Goal: Task Accomplishment & Management: Use online tool/utility

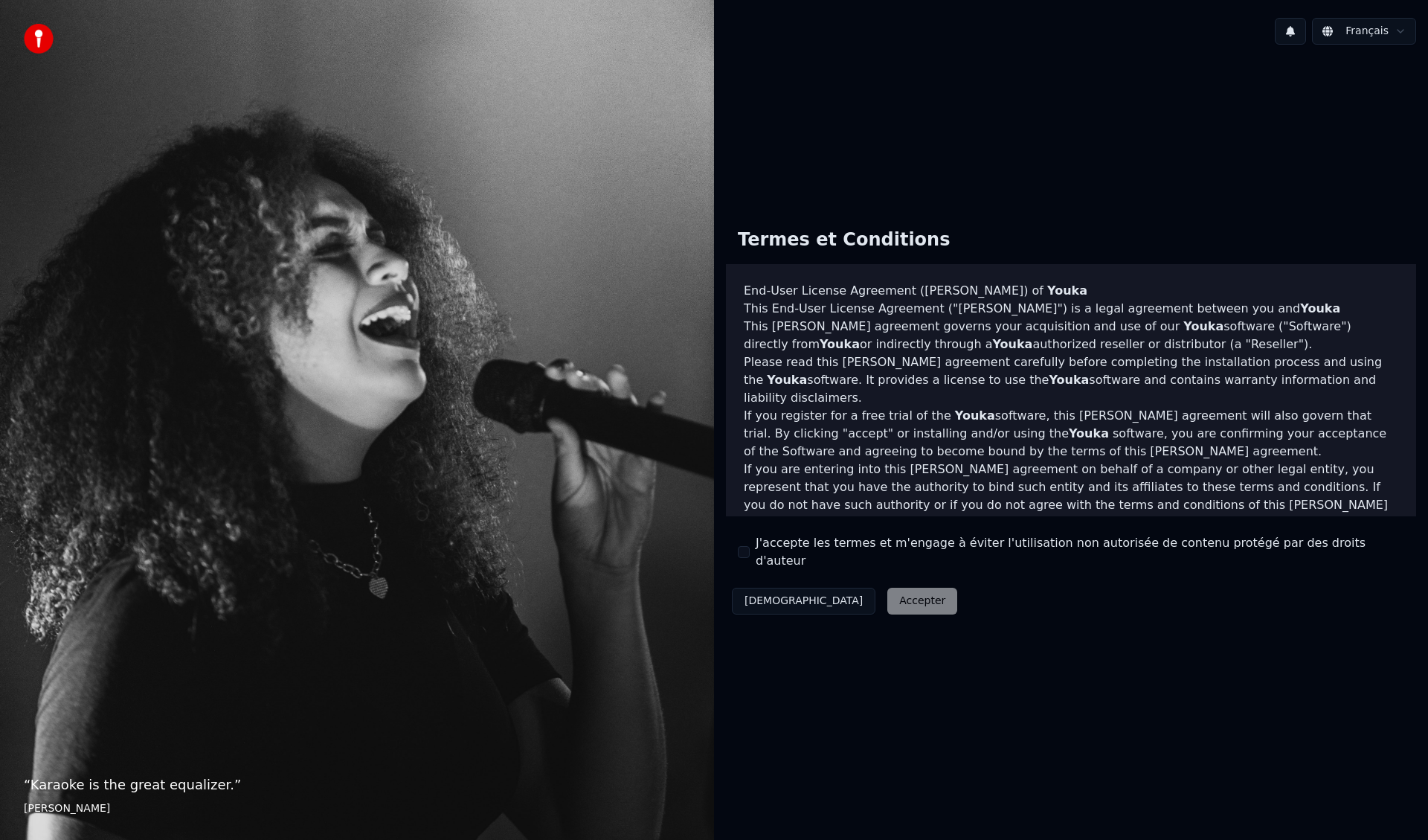
drag, startPoint x: 1037, startPoint y: 19, endPoint x: 1052, endPoint y: 33, distance: 20.5
click at [1052, 33] on div "Français" at bounding box center [1071, 31] width 714 height 50
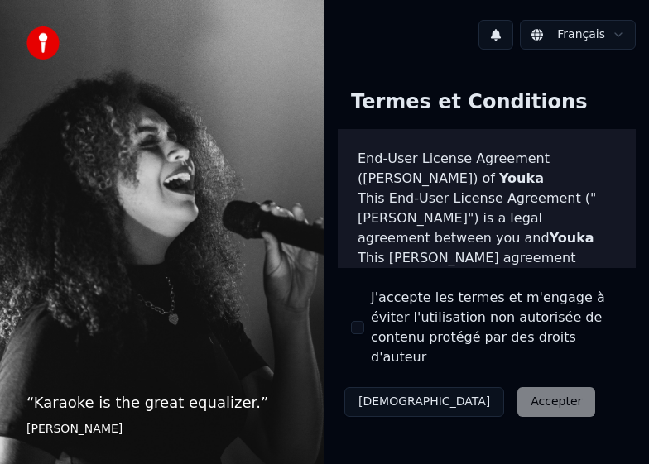
click at [440, 327] on label "J'accepte les termes et m'engage à éviter l'utilisation non autorisée de conten…" at bounding box center [497, 327] width 252 height 79
click at [364, 327] on button "J'accepte les termes et m'engage à éviter l'utilisation non autorisée de conten…" at bounding box center [357, 327] width 13 height 13
click at [517, 387] on button "Accepter" at bounding box center [556, 402] width 78 height 30
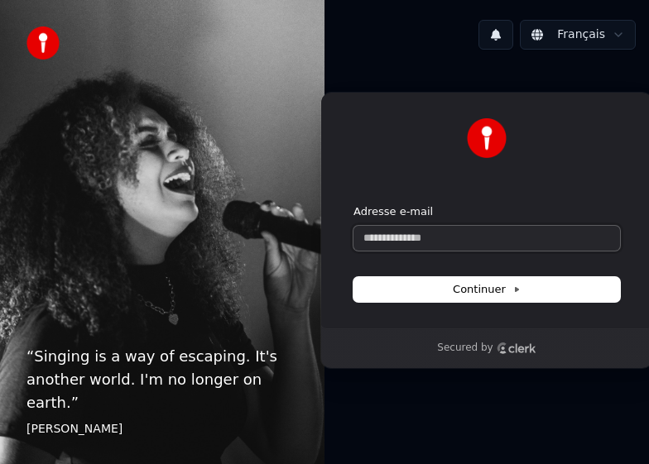
click at [472, 233] on input "Adresse e-mail" at bounding box center [486, 238] width 267 height 25
click at [353, 204] on button "submit" at bounding box center [353, 204] width 0 height 0
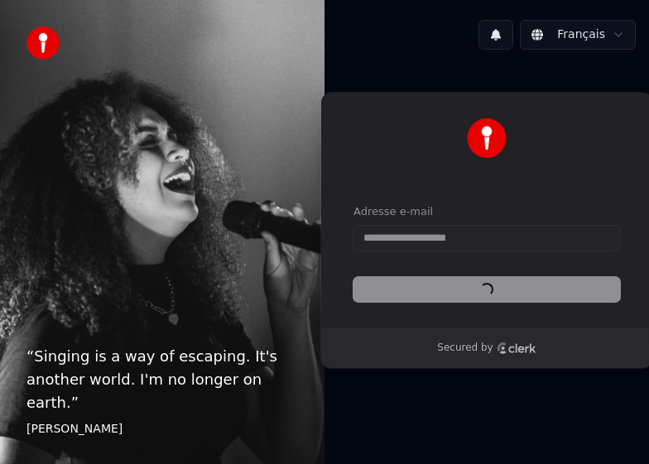
type input "**********"
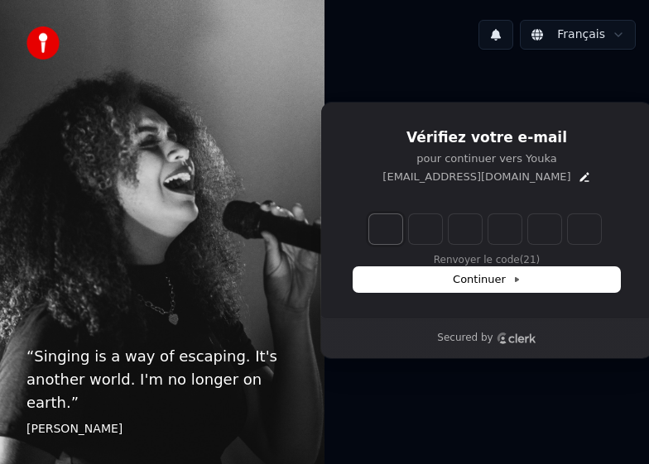
click at [385, 225] on input "Enter verification code. Digit 1" at bounding box center [385, 229] width 33 height 30
type input "******"
type input "*"
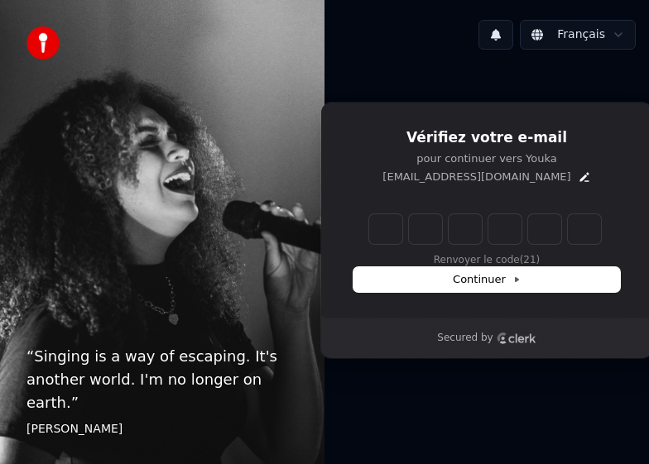
type input "*"
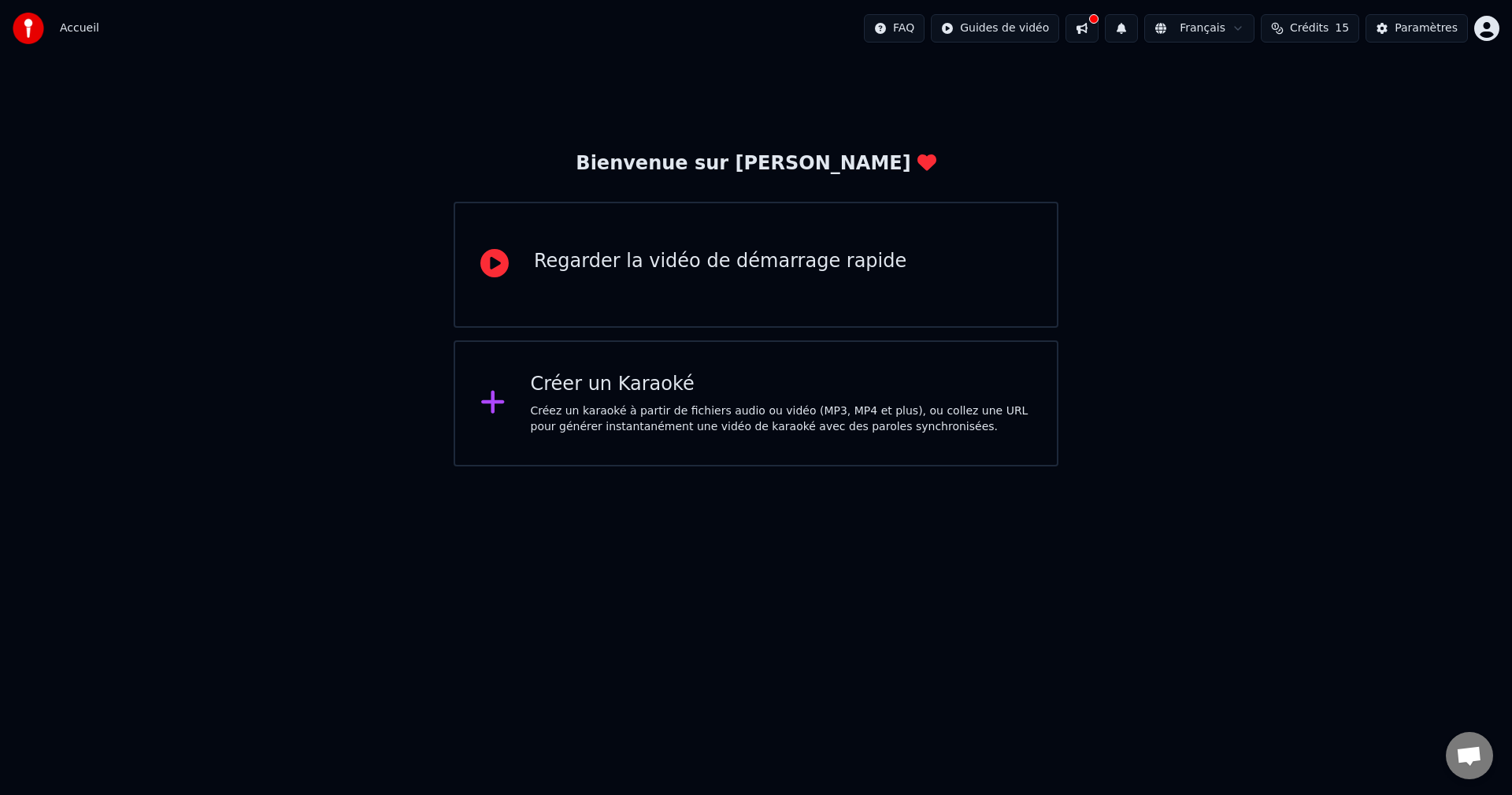
click at [617, 272] on div "Regarder la vidéo de démarrage rapide" at bounding box center [720, 262] width 373 height 25
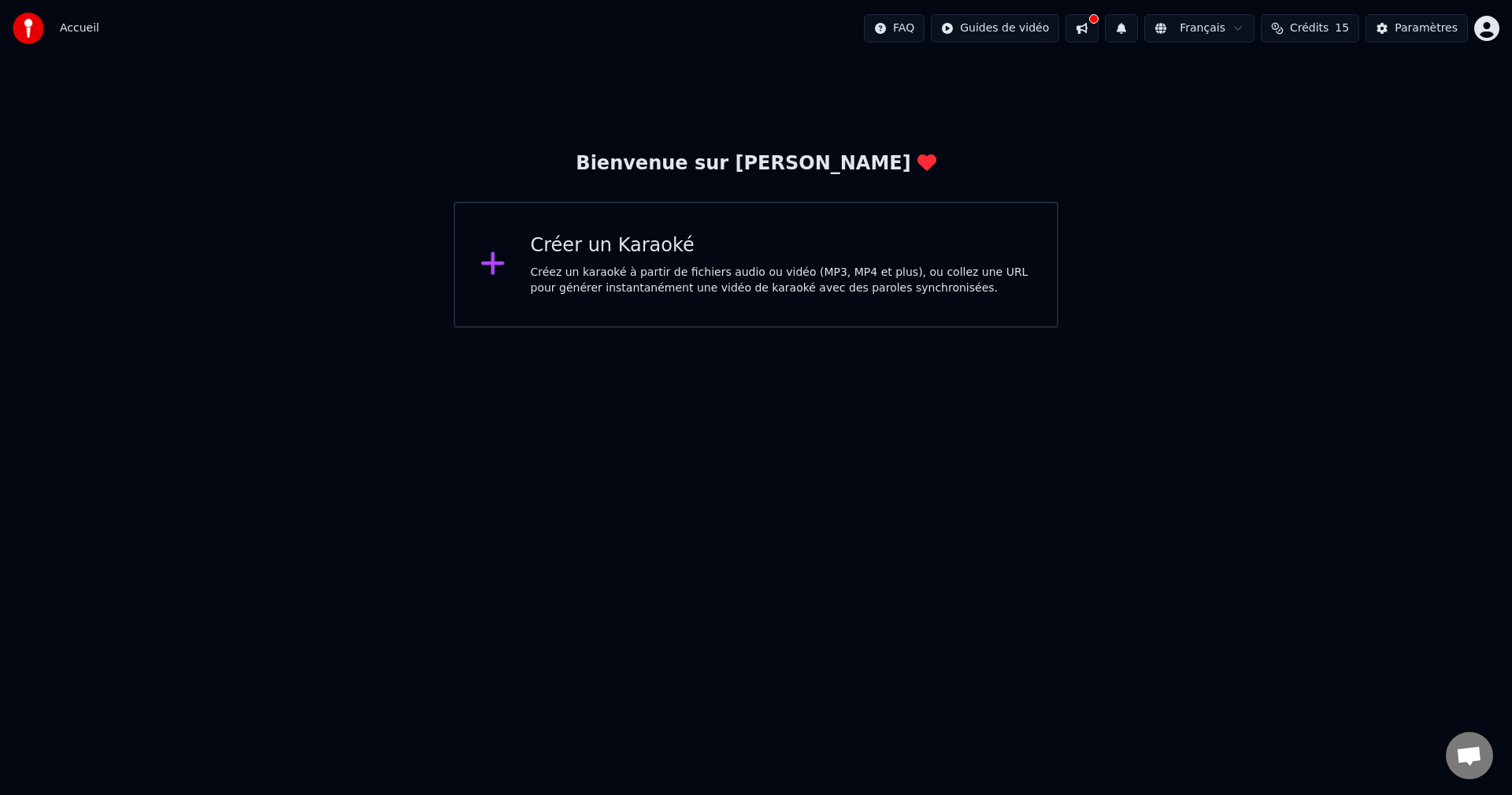
click at [612, 277] on div "Créez un karaoké à partir de fichiers audio ou vidéo (MP3, MP4 et plus), ou col…" at bounding box center [781, 280] width 501 height 31
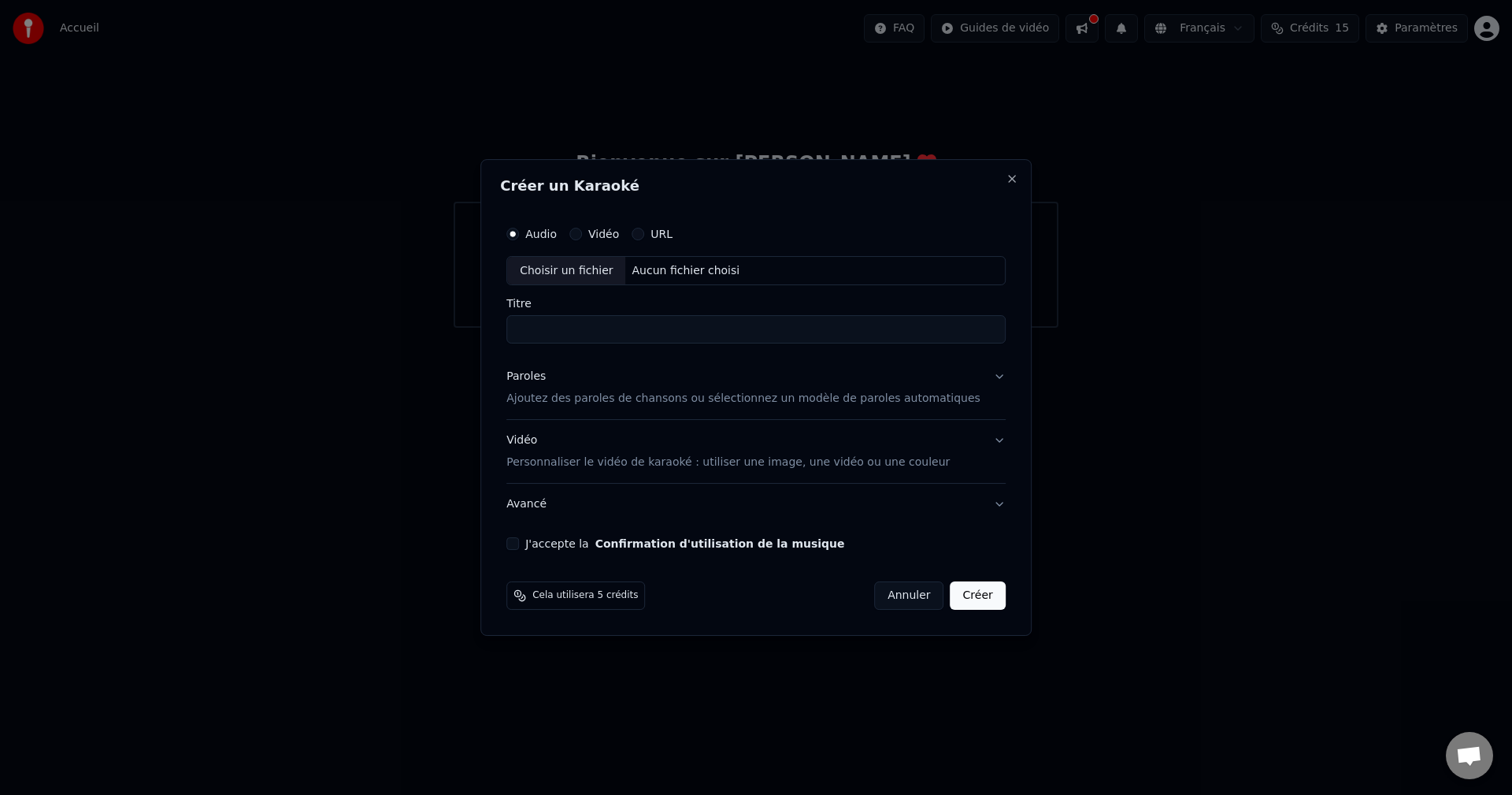
click at [617, 230] on label "URL" at bounding box center [661, 234] width 22 height 11
click at [617, 230] on button "URL" at bounding box center [638, 233] width 12 height 12
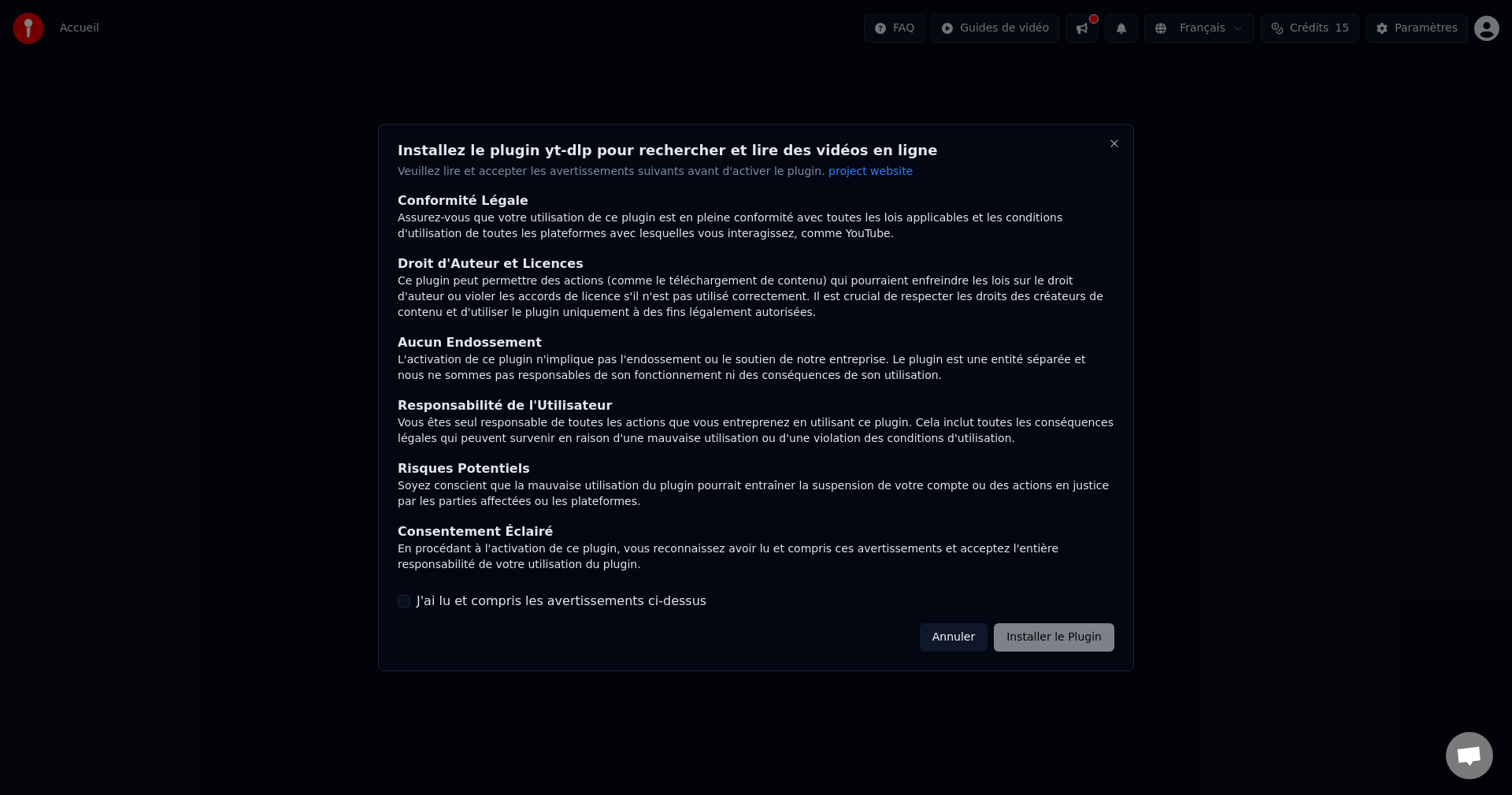
click at [546, 442] on label "J'ai lu et compris les avertissements ci-dessus" at bounding box center [561, 602] width 290 height 19
click at [410, 442] on button "J'ai lu et compris les avertissements ci-dessus" at bounding box center [403, 601] width 12 height 12
click at [617, 442] on button "Installer le Plugin" at bounding box center [1054, 638] width 121 height 29
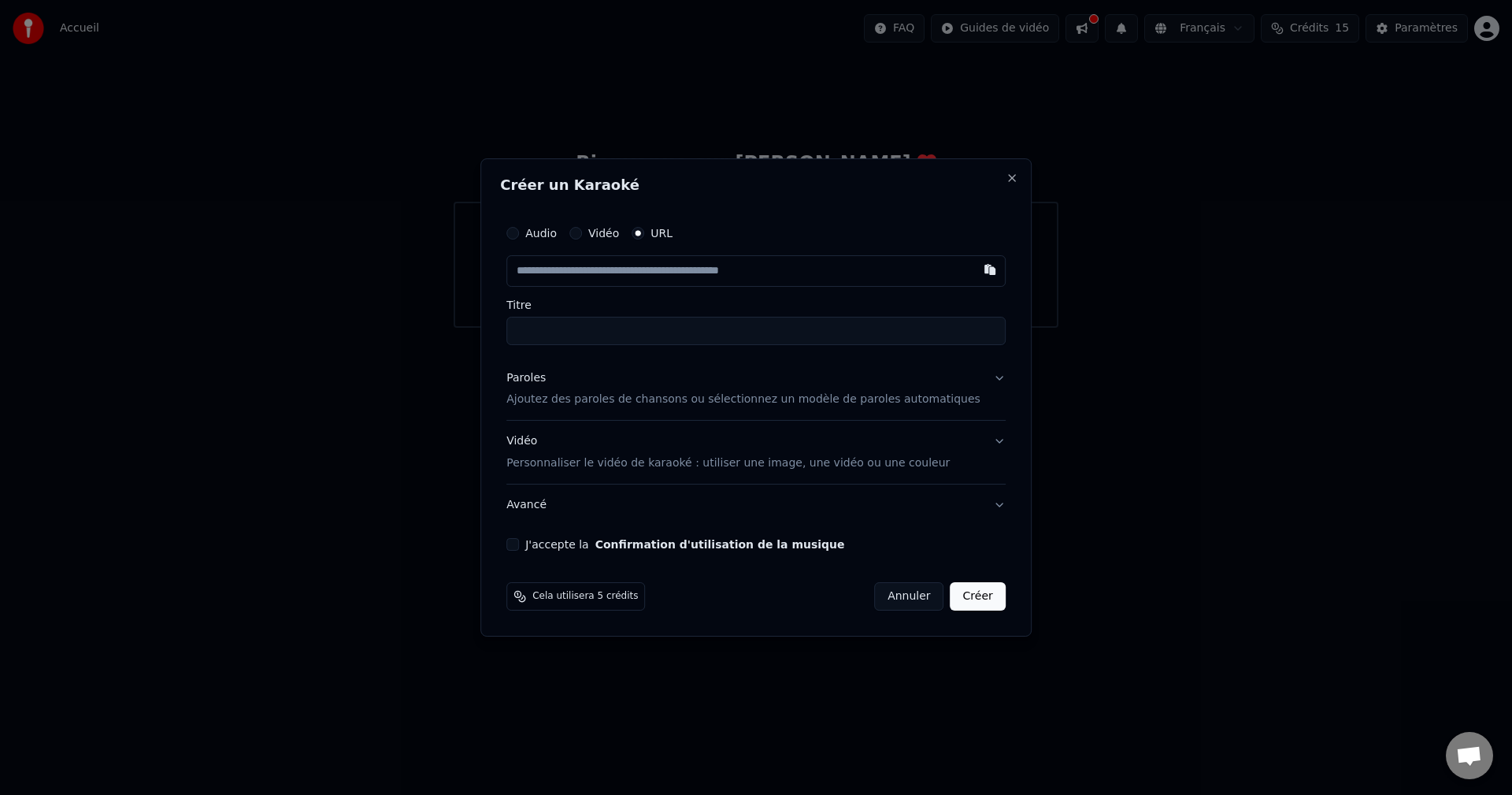
paste input "**********"
type input "**********"
click at [573, 329] on input "Titre" at bounding box center [756, 331] width 500 height 29
type input "**********"
click at [617, 325] on input "**********" at bounding box center [756, 331] width 500 height 29
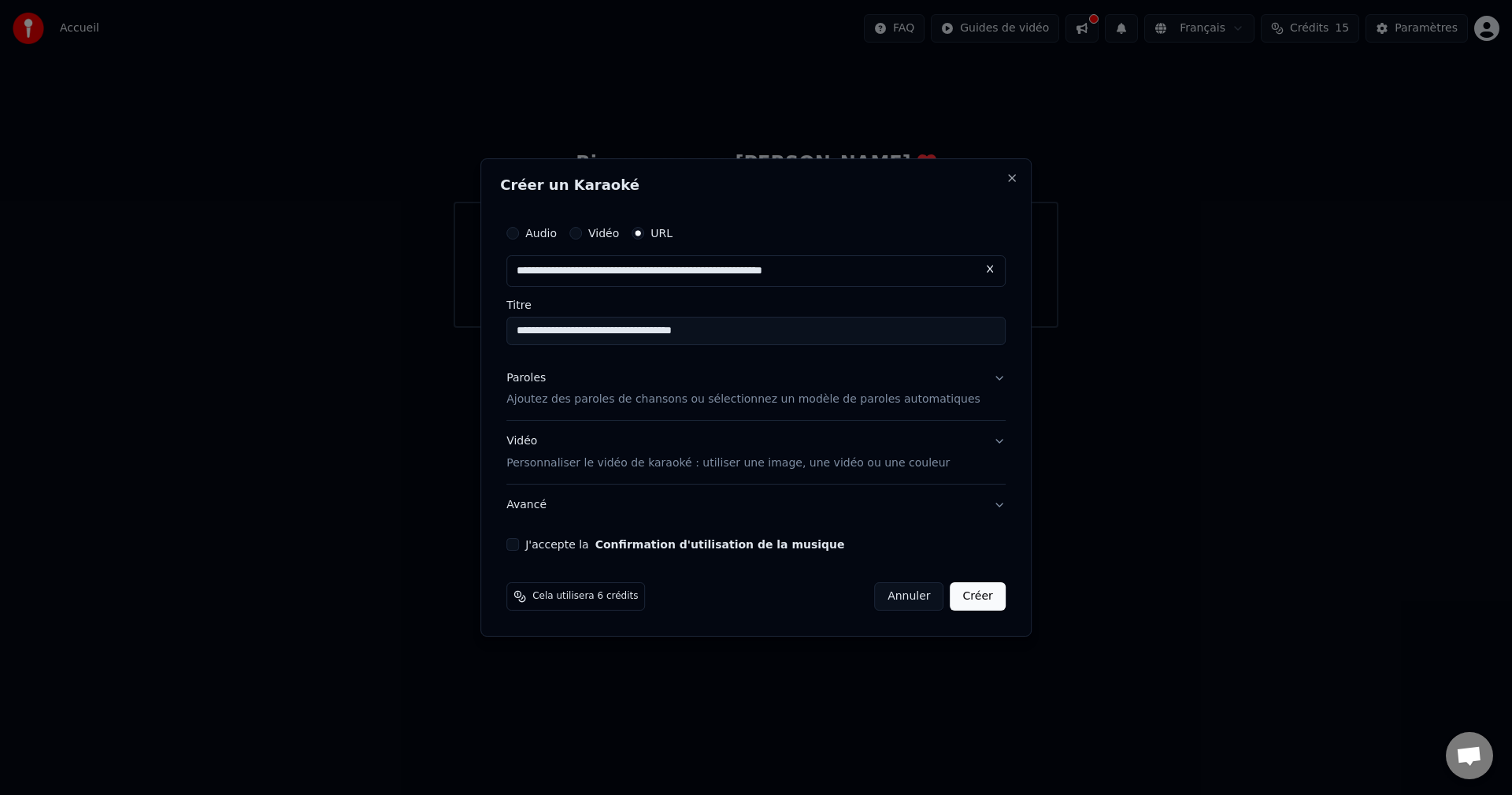
click at [617, 325] on input "**********" at bounding box center [756, 331] width 500 height 29
click at [617, 335] on input "**********" at bounding box center [756, 331] width 500 height 29
type input "**********"
click at [617, 390] on div "Paroles Ajoutez des paroles de chansons ou sélectionnez un modèle de paroles au…" at bounding box center [743, 389] width 474 height 38
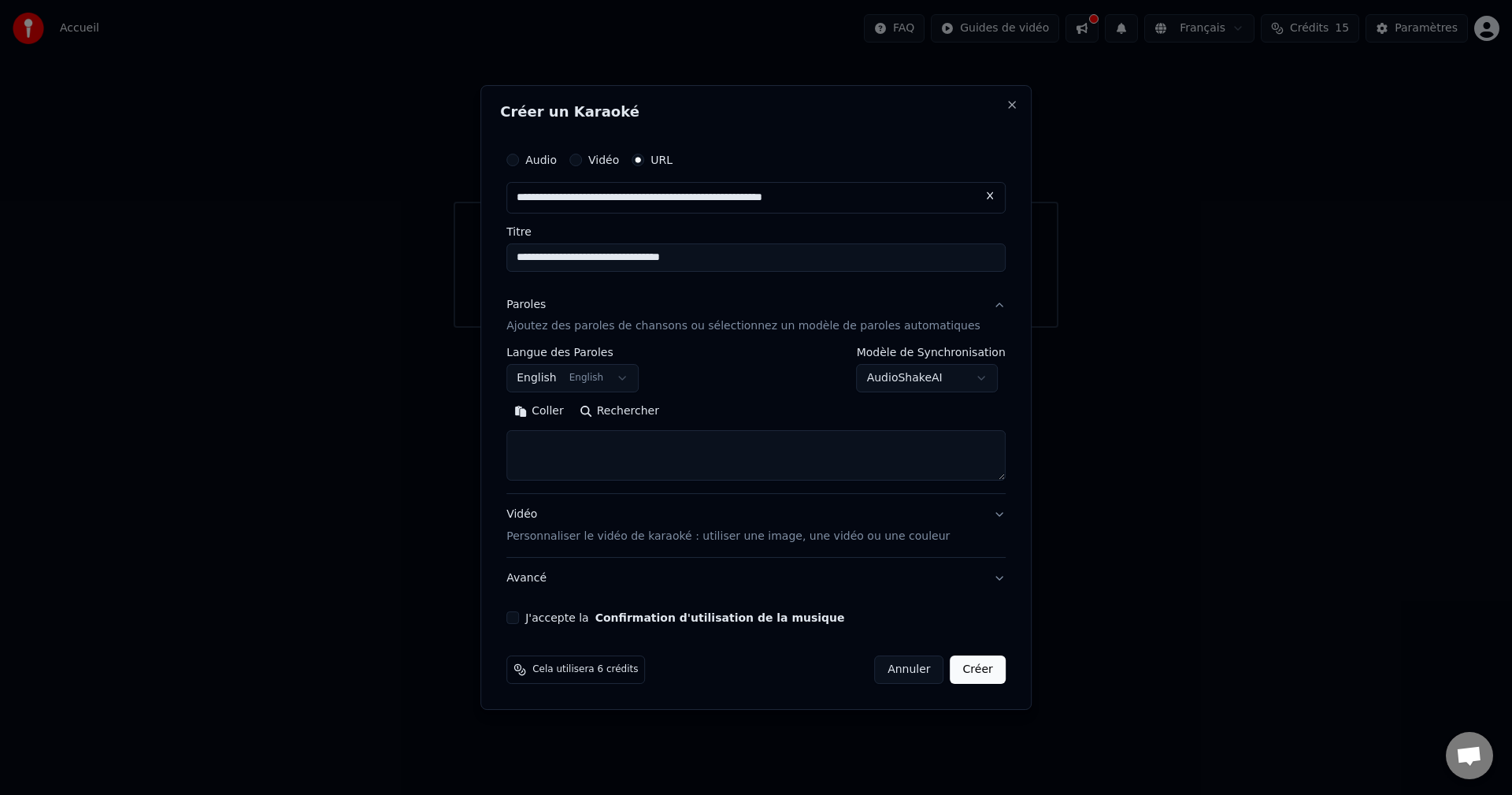
click at [576, 371] on button "English English" at bounding box center [572, 379] width 132 height 29
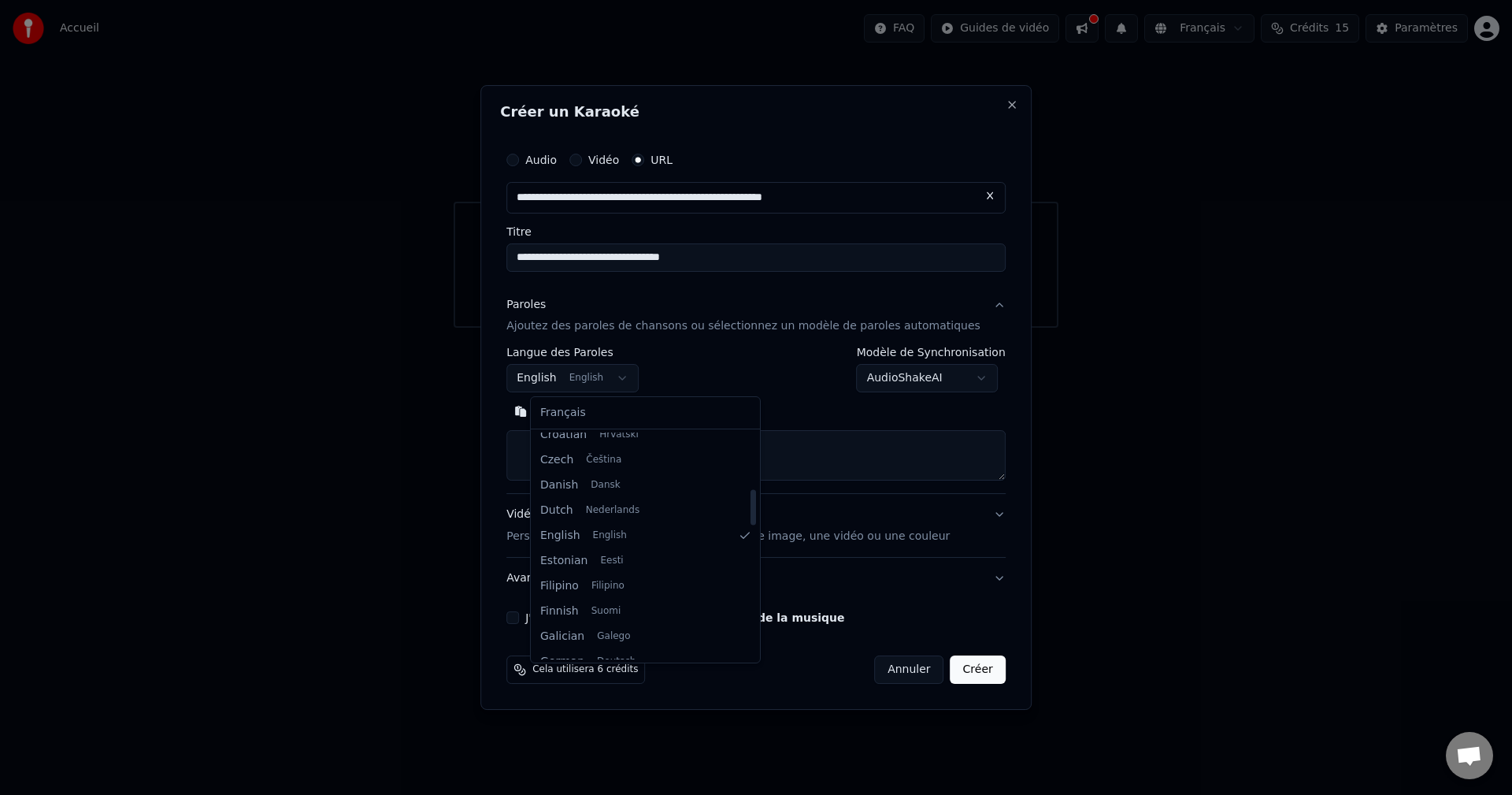
scroll to position [205, 0]
select select "**"
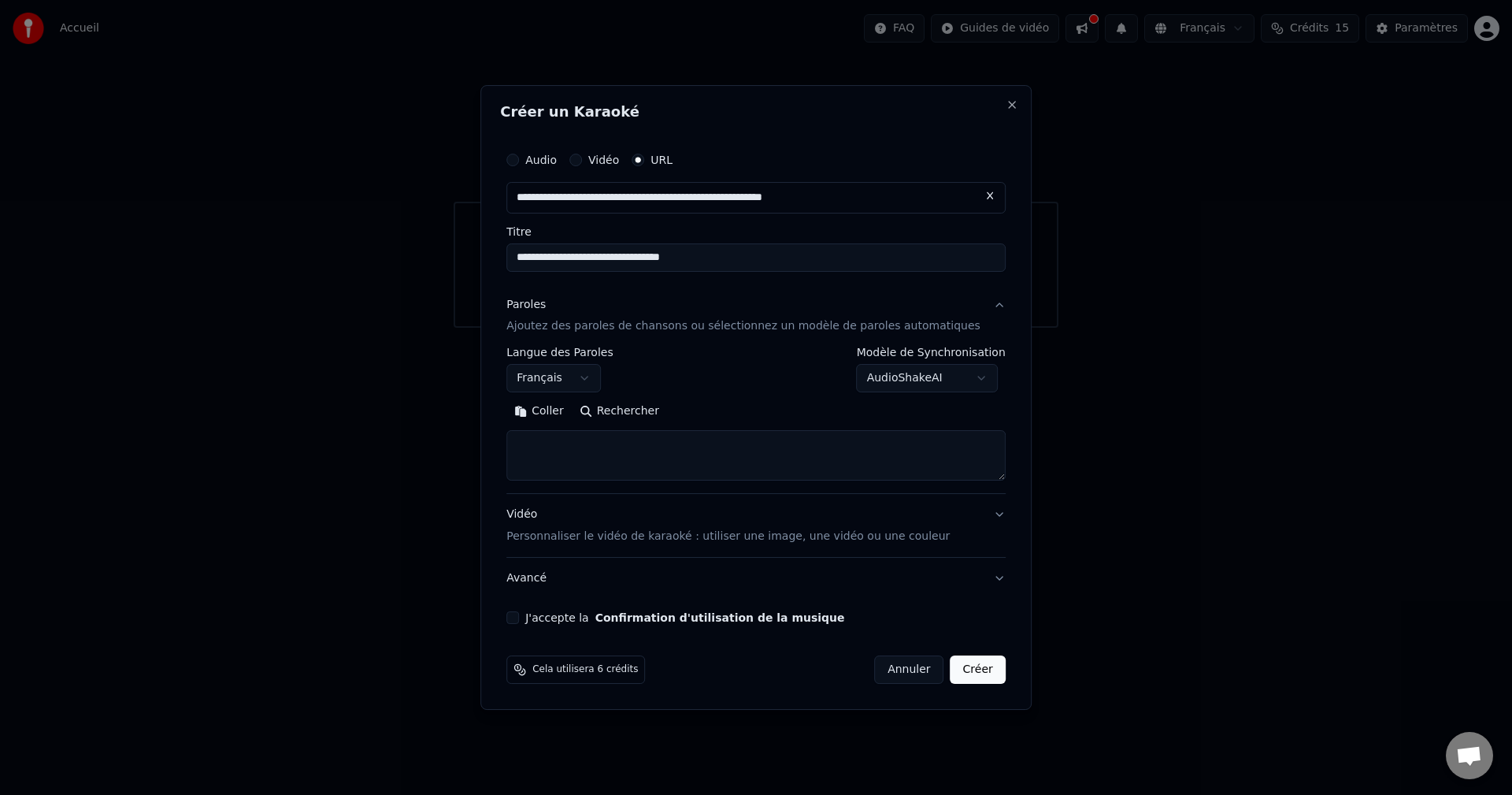
click at [617, 328] on body "**********" at bounding box center [756, 164] width 1512 height 328
click at [609, 442] on div "Vidéo Personnaliser le vidéo de karaoké : utiliser une image, une vidéo ou une …" at bounding box center [728, 527] width 443 height 38
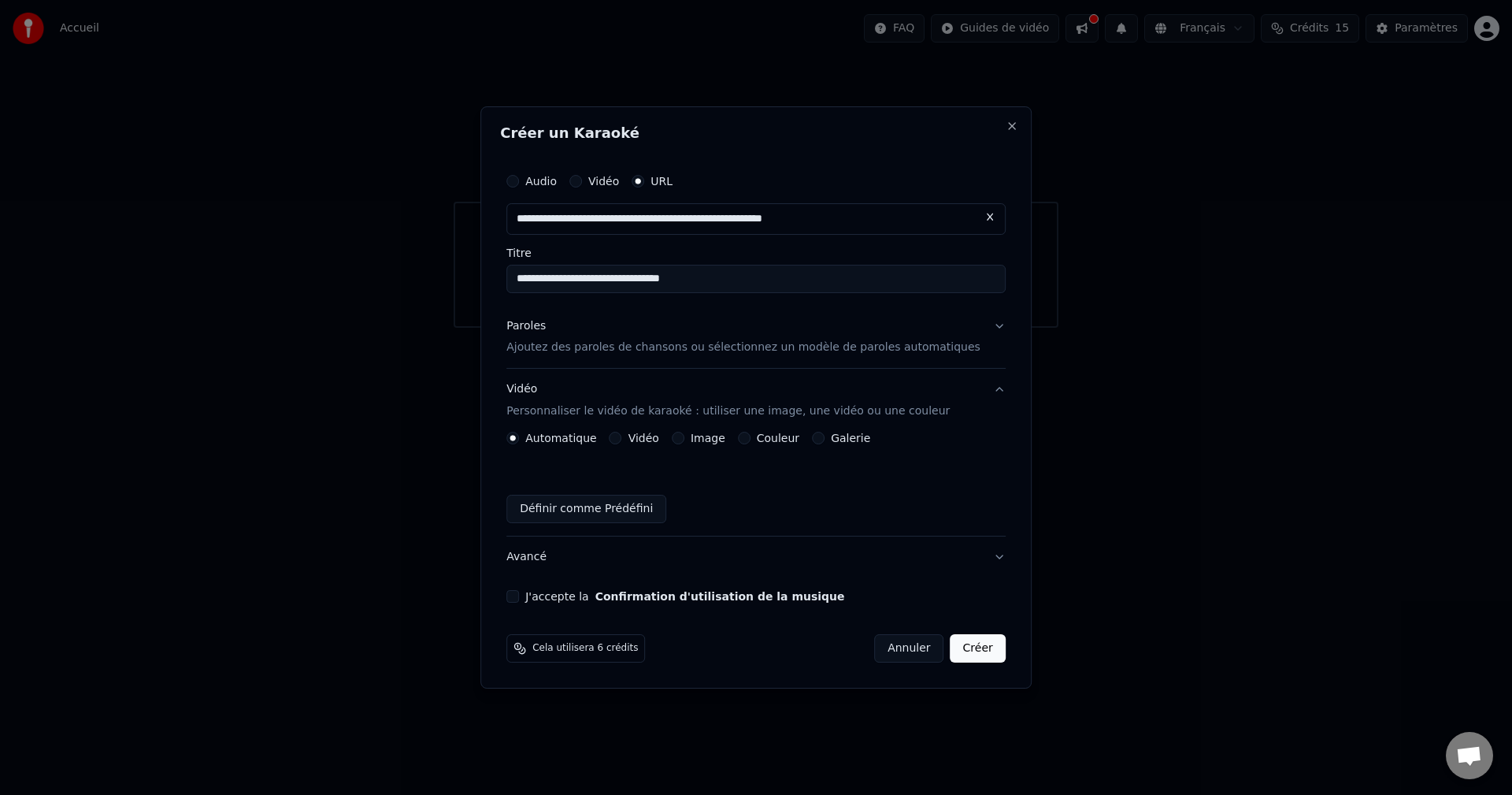
click at [617, 438] on label "Galerie" at bounding box center [850, 438] width 39 height 11
click at [617, 438] on button "Galerie" at bounding box center [818, 438] width 12 height 12
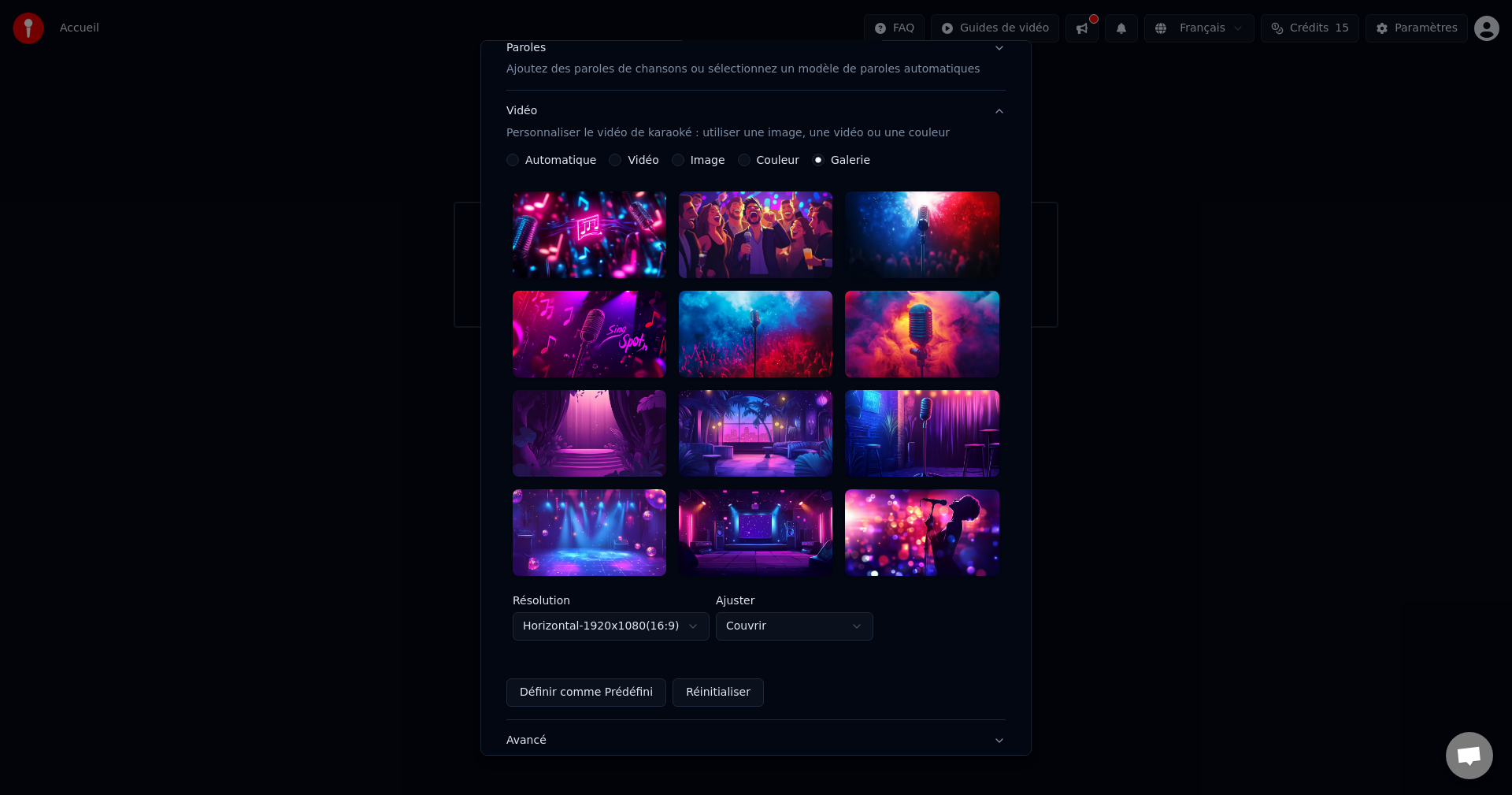
scroll to position [236, 0]
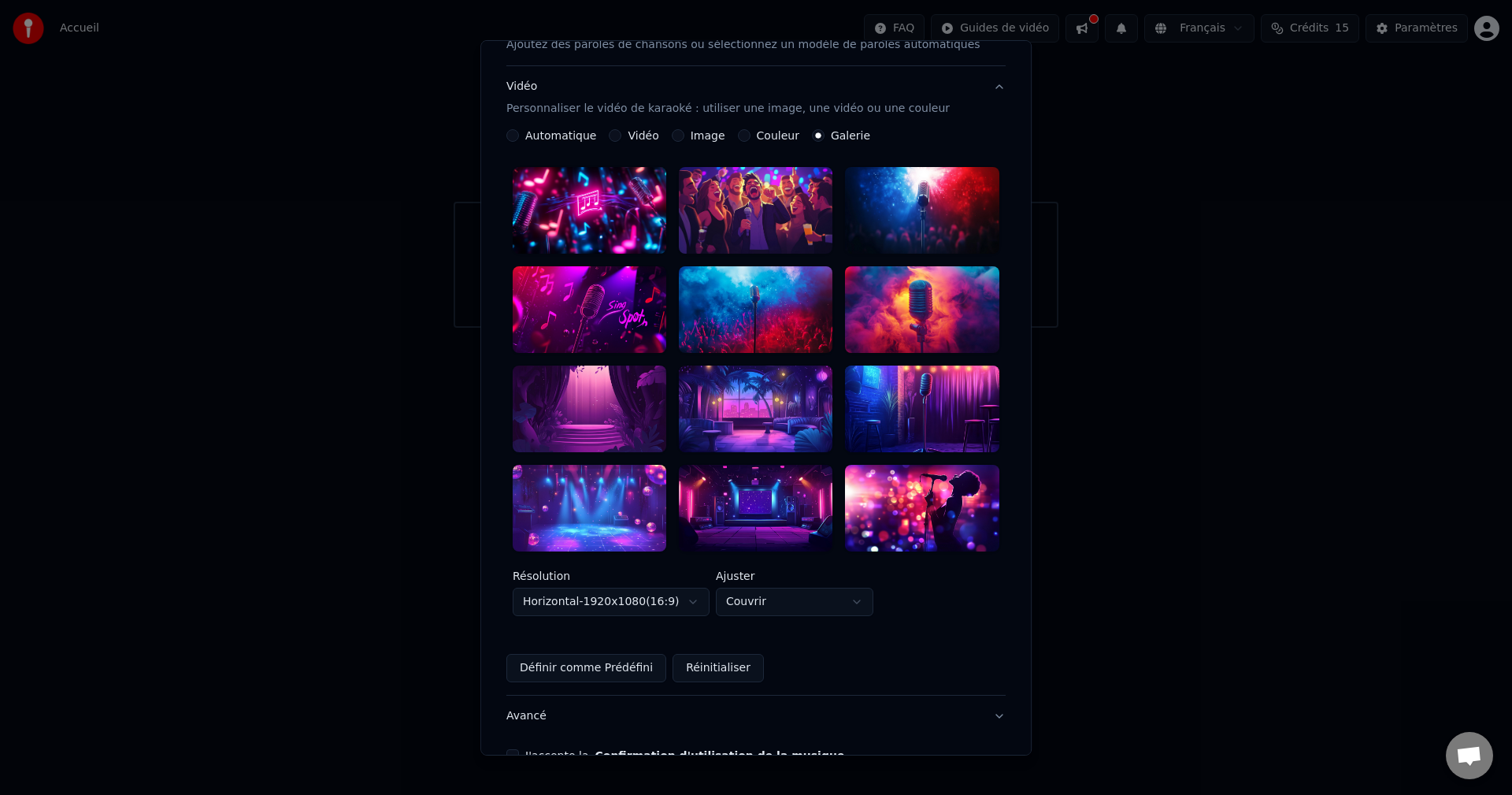
click at [593, 442] on div at bounding box center [589, 507] width 153 height 87
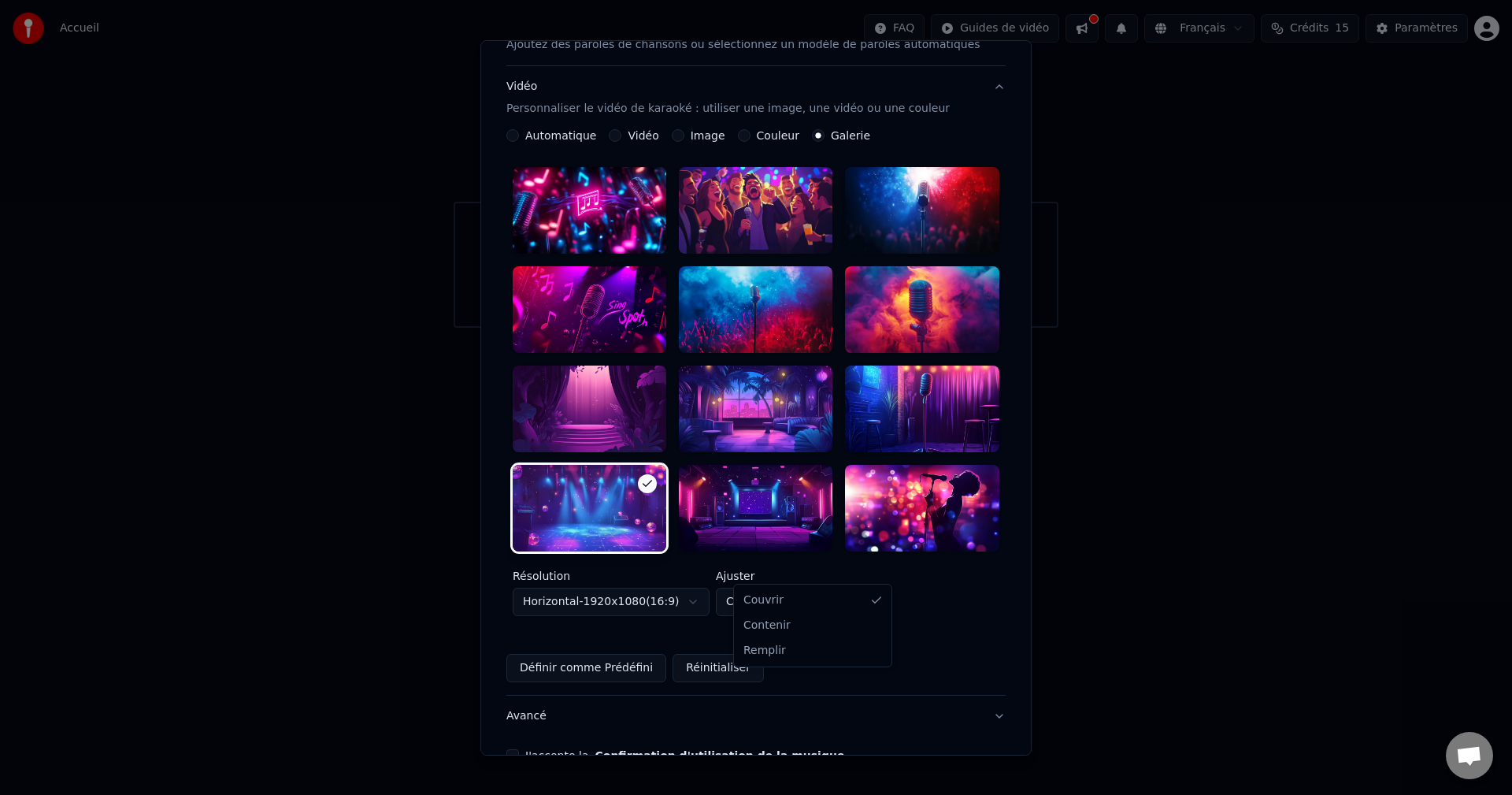
click at [617, 328] on body "**********" at bounding box center [756, 164] width 1512 height 328
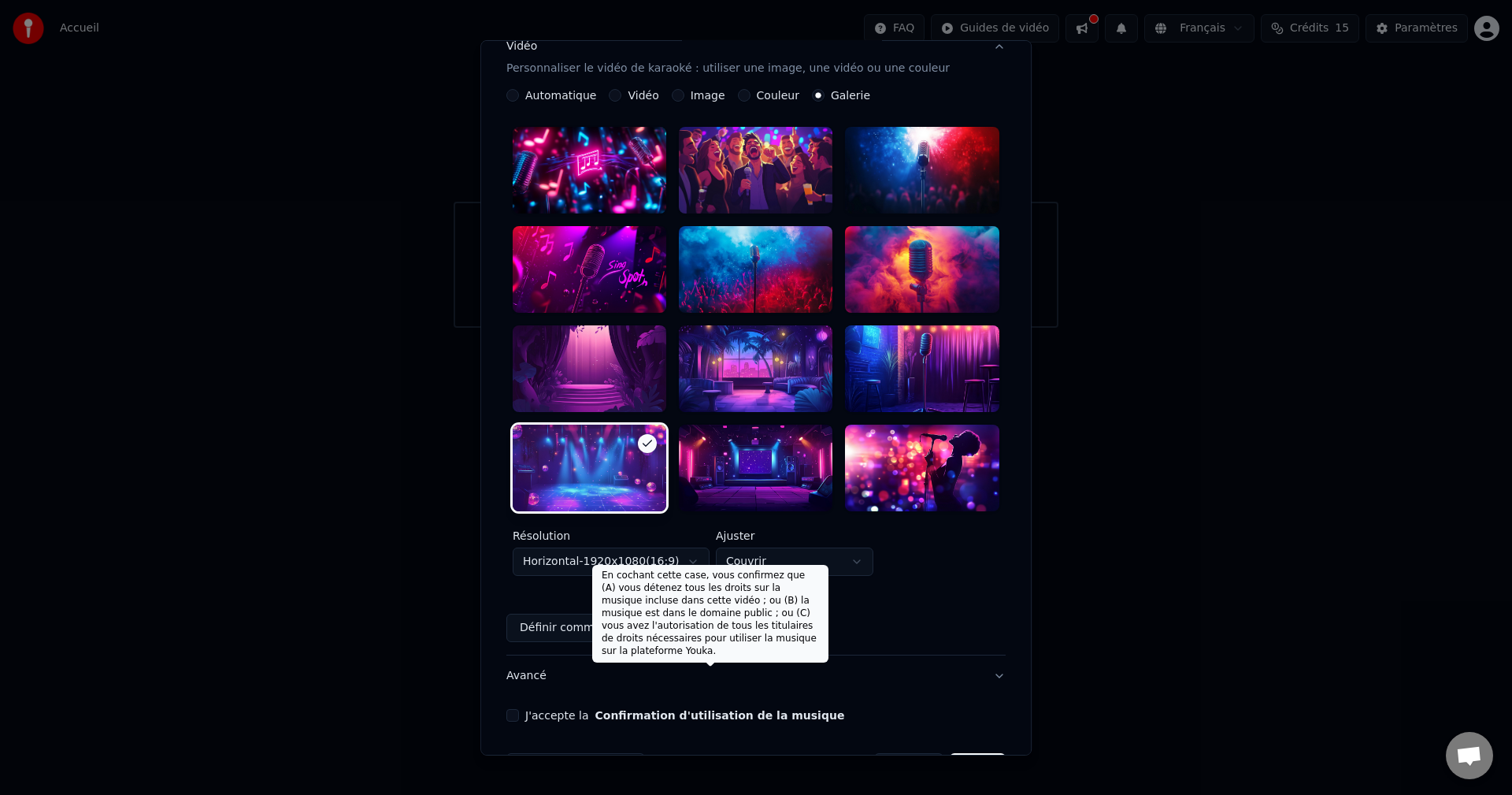
scroll to position [293, 0]
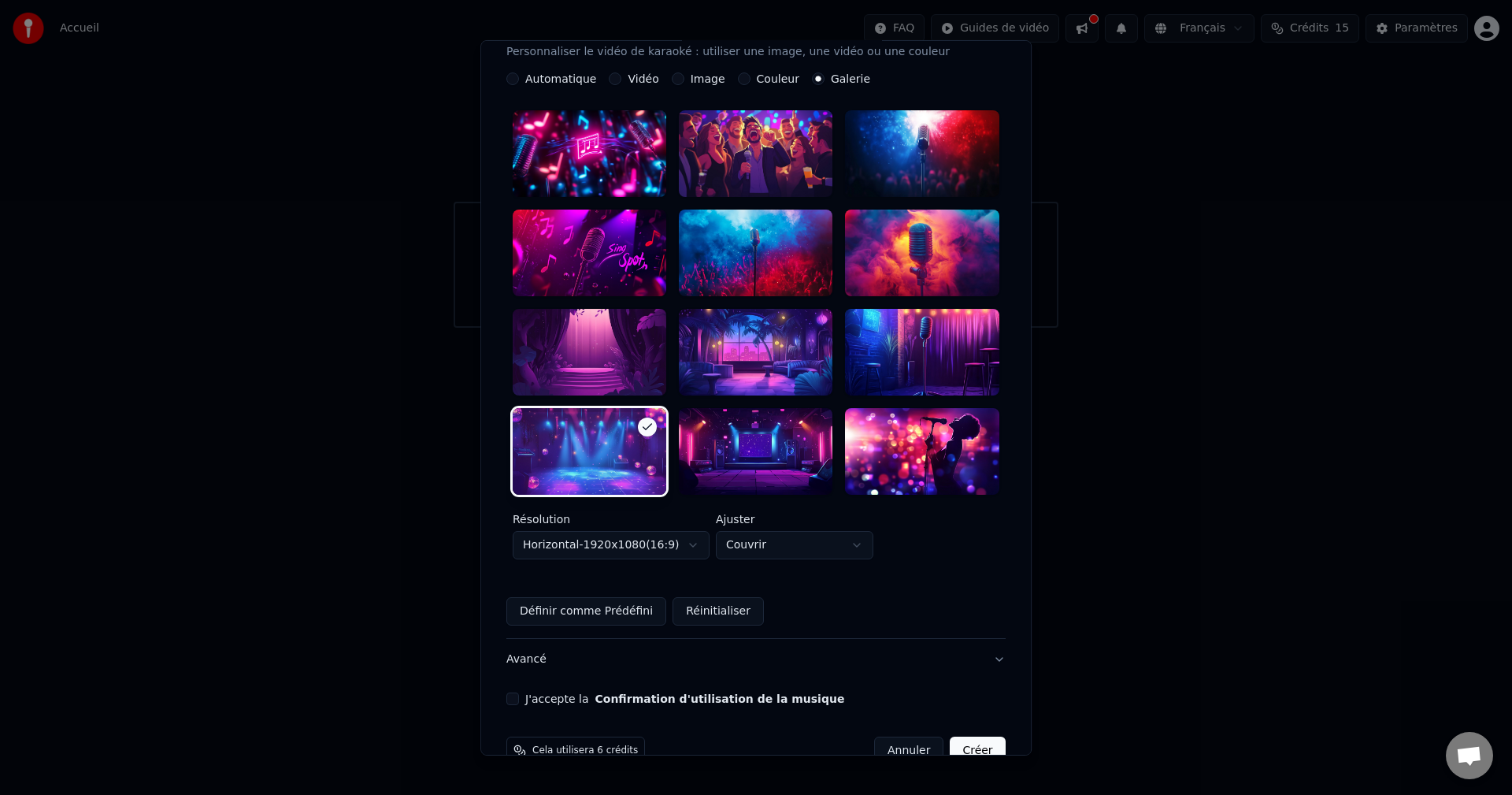
click at [585, 442] on label "J'accepte la Confirmation d'utilisation de la musique" at bounding box center [684, 700] width 319 height 11
click at [520, 442] on button "J'accepte la Confirmation d'utilisation de la musique" at bounding box center [512, 699] width 12 height 12
click at [617, 442] on button "Créer" at bounding box center [978, 751] width 55 height 29
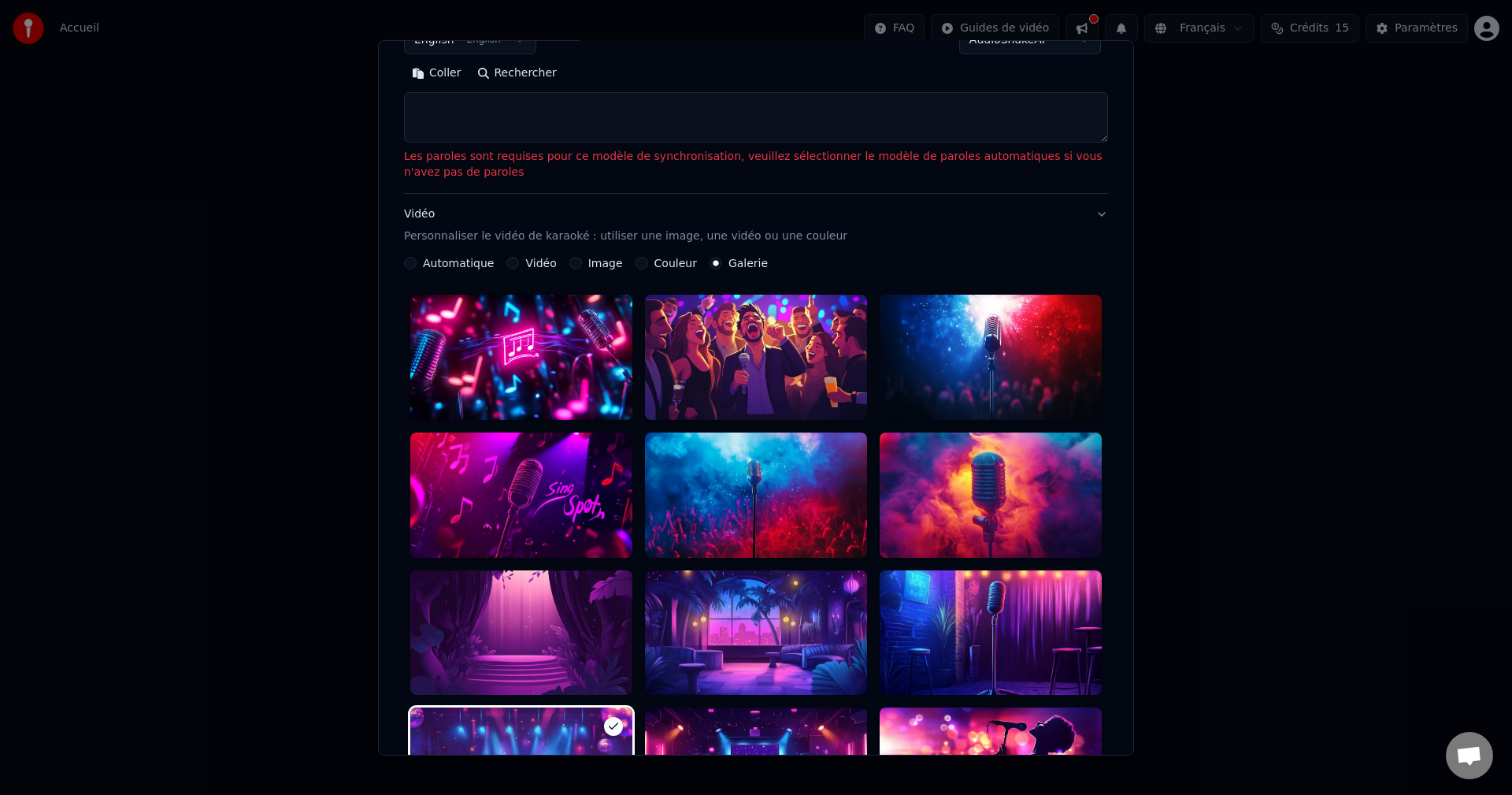
scroll to position [0, 0]
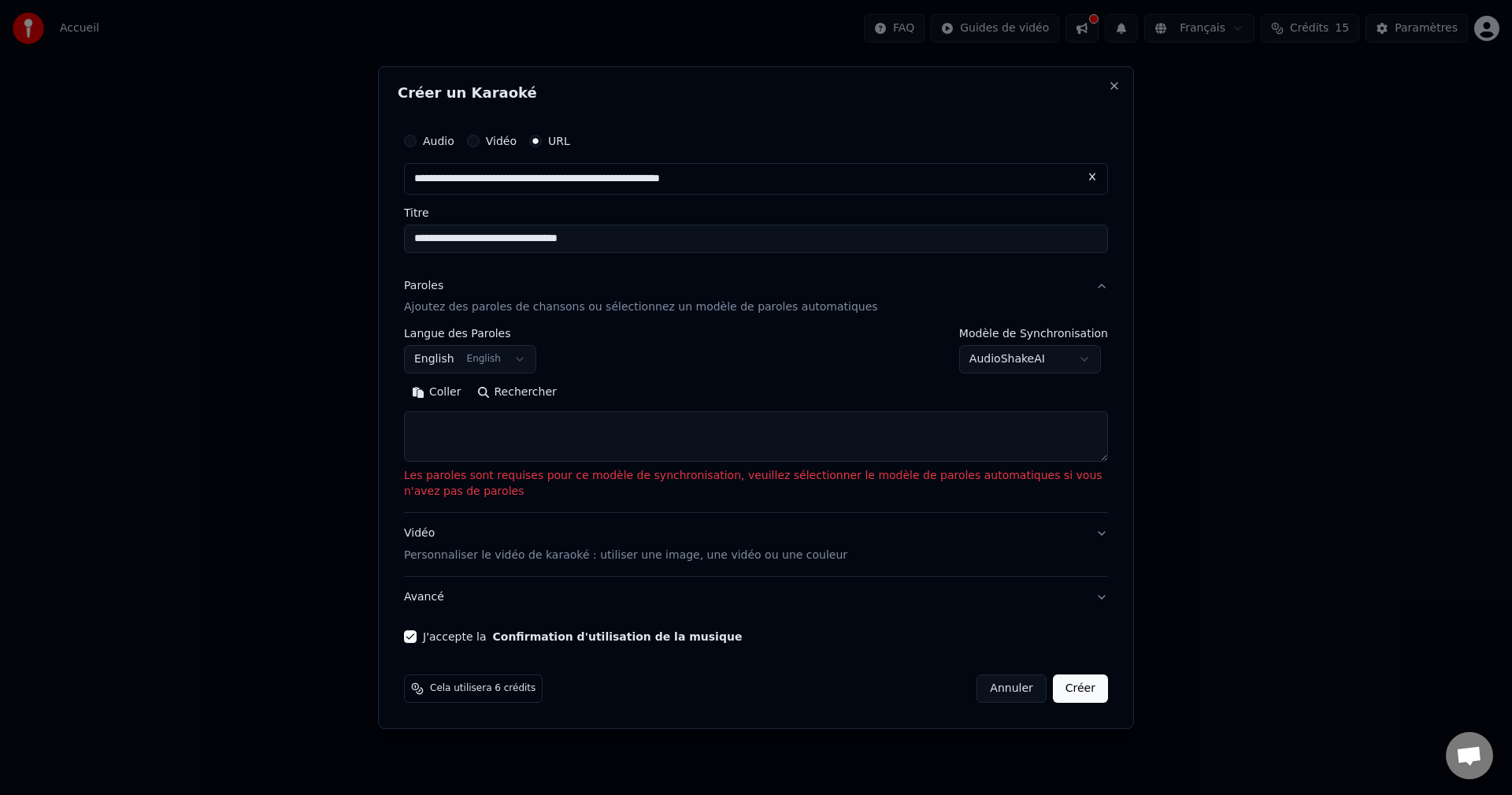
click at [520, 396] on button "Rechercher" at bounding box center [517, 393] width 95 height 25
click at [481, 328] on body "**********" at bounding box center [756, 164] width 1512 height 328
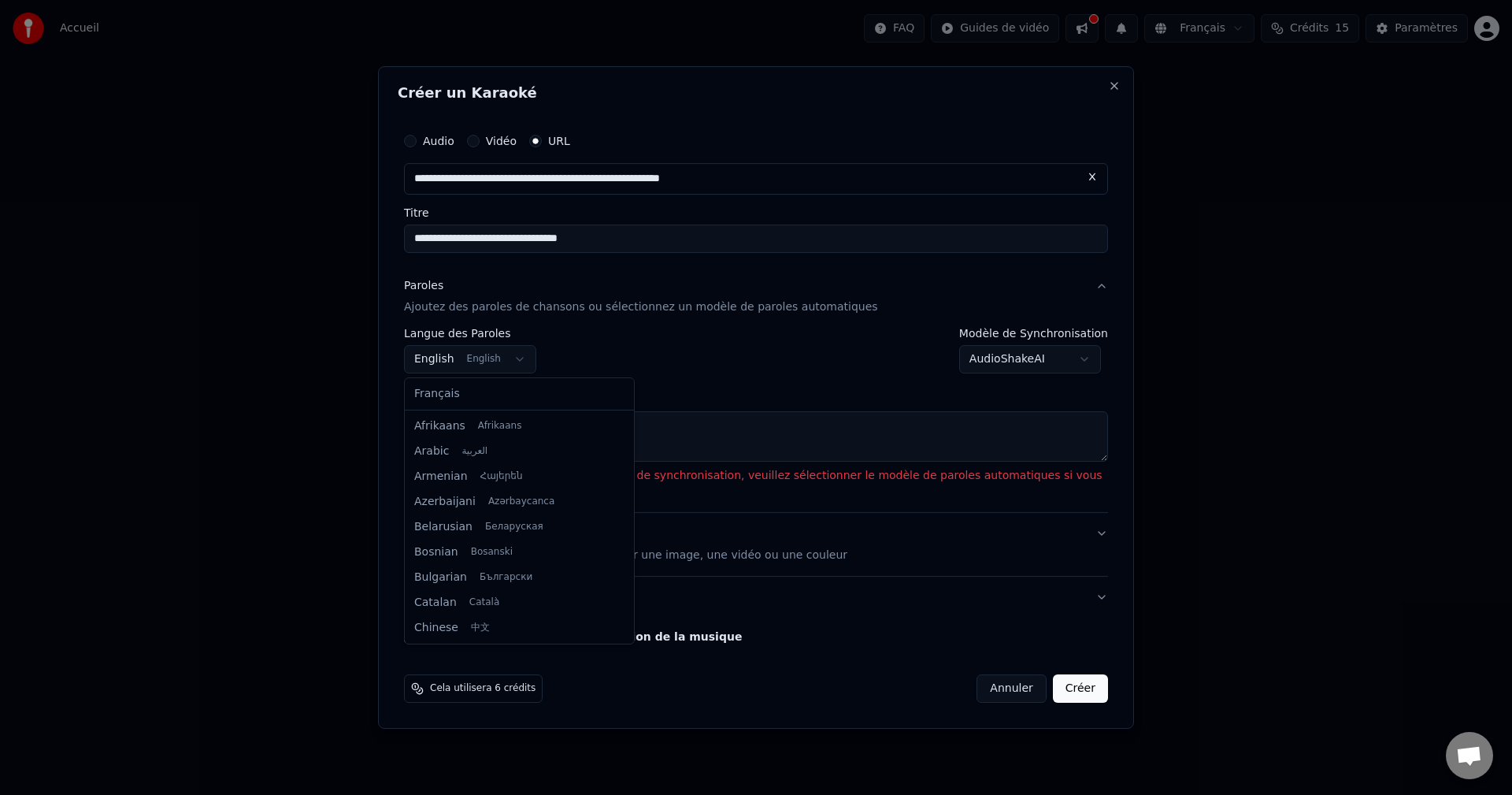
scroll to position [126, 0]
click at [617, 328] on body "**********" at bounding box center [756, 164] width 1512 height 328
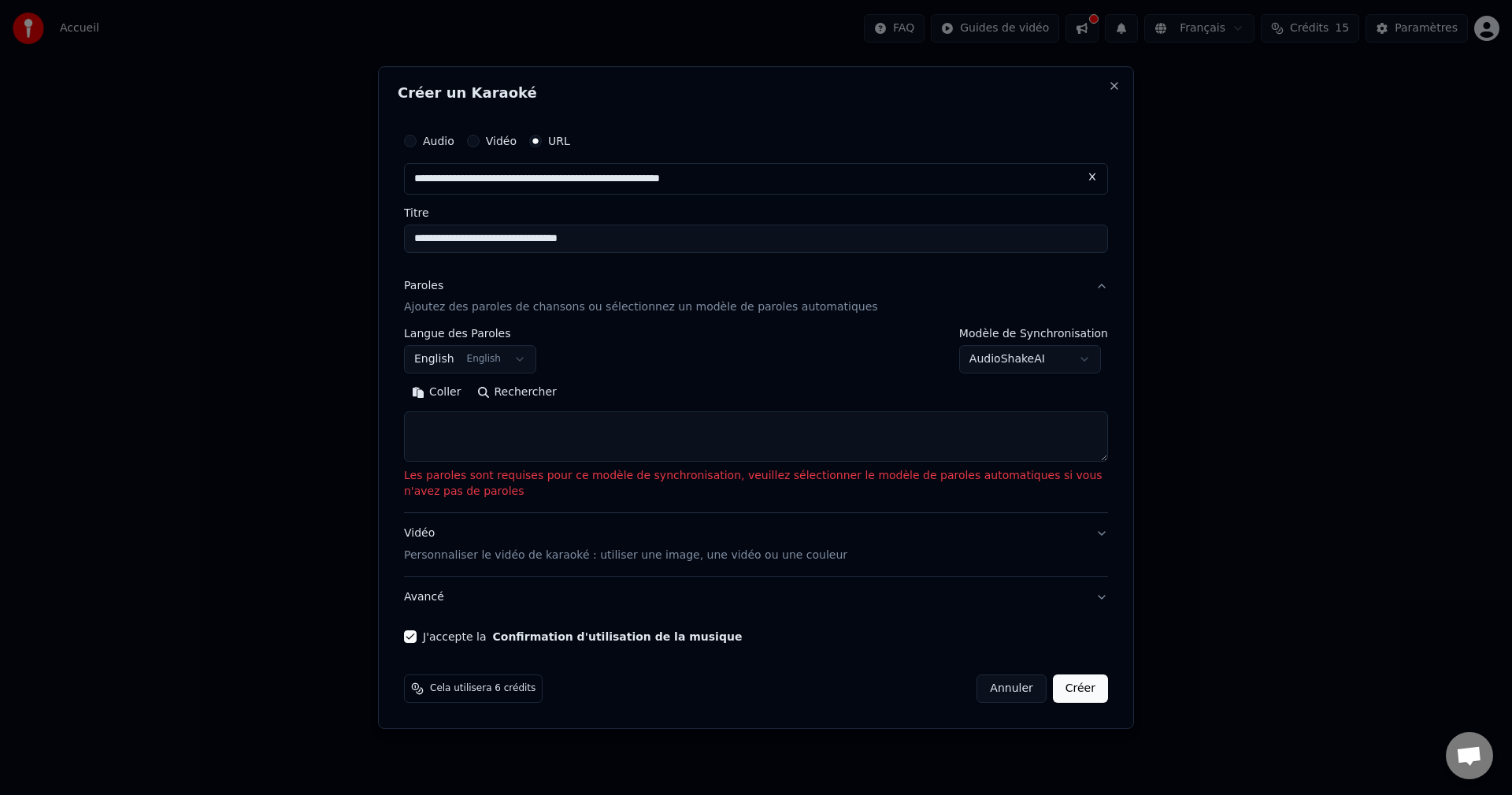
click at [457, 328] on body "**********" at bounding box center [756, 164] width 1512 height 328
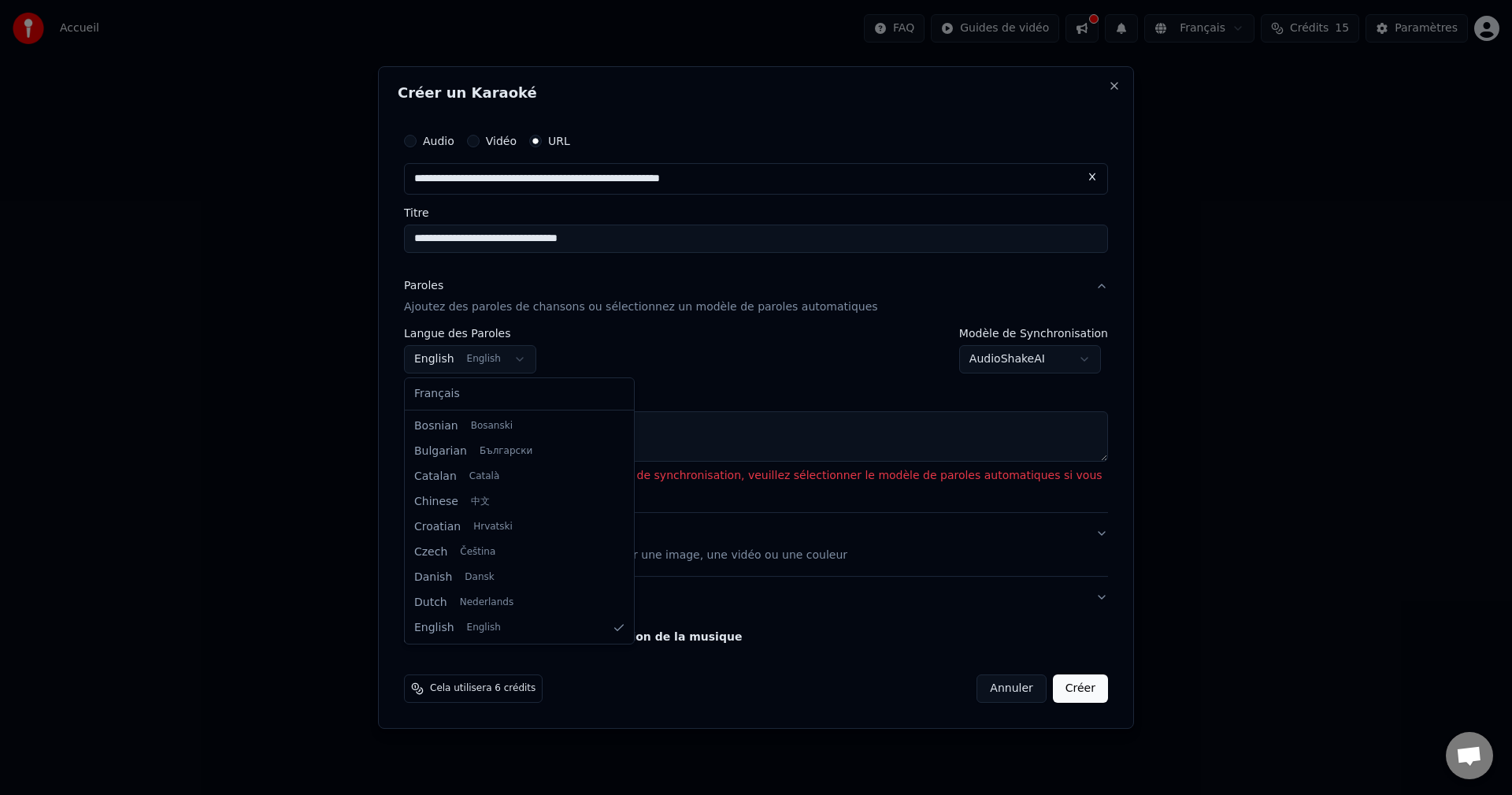
select select "**"
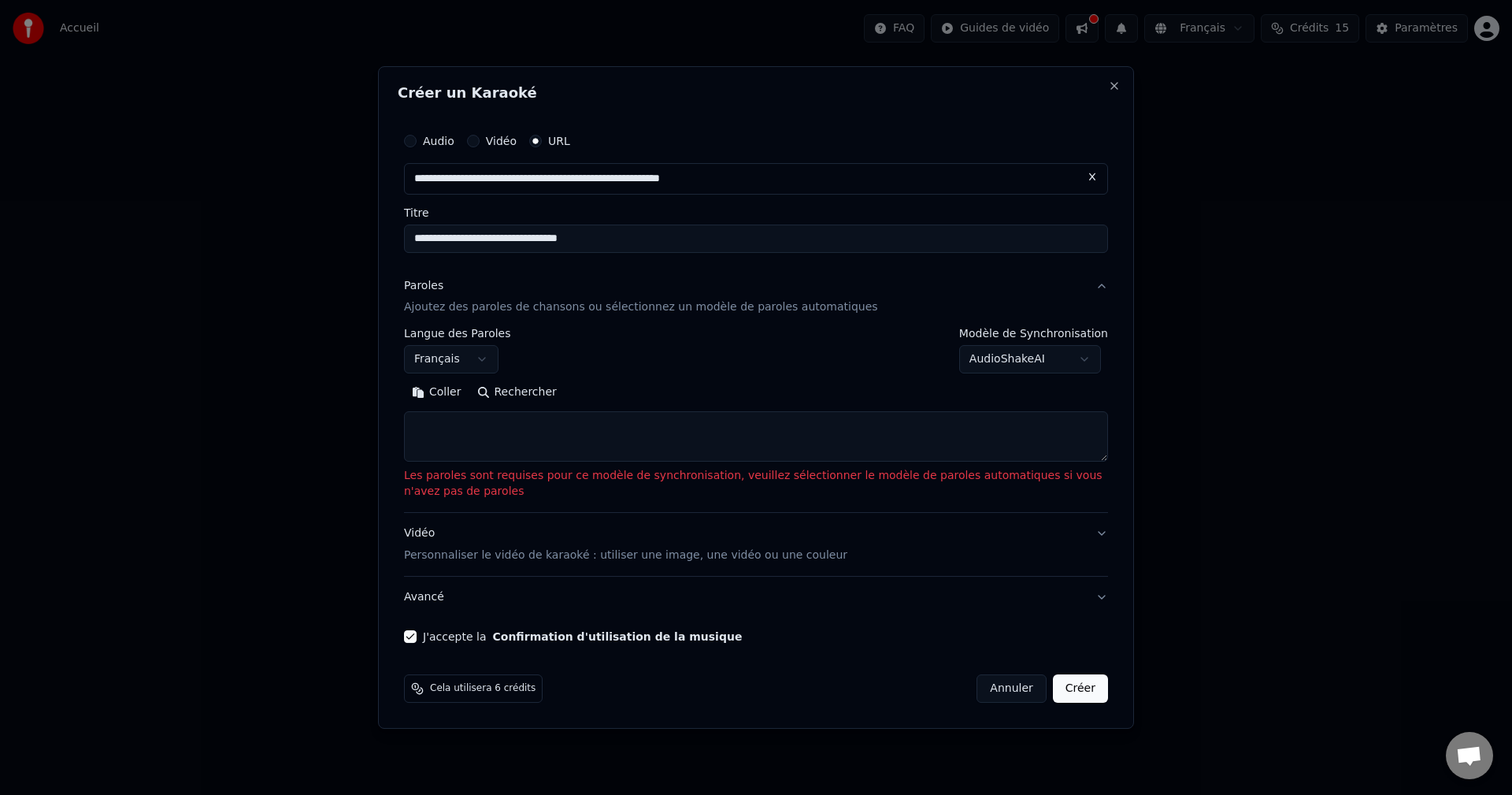
click at [574, 435] on textarea at bounding box center [756, 437] width 704 height 50
click at [523, 381] on button "Rechercher" at bounding box center [517, 393] width 95 height 25
click at [499, 436] on textarea at bounding box center [756, 437] width 704 height 50
click at [511, 407] on div "Coller Rechercher" at bounding box center [756, 422] width 704 height 82
click at [509, 442] on p "Personnaliser le vidéo de karaoké : utiliser une image, une vidéo ou une couleur" at bounding box center [626, 555] width 443 height 16
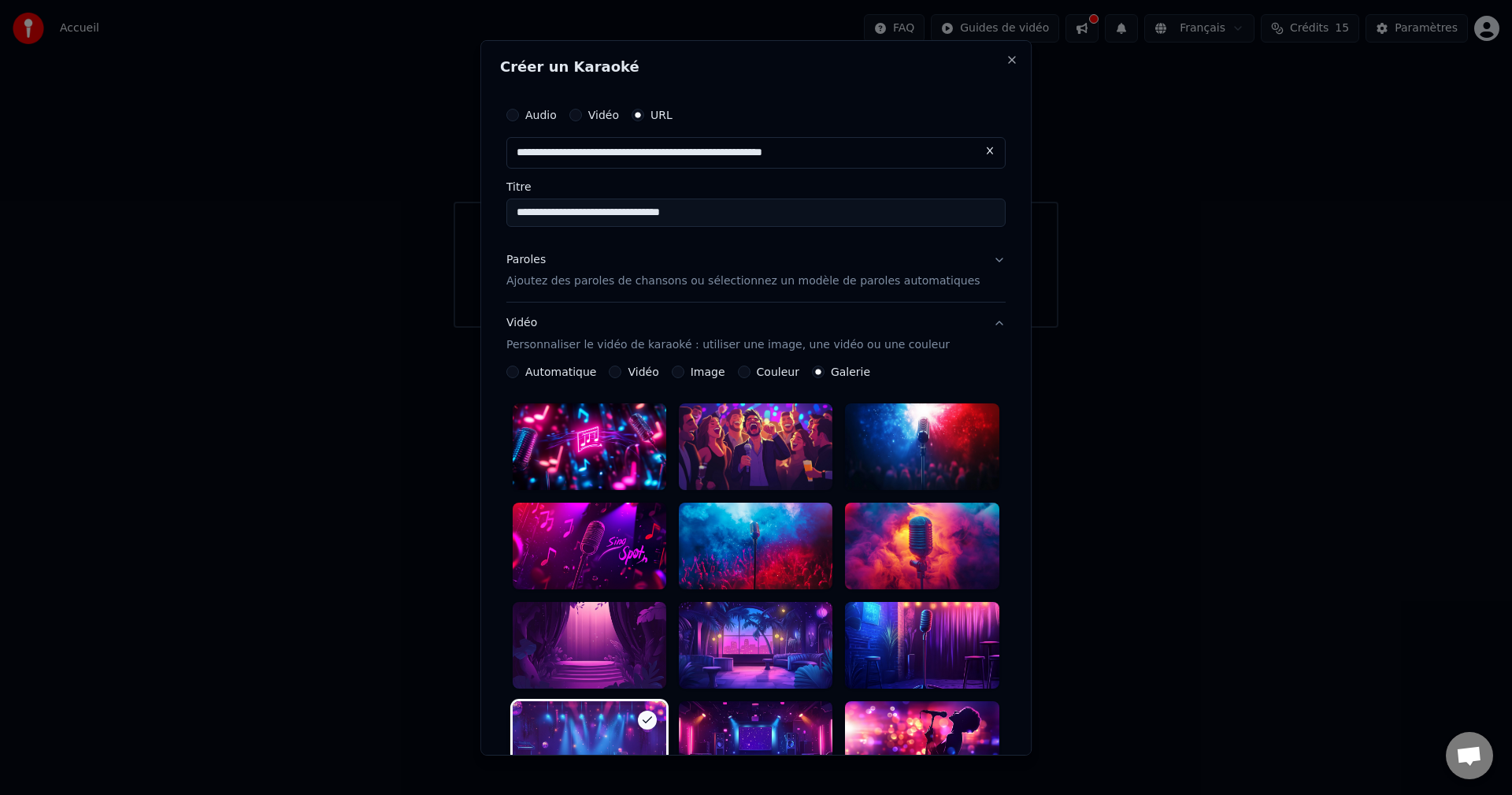
click at [617, 368] on label "Couleur" at bounding box center [778, 372] width 43 height 11
click at [617, 368] on button "Couleur" at bounding box center [744, 371] width 12 height 12
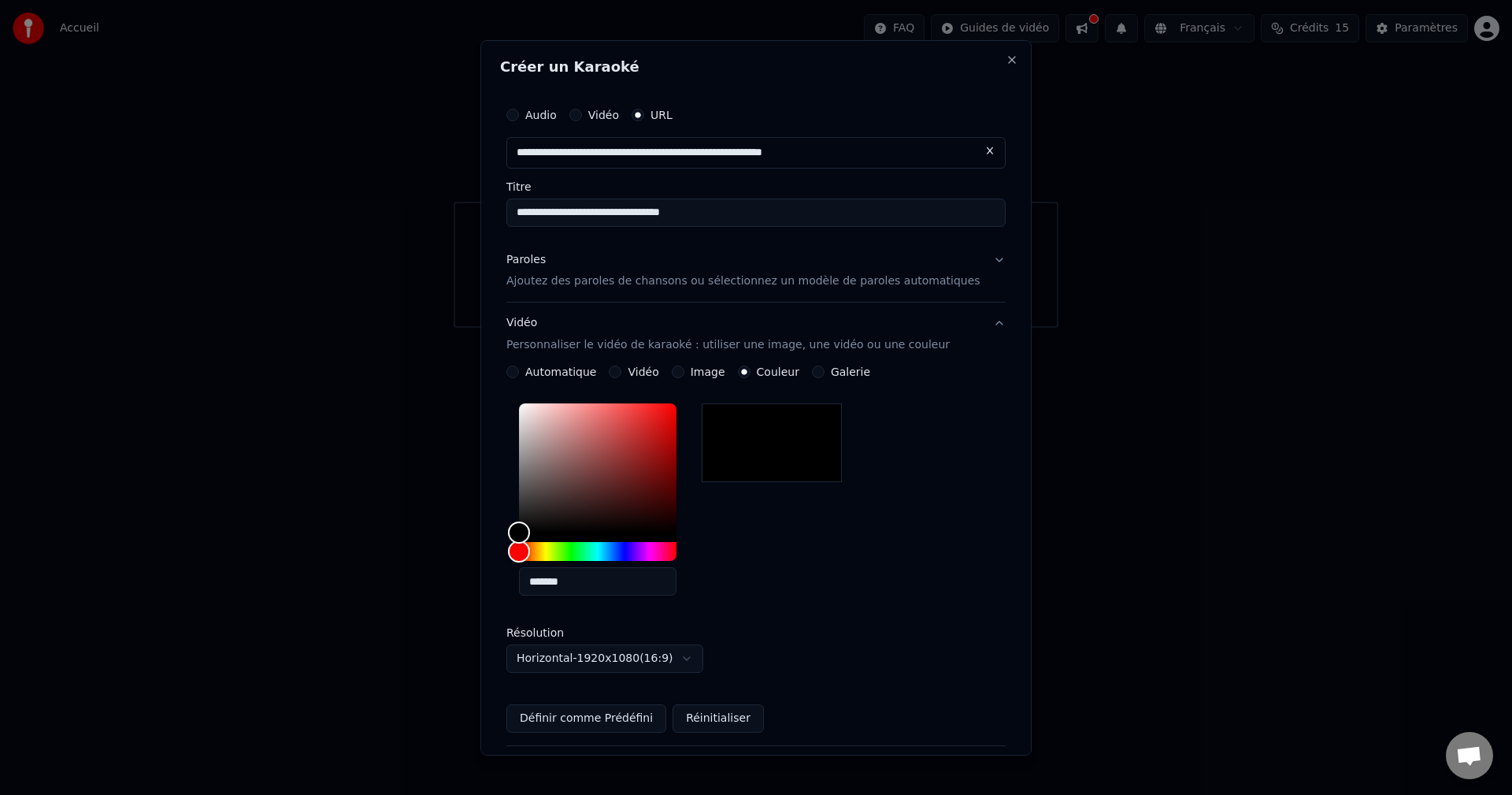
click at [617, 372] on label "Image" at bounding box center [708, 372] width 34 height 11
click at [617, 372] on button "Image" at bounding box center [677, 371] width 12 height 12
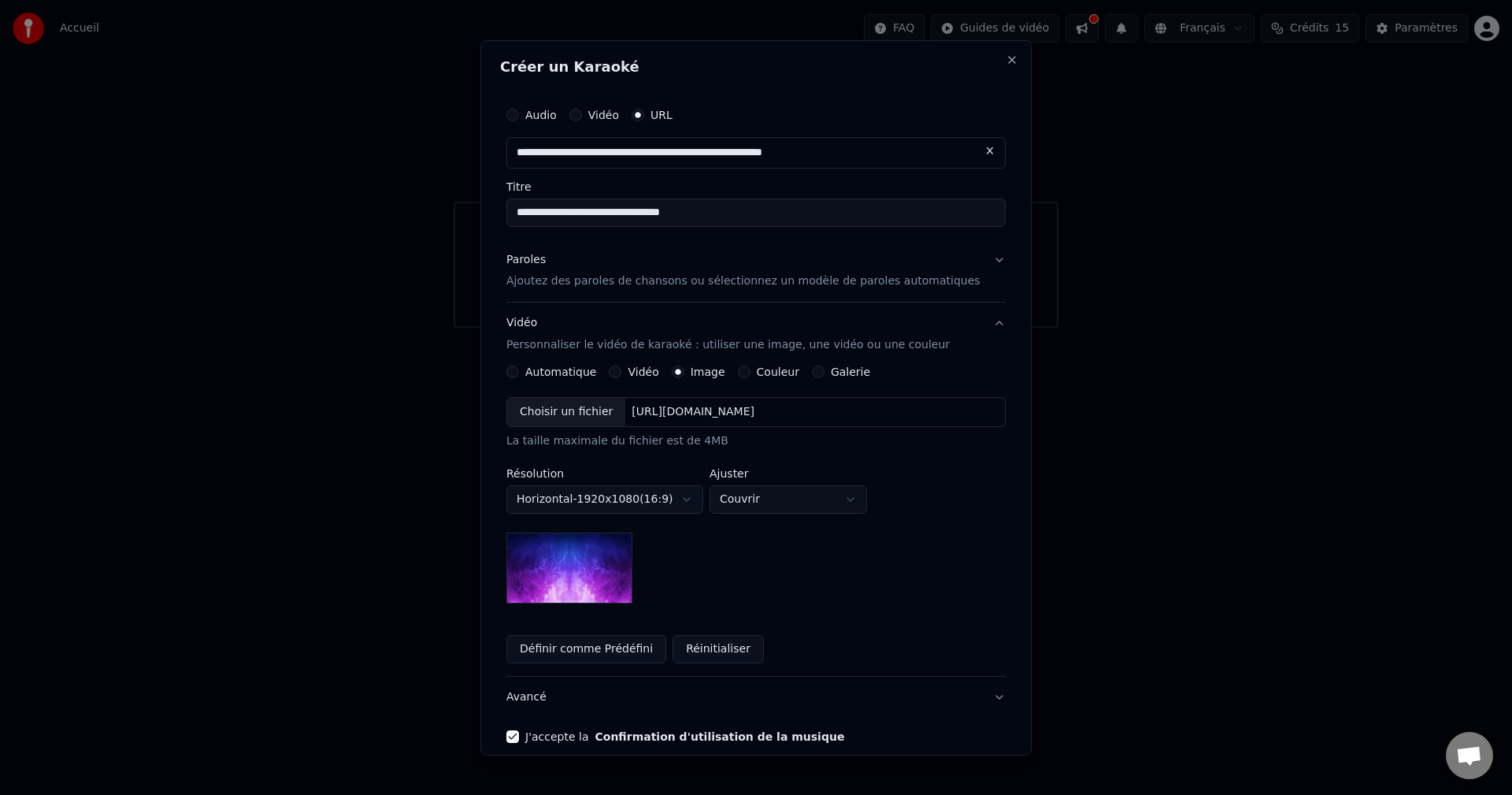
click at [617, 368] on label "Vidéo" at bounding box center [644, 372] width 30 height 11
click at [617, 368] on button "Vidéo" at bounding box center [616, 371] width 12 height 12
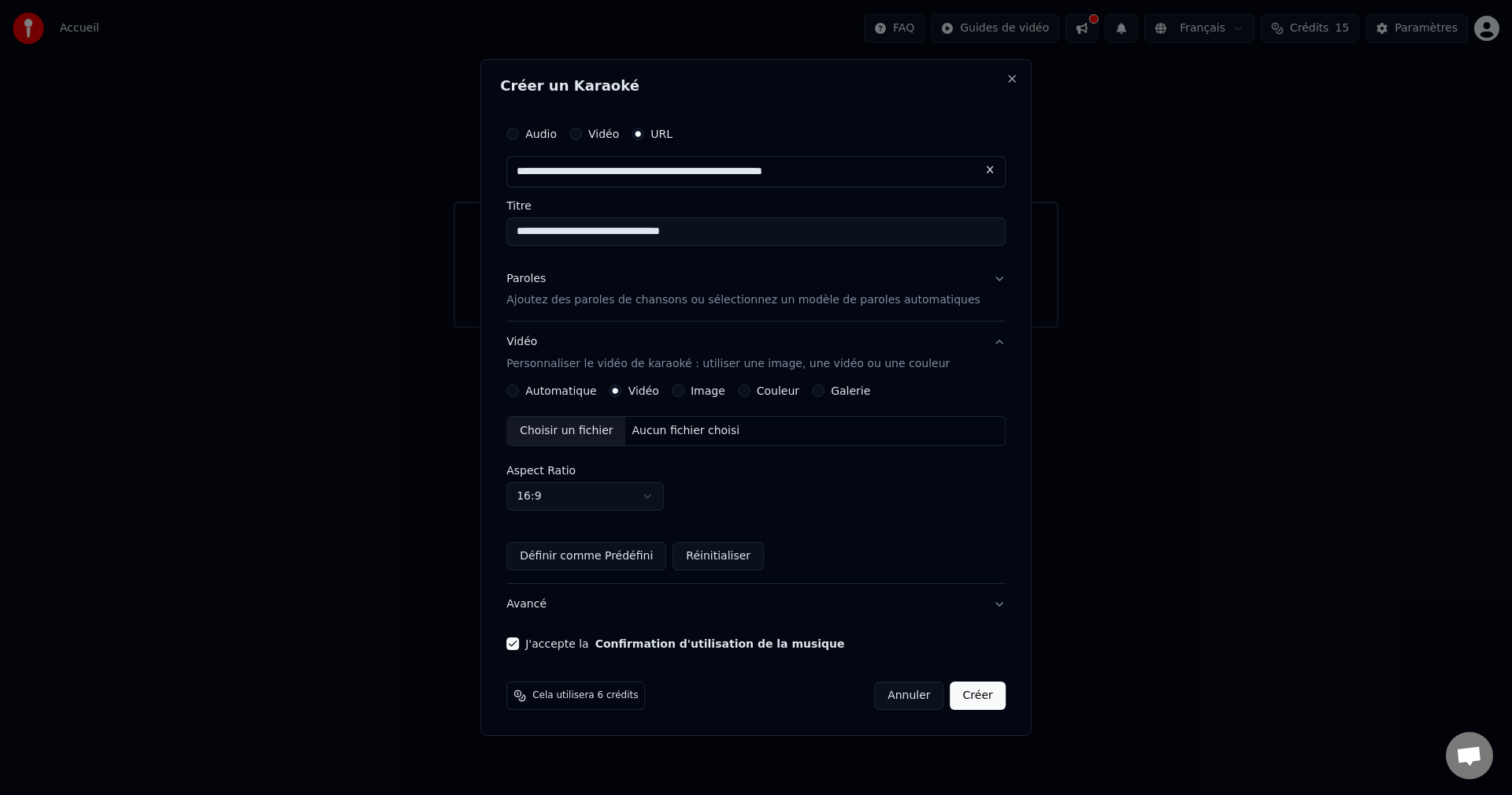
click at [617, 388] on label "Image" at bounding box center [708, 391] width 34 height 11
click at [617, 388] on button "Image" at bounding box center [677, 390] width 12 height 12
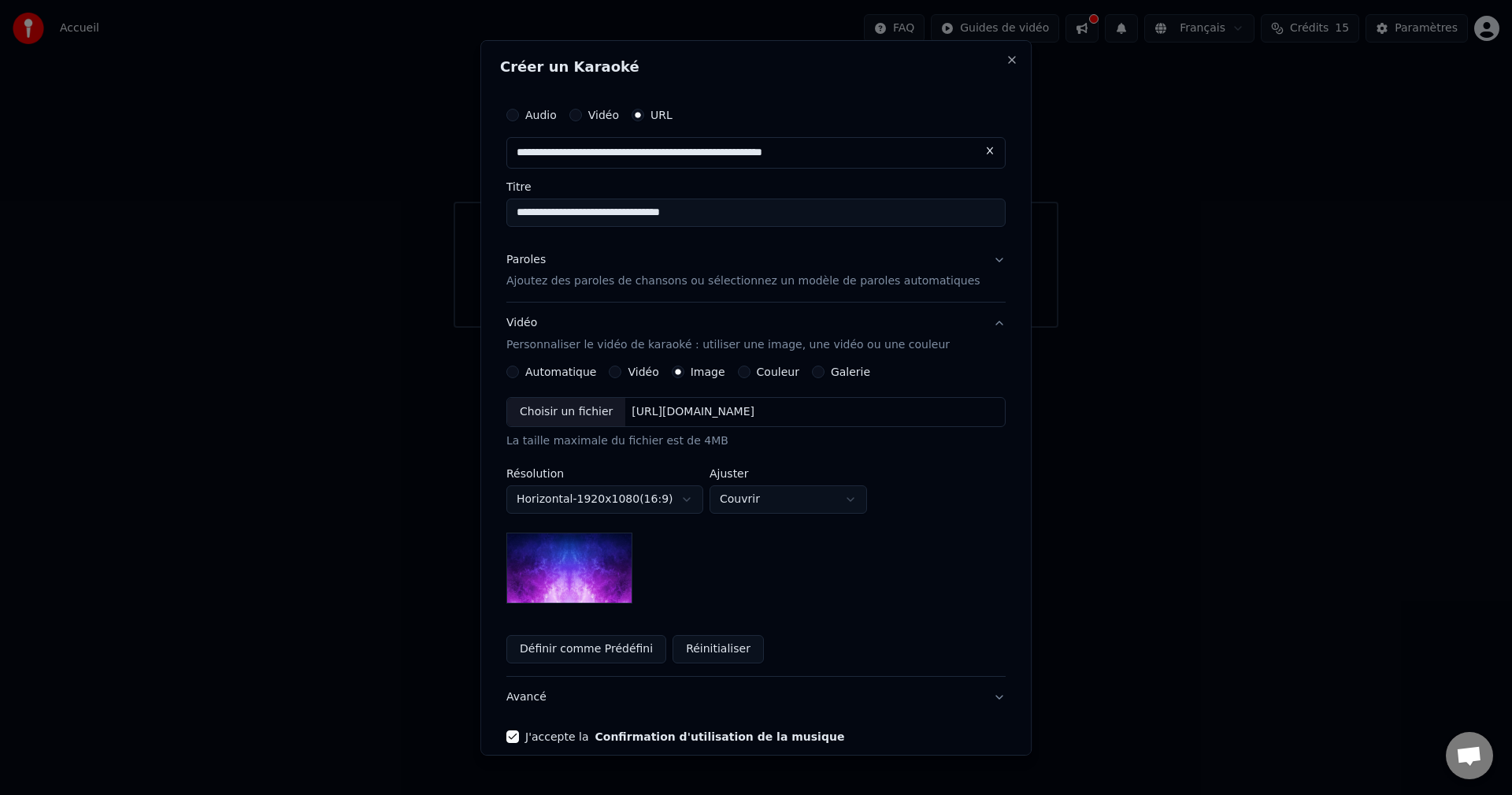
click at [617, 378] on label "Vidéo" at bounding box center [644, 372] width 30 height 11
click at [617, 378] on button "Vidéo" at bounding box center [616, 371] width 12 height 12
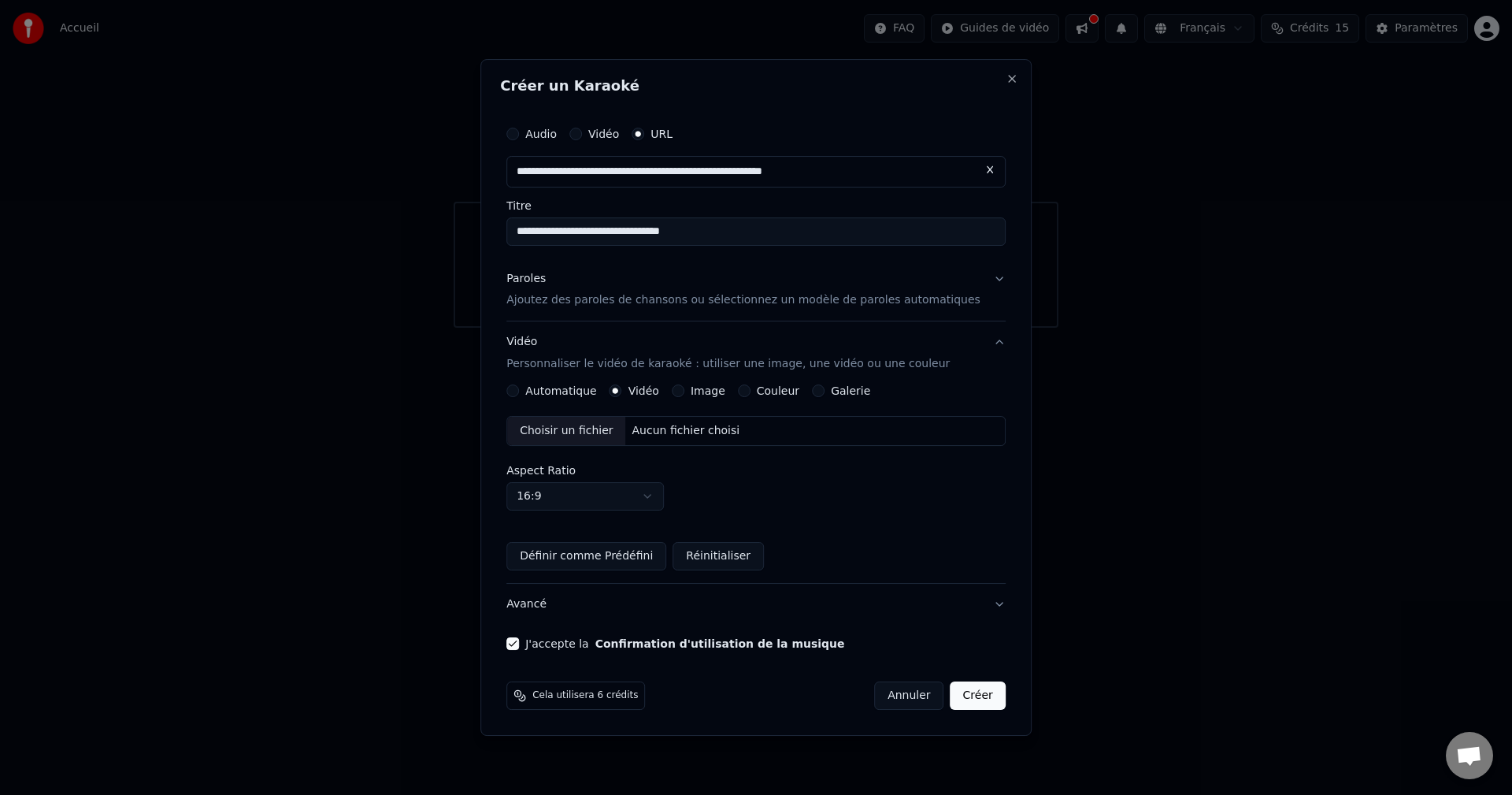
click at [617, 394] on label "Galerie" at bounding box center [850, 391] width 39 height 11
click at [617, 394] on button "Galerie" at bounding box center [818, 390] width 12 height 12
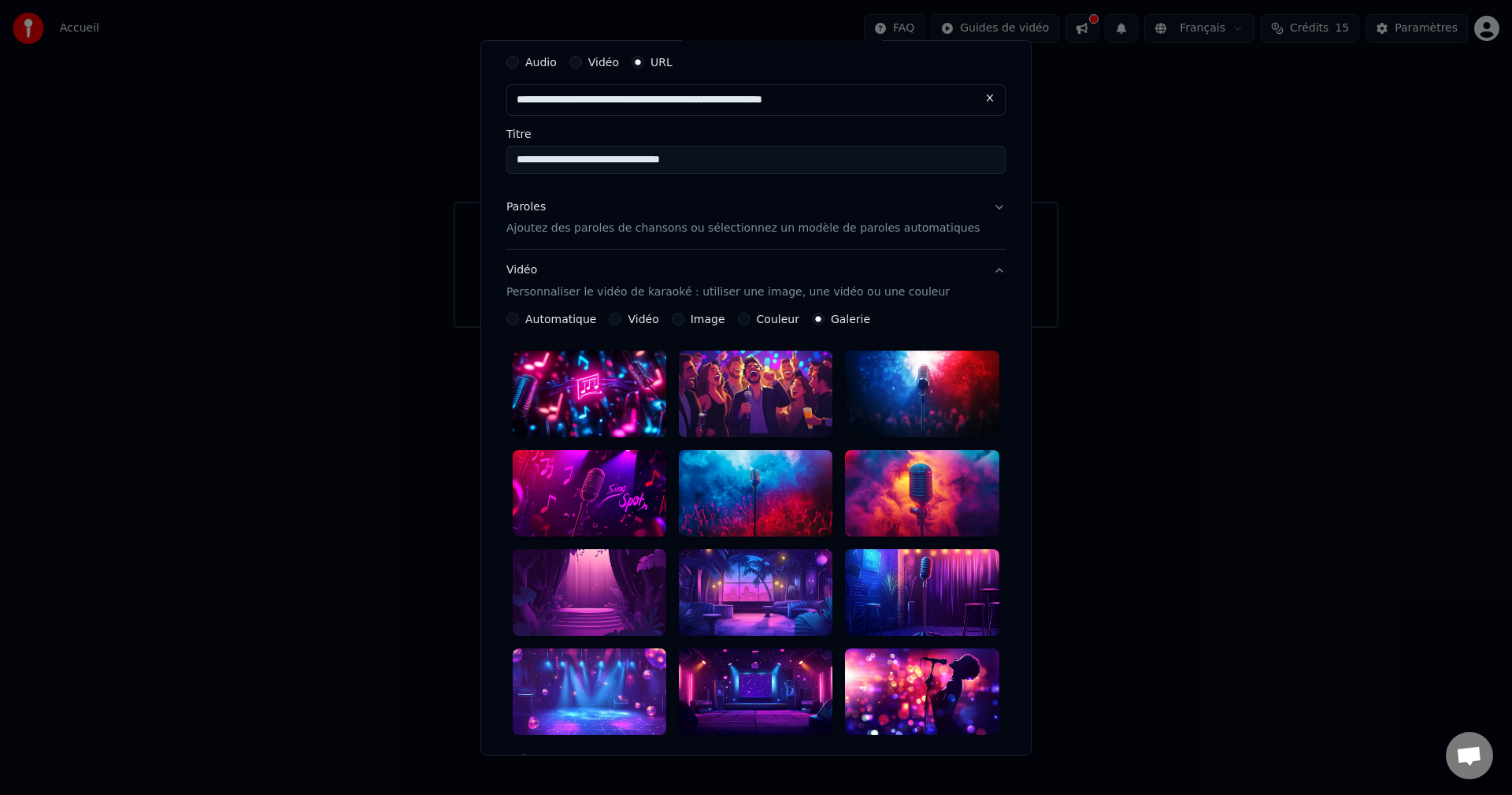
scroll to position [79, 0]
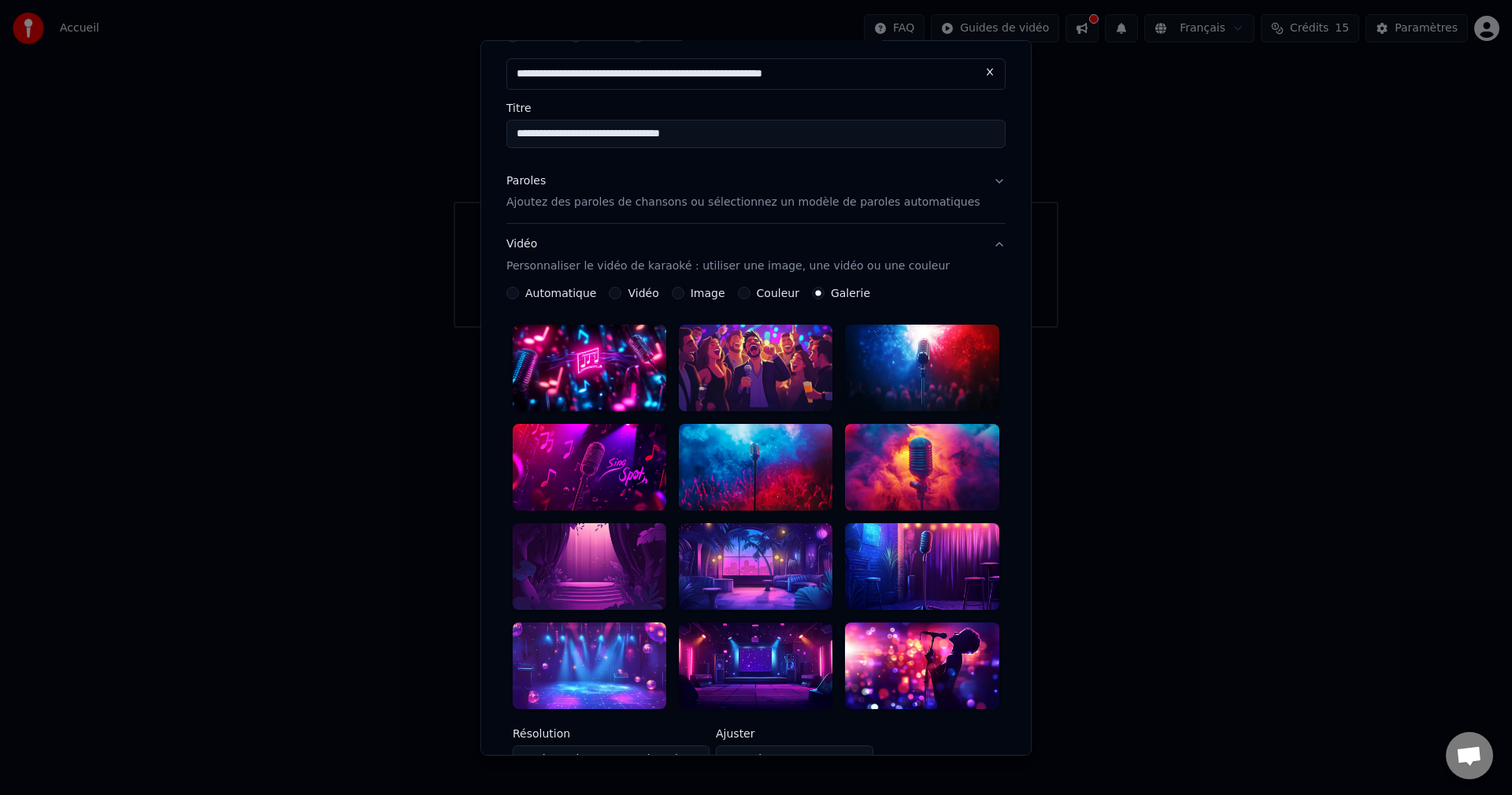
click at [616, 442] on div at bounding box center [589, 666] width 153 height 87
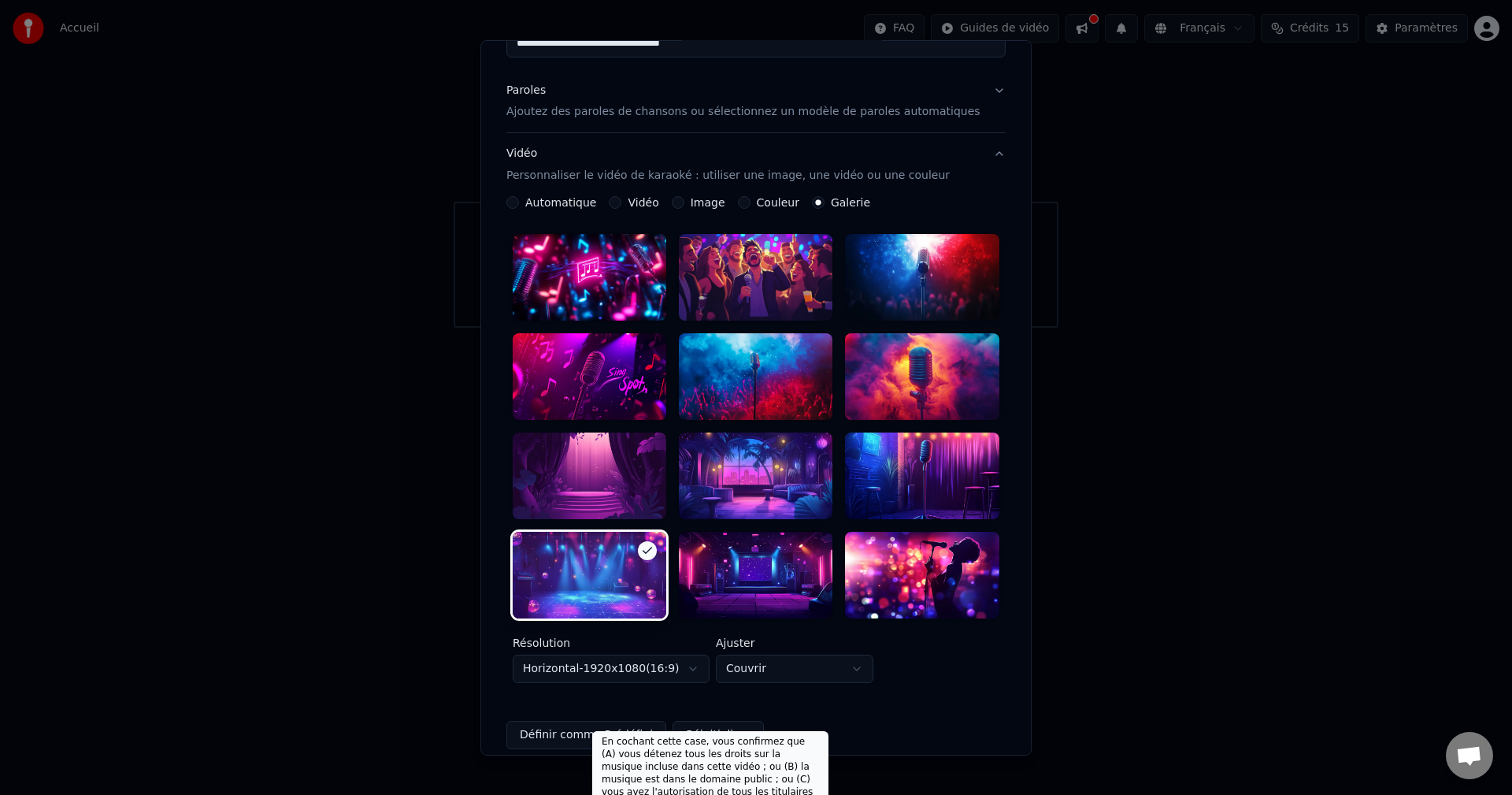
scroll to position [0, 0]
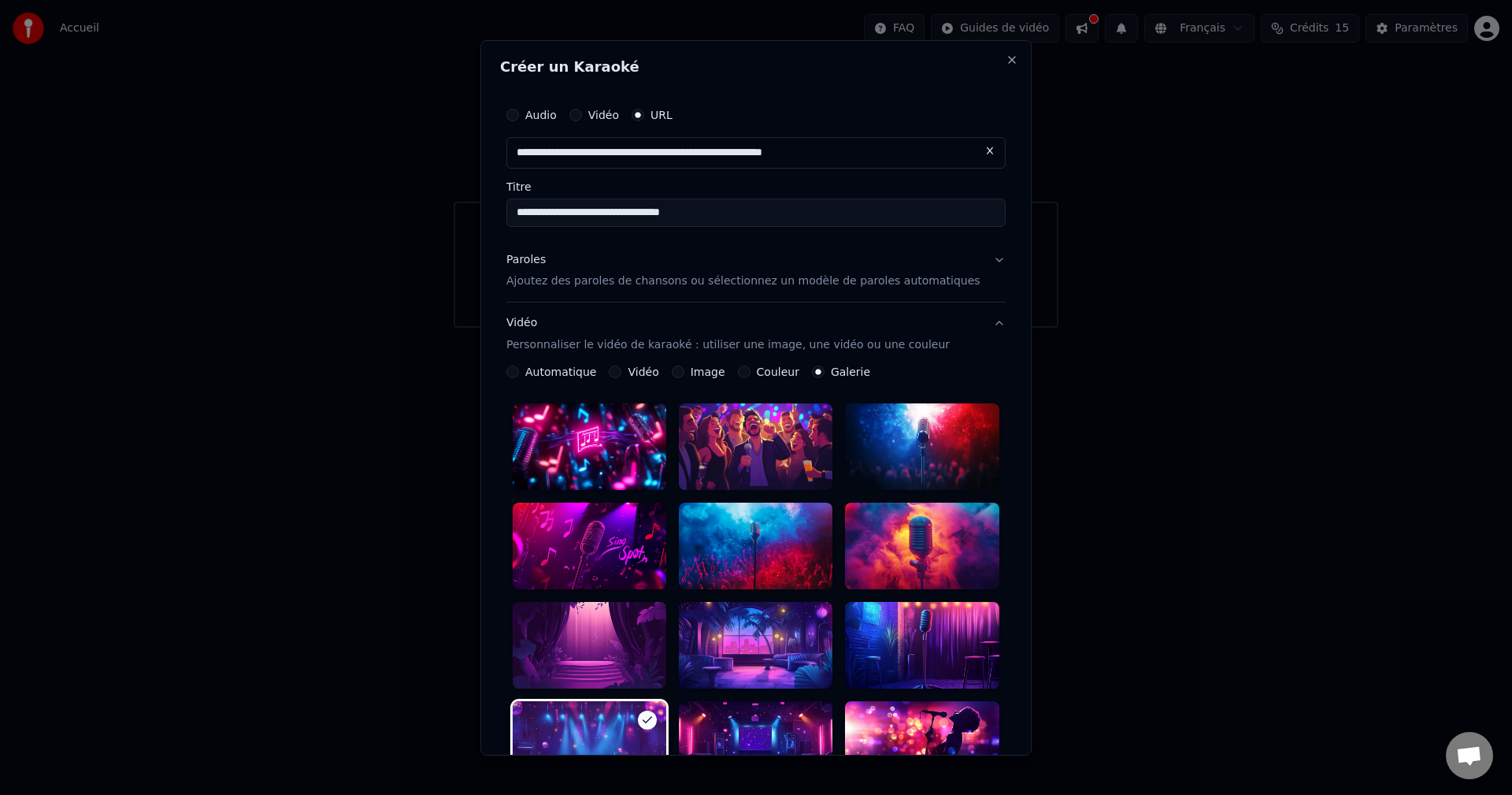
click at [593, 283] on p "Ajoutez des paroles de chansons ou sélectionnez un modèle de paroles automatiqu…" at bounding box center [743, 281] width 474 height 16
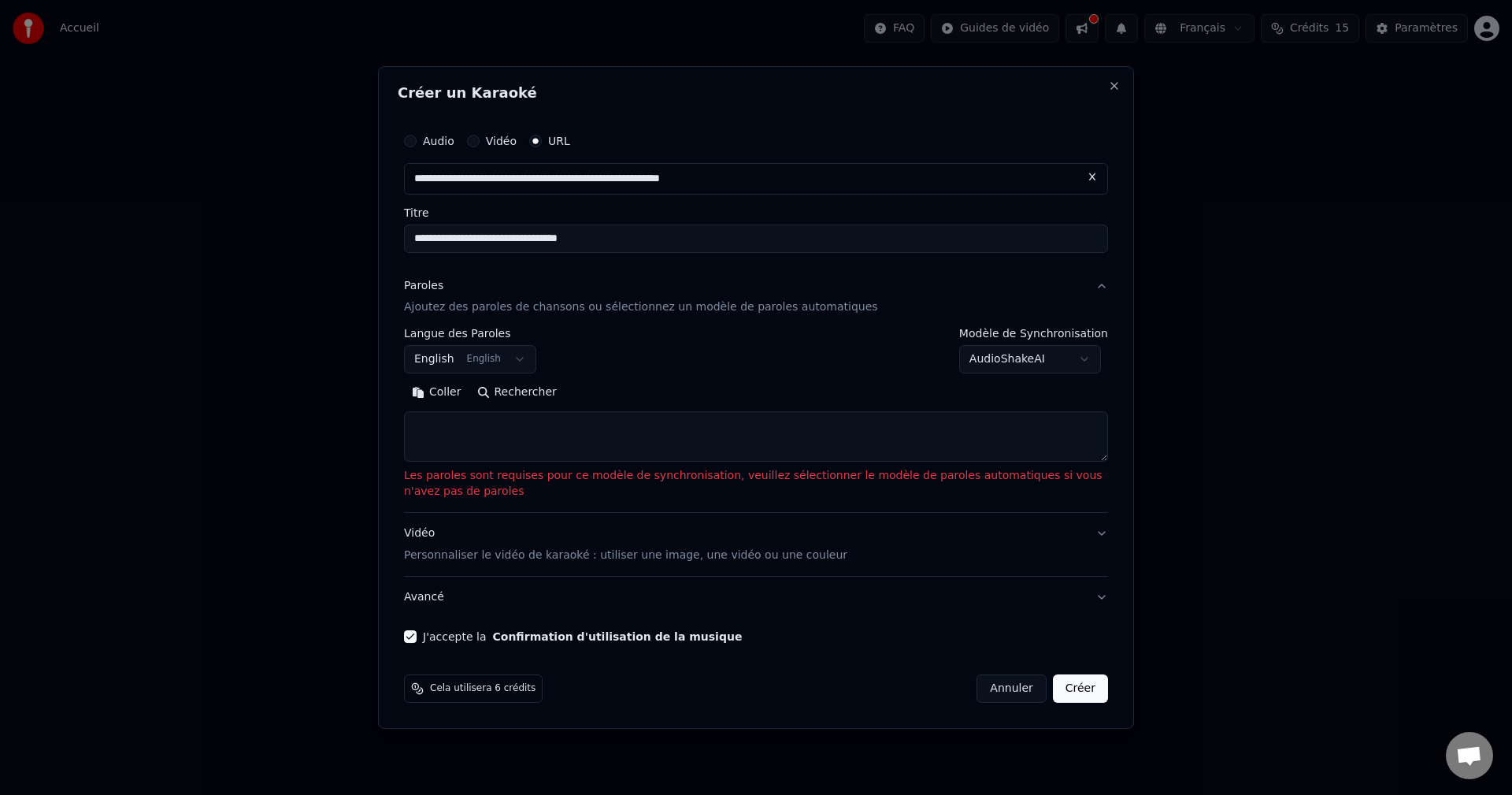
click at [590, 432] on textarea at bounding box center [756, 437] width 704 height 50
click at [617, 306] on p "Ajoutez des paroles de chansons ou sélectionnez un modèle de paroles automatiqu…" at bounding box center [641, 308] width 474 height 16
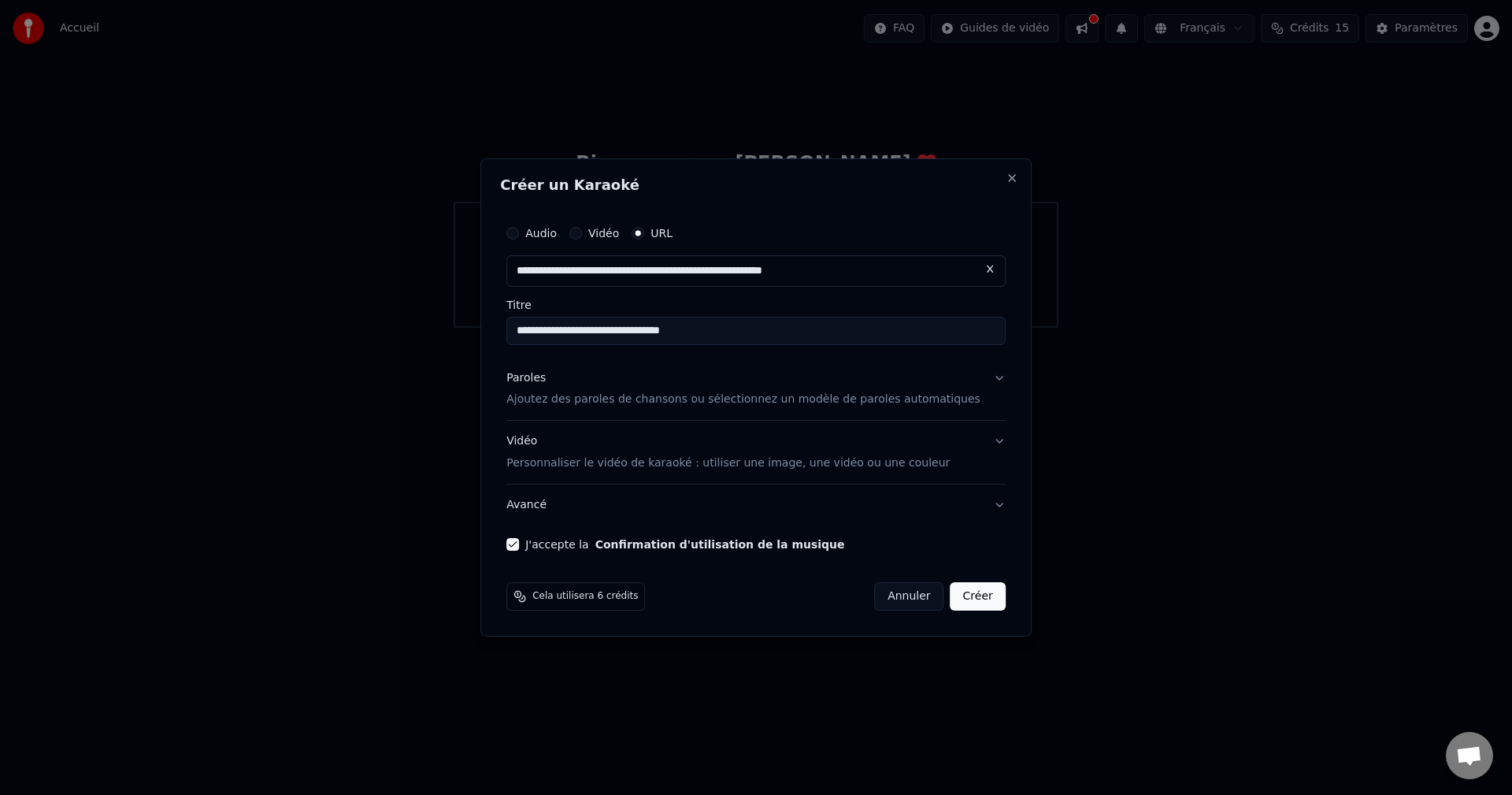
click at [617, 406] on p "Ajoutez des paroles de chansons ou sélectionnez un modèle de paroles automatiqu…" at bounding box center [743, 400] width 474 height 16
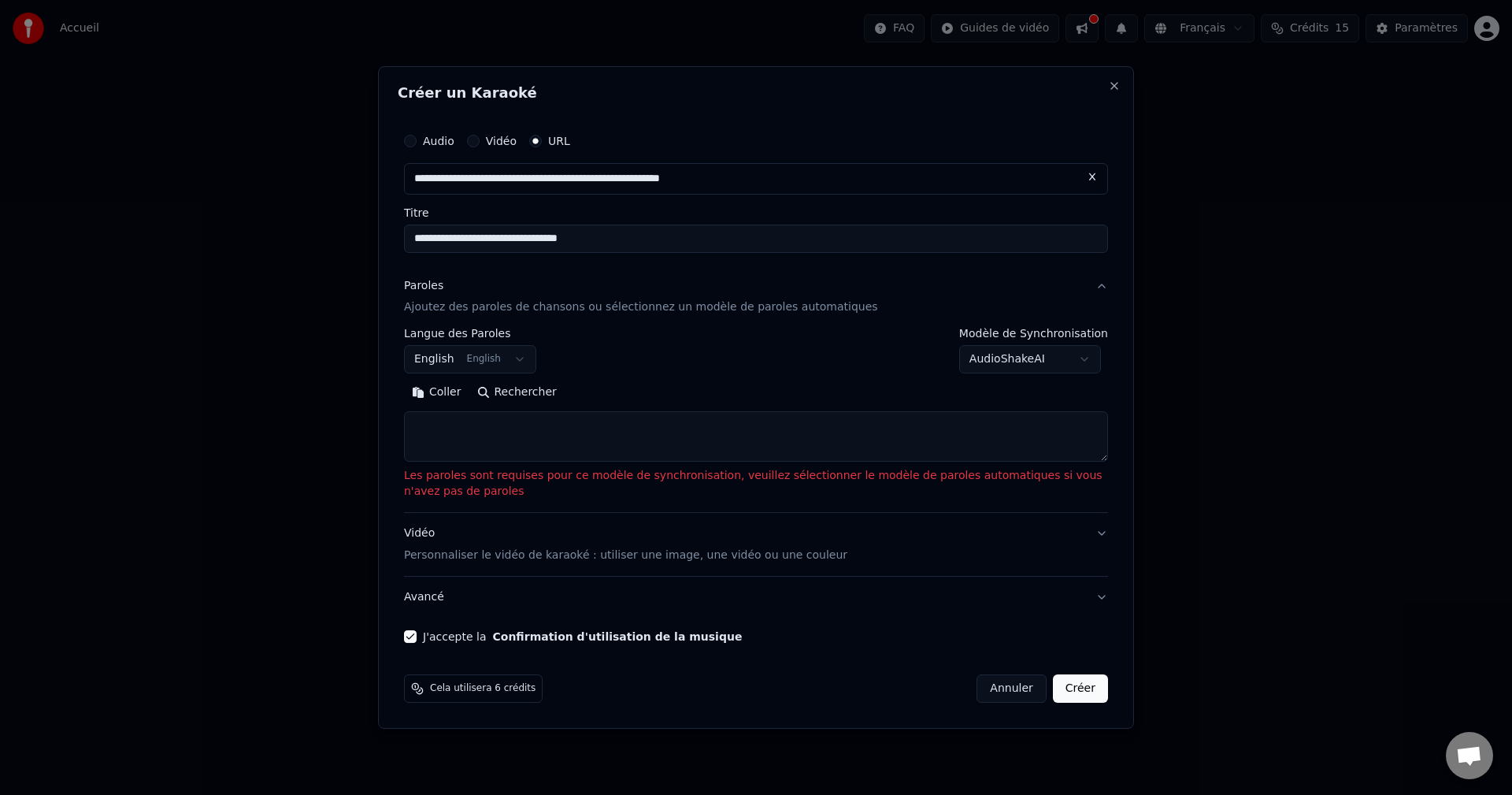
click at [617, 427] on textarea at bounding box center [756, 437] width 704 height 50
paste textarea "**********"
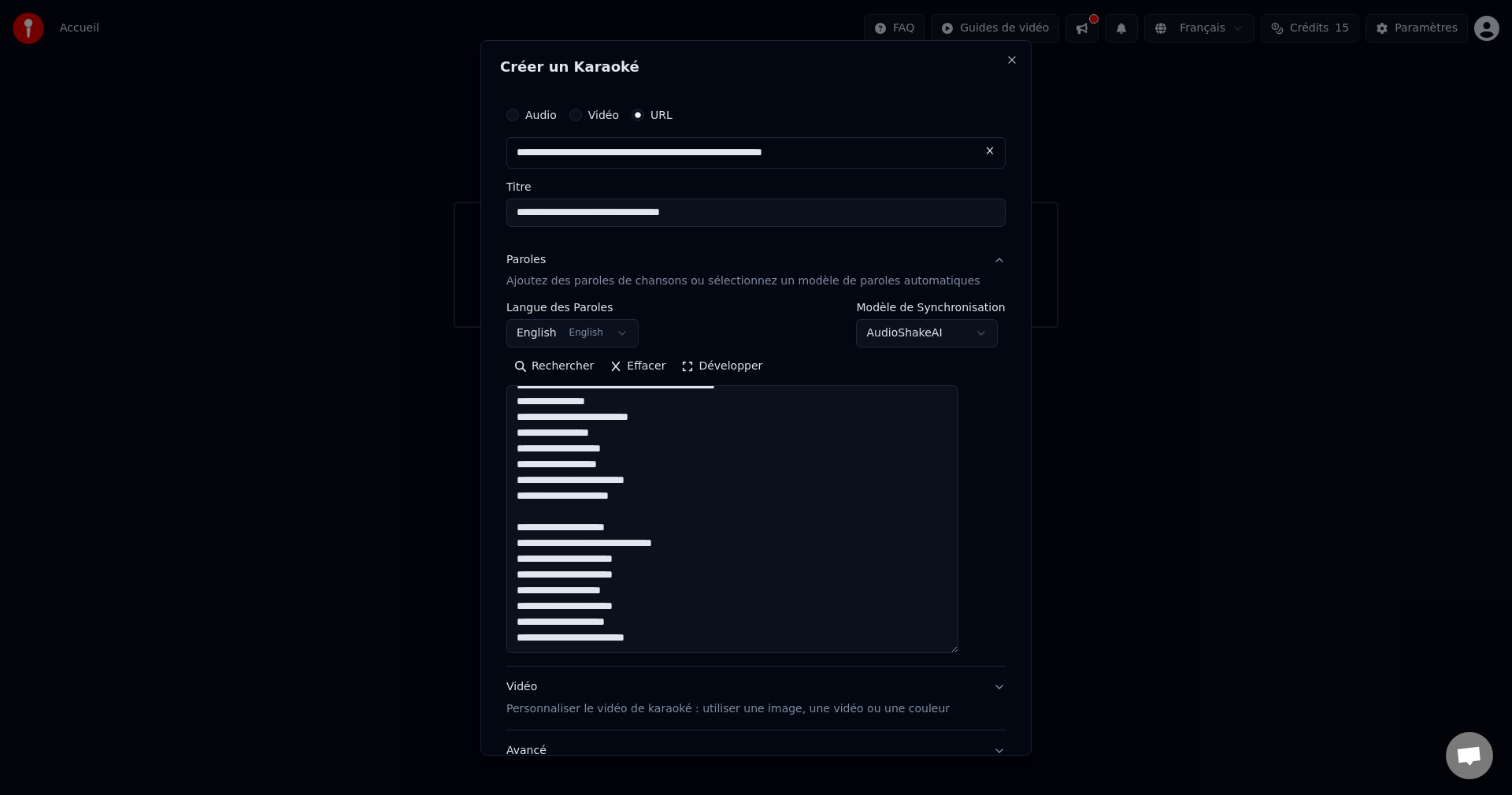
scroll to position [1090, 0]
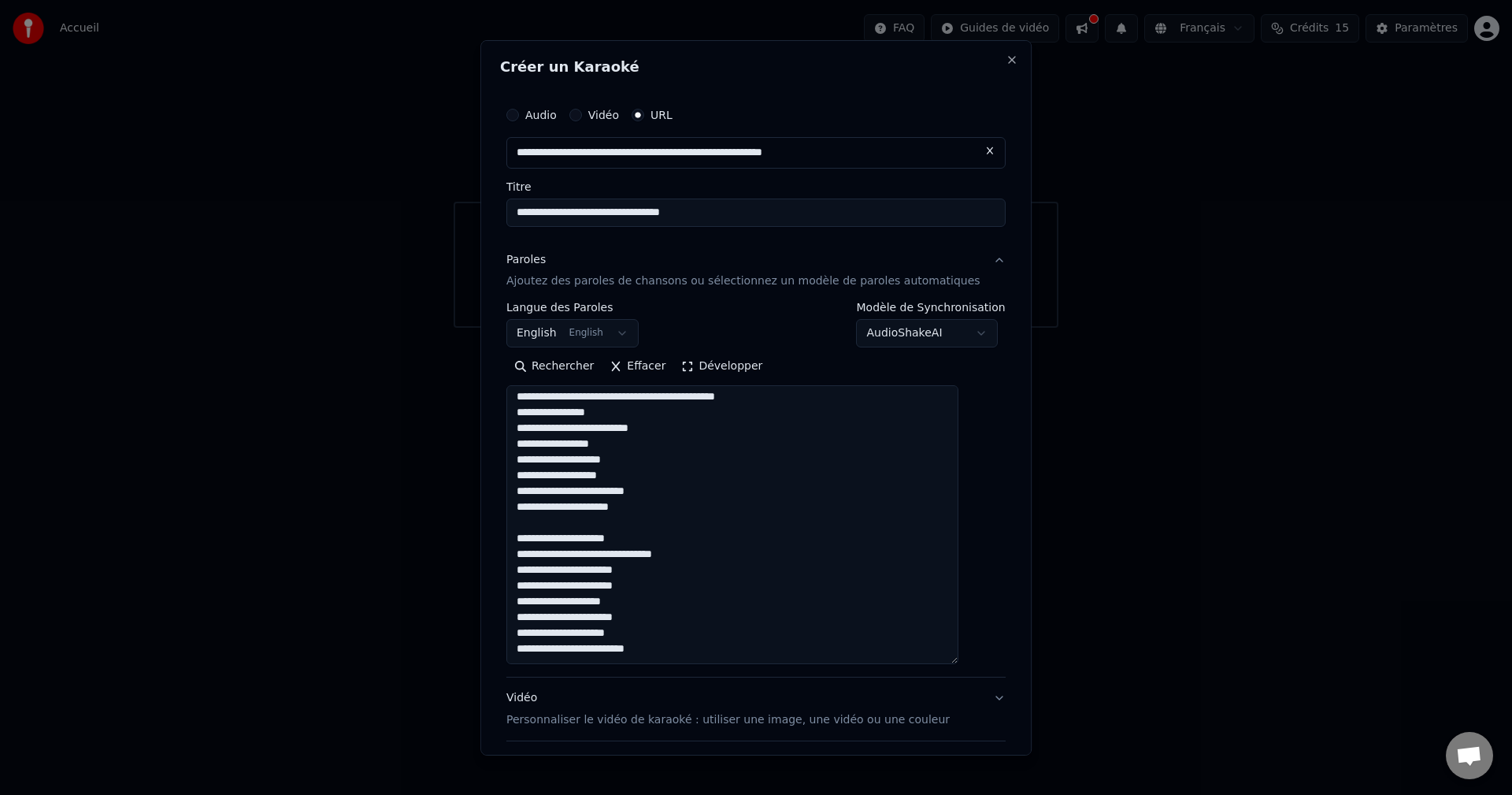
drag, startPoint x: 979, startPoint y: 479, endPoint x: 996, endPoint y: 663, distance: 184.8
click at [617, 442] on div "**********" at bounding box center [756, 397] width 551 height 716
click at [569, 442] on textarea at bounding box center [732, 525] width 452 height 279
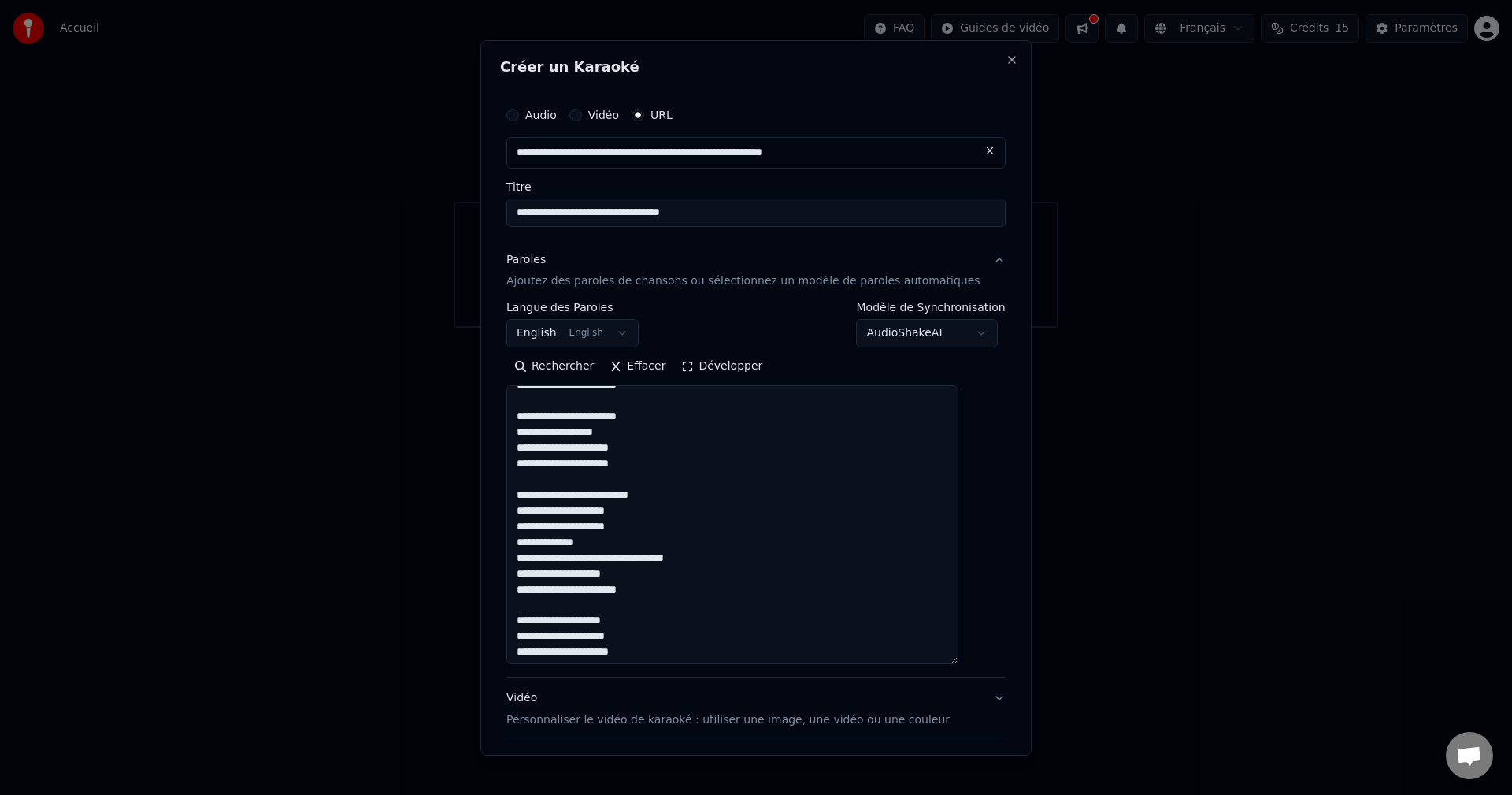
scroll to position [838, 0]
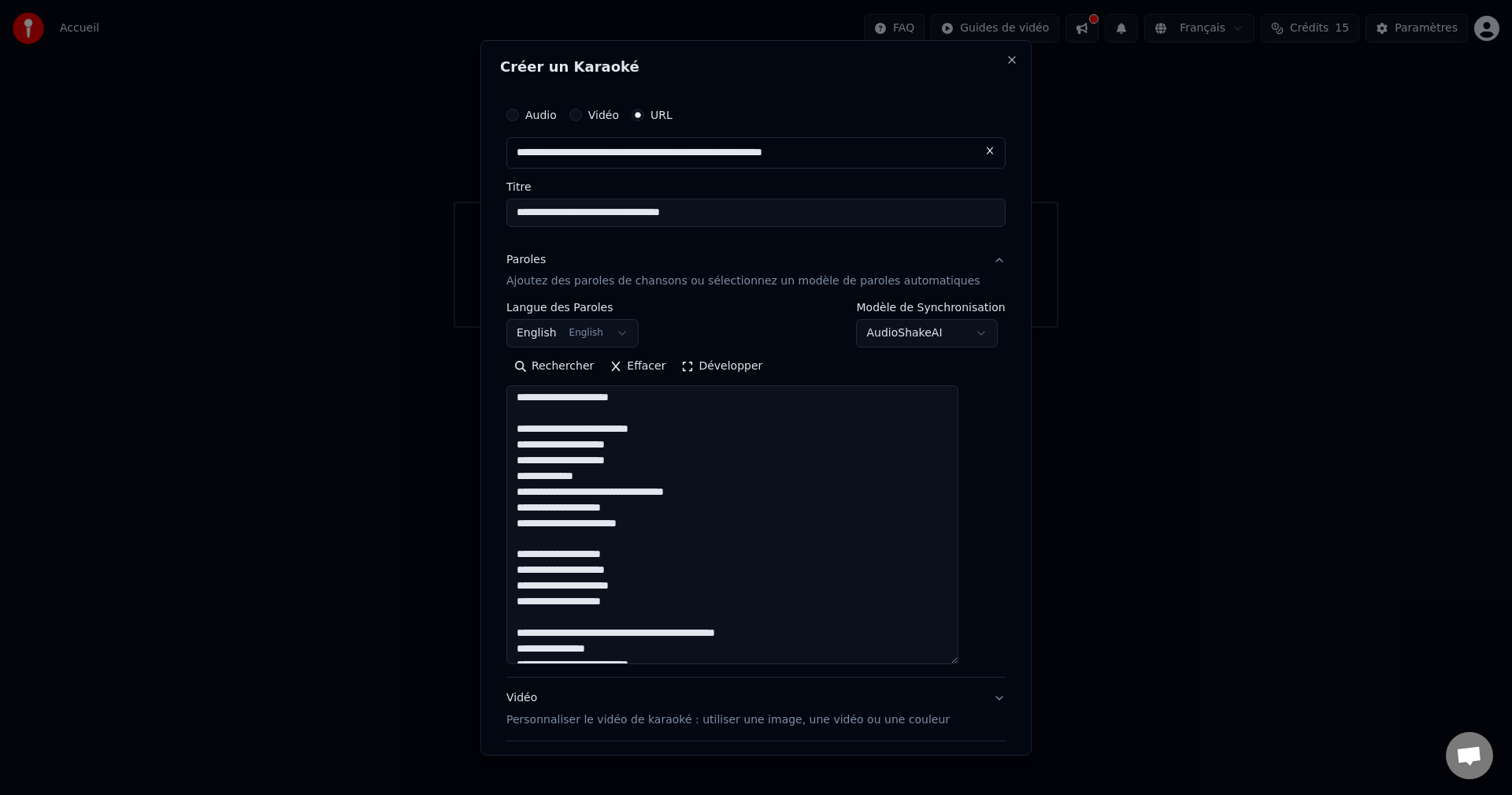
drag, startPoint x: 818, startPoint y: 634, endPoint x: 679, endPoint y: 639, distance: 139.1
click at [617, 442] on textarea at bounding box center [732, 525] width 452 height 279
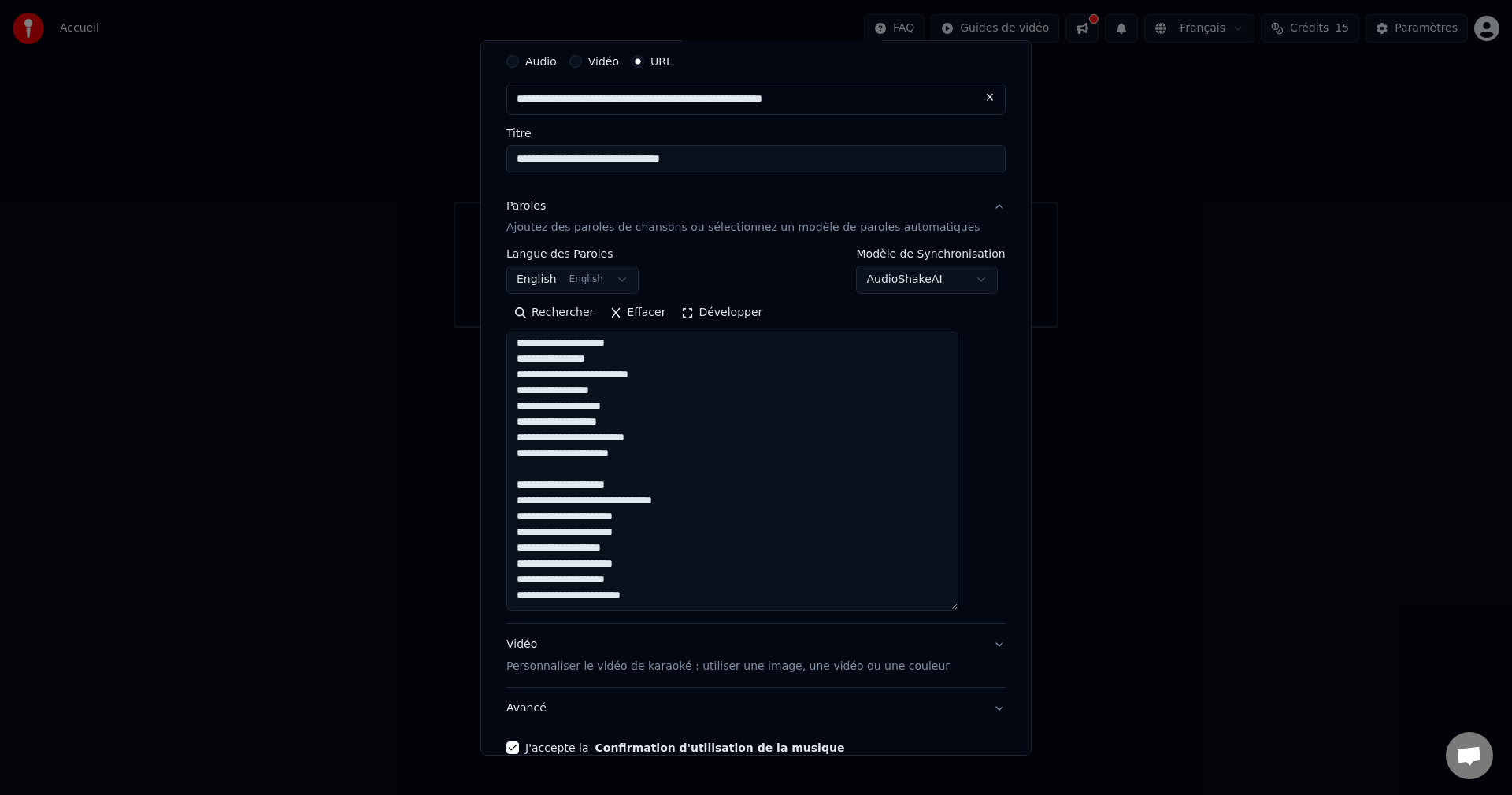
scroll to position [79, 0]
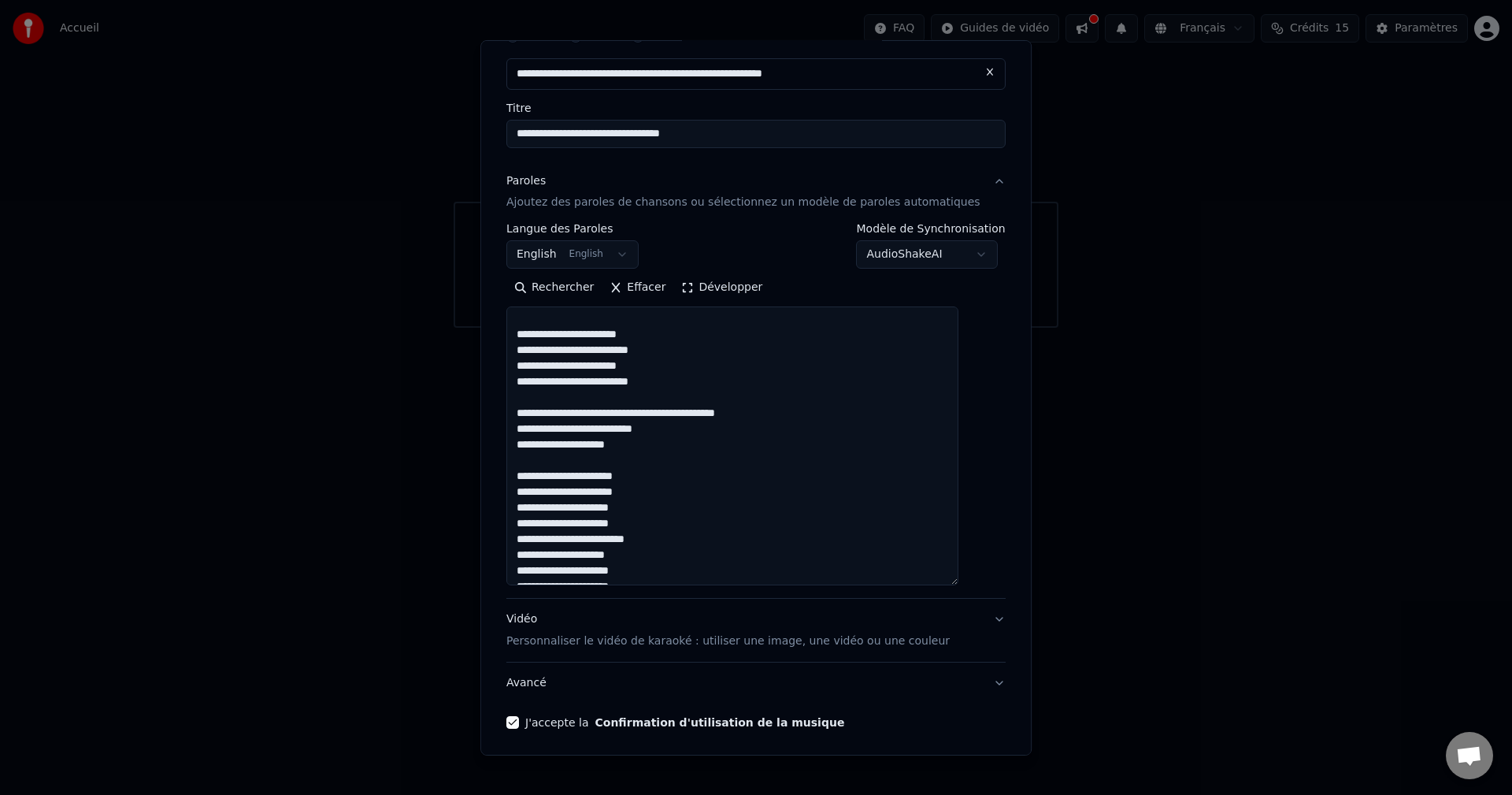
type textarea "**********"
click at [617, 284] on button "Développer" at bounding box center [723, 288] width 97 height 25
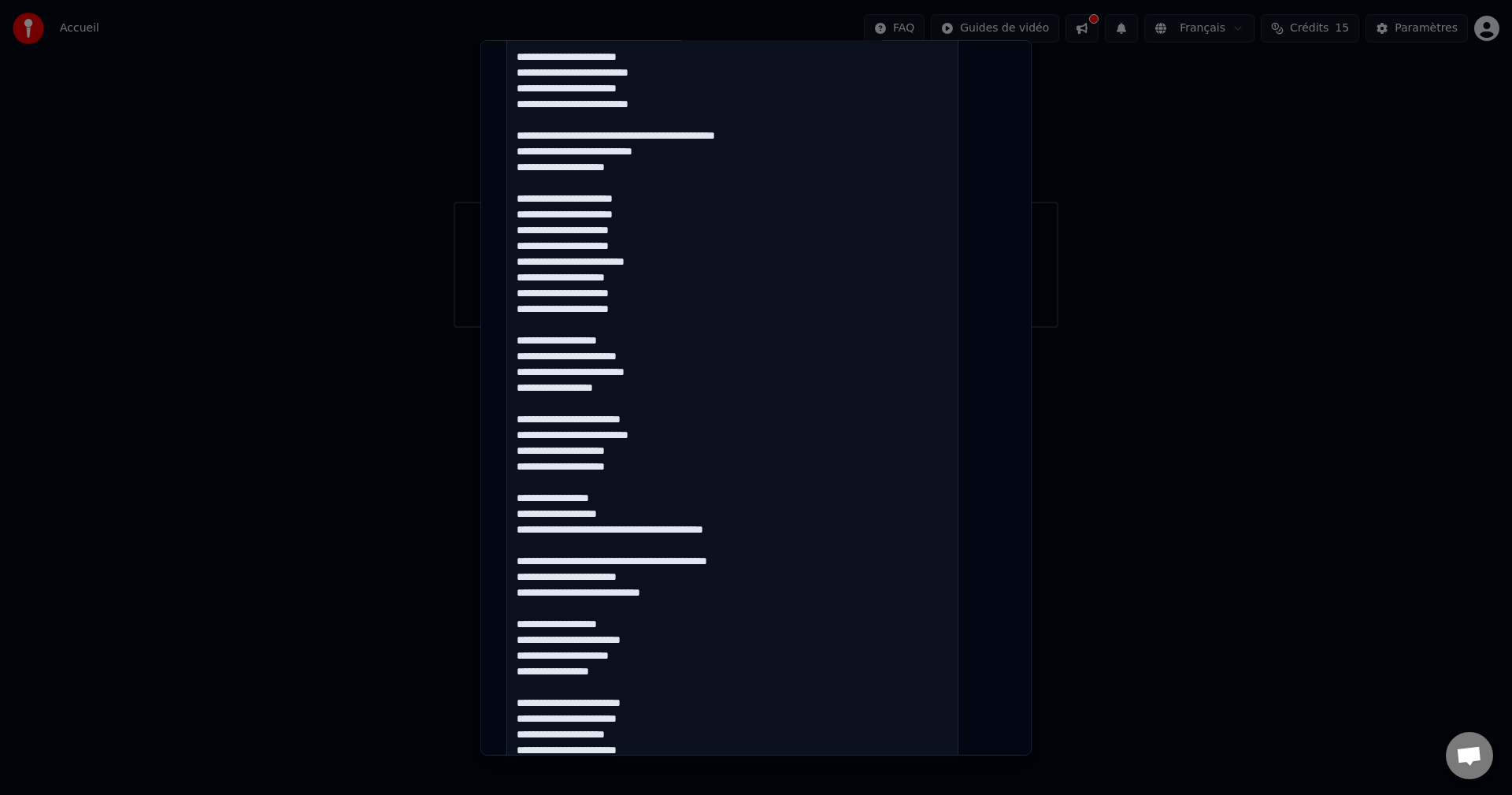
scroll to position [158, 0]
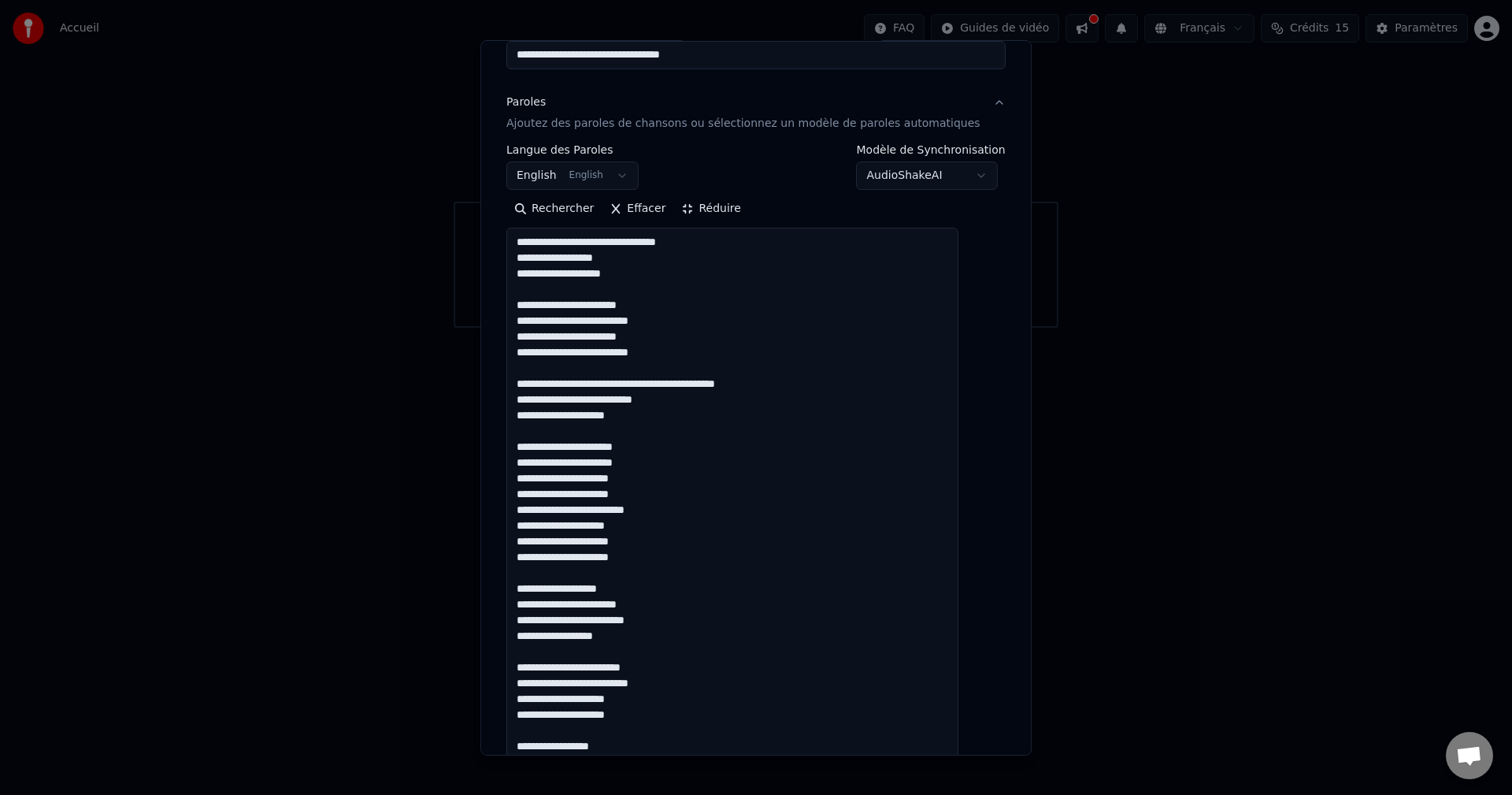
click at [617, 213] on button "Réduire" at bounding box center [712, 209] width 75 height 25
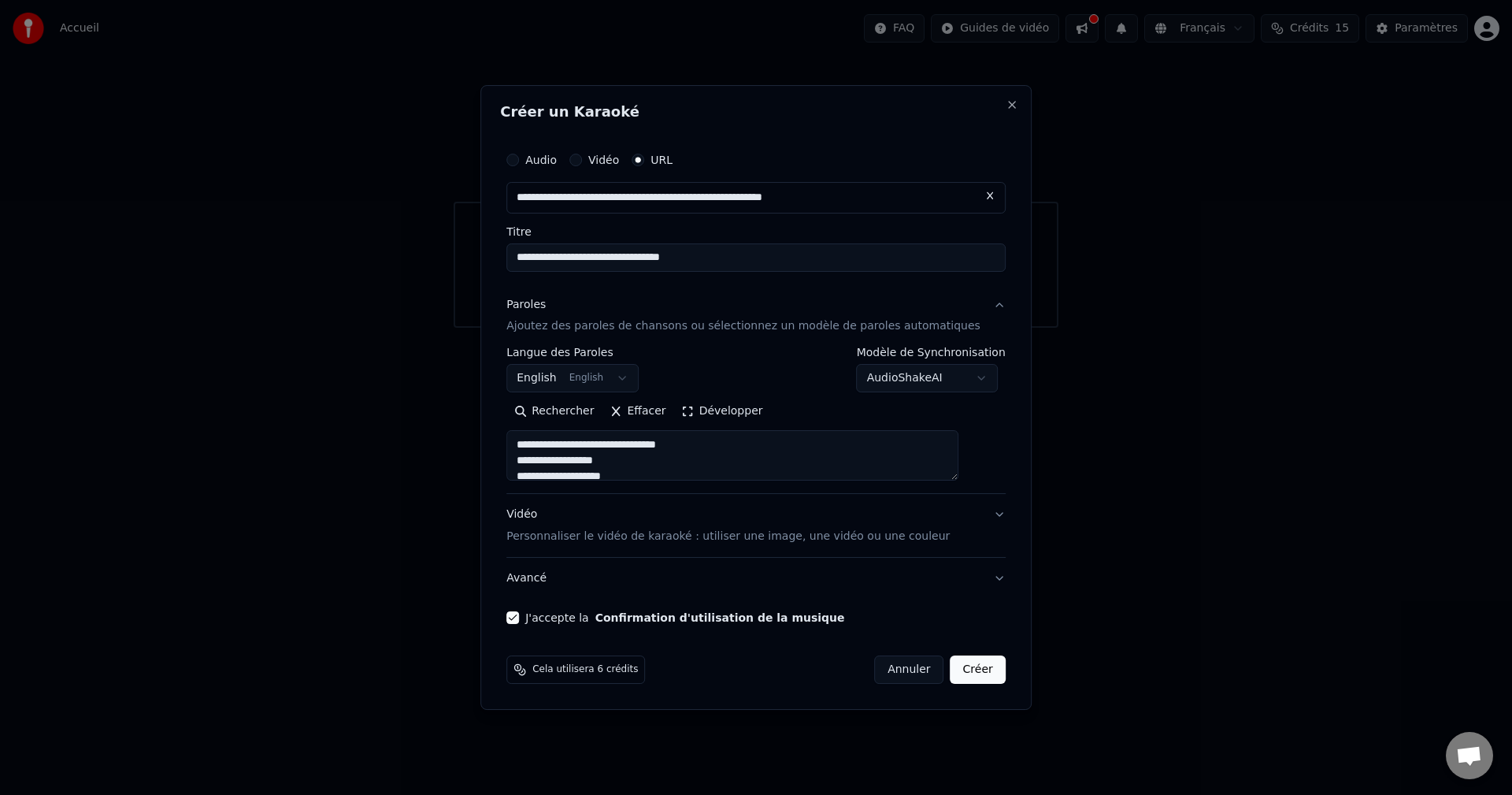
click at [617, 442] on button "Créer" at bounding box center [978, 670] width 55 height 29
select select "**"
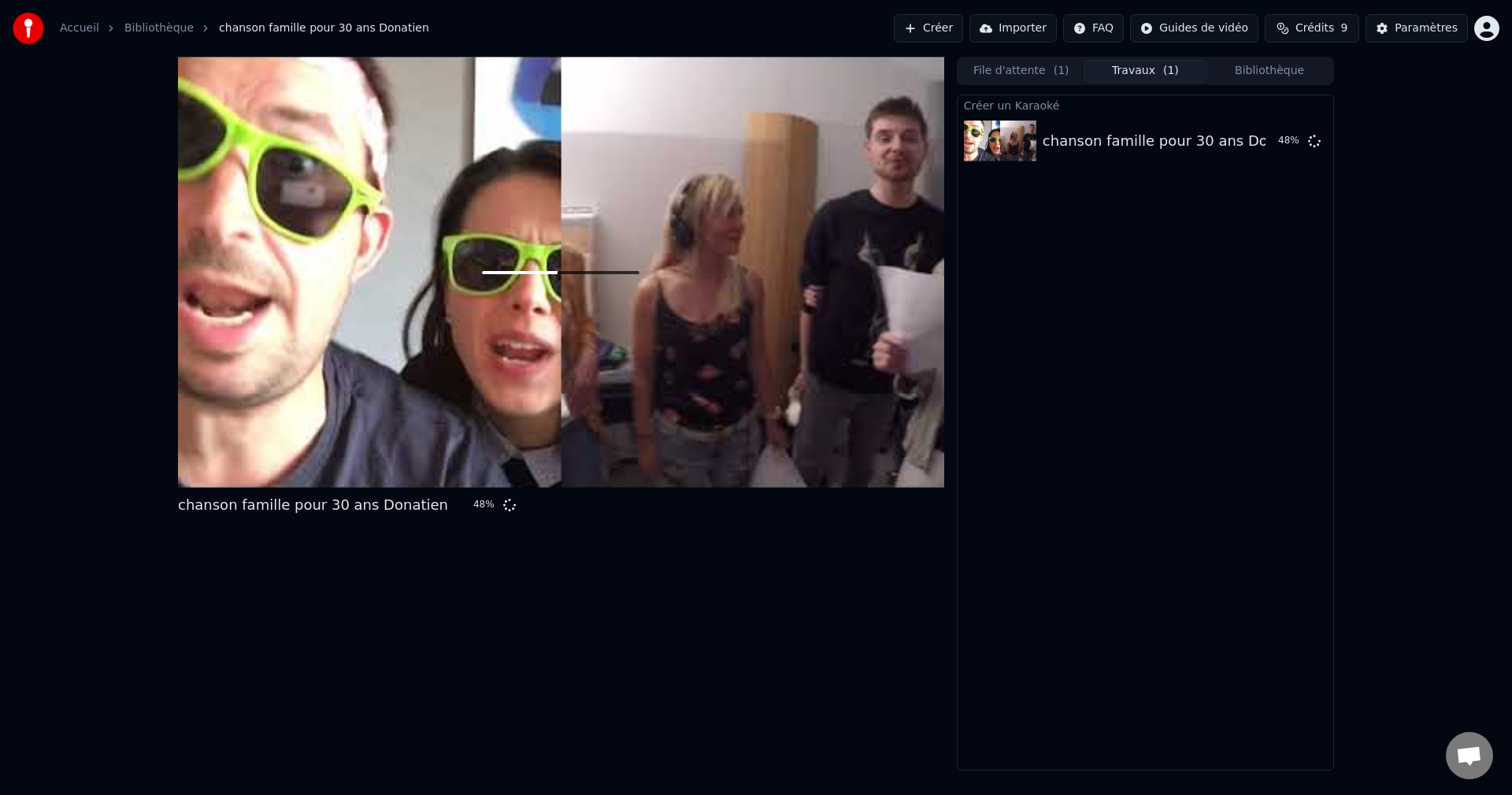
click at [617, 30] on button "Créer" at bounding box center [929, 29] width 69 height 29
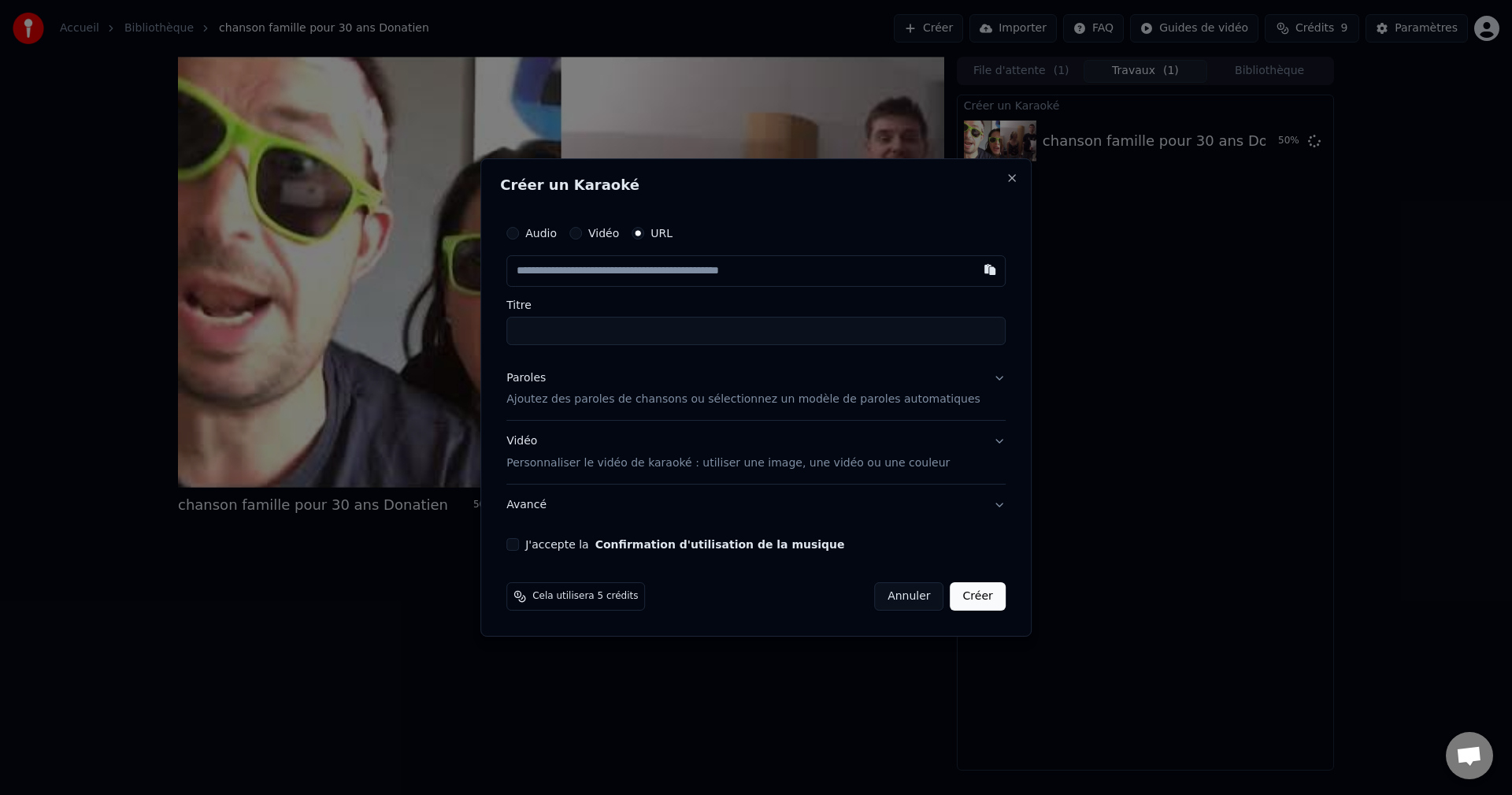
paste input "**********"
type input "**********"
click at [617, 336] on input "**********" at bounding box center [756, 331] width 500 height 29
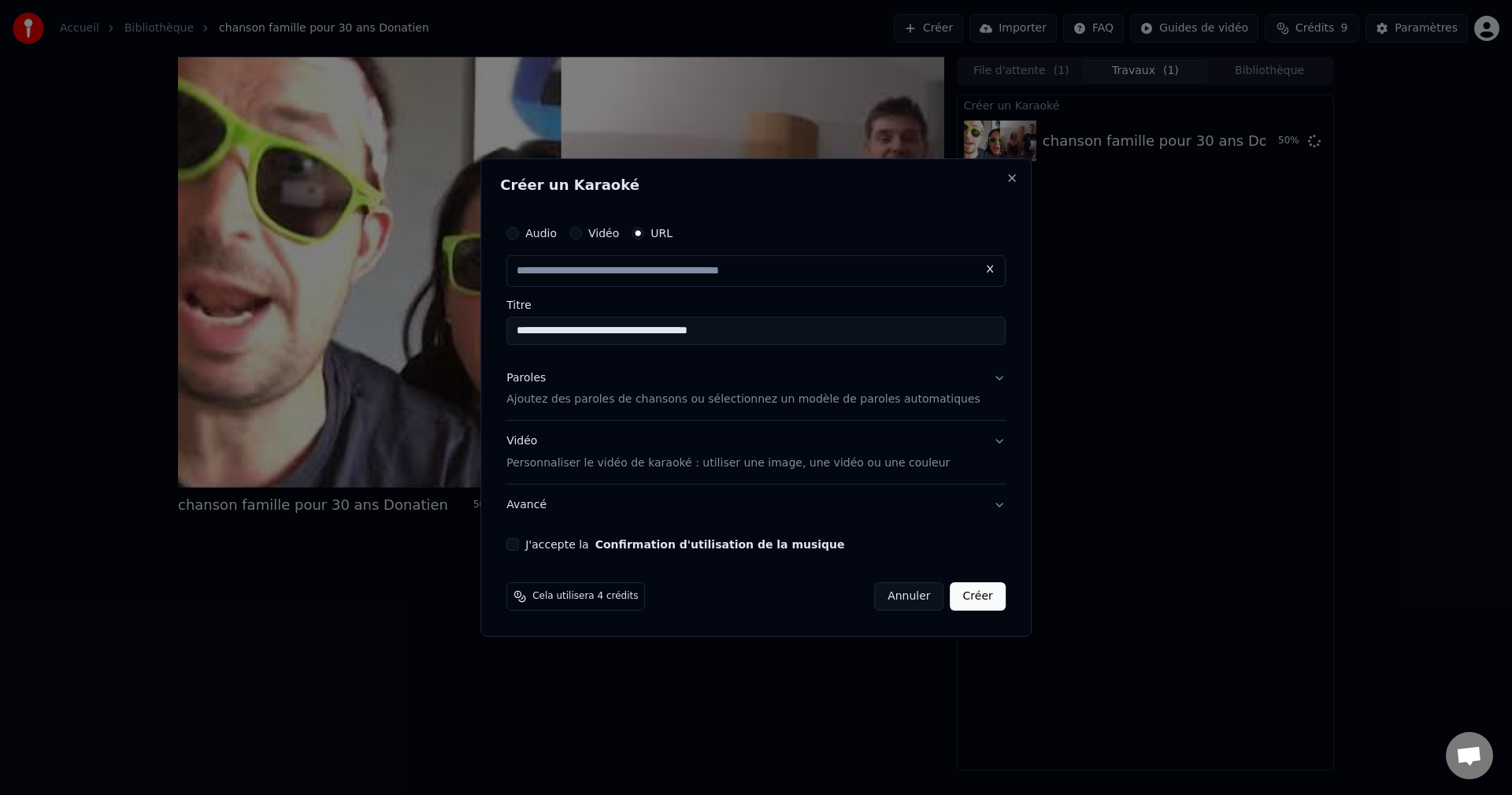
drag, startPoint x: 798, startPoint y: 336, endPoint x: 285, endPoint y: 321, distance: 513.2
click at [286, 321] on body "**********" at bounding box center [756, 397] width 1512 height 795
type input "**********"
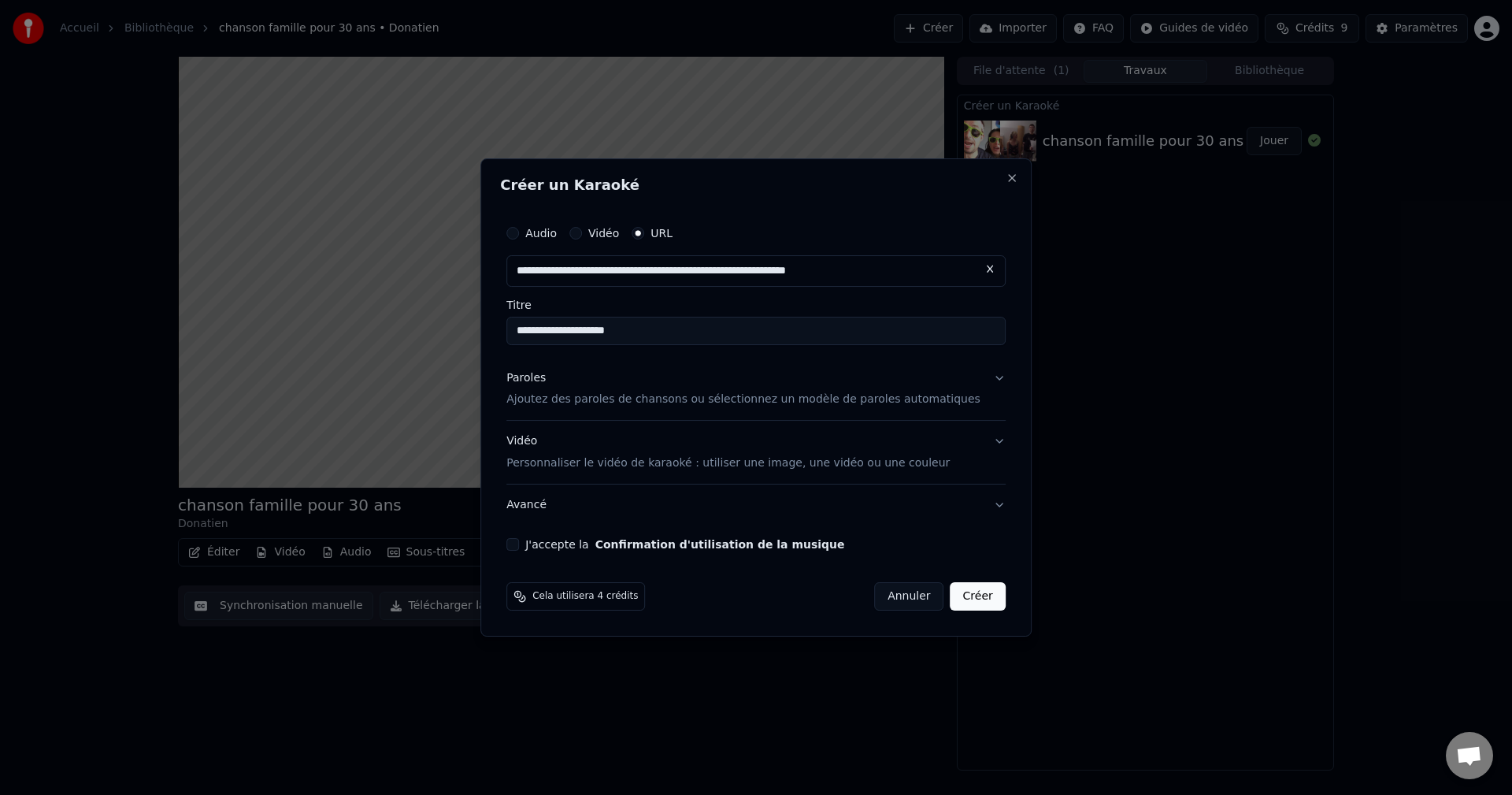
click at [617, 403] on p "Ajoutez des paroles de chansons ou sélectionnez un modèle de paroles automatiqu…" at bounding box center [743, 400] width 474 height 16
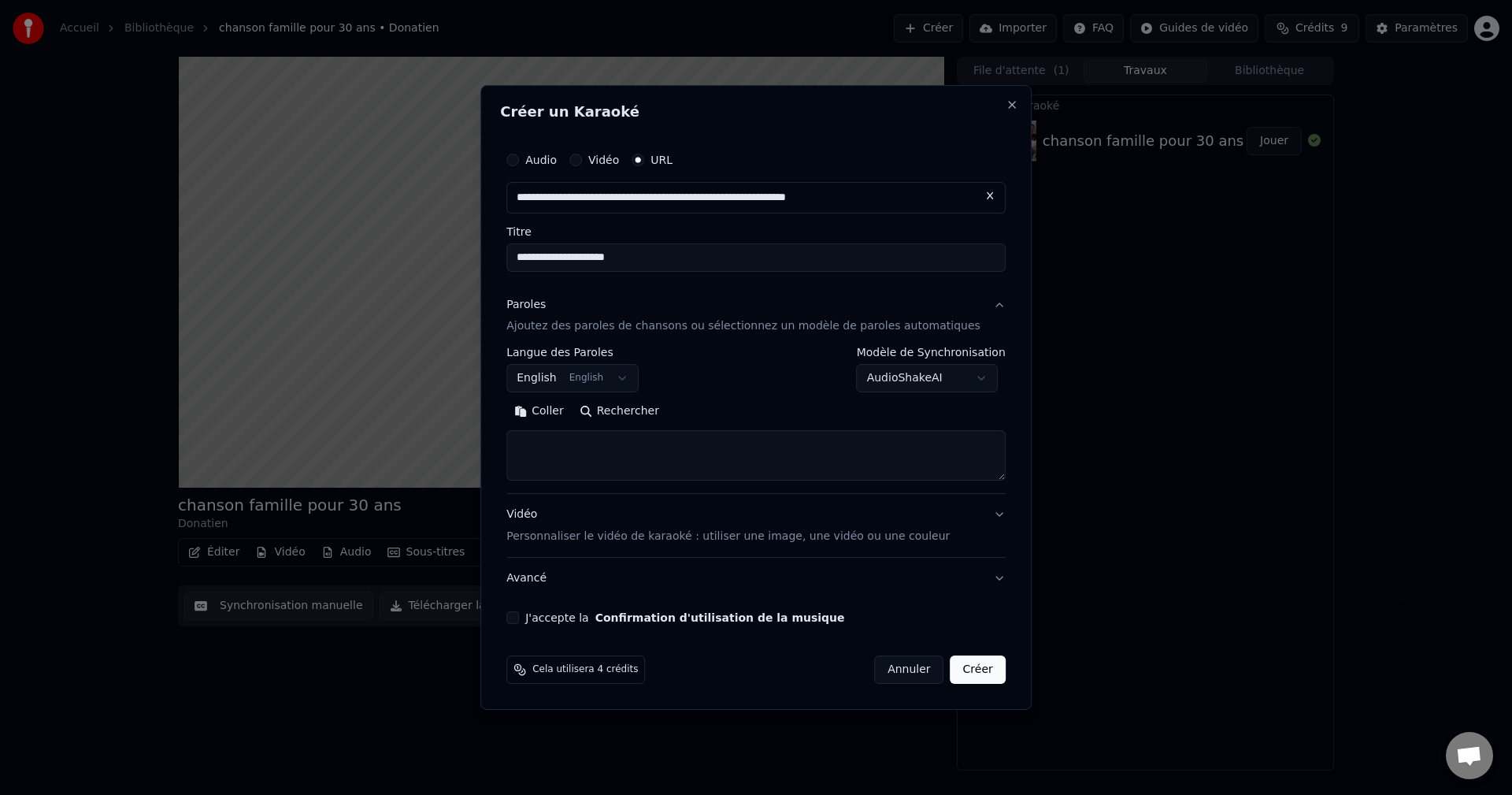
click at [617, 442] on textarea at bounding box center [756, 456] width 500 height 50
paste textarea "**********"
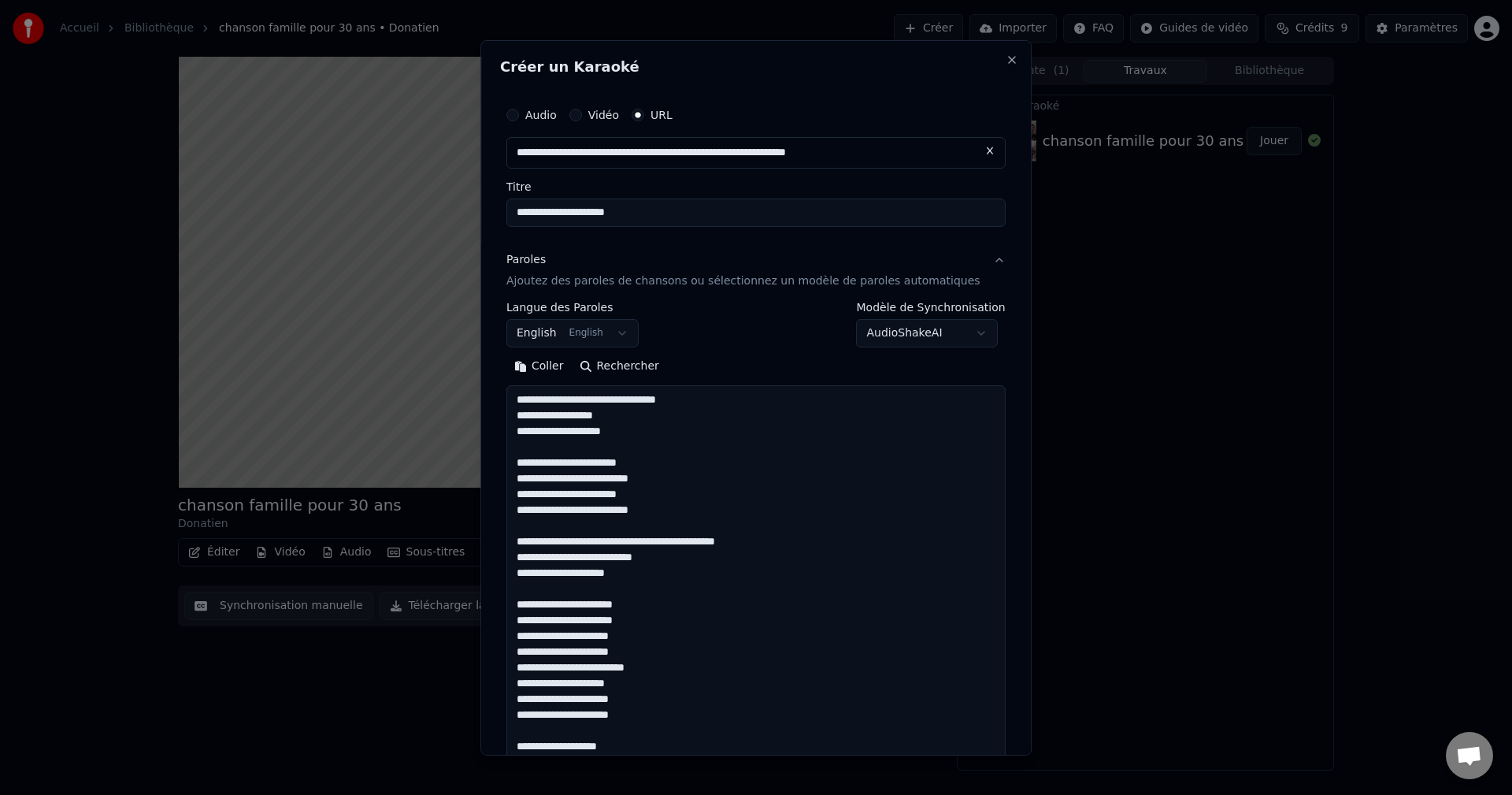
scroll to position [1312, 0]
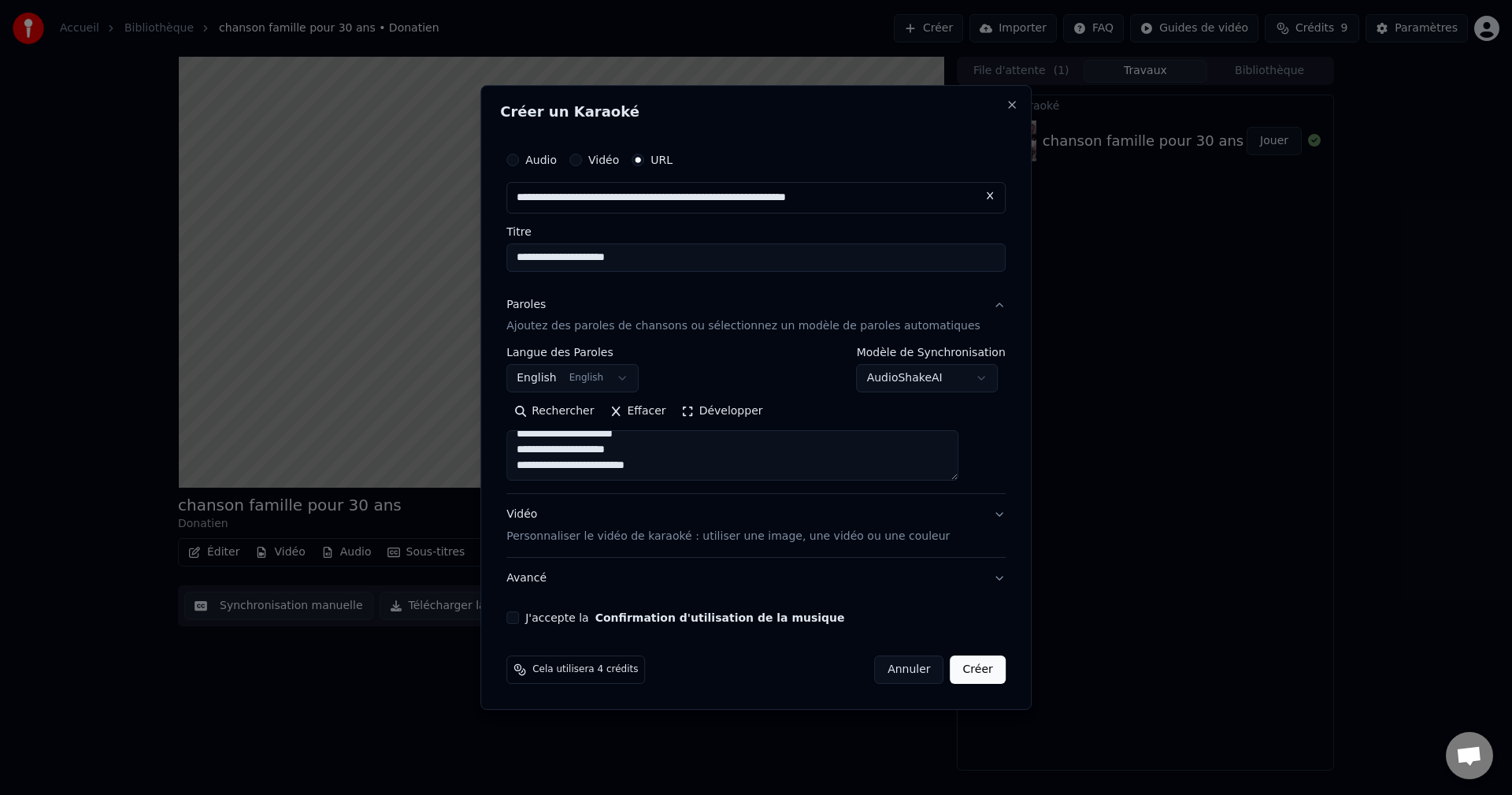
type textarea "**********"
click at [601, 381] on body "**********" at bounding box center [756, 397] width 1512 height 795
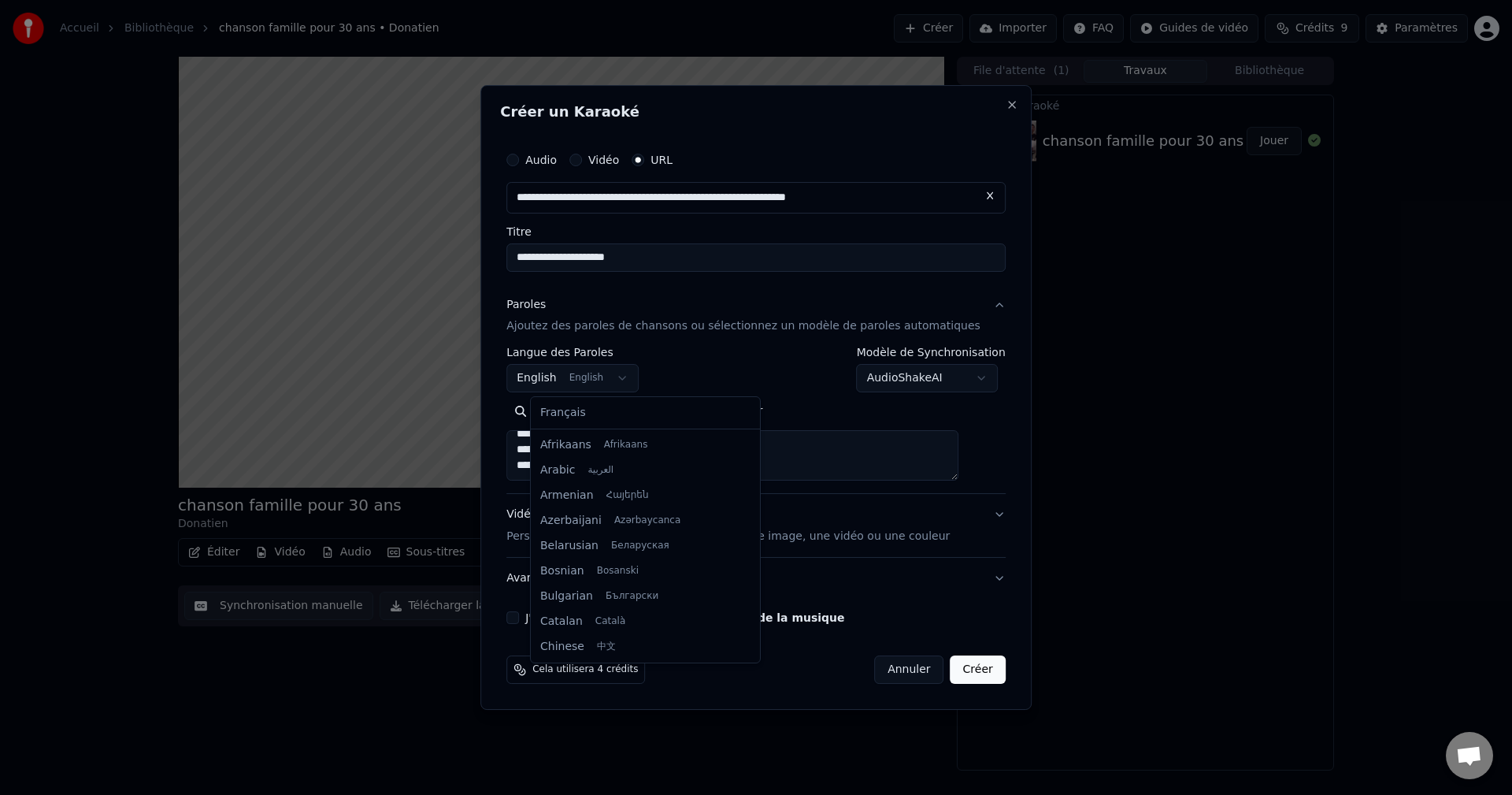
scroll to position [126, 0]
select select "**"
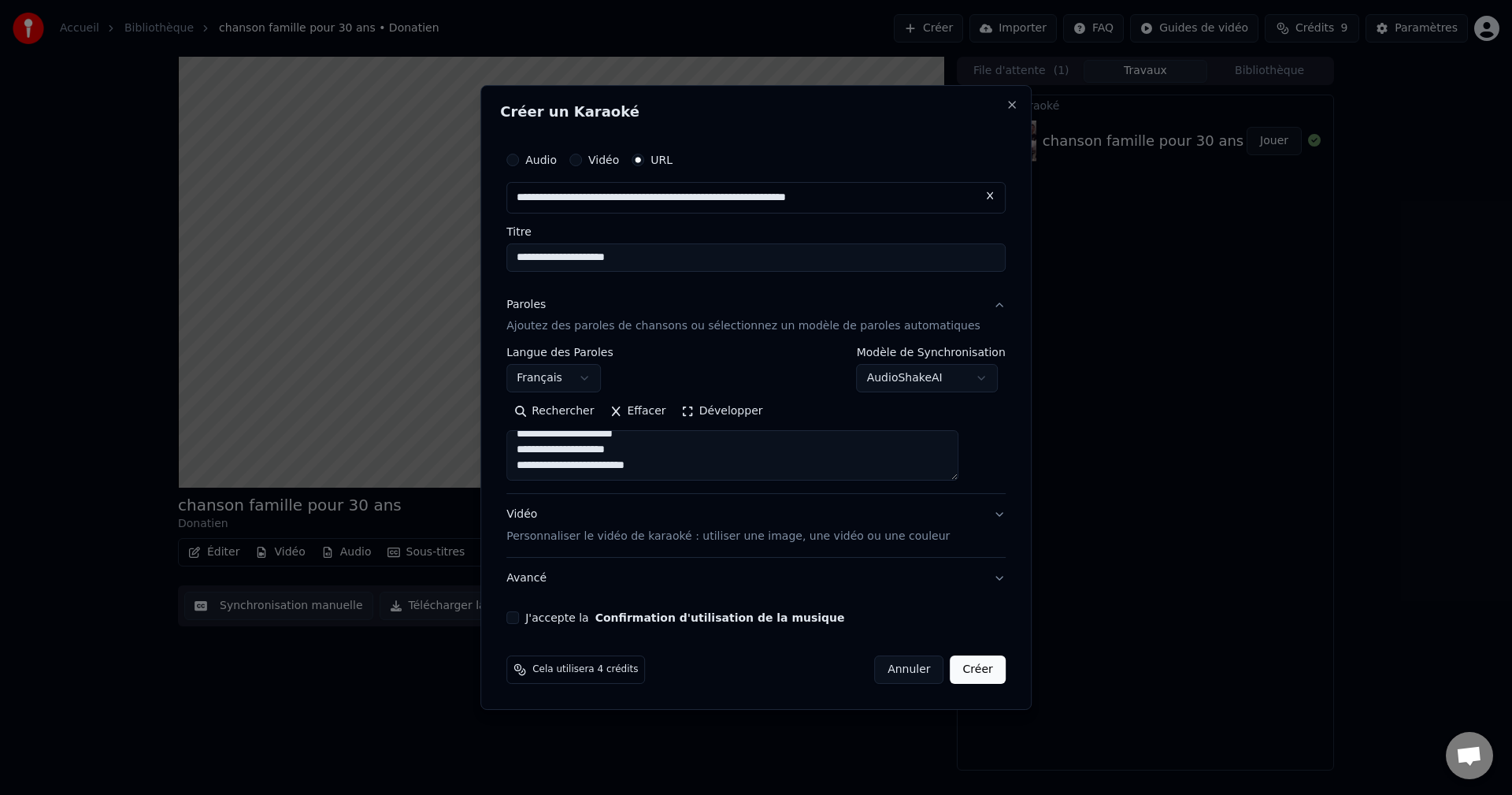
click at [617, 442] on textarea at bounding box center [732, 456] width 452 height 50
drag, startPoint x: 819, startPoint y: 445, endPoint x: 702, endPoint y: 451, distance: 117.2
click at [617, 442] on textarea at bounding box center [732, 456] width 452 height 50
click at [617, 437] on textarea at bounding box center [732, 456] width 452 height 50
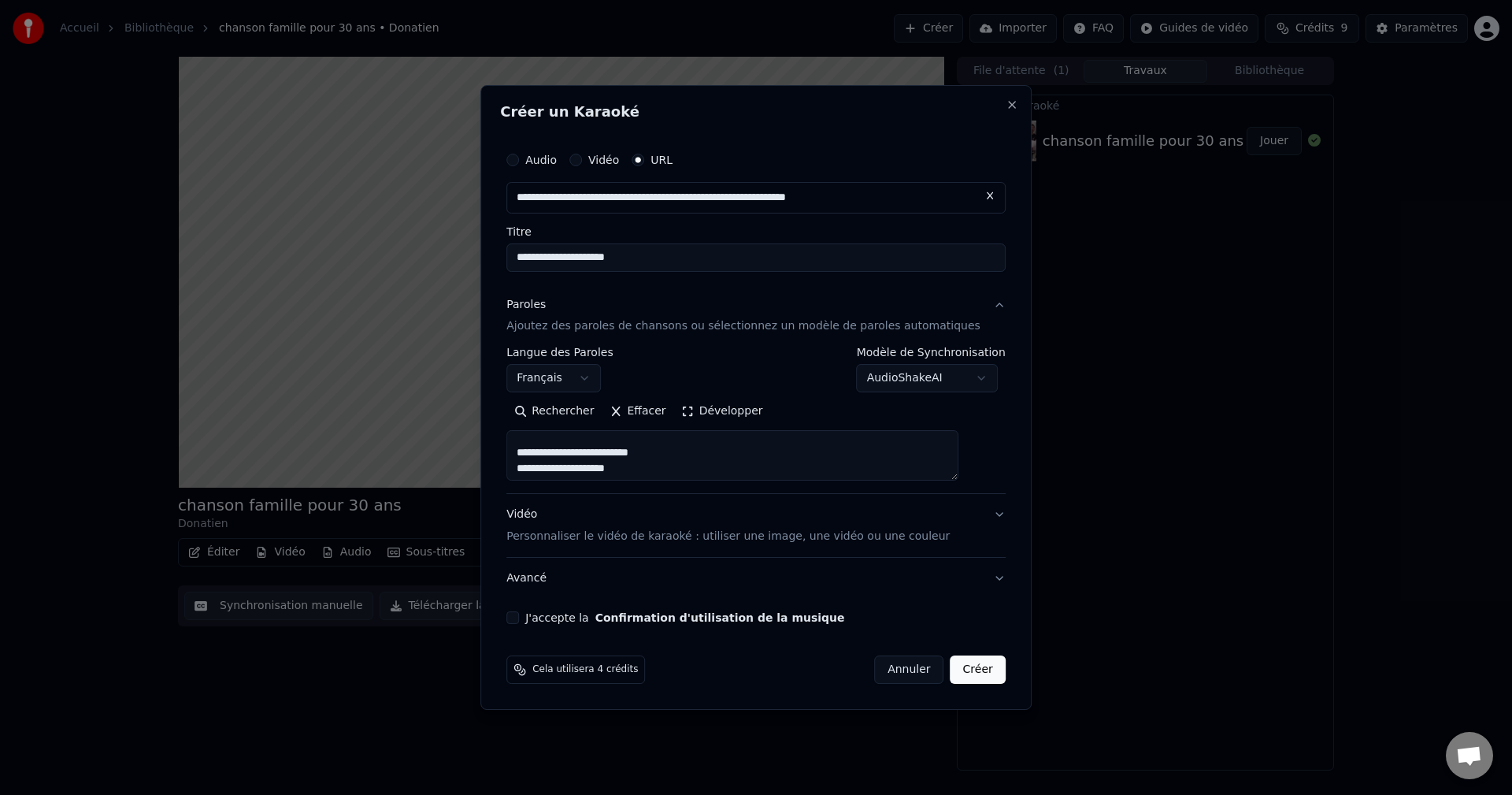
drag, startPoint x: 645, startPoint y: 434, endPoint x: 794, endPoint y: 469, distance: 153.1
click at [617, 442] on textarea at bounding box center [732, 456] width 452 height 50
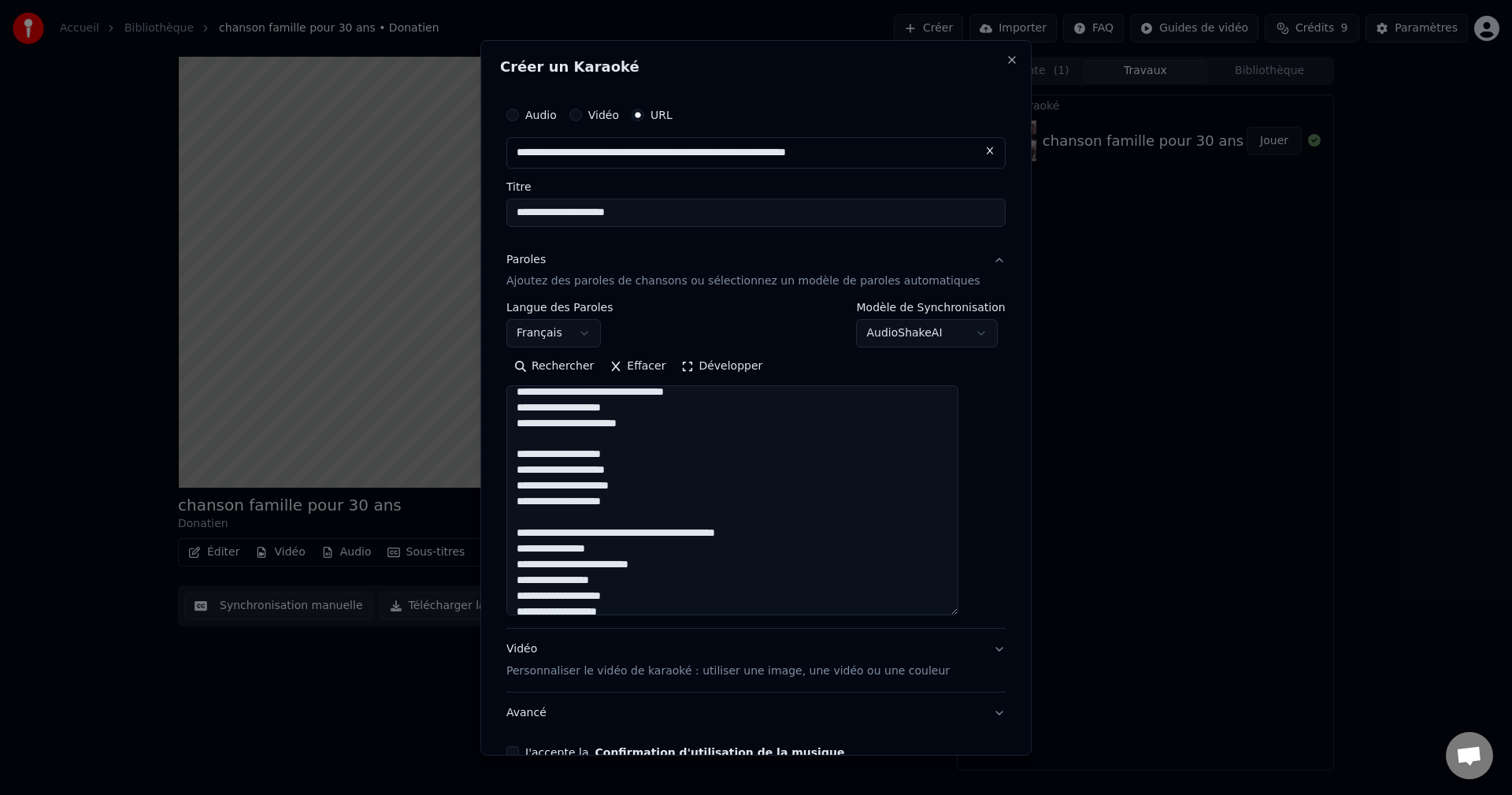
drag, startPoint x: 971, startPoint y: 475, endPoint x: 960, endPoint y: 625, distance: 150.4
click at [617, 442] on textarea at bounding box center [732, 501] width 452 height 230
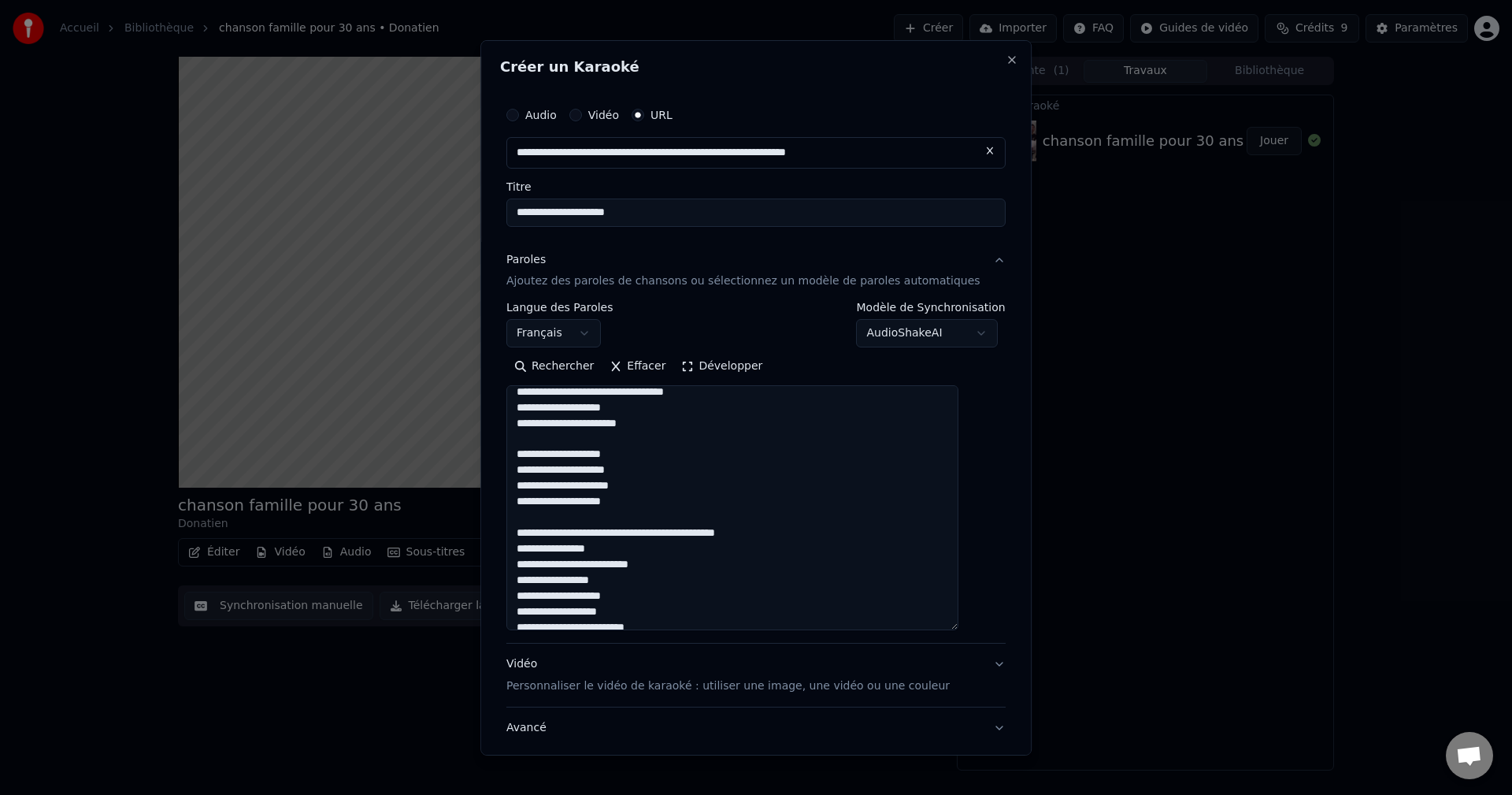
drag, startPoint x: 818, startPoint y: 530, endPoint x: 648, endPoint y: 536, distance: 170.1
click at [617, 442] on textarea at bounding box center [732, 507] width 452 height 245
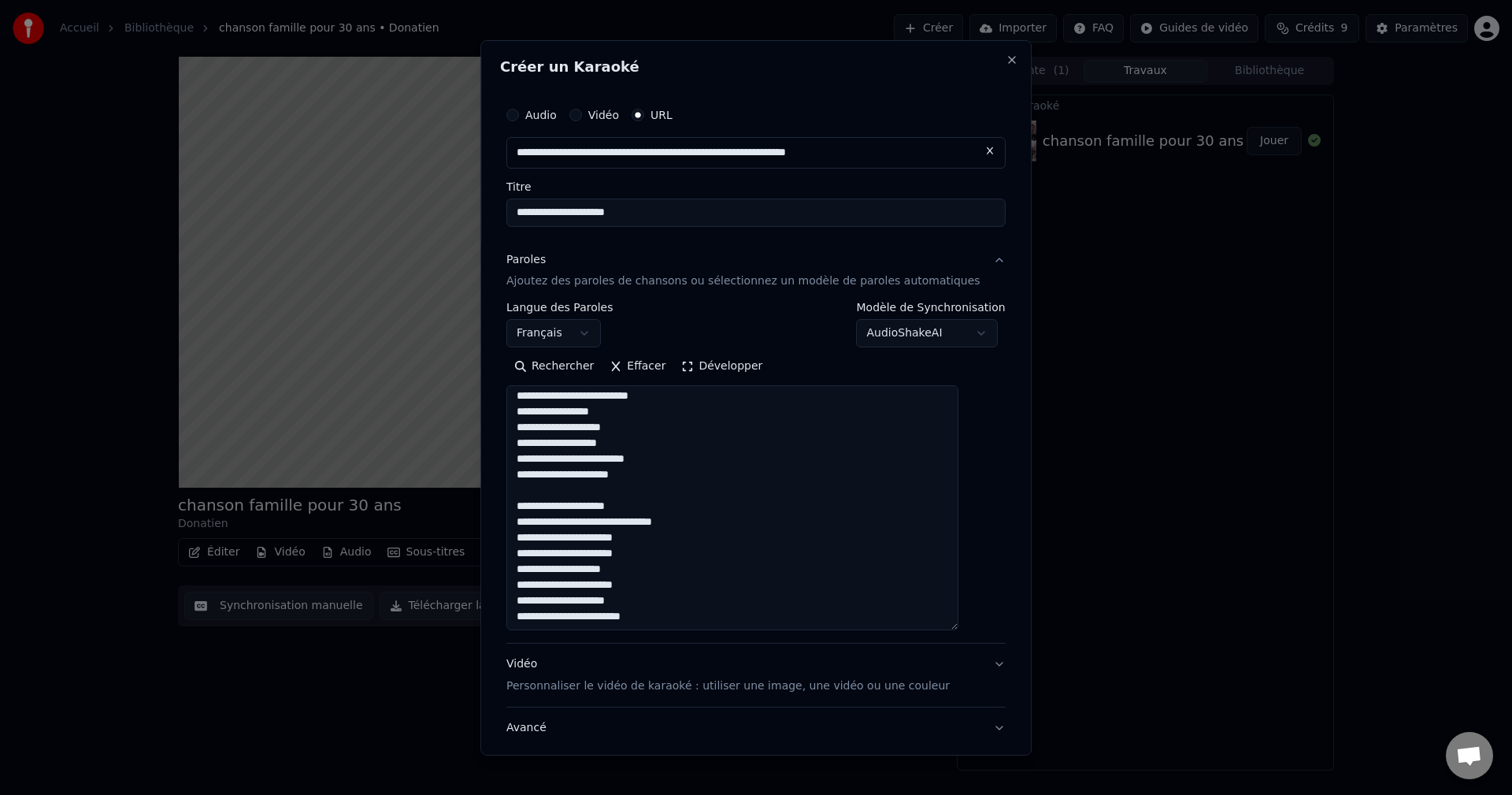
scroll to position [1108, 0]
type textarea "**********"
click at [617, 442] on p "Personnaliser le vidéo de karaoké : utiliser une image, une vidéo ou une couleur" at bounding box center [728, 686] width 443 height 16
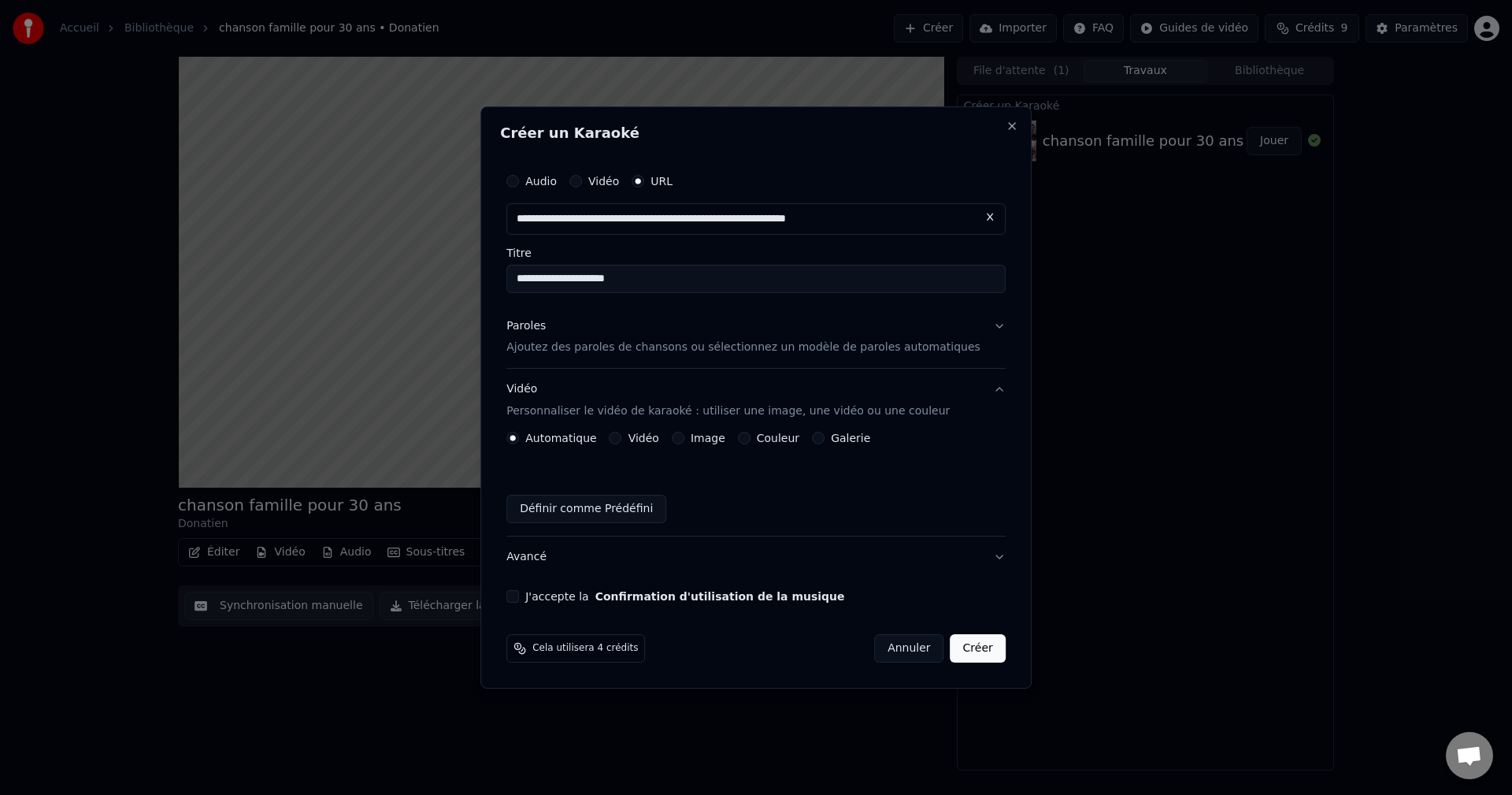
click at [617, 442] on label "Galerie" at bounding box center [850, 438] width 39 height 11
click at [617, 442] on button "Galerie" at bounding box center [818, 438] width 12 height 12
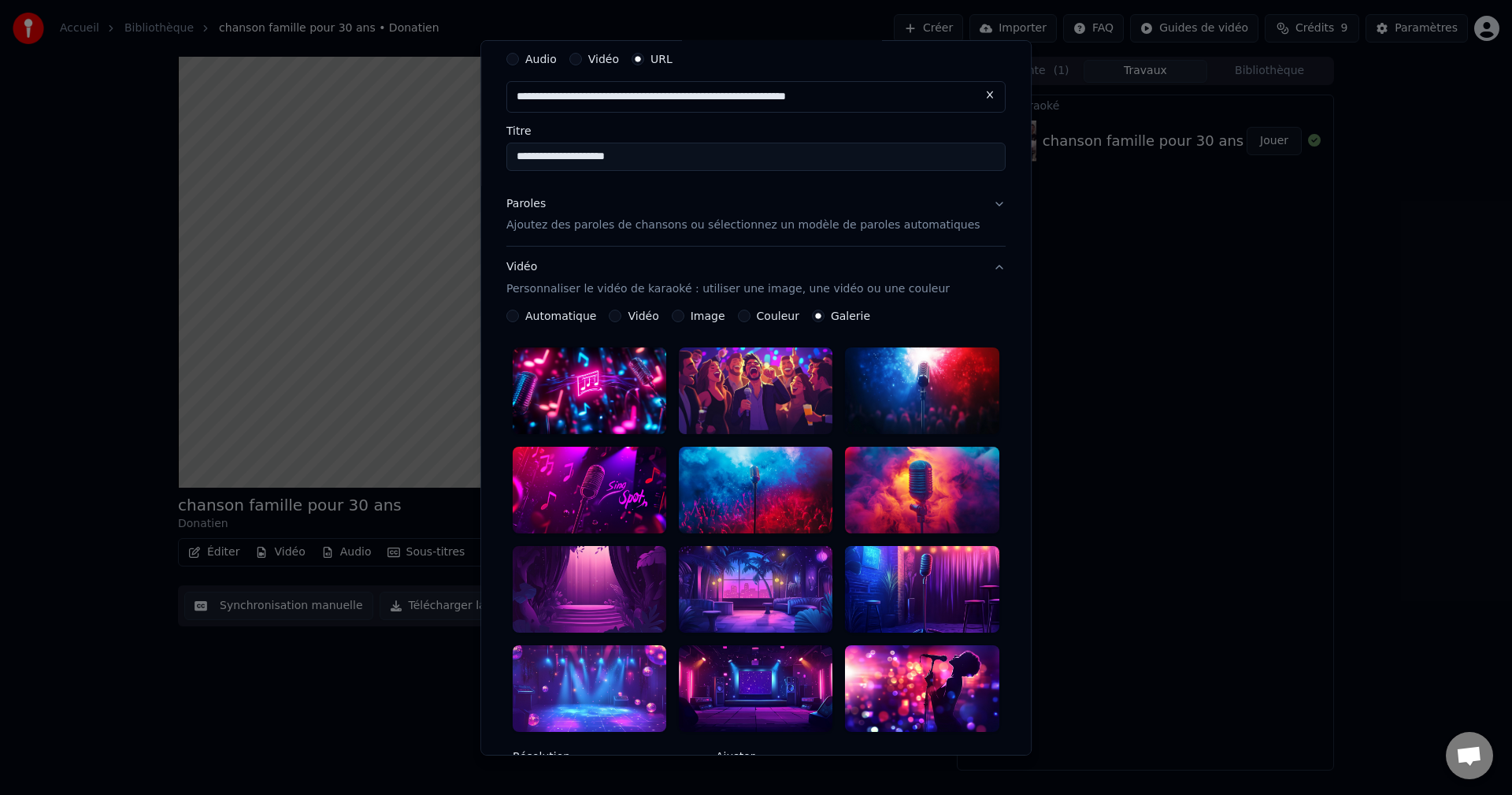
scroll to position [158, 0]
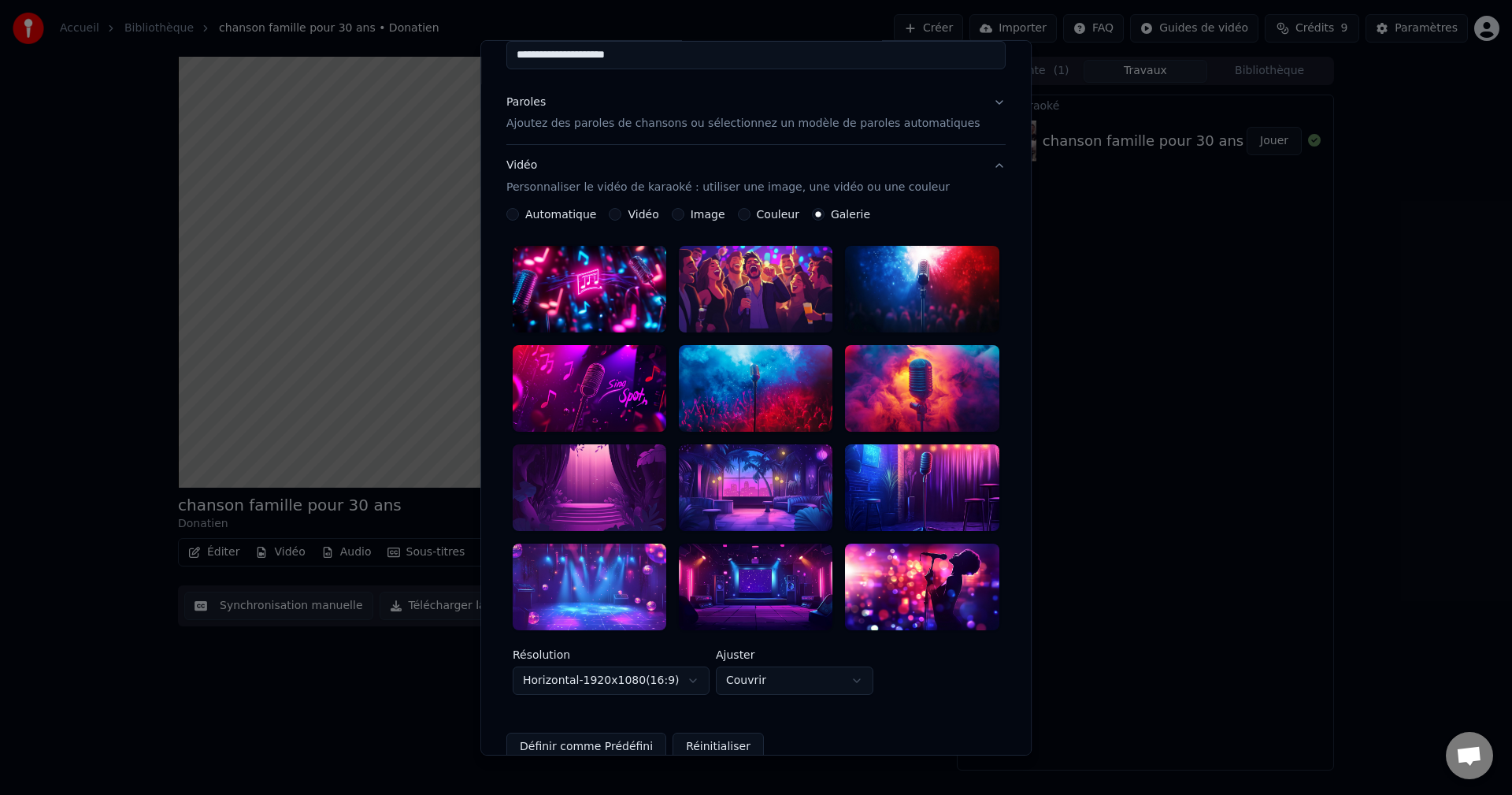
click at [617, 442] on div at bounding box center [589, 586] width 153 height 87
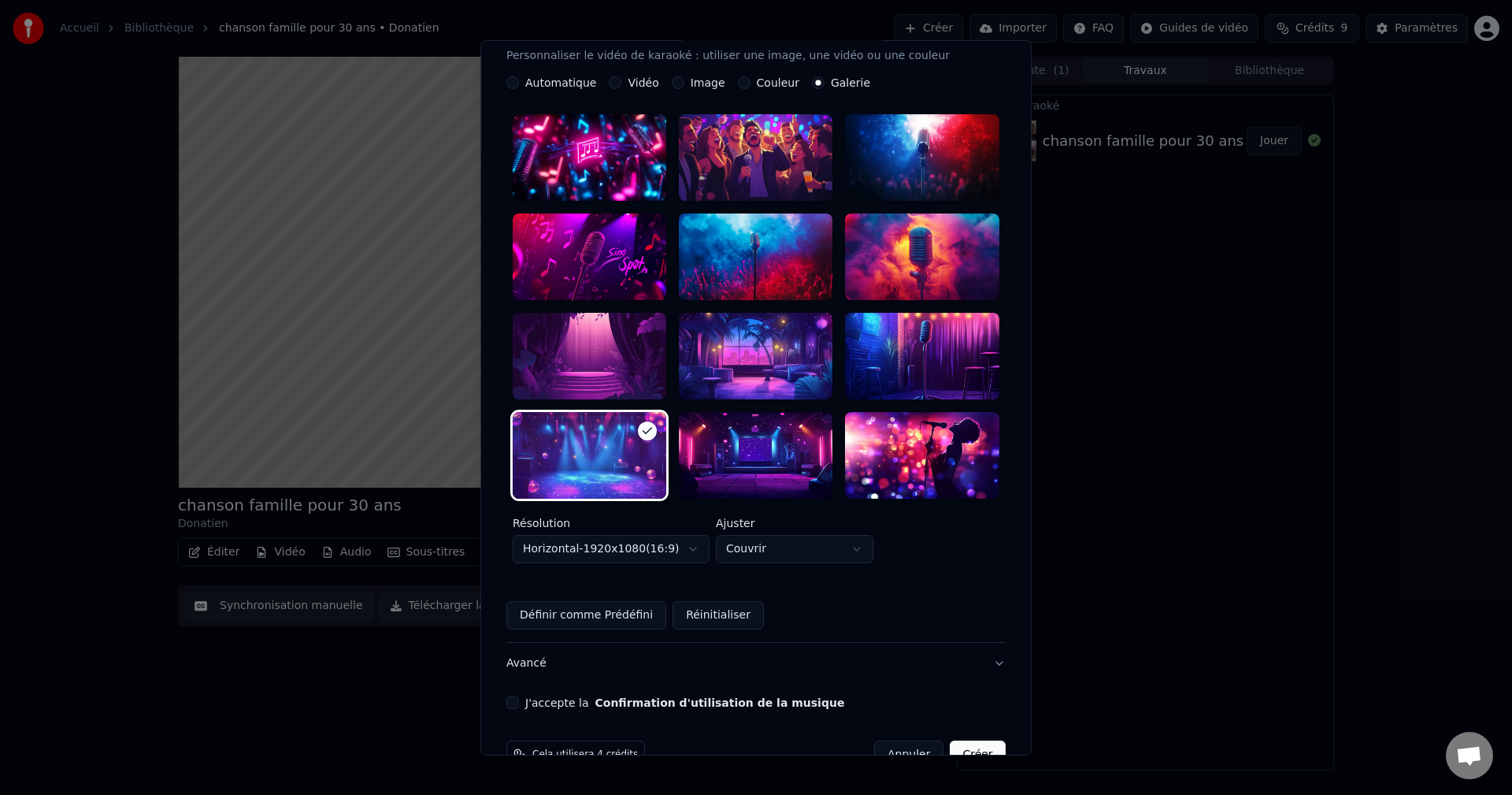
scroll to position [293, 0]
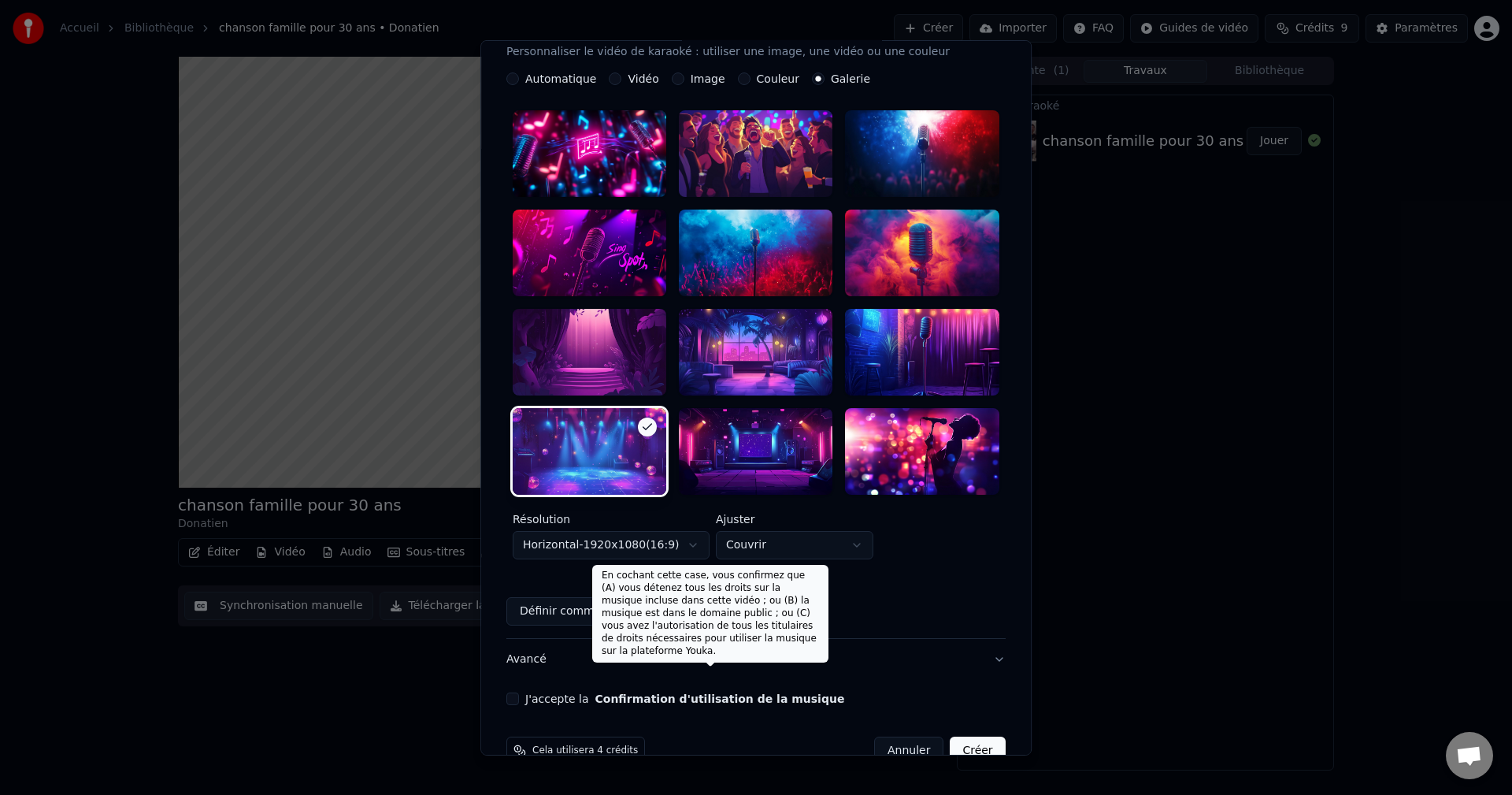
click at [617, 442] on button "Confirmation d'utilisation de la musique" at bounding box center [720, 700] width 249 height 11
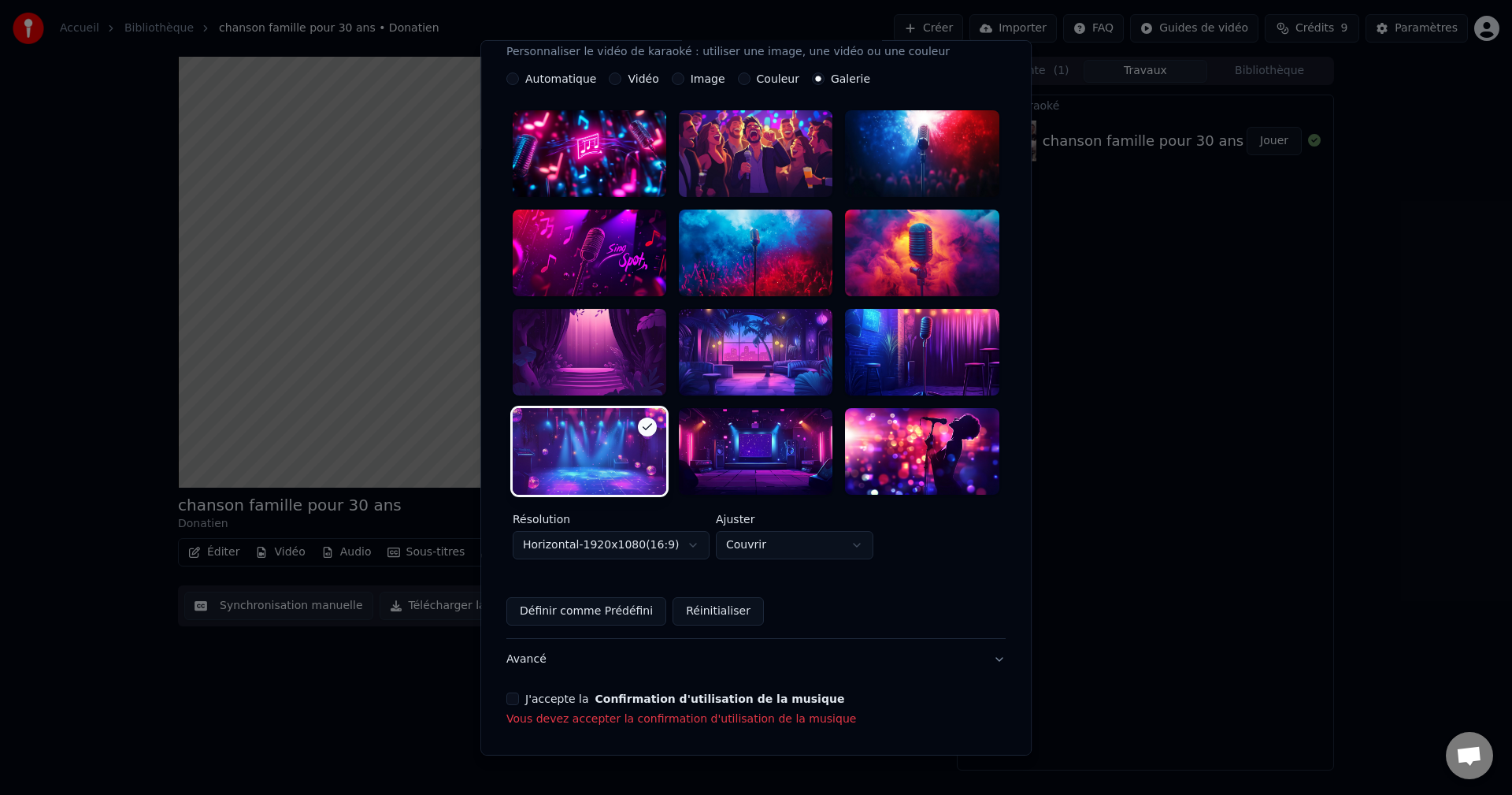
click at [520, 442] on button "J'accepte la Confirmation d'utilisation de la musique" at bounding box center [512, 699] width 12 height 12
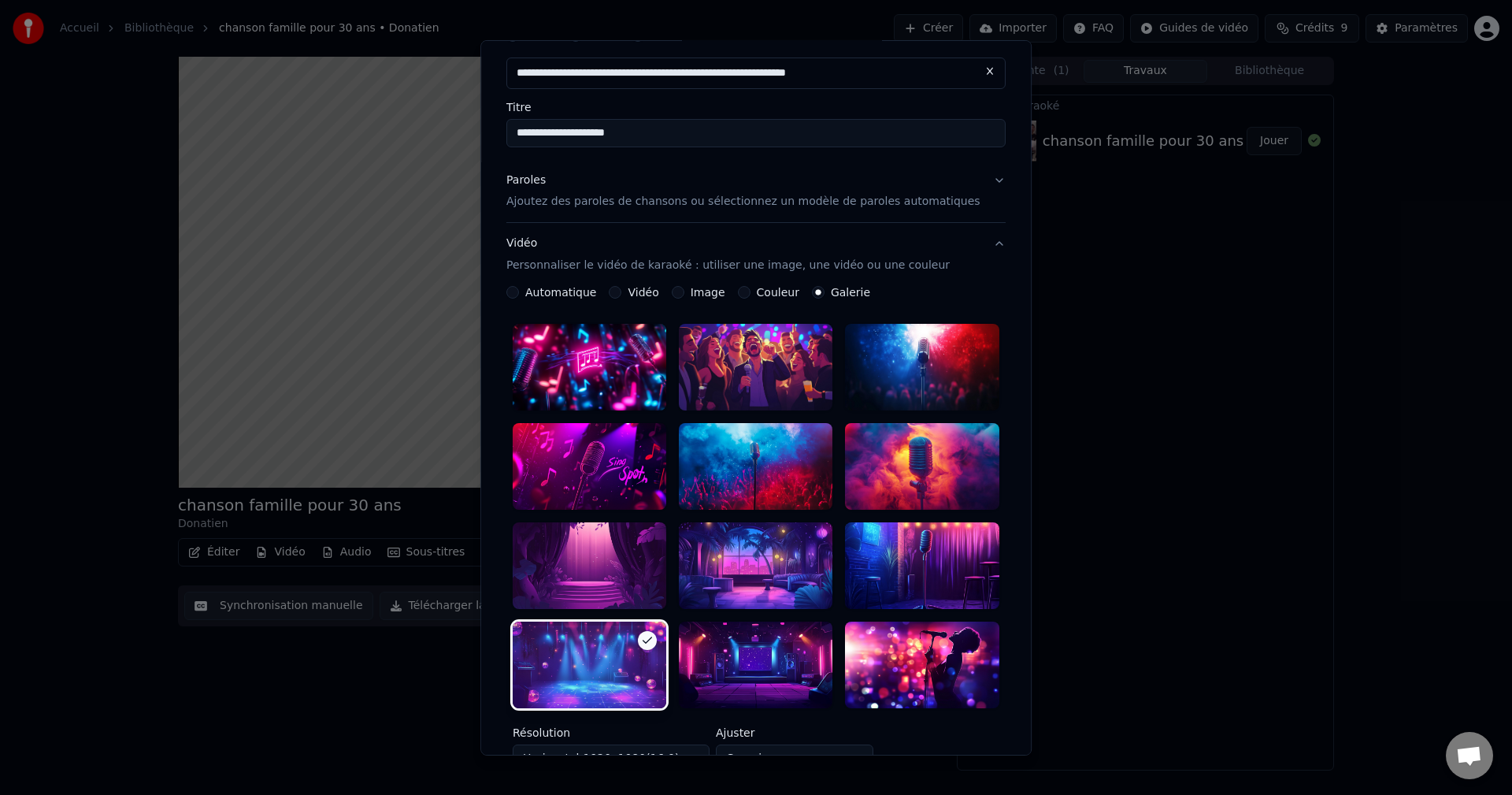
scroll to position [0, 0]
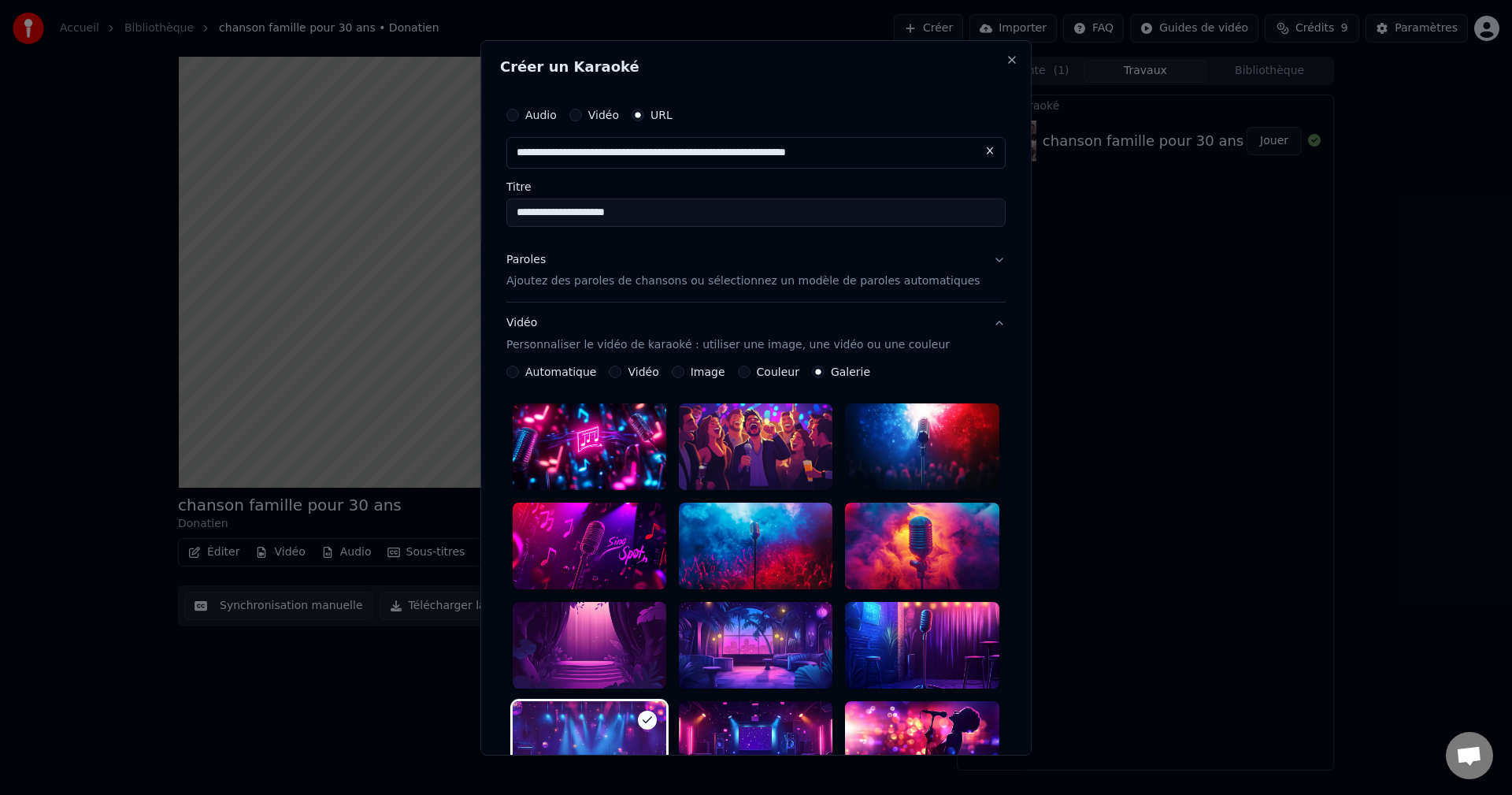
click at [617, 294] on button "Paroles Ajoutez des paroles de chansons ou sélectionnez un modèle de paroles au…" at bounding box center [756, 270] width 500 height 63
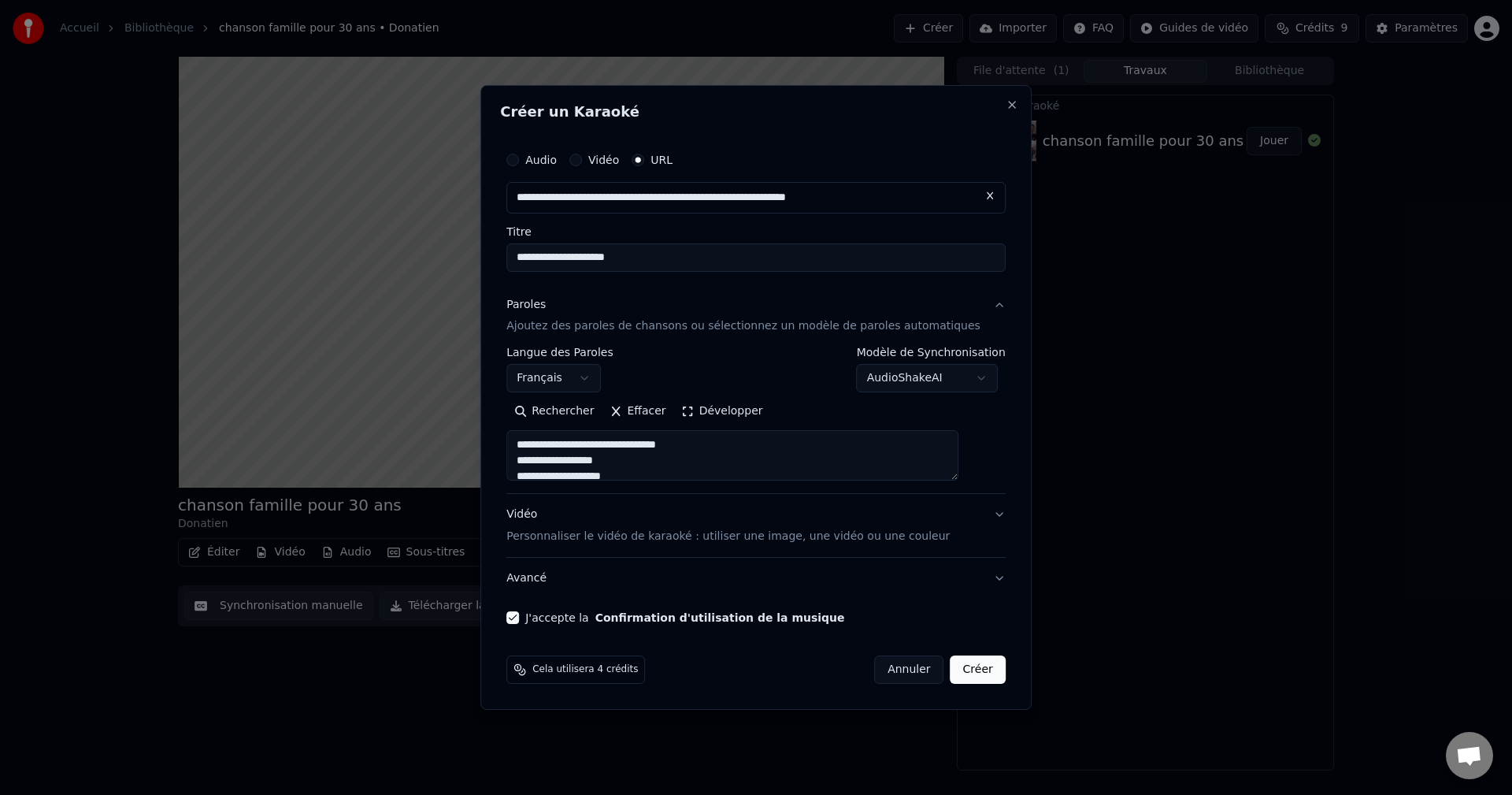
click at [617, 442] on button "Créer" at bounding box center [978, 670] width 55 height 29
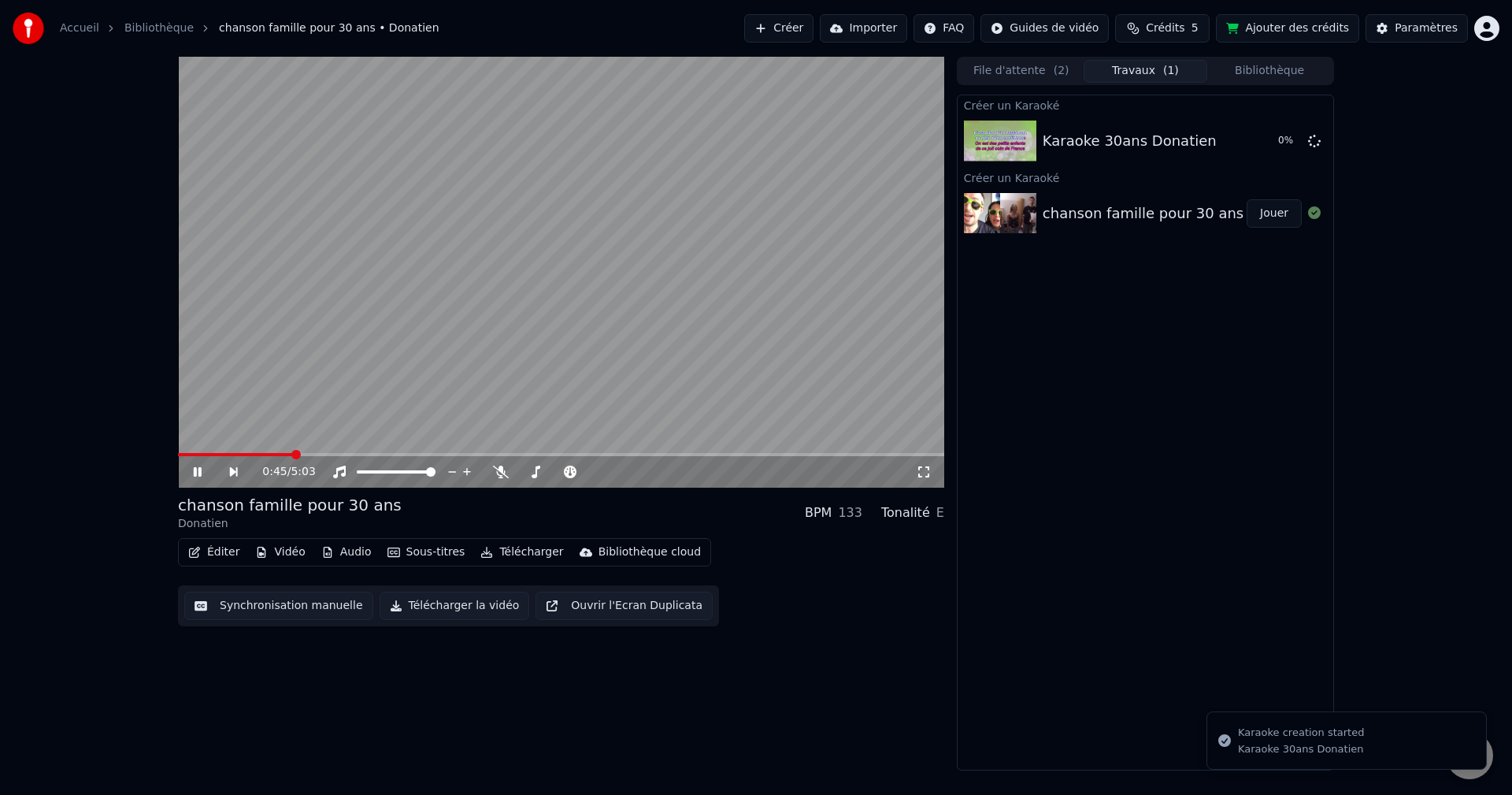
click at [378, 409] on video at bounding box center [560, 272] width 766 height 431
click at [617, 158] on div "Karaoke 30ans Donatien 0 %" at bounding box center [1146, 141] width 376 height 53
click at [617, 212] on div "chanson famille pour 30 ans Donatien" at bounding box center [1178, 213] width 270 height 22
click at [189, 442] on span at bounding box center [236, 454] width 116 height 3
click at [197, 442] on icon at bounding box center [198, 472] width 10 height 11
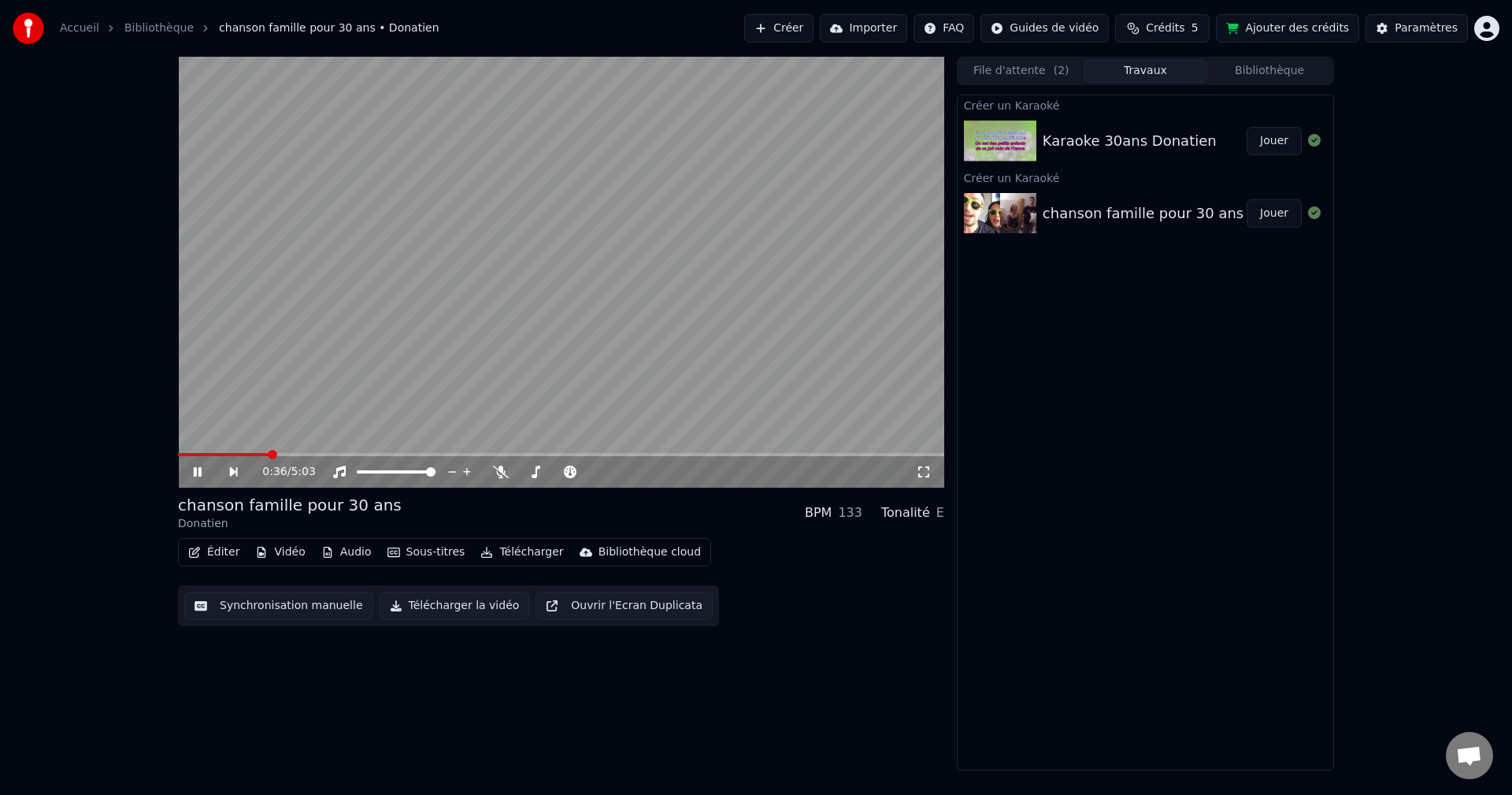
click at [511, 205] on video at bounding box center [560, 272] width 766 height 431
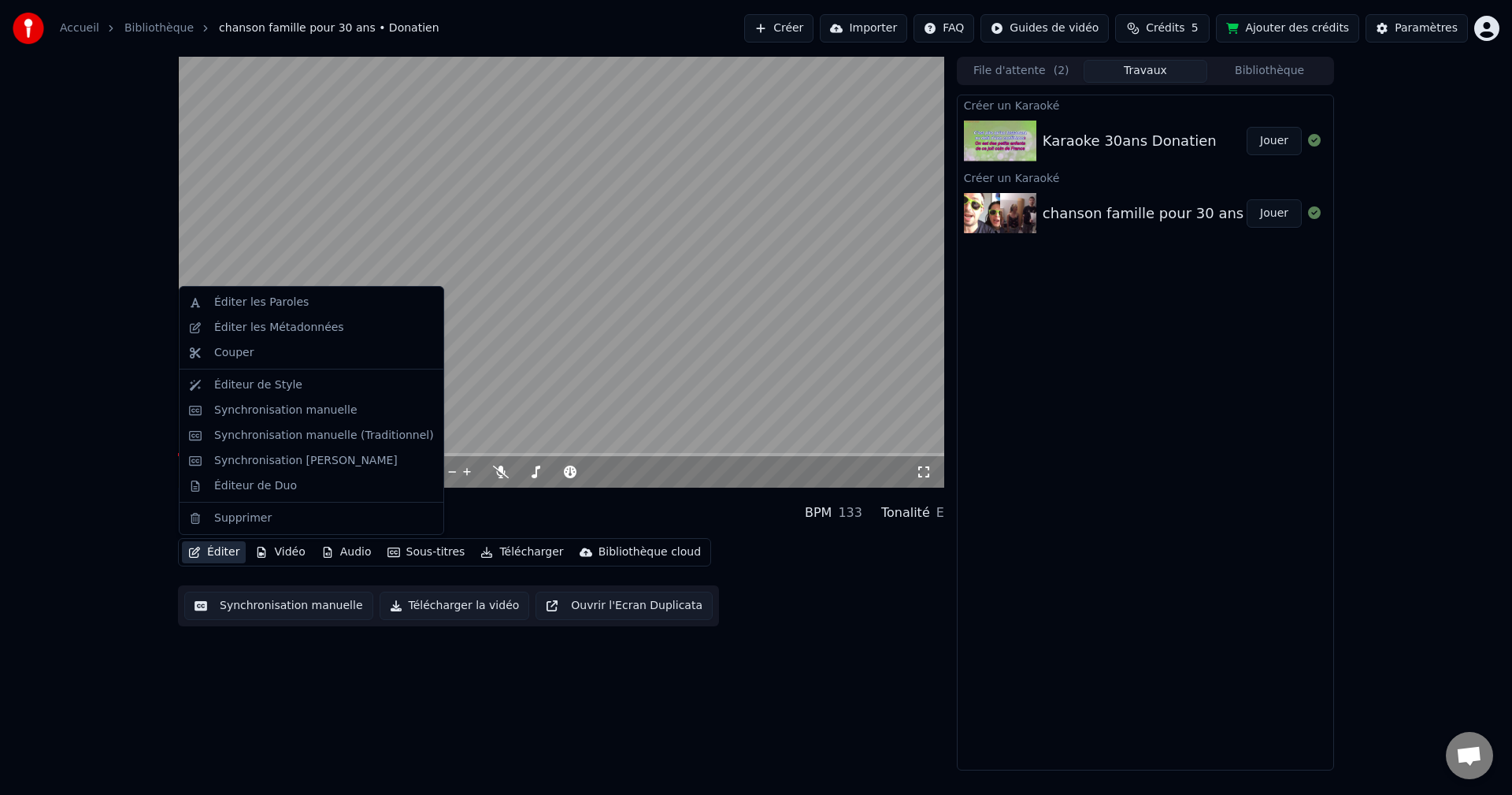
click at [214, 442] on button "Éditer" at bounding box center [213, 552] width 64 height 22
click at [617, 442] on div "0:36 / 5:03 chanson famille pour 30 ans Donatien BPM 133 Tonalité E Éditer Vidé…" at bounding box center [756, 414] width 1512 height 714
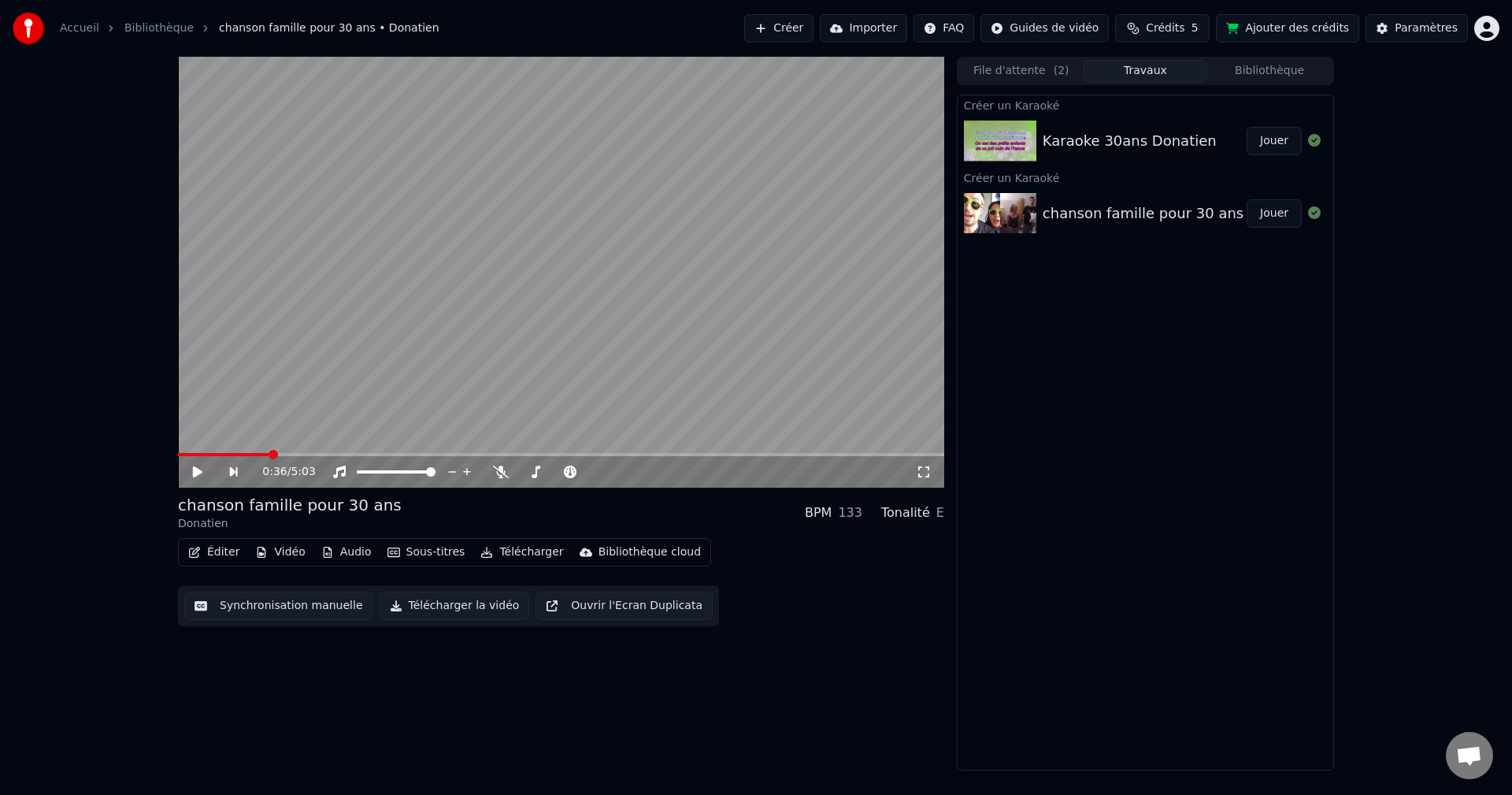
click at [617, 142] on div "Karaoke 30ans Donatien" at bounding box center [1129, 141] width 174 height 22
click at [617, 149] on div "Karaoke 30ans Donatien" at bounding box center [1129, 141] width 174 height 22
click at [617, 143] on button "Jouer" at bounding box center [1274, 141] width 55 height 29
click at [245, 376] on video at bounding box center [560, 272] width 766 height 431
click at [178, 442] on span at bounding box center [178, 454] width 0 height 3
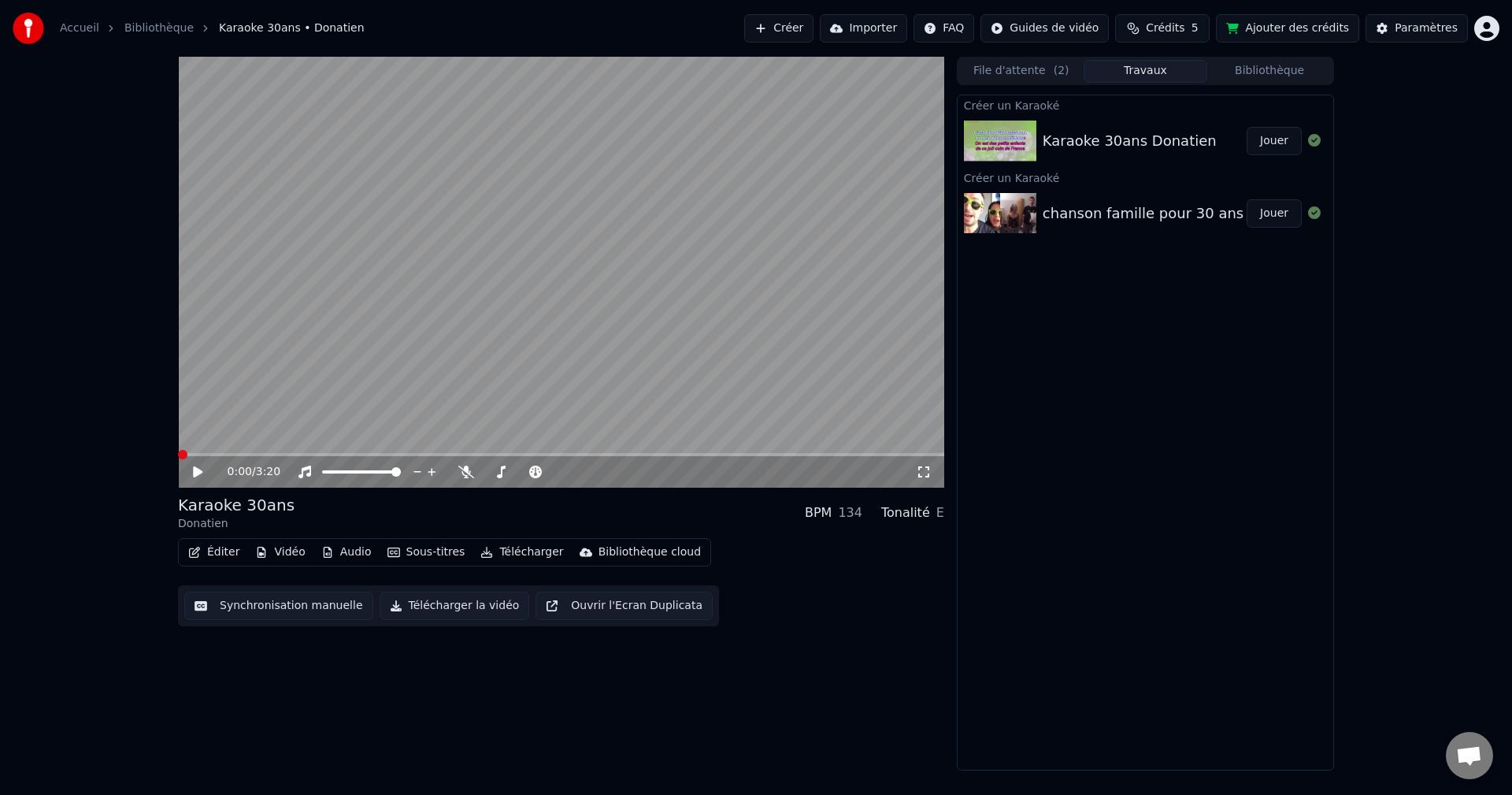
click at [198, 442] on icon at bounding box center [198, 472] width 10 height 11
click at [198, 442] on icon at bounding box center [208, 471] width 37 height 12
click at [220, 442] on button "Éditer" at bounding box center [213, 552] width 64 height 22
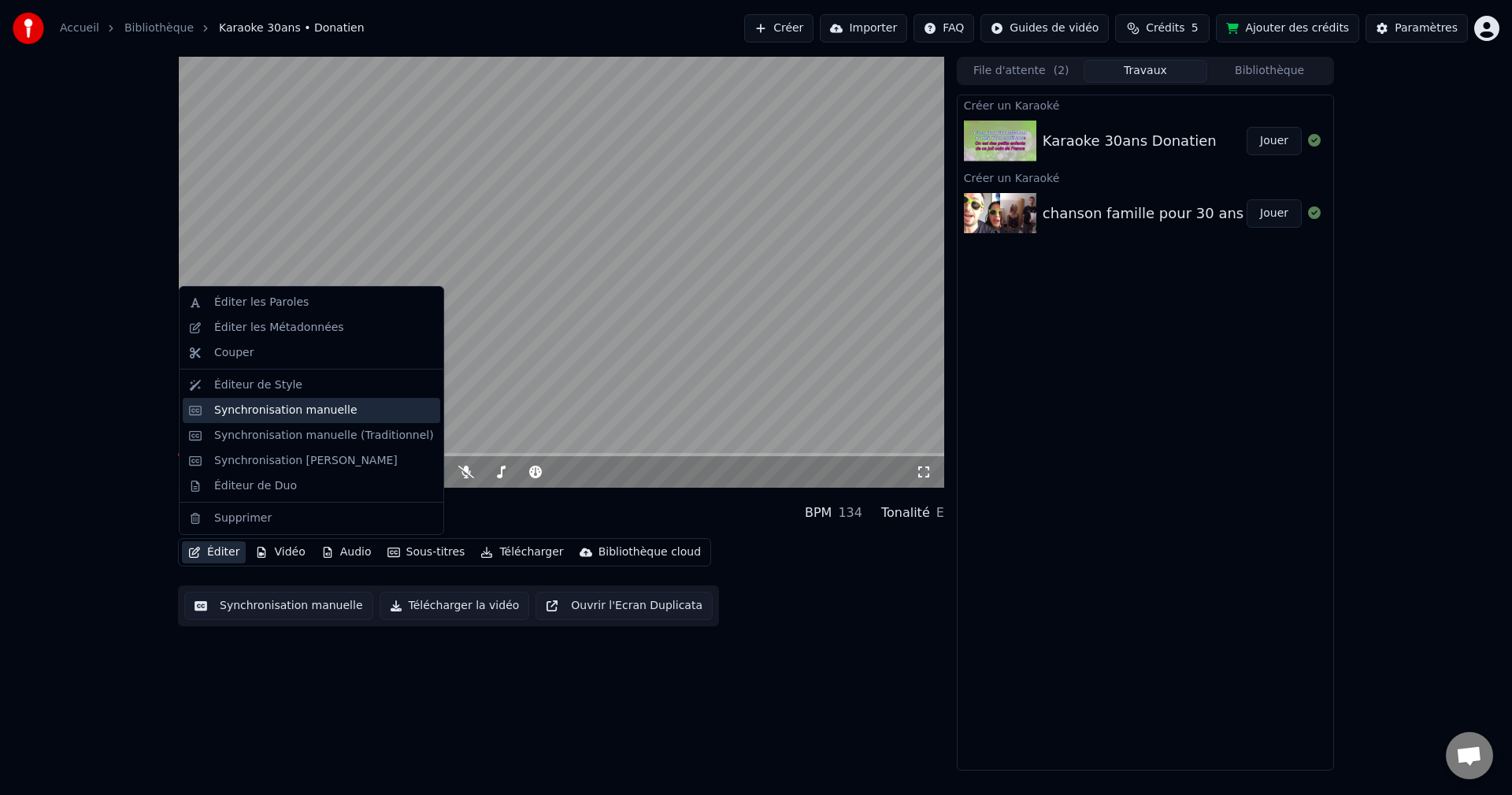
click at [324, 407] on div "Synchronisation manuelle" at bounding box center [285, 410] width 144 height 16
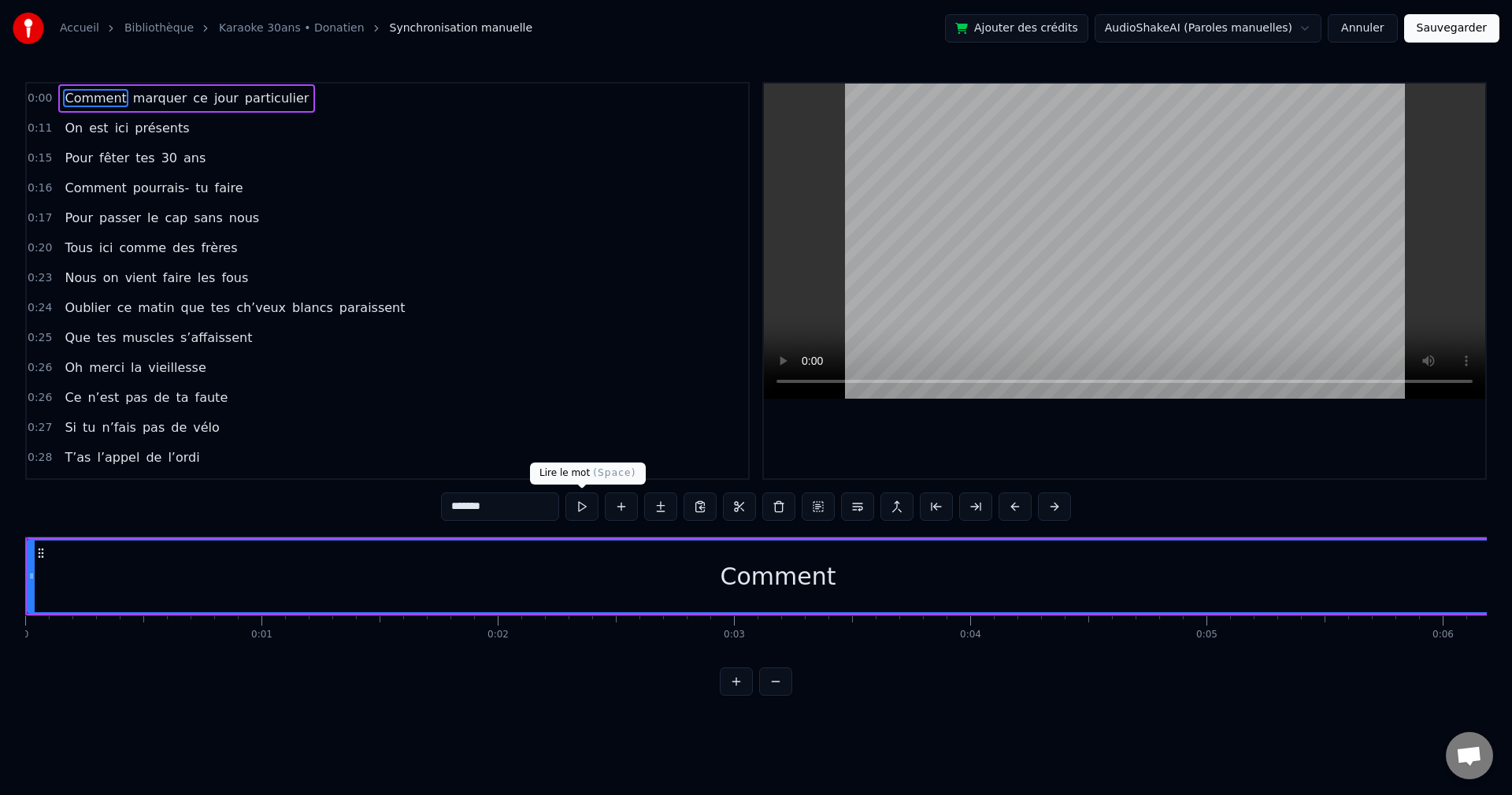
click at [581, 442] on button at bounding box center [581, 507] width 33 height 29
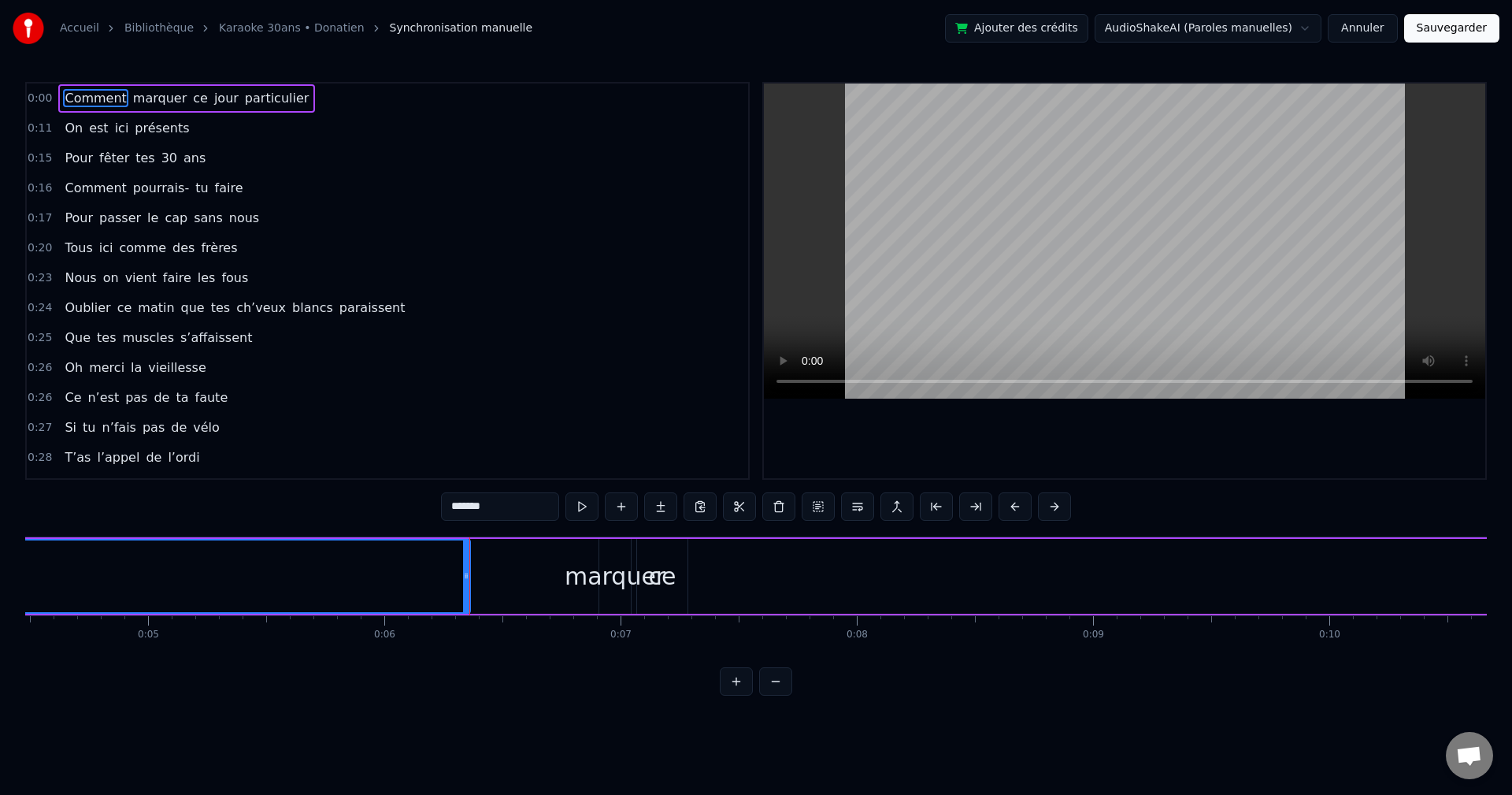
scroll to position [0, 1357]
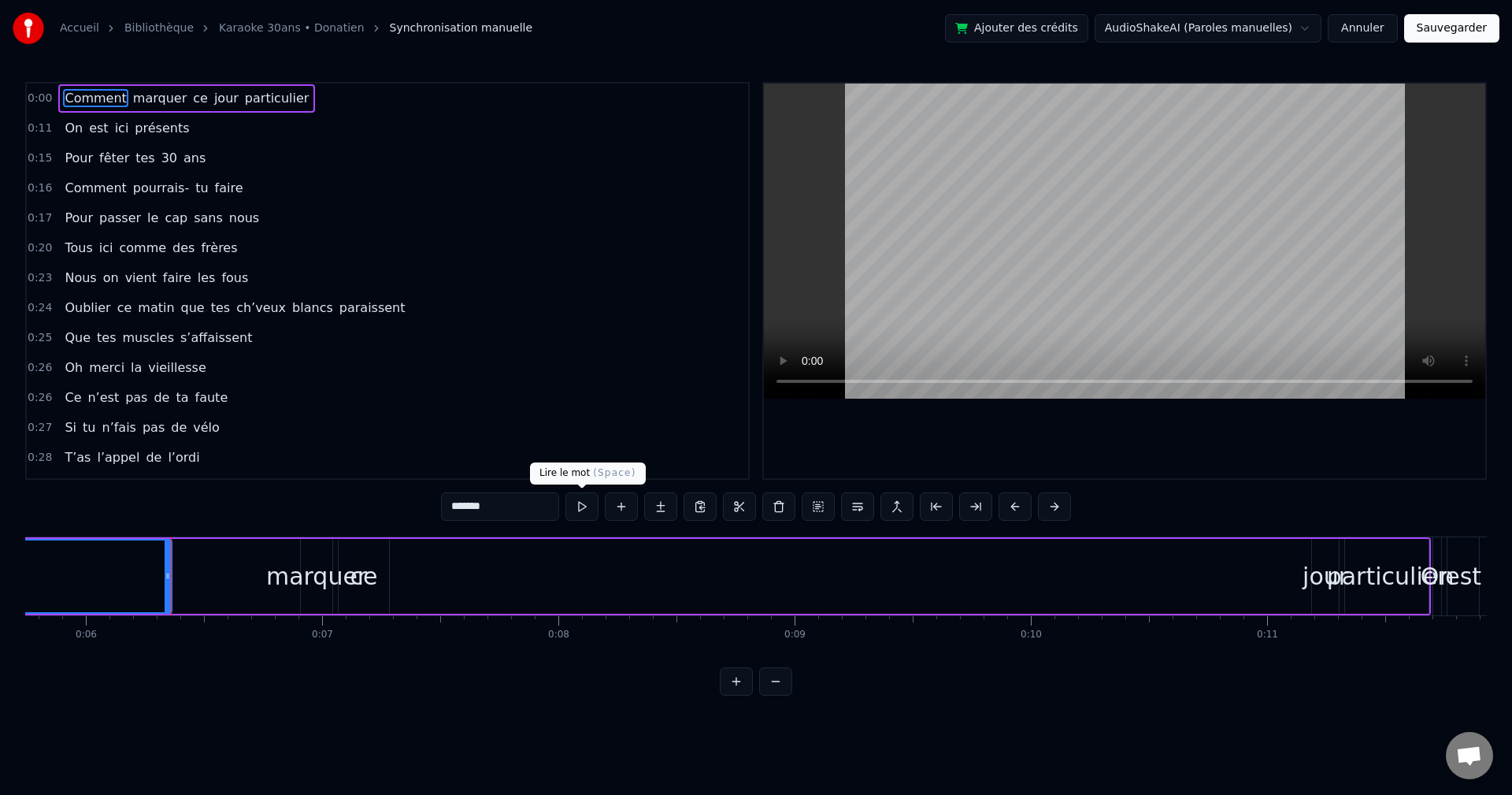
click at [579, 442] on button at bounding box center [581, 507] width 33 height 29
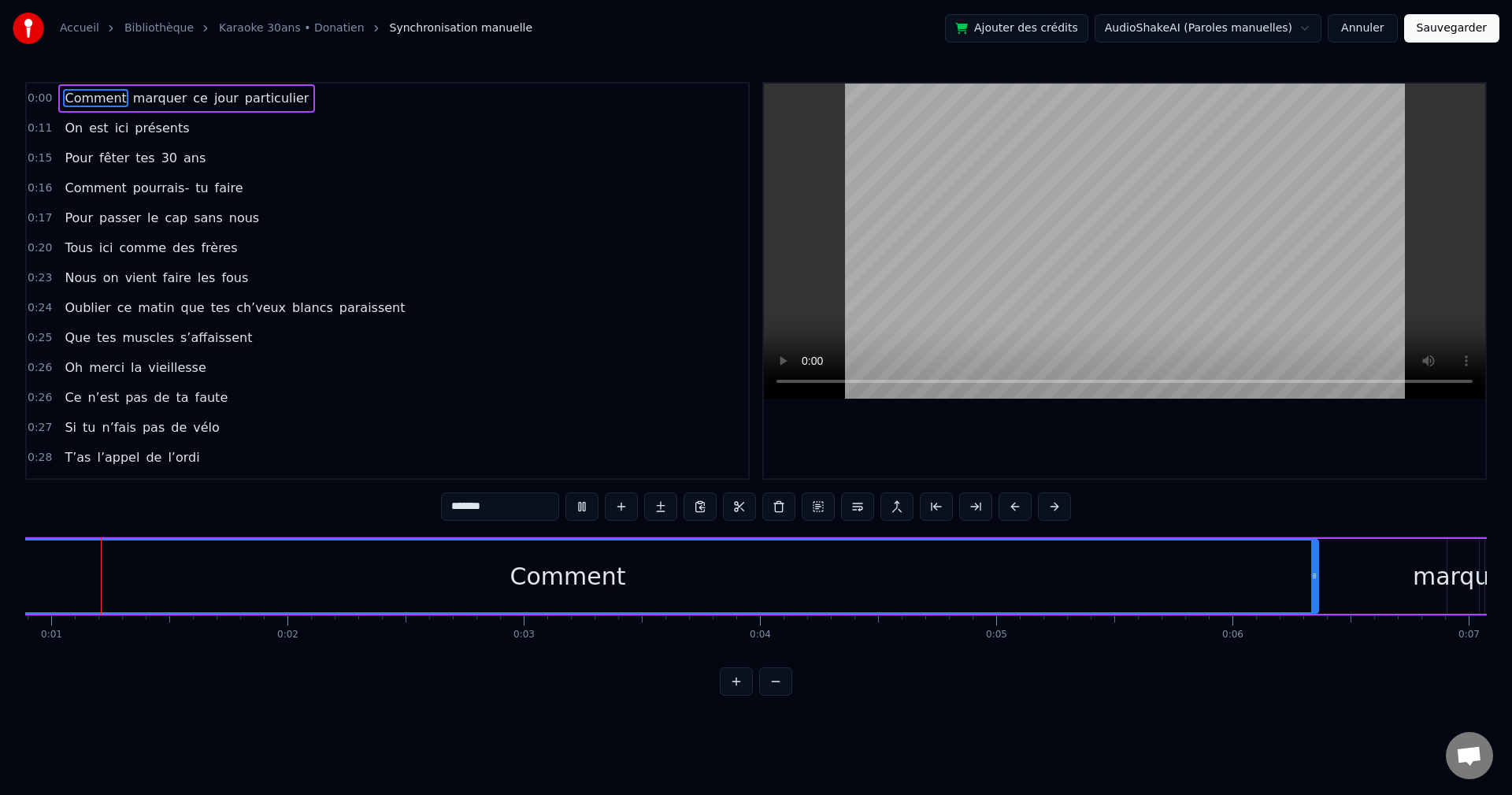
scroll to position [0, 157]
click at [148, 102] on span "marquer" at bounding box center [160, 98] width 57 height 18
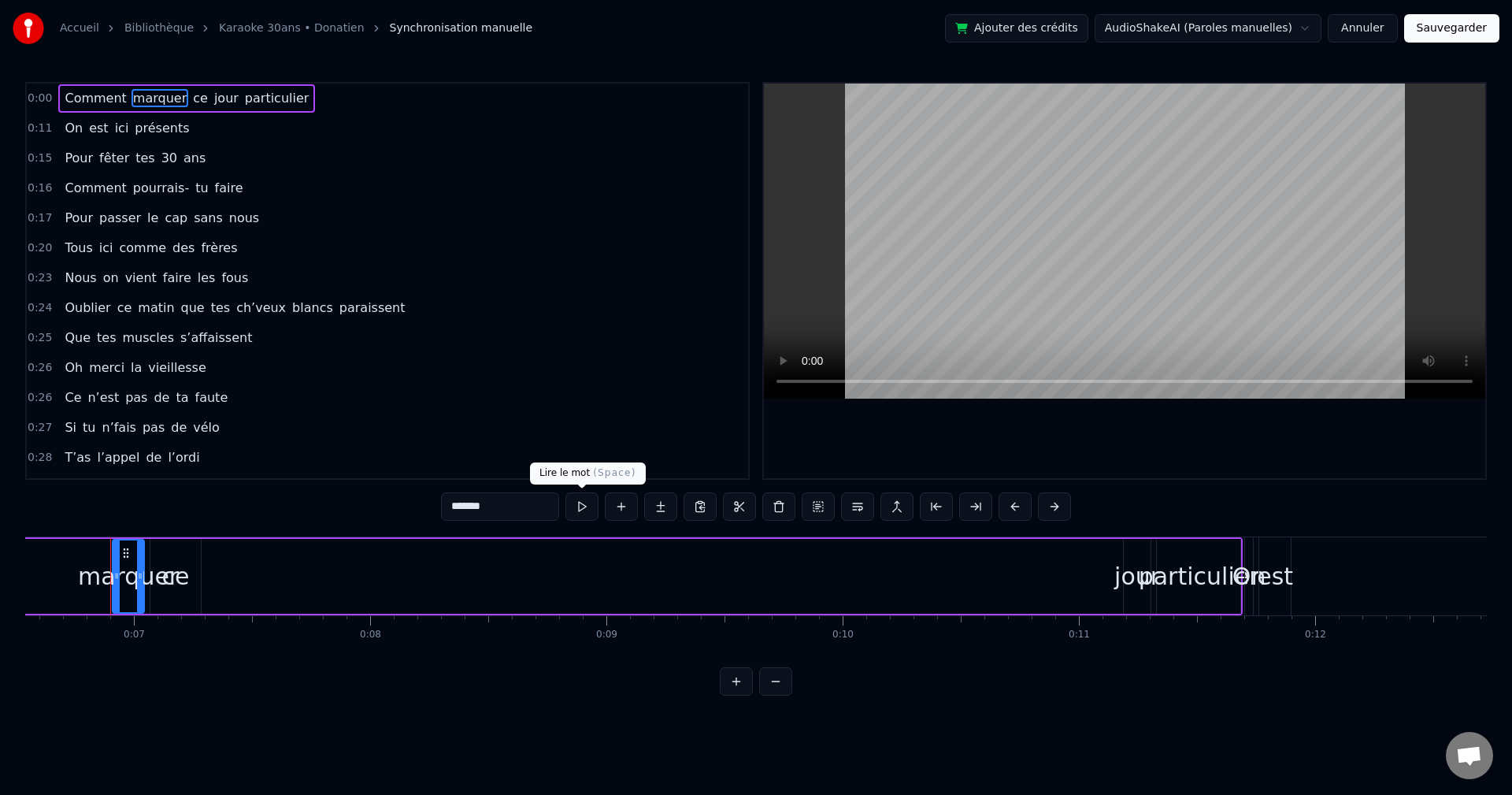
scroll to position [0, 1552]
click at [583, 442] on button at bounding box center [581, 507] width 33 height 29
click at [191, 98] on span "ce" at bounding box center [200, 98] width 18 height 18
type input "**"
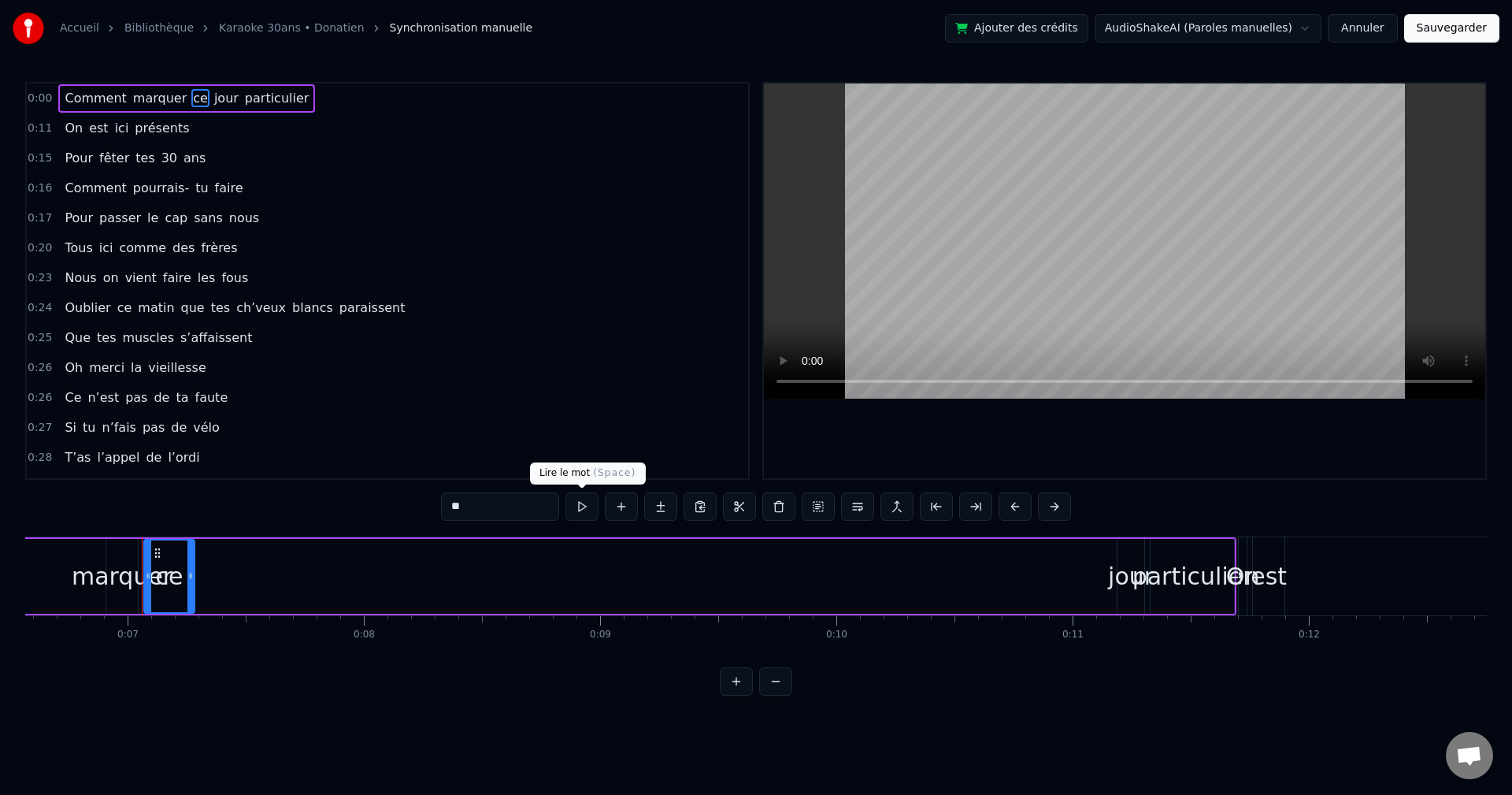
click at [588, 442] on button at bounding box center [581, 507] width 33 height 29
click at [58, 92] on div "Comment marquer ce jour particulier" at bounding box center [187, 99] width 257 height 29
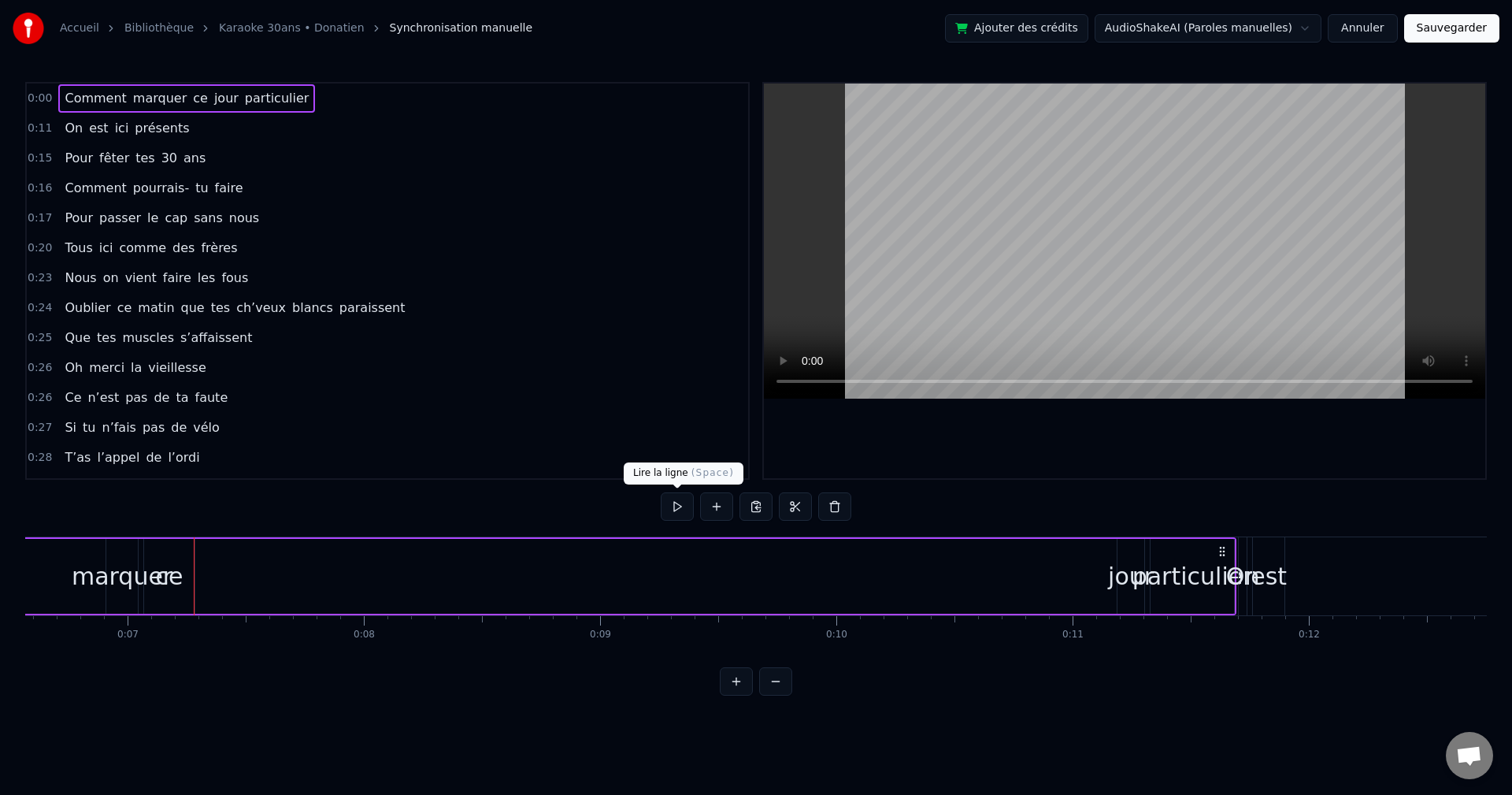
click at [617, 442] on button at bounding box center [677, 507] width 33 height 29
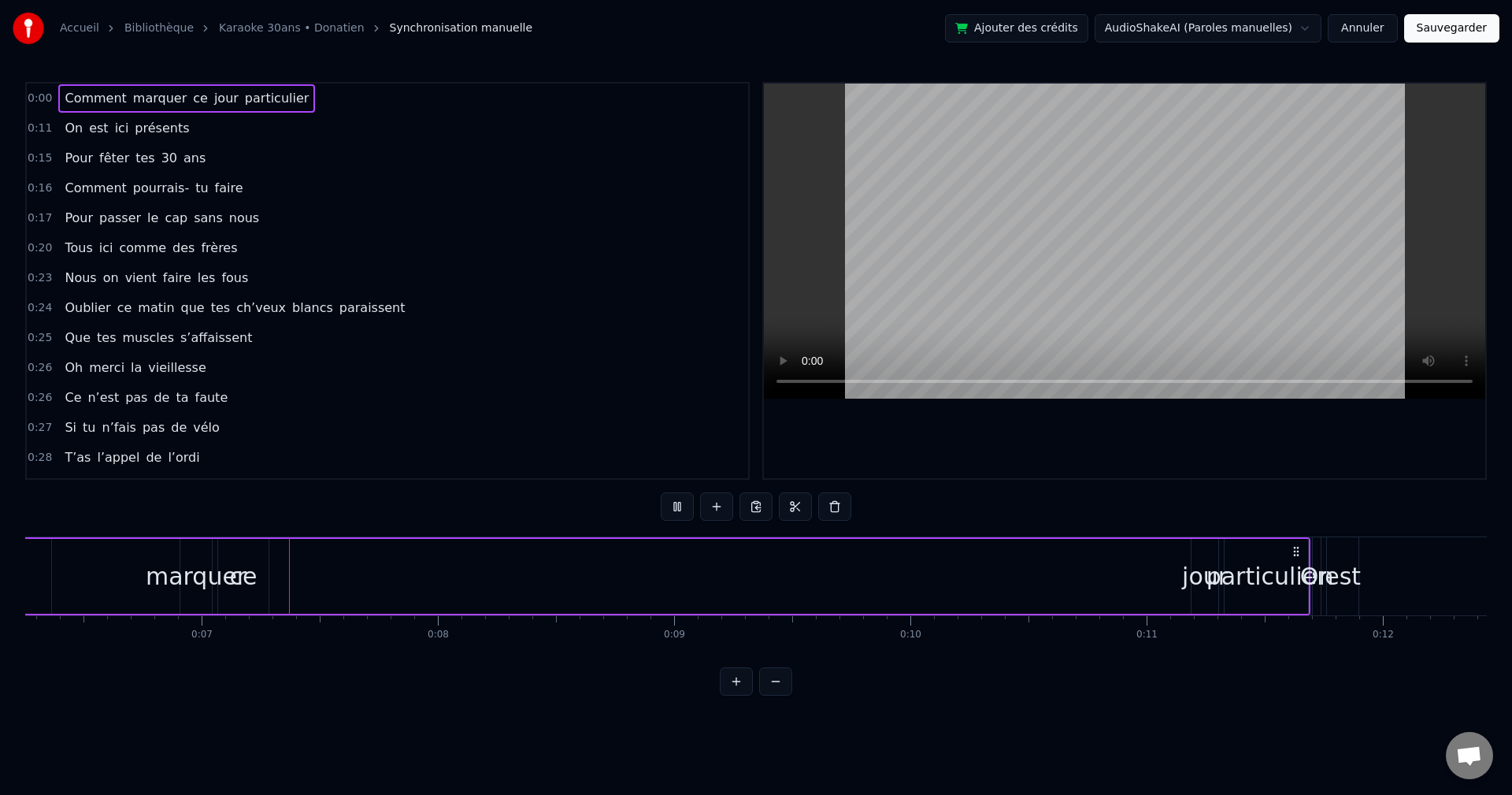
scroll to position [0, 1479]
click at [617, 442] on button at bounding box center [677, 507] width 33 height 29
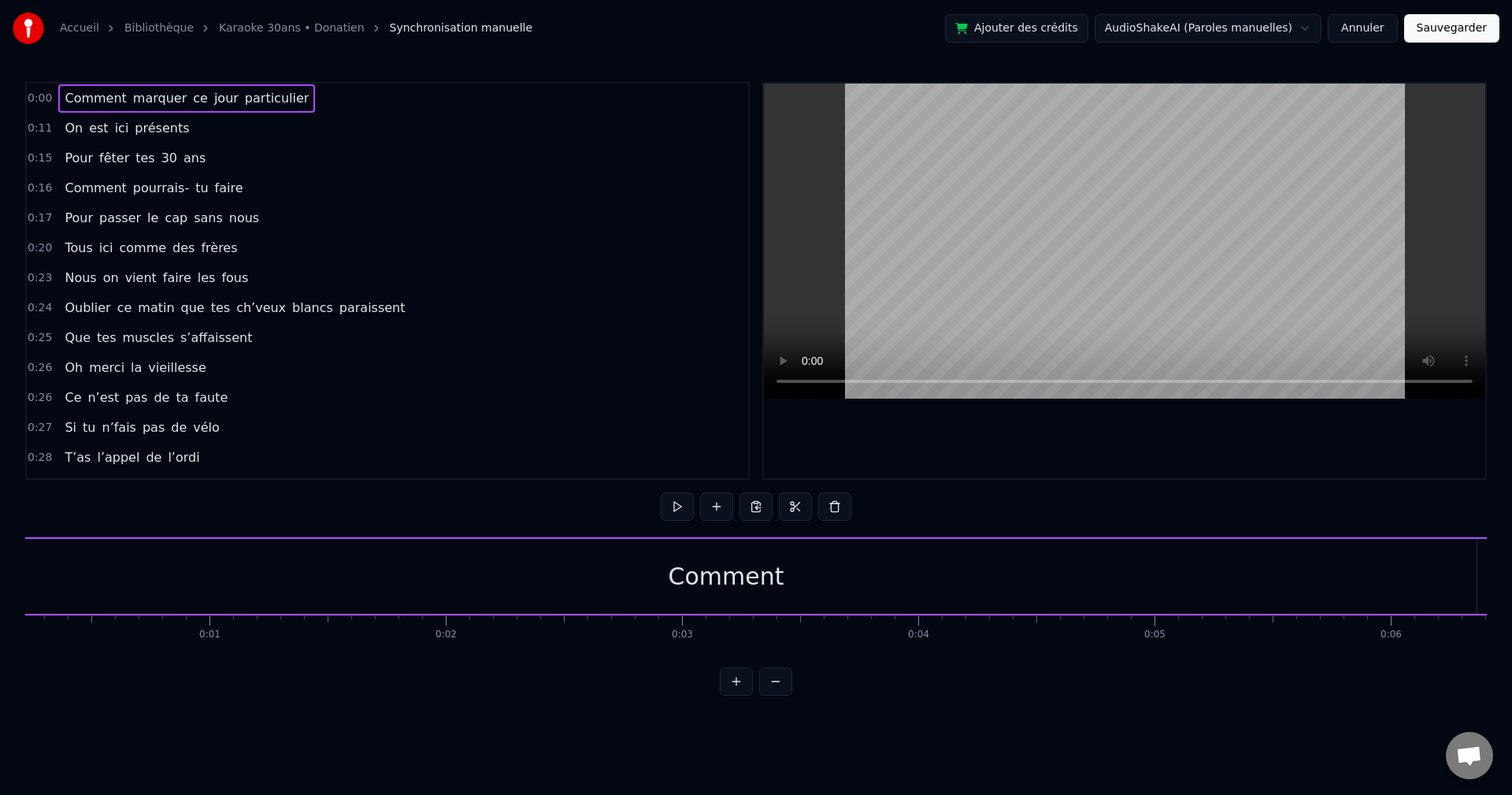
scroll to position [0, 0]
click at [80, 102] on span "Comment" at bounding box center [95, 98] width 65 height 18
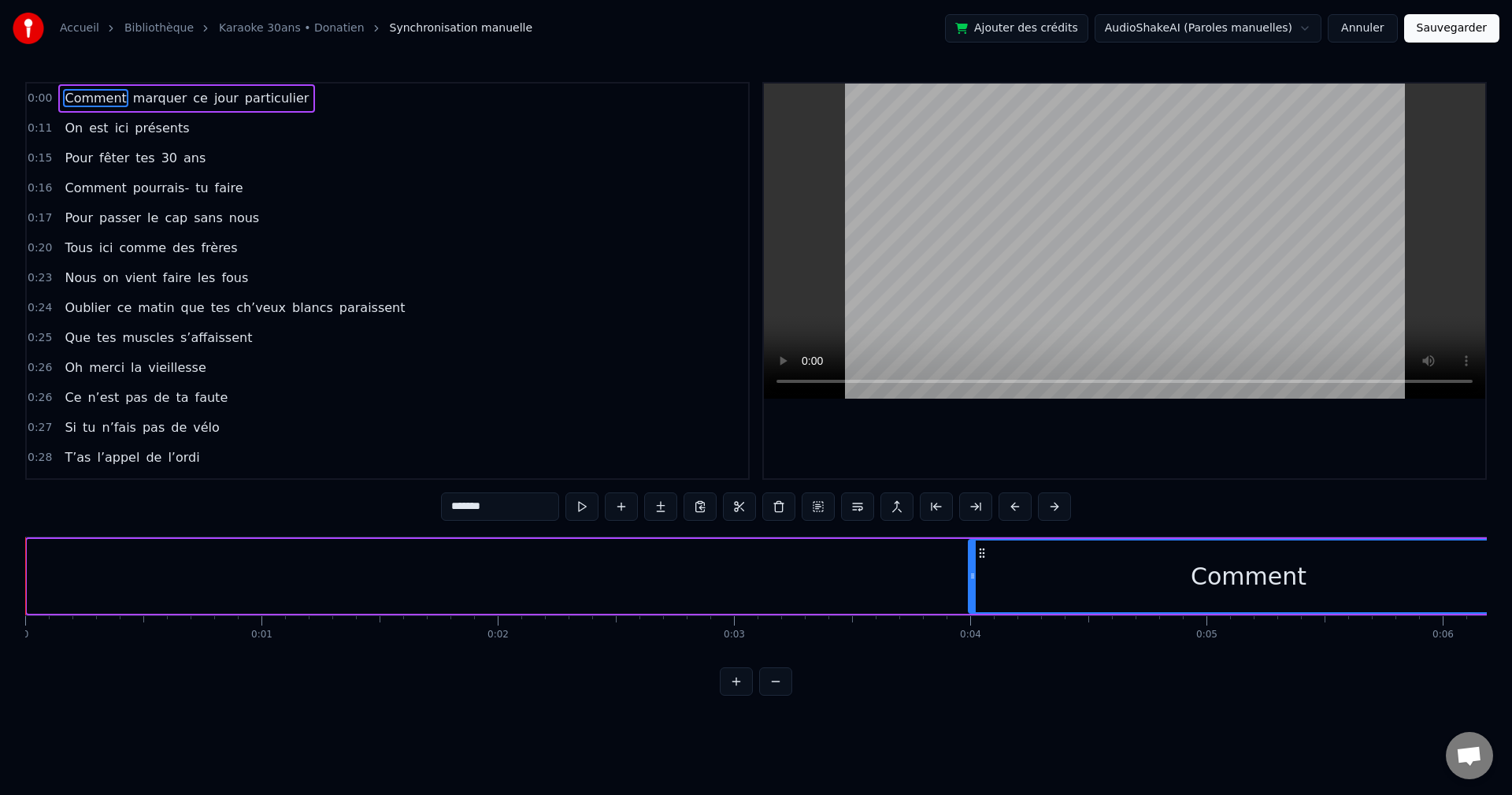
drag, startPoint x: 31, startPoint y: 577, endPoint x: 972, endPoint y: 606, distance: 941.4
click at [617, 442] on div at bounding box center [972, 576] width 7 height 71
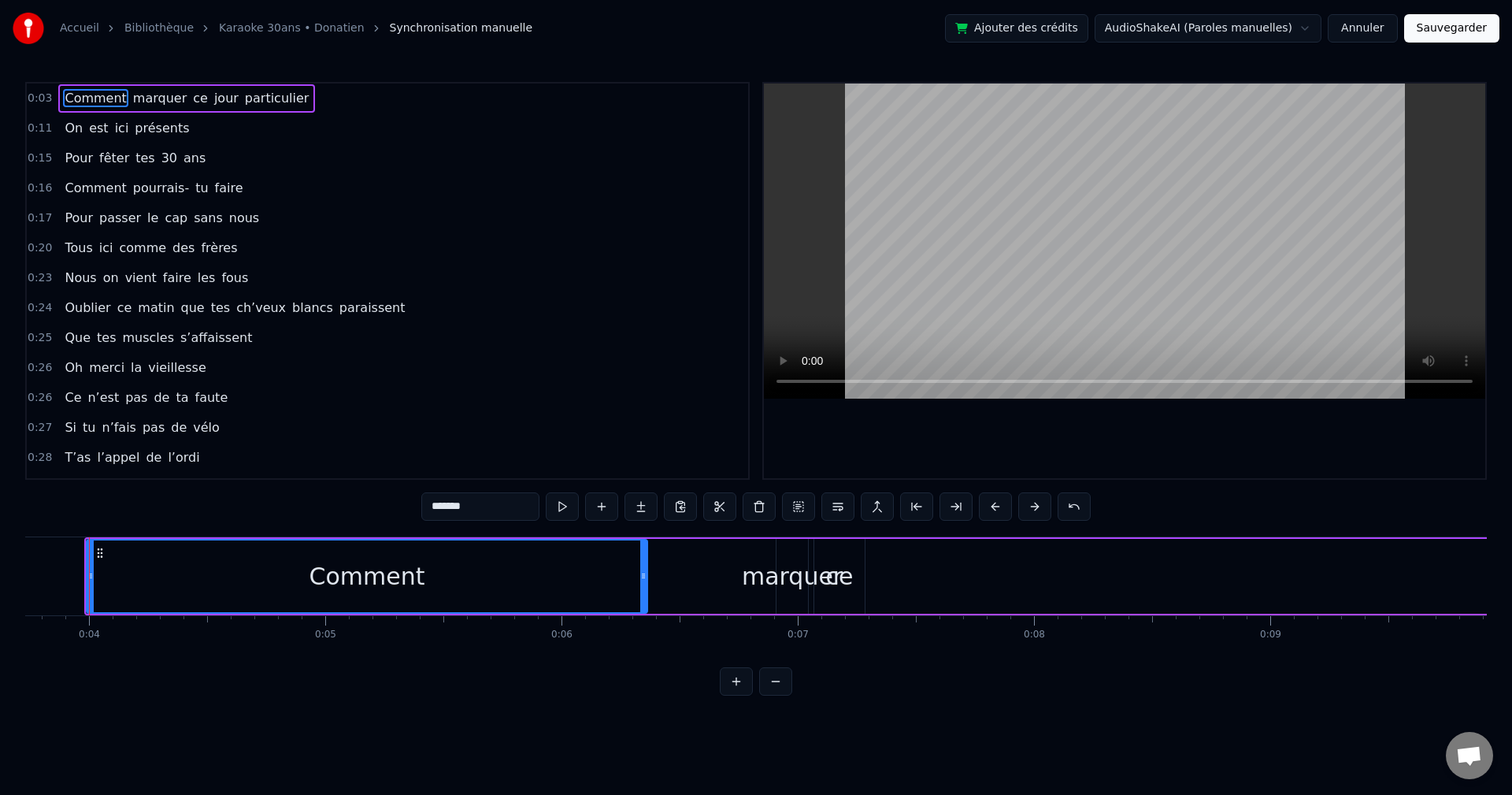
scroll to position [0, 909]
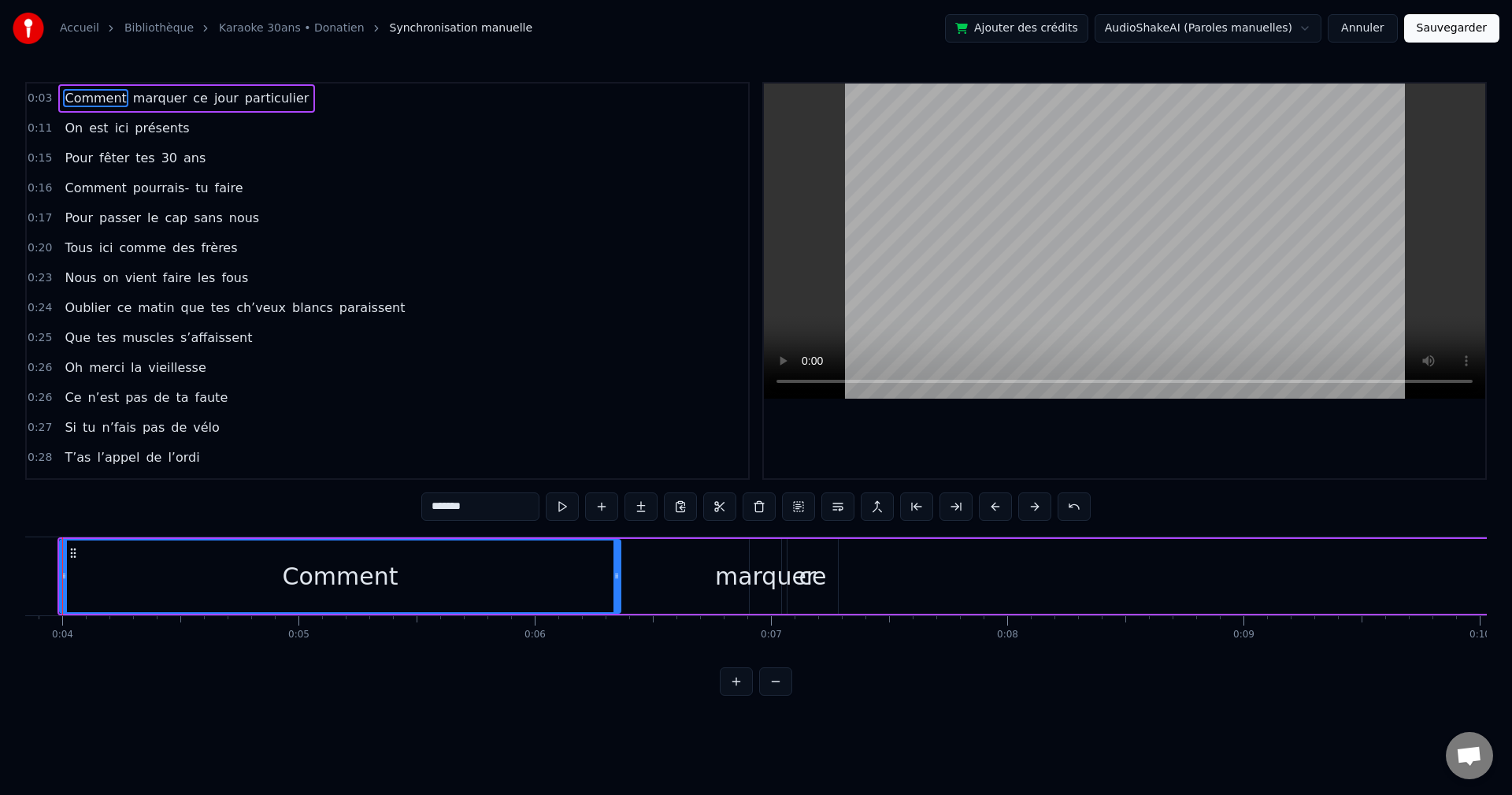
drag, startPoint x: 812, startPoint y: 579, endPoint x: 844, endPoint y: 579, distance: 32.0
click at [617, 442] on div "Comment marquer ce jour particulier" at bounding box center [969, 577] width 1823 height 78
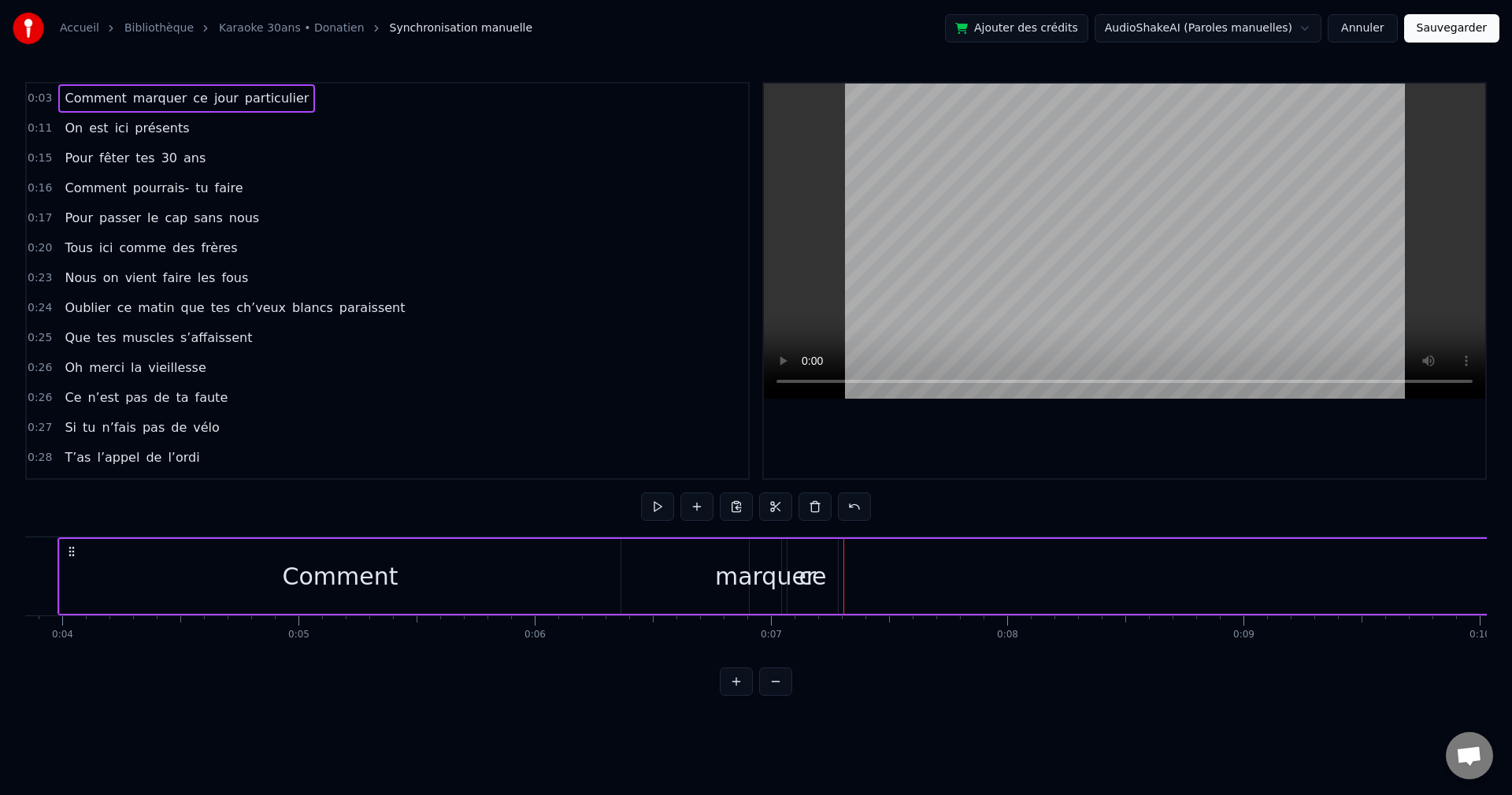
click at [617, 442] on div "ce" at bounding box center [813, 576] width 50 height 75
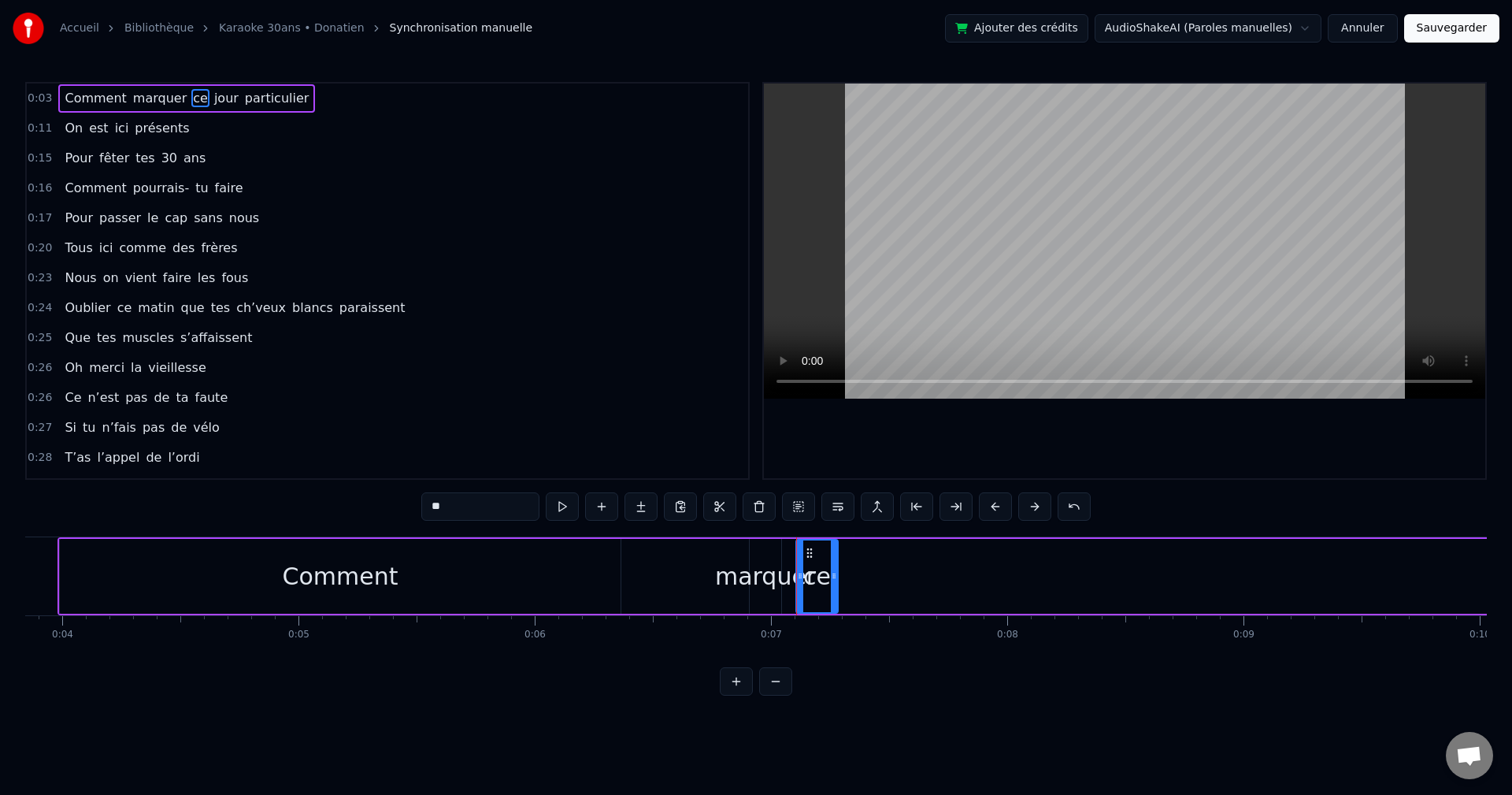
click at [617, 442] on div at bounding box center [800, 576] width 7 height 71
drag, startPoint x: 836, startPoint y: 581, endPoint x: 925, endPoint y: 579, distance: 89.0
click at [617, 442] on icon at bounding box center [922, 576] width 7 height 12
drag, startPoint x: 802, startPoint y: 551, endPoint x: 816, endPoint y: 557, distance: 15.2
click at [617, 442] on icon at bounding box center [816, 553] width 12 height 12
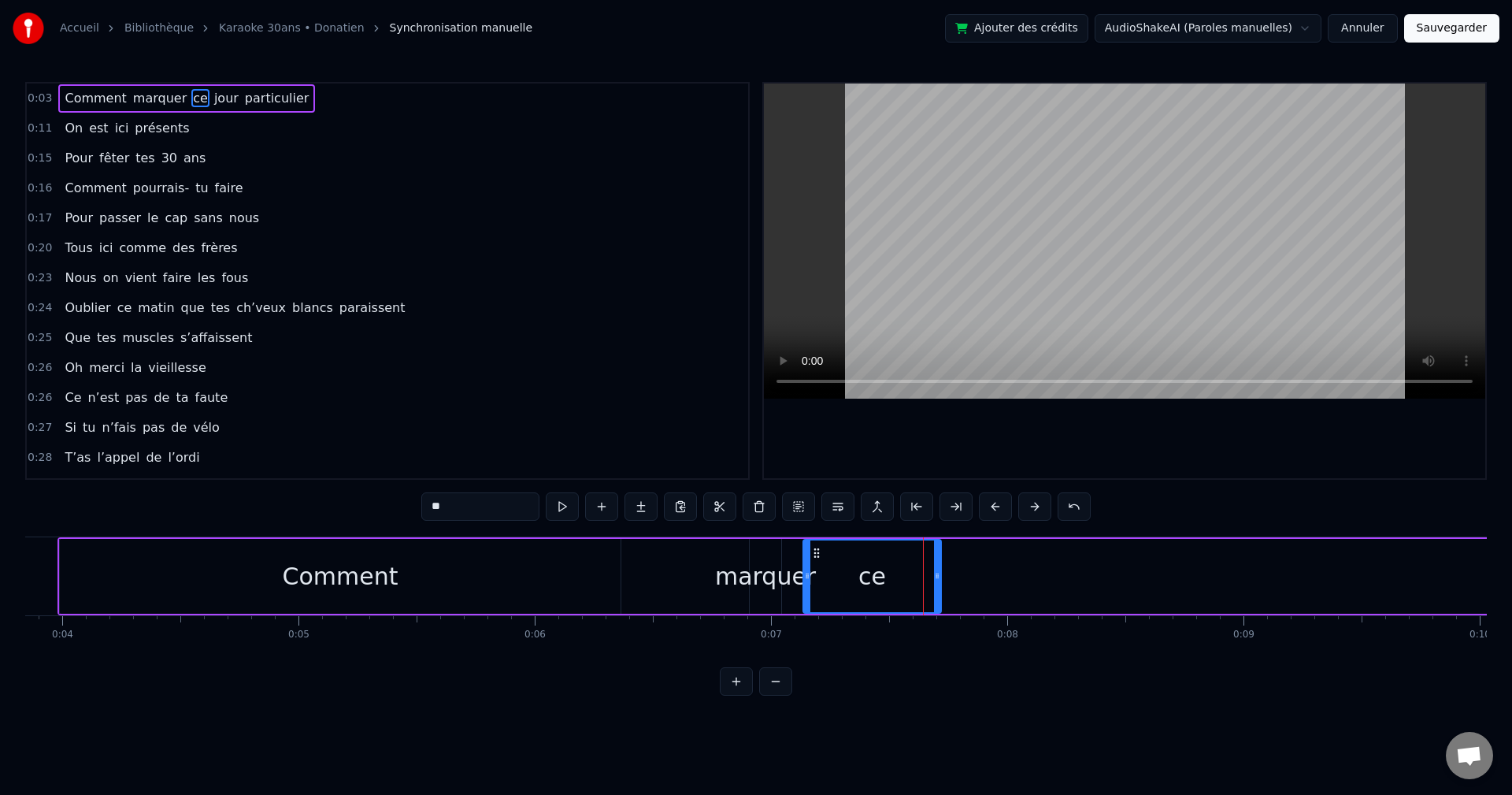
click at [391, 442] on div "Comment" at bounding box center [341, 576] width 116 height 35
type input "*******"
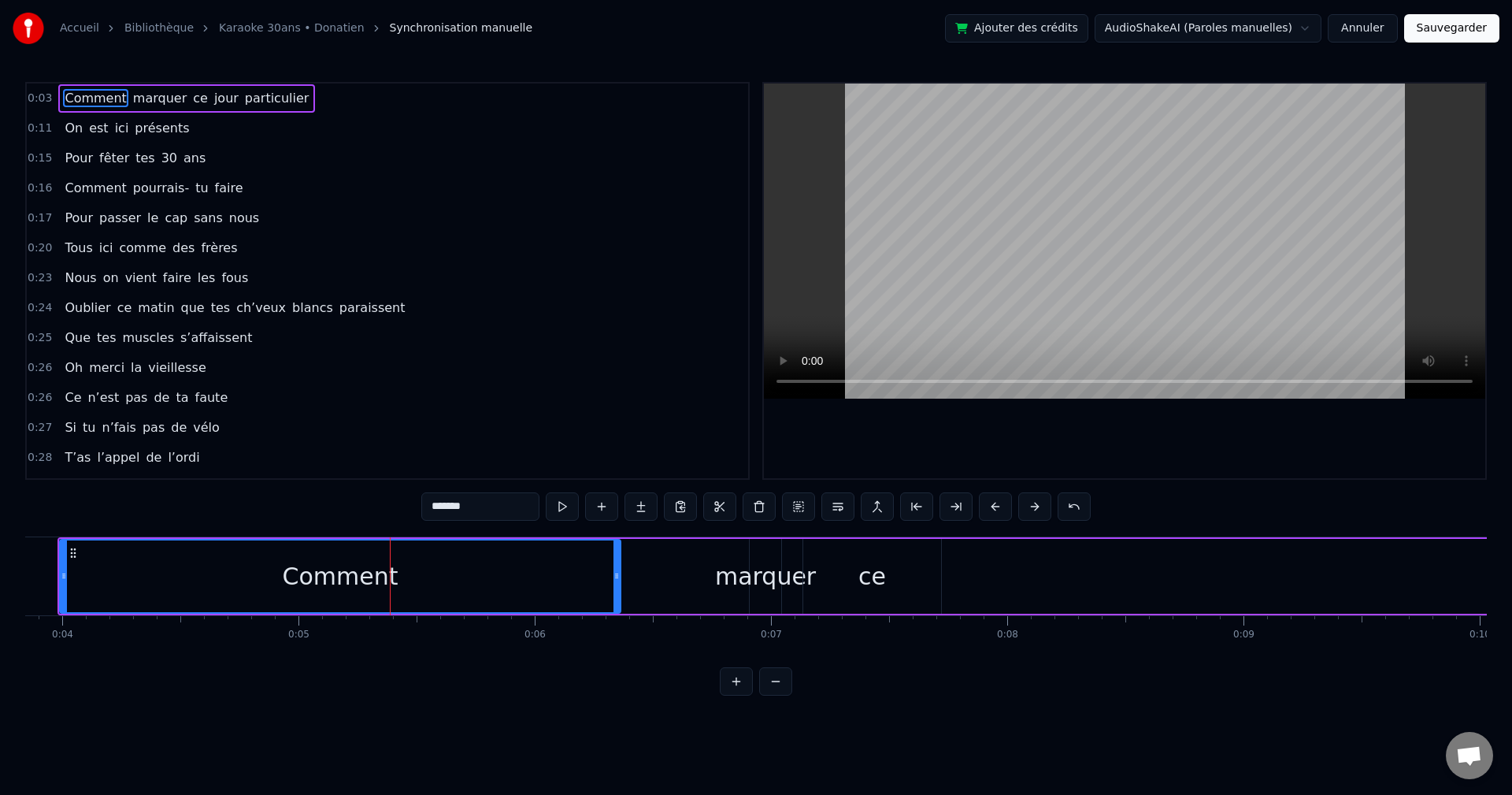
click at [60, 442] on div "Comment" at bounding box center [340, 576] width 562 height 75
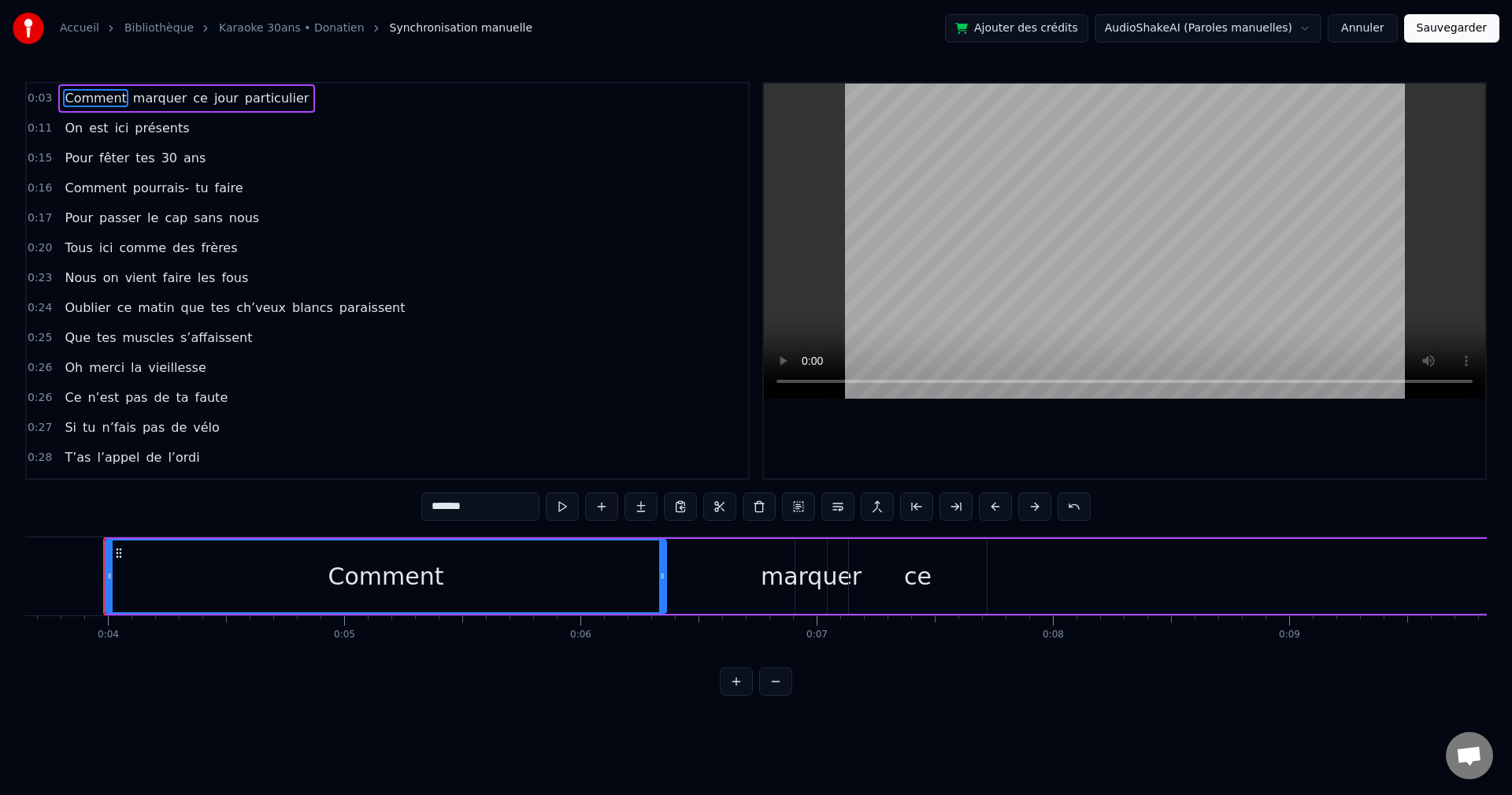
scroll to position [0, 862]
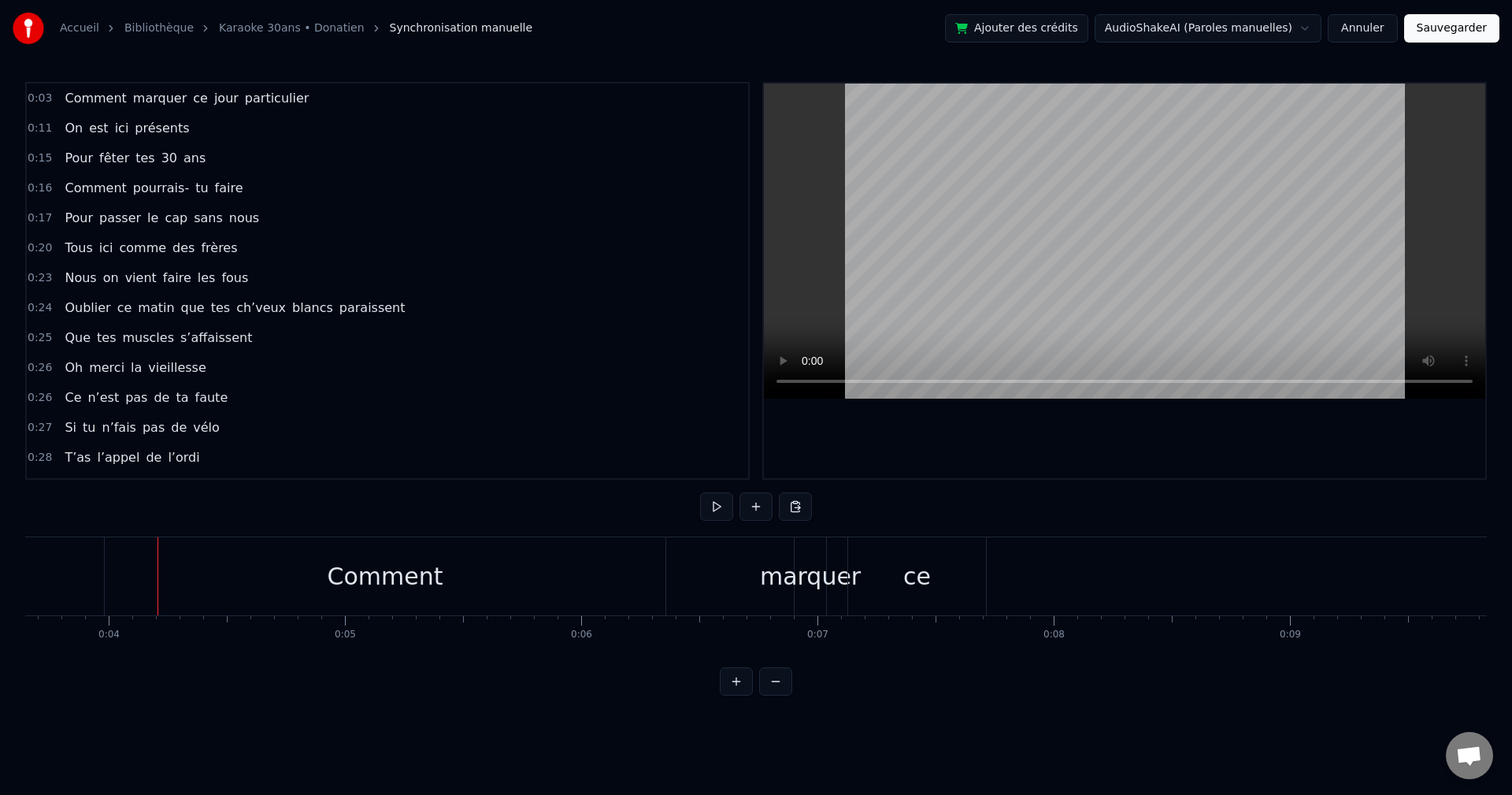
click at [149, 442] on div "Comment" at bounding box center [384, 577] width 560 height 78
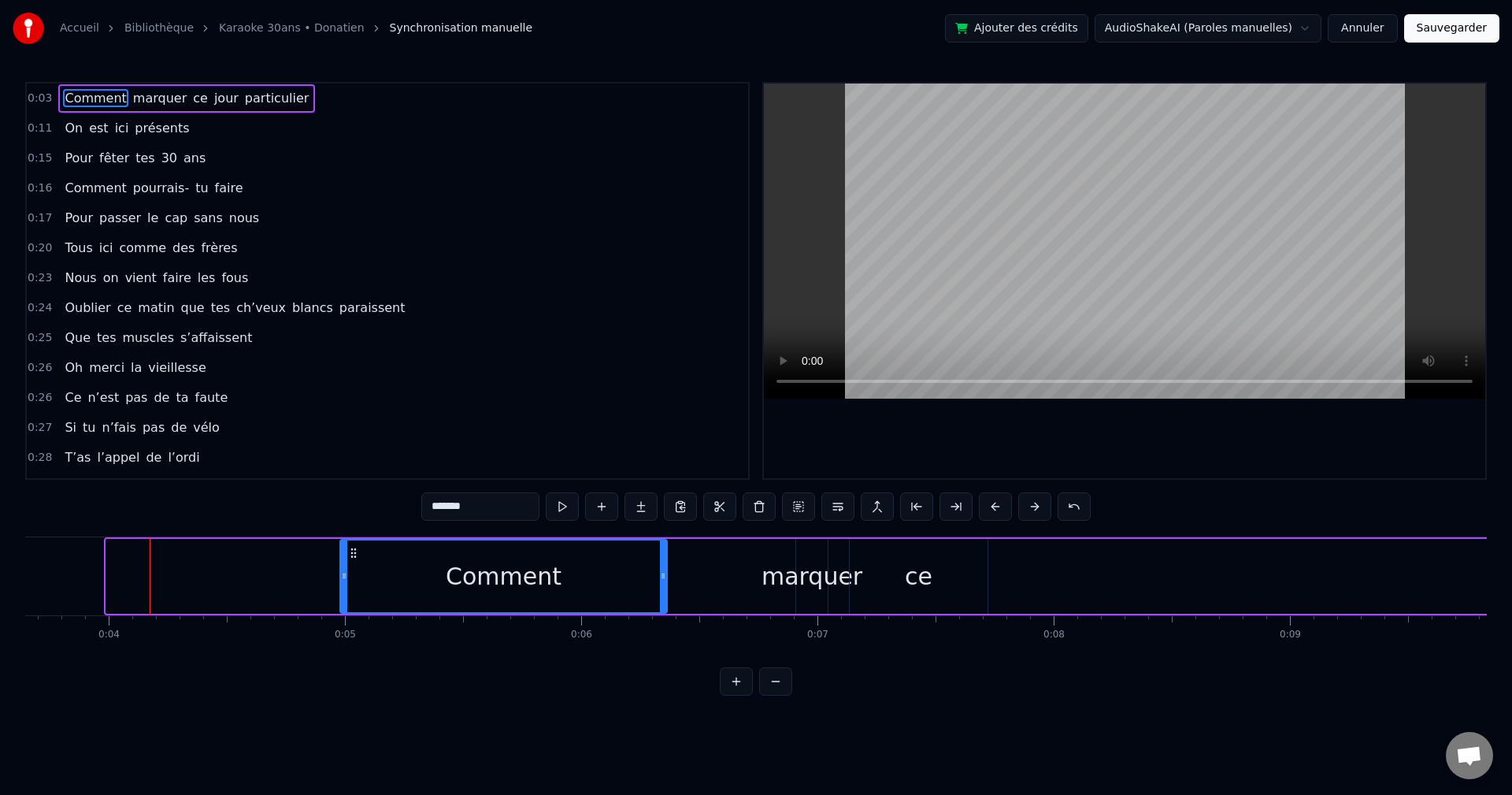
drag, startPoint x: 108, startPoint y: 577, endPoint x: 341, endPoint y: 592, distance: 233.5
click at [341, 442] on div at bounding box center [344, 576] width 7 height 71
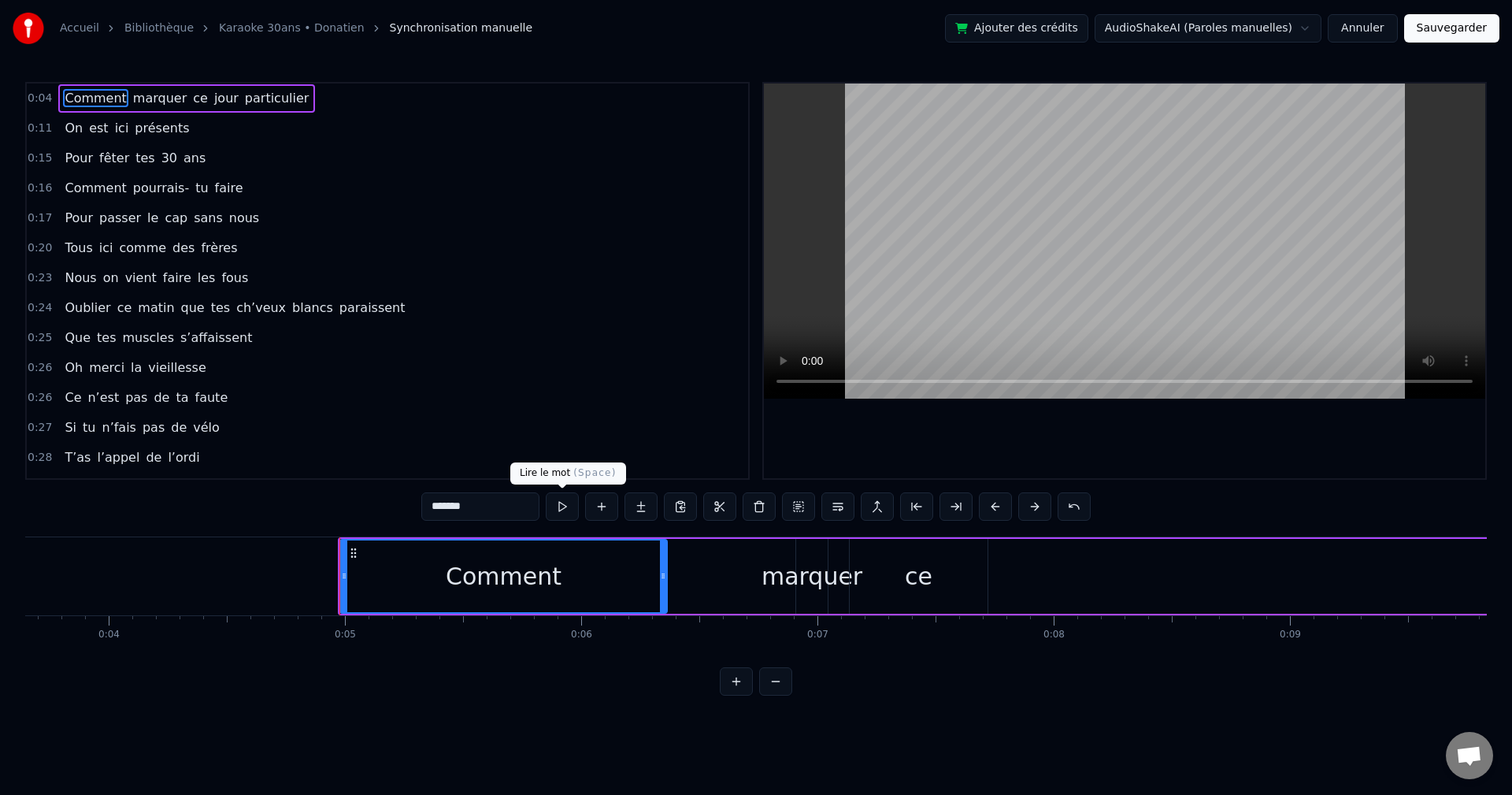
click at [569, 442] on button at bounding box center [562, 507] width 33 height 29
click at [231, 86] on div "Comment marquer ce jour particulier" at bounding box center [187, 99] width 257 height 29
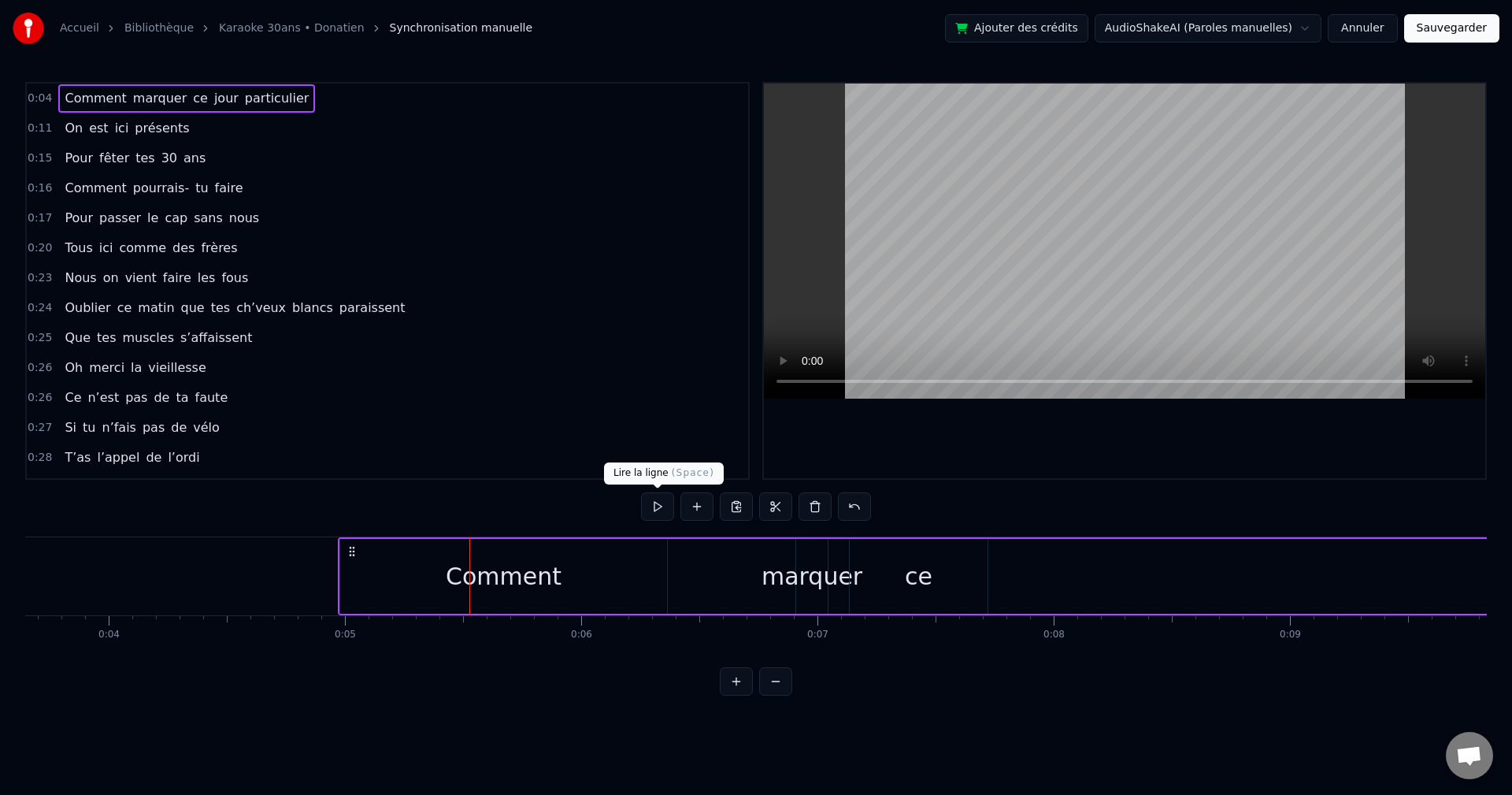
click at [617, 442] on button at bounding box center [658, 507] width 33 height 29
click at [617, 336] on video at bounding box center [1125, 241] width 721 height 315
click at [617, 381] on div "0:04 Comment marquer ce jour particulier 0:11 On est ici présents 0:15 Pour fêt…" at bounding box center [756, 281] width 1462 height 398
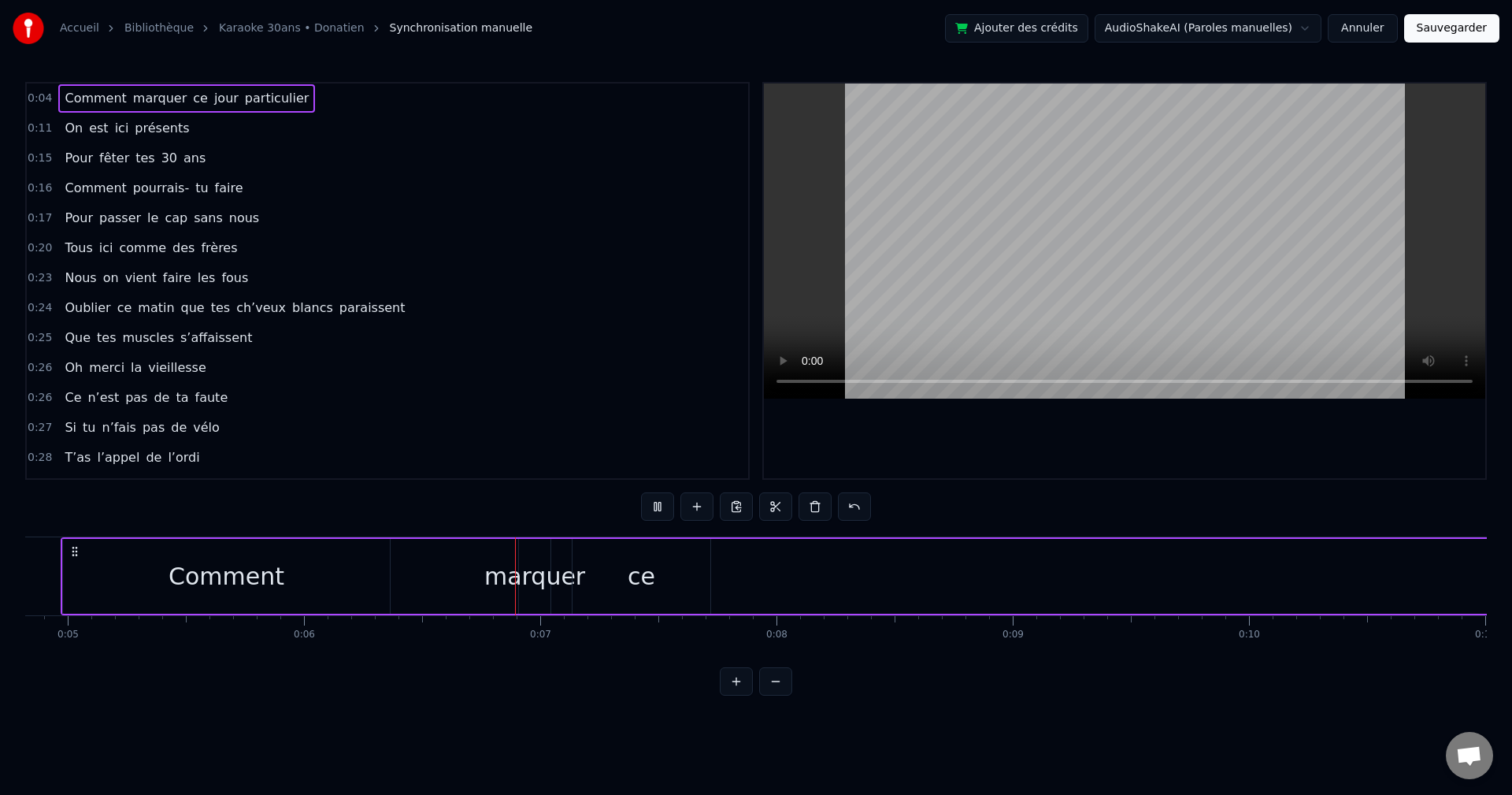
scroll to position [0, 1412]
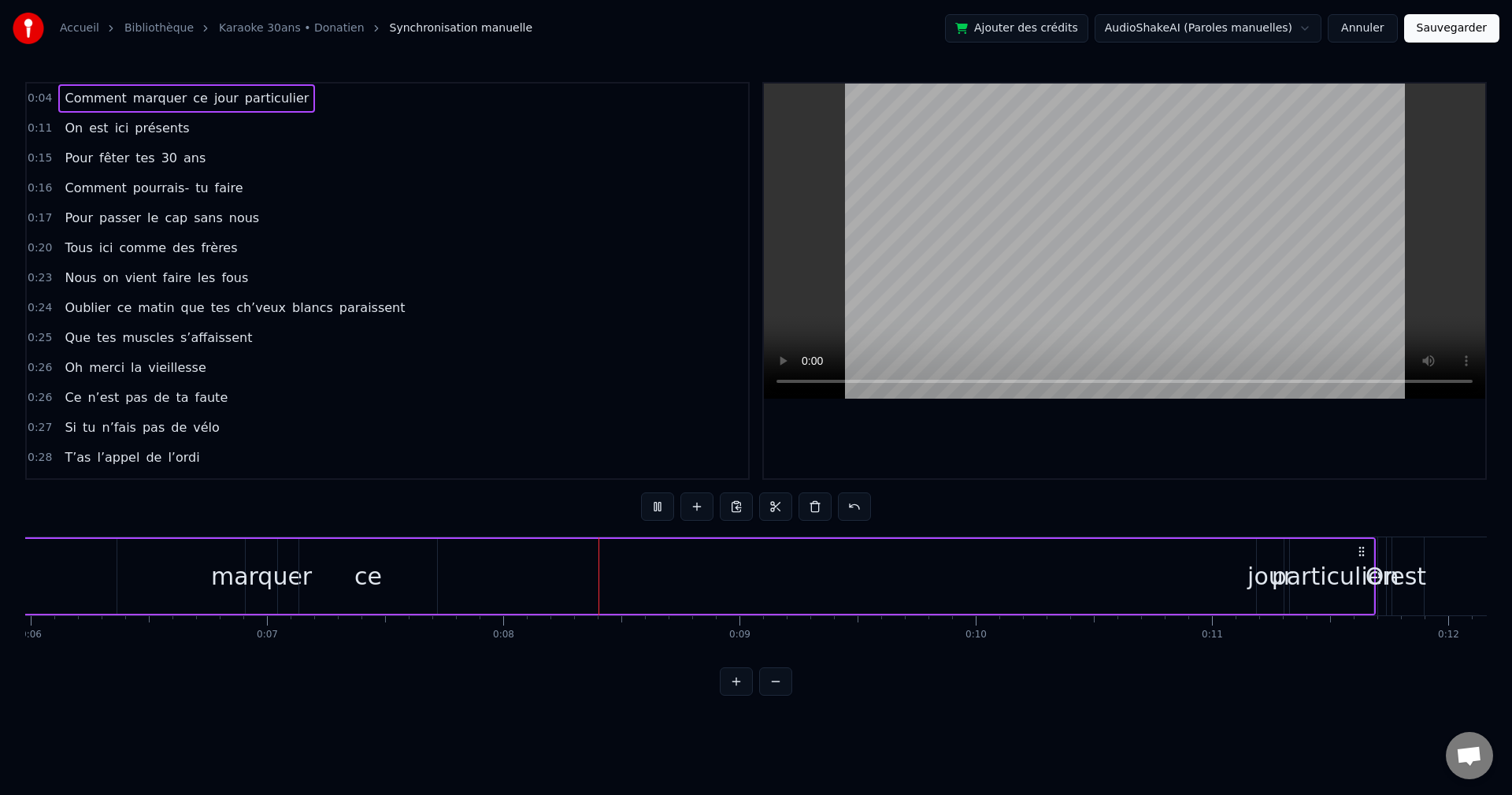
click at [617, 273] on video at bounding box center [1125, 241] width 721 height 315
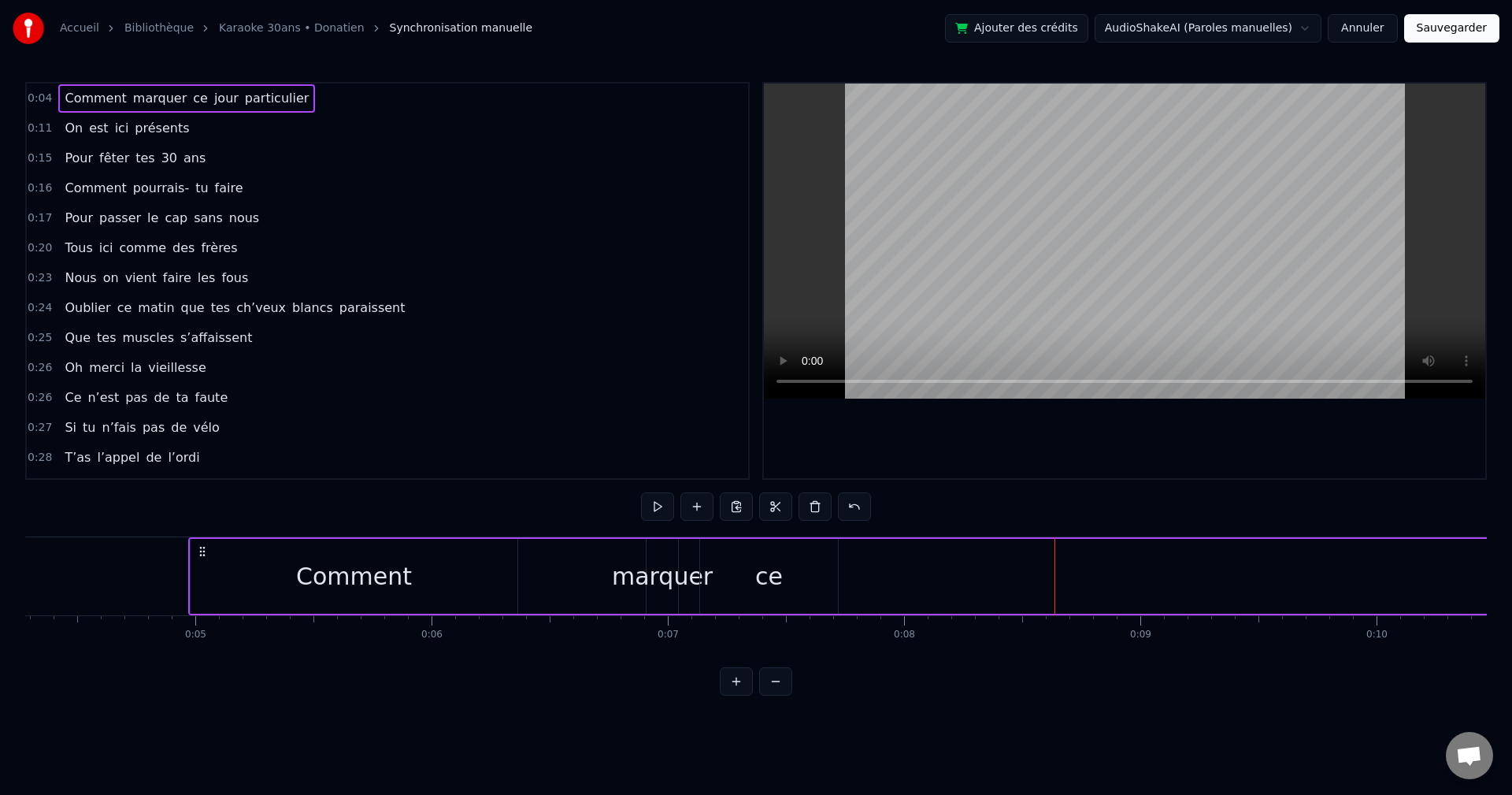
scroll to position [0, 1003]
click at [249, 442] on div "Comment" at bounding box center [363, 576] width 327 height 75
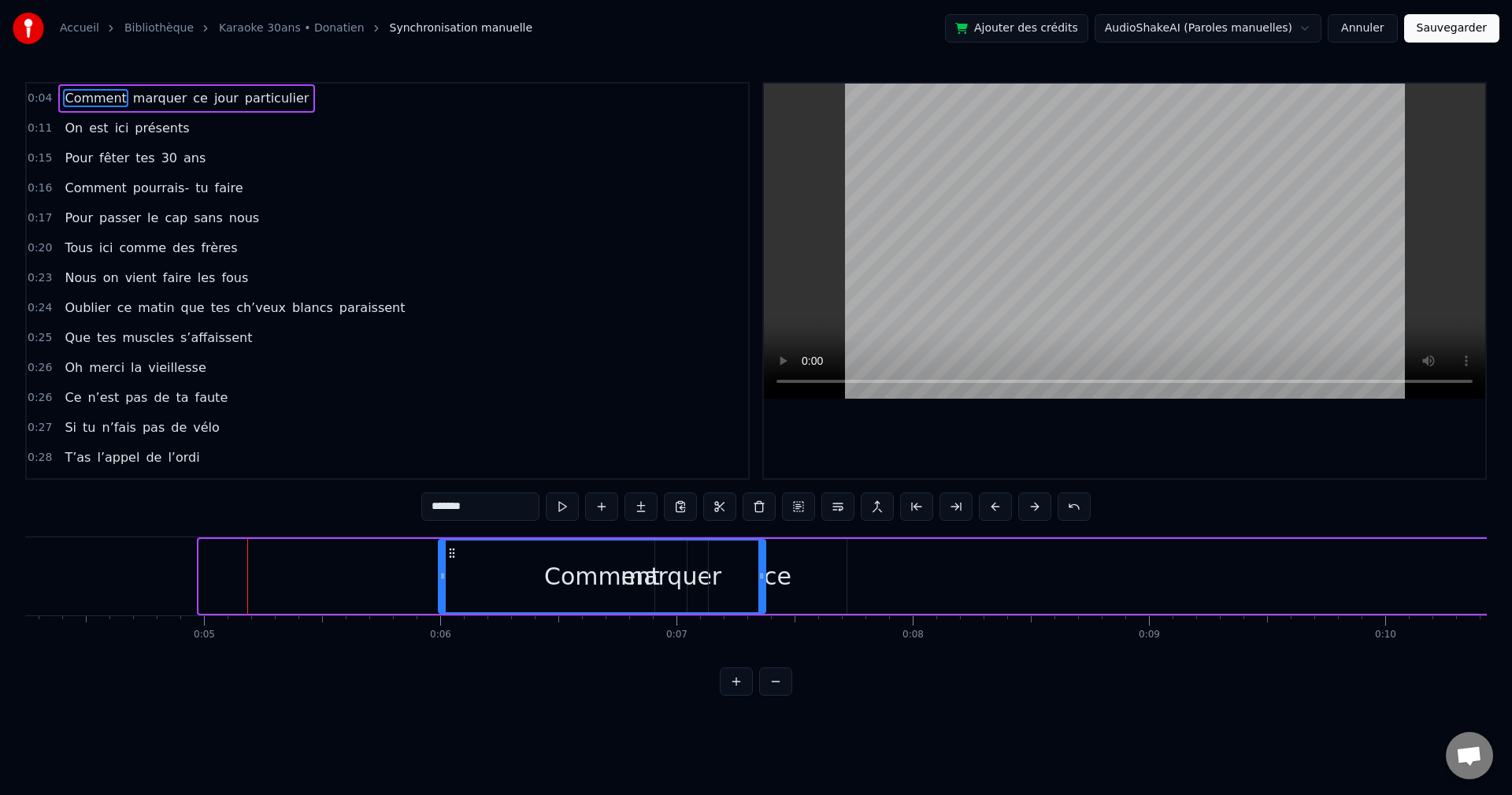
drag, startPoint x: 211, startPoint y: 554, endPoint x: 451, endPoint y: 578, distance: 241.2
click at [451, 442] on div "Comment" at bounding box center [602, 576] width 325 height 71
click at [617, 442] on div "Comment" at bounding box center [602, 576] width 325 height 71
click at [617, 442] on div "ce" at bounding box center [777, 576] width 138 height 75
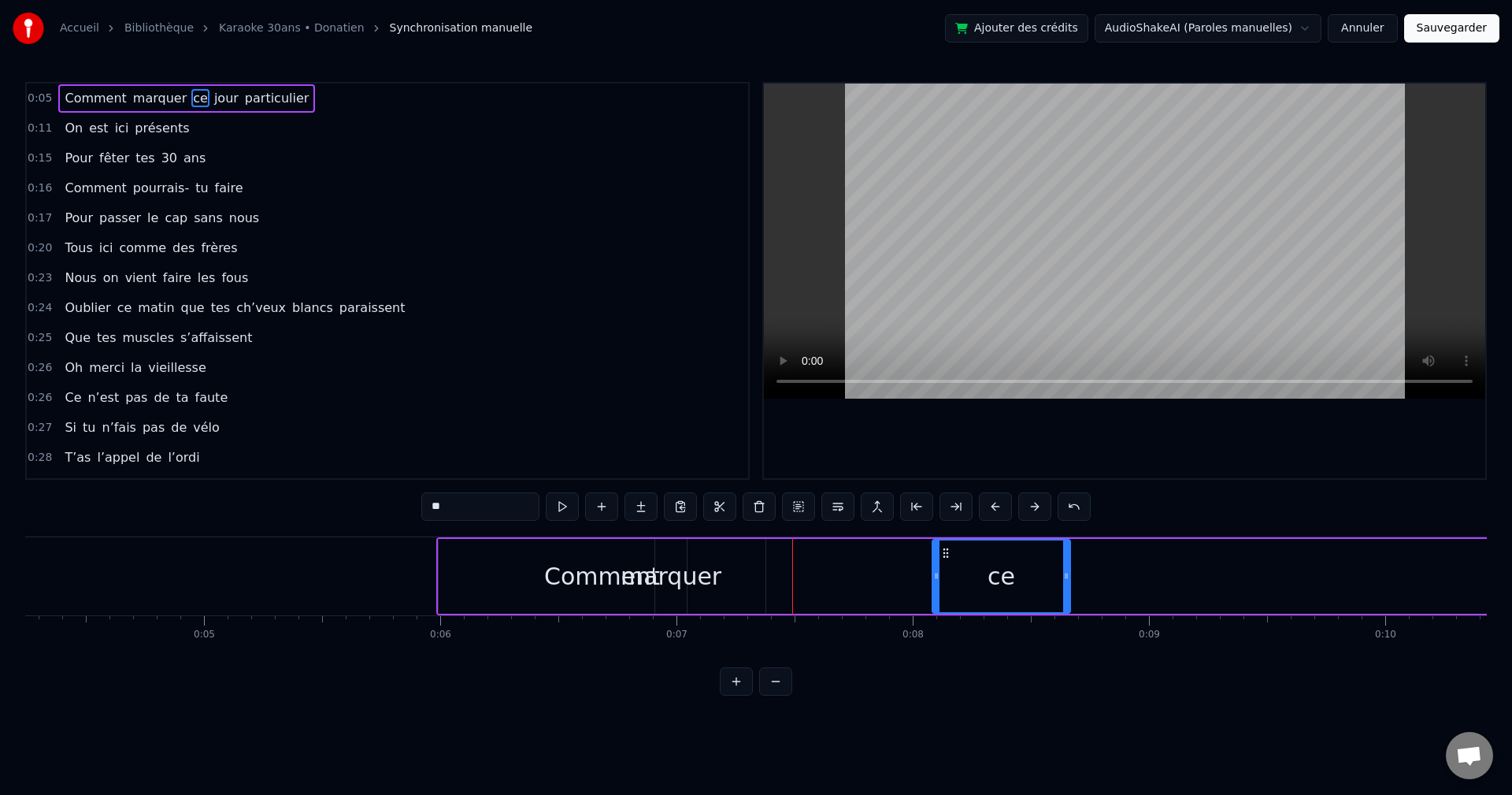
drag, startPoint x: 724, startPoint y: 556, endPoint x: 948, endPoint y: 559, distance: 224.0
click at [617, 442] on icon at bounding box center [946, 553] width 12 height 12
click at [617, 442] on div "Comment" at bounding box center [602, 576] width 327 height 75
type input "*******"
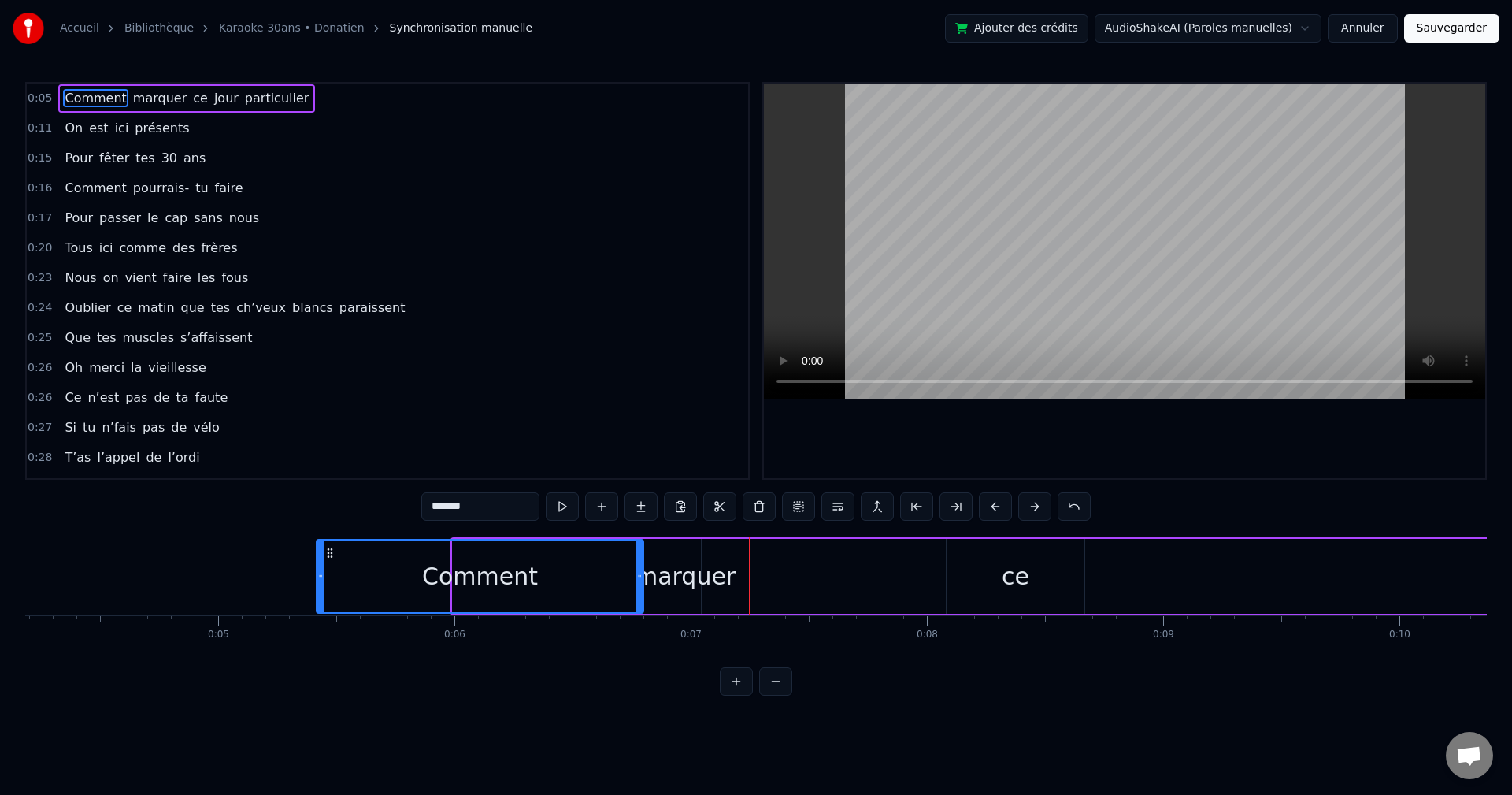
drag, startPoint x: 455, startPoint y: 554, endPoint x: 267, endPoint y: 571, distance: 188.8
click at [318, 442] on div "Comment" at bounding box center [481, 576] width 325 height 71
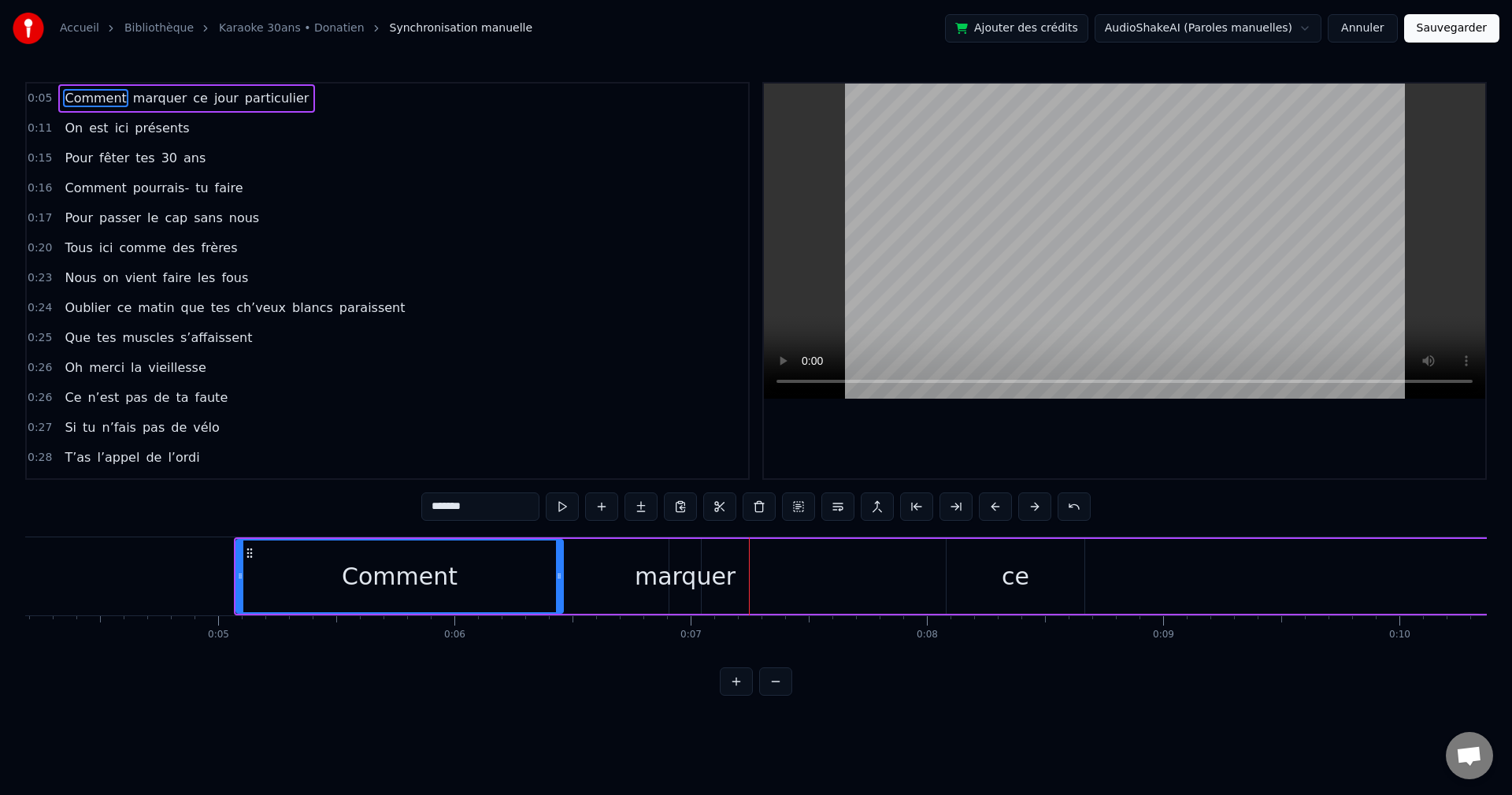
scroll to position [0, 974]
click at [617, 442] on div "Comment marquer ce jour particulier" at bounding box center [1031, 577] width 1566 height 78
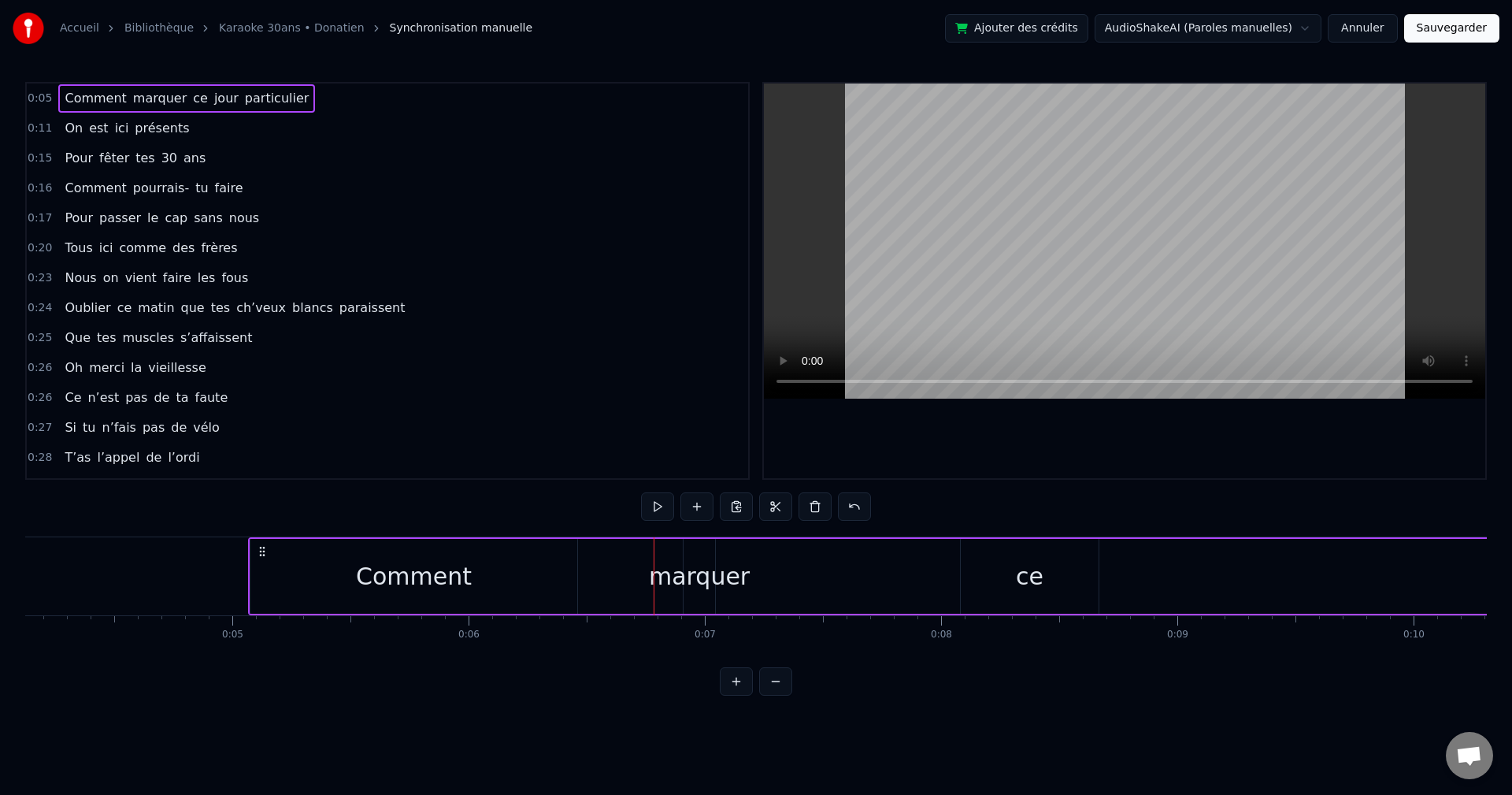
click at [617, 442] on div "marquer" at bounding box center [699, 576] width 101 height 35
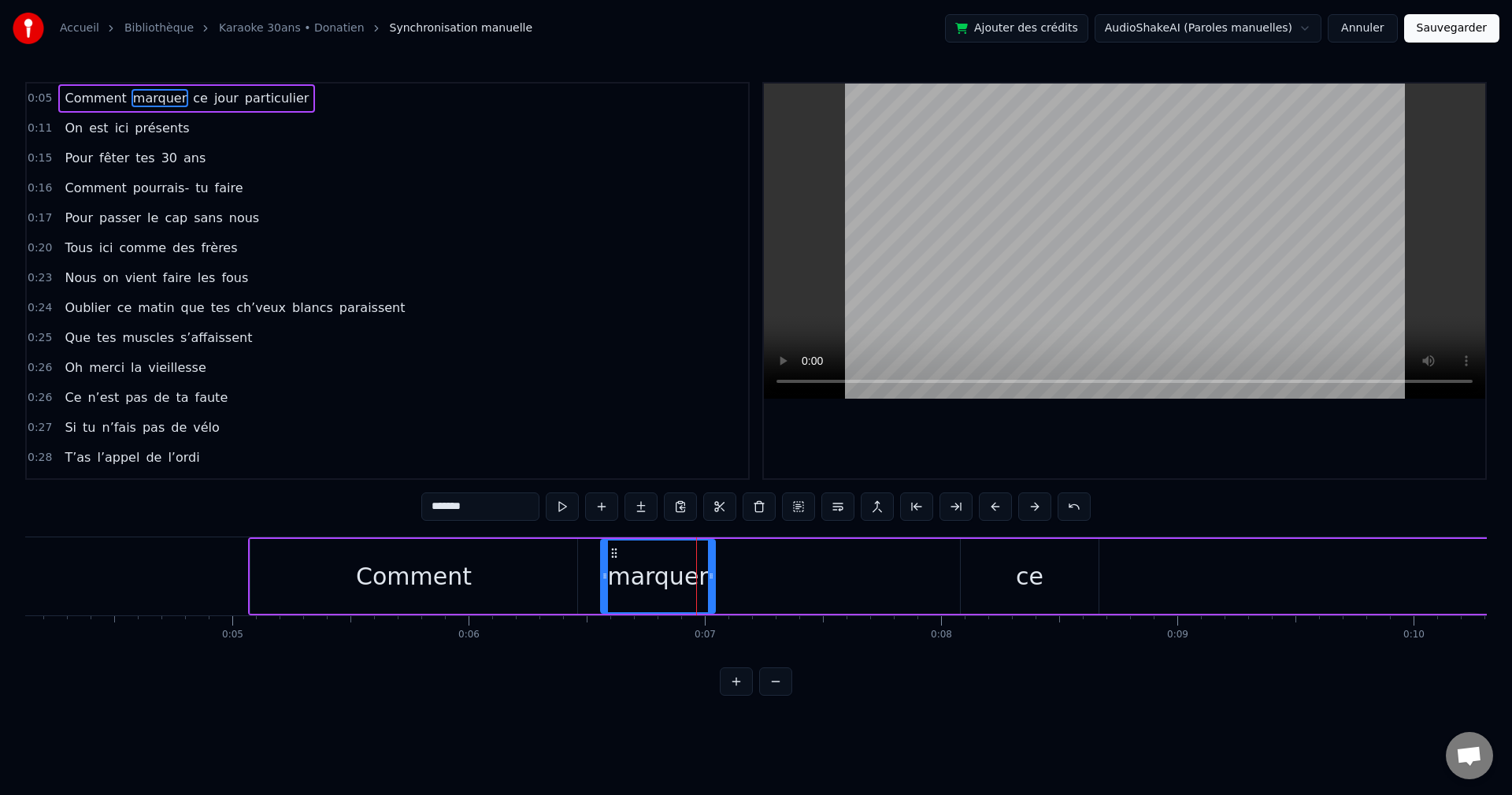
drag, startPoint x: 689, startPoint y: 556, endPoint x: 601, endPoint y: 574, distance: 89.8
click at [601, 442] on div at bounding box center [604, 576] width 7 height 71
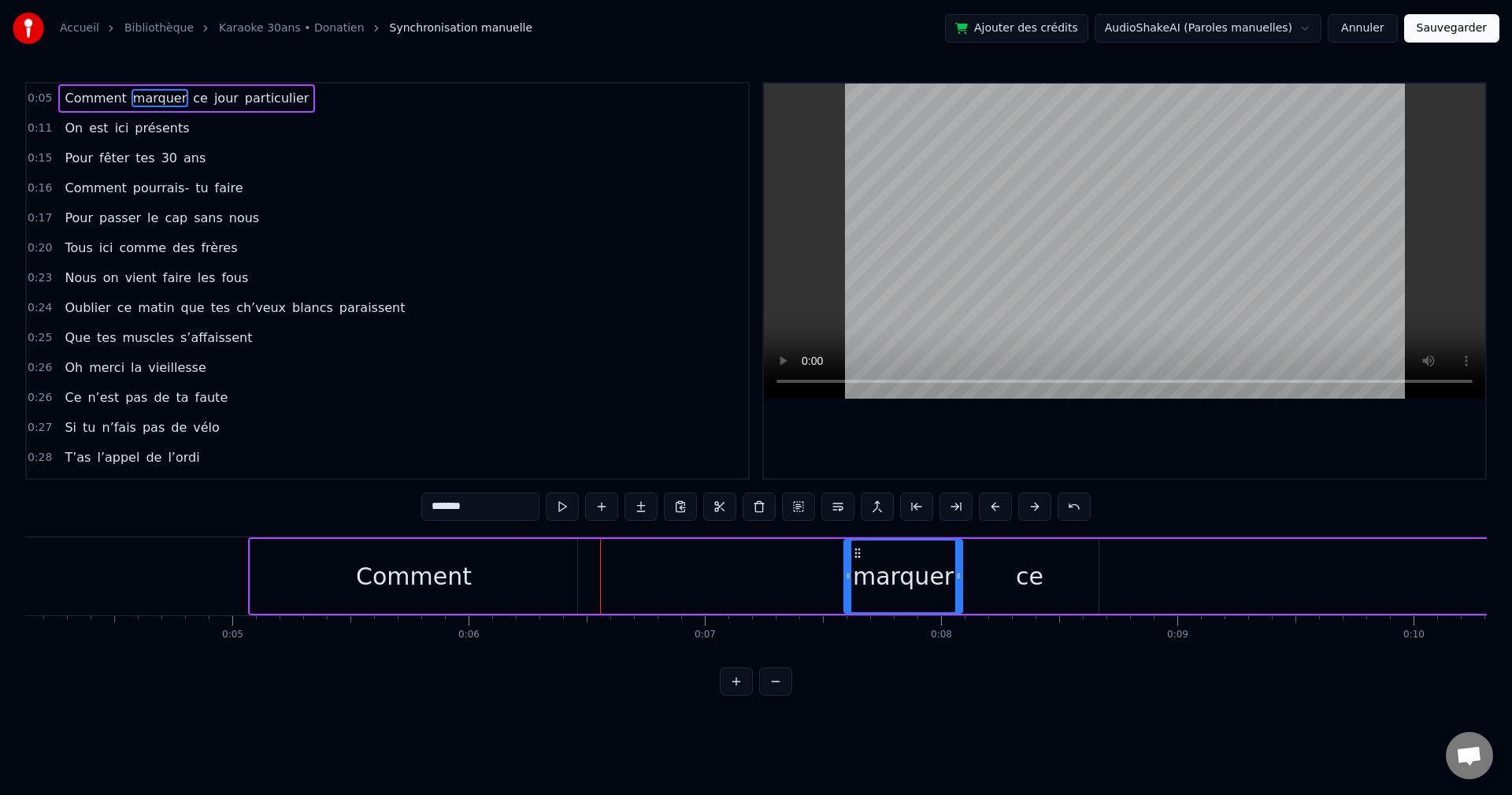
drag, startPoint x: 610, startPoint y: 553, endPoint x: 857, endPoint y: 565, distance: 247.3
click at [617, 442] on div "marquer" at bounding box center [903, 576] width 117 height 71
click at [277, 442] on div "Comment" at bounding box center [414, 576] width 327 height 75
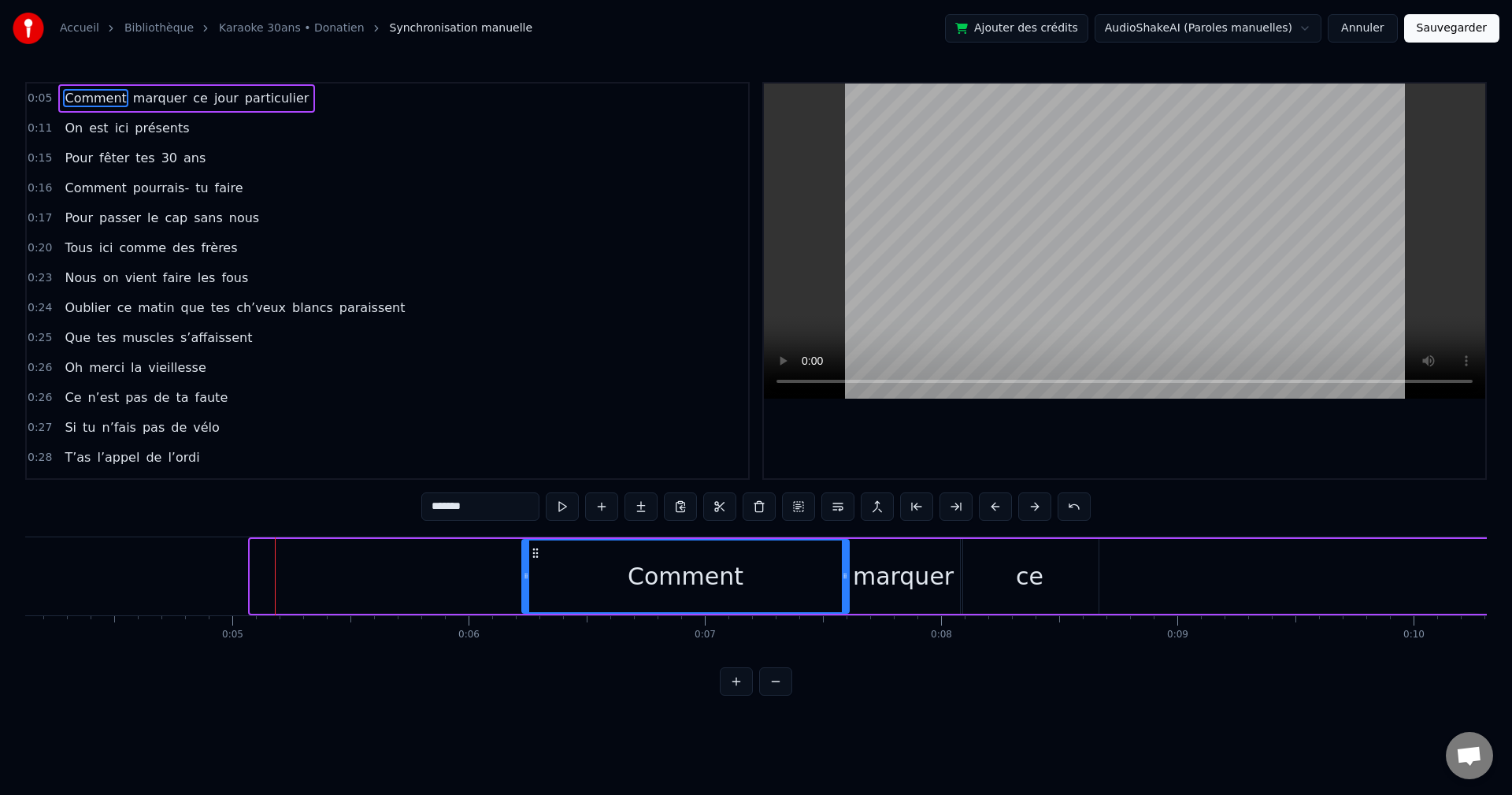
drag, startPoint x: 261, startPoint y: 547, endPoint x: 533, endPoint y: 560, distance: 272.3
click at [533, 442] on div "Comment" at bounding box center [686, 576] width 325 height 71
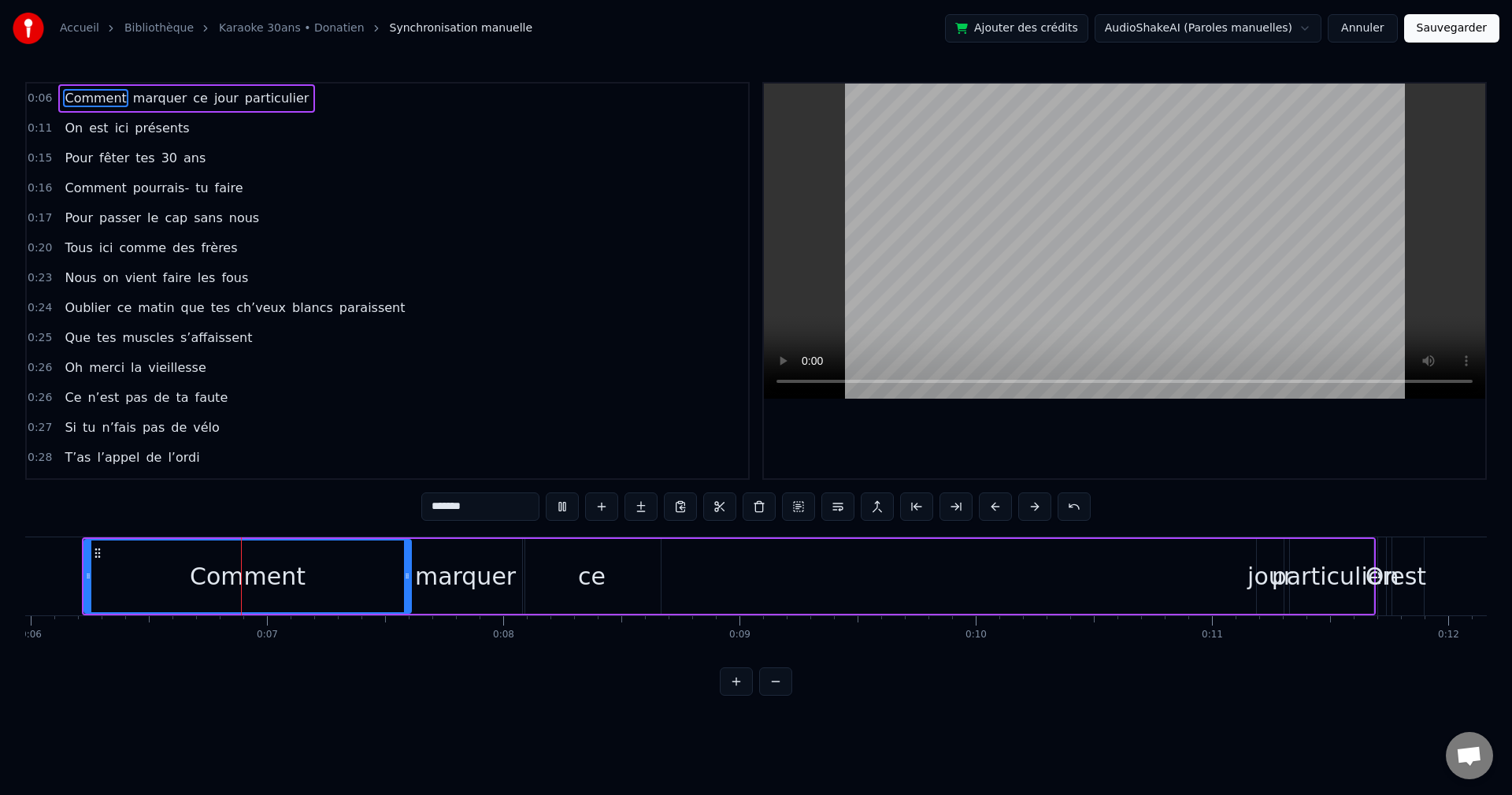
scroll to position [0, 1414]
click at [557, 442] on div "ce" at bounding box center [590, 576] width 138 height 75
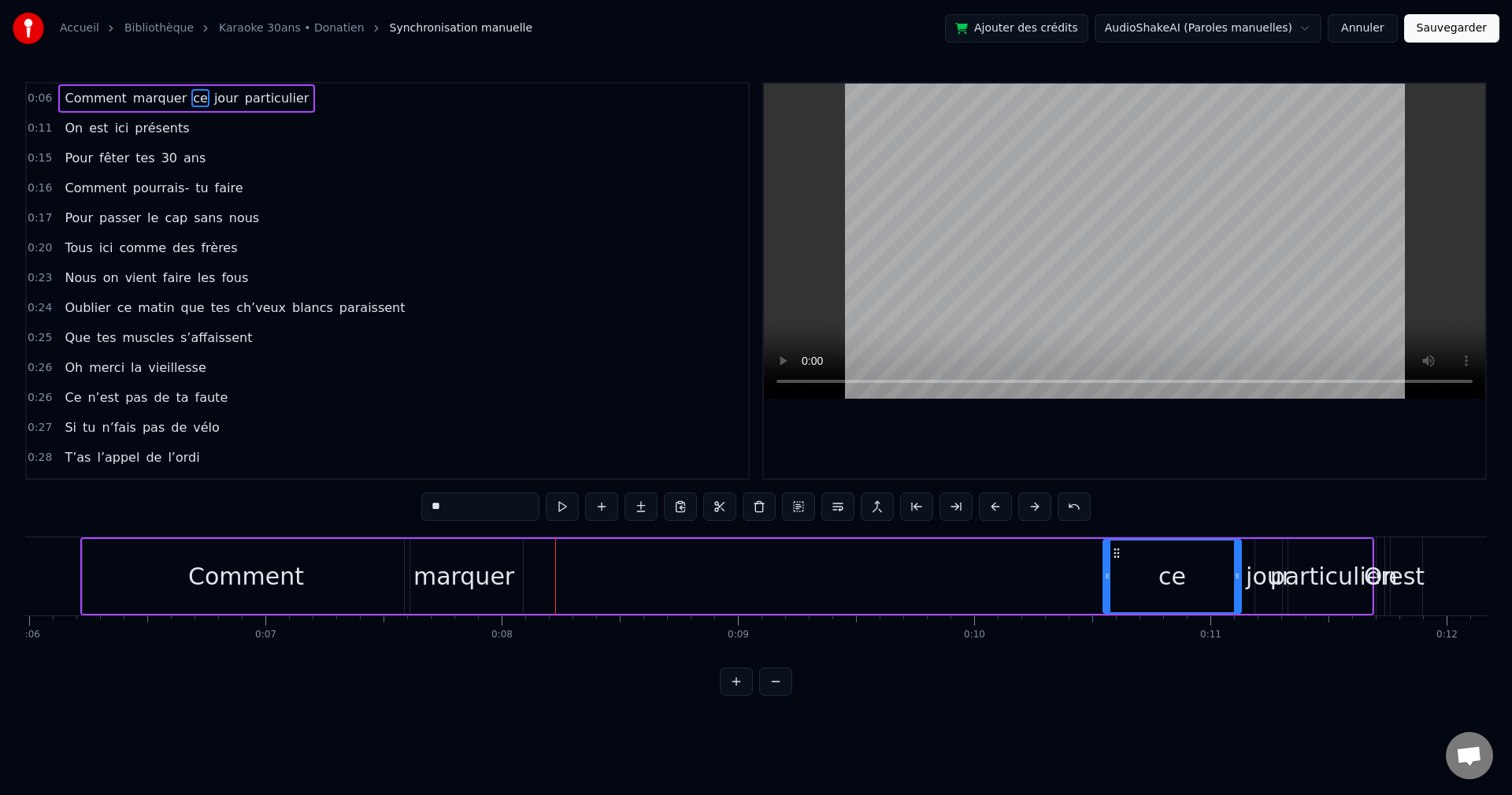
drag, startPoint x: 533, startPoint y: 551, endPoint x: 1115, endPoint y: 557, distance: 582.0
click at [617, 442] on icon at bounding box center [1116, 553] width 12 height 12
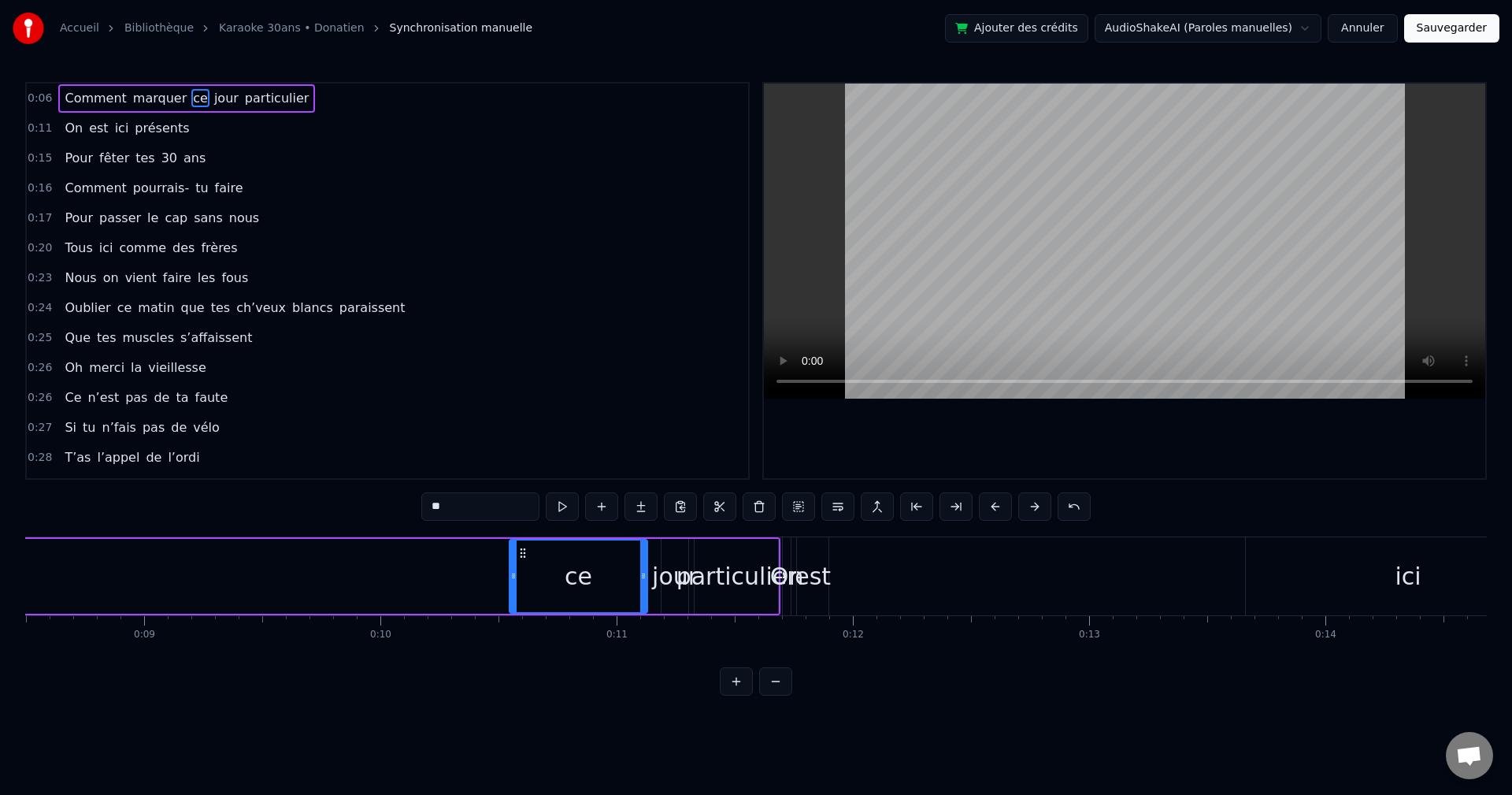
scroll to position [0, 2013]
click at [617, 442] on div "est" at bounding box center [808, 576] width 36 height 35
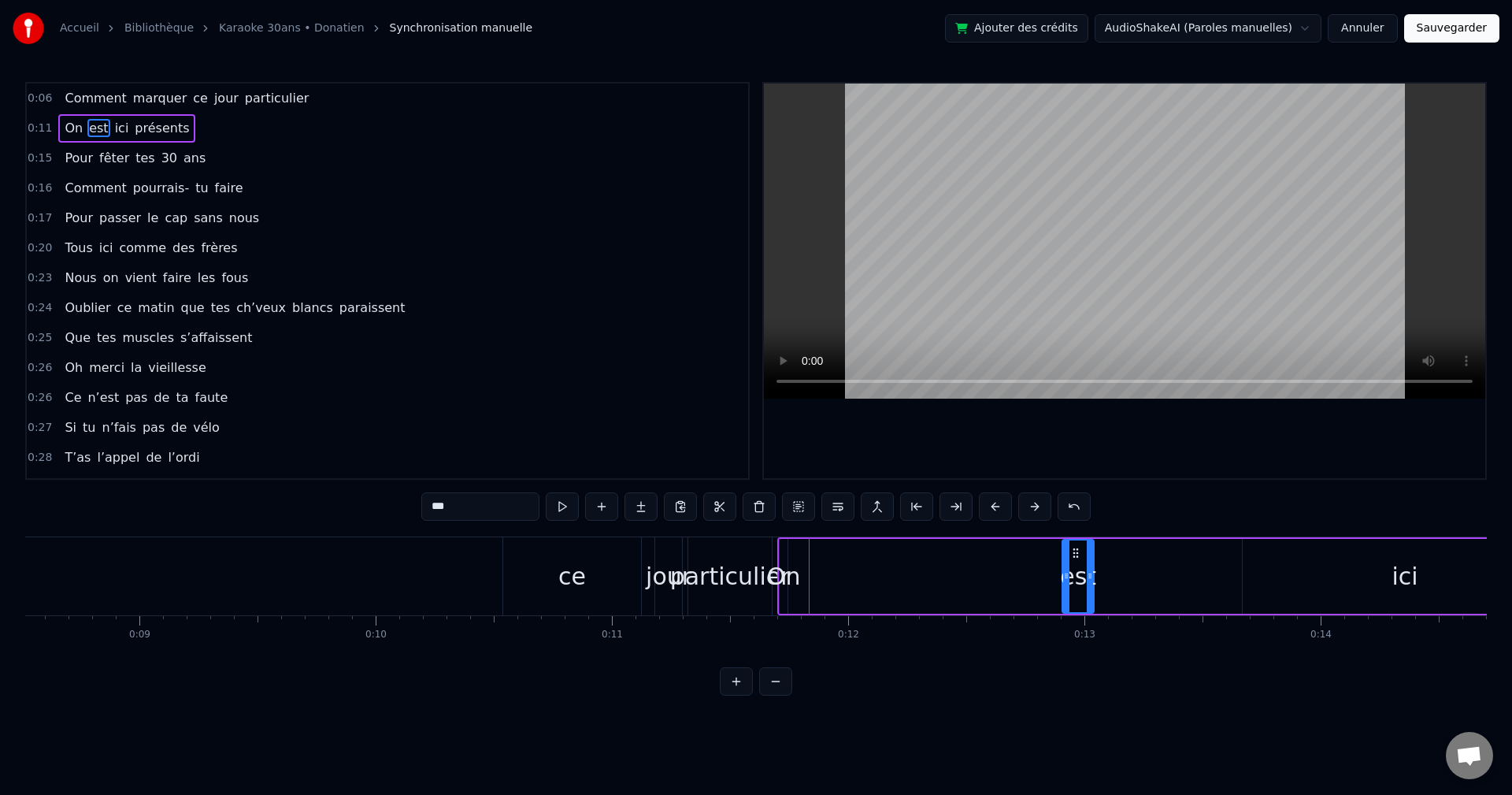
drag, startPoint x: 805, startPoint y: 551, endPoint x: 1112, endPoint y: 550, distance: 307.0
click at [617, 442] on icon at bounding box center [1075, 553] width 12 height 12
click at [617, 442] on div "On" at bounding box center [784, 576] width 34 height 35
drag, startPoint x: 794, startPoint y: 549, endPoint x: 1084, endPoint y: 556, distance: 290.1
click at [617, 442] on icon at bounding box center [1084, 553] width 12 height 12
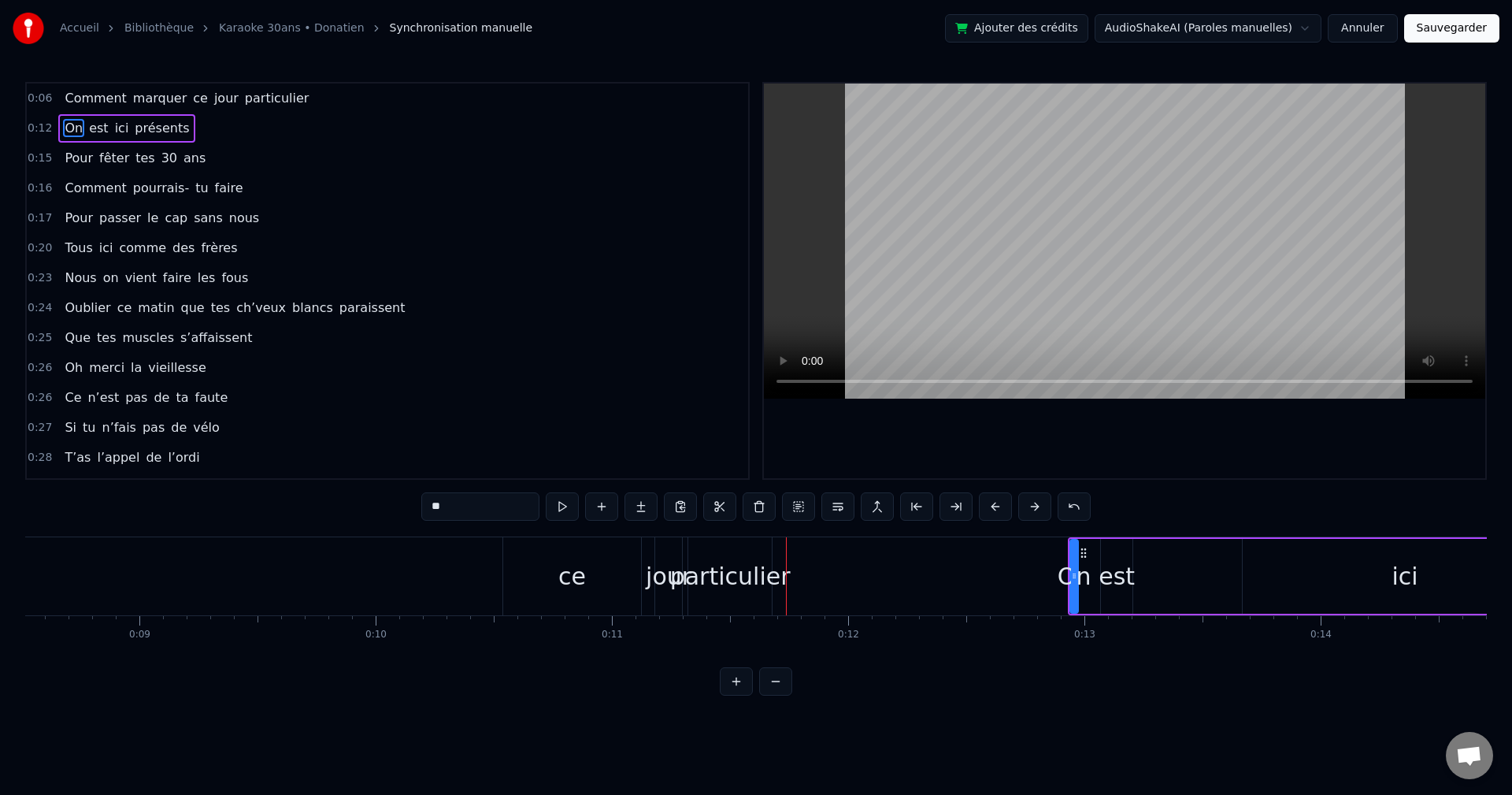
click at [617, 442] on div "particulier" at bounding box center [731, 576] width 121 height 35
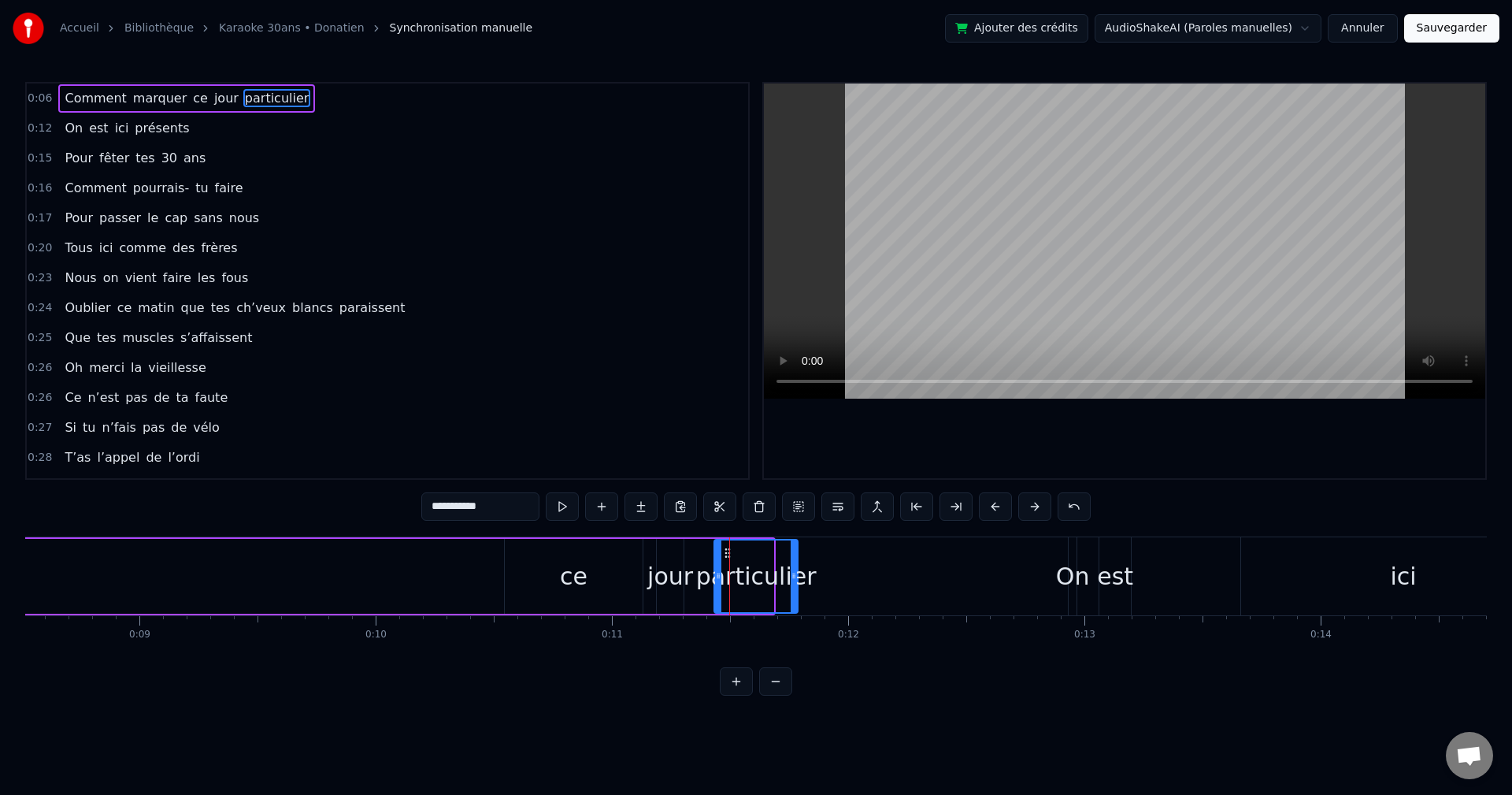
drag, startPoint x: 702, startPoint y: 549, endPoint x: 726, endPoint y: 555, distance: 24.7
click at [617, 442] on icon at bounding box center [727, 553] width 12 height 12
drag, startPoint x: 794, startPoint y: 566, endPoint x: 828, endPoint y: 568, distance: 34.1
click at [617, 442] on div at bounding box center [828, 576] width 7 height 71
click at [617, 442] on div "jour" at bounding box center [670, 576] width 46 height 35
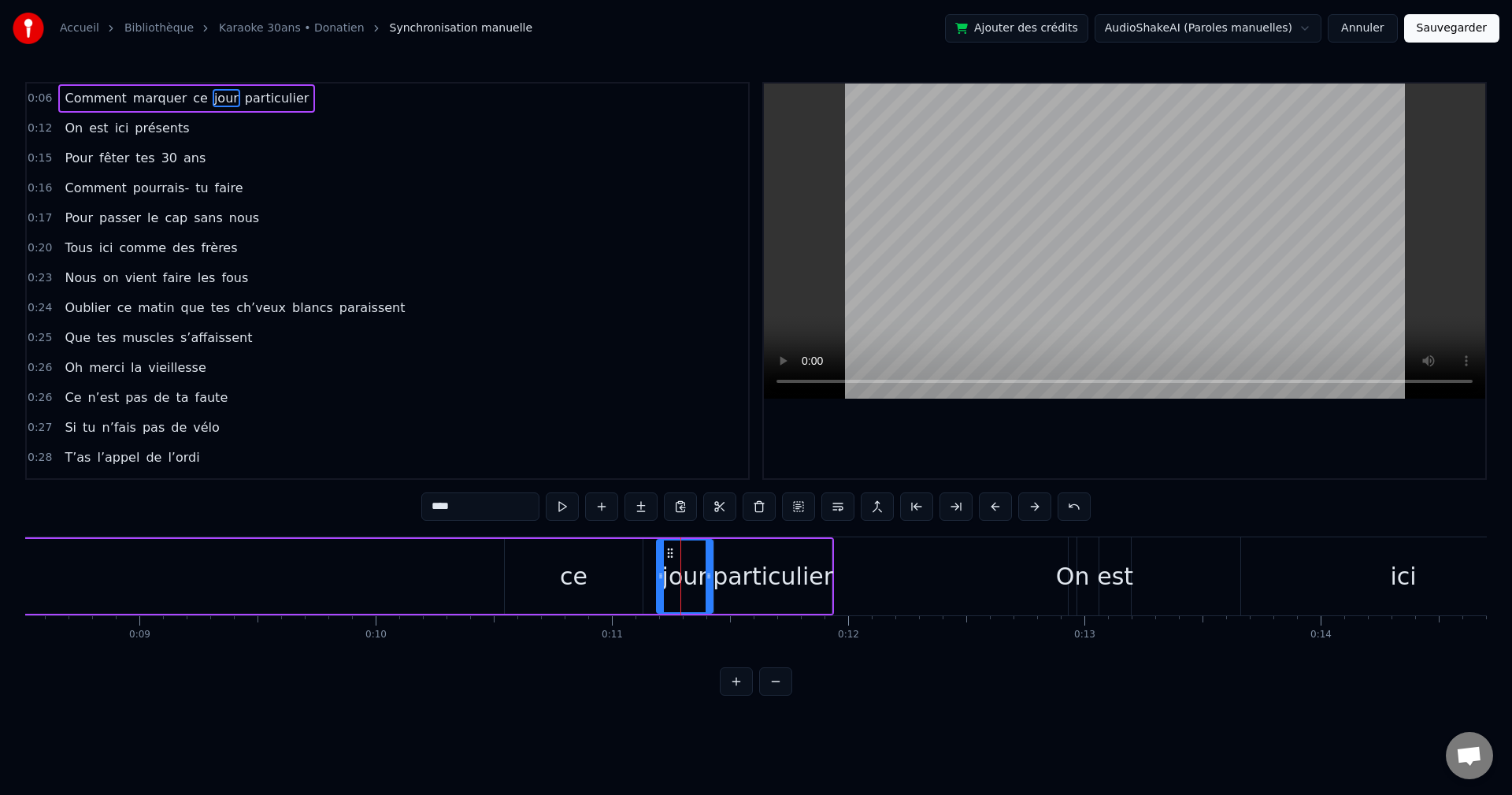
drag, startPoint x: 681, startPoint y: 561, endPoint x: 711, endPoint y: 565, distance: 30.3
click at [617, 442] on div at bounding box center [709, 576] width 7 height 71
drag, startPoint x: 671, startPoint y: 553, endPoint x: 681, endPoint y: 553, distance: 10.0
click at [617, 442] on circle at bounding box center [679, 552] width 1 height 1
click at [617, 442] on div "ce" at bounding box center [574, 576] width 138 height 75
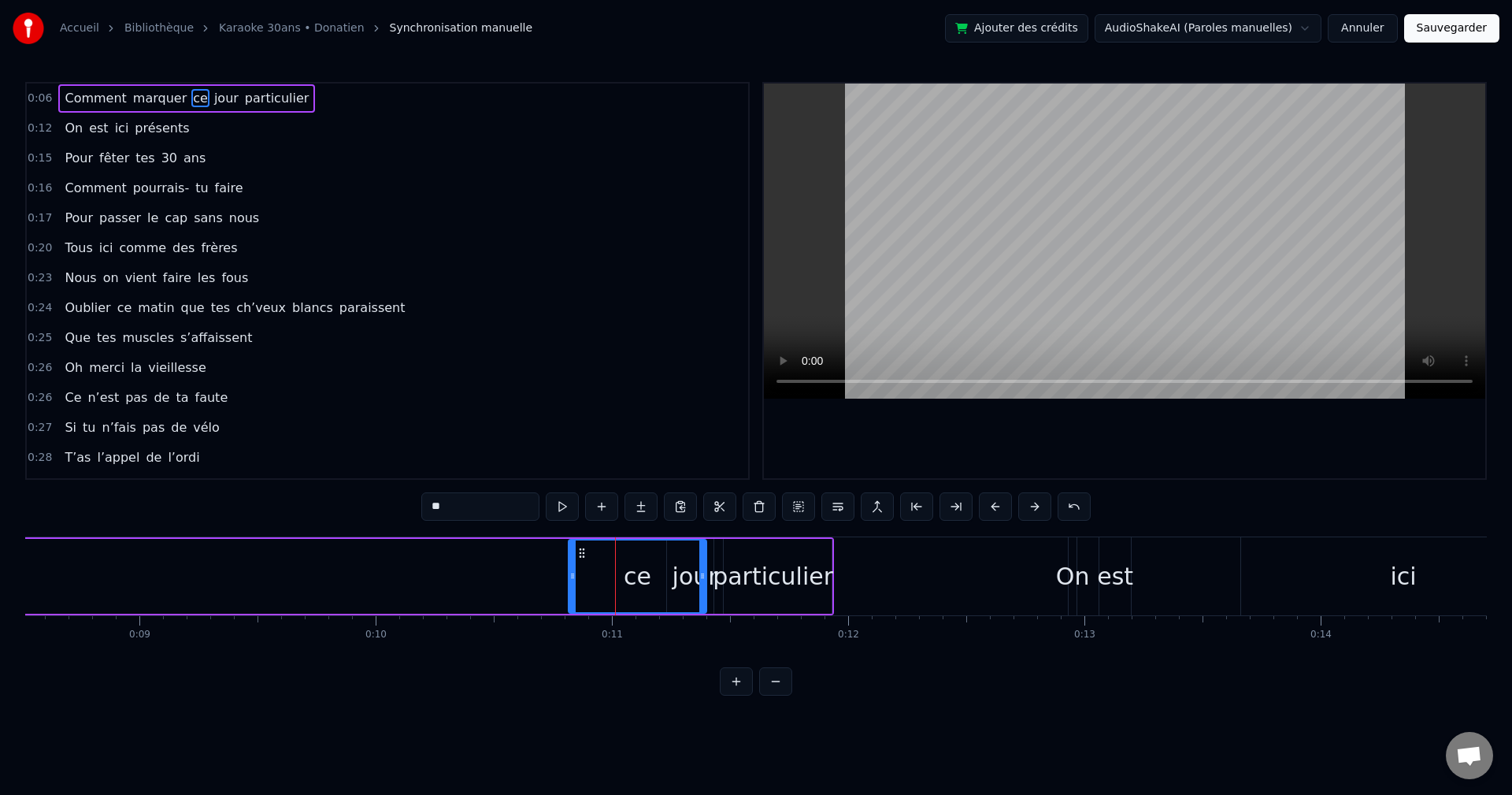
drag, startPoint x: 520, startPoint y: 551, endPoint x: 583, endPoint y: 558, distance: 63.4
click at [583, 442] on icon at bounding box center [581, 553] width 12 height 12
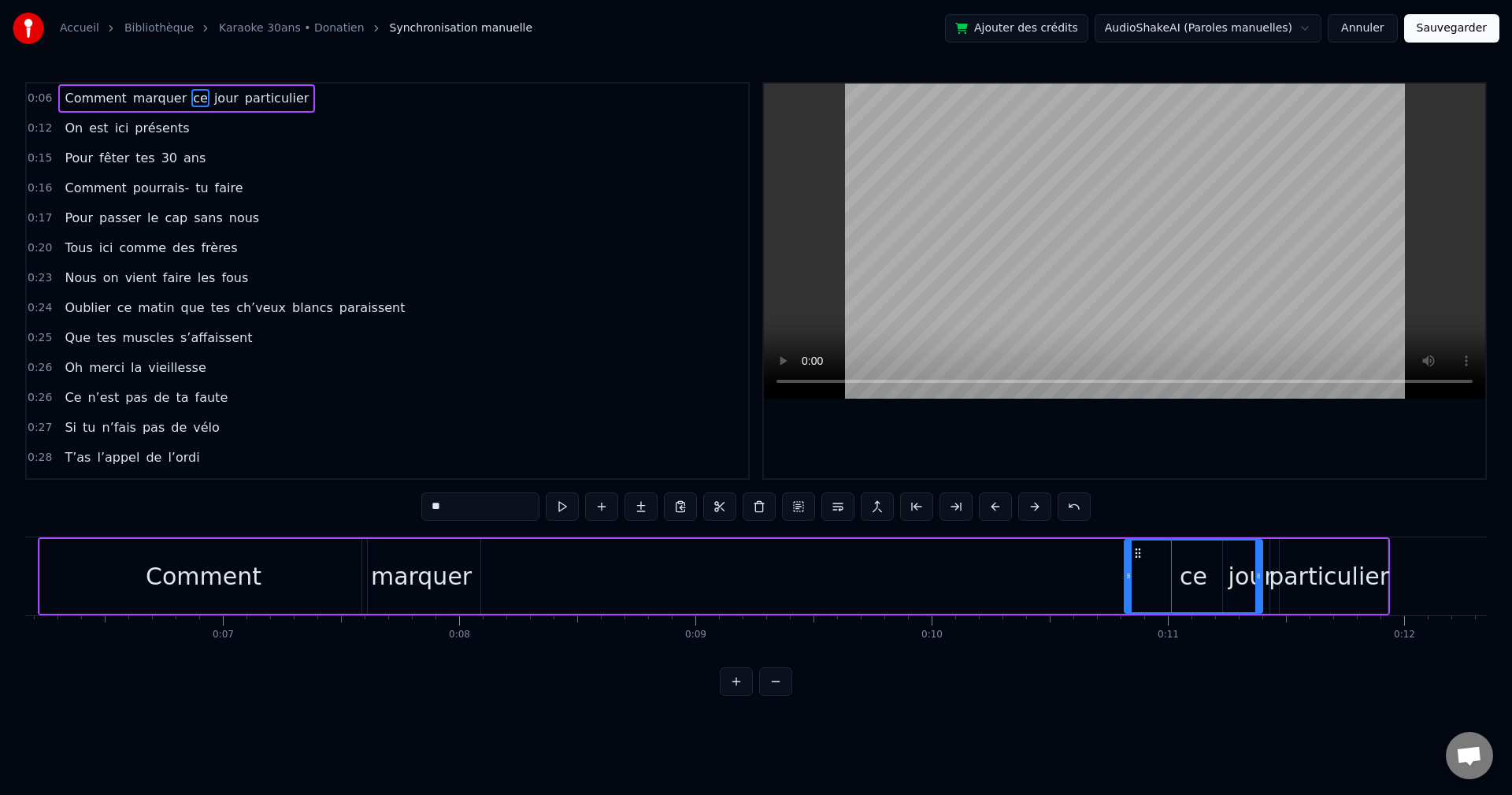
scroll to position [0, 1445]
click at [444, 442] on div "marquer" at bounding box center [433, 576] width 101 height 35
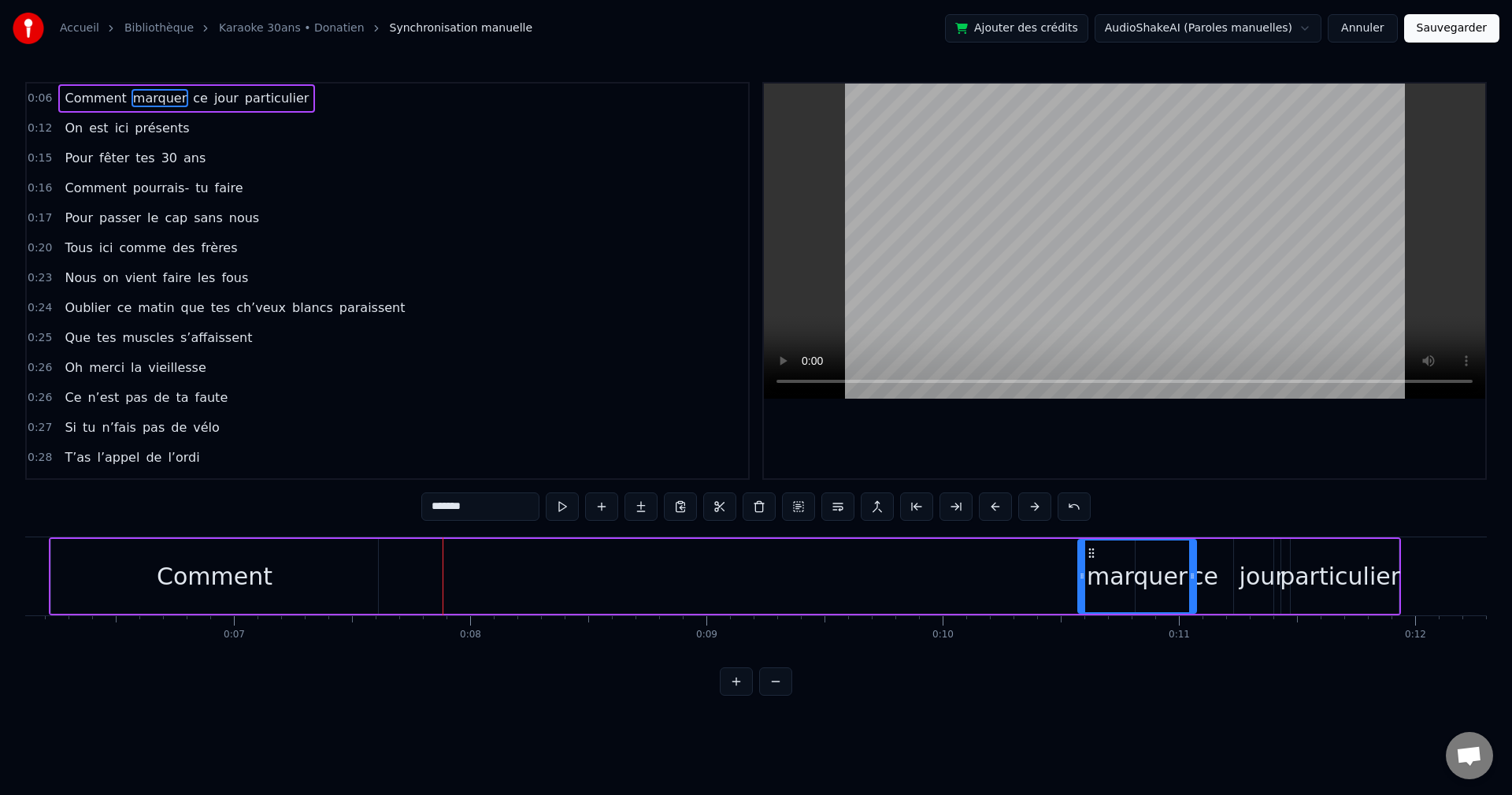
drag, startPoint x: 386, startPoint y: 556, endPoint x: 1091, endPoint y: 562, distance: 705.0
click at [617, 442] on div "marquer" at bounding box center [1137, 576] width 117 height 71
click at [126, 442] on div "Comment" at bounding box center [215, 576] width 327 height 75
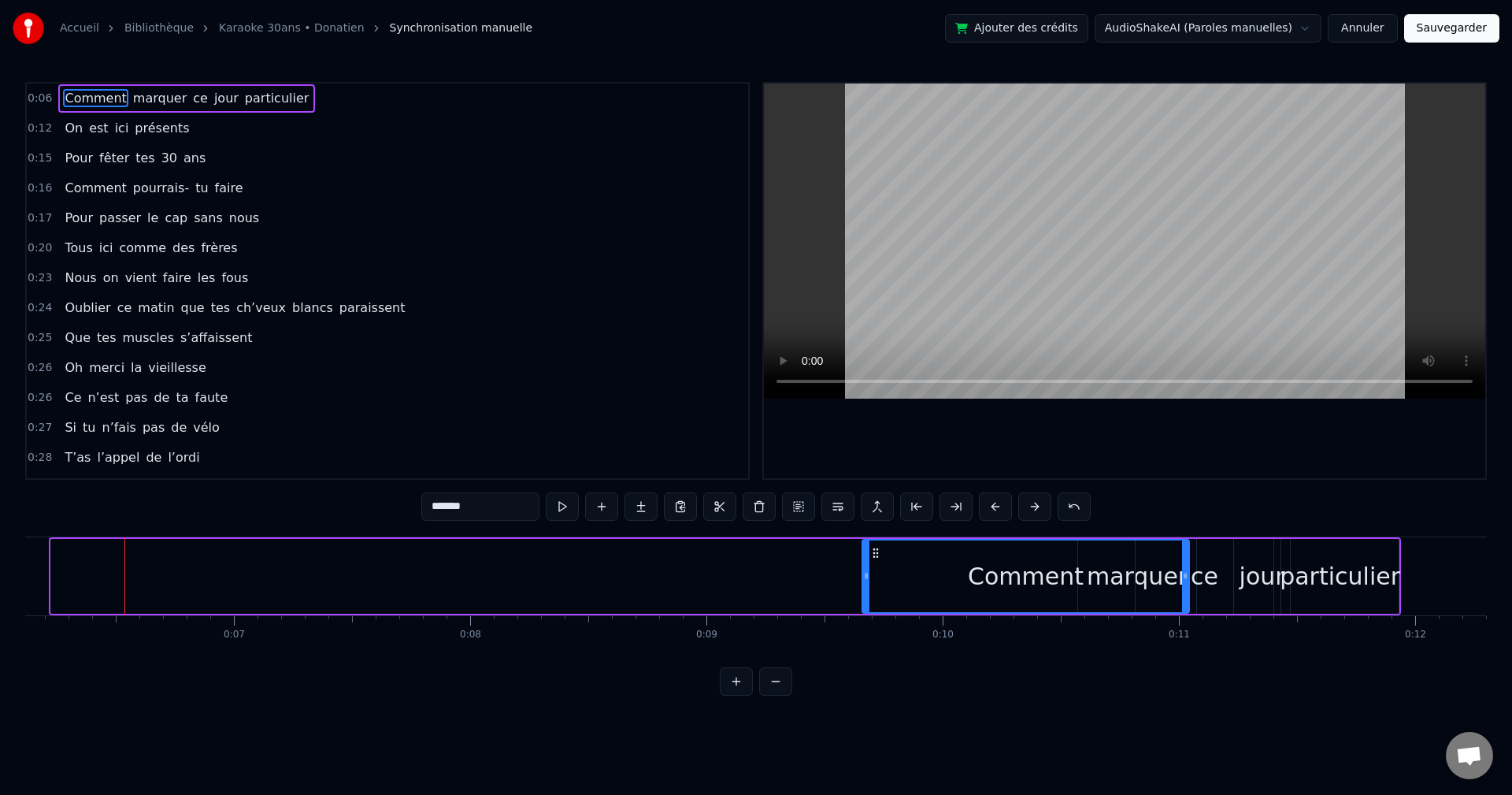
drag, startPoint x: 68, startPoint y: 549, endPoint x: 879, endPoint y: 566, distance: 811.2
click at [617, 442] on div "Comment" at bounding box center [1026, 576] width 325 height 71
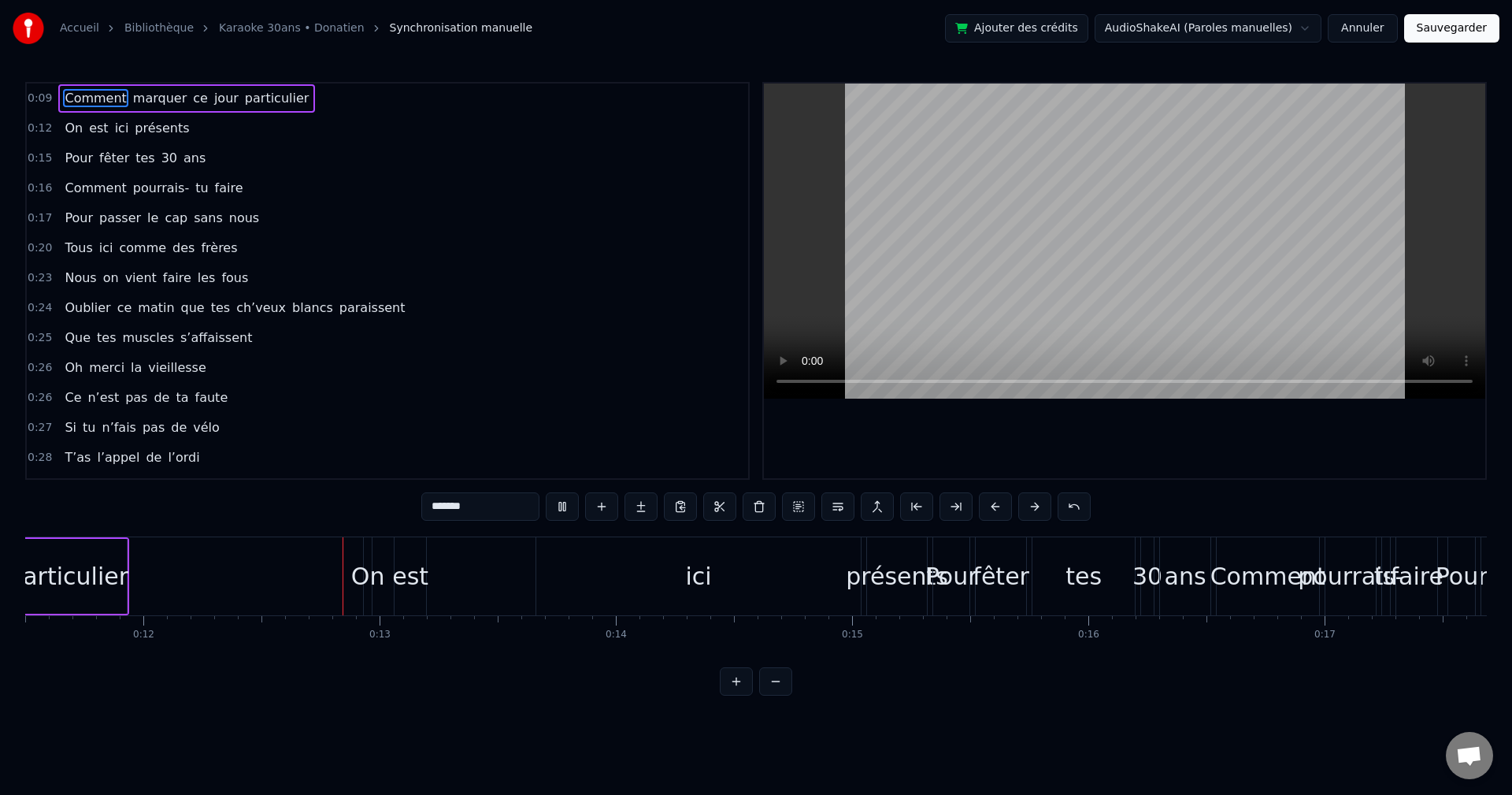
scroll to position [0, 2793]
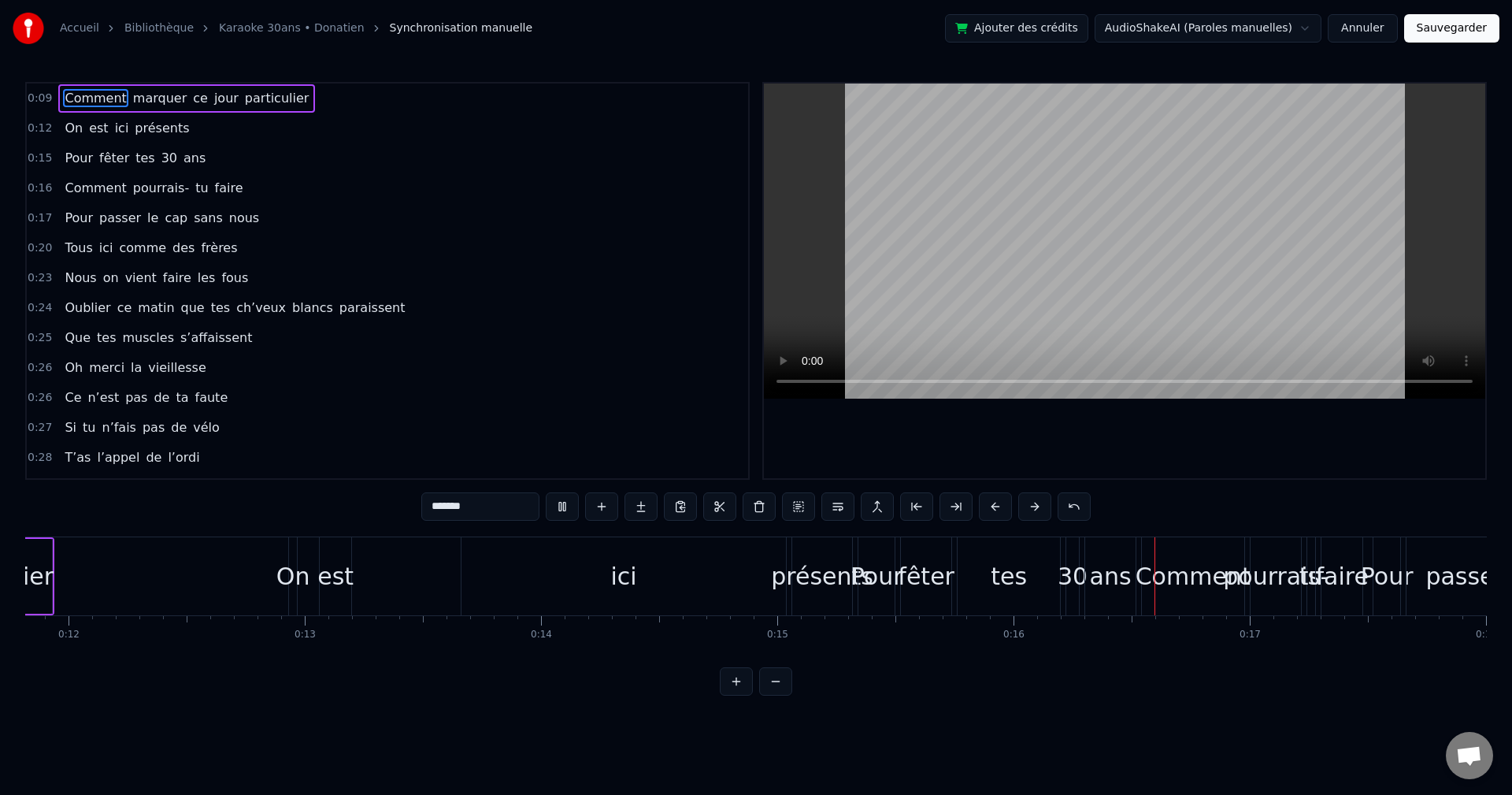
click at [617, 294] on video at bounding box center [1125, 241] width 721 height 315
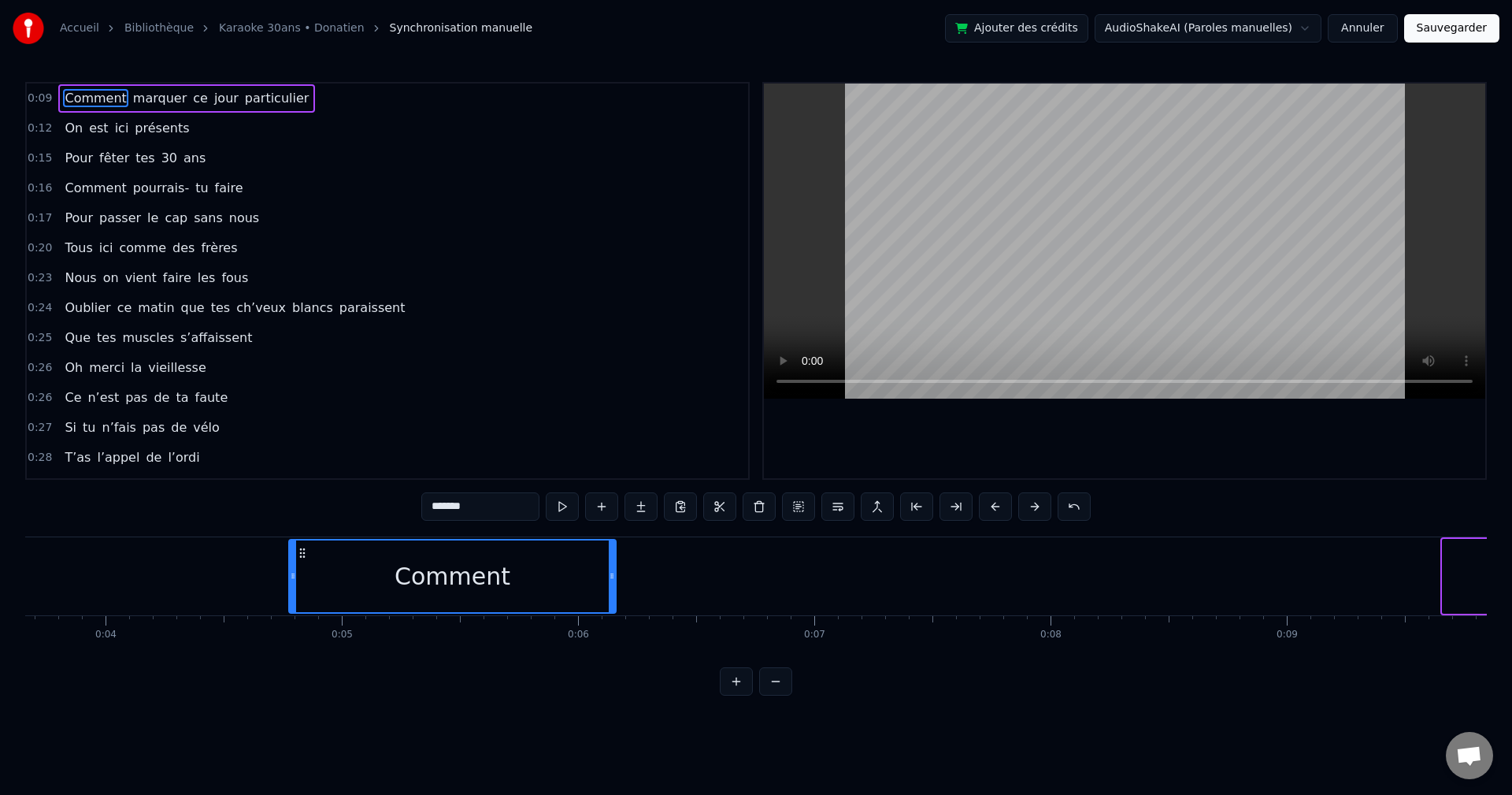
scroll to position [0, 856]
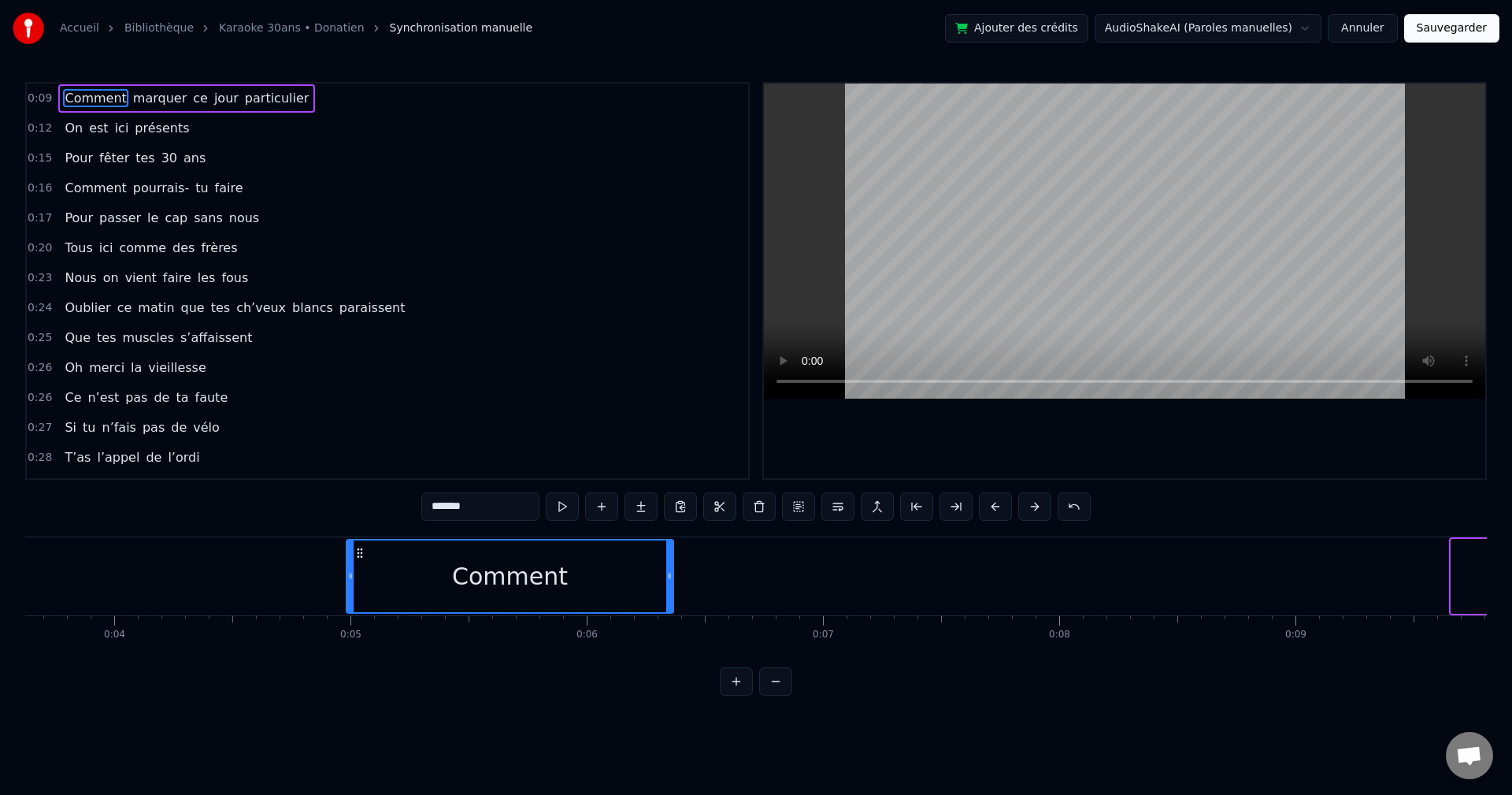
drag, startPoint x: 635, startPoint y: 552, endPoint x: 360, endPoint y: 570, distance: 275.6
click at [360, 442] on div "Comment" at bounding box center [510, 576] width 325 height 71
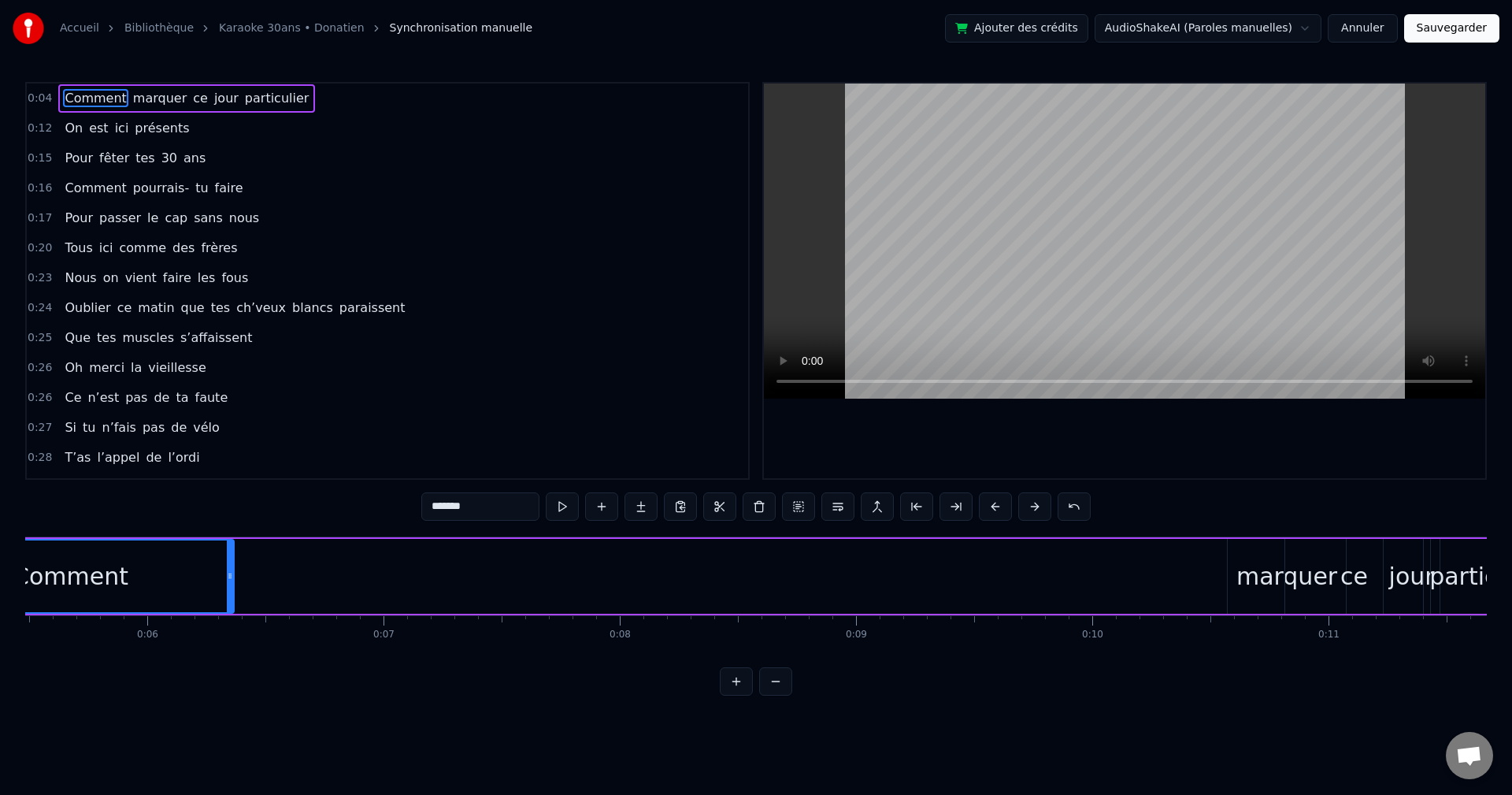
scroll to position [0, 1297]
click at [617, 442] on div "marquer" at bounding box center [1286, 576] width 118 height 75
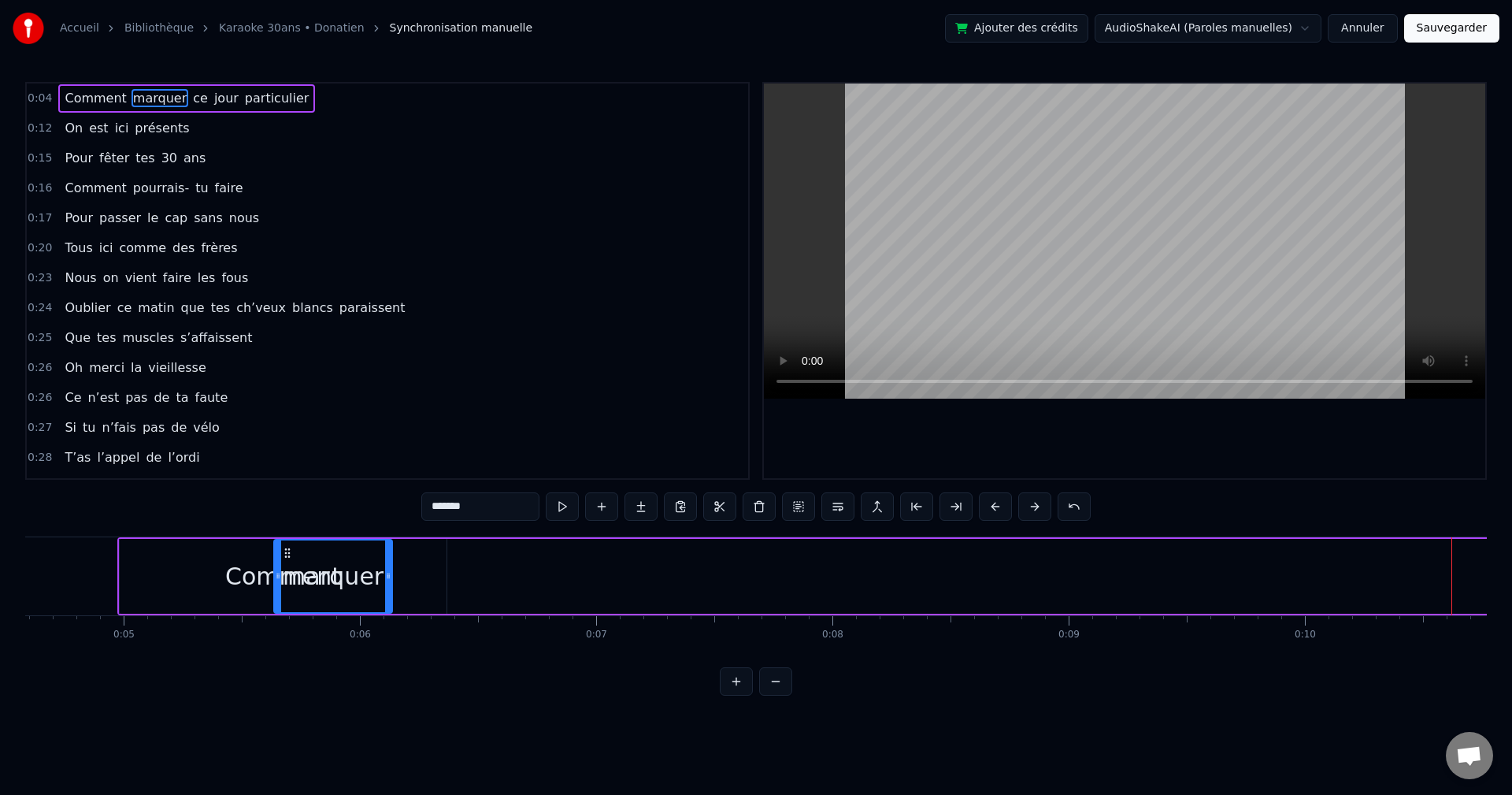
scroll to position [0, 1073]
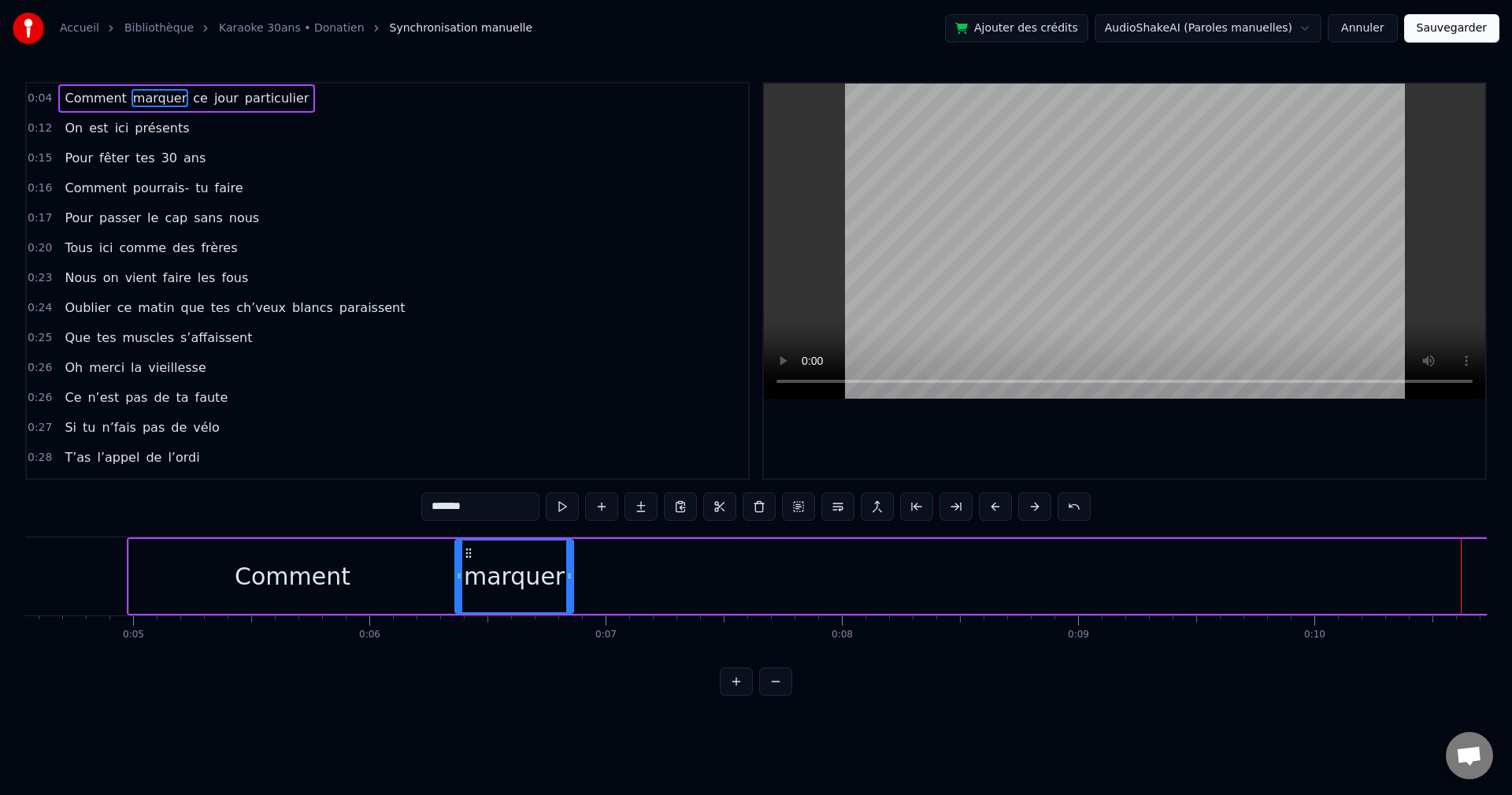
drag, startPoint x: 1239, startPoint y: 552, endPoint x: 468, endPoint y: 566, distance: 771.1
click at [468, 442] on div "marquer" at bounding box center [514, 576] width 117 height 71
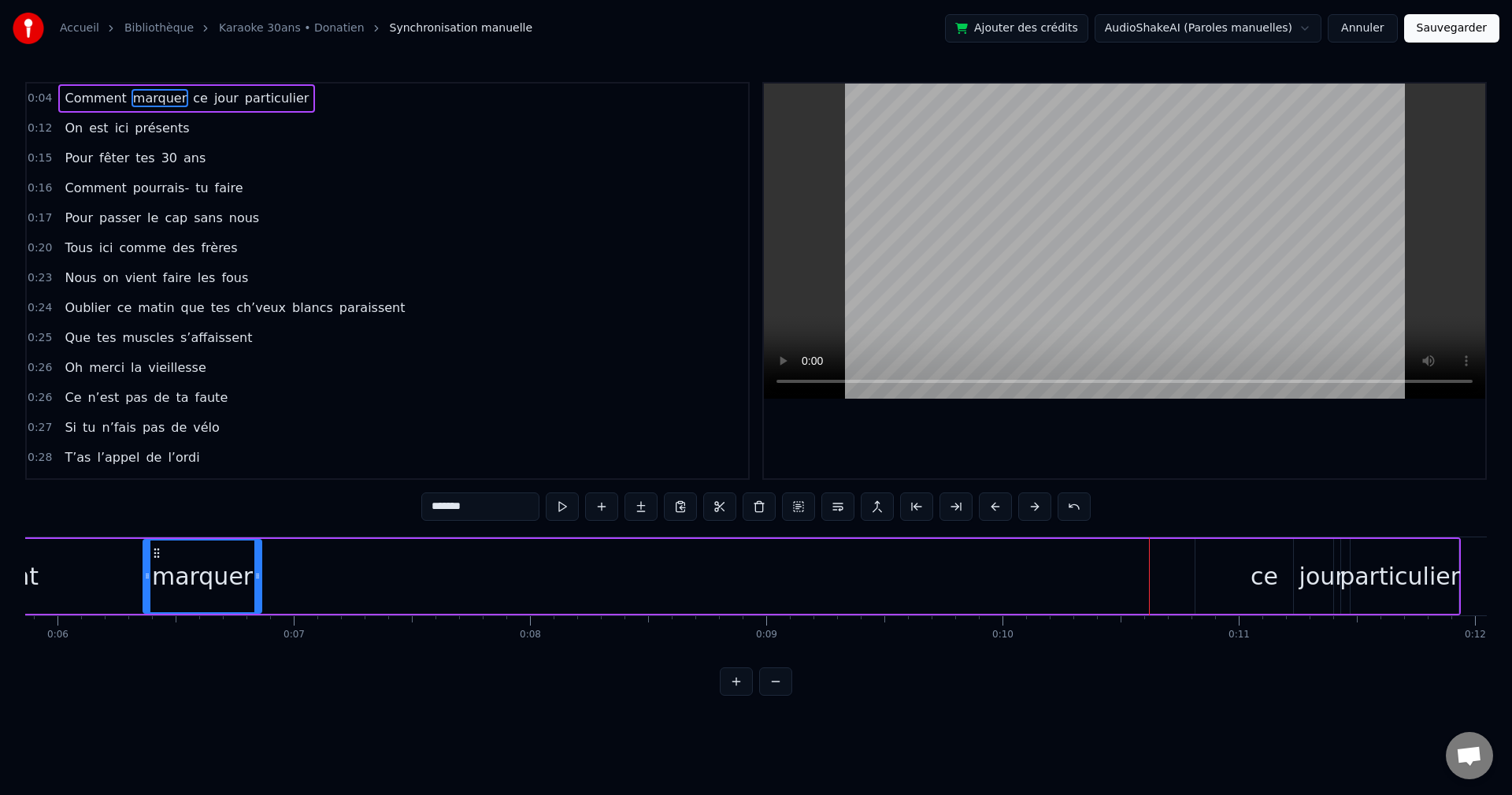
scroll to position [0, 1389]
click at [617, 442] on div "ce" at bounding box center [1261, 576] width 28 height 35
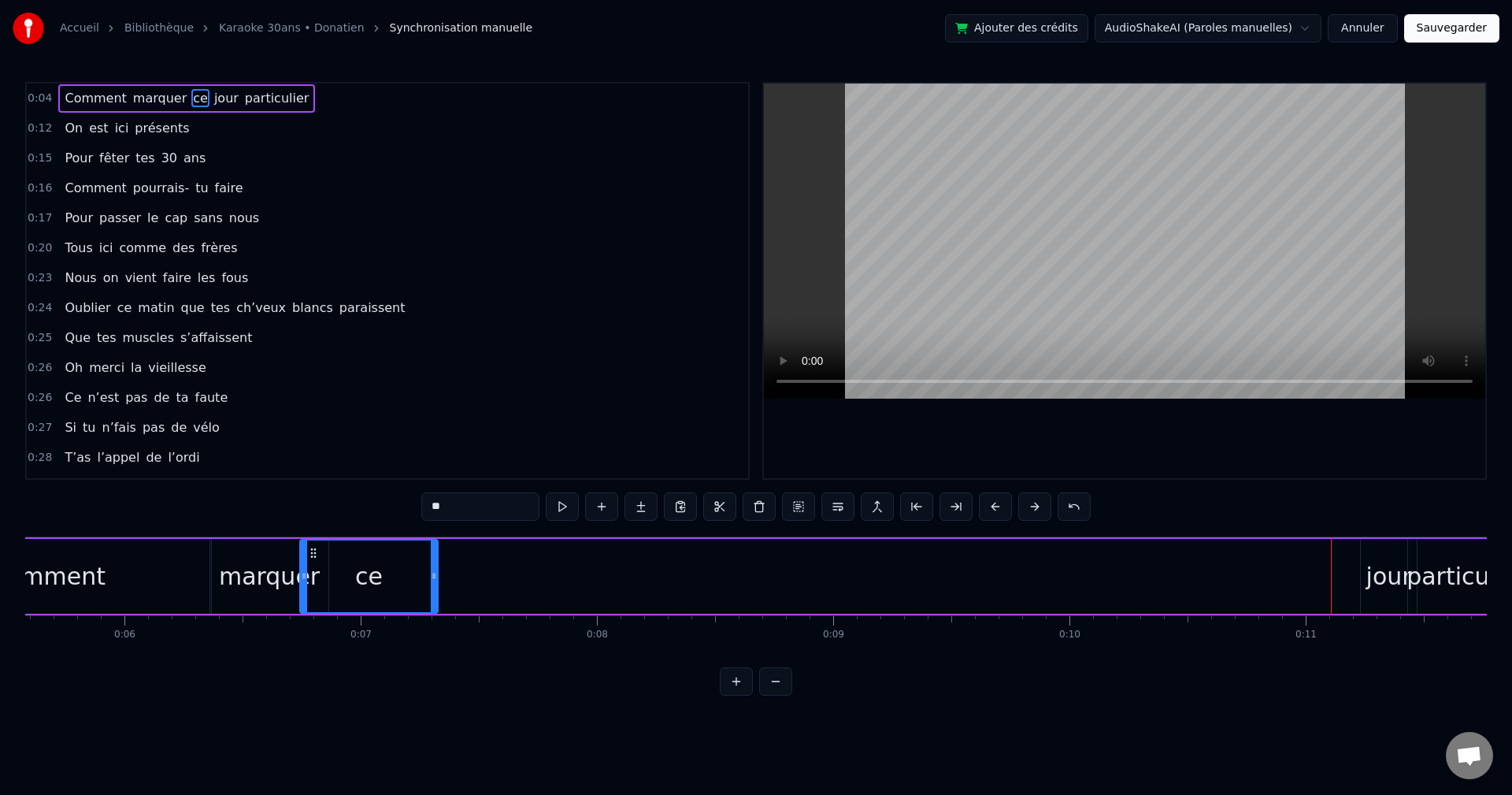
scroll to position [0, 1306]
drag, startPoint x: 1096, startPoint y: 557, endPoint x: 363, endPoint y: 575, distance: 733.2
click at [363, 442] on div "ce" at bounding box center [417, 576] width 136 height 71
drag, startPoint x: 484, startPoint y: 582, endPoint x: 413, endPoint y: 584, distance: 71.0
click at [416, 442] on div at bounding box center [415, 576] width 7 height 71
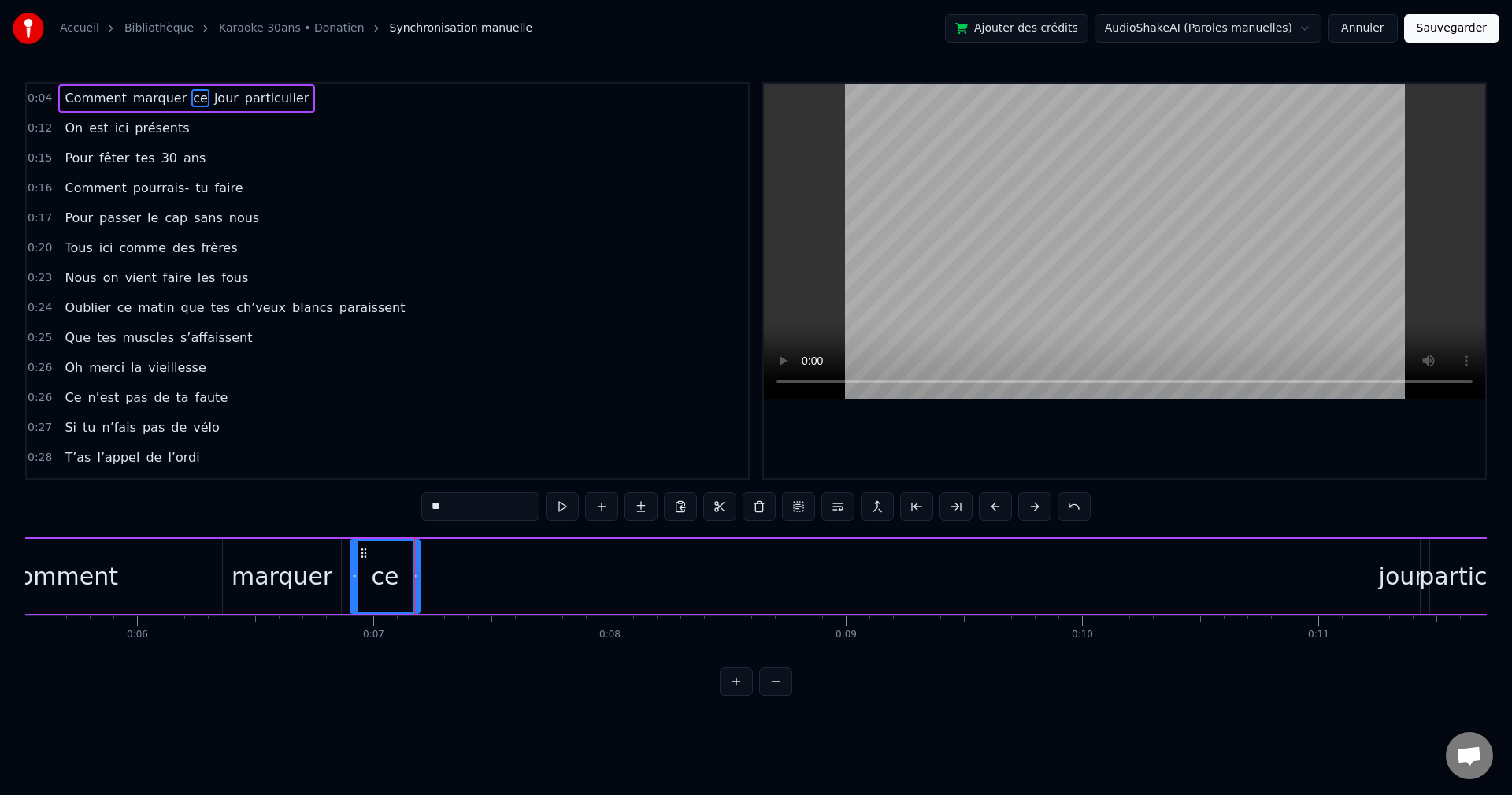
click at [206, 442] on div "Comment" at bounding box center [61, 576] width 327 height 75
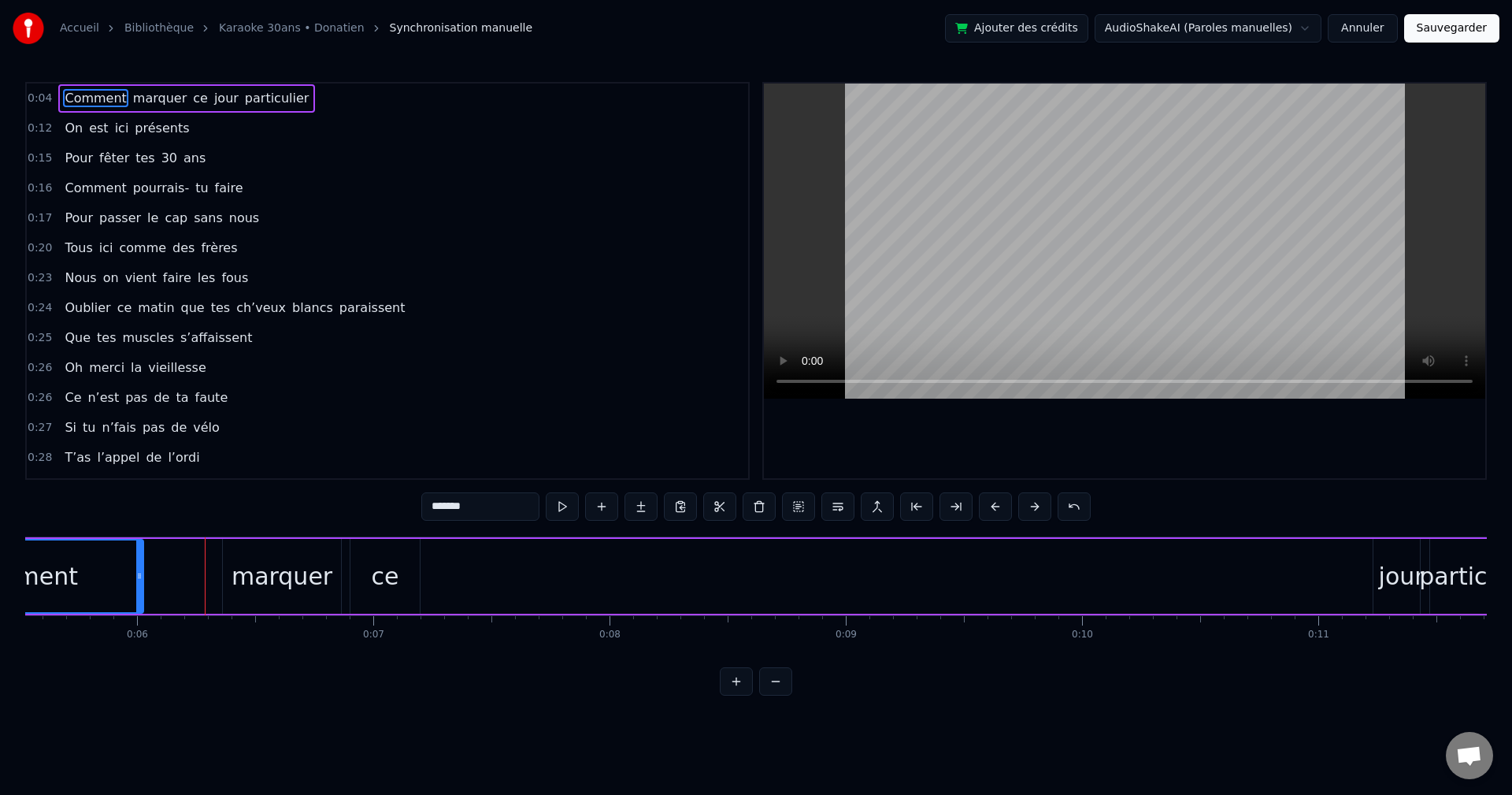
drag, startPoint x: 222, startPoint y: 582, endPoint x: 142, endPoint y: 586, distance: 80.1
click at [142, 442] on div at bounding box center [139, 576] width 7 height 71
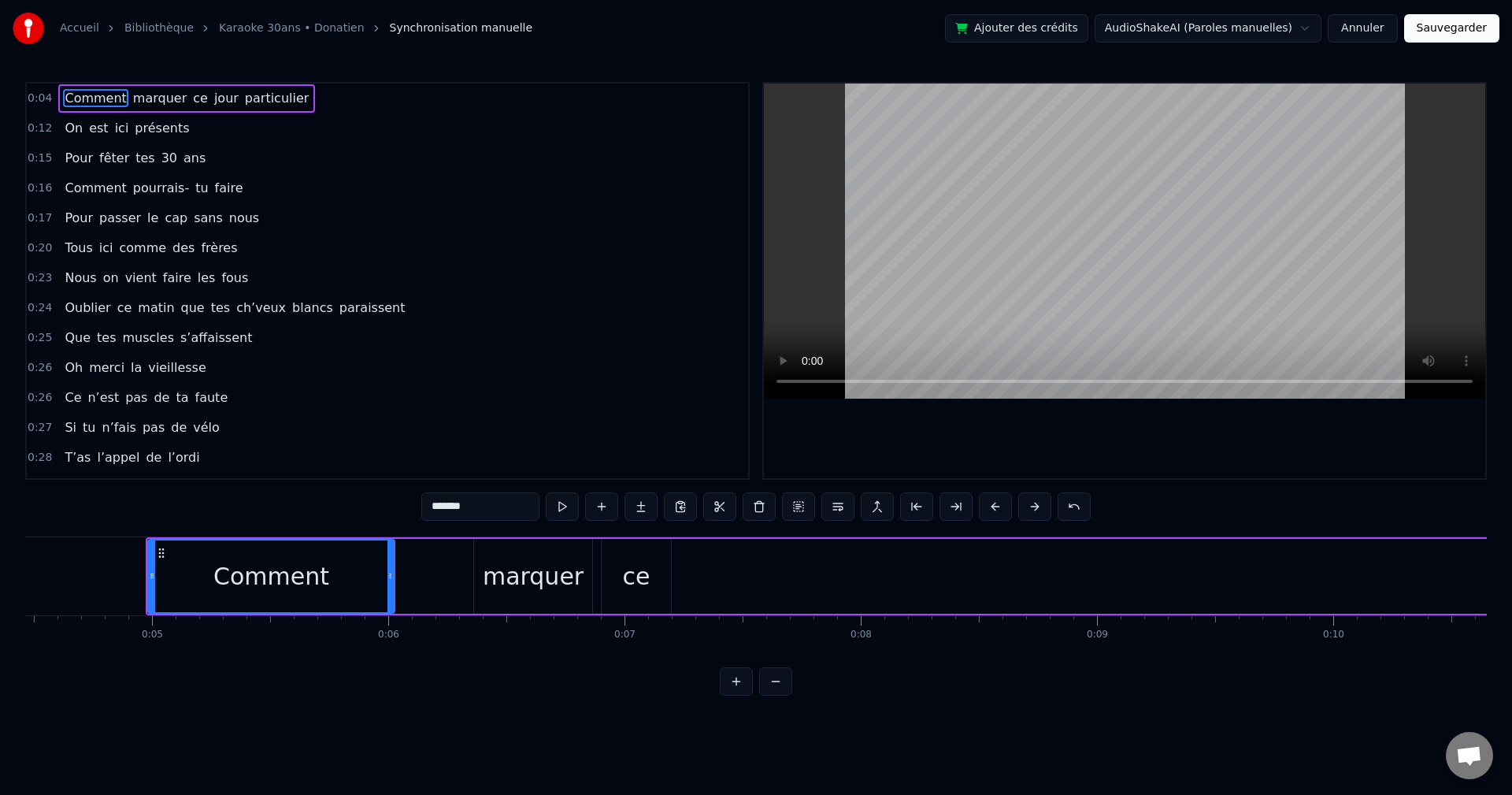
scroll to position [0, 1054]
click at [570, 442] on div "marquer" at bounding box center [534, 576] width 101 height 35
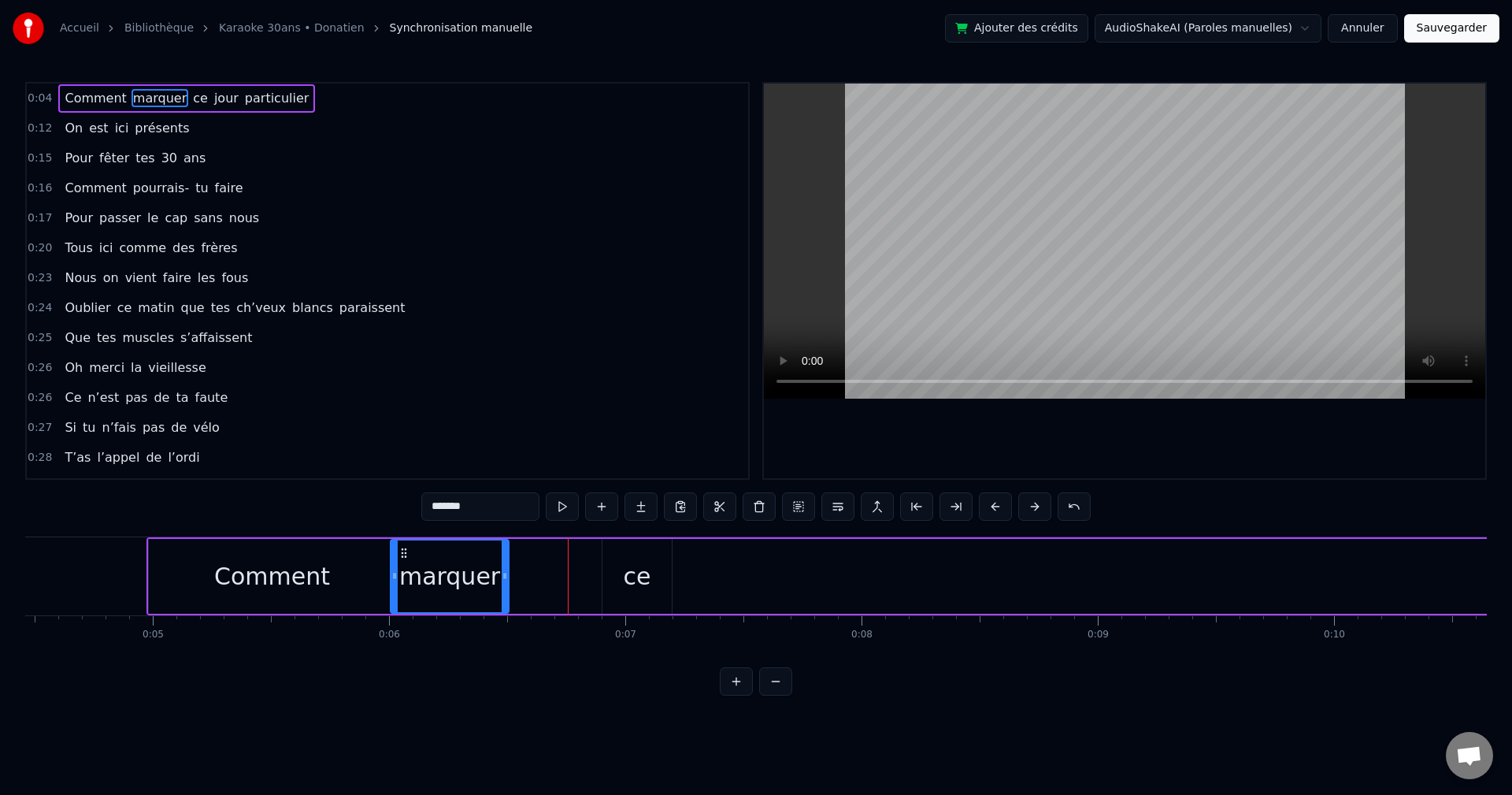
drag, startPoint x: 488, startPoint y: 555, endPoint x: 402, endPoint y: 566, distance: 86.7
click at [402, 442] on div "marquer" at bounding box center [449, 576] width 117 height 71
click at [617, 442] on div "ce" at bounding box center [637, 576] width 69 height 75
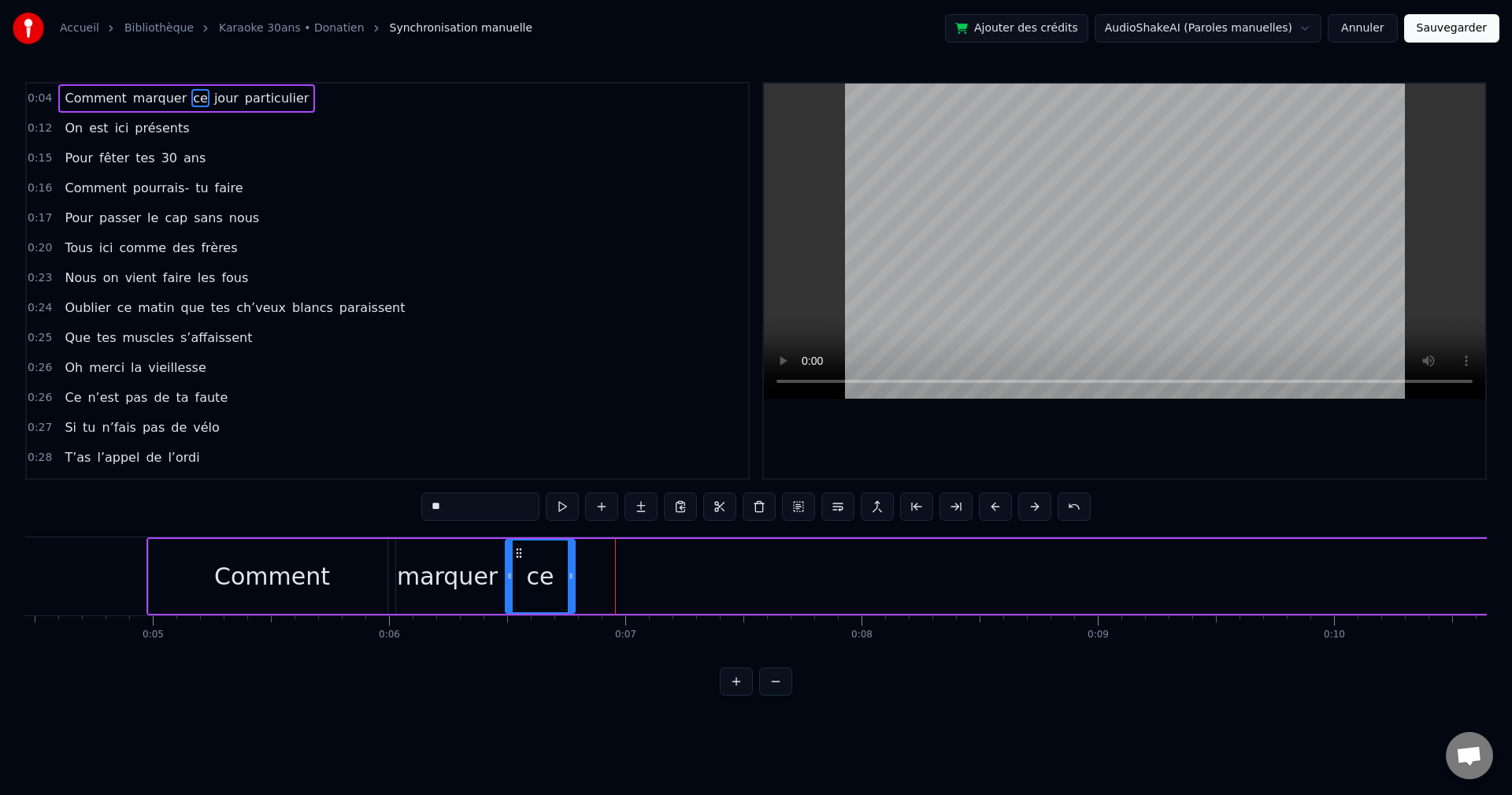
drag, startPoint x: 616, startPoint y: 552, endPoint x: 520, endPoint y: 562, distance: 96.5
click at [520, 442] on div "ce" at bounding box center [540, 576] width 68 height 71
click at [466, 442] on div "marquer" at bounding box center [447, 576] width 101 height 35
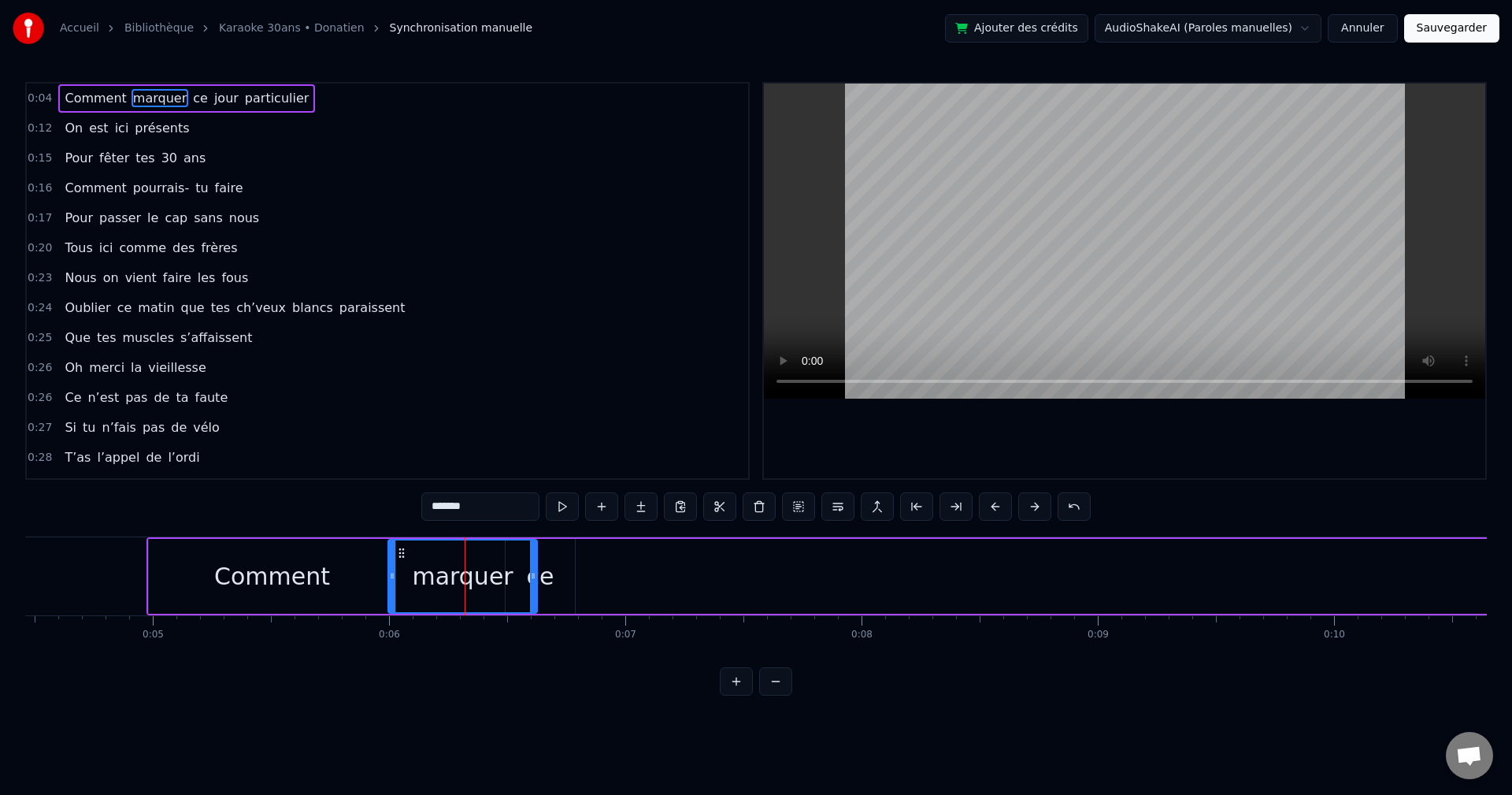
drag, startPoint x: 501, startPoint y: 578, endPoint x: 537, endPoint y: 573, distance: 36.3
click at [537, 442] on icon at bounding box center [533, 576] width 7 height 12
click at [559, 442] on div "ce" at bounding box center [540, 576] width 69 height 75
type input "**"
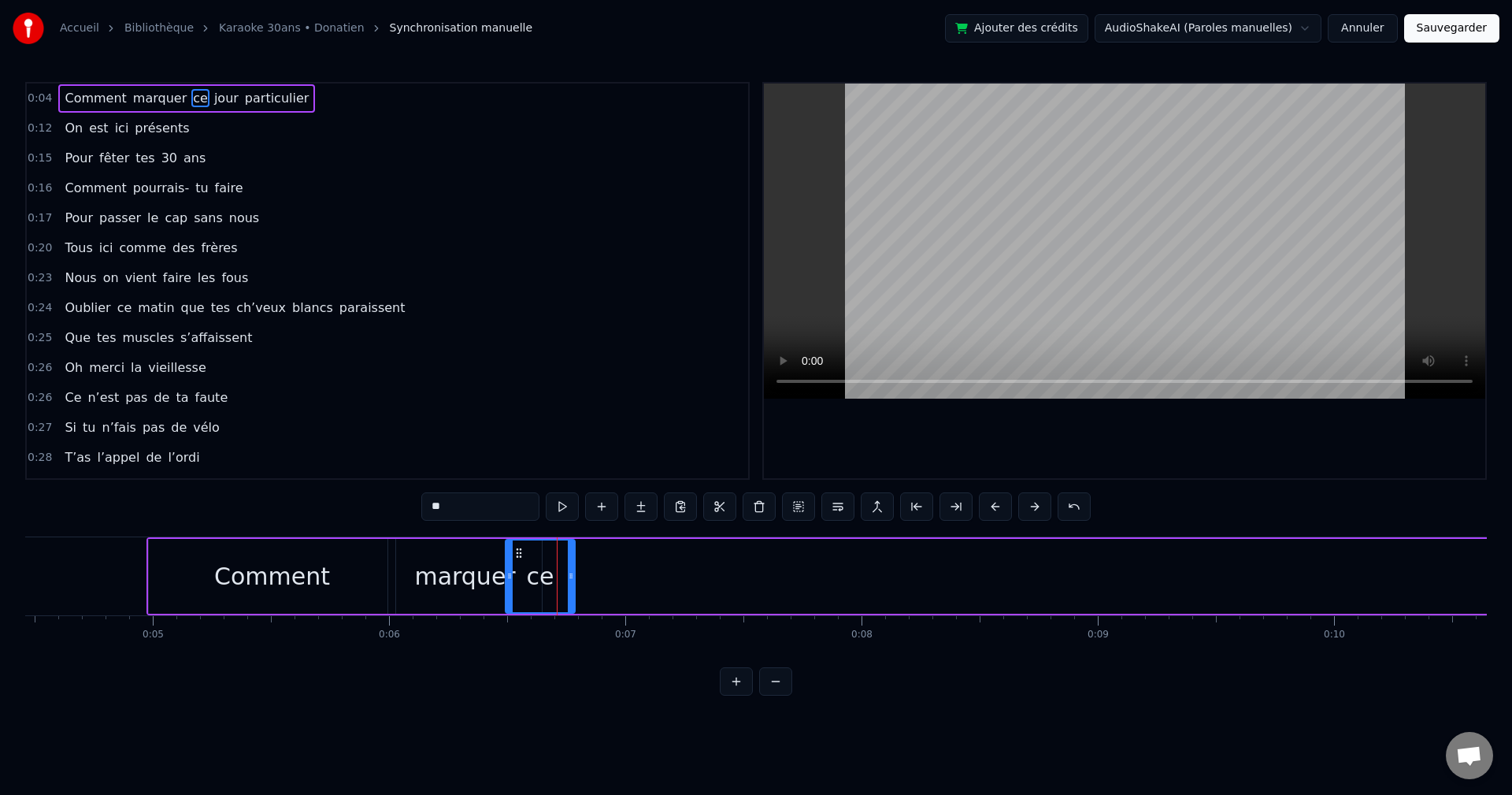
drag, startPoint x: 559, startPoint y: 574, endPoint x: 588, endPoint y: 579, distance: 29.4
click at [593, 442] on div "Comment marquer ce jour particulier" at bounding box center [970, 577] width 1646 height 78
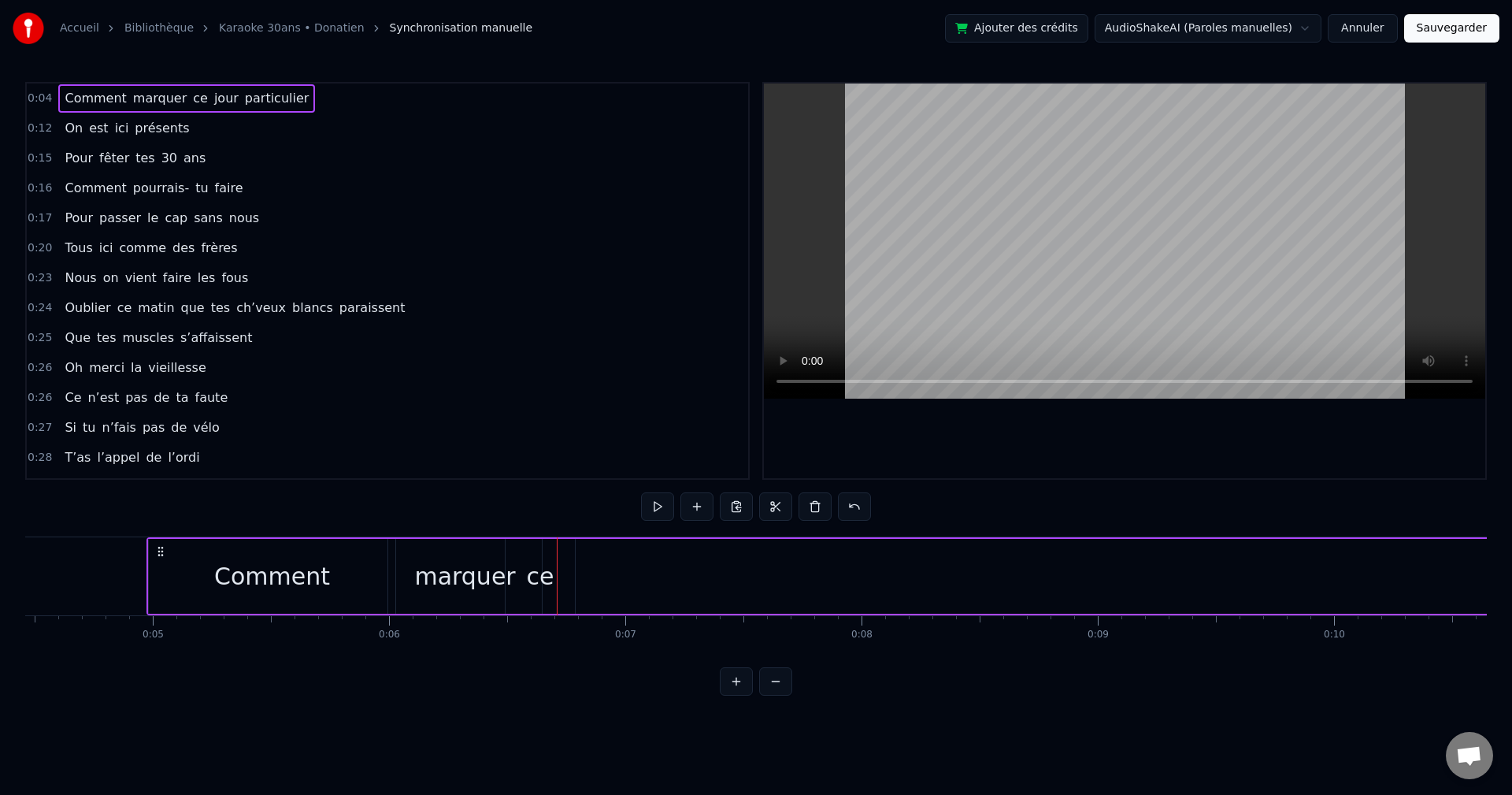
click at [567, 442] on div "ce" at bounding box center [540, 576] width 69 height 75
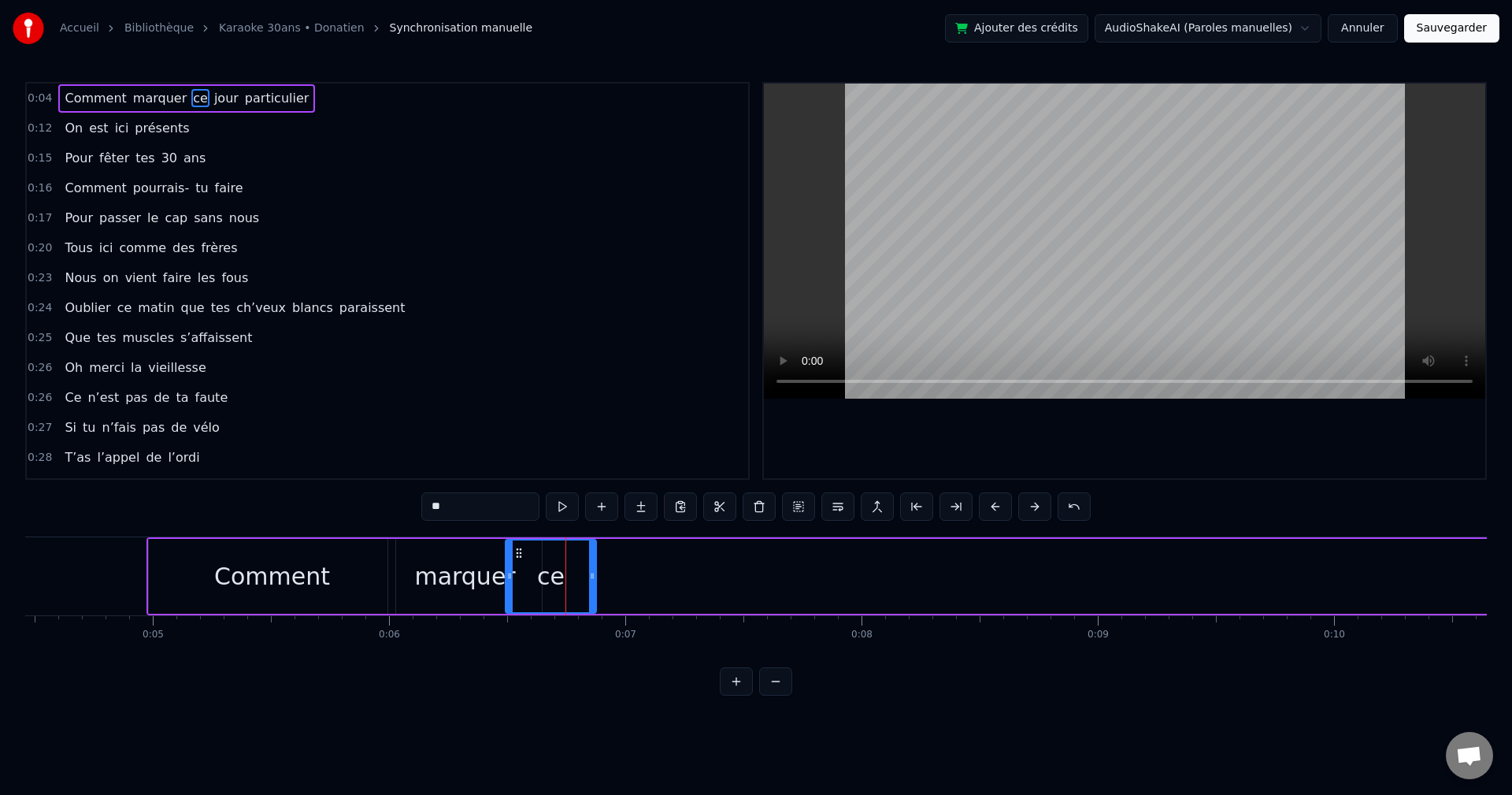
drag, startPoint x: 570, startPoint y: 581, endPoint x: 599, endPoint y: 579, distance: 29.1
click at [596, 442] on icon at bounding box center [592, 576] width 7 height 12
click at [538, 442] on icon at bounding box center [542, 553] width 12 height 12
click at [450, 442] on div "marquer" at bounding box center [464, 576] width 101 height 35
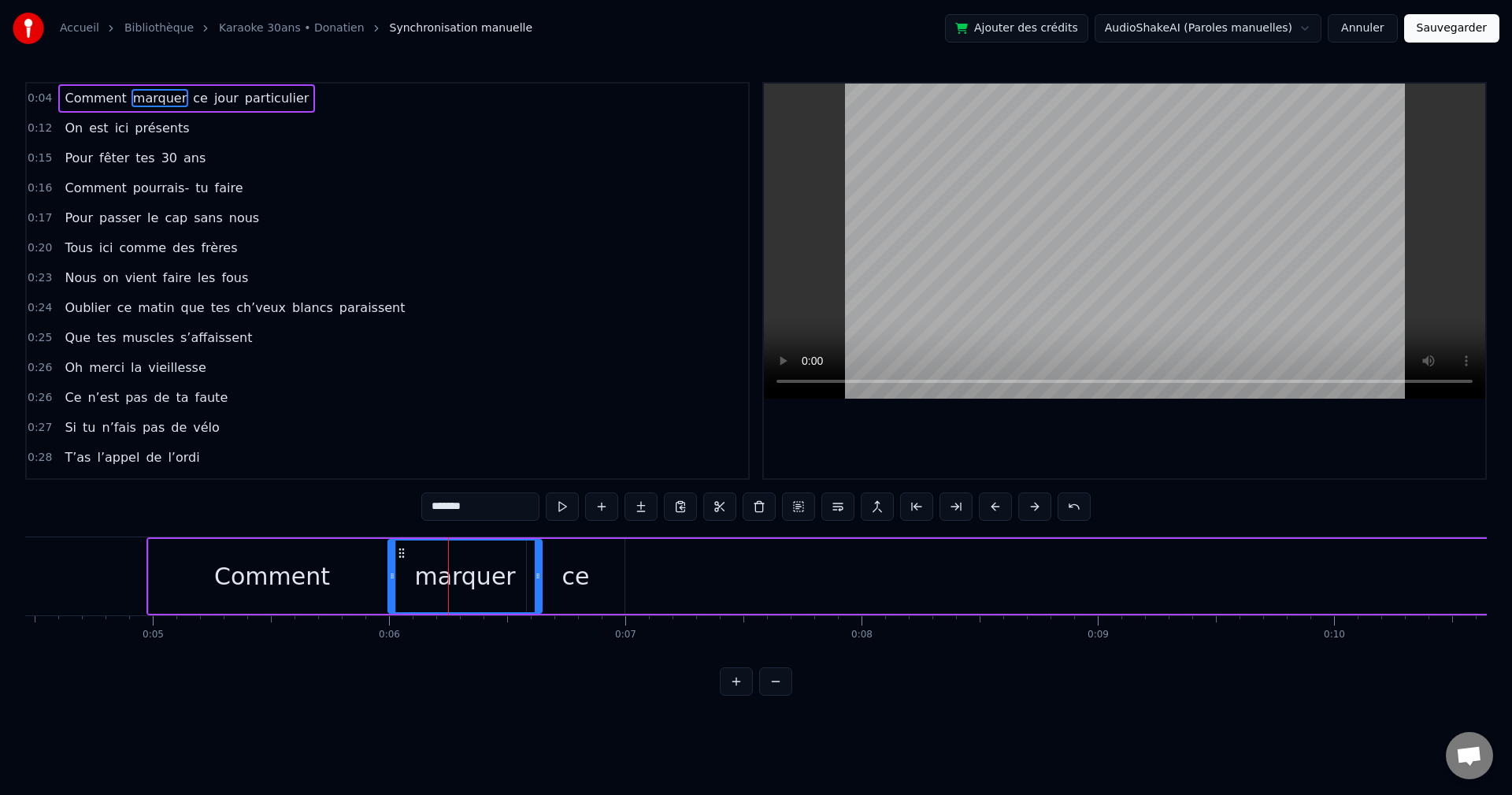
click at [538, 442] on html "Accueil Bibliothèque Karaoke 30ans • Donatien Synchronisation manuelle Ajouter …" at bounding box center [756, 360] width 1512 height 721
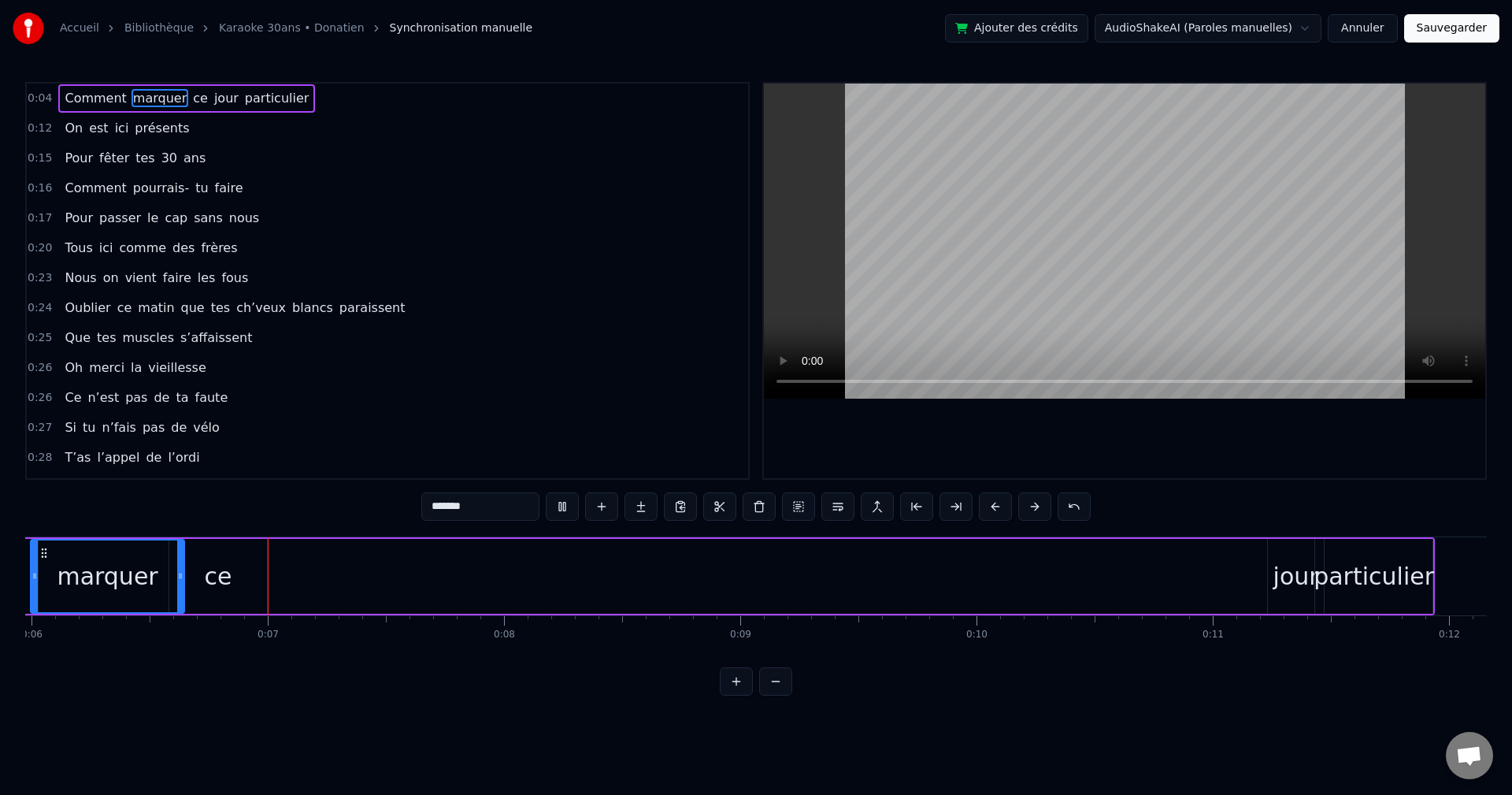
scroll to position [0, 1413]
click at [617, 442] on div "jour" at bounding box center [1295, 576] width 46 height 35
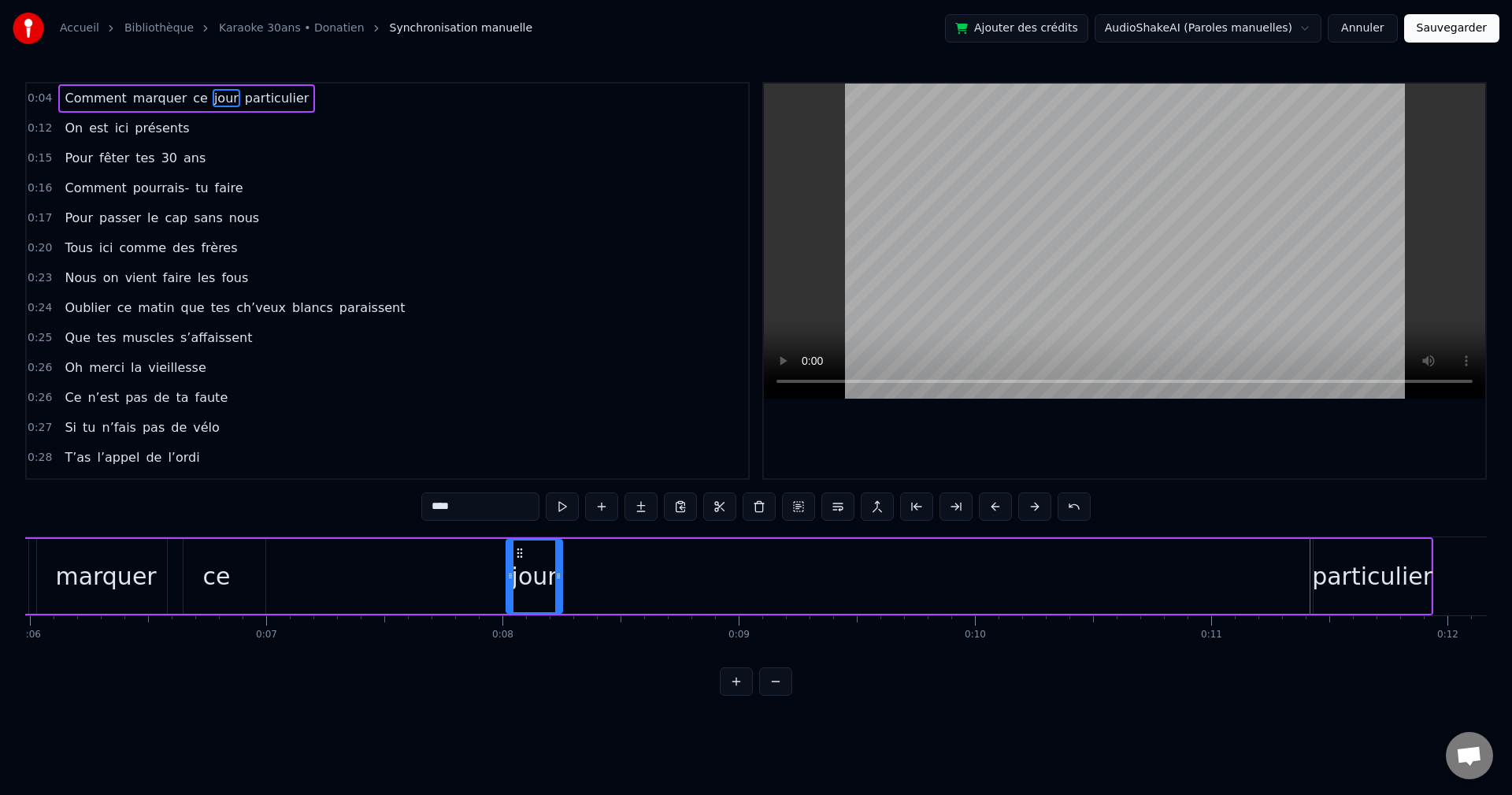
drag, startPoint x: 1280, startPoint y: 554, endPoint x: 520, endPoint y: 572, distance: 760.2
click at [520, 442] on div "jour" at bounding box center [534, 576] width 54 height 71
click at [617, 442] on div "particulier" at bounding box center [1372, 576] width 121 height 35
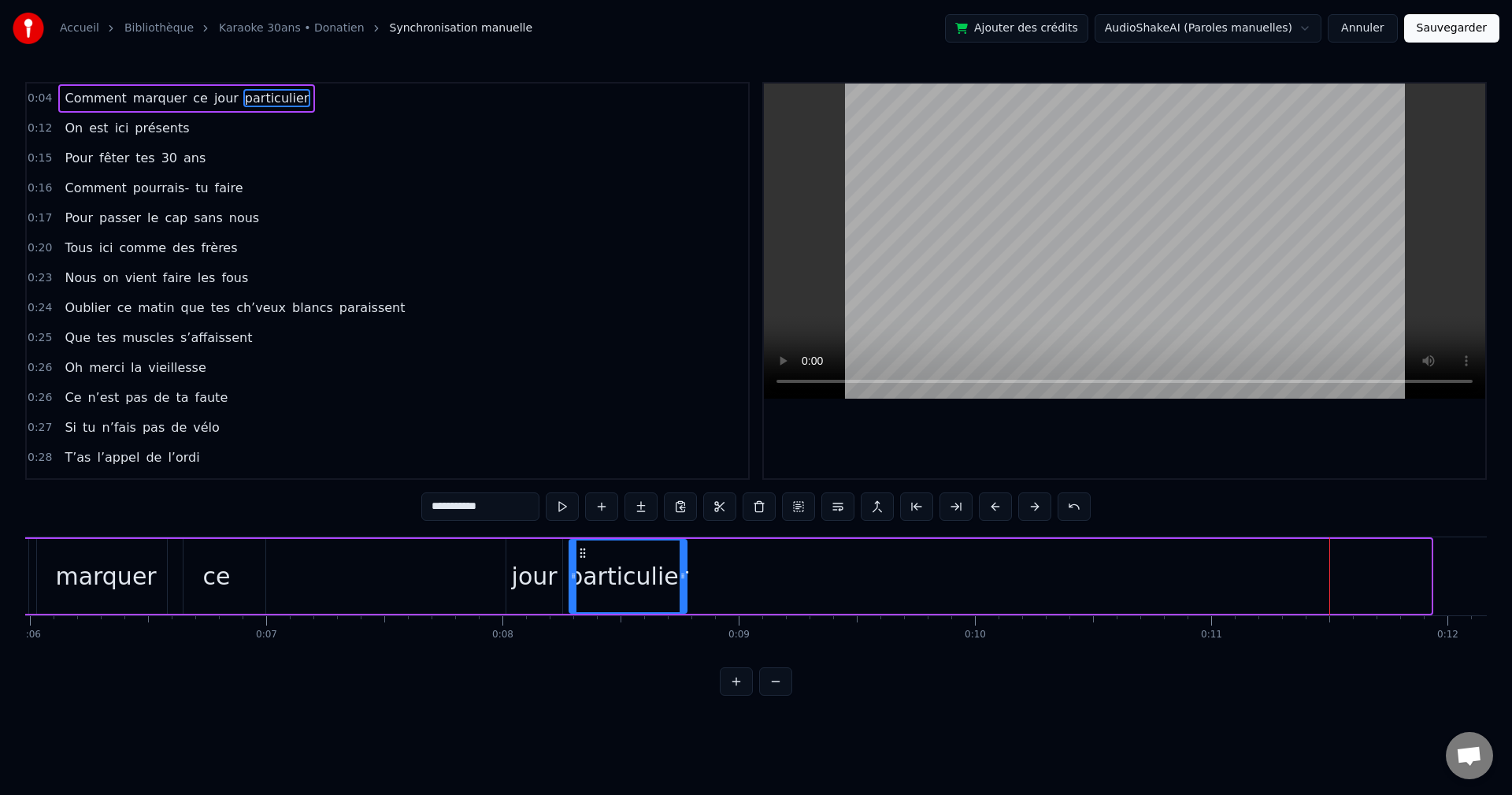
drag, startPoint x: 1325, startPoint y: 556, endPoint x: 579, endPoint y: 567, distance: 746.1
click at [579, 442] on div "particulier" at bounding box center [628, 576] width 116 height 71
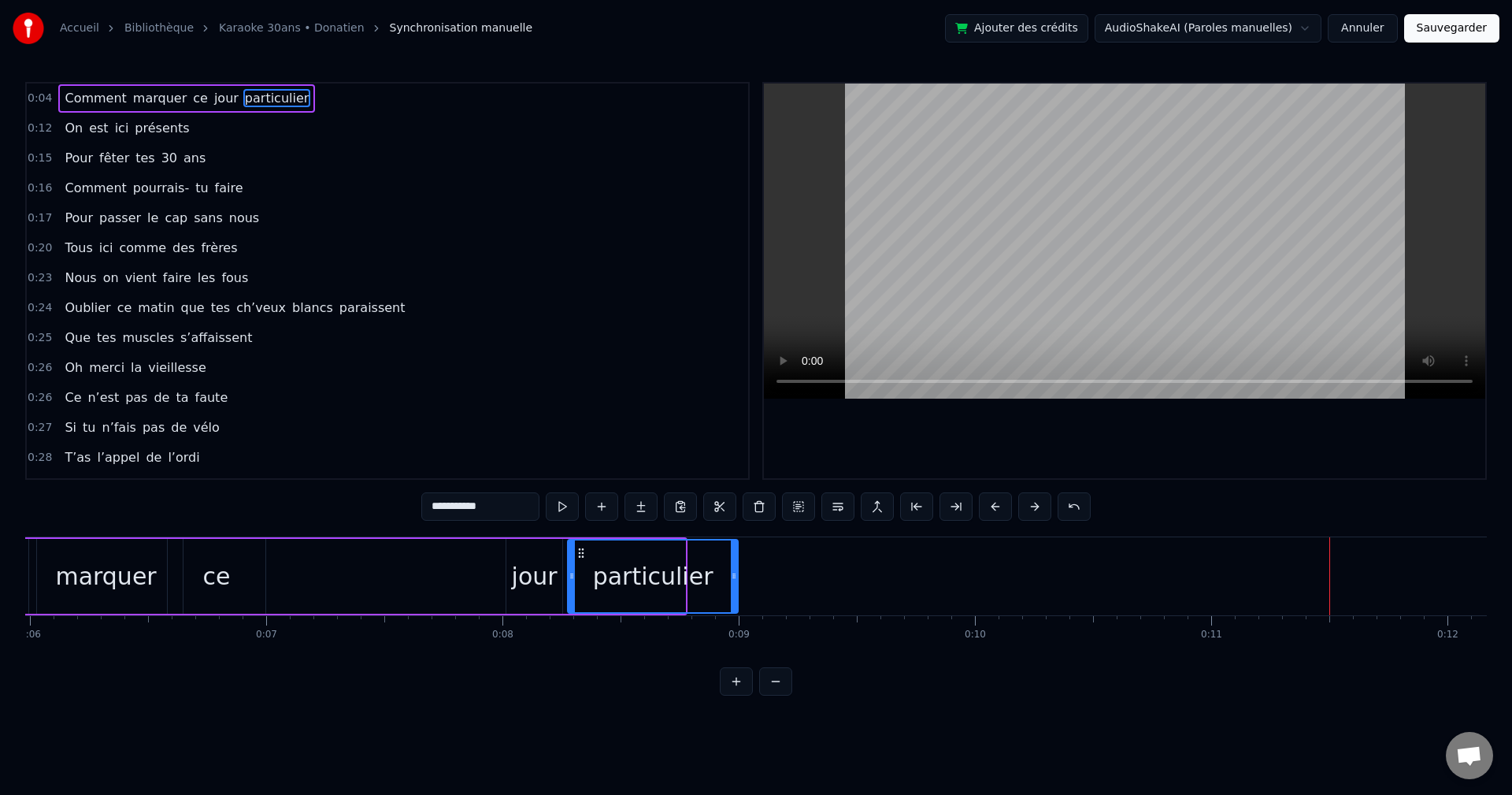
drag, startPoint x: 682, startPoint y: 578, endPoint x: 735, endPoint y: 582, distance: 53.2
click at [617, 442] on icon at bounding box center [734, 576] width 7 height 12
click at [520, 442] on div "jour" at bounding box center [535, 576] width 46 height 35
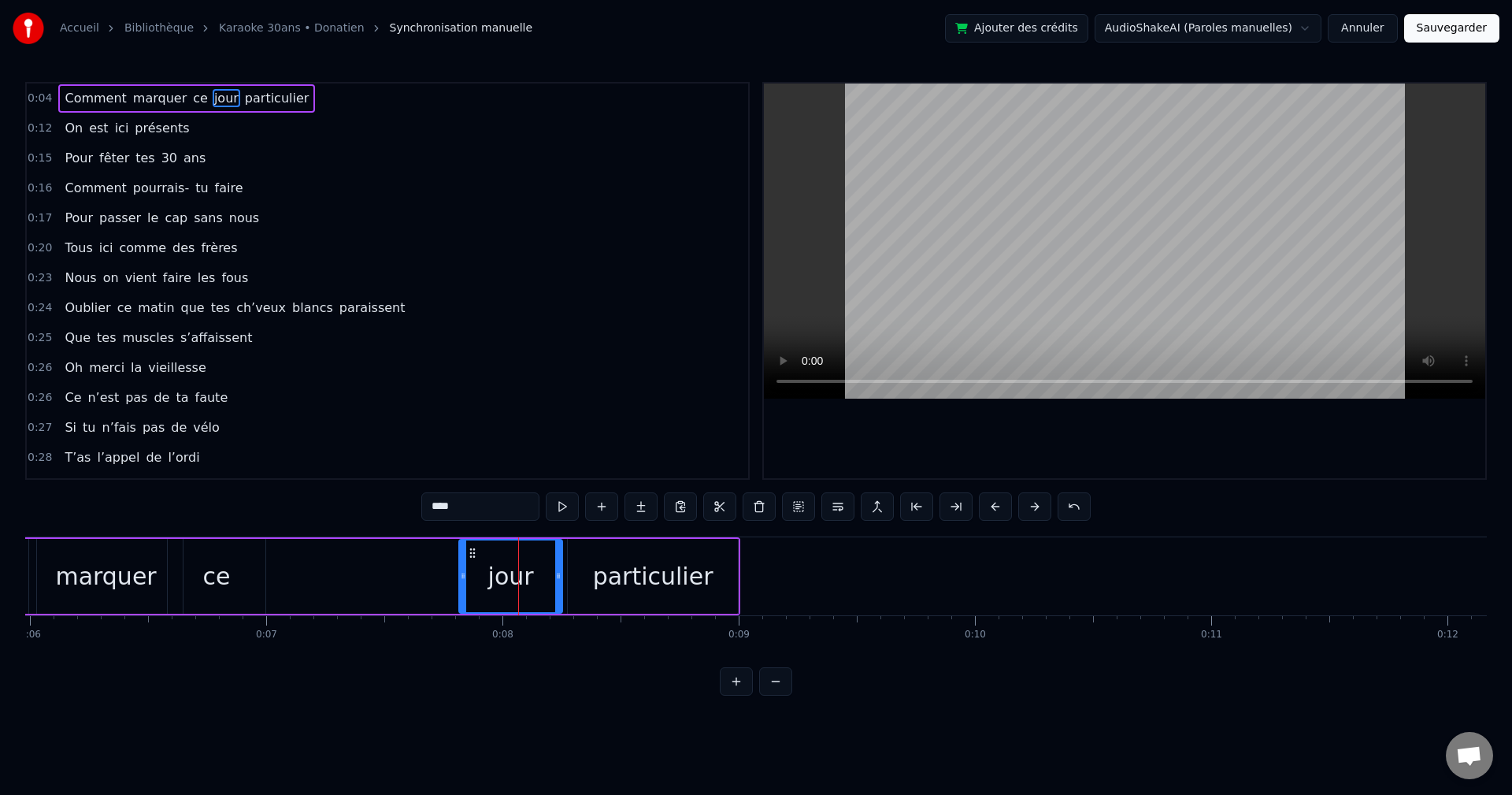
drag, startPoint x: 511, startPoint y: 573, endPoint x: 464, endPoint y: 579, distance: 47.4
click at [464, 442] on icon at bounding box center [462, 576] width 7 height 12
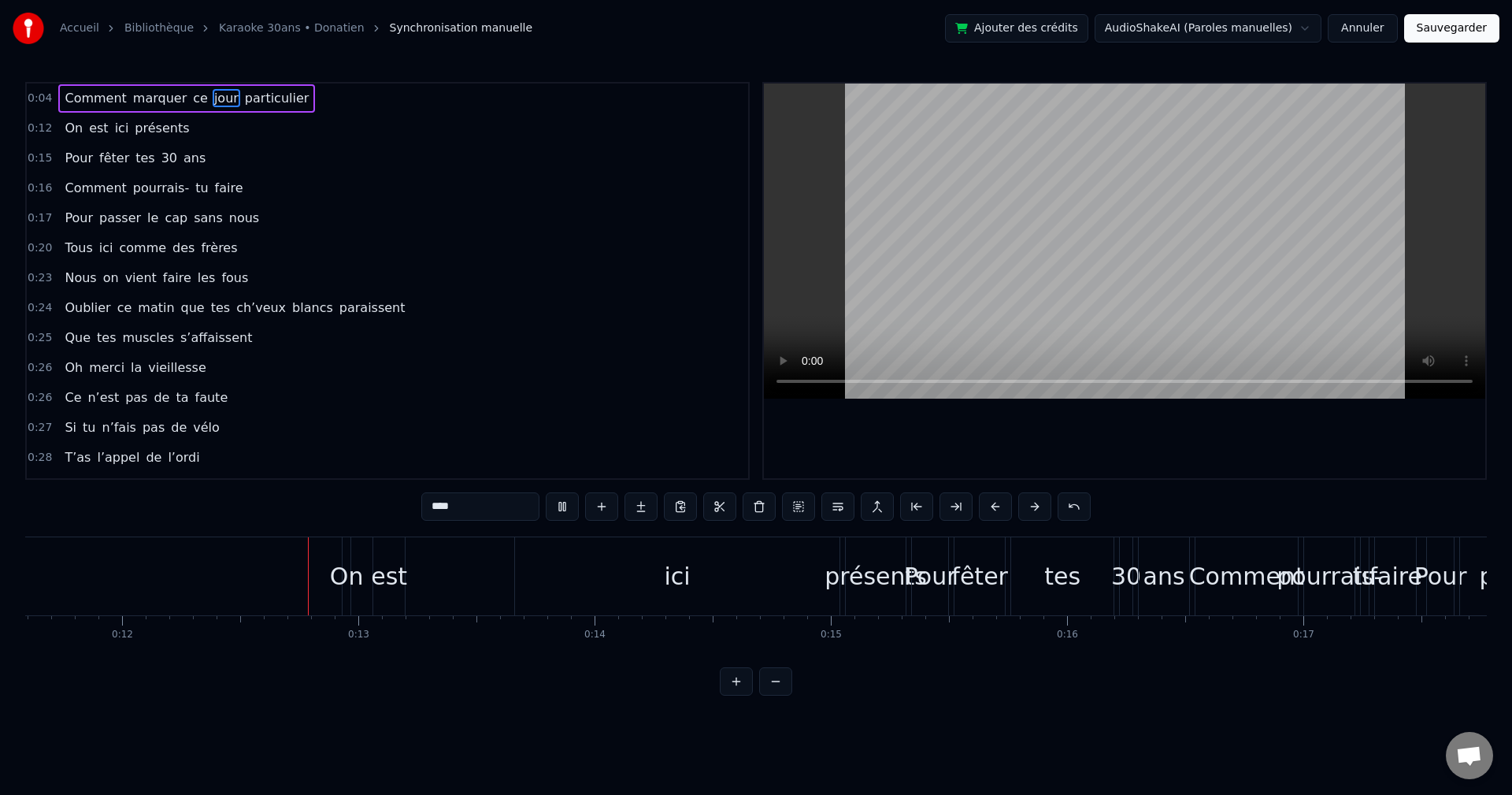
scroll to position [0, 2794]
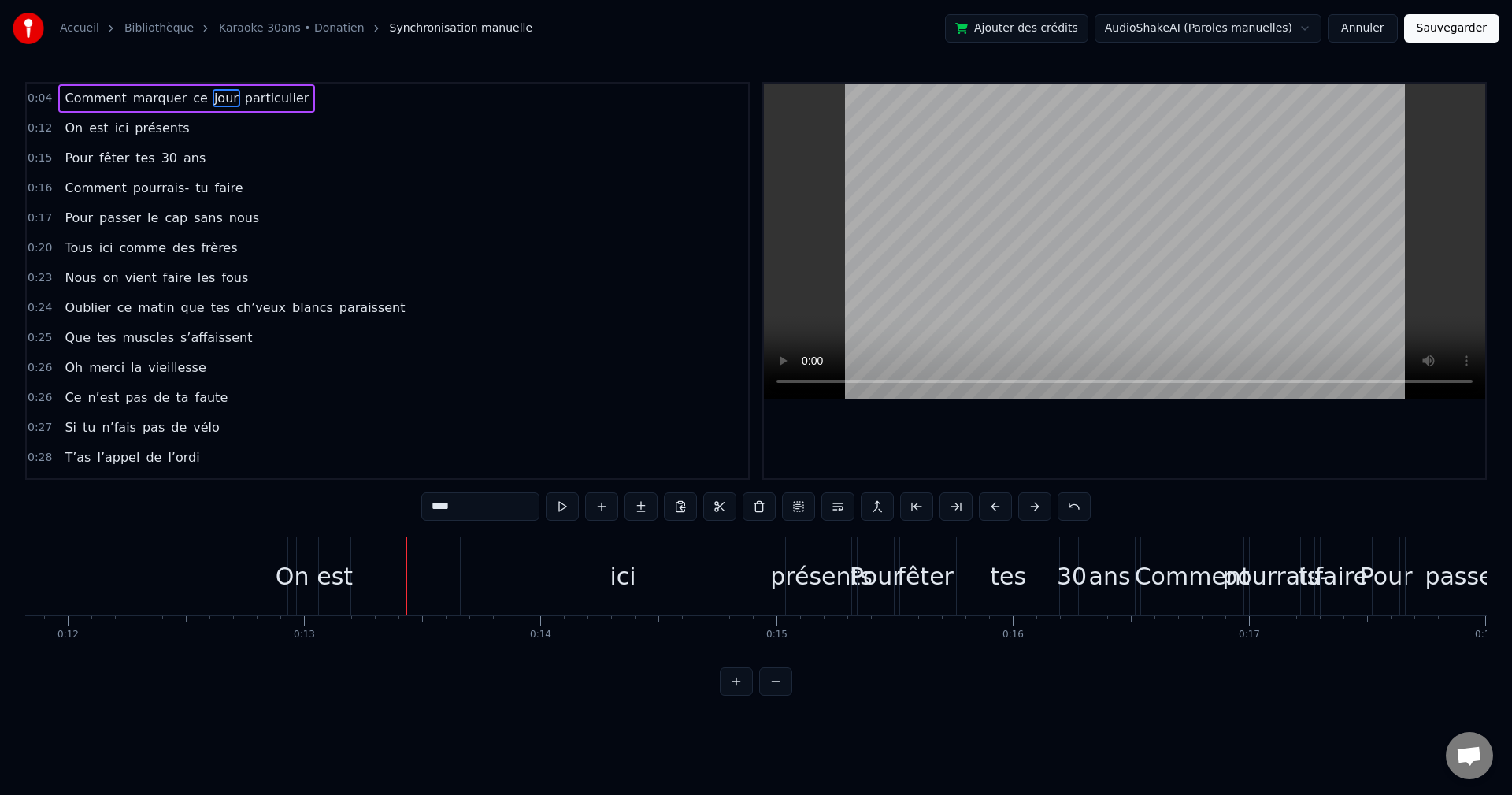
click at [583, 442] on div "ici" at bounding box center [622, 577] width 324 height 78
type input "***"
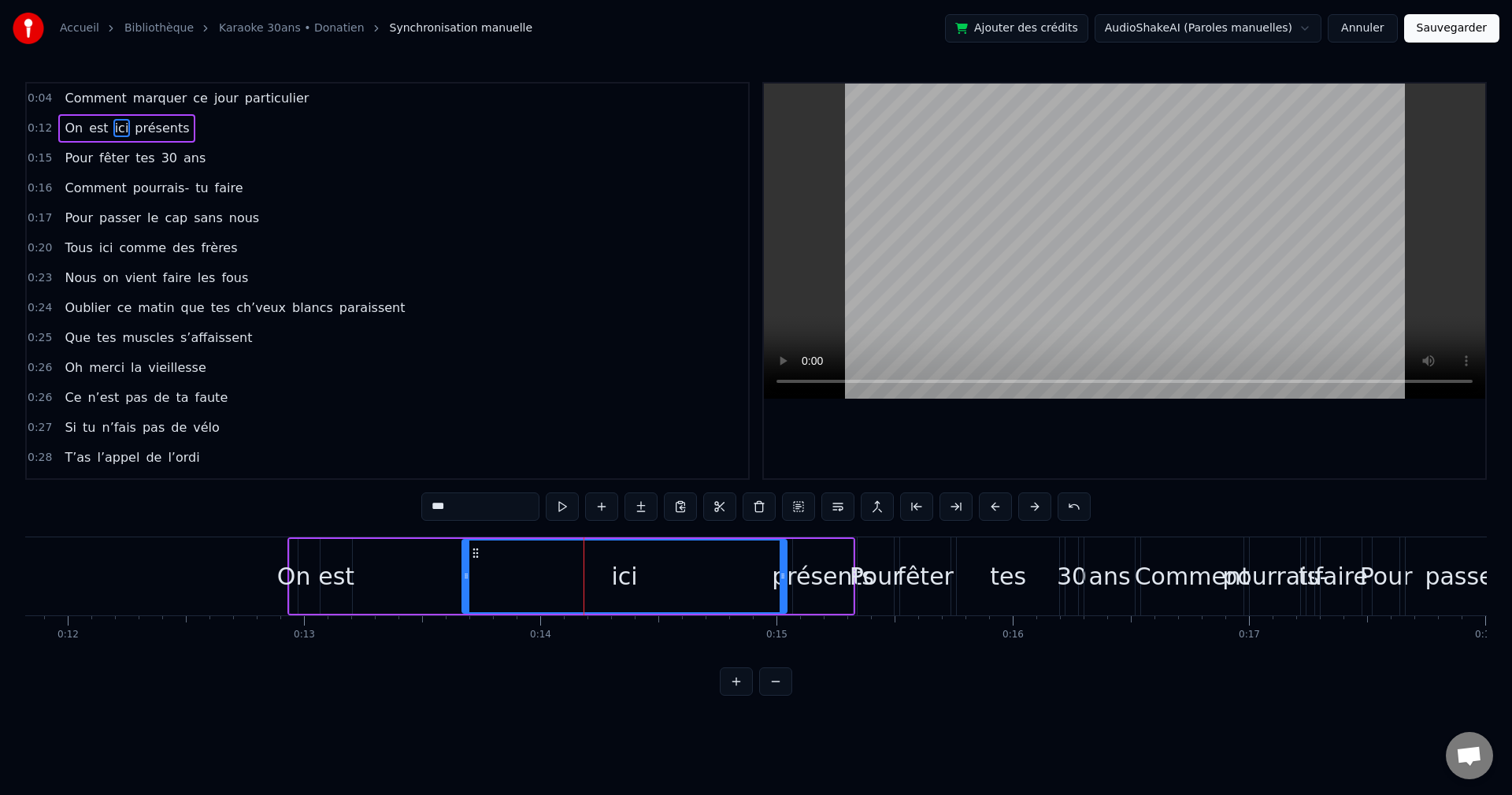
click at [22, 442] on div "Accueil Bibliothèque Karaoke 30ans • Donatien Synchronisation manuelle Ajouter …" at bounding box center [756, 348] width 1512 height 696
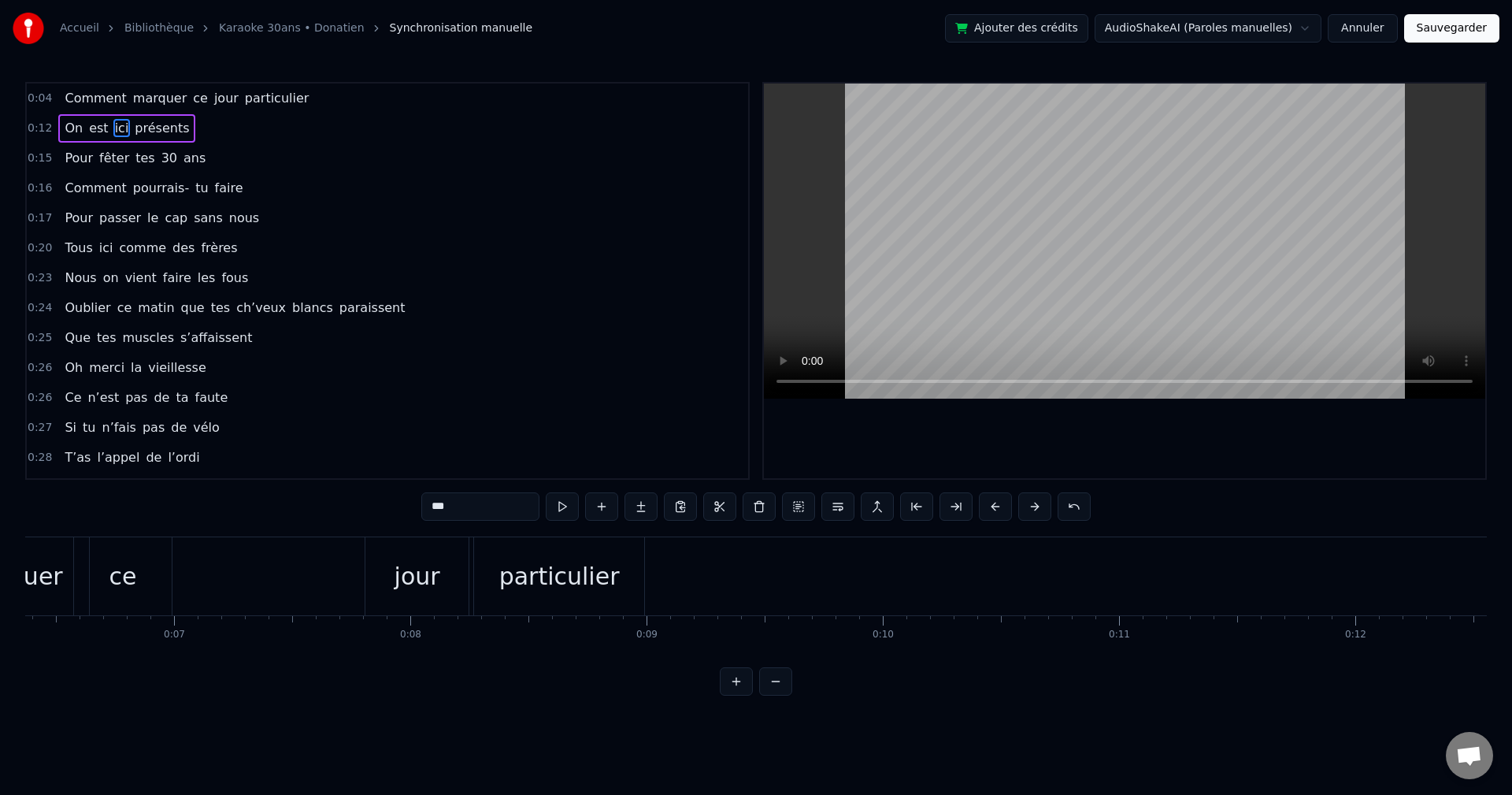
scroll to position [0, 1502]
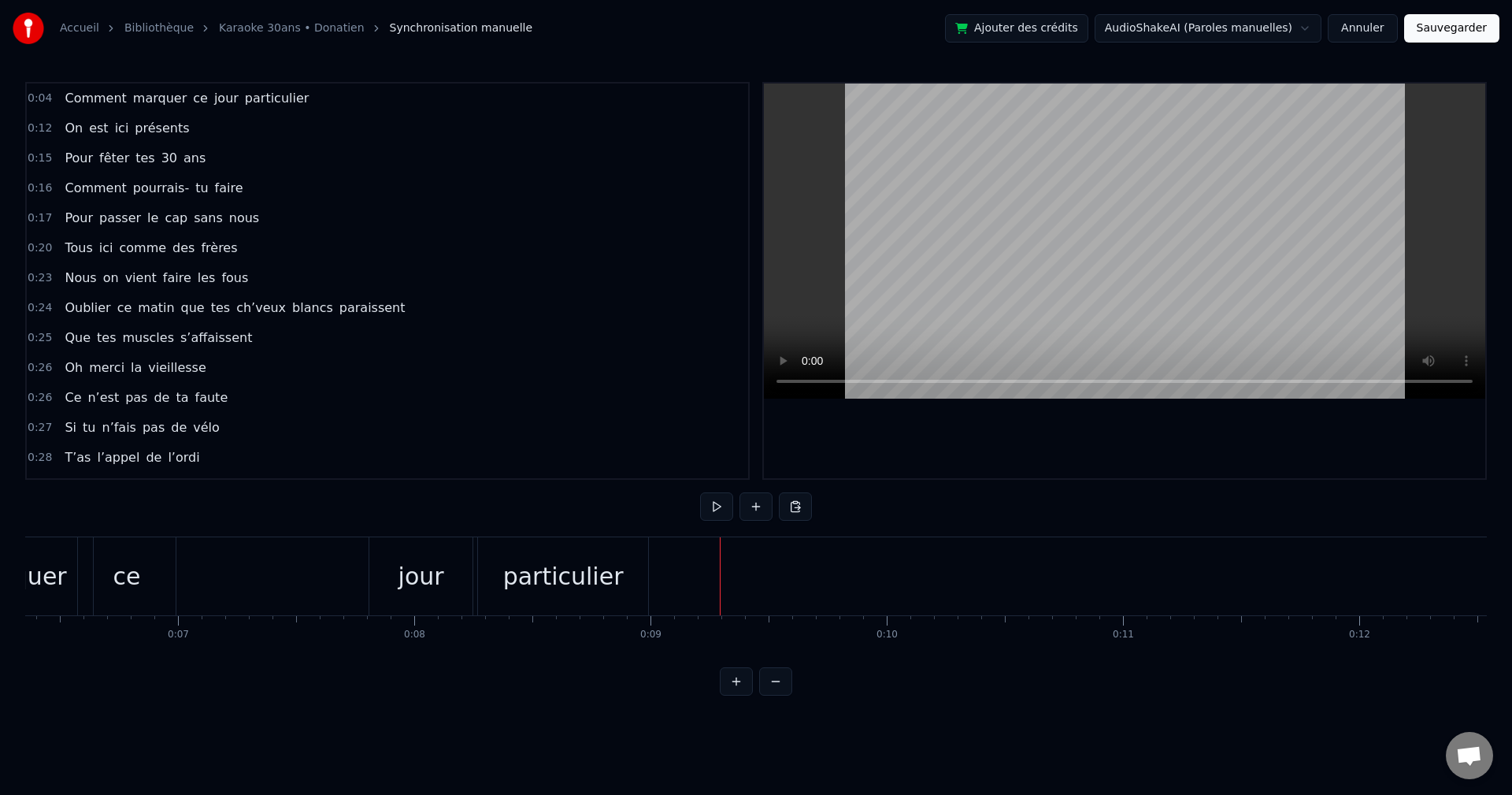
click at [583, 442] on div "particulier" at bounding box center [563, 576] width 121 height 35
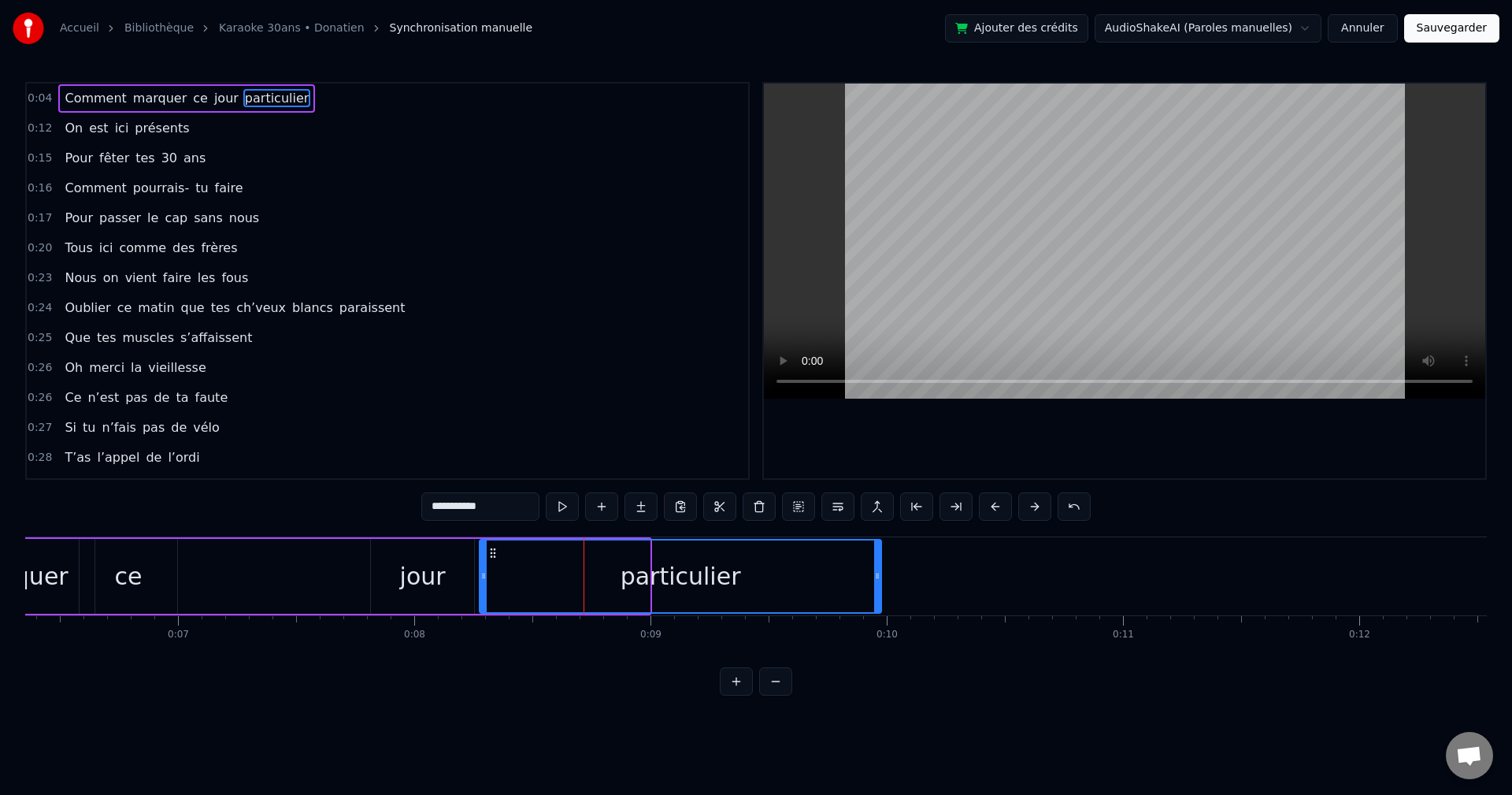
drag, startPoint x: 649, startPoint y: 578, endPoint x: 881, endPoint y: 581, distance: 232.0
click at [617, 442] on icon at bounding box center [877, 576] width 7 height 12
click at [617, 442] on div "0:04 Comment marquer ce jour particulier 0:12 On est ici présents 0:15 Pour fêt…" at bounding box center [756, 388] width 1462 height 614
click at [422, 442] on div "jour" at bounding box center [423, 576] width 46 height 35
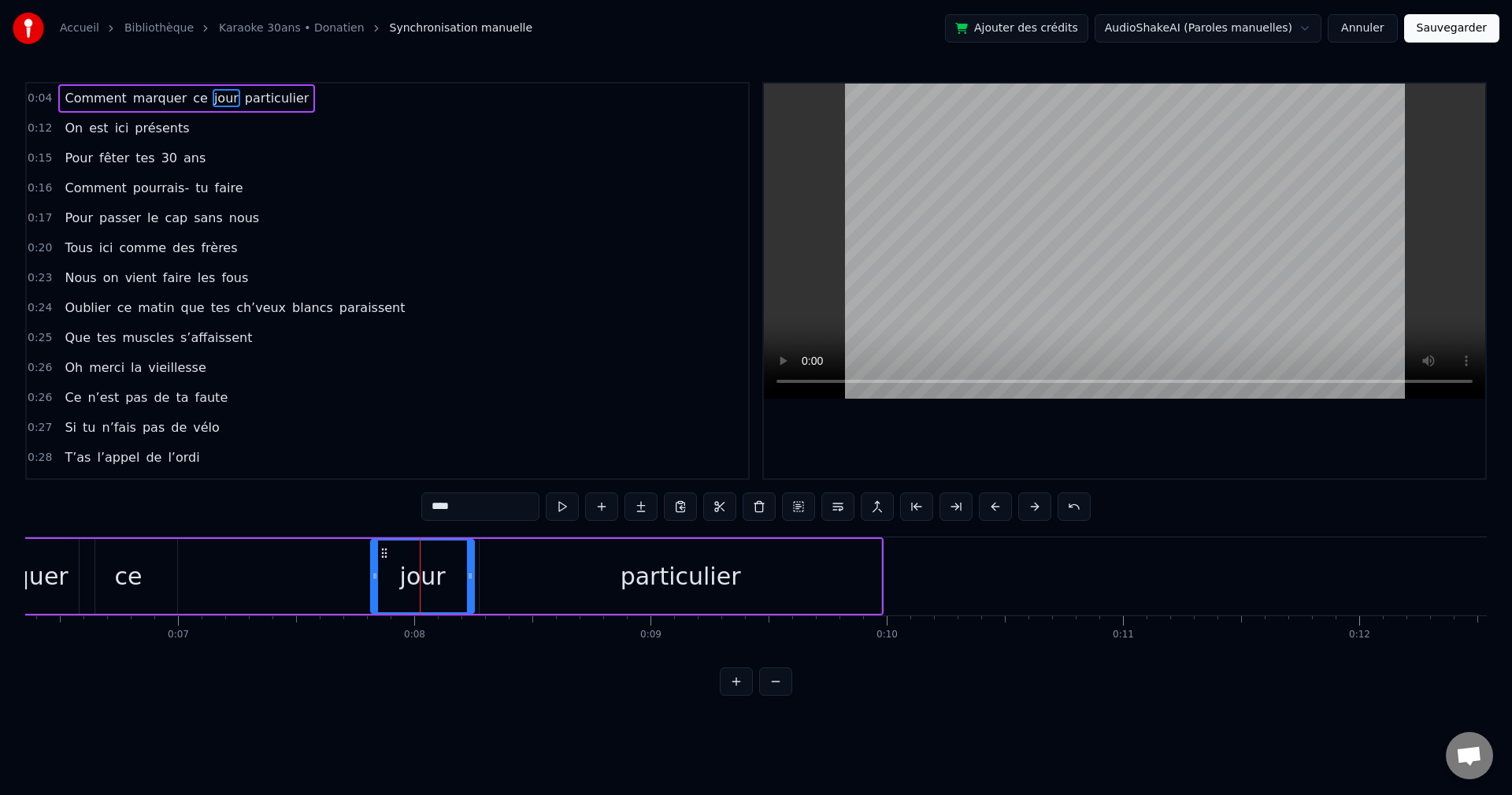
type input "****"
drag, startPoint x: 378, startPoint y: 579, endPoint x: 286, endPoint y: 584, distance: 92.1
click at [302, 442] on div at bounding box center [304, 576] width 7 height 71
click at [354, 419] on div "0:27 Si tu n’fais pas de vélo" at bounding box center [387, 427] width 721 height 30
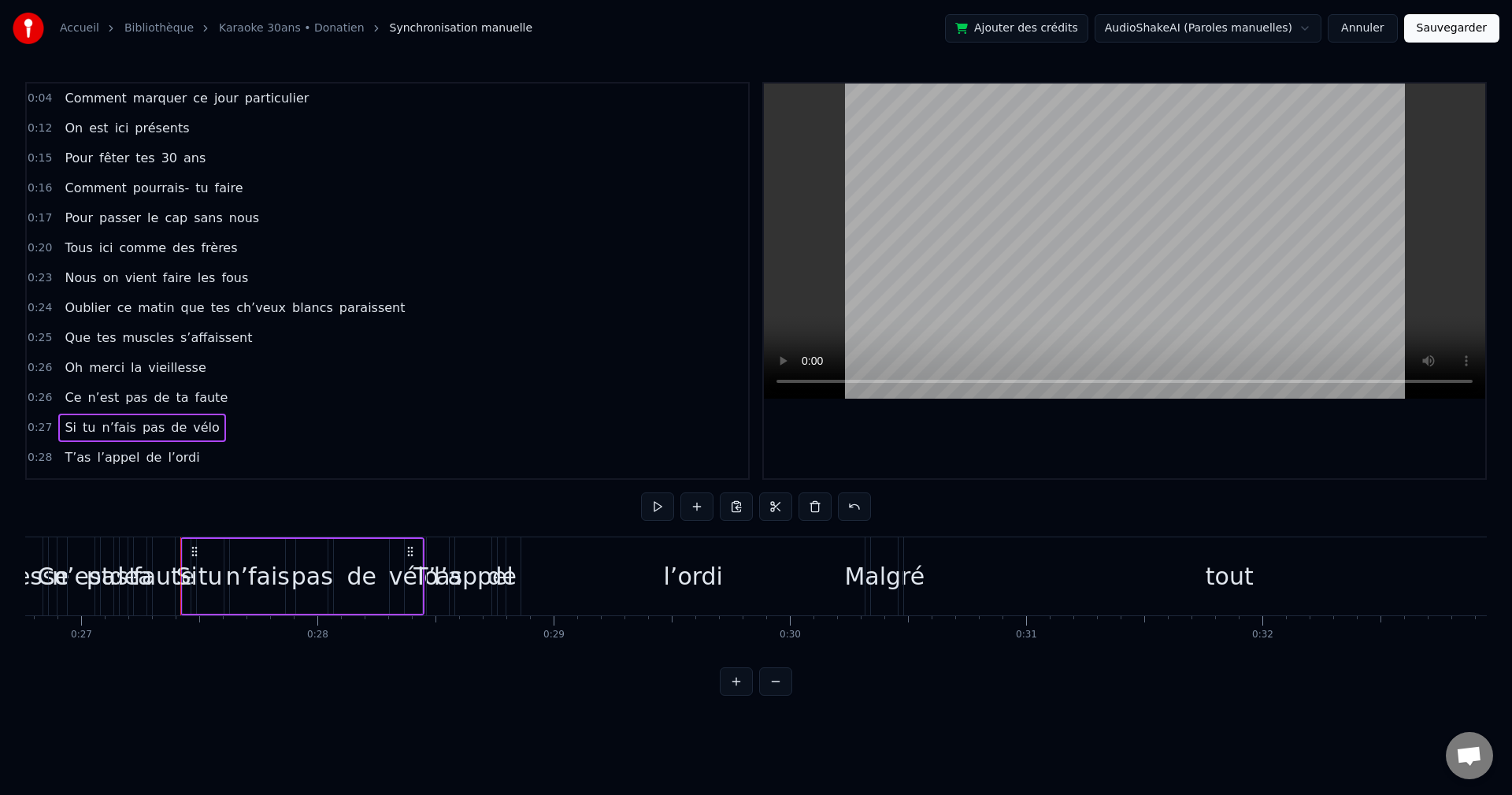
scroll to position [0, 6401]
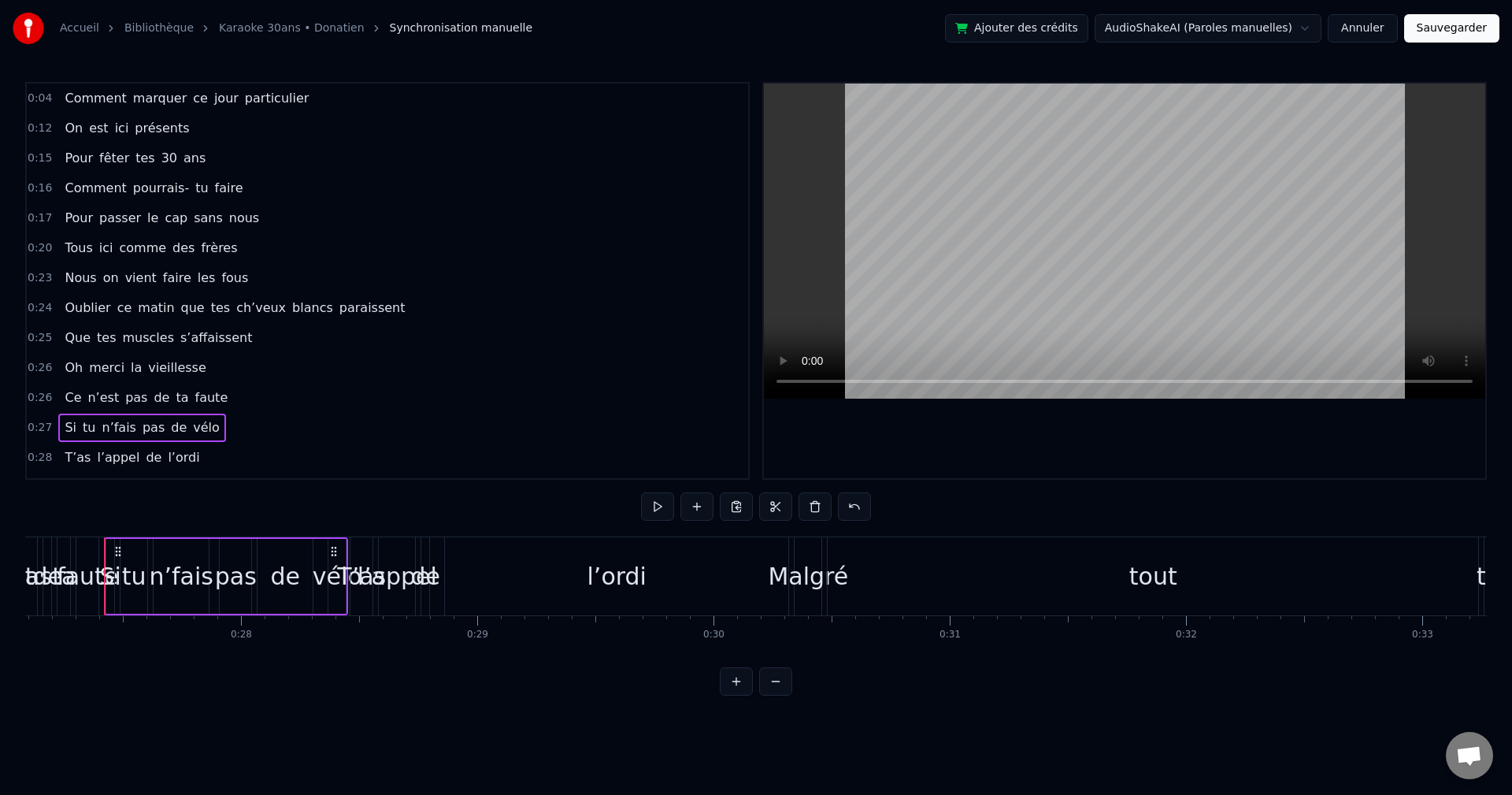
click at [617, 382] on div "0:04 Comment marquer ce jour particulier 0:12 On est ici présents 0:15 Pour fêt…" at bounding box center [756, 281] width 1462 height 398
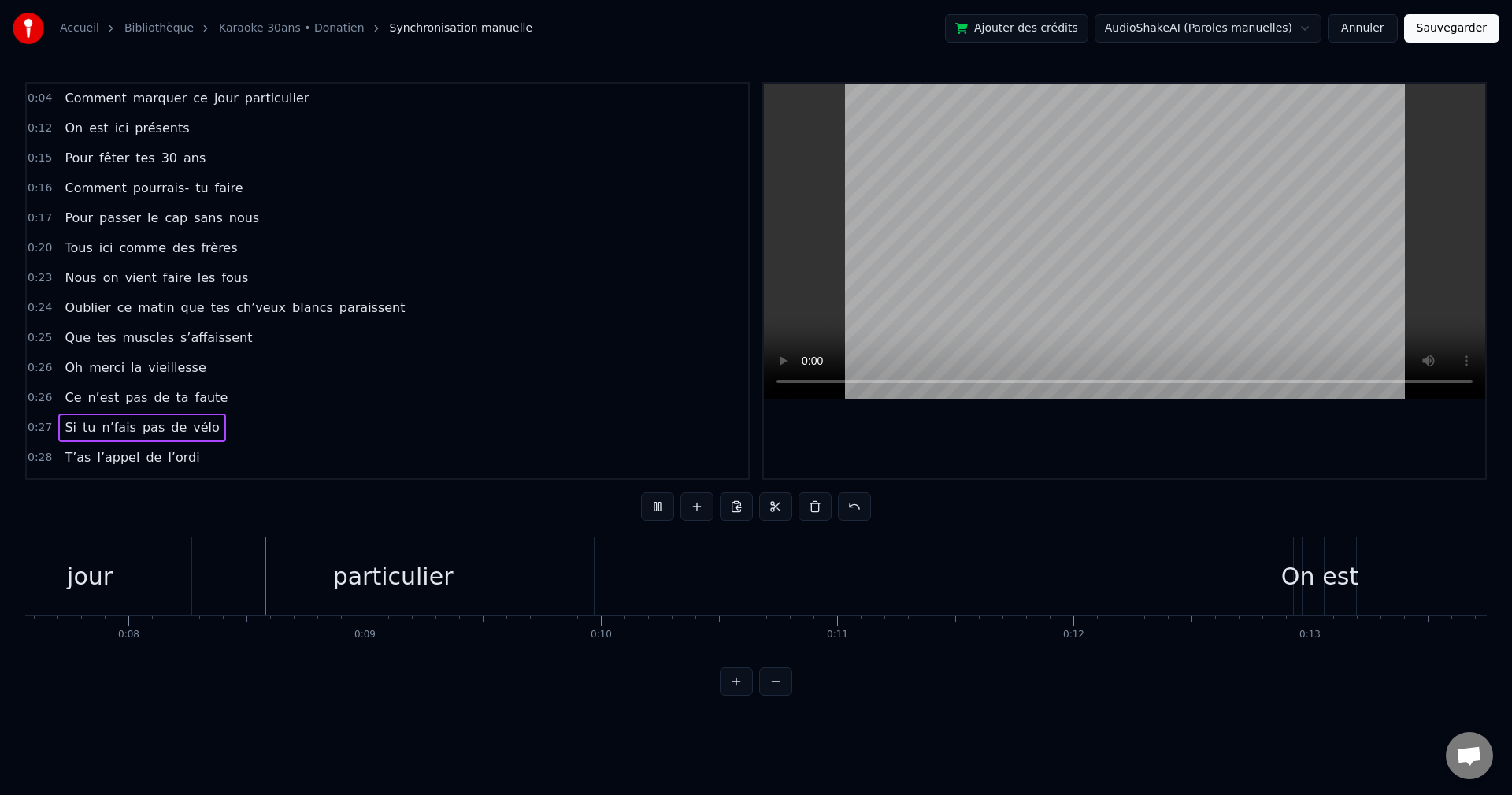
scroll to position [0, 1788]
click at [617, 255] on video at bounding box center [1125, 241] width 721 height 315
click at [168, 122] on span "présents" at bounding box center [162, 128] width 57 height 18
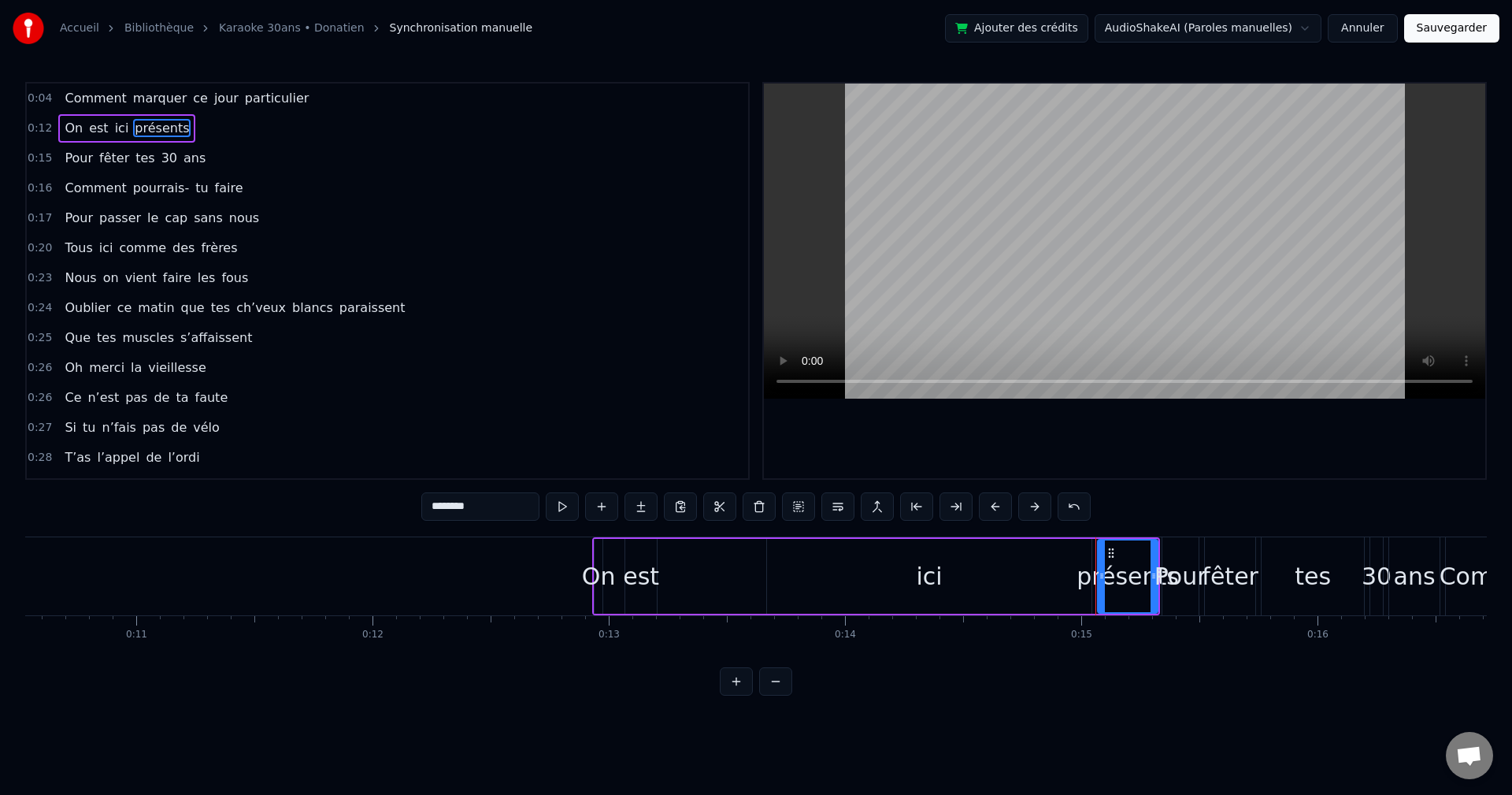
scroll to position [0, 2472]
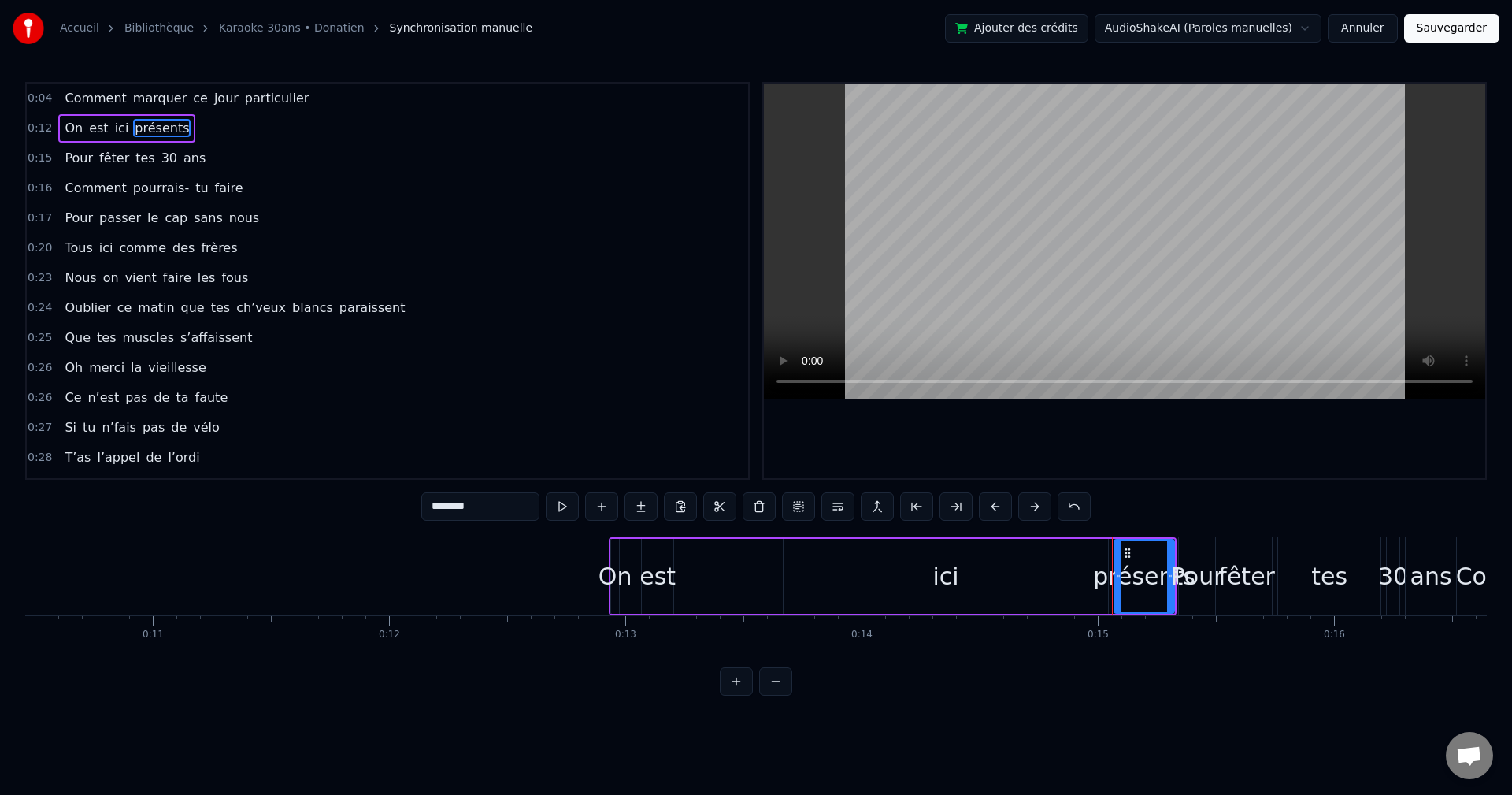
drag, startPoint x: 739, startPoint y: 537, endPoint x: 609, endPoint y: 544, distance: 130.2
click at [612, 442] on div "On est ici présents" at bounding box center [893, 577] width 568 height 78
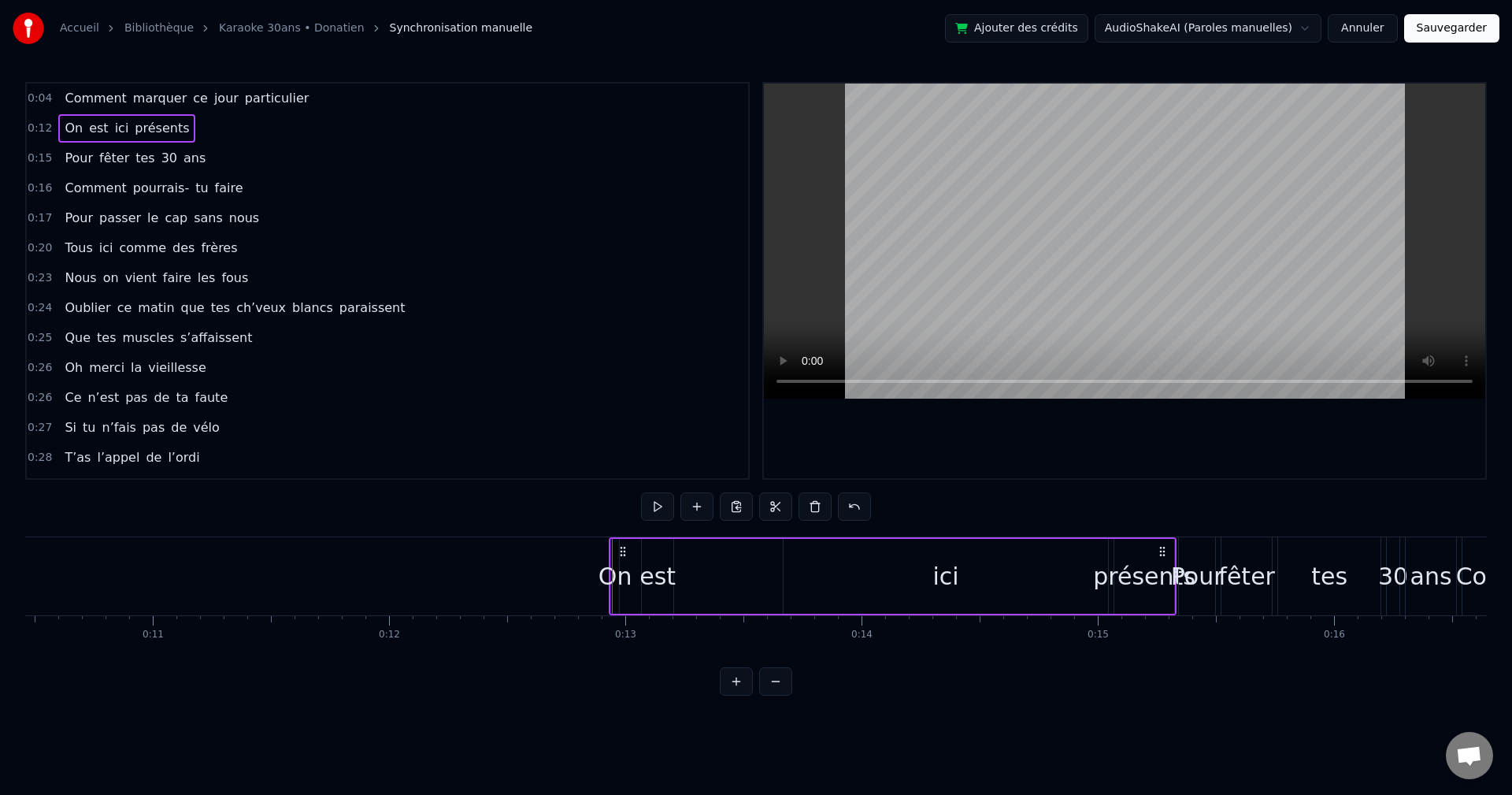
drag, startPoint x: 839, startPoint y: 615, endPoint x: 777, endPoint y: 616, distance: 62.0
click at [617, 442] on div "Comment marquer ce jour particulier On est ici présents Pour fêter tes 30 ans C…" at bounding box center [756, 596] width 1462 height 118
click at [614, 442] on div "On" at bounding box center [616, 576] width 34 height 35
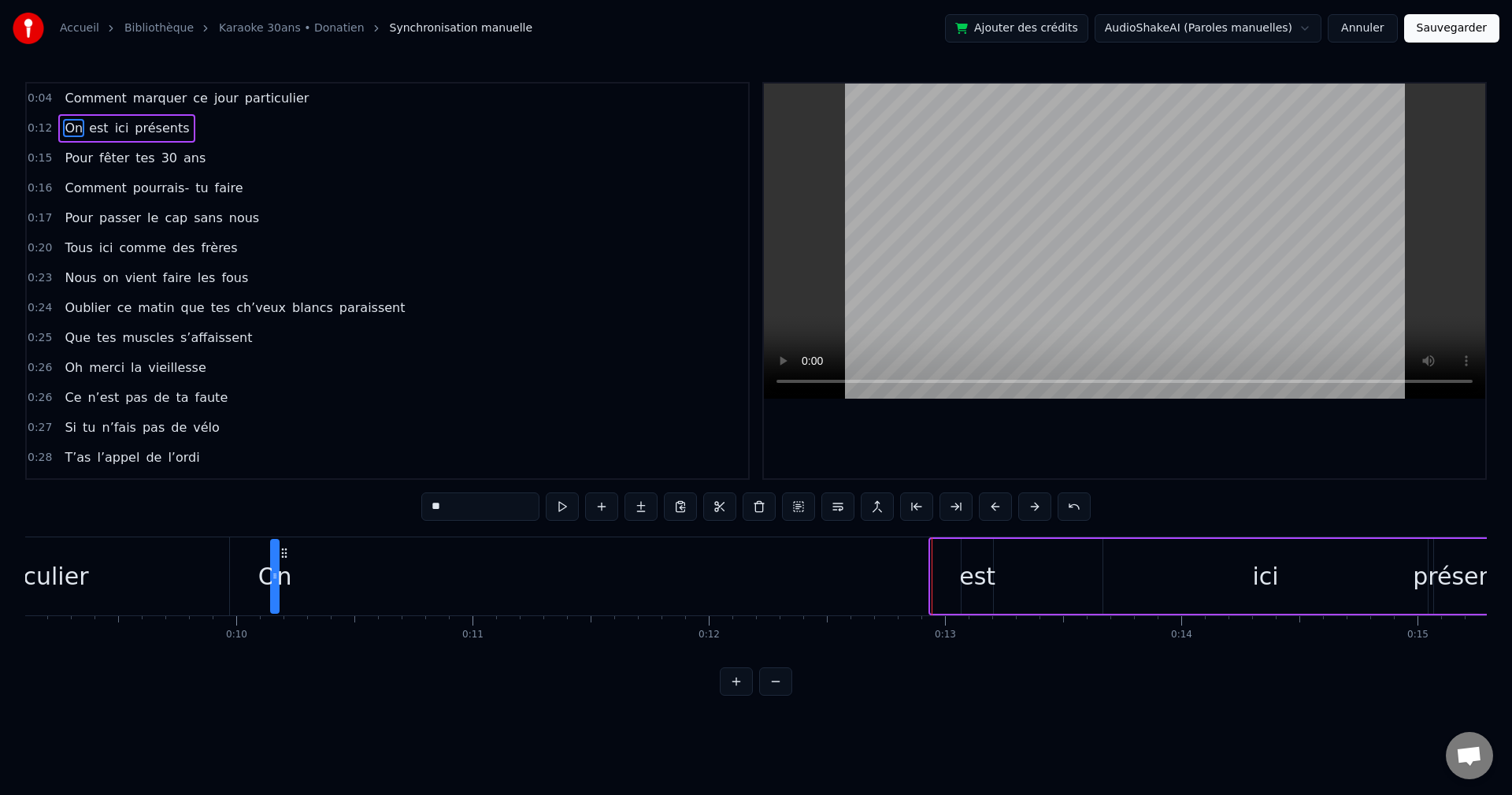
scroll to position [0, 2143]
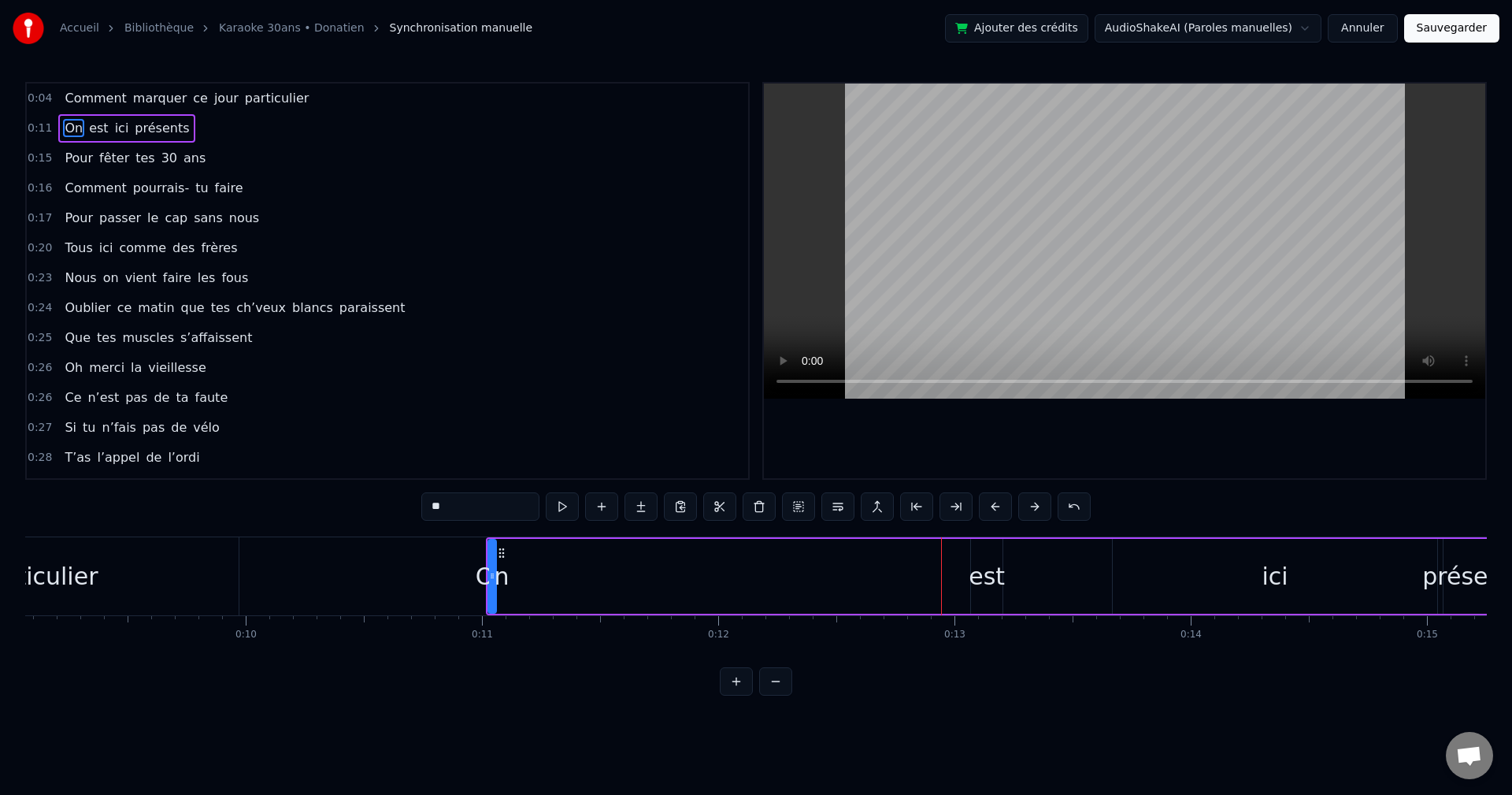
click at [617, 442] on div "est" at bounding box center [987, 576] width 36 height 35
drag, startPoint x: 986, startPoint y: 552, endPoint x: 528, endPoint y: 556, distance: 458.0
click at [528, 442] on icon at bounding box center [526, 553] width 12 height 12
click at [617, 442] on div "ici" at bounding box center [1275, 576] width 26 height 35
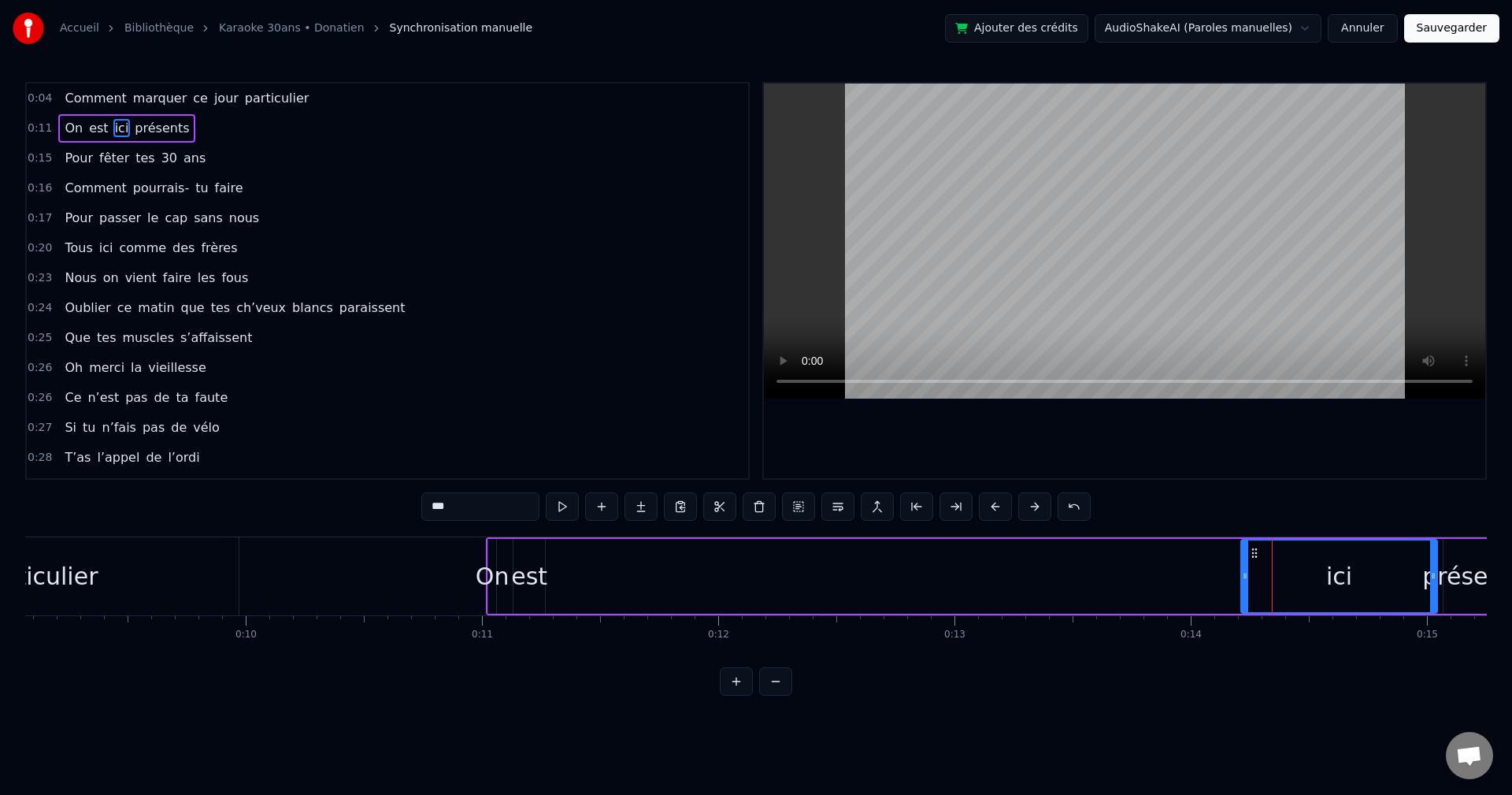
drag, startPoint x: 1116, startPoint y: 583, endPoint x: 1259, endPoint y: 582, distance: 143.0
click at [617, 442] on div at bounding box center [1246, 576] width 7 height 71
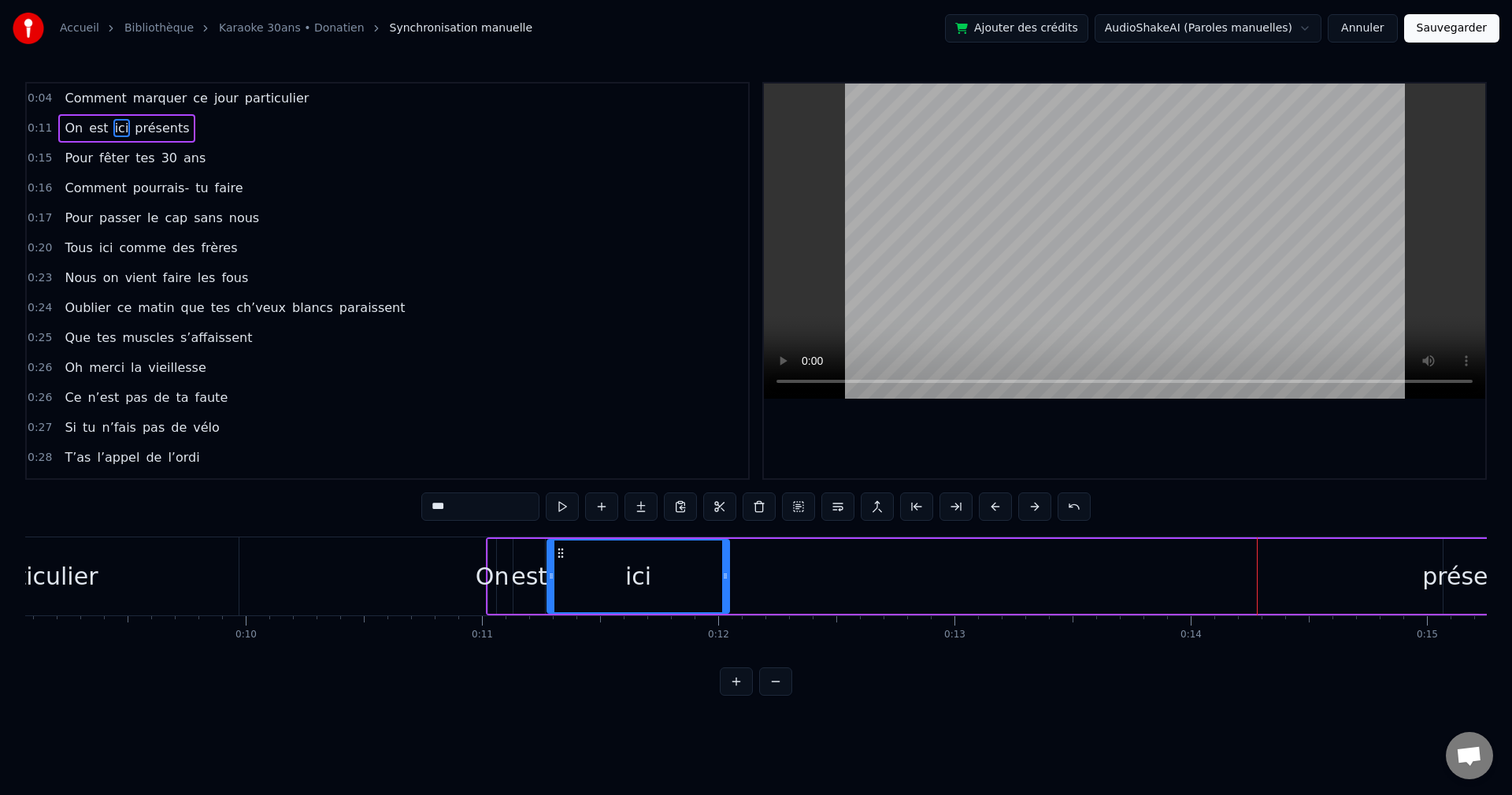
drag, startPoint x: 1267, startPoint y: 554, endPoint x: 559, endPoint y: 570, distance: 708.2
click at [559, 442] on div "ici" at bounding box center [638, 576] width 181 height 71
drag, startPoint x: 728, startPoint y: 573, endPoint x: 597, endPoint y: 593, distance: 132.5
click at [617, 442] on div at bounding box center [628, 576] width 7 height 71
click at [617, 442] on button at bounding box center [736, 682] width 33 height 29
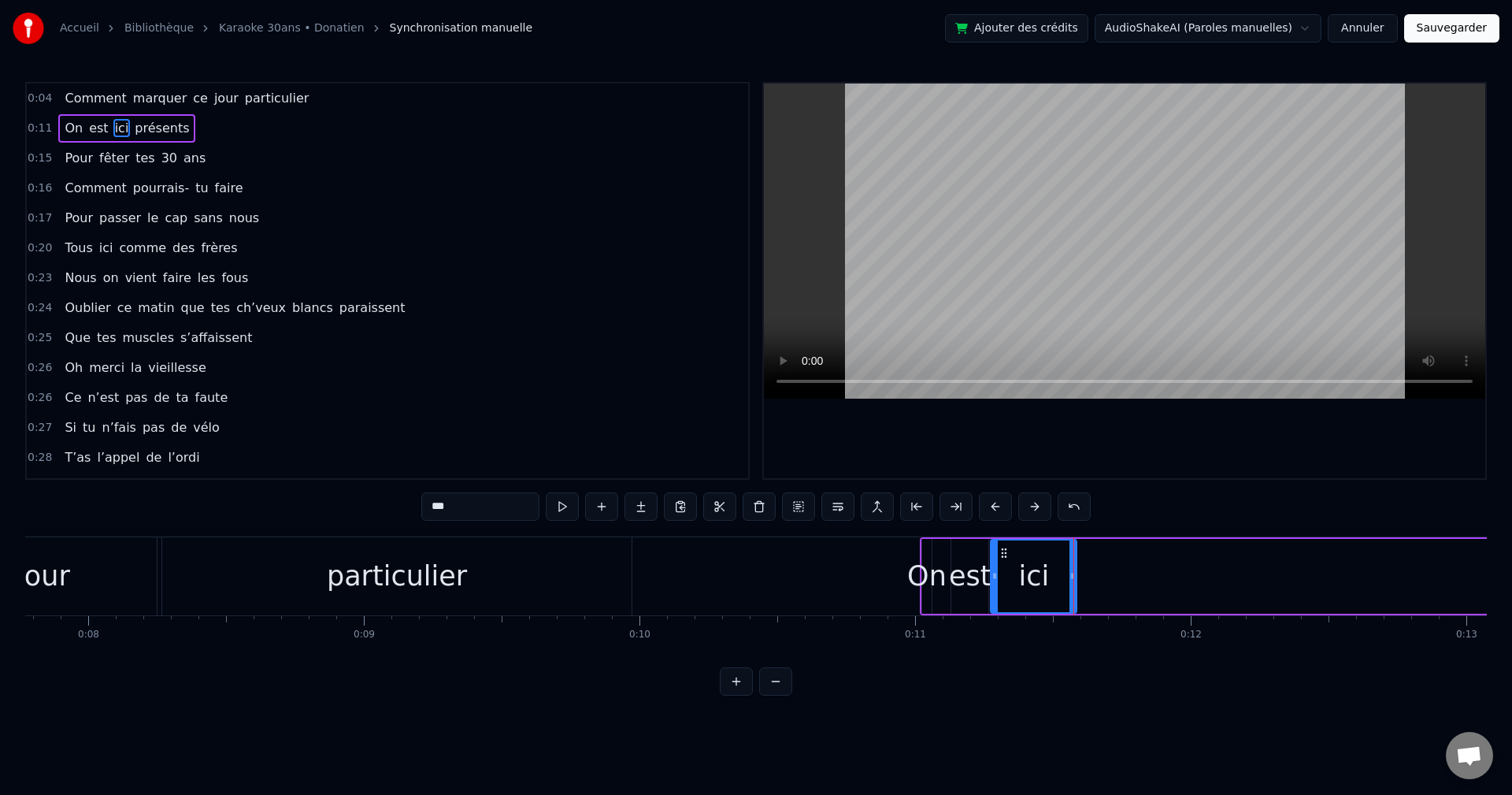
click at [617, 442] on button at bounding box center [776, 682] width 33 height 29
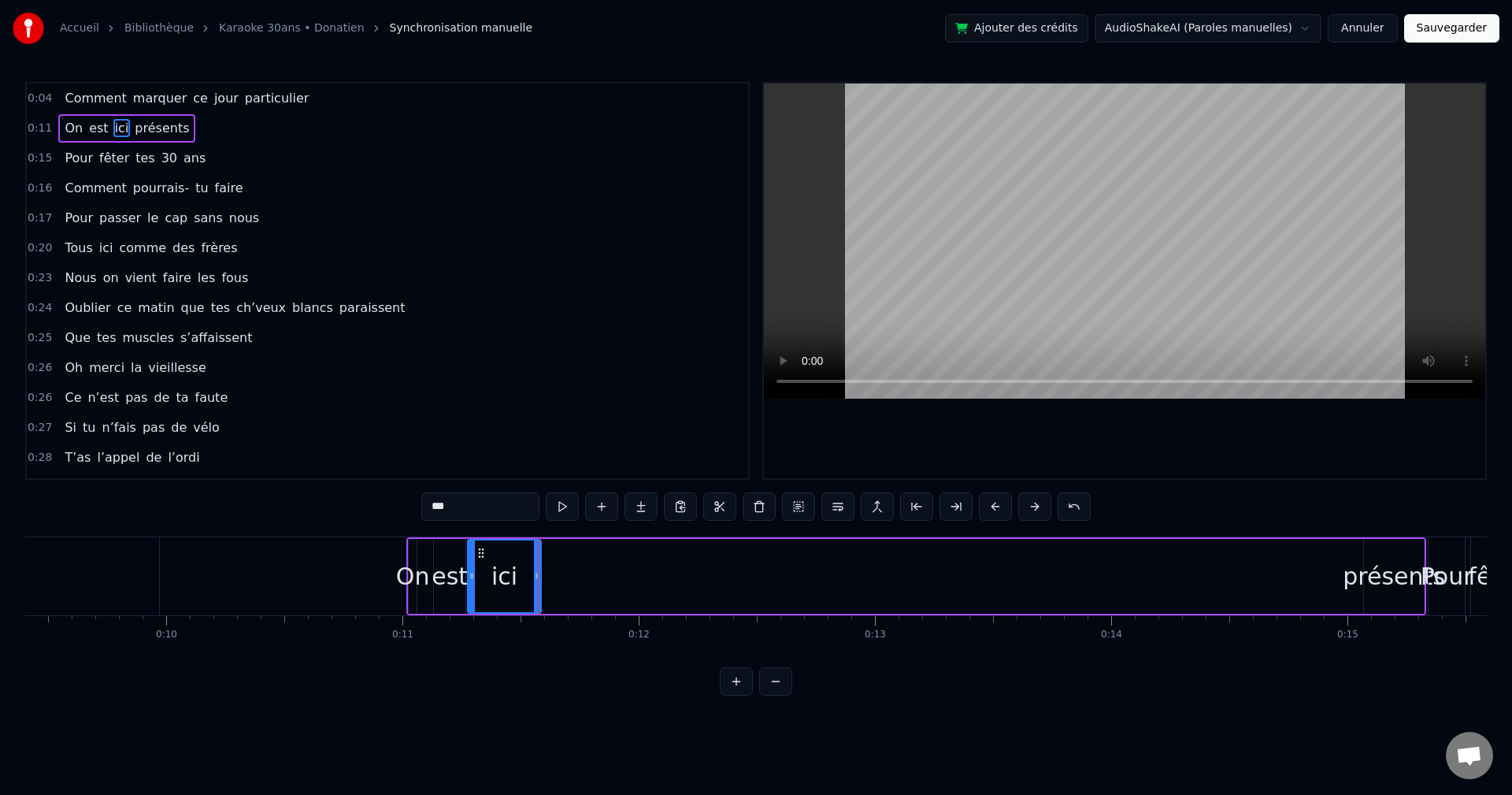
scroll to position [0, 2237]
click at [617, 442] on div "présents" at bounding box center [1380, 576] width 103 height 35
type input "********"
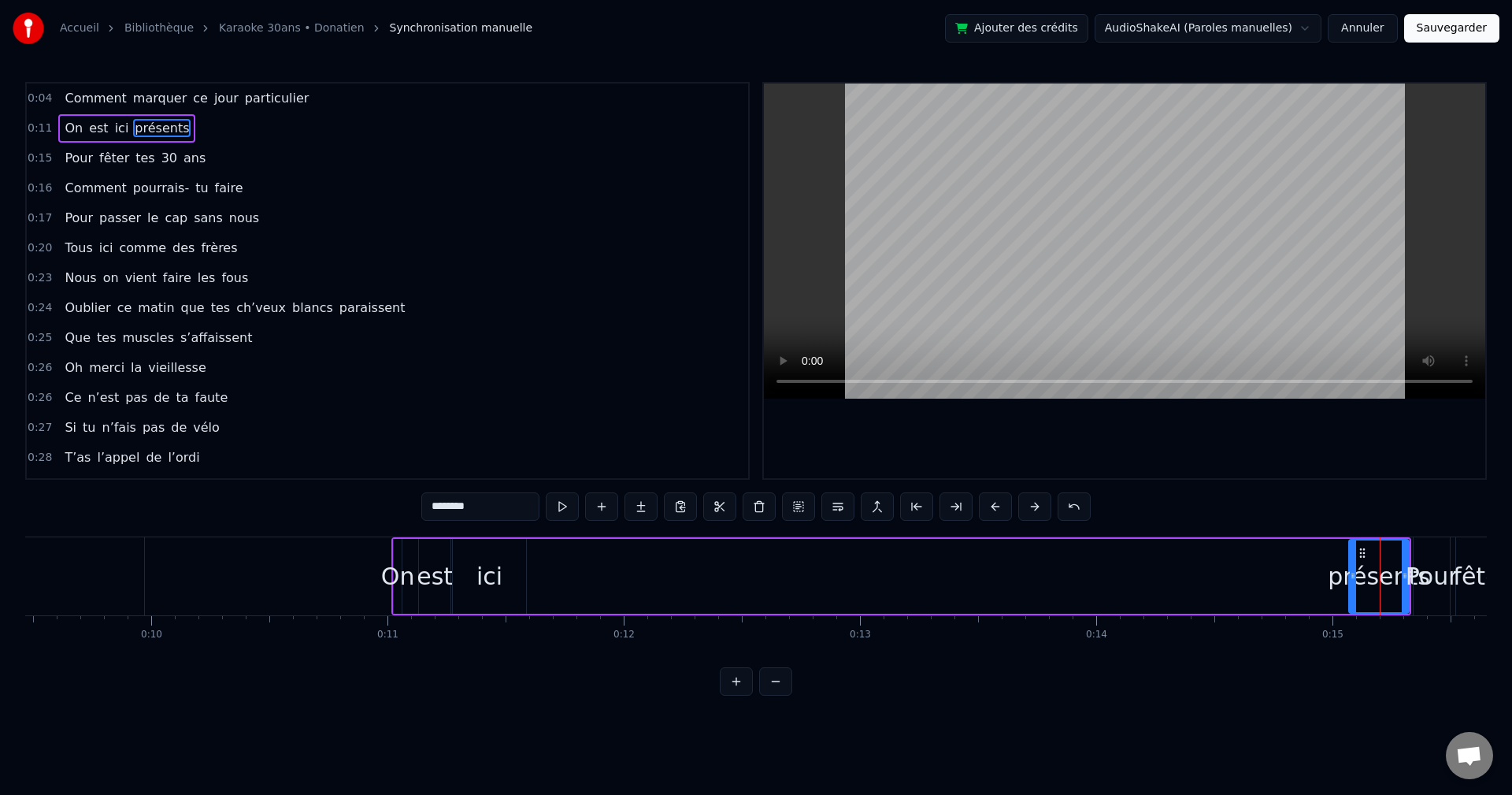
drag, startPoint x: 1373, startPoint y: 587, endPoint x: 933, endPoint y: 566, distance: 440.5
click at [617, 442] on div "On est ici présents" at bounding box center [901, 577] width 1020 height 78
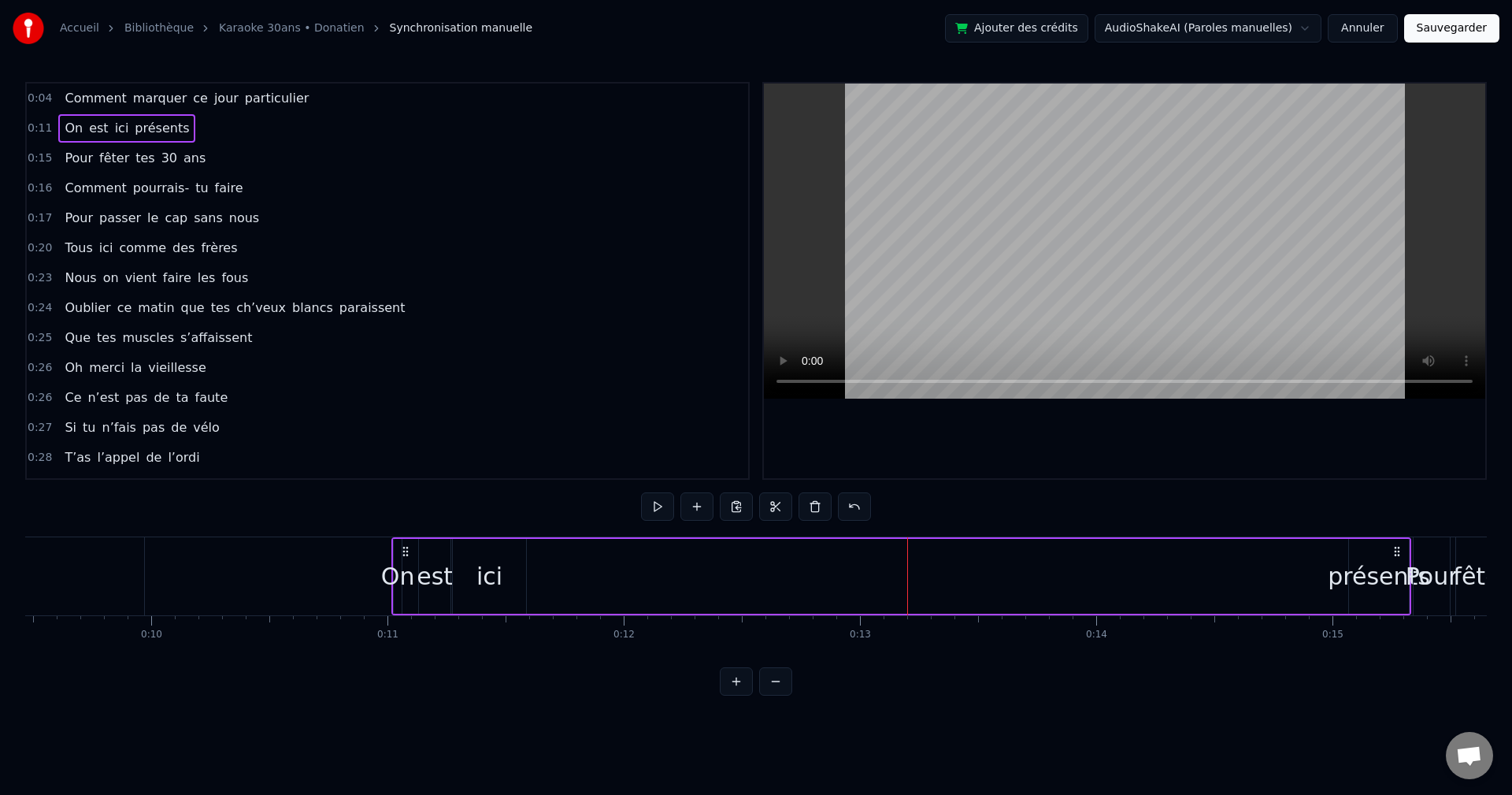
click at [617, 442] on div "présents" at bounding box center [1380, 576] width 103 height 35
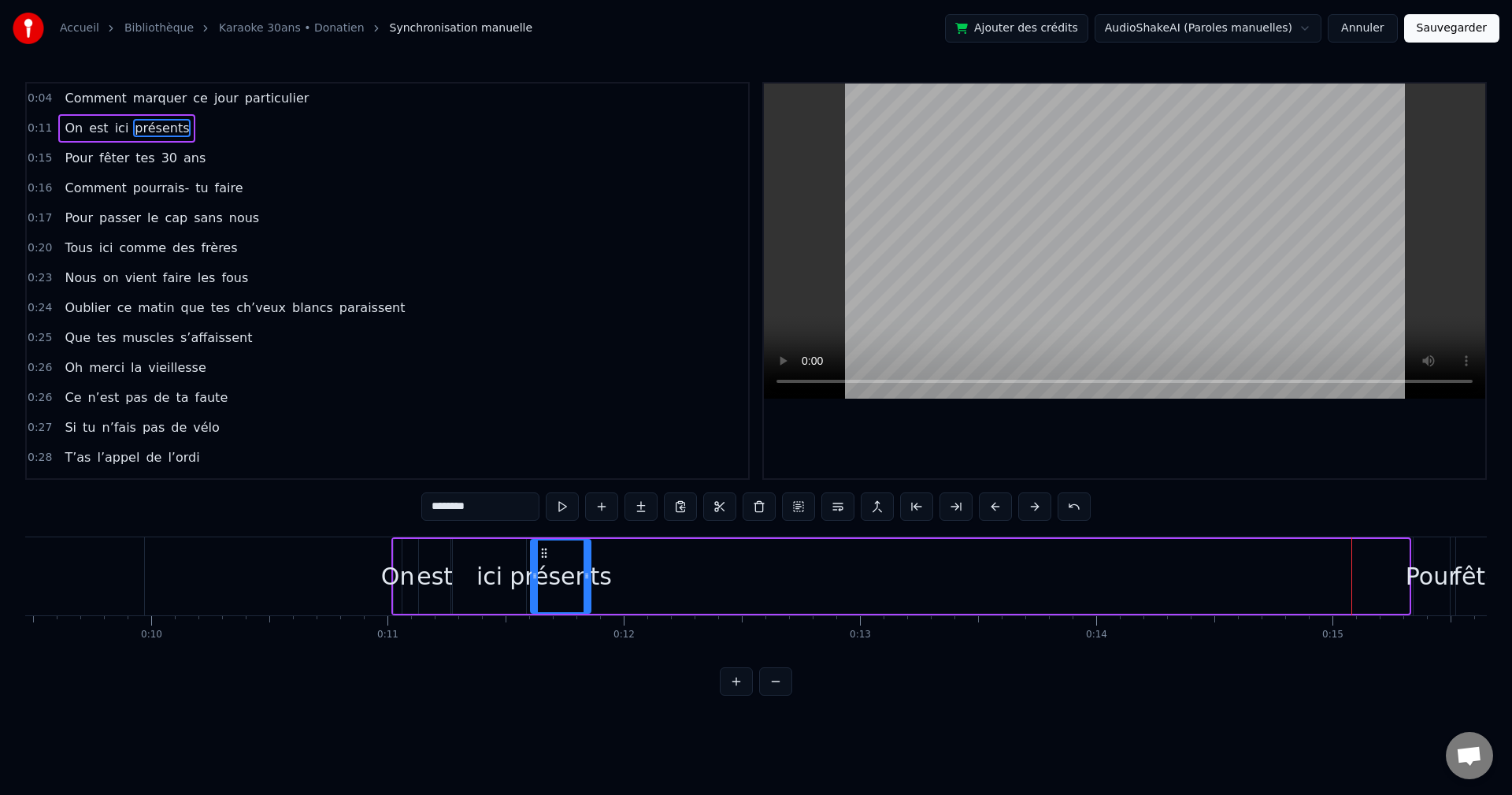
drag, startPoint x: 1364, startPoint y: 551, endPoint x: 544, endPoint y: 557, distance: 820.0
click at [544, 442] on icon at bounding box center [543, 553] width 12 height 12
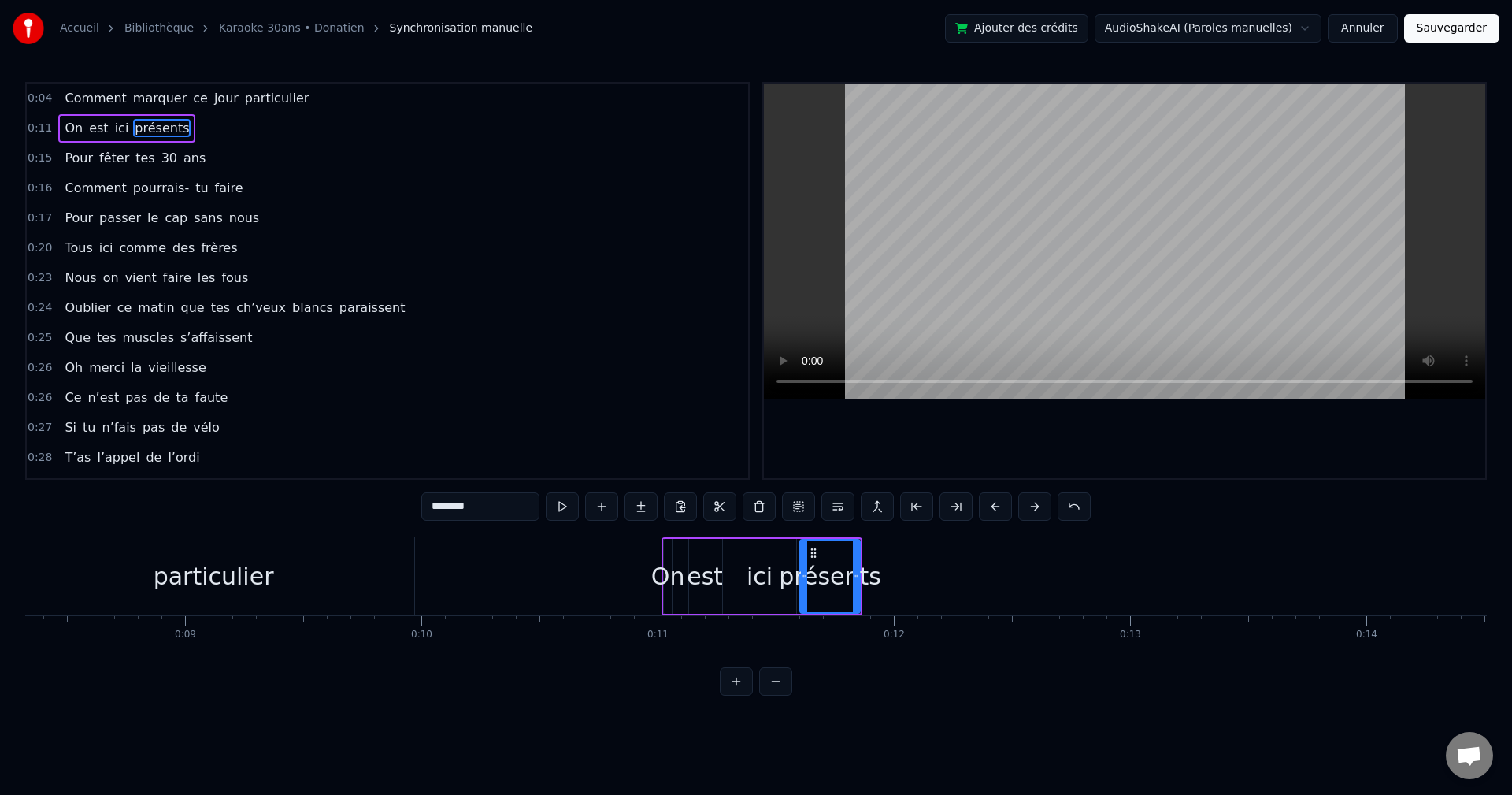
scroll to position [0, 1922]
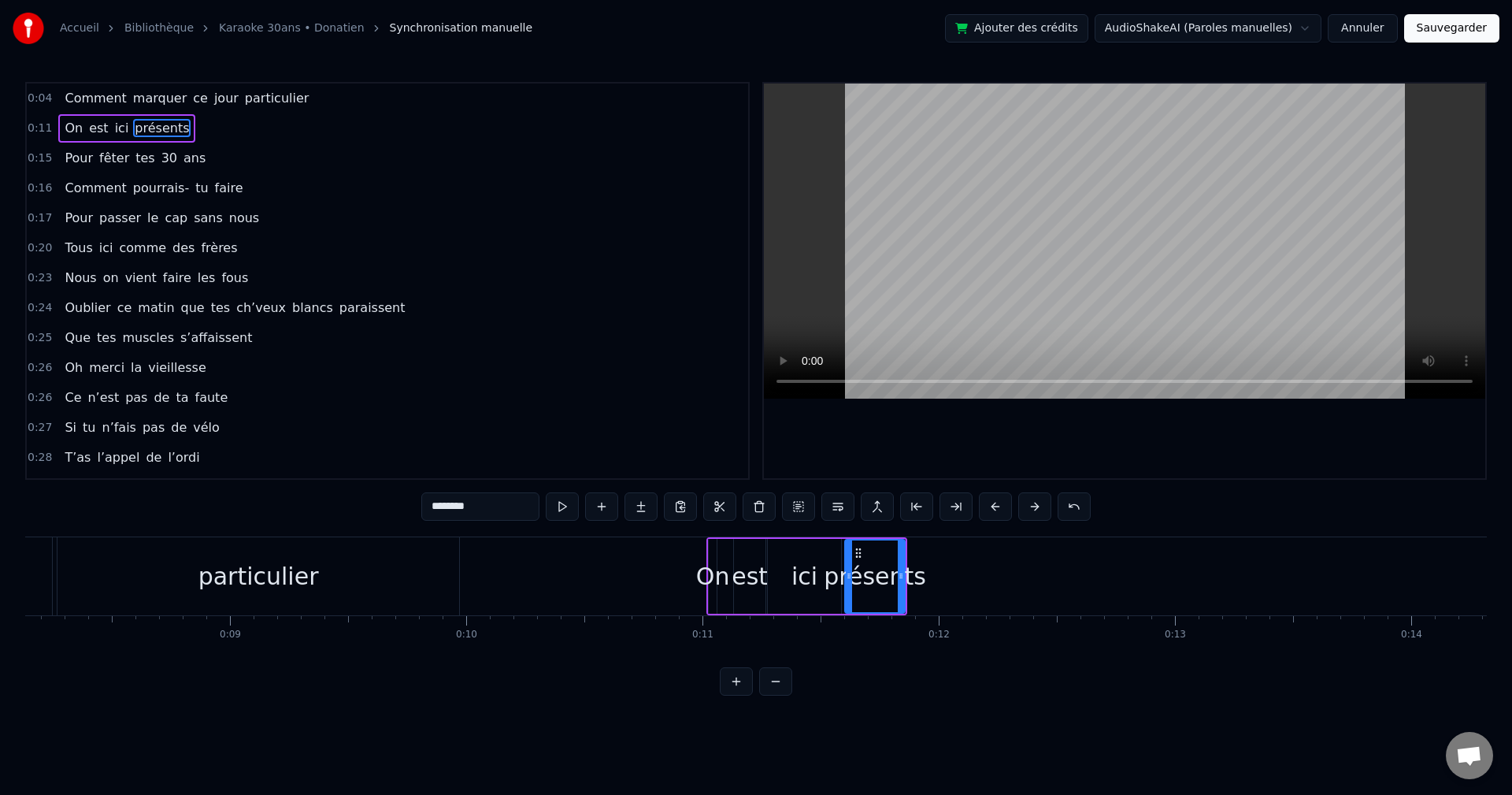
click at [337, 442] on div "particulier" at bounding box center [258, 577] width 402 height 78
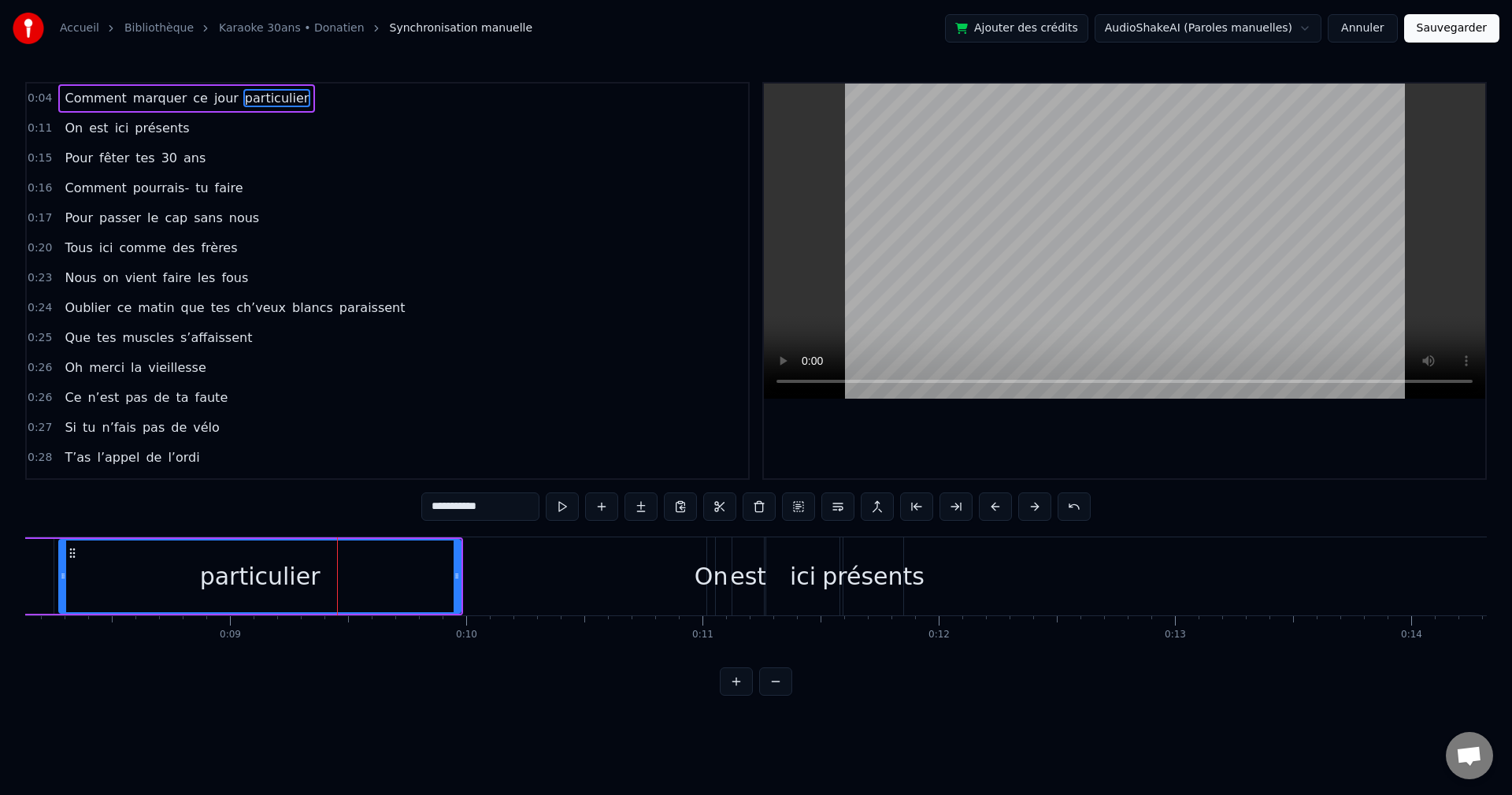
click at [617, 442] on div "présents" at bounding box center [874, 576] width 103 height 35
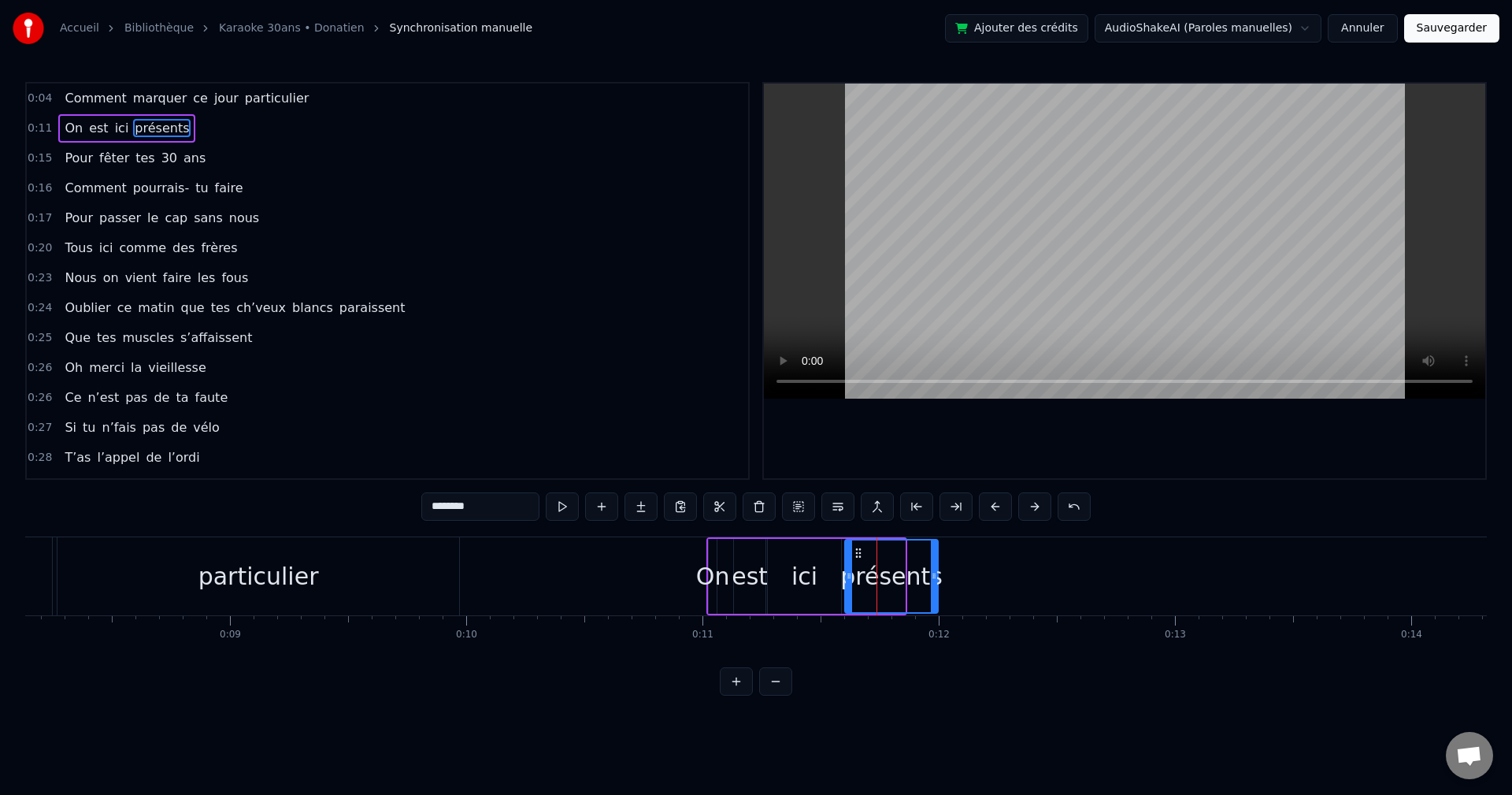
drag, startPoint x: 904, startPoint y: 580, endPoint x: 936, endPoint y: 583, distance: 32.1
click at [617, 442] on div at bounding box center [934, 576] width 7 height 71
click at [617, 442] on div "On" at bounding box center [714, 576] width 34 height 35
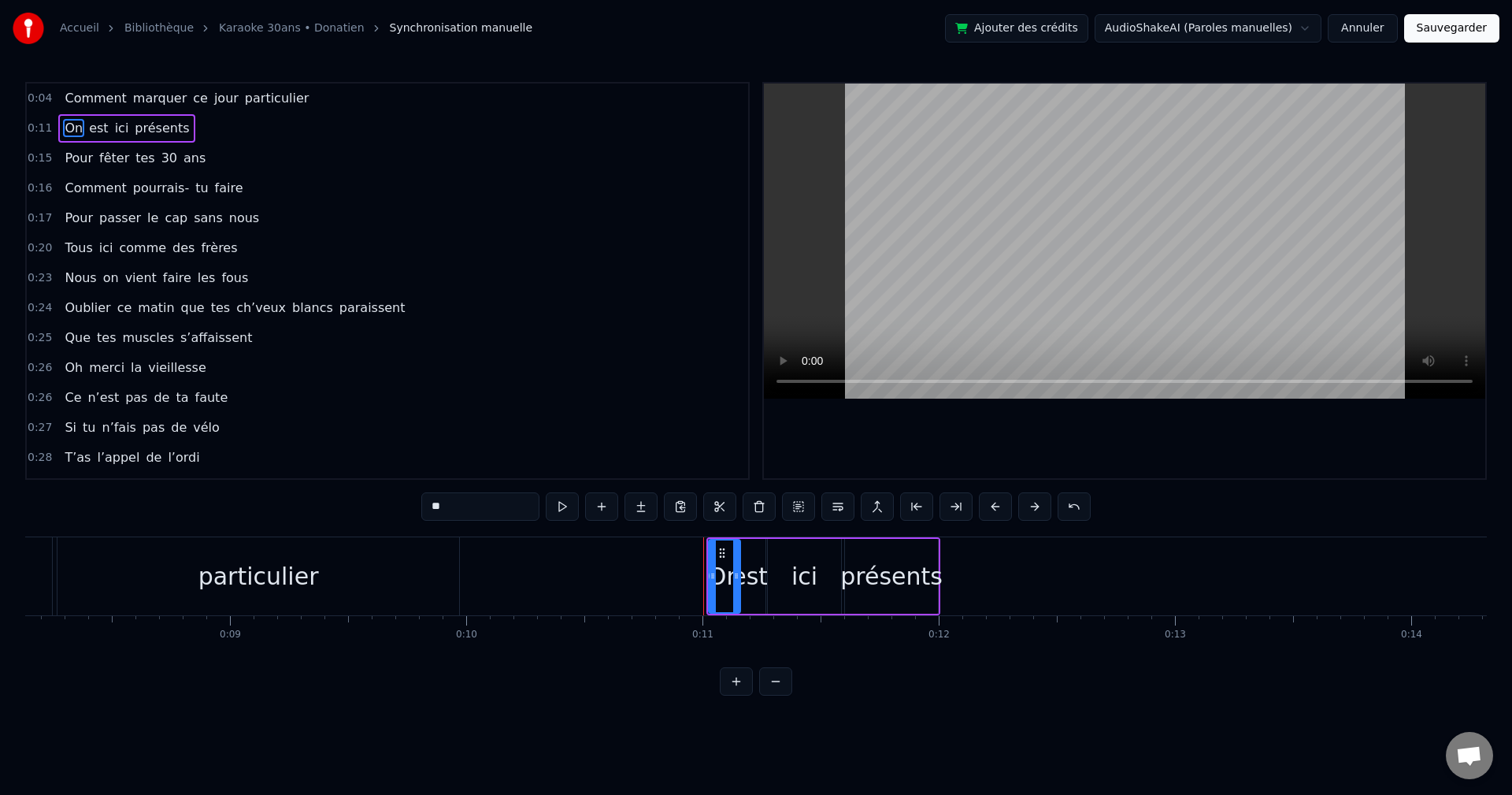
drag, startPoint x: 713, startPoint y: 575, endPoint x: 729, endPoint y: 567, distance: 17.9
click at [617, 442] on div at bounding box center [736, 576] width 7 height 71
drag, startPoint x: 717, startPoint y: 554, endPoint x: 514, endPoint y: 561, distance: 203.1
click at [514, 442] on div "On" at bounding box center [526, 576] width 33 height 71
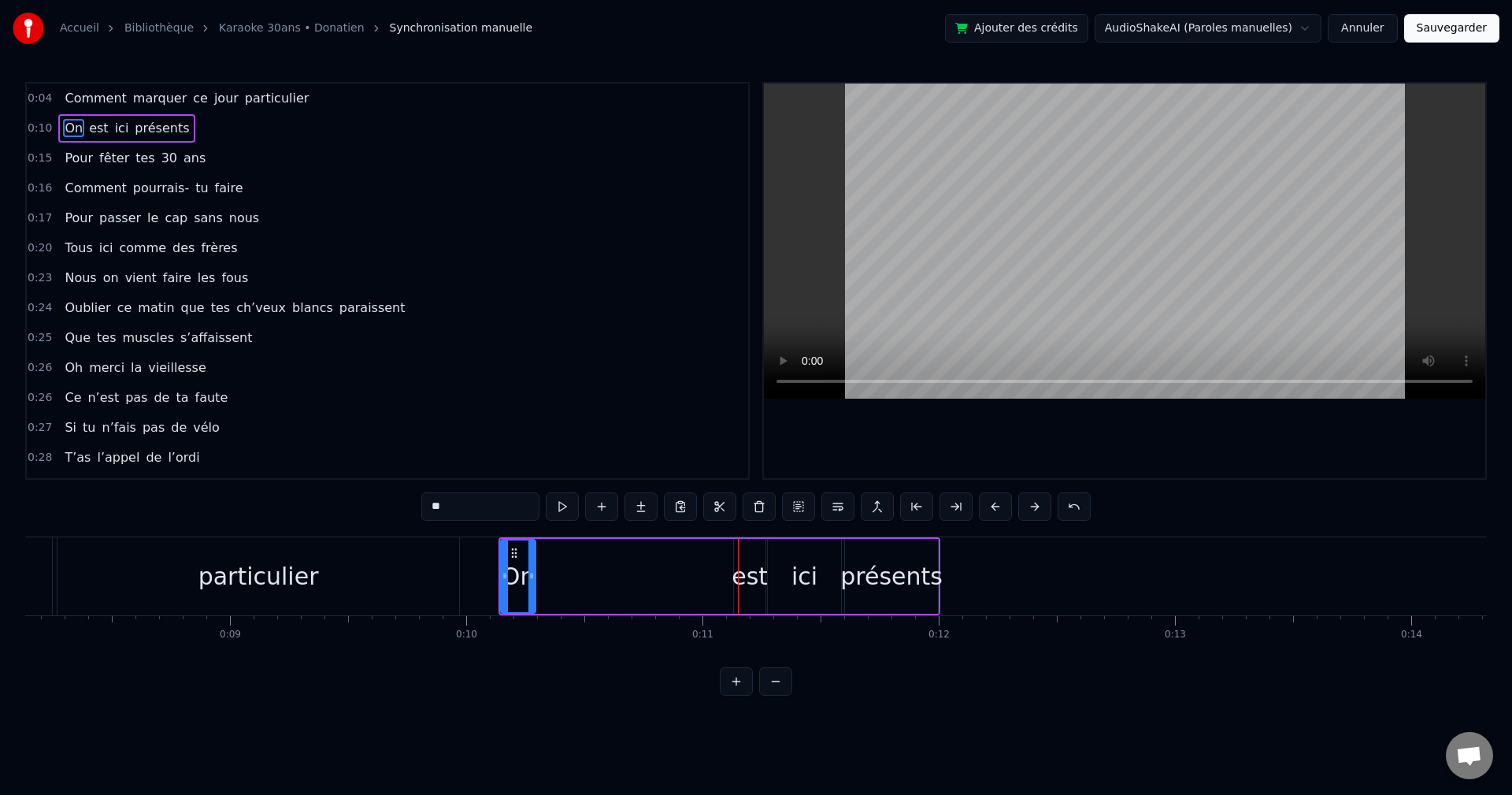
click at [617, 442] on div "est" at bounding box center [750, 576] width 36 height 35
click at [535, 442] on div "On" at bounding box center [519, 576] width 36 height 75
type input "**"
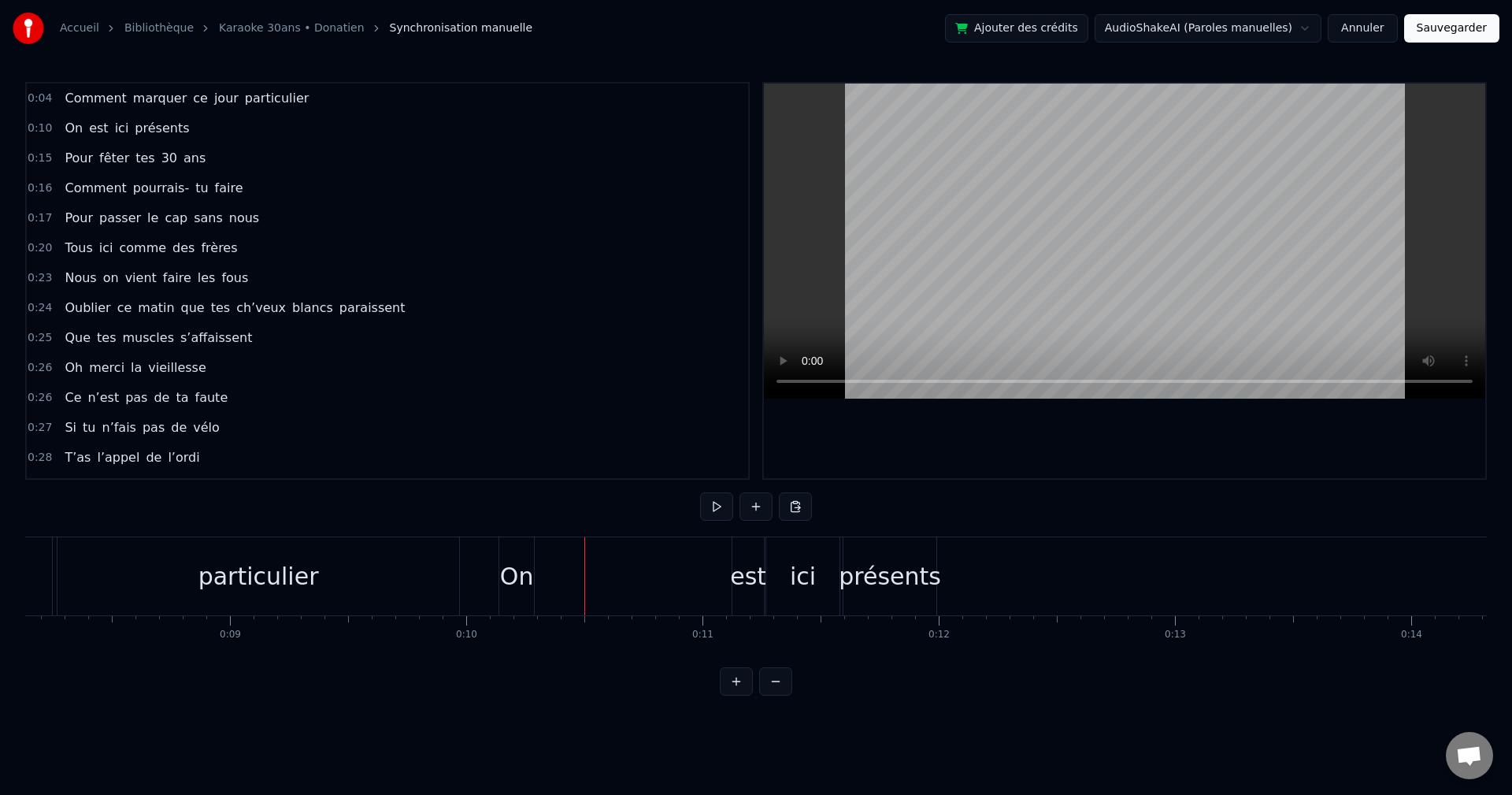
click at [529, 442] on div "On" at bounding box center [518, 576] width 34 height 35
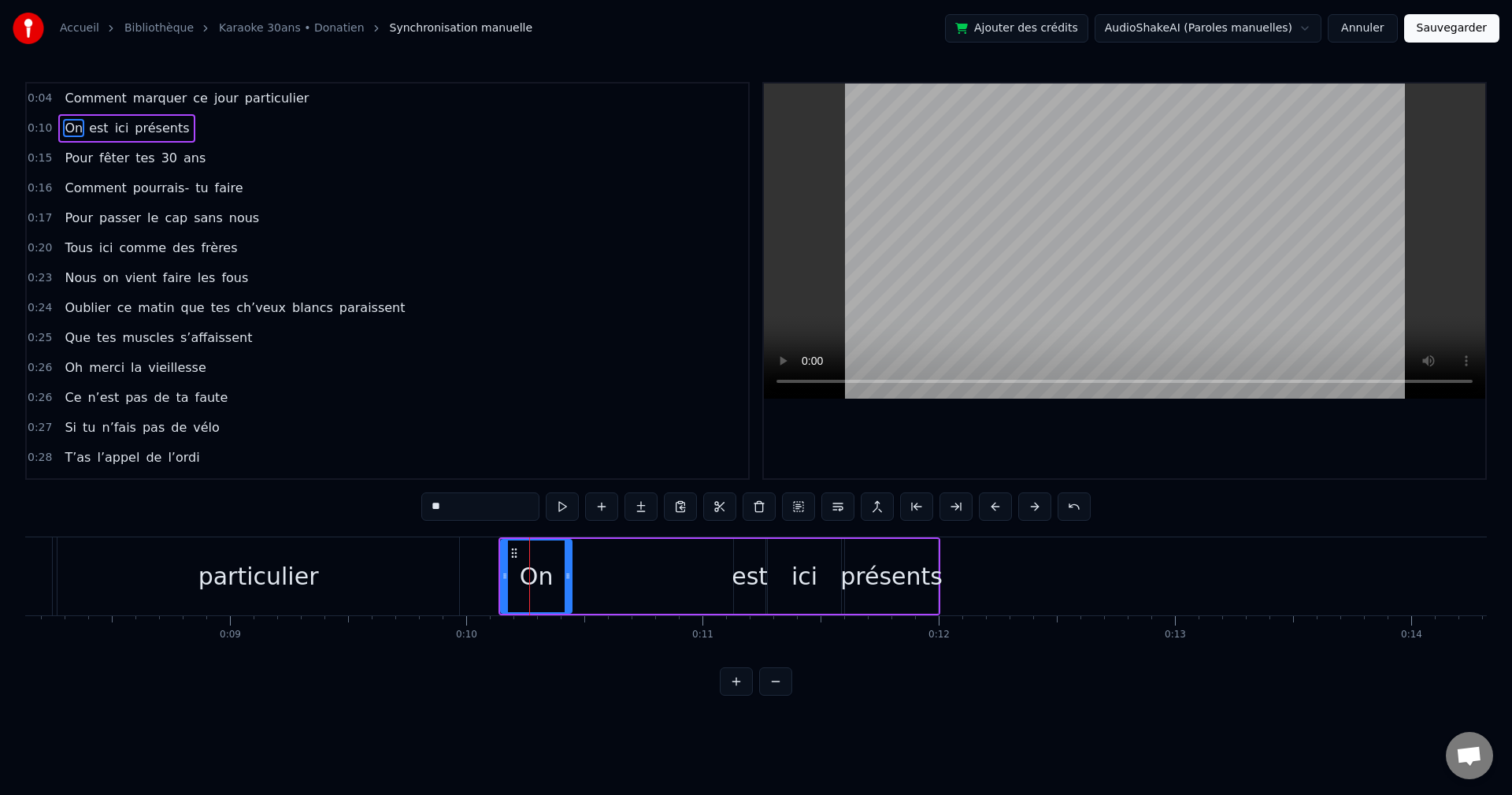
drag, startPoint x: 536, startPoint y: 579, endPoint x: 571, endPoint y: 577, distance: 35.1
click at [571, 442] on icon at bounding box center [568, 576] width 7 height 12
click at [617, 442] on div "est" at bounding box center [750, 576] width 36 height 35
drag, startPoint x: 739, startPoint y: 577, endPoint x: 718, endPoint y: 579, distance: 21.1
click at [617, 442] on icon at bounding box center [717, 576] width 7 height 12
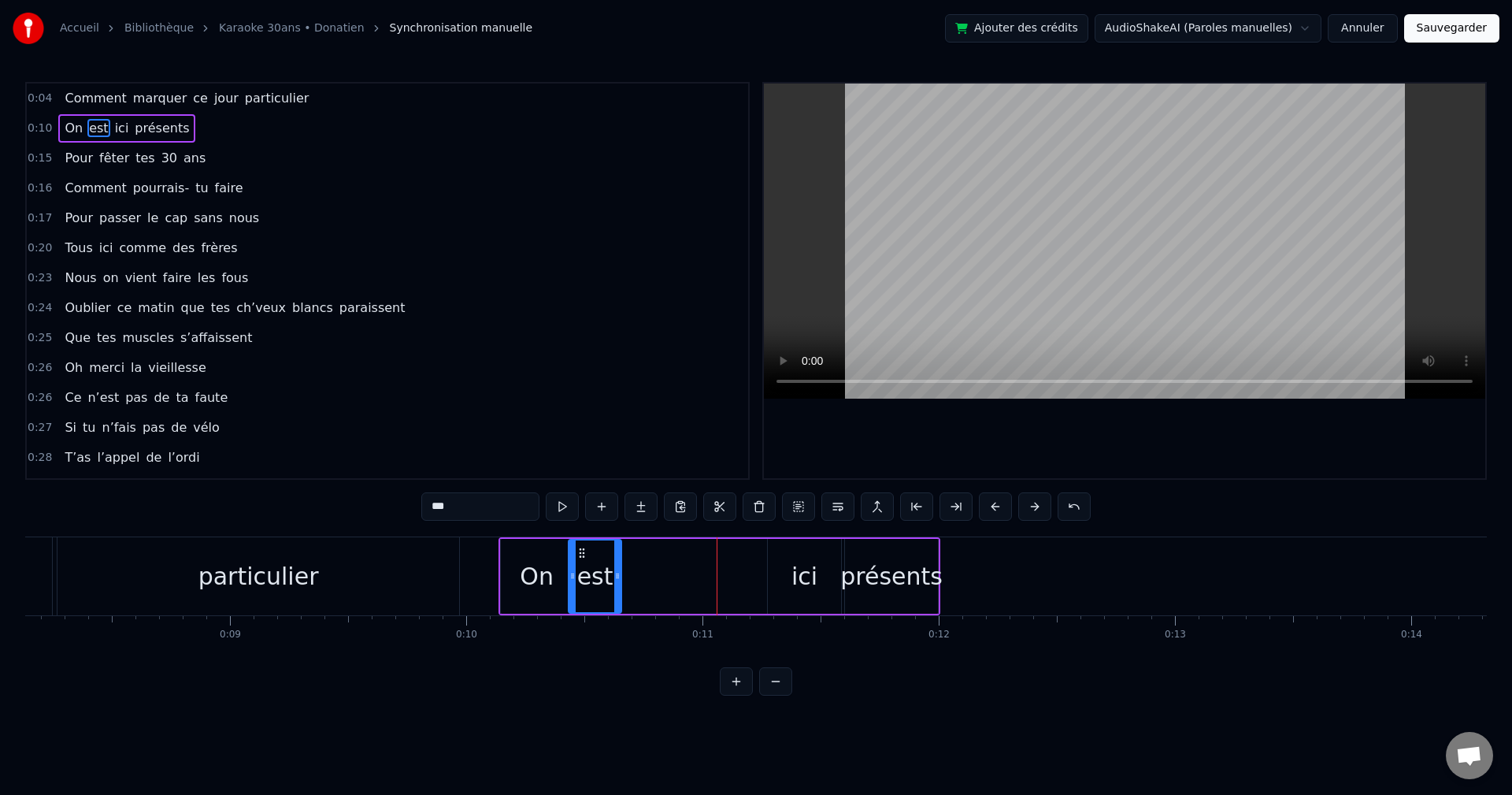
drag, startPoint x: 670, startPoint y: 554, endPoint x: 582, endPoint y: 557, distance: 88.1
click at [582, 442] on icon at bounding box center [581, 553] width 12 height 12
click at [617, 442] on div "ici" at bounding box center [804, 576] width 26 height 35
type input "***"
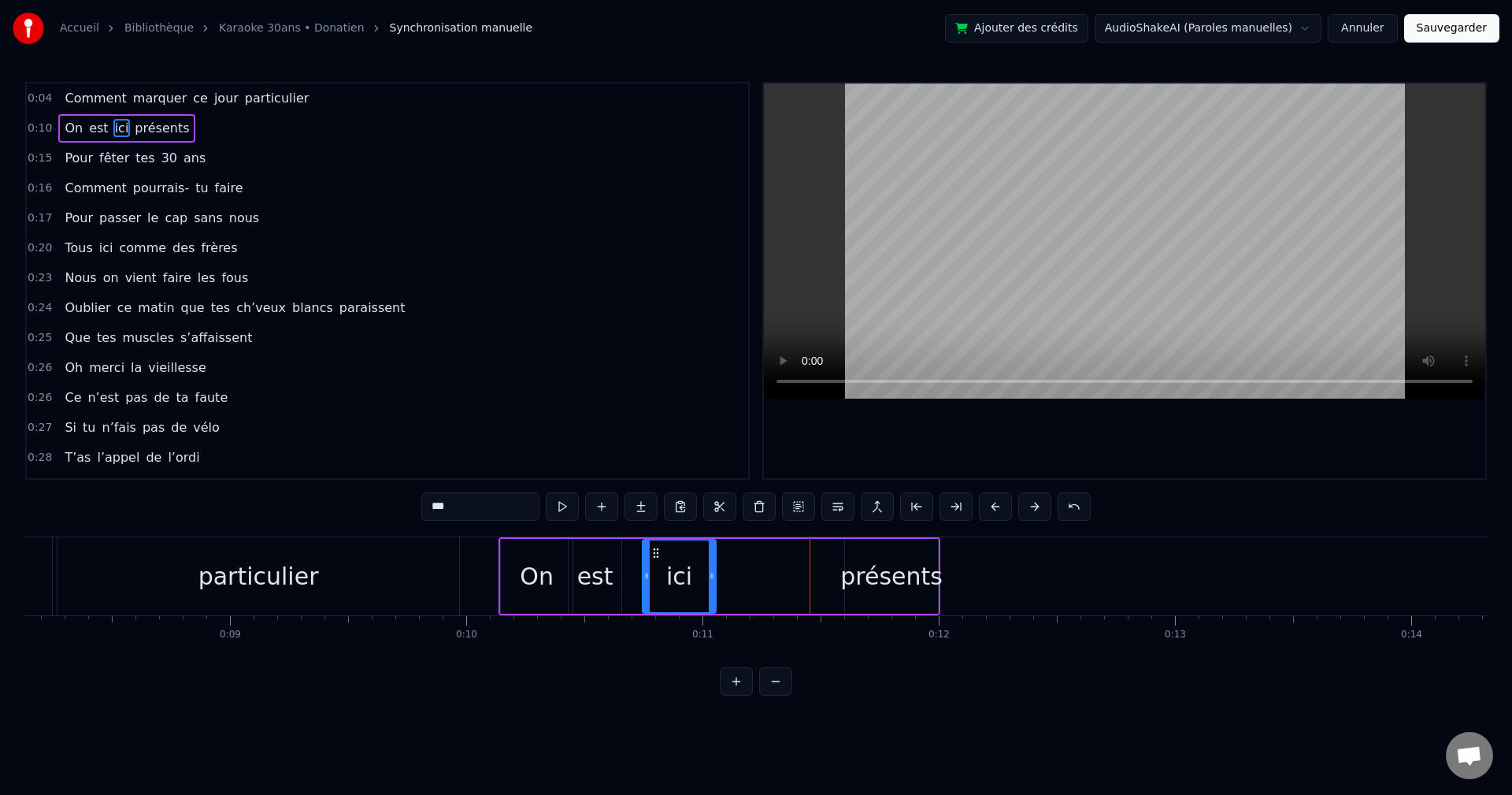
drag, startPoint x: 780, startPoint y: 554, endPoint x: 655, endPoint y: 553, distance: 125.0
click at [617, 442] on icon at bounding box center [656, 553] width 12 height 12
click at [617, 442] on div "On est ici présents" at bounding box center [719, 577] width 442 height 78
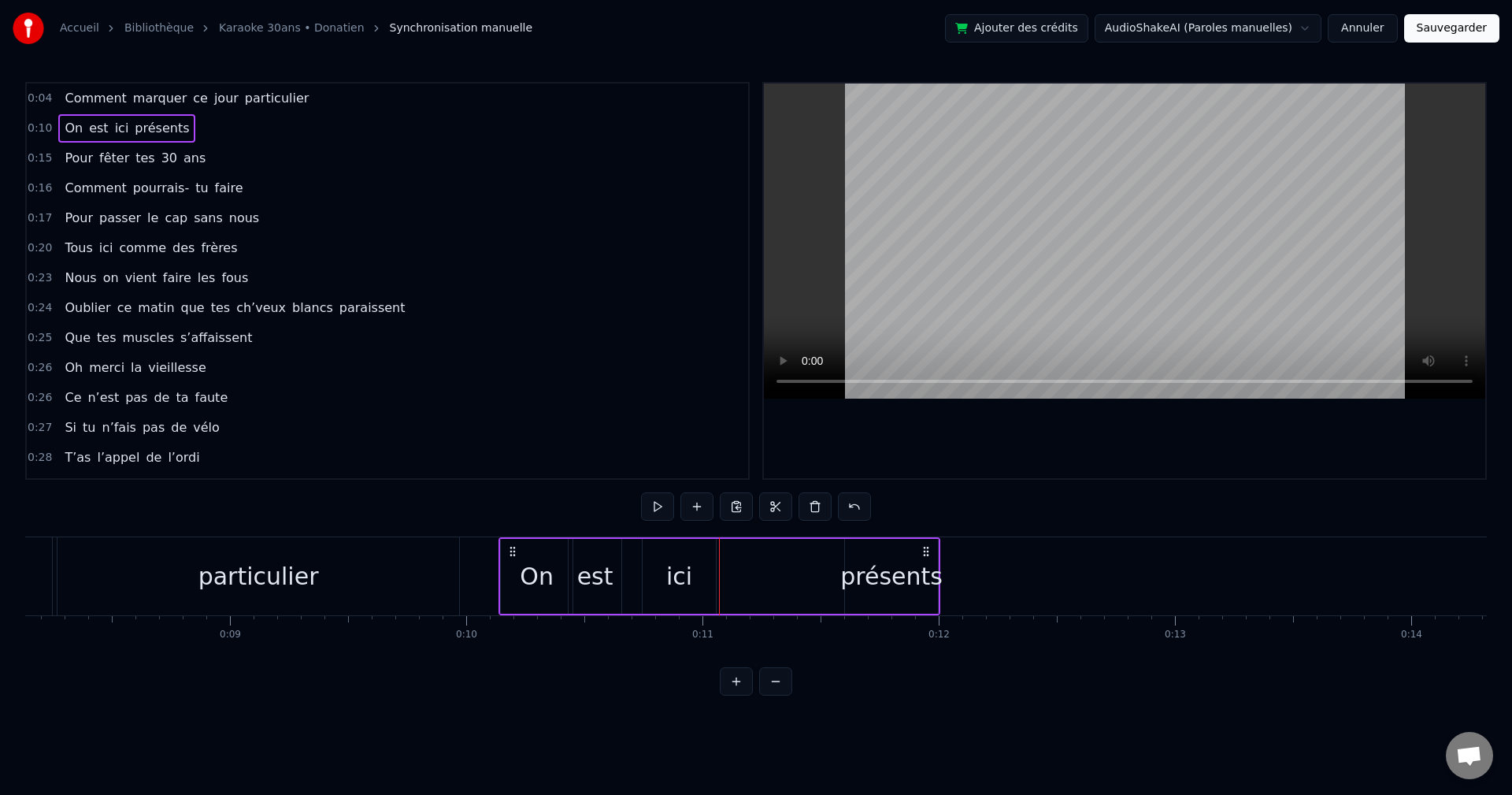
click at [617, 442] on div "ici" at bounding box center [679, 576] width 73 height 75
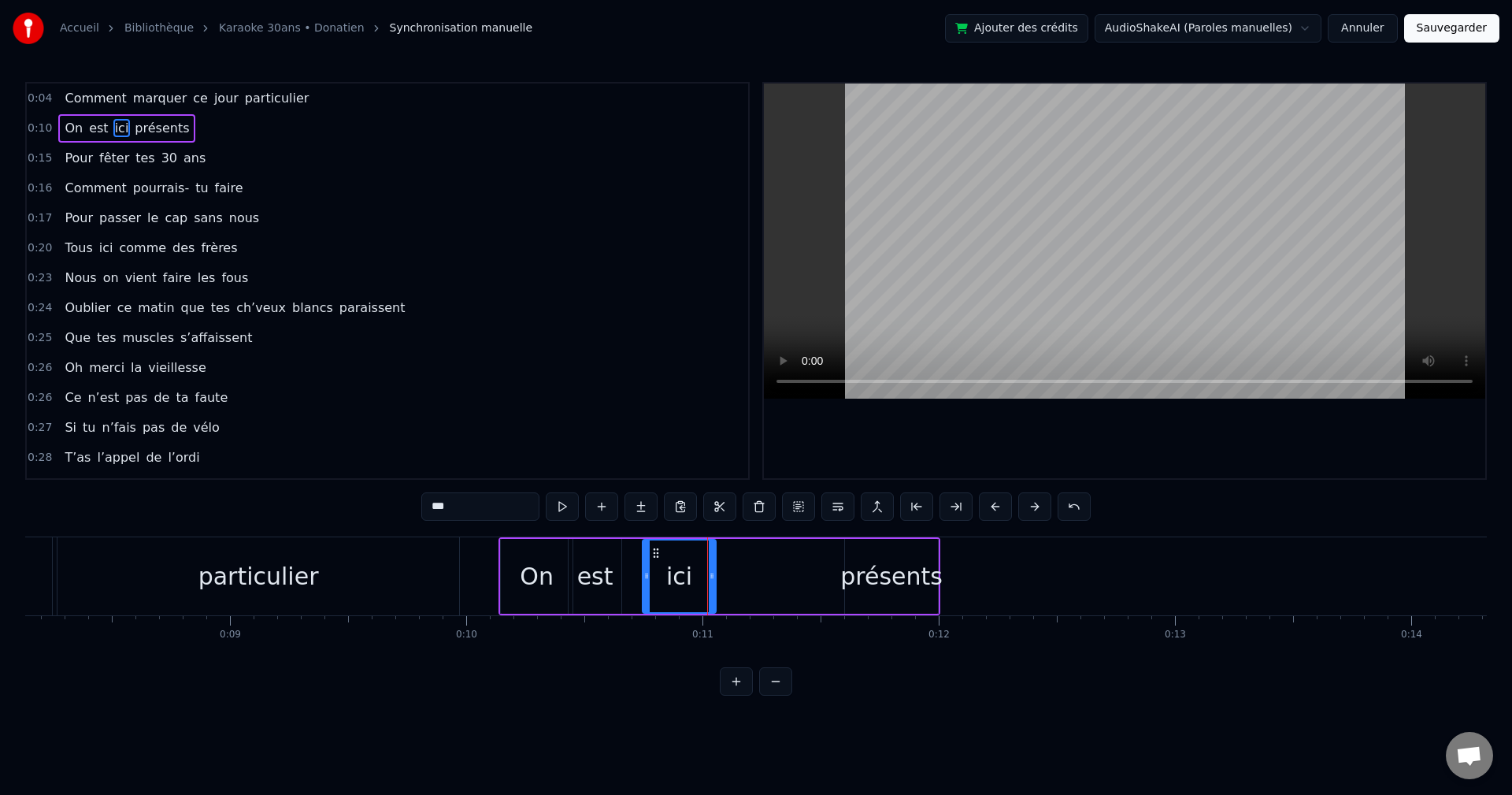
click at [617, 442] on div "présents" at bounding box center [892, 576] width 103 height 35
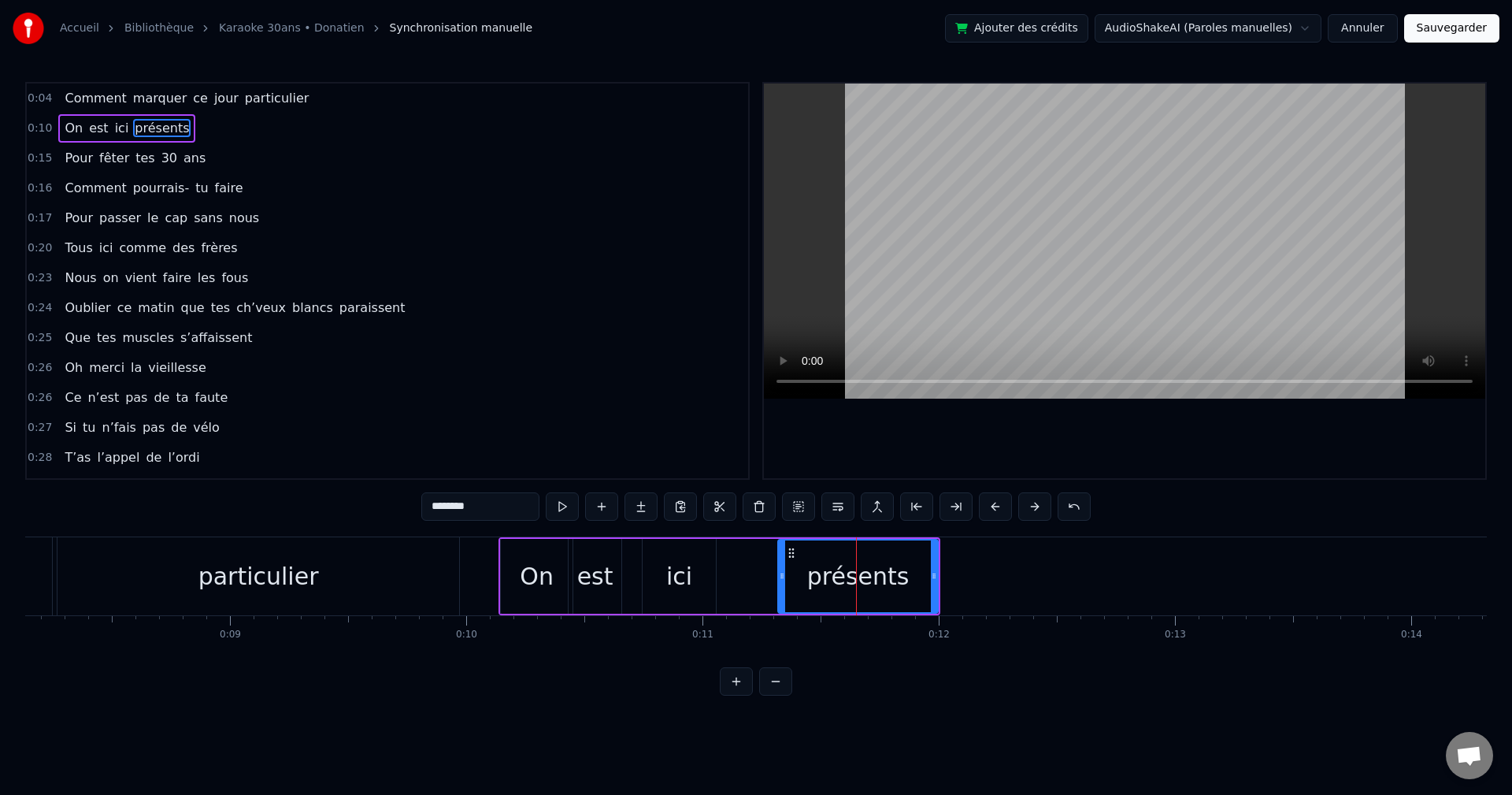
drag, startPoint x: 847, startPoint y: 572, endPoint x: 780, endPoint y: 579, distance: 67.4
click at [617, 442] on icon at bounding box center [782, 576] width 7 height 12
click at [617, 442] on div "ici" at bounding box center [678, 576] width 26 height 35
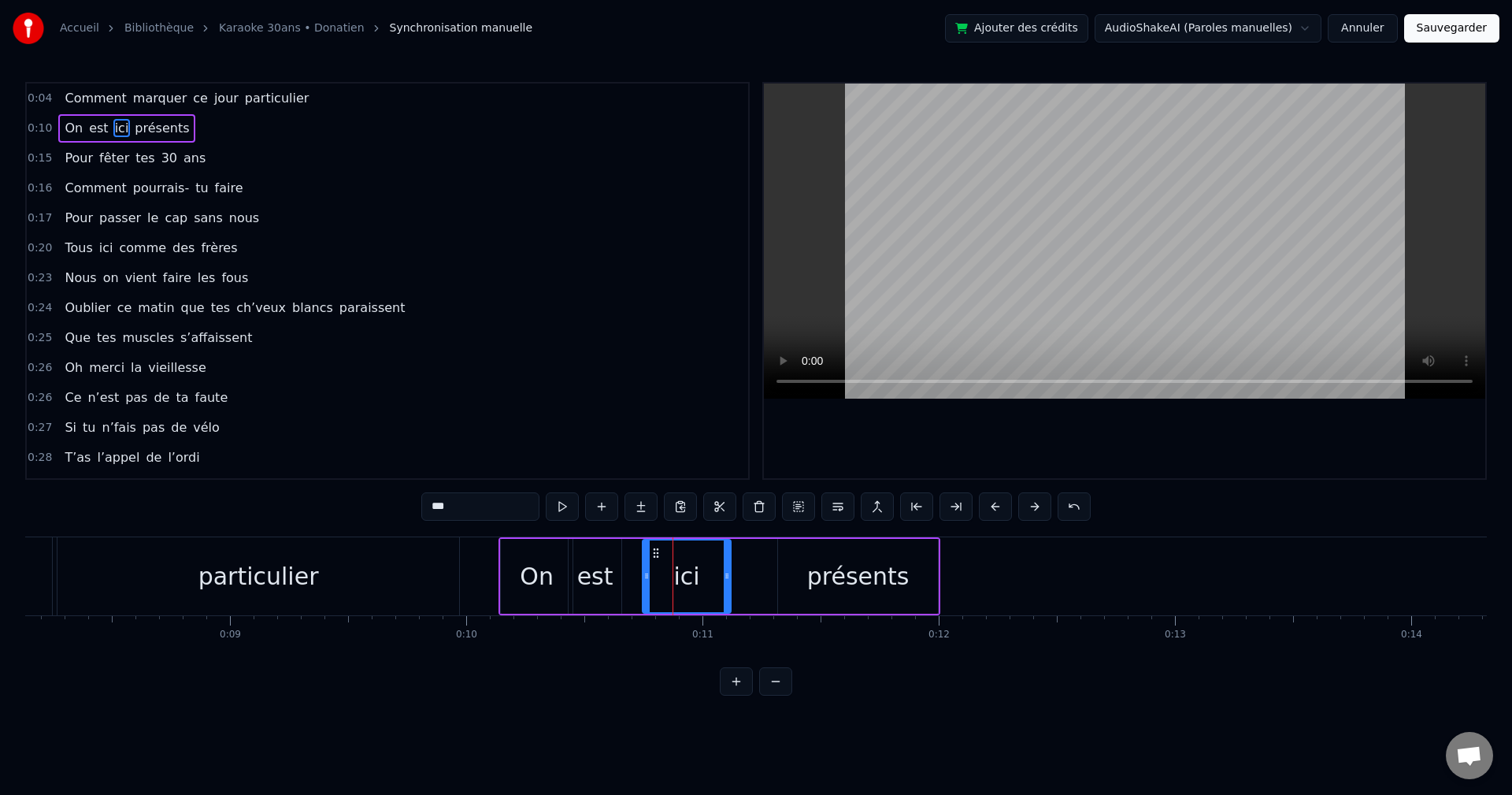
drag, startPoint x: 713, startPoint y: 578, endPoint x: 741, endPoint y: 579, distance: 28.0
click at [617, 442] on icon at bounding box center [727, 576] width 7 height 12
click at [617, 442] on div "est" at bounding box center [595, 576] width 52 height 75
drag, startPoint x: 584, startPoint y: 556, endPoint x: 605, endPoint y: 557, distance: 21.0
click at [603, 442] on icon at bounding box center [601, 553] width 12 height 12
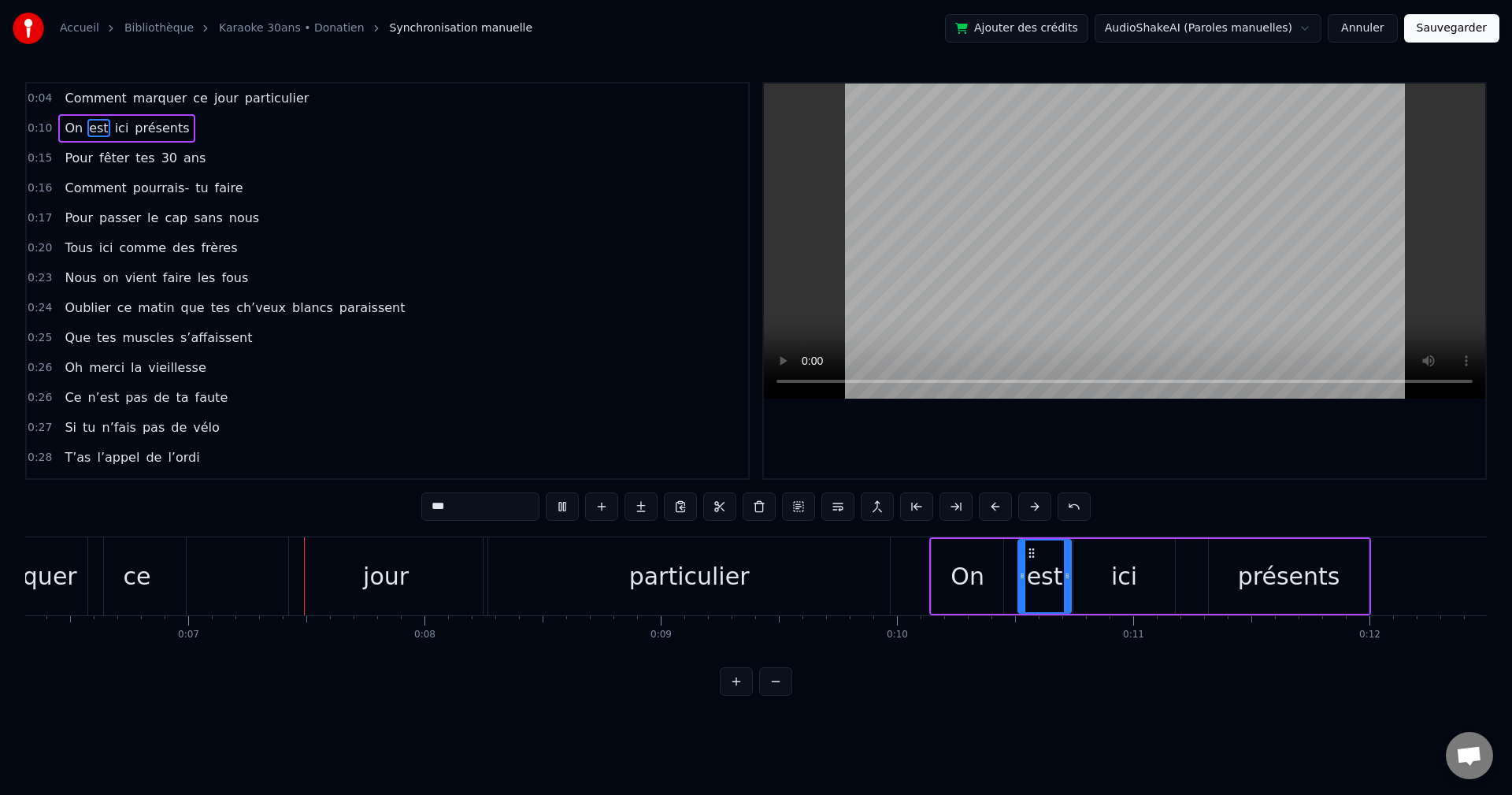
scroll to position [0, 1548]
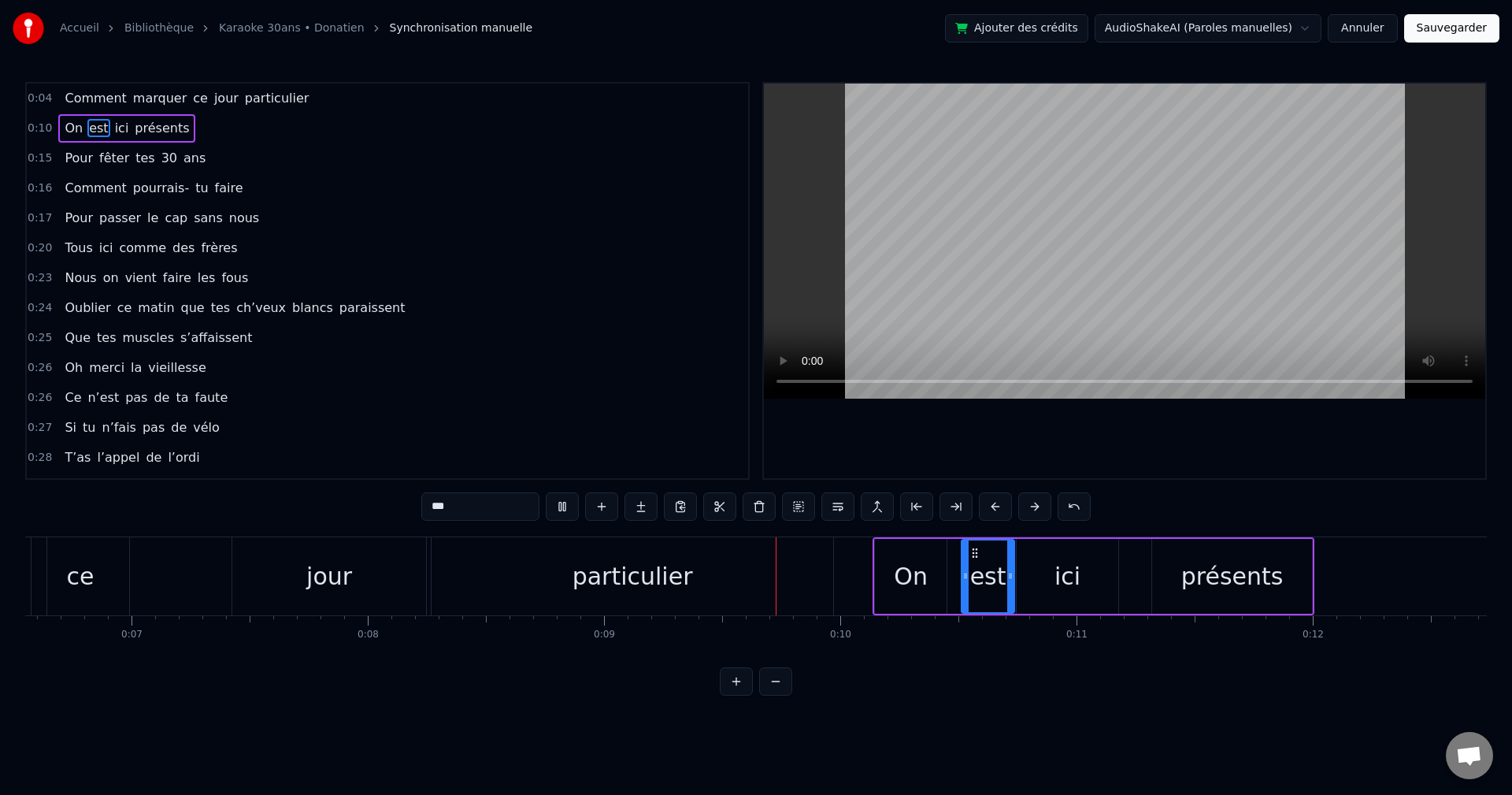
click at [617, 242] on video at bounding box center [1125, 241] width 721 height 315
click at [617, 442] on div "particulier" at bounding box center [633, 577] width 402 height 78
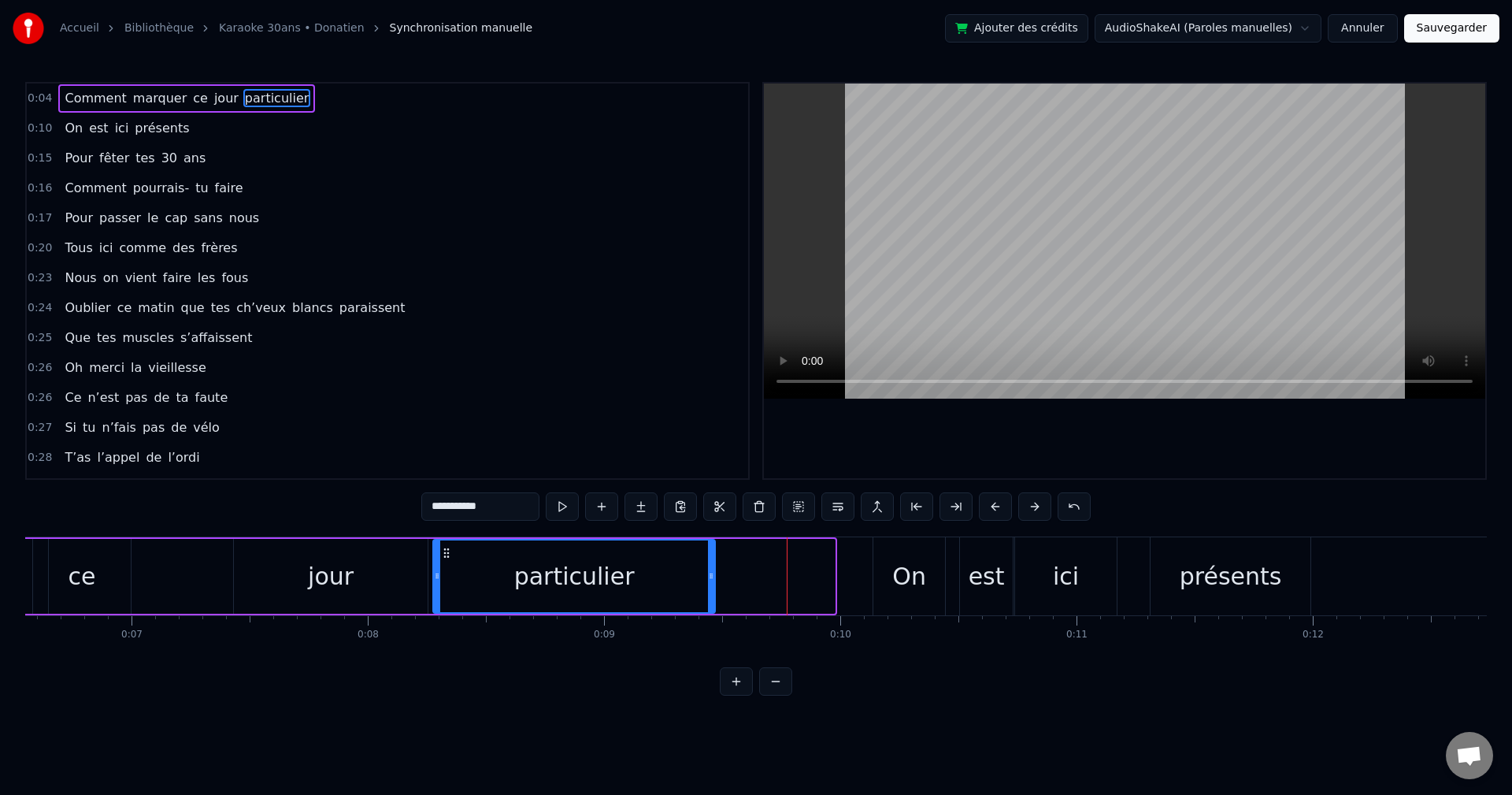
drag, startPoint x: 834, startPoint y: 572, endPoint x: 714, endPoint y: 593, distance: 121.8
click at [617, 442] on div at bounding box center [711, 576] width 7 height 71
click at [309, 442] on div "jour" at bounding box center [331, 576] width 46 height 35
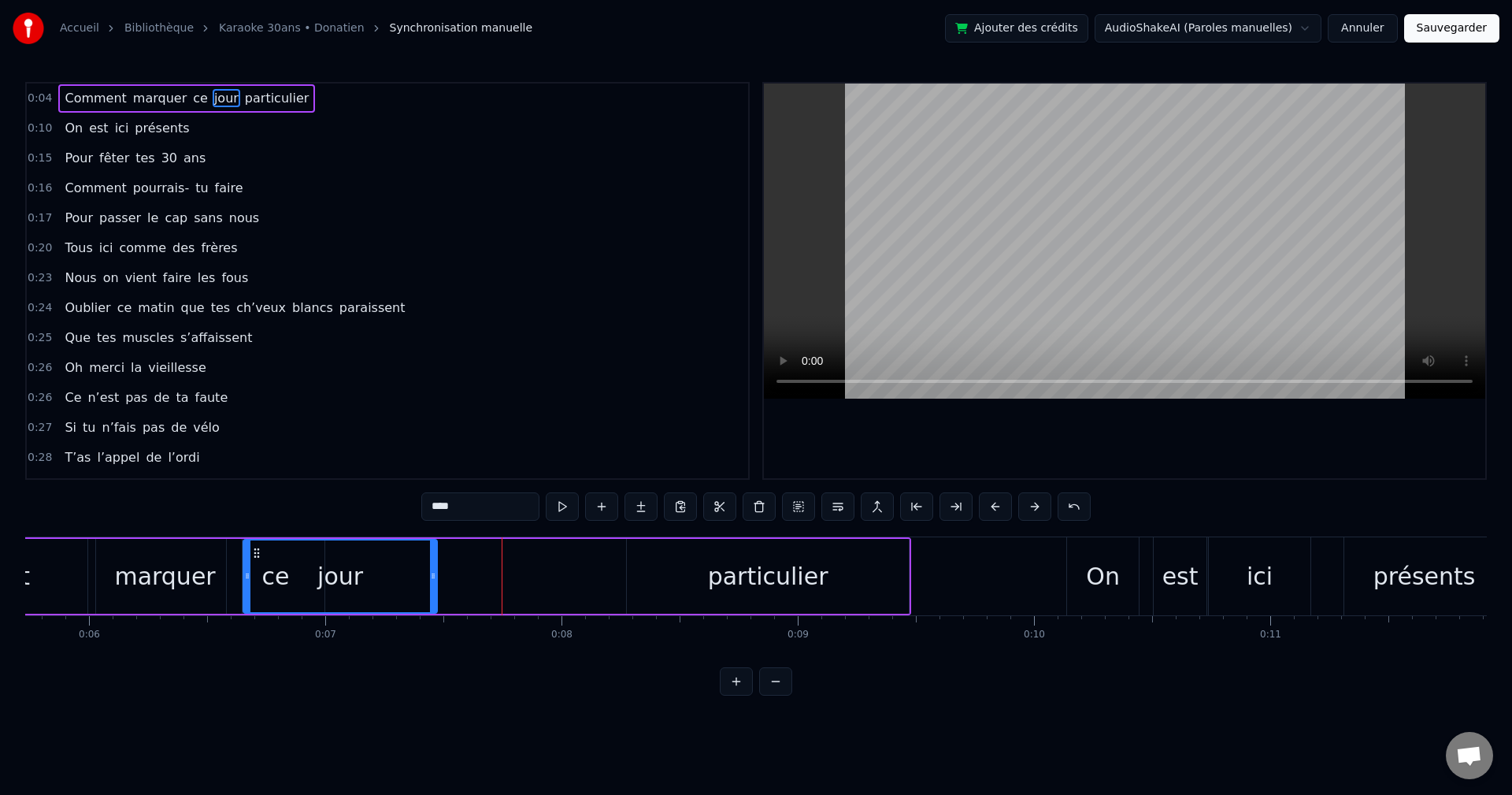
scroll to position [0, 1344]
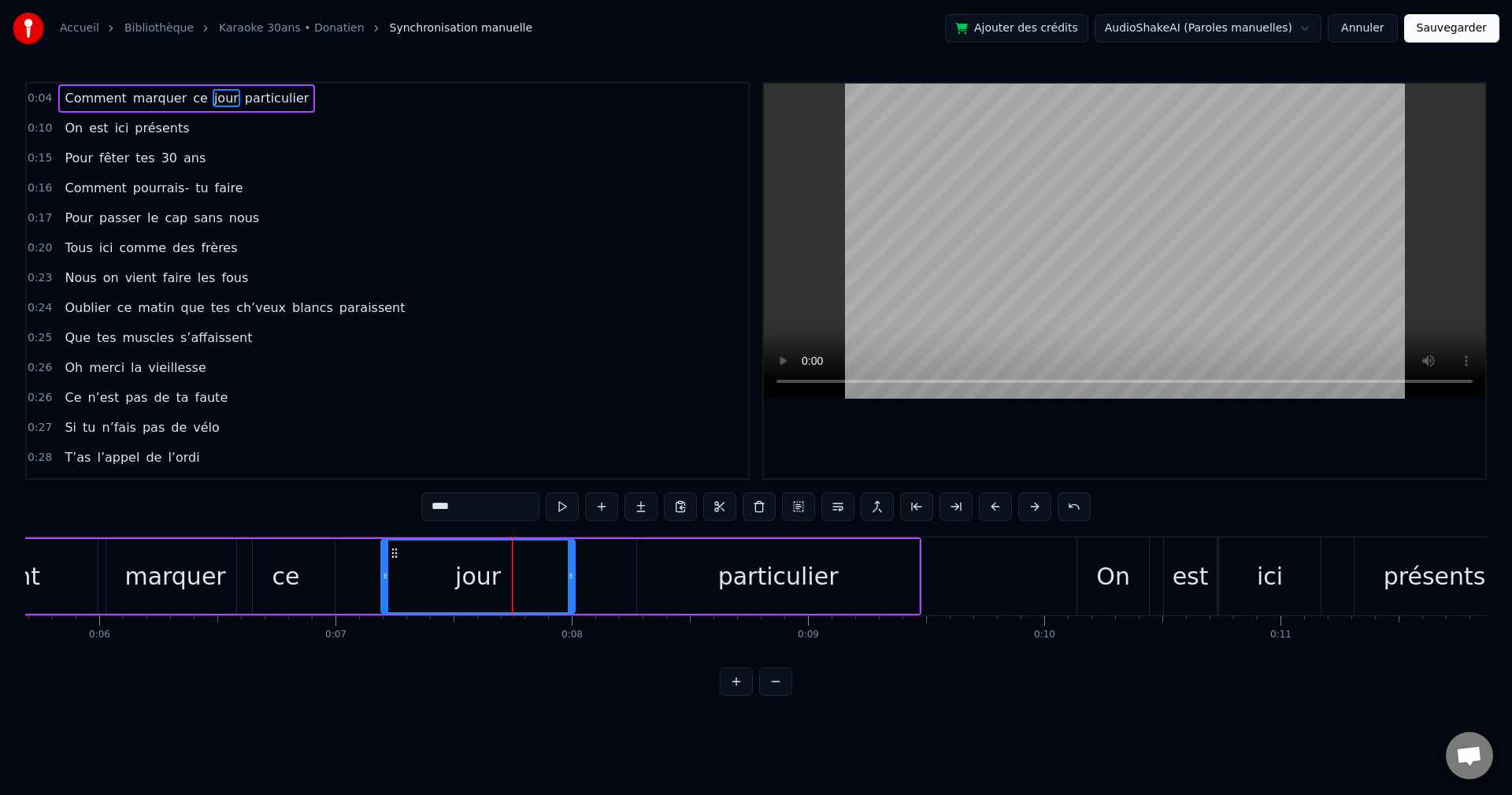
drag, startPoint x: 246, startPoint y: 554, endPoint x: 481, endPoint y: 506, distance: 239.9
click at [393, 442] on icon at bounding box center [394, 553] width 12 height 12
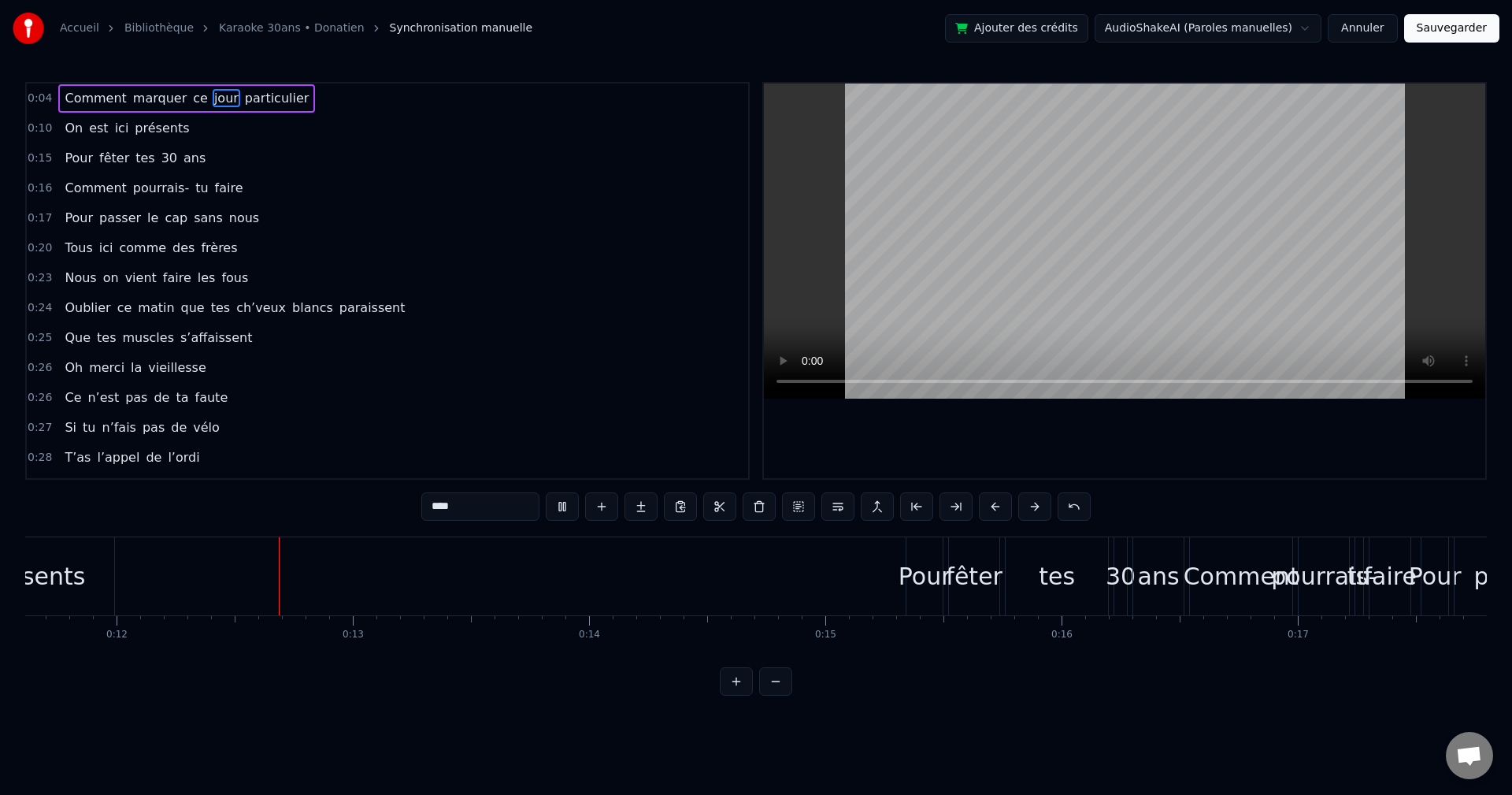
scroll to position [0, 2800]
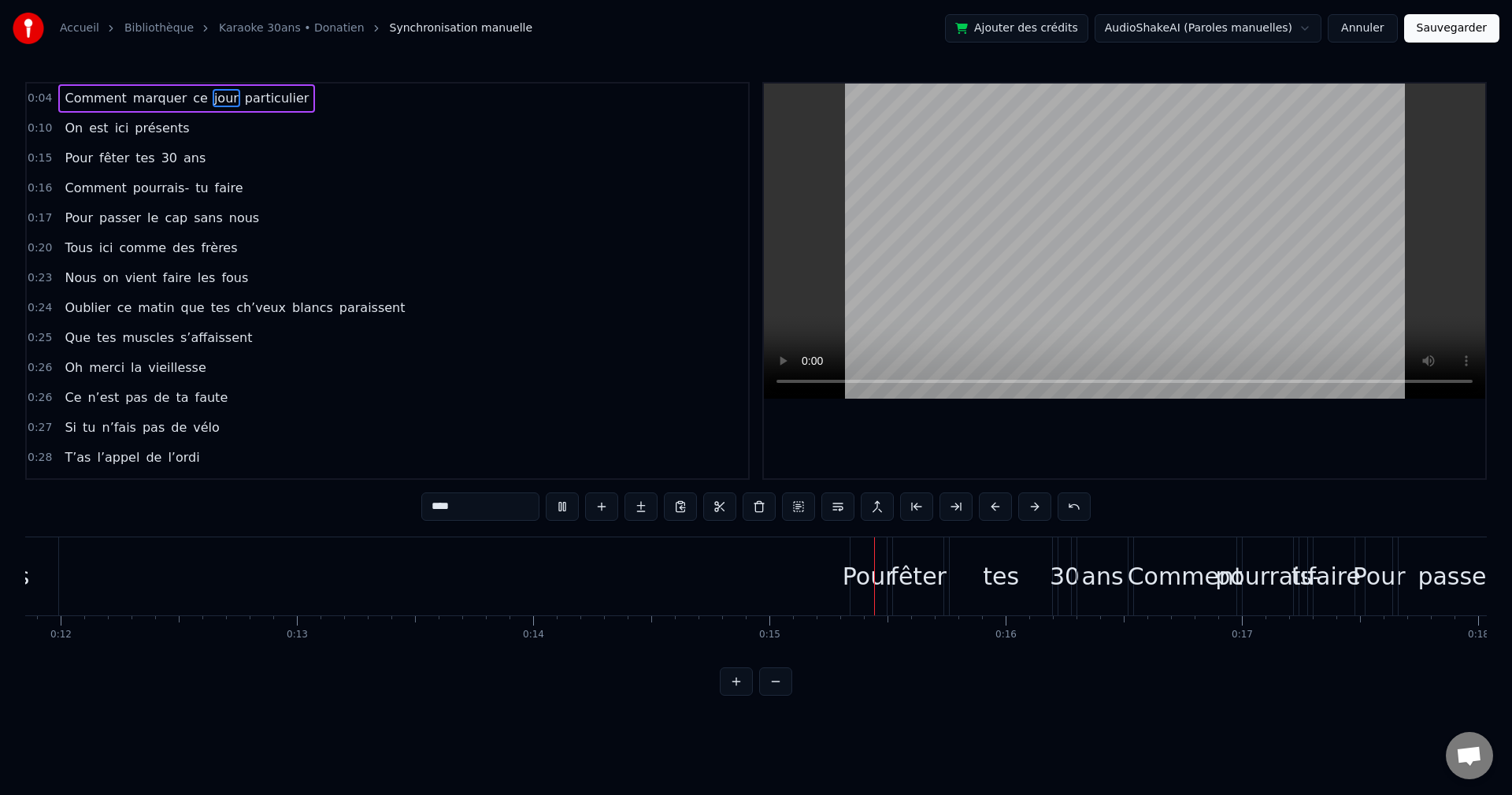
click at [617, 267] on video at bounding box center [1125, 241] width 721 height 315
click at [617, 442] on div "Pour" at bounding box center [869, 576] width 52 height 35
type input "****"
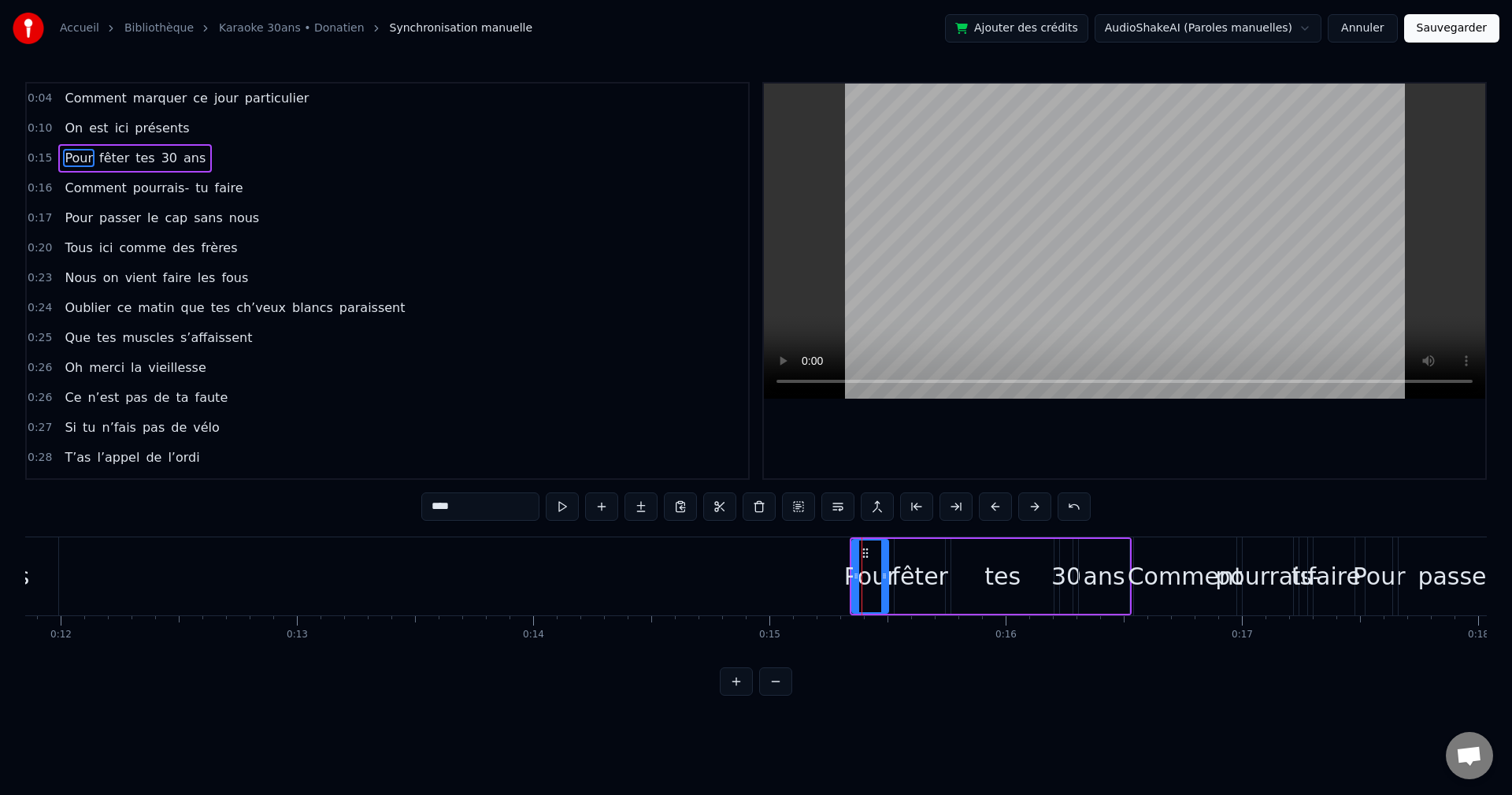
click at [39, 157] on span "0:15" at bounding box center [40, 158] width 25 height 16
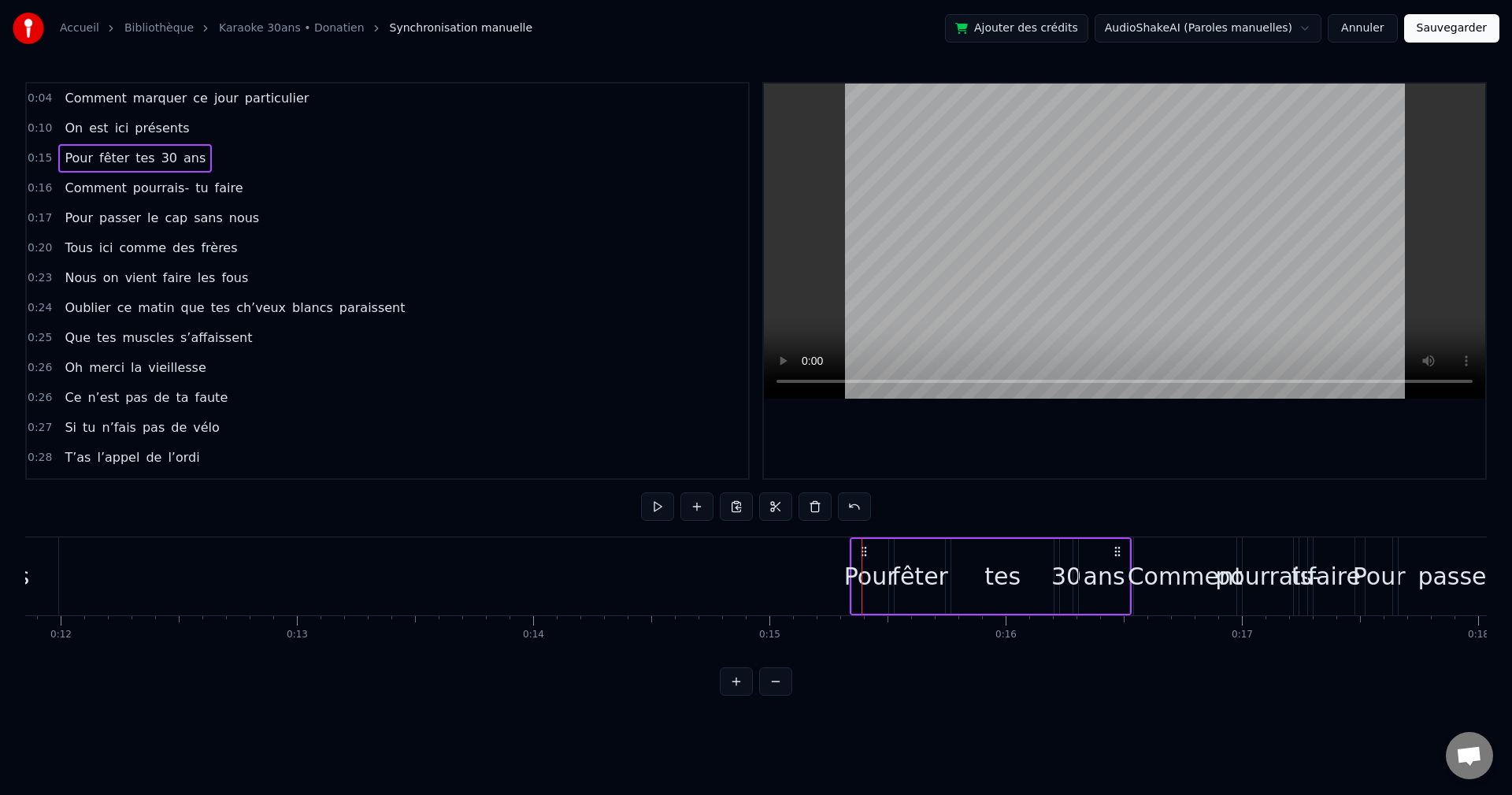
click at [39, 157] on span "0:15" at bounding box center [40, 158] width 25 height 16
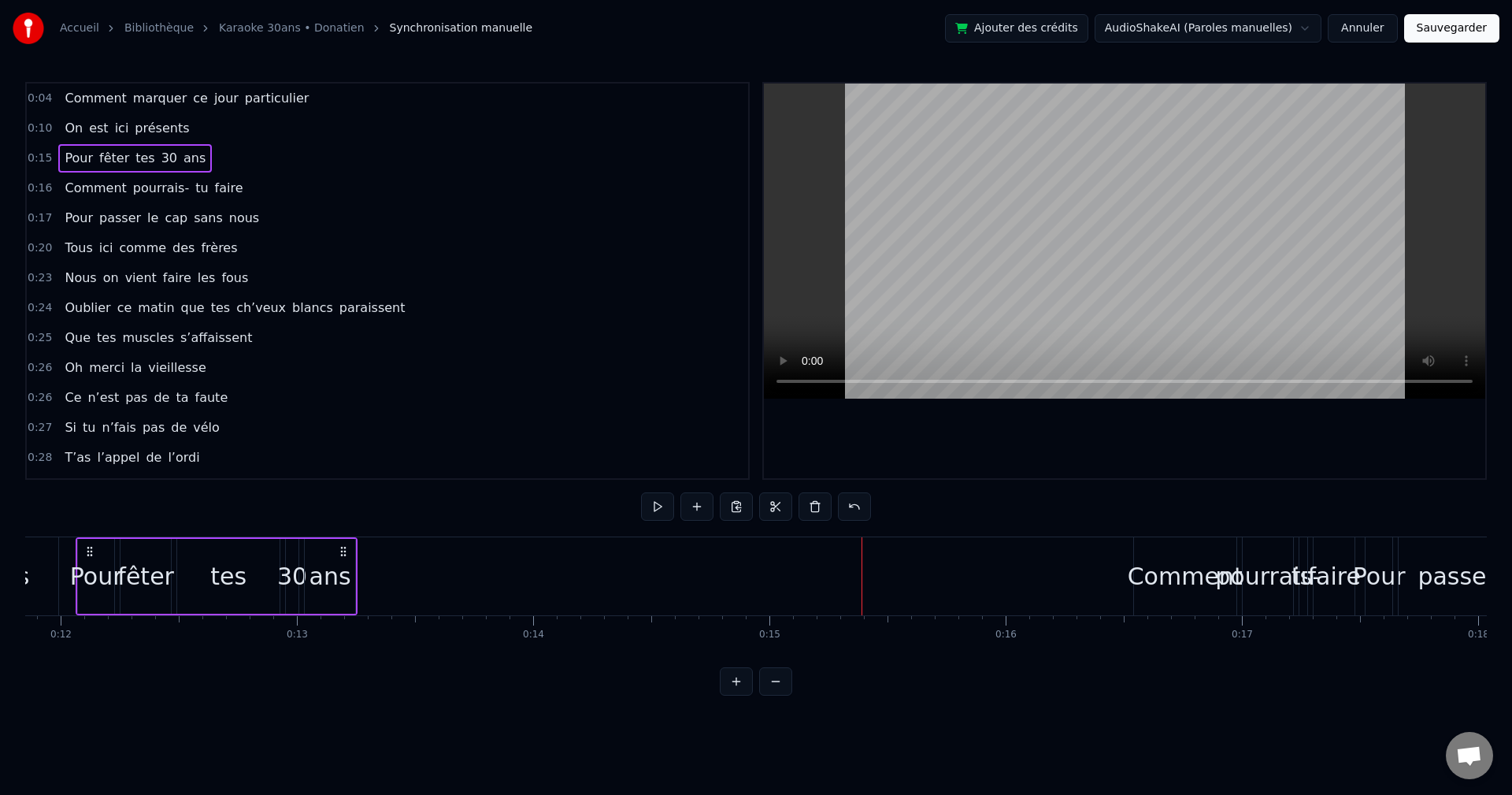
drag, startPoint x: 1119, startPoint y: 552, endPoint x: 344, endPoint y: 547, distance: 775.0
click at [344, 442] on icon at bounding box center [343, 551] width 12 height 12
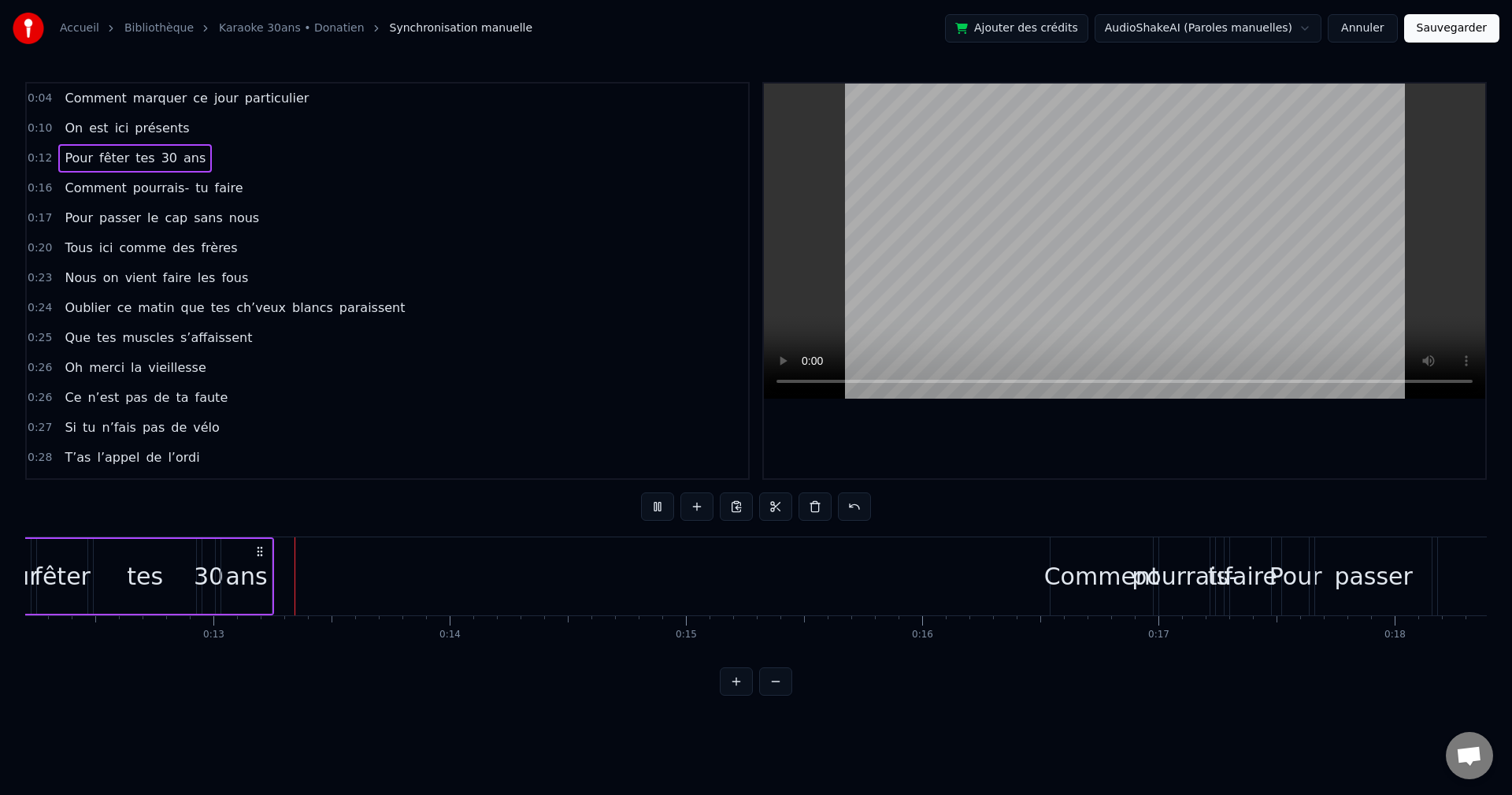
scroll to position [0, 2922]
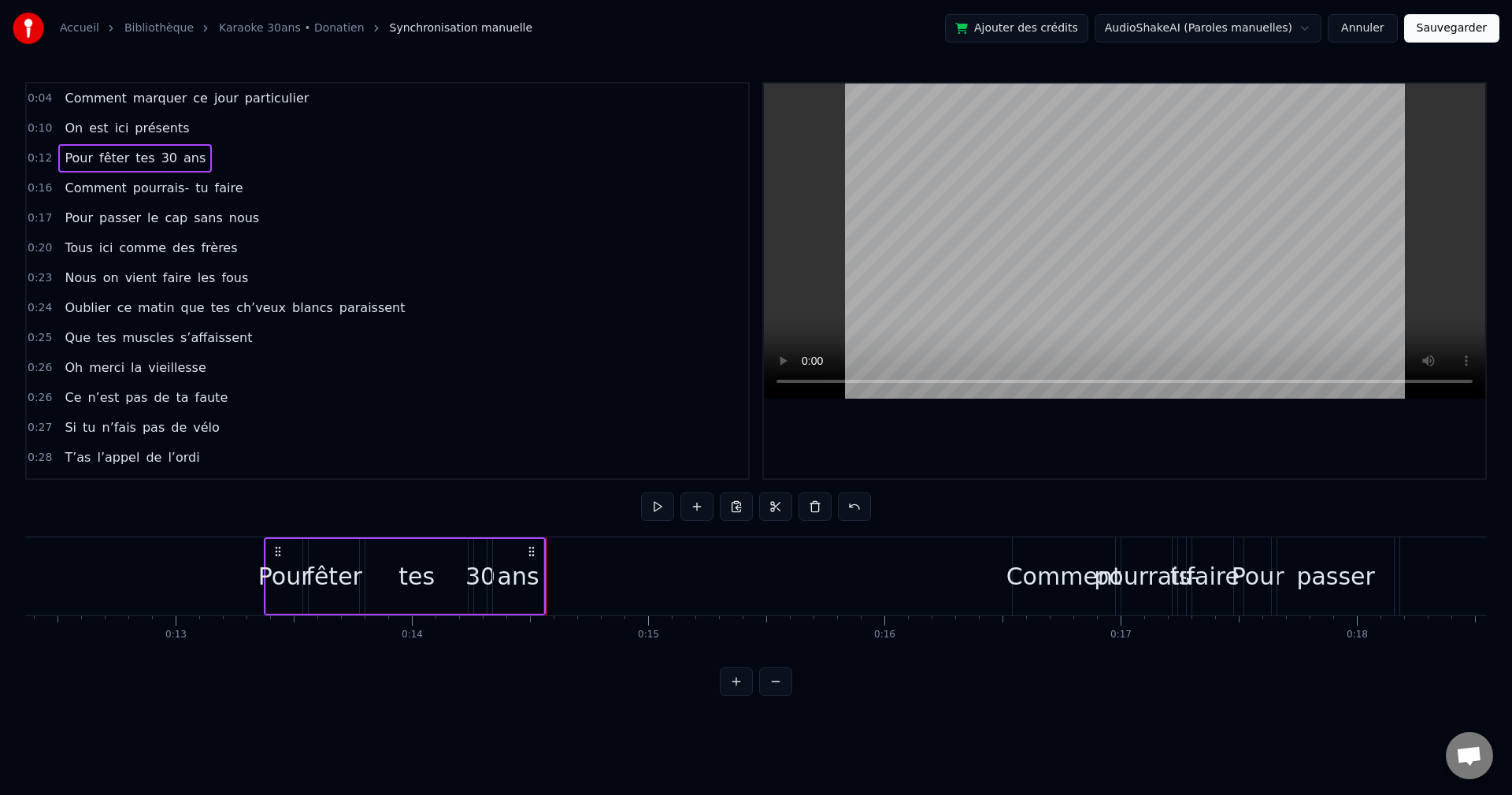
drag, startPoint x: 226, startPoint y: 549, endPoint x: 528, endPoint y: 566, distance: 302.5
click at [536, 442] on div "Pour fêter tes 30 ans" at bounding box center [404, 577] width 282 height 78
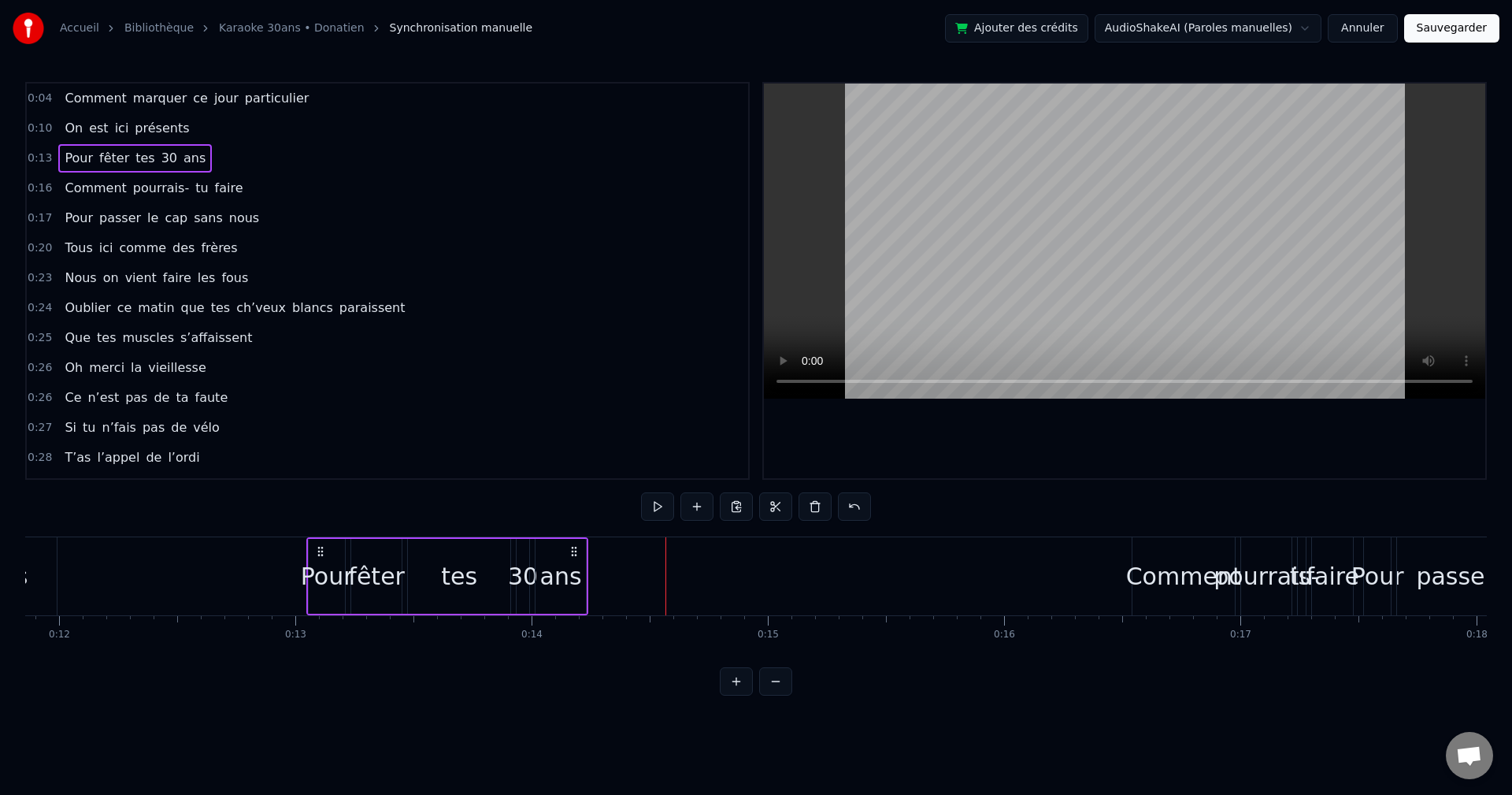
scroll to position [0, 2794]
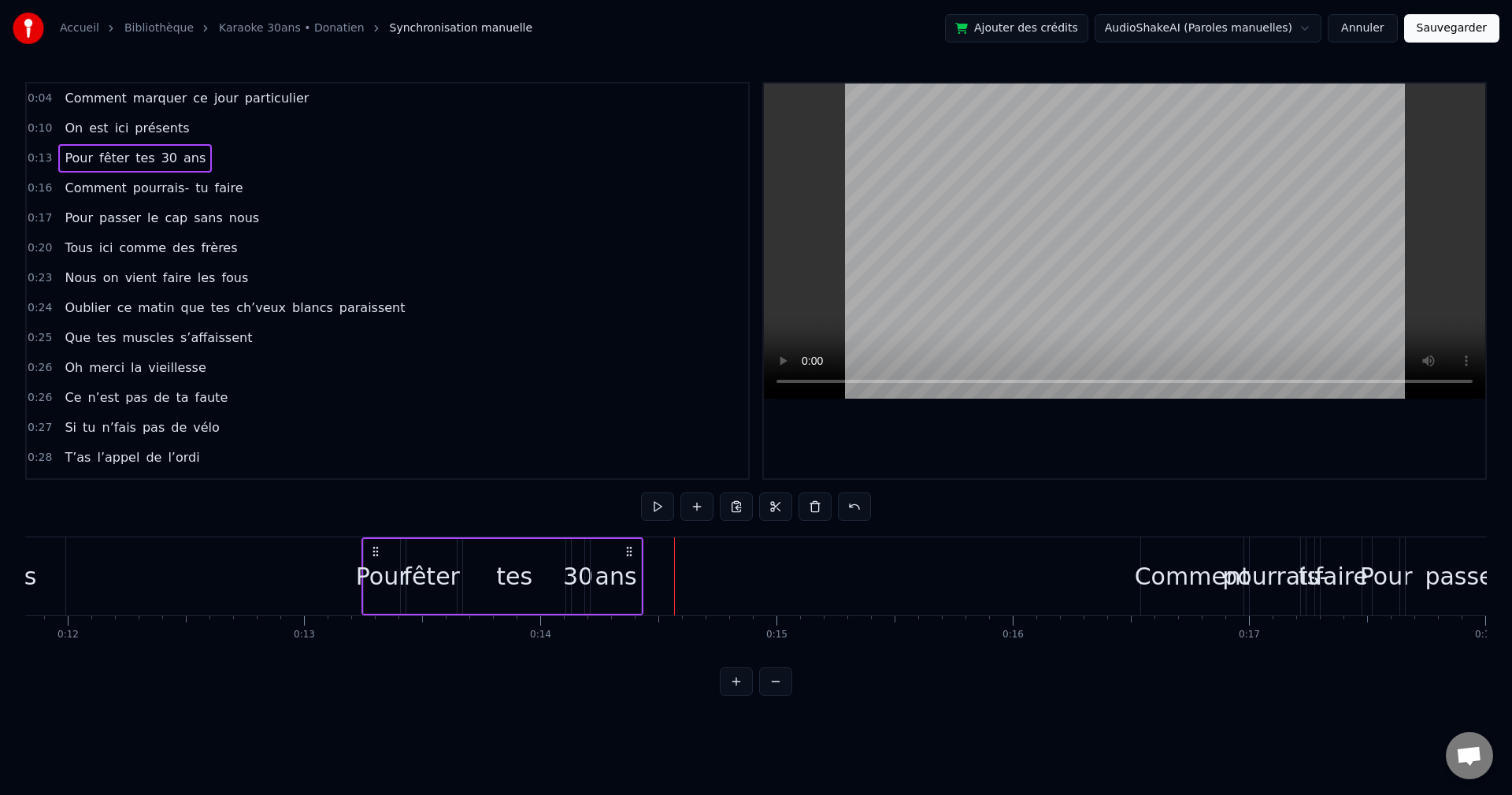
drag, startPoint x: 278, startPoint y: 554, endPoint x: 371, endPoint y: 564, distance: 93.5
click at [371, 442] on div "Pour fêter tes 30 ans" at bounding box center [502, 577] width 282 height 78
click at [356, 442] on div "Pour" at bounding box center [378, 576] width 52 height 35
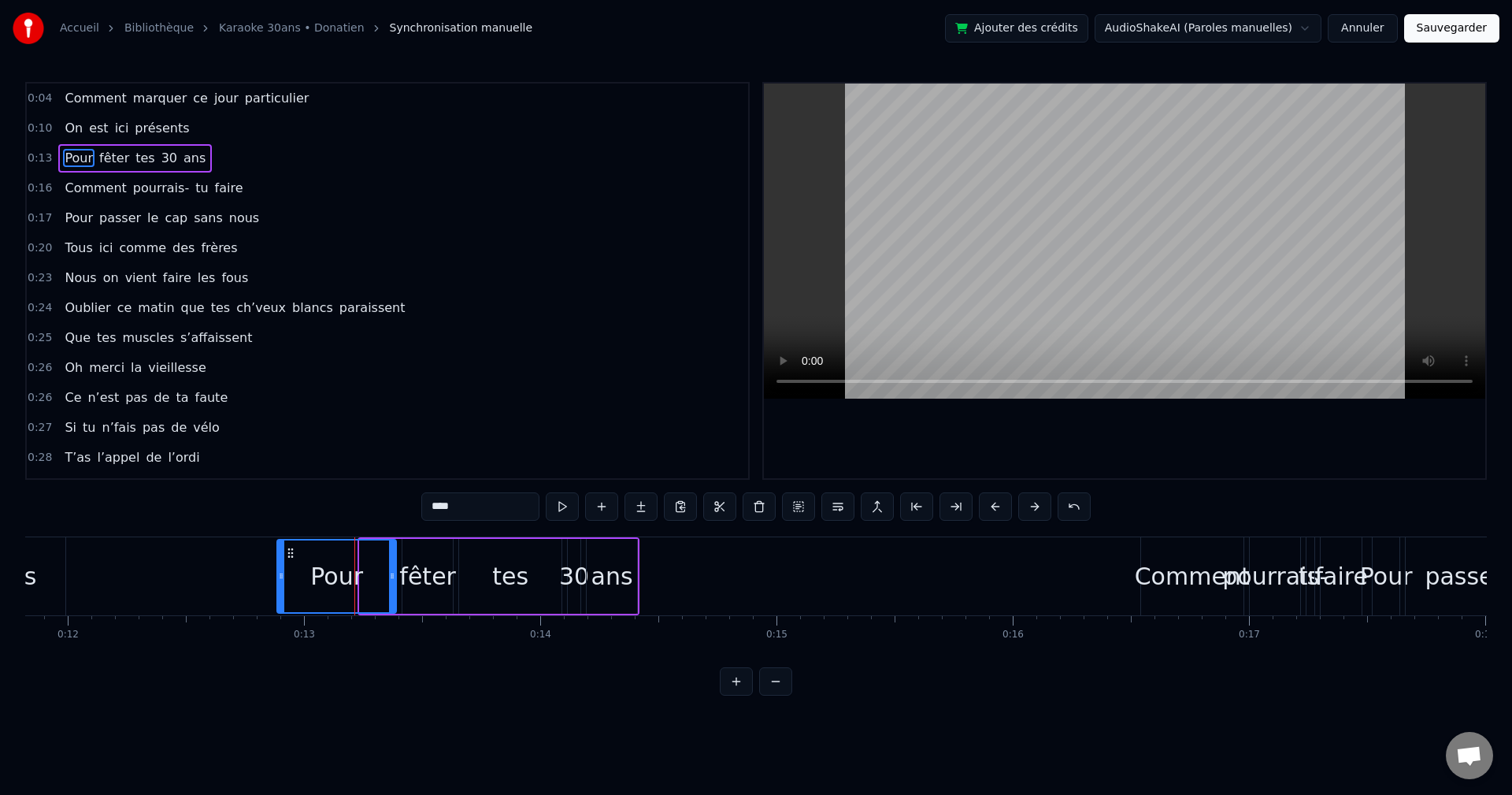
drag, startPoint x: 363, startPoint y: 582, endPoint x: 281, endPoint y: 580, distance: 82.0
click at [281, 442] on icon at bounding box center [281, 576] width 7 height 12
click at [439, 442] on div "fêter" at bounding box center [428, 576] width 57 height 35
drag, startPoint x: 407, startPoint y: 578, endPoint x: 378, endPoint y: 580, distance: 29.1
click at [378, 442] on icon at bounding box center [376, 576] width 7 height 12
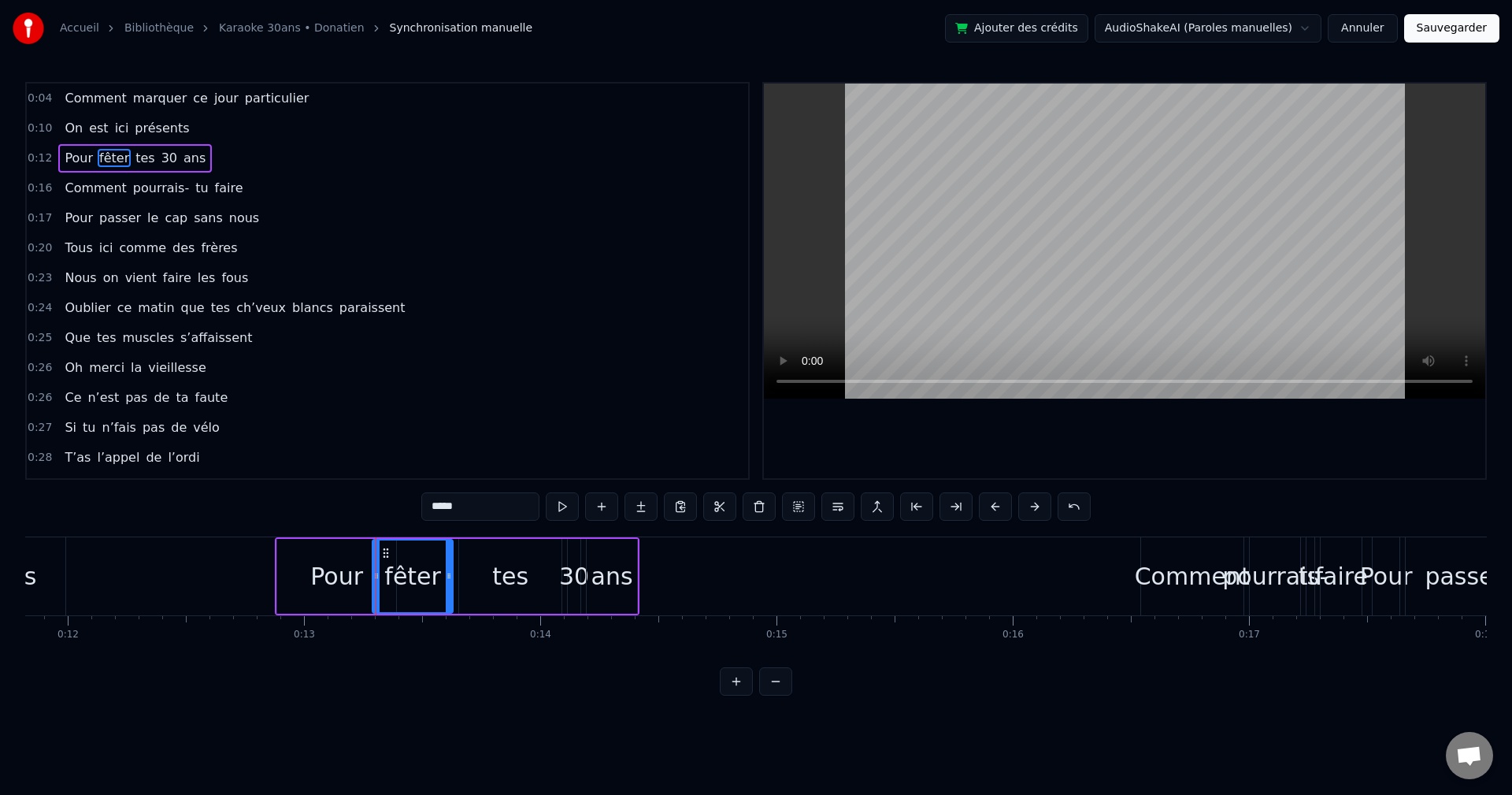
click at [520, 442] on div "tes" at bounding box center [510, 576] width 36 height 35
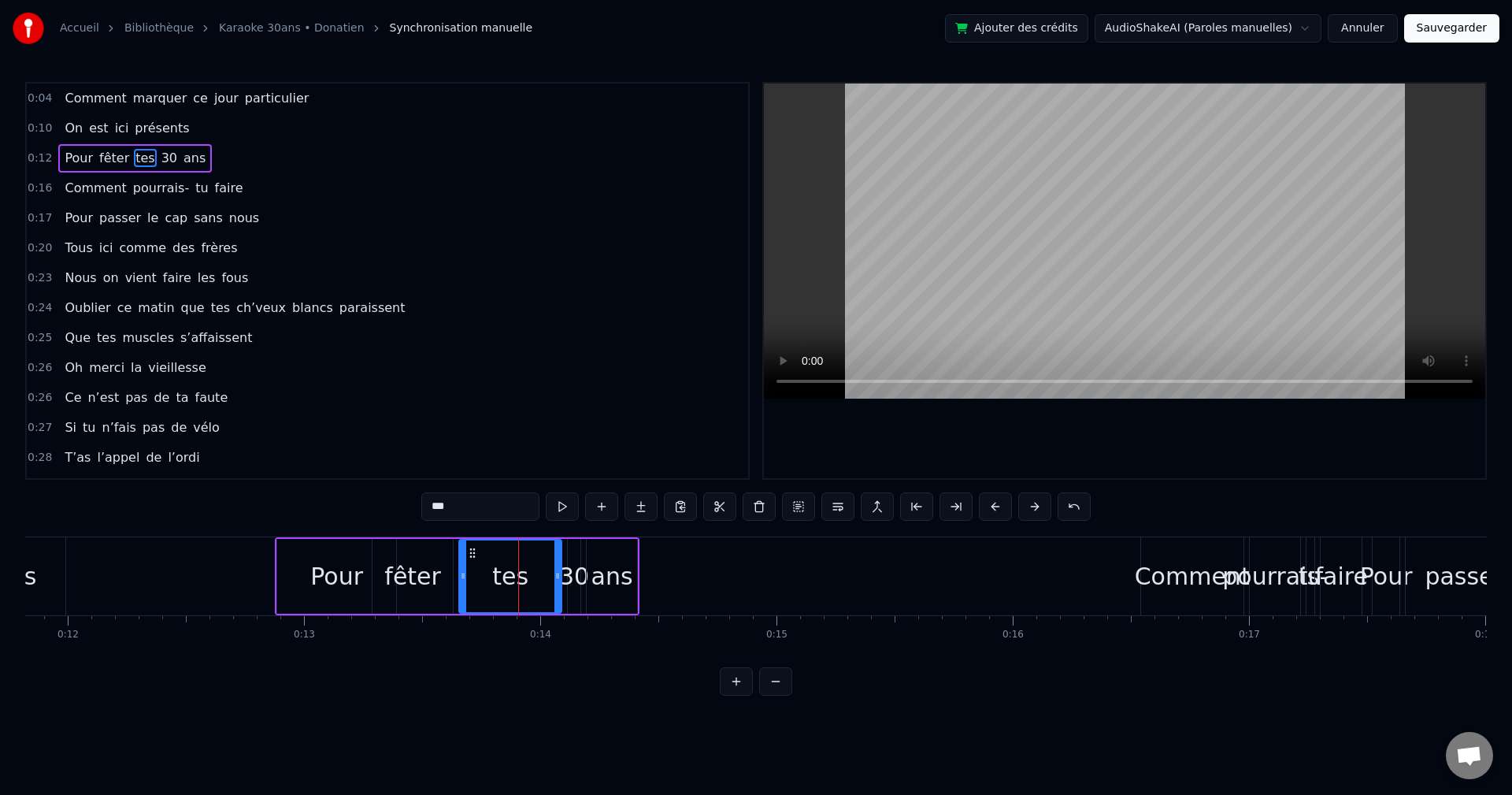
click at [589, 442] on div "ans" at bounding box center [612, 576] width 50 height 75
click at [572, 442] on div "30" at bounding box center [574, 576] width 29 height 35
click at [613, 442] on div "ans" at bounding box center [613, 576] width 42 height 35
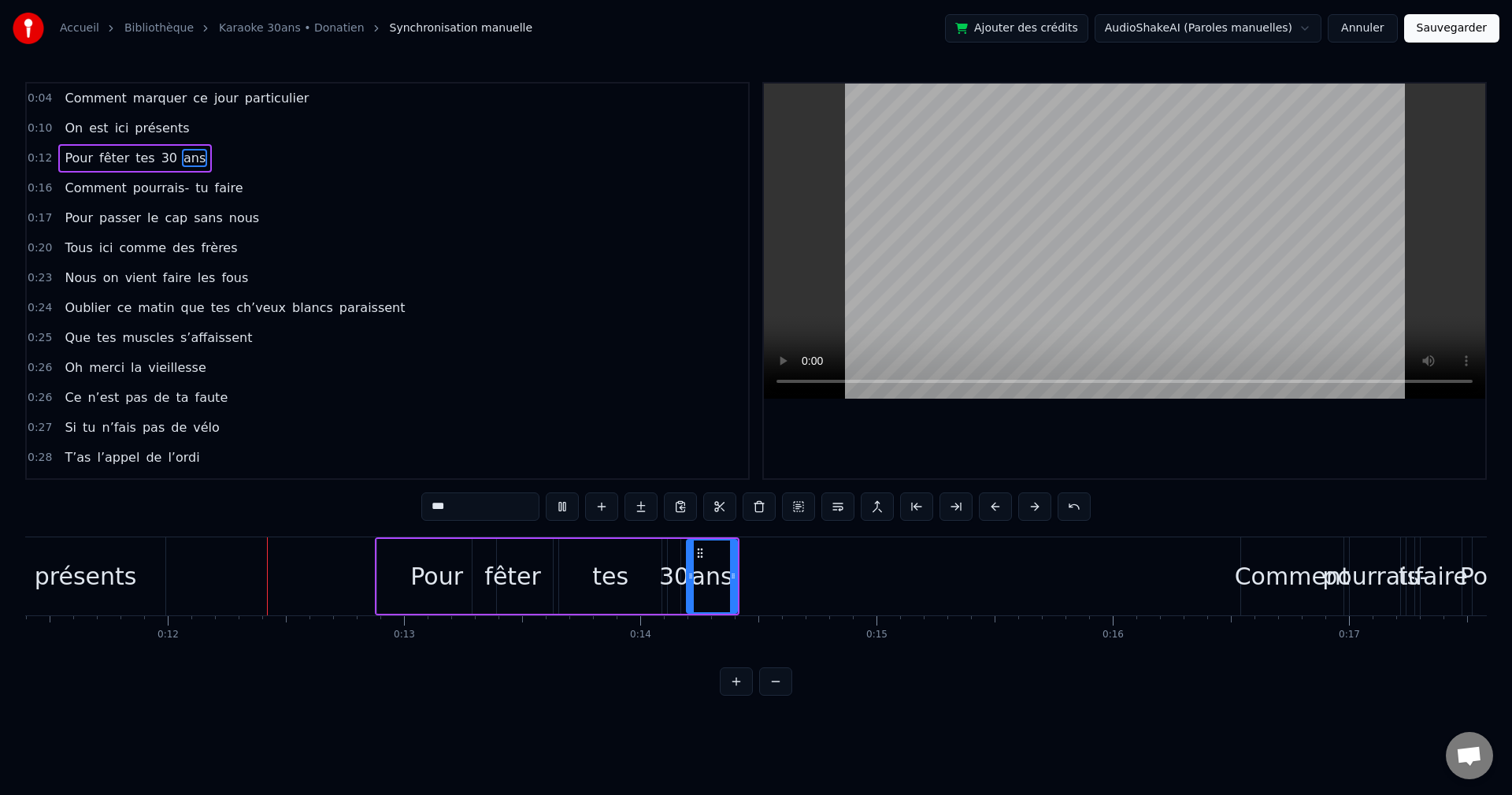
scroll to position [0, 2698]
click at [617, 312] on video at bounding box center [1125, 241] width 721 height 315
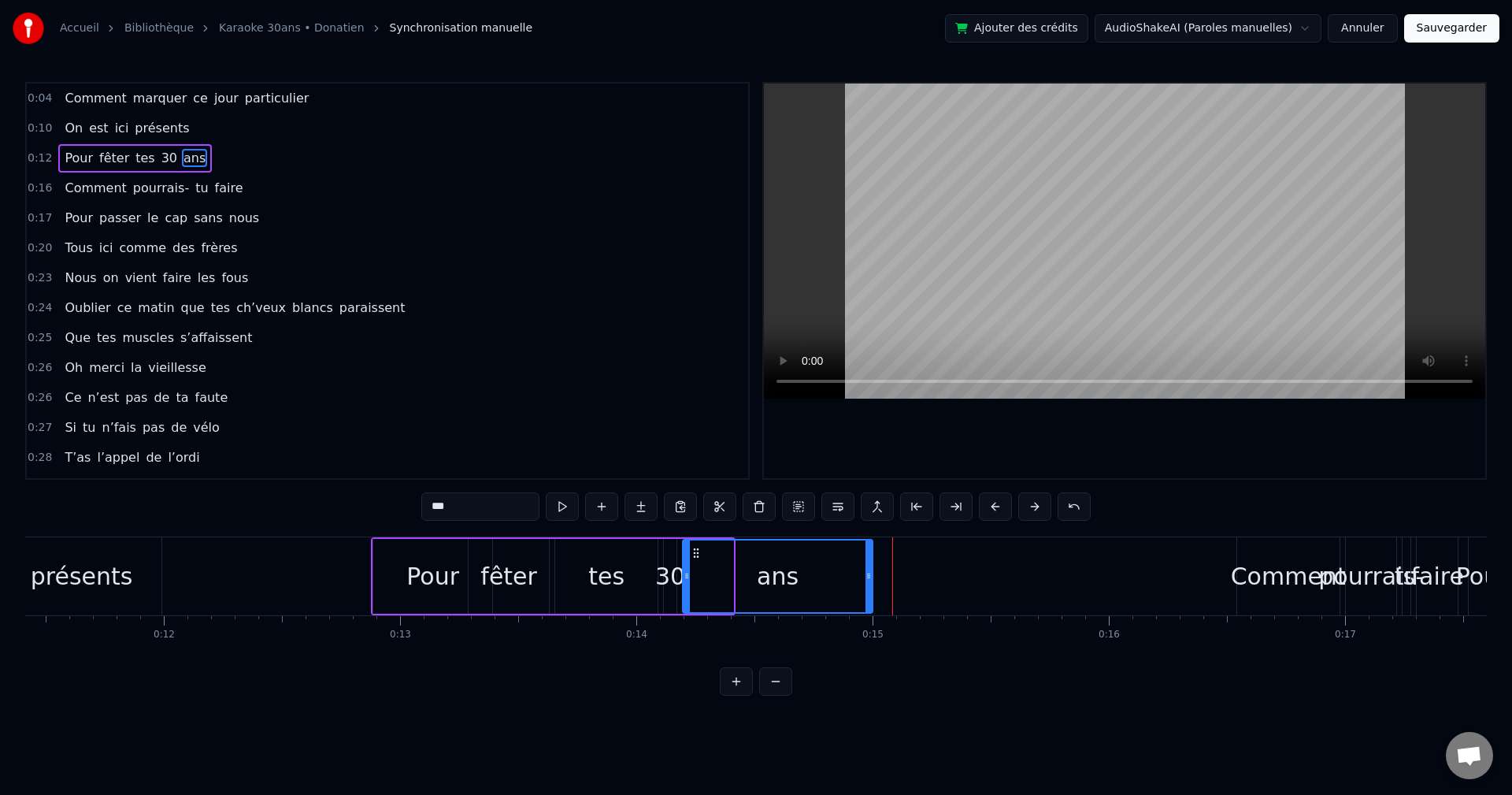
drag, startPoint x: 730, startPoint y: 565, endPoint x: 870, endPoint y: 570, distance: 140.1
click at [617, 442] on div at bounding box center [869, 576] width 7 height 71
click at [617, 285] on video at bounding box center [1125, 241] width 721 height 315
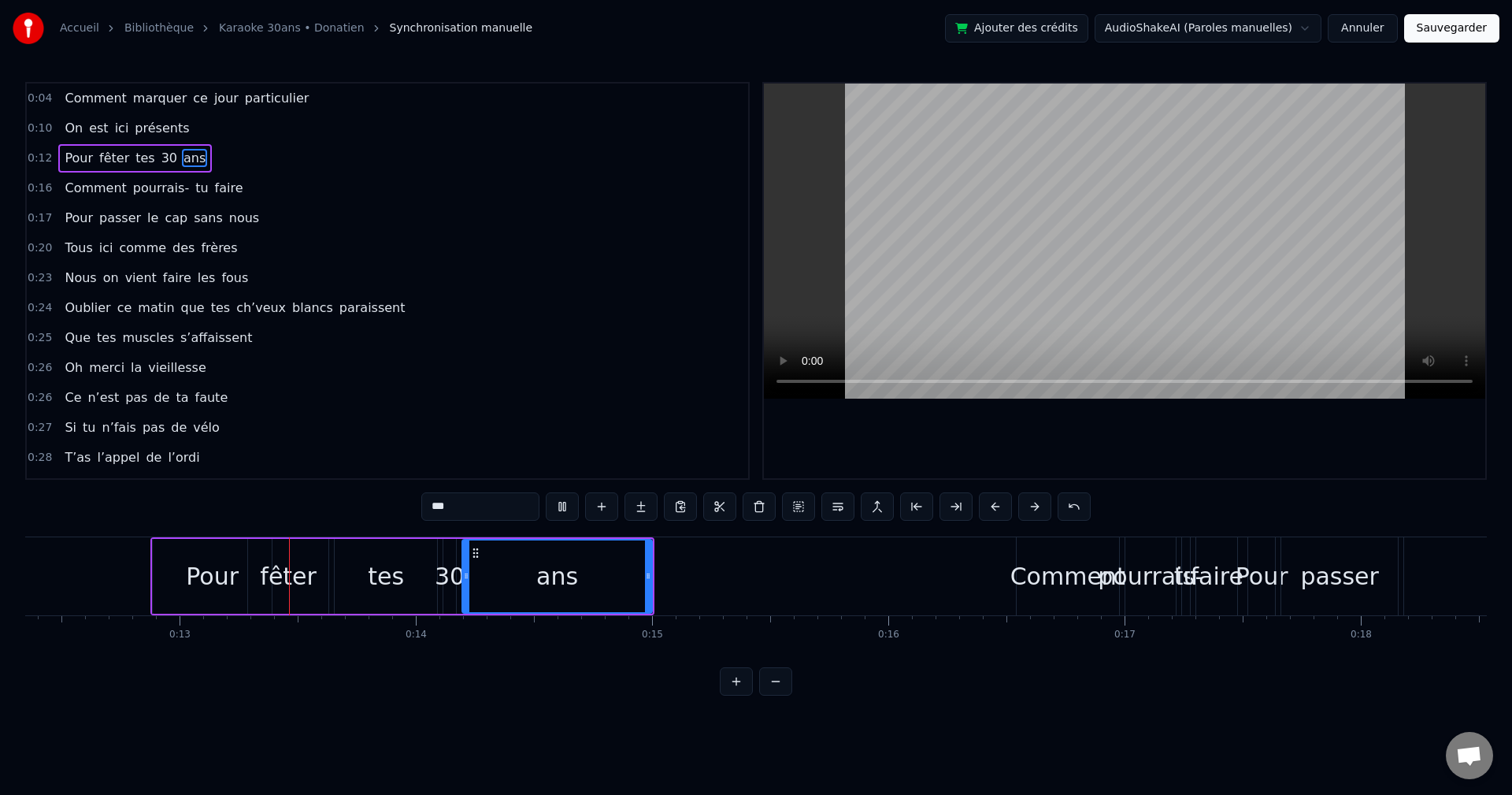
scroll to position [0, 2918]
click at [617, 245] on video at bounding box center [1125, 241] width 721 height 315
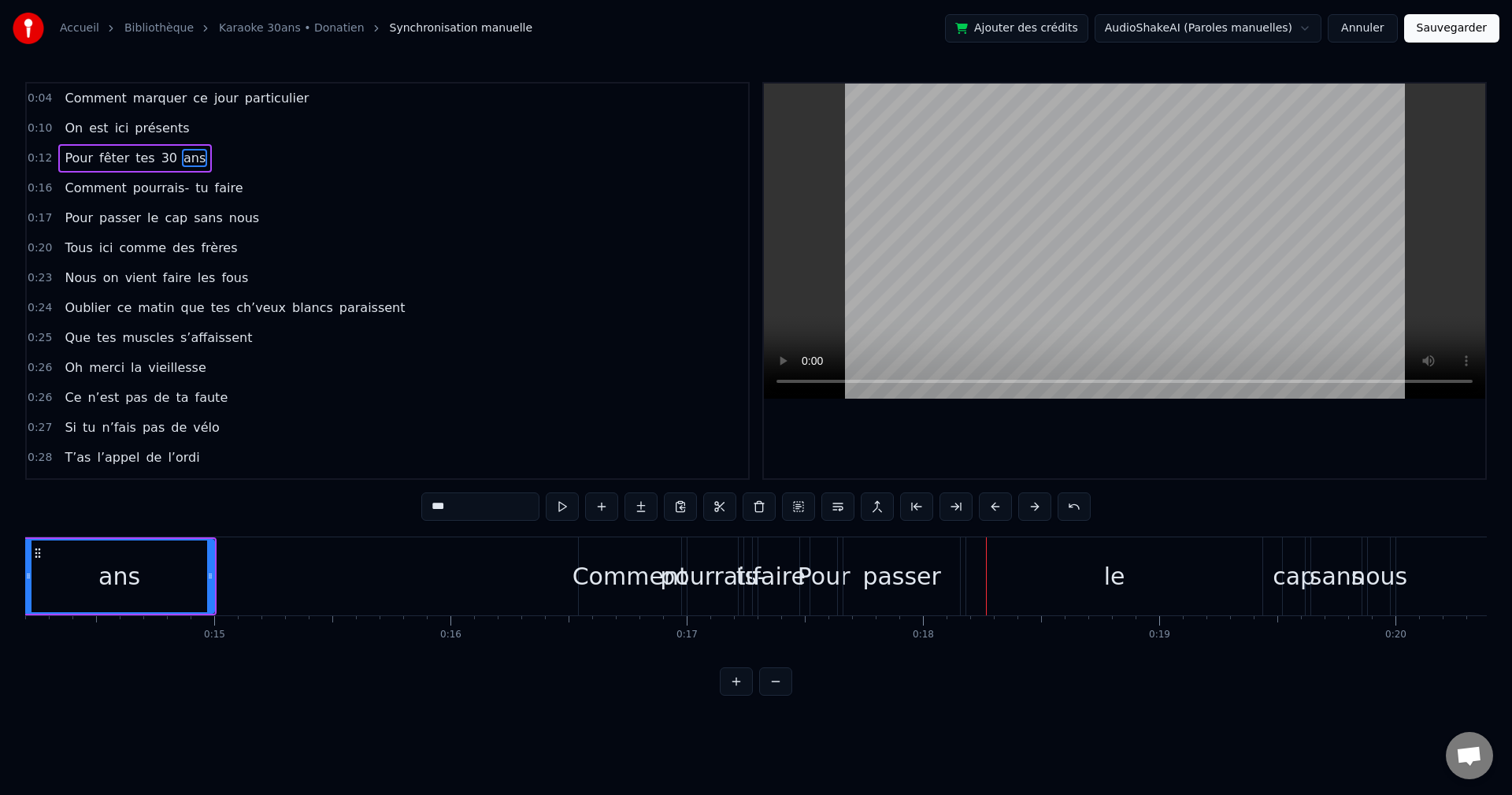
scroll to position [0, 3325]
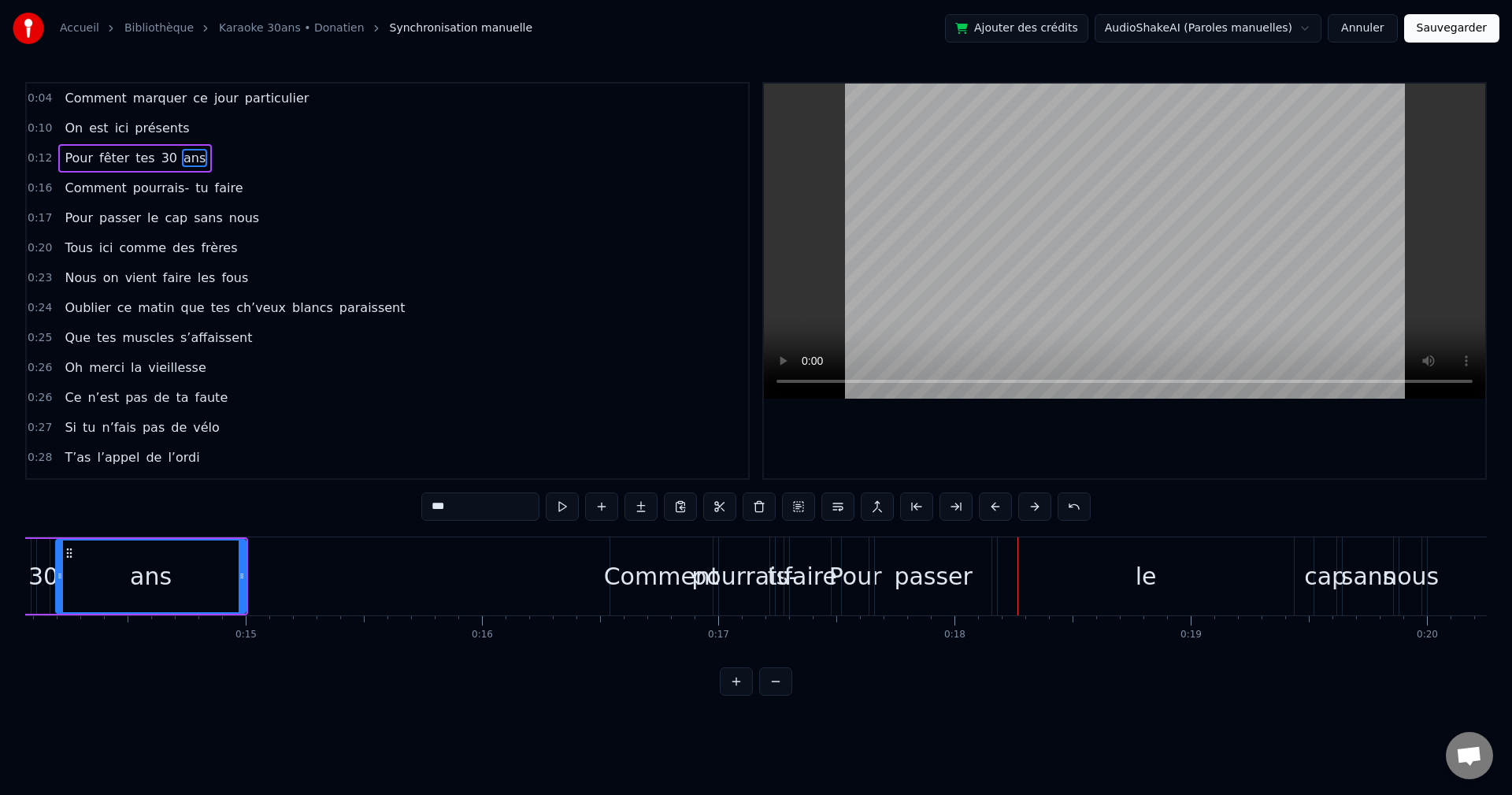
click at [617, 442] on div "Comment" at bounding box center [662, 576] width 116 height 35
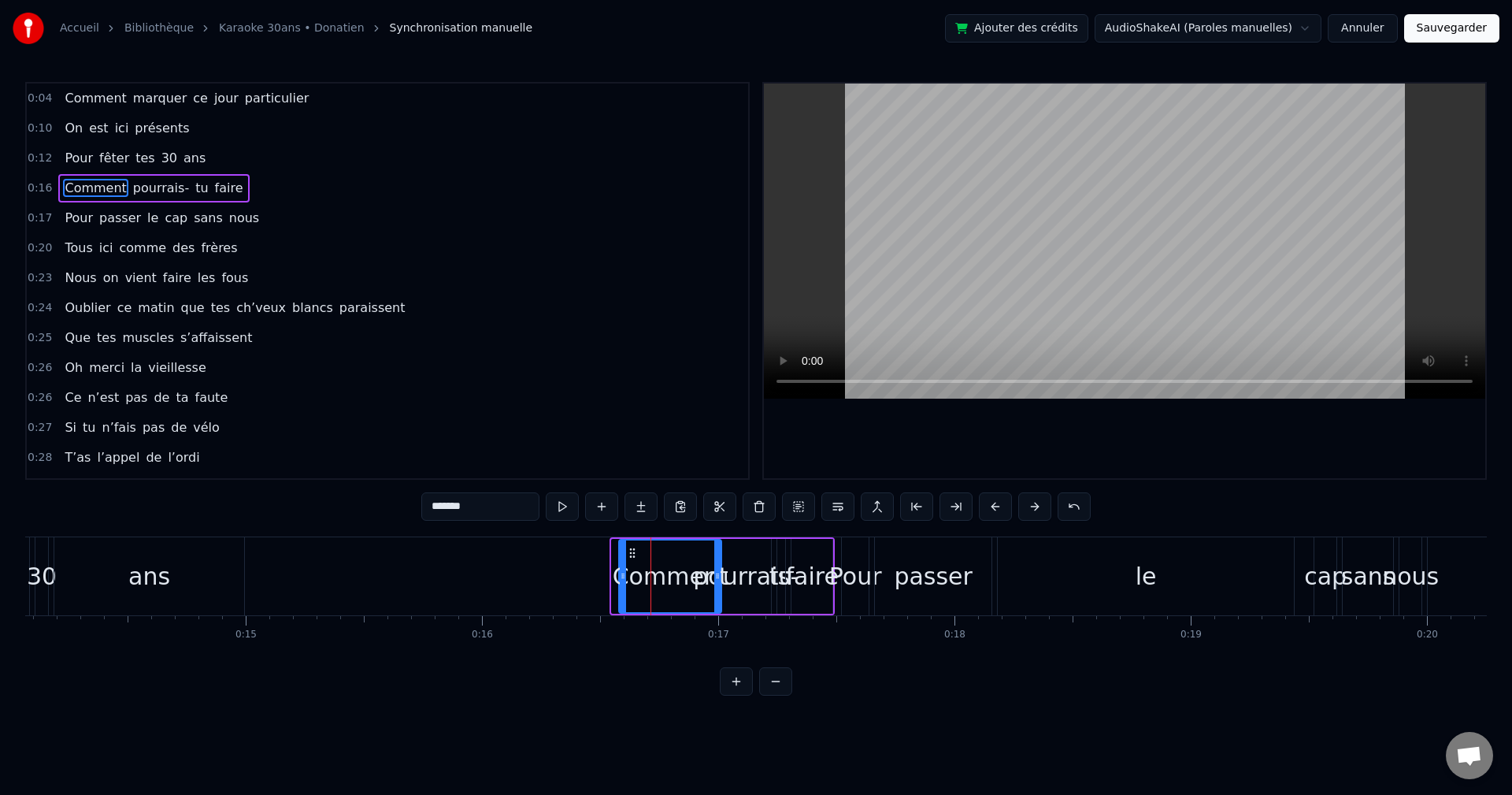
drag, startPoint x: 624, startPoint y: 554, endPoint x: 631, endPoint y: 560, distance: 9.2
click at [617, 442] on div "Comment" at bounding box center [671, 576] width 101 height 71
click at [617, 442] on div "faire" at bounding box center [812, 576] width 41 height 75
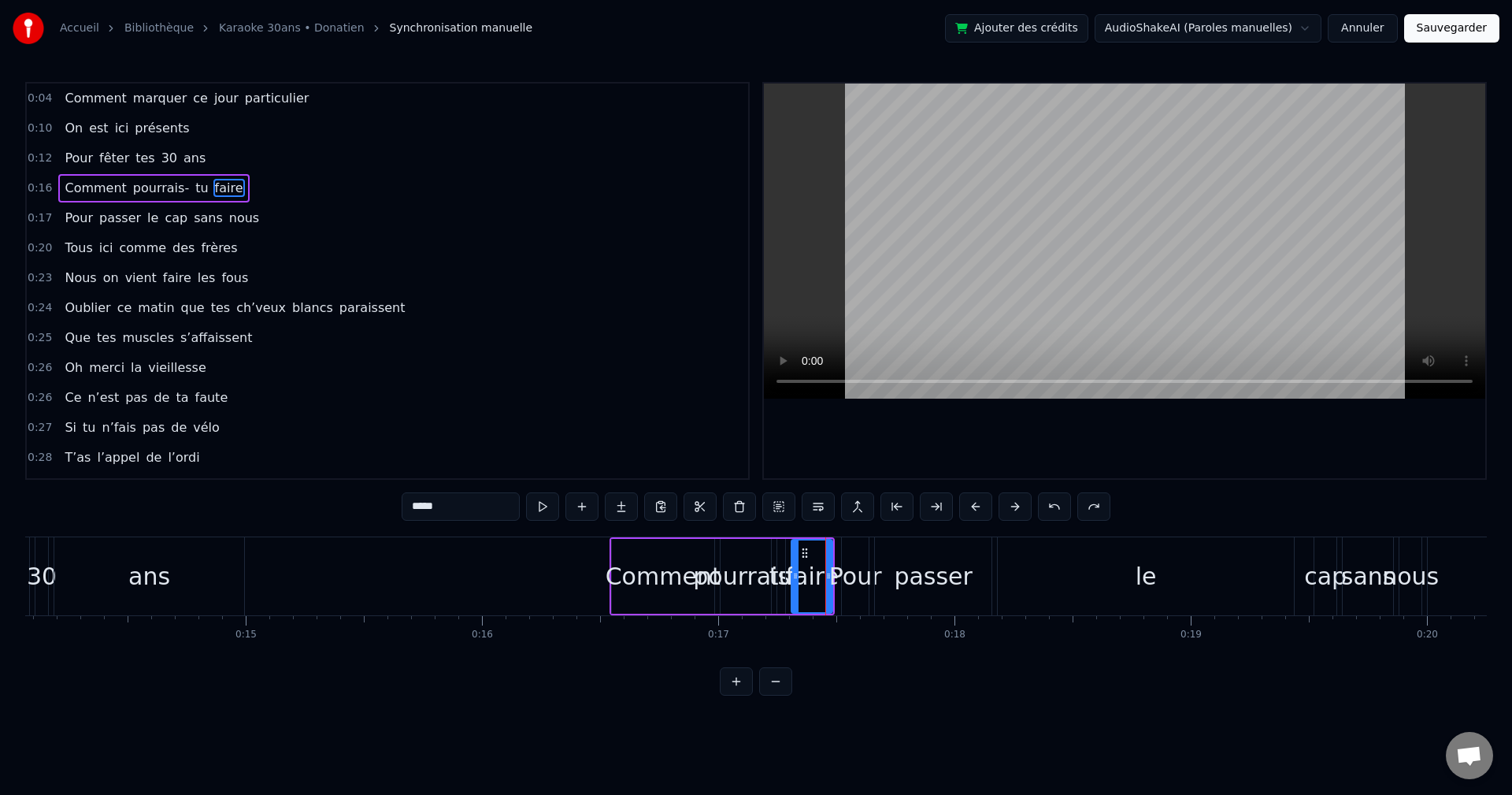
click at [617, 442] on div "Comment" at bounding box center [663, 576] width 103 height 75
type input "*******"
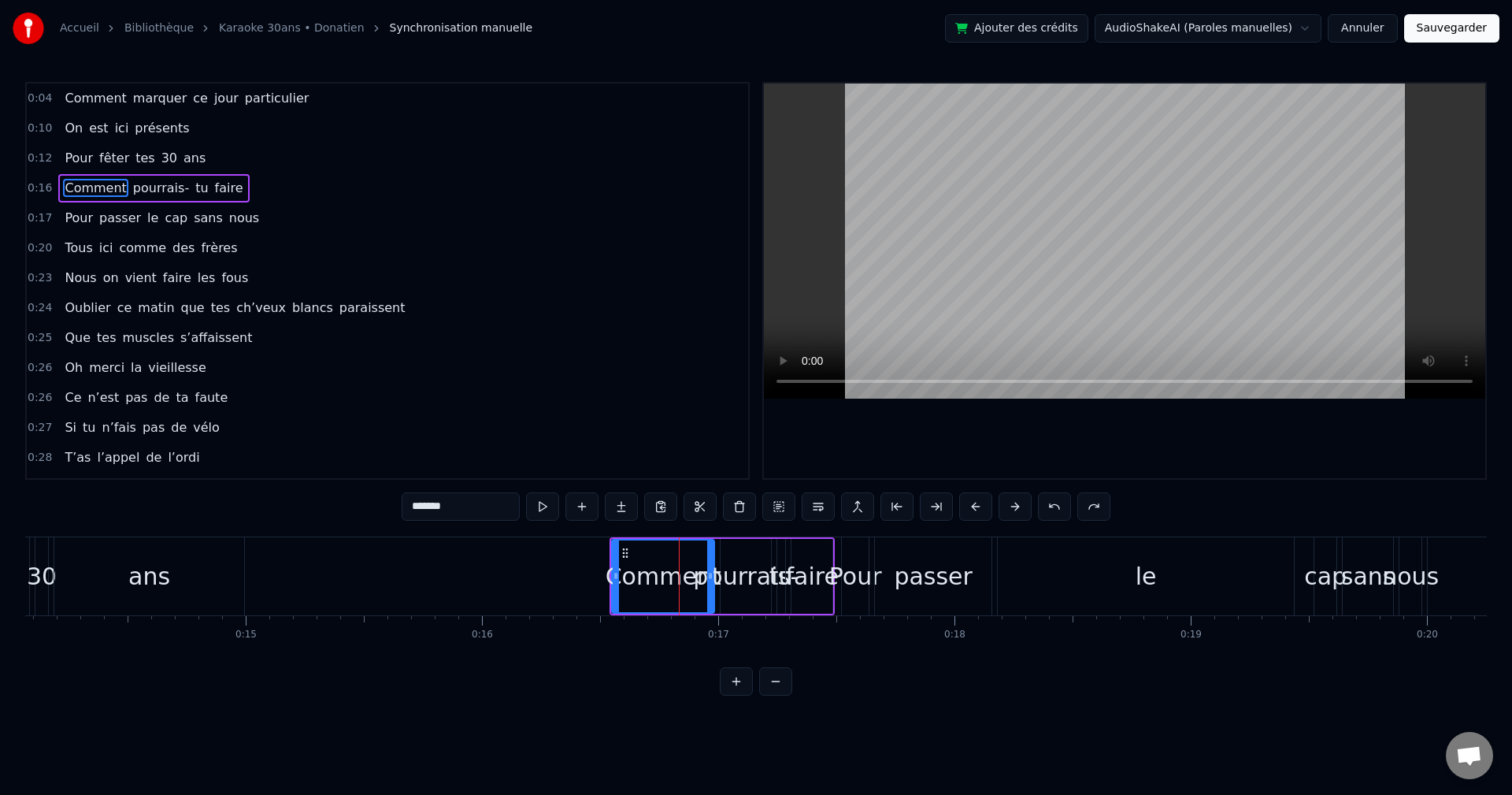
click at [396, 225] on div "0:17 Pour passer le cap sans nous" at bounding box center [387, 218] width 721 height 30
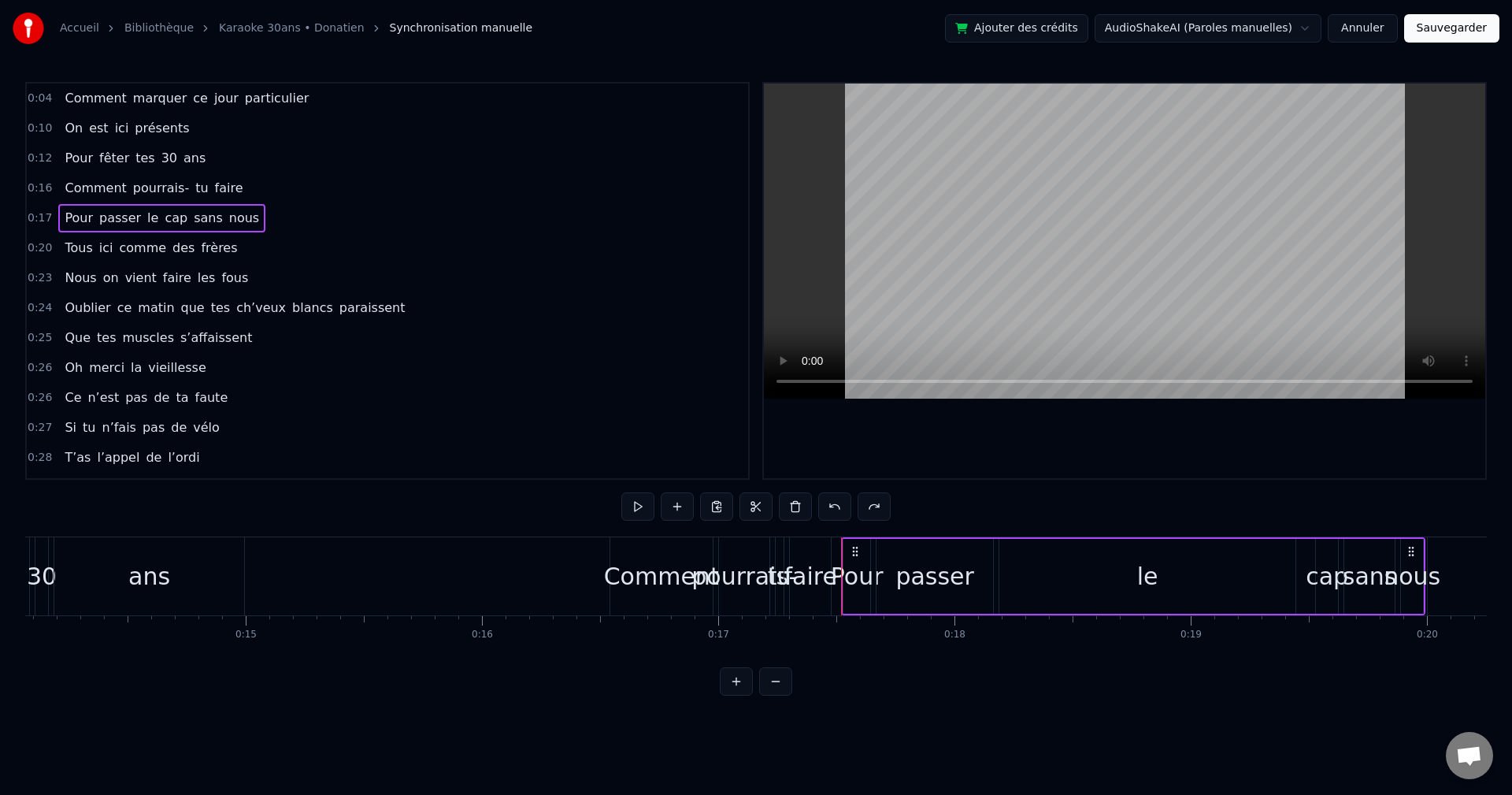
click at [173, 179] on span "pourrais-" at bounding box center [161, 188] width 59 height 18
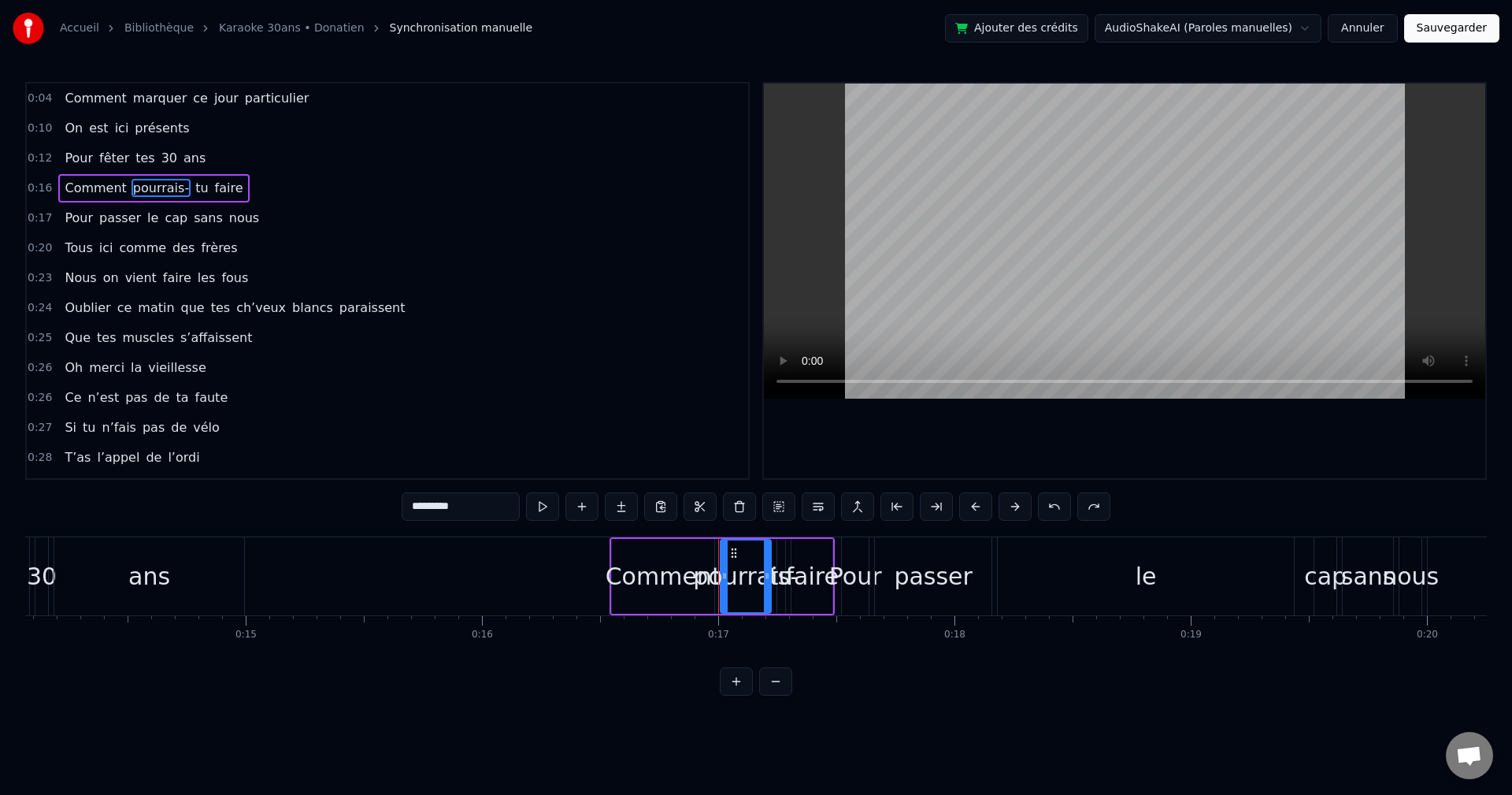
click at [198, 176] on div "Comment pourrais- tu faire" at bounding box center [153, 189] width 190 height 29
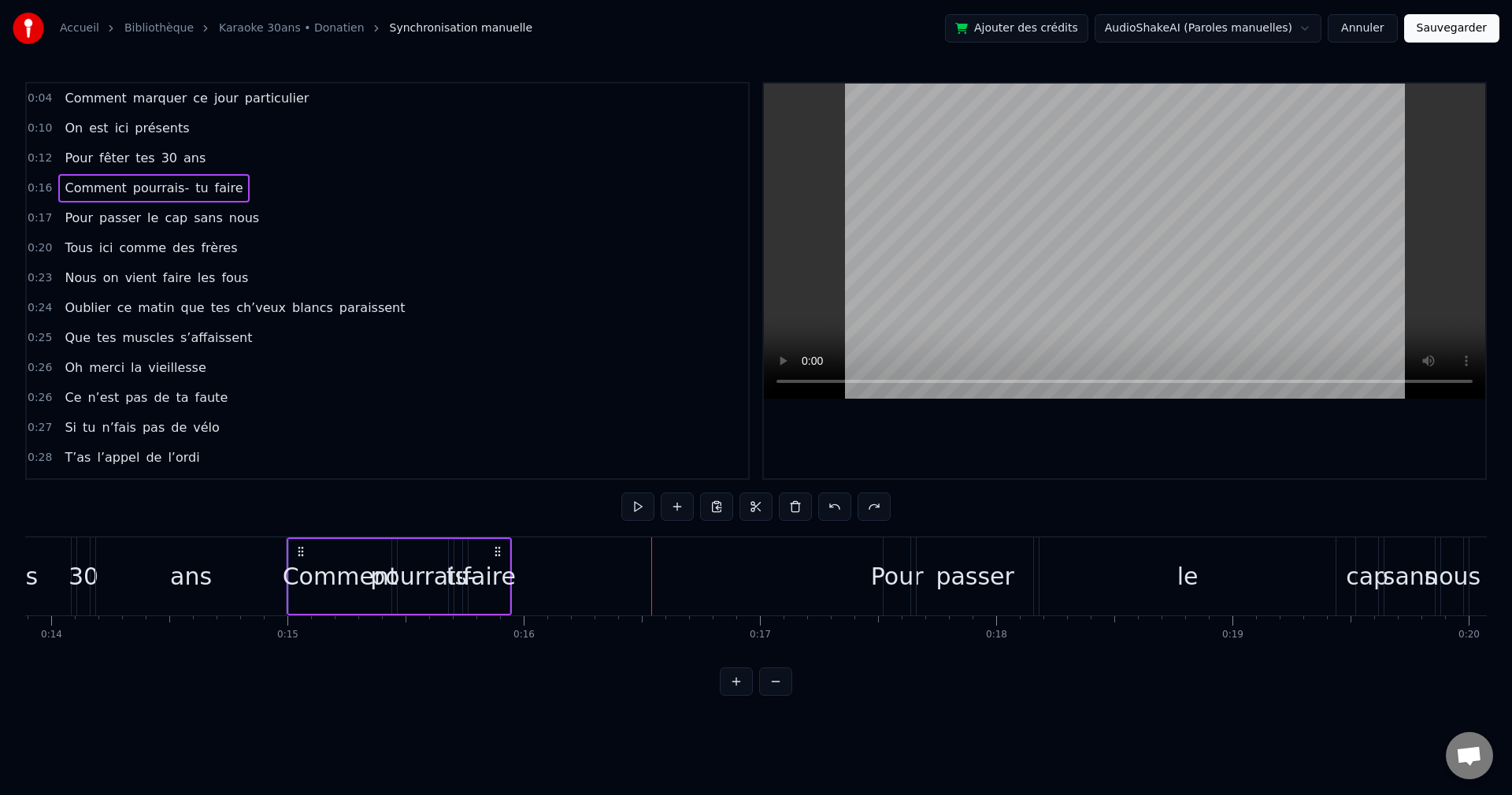
scroll to position [0, 3271]
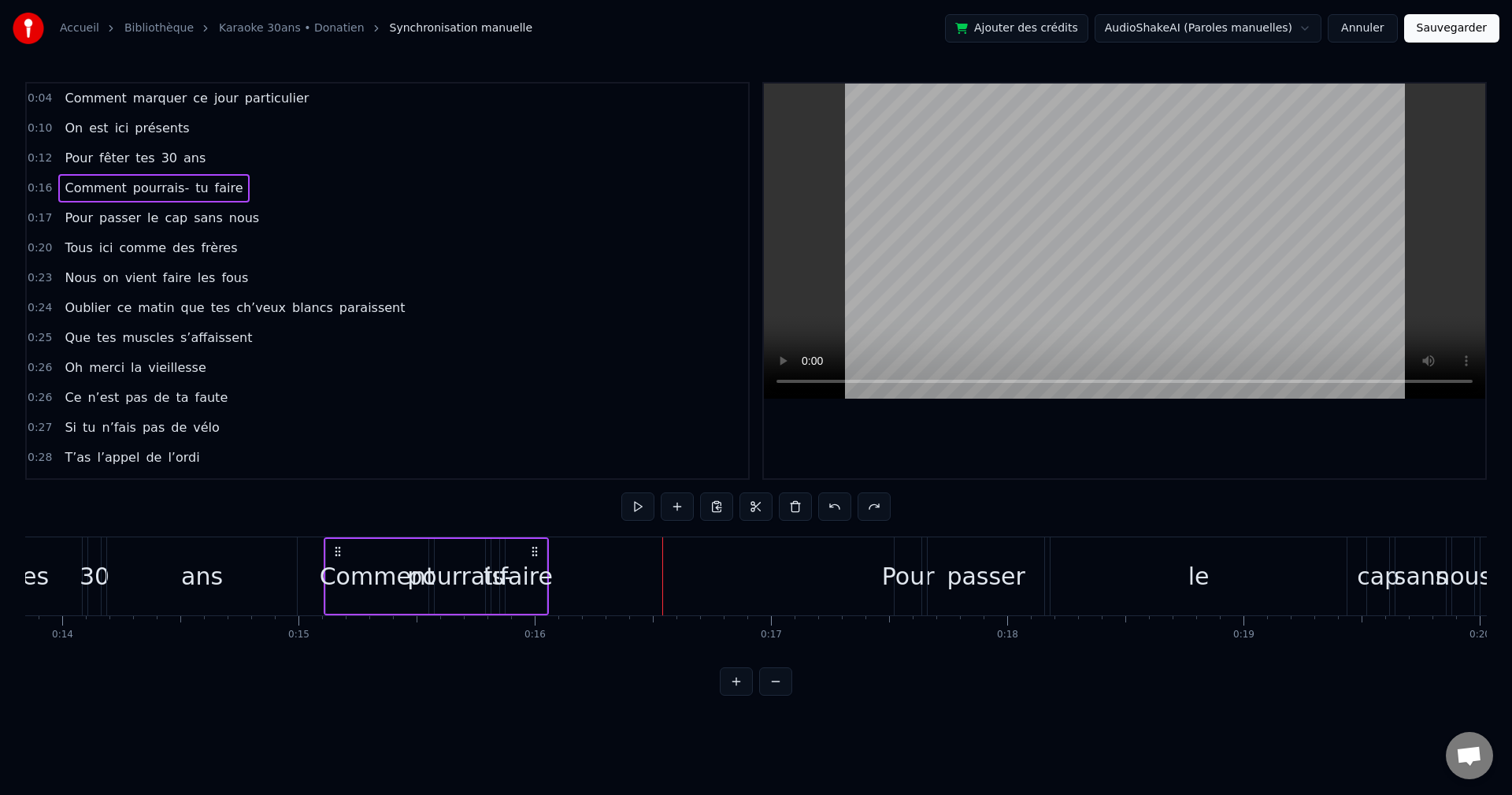
drag, startPoint x: 622, startPoint y: 547, endPoint x: 339, endPoint y: 547, distance: 283.0
click at [336, 442] on circle at bounding box center [336, 547] width 1 height 1
click at [172, 208] on div "Pour passer le cap sans nous" at bounding box center [162, 218] width 207 height 29
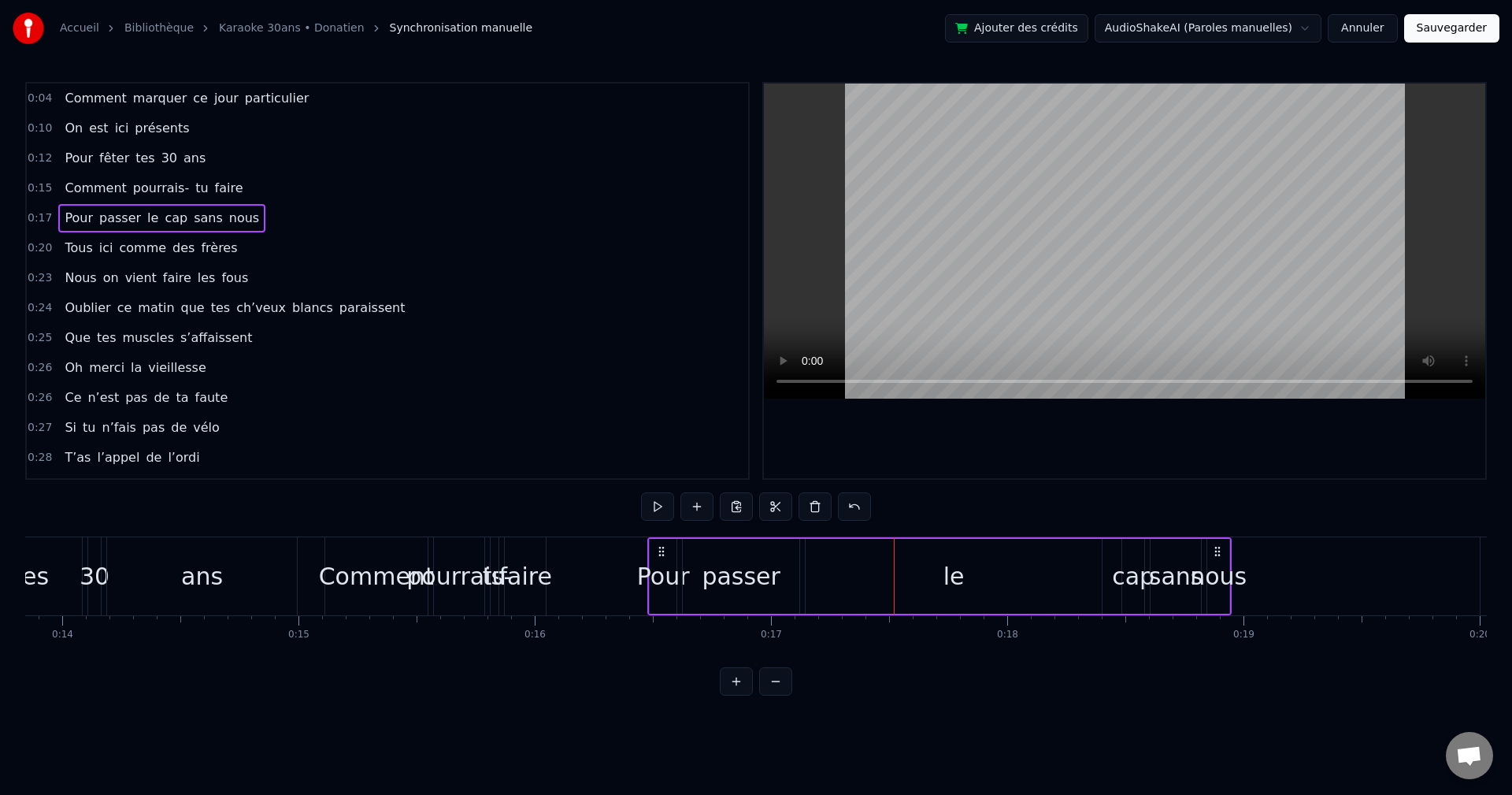
drag, startPoint x: 909, startPoint y: 547, endPoint x: 661, endPoint y: 543, distance: 248.0
click at [617, 442] on div "Pour passer le cap sans nous" at bounding box center [939, 577] width 584 height 78
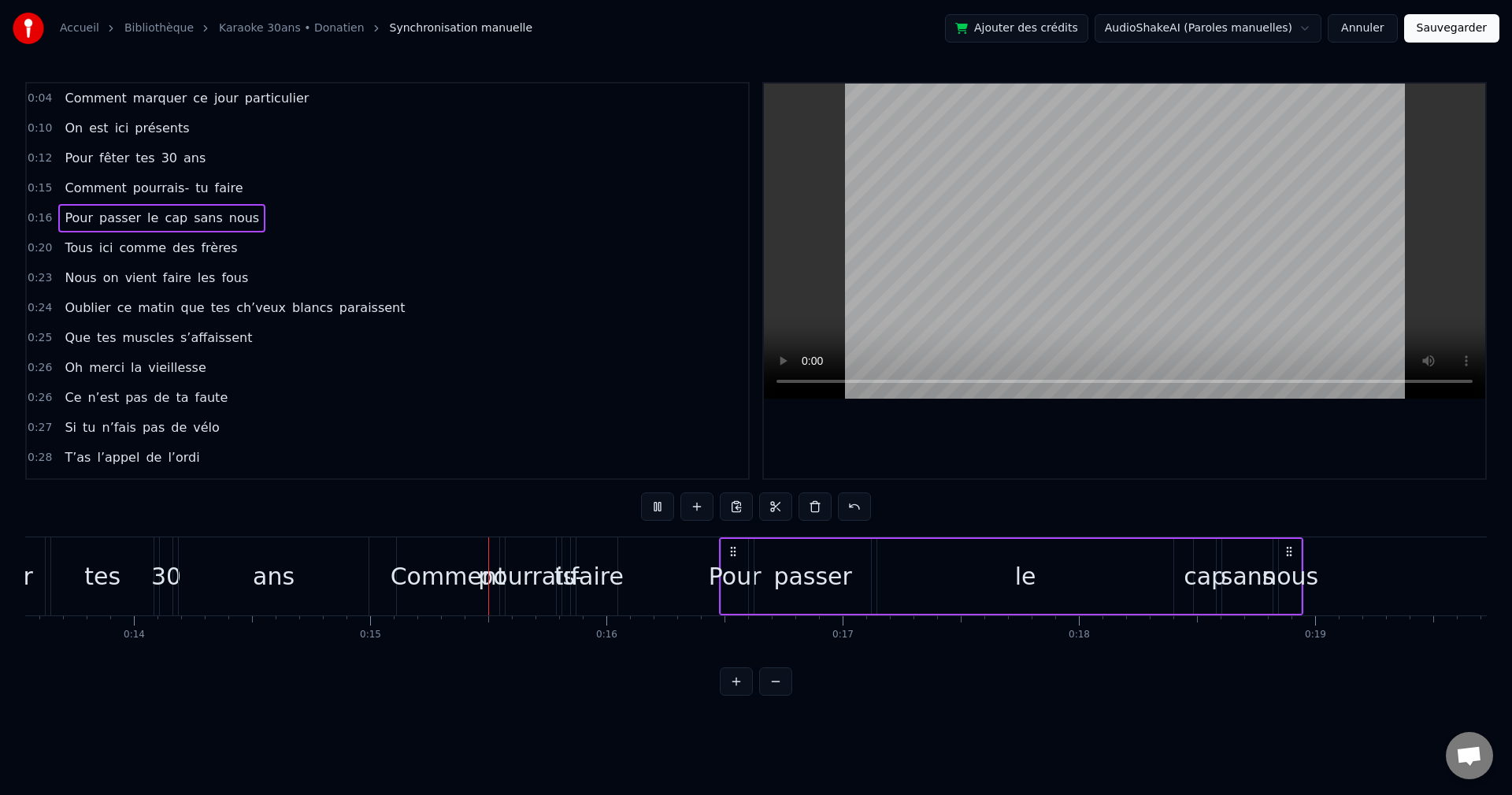
scroll to position [0, 3471]
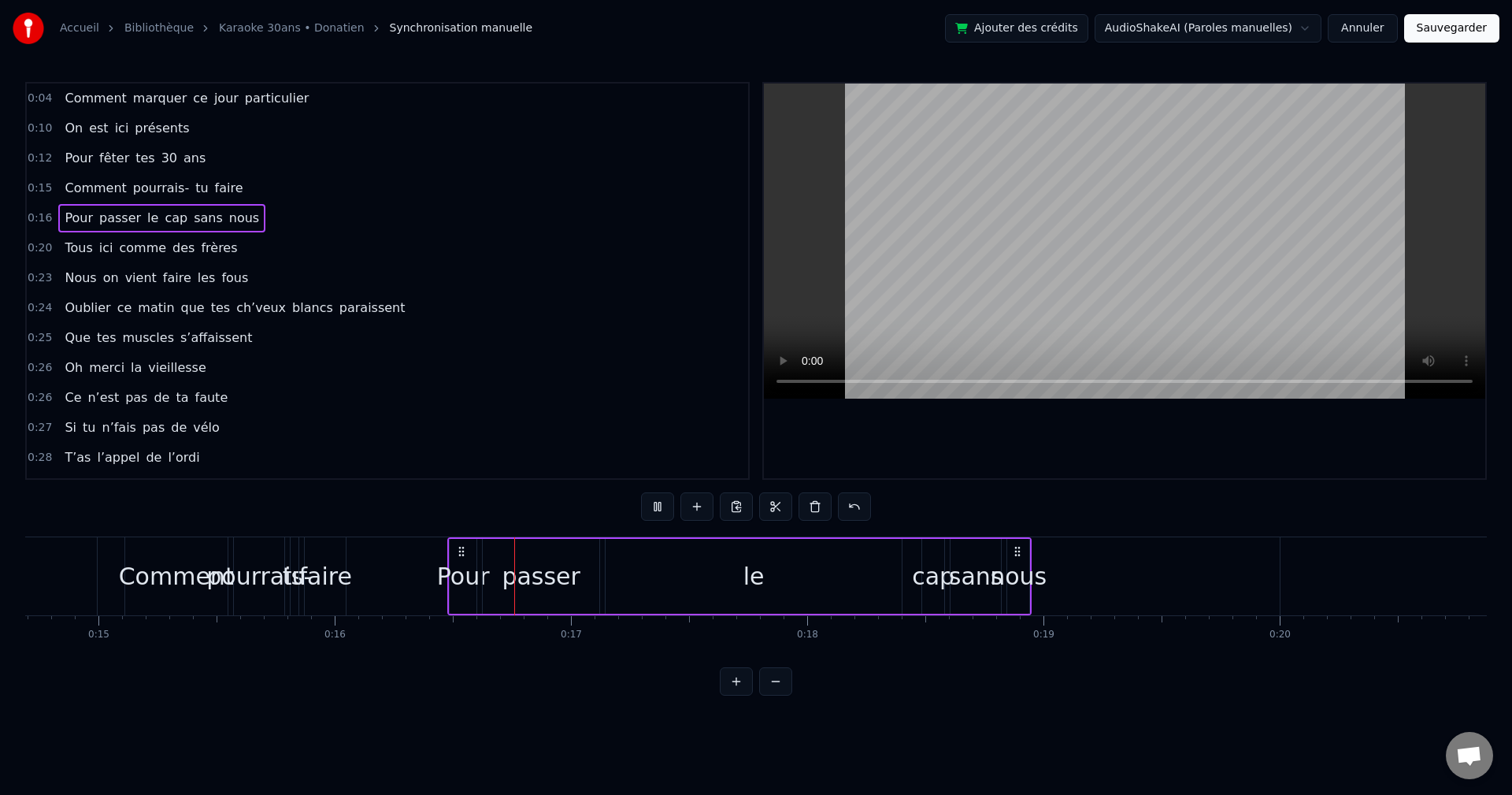
click at [617, 117] on video at bounding box center [1125, 241] width 721 height 315
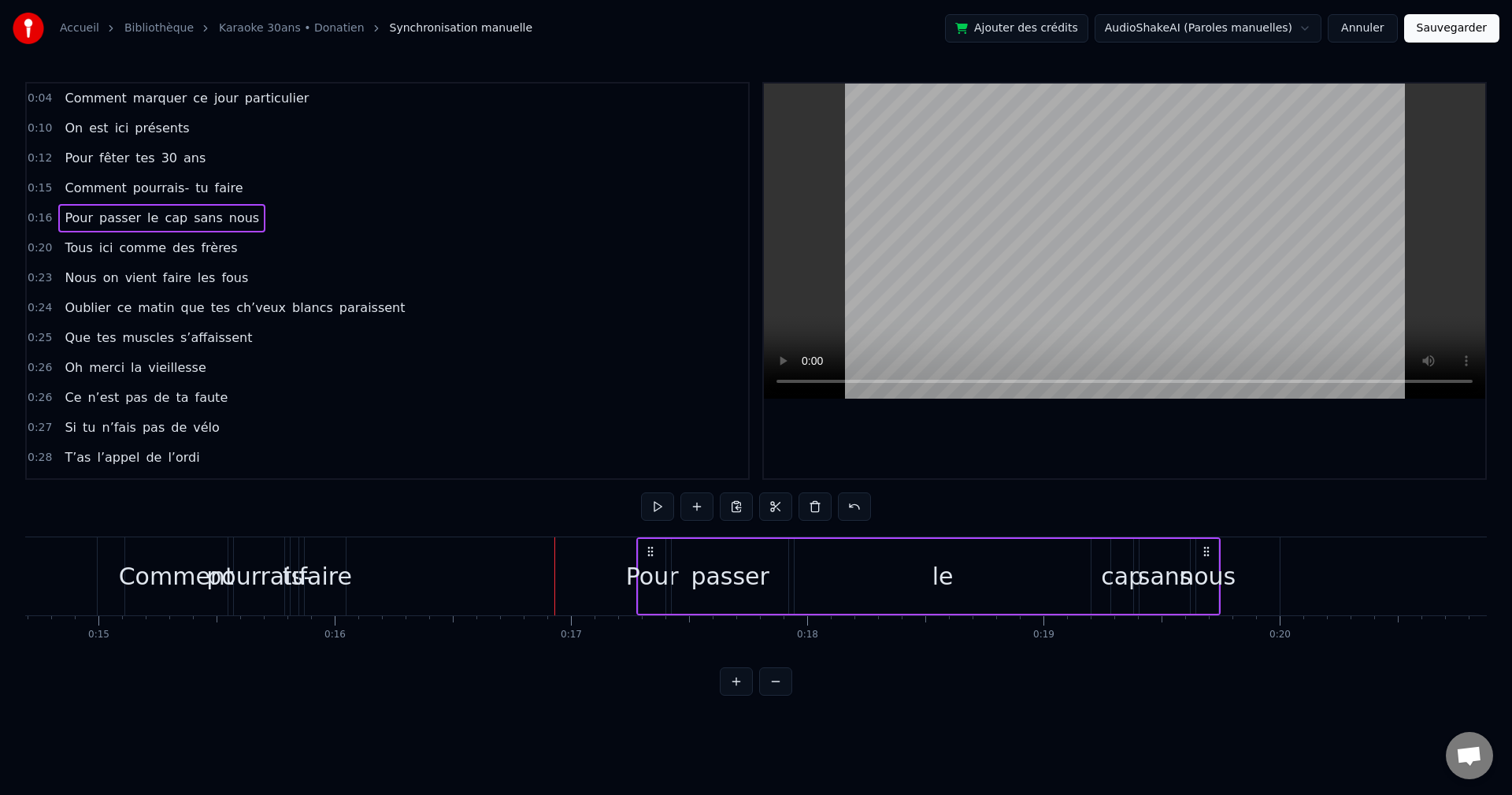
drag, startPoint x: 1018, startPoint y: 550, endPoint x: 1209, endPoint y: 549, distance: 191.0
click at [617, 442] on icon at bounding box center [1207, 551] width 12 height 12
click at [324, 442] on div "faire" at bounding box center [324, 576] width 52 height 35
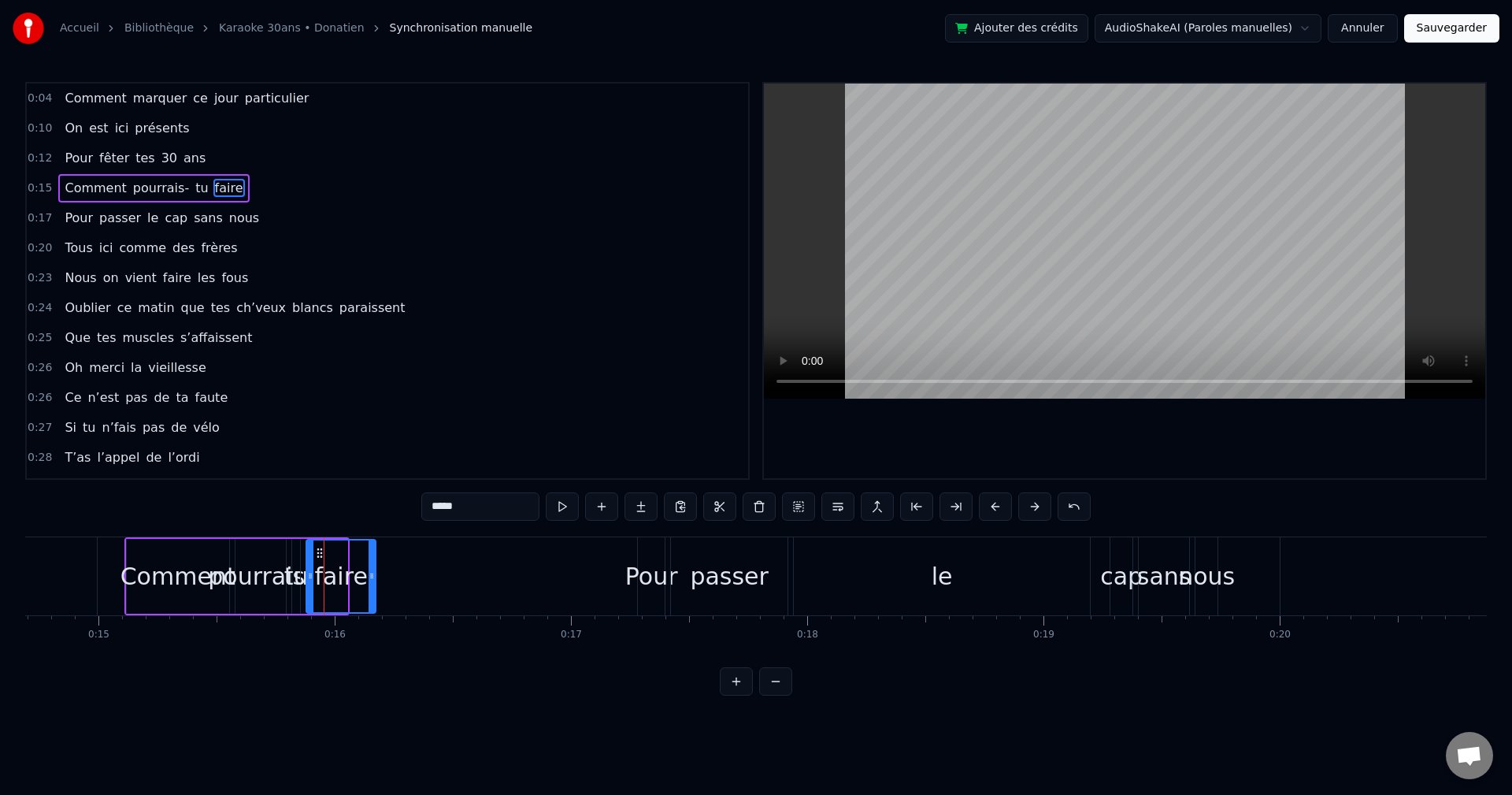
drag, startPoint x: 346, startPoint y: 564, endPoint x: 372, endPoint y: 564, distance: 26.0
click at [372, 442] on div at bounding box center [371, 576] width 7 height 71
click at [208, 442] on div "Comment" at bounding box center [179, 576] width 116 height 35
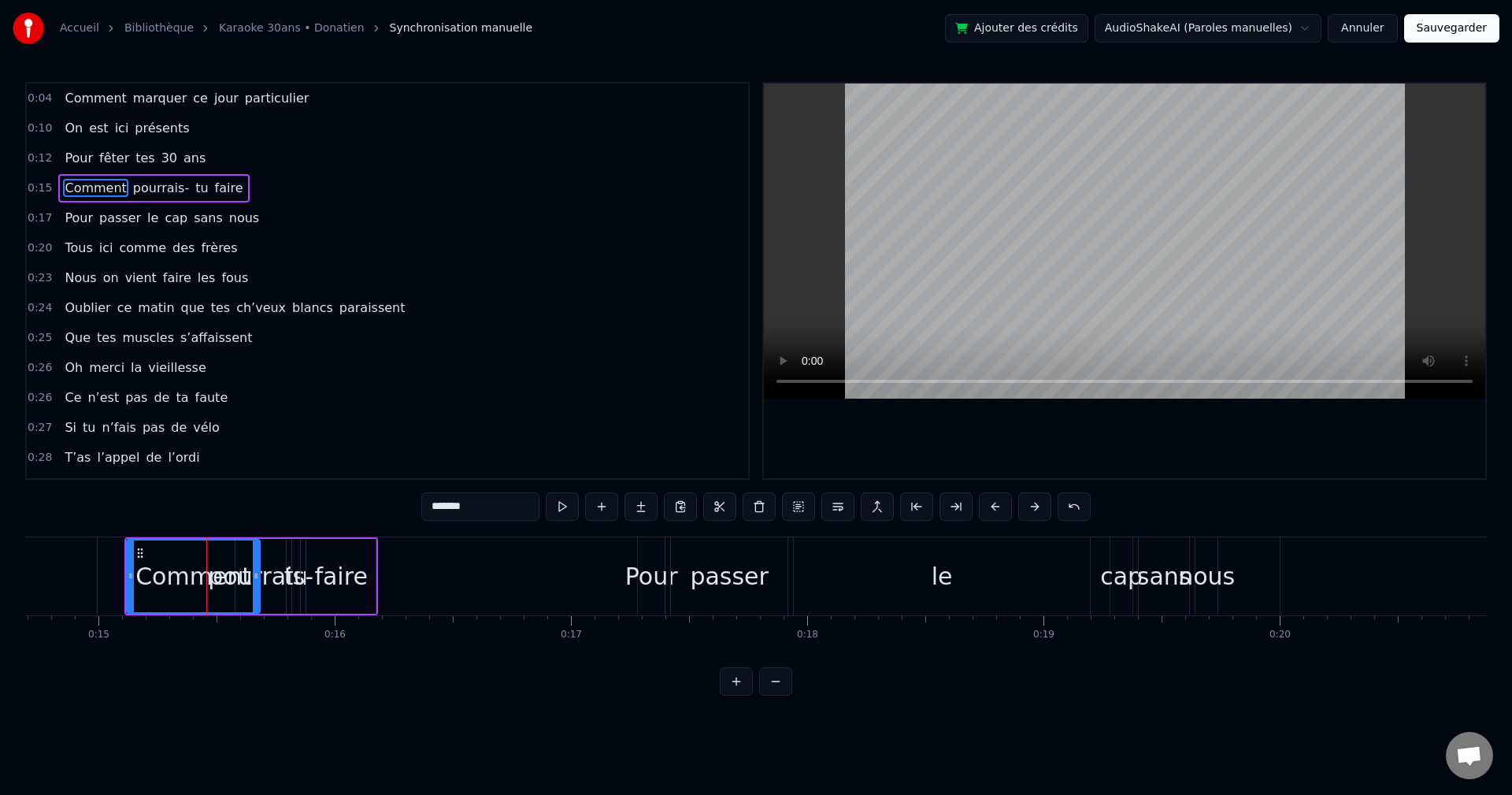
drag, startPoint x: 228, startPoint y: 572, endPoint x: 260, endPoint y: 574, distance: 32.1
click at [259, 442] on icon at bounding box center [256, 576] width 7 height 12
click at [272, 442] on div "pourrais-" at bounding box center [261, 576] width 106 height 35
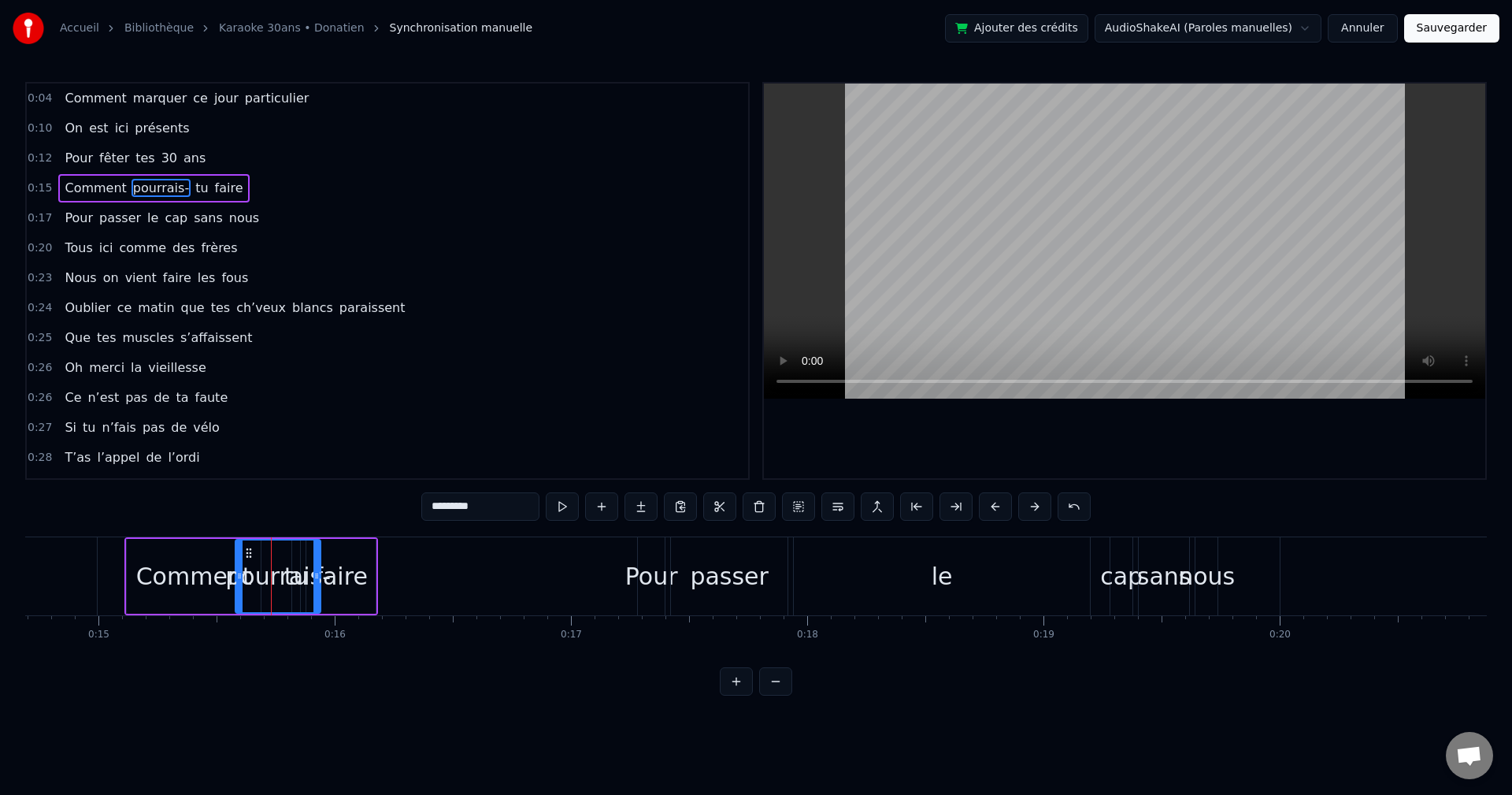
drag, startPoint x: 283, startPoint y: 573, endPoint x: 318, endPoint y: 575, distance: 35.1
click at [318, 442] on icon at bounding box center [316, 576] width 7 height 12
click at [362, 442] on div "faire" at bounding box center [341, 576] width 69 height 75
click at [299, 442] on div "tu" at bounding box center [296, 576] width 8 height 75
click at [300, 442] on div "tu" at bounding box center [297, 576] width 25 height 35
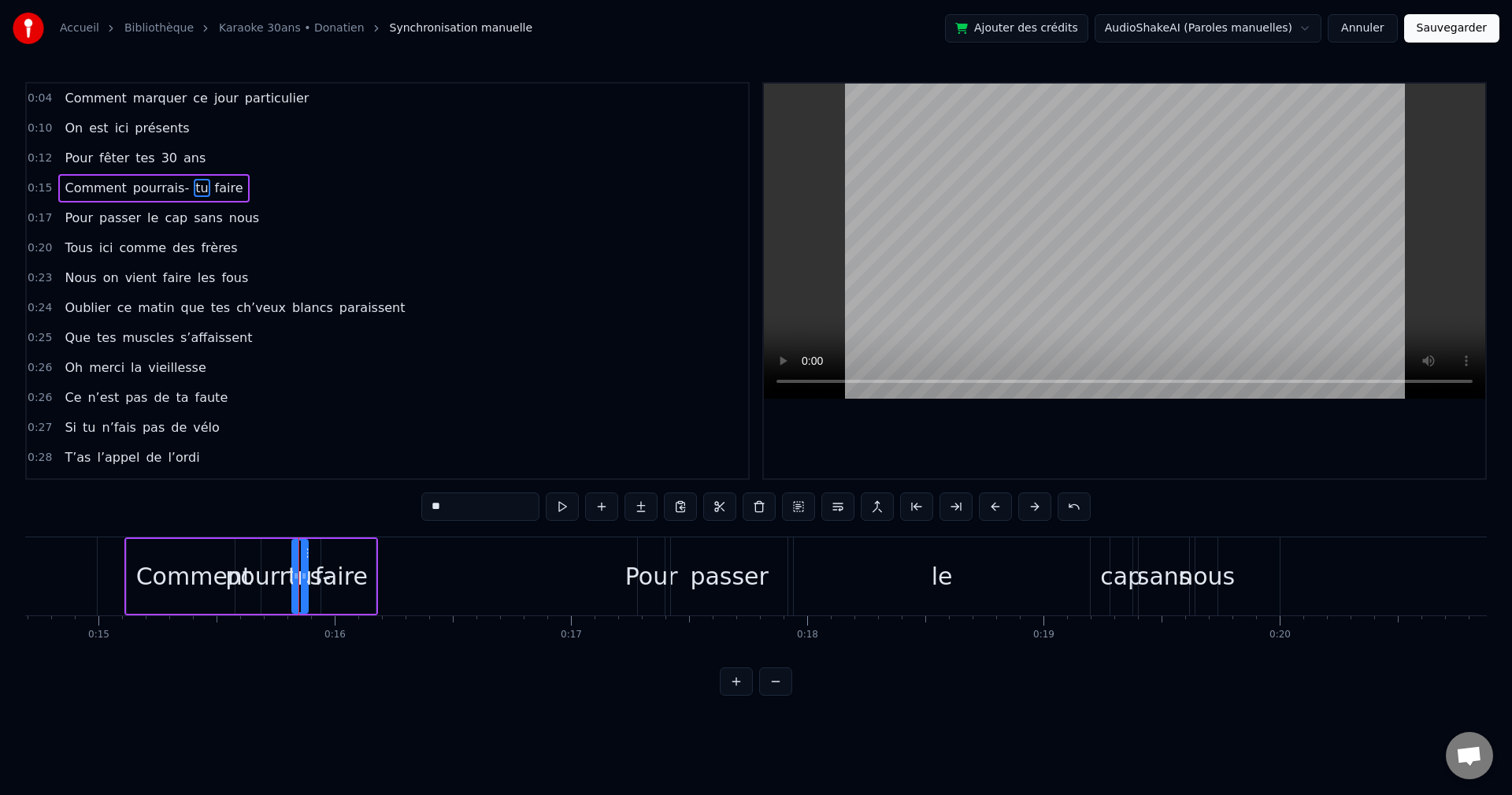
drag, startPoint x: 298, startPoint y: 573, endPoint x: 308, endPoint y: 575, distance: 10.2
click at [307, 442] on icon at bounding box center [304, 576] width 7 height 12
click at [316, 442] on div "faire" at bounding box center [341, 576] width 69 height 75
drag, startPoint x: 373, startPoint y: 570, endPoint x: 401, endPoint y: 570, distance: 28.0
click at [399, 442] on icon at bounding box center [395, 576] width 7 height 12
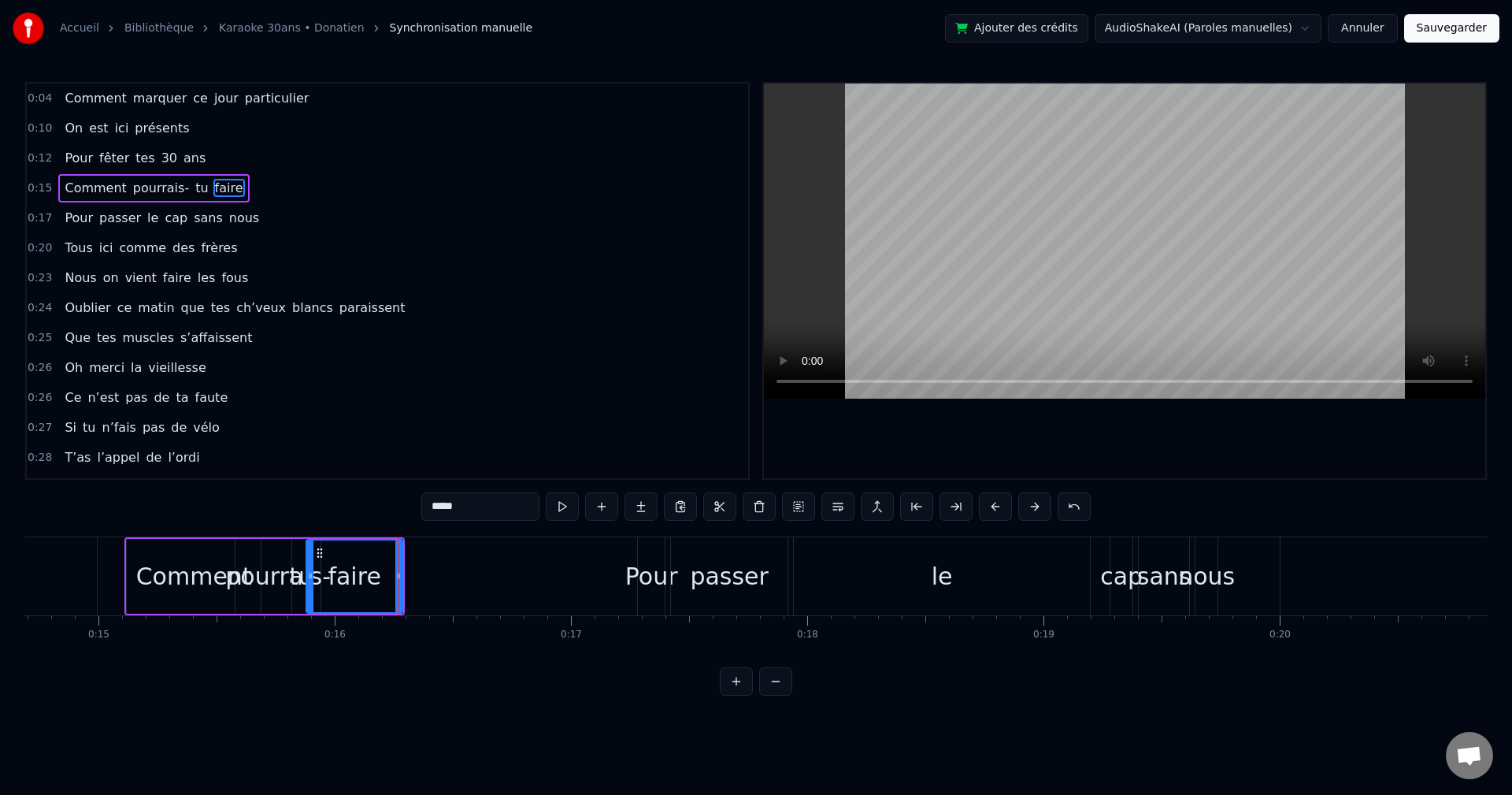
click at [160, 190] on span "pourrais-" at bounding box center [161, 188] width 59 height 18
click at [215, 442] on div "Comment" at bounding box center [194, 576] width 116 height 35
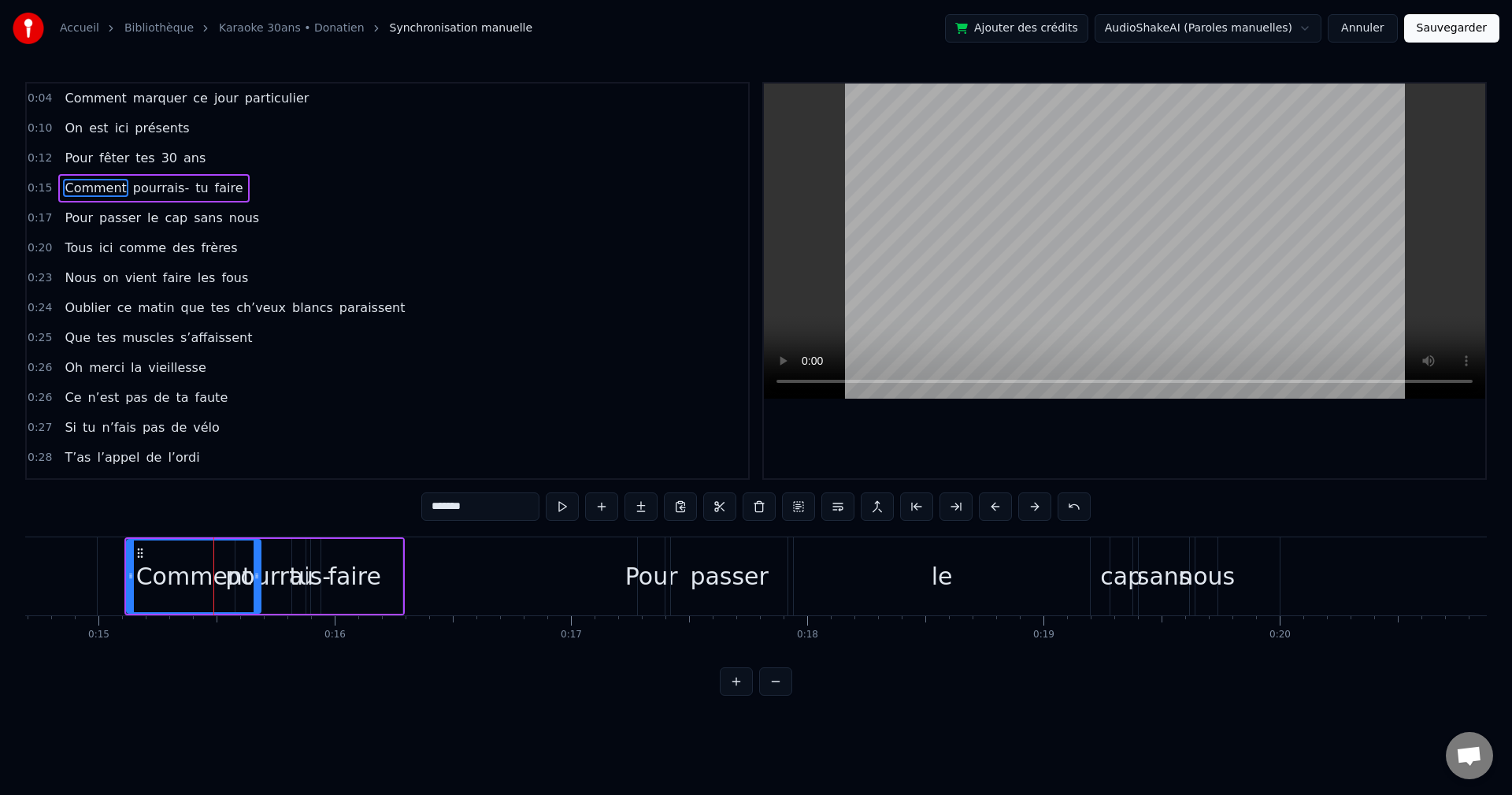
click at [401, 442] on div "faire" at bounding box center [354, 576] width 96 height 75
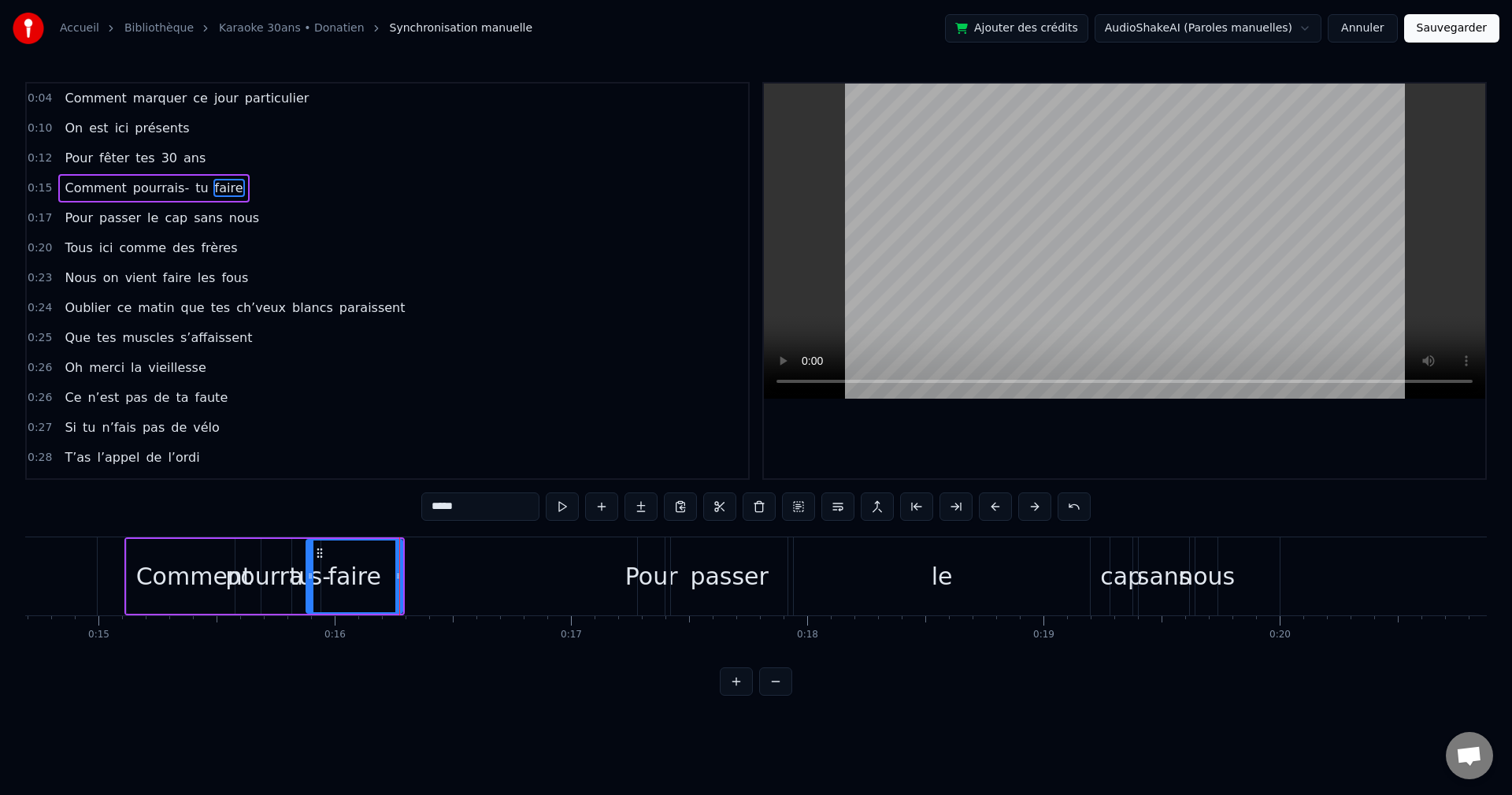
click at [132, 442] on div "Comment" at bounding box center [193, 576] width 134 height 75
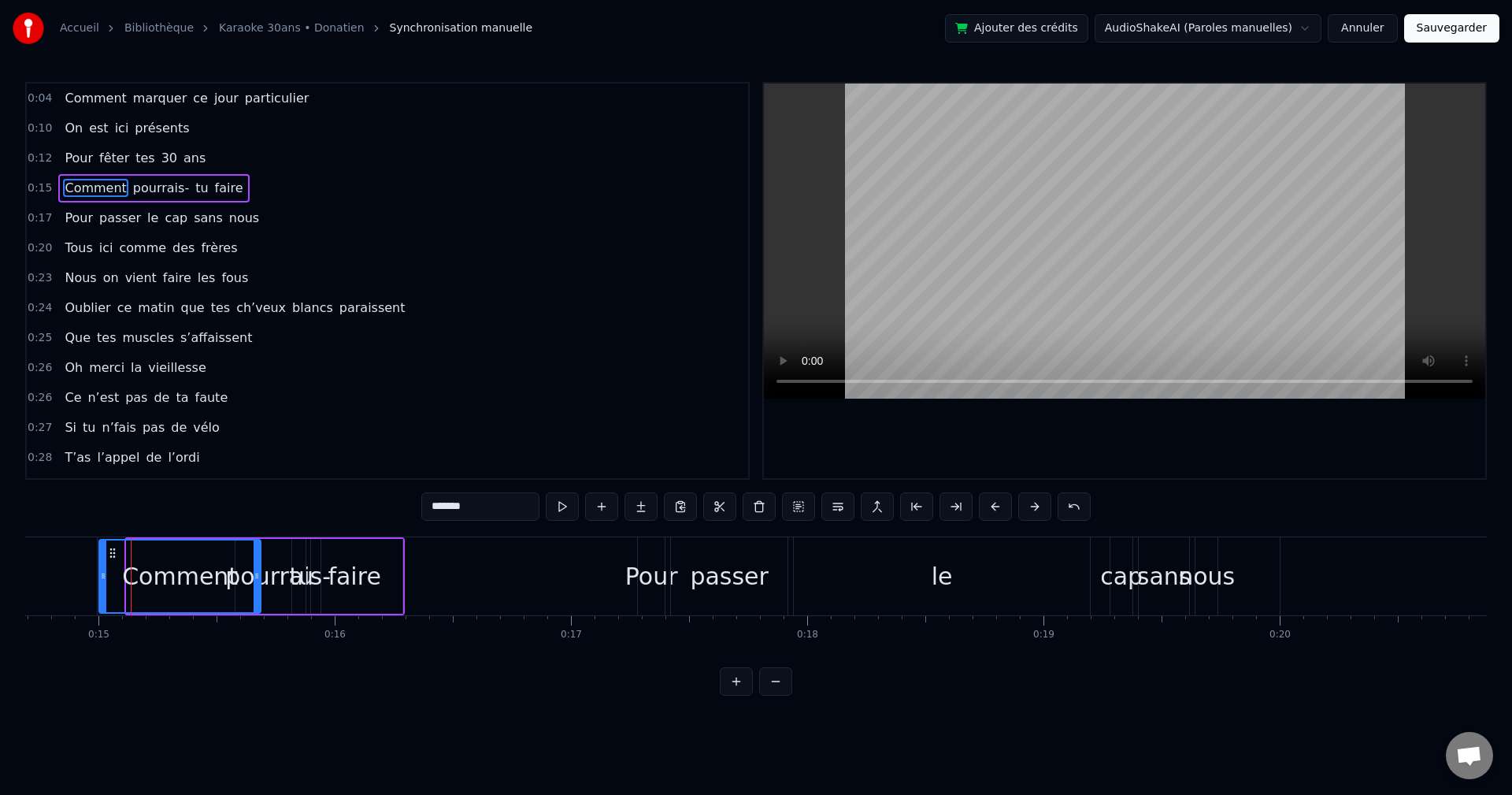
drag, startPoint x: 130, startPoint y: 576, endPoint x: 103, endPoint y: 579, distance: 27.2
click at [103, 442] on icon at bounding box center [103, 576] width 7 height 12
click at [391, 442] on div "faire" at bounding box center [357, 576] width 96 height 75
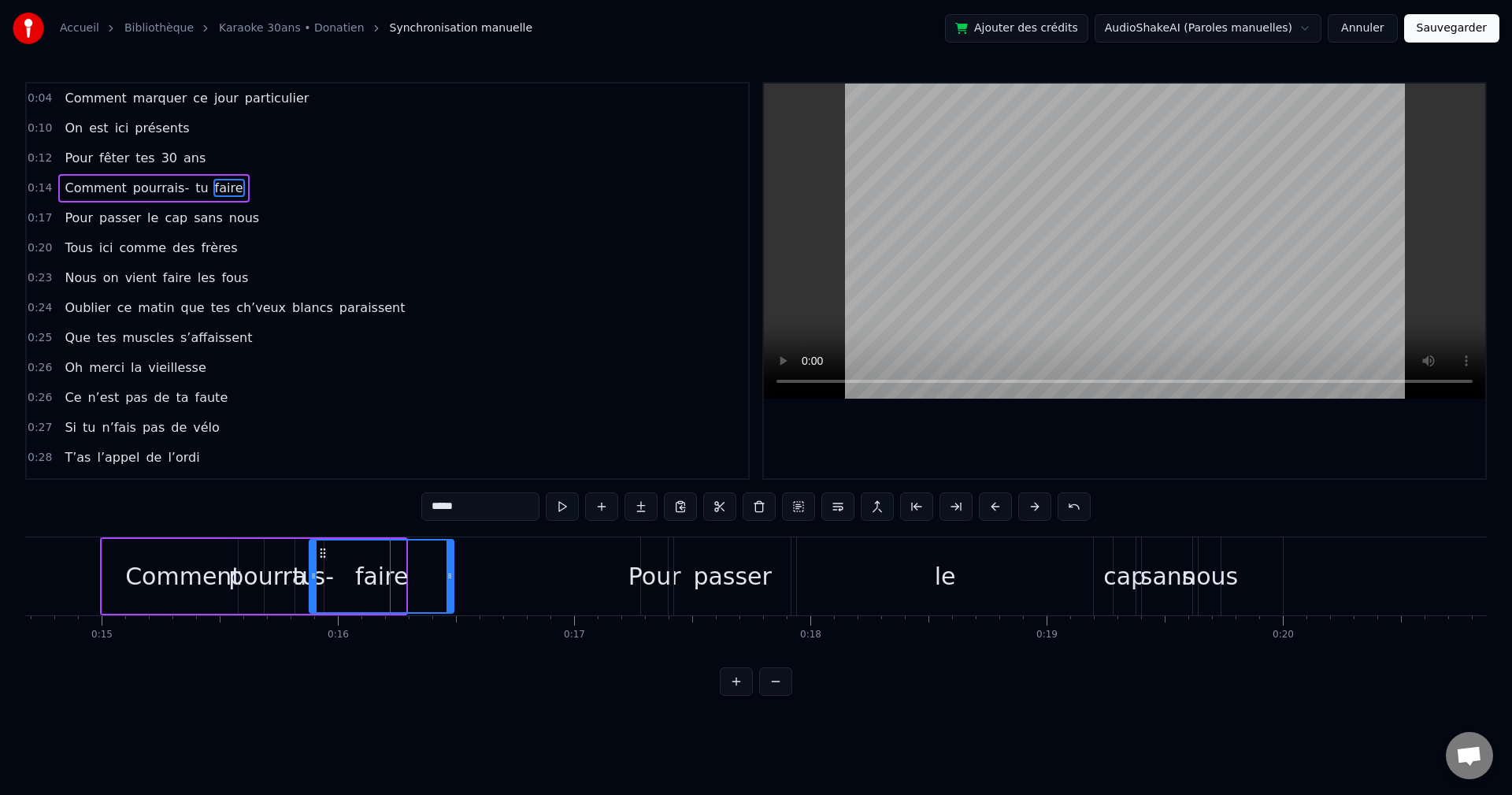
drag, startPoint x: 403, startPoint y: 579, endPoint x: 452, endPoint y: 579, distance: 49.0
click at [452, 442] on icon at bounding box center [449, 576] width 7 height 12
click at [311, 442] on icon at bounding box center [313, 576] width 7 height 12
click at [300, 442] on div "tu" at bounding box center [304, 576] width 25 height 35
drag, startPoint x: 313, startPoint y: 561, endPoint x: 330, endPoint y: 566, distance: 17.7
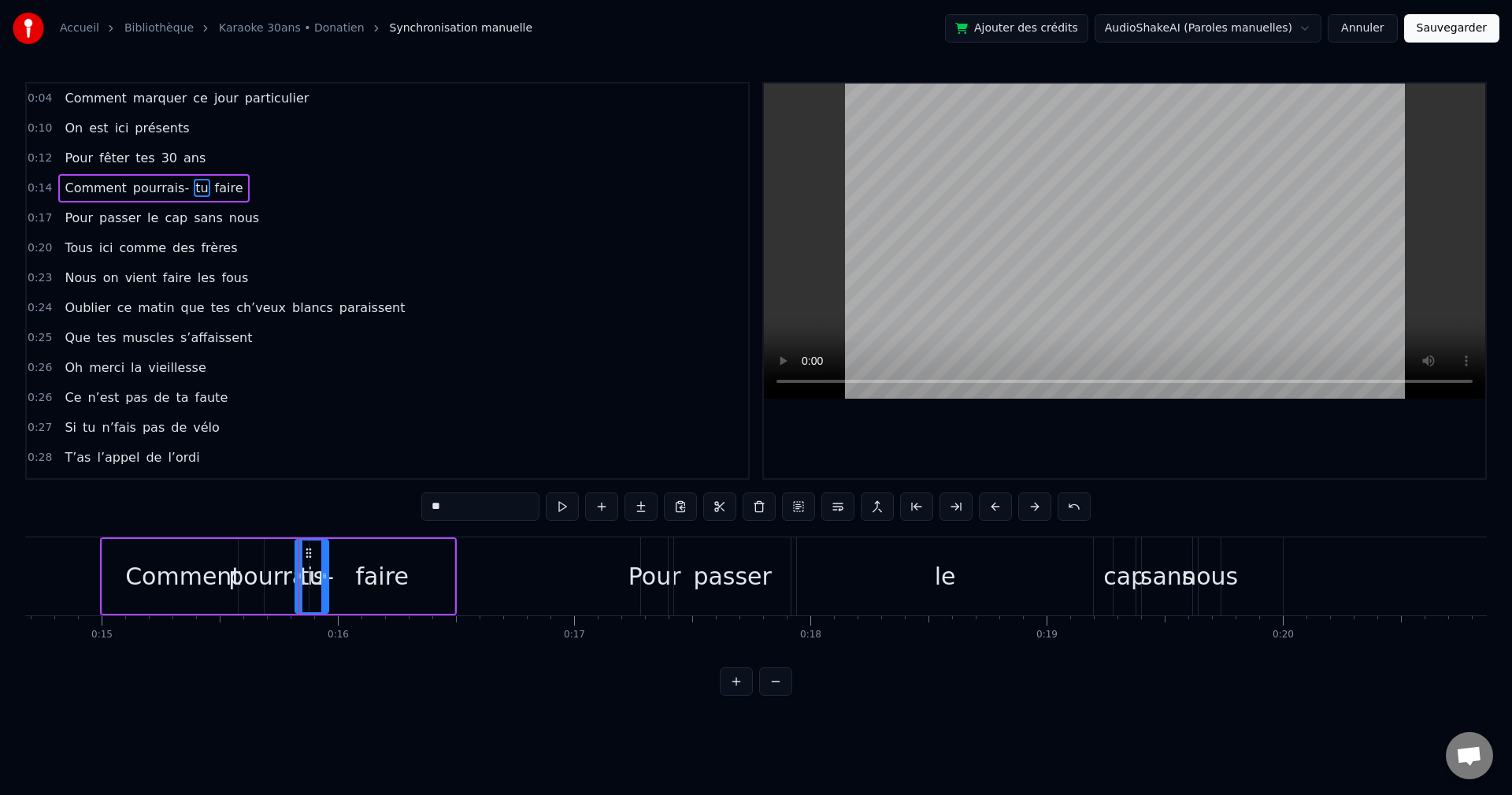
click at [327, 442] on div at bounding box center [324, 576] width 7 height 71
drag, startPoint x: 309, startPoint y: 551, endPoint x: 330, endPoint y: 556, distance: 21.6
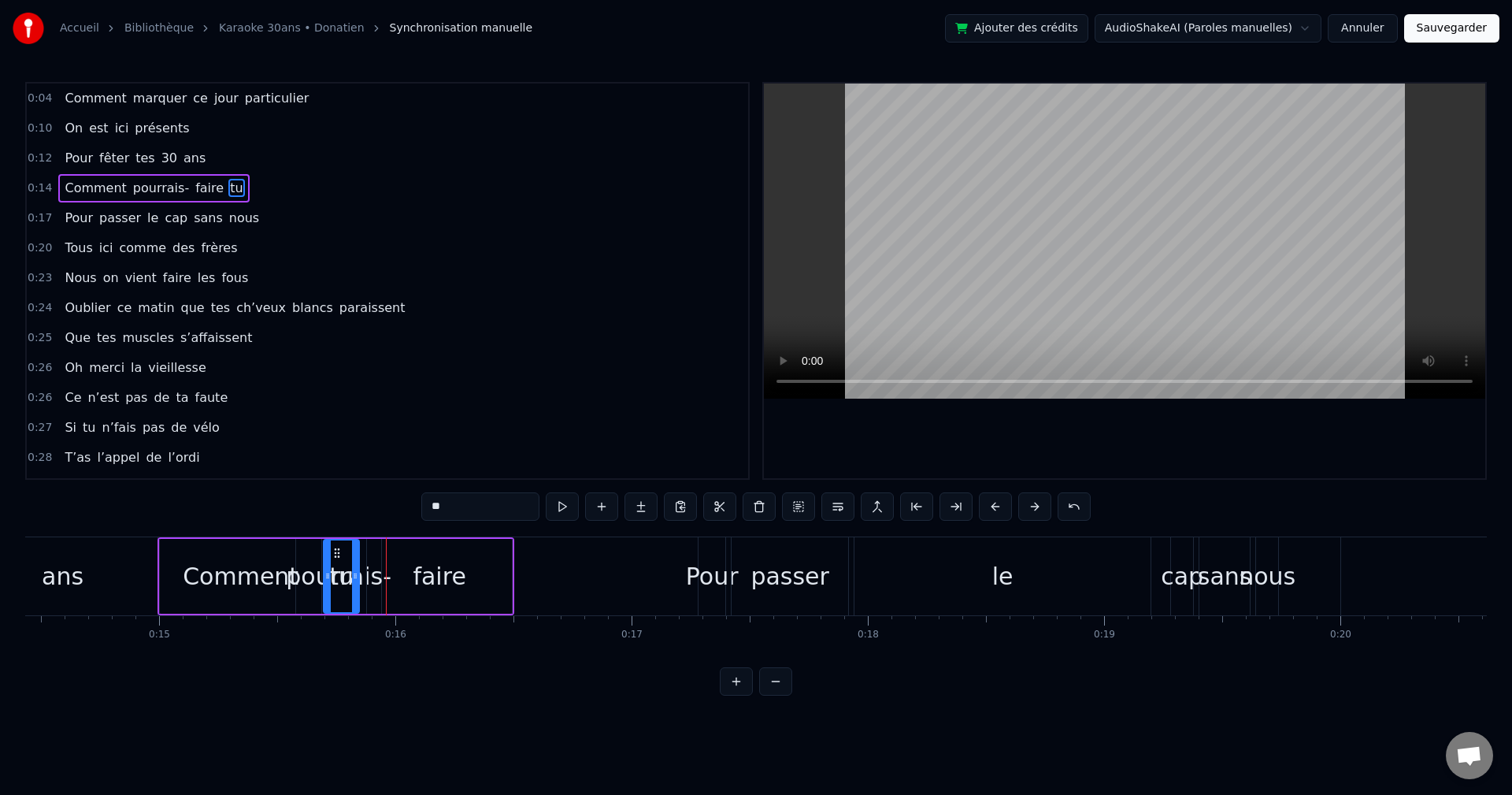
scroll to position [0, 3411]
drag, startPoint x: 329, startPoint y: 551, endPoint x: 383, endPoint y: 555, distance: 54.1
click at [383, 442] on icon at bounding box center [383, 553] width 12 height 12
click at [617, 303] on video at bounding box center [1125, 241] width 721 height 315
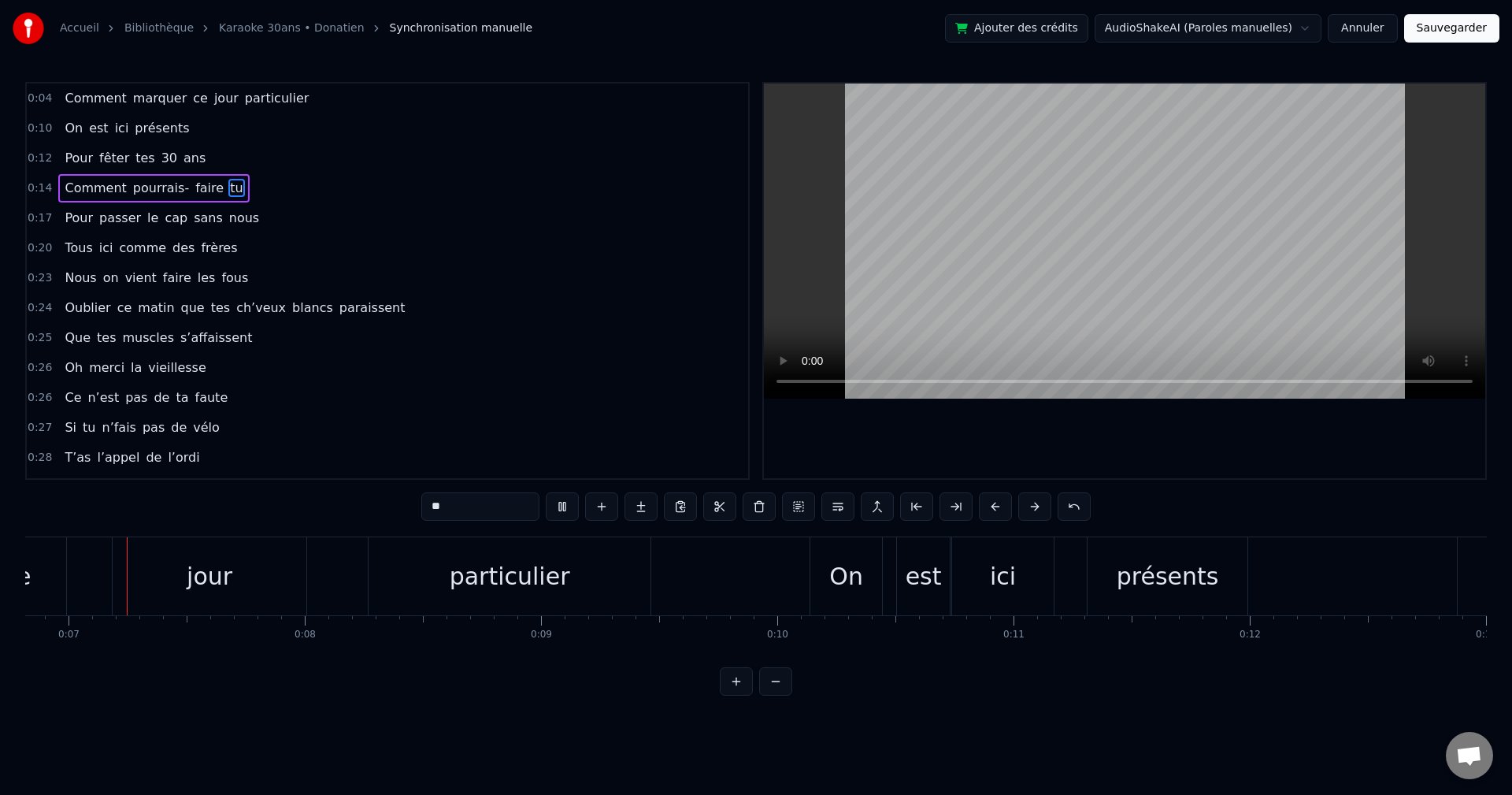
click at [80, 188] on span "Comment" at bounding box center [95, 188] width 65 height 18
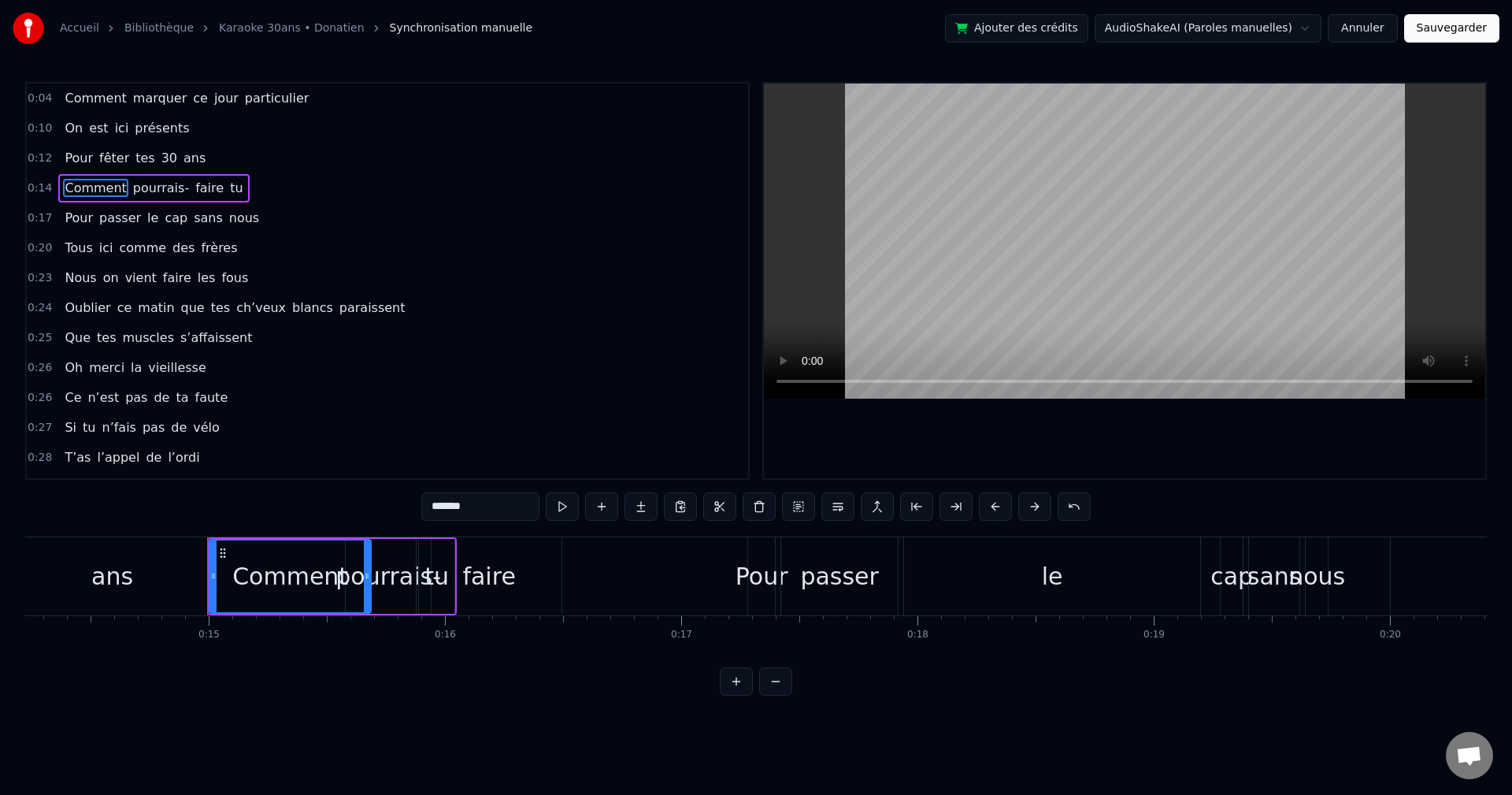
scroll to position [0, 3465]
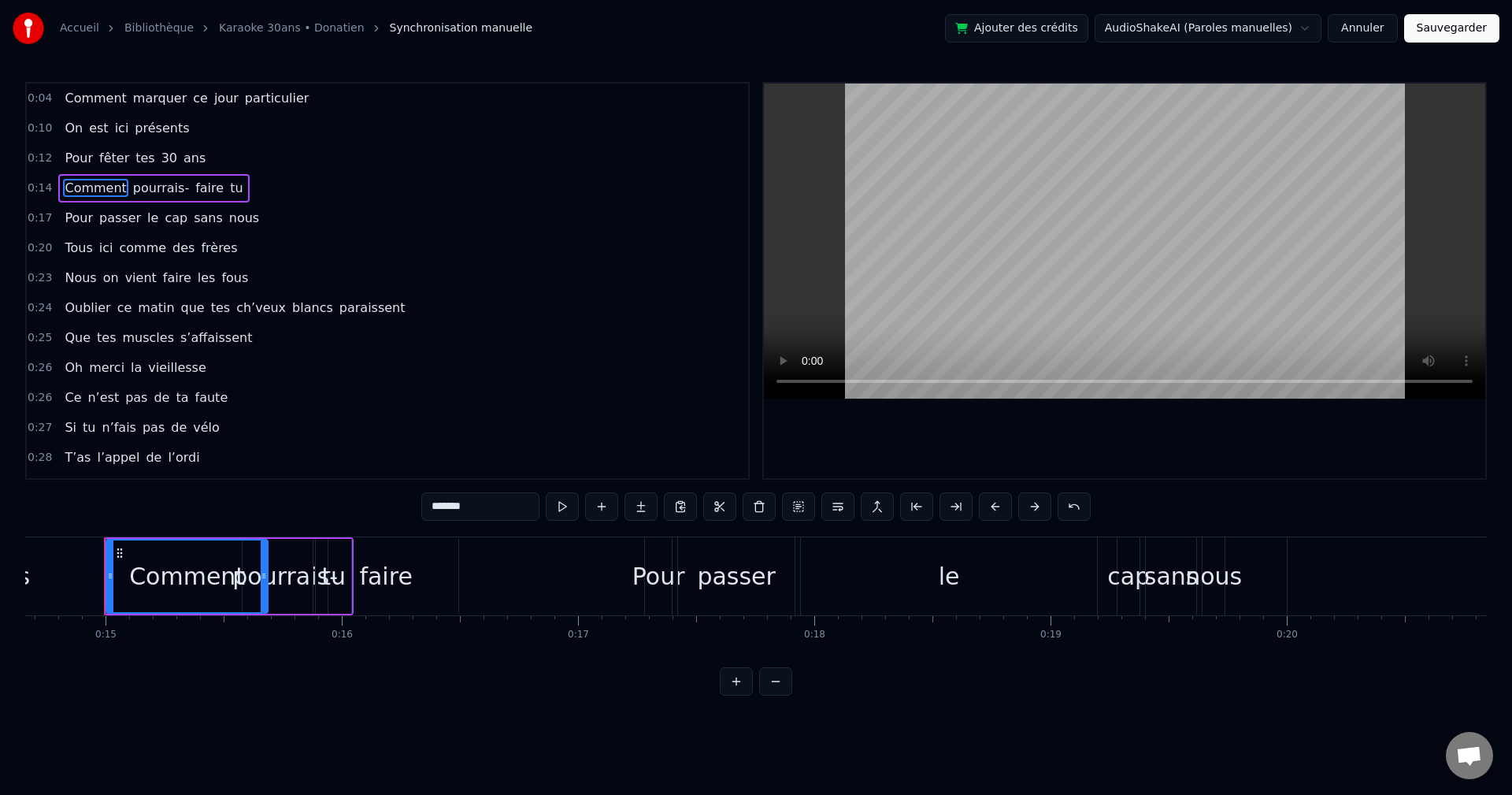
click at [617, 212] on video at bounding box center [1125, 241] width 721 height 315
click at [342, 442] on div "tu" at bounding box center [334, 576] width 25 height 35
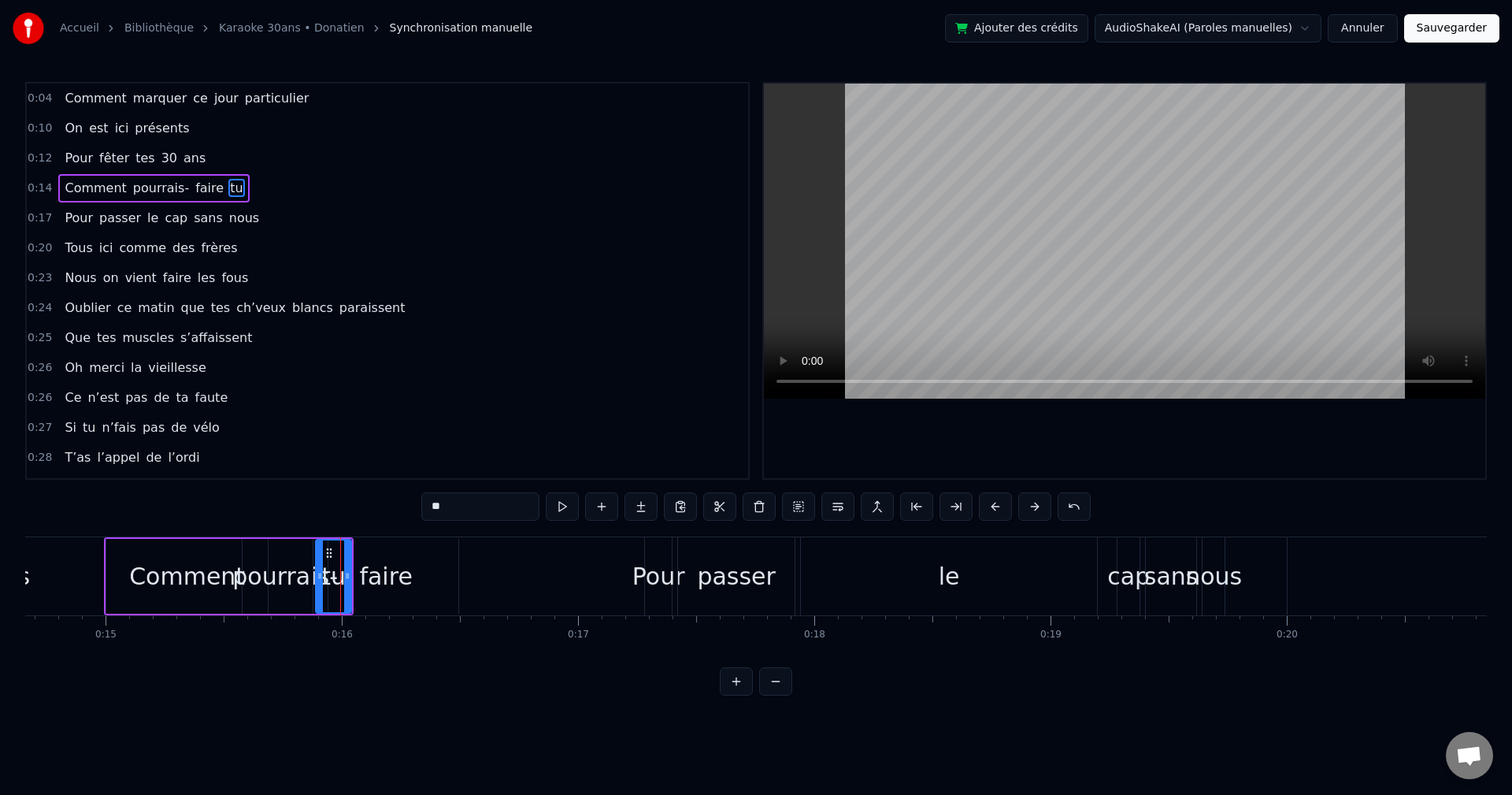
click at [196, 189] on span "faire" at bounding box center [209, 188] width 31 height 18
drag, startPoint x: 456, startPoint y: 580, endPoint x: 418, endPoint y: 584, distance: 38.2
click at [418, 442] on div at bounding box center [416, 576] width 7 height 71
click at [341, 442] on div "faire" at bounding box center [366, 576] width 105 height 71
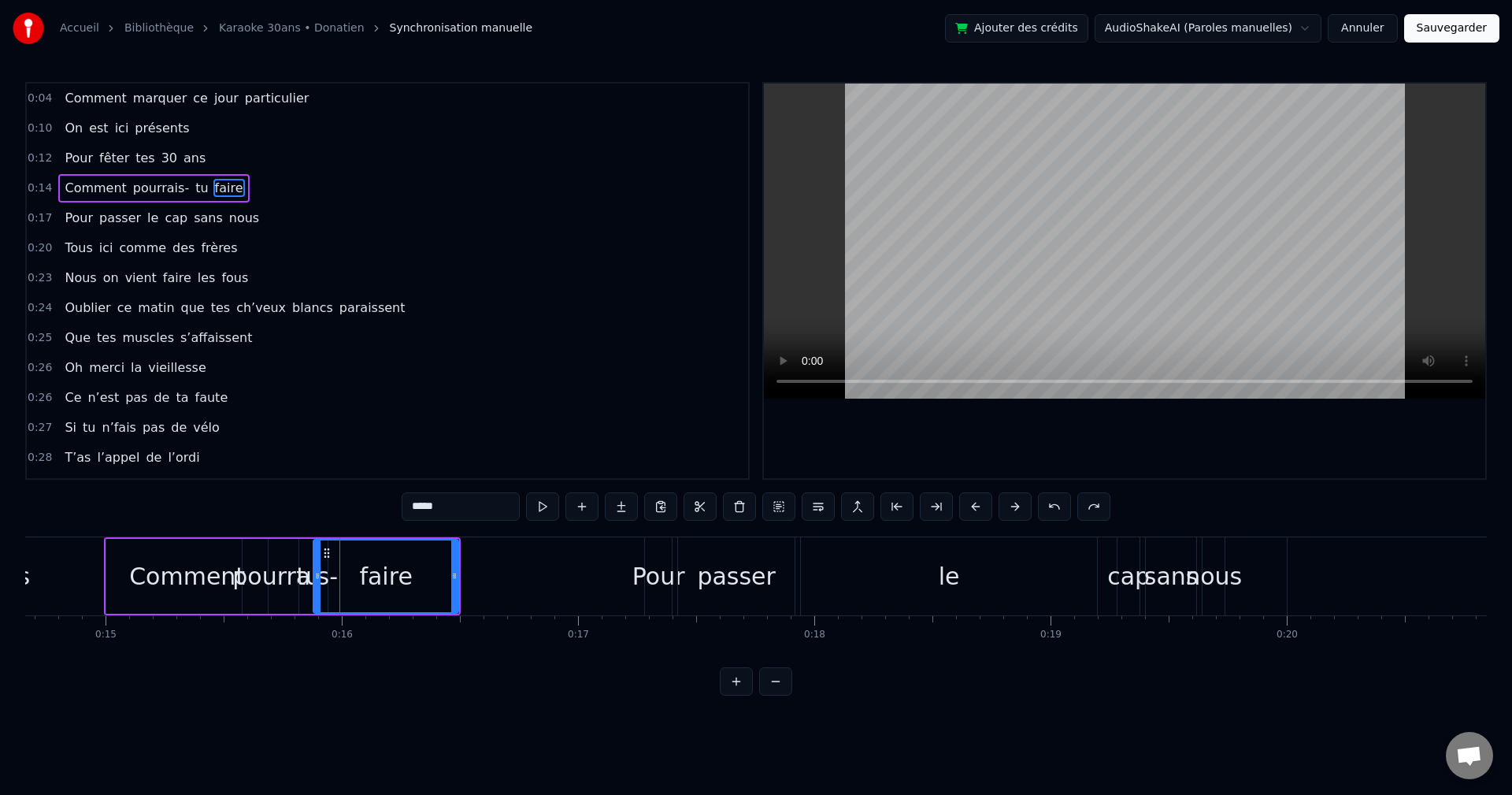
click at [400, 442] on div "faire" at bounding box center [385, 576] width 52 height 35
click at [305, 442] on div "tu" at bounding box center [308, 576] width 25 height 35
click at [275, 442] on div "pourrais-" at bounding box center [285, 576] width 106 height 35
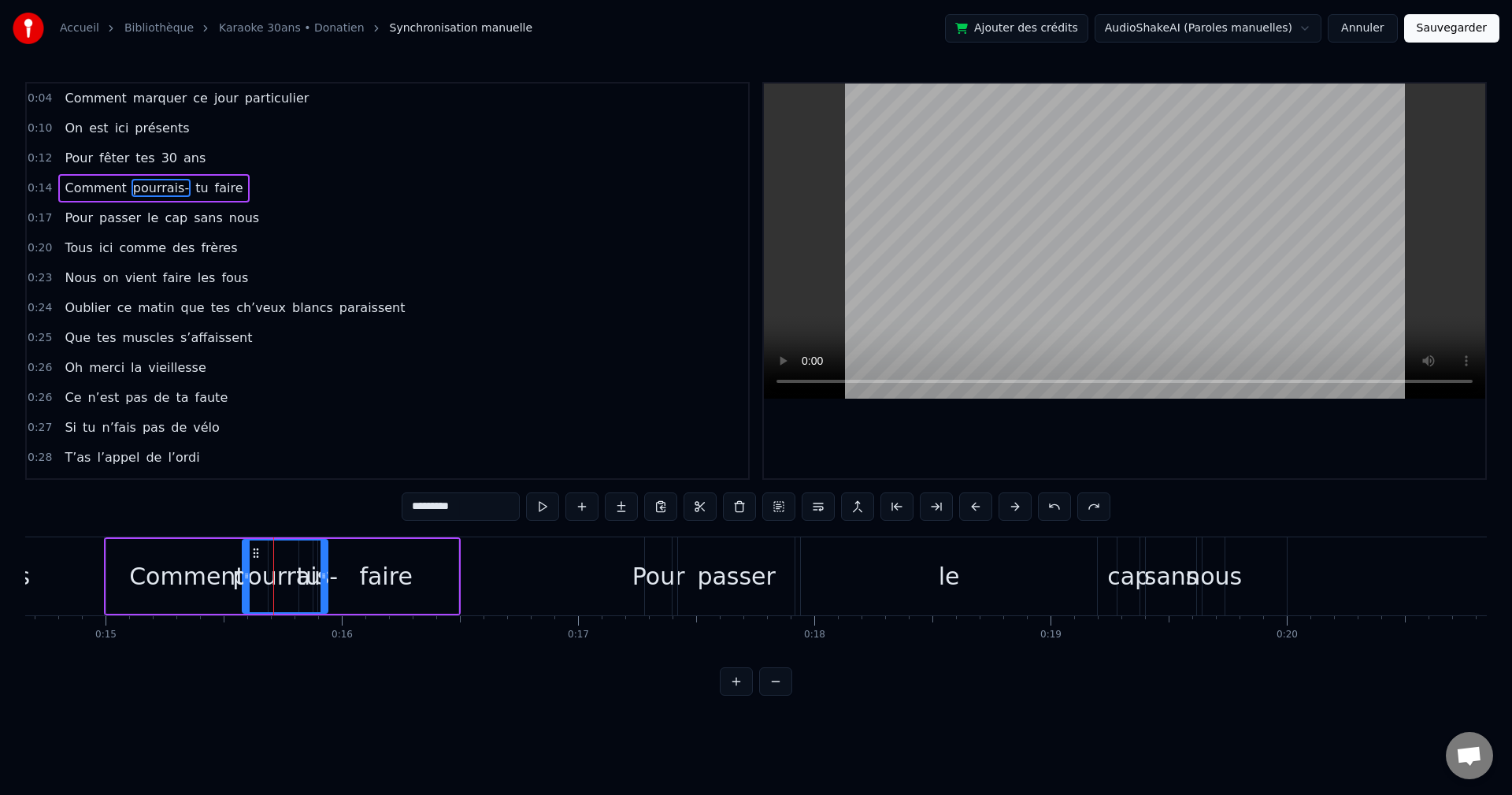
click at [141, 442] on div "Comment" at bounding box center [187, 576] width 116 height 35
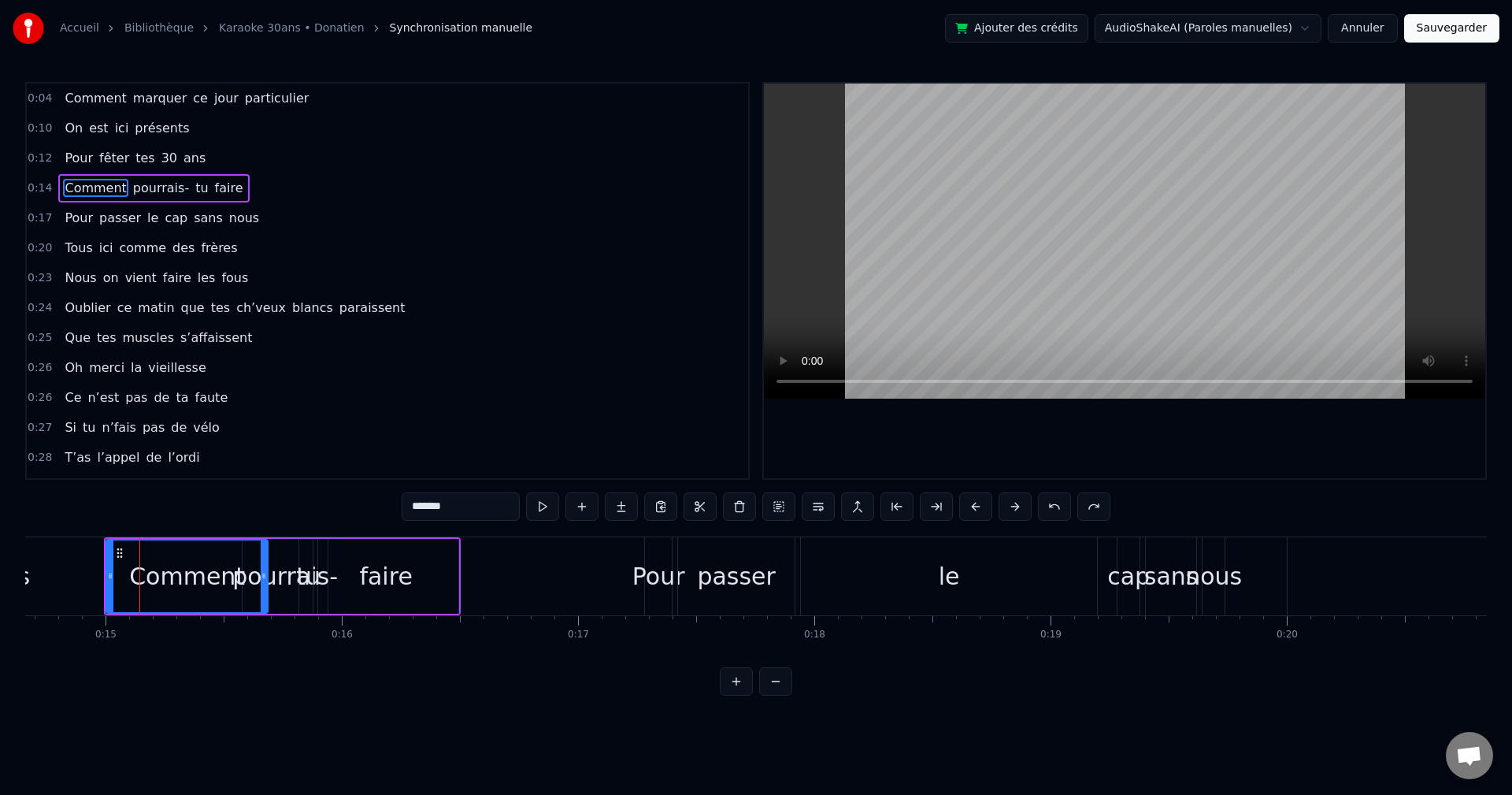
click at [445, 442] on div "faire" at bounding box center [385, 576] width 145 height 75
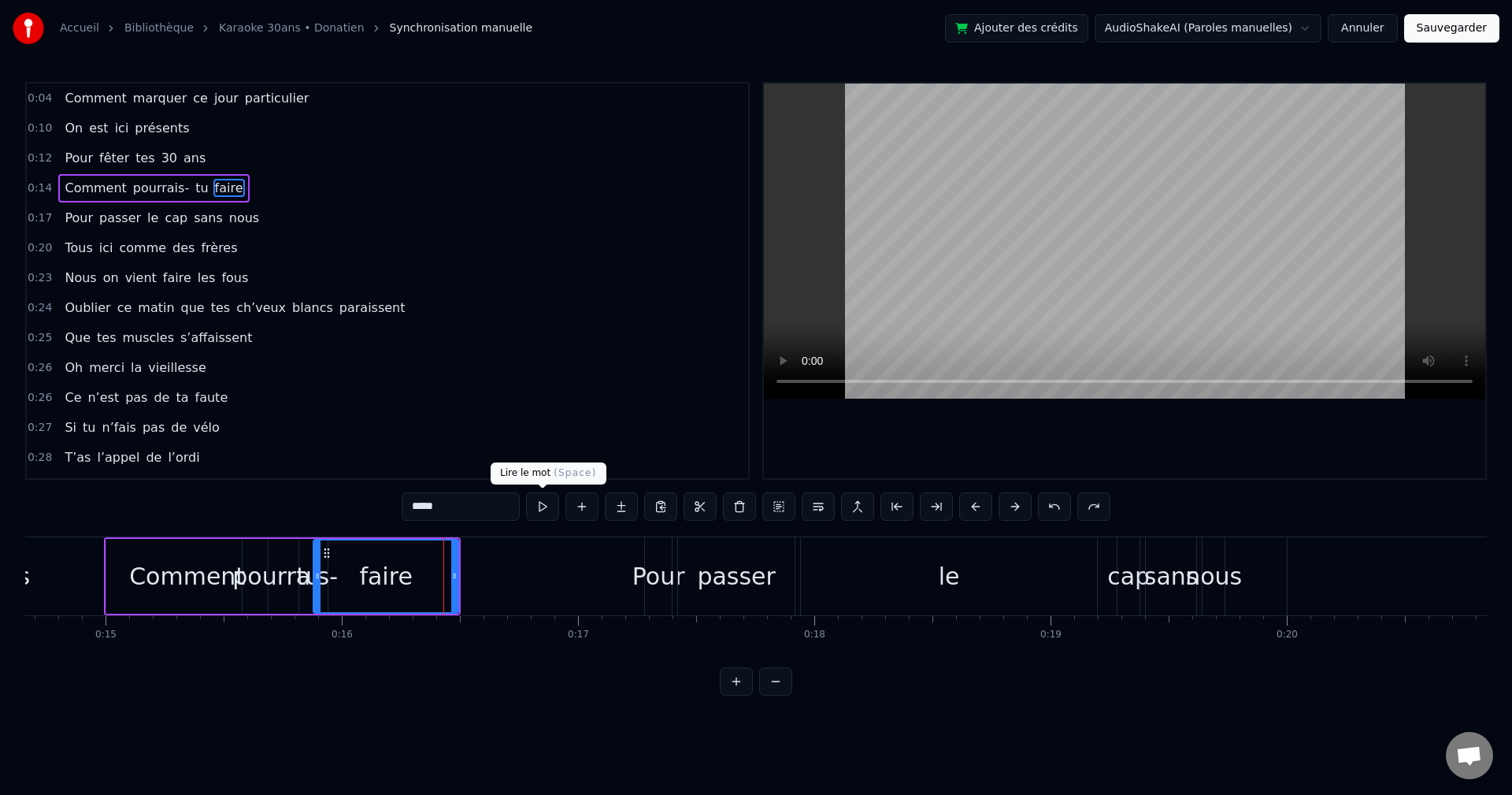
click at [539, 442] on button at bounding box center [542, 507] width 33 height 29
click at [175, 442] on div "Comment" at bounding box center [187, 576] width 162 height 75
type input "*******"
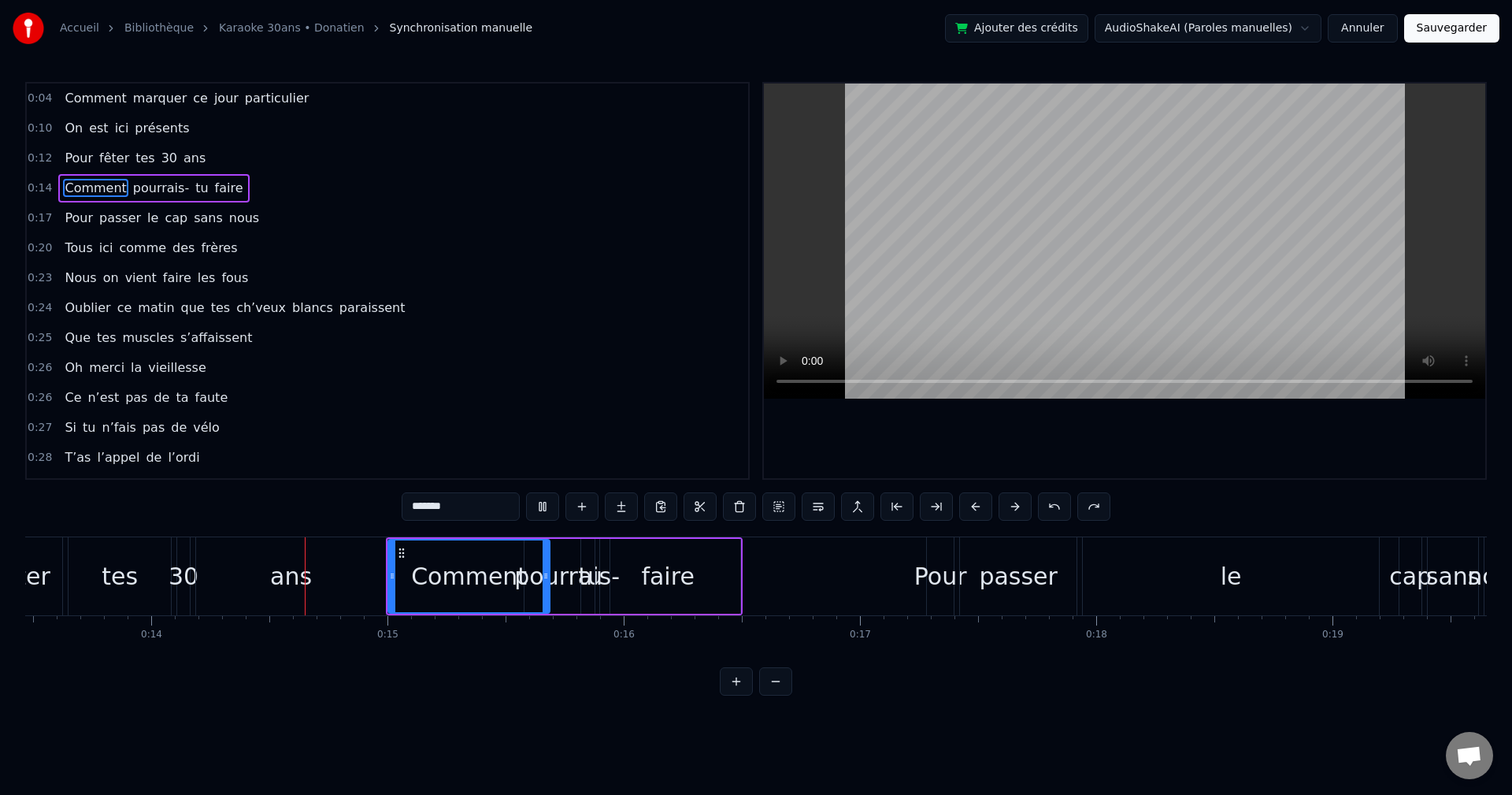
scroll to position [0, 3237]
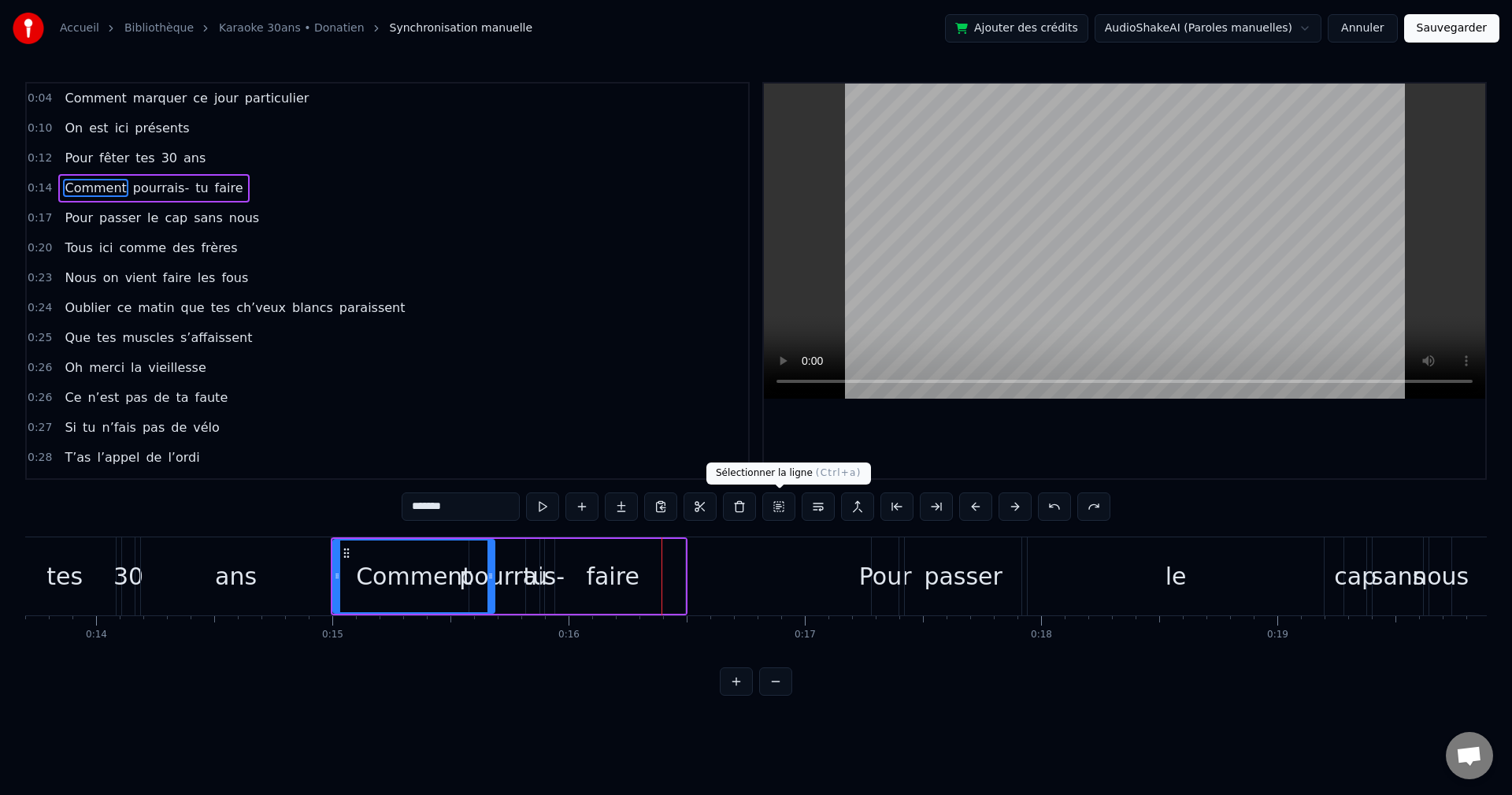
click at [560, 428] on div "0:27 Si tu n’fais pas de vélo" at bounding box center [387, 427] width 721 height 30
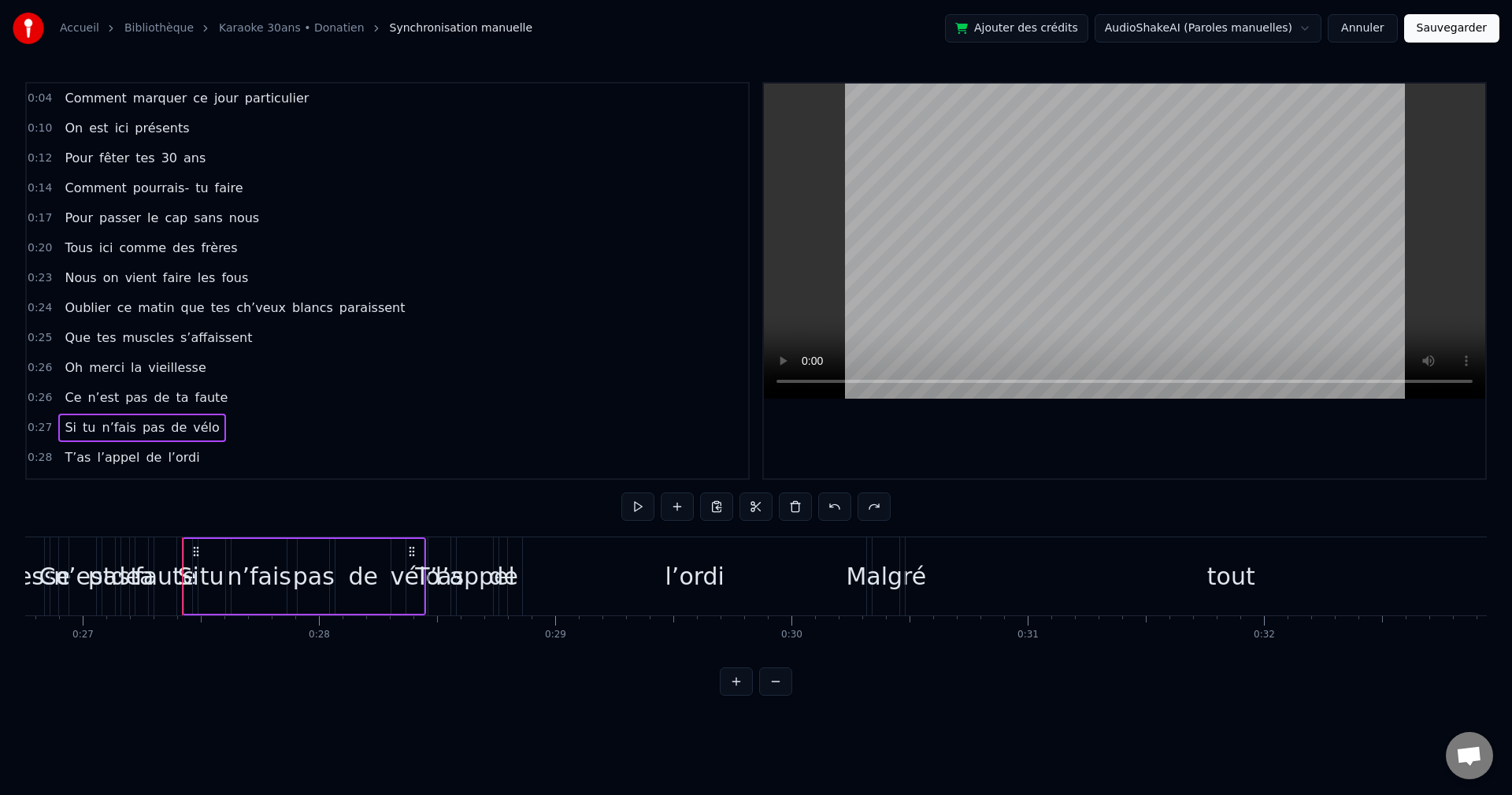
scroll to position [0, 6401]
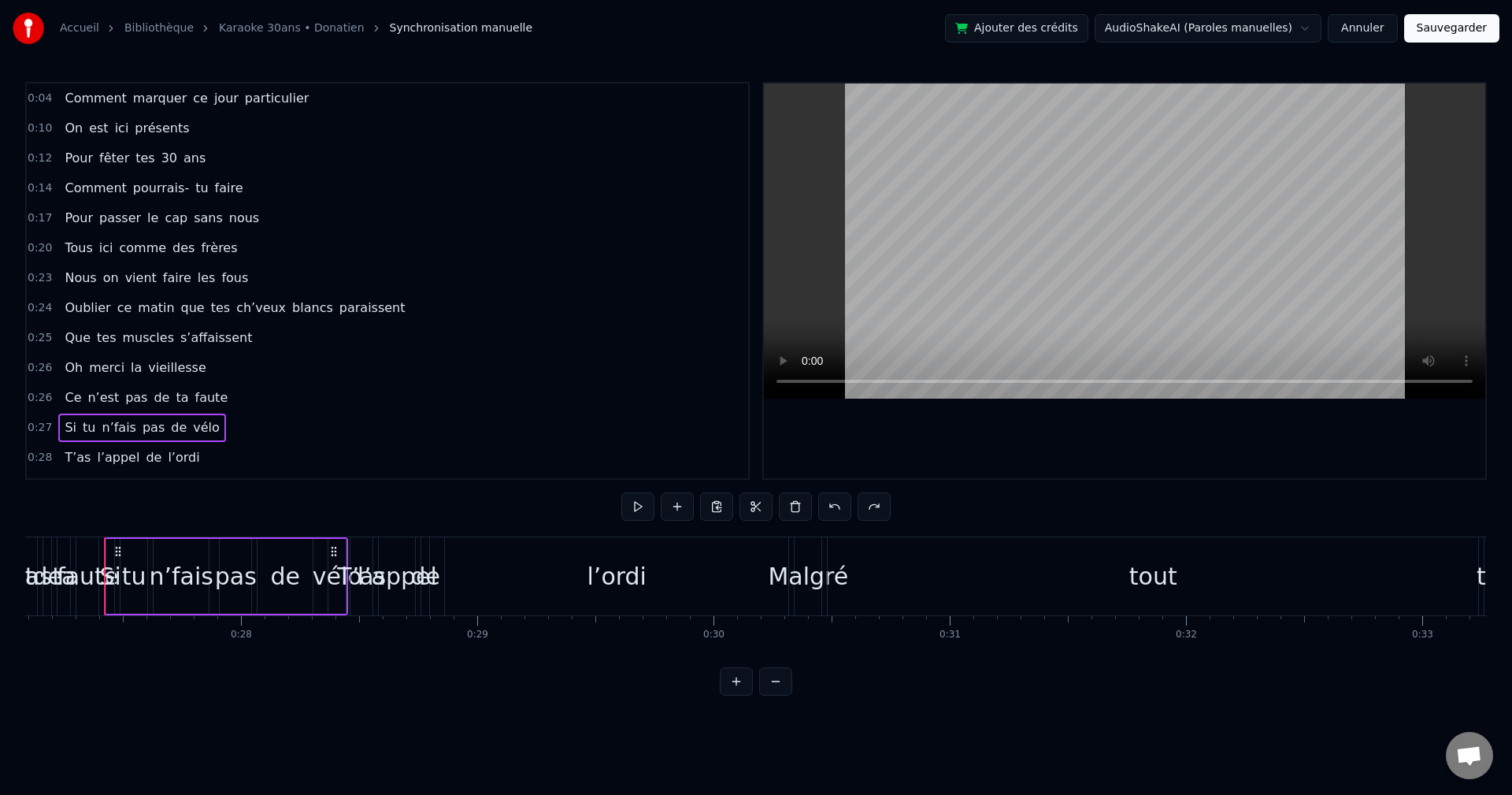
click at [217, 181] on span "faire" at bounding box center [228, 188] width 31 height 18
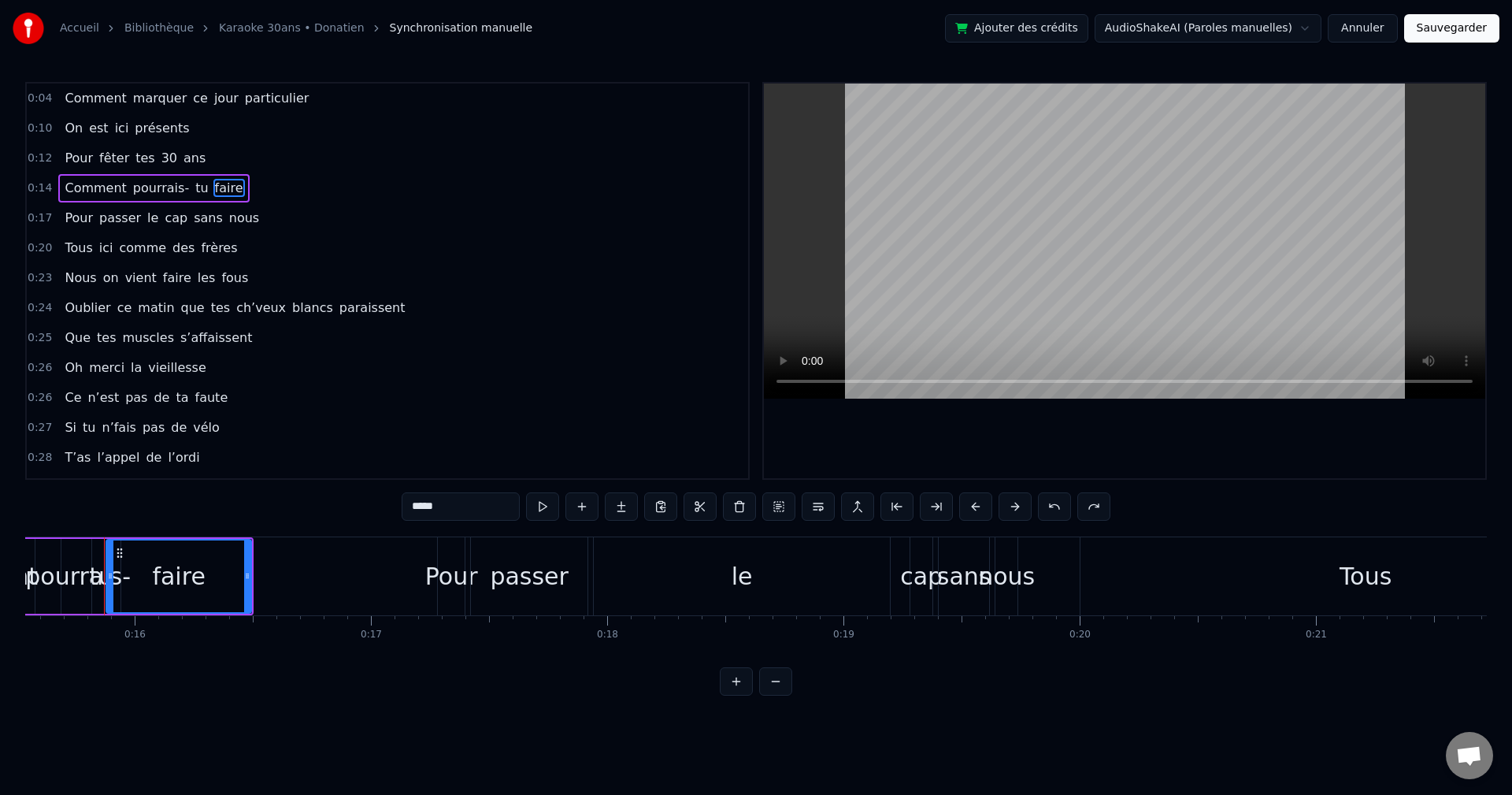
click at [172, 176] on div "Comment pourrais- tu faire" at bounding box center [153, 189] width 190 height 29
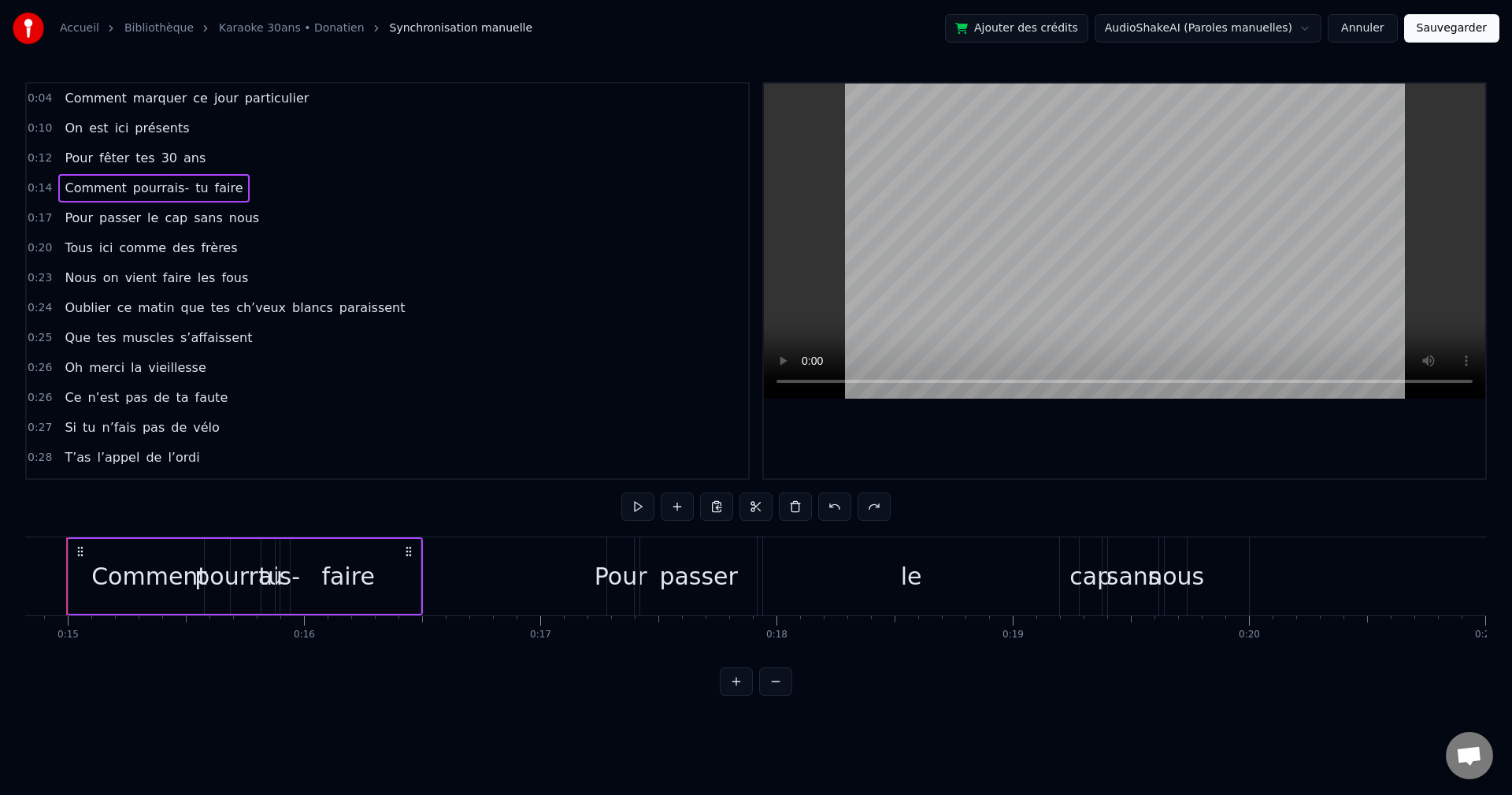
scroll to position [0, 3465]
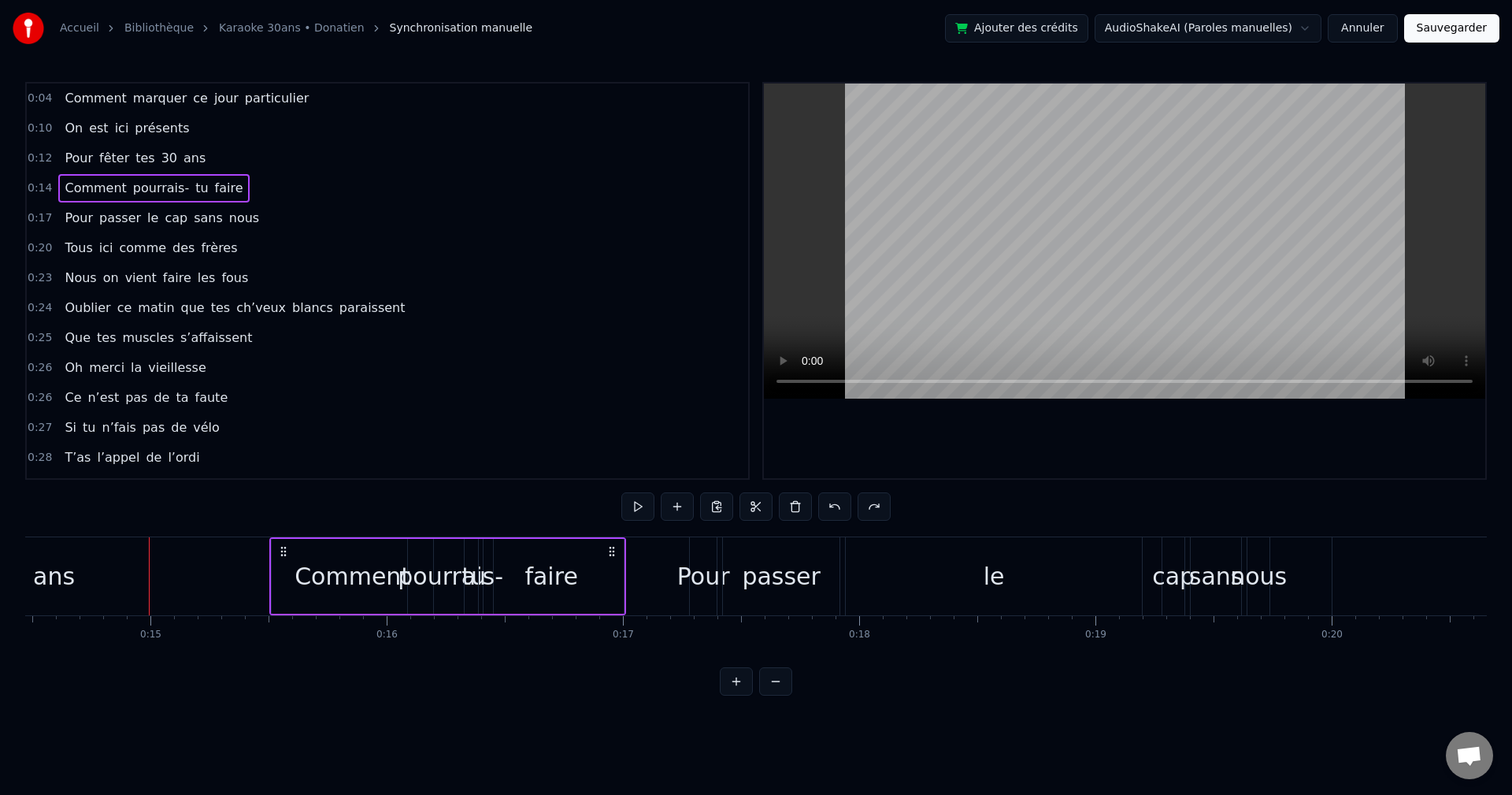
drag, startPoint x: 119, startPoint y: 548, endPoint x: 238, endPoint y: 558, distance: 119.4
click at [269, 442] on div "Comment pourrais- tu faire" at bounding box center [447, 577] width 357 height 78
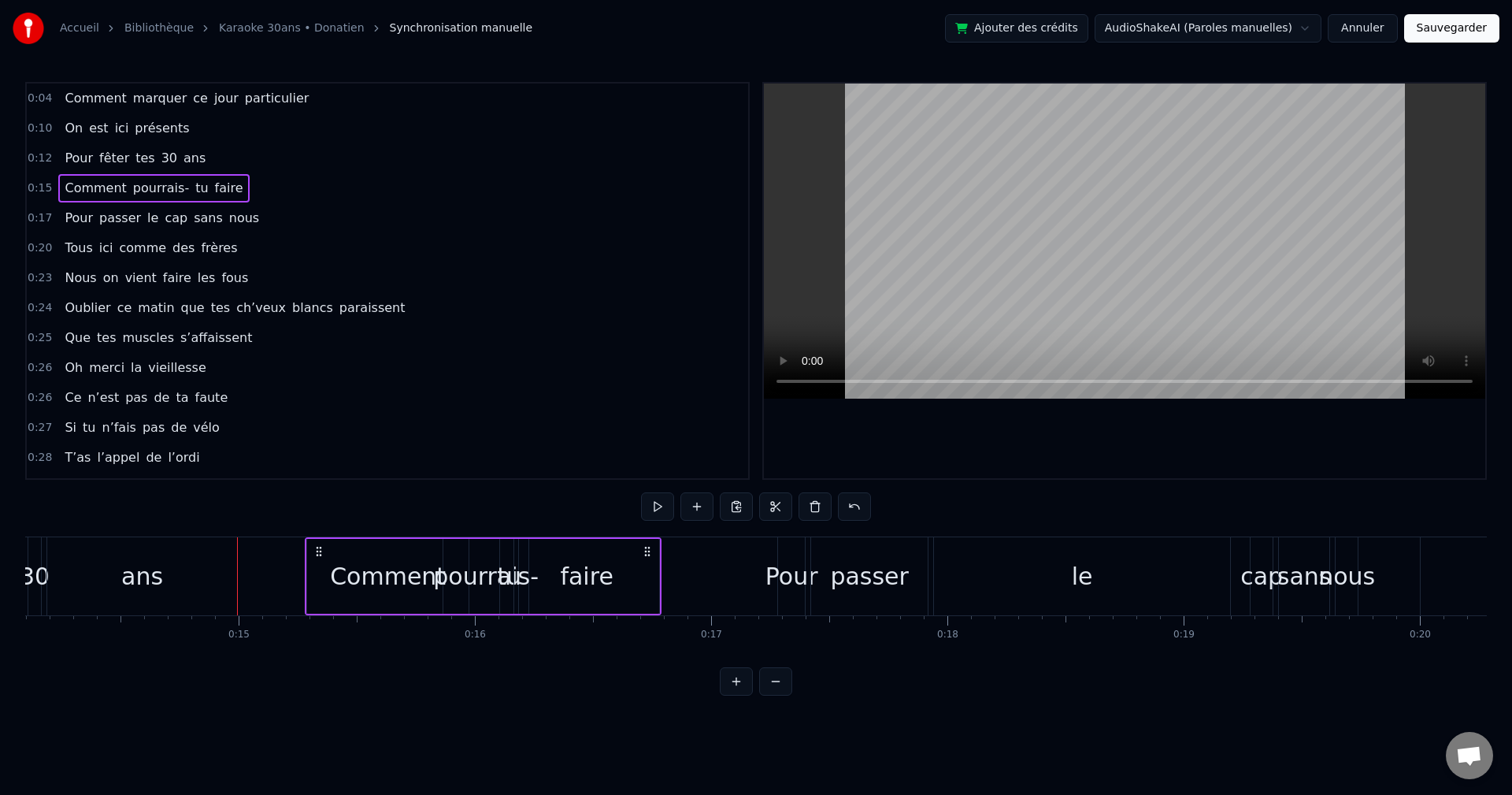
scroll to position [0, 3330]
drag, startPoint x: 239, startPoint y: 551, endPoint x: 351, endPoint y: 551, distance: 112.0
click at [350, 442] on circle at bounding box center [350, 551] width 1 height 1
click at [617, 442] on div "faire" at bounding box center [619, 576] width 145 height 75
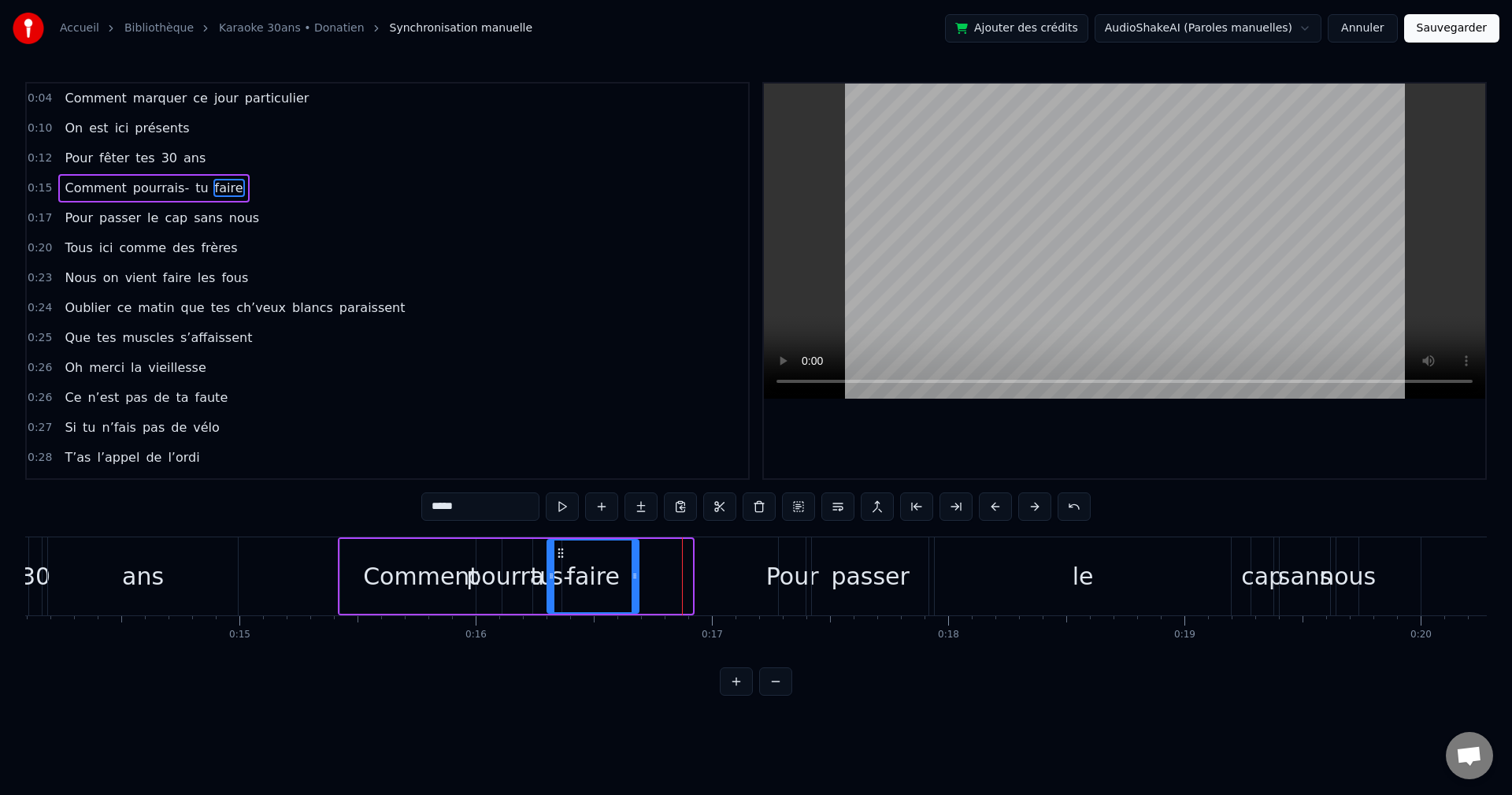
drag, startPoint x: 692, startPoint y: 575, endPoint x: 640, endPoint y: 584, distance: 52.8
click at [617, 442] on div at bounding box center [635, 576] width 7 height 71
click at [606, 413] on div "0:27 Si tu n’fais pas de vélo" at bounding box center [387, 427] width 721 height 30
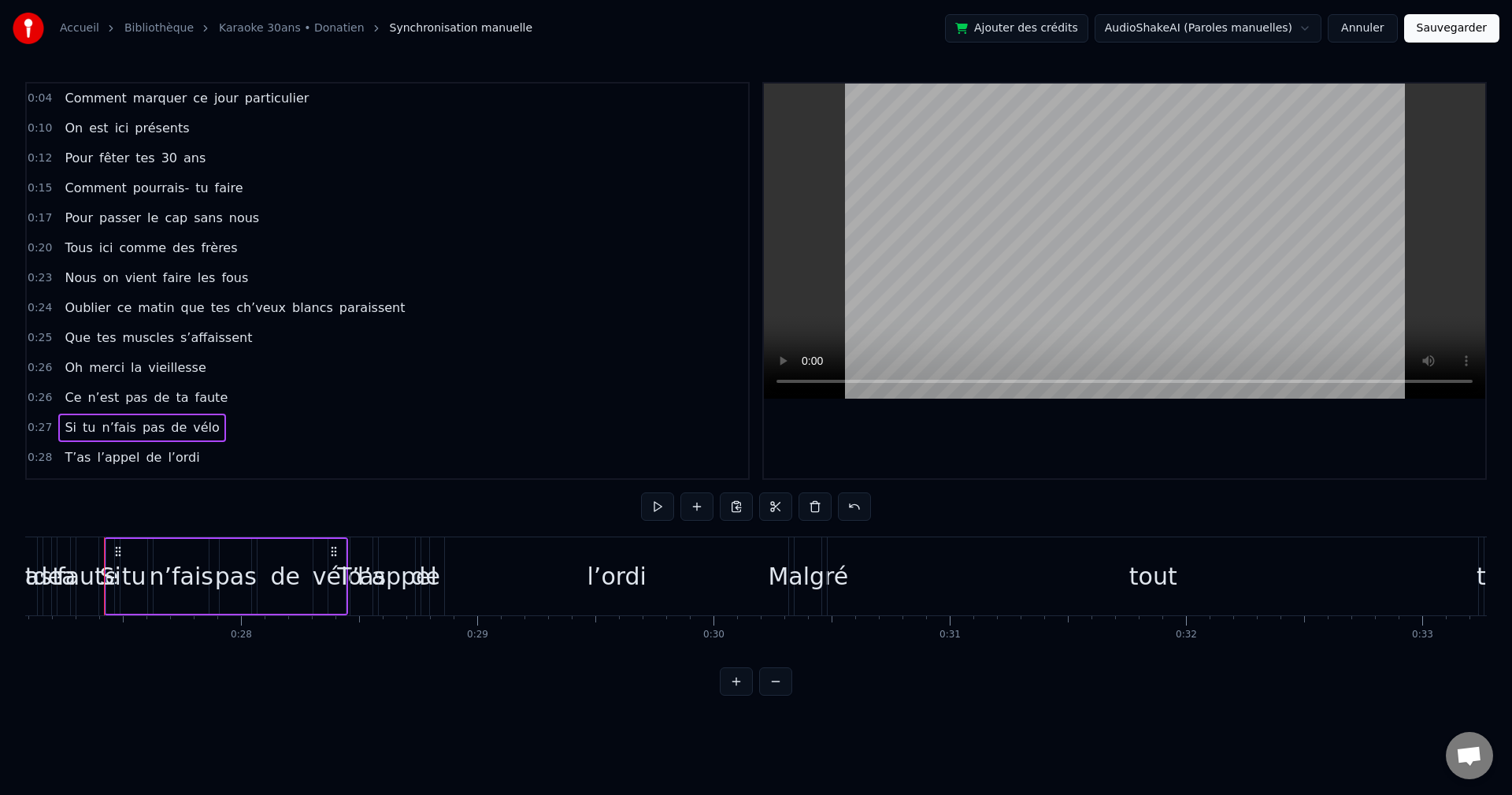
click at [222, 179] on div "Comment pourrais- tu faire" at bounding box center [153, 189] width 190 height 29
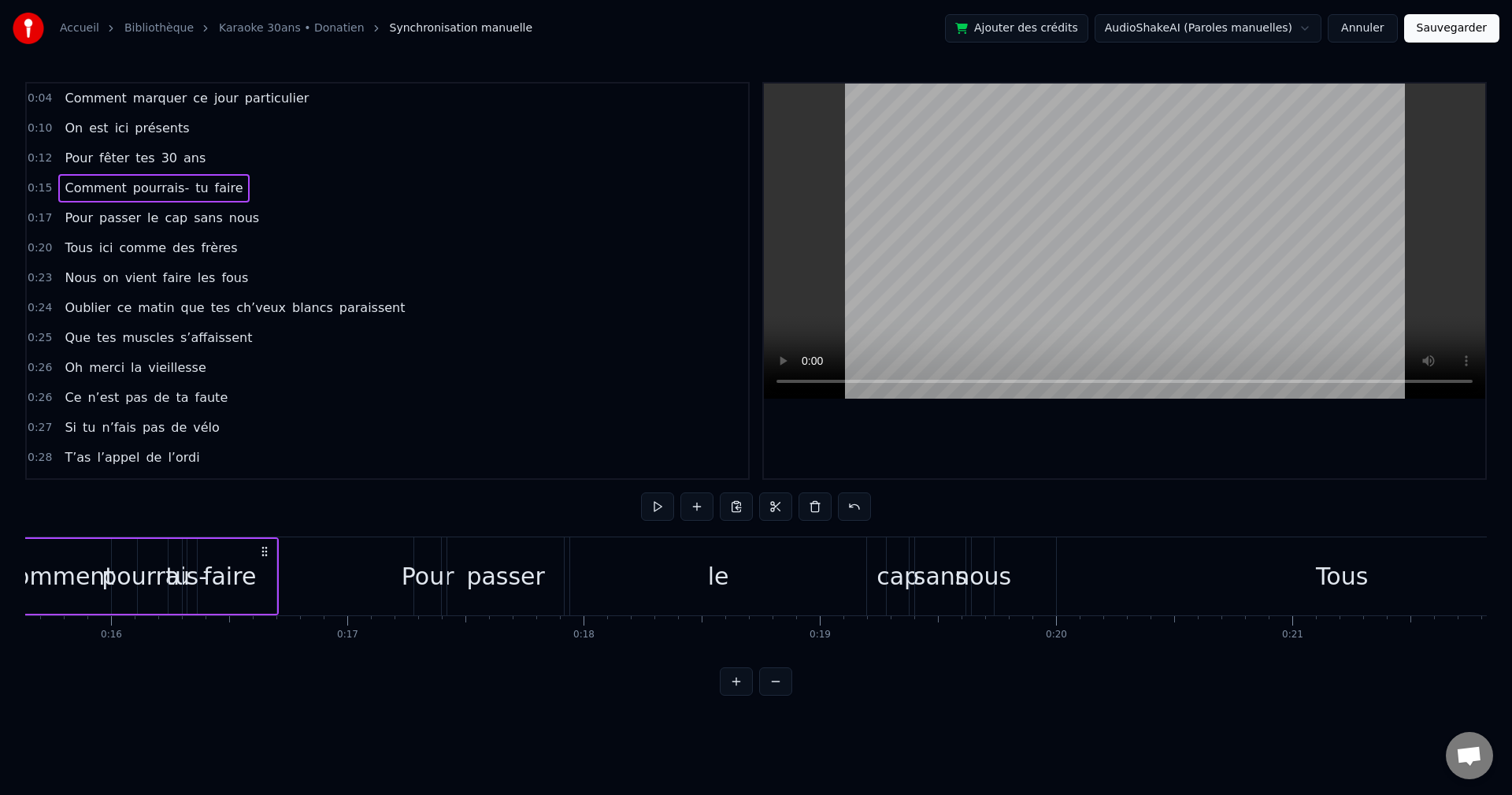
scroll to position [0, 3564]
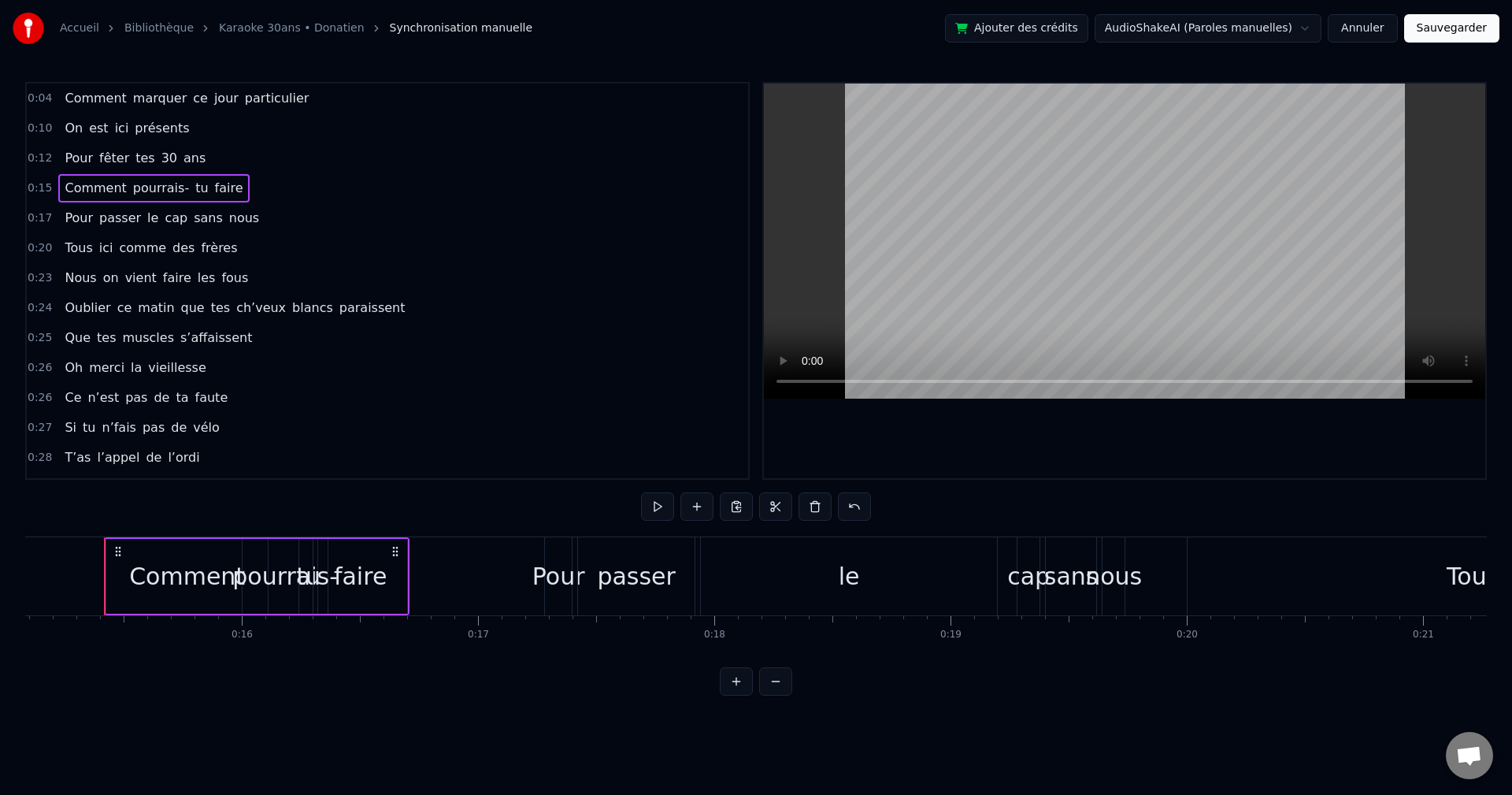
click at [617, 310] on video at bounding box center [1125, 241] width 721 height 315
click at [617, 292] on video at bounding box center [1125, 241] width 721 height 315
click at [617, 442] on div "le" at bounding box center [849, 577] width 296 height 78
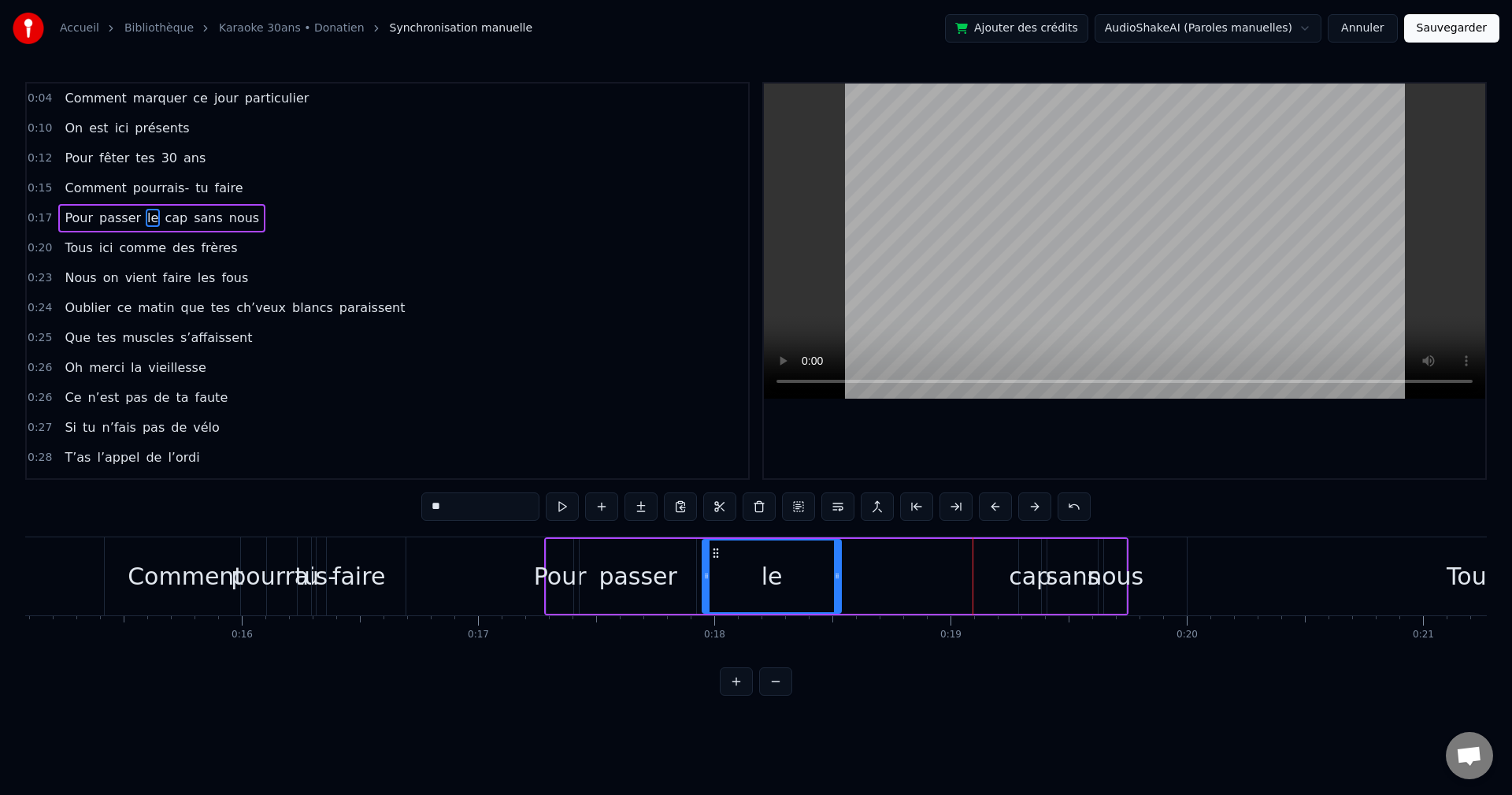
drag, startPoint x: 998, startPoint y: 572, endPoint x: 844, endPoint y: 574, distance: 154.0
click at [617, 442] on icon at bounding box center [837, 576] width 7 height 12
click at [617, 442] on div "cap" at bounding box center [1030, 576] width 43 height 35
type input "***"
drag, startPoint x: 1032, startPoint y: 552, endPoint x: 847, endPoint y: 555, distance: 185.0
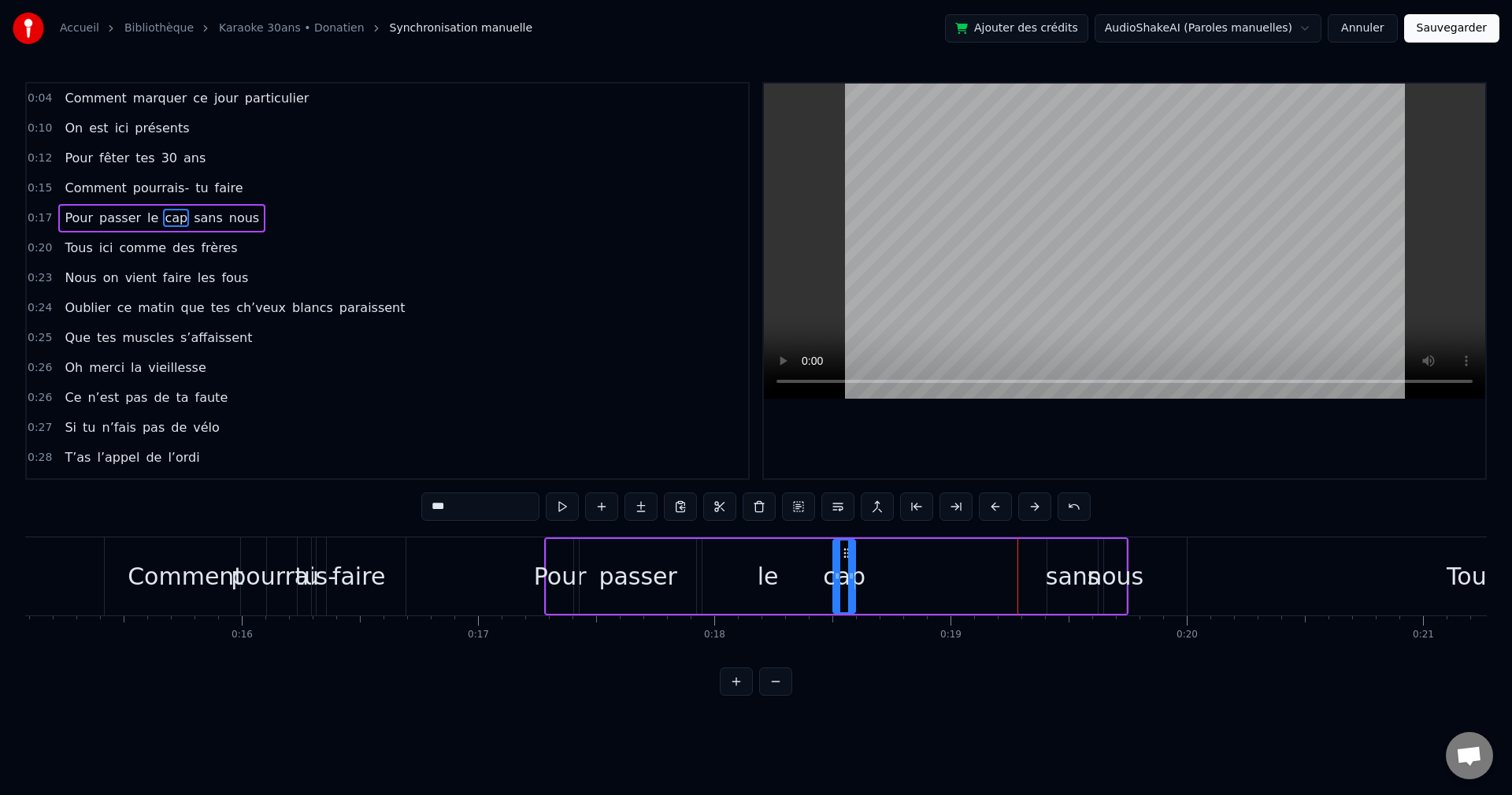
click at [617, 442] on icon at bounding box center [846, 553] width 12 height 12
click at [617, 442] on div "Pour passer le cap sans nous" at bounding box center [836, 577] width 584 height 78
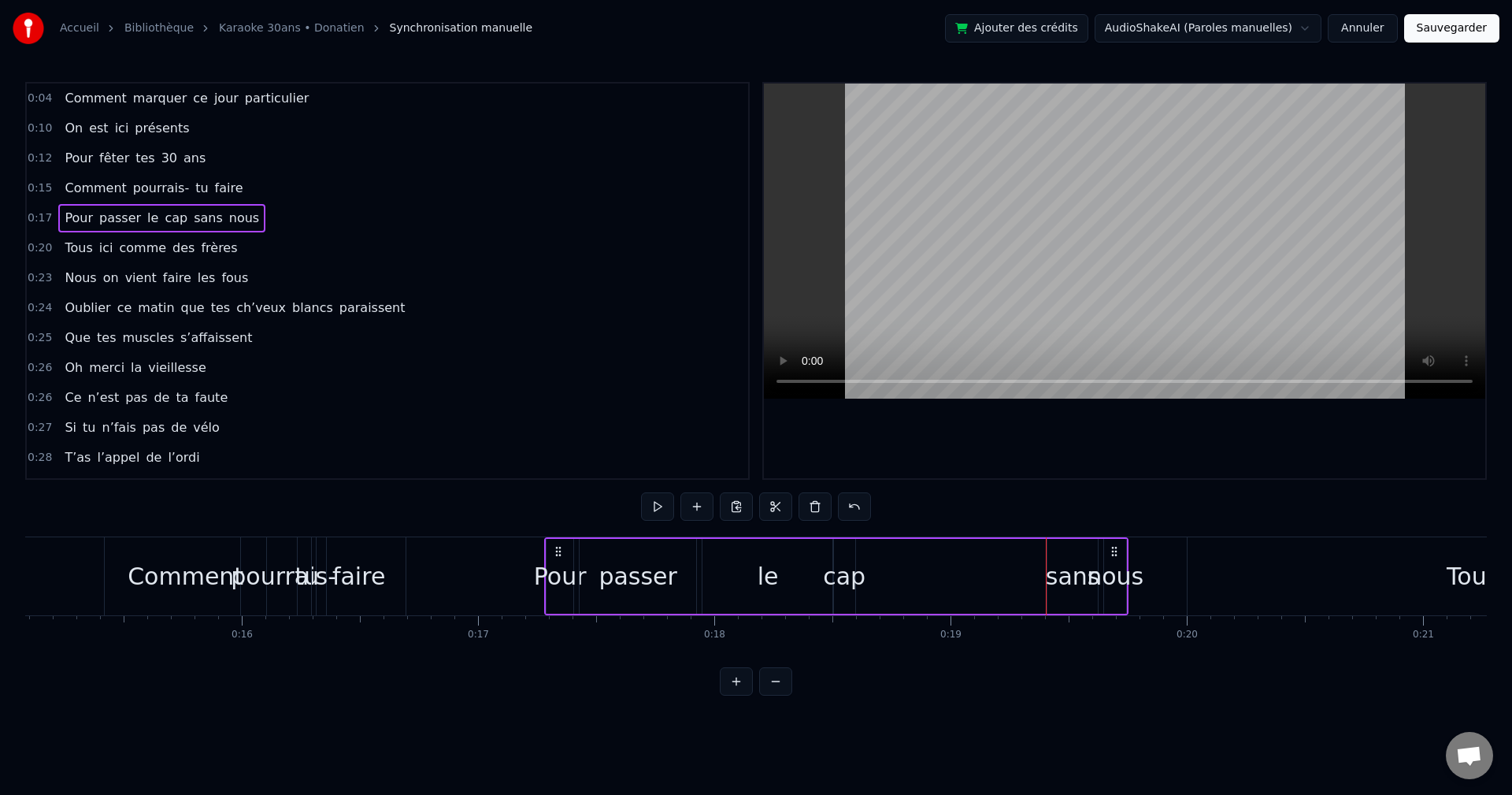
click at [617, 442] on div "sans" at bounding box center [1072, 576] width 54 height 35
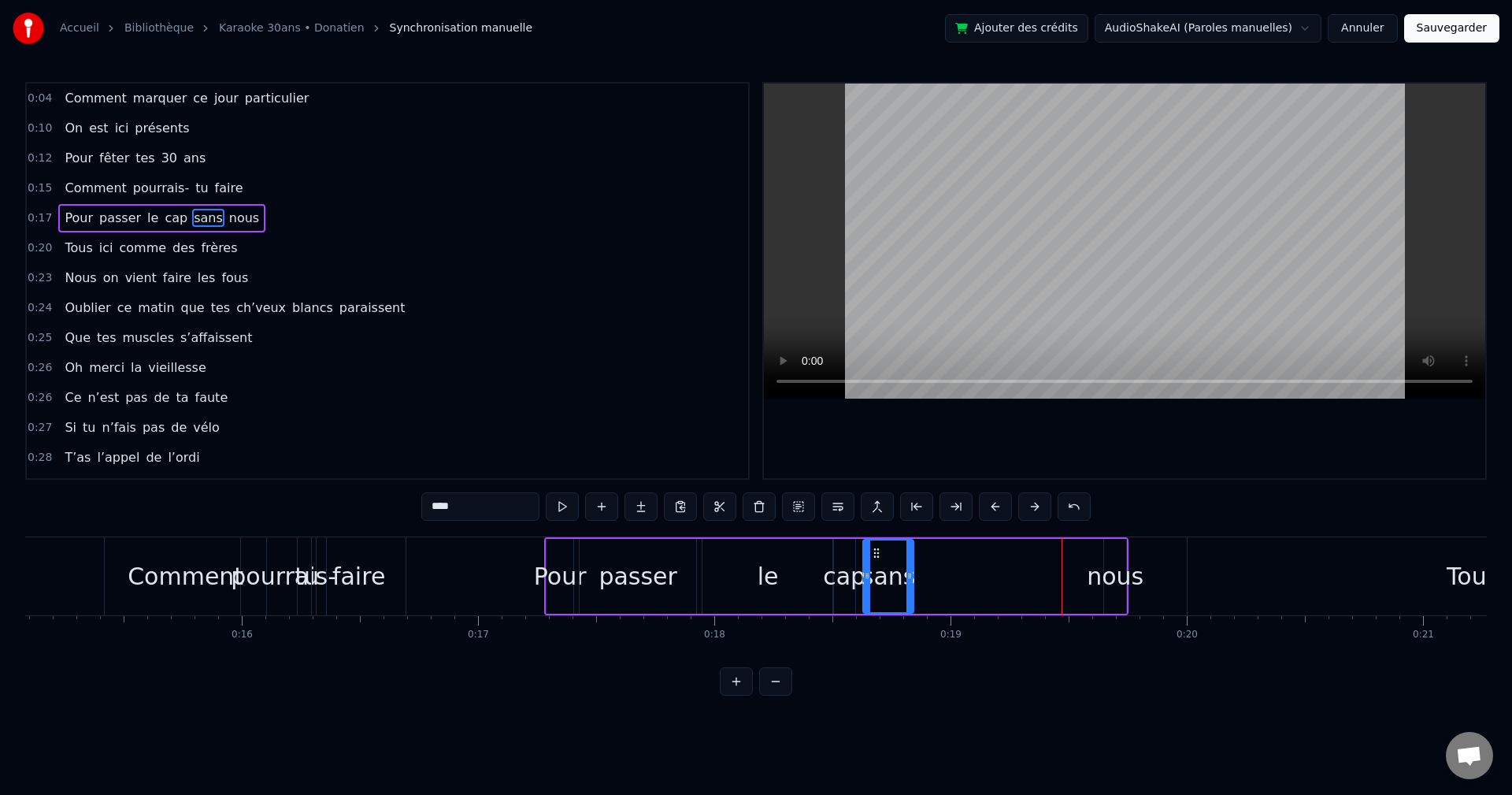
drag, startPoint x: 1059, startPoint y: 551, endPoint x: 875, endPoint y: 549, distance: 184.0
click at [617, 442] on icon at bounding box center [876, 553] width 12 height 12
click at [617, 442] on div "nous" at bounding box center [1115, 576] width 57 height 35
type input "****"
drag, startPoint x: 1116, startPoint y: 553, endPoint x: 926, endPoint y: 561, distance: 190.2
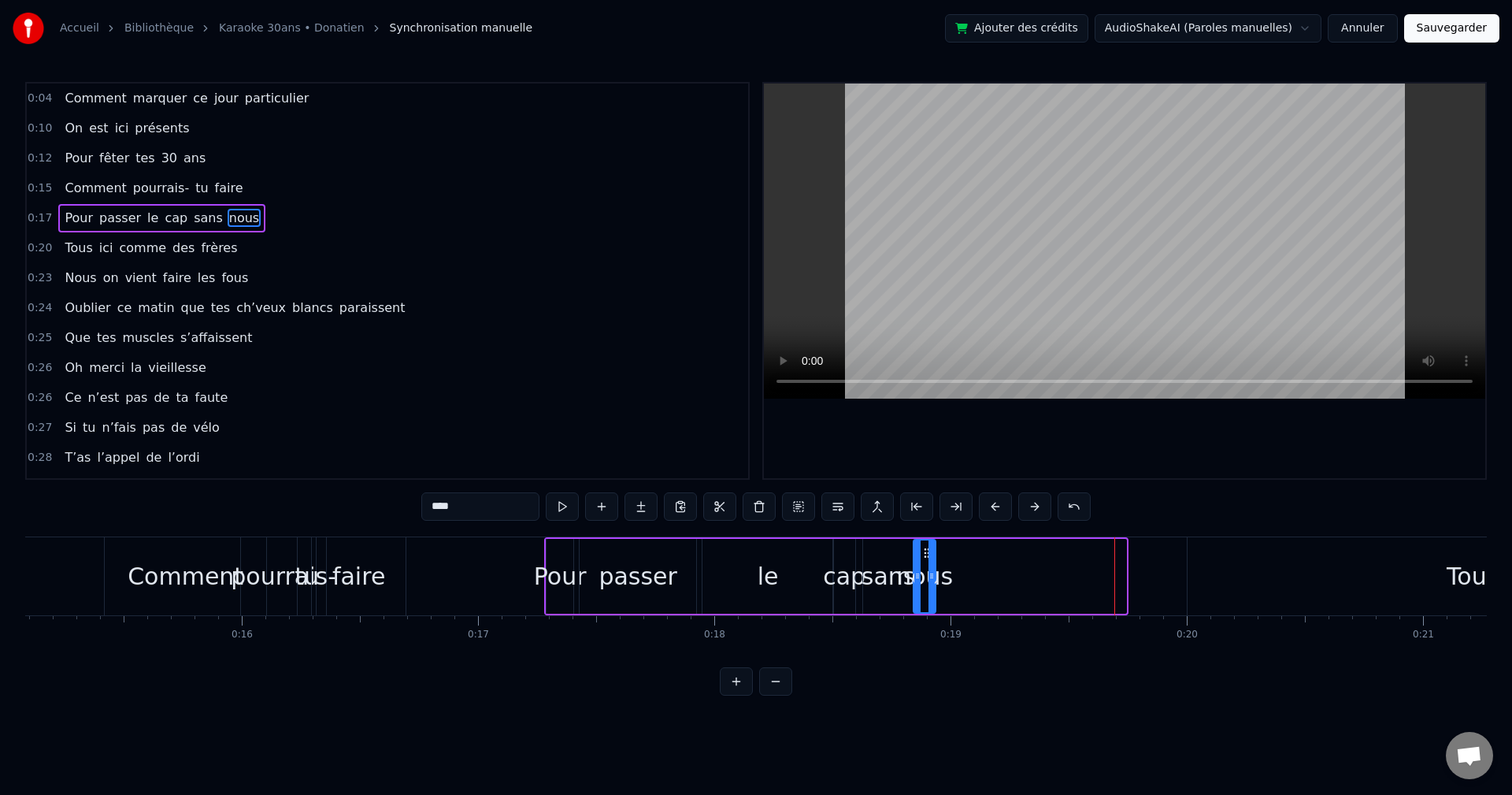
click at [617, 442] on div "nous" at bounding box center [925, 576] width 21 height 71
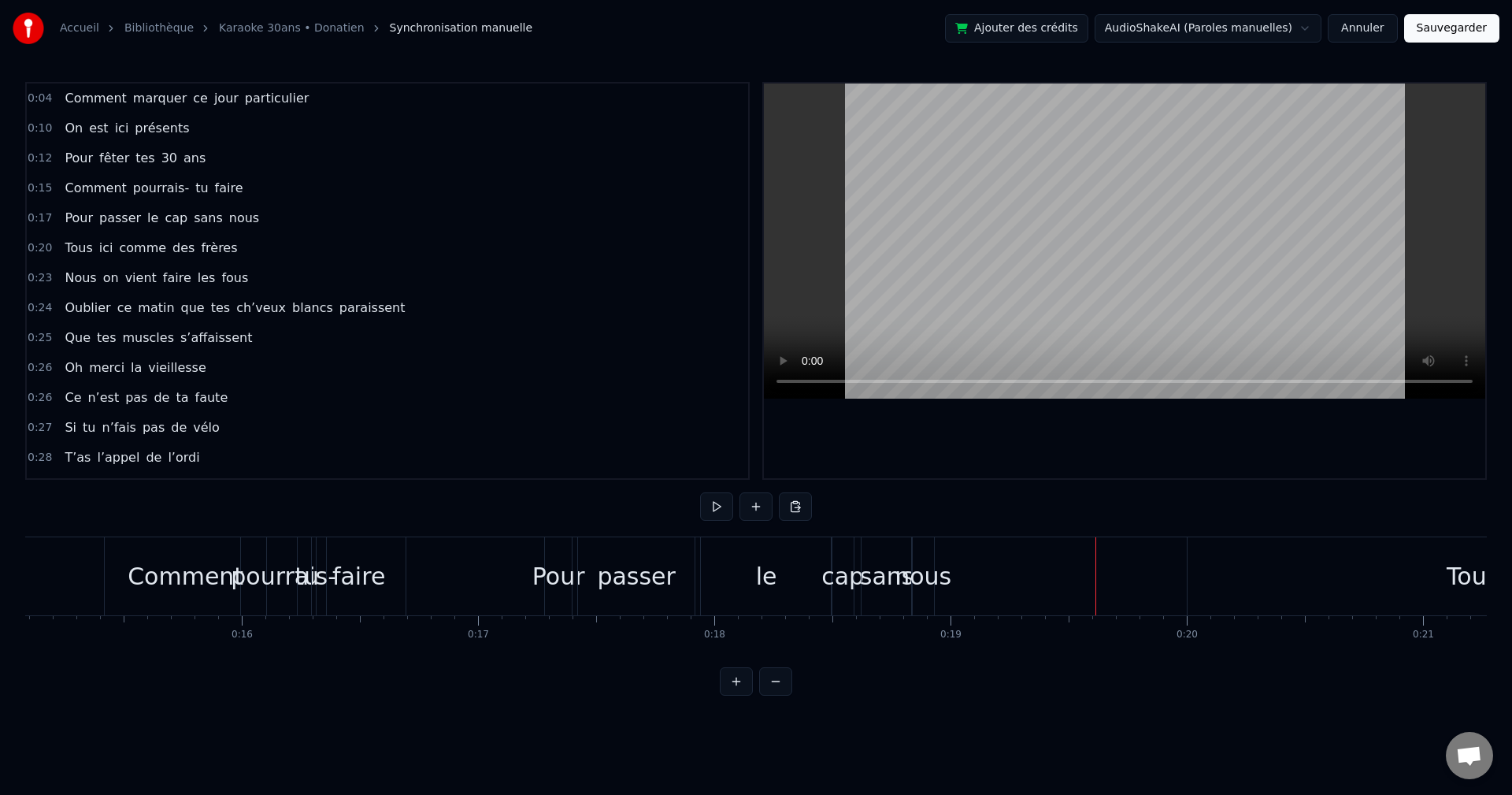
click at [617, 442] on div "nous" at bounding box center [923, 577] width 22 height 78
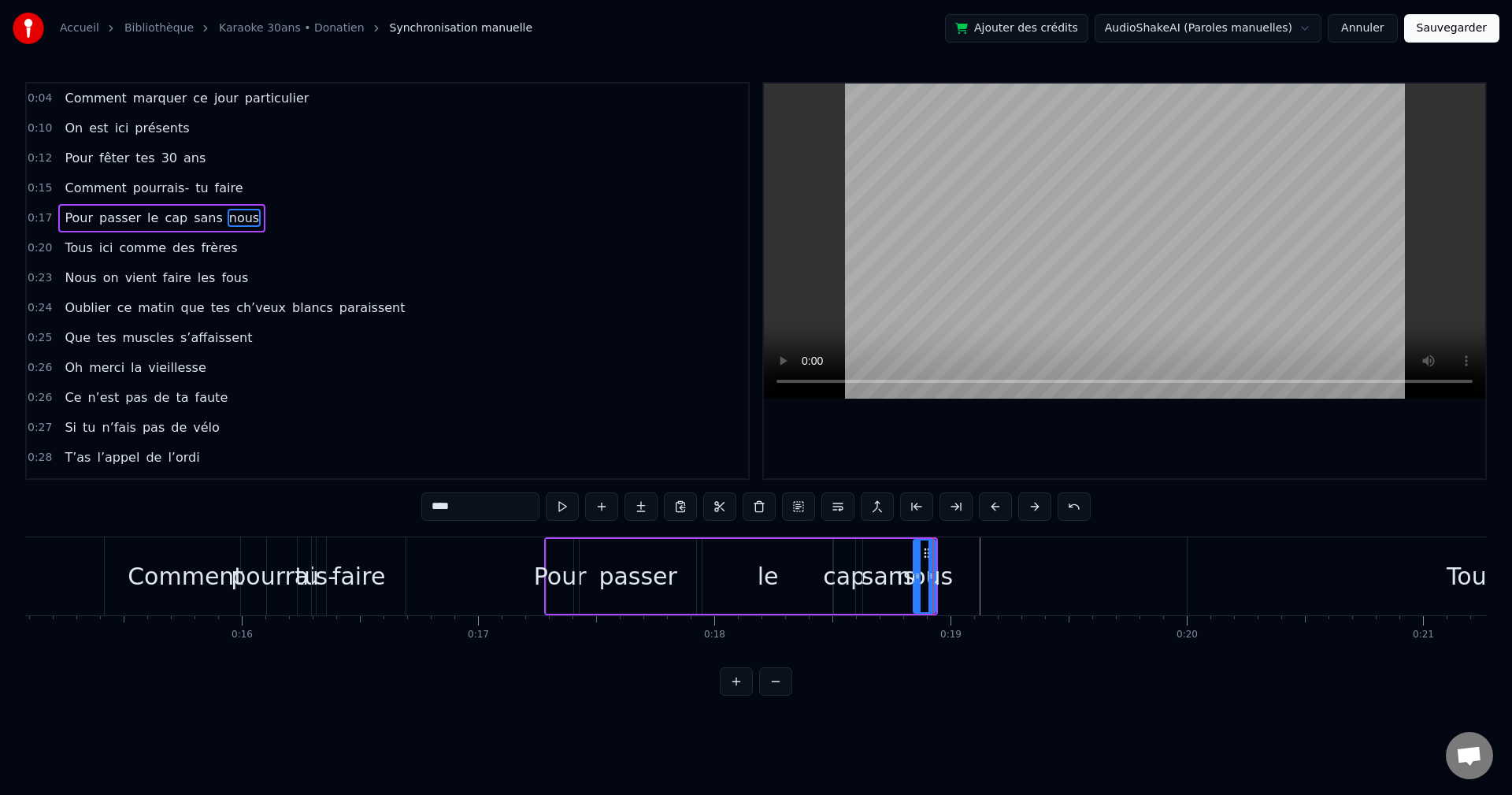
click at [76, 223] on span "Pour" at bounding box center [78, 217] width 31 height 18
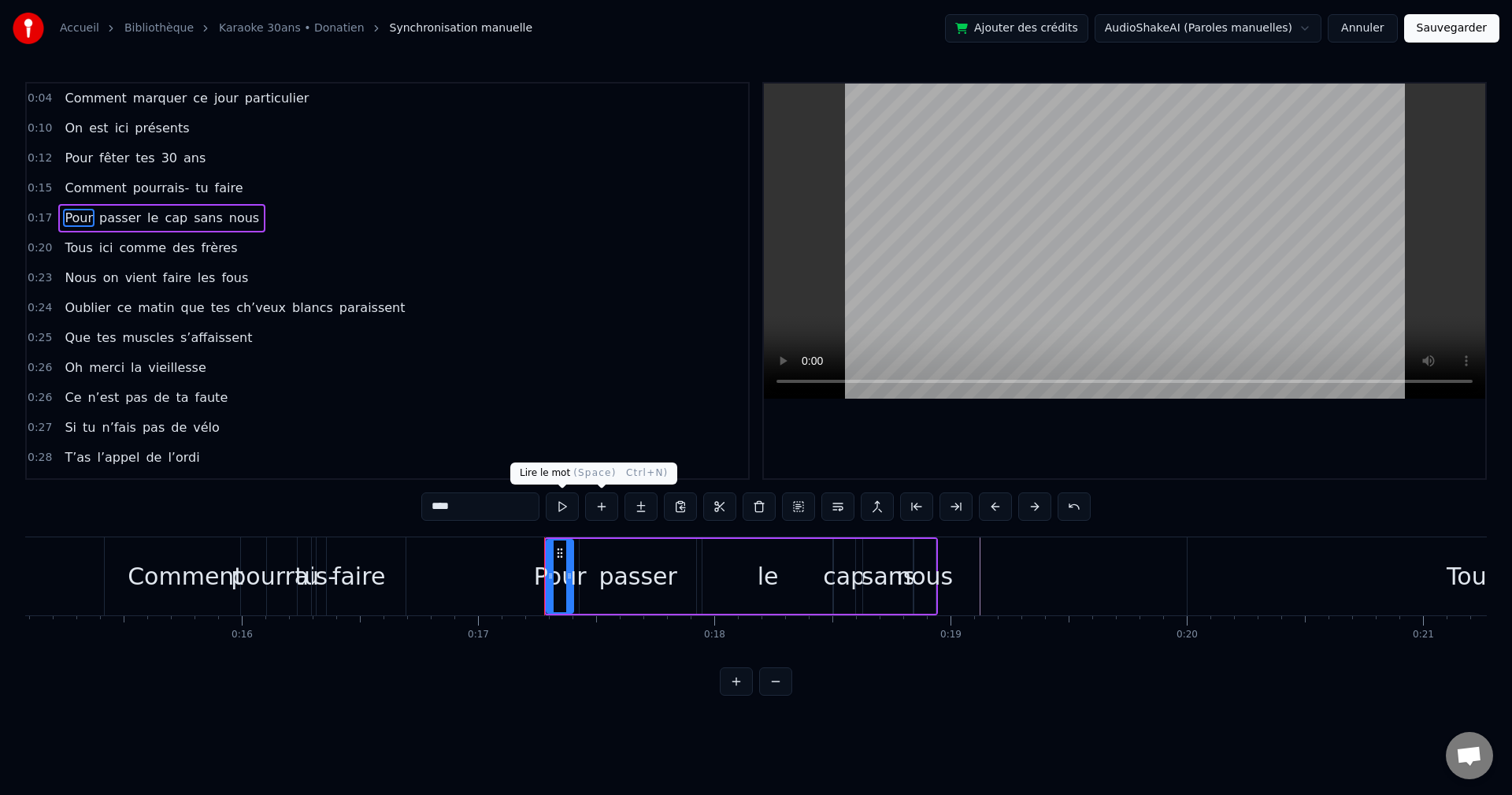
click at [566, 442] on button at bounding box center [562, 507] width 33 height 29
click at [383, 442] on div "faire" at bounding box center [359, 577] width 94 height 78
type input "*****"
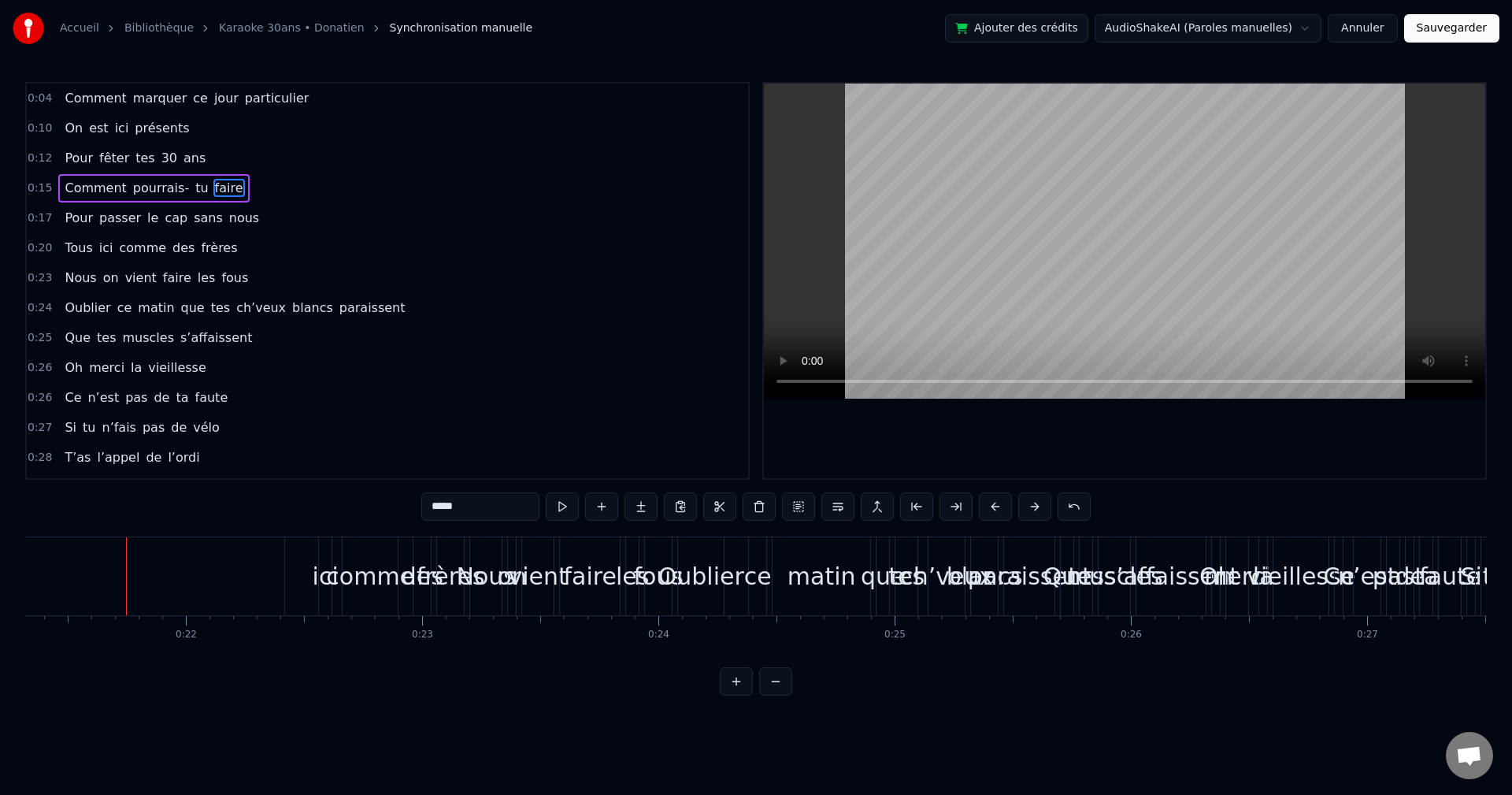
scroll to position [0, 5060]
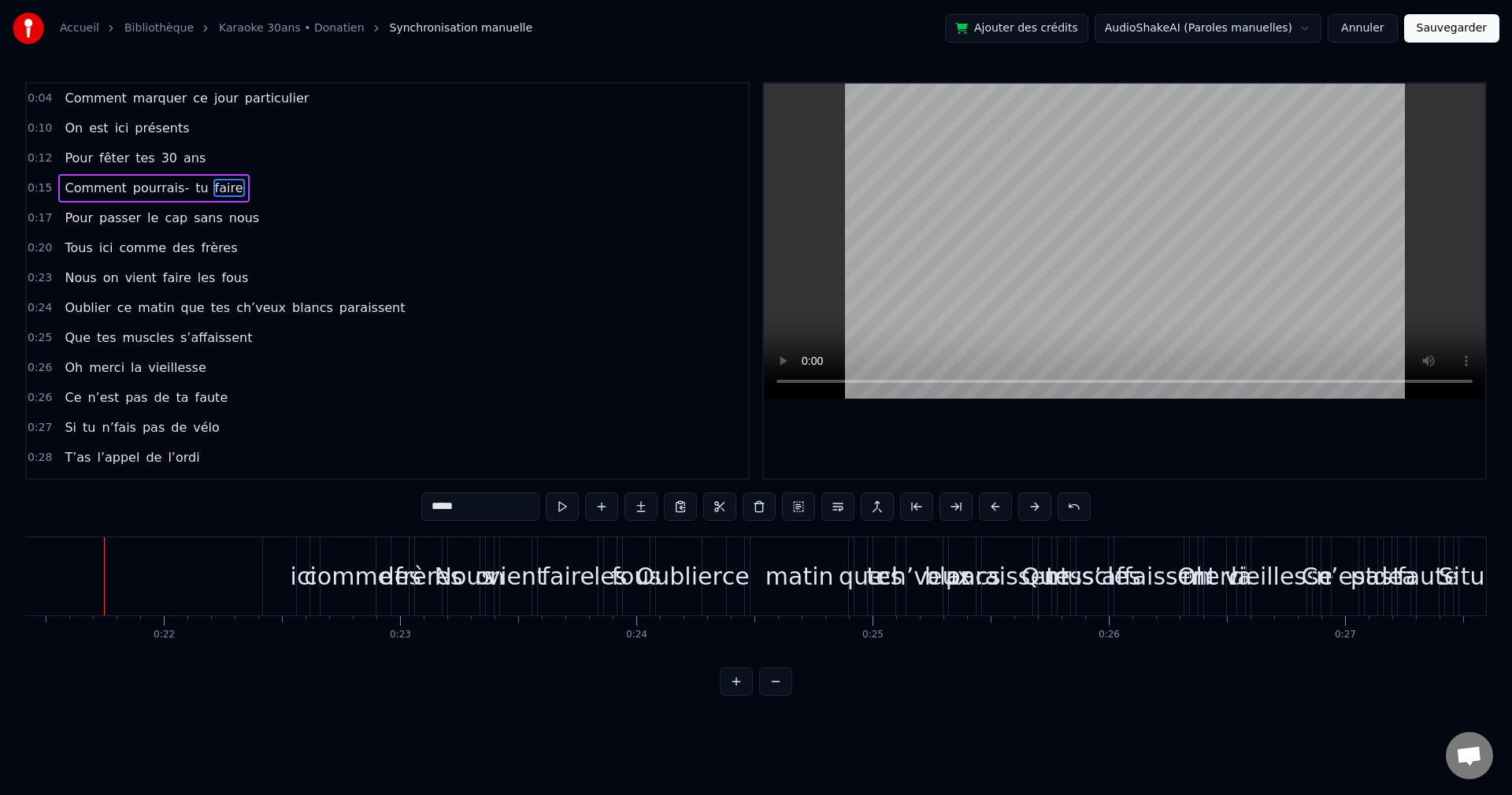
click at [617, 34] on html "Accueil Bibliothèque Karaoke 30ans • Donatien Synchronisation manuelle Ajouter …" at bounding box center [756, 360] width 1512 height 721
click at [617, 24] on button "Annuler" at bounding box center [1363, 29] width 69 height 29
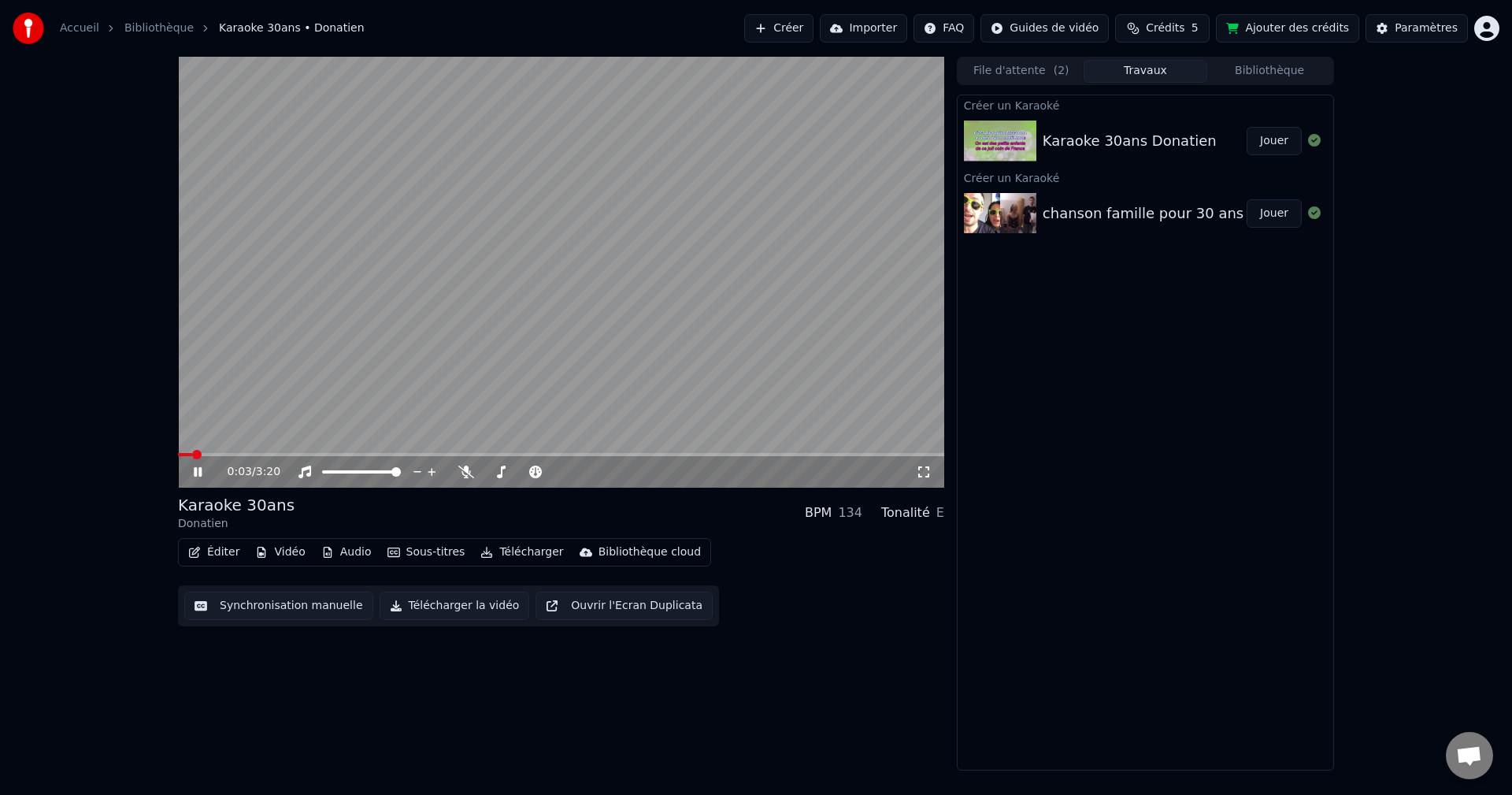
click at [617, 204] on div "chanson famille pour 30 ans Donatien" at bounding box center [1178, 213] width 270 height 22
click at [617, 208] on div "chanson famille pour 30 ans Donatien" at bounding box center [1178, 213] width 270 height 22
click at [617, 208] on button "Jouer" at bounding box center [1274, 213] width 55 height 29
click at [617, 319] on video at bounding box center [560, 272] width 766 height 431
click at [617, 317] on video at bounding box center [560, 272] width 766 height 431
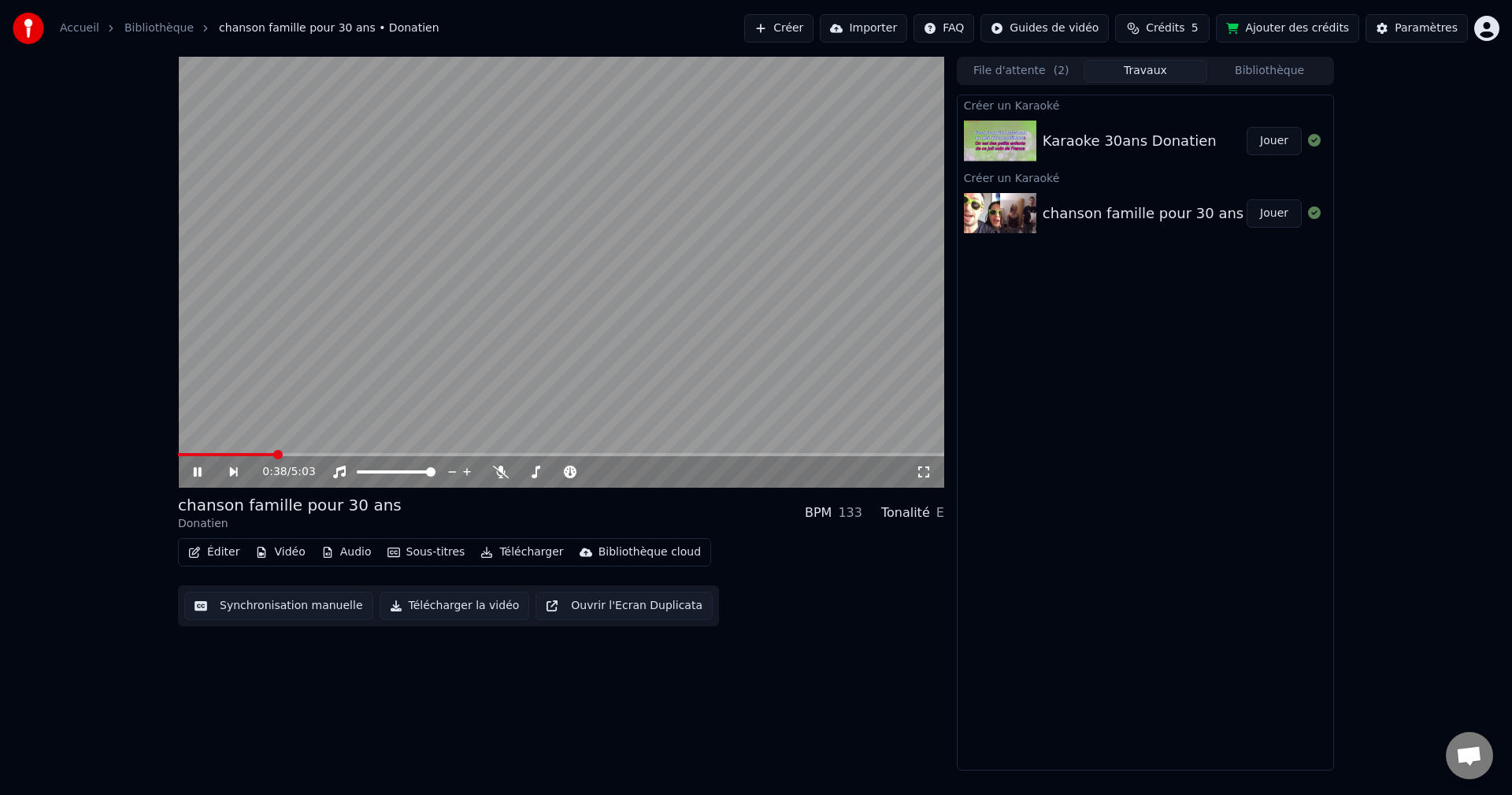
click at [617, 244] on video at bounding box center [560, 272] width 766 height 431
click at [617, 269] on video at bounding box center [560, 272] width 766 height 431
click at [617, 237] on video at bounding box center [560, 272] width 766 height 431
click at [617, 341] on video at bounding box center [560, 272] width 766 height 431
click at [617, 319] on video at bounding box center [560, 272] width 766 height 431
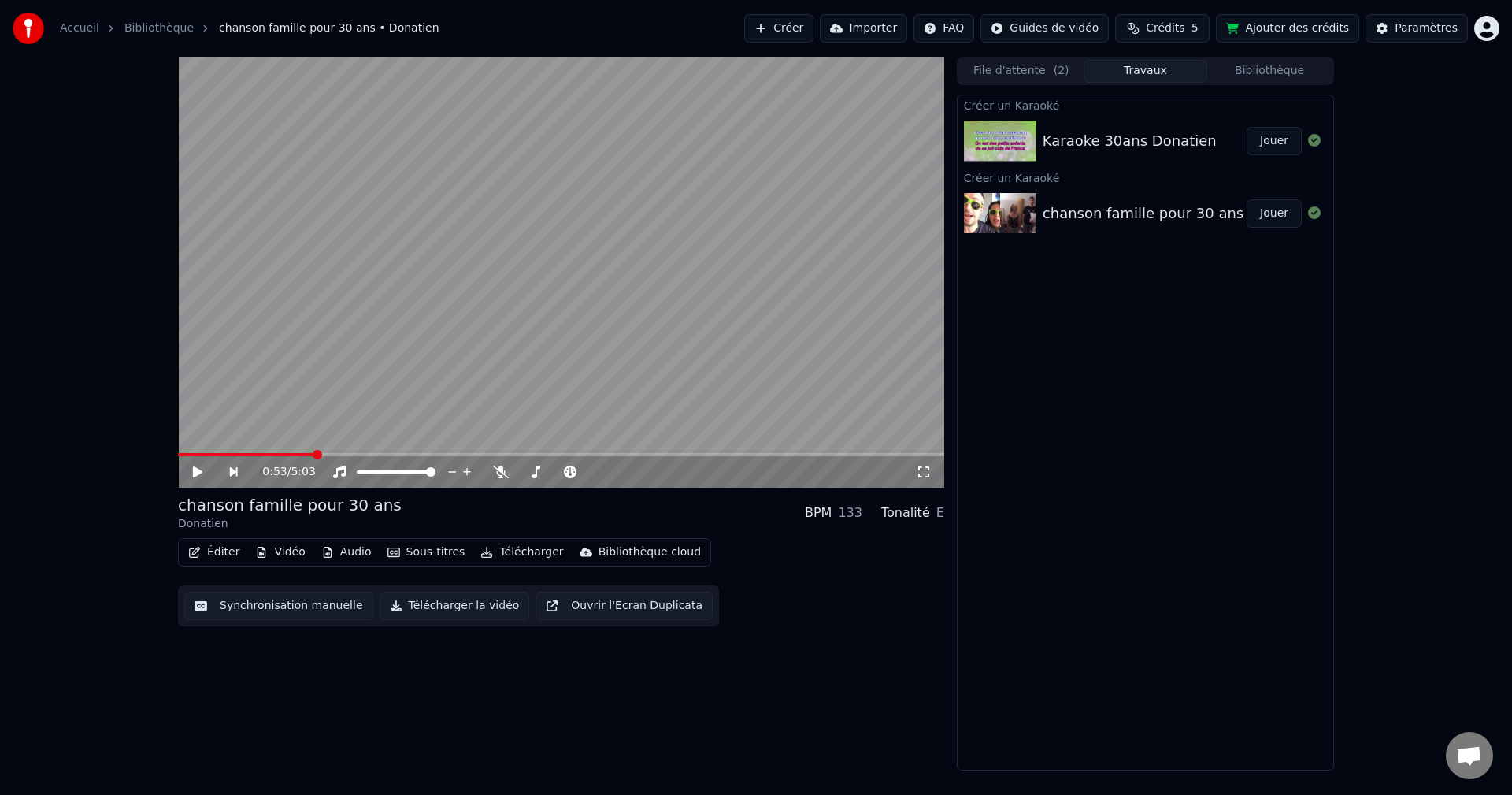
click at [617, 323] on video at bounding box center [560, 272] width 766 height 431
click at [617, 272] on video at bounding box center [560, 272] width 766 height 431
click at [205, 442] on button "Éditer" at bounding box center [213, 552] width 64 height 22
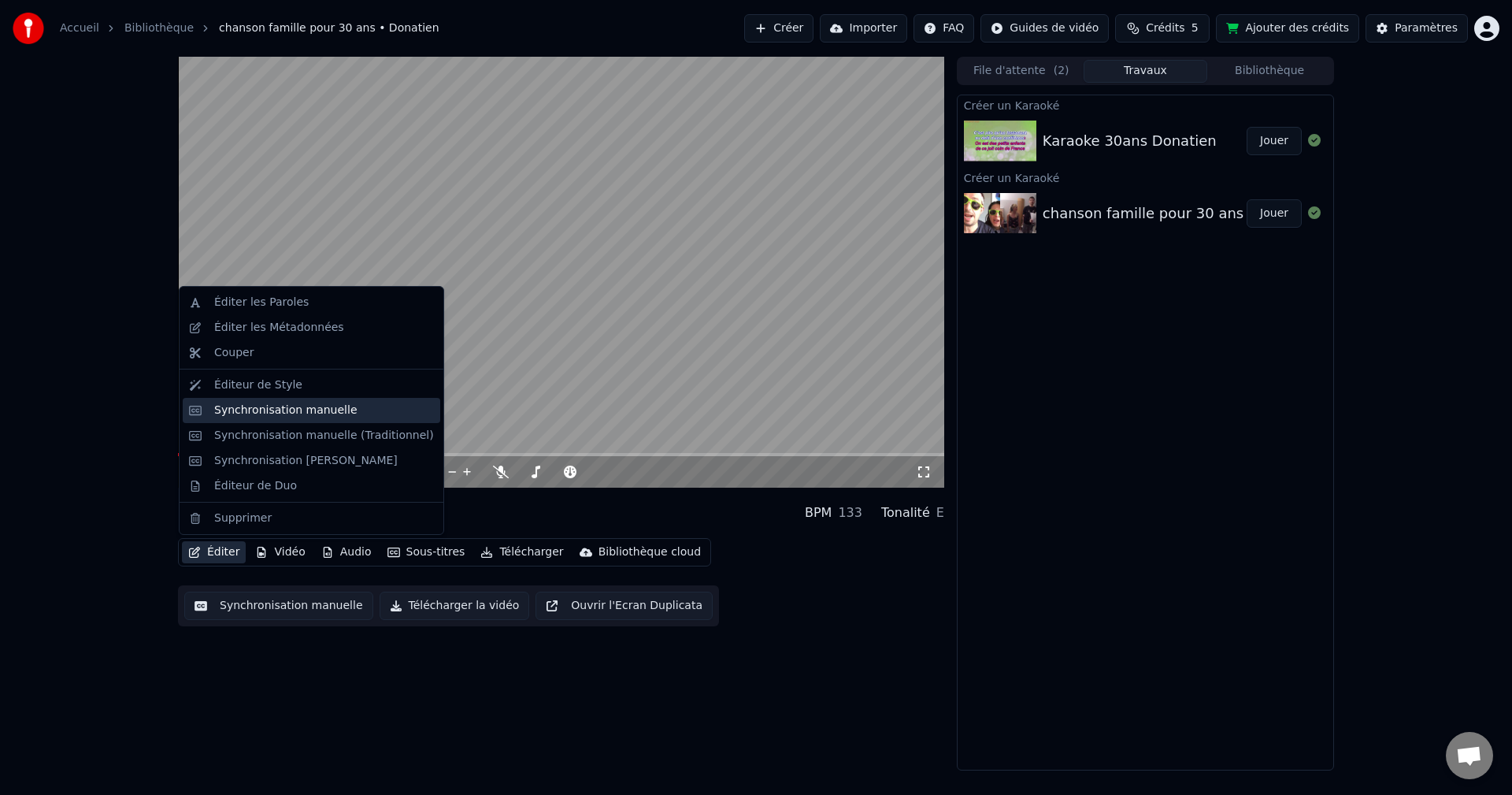
click at [327, 410] on div "Synchronisation manuelle" at bounding box center [285, 410] width 144 height 16
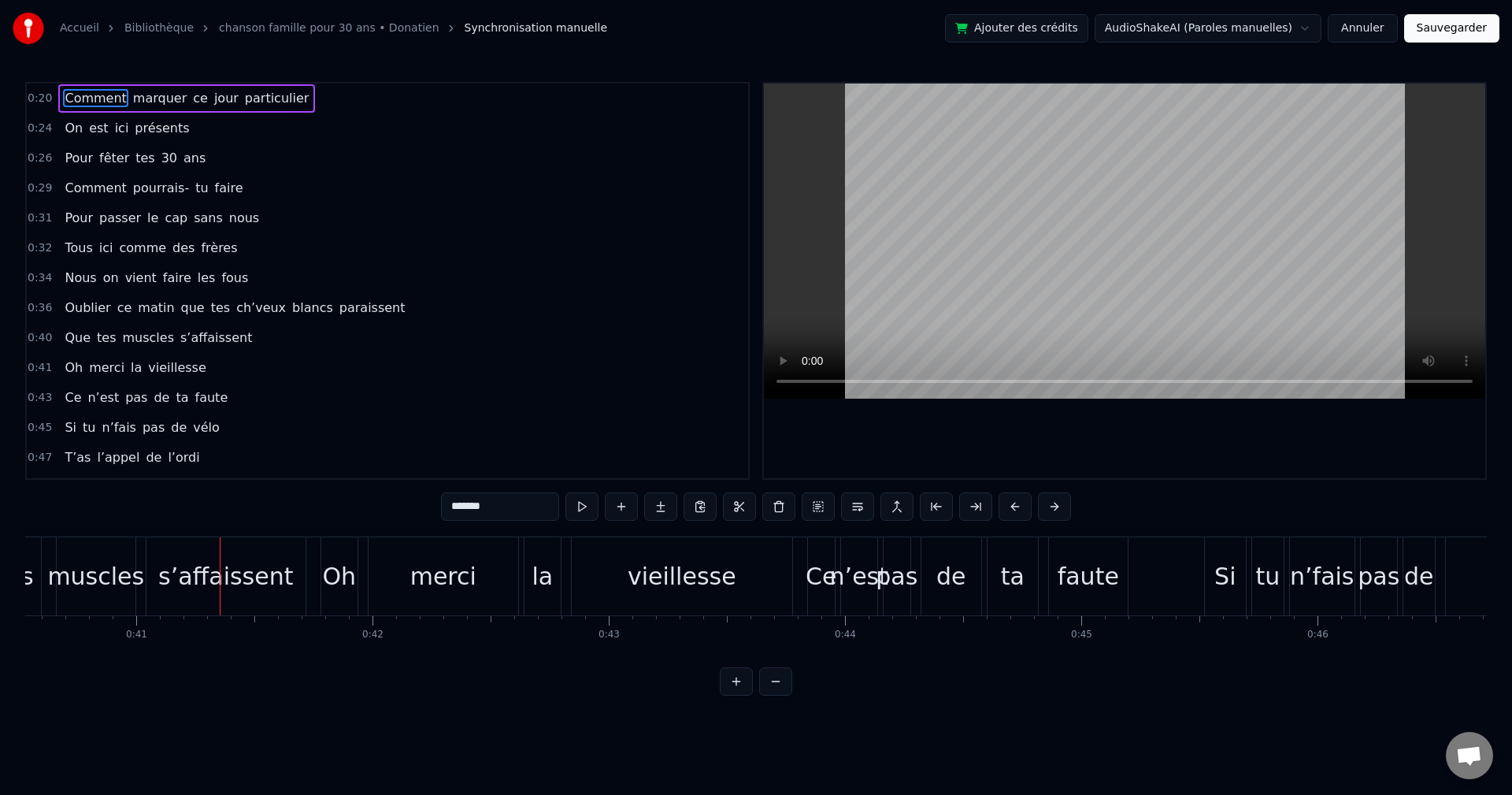
scroll to position [0, 9633]
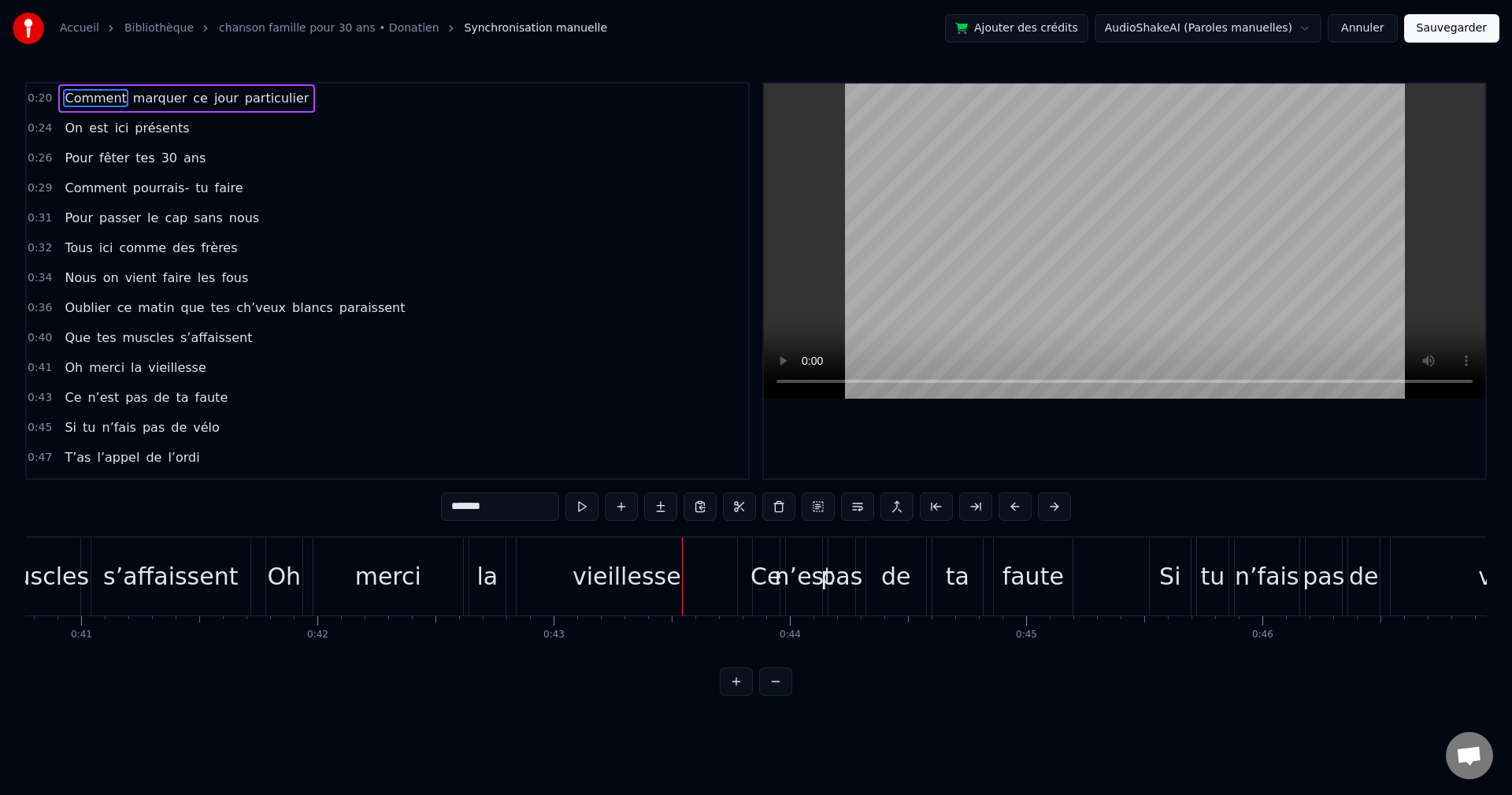
click at [617, 27] on button "Annuler" at bounding box center [1363, 29] width 69 height 29
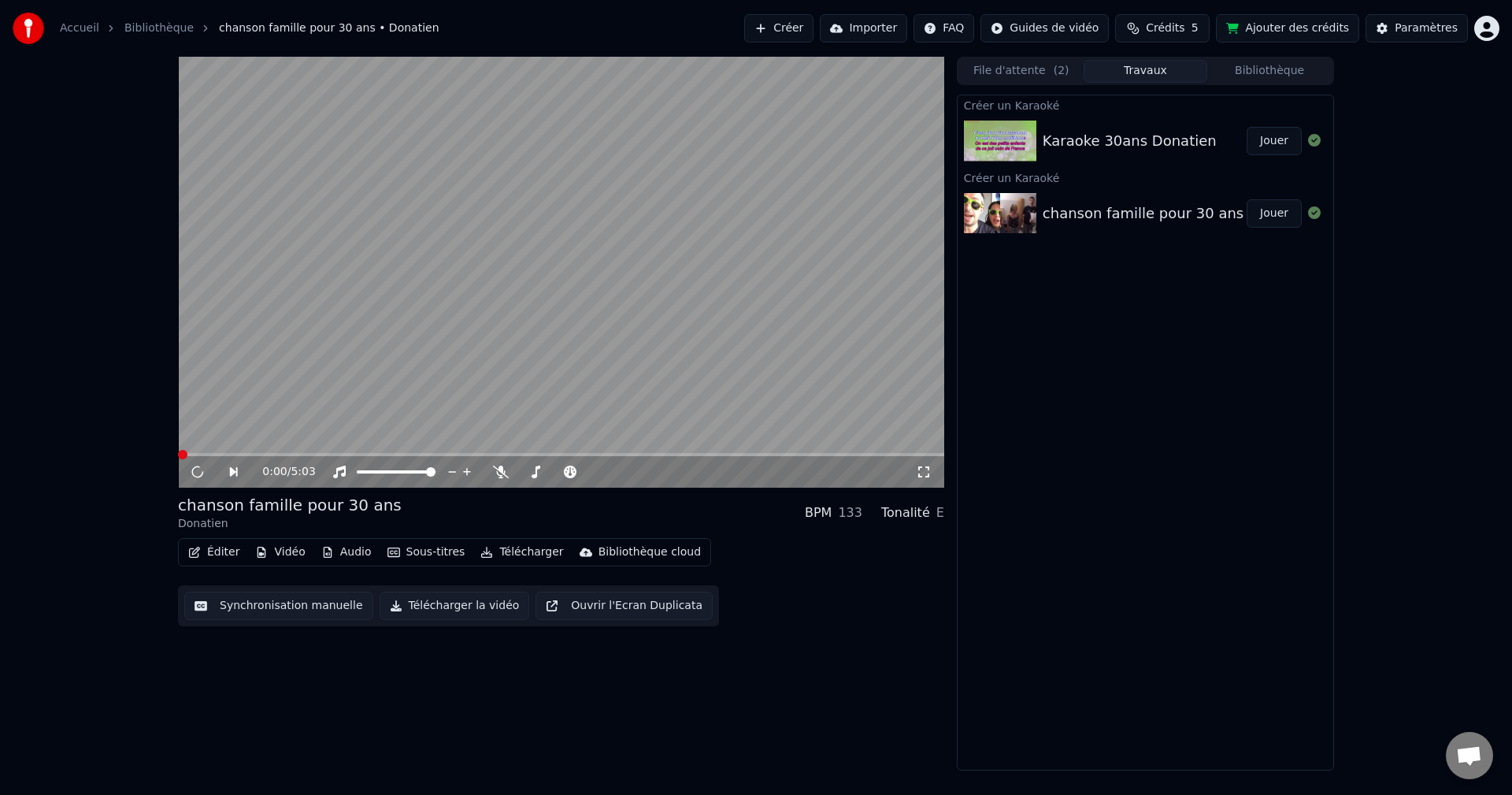
click at [434, 338] on video at bounding box center [560, 272] width 766 height 431
click at [501, 442] on icon at bounding box center [501, 471] width 16 height 12
click at [199, 442] on icon at bounding box center [198, 472] width 8 height 10
click at [215, 442] on button "Éditer" at bounding box center [213, 552] width 64 height 22
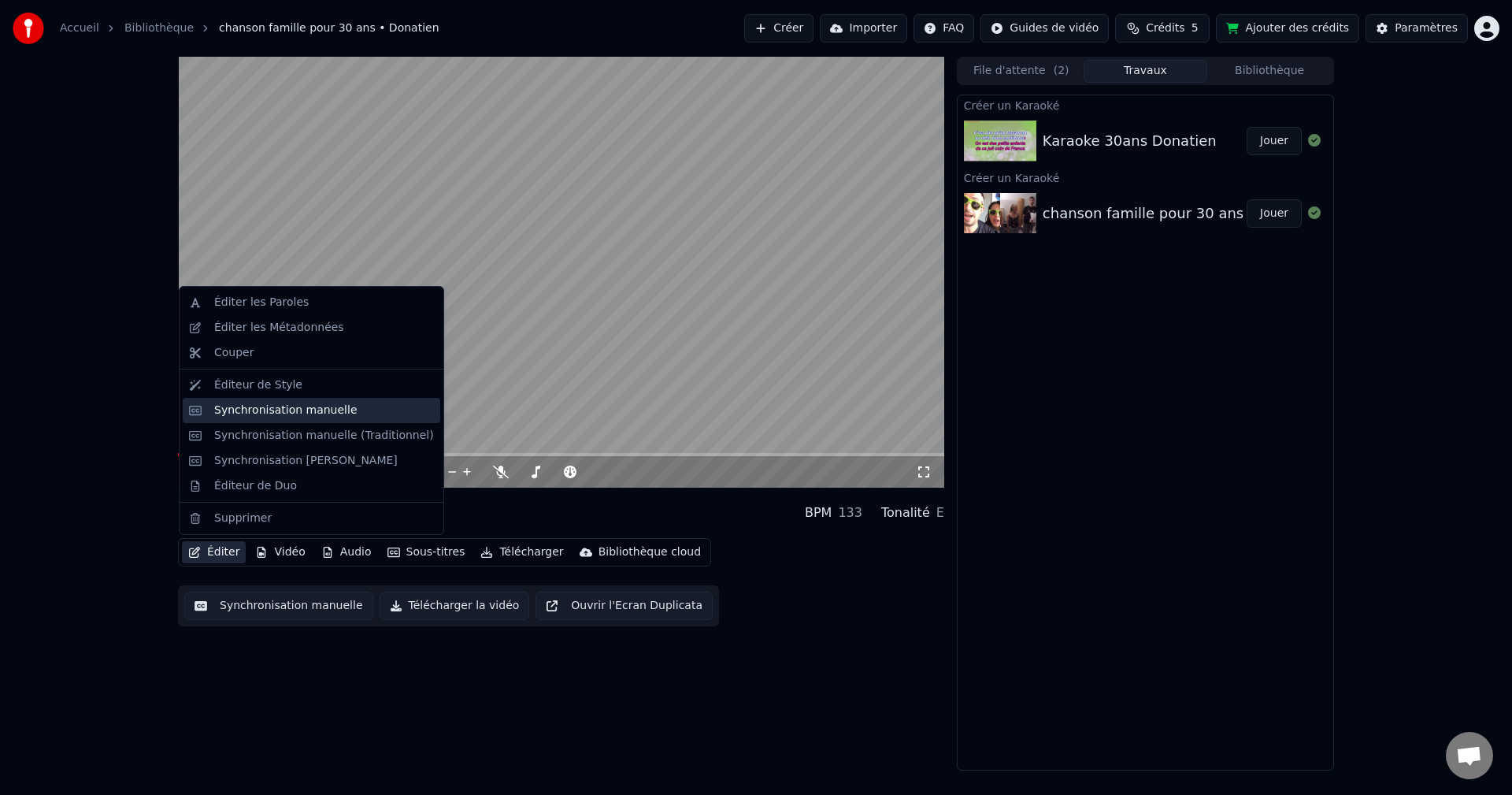
click at [332, 417] on div "Synchronisation manuelle" at bounding box center [285, 410] width 144 height 16
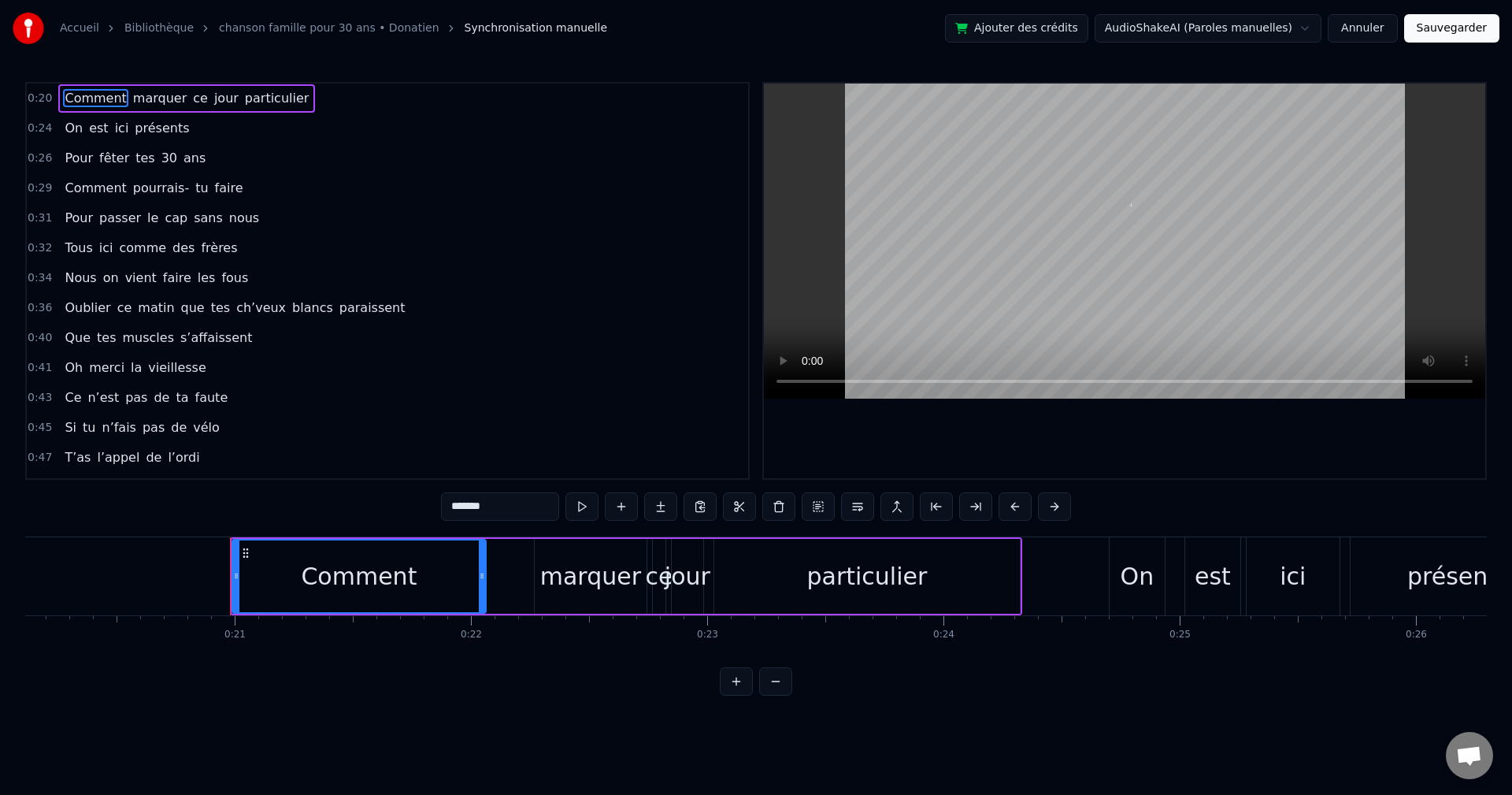
scroll to position [0, 4879]
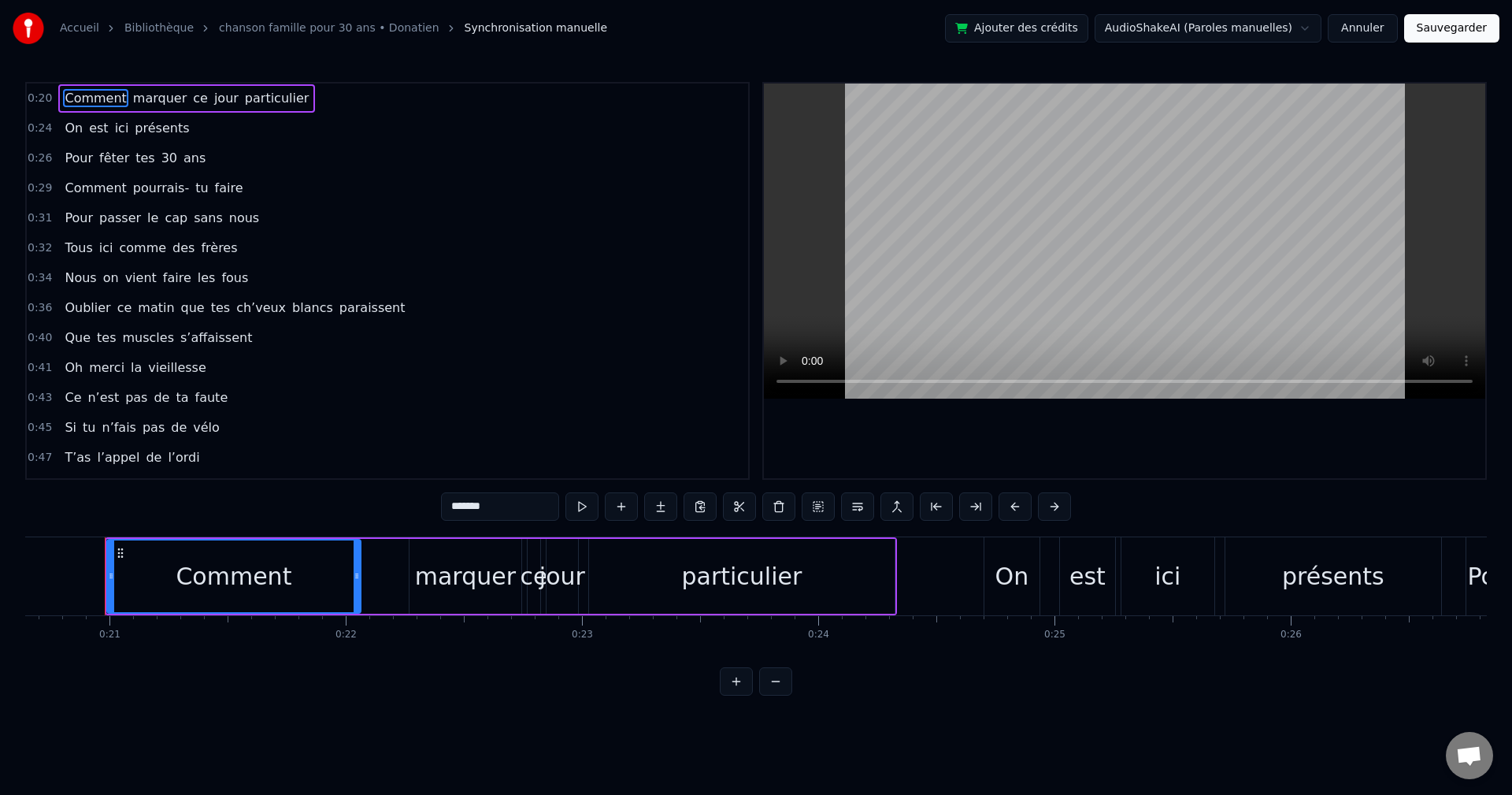
click at [617, 35] on button "Annuler" at bounding box center [1363, 29] width 69 height 29
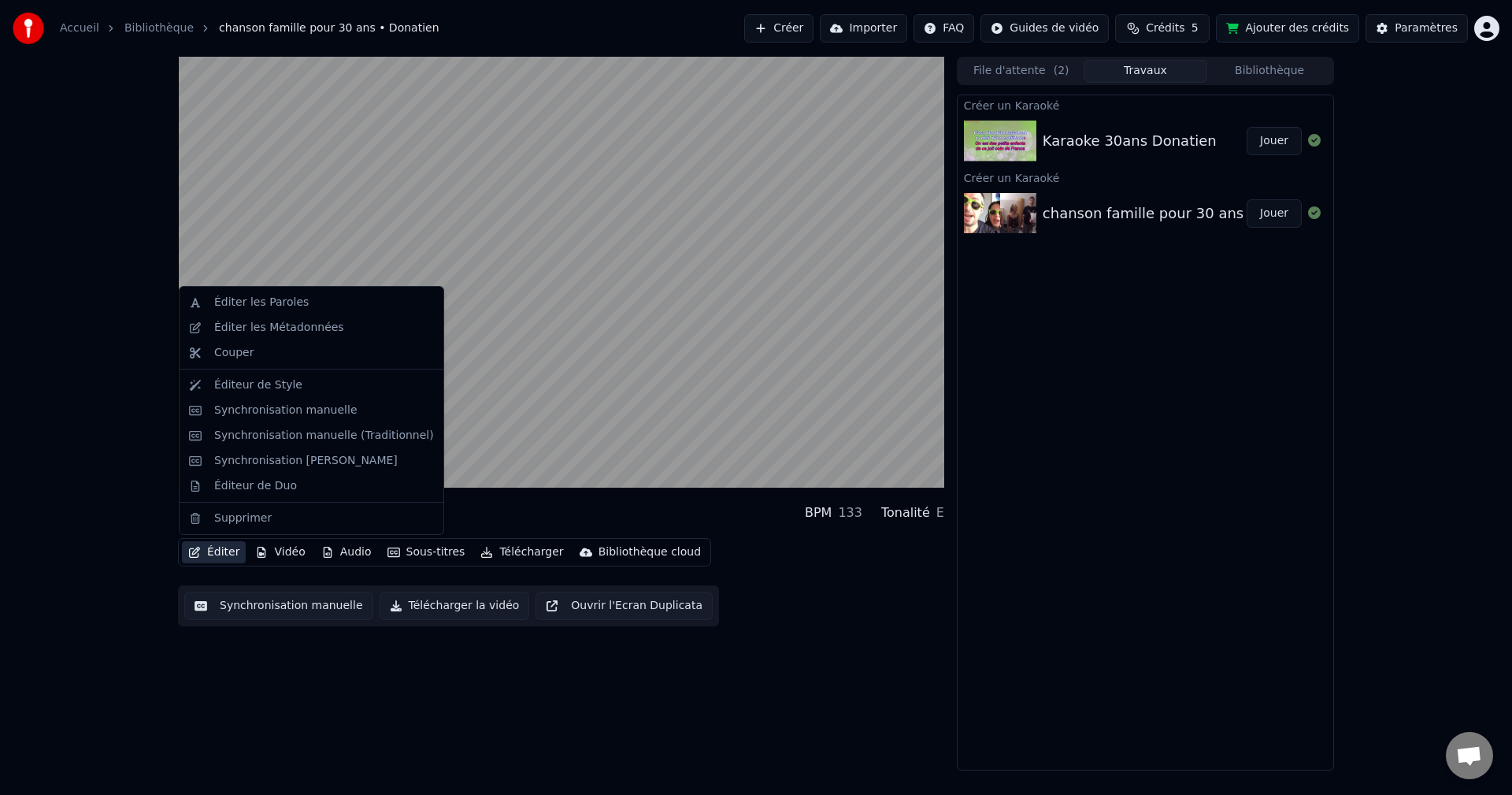
click at [219, 442] on button "Éditer" at bounding box center [213, 552] width 64 height 22
click at [95, 442] on div "0:05 / 5:03 chanson famille pour 30 ans Donatien BPM 133 Tonalité E Éditer Vidé…" at bounding box center [756, 414] width 1512 height 714
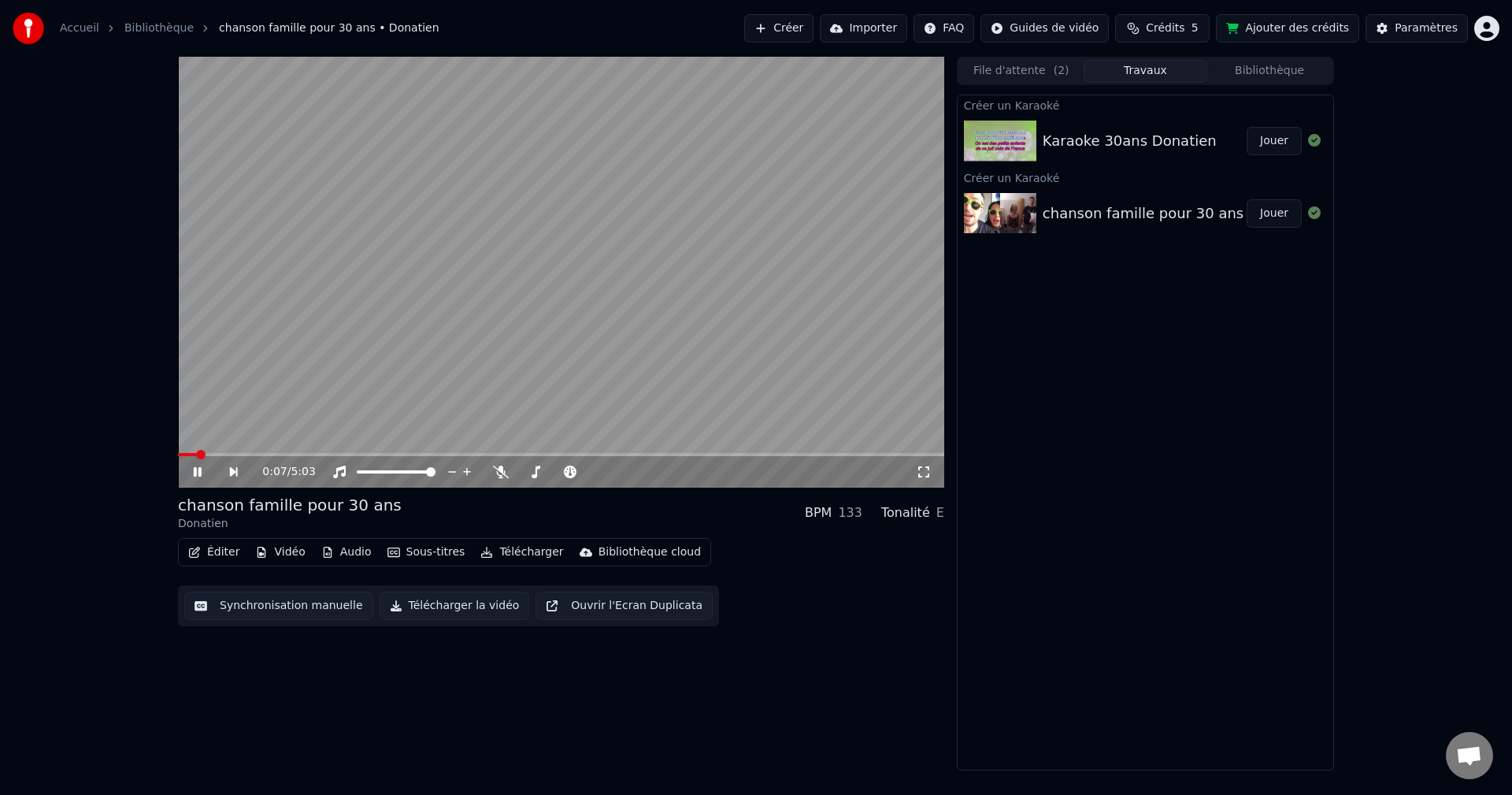
click at [219, 442] on span at bounding box center [560, 454] width 766 height 3
click at [617, 301] on video at bounding box center [560, 272] width 766 height 431
click at [481, 301] on video at bounding box center [560, 272] width 766 height 431
click at [617, 235] on video at bounding box center [560, 272] width 766 height 431
click at [563, 222] on video at bounding box center [560, 272] width 766 height 431
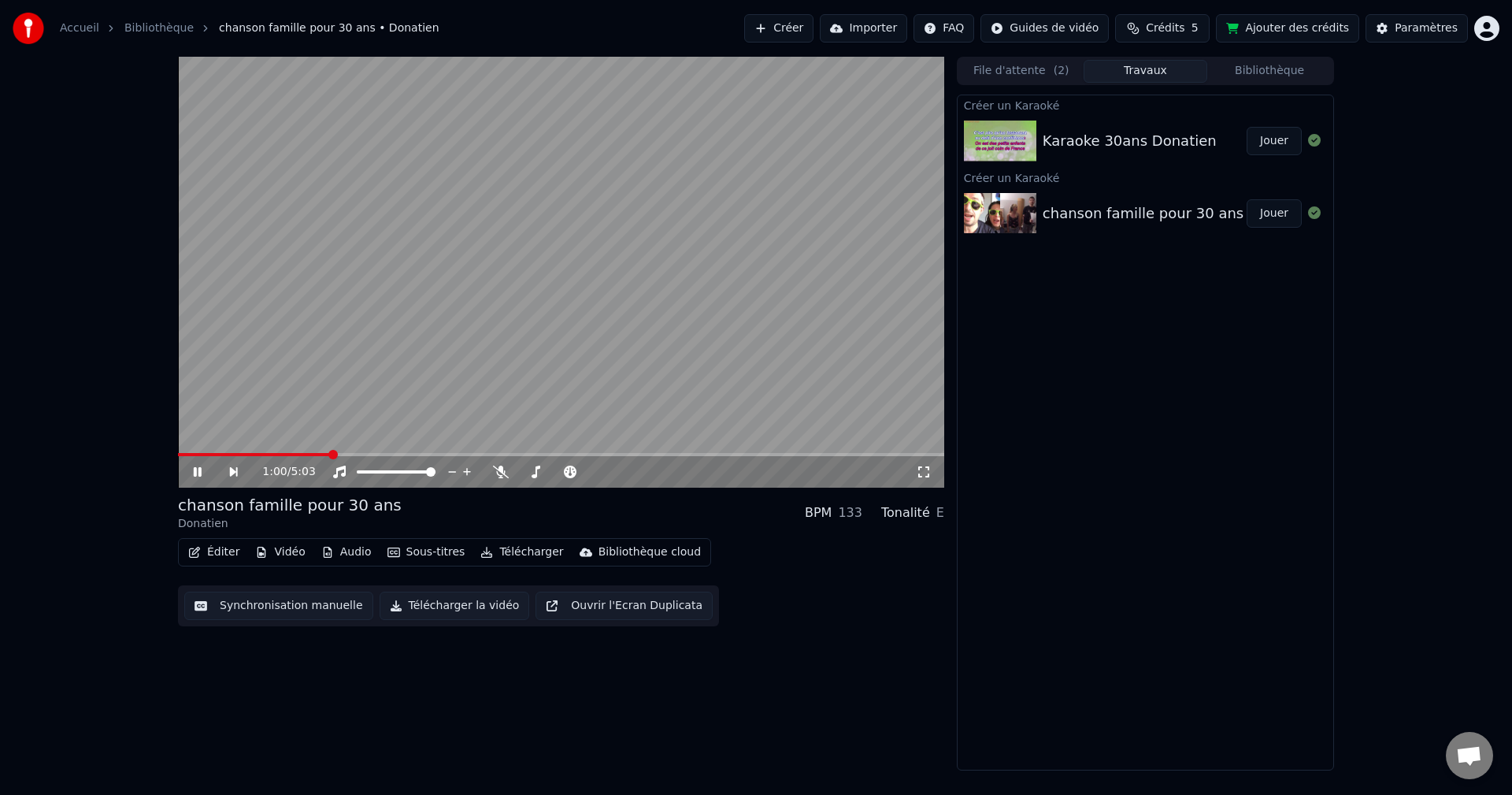
click at [580, 223] on video at bounding box center [560, 272] width 766 height 431
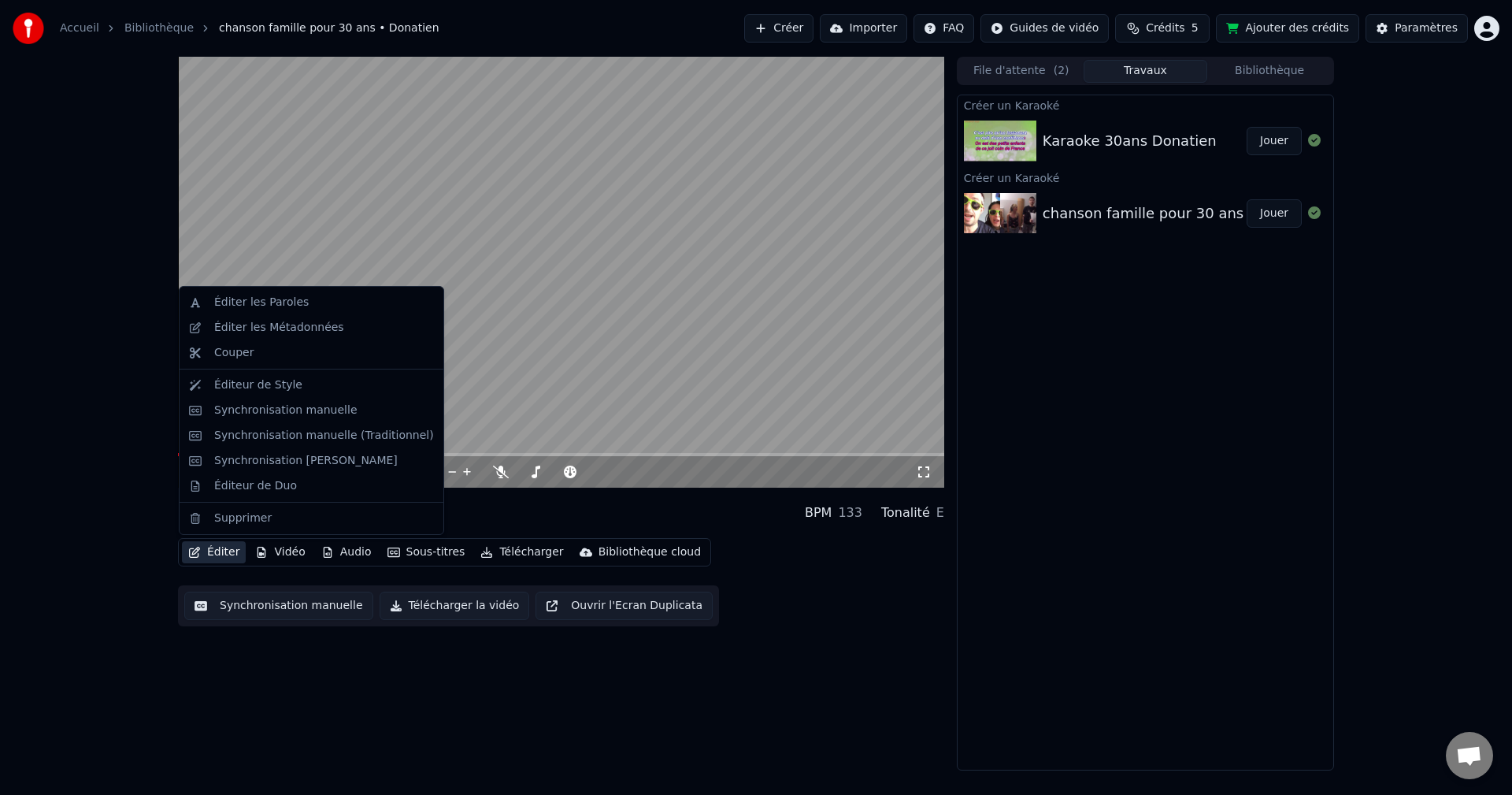
click at [231, 442] on button "Éditer" at bounding box center [213, 552] width 64 height 22
click at [324, 409] on div "Synchronisation manuelle" at bounding box center [285, 410] width 144 height 16
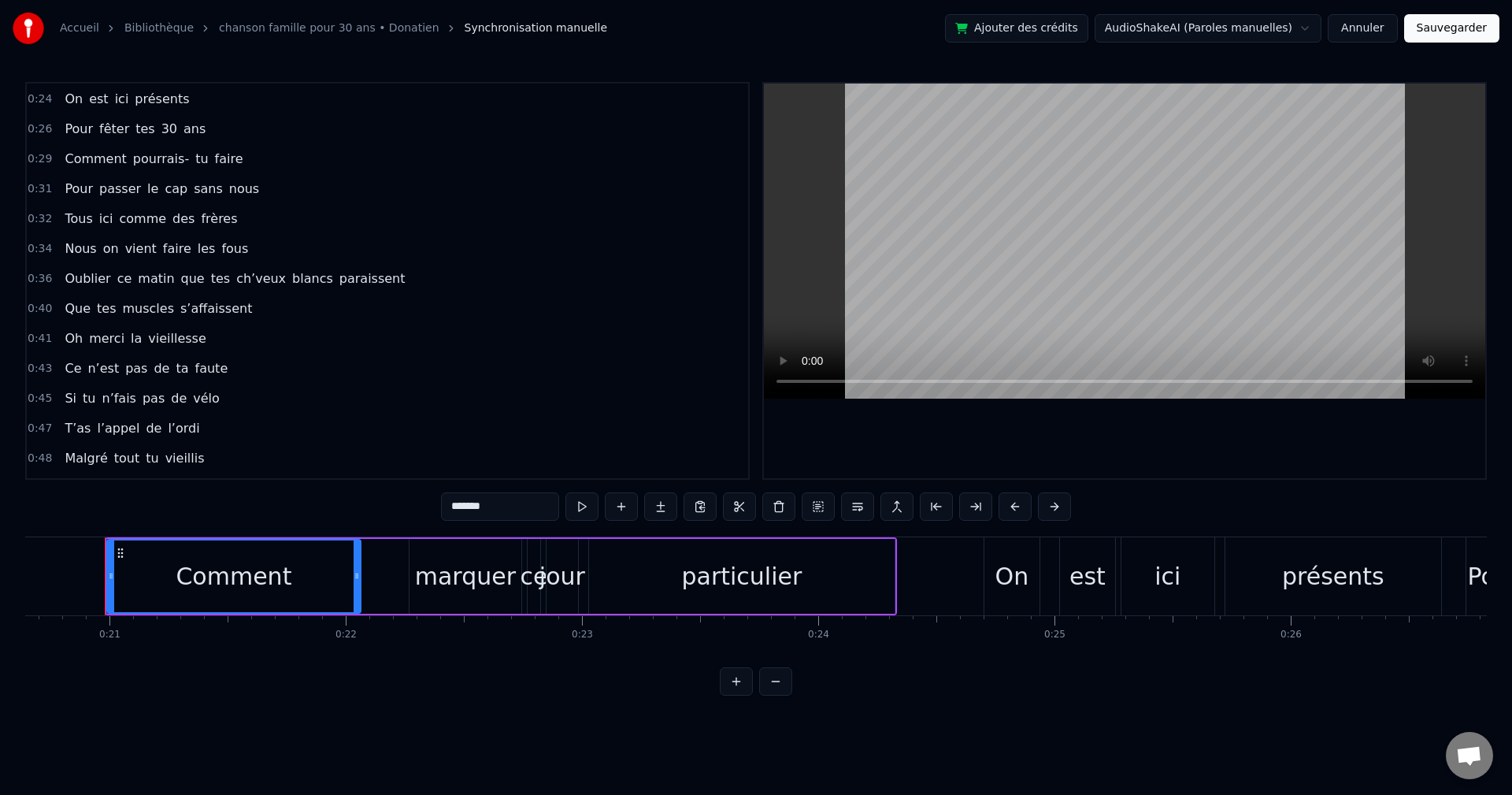
scroll to position [79, 0]
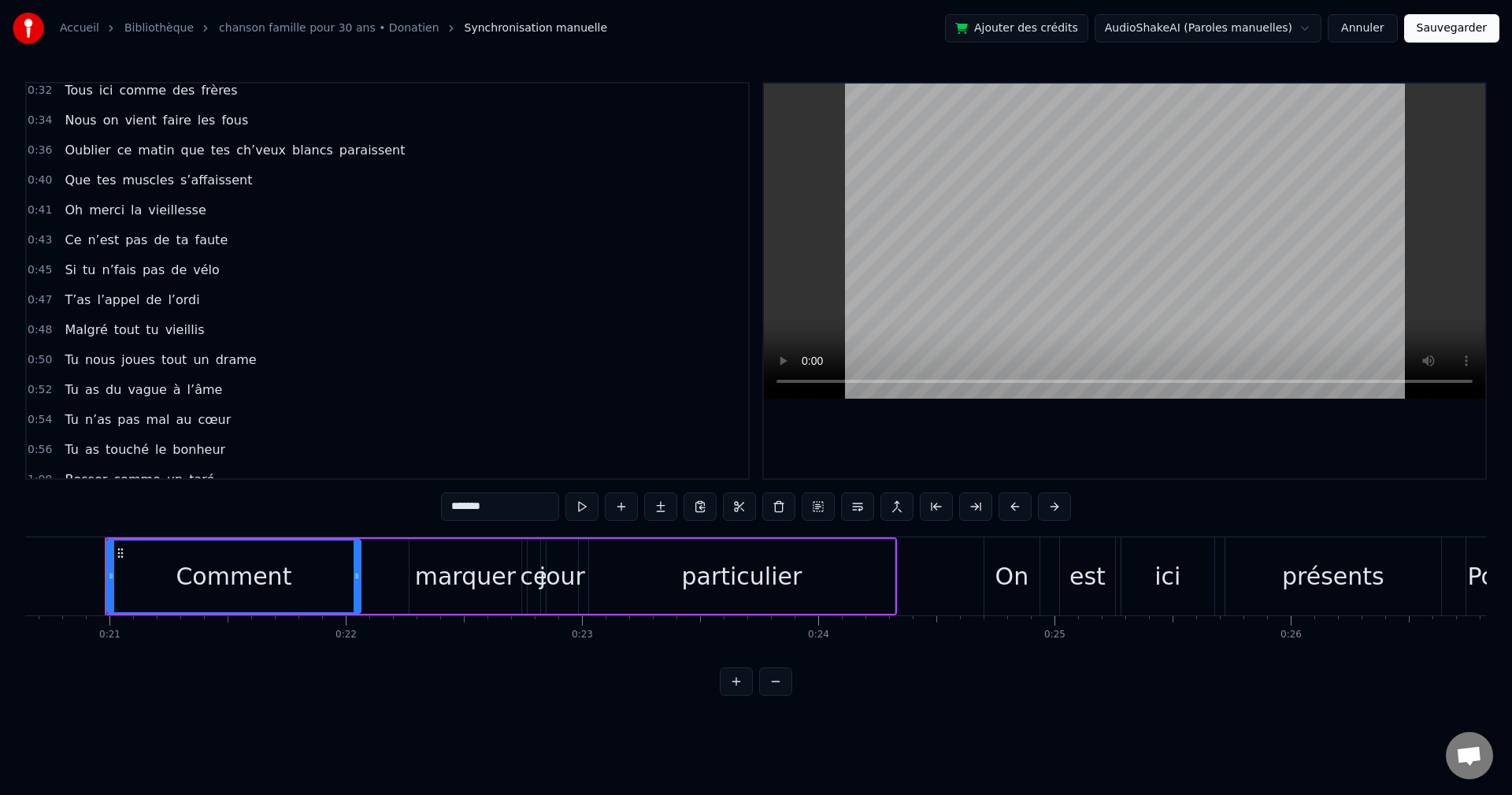
click at [196, 442] on span "bonheur" at bounding box center [199, 449] width 56 height 18
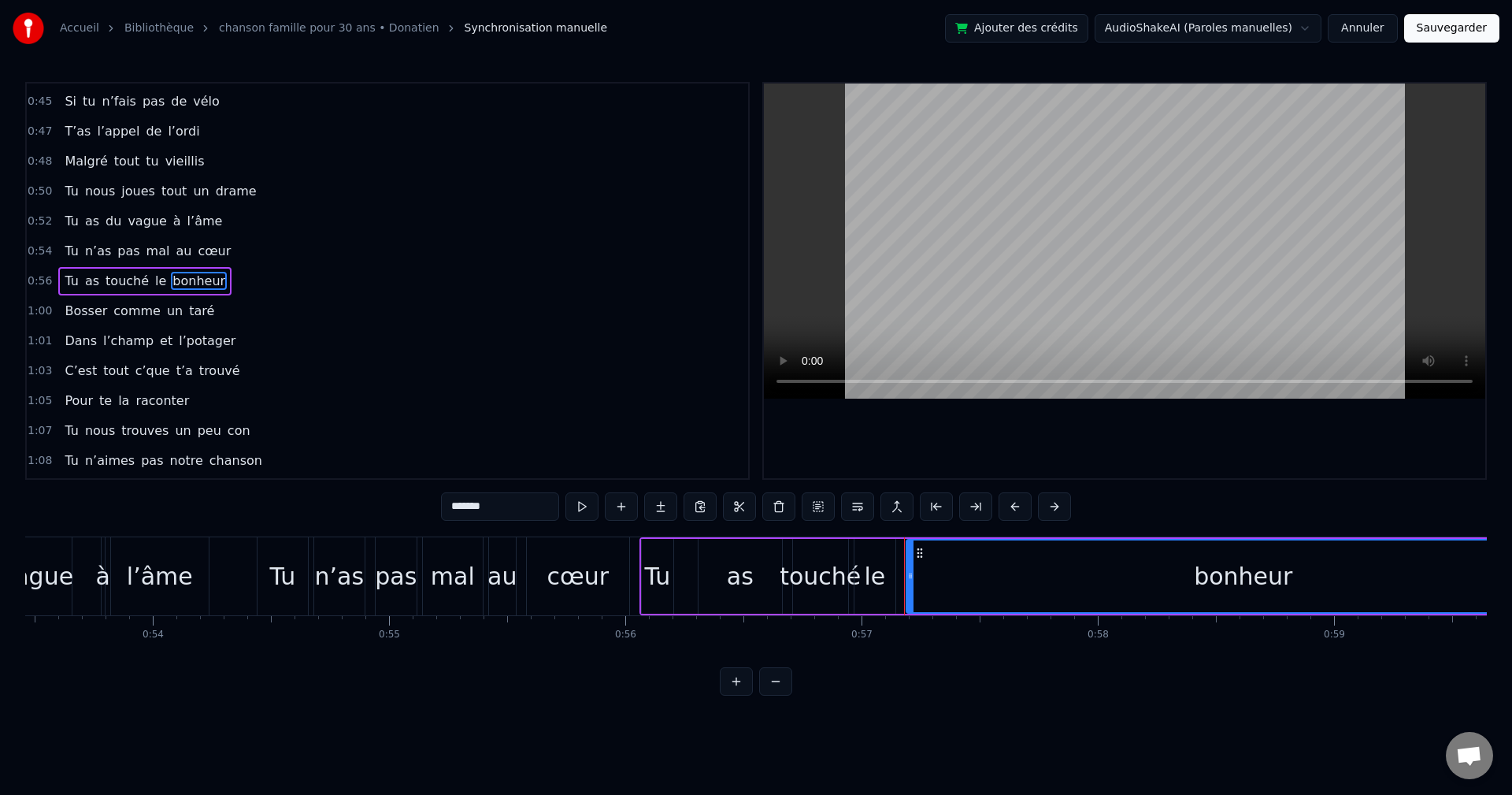
scroll to position [0, 13433]
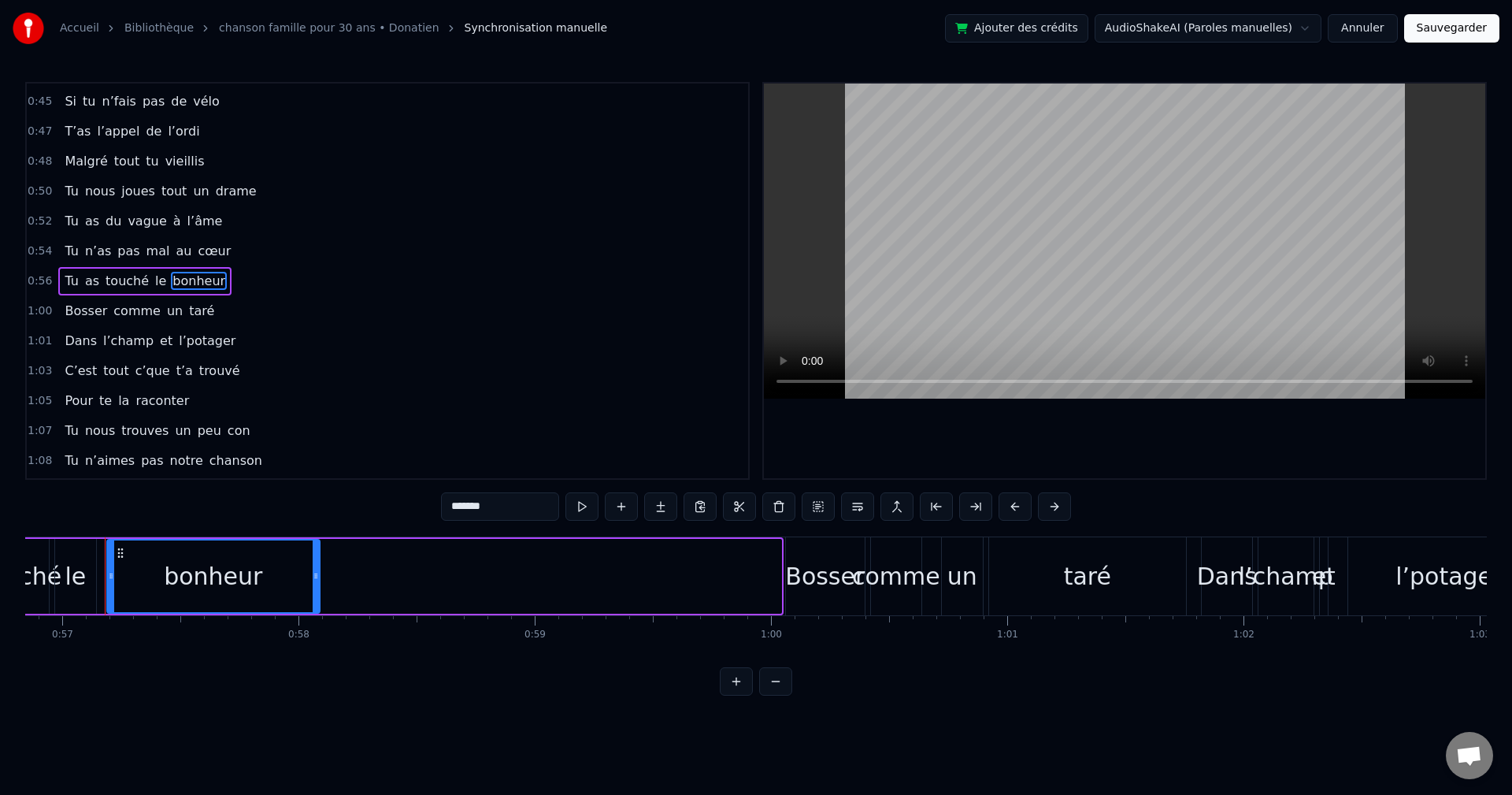
drag, startPoint x: 777, startPoint y: 577, endPoint x: 316, endPoint y: 588, distance: 461.1
click at [316, 442] on div at bounding box center [316, 576] width 7 height 71
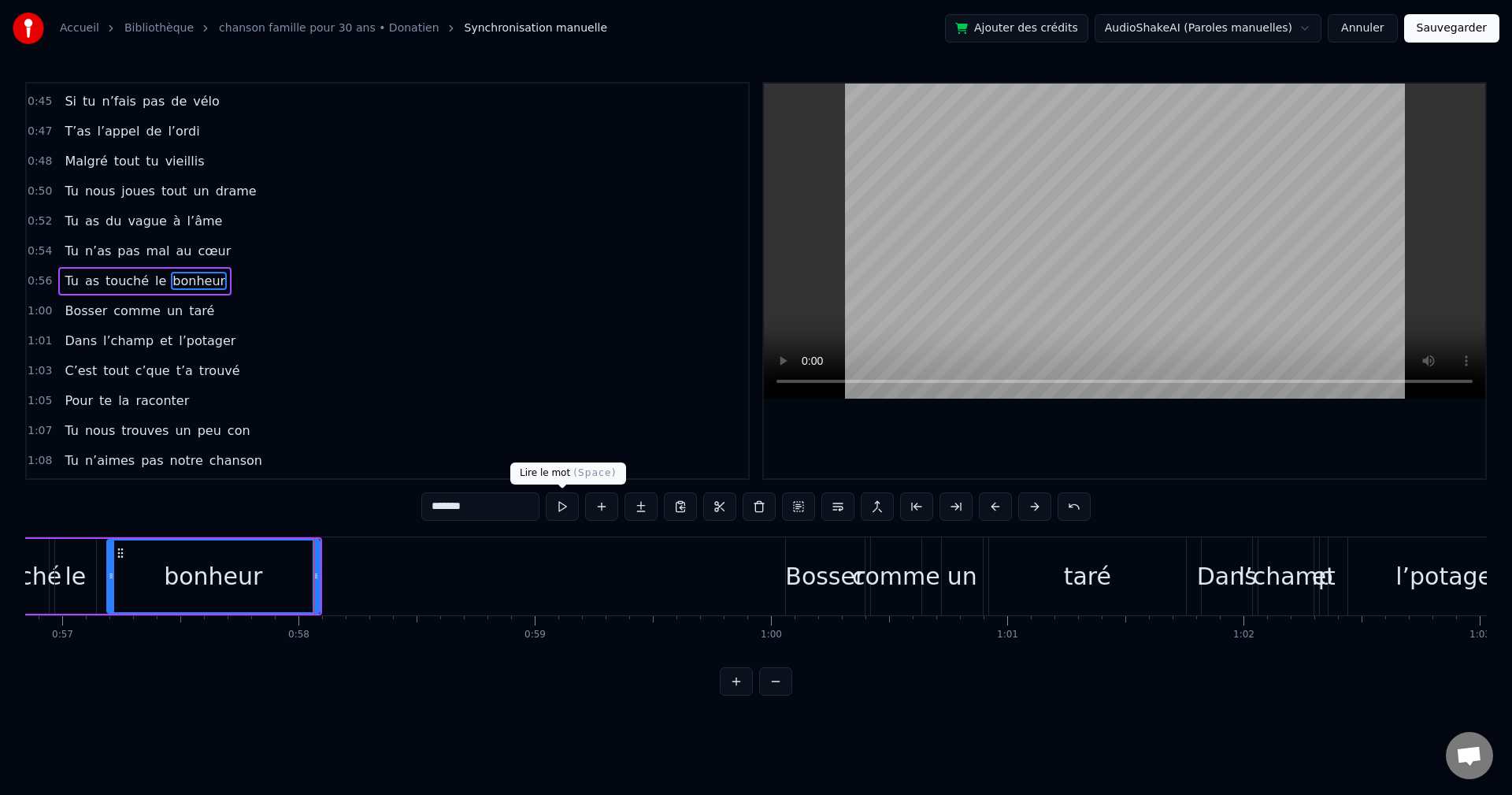
click at [557, 442] on button at bounding box center [562, 507] width 33 height 29
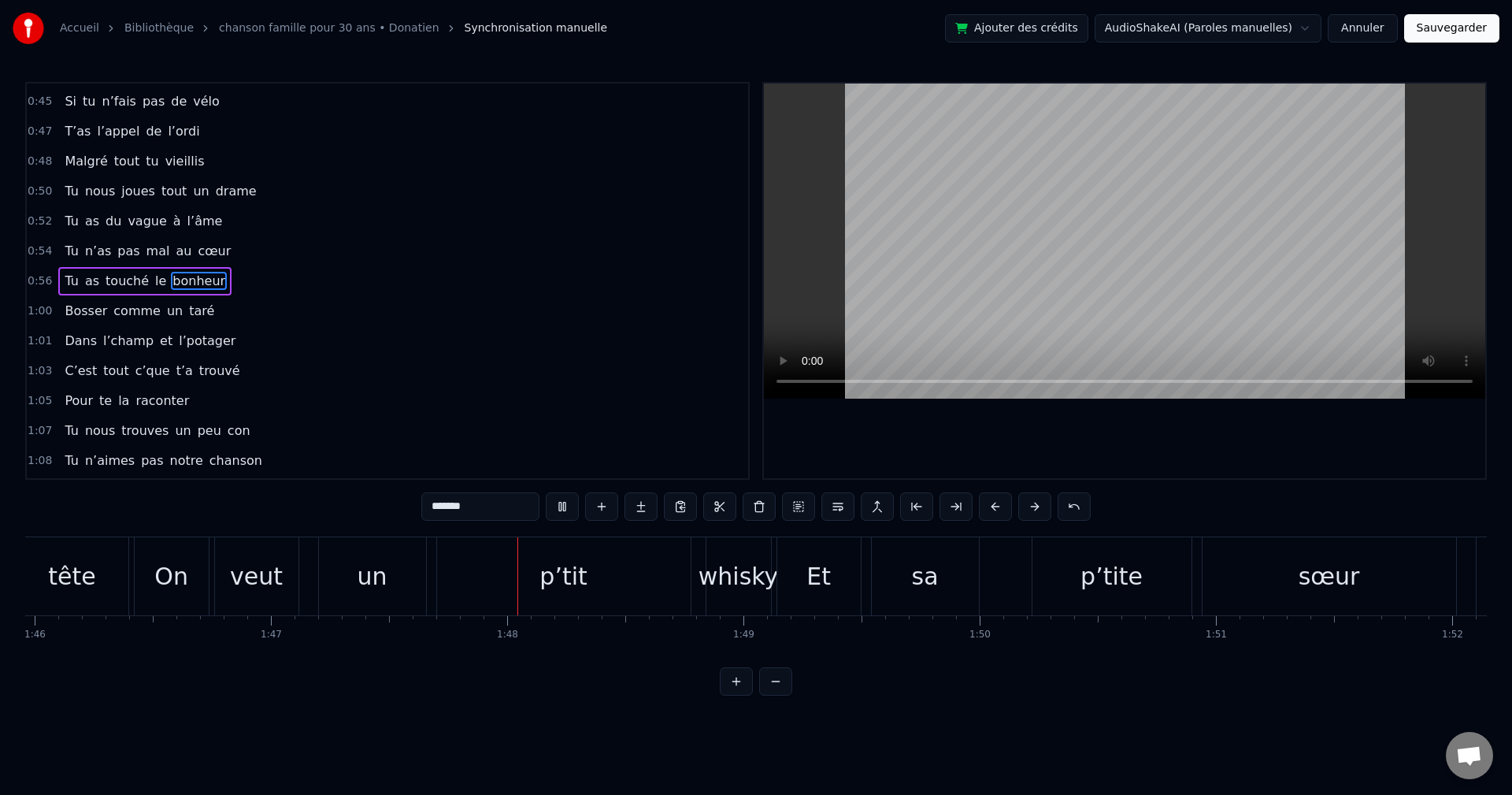
scroll to position [0, 25315]
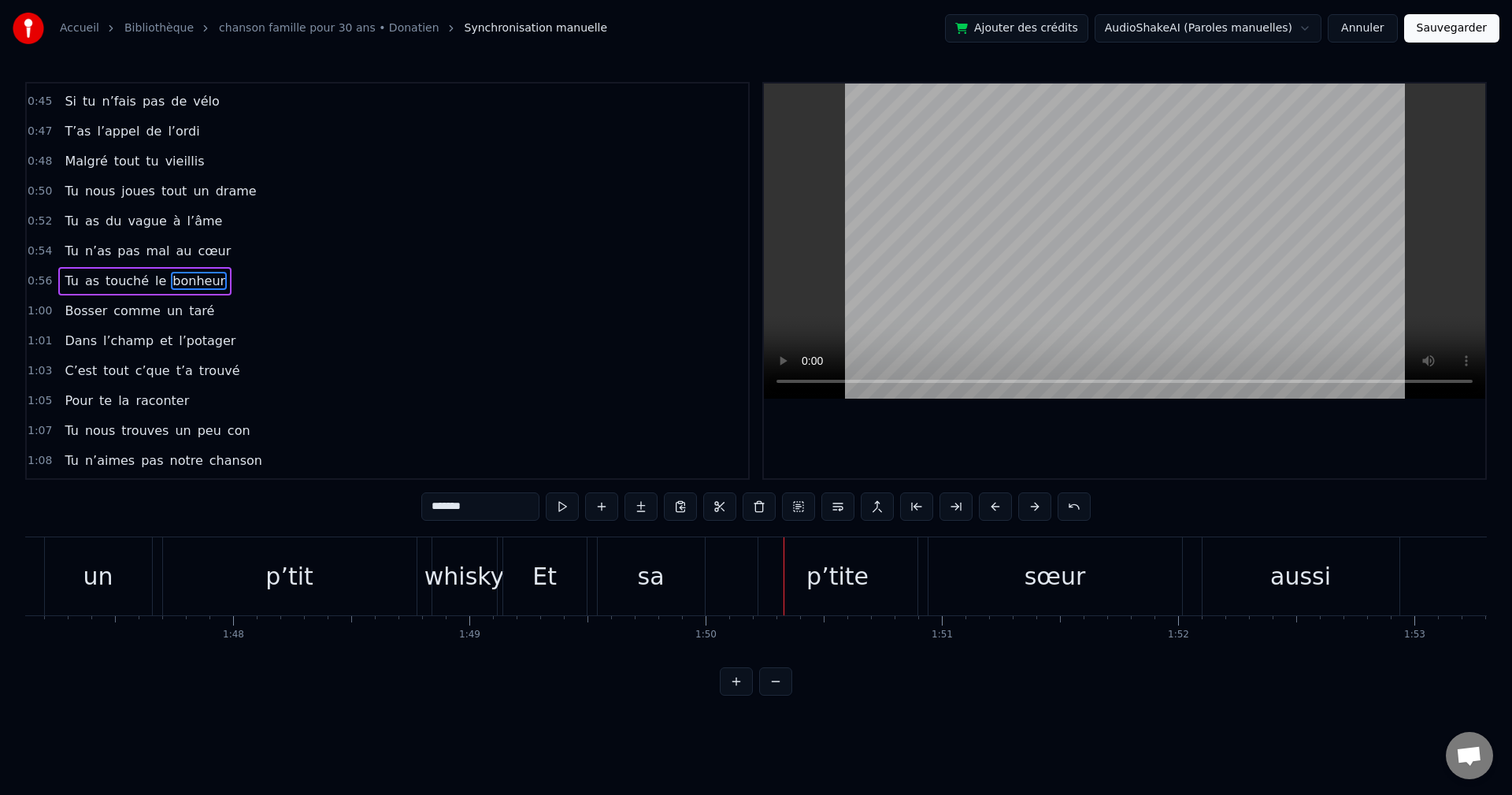
click at [288, 442] on div "p’tit" at bounding box center [289, 576] width 48 height 35
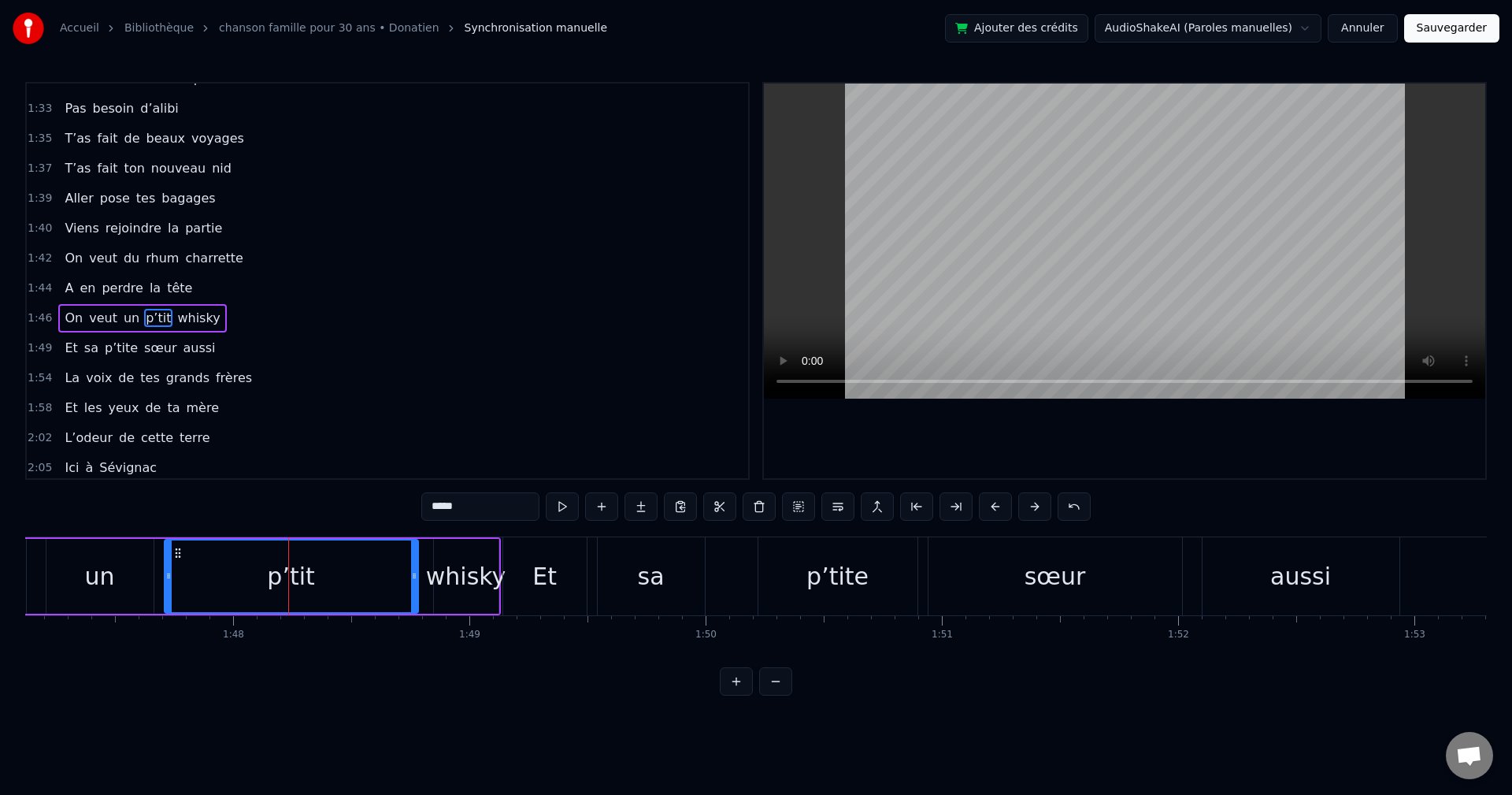
scroll to position [1075, 0]
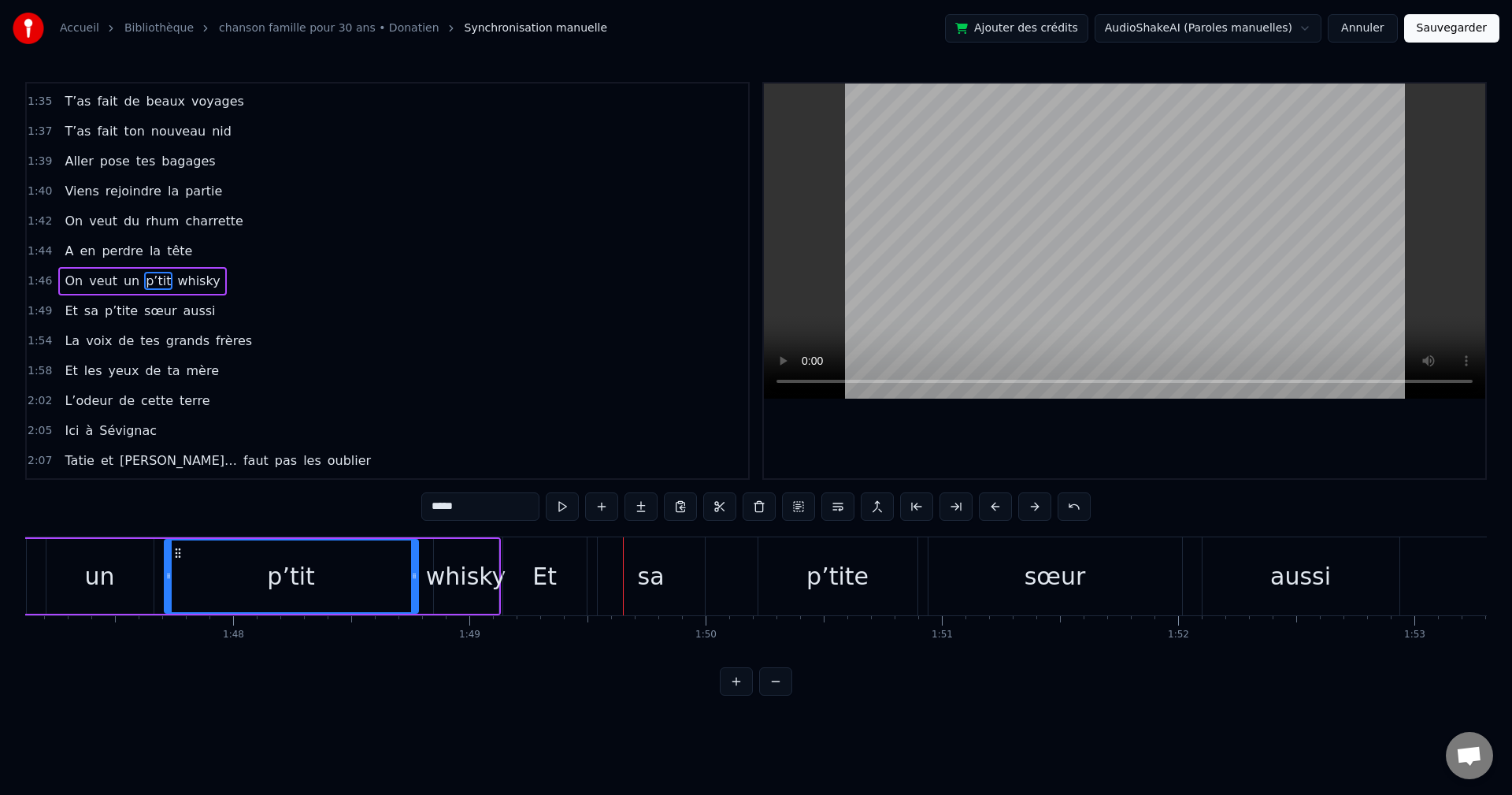
drag, startPoint x: 432, startPoint y: 573, endPoint x: 421, endPoint y: 571, distance: 11.2
click at [432, 442] on div "whisky" at bounding box center [466, 576] width 80 height 35
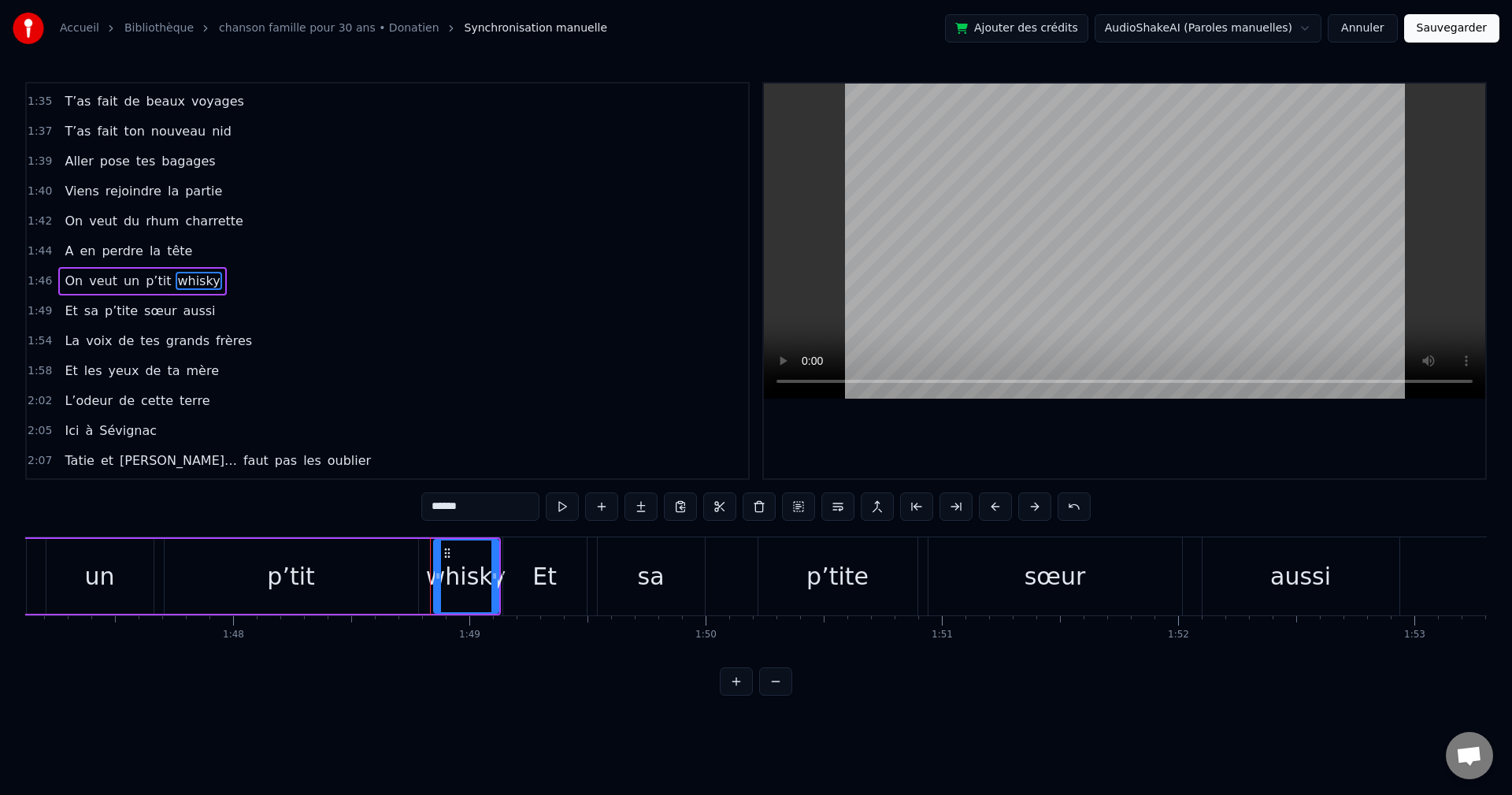
click at [401, 442] on div "p’tit" at bounding box center [291, 576] width 254 height 75
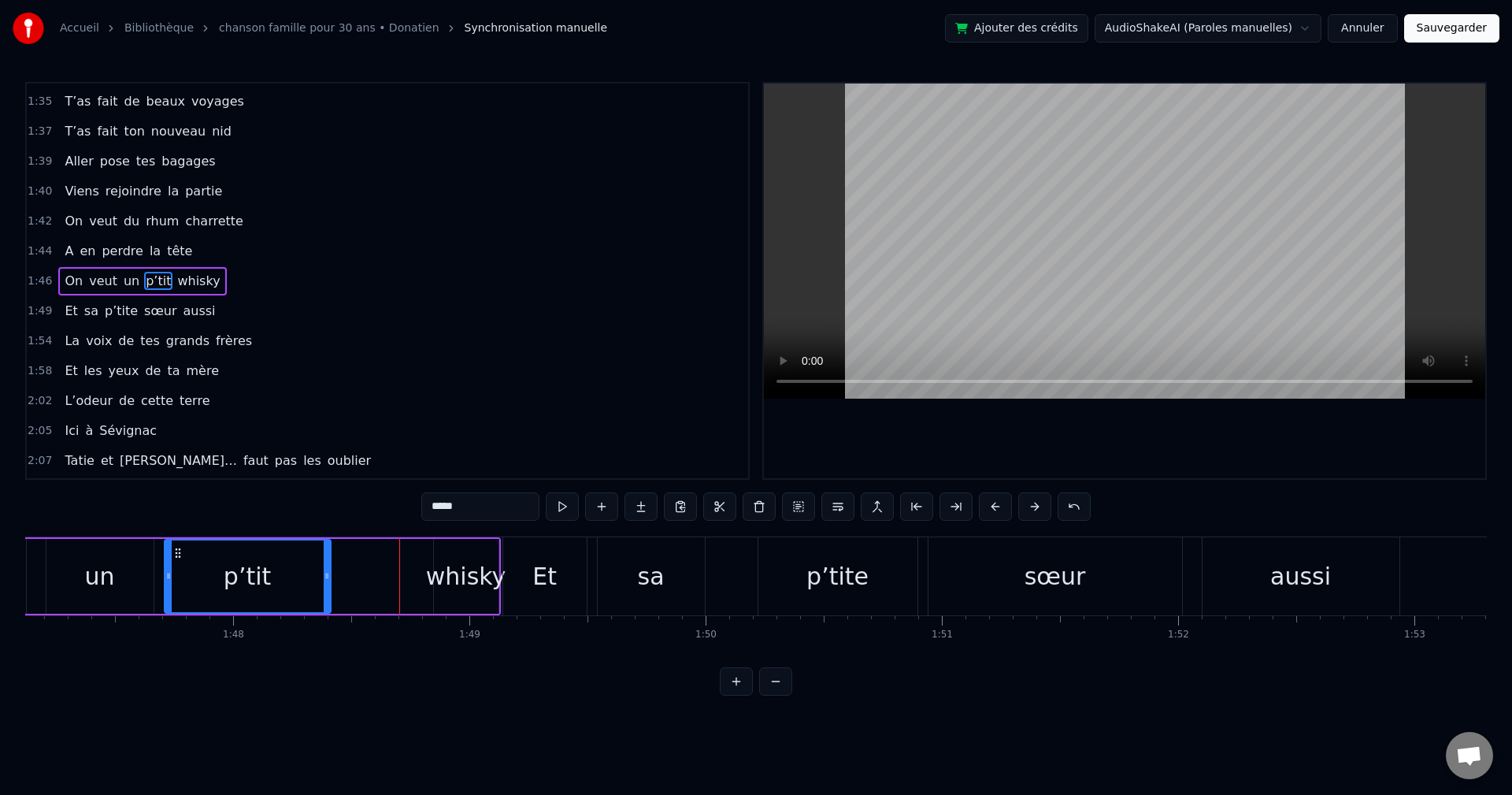
drag, startPoint x: 414, startPoint y: 577, endPoint x: 327, endPoint y: 575, distance: 87.0
click at [327, 442] on icon at bounding box center [326, 576] width 7 height 12
click at [451, 442] on div "whisky" at bounding box center [466, 576] width 80 height 35
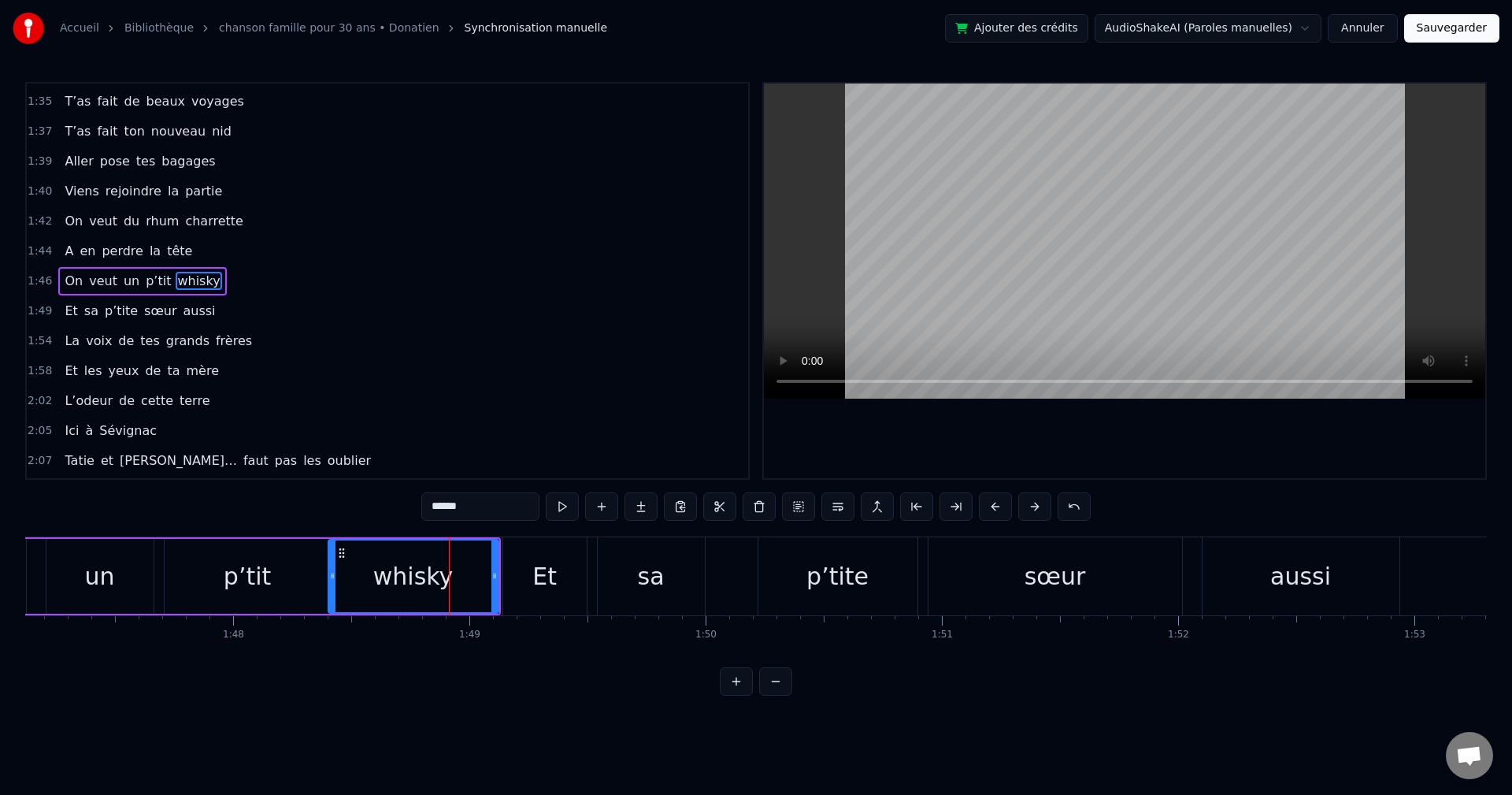
drag, startPoint x: 437, startPoint y: 575, endPoint x: 331, endPoint y: 585, distance: 106.5
click at [331, 442] on div at bounding box center [332, 576] width 7 height 71
click at [107, 442] on div "un" at bounding box center [99, 576] width 29 height 35
type input "**"
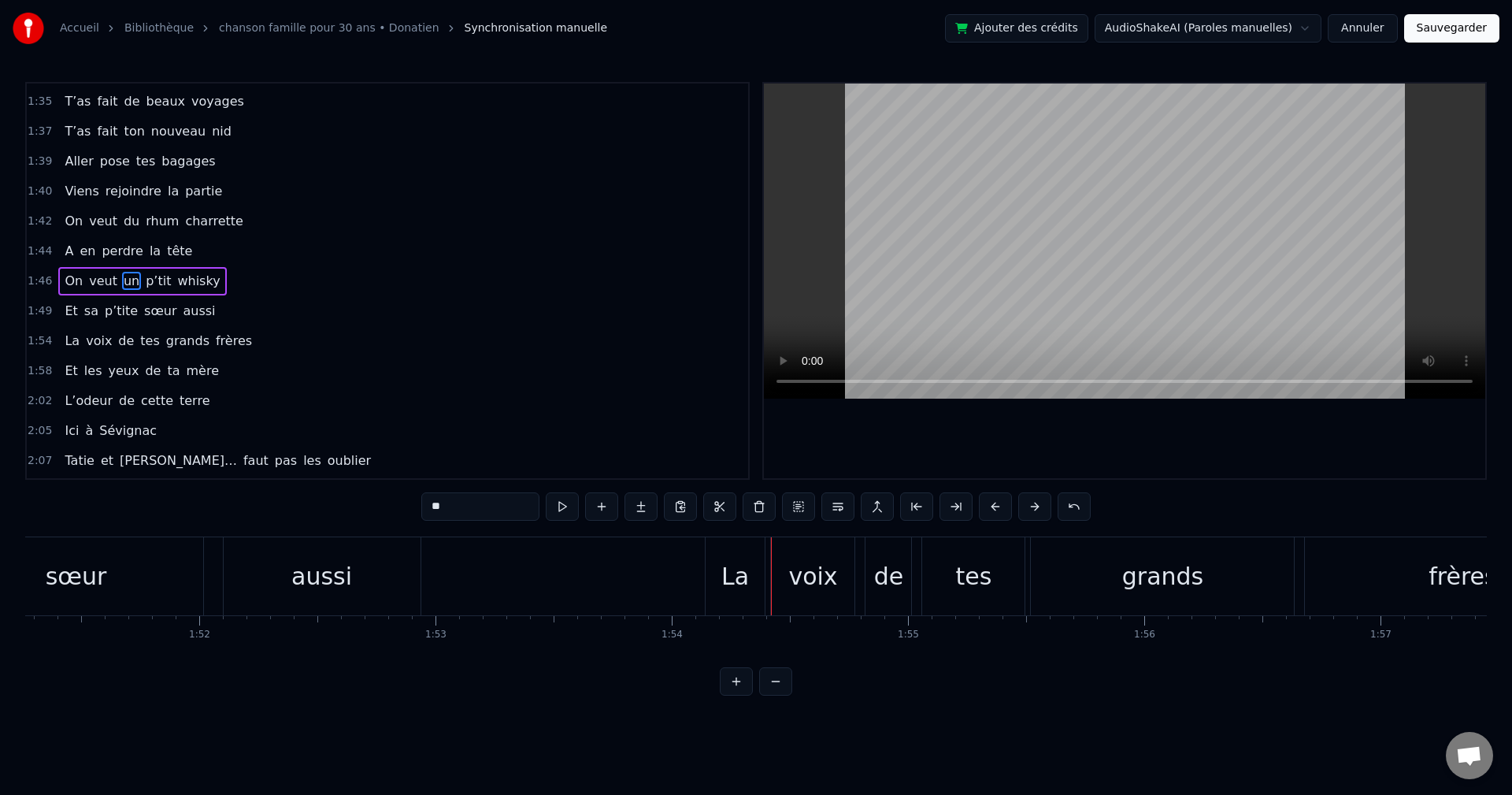
scroll to position [0, 26283]
click at [48, 309] on span "1:49" at bounding box center [40, 311] width 25 height 16
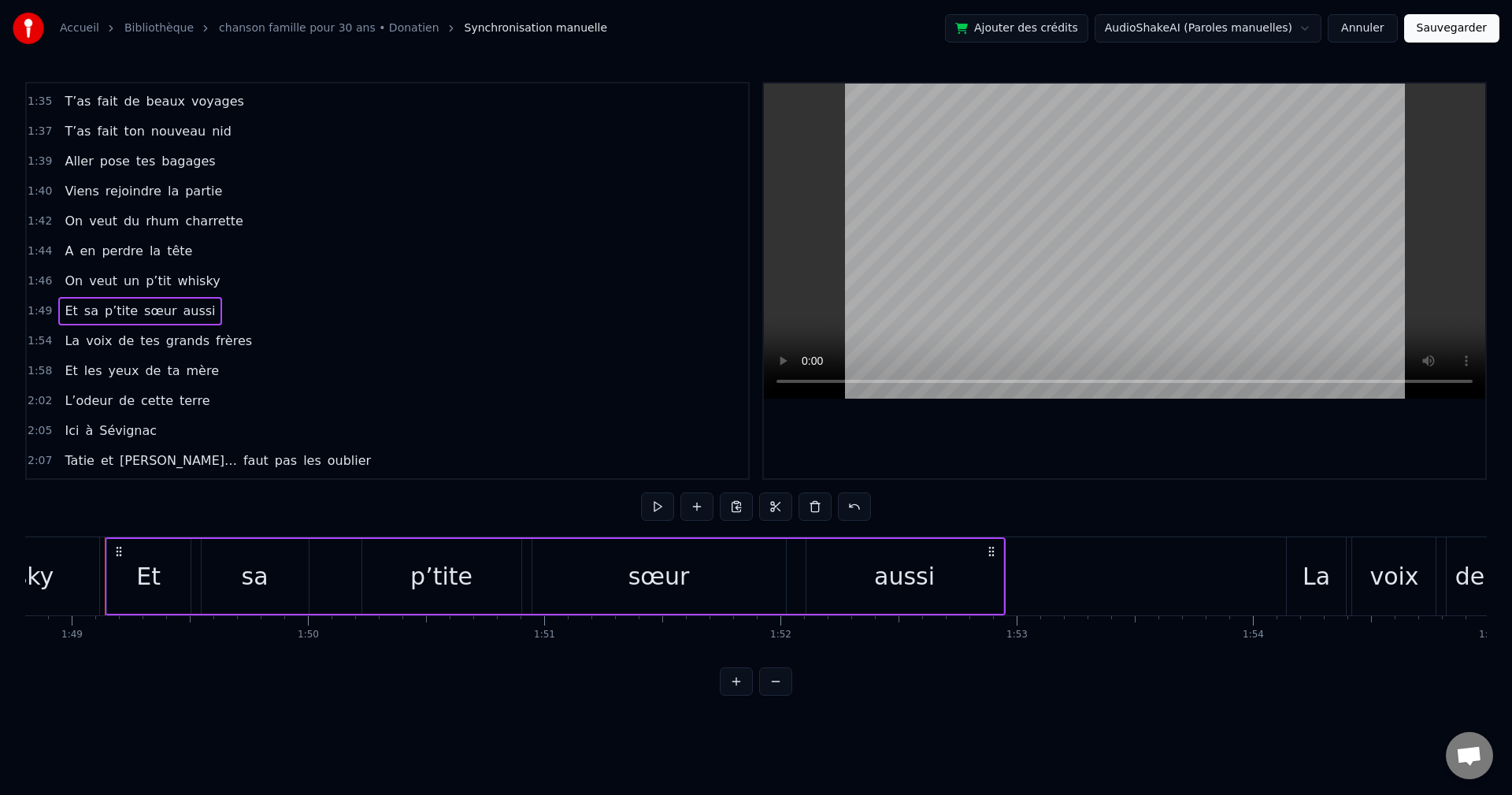
click at [45, 286] on span "1:46" at bounding box center [40, 281] width 25 height 16
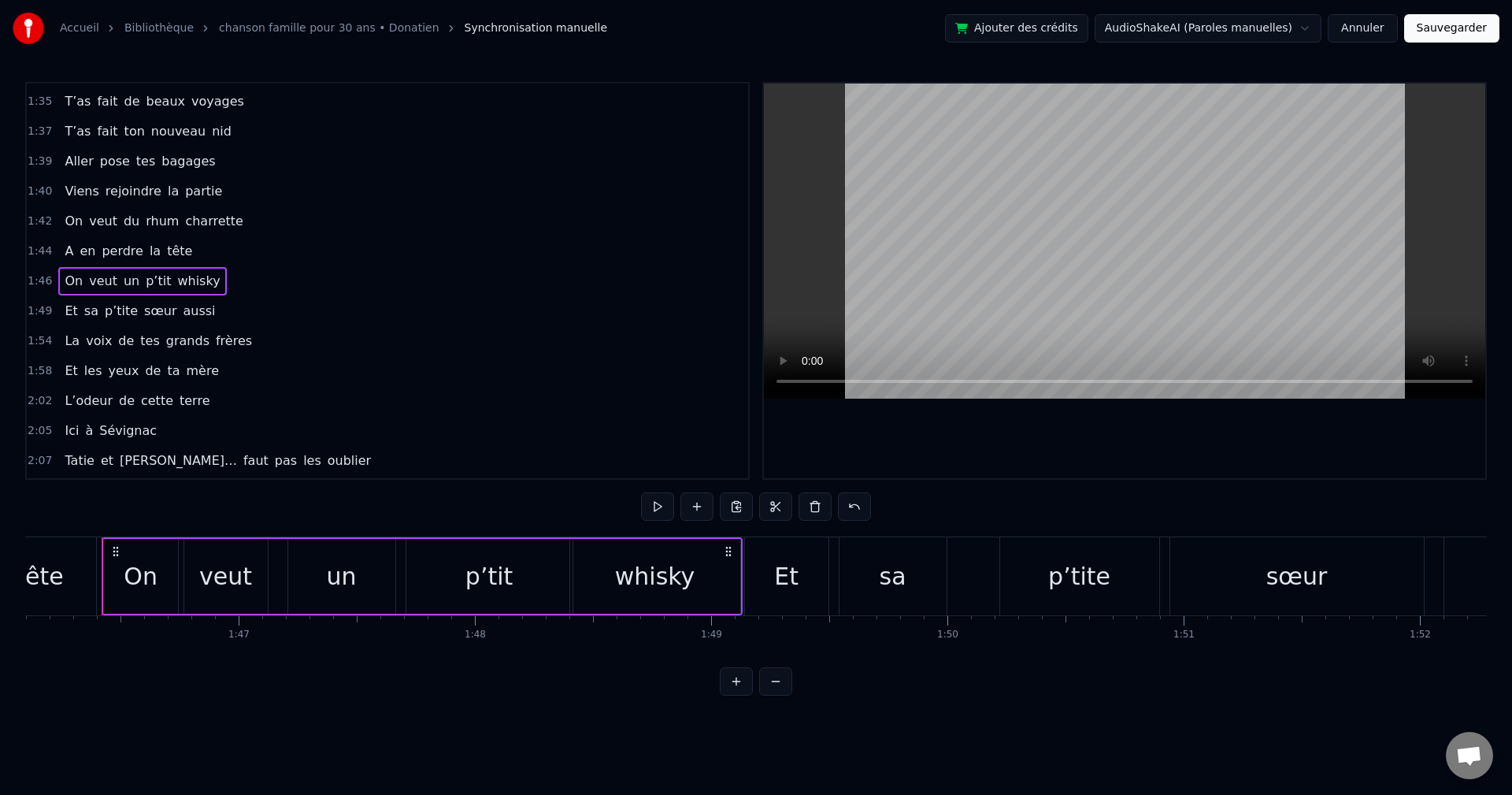
scroll to position [0, 25069]
click at [476, 442] on div "p’tit" at bounding box center [493, 576] width 48 height 35
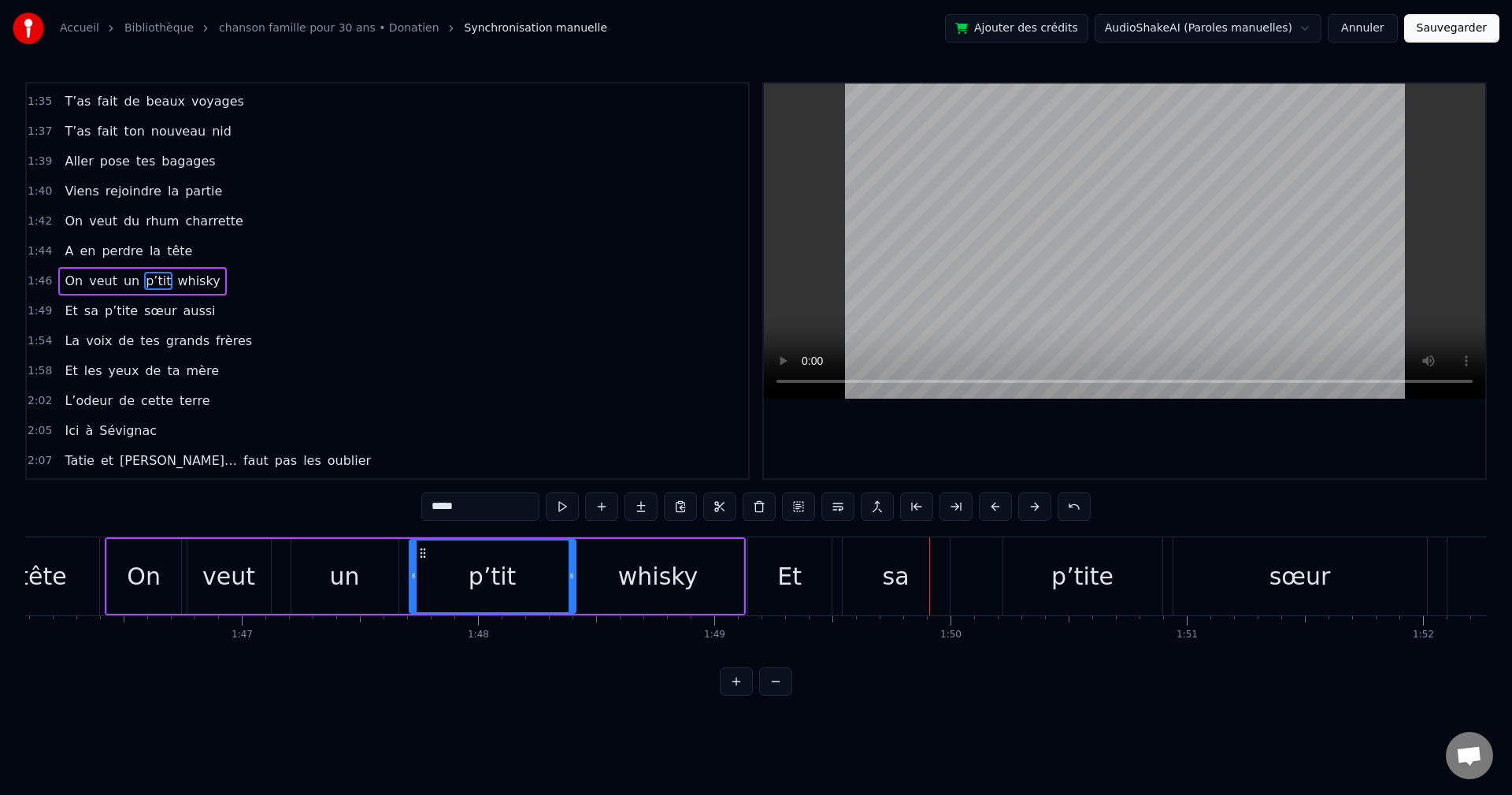
click at [148, 442] on div "On" at bounding box center [144, 576] width 34 height 35
type input "**"
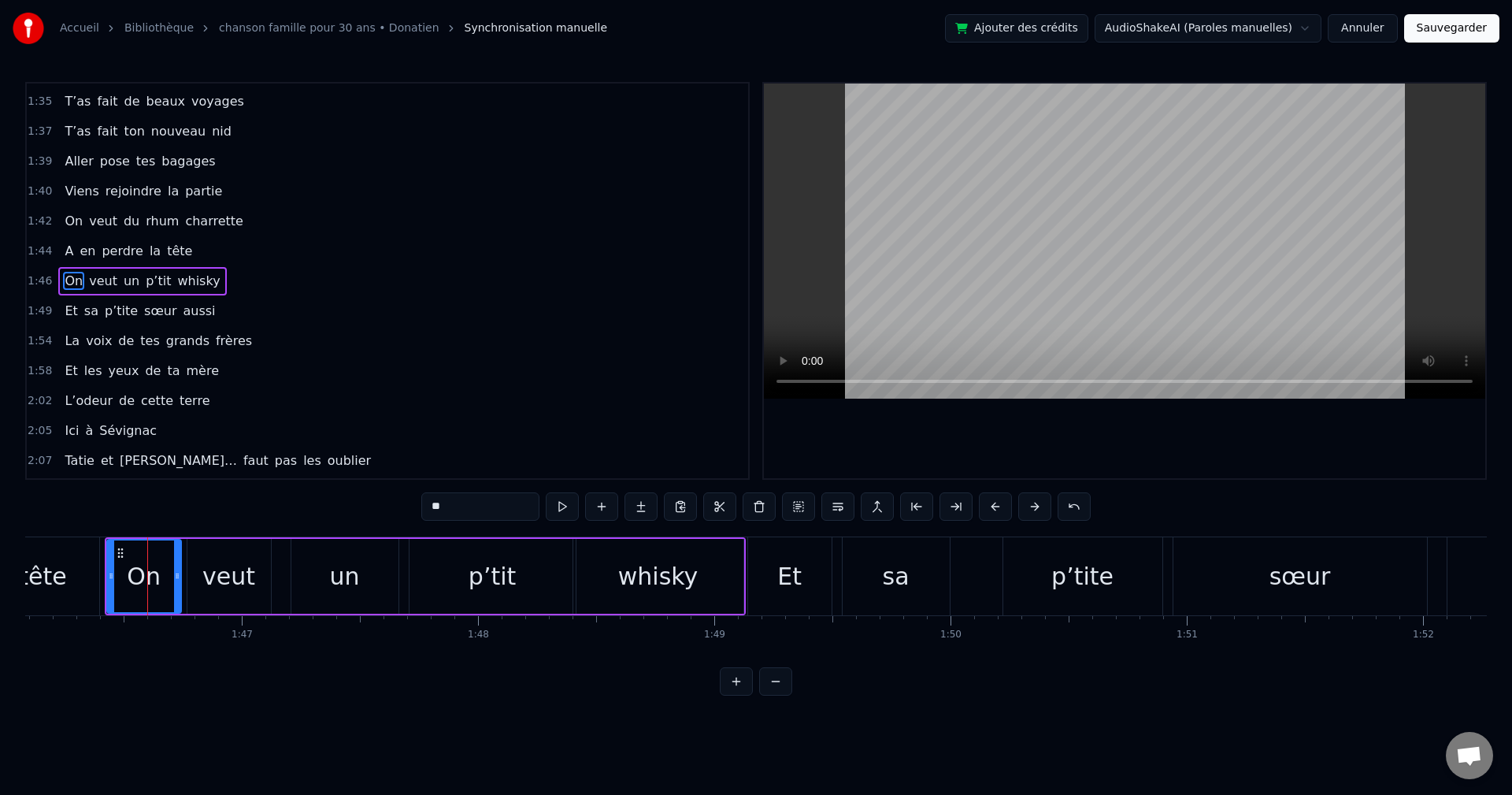
click at [41, 254] on span "1:44" at bounding box center [40, 251] width 25 height 16
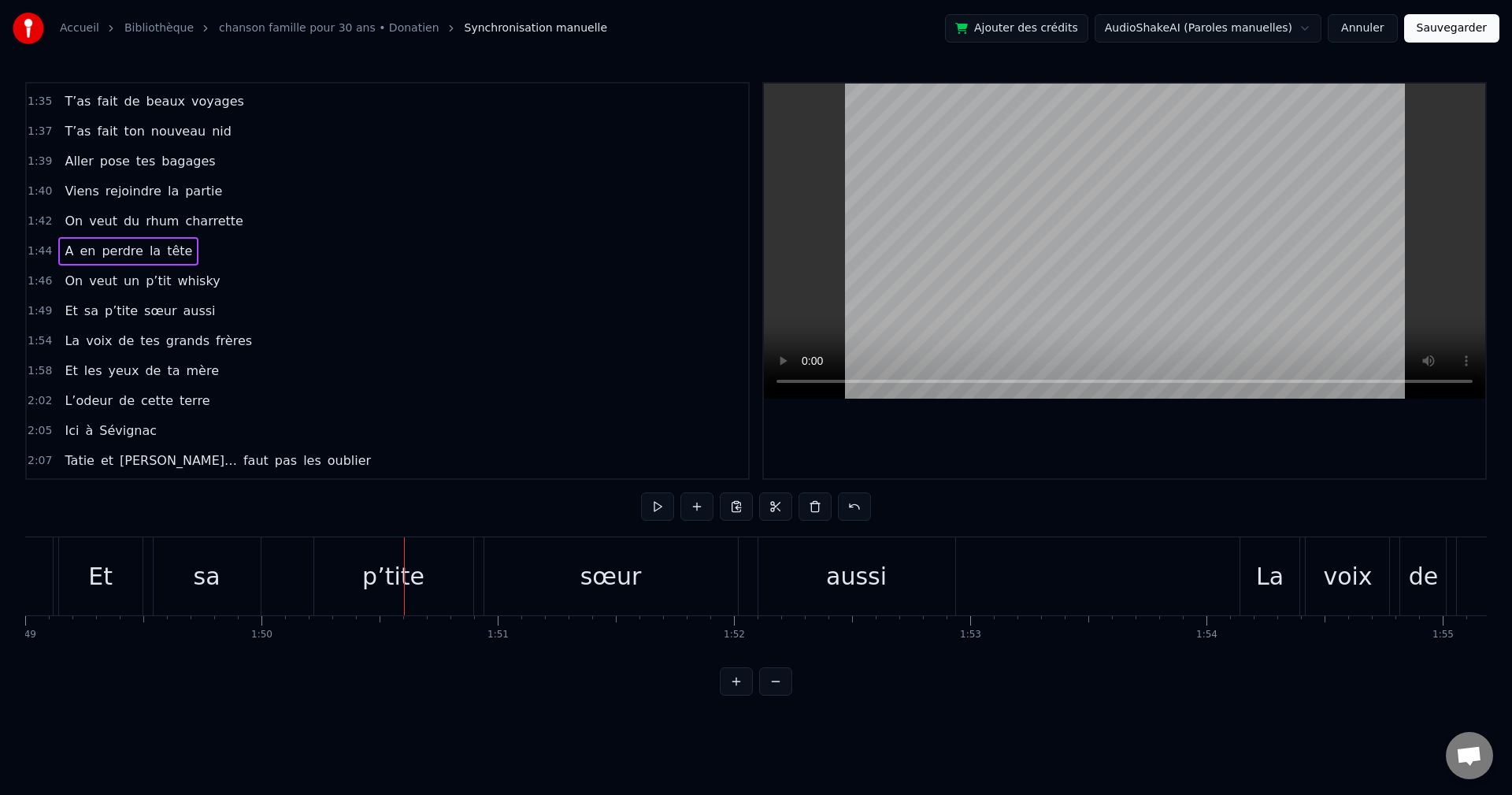
scroll to position [0, 25680]
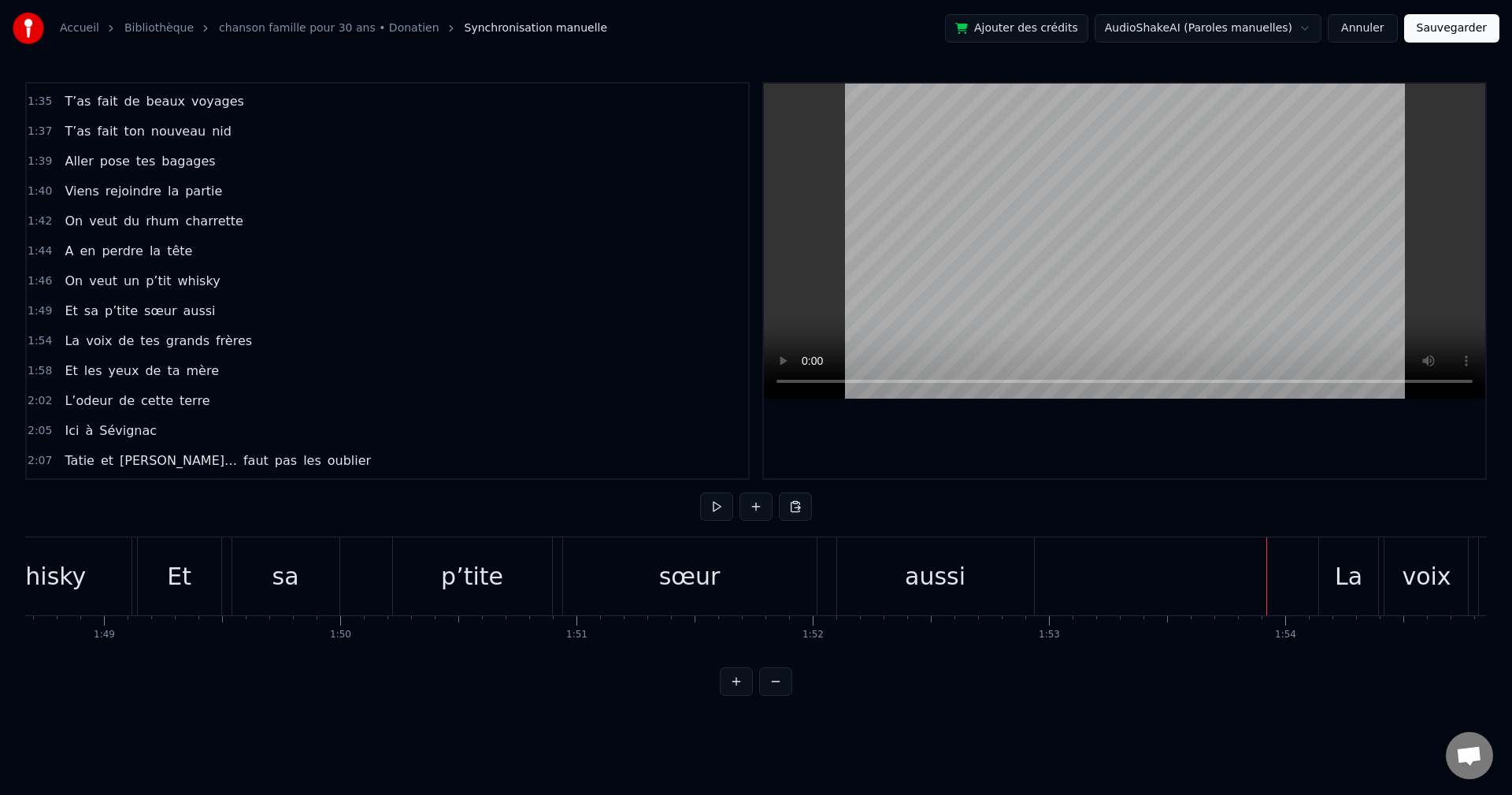
click at [370, 442] on div "Et sa p’tite sœur aussi" at bounding box center [587, 577] width 901 height 78
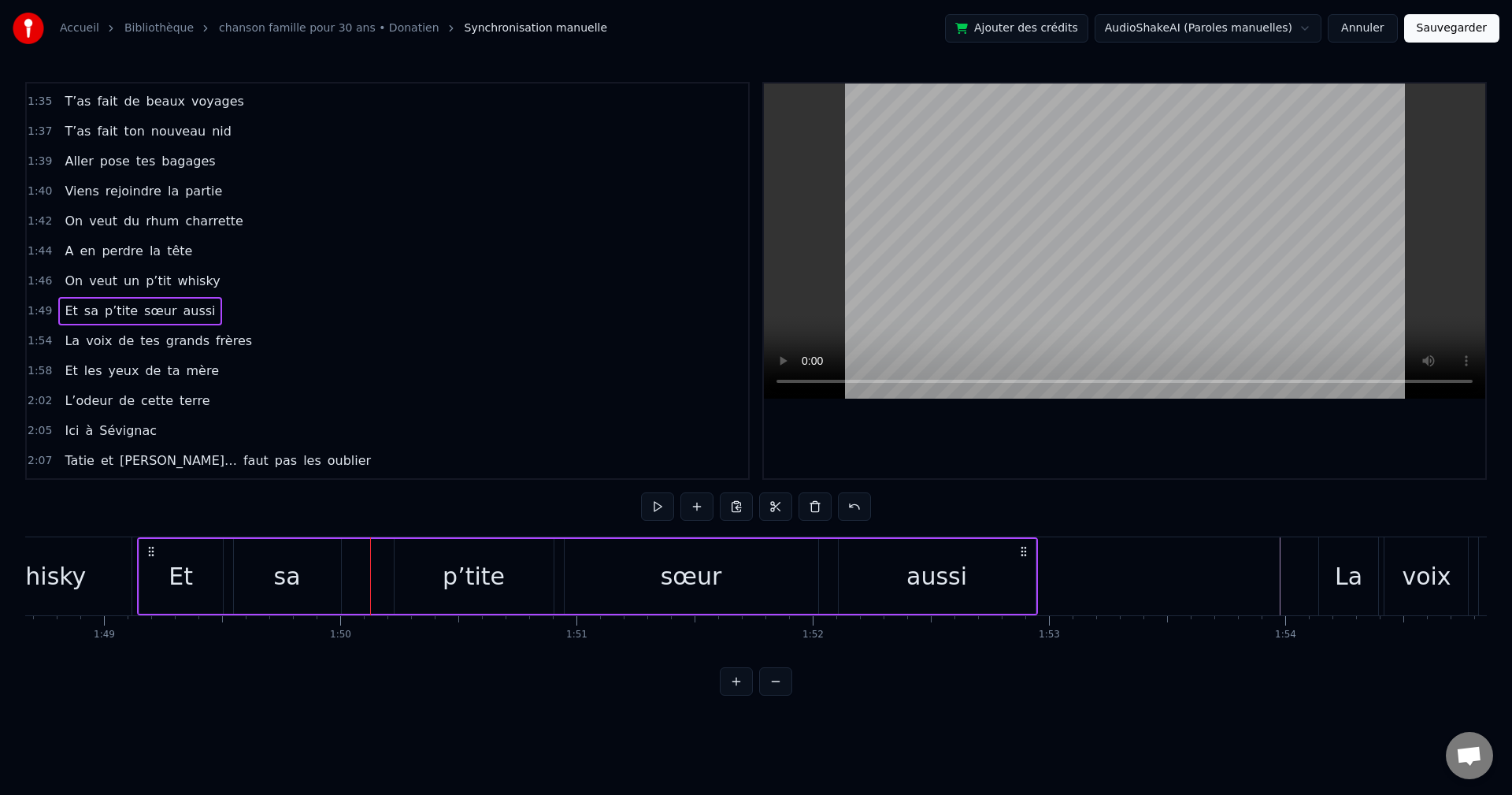
click at [85, 442] on div "whisky" at bounding box center [46, 577] width 170 height 78
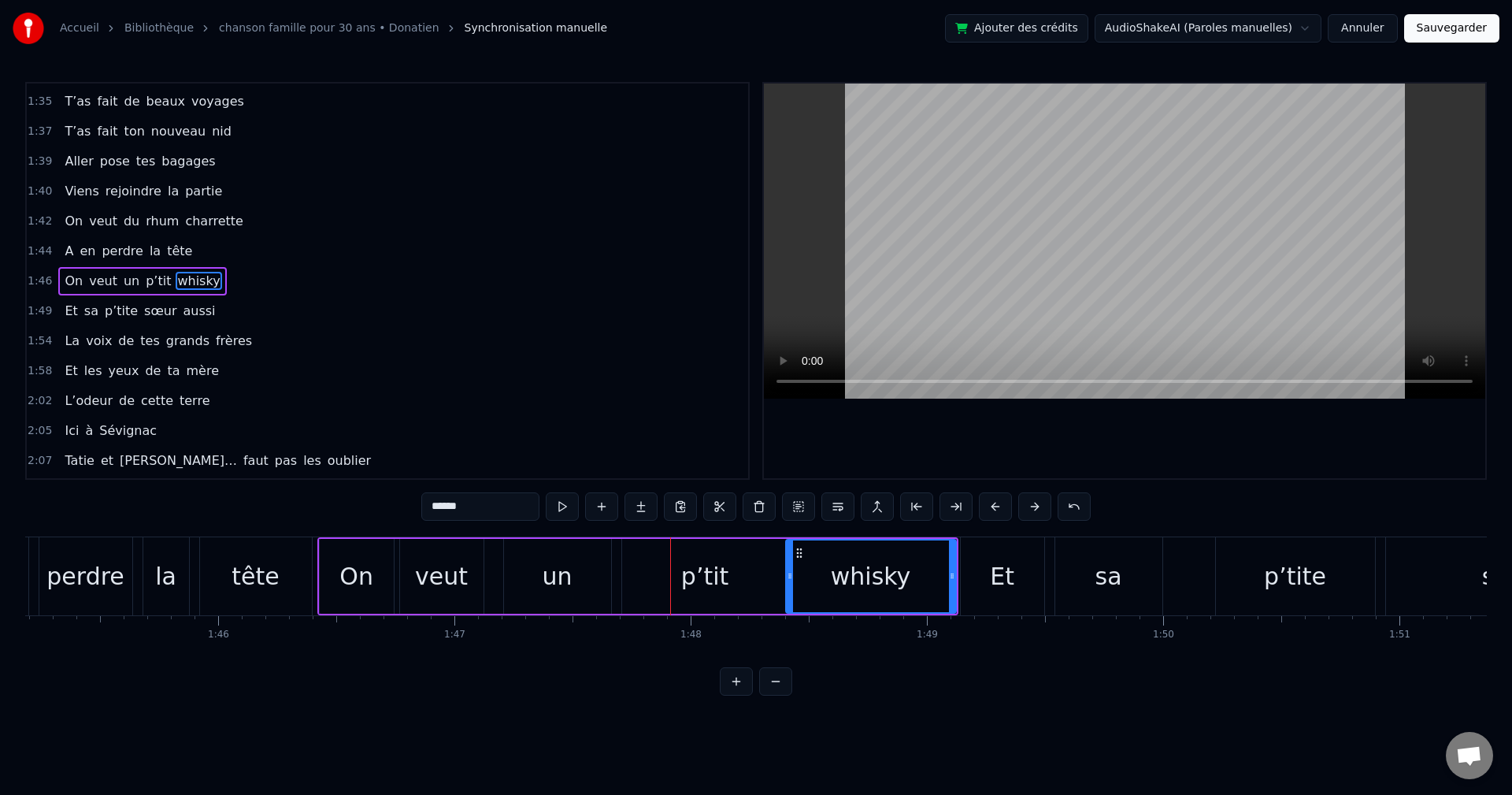
scroll to position [0, 24856]
click at [617, 442] on div "p’tit" at bounding box center [706, 576] width 48 height 35
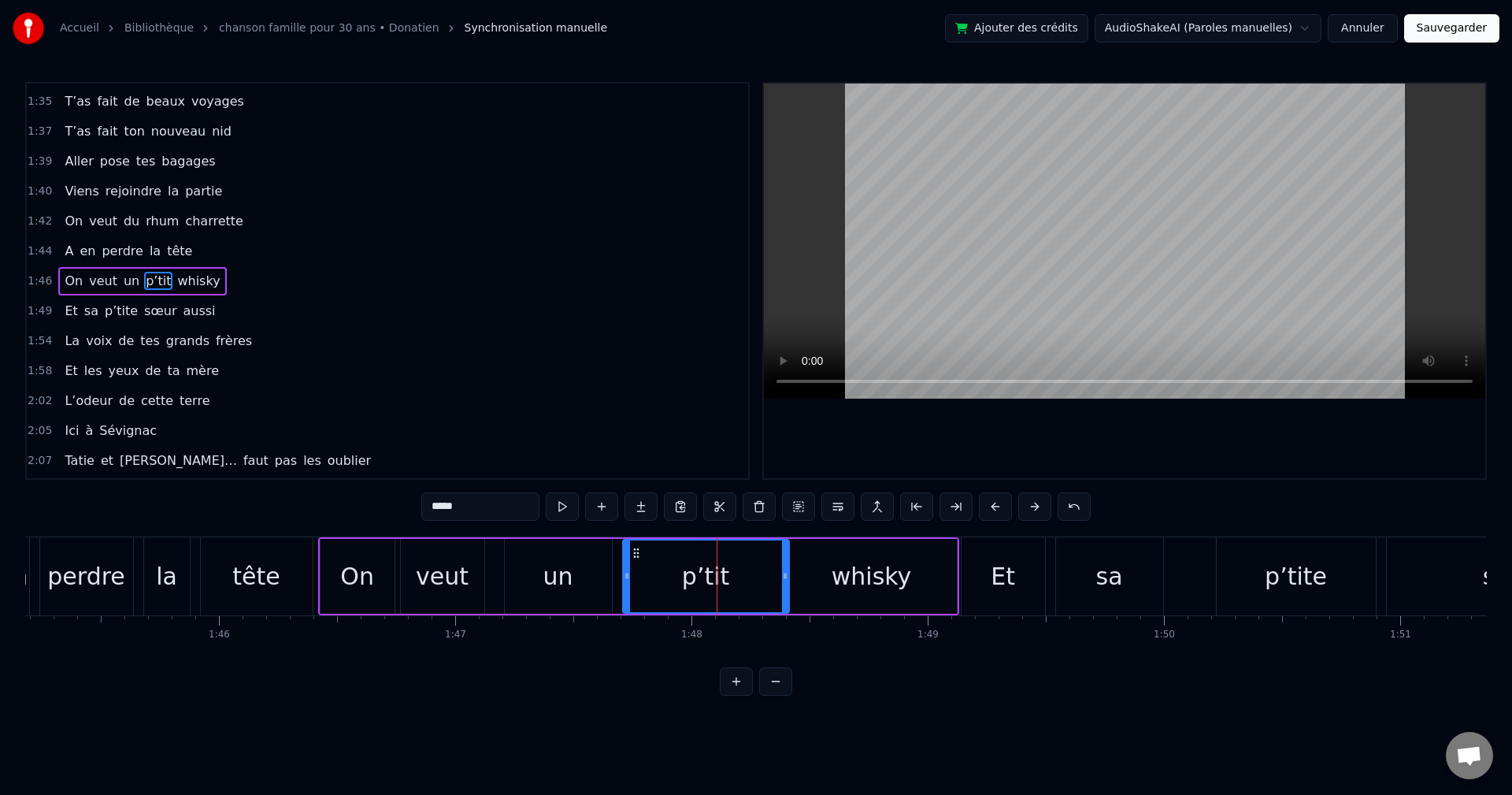
click at [526, 442] on div "un" at bounding box center [559, 576] width 108 height 75
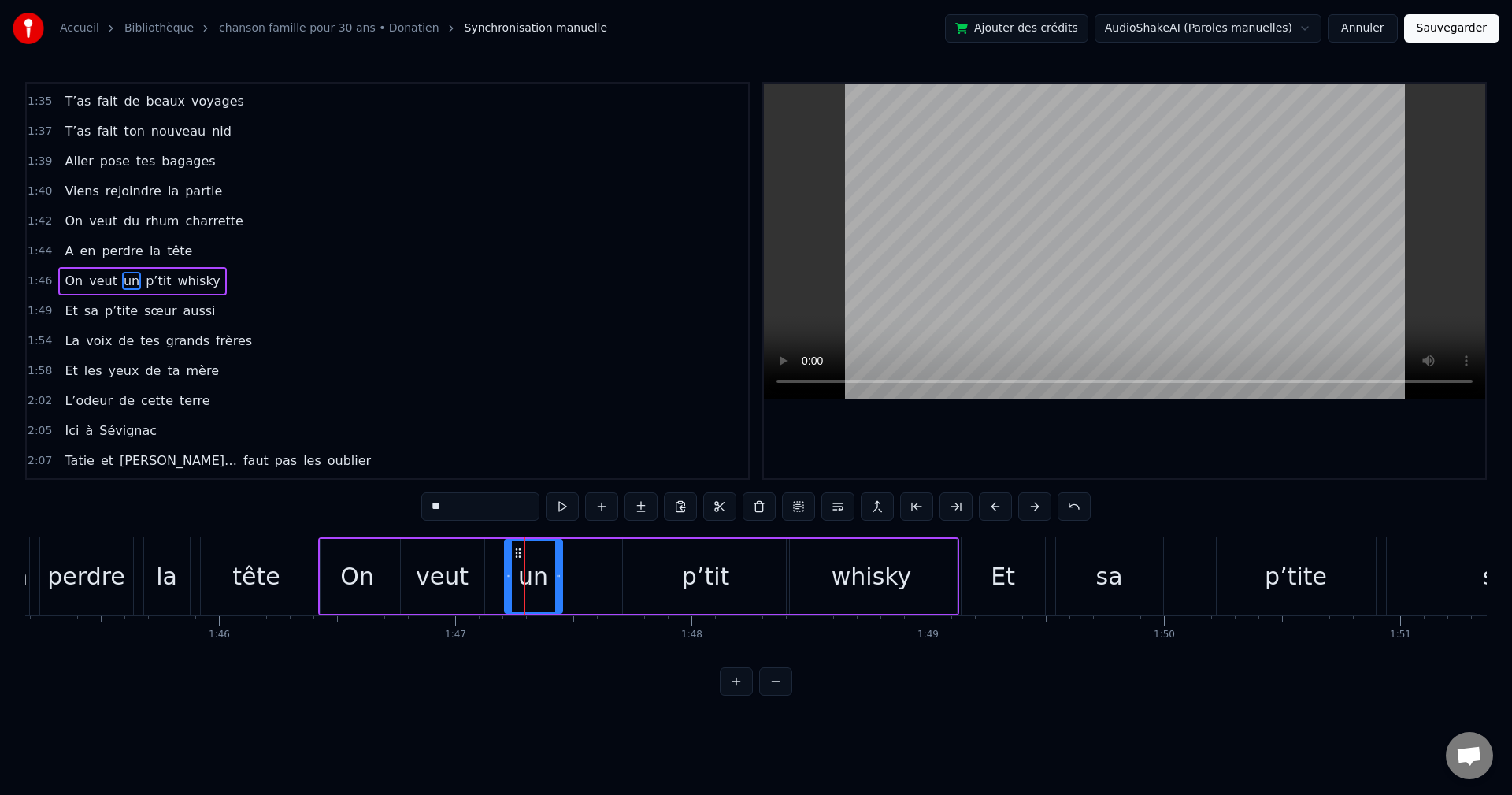
drag, startPoint x: 607, startPoint y: 571, endPoint x: 556, endPoint y: 578, distance: 51.5
click at [556, 442] on icon at bounding box center [559, 576] width 7 height 12
click at [617, 442] on div "p’tit" at bounding box center [706, 576] width 167 height 75
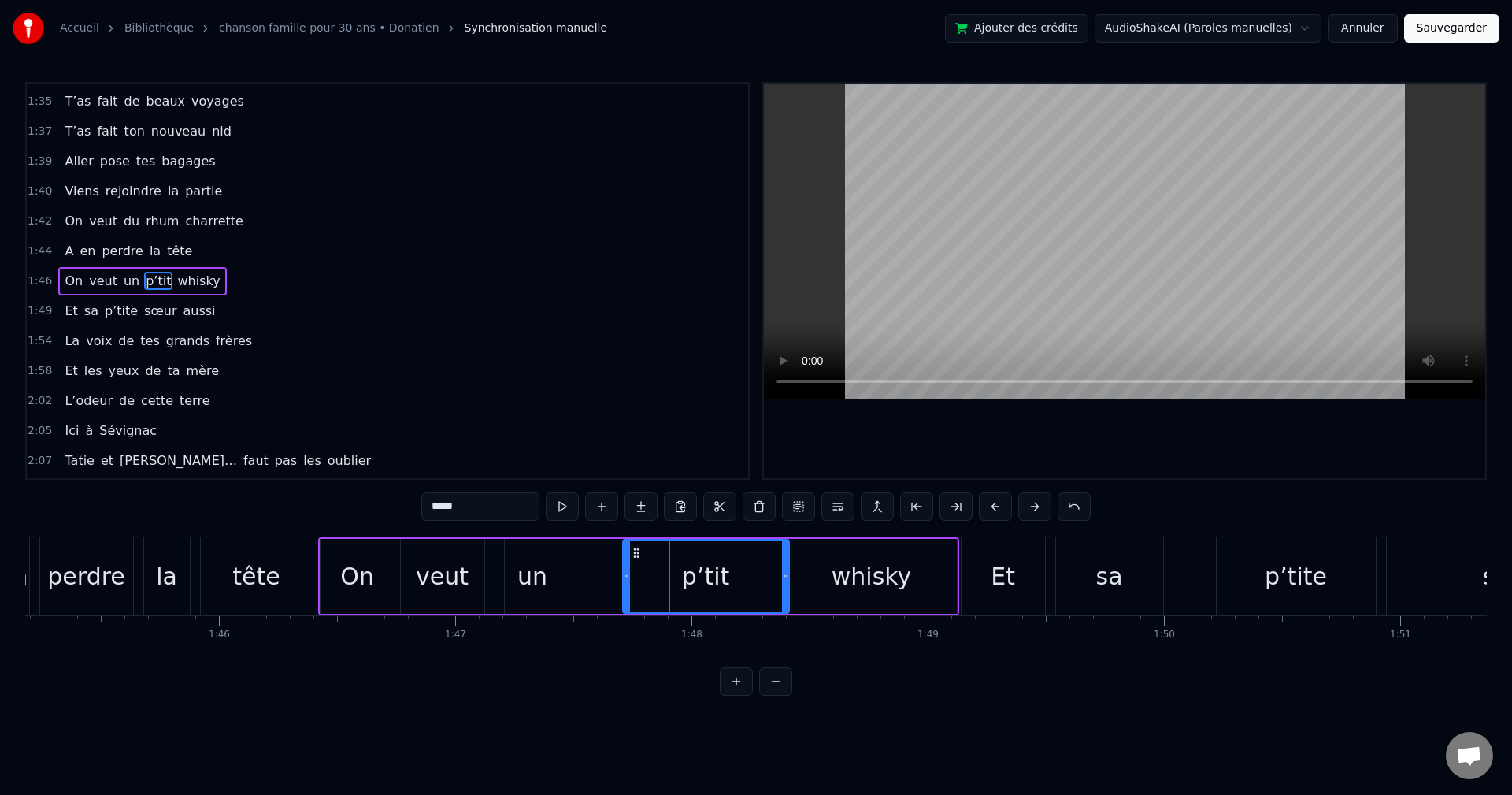
click at [402, 442] on div "veut" at bounding box center [442, 576] width 84 height 75
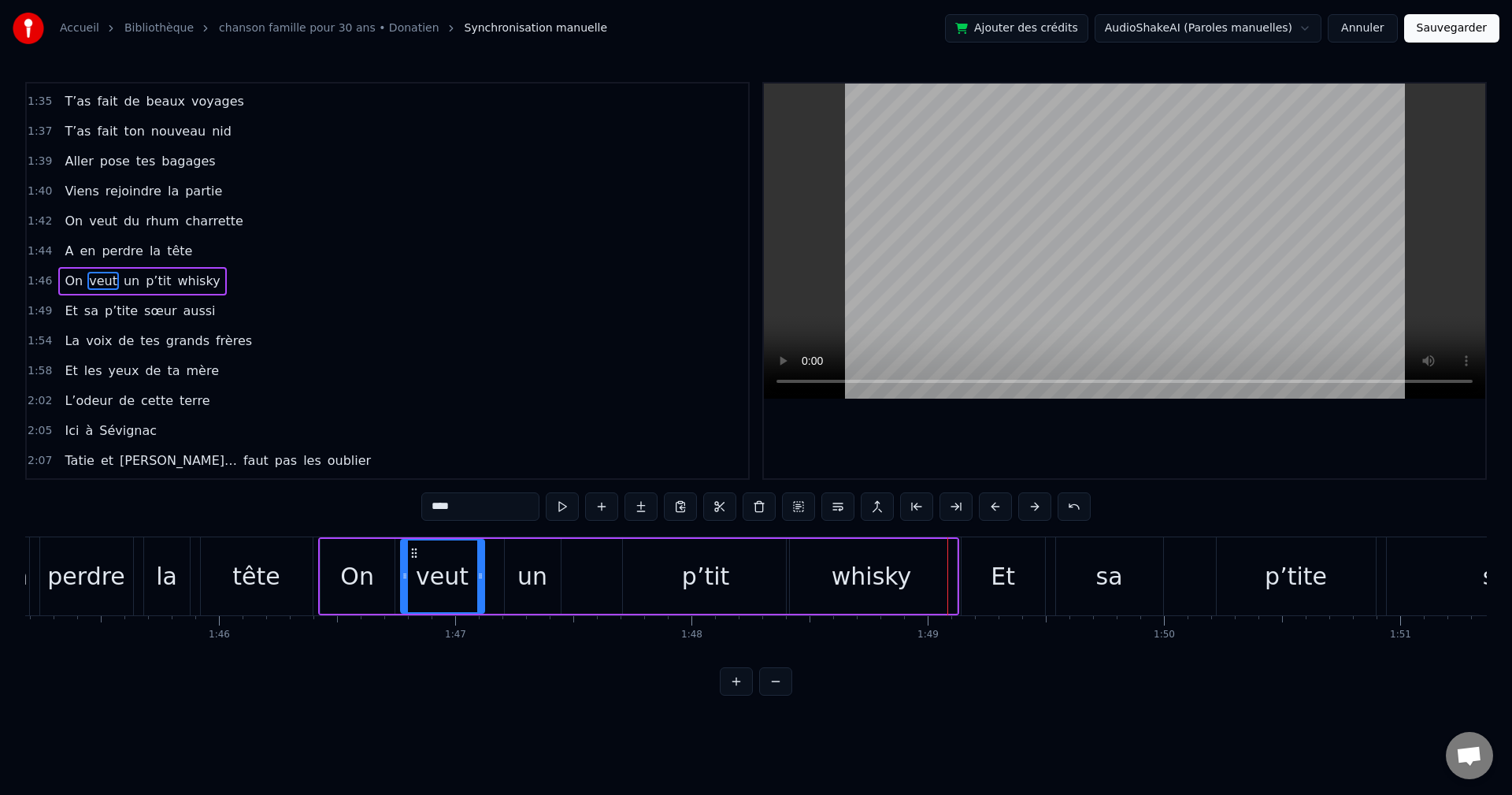
click at [325, 442] on div "On" at bounding box center [358, 576] width 74 height 75
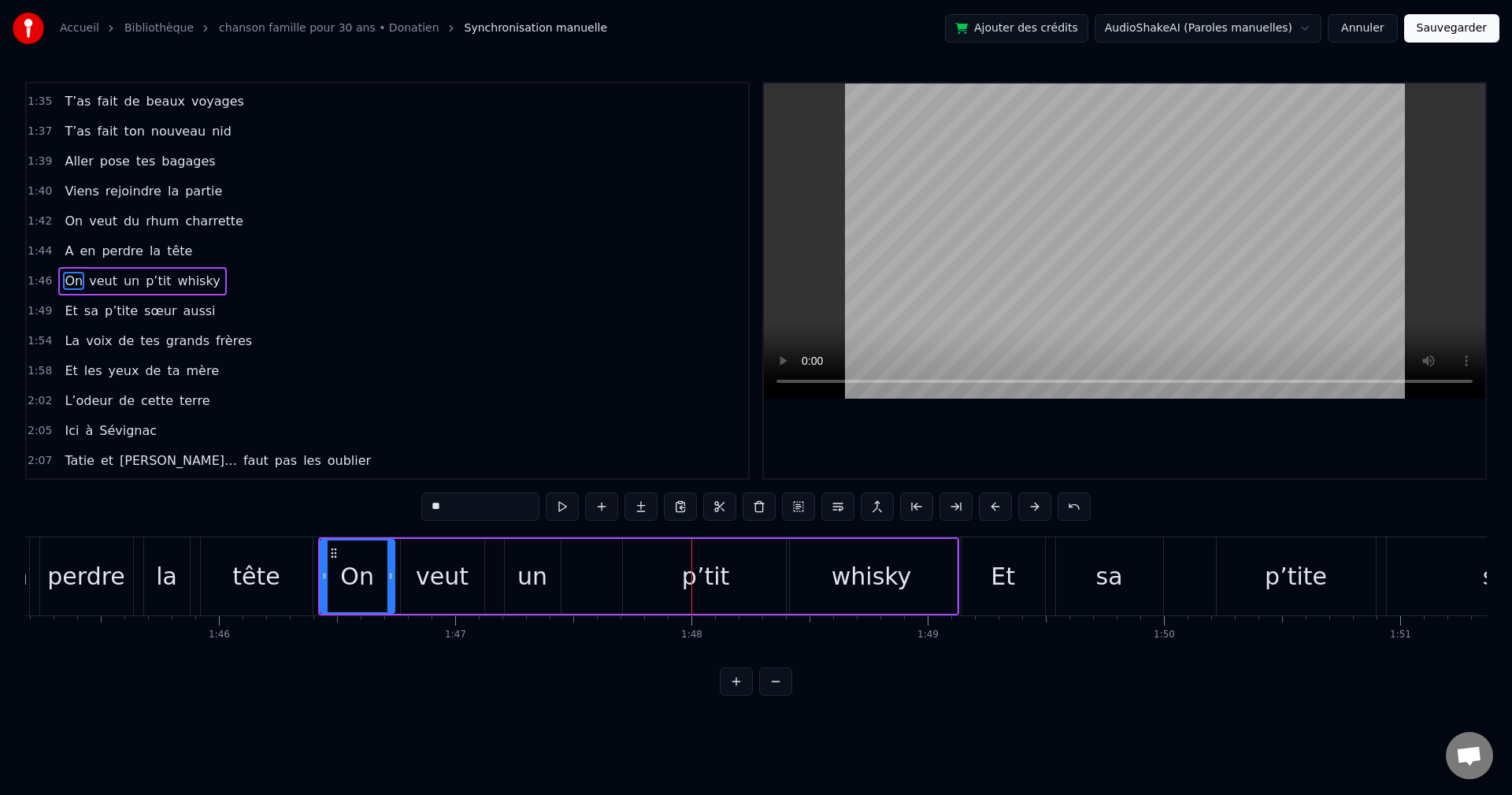
click at [617, 442] on div "whisky" at bounding box center [872, 576] width 80 height 35
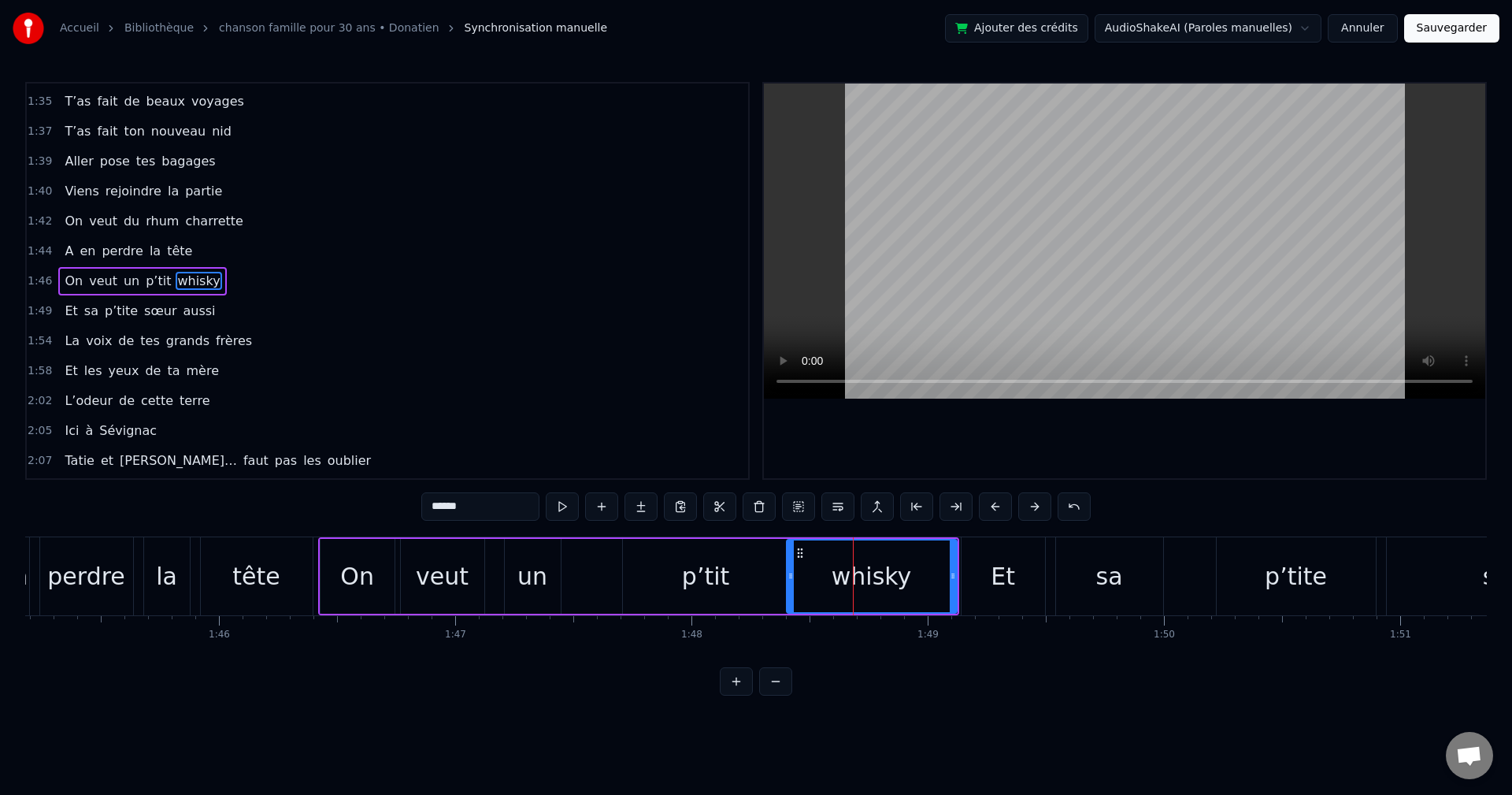
click at [617, 442] on div "p’tit" at bounding box center [706, 576] width 167 height 75
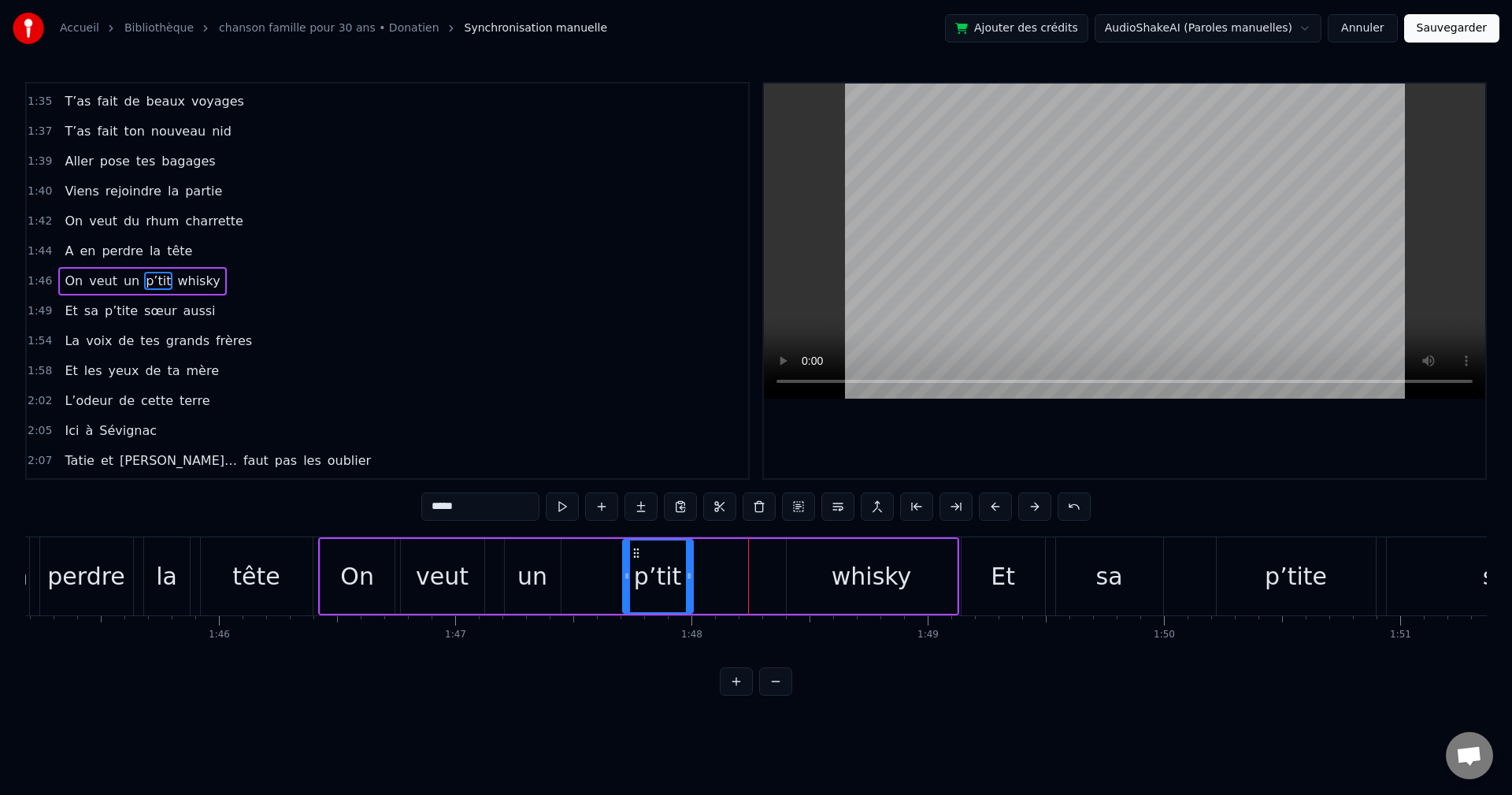
drag, startPoint x: 786, startPoint y: 579, endPoint x: 689, endPoint y: 586, distance: 97.3
click at [617, 442] on div at bounding box center [689, 576] width 7 height 71
click at [617, 442] on div "whisky" at bounding box center [872, 576] width 170 height 75
type input "******"
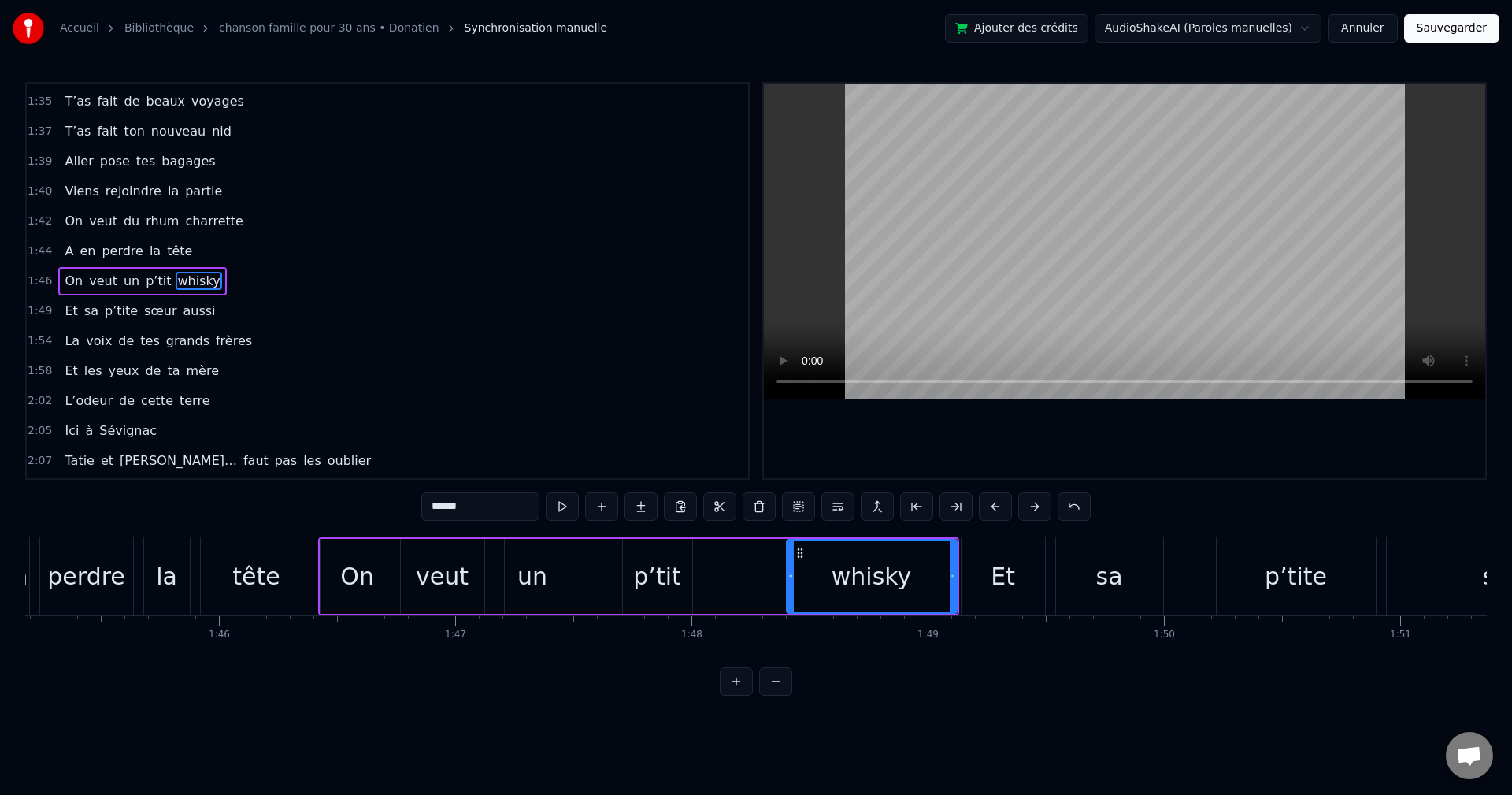
click at [617, 442] on div "whisky" at bounding box center [872, 576] width 171 height 75
drag, startPoint x: 954, startPoint y: 575, endPoint x: 854, endPoint y: 582, distance: 100.2
click at [617, 442] on icon at bounding box center [852, 576] width 7 height 12
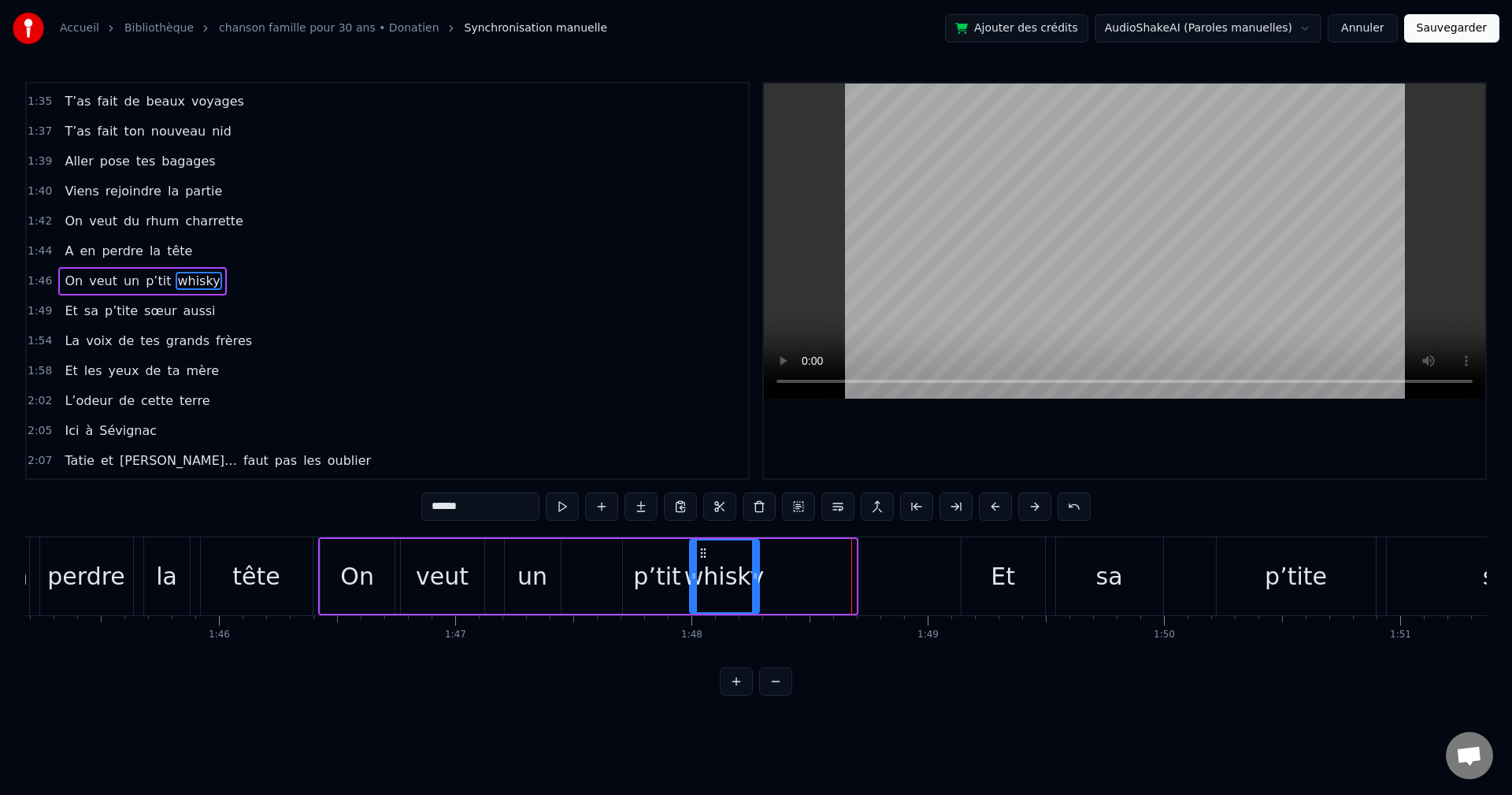
drag, startPoint x: 800, startPoint y: 554, endPoint x: 703, endPoint y: 561, distance: 97.3
click at [617, 442] on div "whisky" at bounding box center [724, 576] width 68 height 71
click at [617, 442] on div "On veut un p’tit whisky" at bounding box center [540, 577] width 443 height 78
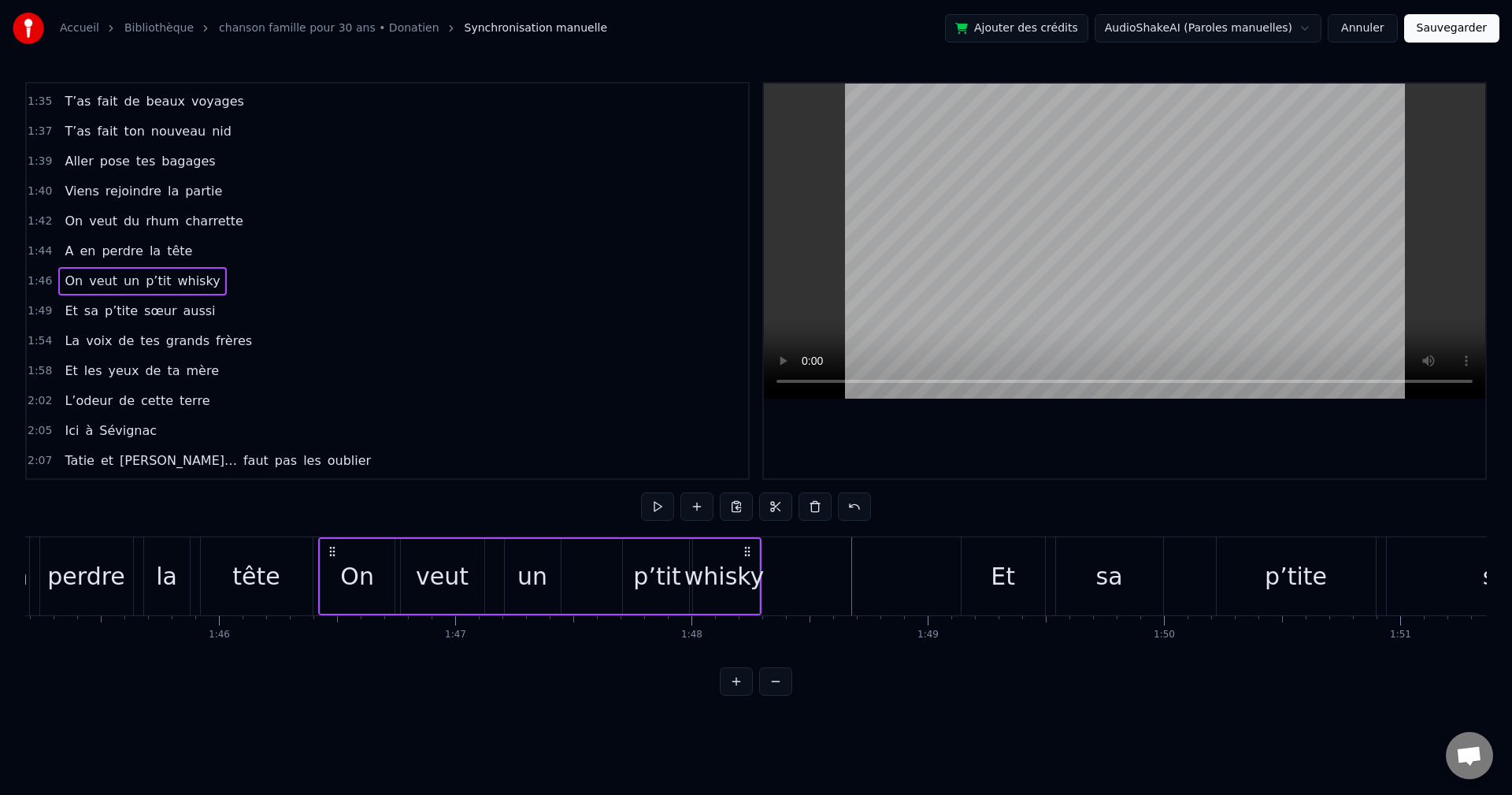
click at [617, 442] on div "p’tit" at bounding box center [658, 576] width 69 height 75
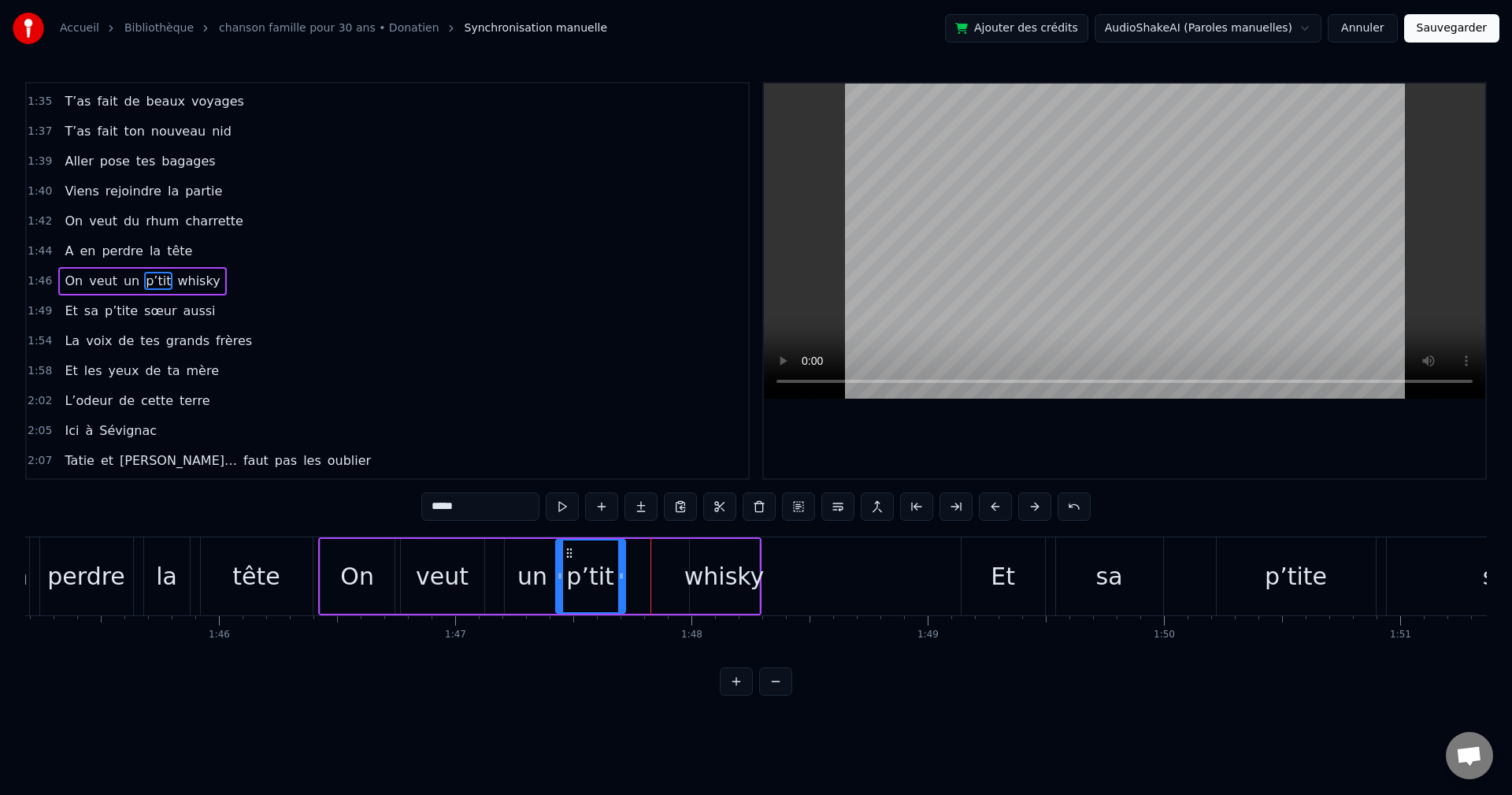
drag, startPoint x: 635, startPoint y: 553, endPoint x: 567, endPoint y: 565, distance: 69.1
click at [567, 442] on div "p’tit" at bounding box center [590, 576] width 68 height 71
click at [474, 442] on div "veut" at bounding box center [442, 576] width 84 height 75
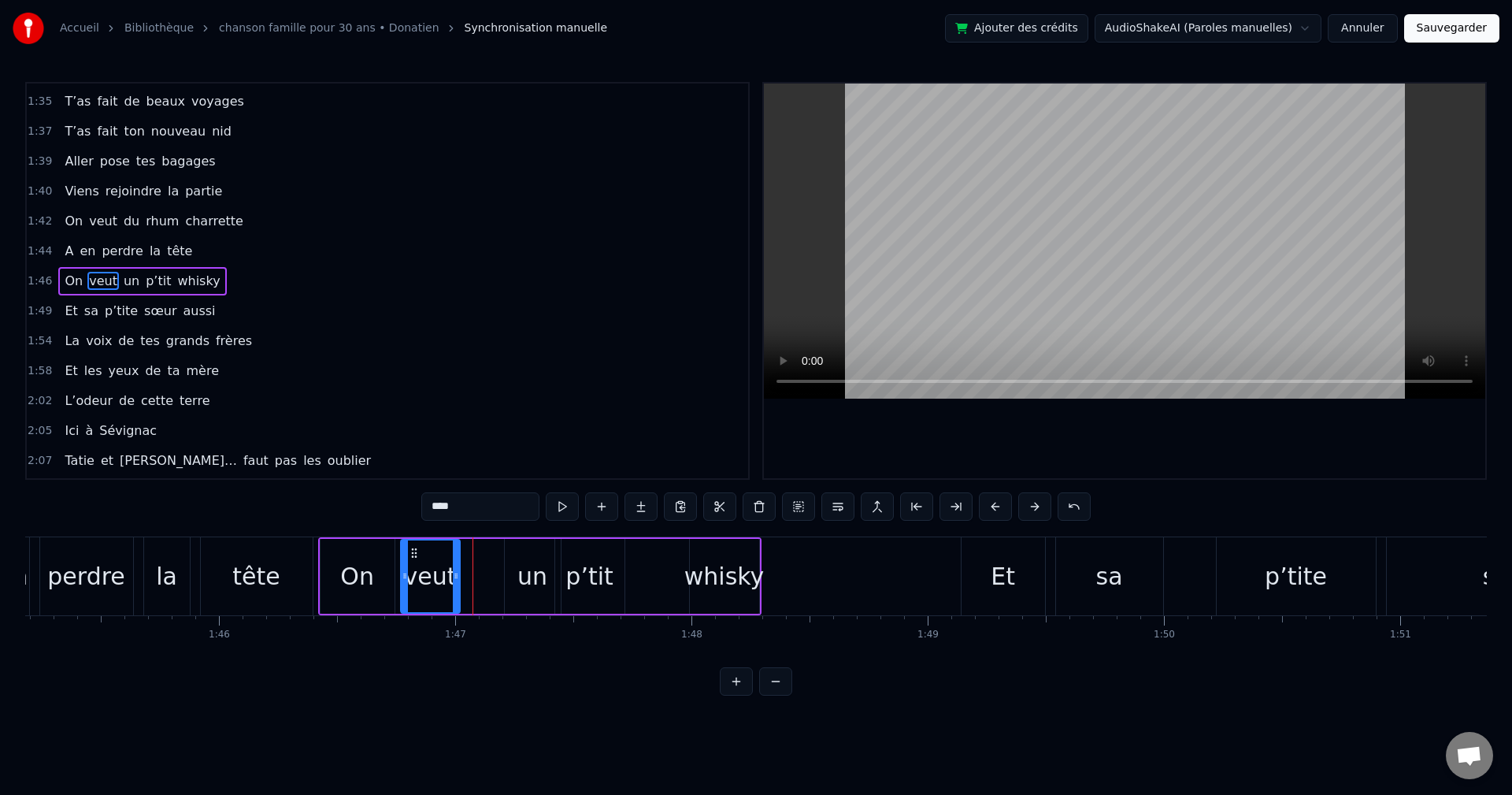
drag, startPoint x: 482, startPoint y: 575, endPoint x: 457, endPoint y: 579, distance: 25.3
click at [457, 442] on icon at bounding box center [456, 576] width 7 height 12
drag, startPoint x: 416, startPoint y: 554, endPoint x: 392, endPoint y: 565, distance: 26.4
click at [392, 442] on div "veut" at bounding box center [408, 576] width 57 height 71
click at [506, 442] on div "un" at bounding box center [533, 576] width 56 height 75
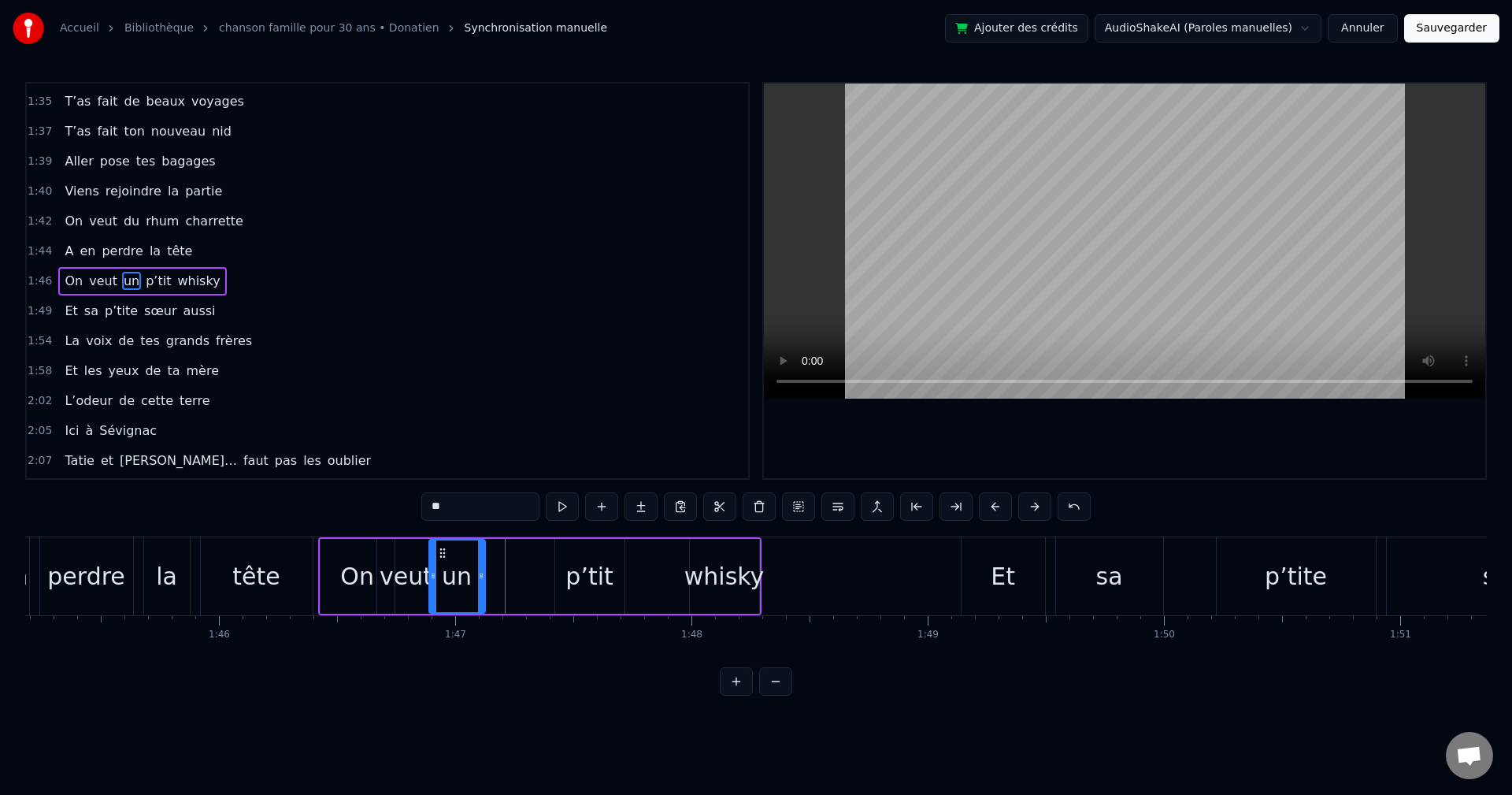
drag, startPoint x: 516, startPoint y: 549, endPoint x: 441, endPoint y: 562, distance: 76.1
click at [441, 442] on div "un" at bounding box center [457, 576] width 54 height 71
click at [565, 442] on div "p’tit" at bounding box center [590, 576] width 69 height 75
drag, startPoint x: 571, startPoint y: 552, endPoint x: 505, endPoint y: 563, distance: 66.9
click at [487, 442] on div "p’tit" at bounding box center [506, 576] width 68 height 71
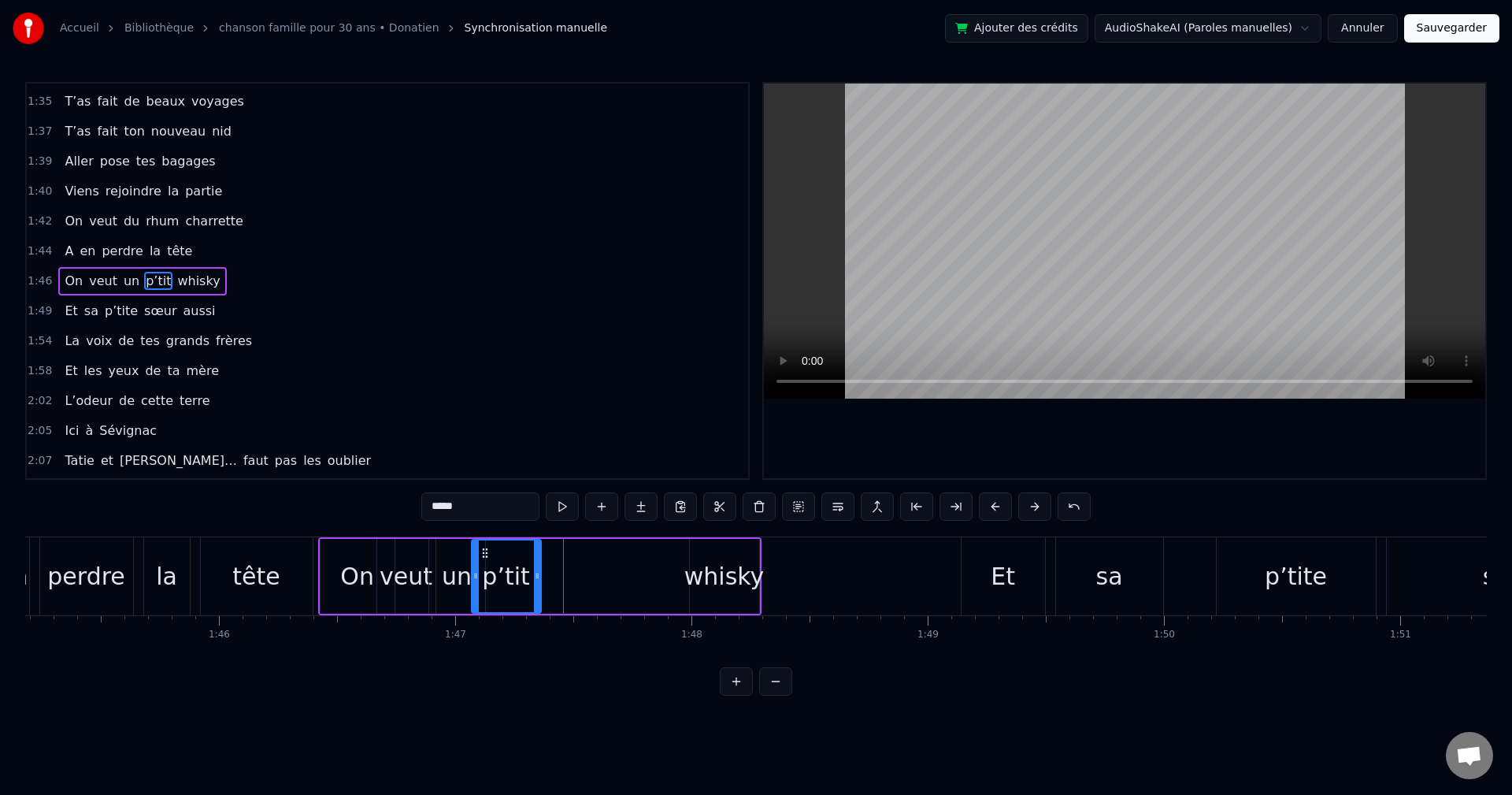
click at [617, 442] on div "whisky" at bounding box center [724, 576] width 69 height 75
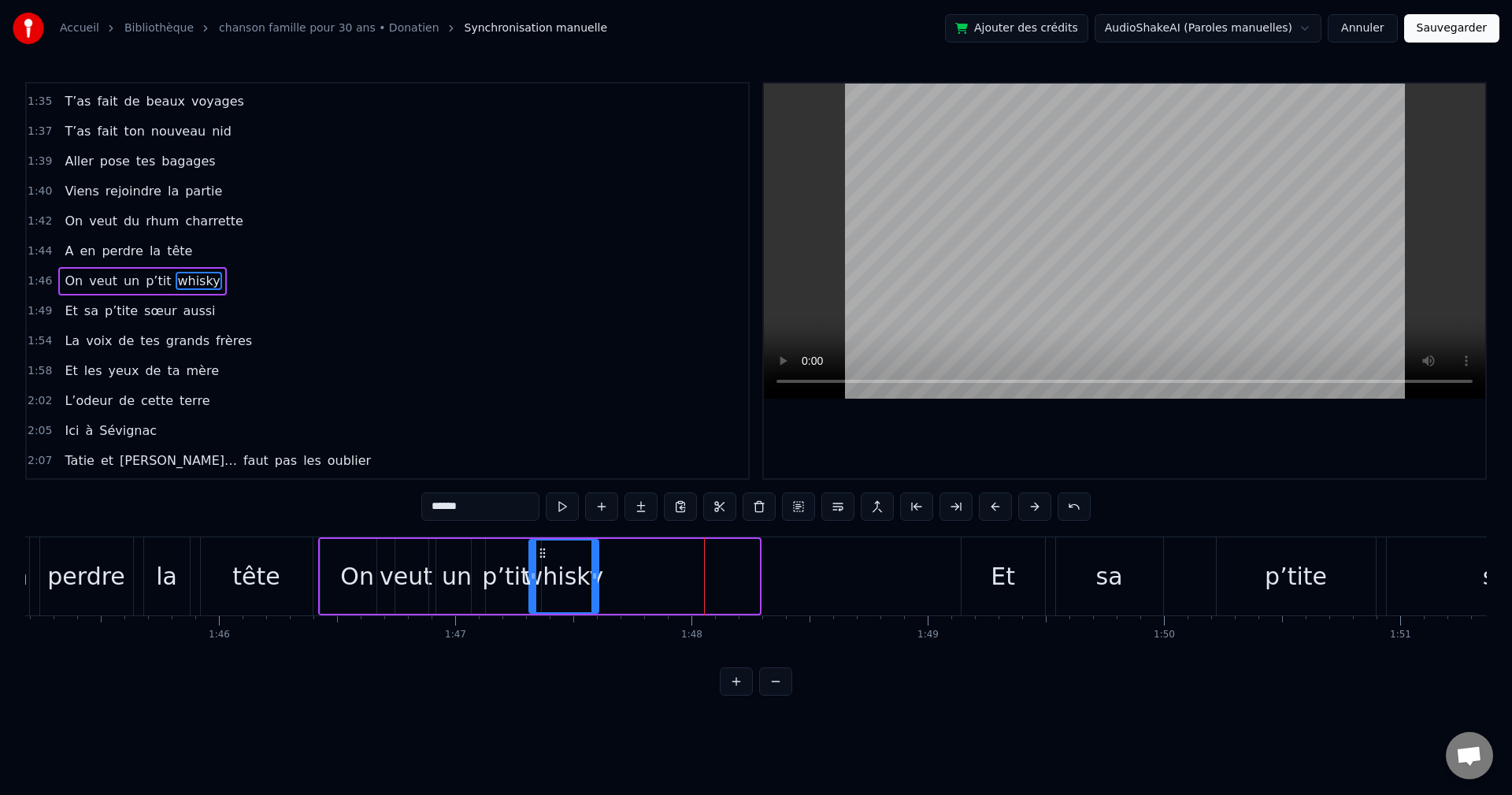
drag, startPoint x: 701, startPoint y: 555, endPoint x: 540, endPoint y: 571, distance: 161.8
click at [540, 442] on div "whisky" at bounding box center [563, 576] width 68 height 71
click at [336, 442] on div "On" at bounding box center [358, 576] width 74 height 75
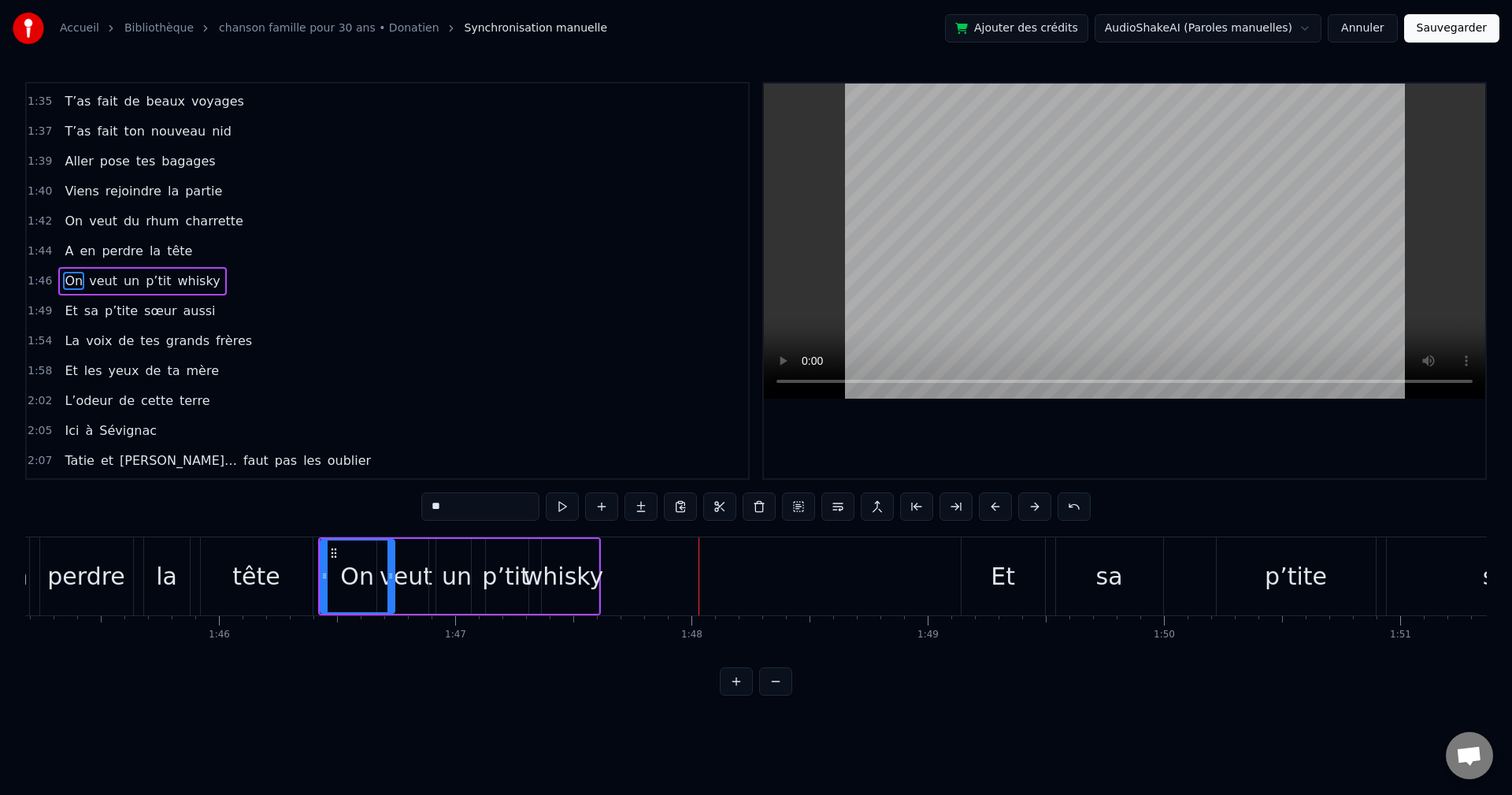
click at [617, 442] on div "Et" at bounding box center [1003, 576] width 25 height 35
type input "**"
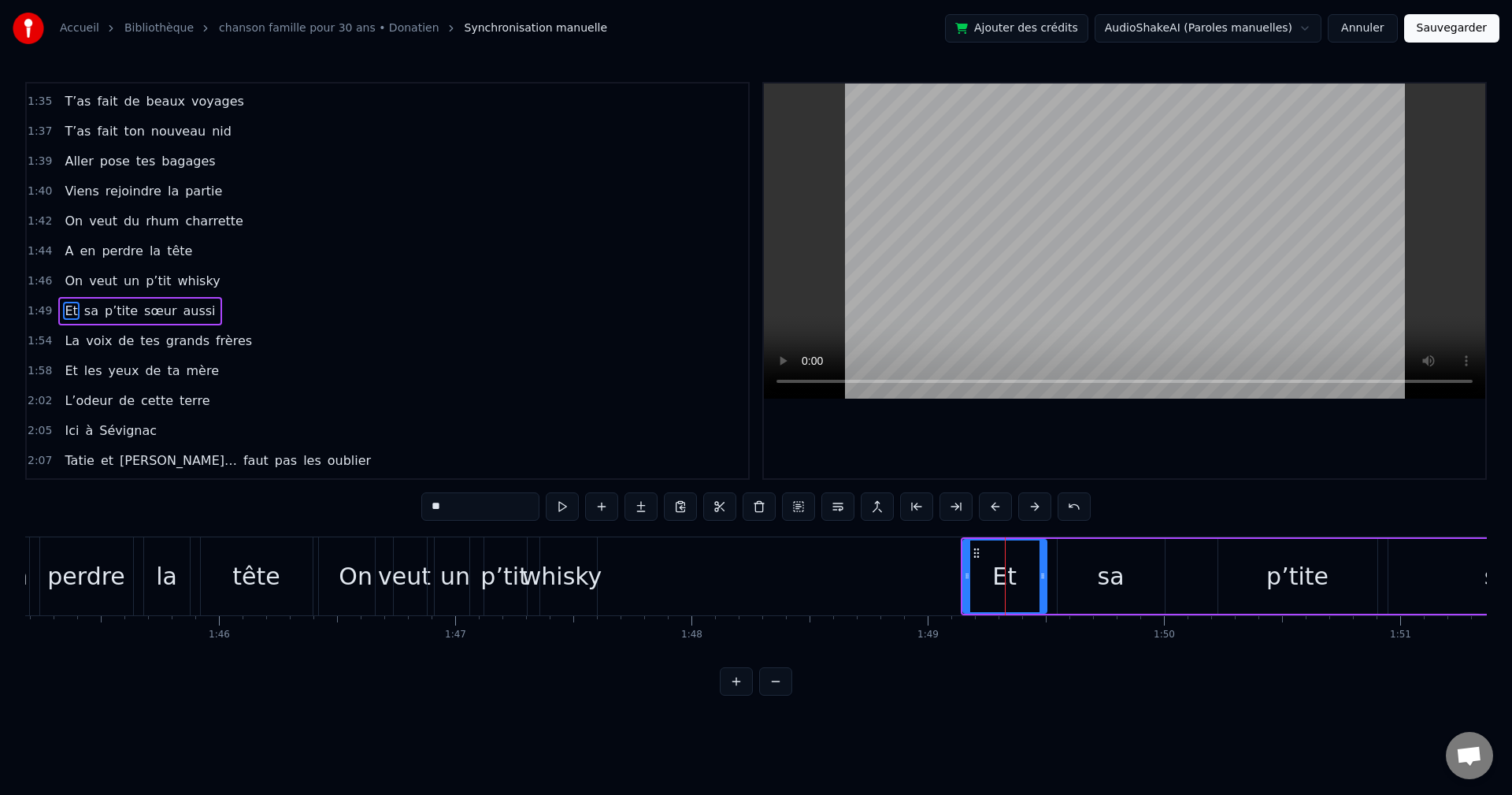
scroll to position [1105, 0]
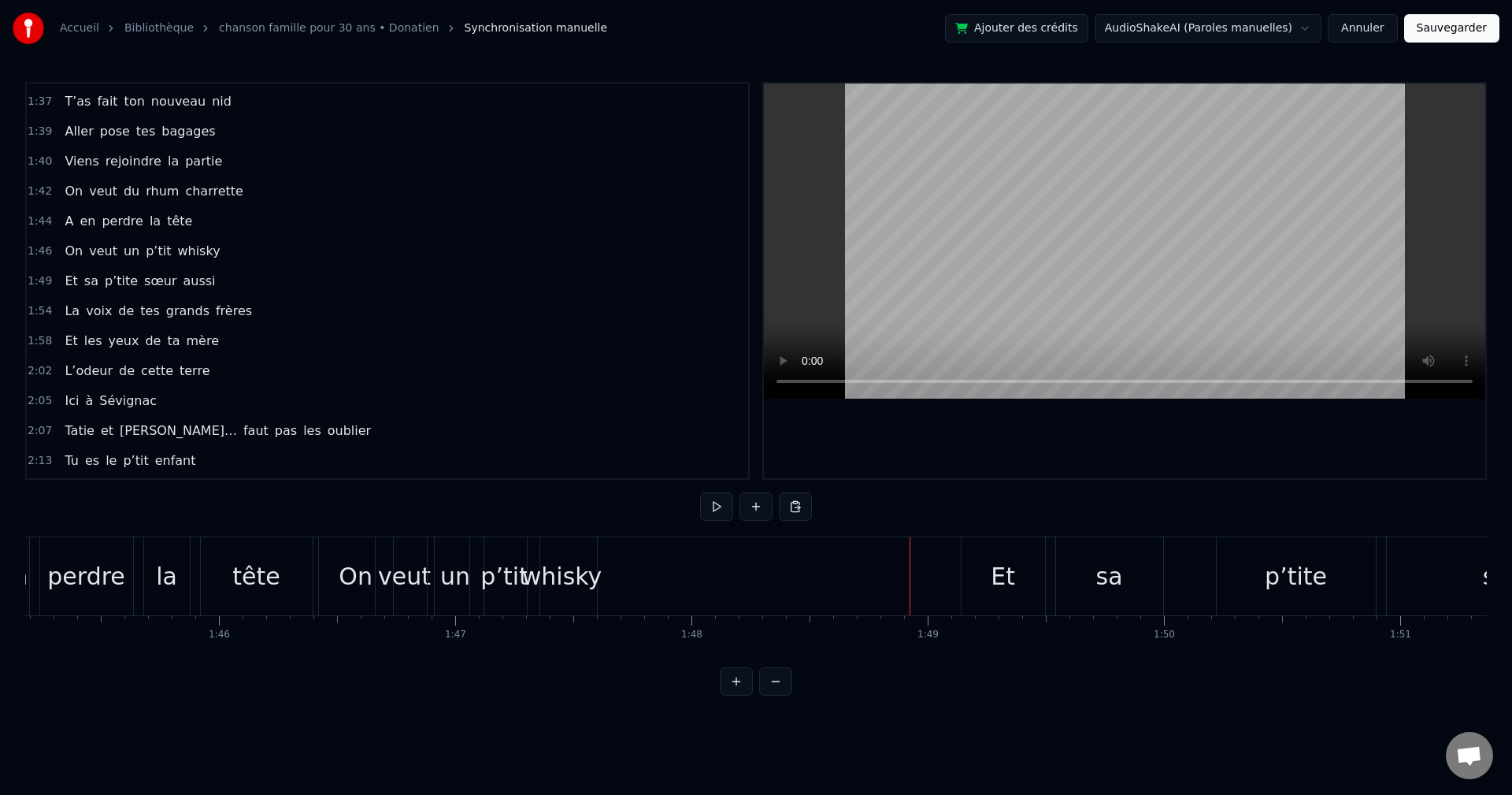
click at [617, 442] on div "Et sa p’tite sœur aussi" at bounding box center [1411, 577] width 901 height 78
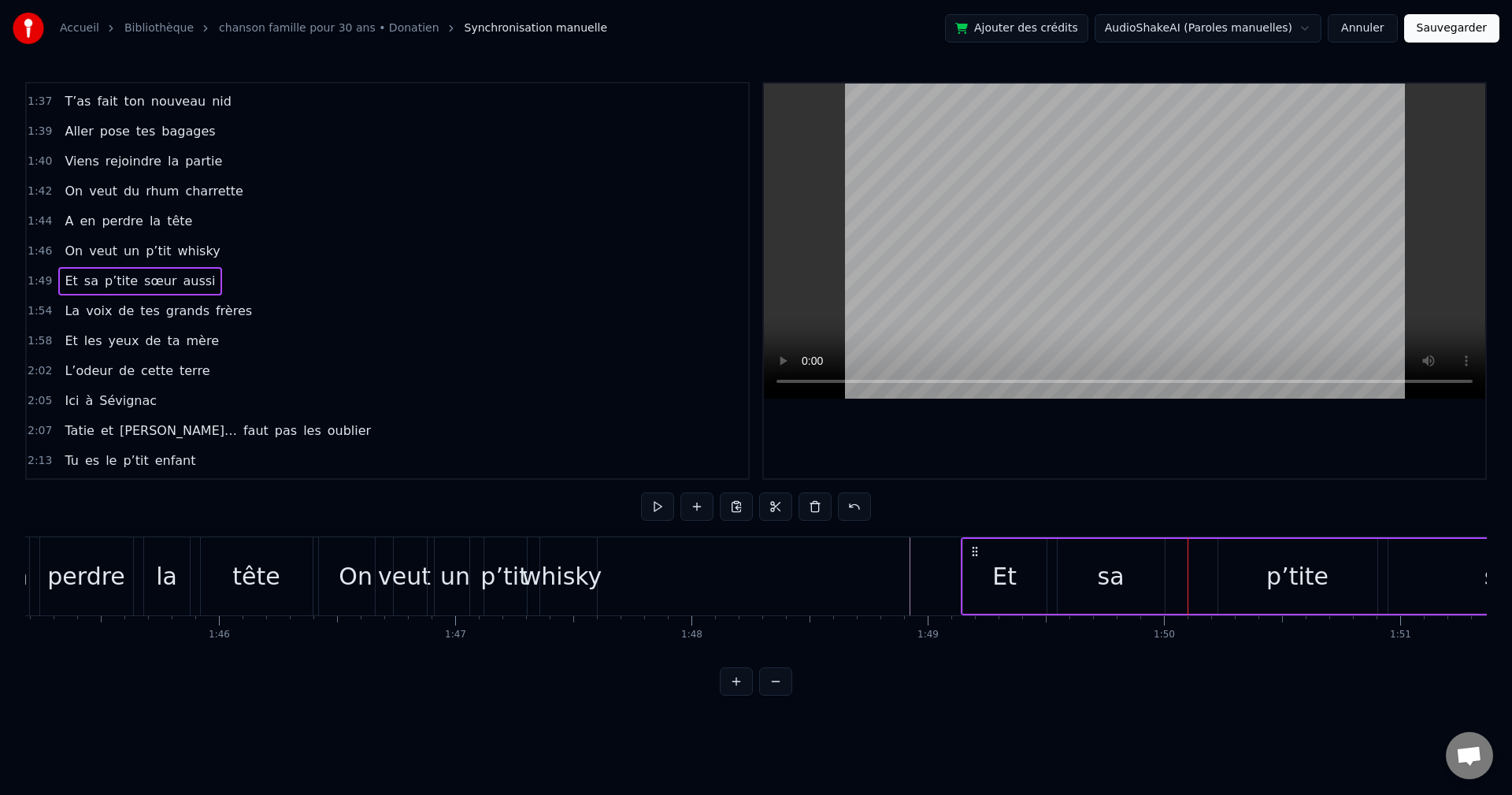
click at [72, 270] on div "Et sa p’tite sœur aussi" at bounding box center [139, 282] width 163 height 29
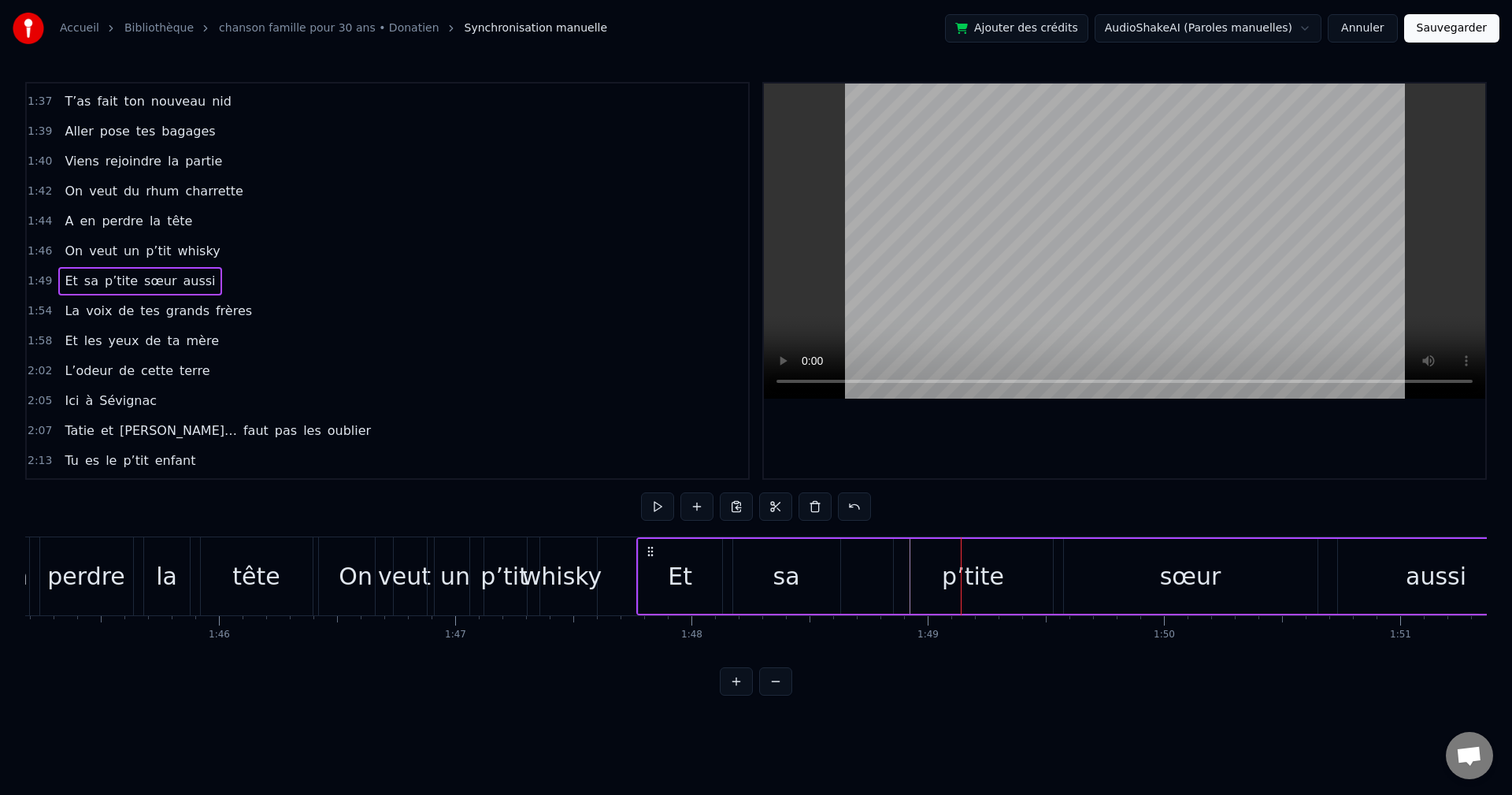
drag, startPoint x: 972, startPoint y: 547, endPoint x: 647, endPoint y: 566, distance: 325.6
click at [617, 442] on div "Et sa p’tite sœur aussi" at bounding box center [1087, 577] width 901 height 78
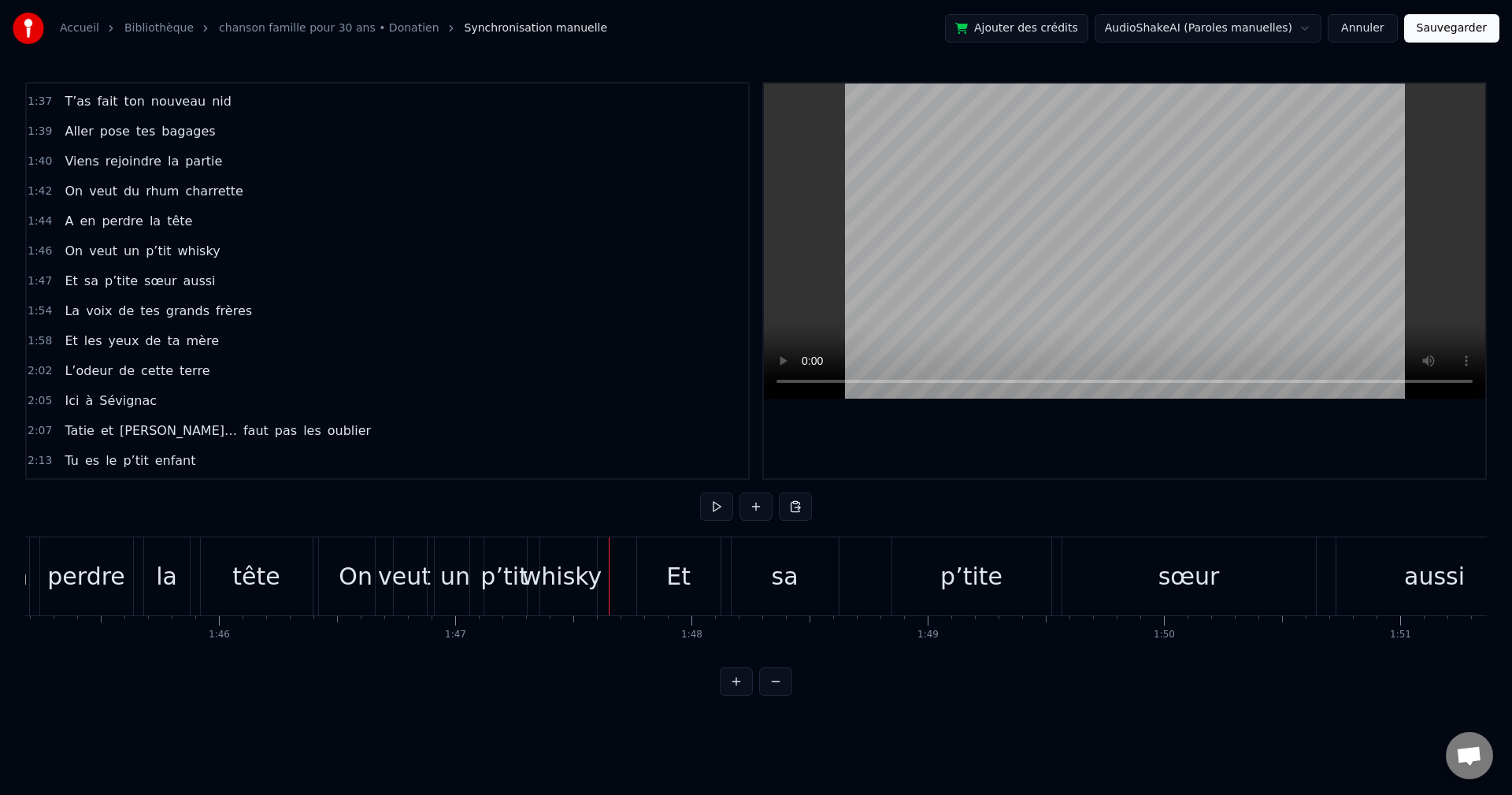
click at [345, 442] on div "On" at bounding box center [356, 577] width 74 height 78
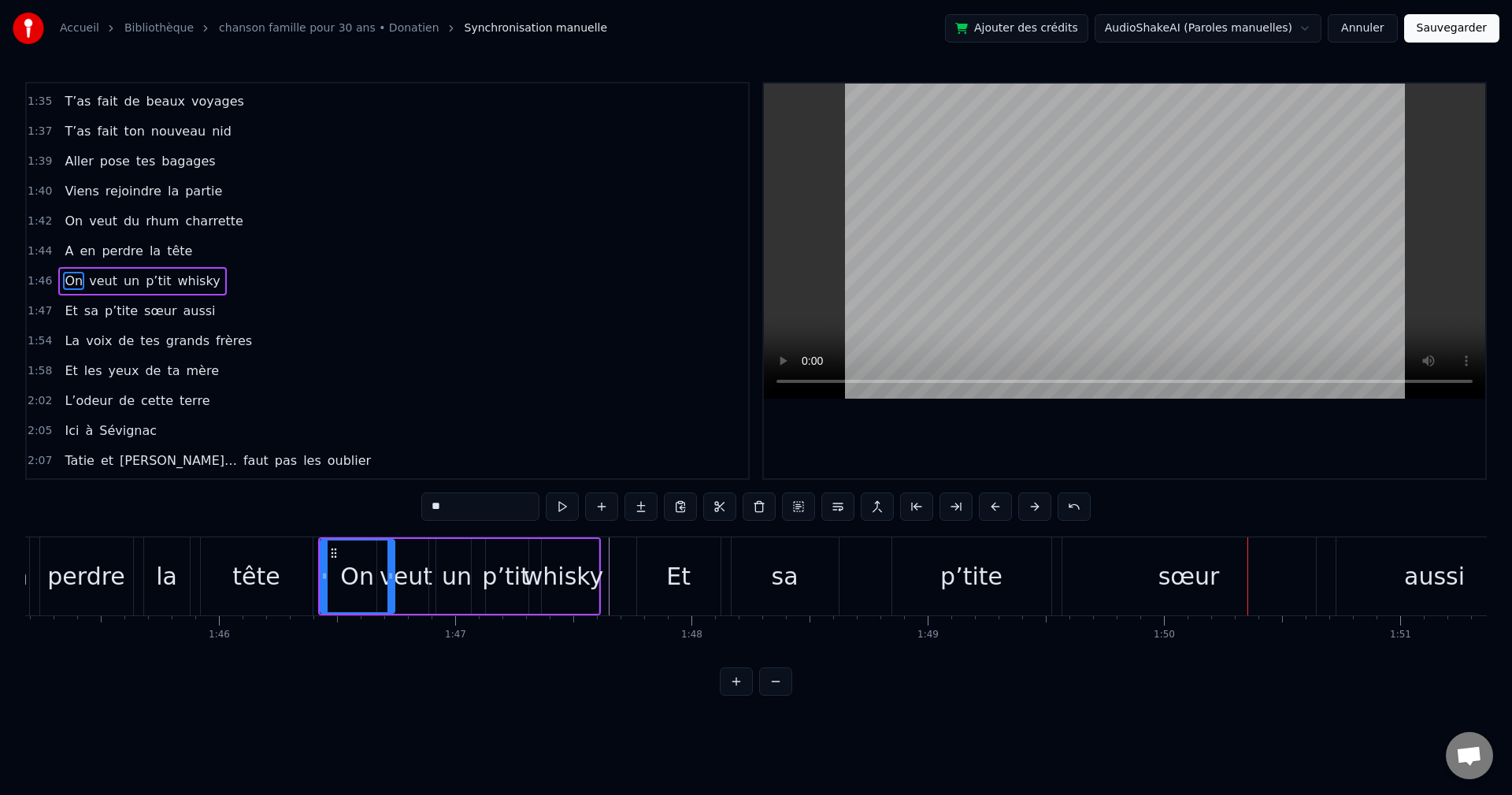
click at [617, 442] on div "sœur" at bounding box center [1189, 576] width 62 height 35
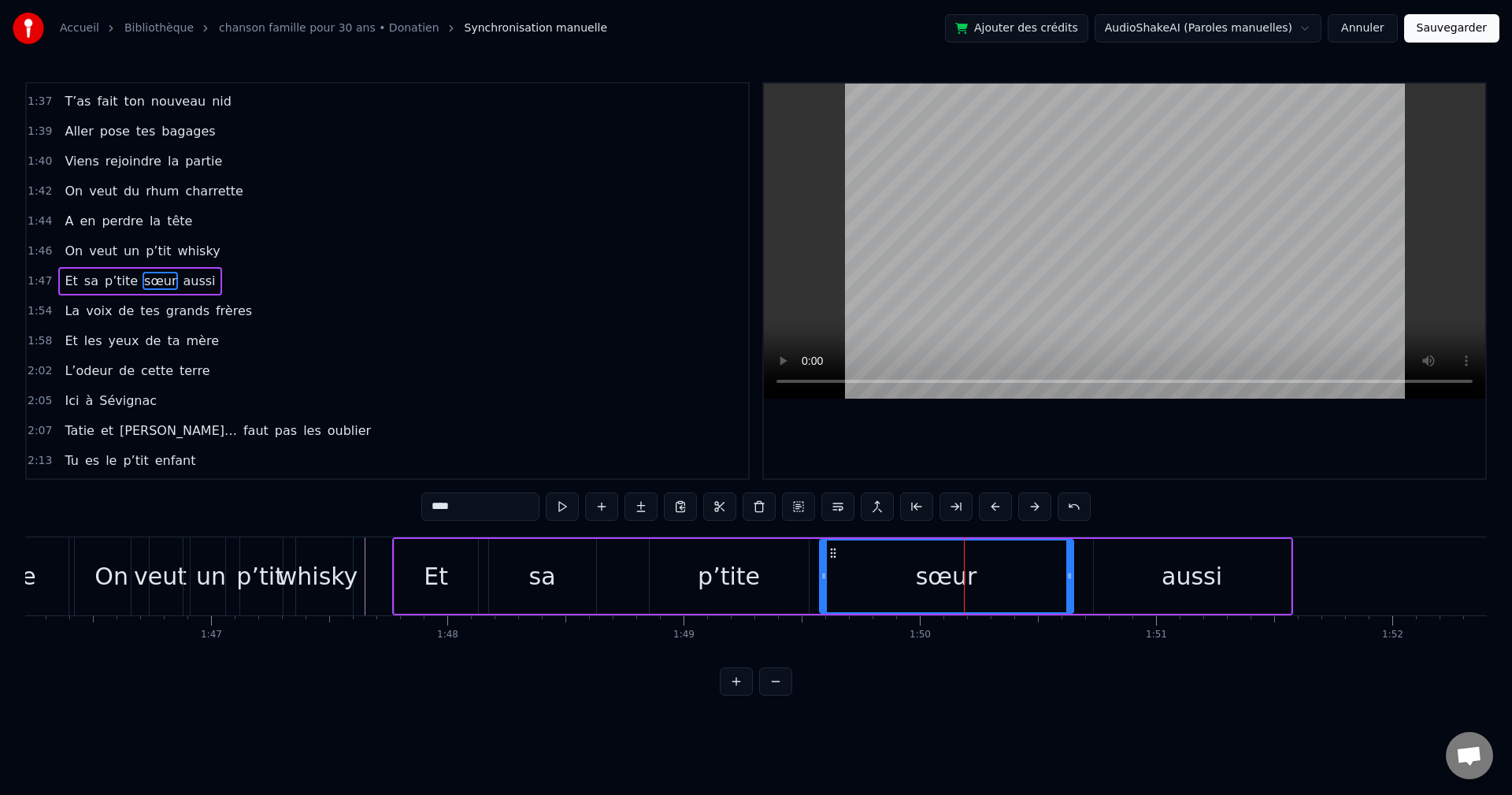
scroll to position [0, 25108]
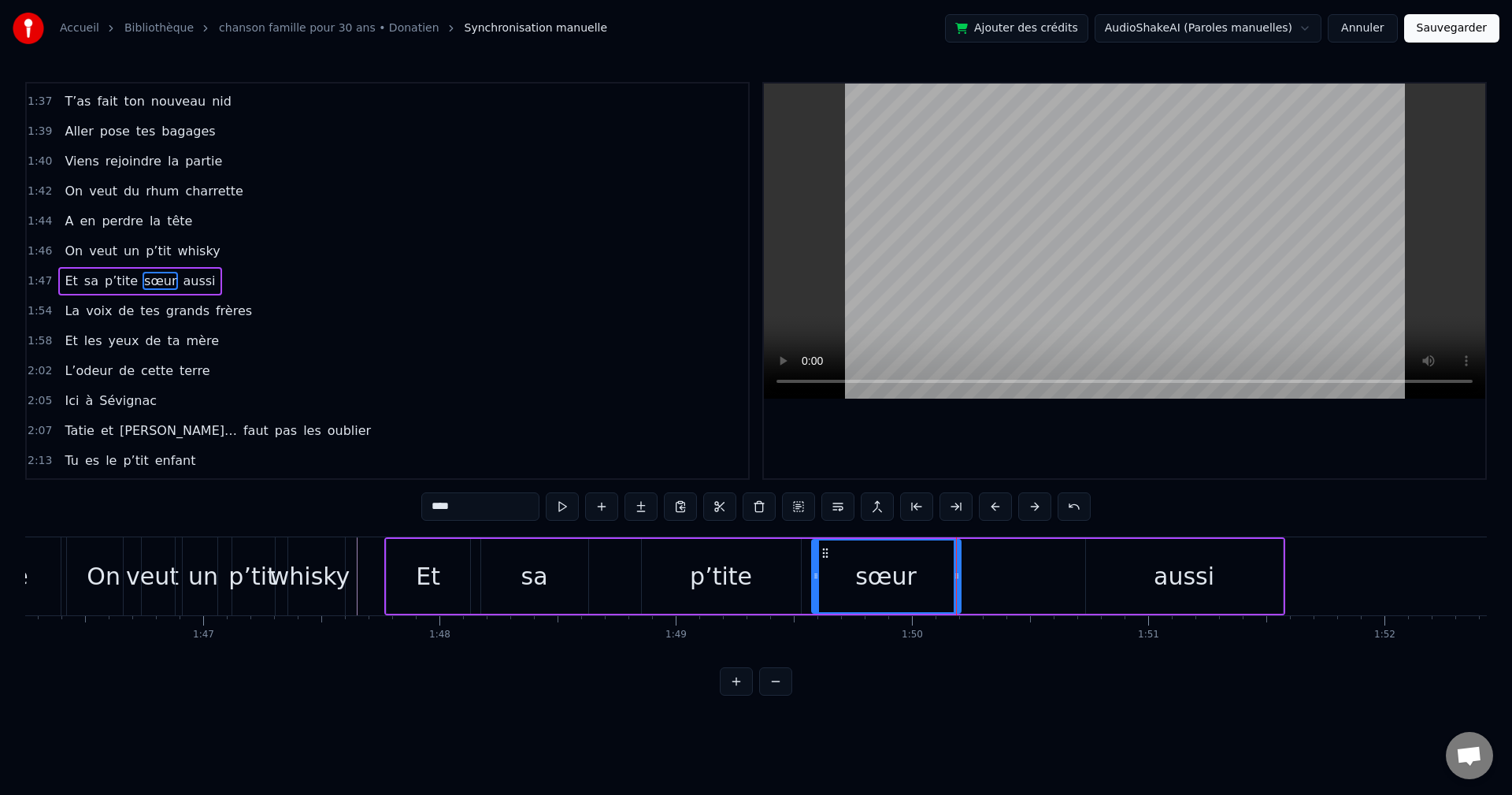
drag, startPoint x: 1062, startPoint y: 577, endPoint x: 977, endPoint y: 582, distance: 85.1
click at [617, 442] on div at bounding box center [957, 576] width 7 height 71
click at [617, 442] on div "aussi" at bounding box center [1185, 576] width 197 height 75
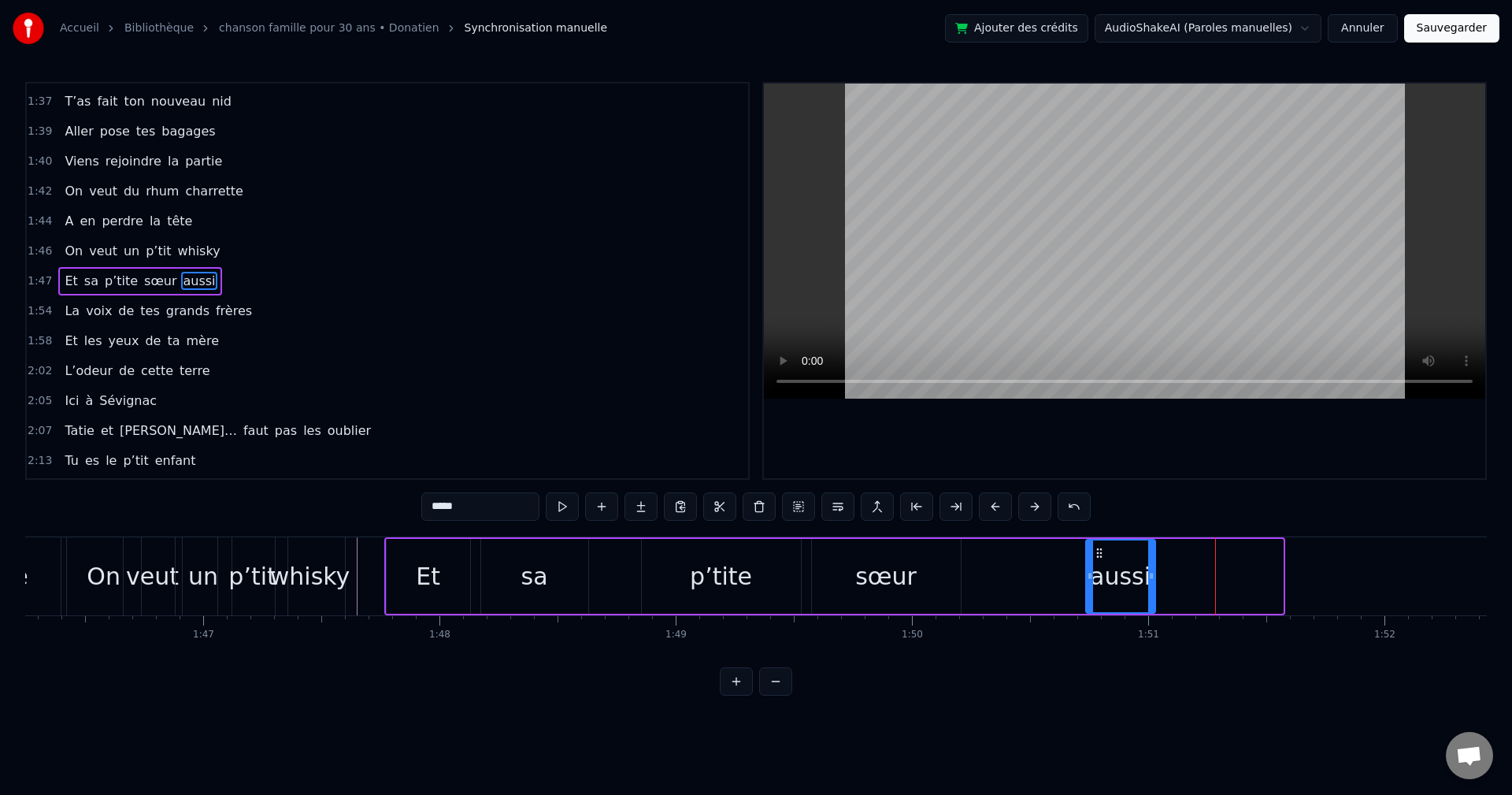
drag, startPoint x: 1278, startPoint y: 577, endPoint x: 1160, endPoint y: 576, distance: 118.0
click at [617, 442] on icon at bounding box center [1151, 576] width 7 height 12
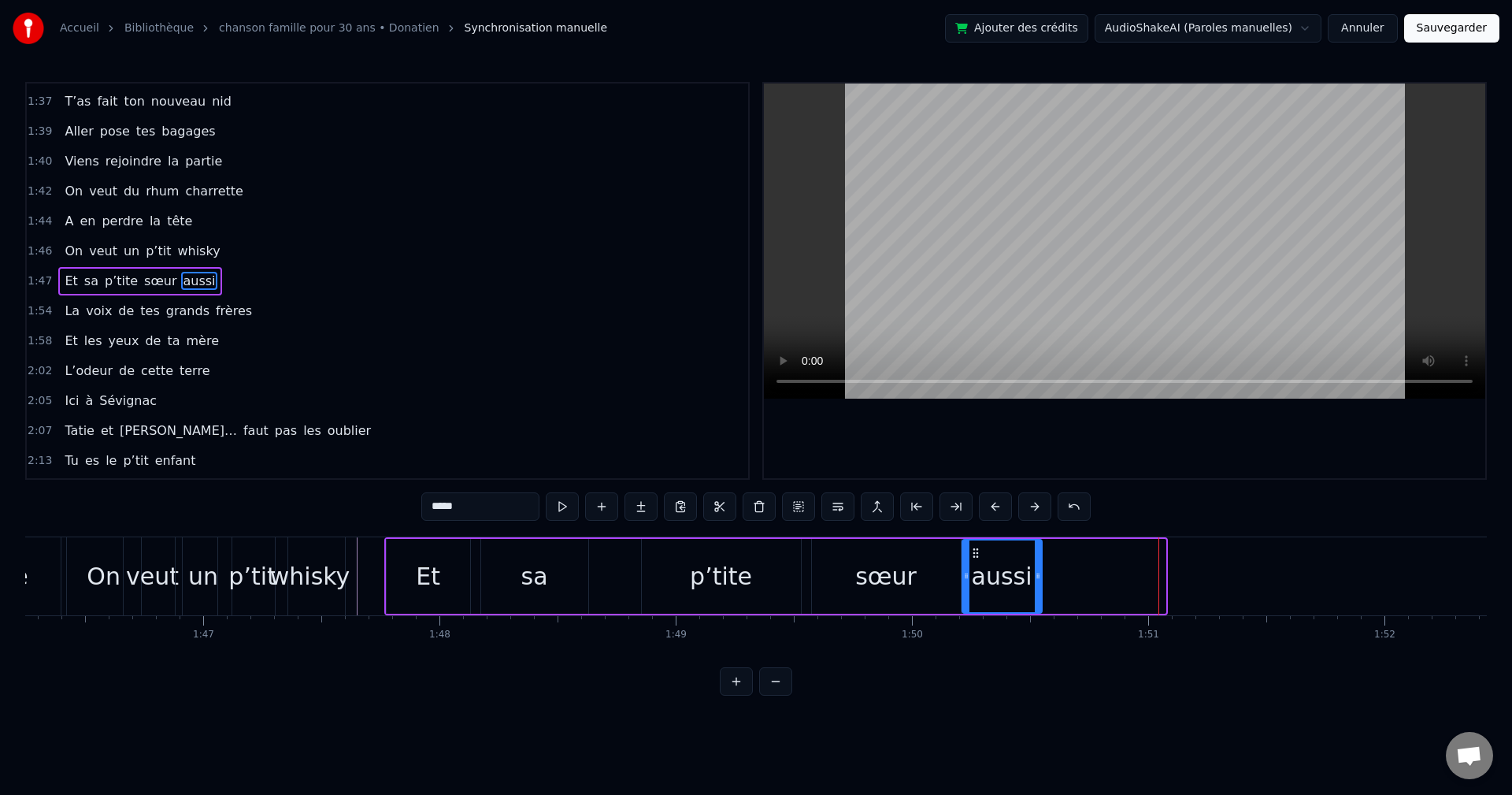
drag, startPoint x: 1101, startPoint y: 553, endPoint x: 977, endPoint y: 566, distance: 124.7
click at [617, 442] on div "aussi" at bounding box center [1002, 576] width 78 height 71
click at [617, 442] on div "p’tite" at bounding box center [721, 576] width 159 height 75
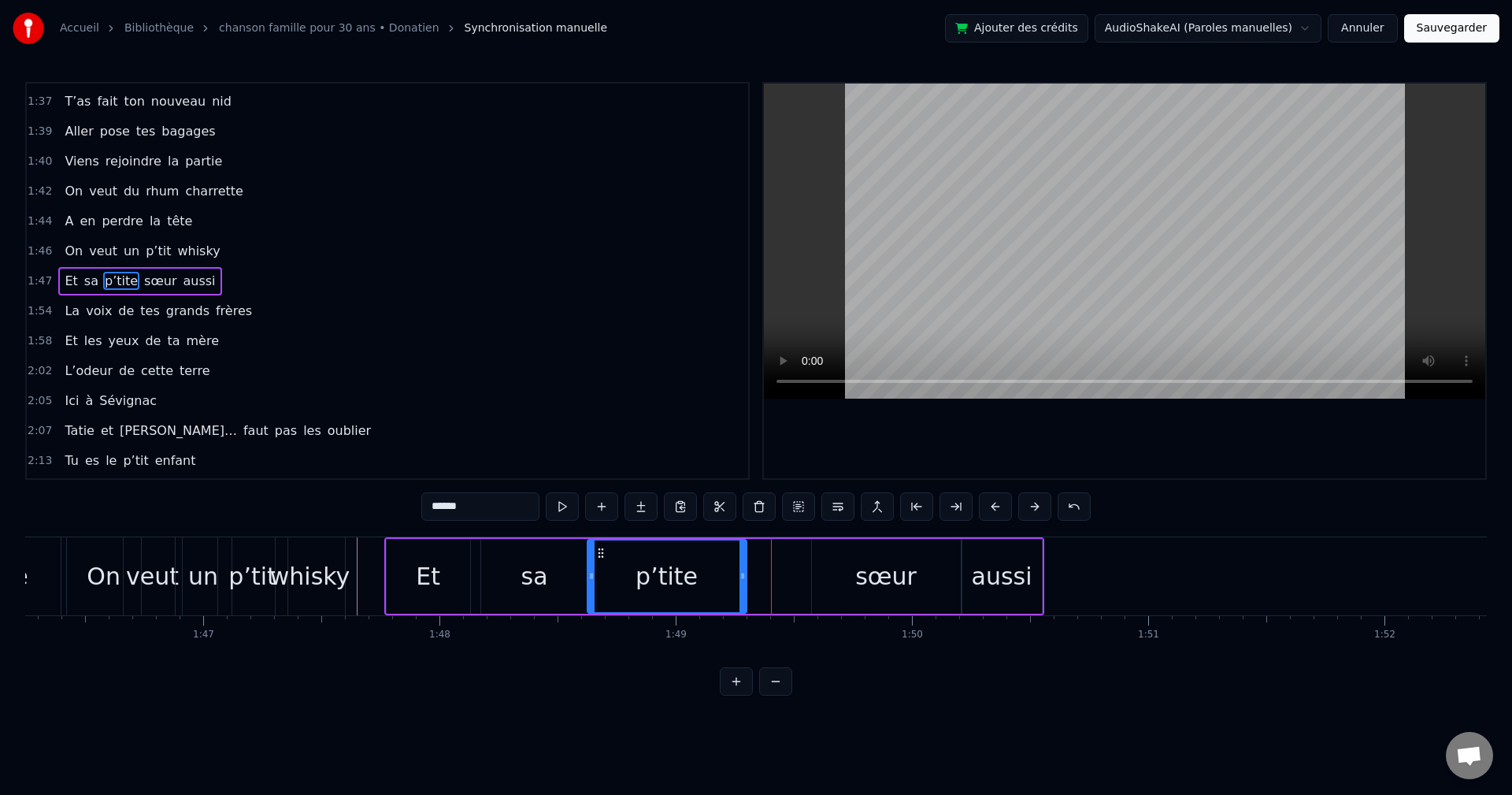
drag, startPoint x: 654, startPoint y: 550, endPoint x: 600, endPoint y: 553, distance: 54.1
click at [599, 442] on icon at bounding box center [600, 553] width 12 height 12
click at [617, 442] on div "sœur" at bounding box center [887, 576] width 148 height 75
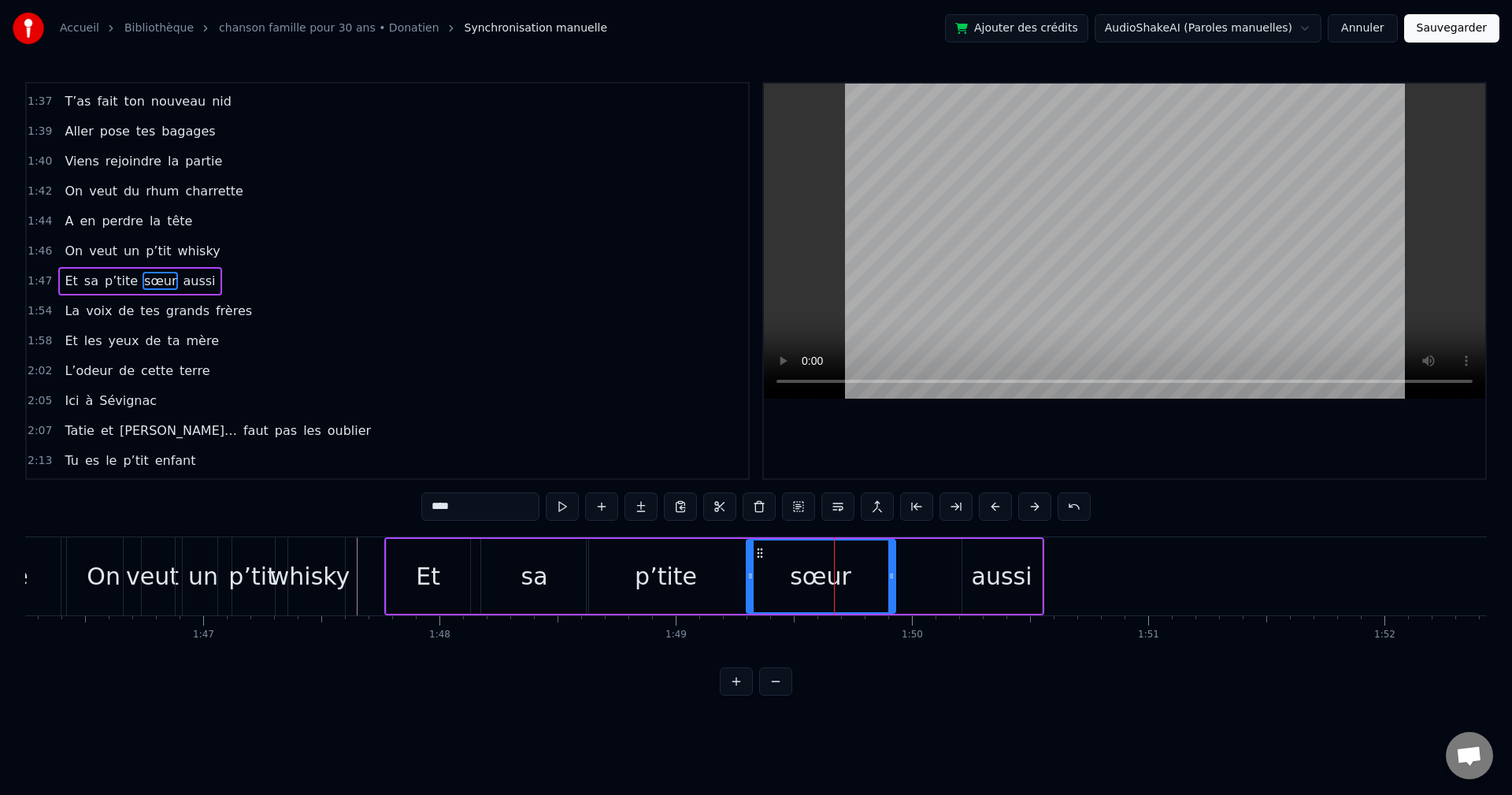
drag, startPoint x: 823, startPoint y: 553, endPoint x: 757, endPoint y: 562, distance: 66.6
click at [617, 442] on div "sœur" at bounding box center [821, 576] width 147 height 71
click at [617, 442] on div "aussi" at bounding box center [1003, 576] width 61 height 35
type input "*****"
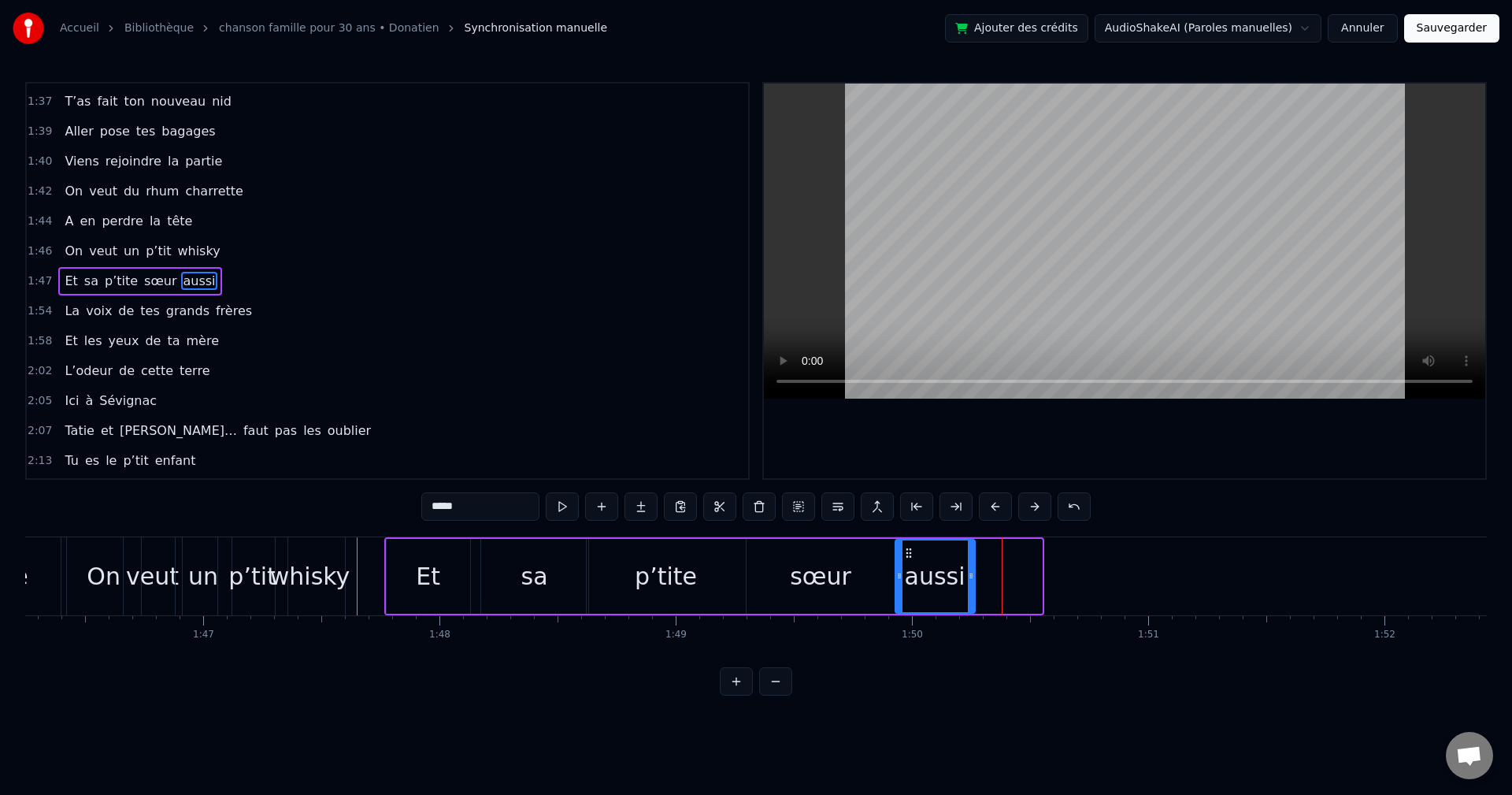
drag, startPoint x: 972, startPoint y: 548, endPoint x: 906, endPoint y: 556, distance: 66.5
click at [617, 442] on icon at bounding box center [909, 553] width 12 height 12
click at [617, 295] on video at bounding box center [1125, 241] width 721 height 315
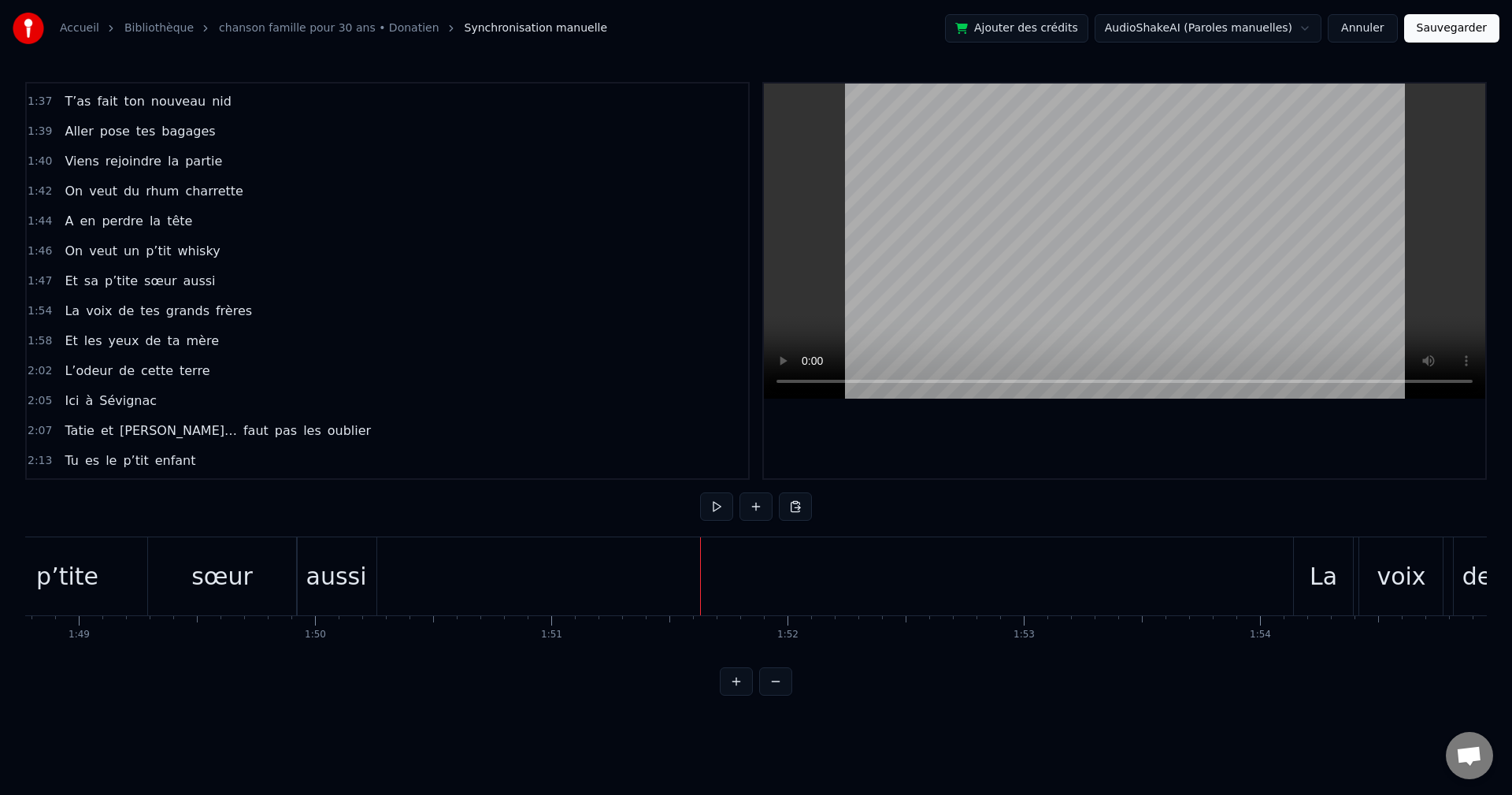
scroll to position [0, 25707]
click at [250, 442] on div "sœur" at bounding box center [221, 577] width 148 height 78
click at [617, 442] on div "La" at bounding box center [1323, 577] width 60 height 78
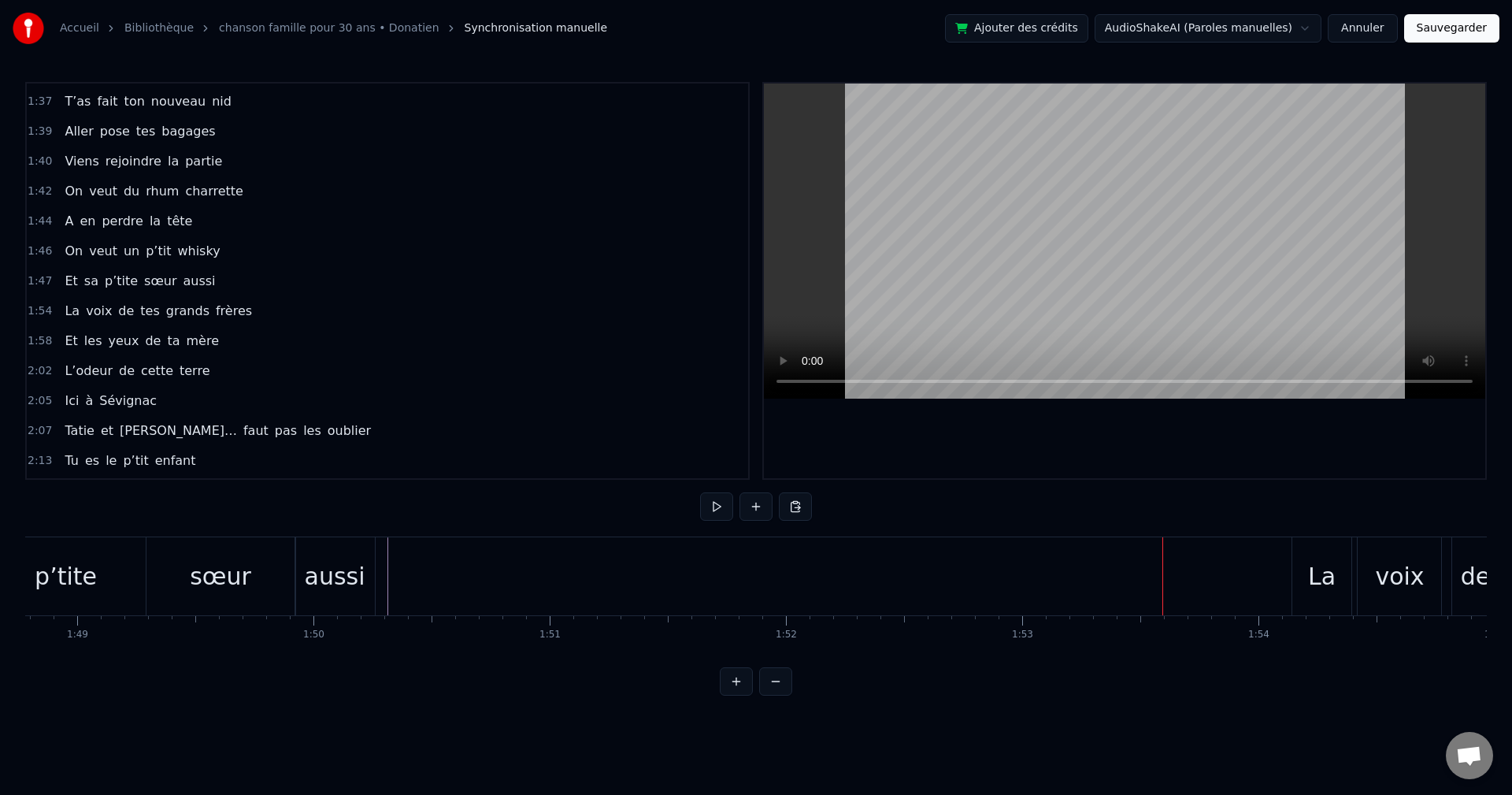
scroll to position [1135, 0]
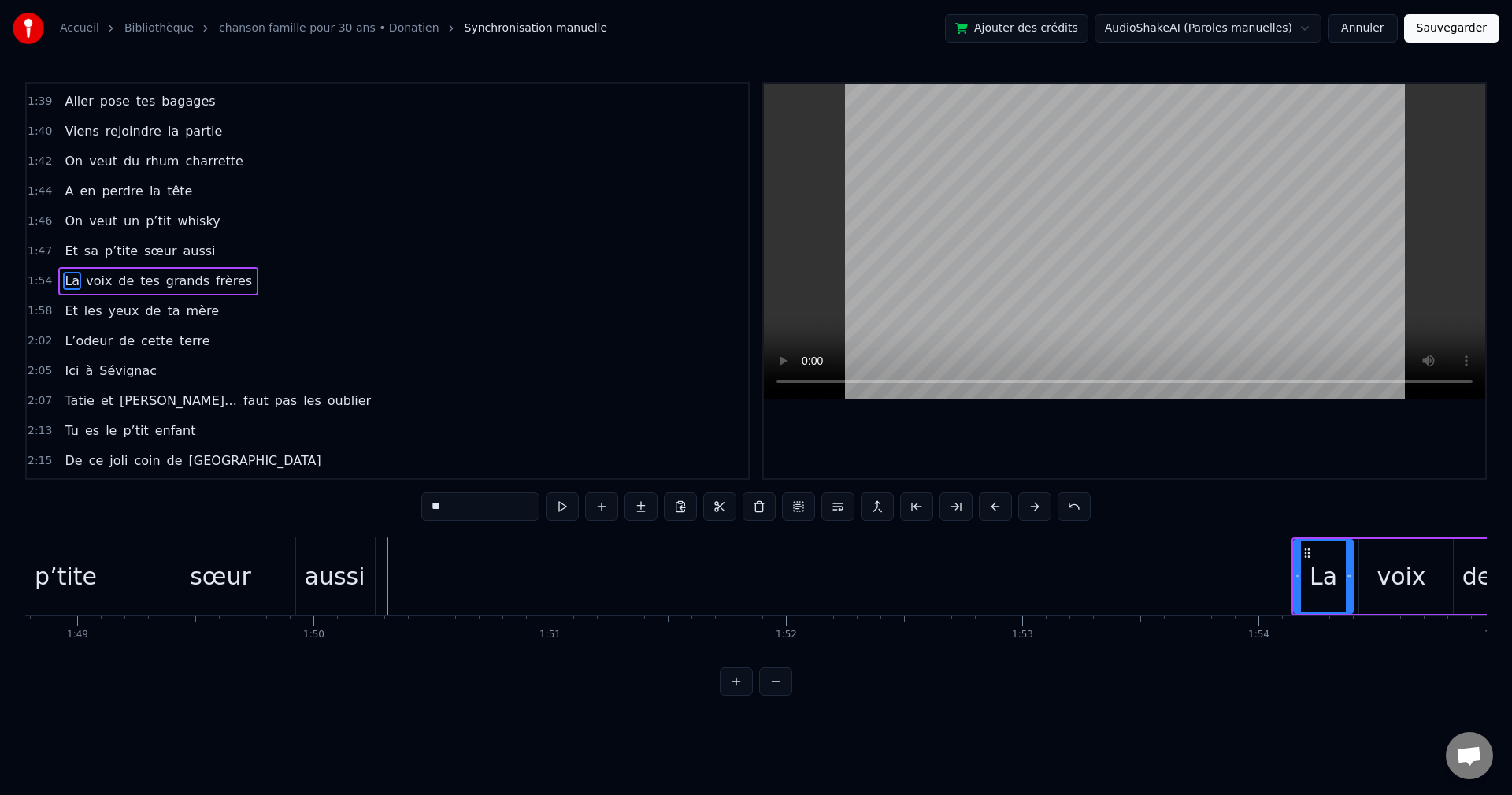
click at [127, 269] on div "La voix de tes grands frères" at bounding box center [158, 282] width 200 height 29
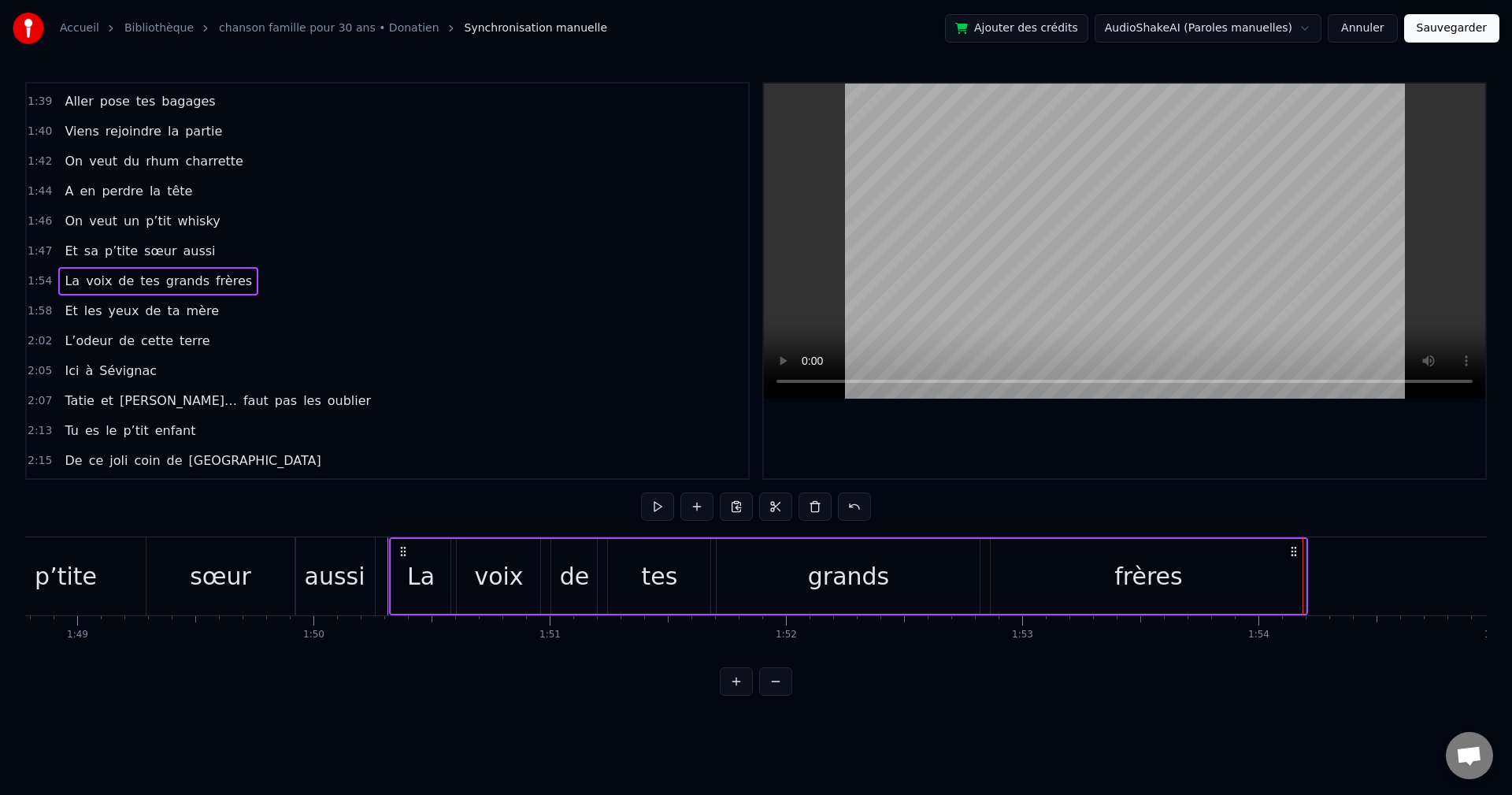
drag, startPoint x: 1305, startPoint y: 550, endPoint x: 402, endPoint y: 544, distance: 903.0
click at [402, 442] on div "La voix de tes grands frères" at bounding box center [849, 577] width 920 height 78
click at [370, 442] on div "aussi" at bounding box center [335, 577] width 80 height 78
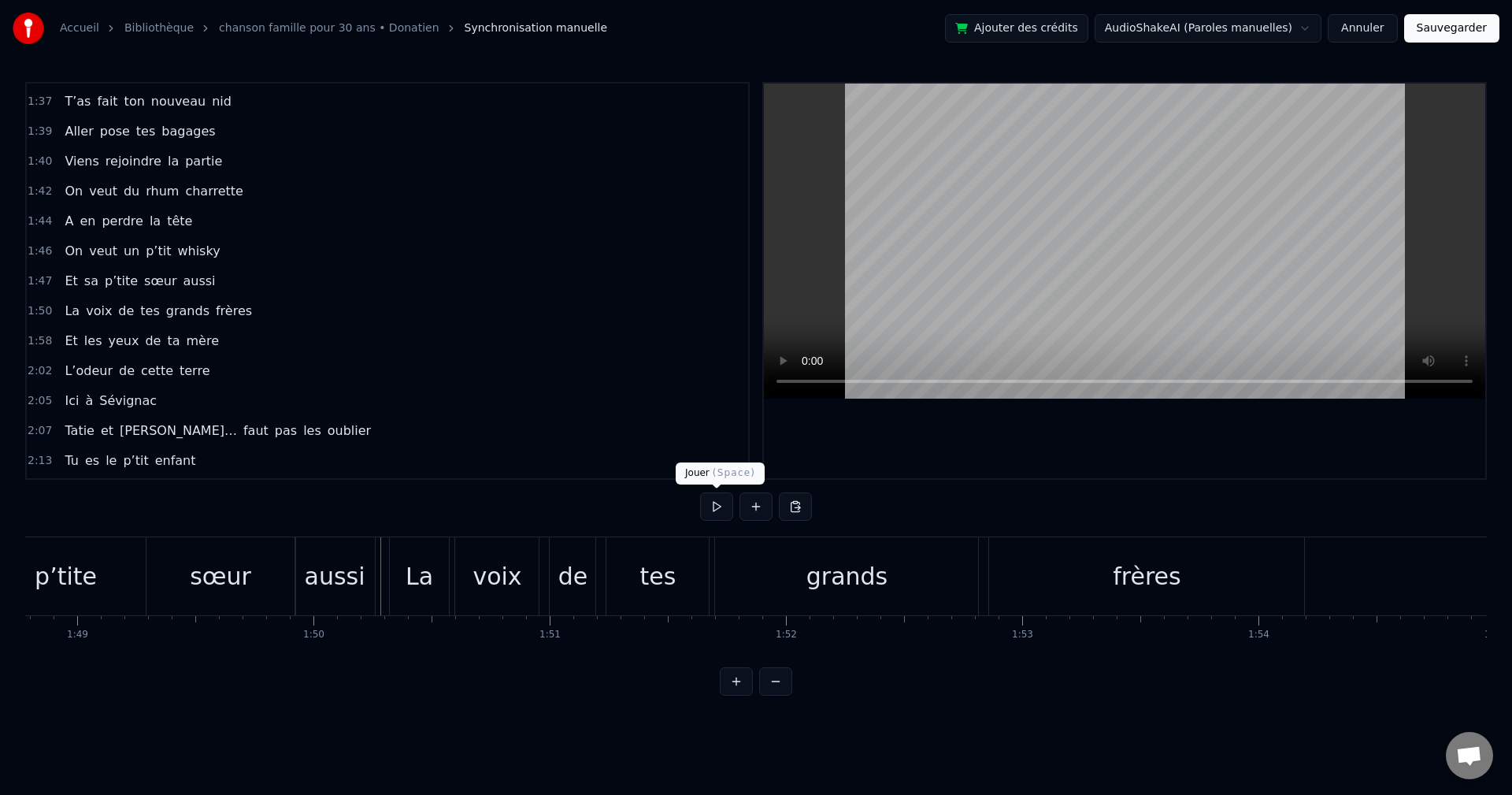
click at [617, 442] on button at bounding box center [717, 507] width 33 height 29
click at [617, 442] on div "grands" at bounding box center [847, 577] width 264 height 78
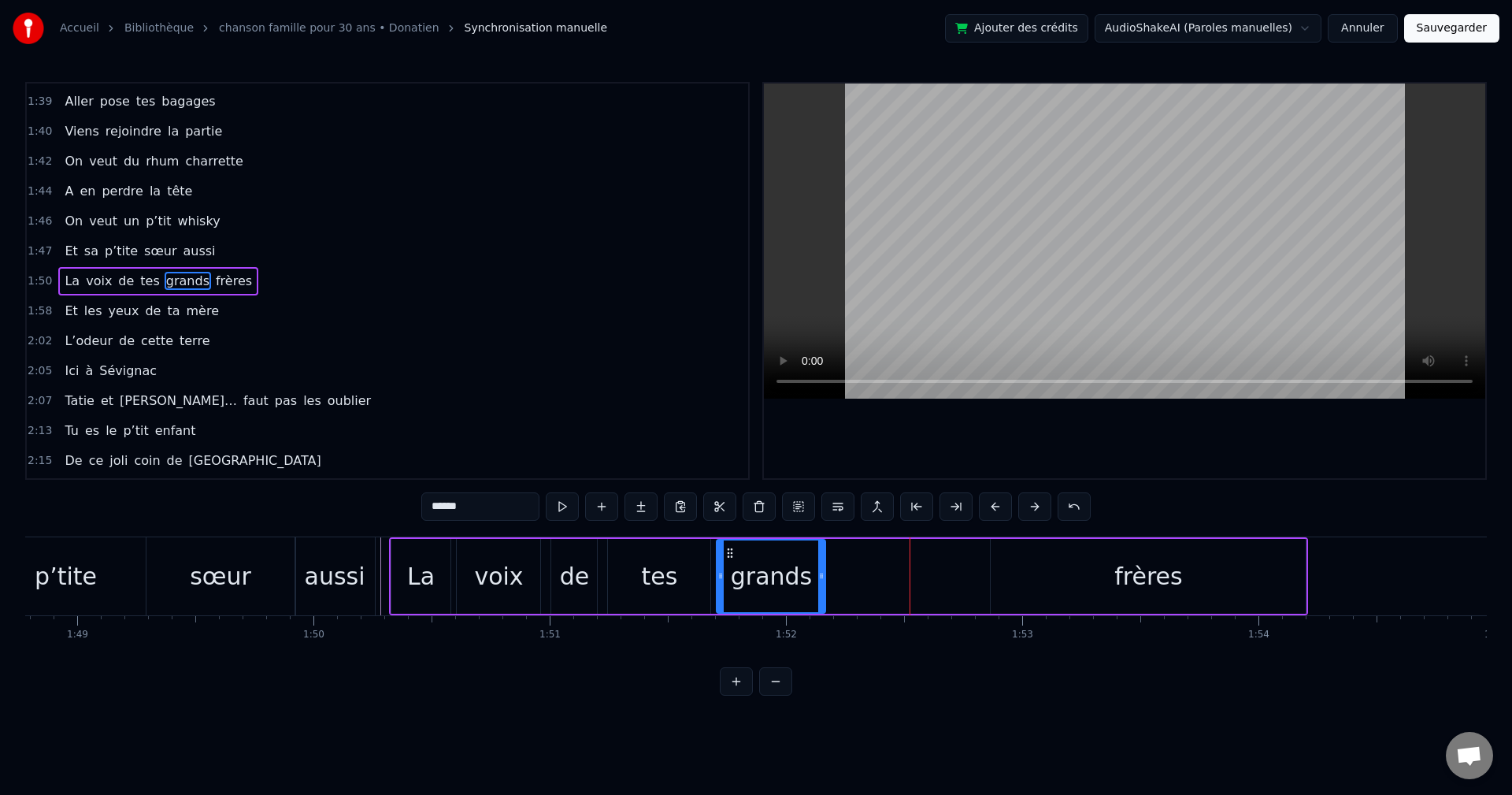
drag, startPoint x: 972, startPoint y: 574, endPoint x: 809, endPoint y: 579, distance: 163.1
click at [617, 442] on icon at bounding box center [821, 576] width 7 height 12
click at [617, 442] on div "frères" at bounding box center [1148, 576] width 315 height 75
type input "******"
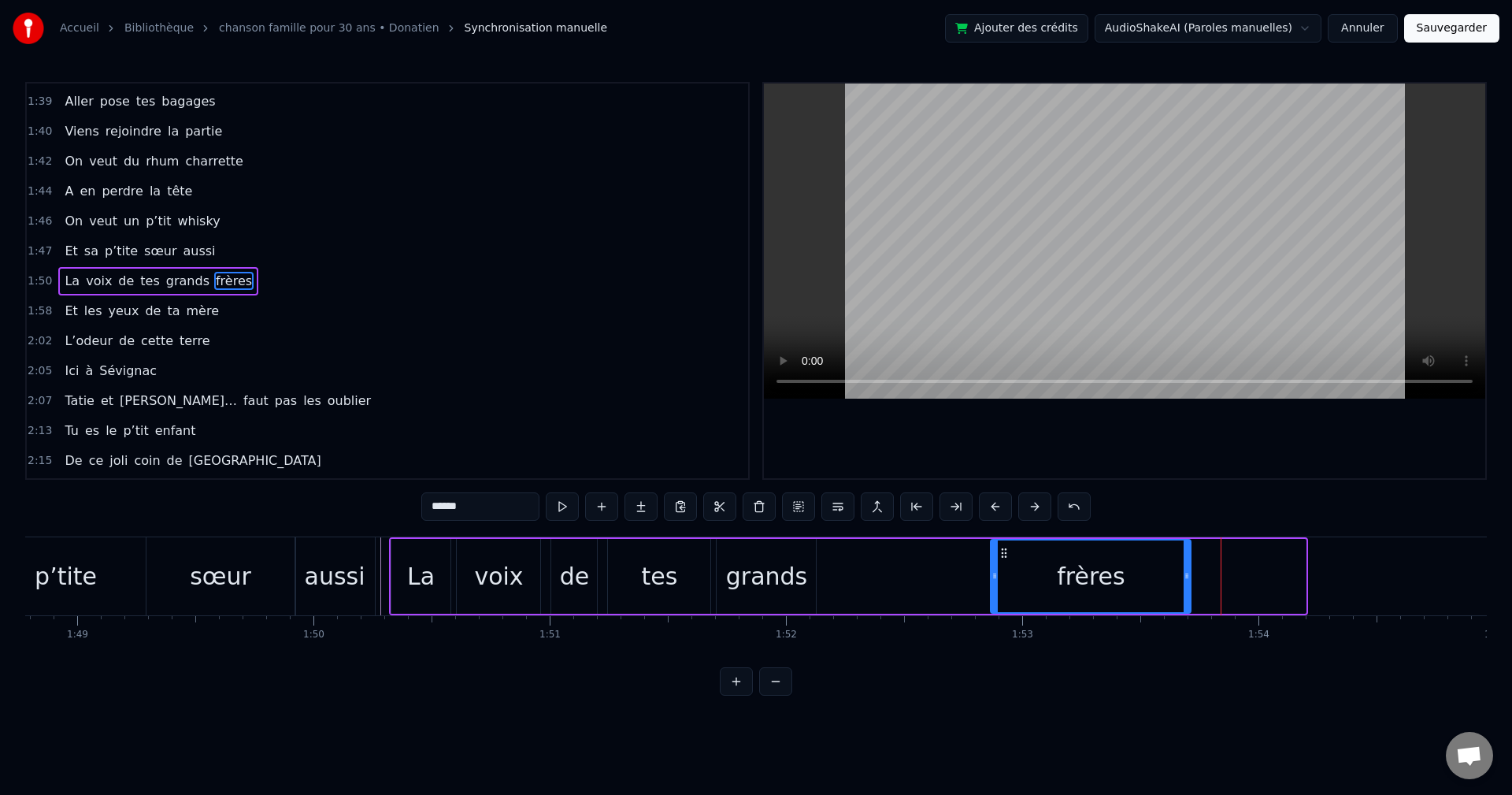
drag, startPoint x: 1303, startPoint y: 577, endPoint x: 1188, endPoint y: 588, distance: 115.5
click at [617, 442] on div at bounding box center [1187, 576] width 7 height 71
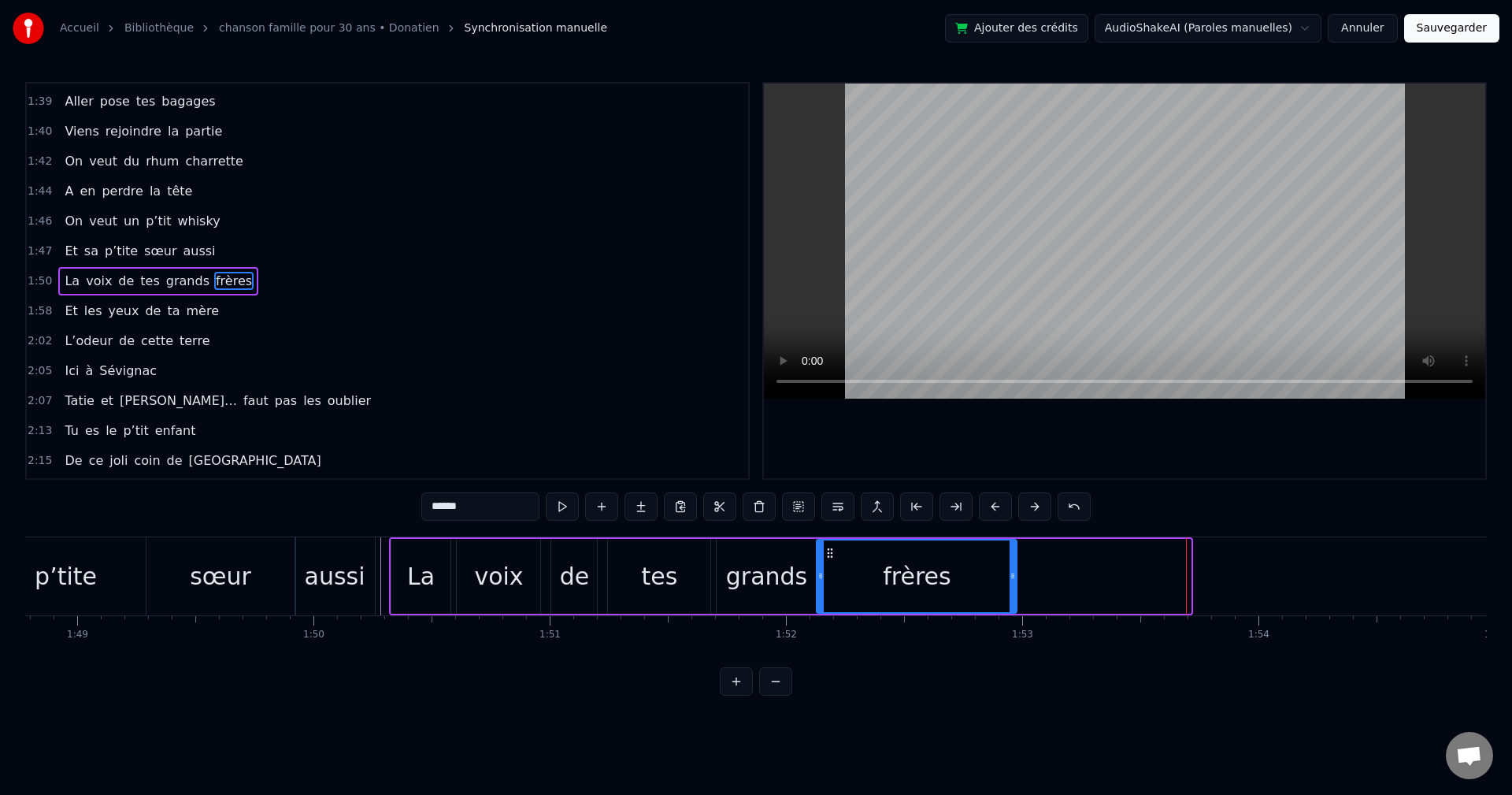
drag, startPoint x: 1003, startPoint y: 550, endPoint x: 829, endPoint y: 572, distance: 175.4
click at [617, 442] on div "frères" at bounding box center [916, 576] width 199 height 71
drag, startPoint x: 1017, startPoint y: 576, endPoint x: 1007, endPoint y: 579, distance: 10.4
click at [617, 442] on div "frères" at bounding box center [917, 576] width 202 height 75
drag, startPoint x: 1013, startPoint y: 575, endPoint x: 973, endPoint y: 576, distance: 40.0
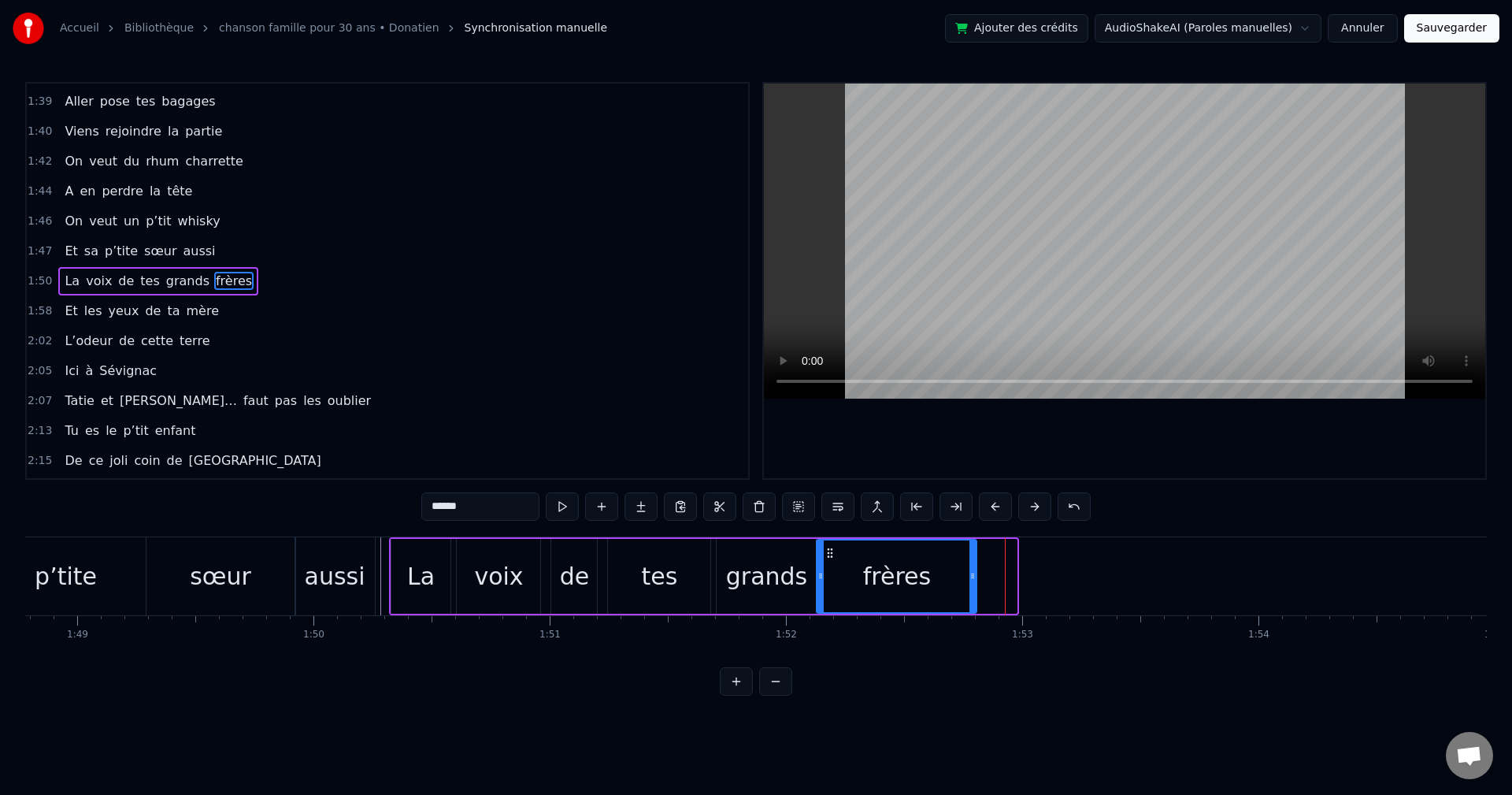
click at [617, 442] on icon at bounding box center [972, 576] width 7 height 12
click at [617, 427] on div at bounding box center [1125, 281] width 721 height 395
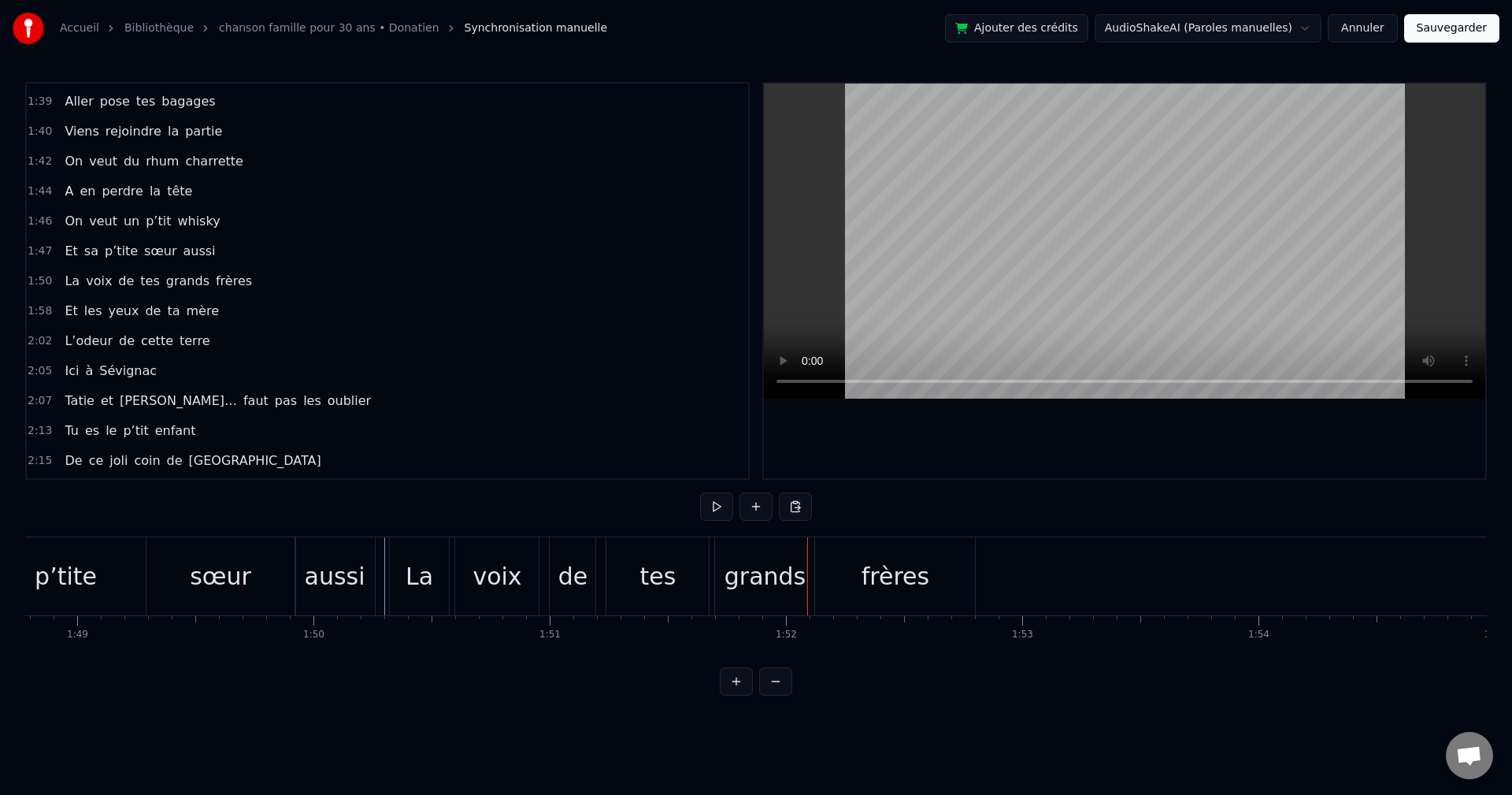
click at [617, 442] on div "frères" at bounding box center [895, 576] width 68 height 35
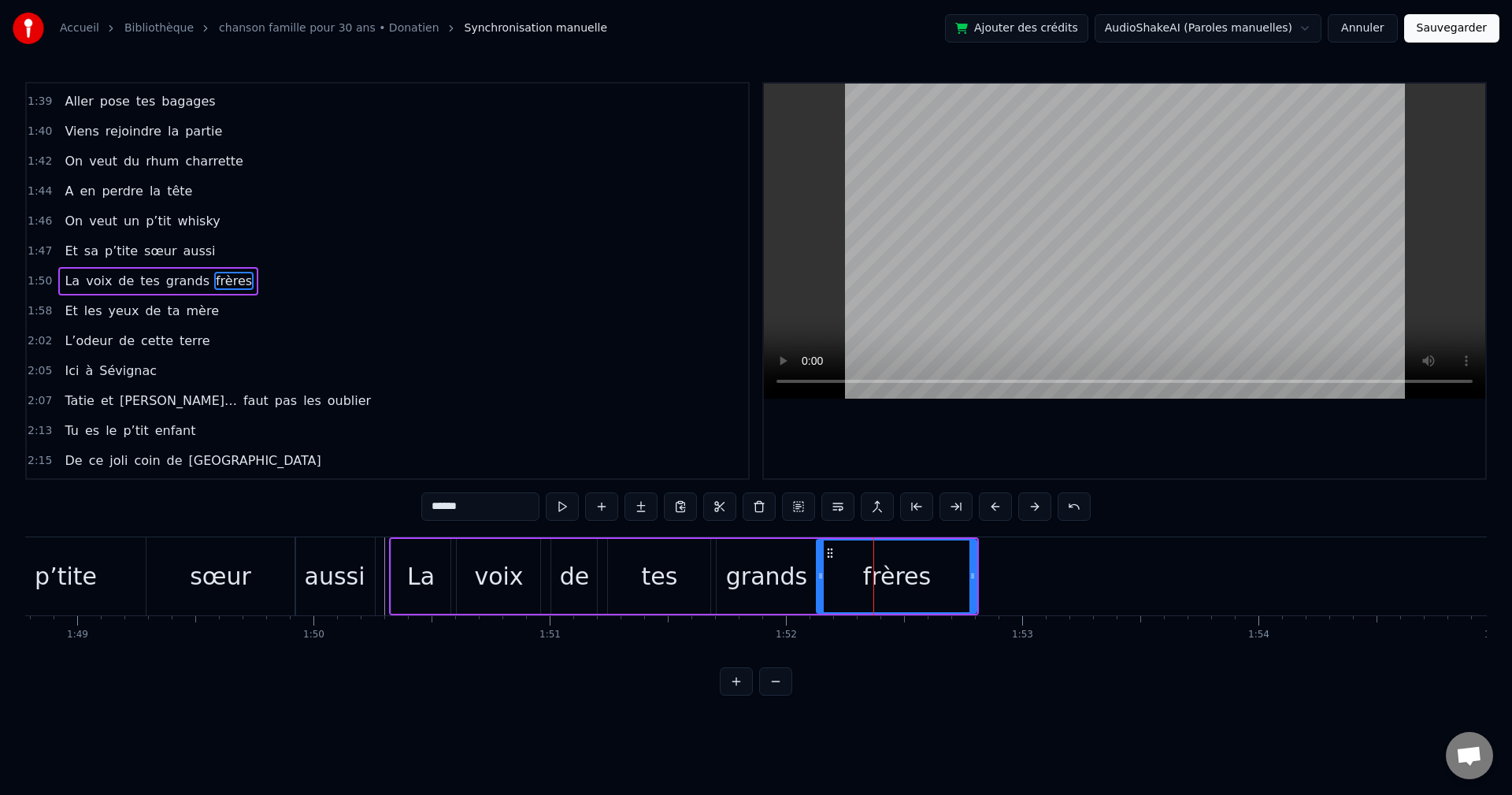
click at [617, 442] on div "grands" at bounding box center [766, 576] width 81 height 35
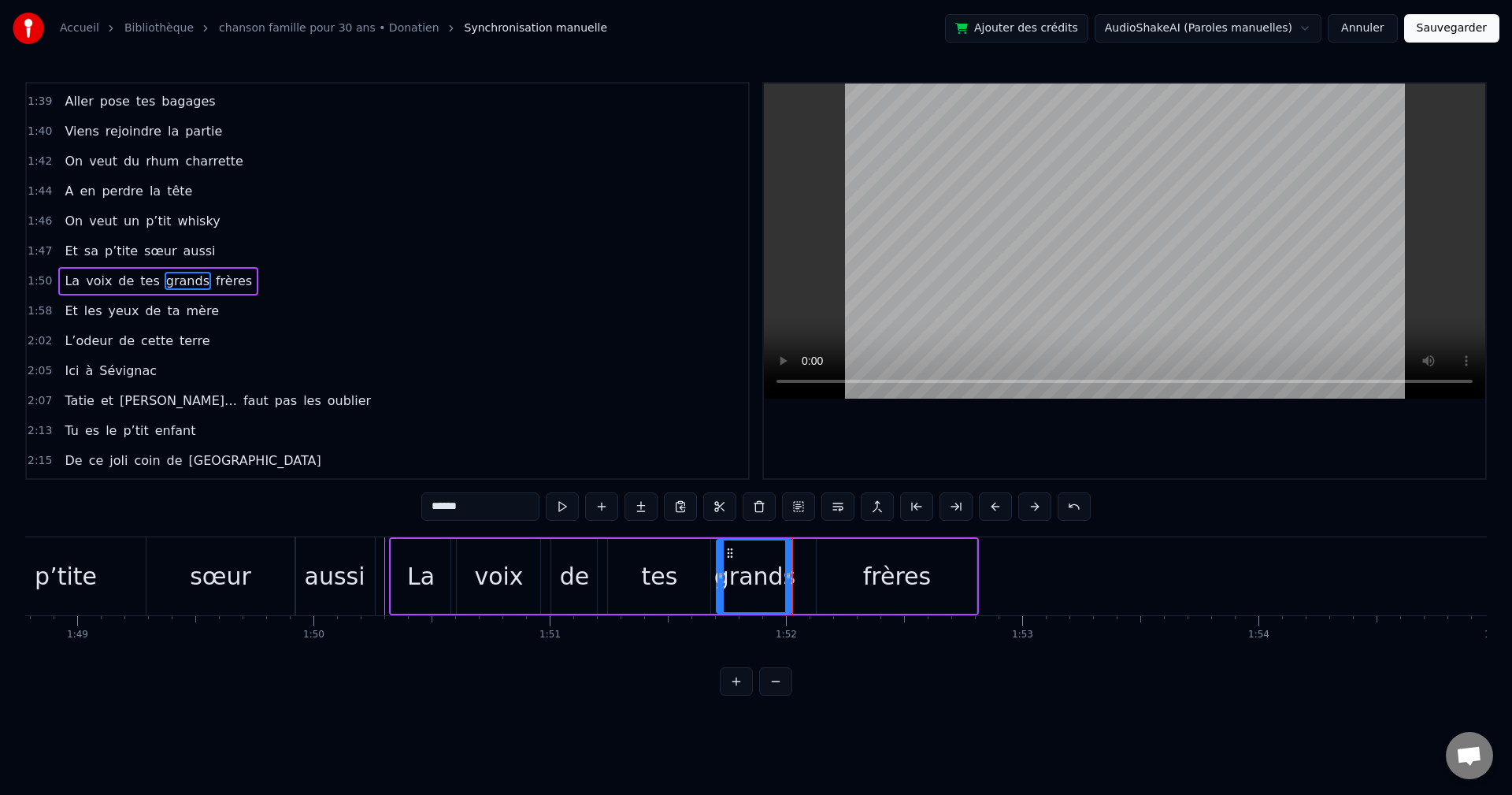
drag, startPoint x: 813, startPoint y: 576, endPoint x: 790, endPoint y: 578, distance: 23.1
click at [617, 442] on icon at bounding box center [788, 576] width 7 height 12
click at [617, 442] on div "tes" at bounding box center [660, 576] width 36 height 35
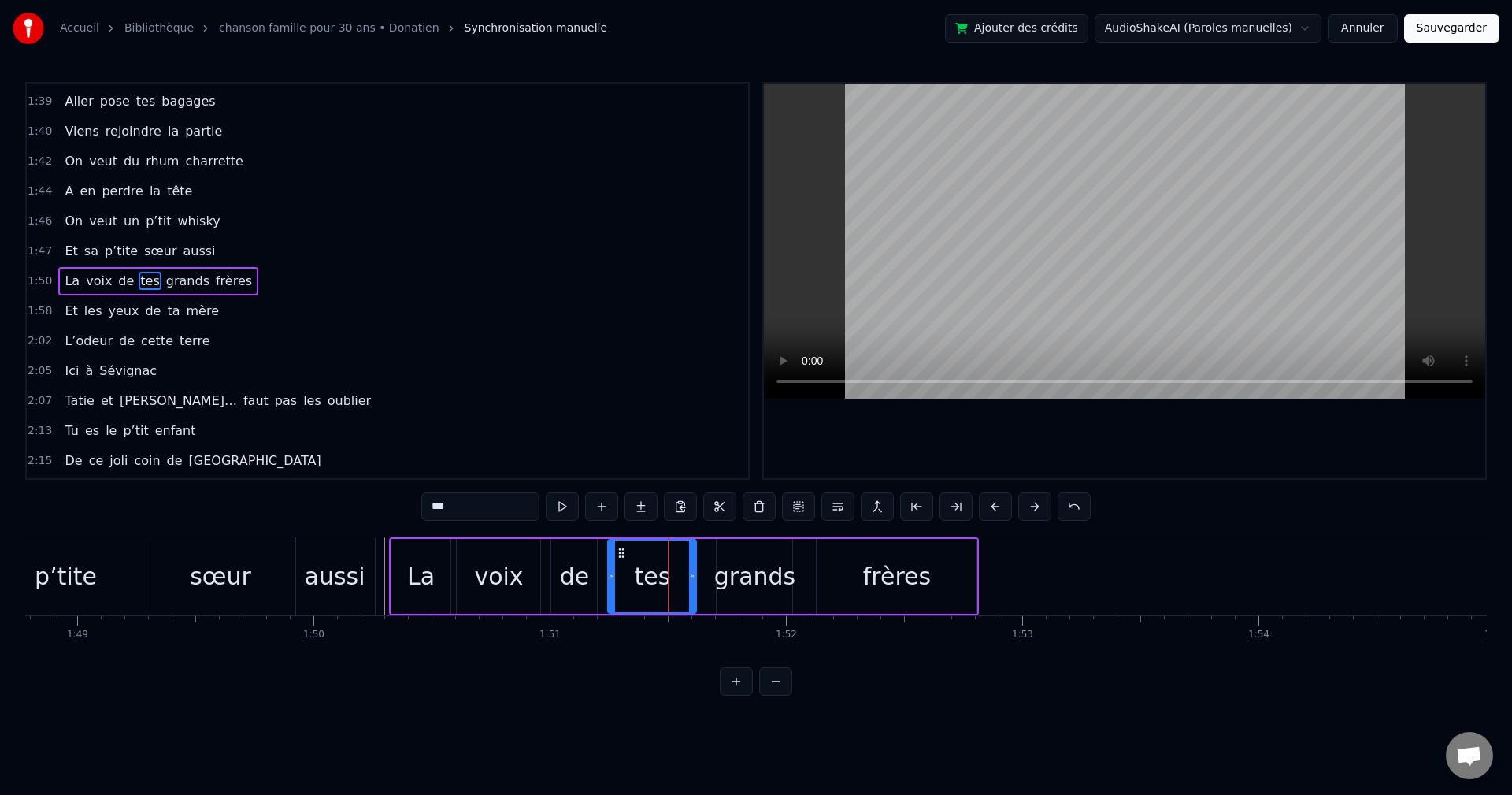
drag, startPoint x: 707, startPoint y: 579, endPoint x: 689, endPoint y: 579, distance: 18.0
click at [617, 442] on icon at bounding box center [692, 576] width 7 height 12
click at [617, 442] on div "frères" at bounding box center [896, 576] width 68 height 35
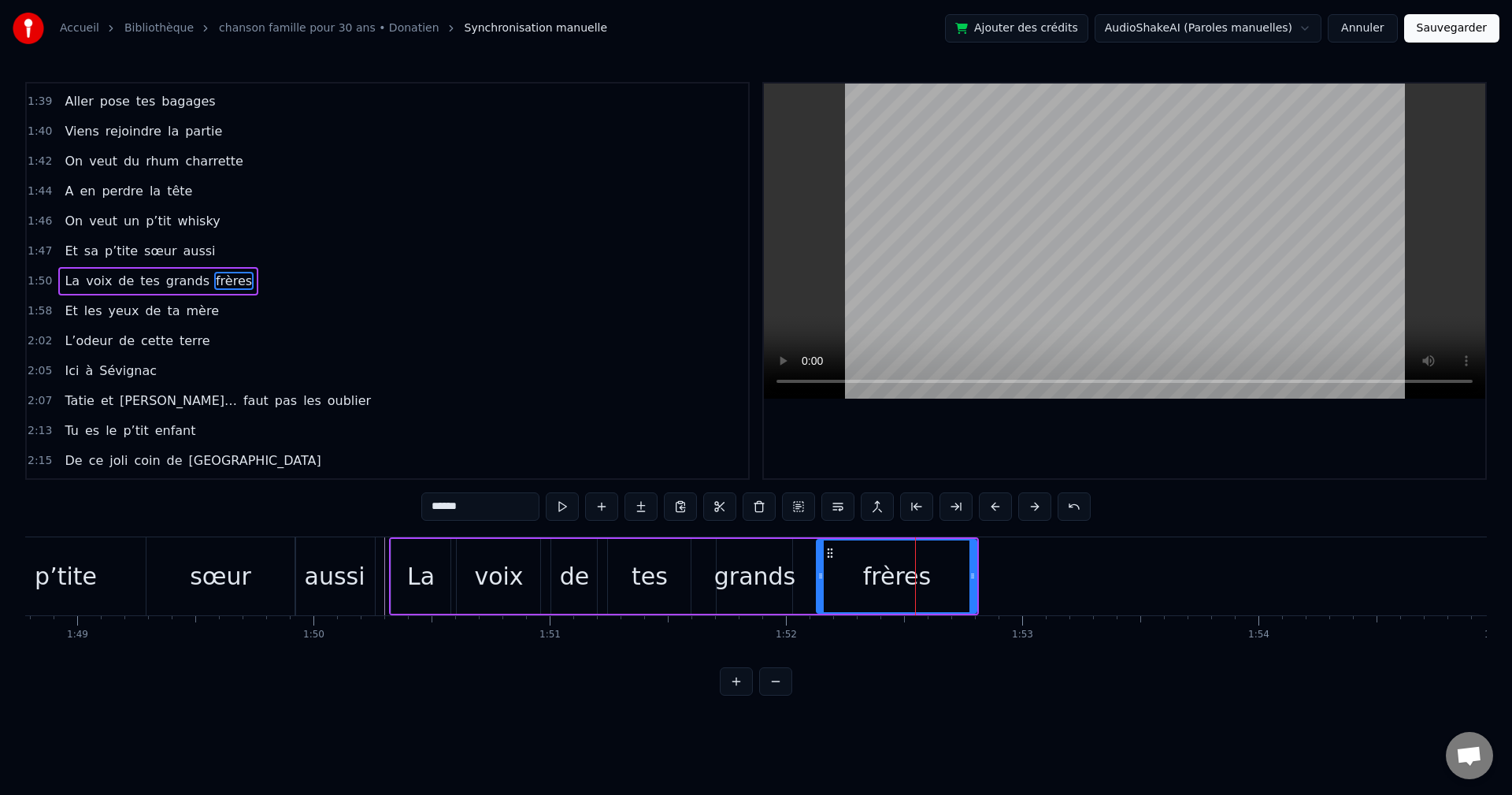
click at [617, 442] on div "grands" at bounding box center [755, 576] width 81 height 35
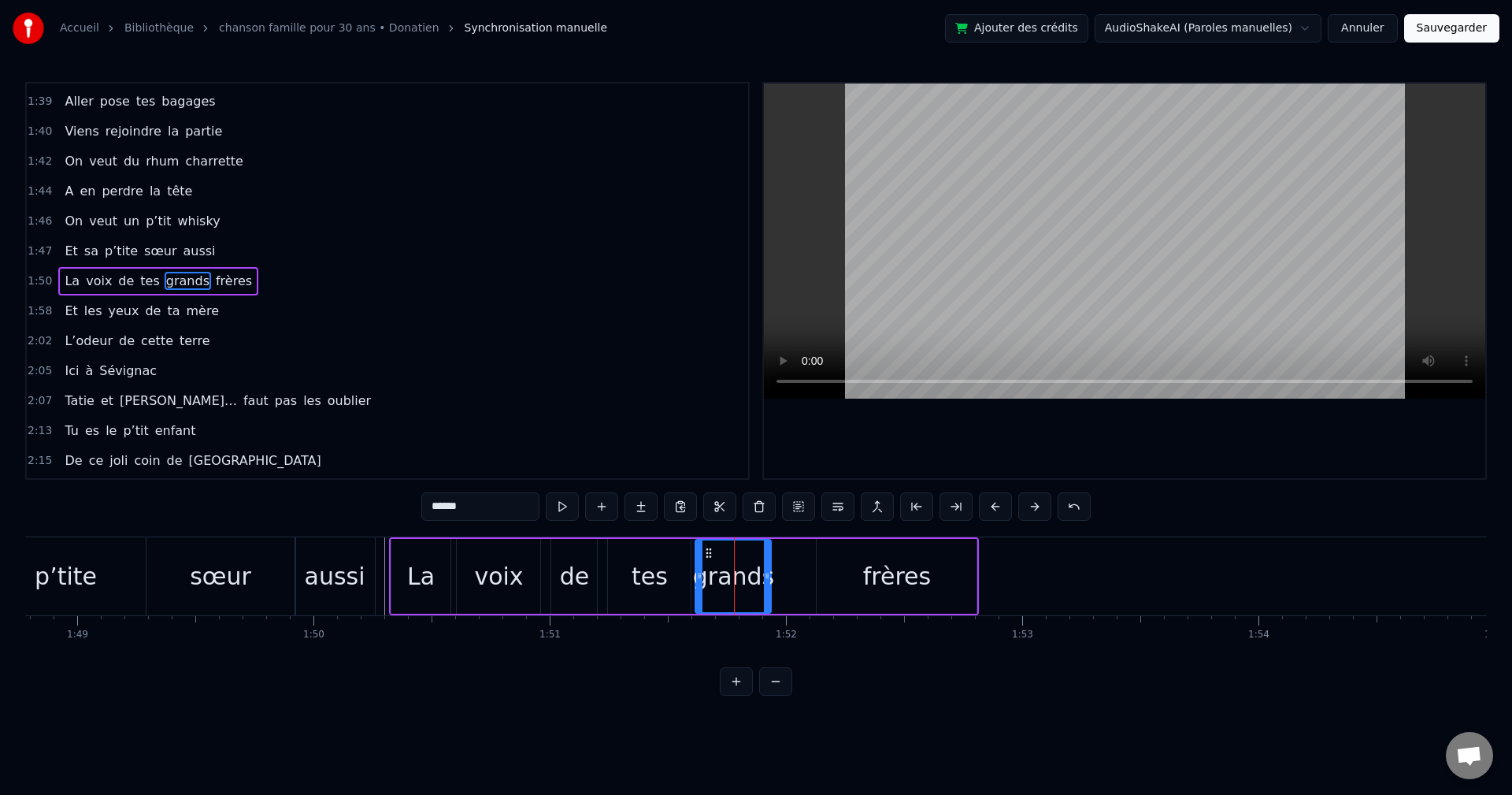
drag, startPoint x: 735, startPoint y: 572, endPoint x: 705, endPoint y: 553, distance: 35.5
click at [617, 442] on icon at bounding box center [708, 553] width 12 height 12
click at [617, 442] on div "frères" at bounding box center [896, 576] width 68 height 35
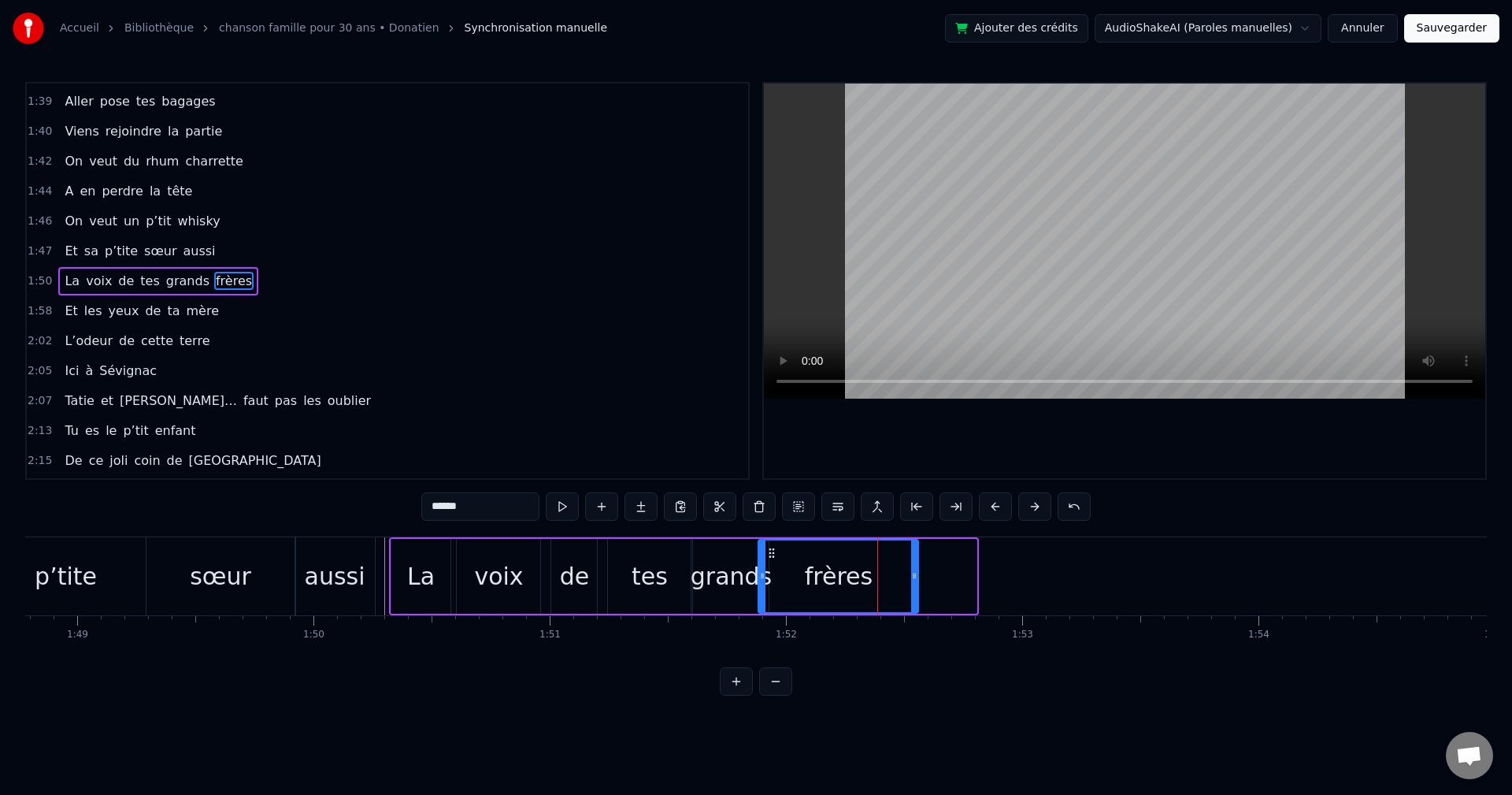
drag, startPoint x: 831, startPoint y: 554, endPoint x: 786, endPoint y: 568, distance: 47.1
click at [617, 442] on div "frères" at bounding box center [838, 576] width 158 height 71
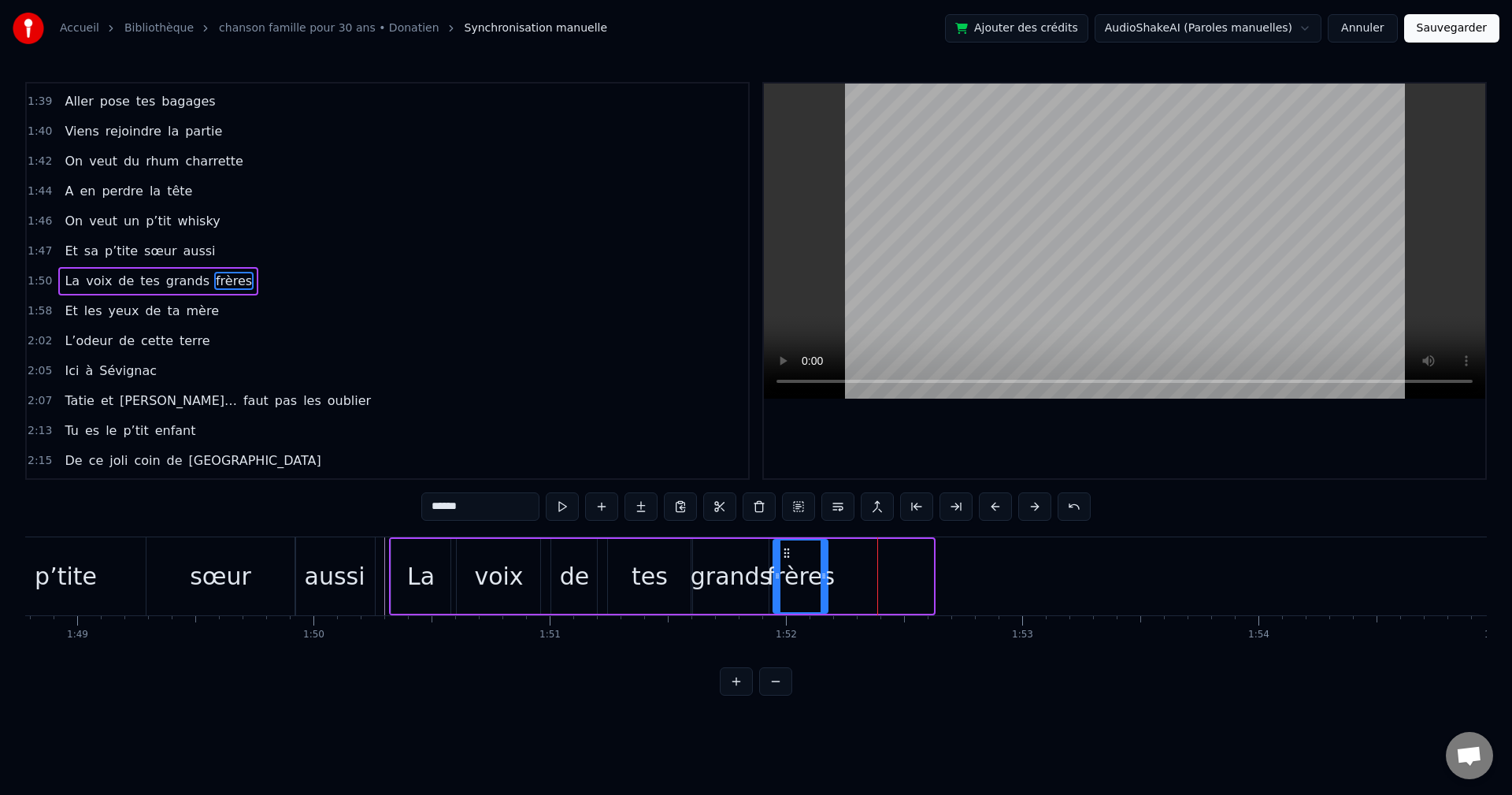
drag, startPoint x: 931, startPoint y: 575, endPoint x: 825, endPoint y: 581, distance: 106.2
click at [617, 442] on icon at bounding box center [824, 576] width 7 height 12
click at [529, 442] on div "voix" at bounding box center [499, 576] width 84 height 75
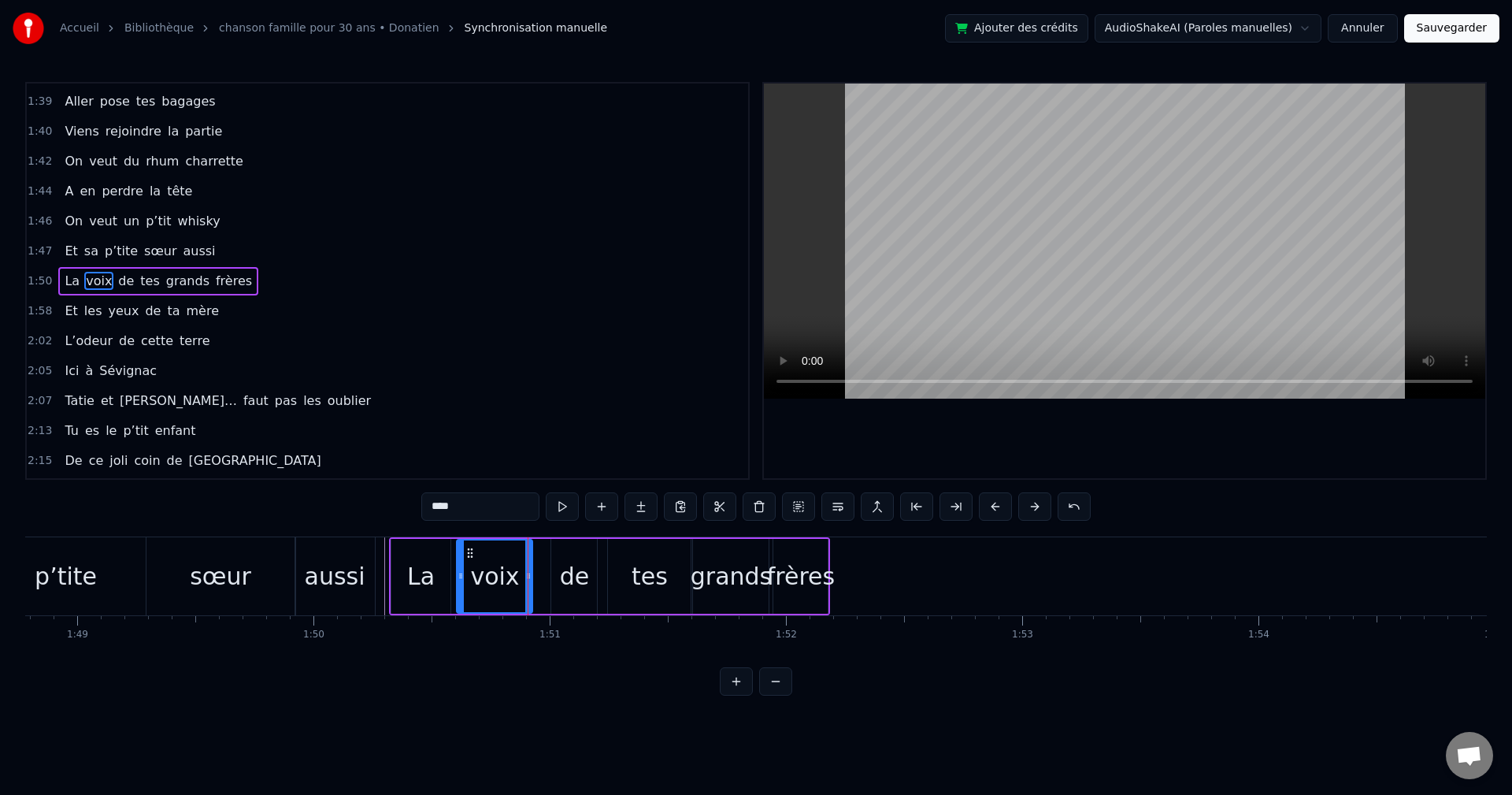
click at [532, 442] on icon at bounding box center [528, 576] width 7 height 12
drag, startPoint x: 471, startPoint y: 551, endPoint x: 463, endPoint y: 553, distance: 8.2
click at [463, 442] on icon at bounding box center [461, 553] width 12 height 12
click at [558, 442] on div "de" at bounding box center [574, 576] width 46 height 75
drag, startPoint x: 562, startPoint y: 547, endPoint x: 538, endPoint y: 551, distance: 24.3
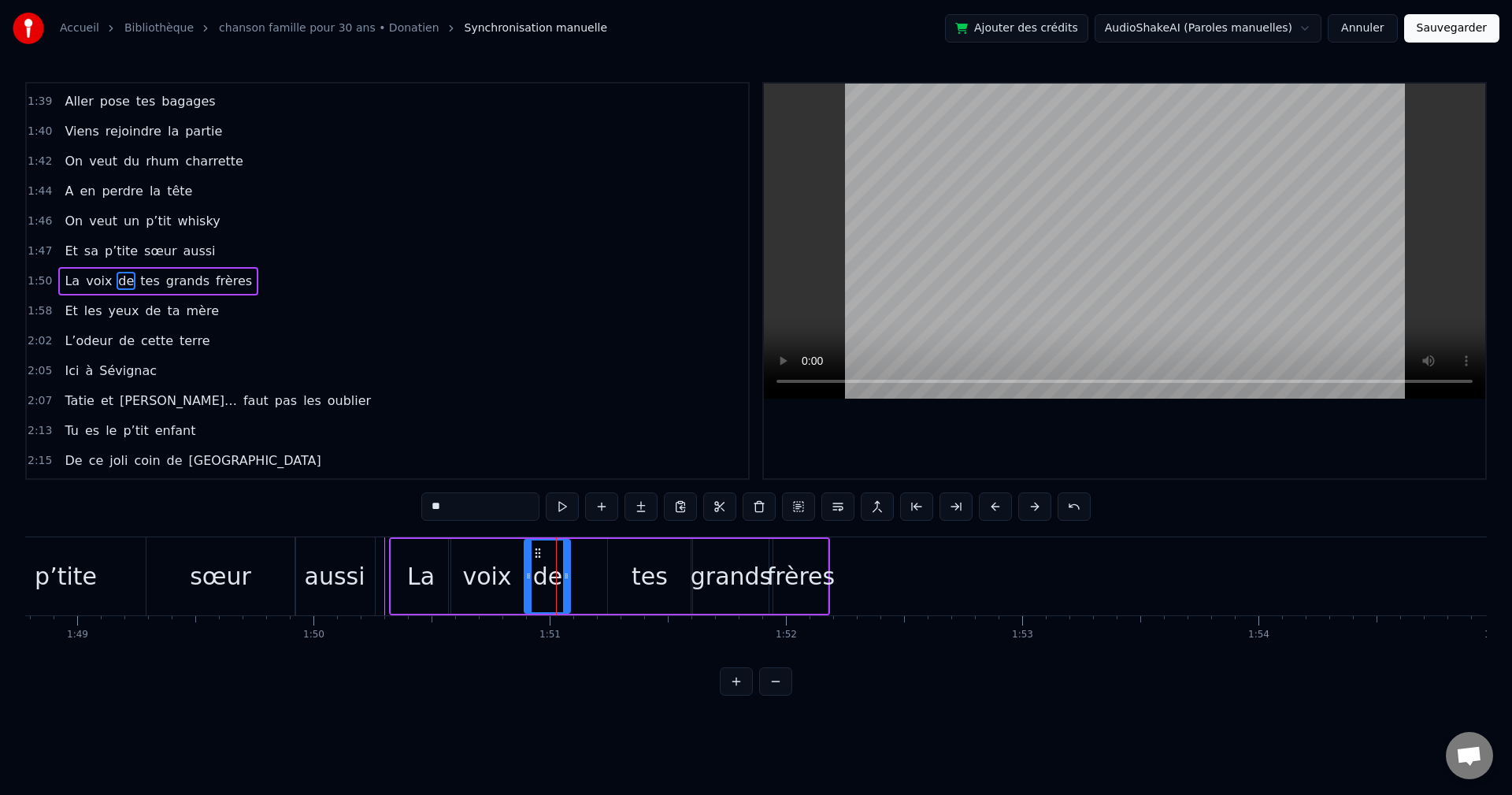
click at [537, 442] on icon at bounding box center [538, 553] width 12 height 12
click at [617, 442] on div "tes" at bounding box center [649, 576] width 83 height 75
drag, startPoint x: 623, startPoint y: 551, endPoint x: 588, endPoint y: 553, distance: 35.1
click at [588, 442] on icon at bounding box center [583, 553] width 12 height 12
click at [617, 442] on div "grands" at bounding box center [731, 576] width 75 height 75
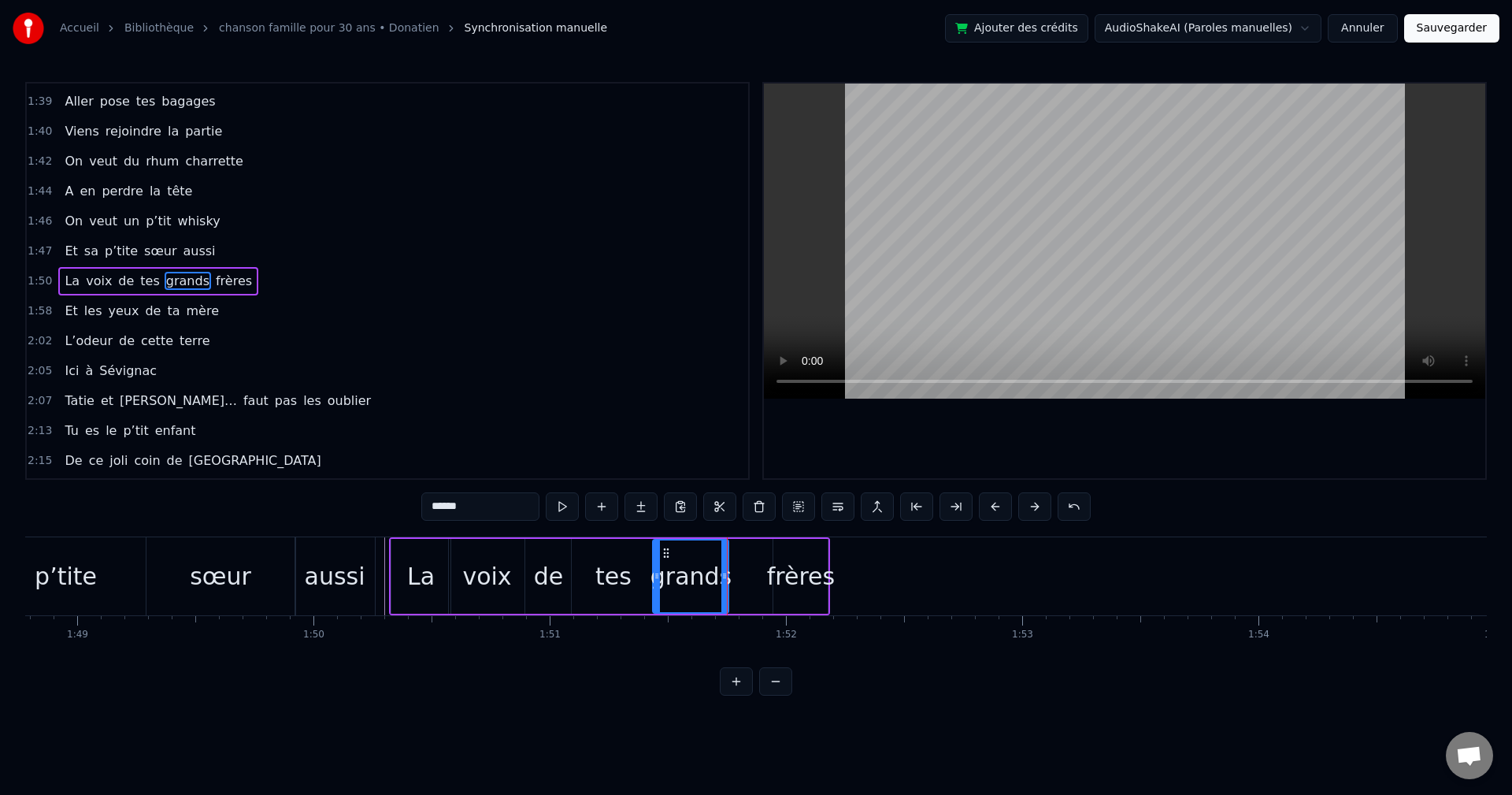
drag, startPoint x: 705, startPoint y: 548, endPoint x: 666, endPoint y: 551, distance: 39.1
click at [617, 442] on icon at bounding box center [666, 553] width 12 height 12
click at [617, 442] on div "frères" at bounding box center [800, 576] width 68 height 35
type input "******"
drag, startPoint x: 789, startPoint y: 549, endPoint x: 746, endPoint y: 560, distance: 44.4
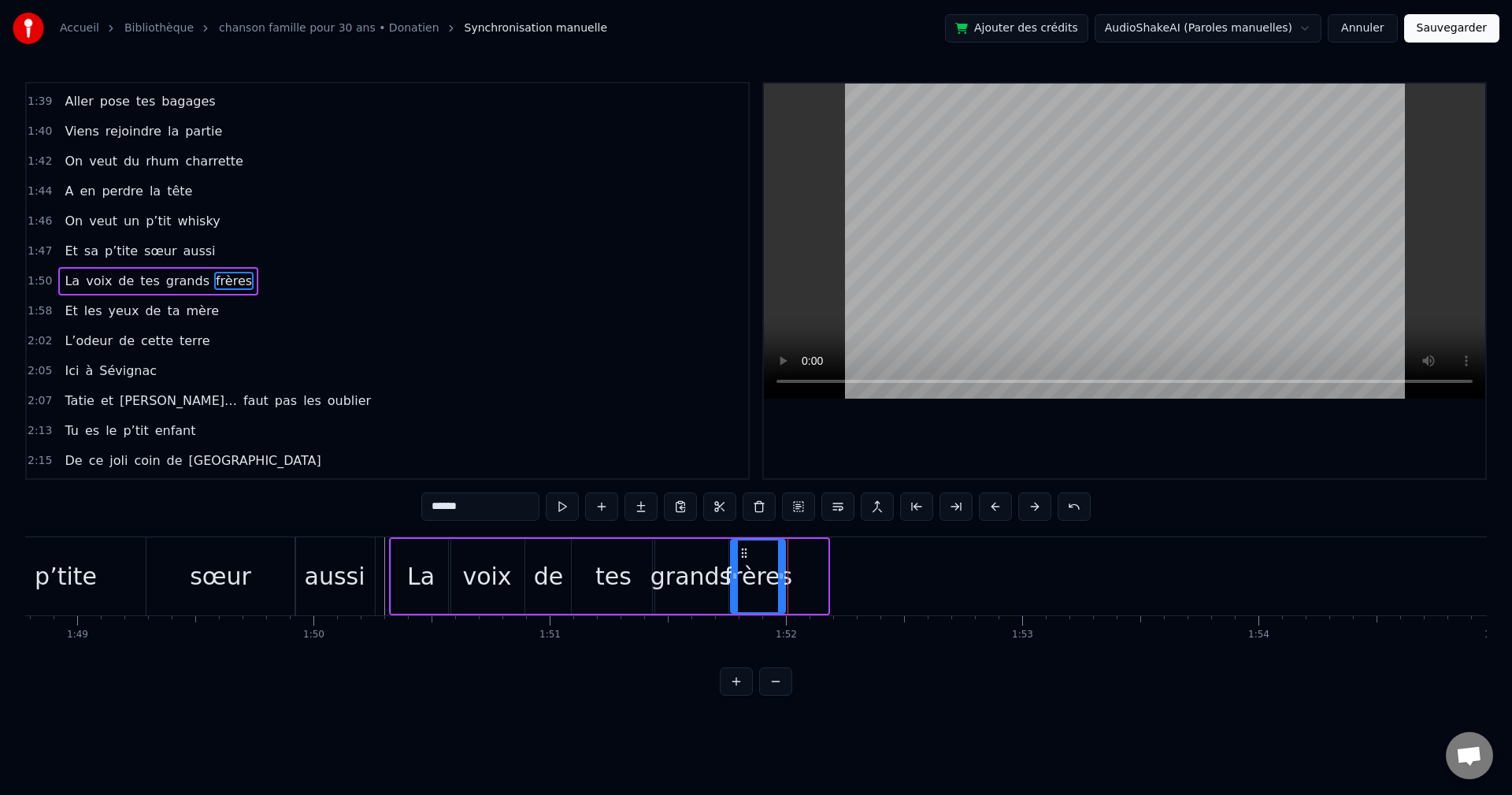
click at [617, 442] on div "frères" at bounding box center [757, 576] width 52 height 71
click at [377, 442] on div "Et sa p’tite sœur aussi" at bounding box center [82, 577] width 593 height 78
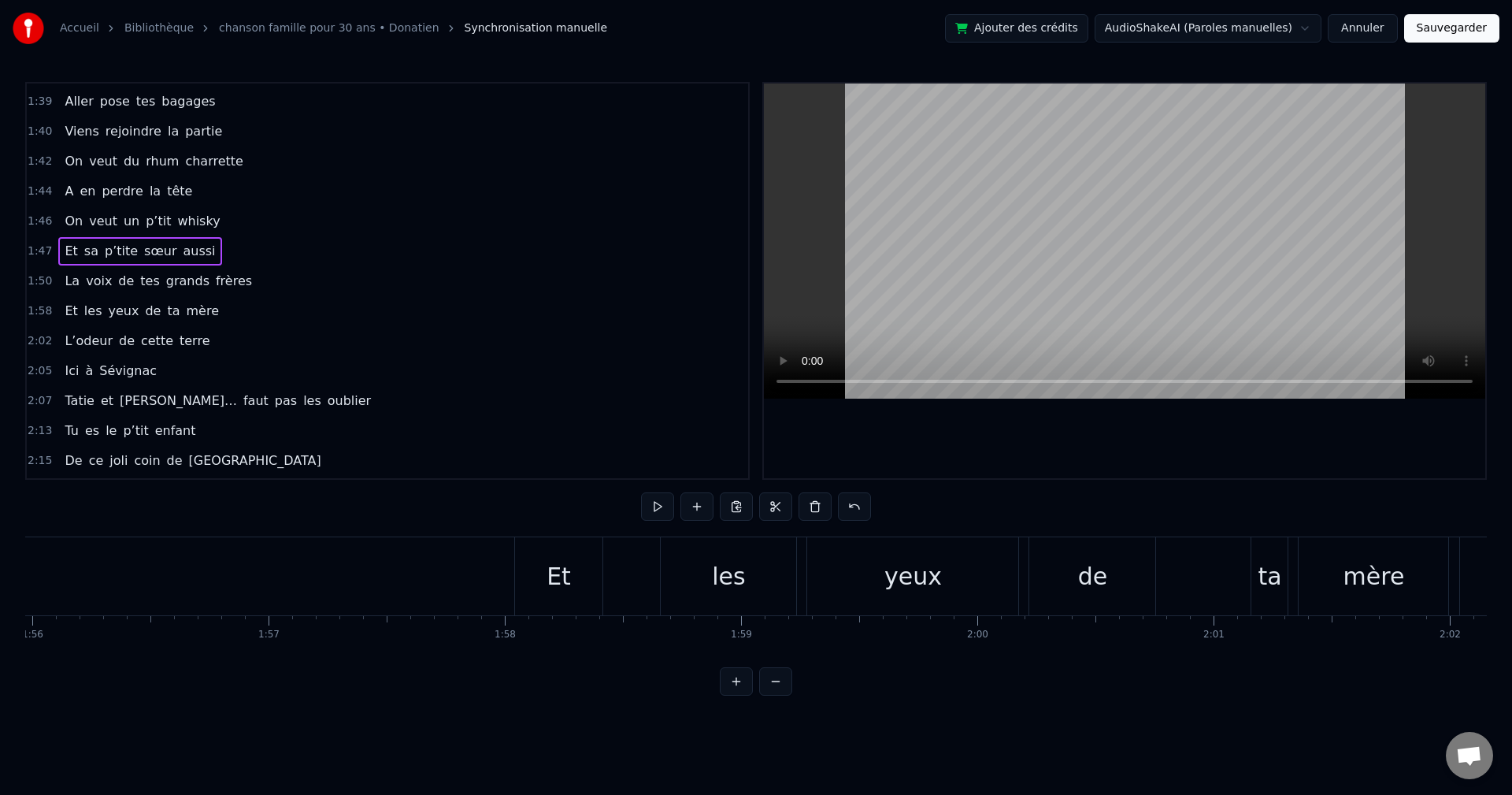
scroll to position [0, 27471]
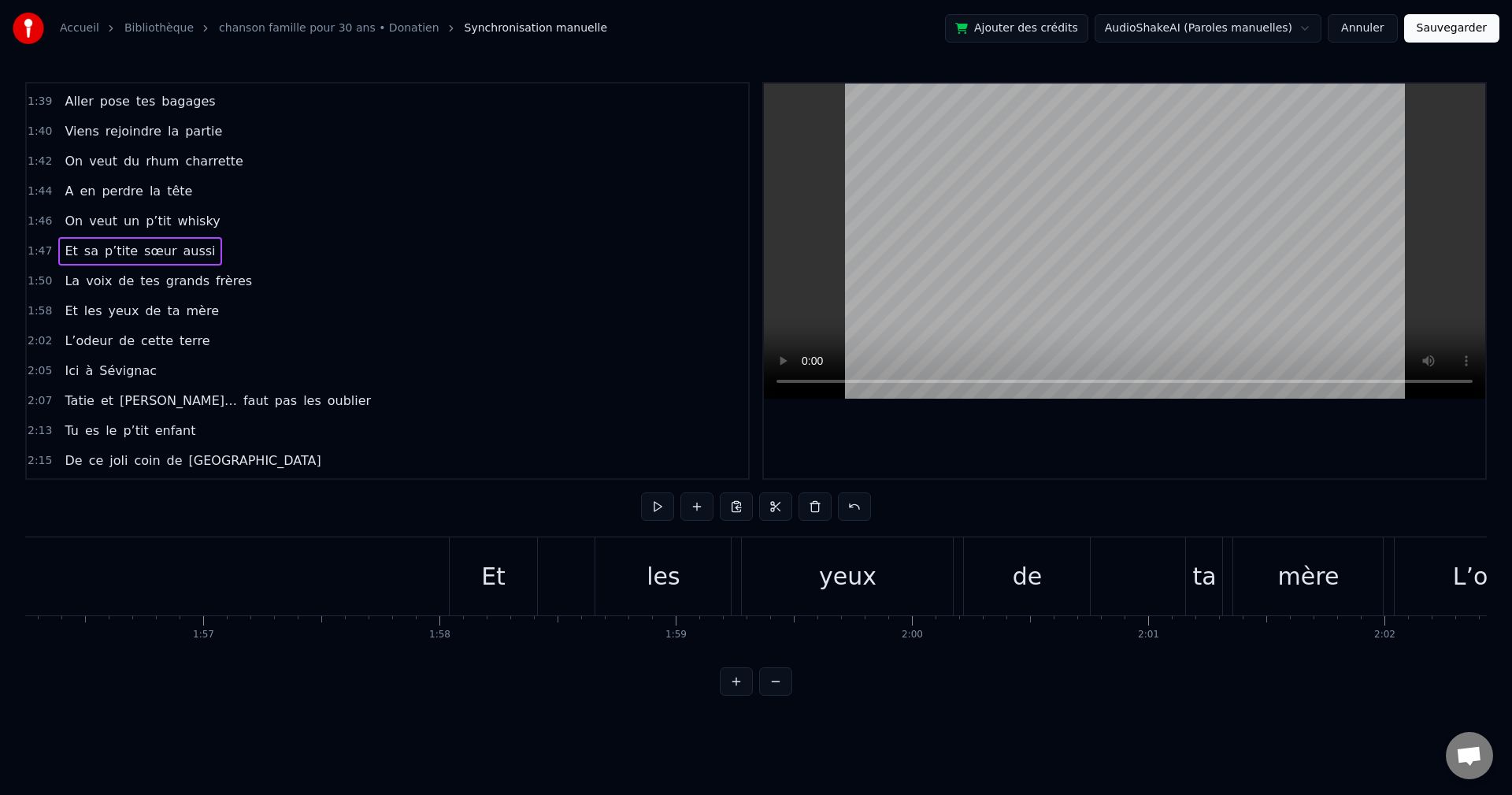
click at [197, 318] on span "mère" at bounding box center [203, 310] width 36 height 18
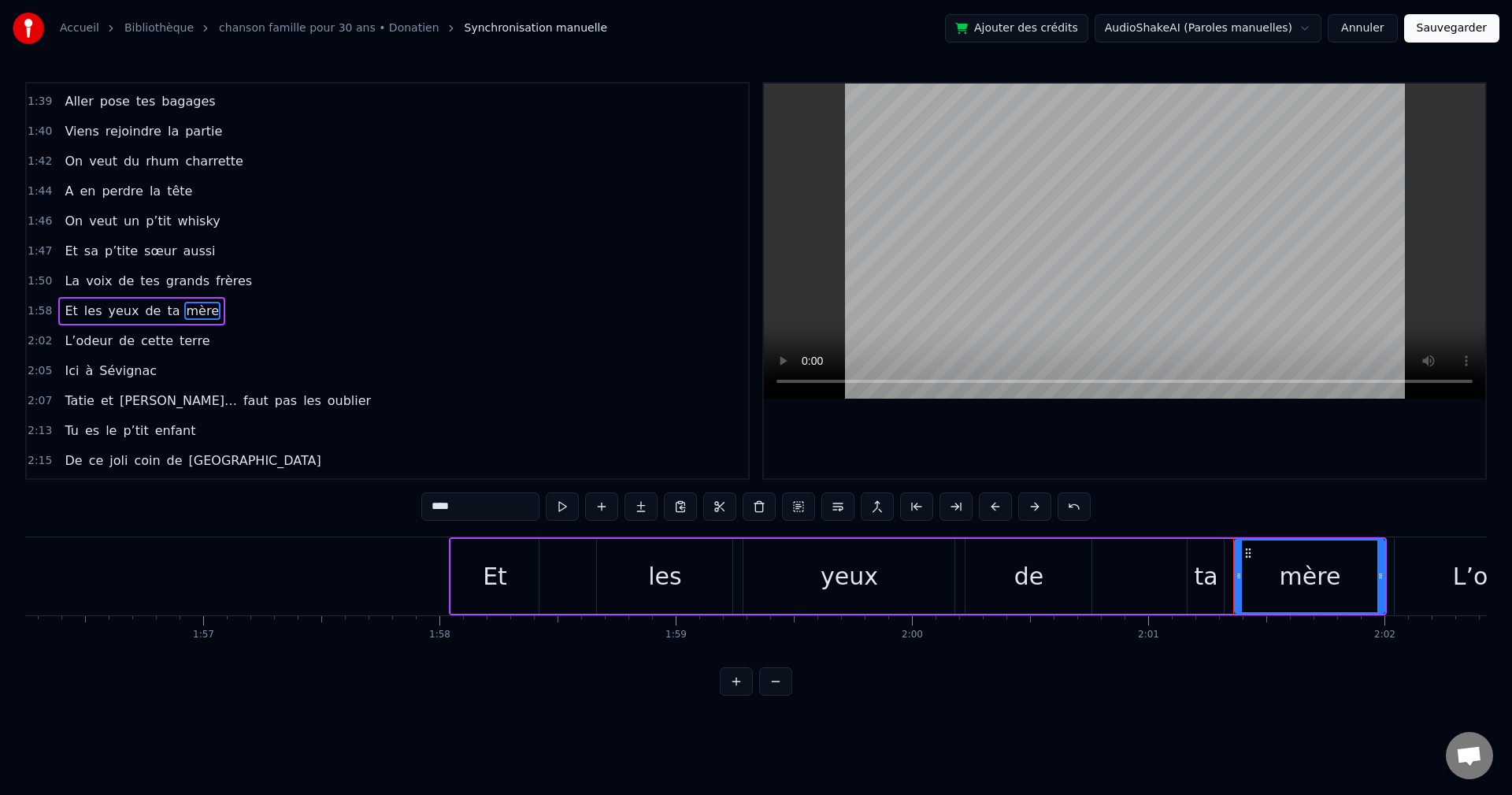
scroll to position [1165, 0]
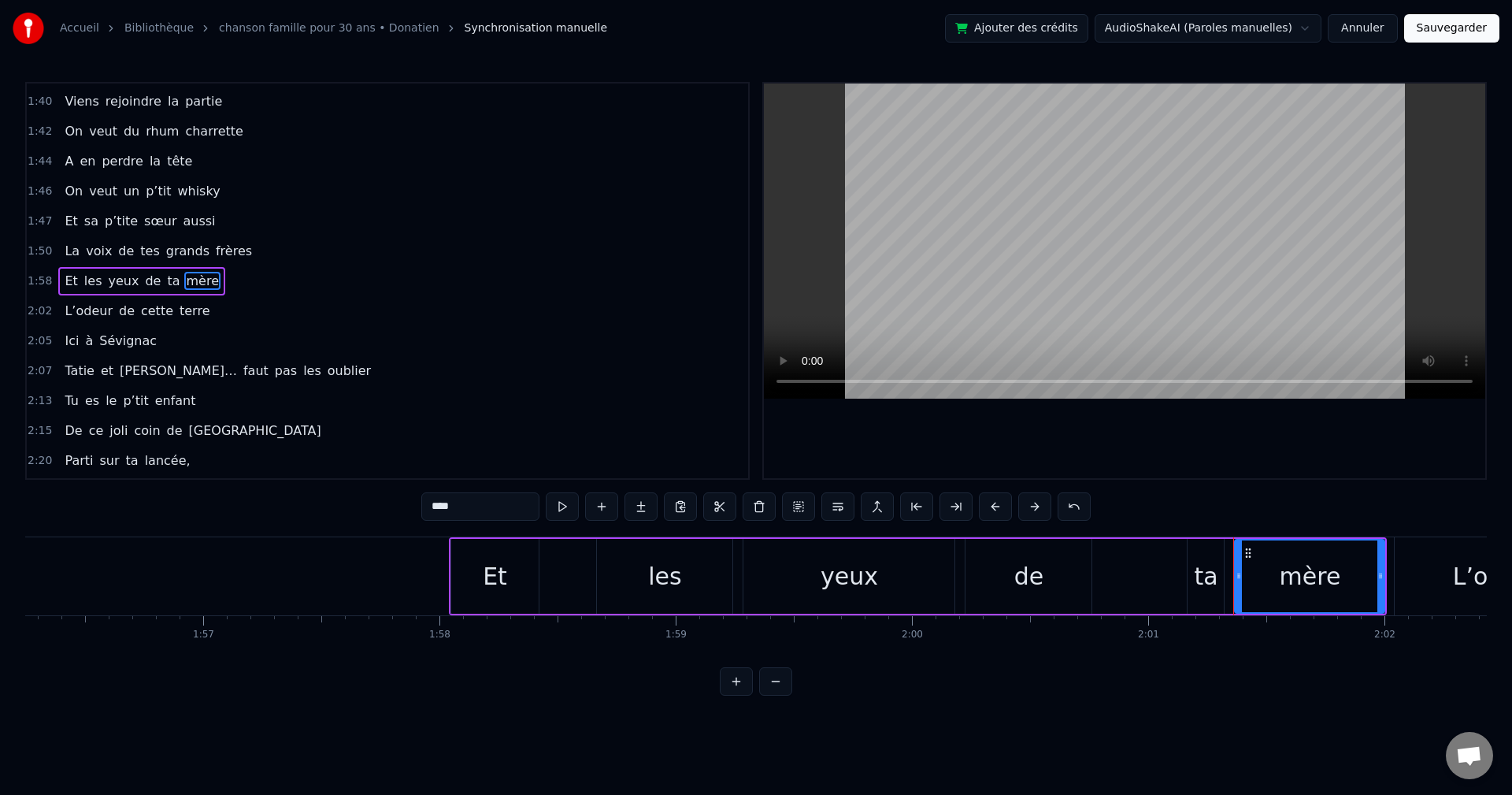
click at [455, 442] on div "Et" at bounding box center [495, 576] width 88 height 75
type input "**"
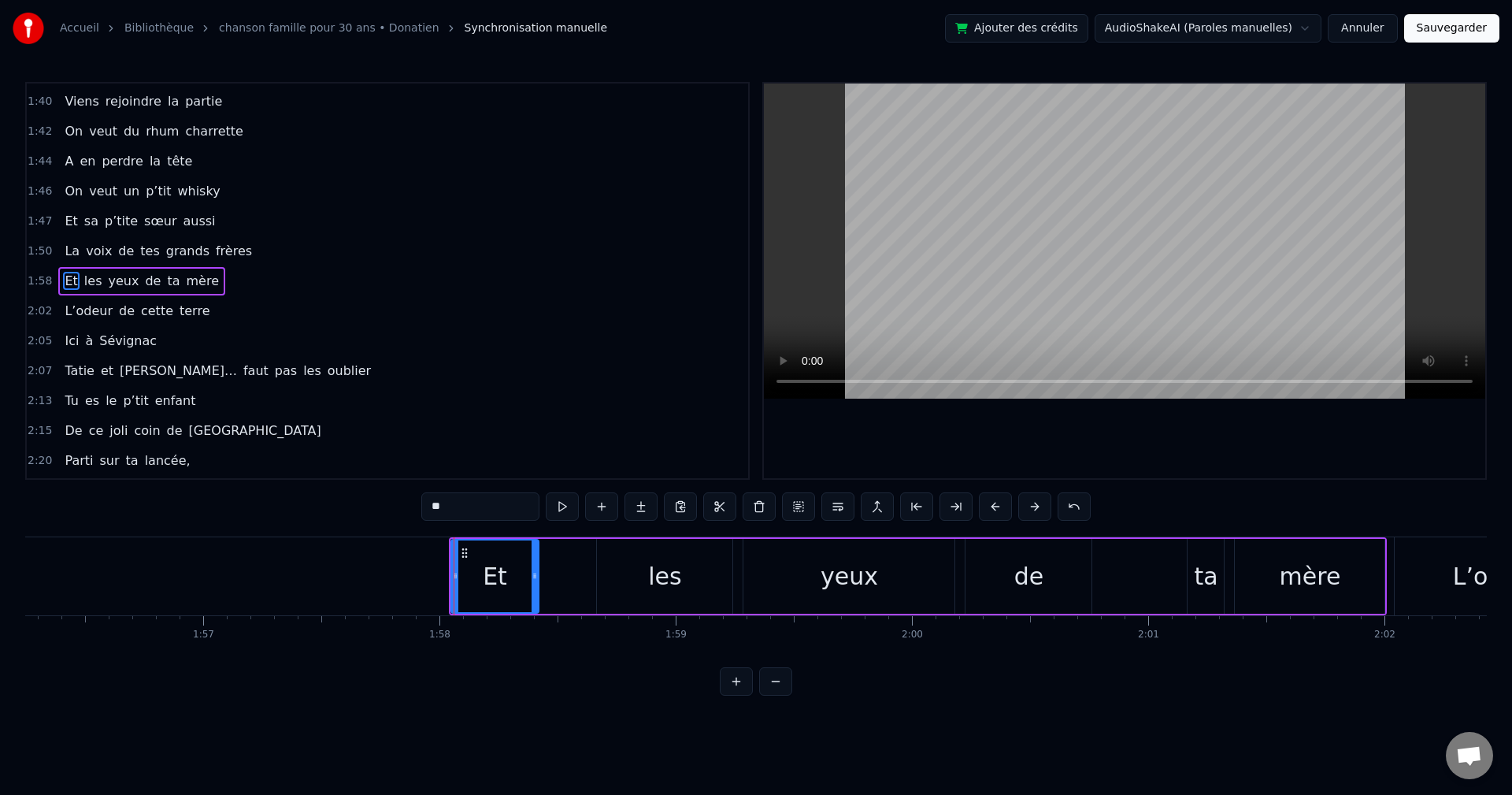
click at [66, 290] on div "Et les yeux de ta mère" at bounding box center [142, 282] width 167 height 29
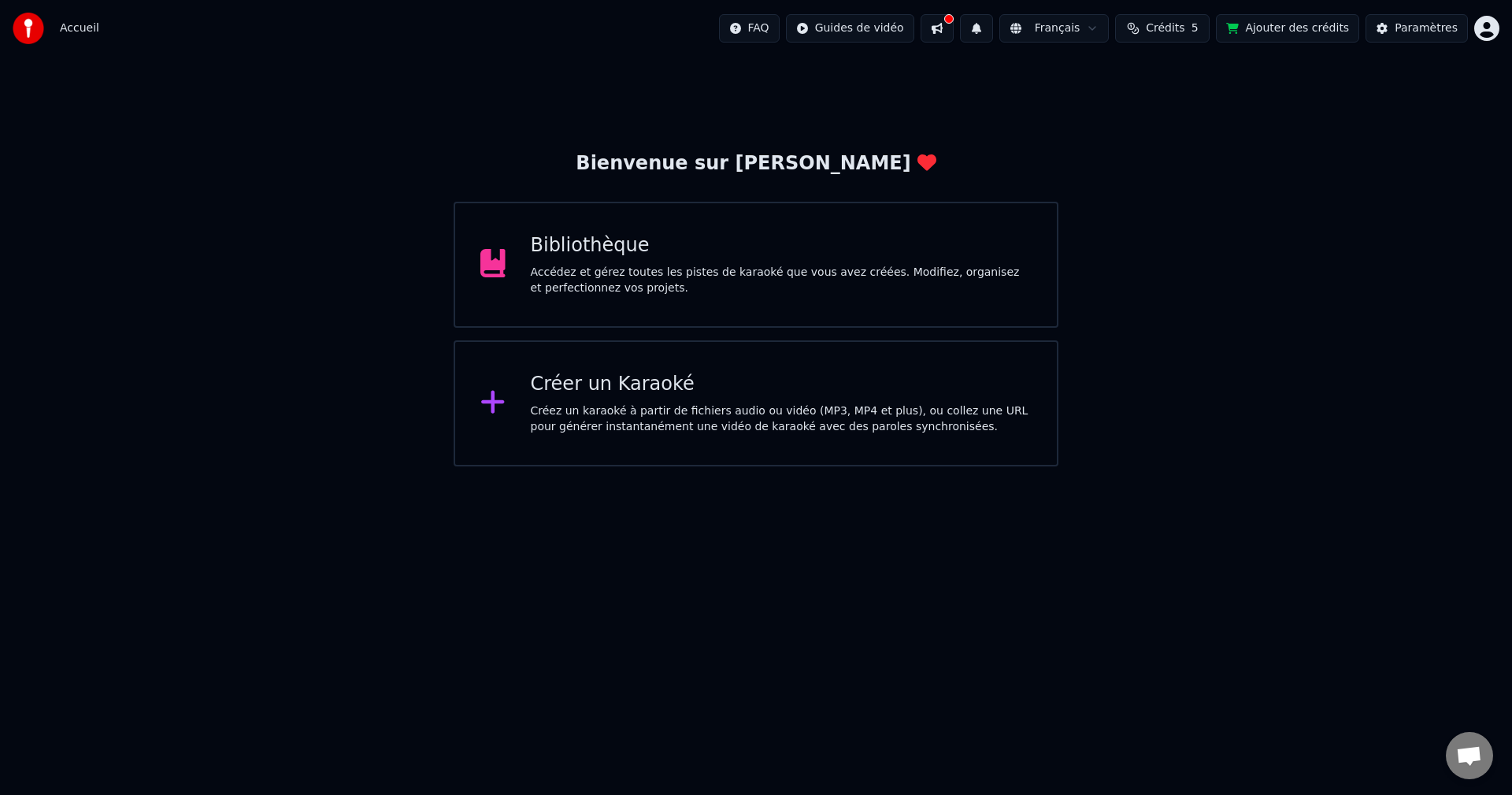
click at [819, 256] on div "Bibliothèque" at bounding box center [781, 246] width 501 height 25
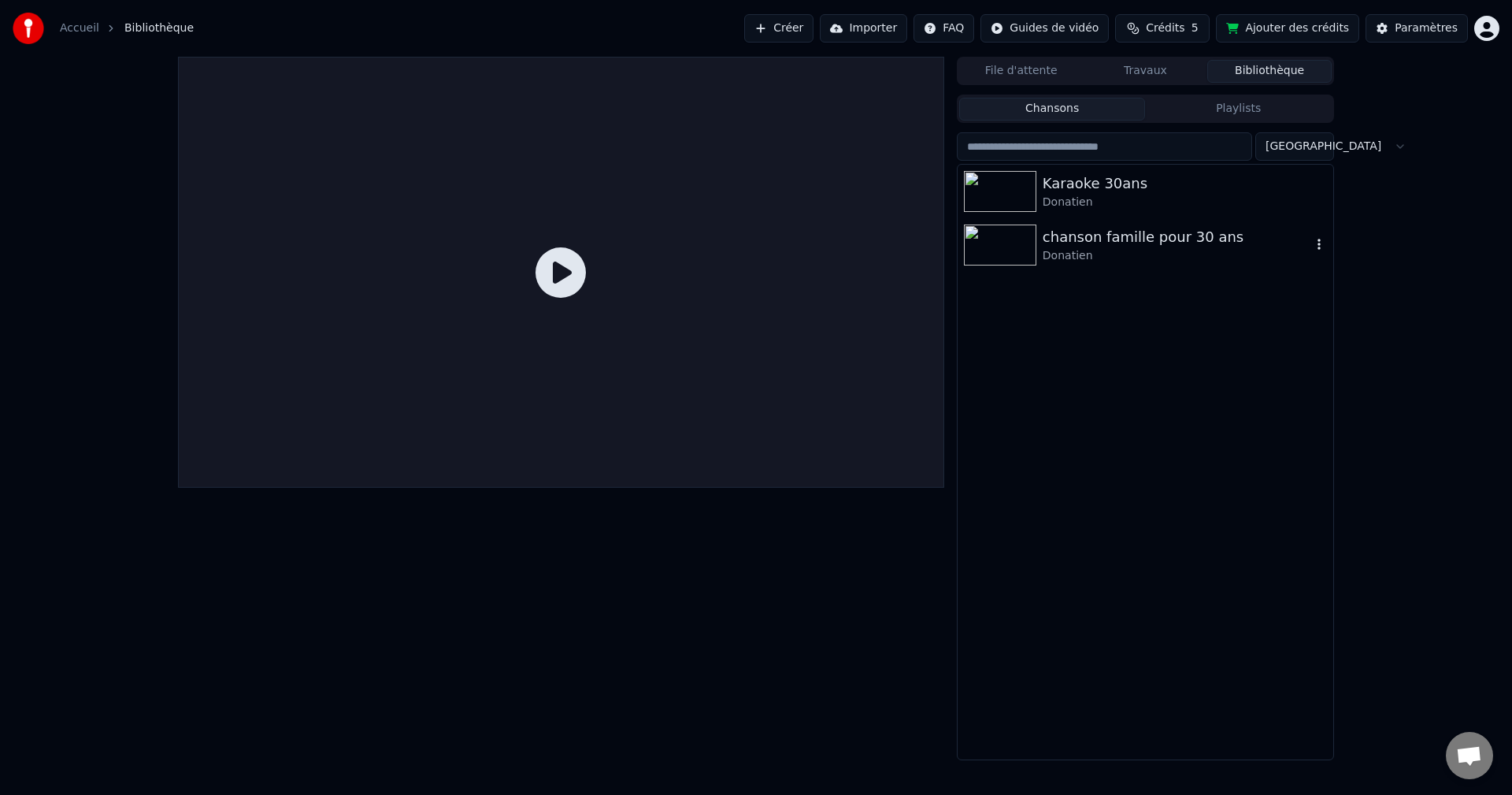
click at [1140, 239] on div "chanson famille pour 30 ans" at bounding box center [1177, 237] width 268 height 22
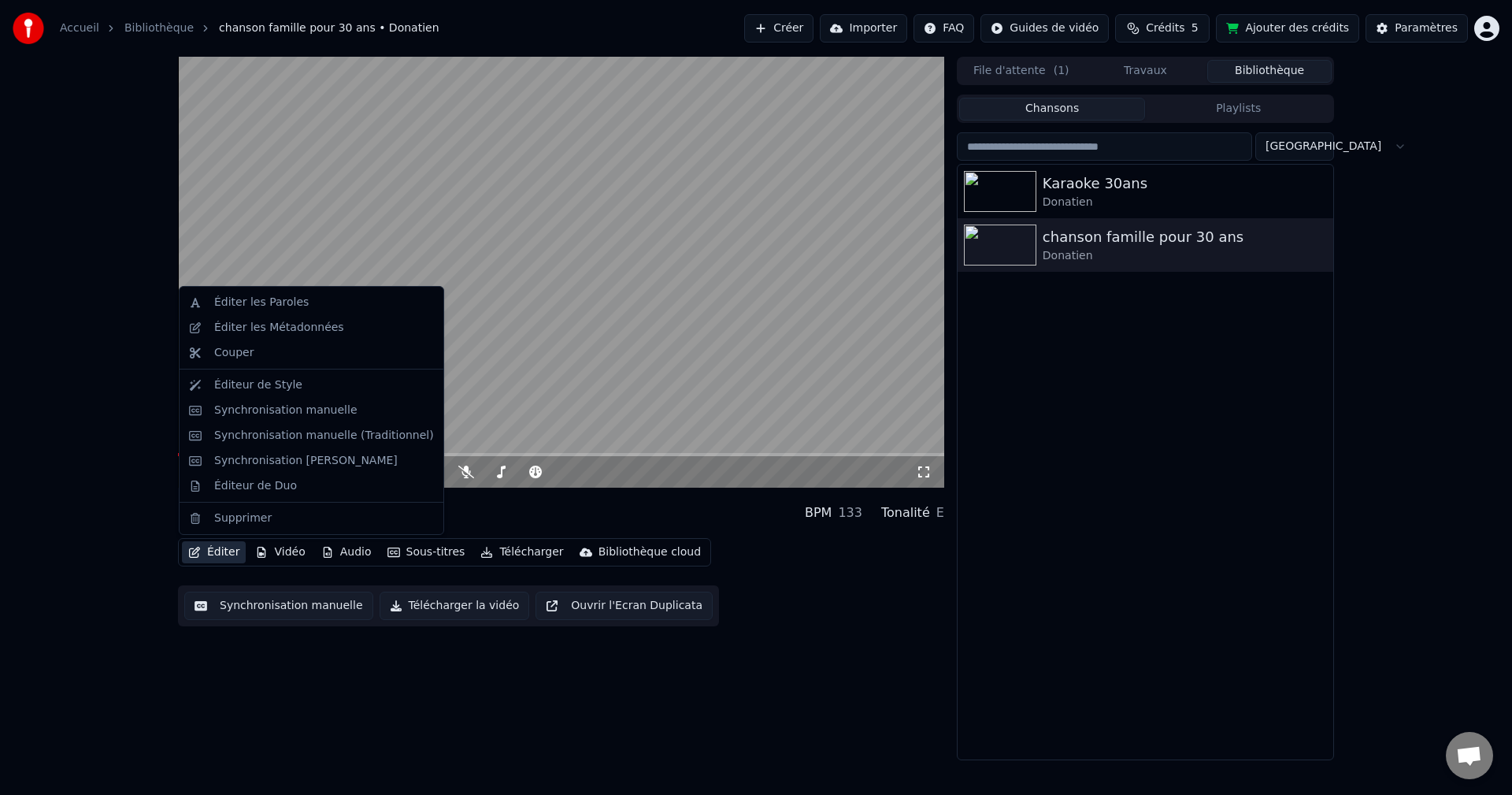
click at [208, 555] on button "Éditer" at bounding box center [213, 552] width 64 height 22
click at [341, 414] on div "Synchronisation manuelle" at bounding box center [324, 410] width 220 height 16
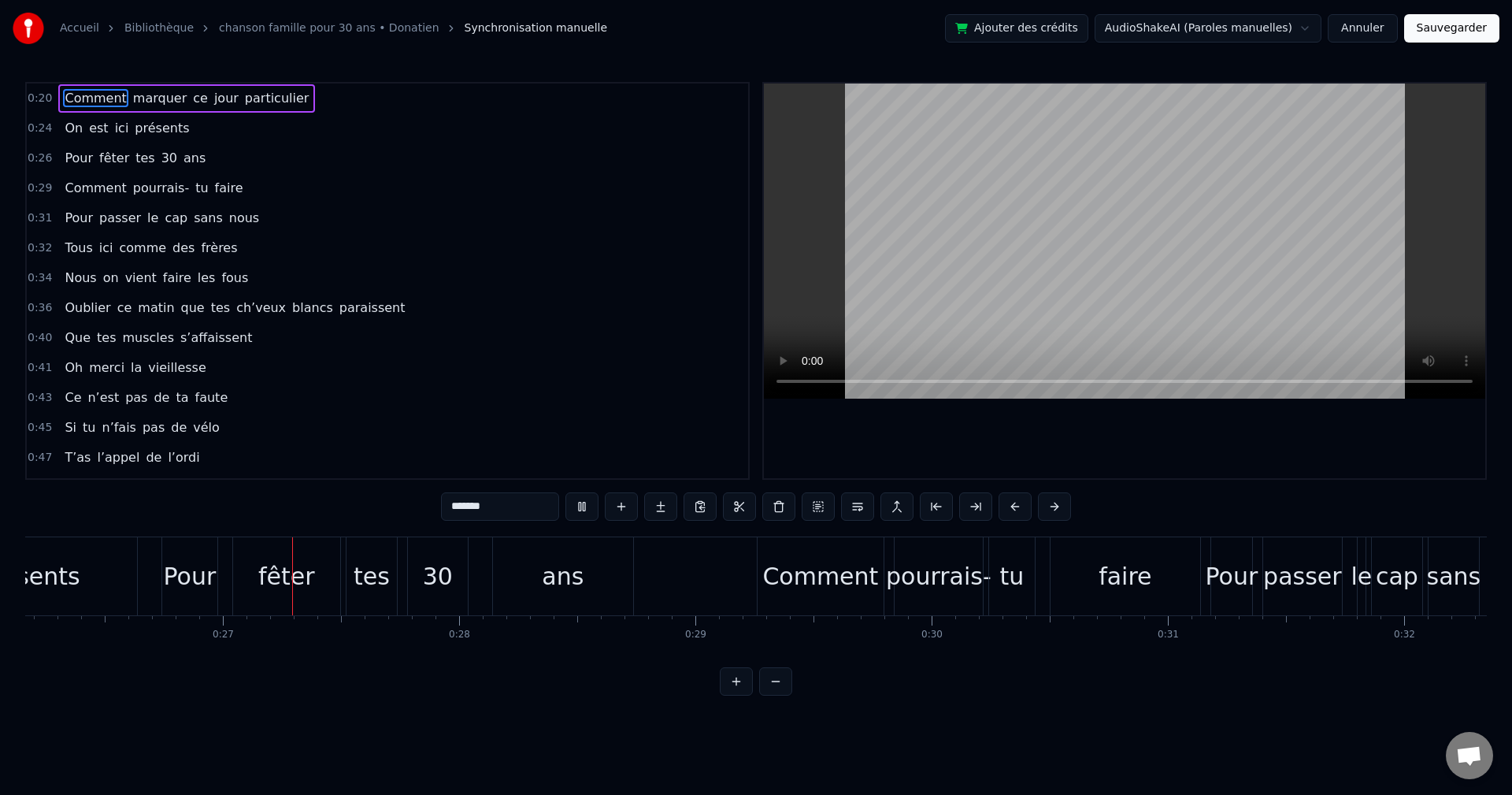
scroll to position [0, 6184]
click at [787, 721] on html "Accueil Bibliothèque chanson famille pour 30 ans • Donatien Synchronisation man…" at bounding box center [756, 360] width 1512 height 721
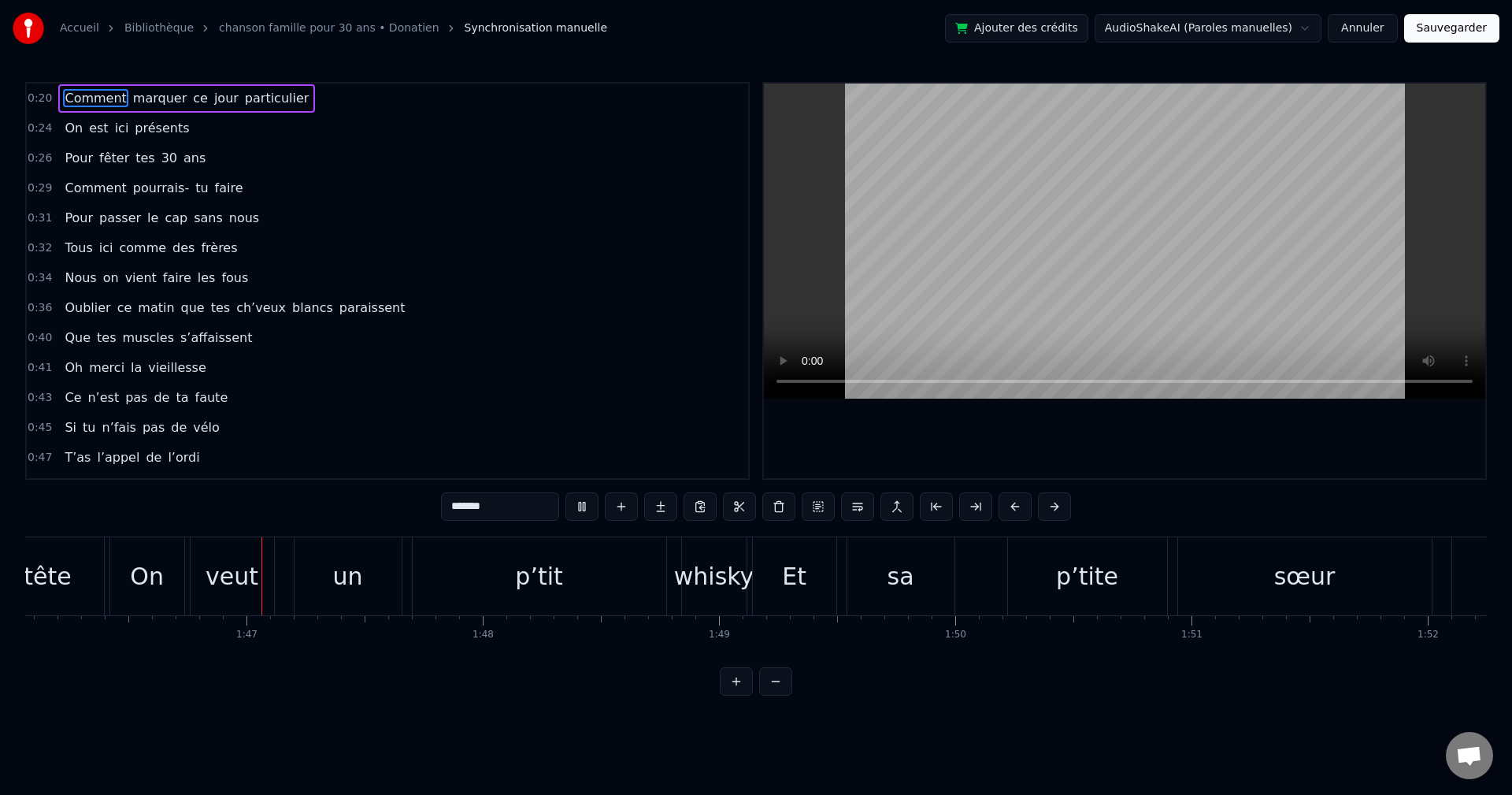
scroll to position [0, 25066]
click at [922, 295] on video at bounding box center [1125, 241] width 721 height 315
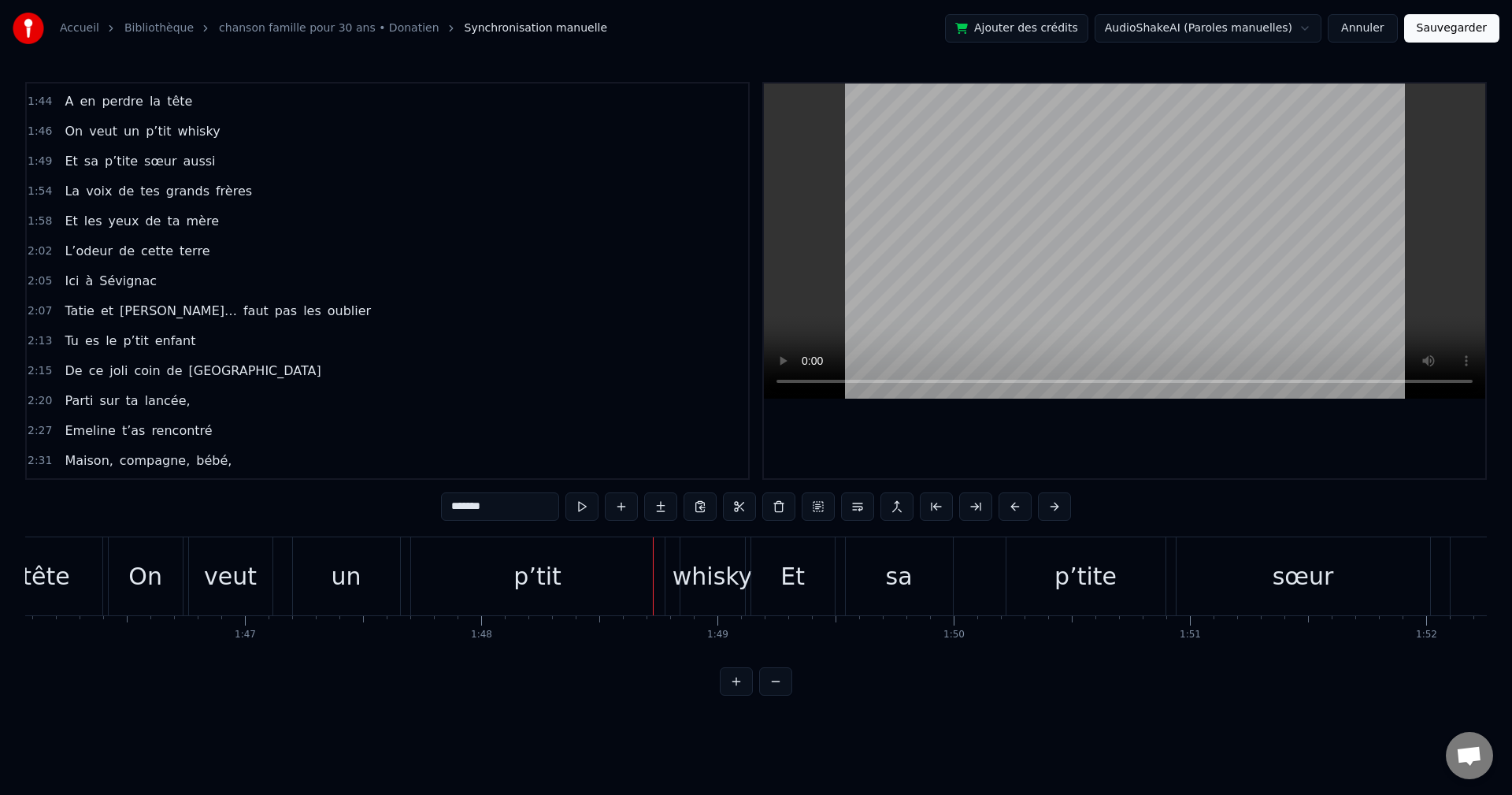
scroll to position [1262, 0]
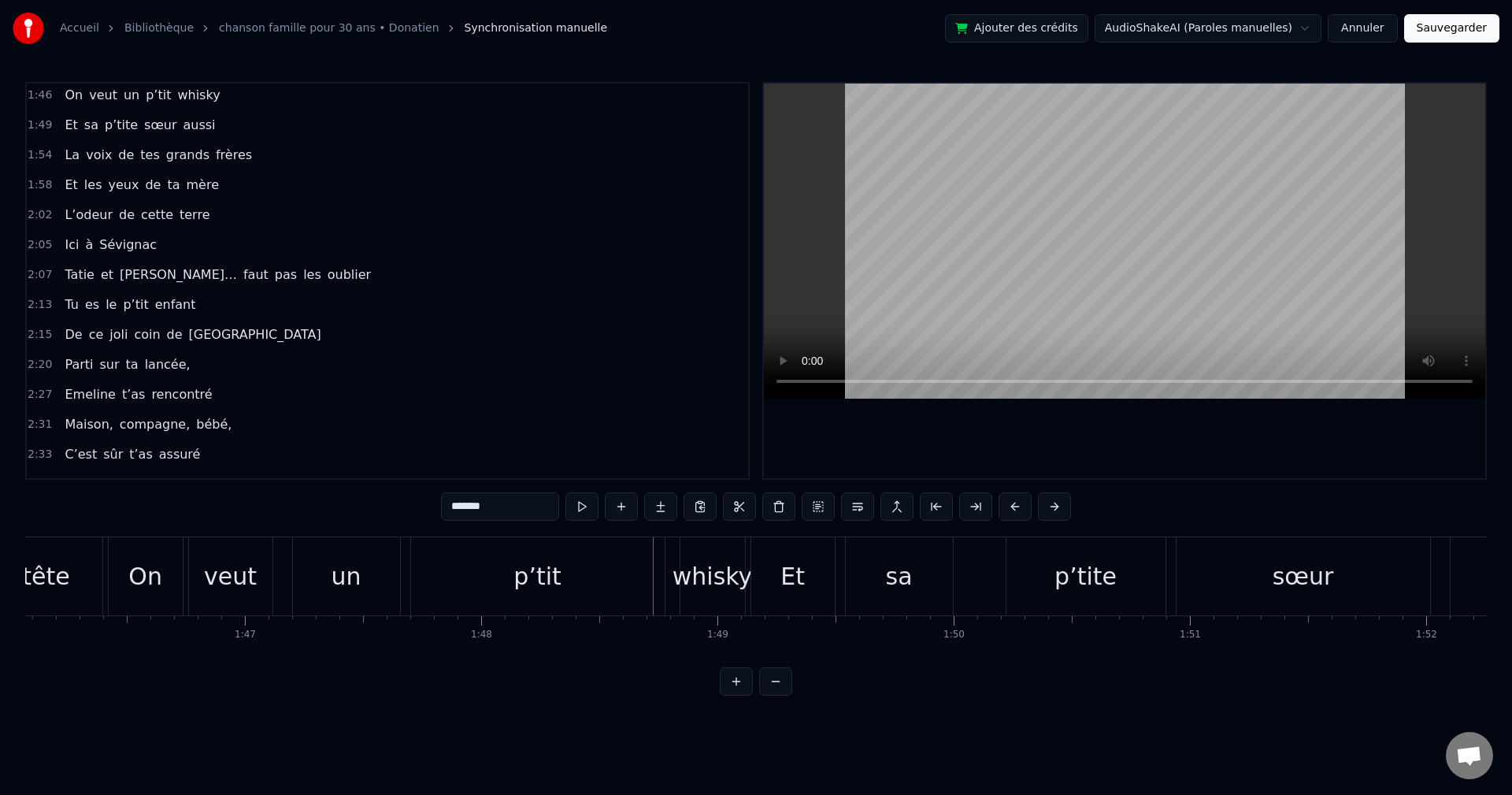
click at [1373, 30] on button "Annuler" at bounding box center [1363, 29] width 69 height 29
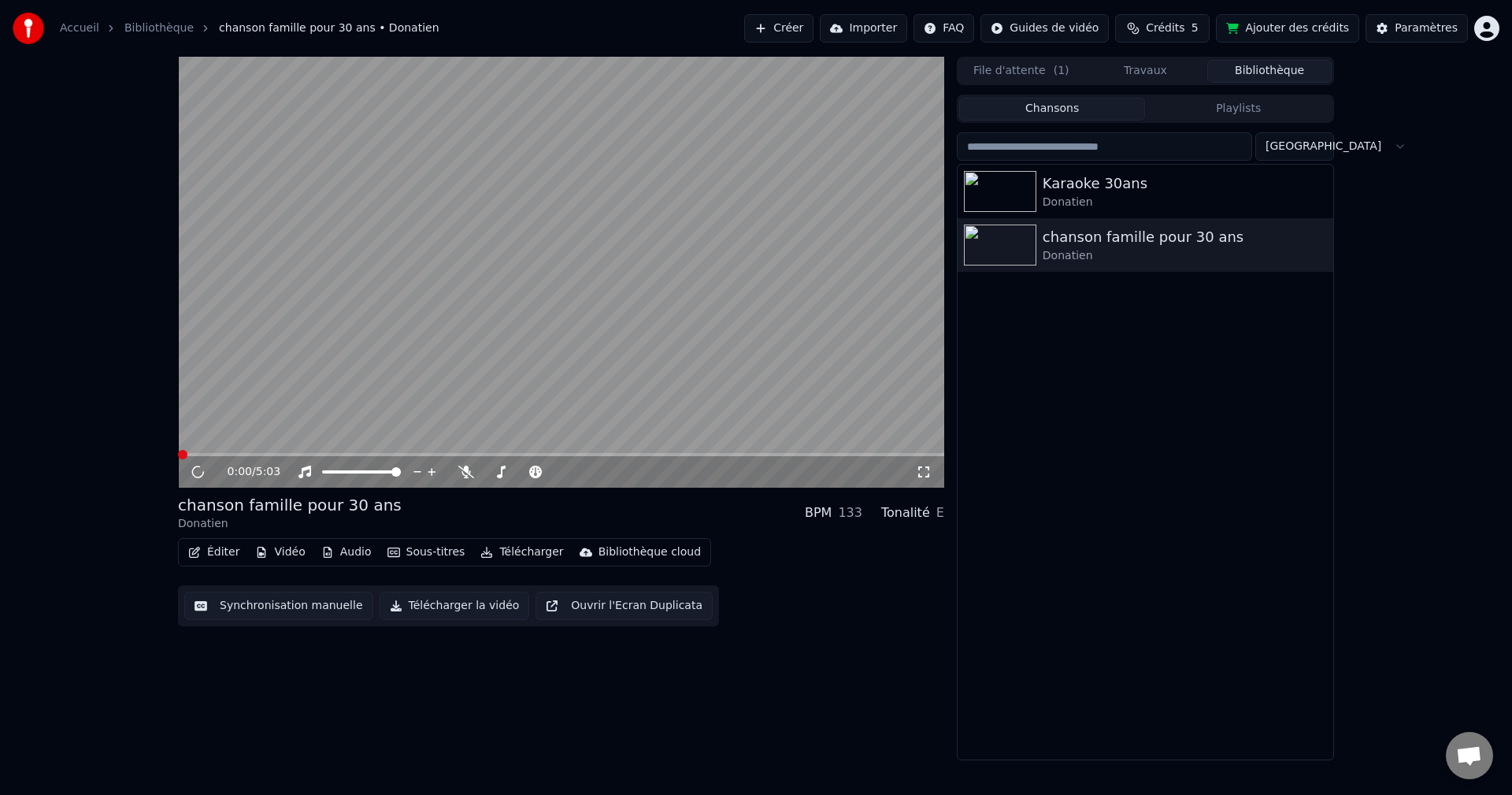
click at [220, 558] on button "Éditer" at bounding box center [213, 552] width 64 height 22
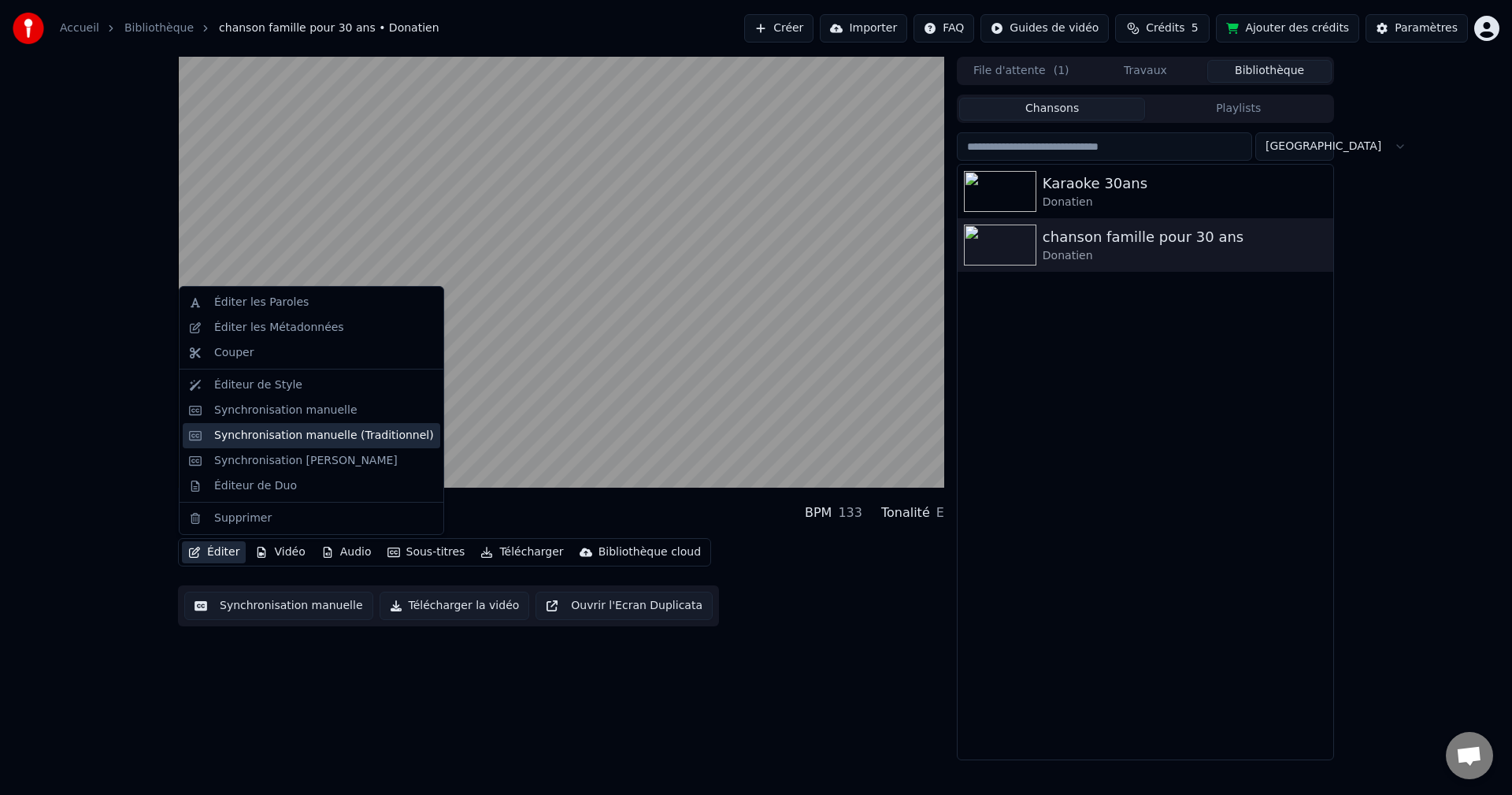
click at [391, 440] on div "Synchronisation manuelle (Traditionnel)" at bounding box center [324, 436] width 220 height 16
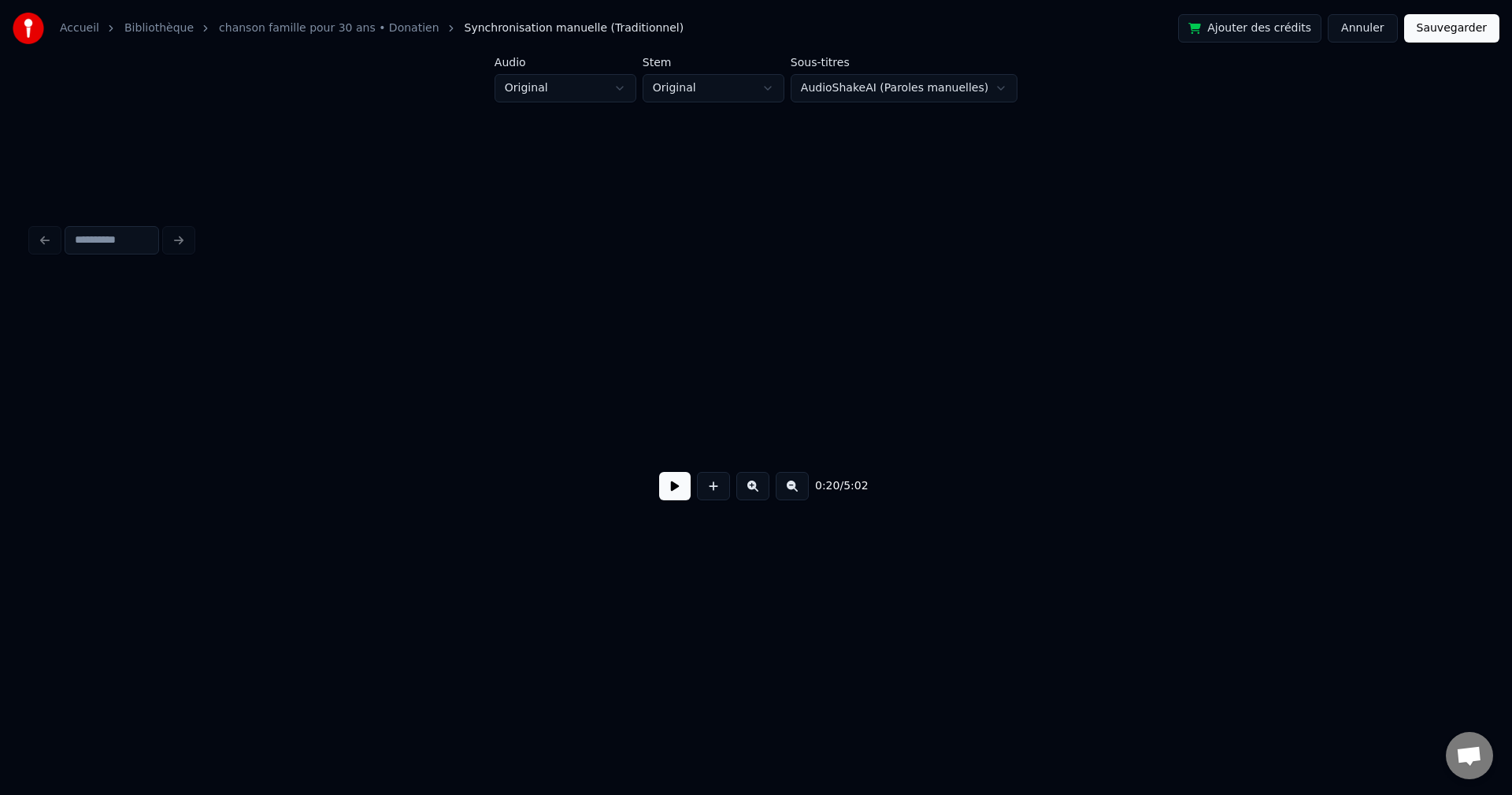
scroll to position [0, 3305]
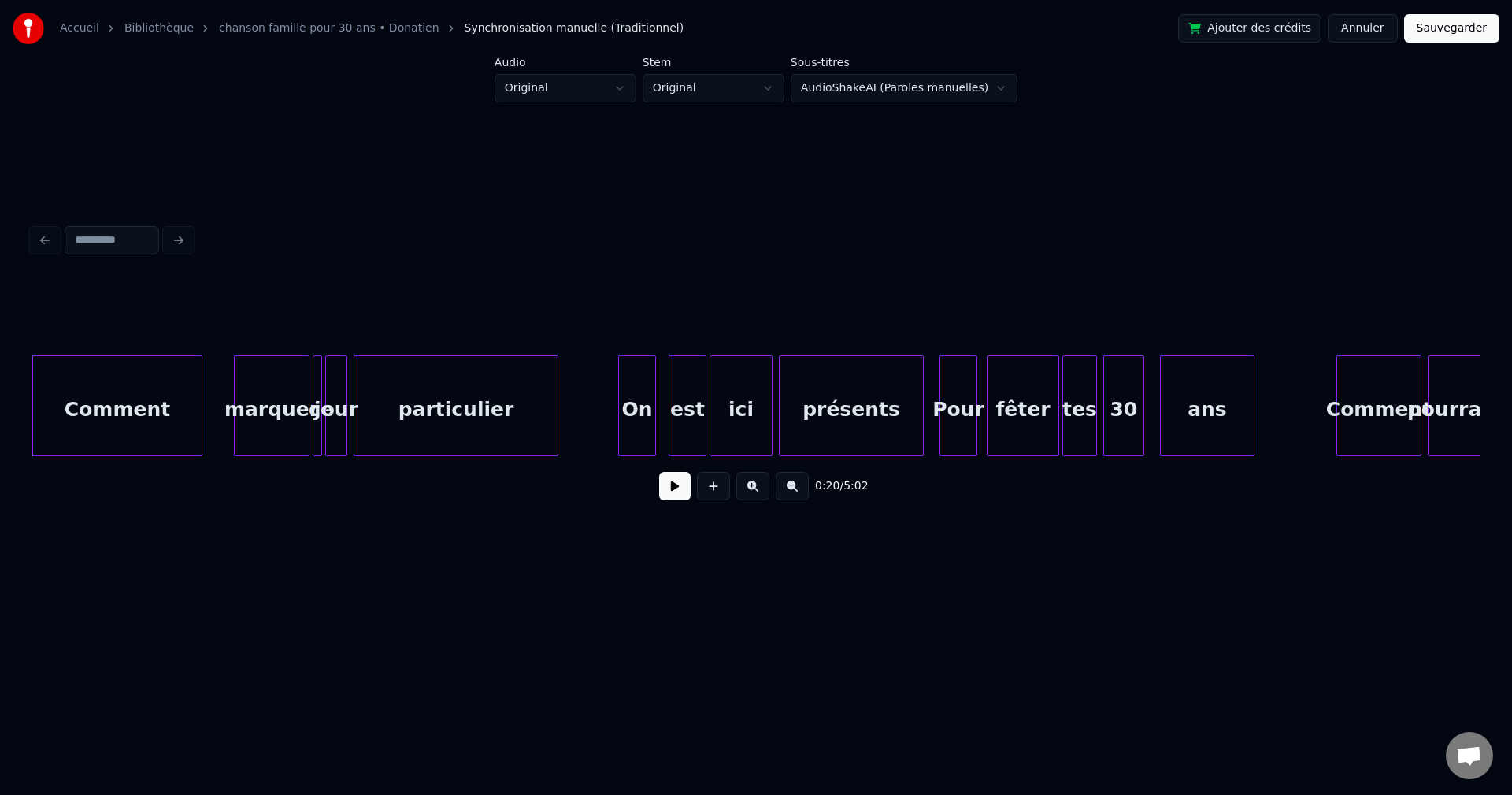
click at [666, 489] on button at bounding box center [675, 487] width 31 height 29
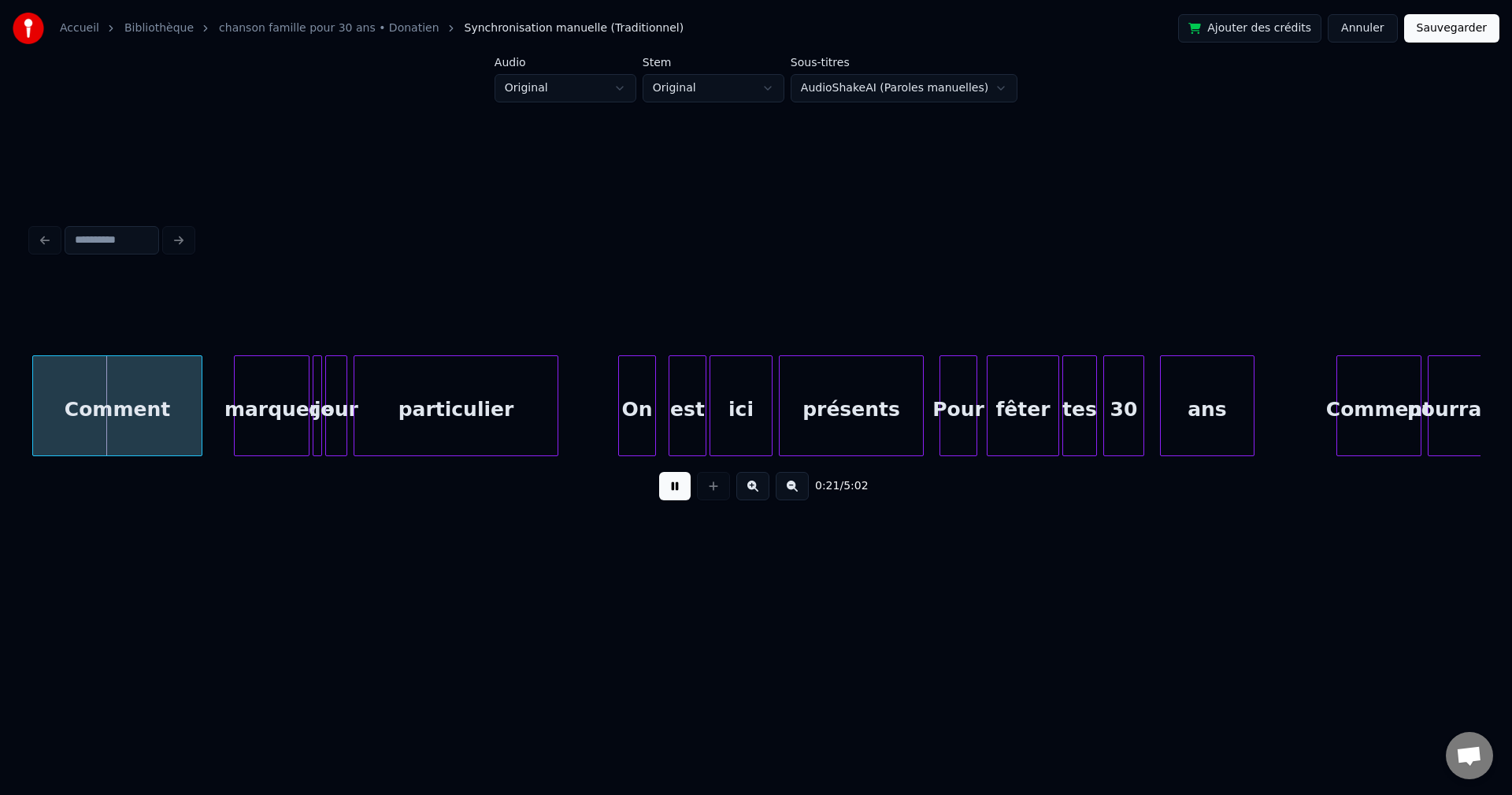
click at [666, 489] on button at bounding box center [675, 487] width 31 height 29
click at [1388, 27] on button "Annuler" at bounding box center [1363, 29] width 69 height 29
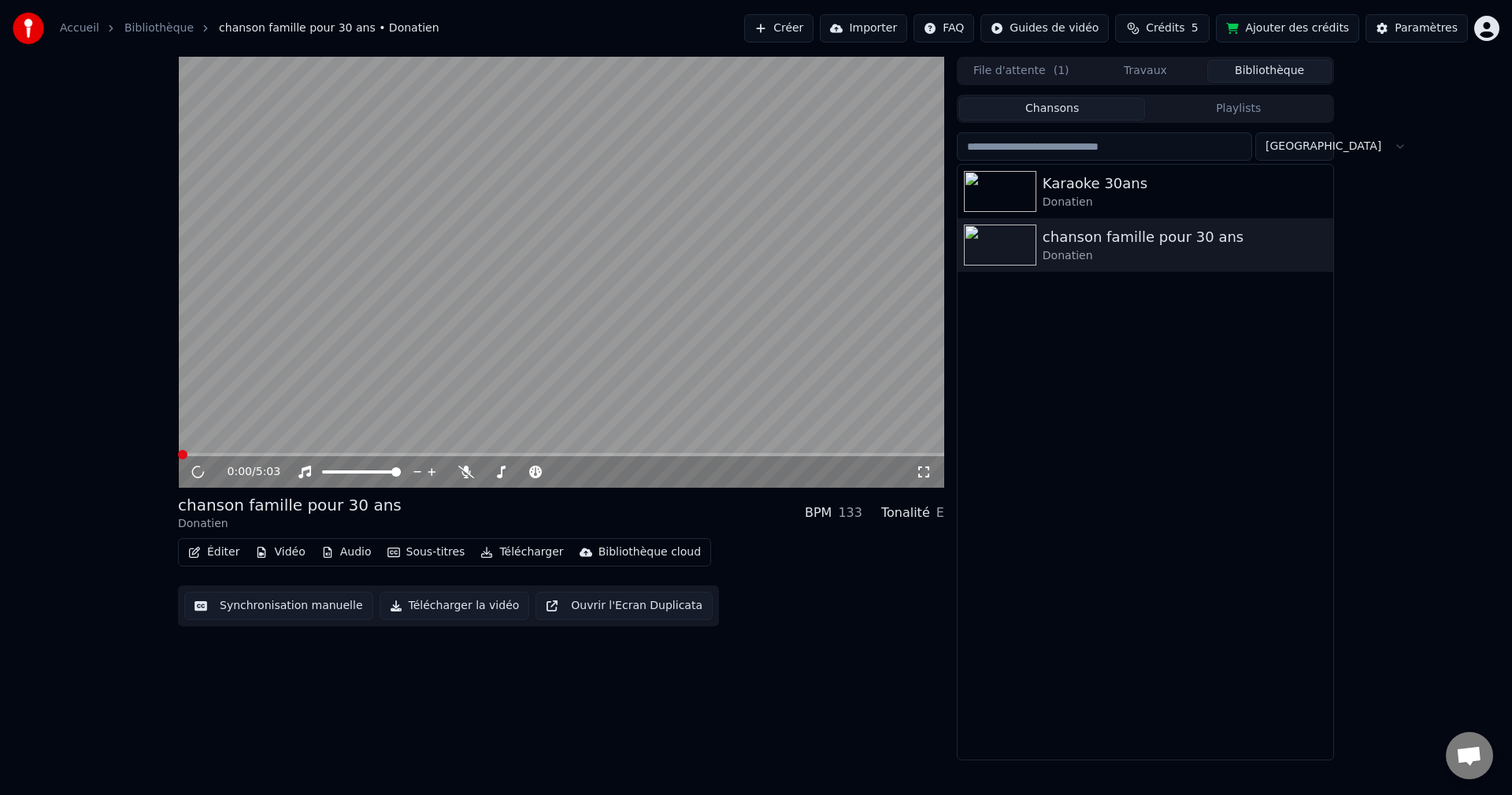
click at [224, 548] on button "Éditer" at bounding box center [213, 552] width 64 height 22
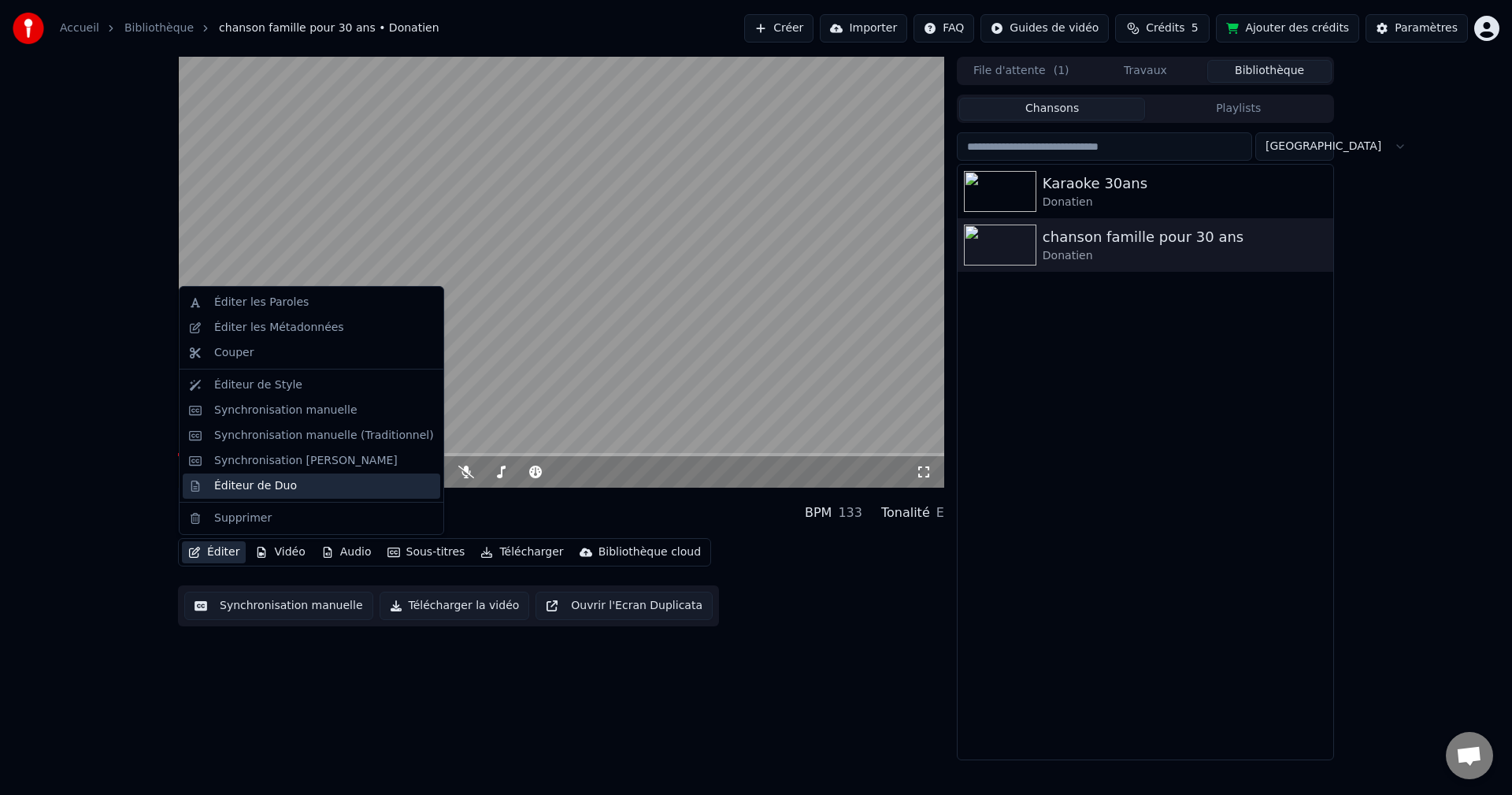
click at [314, 484] on div "Éditeur de Duo" at bounding box center [324, 487] width 220 height 16
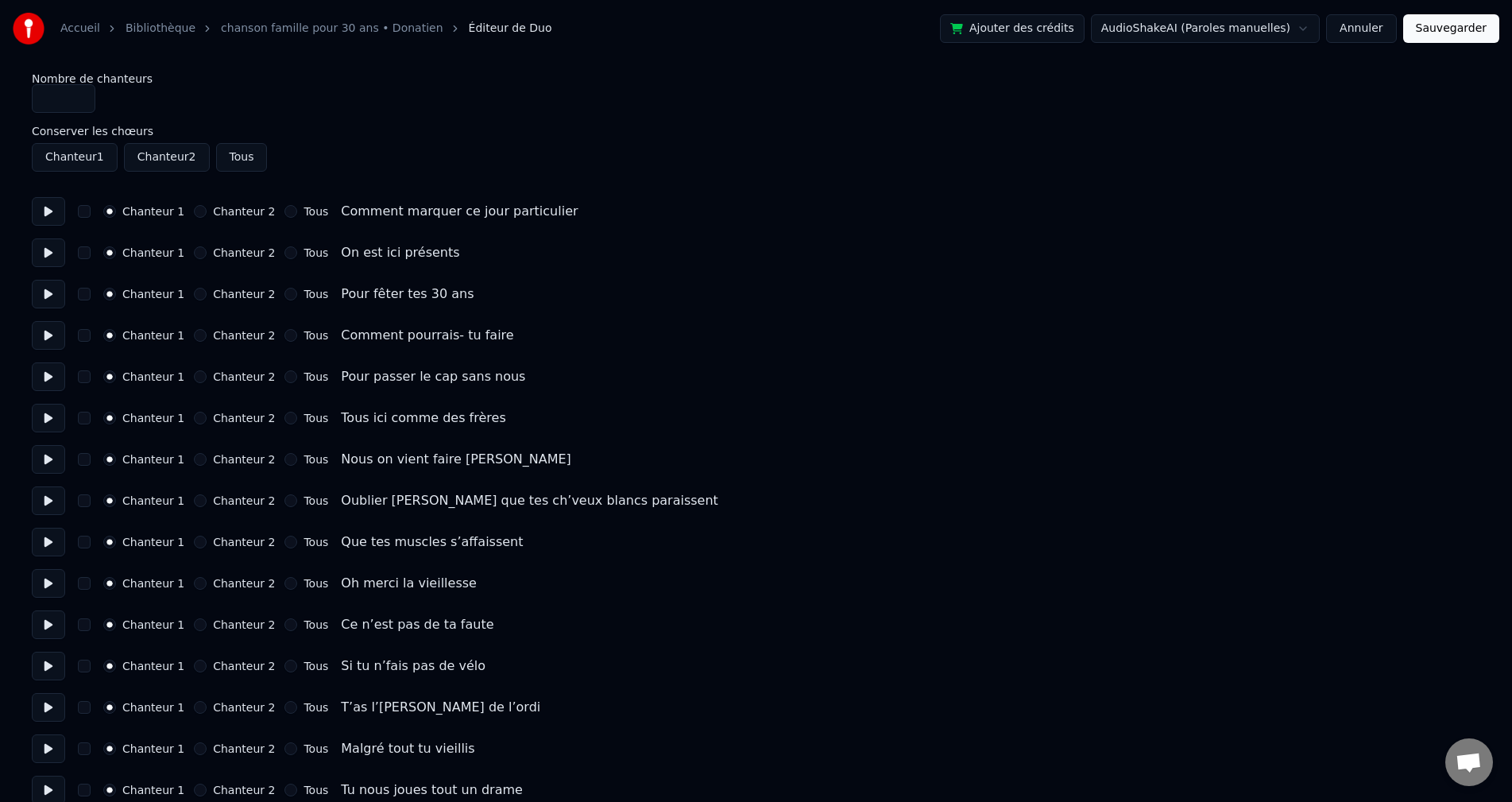
click at [1366, 26] on button "Annuler" at bounding box center [1361, 29] width 70 height 29
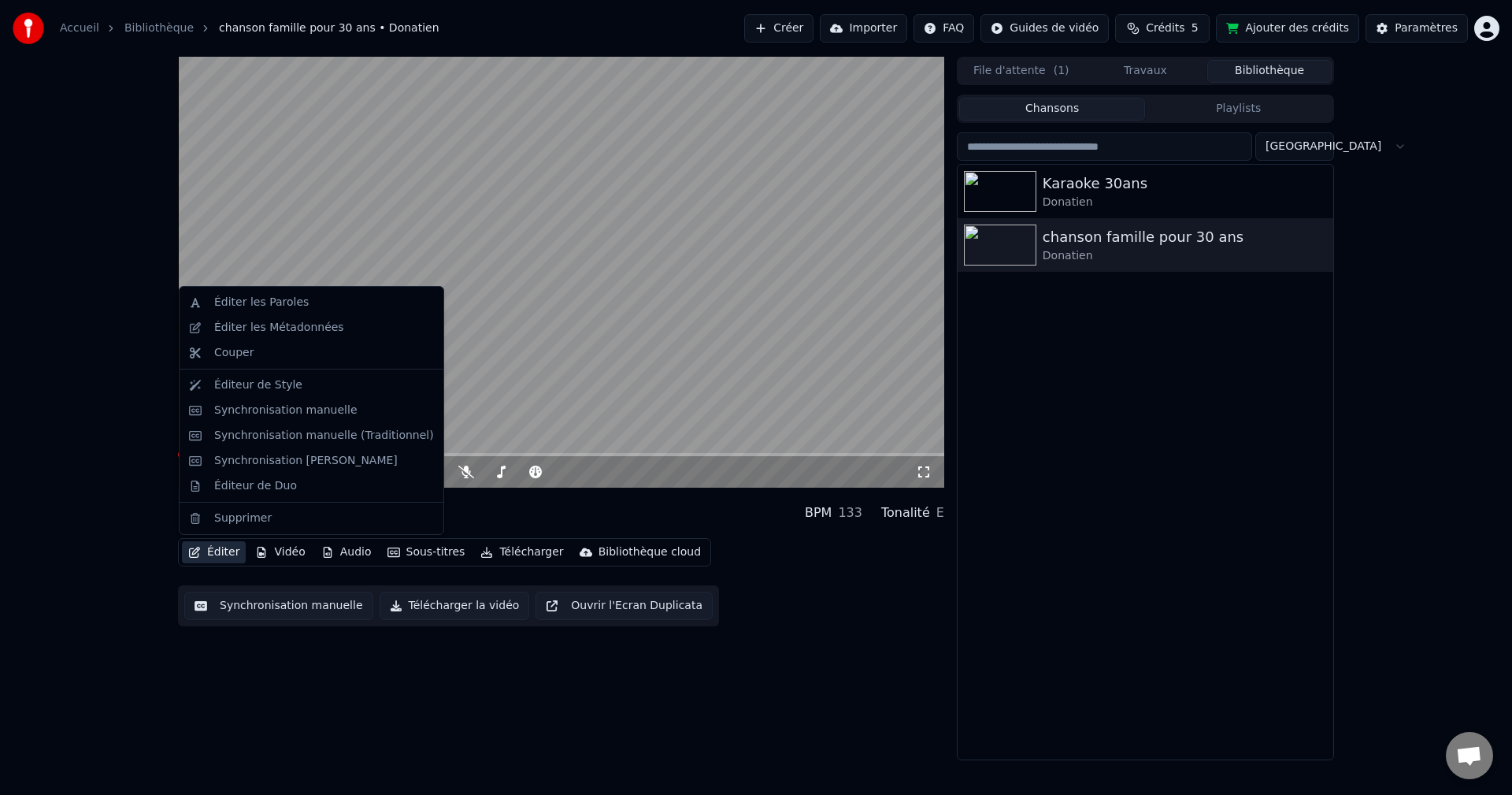
click at [222, 554] on button "Éditer" at bounding box center [213, 552] width 64 height 22
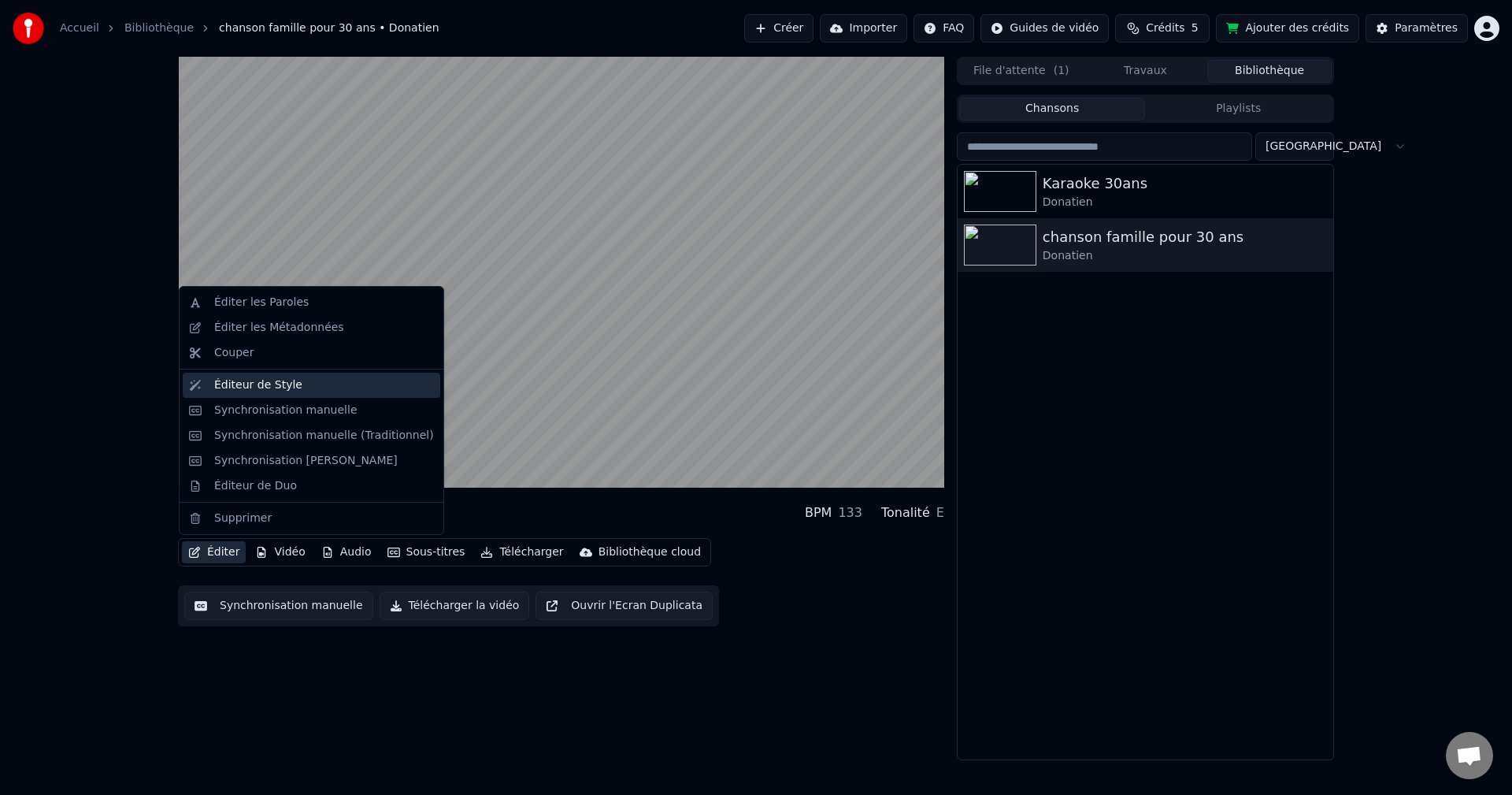
click at [382, 388] on div "Éditeur de Style" at bounding box center [324, 386] width 220 height 16
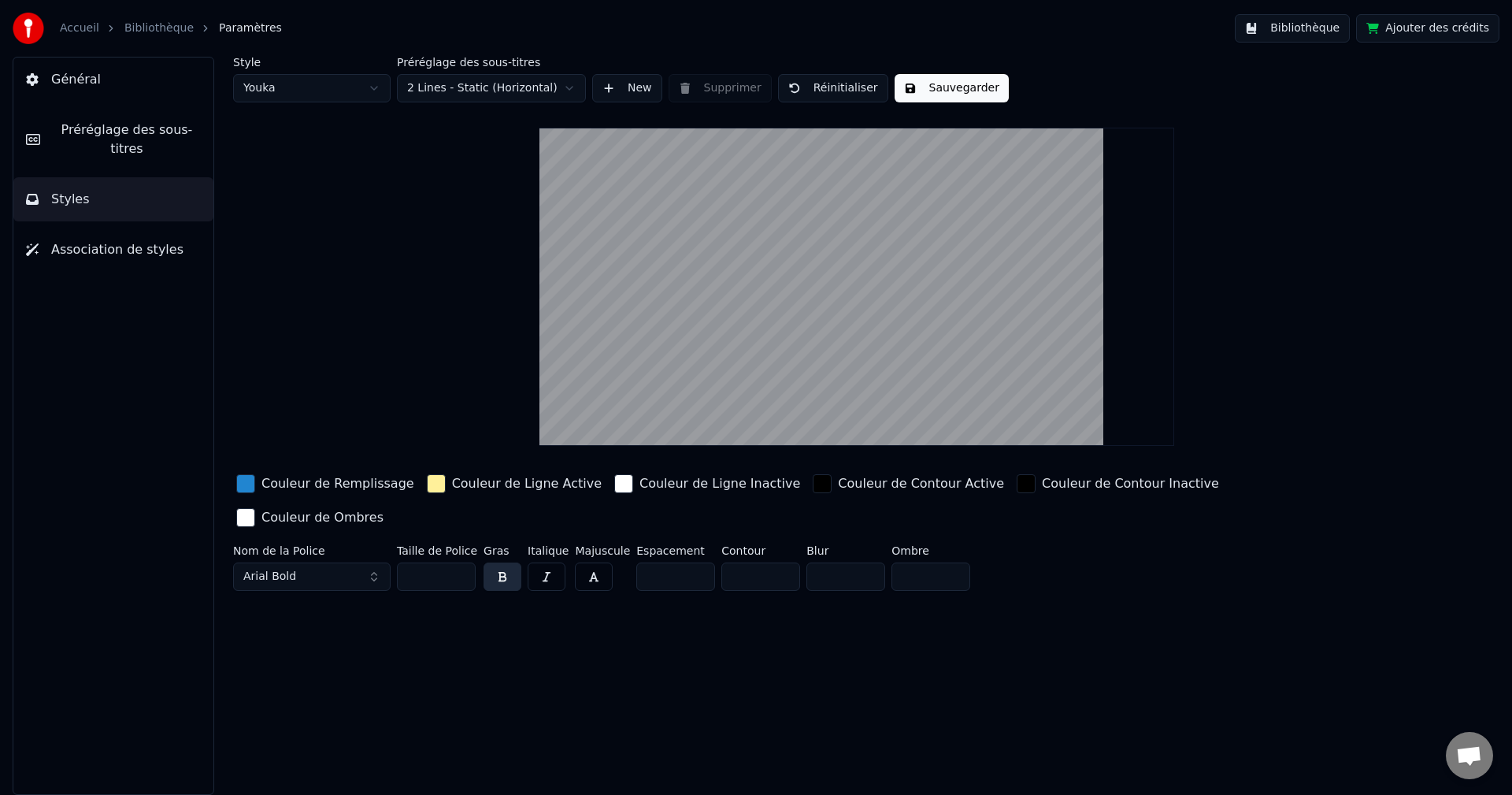
click at [147, 22] on link "Bibliothèque" at bounding box center [159, 29] width 69 height 16
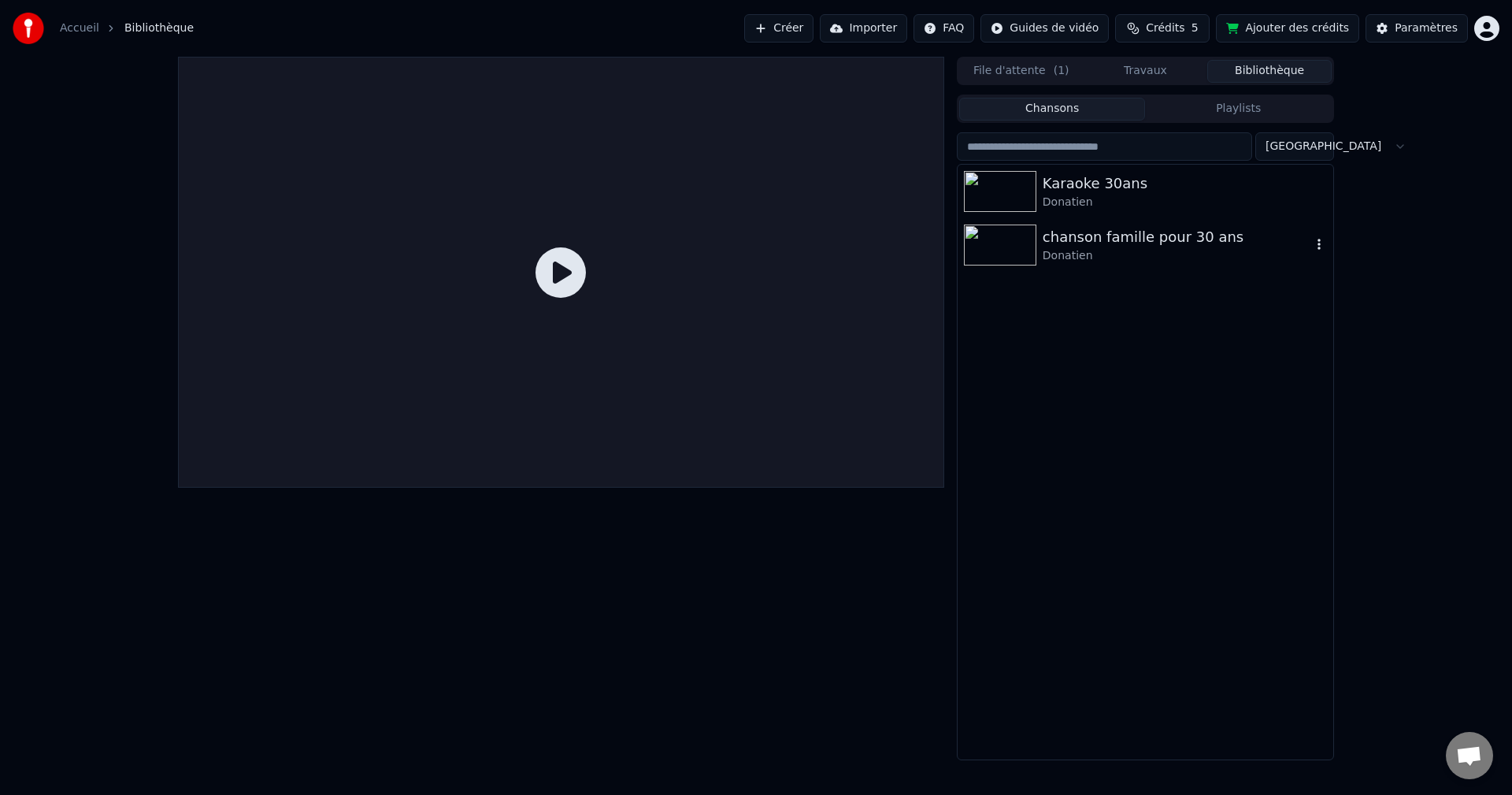
click at [1153, 245] on div "chanson famille pour 30 ans" at bounding box center [1177, 237] width 268 height 22
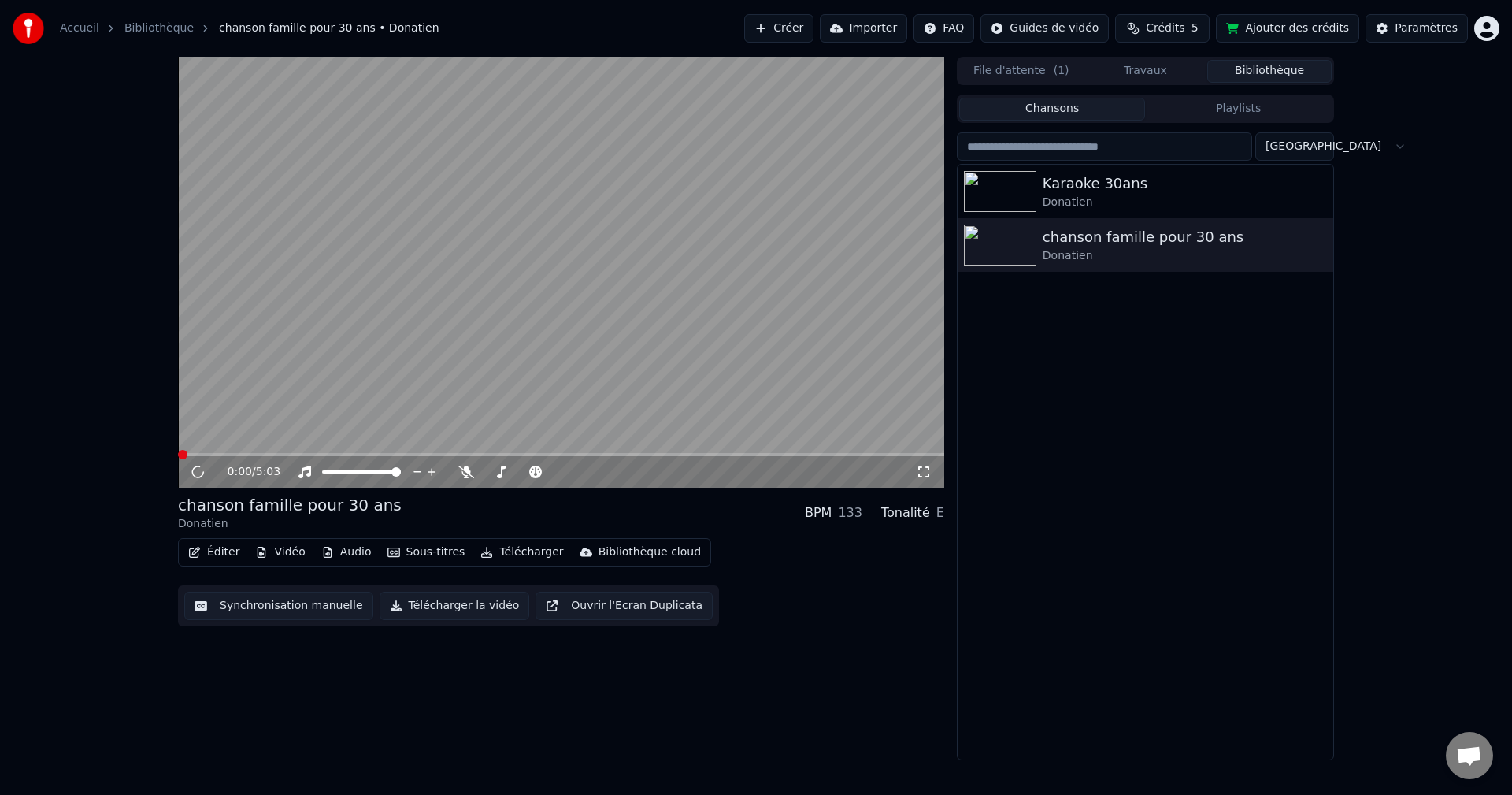
click at [194, 556] on icon "button" at bounding box center [194, 553] width 12 height 11
click at [217, 547] on button "Éditer" at bounding box center [213, 552] width 64 height 22
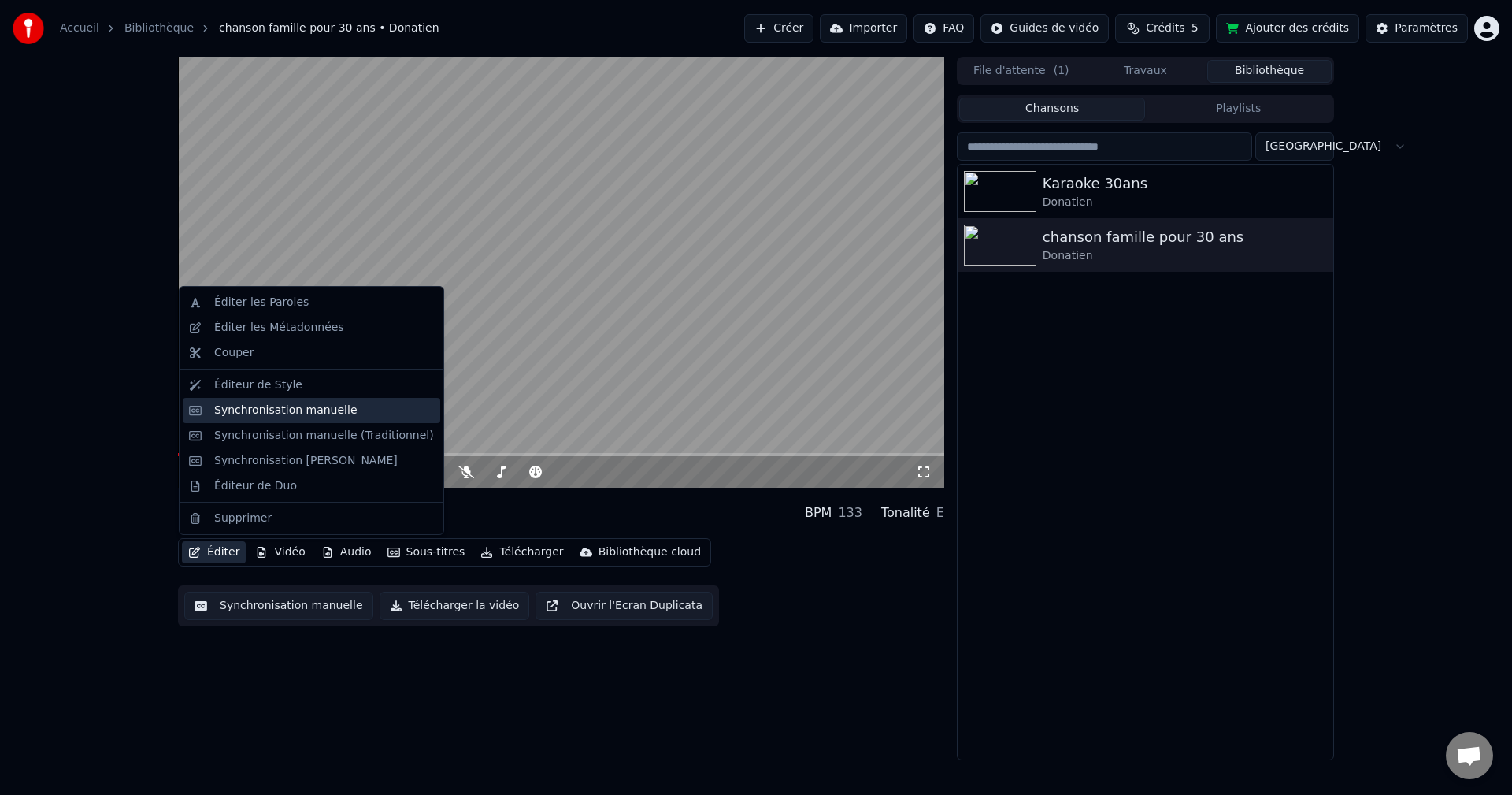
click at [328, 416] on div "Synchronisation manuelle" at bounding box center [285, 410] width 144 height 16
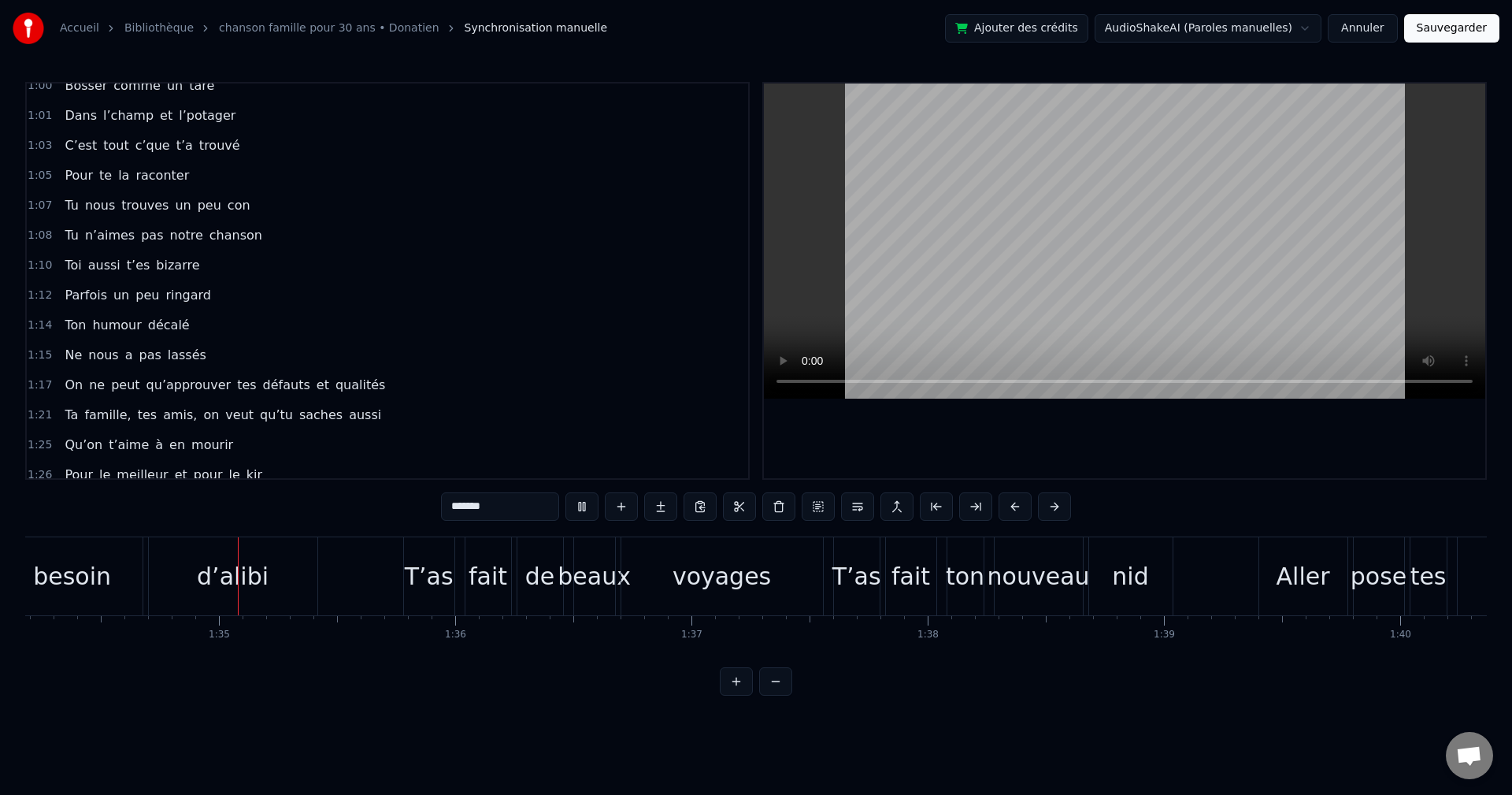
scroll to position [0, 22258]
click at [1267, 30] on html "Accueil Bibliothèque chanson famille pour 30 ans • Donatien Synchronisation man…" at bounding box center [756, 360] width 1512 height 721
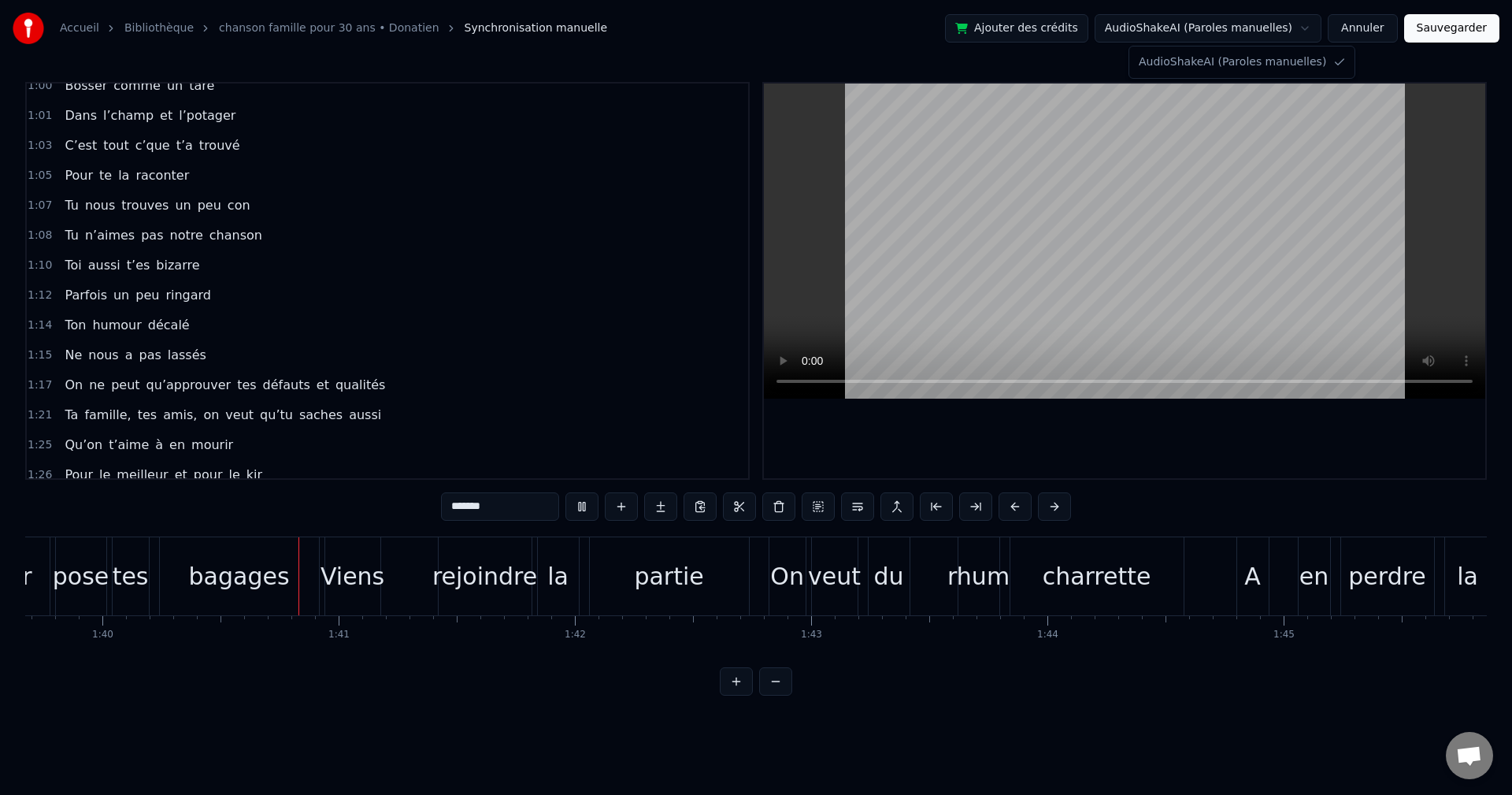
scroll to position [0, 23579]
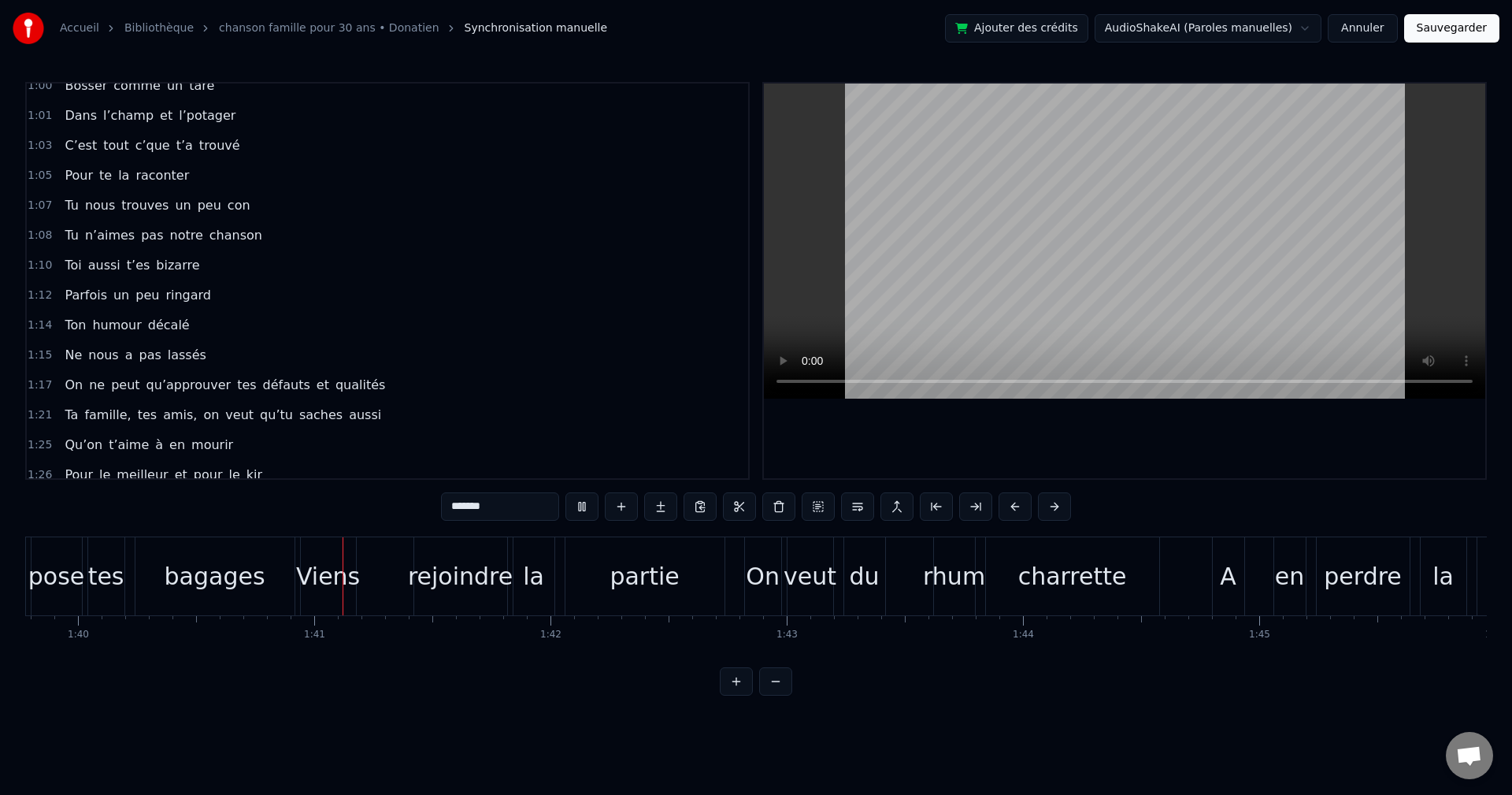
click at [1278, 25] on html "Accueil Bibliothèque chanson famille pour 30 ans • Donatien Synchronisation man…" at bounding box center [756, 360] width 1512 height 721
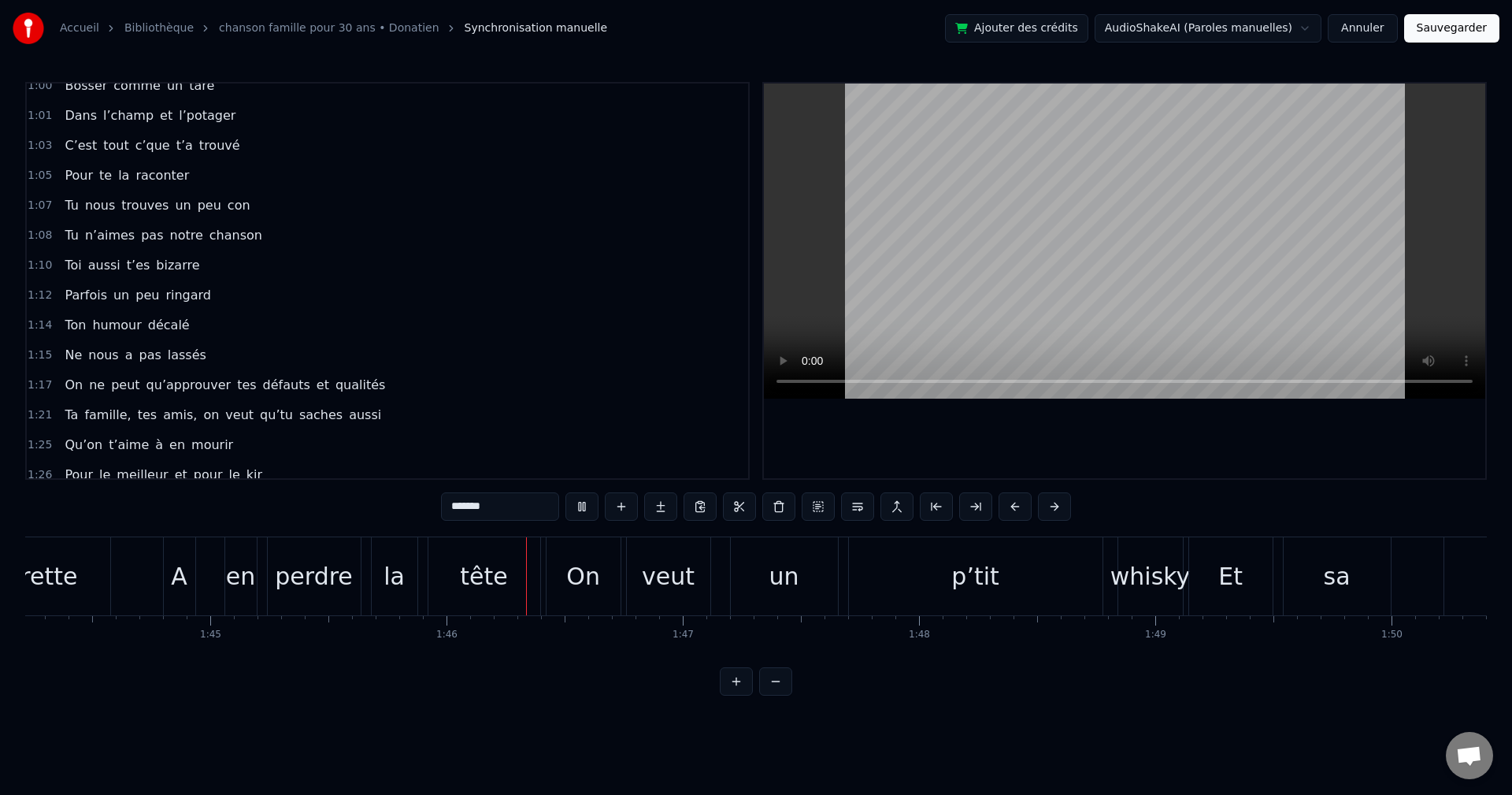
scroll to position [0, 24909]
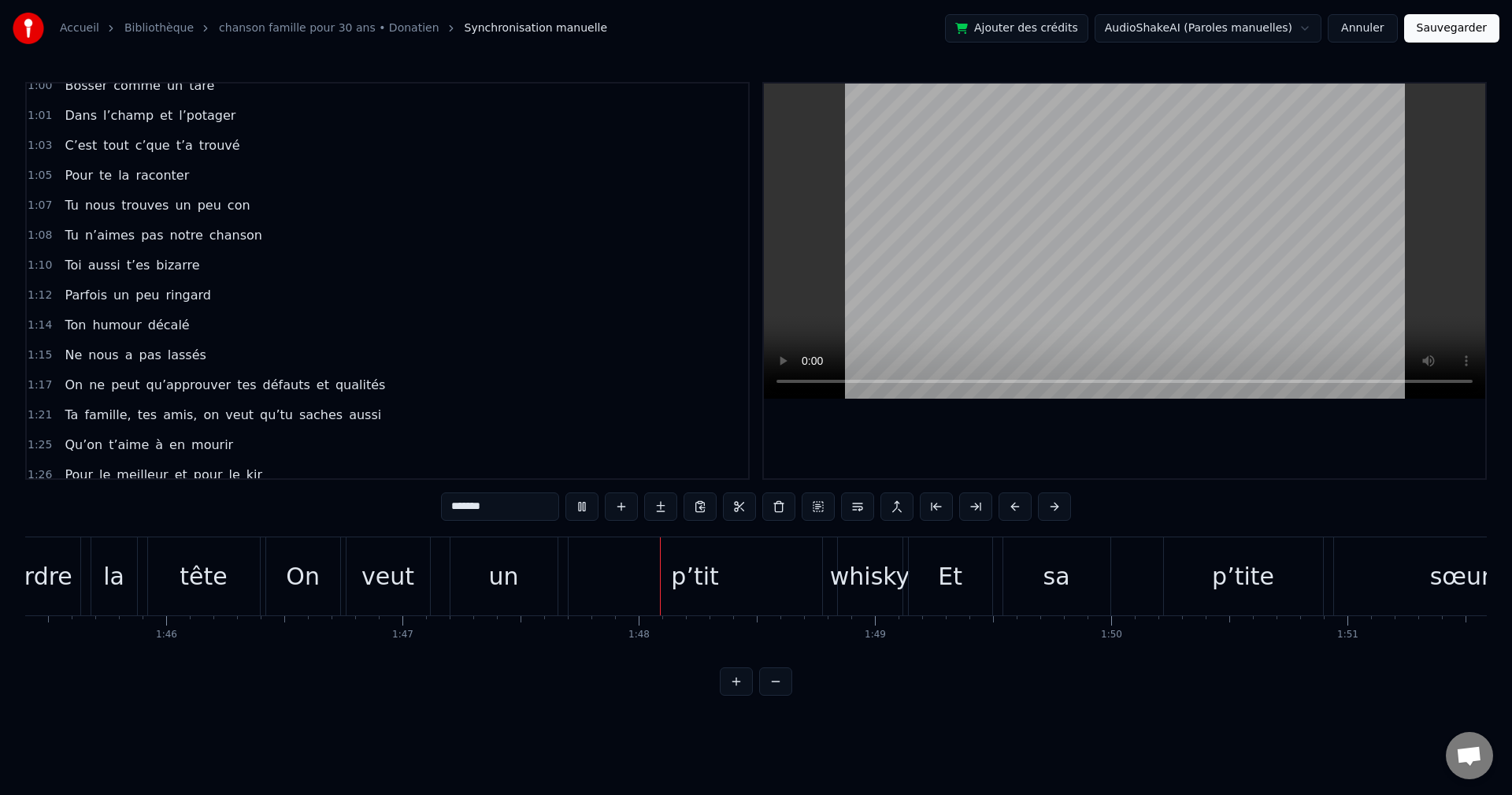
click at [1376, 25] on button "Annuler" at bounding box center [1363, 29] width 69 height 29
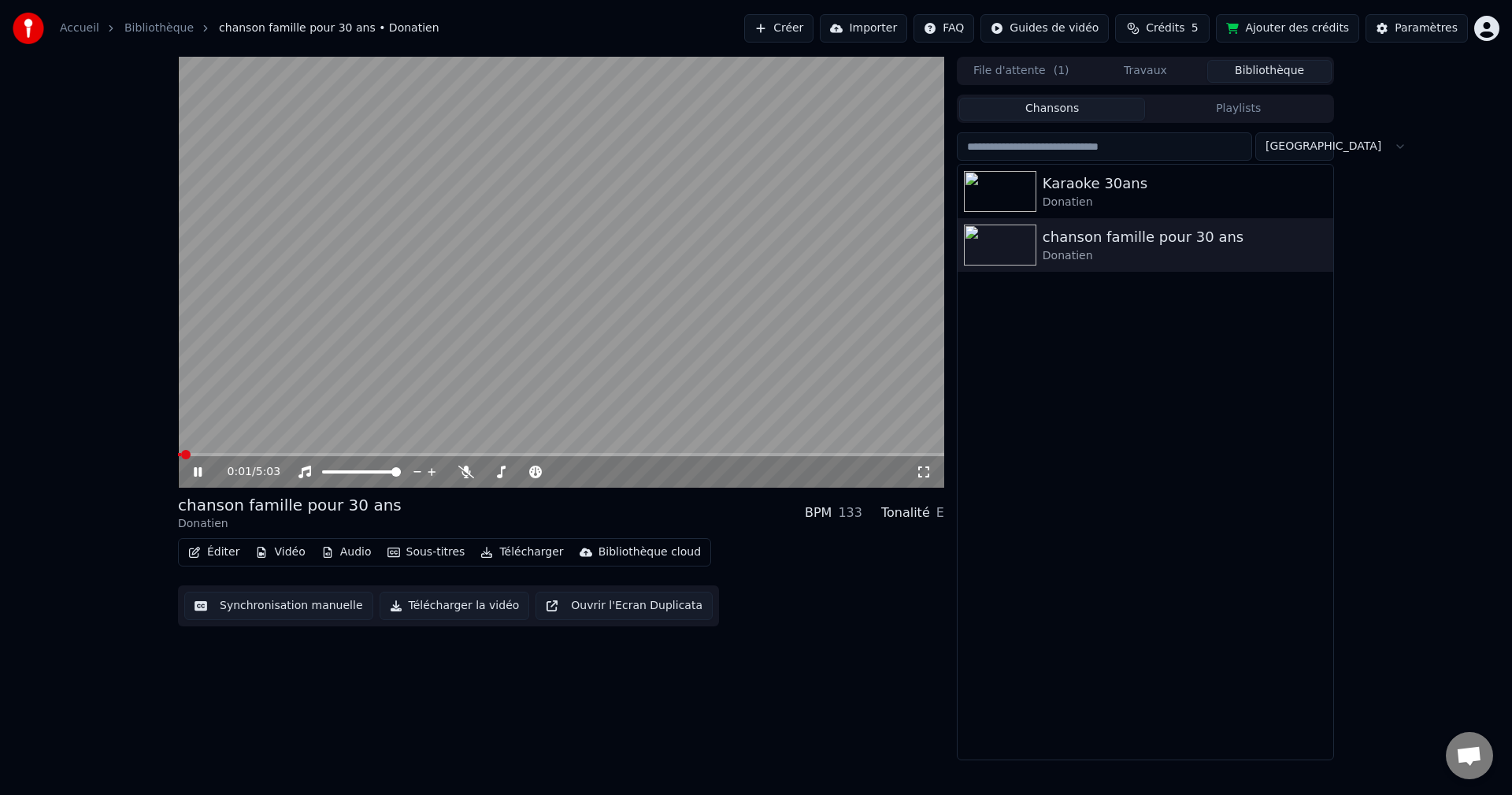
click at [213, 553] on button "Éditer" at bounding box center [213, 552] width 64 height 22
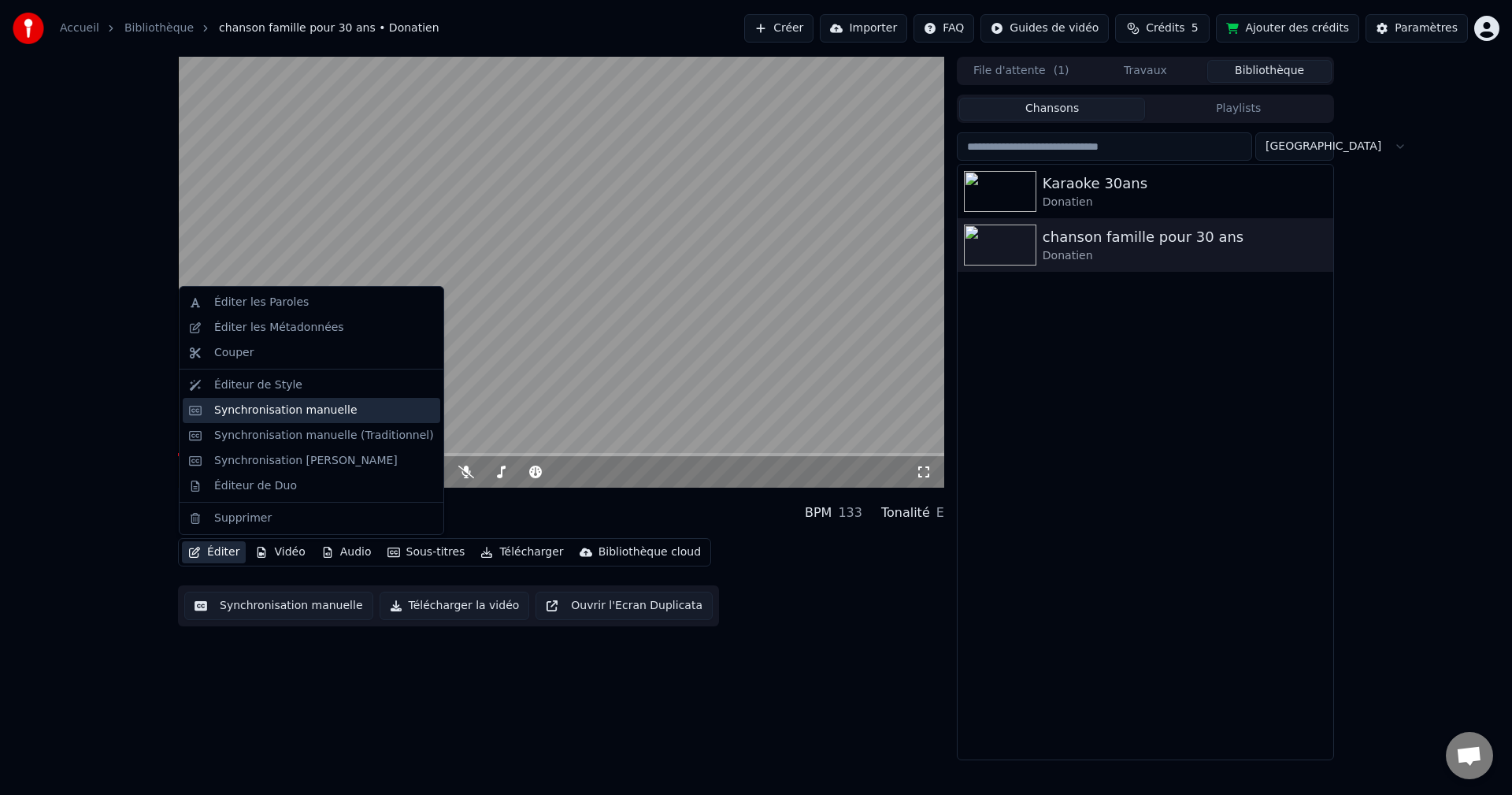
click at [336, 410] on div "Synchronisation manuelle" at bounding box center [285, 410] width 144 height 16
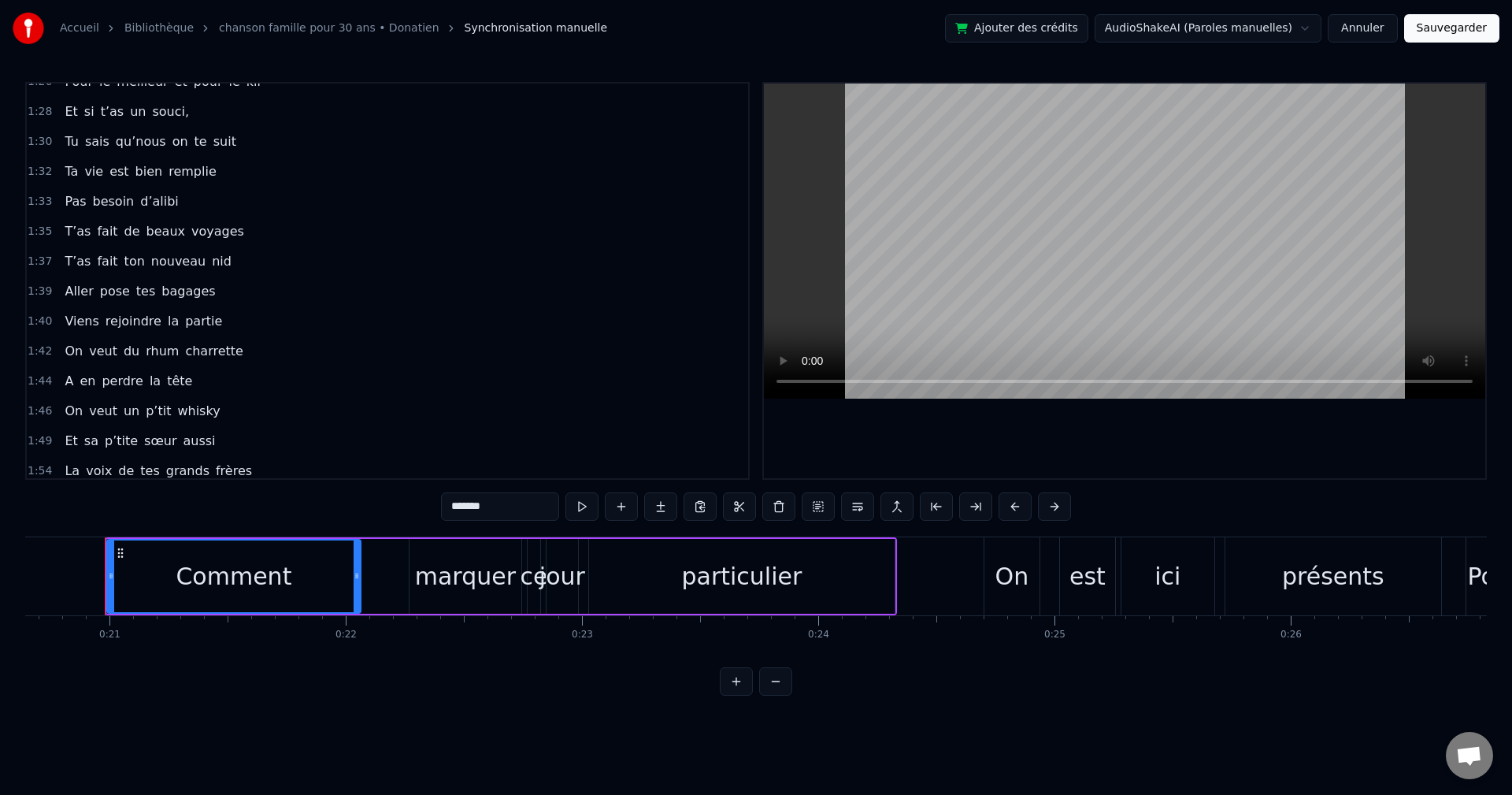
scroll to position [945, 0]
click at [160, 401] on div "On veut un p’tit whisky" at bounding box center [142, 410] width 167 height 29
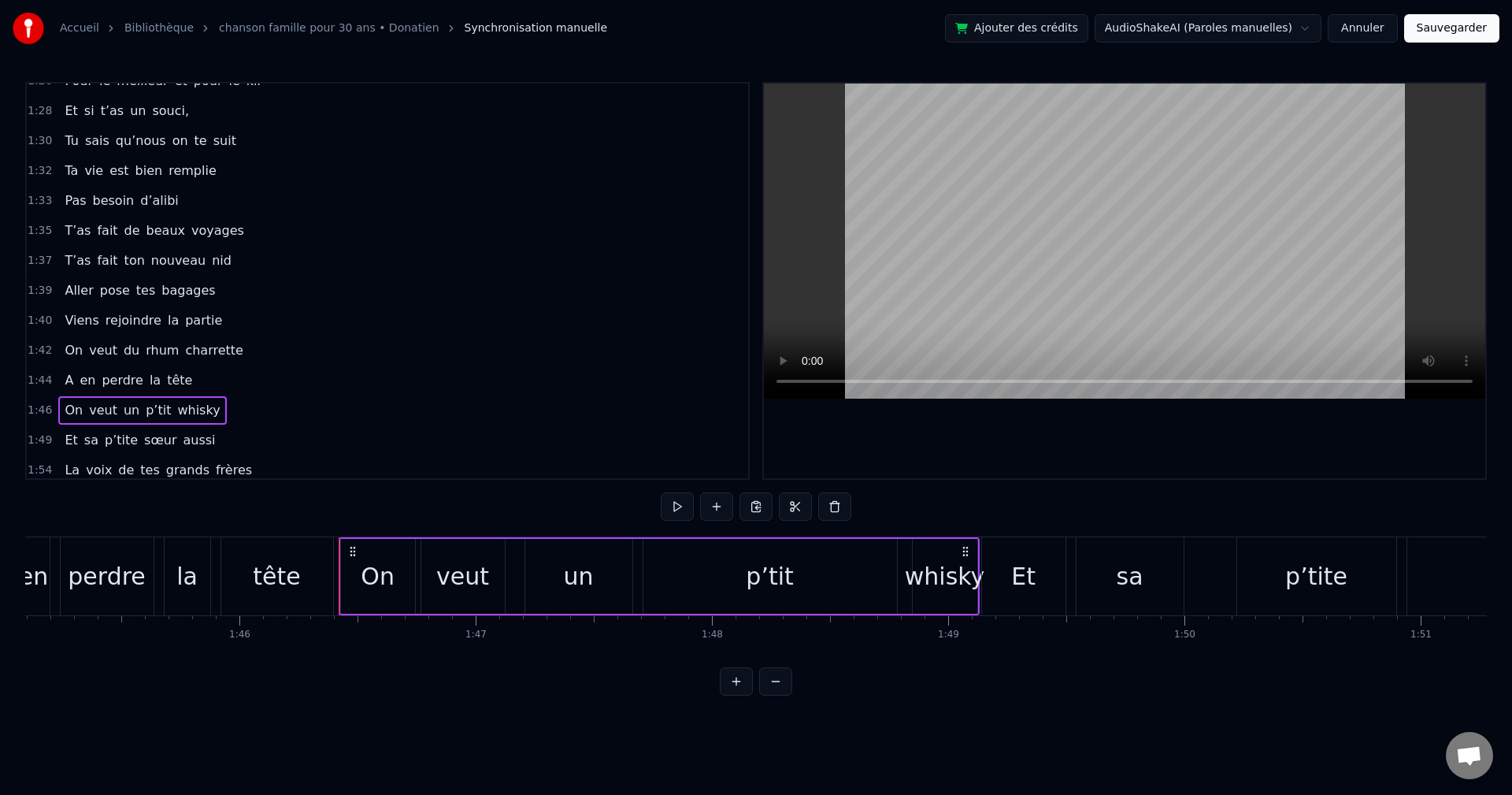
scroll to position [0, 25069]
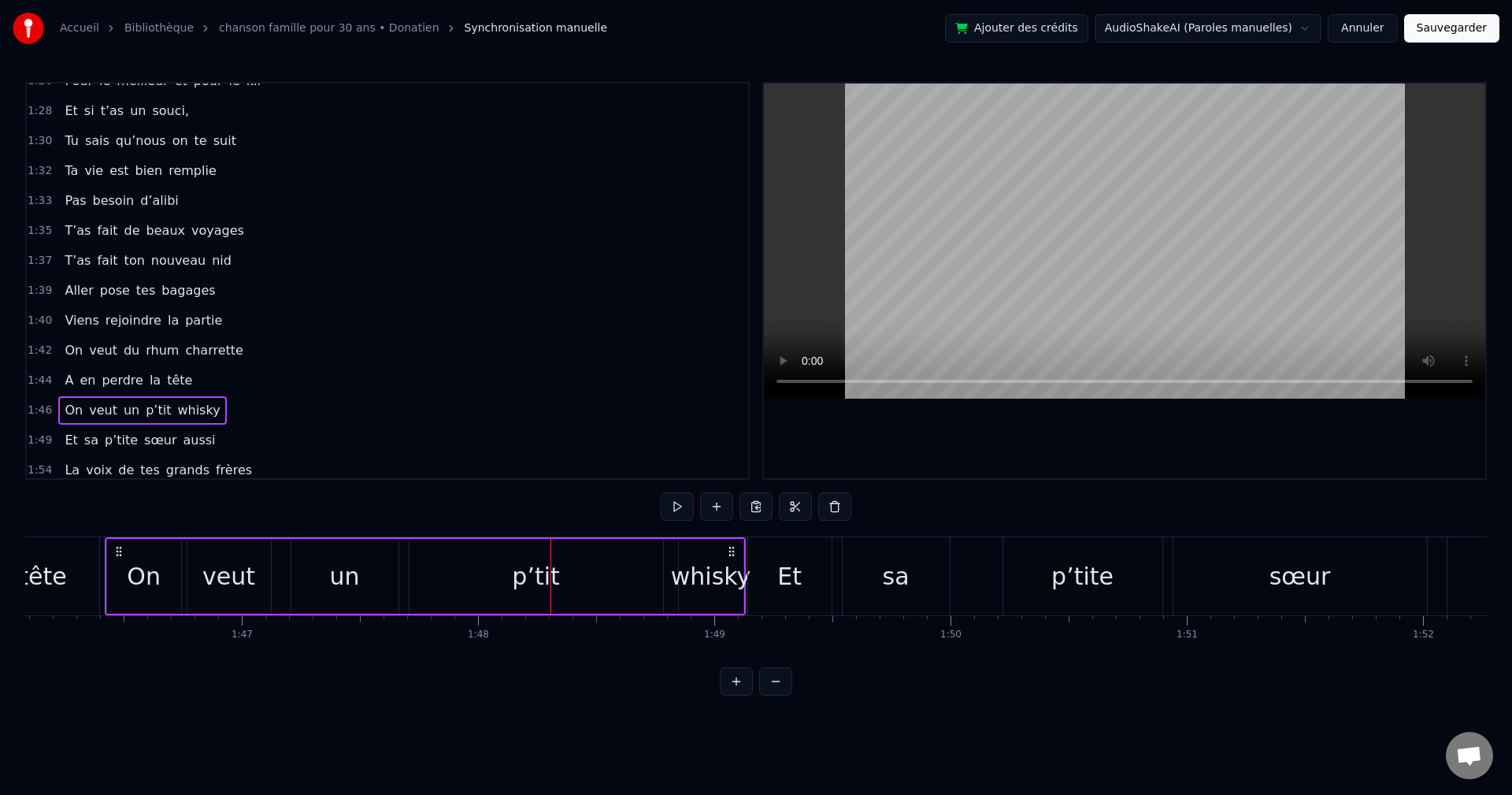
click at [619, 579] on div "p’tit" at bounding box center [536, 576] width 254 height 75
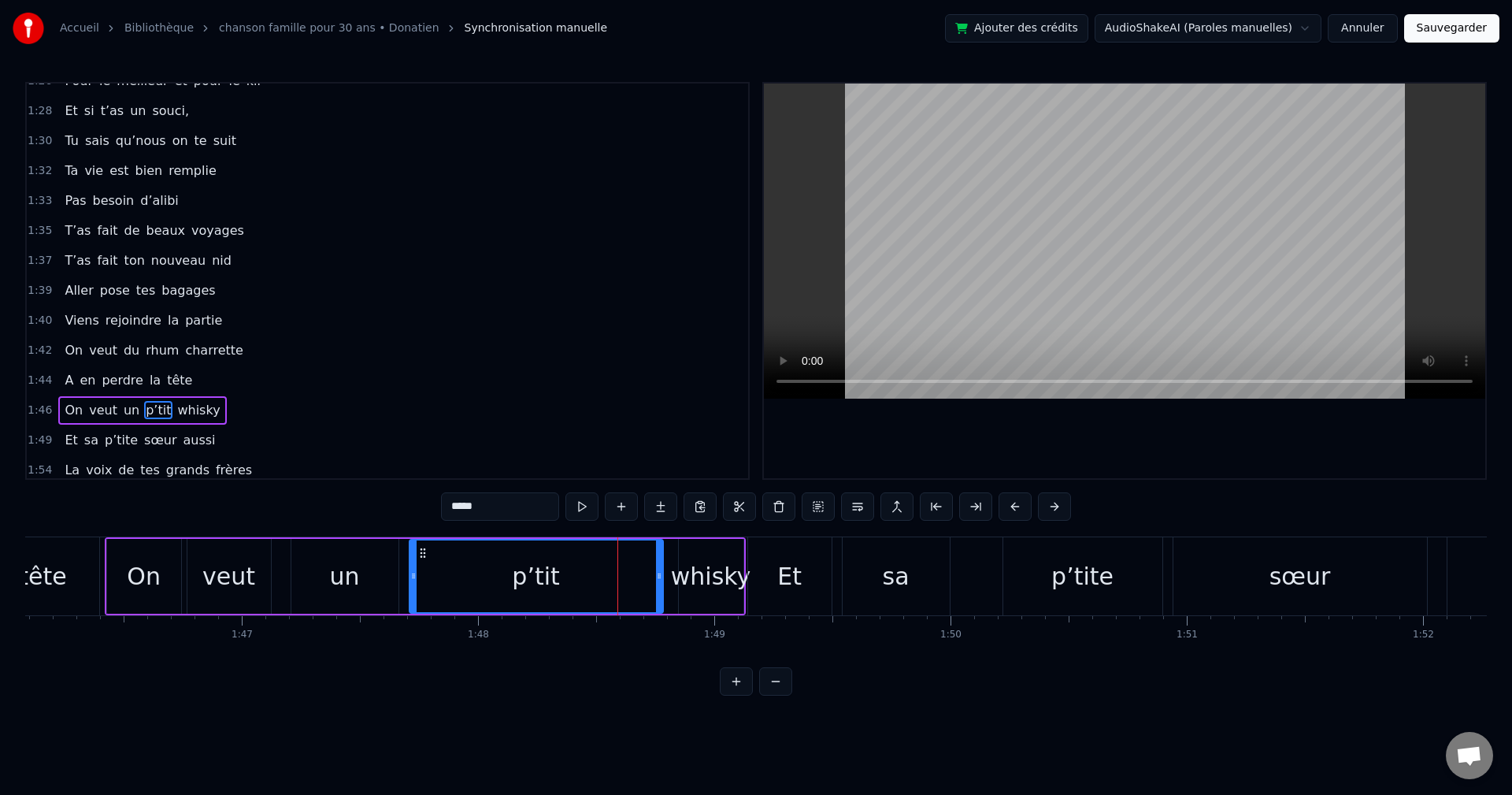
scroll to position [1075, 0]
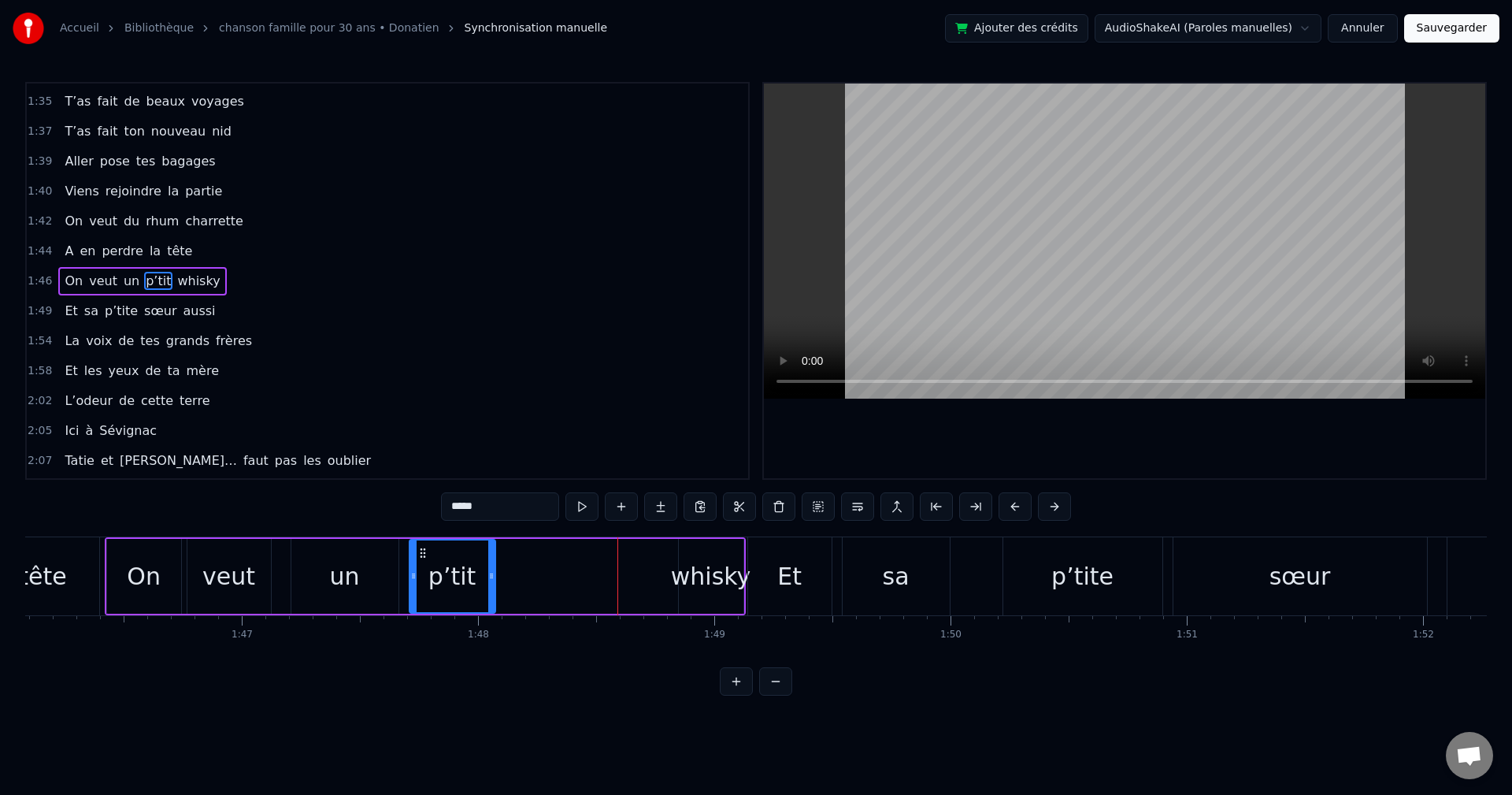
drag, startPoint x: 658, startPoint y: 576, endPoint x: 549, endPoint y: 585, distance: 109.4
click at [488, 586] on div at bounding box center [491, 576] width 7 height 71
click at [679, 588] on div "whisky" at bounding box center [711, 576] width 80 height 35
type input "******"
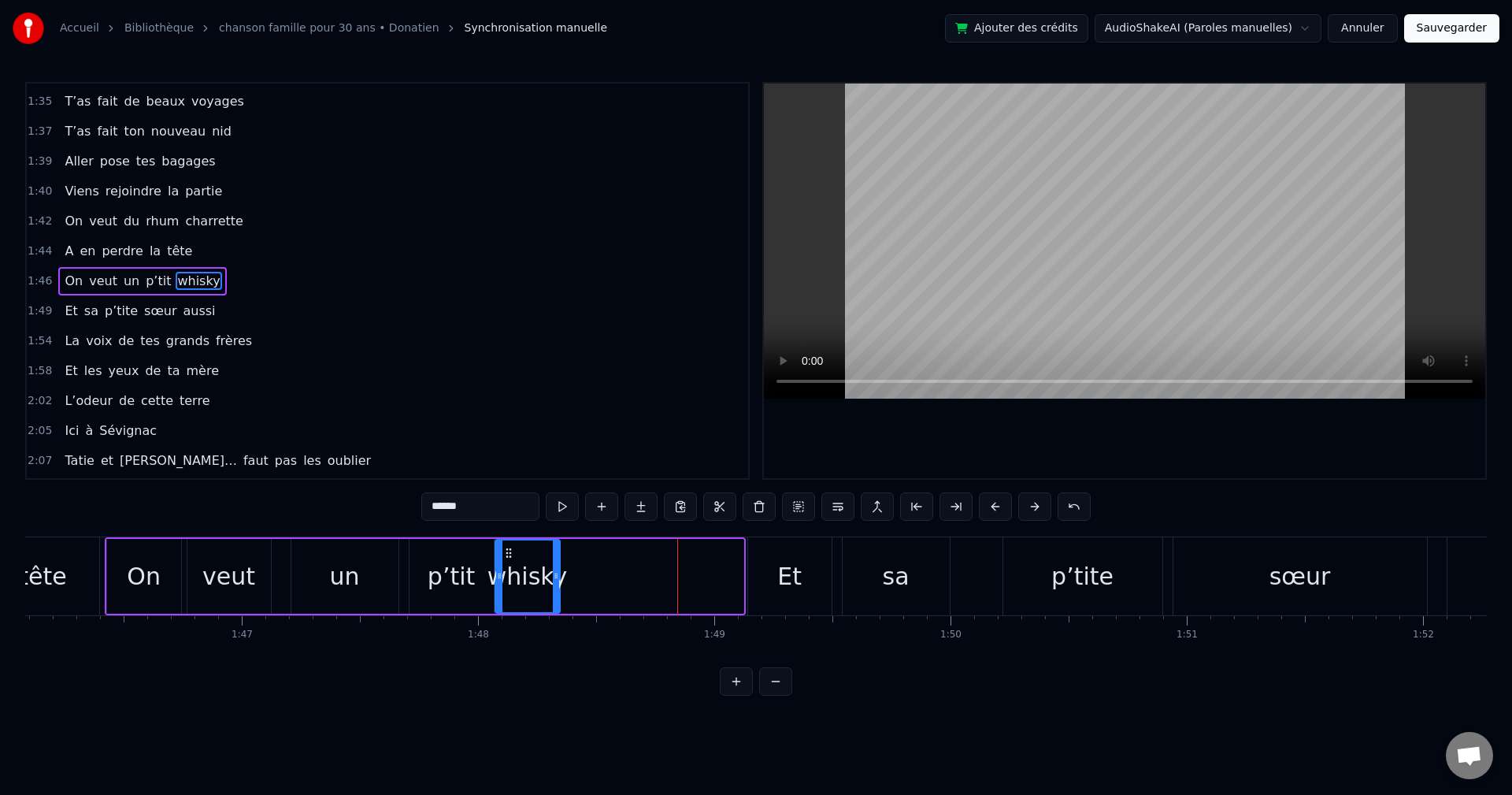
drag, startPoint x: 692, startPoint y: 552, endPoint x: 508, endPoint y: 577, distance: 185.7
click at [508, 577] on div "whisky" at bounding box center [528, 576] width 63 height 71
click at [956, 218] on video at bounding box center [1125, 241] width 721 height 315
click at [58, 287] on div "On veut un p’tit whisky" at bounding box center [142, 282] width 167 height 29
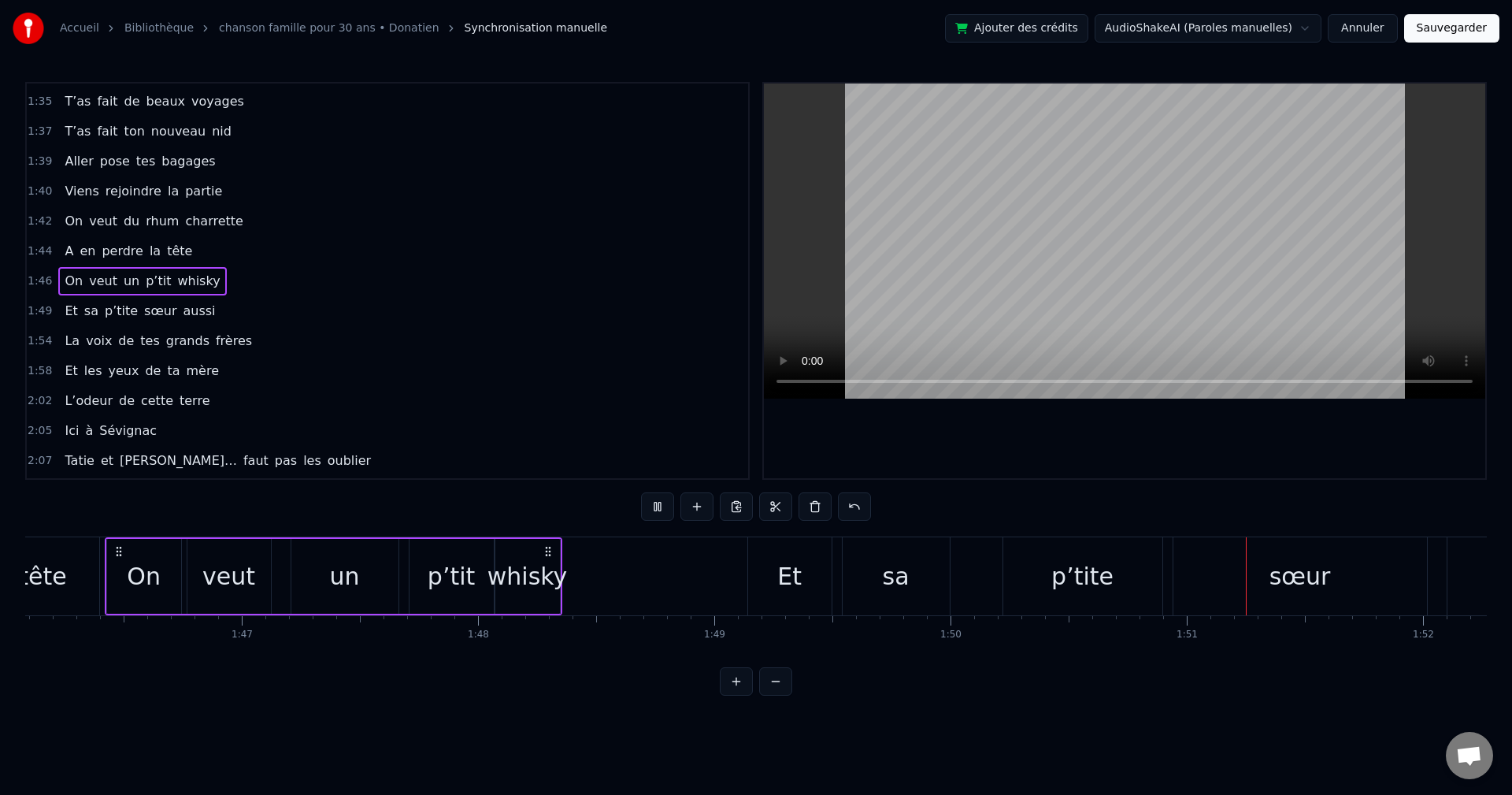
click at [65, 286] on span "On" at bounding box center [73, 281] width 21 height 18
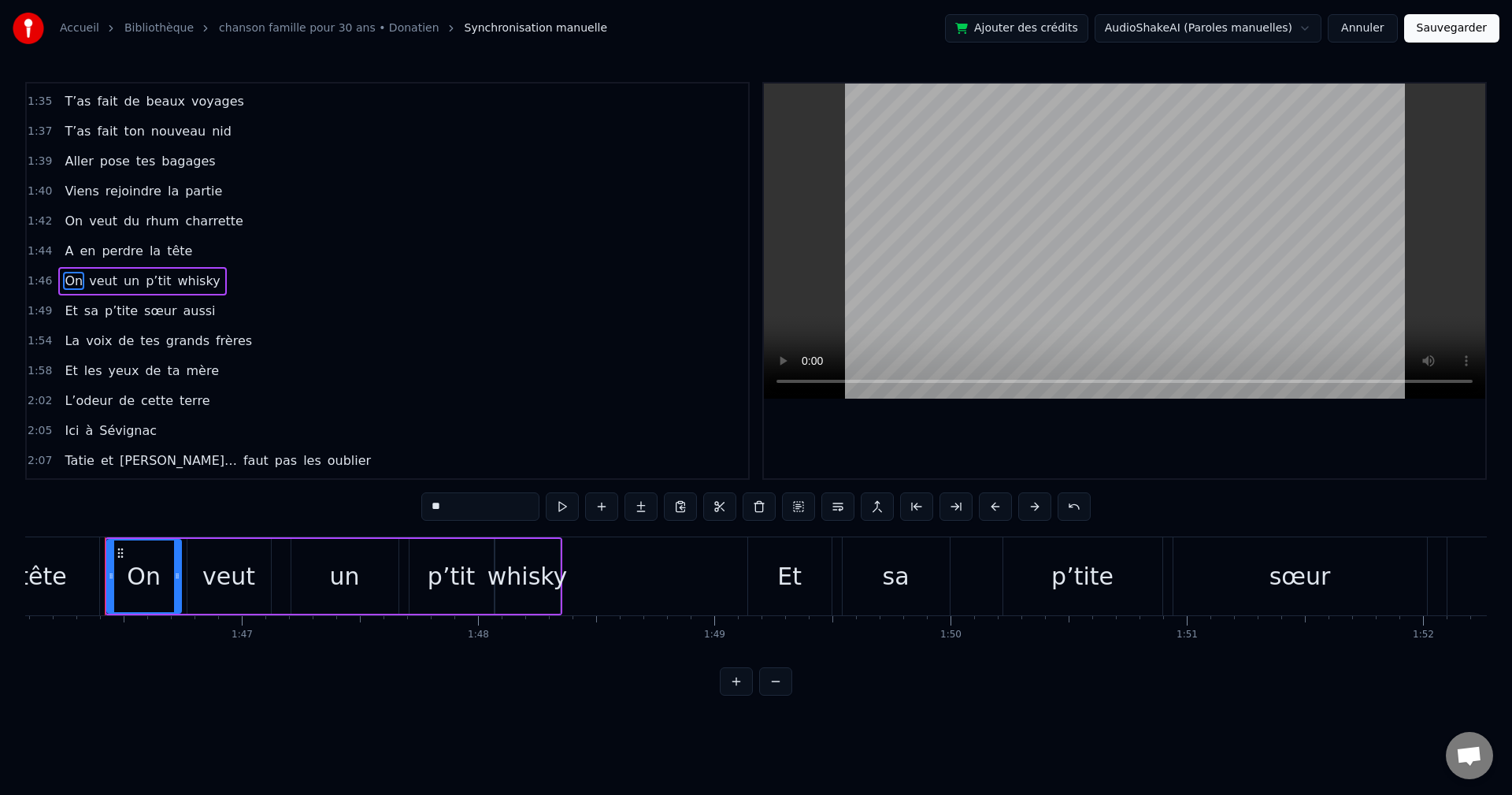
click at [896, 283] on video at bounding box center [1125, 241] width 721 height 315
click at [814, 582] on div "Et" at bounding box center [790, 577] width 84 height 78
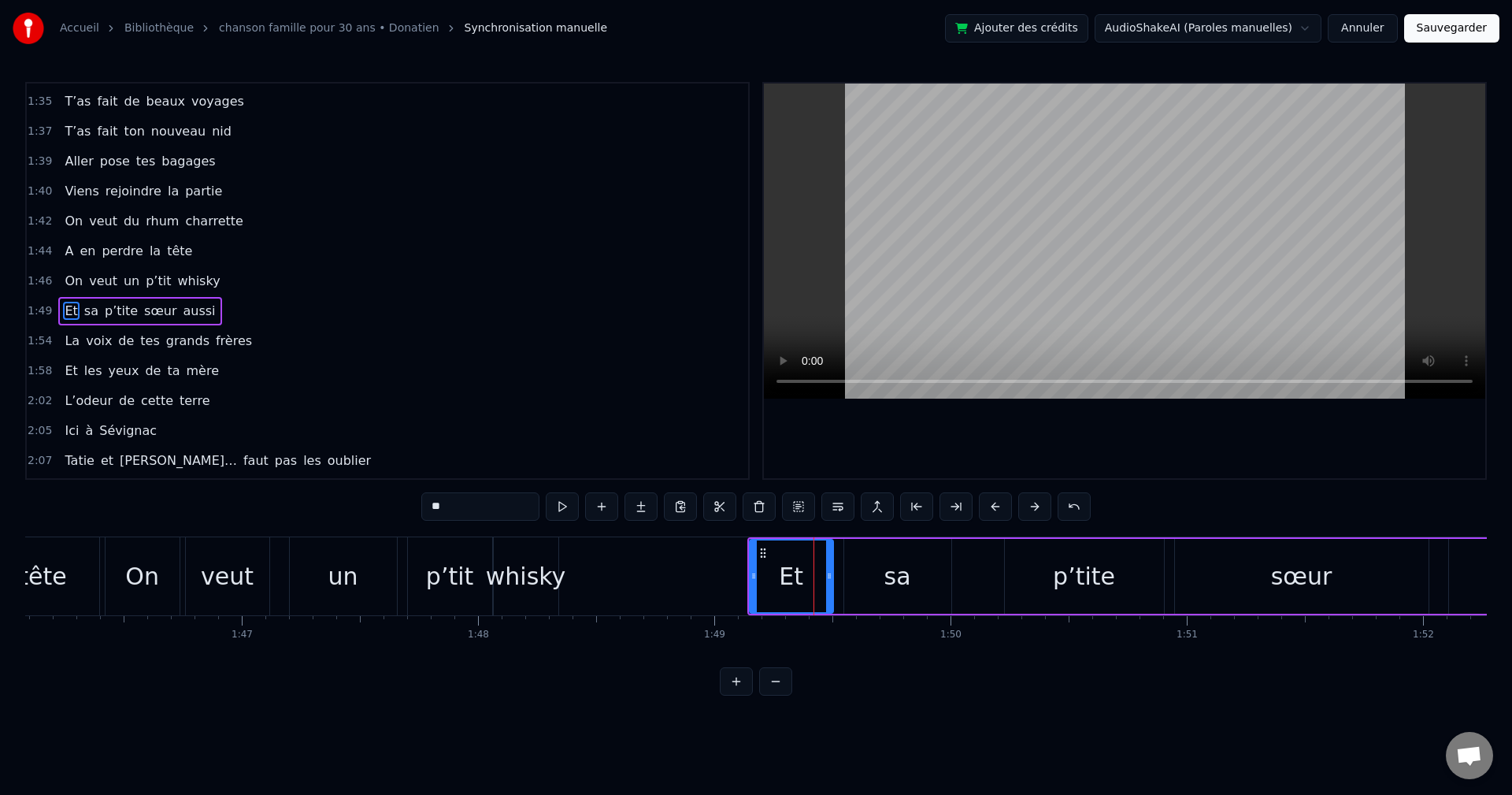
scroll to position [1105, 0]
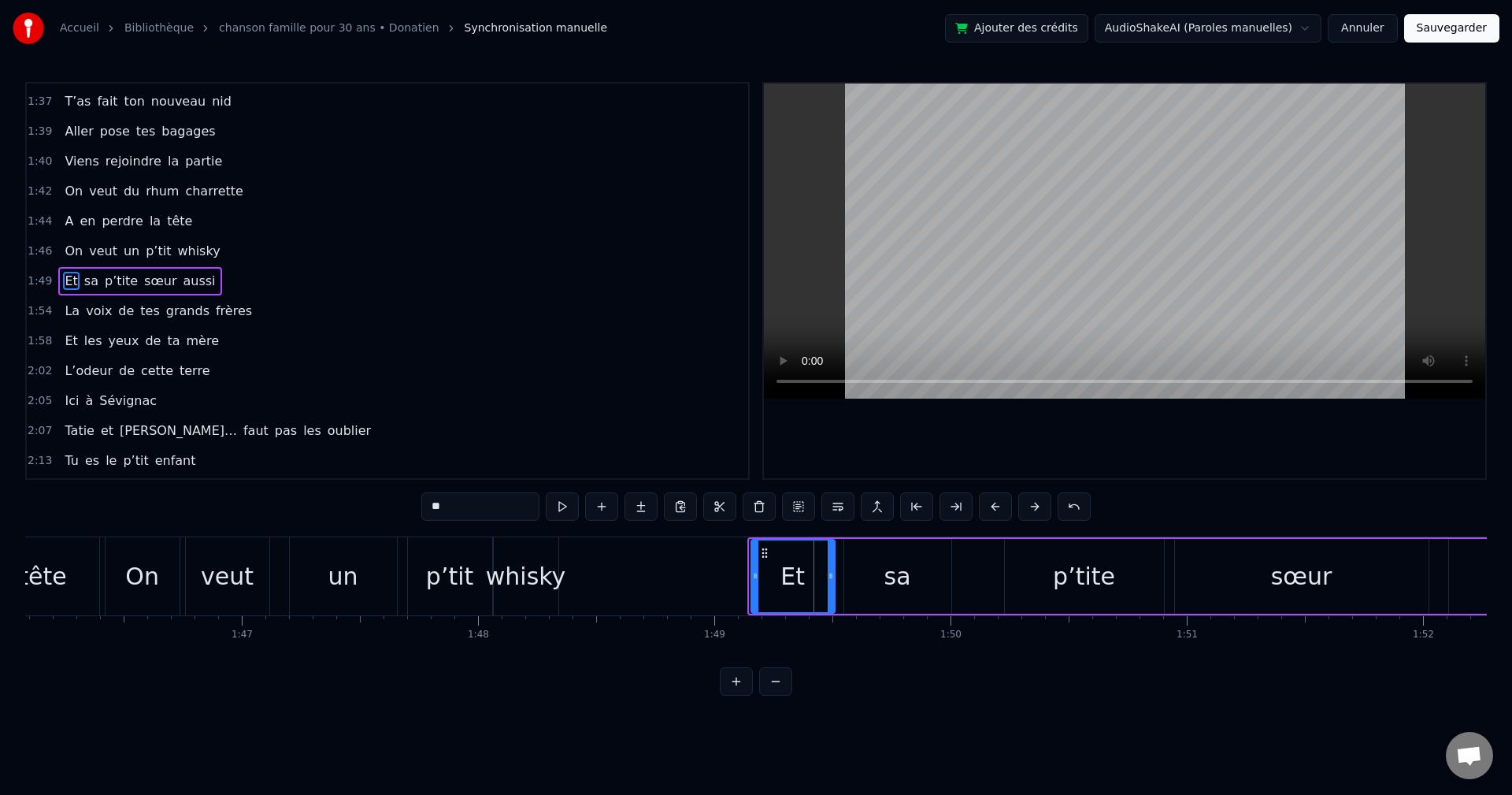
click at [765, 550] on icon at bounding box center [764, 553] width 12 height 12
click at [909, 556] on div "sa" at bounding box center [897, 576] width 108 height 75
type input "**"
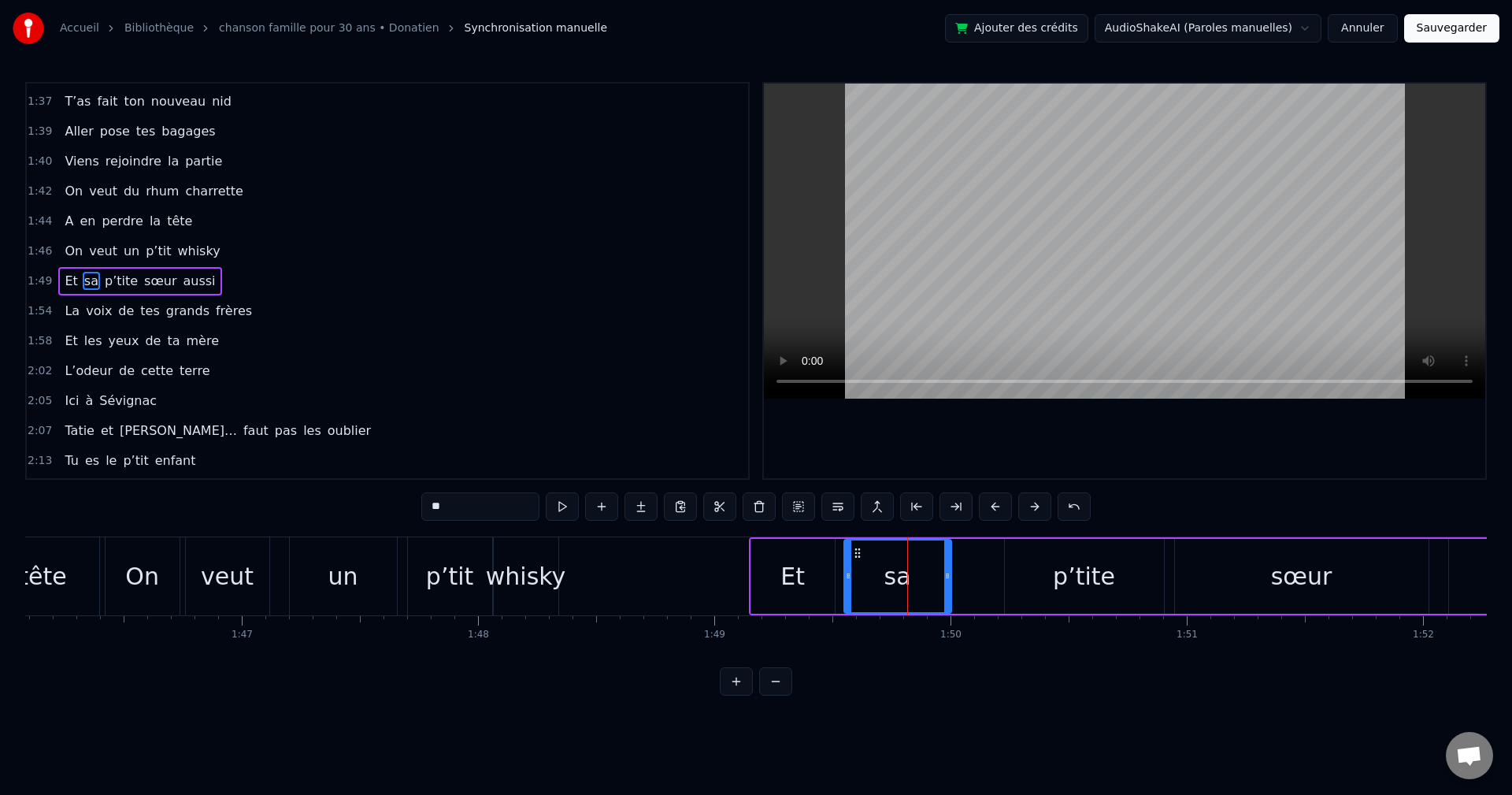
click at [982, 547] on div "Et sa p’tite sœur aussi" at bounding box center [1198, 577] width 899 height 78
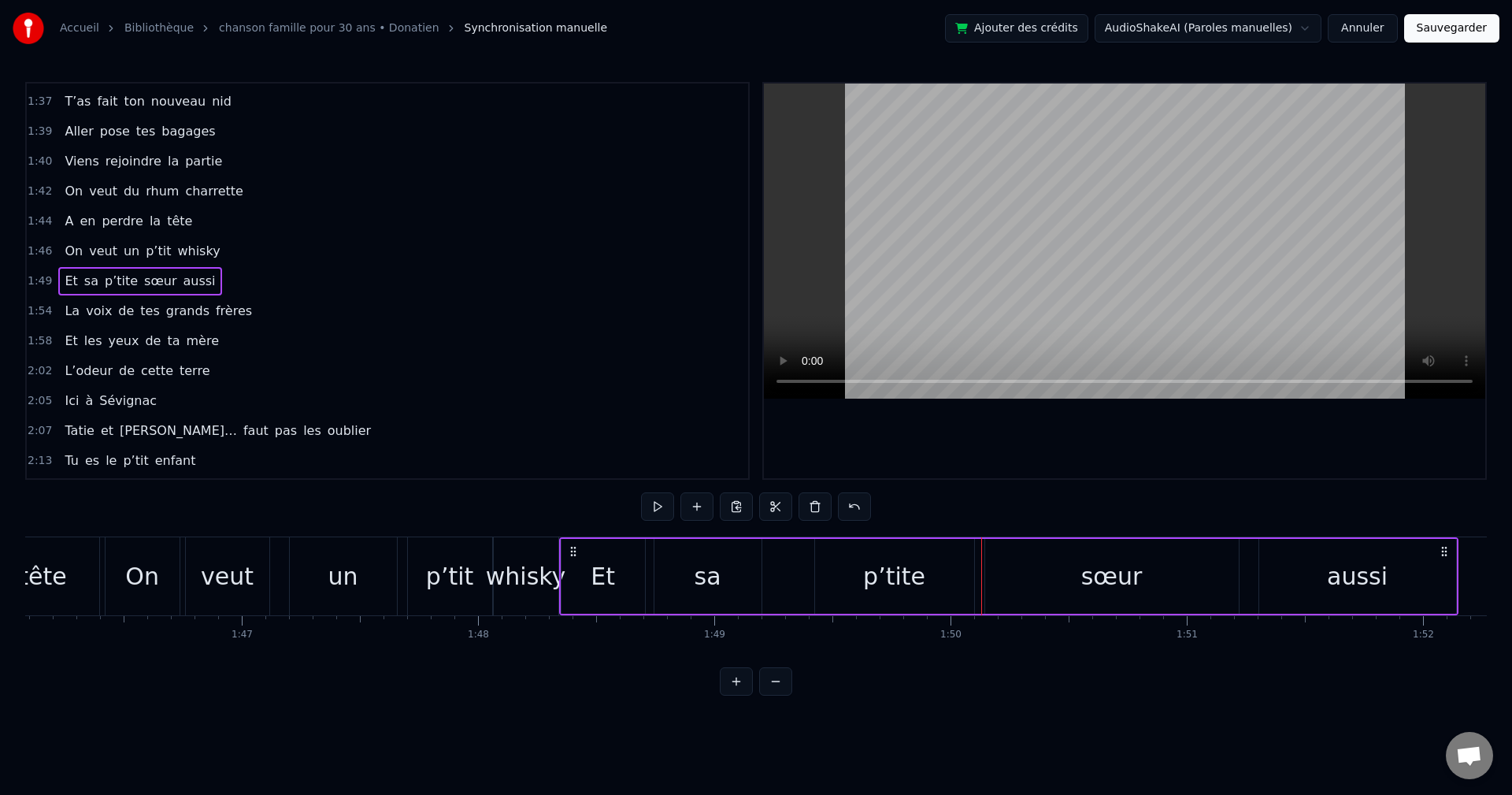
drag, startPoint x: 762, startPoint y: 552, endPoint x: 572, endPoint y: 562, distance: 190.3
click at [572, 562] on div "Et sa p’tite sœur aussi" at bounding box center [1009, 577] width 899 height 78
click at [720, 586] on div "sa" at bounding box center [708, 576] width 108 height 75
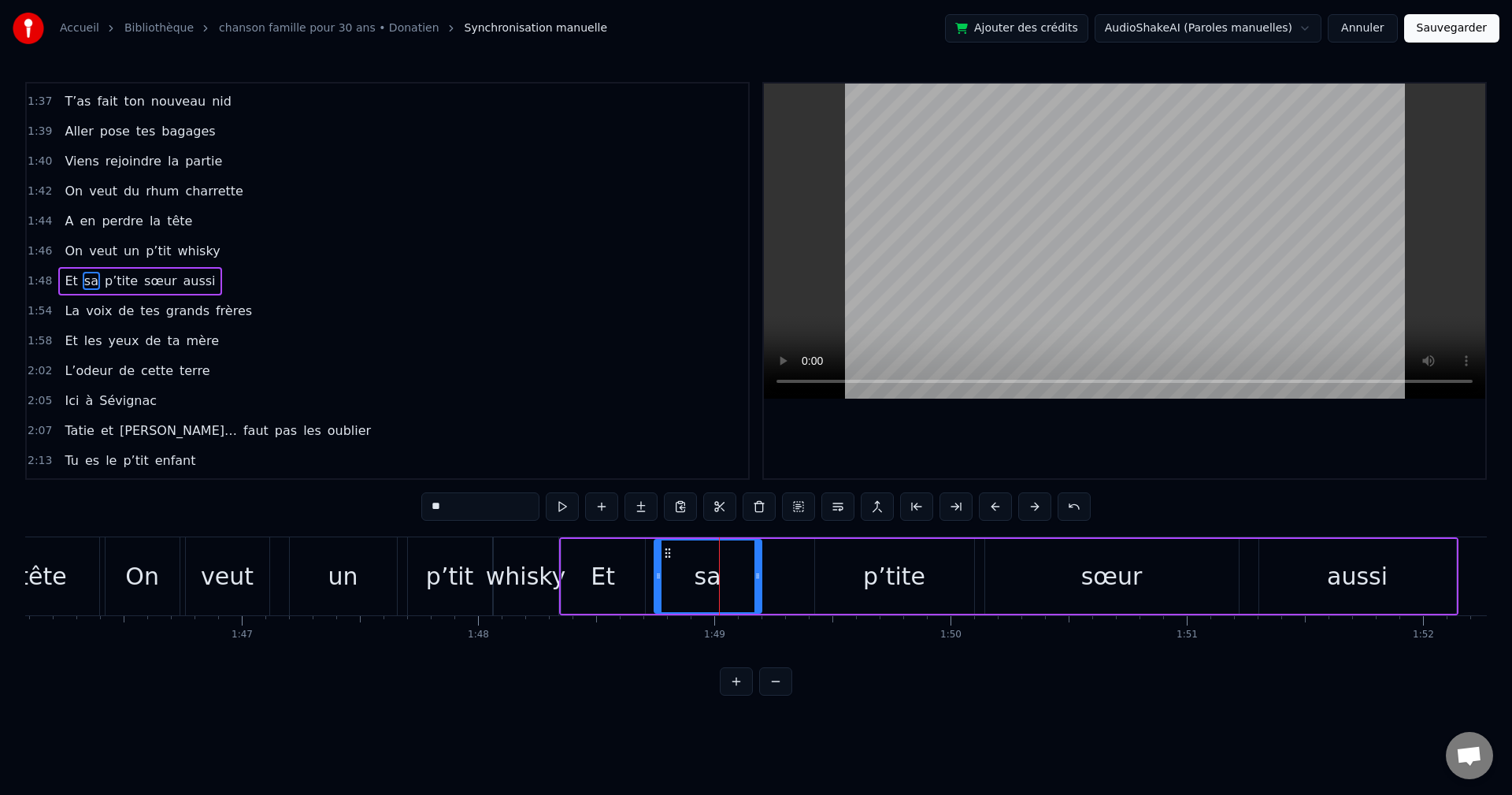
click at [947, 575] on div "p’tite" at bounding box center [894, 576] width 159 height 75
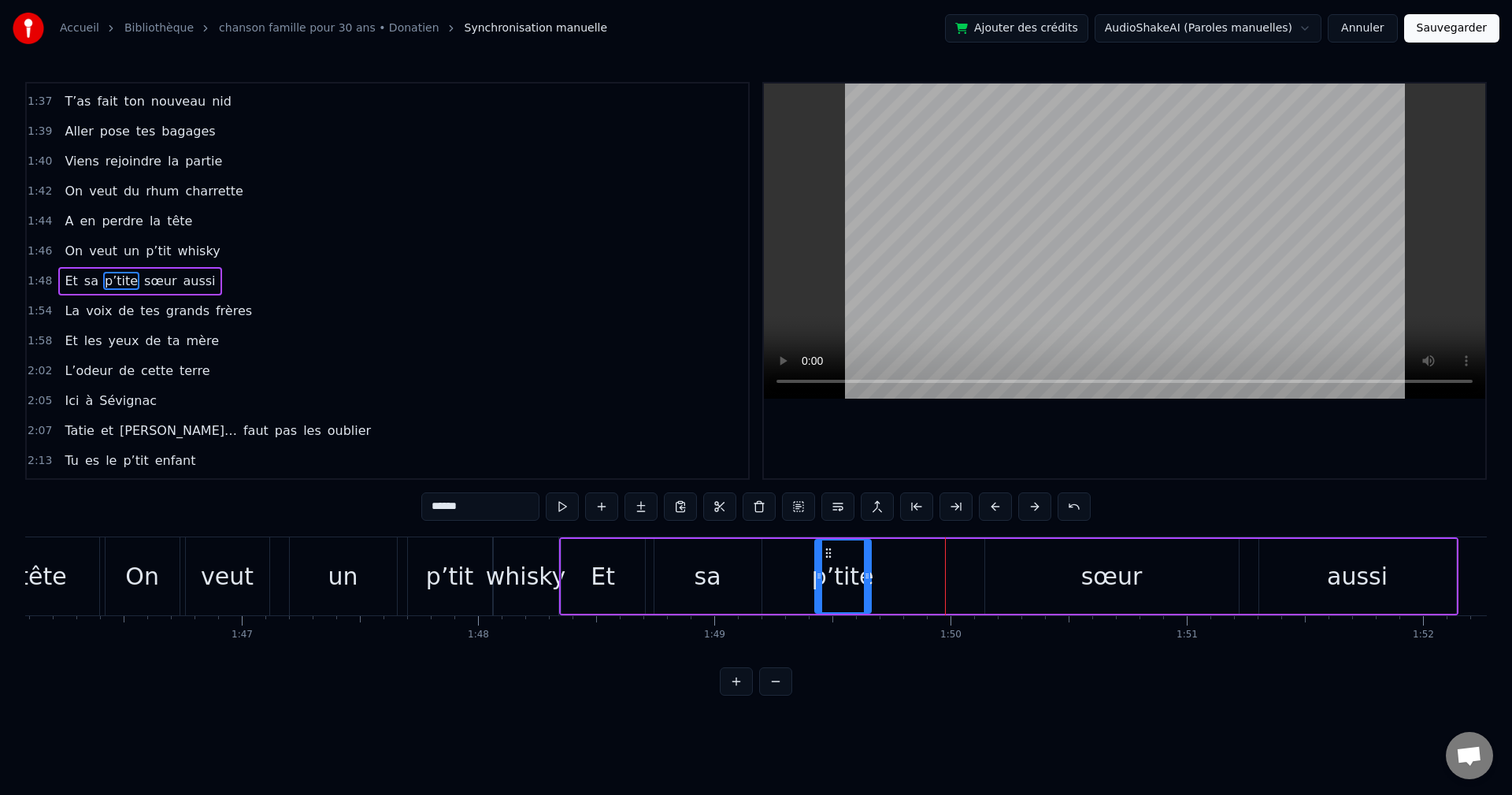
drag, startPoint x: 971, startPoint y: 578, endPoint x: 867, endPoint y: 588, distance: 104.5
click at [867, 588] on div at bounding box center [867, 576] width 7 height 71
drag, startPoint x: 831, startPoint y: 551, endPoint x: 776, endPoint y: 559, distance: 55.6
click at [776, 559] on icon at bounding box center [773, 553] width 12 height 12
click at [732, 559] on div "sa" at bounding box center [708, 576] width 108 height 75
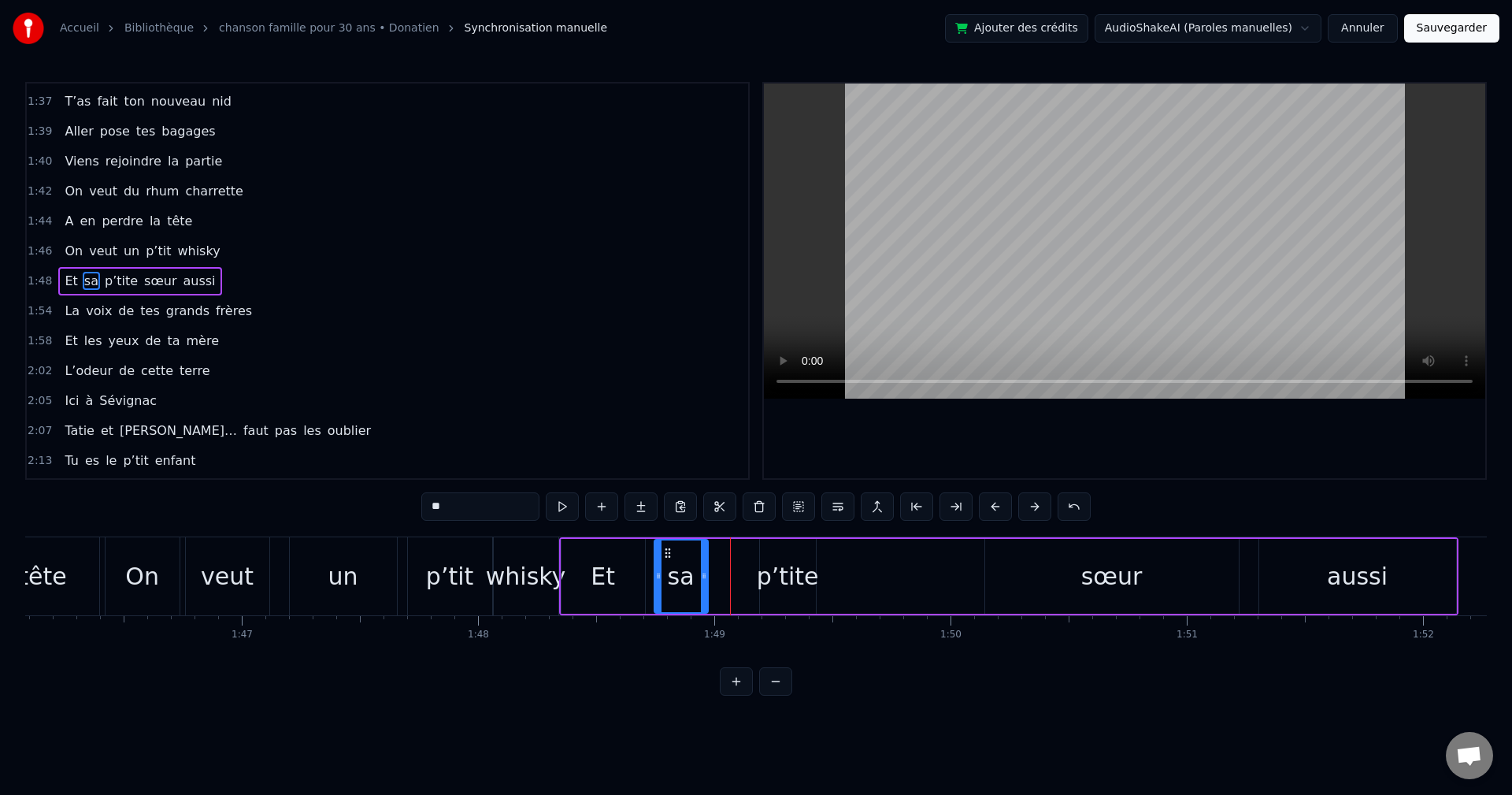
drag, startPoint x: 756, startPoint y: 578, endPoint x: 702, endPoint y: 586, distance: 54.6
click at [702, 586] on div at bounding box center [704, 576] width 7 height 71
drag, startPoint x: 666, startPoint y: 551, endPoint x: 647, endPoint y: 557, distance: 19.9
click at [656, 557] on icon at bounding box center [661, 553] width 12 height 12
click at [633, 570] on div "Et" at bounding box center [603, 576] width 84 height 75
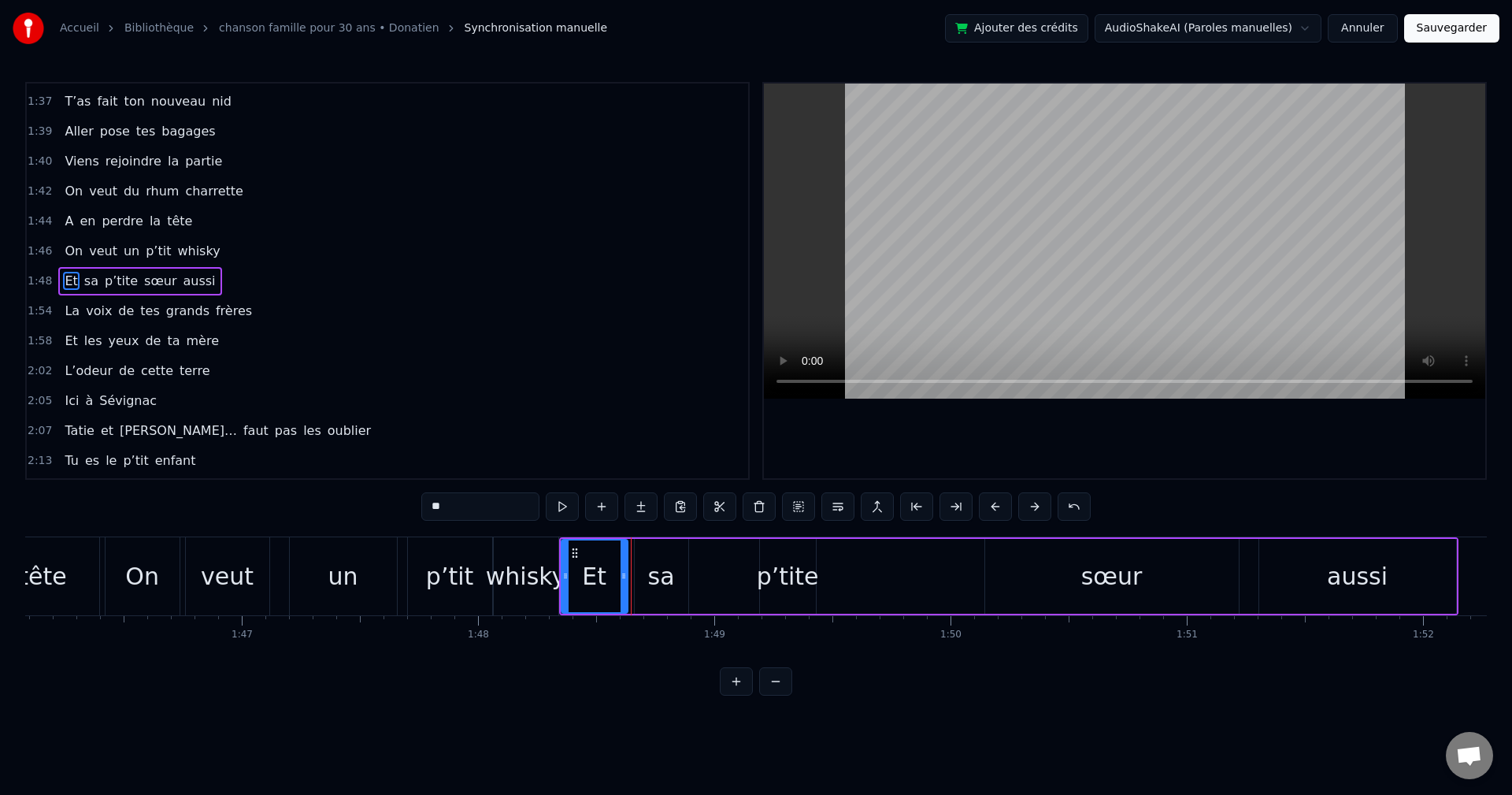
drag, startPoint x: 641, startPoint y: 579, endPoint x: 624, endPoint y: 581, distance: 17.1
click at [624, 581] on icon at bounding box center [623, 576] width 7 height 12
click at [658, 560] on div "sa" at bounding box center [661, 576] width 27 height 35
drag, startPoint x: 645, startPoint y: 550, endPoint x: 630, endPoint y: 555, distance: 15.8
click at [630, 554] on icon at bounding box center [632, 553] width 12 height 12
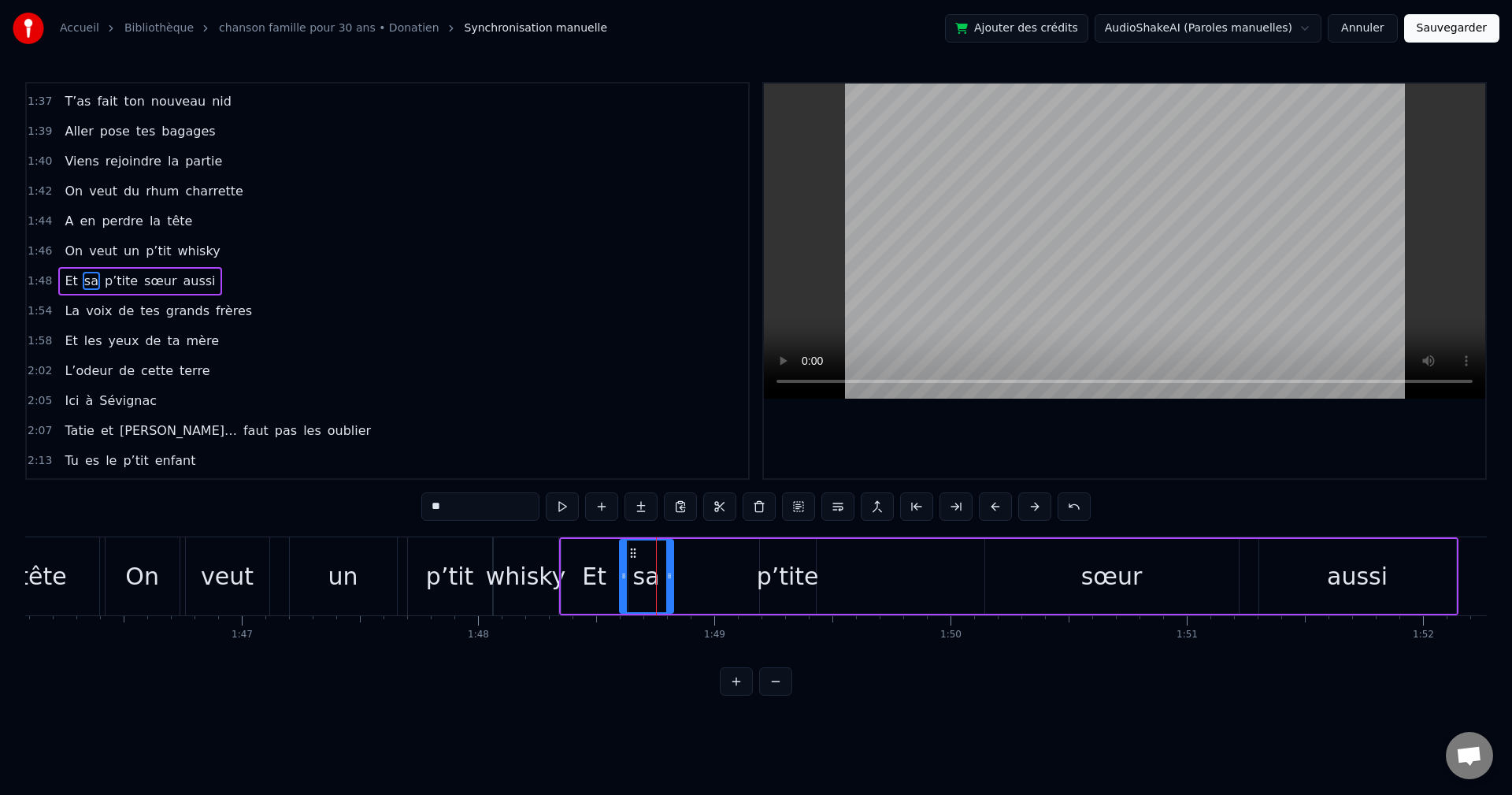
click at [772, 563] on div "p’tite" at bounding box center [788, 576] width 62 height 35
drag, startPoint x: 772, startPoint y: 549, endPoint x: 677, endPoint y: 563, distance: 96.0
click at [677, 563] on div "p’tite" at bounding box center [693, 576] width 54 height 71
click at [1037, 566] on div "sœur" at bounding box center [1112, 576] width 254 height 75
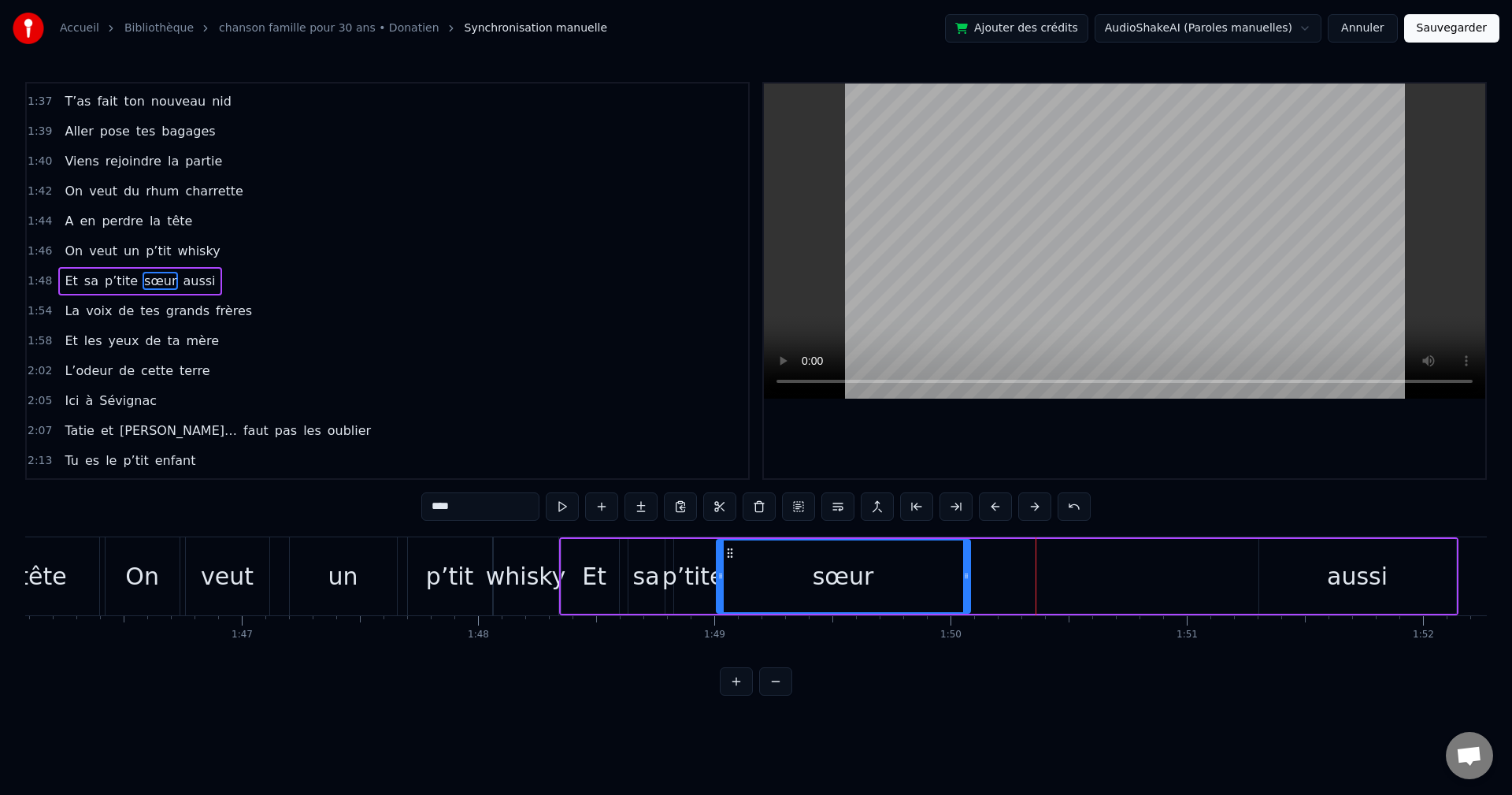
drag, startPoint x: 996, startPoint y: 556, endPoint x: 728, endPoint y: 577, distance: 268.8
click at [728, 577] on div "sœur" at bounding box center [843, 576] width 252 height 71
drag, startPoint x: 968, startPoint y: 576, endPoint x: 790, endPoint y: 593, distance: 178.8
click at [790, 593] on div at bounding box center [789, 576] width 7 height 71
click at [1259, 557] on div "aussi" at bounding box center [1358, 576] width 199 height 75
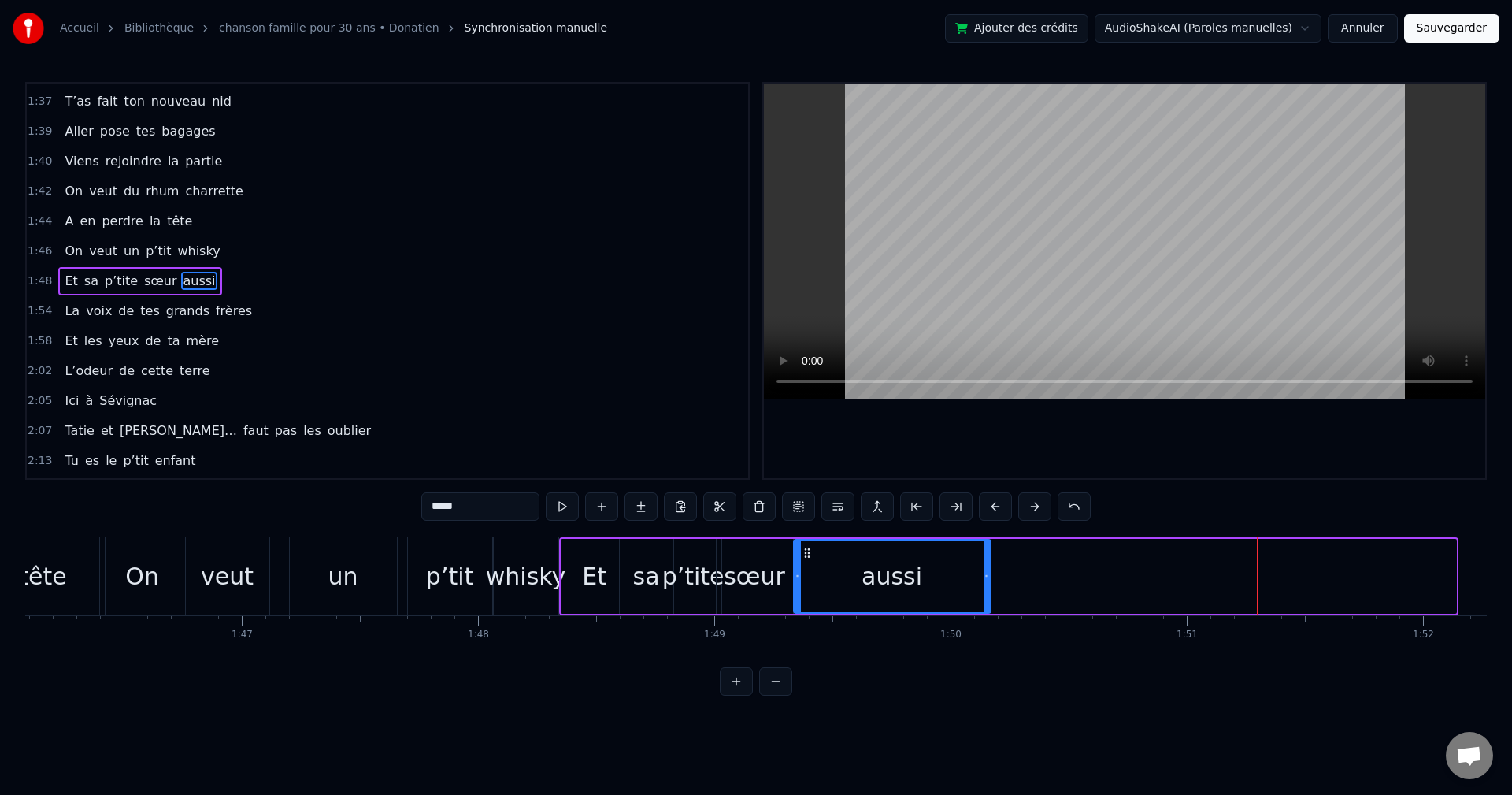
drag, startPoint x: 1273, startPoint y: 555, endPoint x: 808, endPoint y: 588, distance: 466.2
click at [808, 588] on div "aussi" at bounding box center [892, 576] width 195 height 71
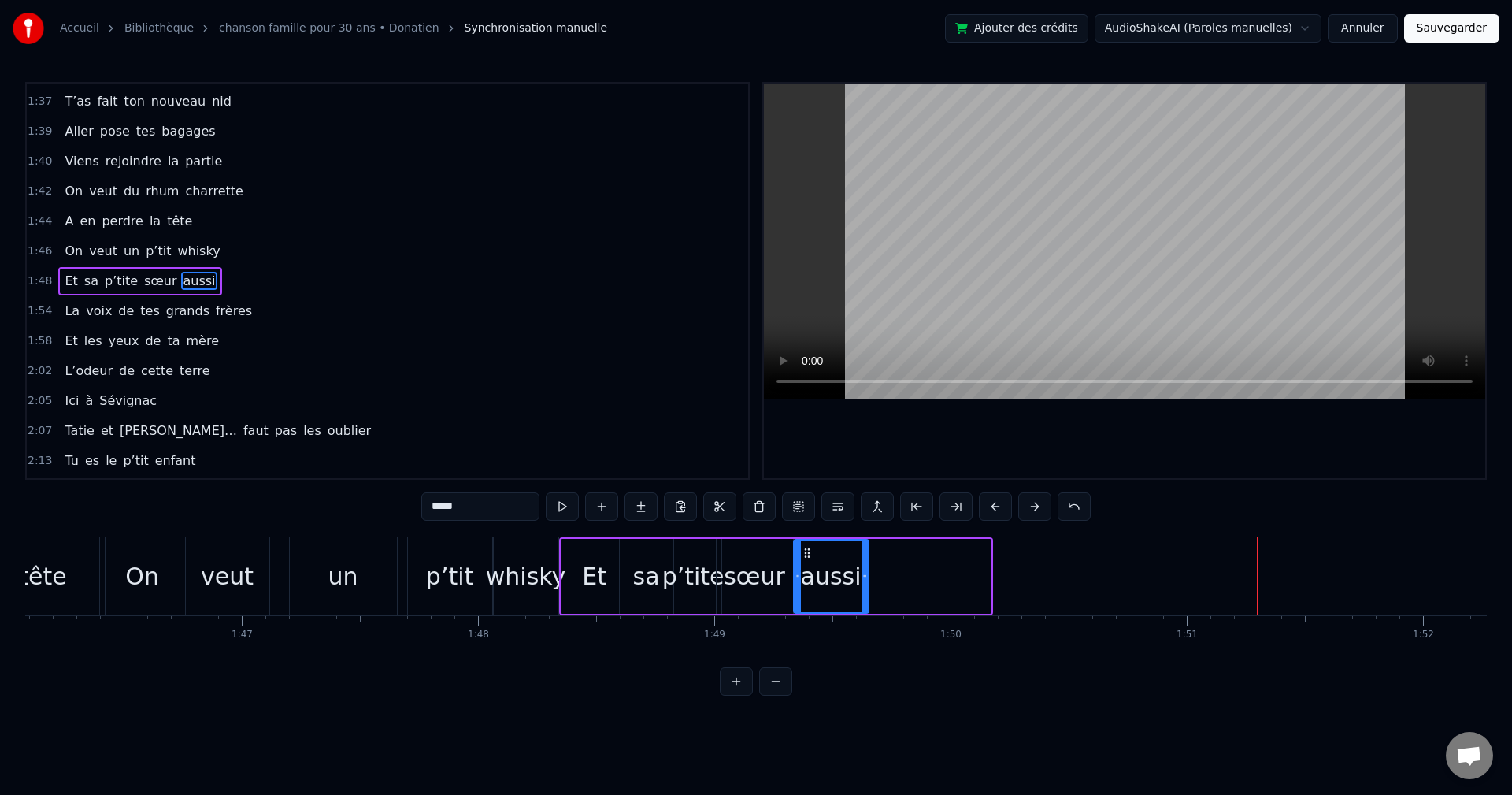
drag, startPoint x: 989, startPoint y: 576, endPoint x: 867, endPoint y: 593, distance: 123.2
click at [867, 593] on div at bounding box center [865, 576] width 7 height 71
click at [543, 587] on div "whisky" at bounding box center [526, 576] width 80 height 35
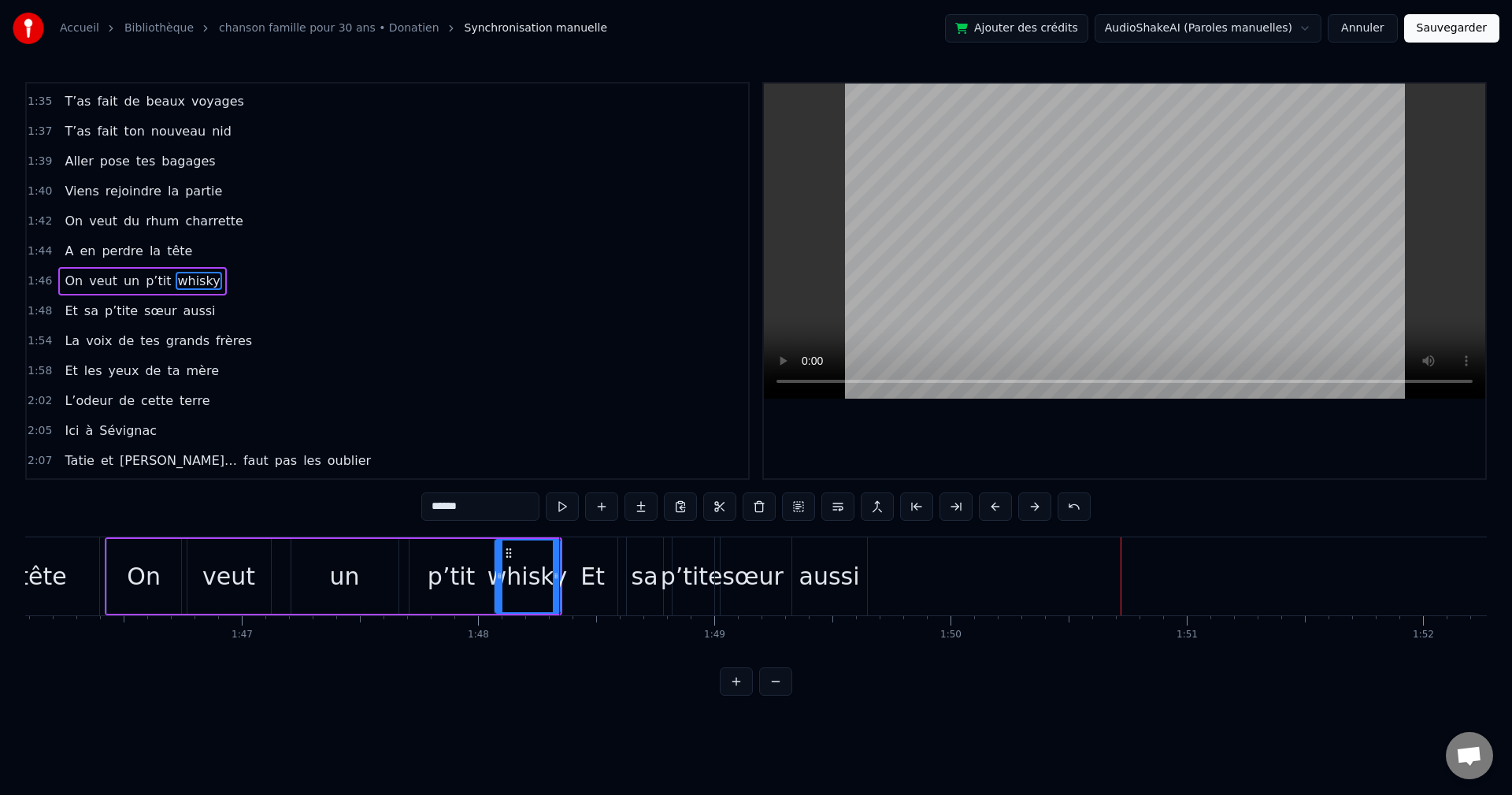
click at [821, 582] on div "aussi" at bounding box center [830, 576] width 61 height 35
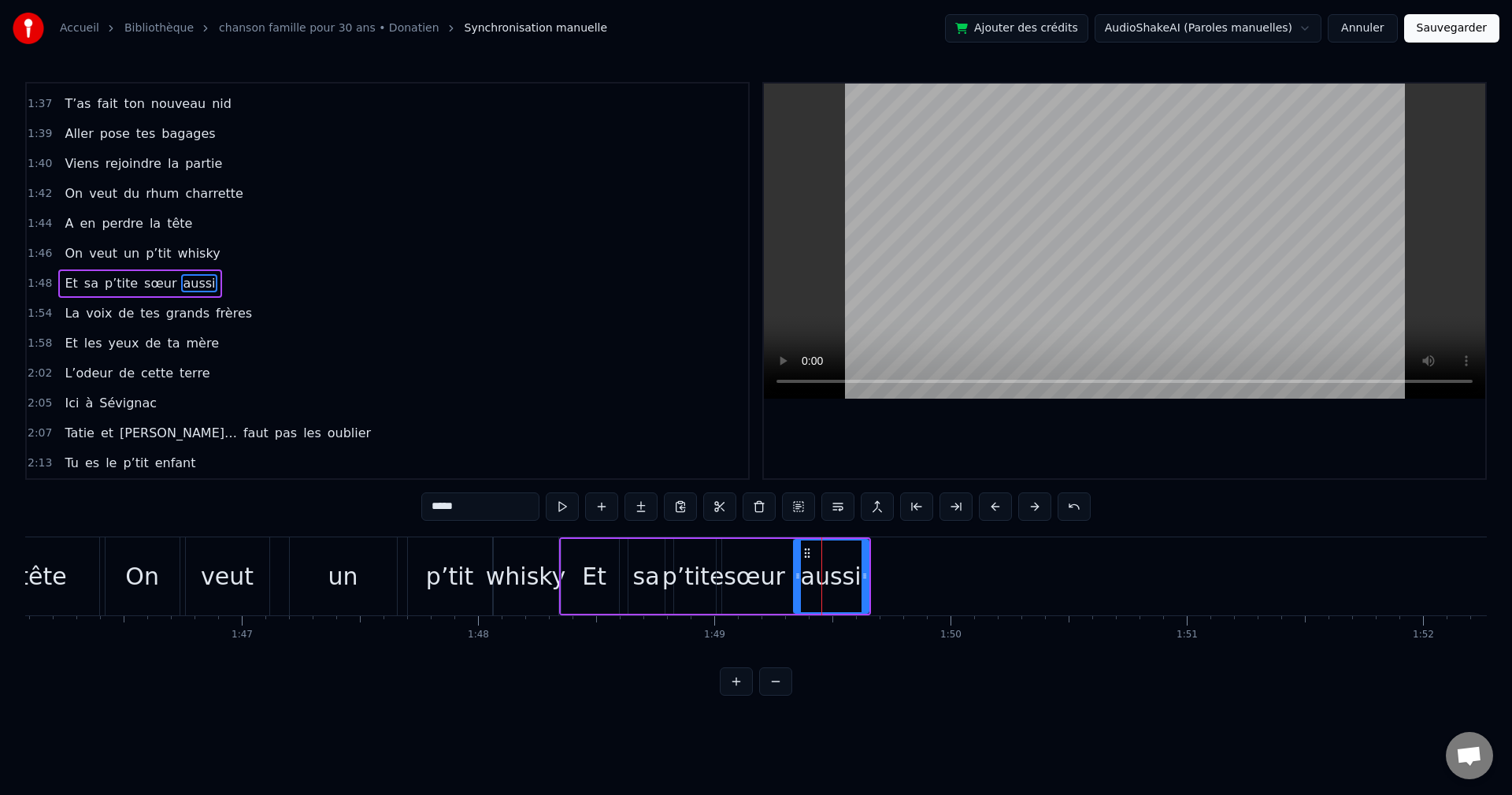
scroll to position [1105, 0]
drag, startPoint x: 866, startPoint y: 579, endPoint x: 888, endPoint y: 578, distance: 22.0
click at [886, 578] on icon at bounding box center [883, 576] width 7 height 12
click at [781, 583] on div "sœur" at bounding box center [755, 576] width 62 height 35
drag, startPoint x: 792, startPoint y: 582, endPoint x: 803, endPoint y: 581, distance: 11.0
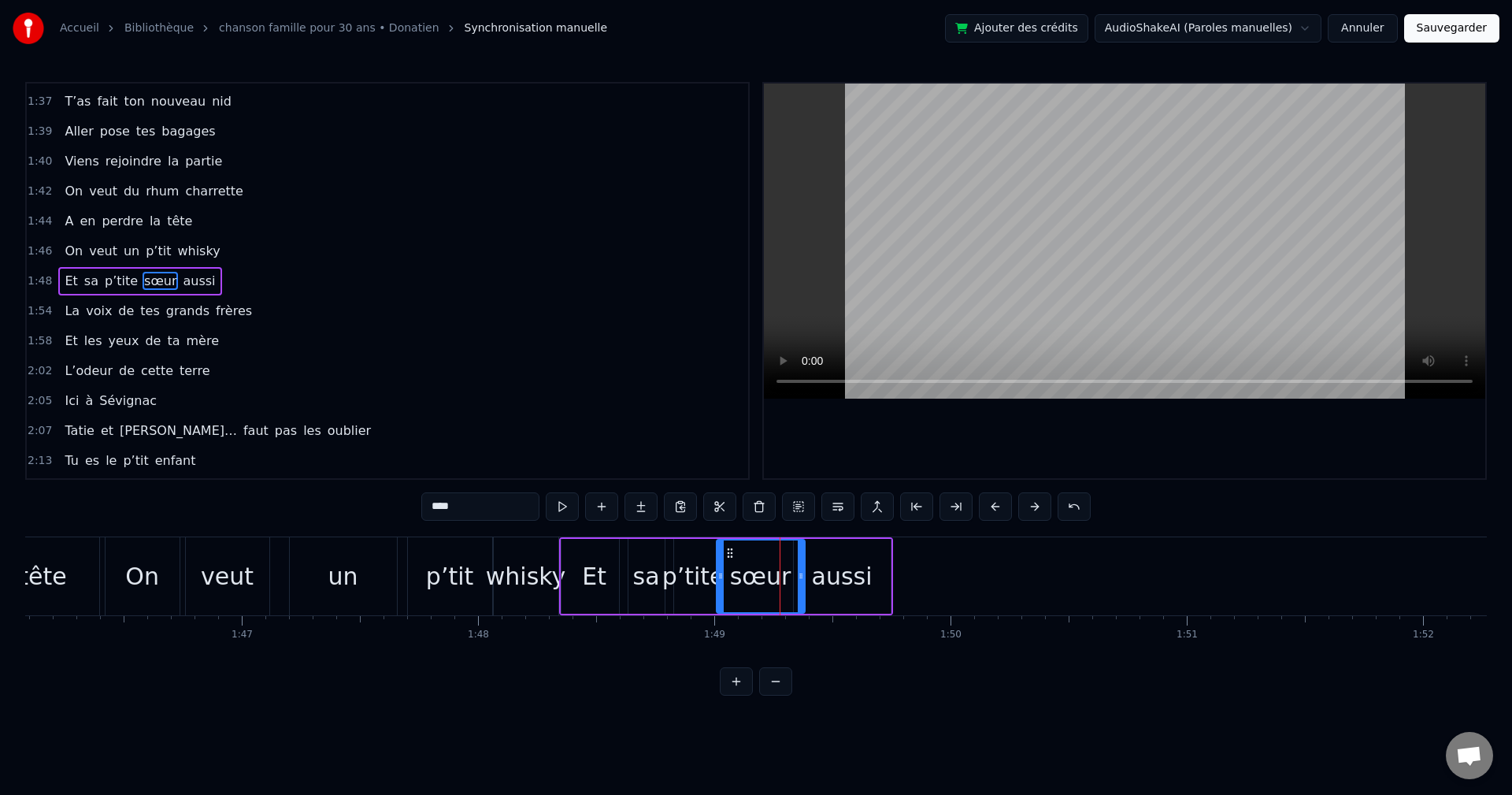
click at [803, 581] on icon at bounding box center [801, 576] width 7 height 12
click at [858, 576] on div "aussi" at bounding box center [843, 576] width 61 height 35
type input "*****"
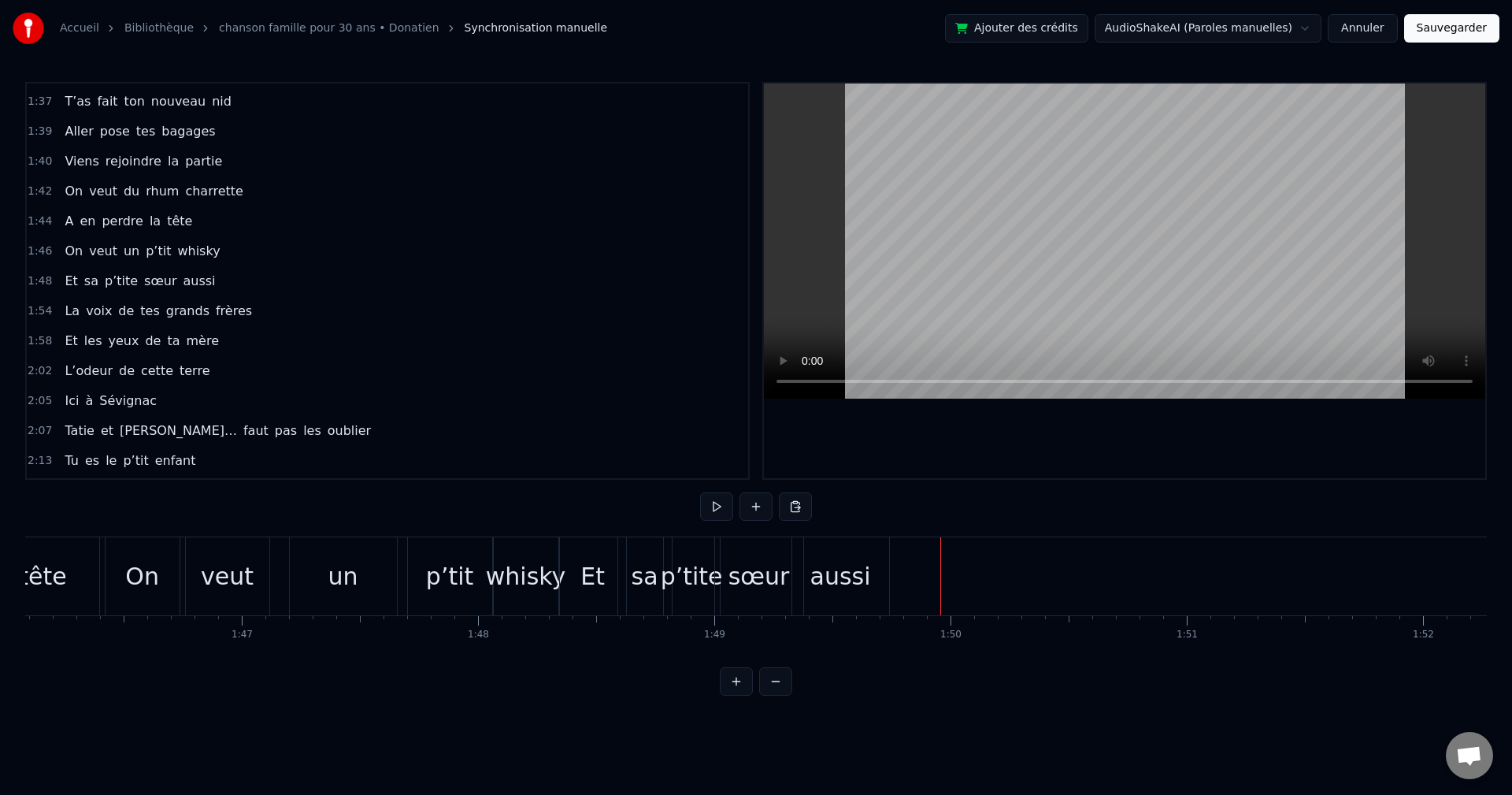
click at [826, 583] on div "aussi" at bounding box center [841, 576] width 61 height 35
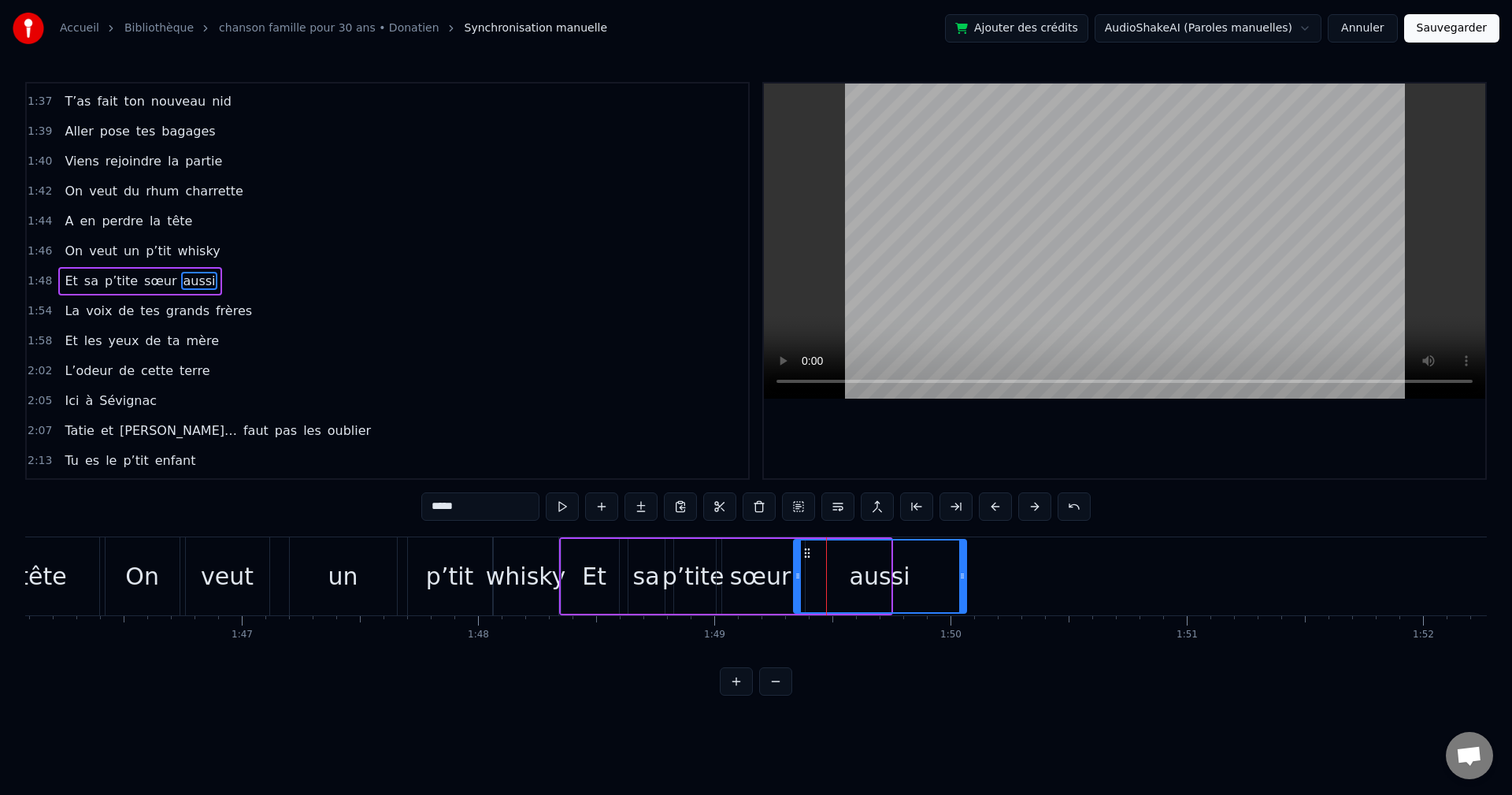
drag, startPoint x: 887, startPoint y: 579, endPoint x: 963, endPoint y: 578, distance: 76.0
click at [963, 578] on icon at bounding box center [962, 576] width 7 height 12
click at [783, 575] on div "sœur" at bounding box center [760, 576] width 62 height 35
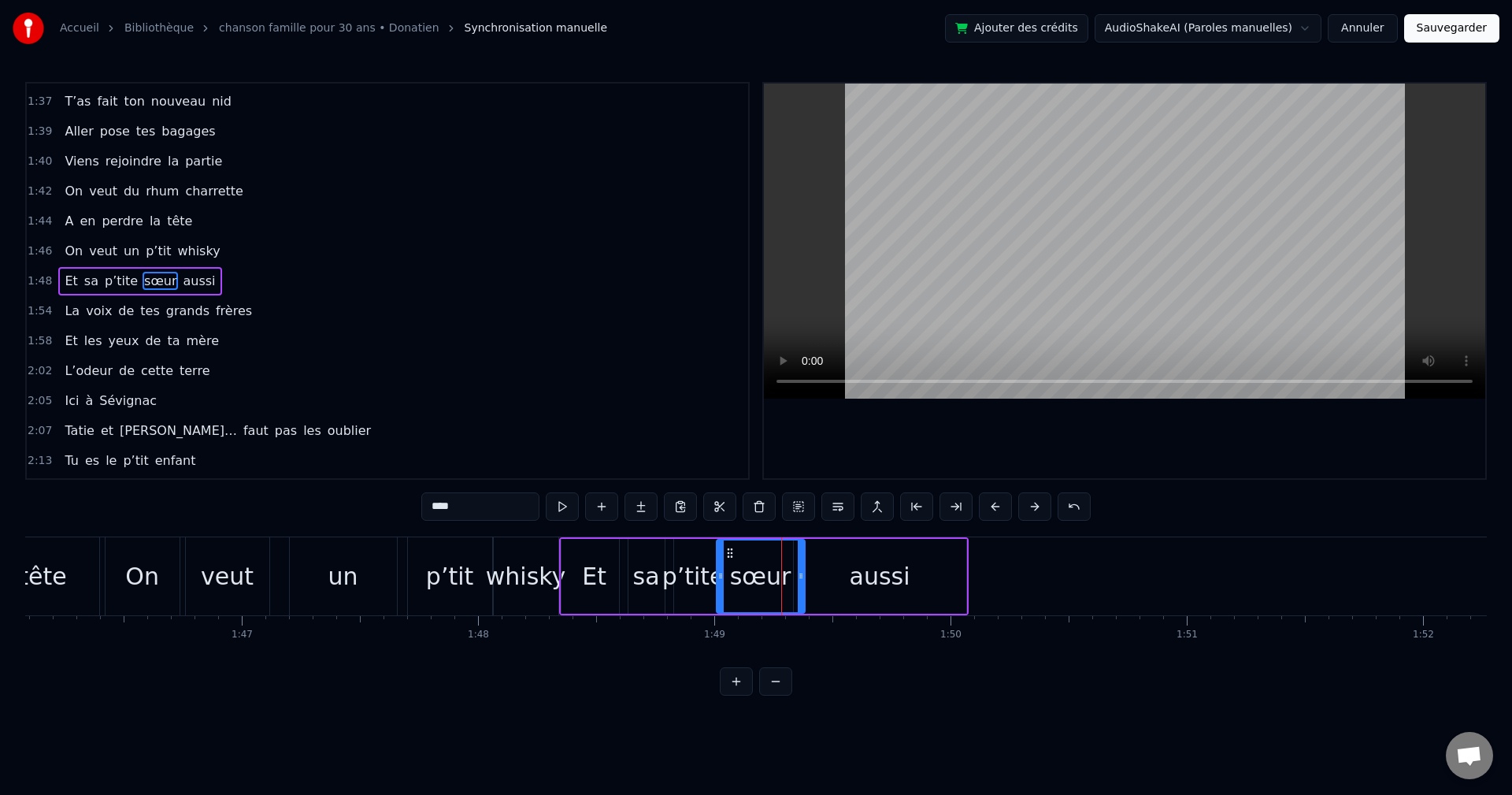
click at [849, 575] on div "aussi" at bounding box center [879, 576] width 172 height 75
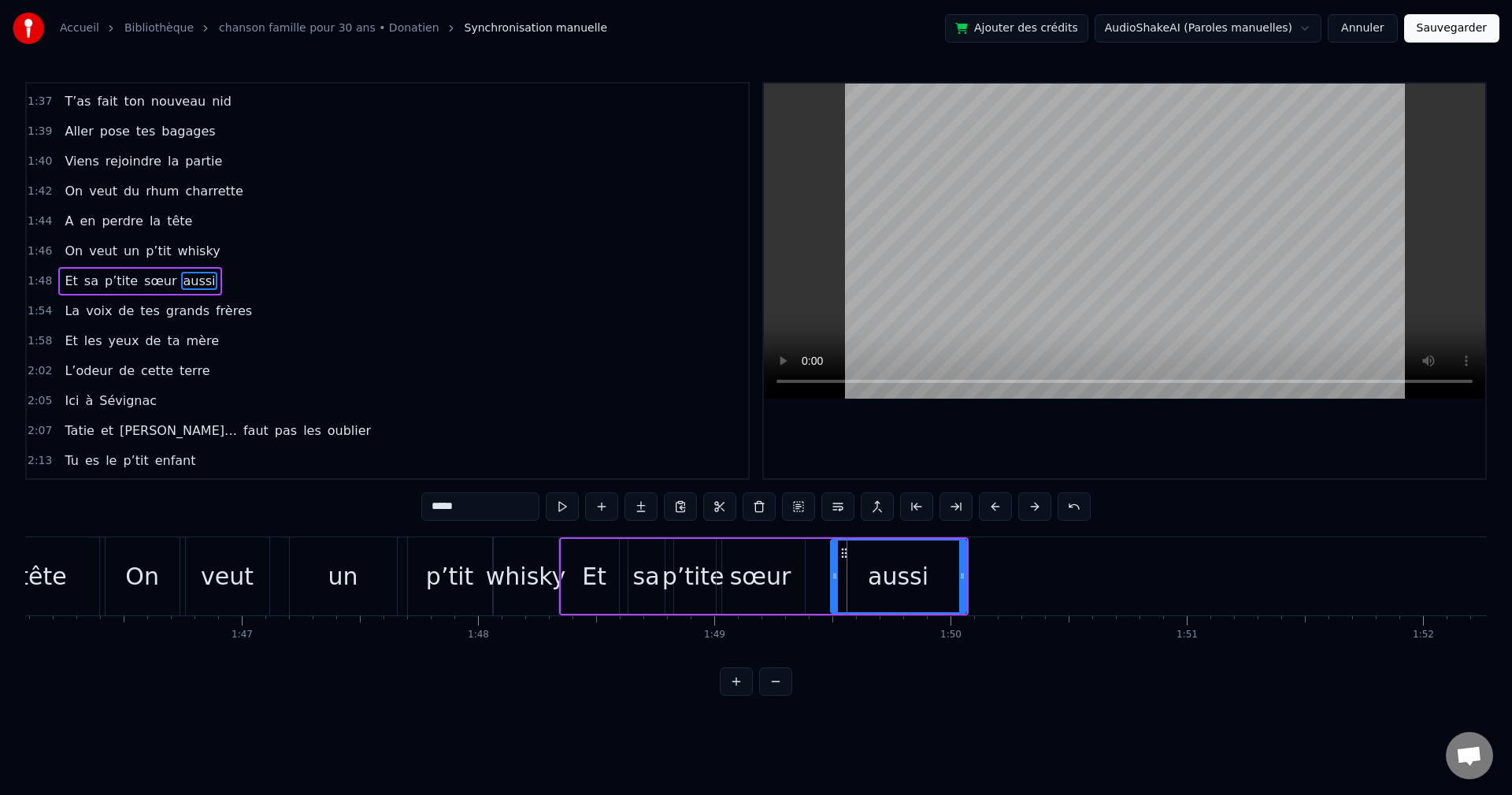
drag, startPoint x: 795, startPoint y: 578, endPoint x: 832, endPoint y: 578, distance: 37.0
click at [832, 578] on icon at bounding box center [835, 576] width 7 height 12
click at [774, 580] on div "sœur" at bounding box center [760, 576] width 62 height 35
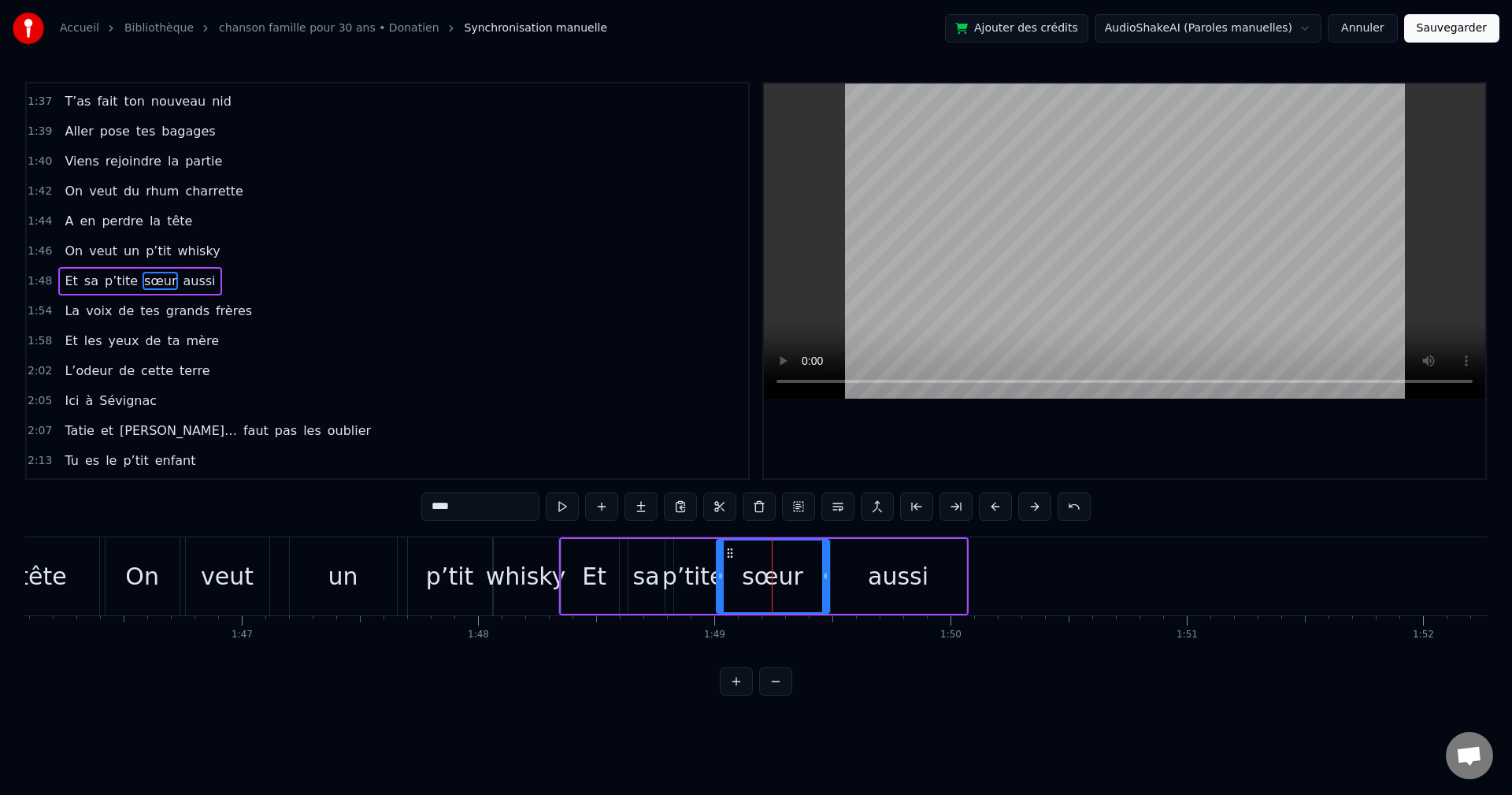
drag, startPoint x: 801, startPoint y: 583, endPoint x: 824, endPoint y: 583, distance: 23.0
click at [826, 583] on div at bounding box center [825, 576] width 7 height 71
click at [736, 556] on circle at bounding box center [735, 556] width 1 height 1
click at [854, 252] on video at bounding box center [1125, 241] width 721 height 315
click at [572, 549] on div "Et" at bounding box center [595, 576] width 67 height 75
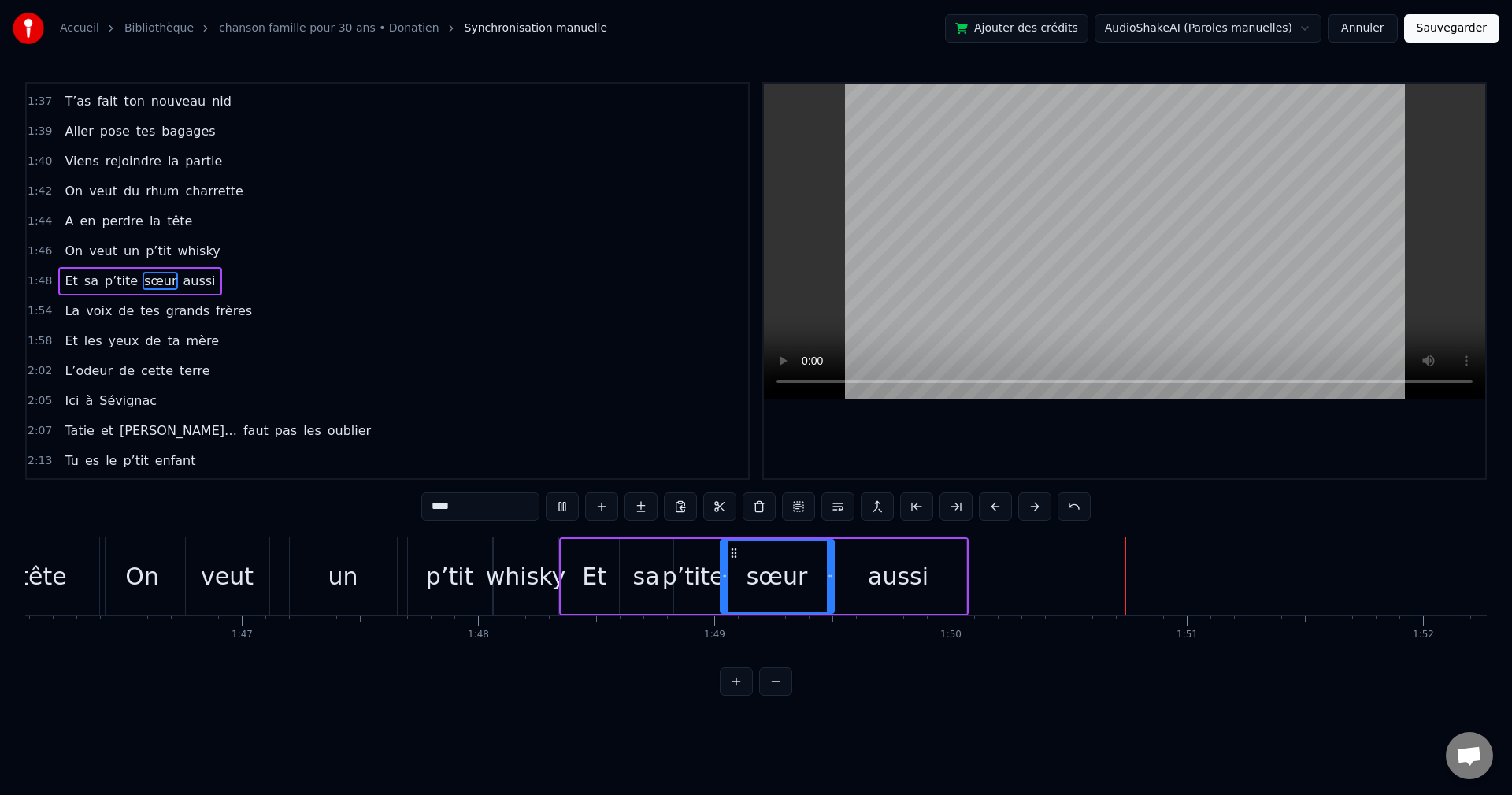
type input "**"
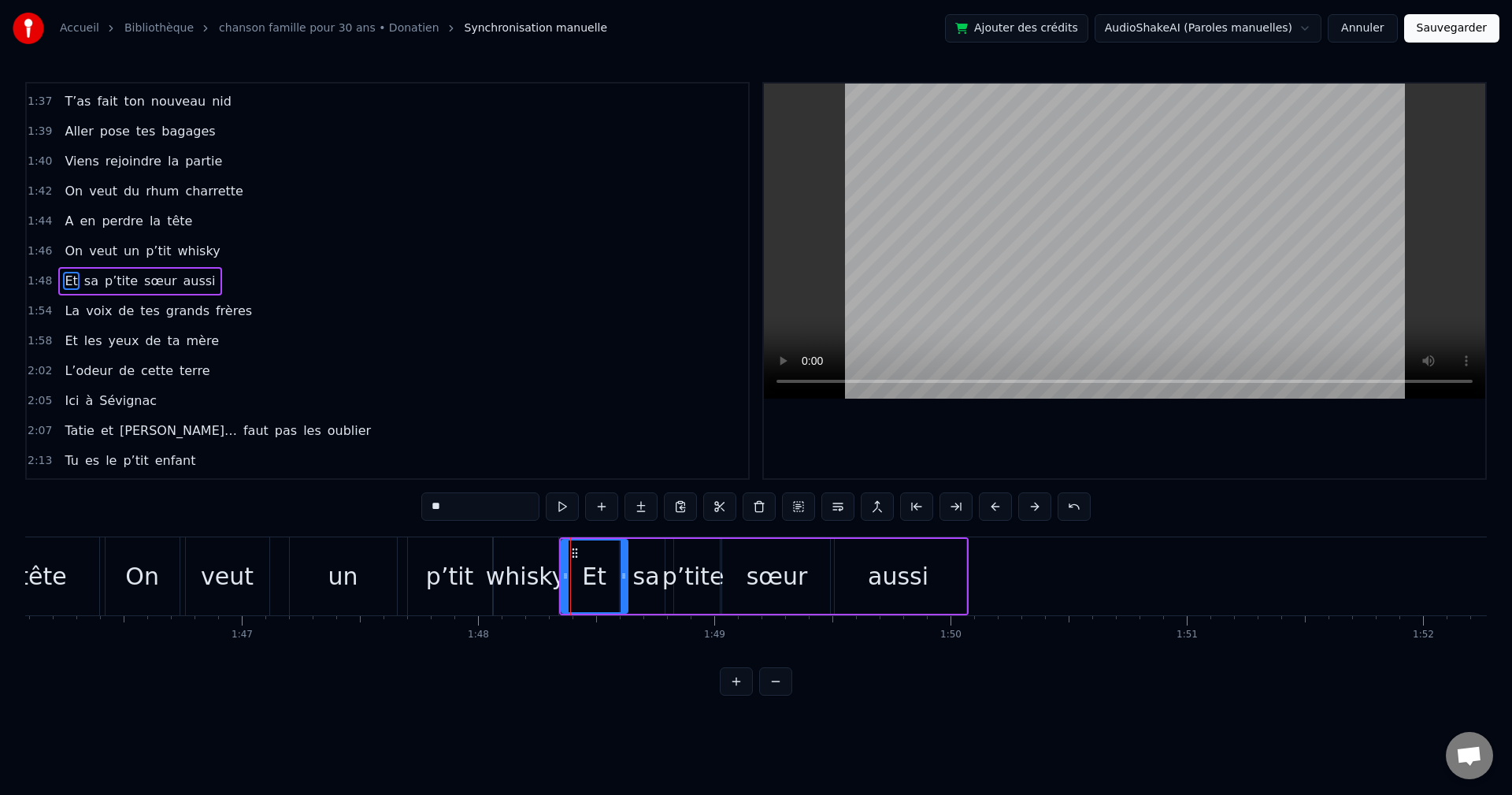
click at [813, 254] on video at bounding box center [1125, 241] width 721 height 315
click at [1485, 662] on div "Accueil Bibliothèque chanson famille pour 30 ans • Donatien Synchronisation man…" at bounding box center [756, 348] width 1512 height 696
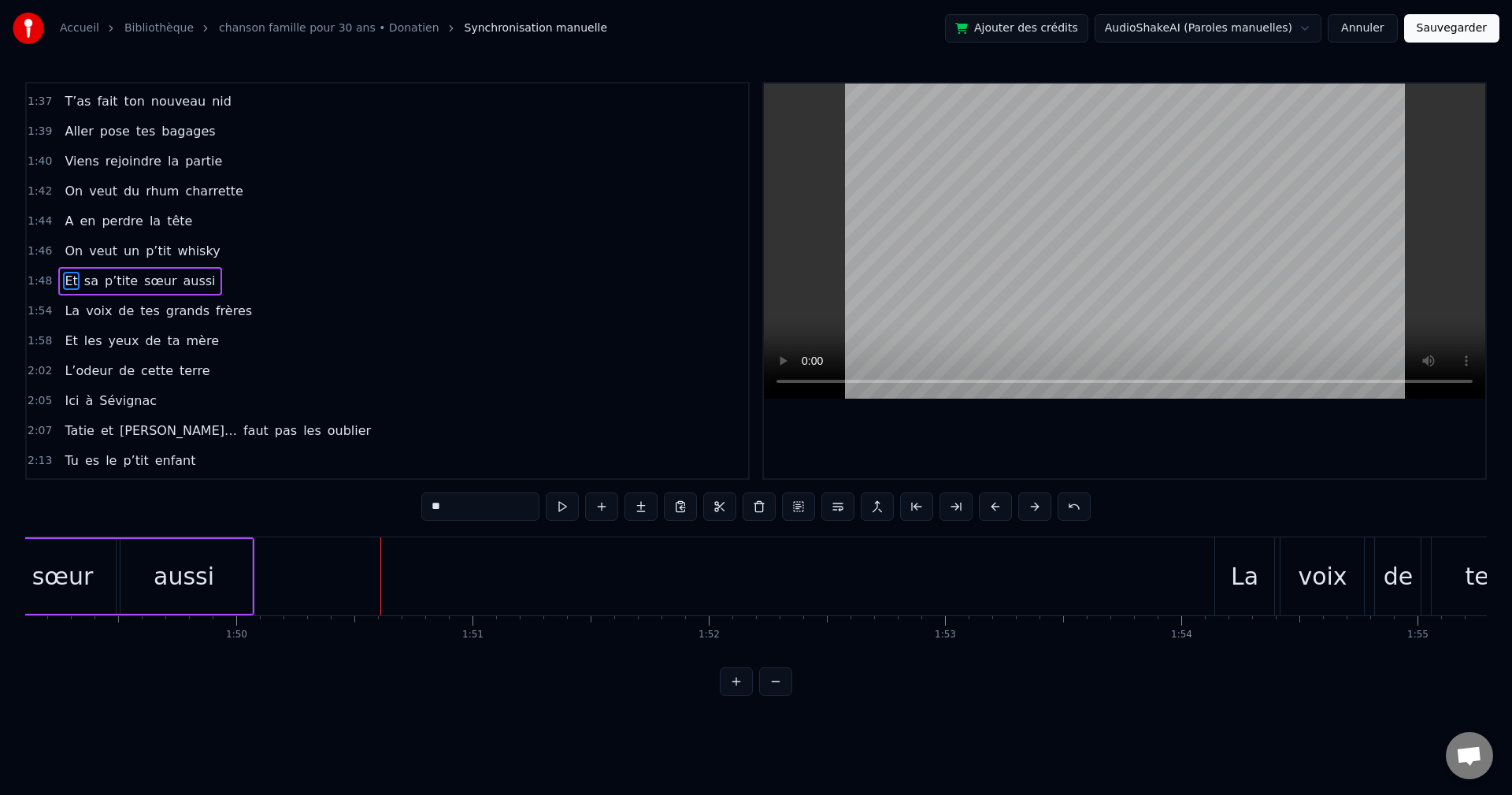
scroll to position [0, 25889]
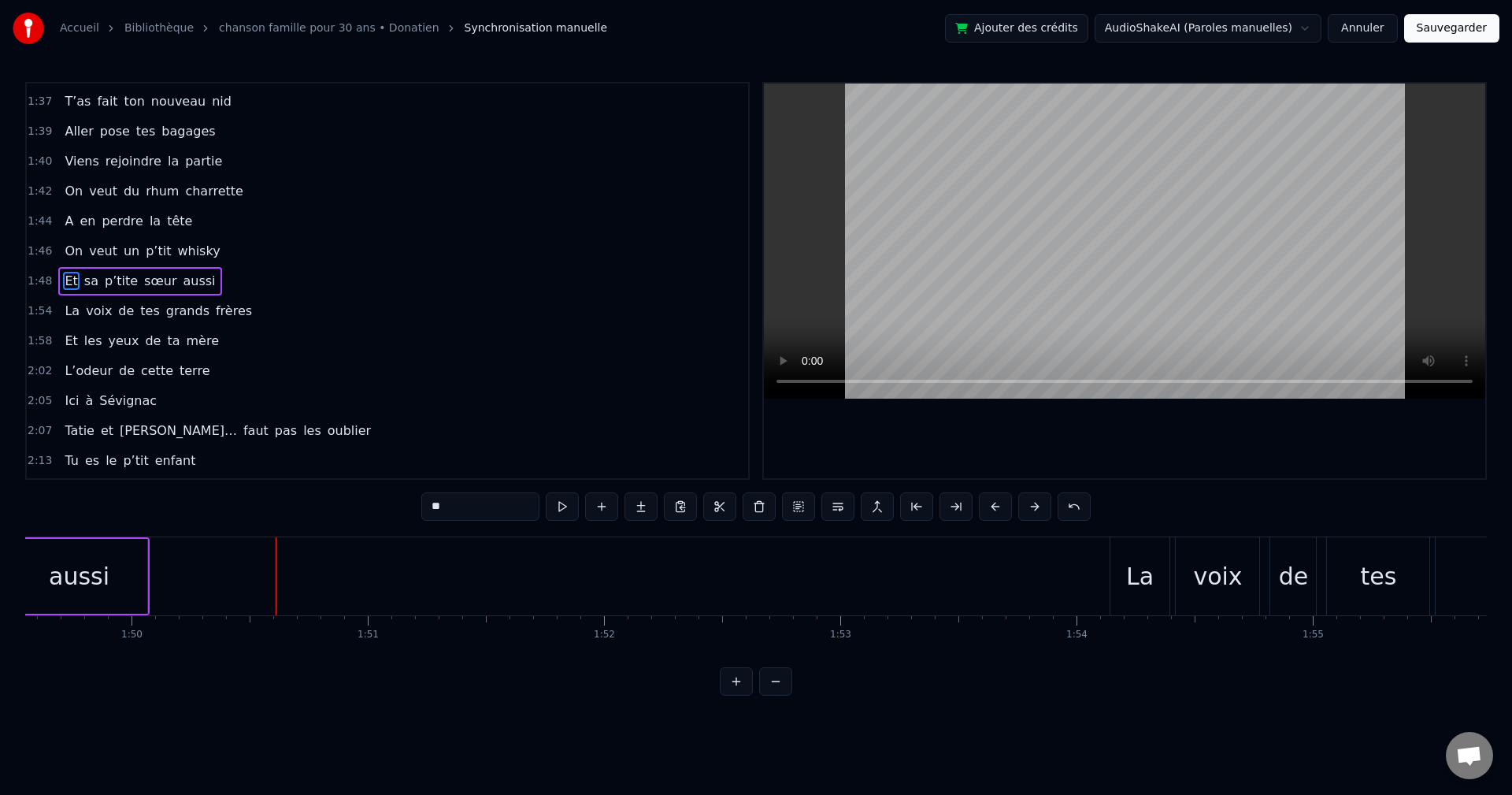
click at [229, 305] on div "La voix de tes grands frères" at bounding box center [158, 311] width 200 height 29
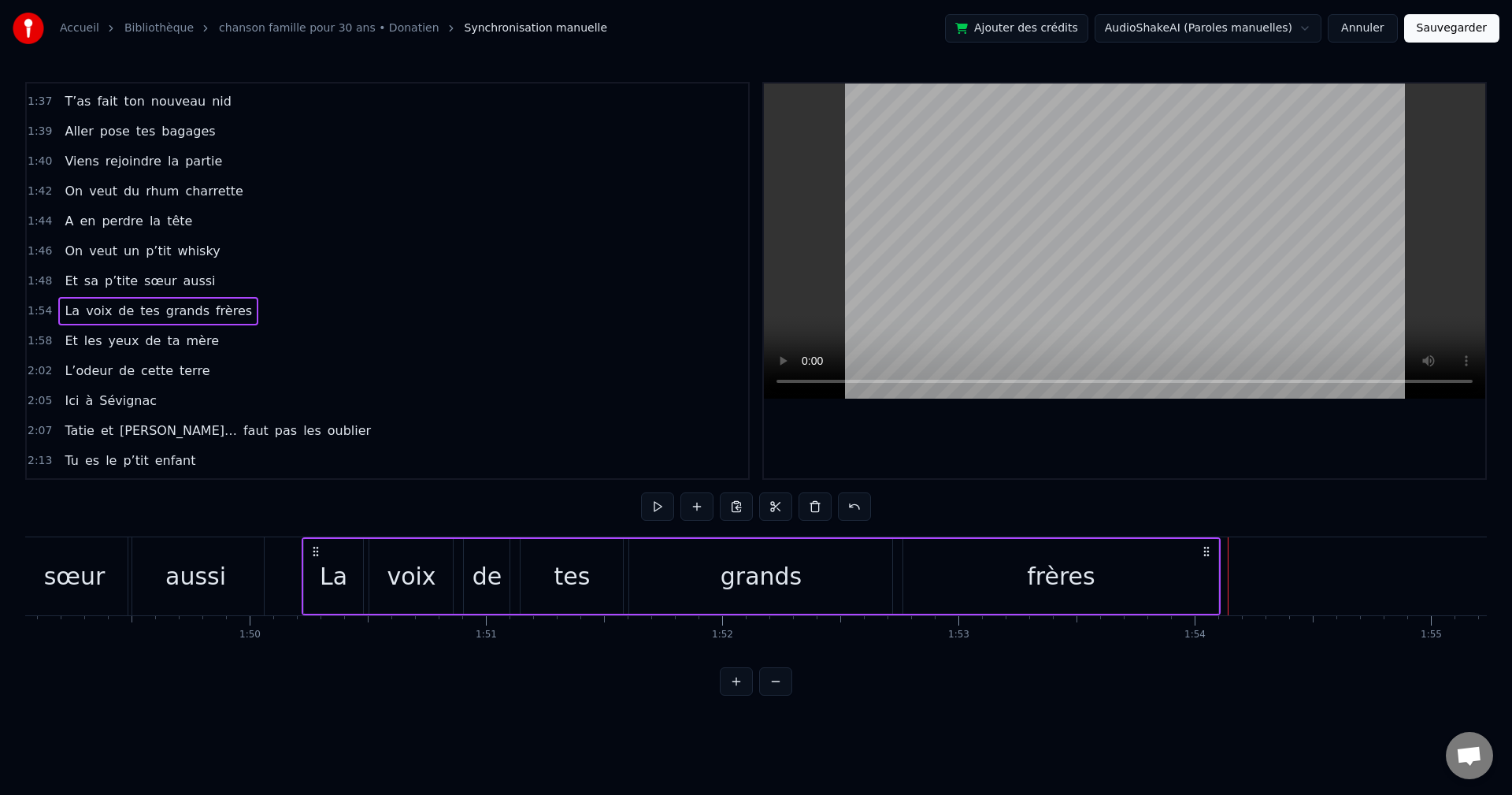
scroll to position [0, 25769]
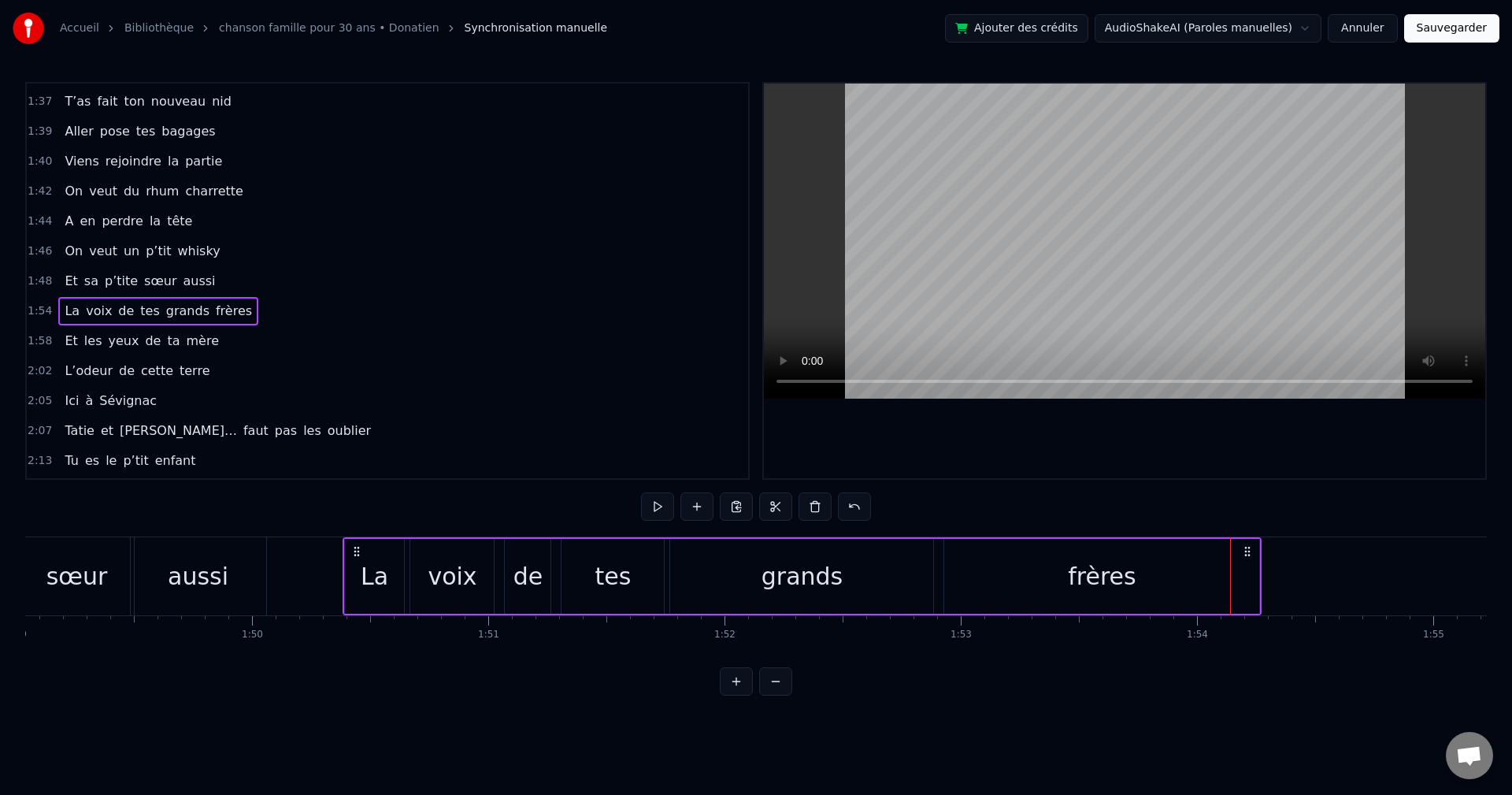
drag, startPoint x: 1124, startPoint y: 552, endPoint x: 357, endPoint y: 572, distance: 767.3
click at [357, 572] on div "La voix de tes grands frères" at bounding box center [802, 577] width 920 height 78
click at [968, 273] on video at bounding box center [1125, 241] width 721 height 315
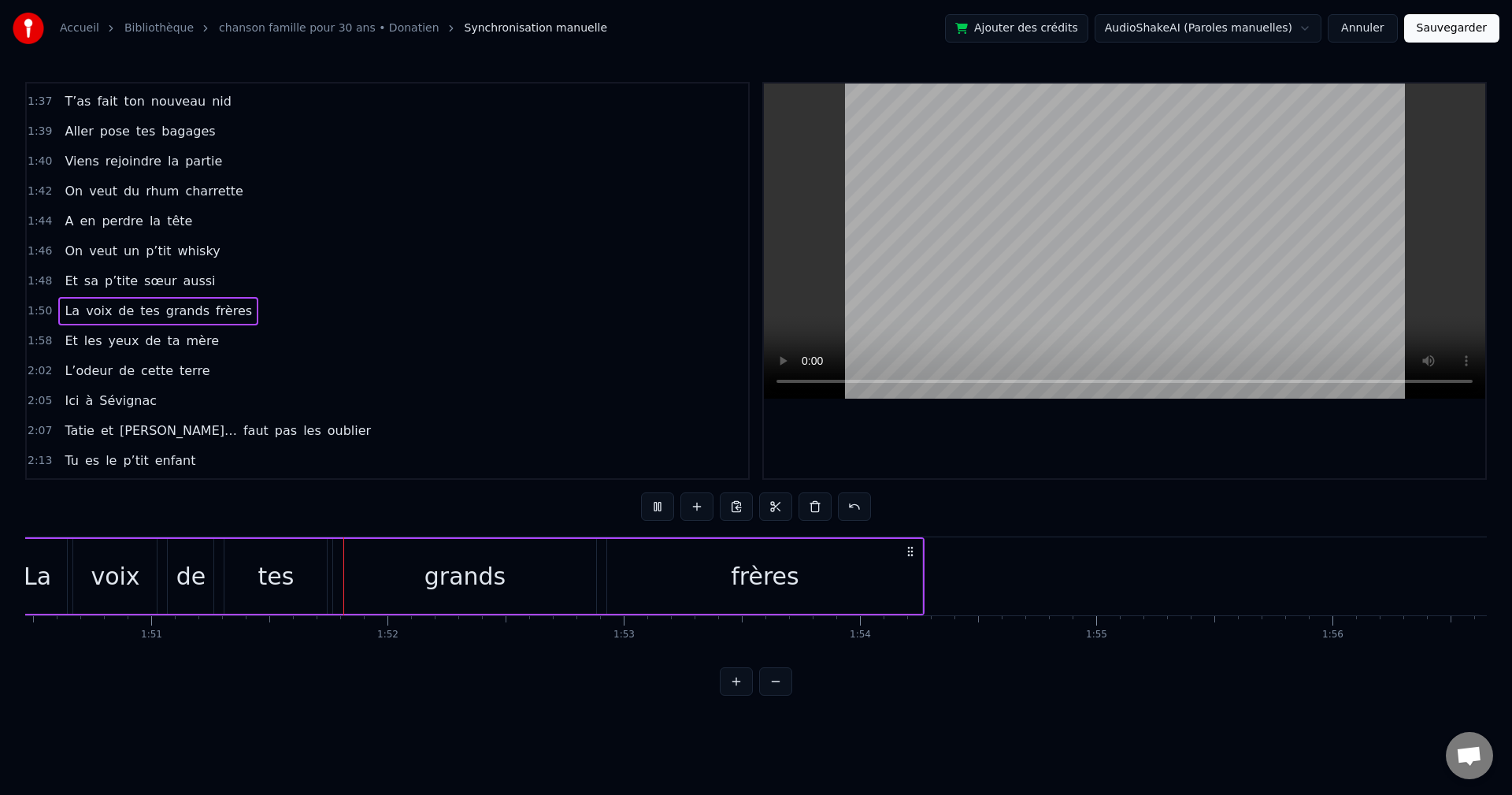
scroll to position [0, 26181]
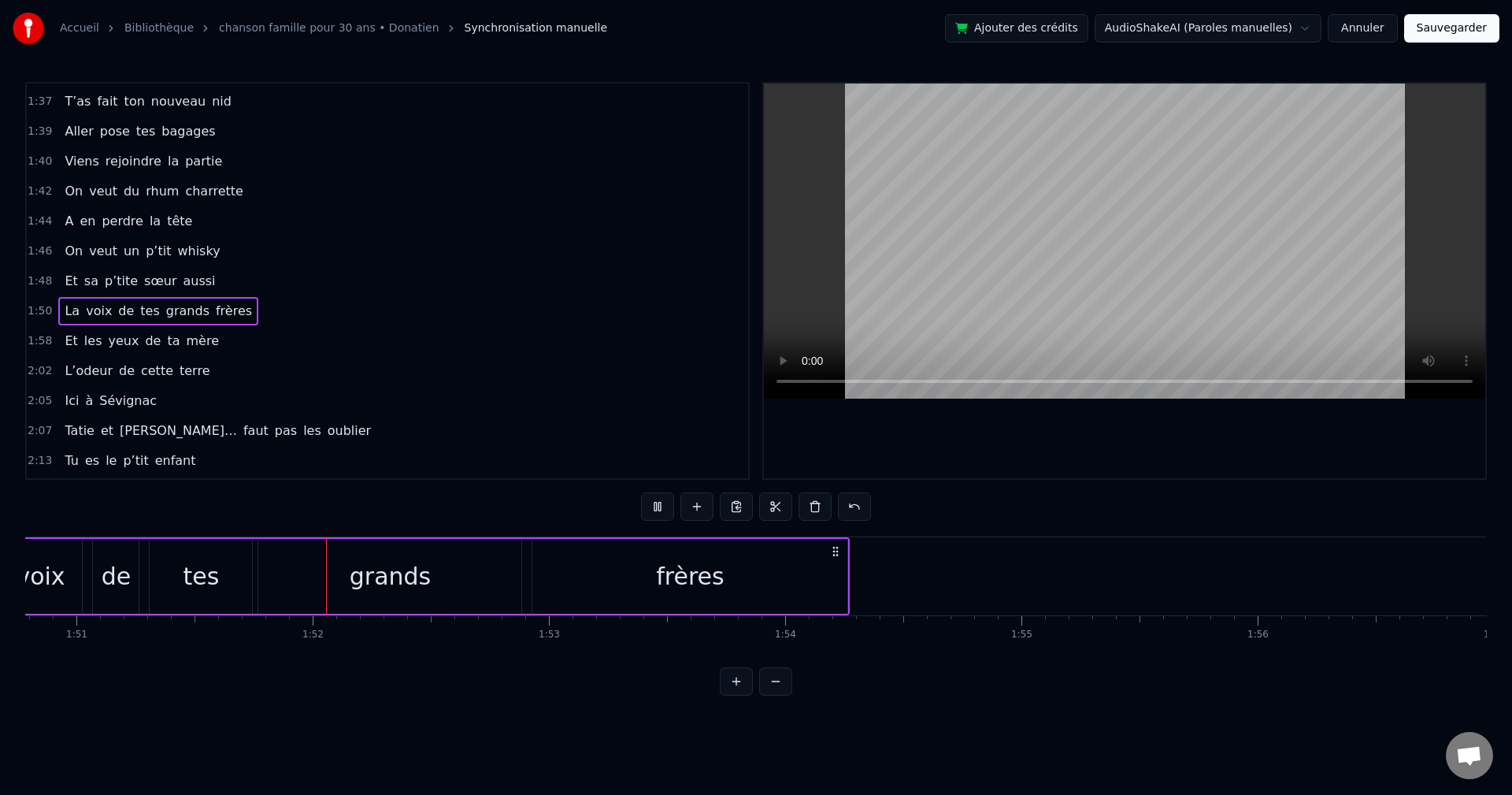
click at [1141, 245] on video at bounding box center [1125, 241] width 721 height 315
click at [364, 574] on div "grands" at bounding box center [390, 576] width 81 height 35
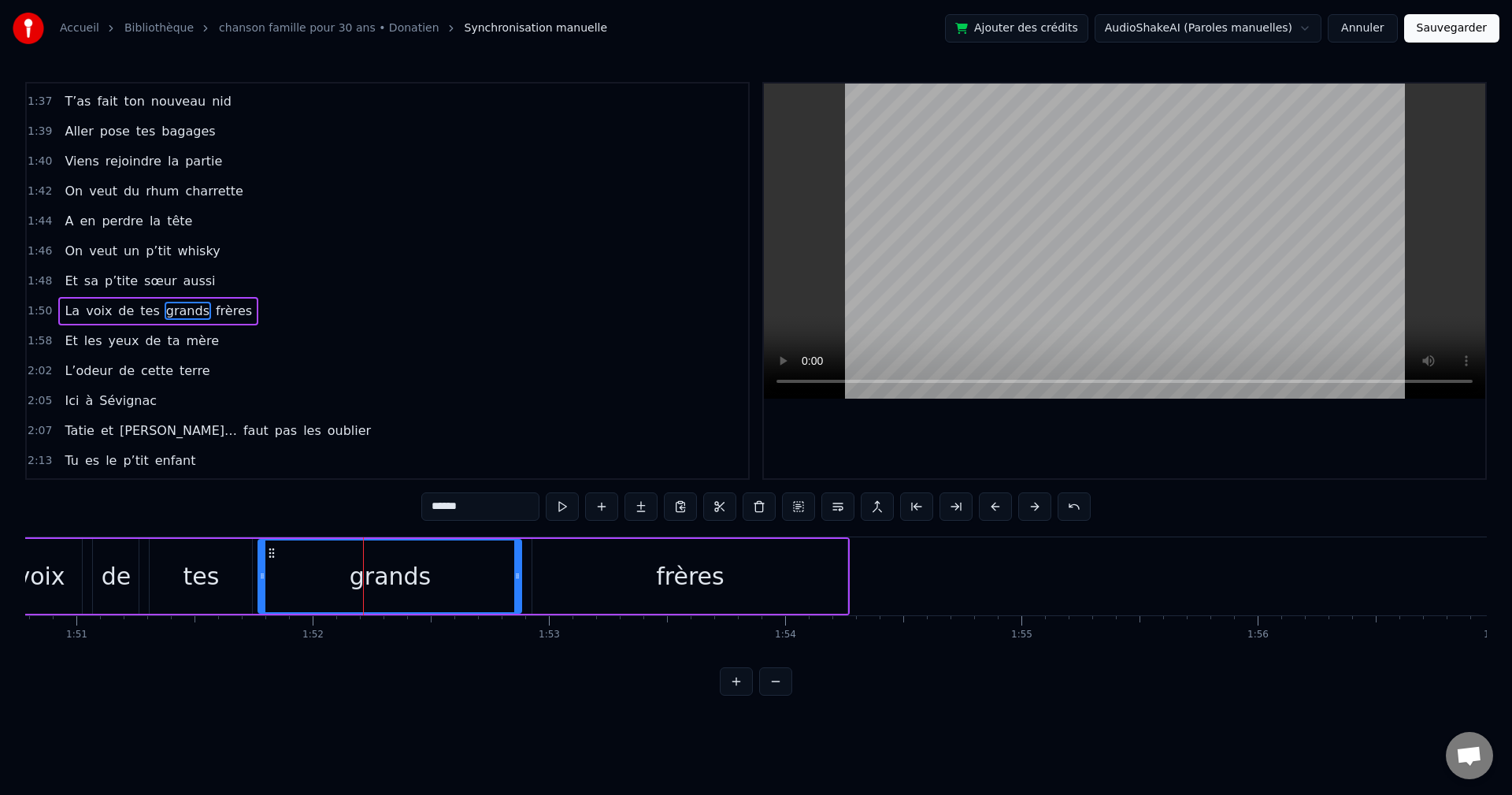
scroll to position [1135, 0]
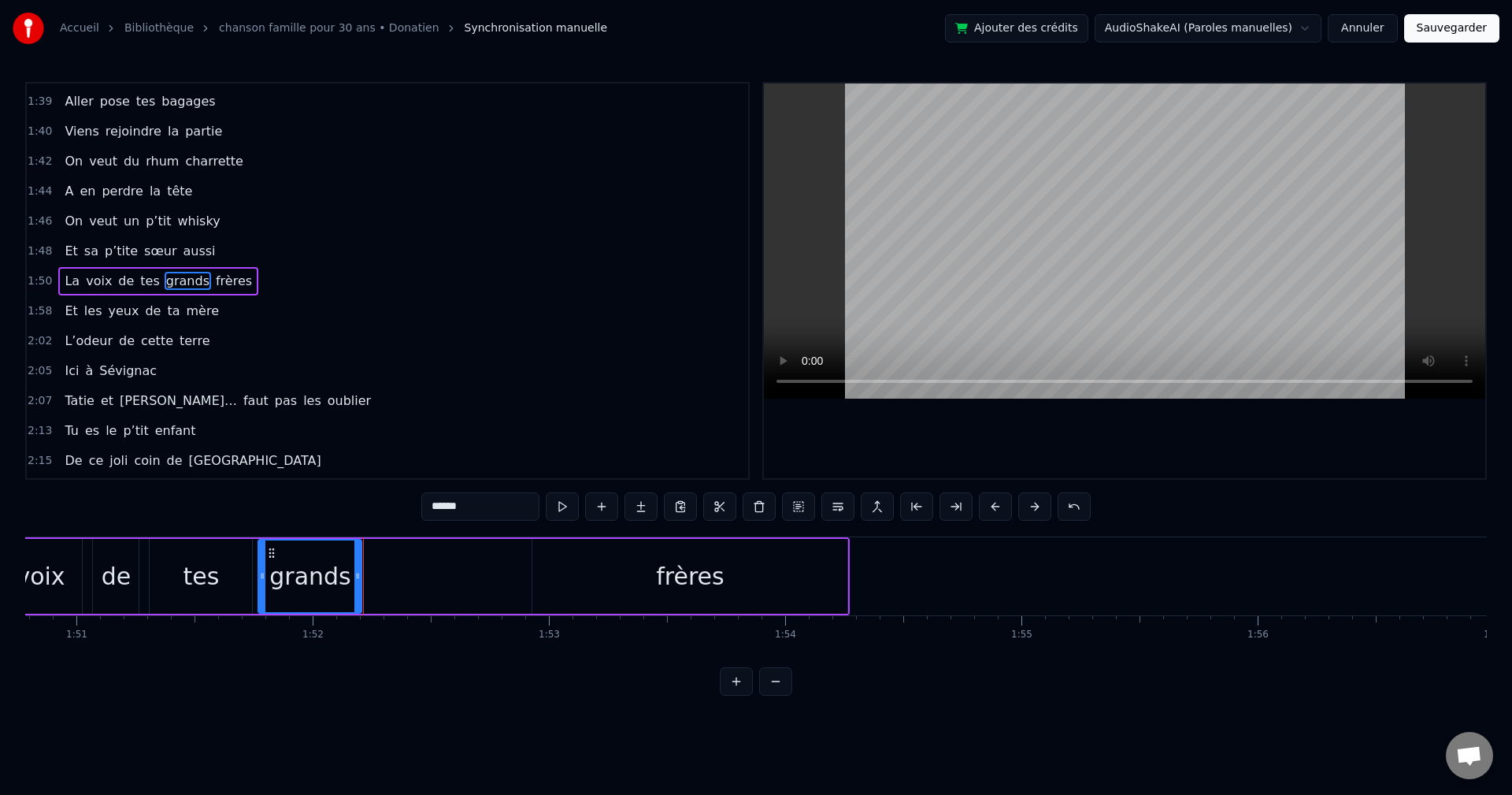
drag, startPoint x: 519, startPoint y: 574, endPoint x: 359, endPoint y: 588, distance: 160.6
click at [359, 588] on div at bounding box center [358, 576] width 7 height 71
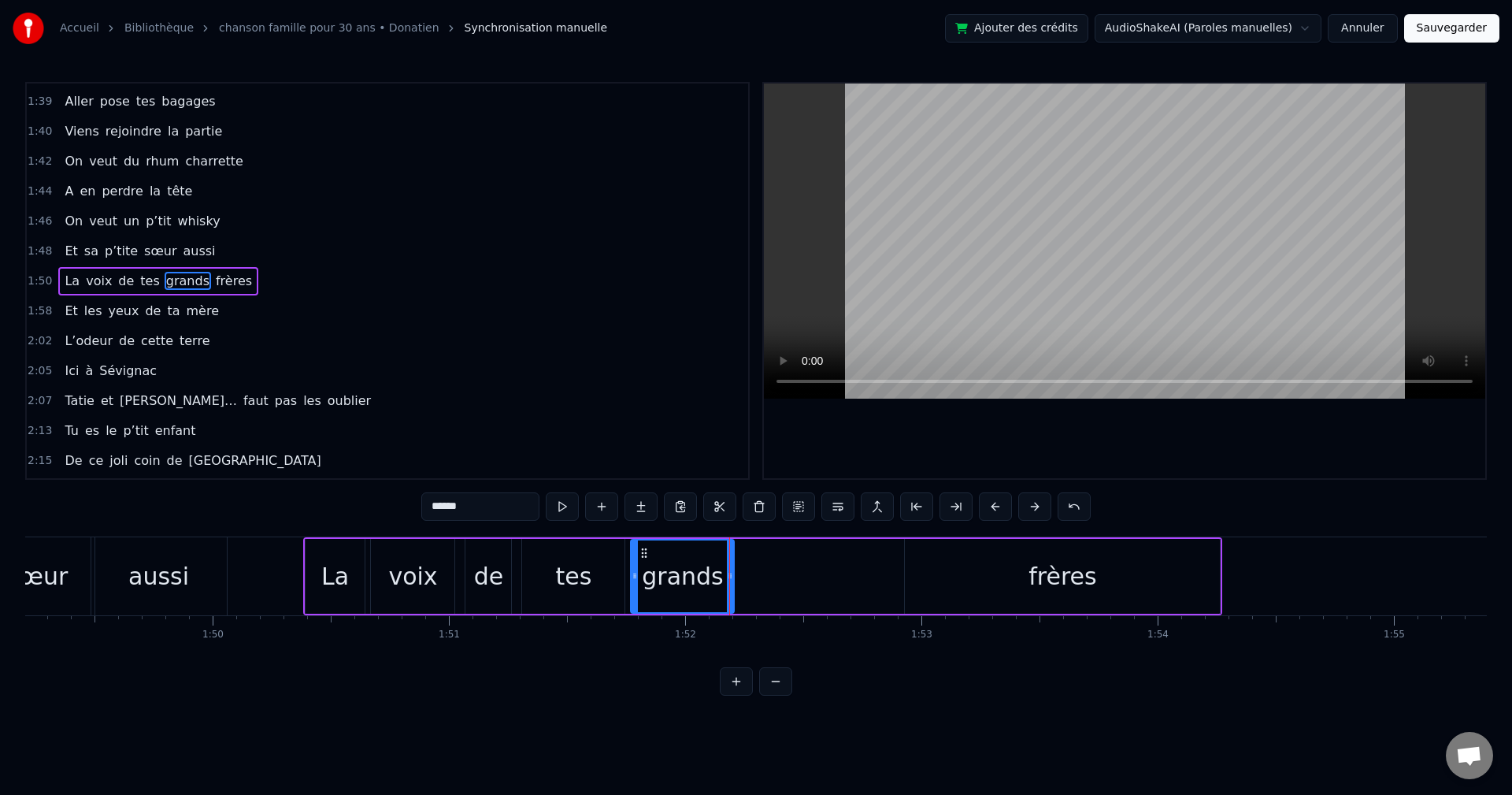
scroll to position [0, 25802]
click at [1031, 574] on div "frères" at bounding box center [1068, 576] width 315 height 75
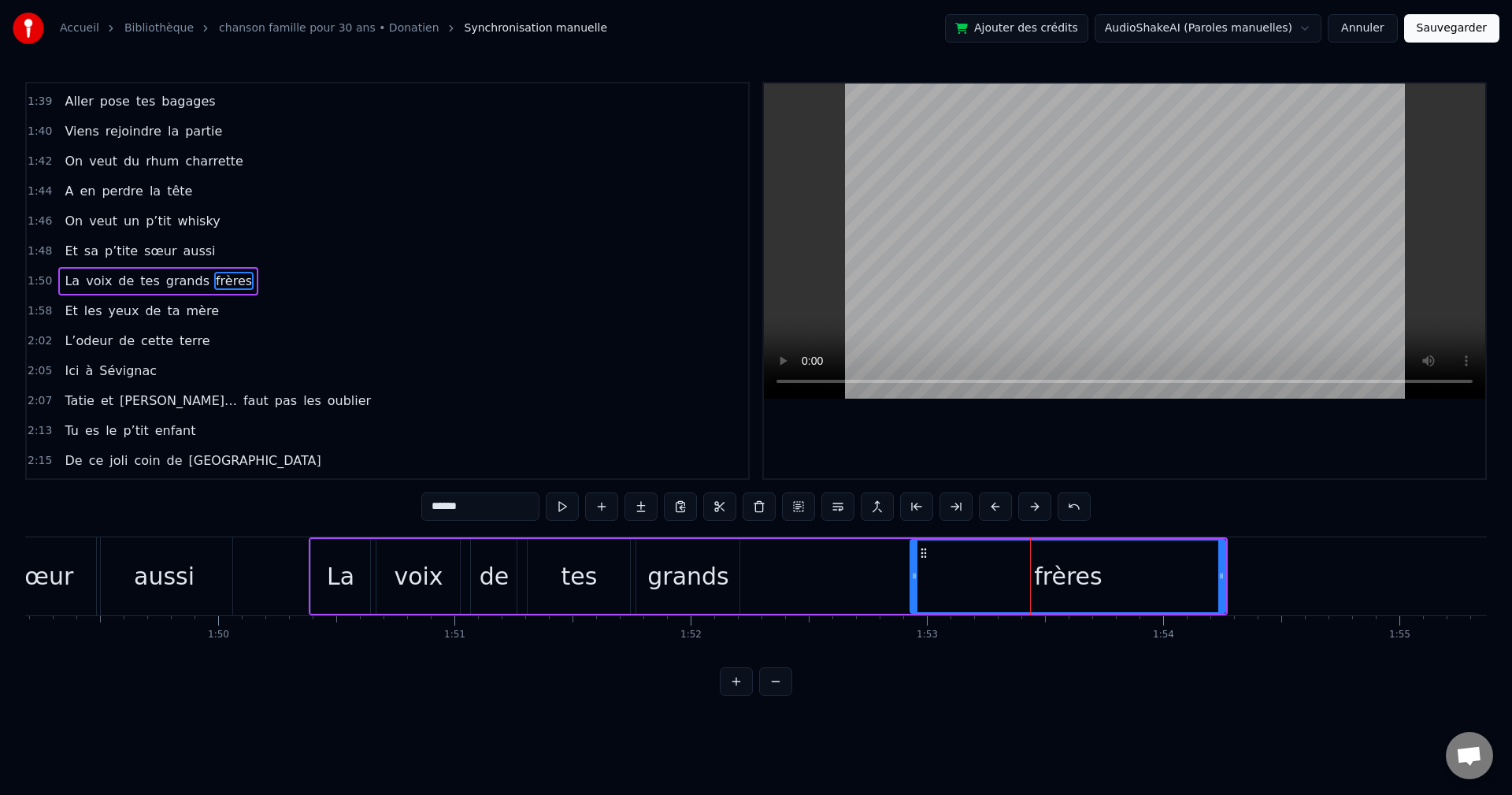
click at [652, 571] on div "grands" at bounding box center [687, 576] width 81 height 35
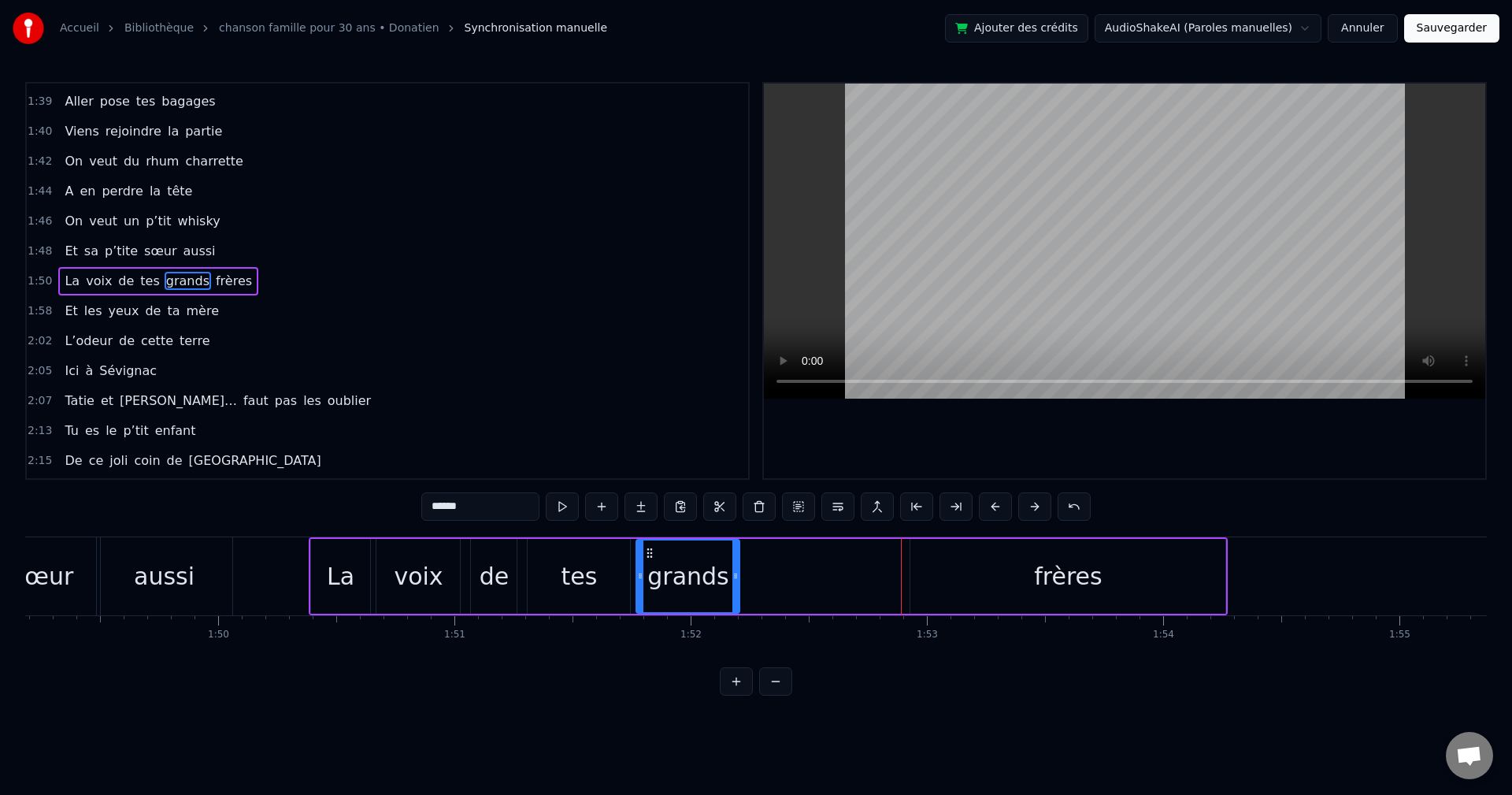
click at [620, 569] on div "tes" at bounding box center [579, 576] width 103 height 75
type input "***"
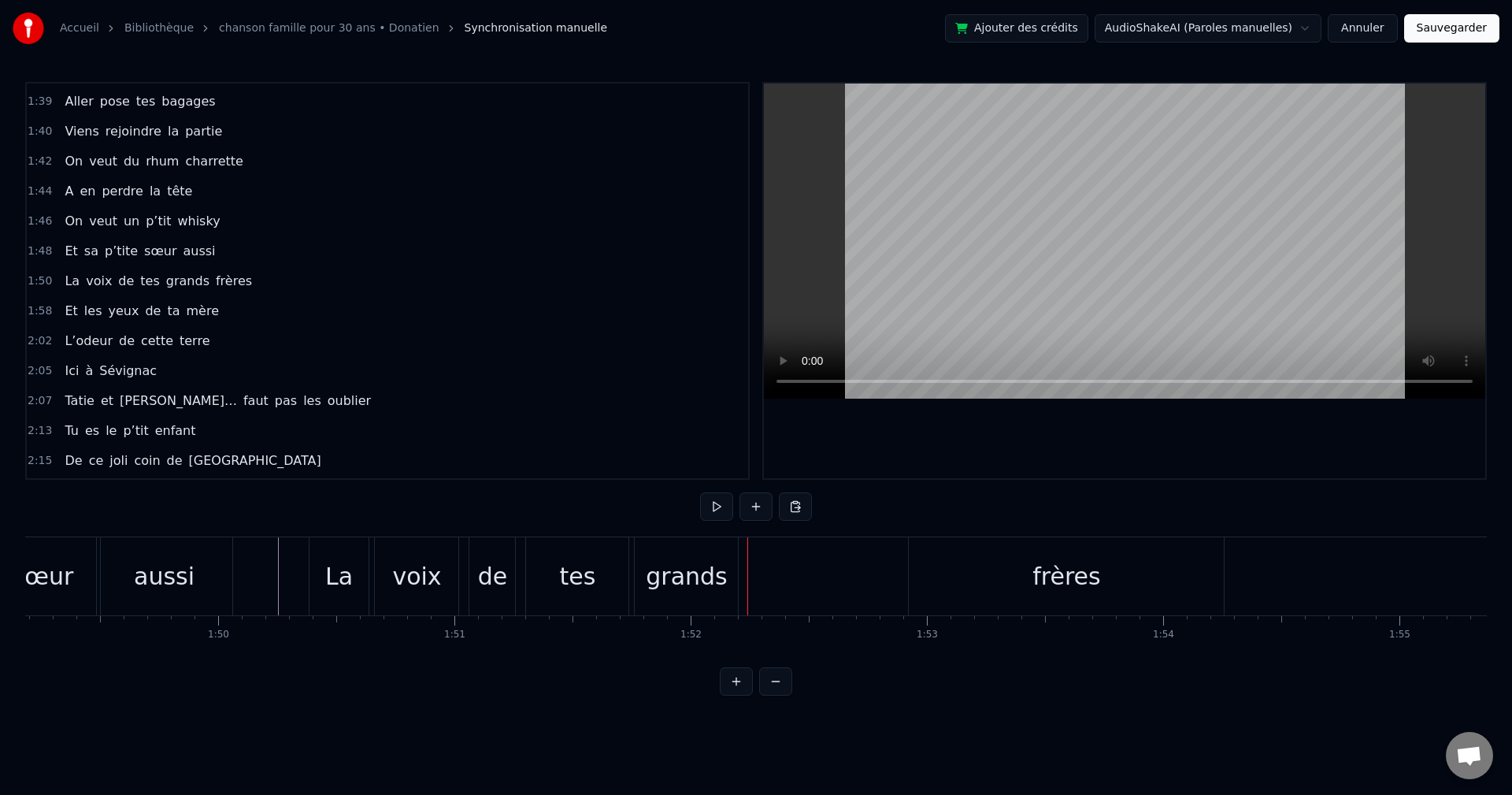
click at [694, 575] on div "grands" at bounding box center [686, 576] width 81 height 35
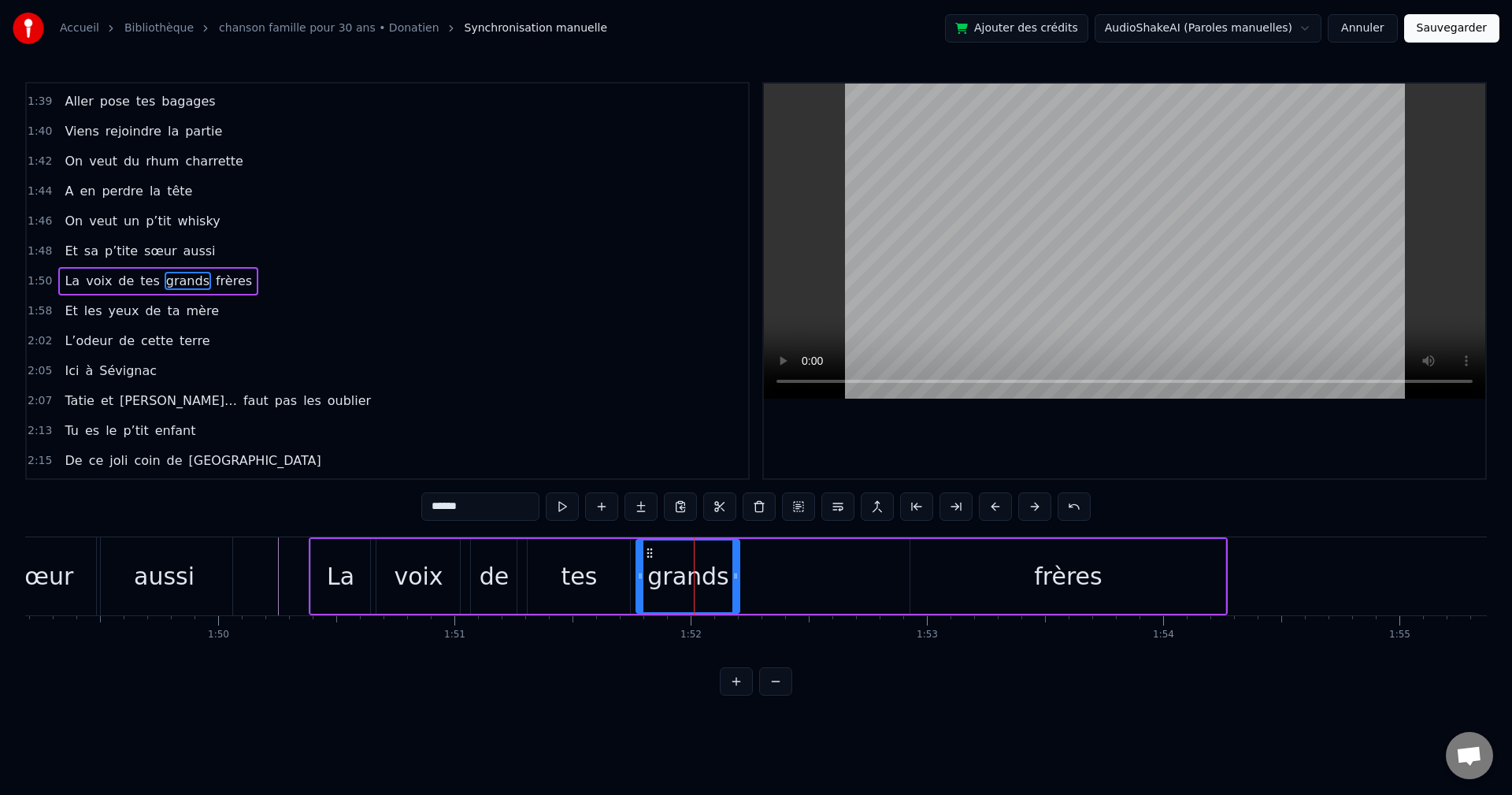
click at [934, 565] on div "frères" at bounding box center [1068, 576] width 315 height 75
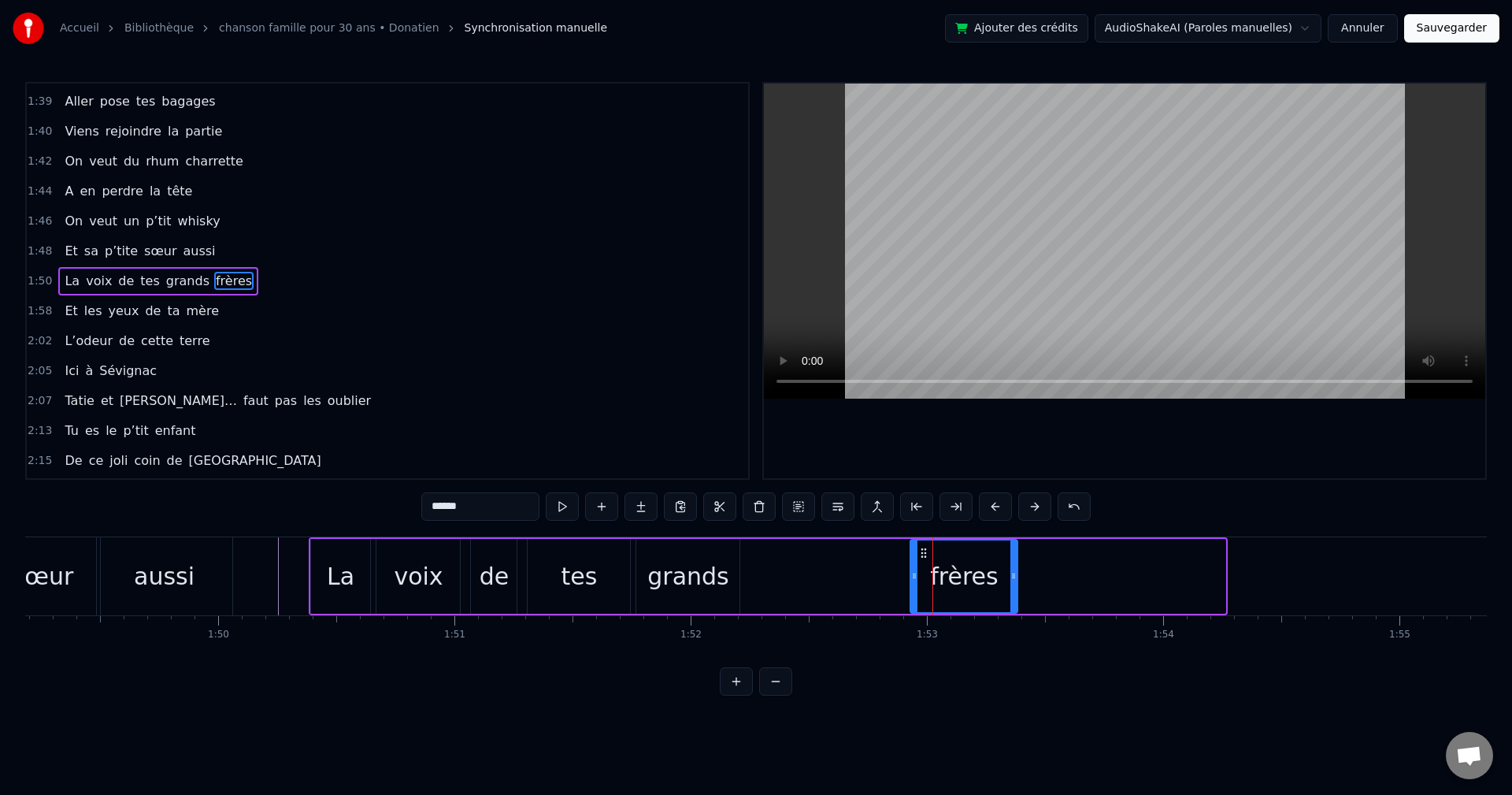
drag, startPoint x: 1224, startPoint y: 574, endPoint x: 1008, endPoint y: 594, distance: 216.9
click at [1011, 594] on div at bounding box center [1013, 576] width 7 height 71
click at [337, 567] on div "La" at bounding box center [341, 576] width 28 height 35
type input "**"
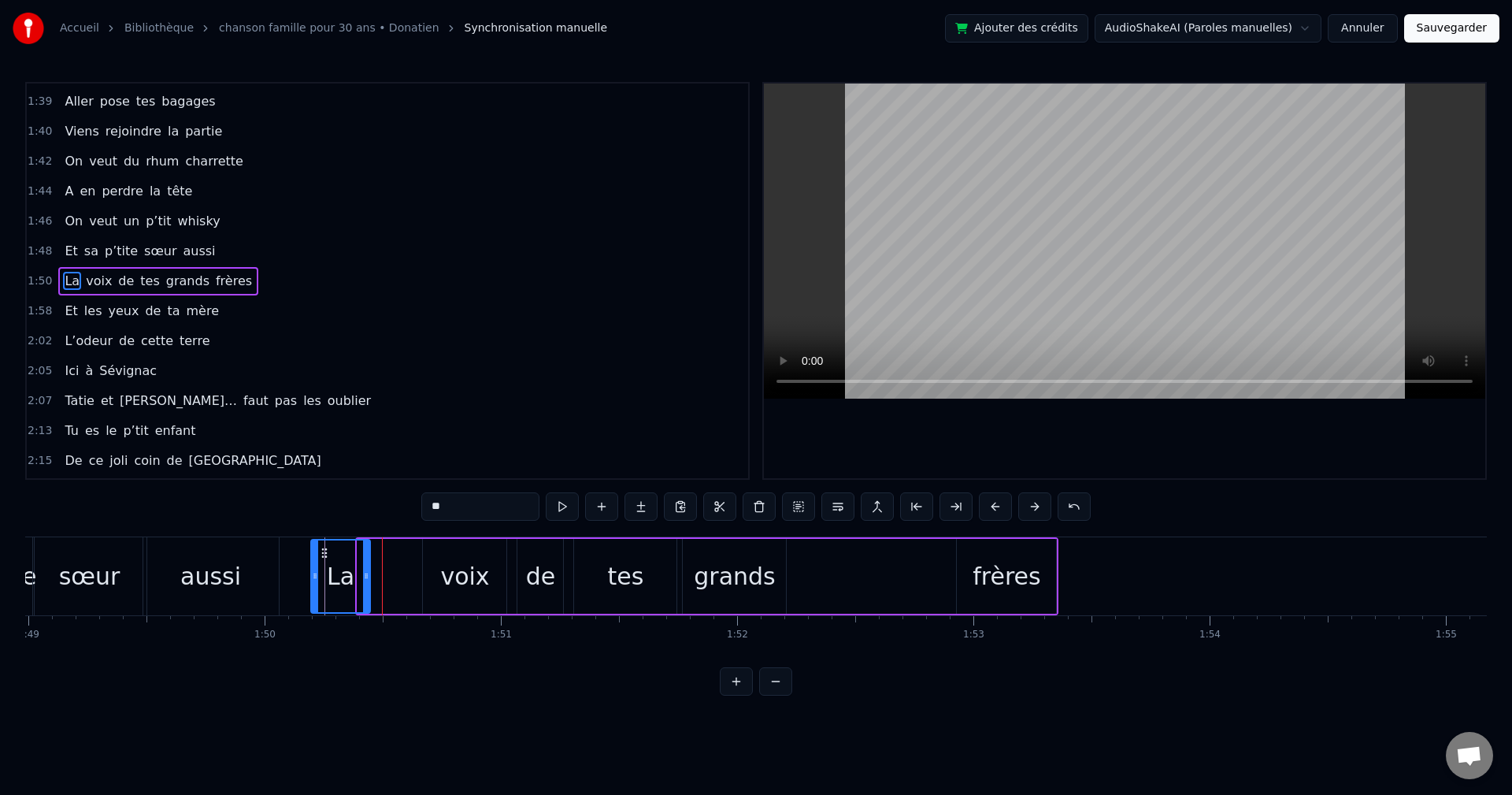
scroll to position [0, 25749]
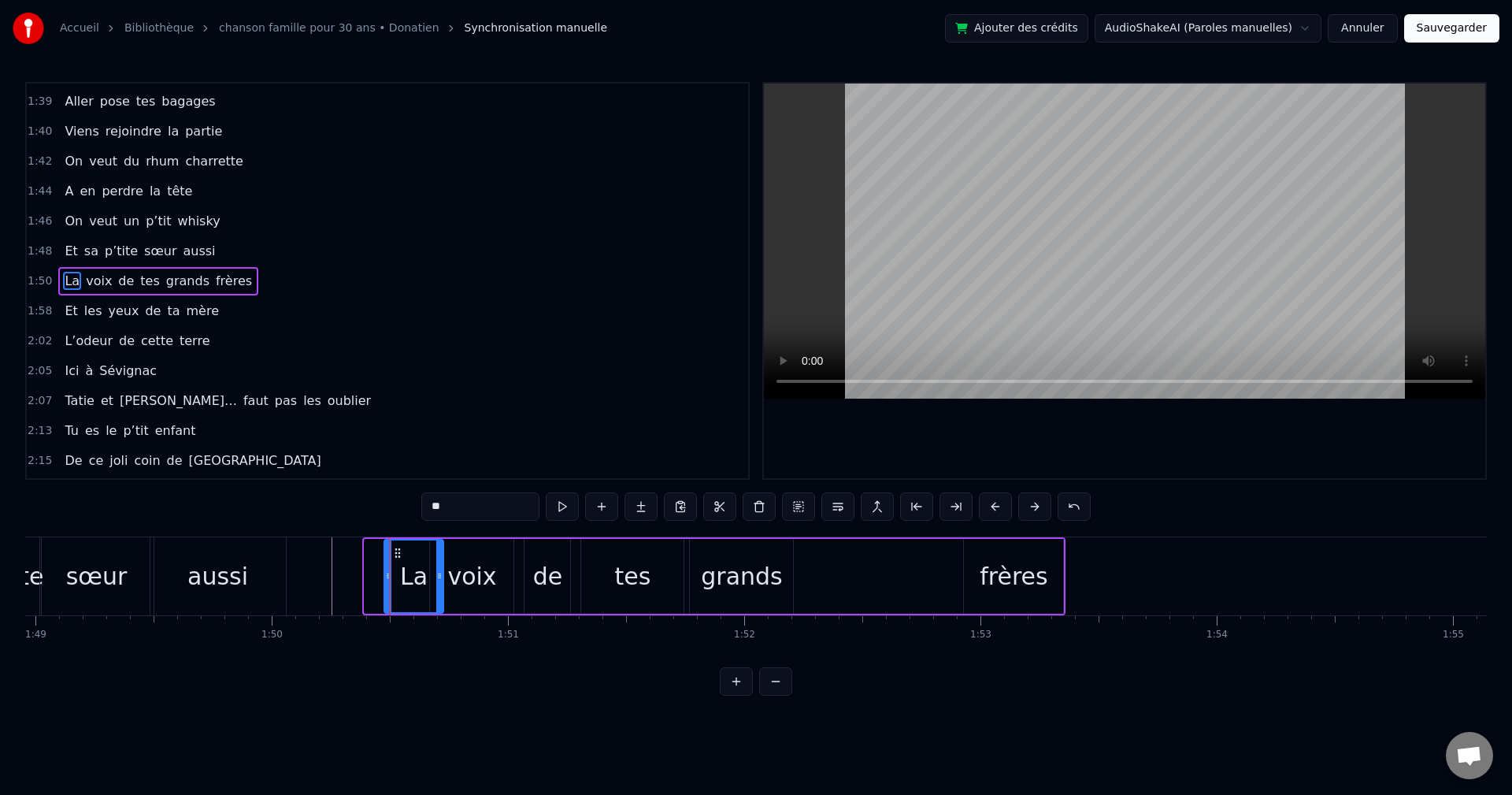
drag, startPoint x: 323, startPoint y: 551, endPoint x: 394, endPoint y: 549, distance: 71.0
click at [395, 549] on icon at bounding box center [397, 553] width 12 height 12
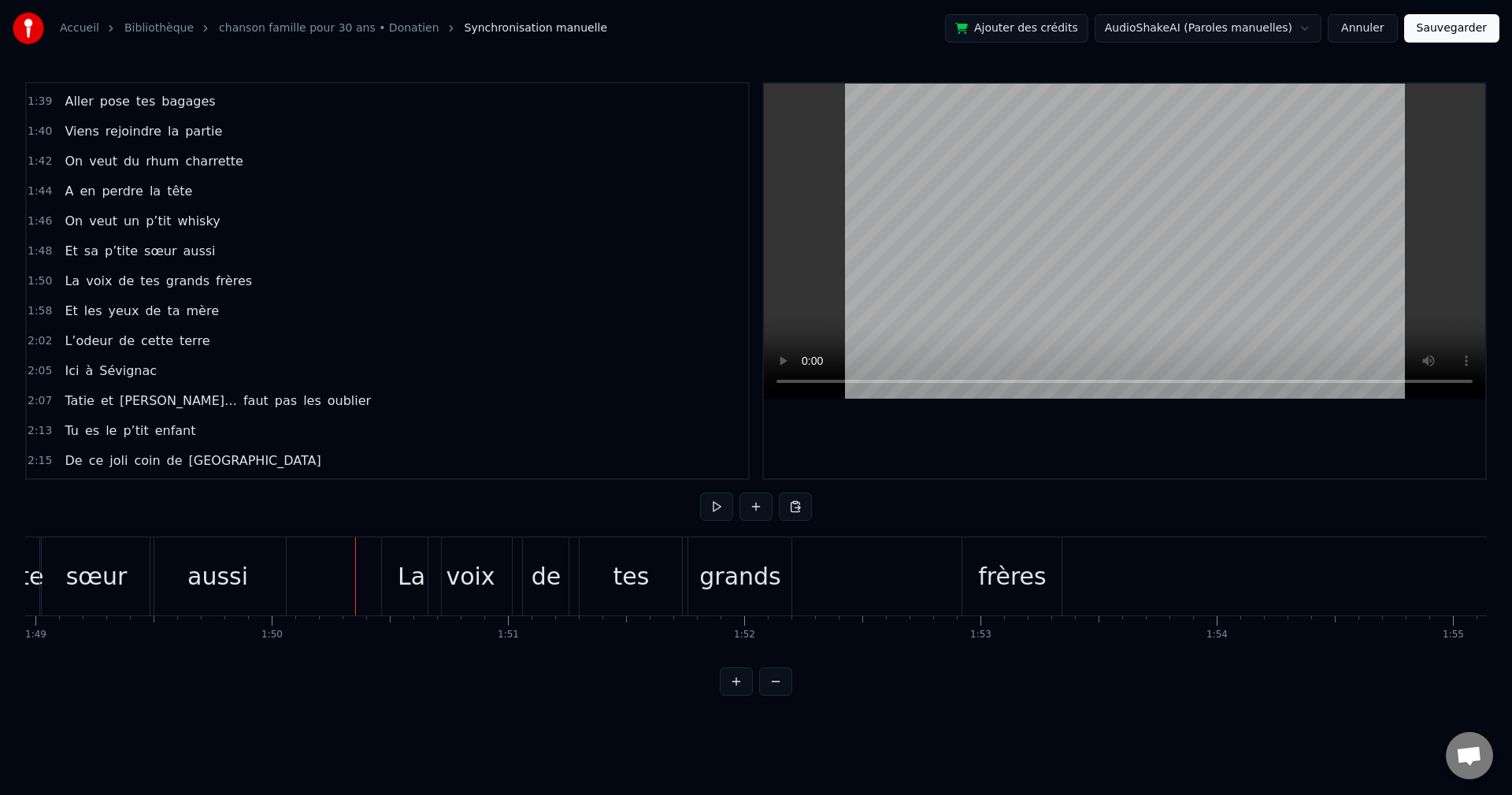
click at [455, 547] on div "voix" at bounding box center [470, 577] width 84 height 78
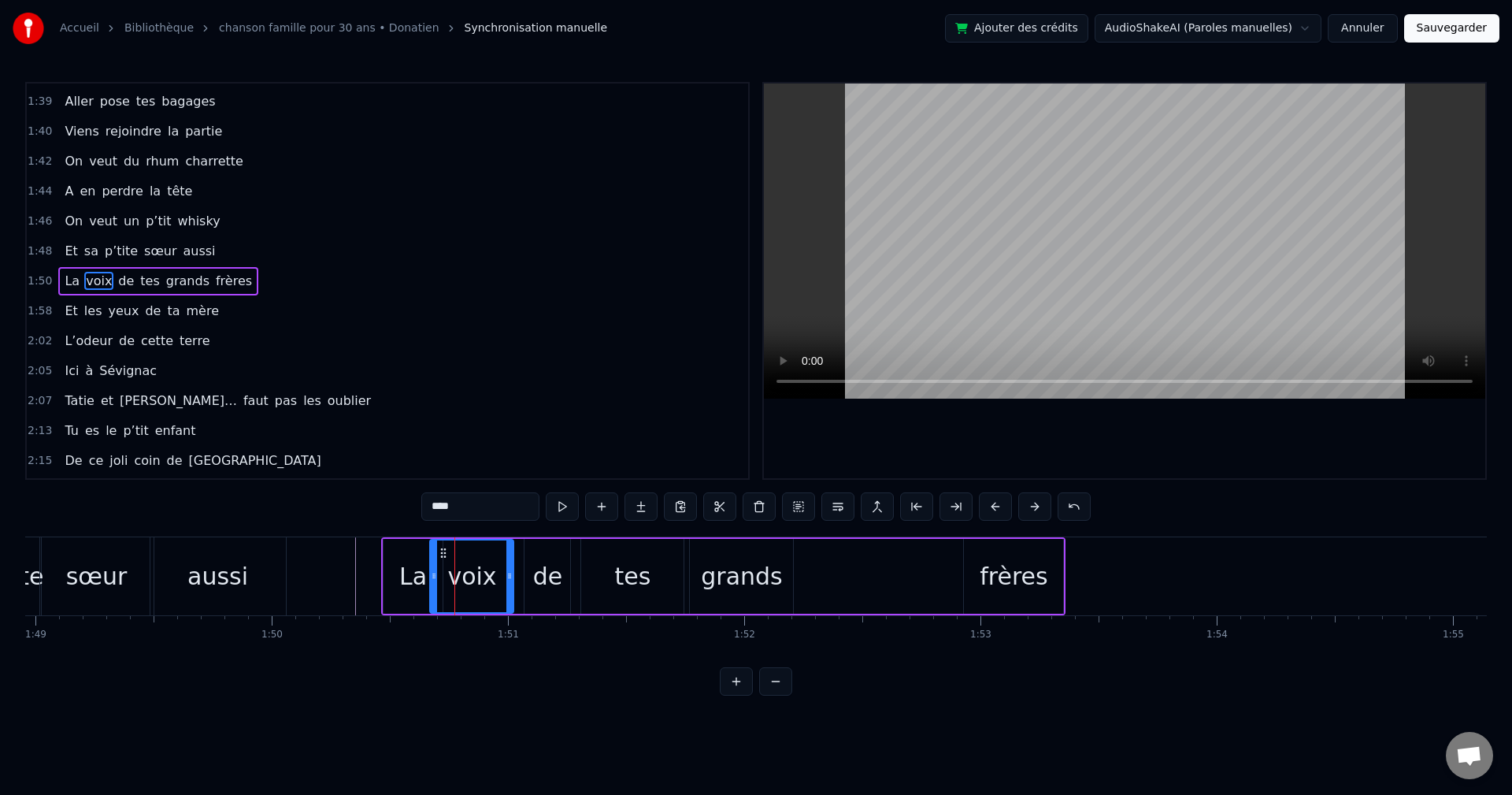
click at [646, 540] on div "tes" at bounding box center [633, 576] width 103 height 75
type input "***"
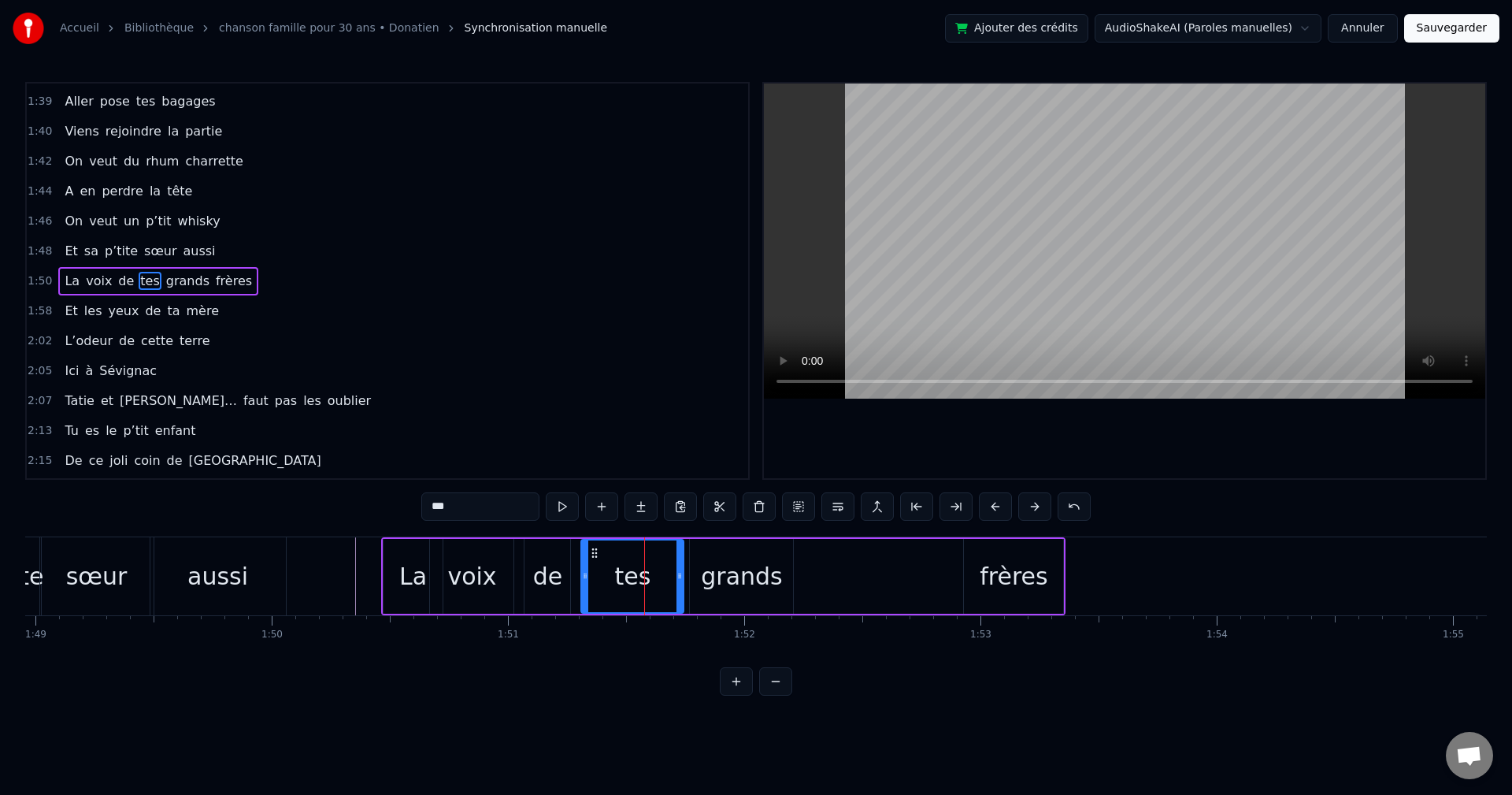
click at [807, 547] on div "La voix de tes grands frères" at bounding box center [724, 577] width 685 height 78
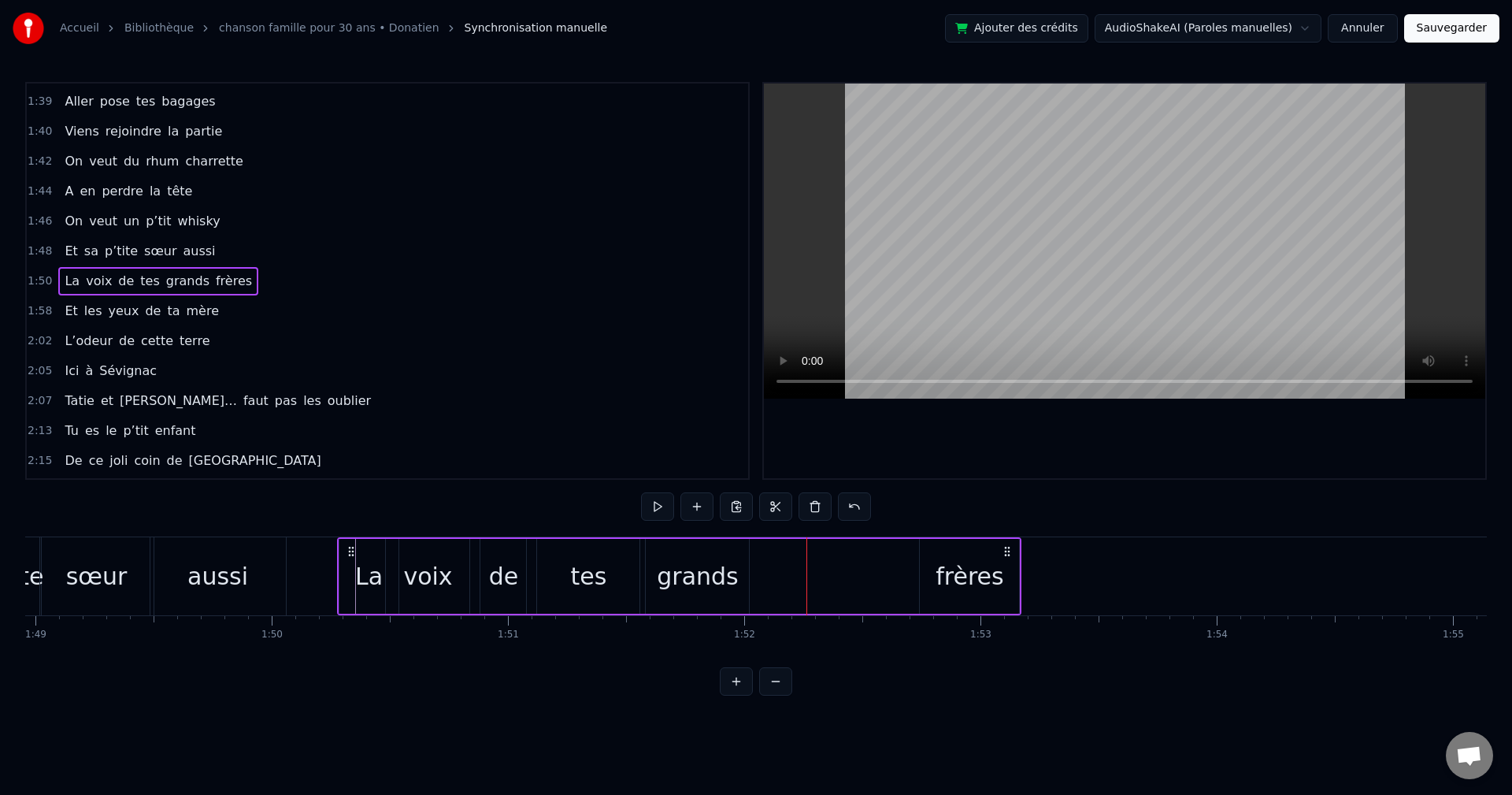
drag, startPoint x: 391, startPoint y: 550, endPoint x: 347, endPoint y: 556, distance: 44.4
click at [347, 556] on icon at bounding box center [351, 551] width 12 height 12
click at [835, 561] on div "La voix de tes grands frères" at bounding box center [679, 577] width 685 height 78
click at [906, 570] on div "La voix de tes grands frères" at bounding box center [679, 577] width 685 height 78
click at [940, 564] on div "frères" at bounding box center [969, 576] width 68 height 35
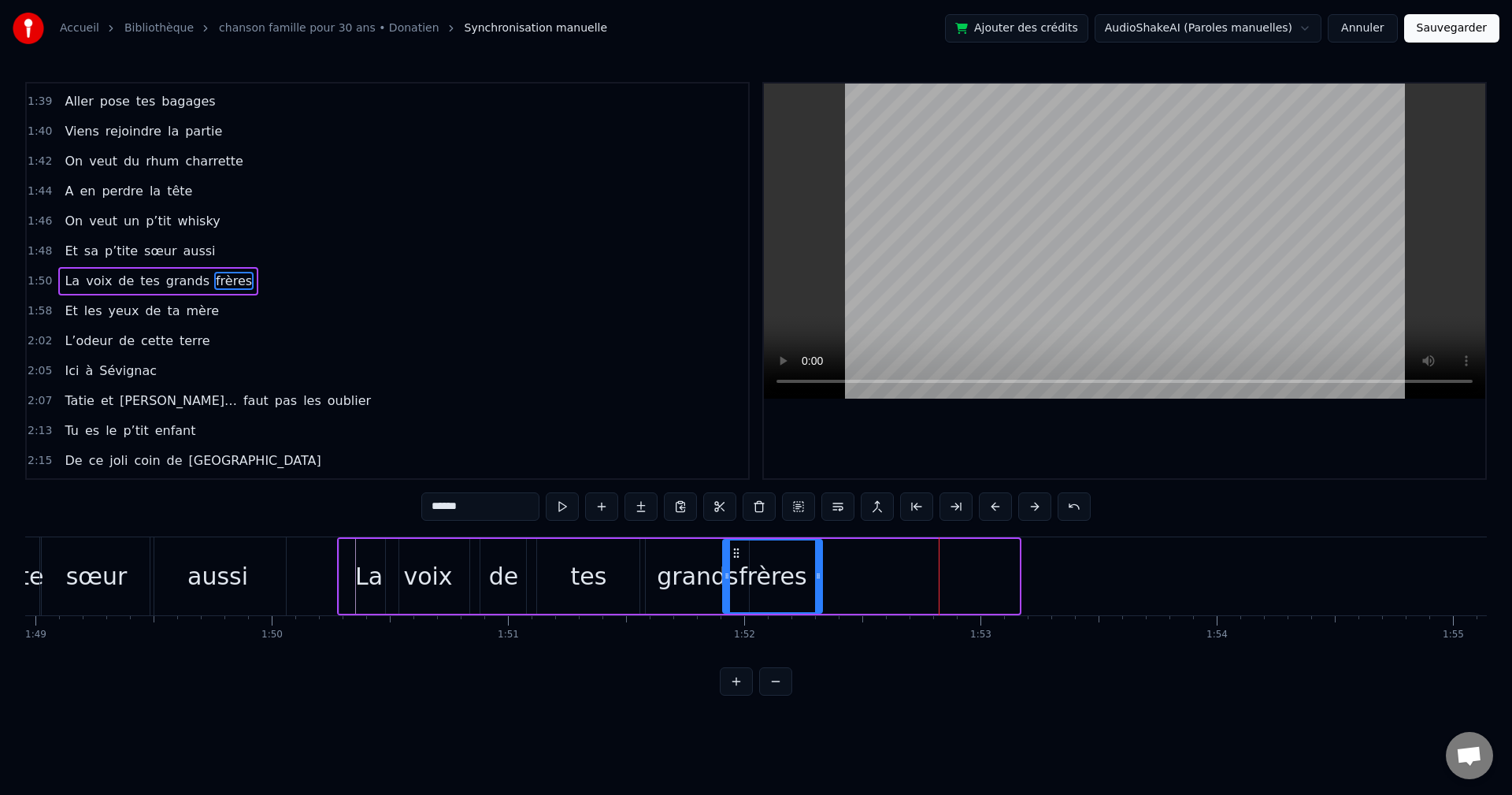
drag, startPoint x: 935, startPoint y: 550, endPoint x: 738, endPoint y: 565, distance: 197.6
click at [738, 565] on div "frères" at bounding box center [773, 576] width 98 height 71
click at [668, 561] on div "grands" at bounding box center [697, 576] width 81 height 35
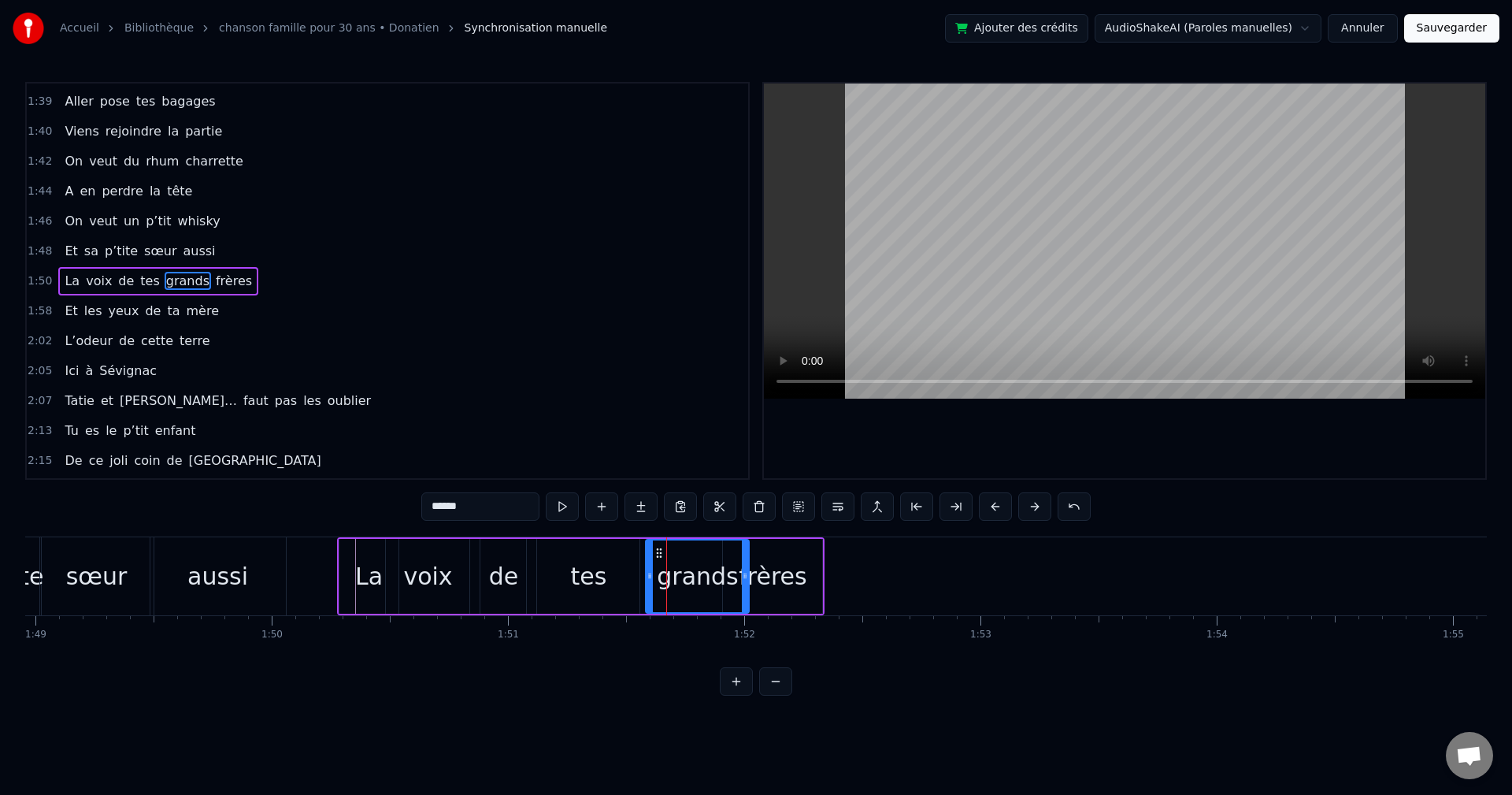
click at [613, 559] on div "tes" at bounding box center [589, 576] width 103 height 75
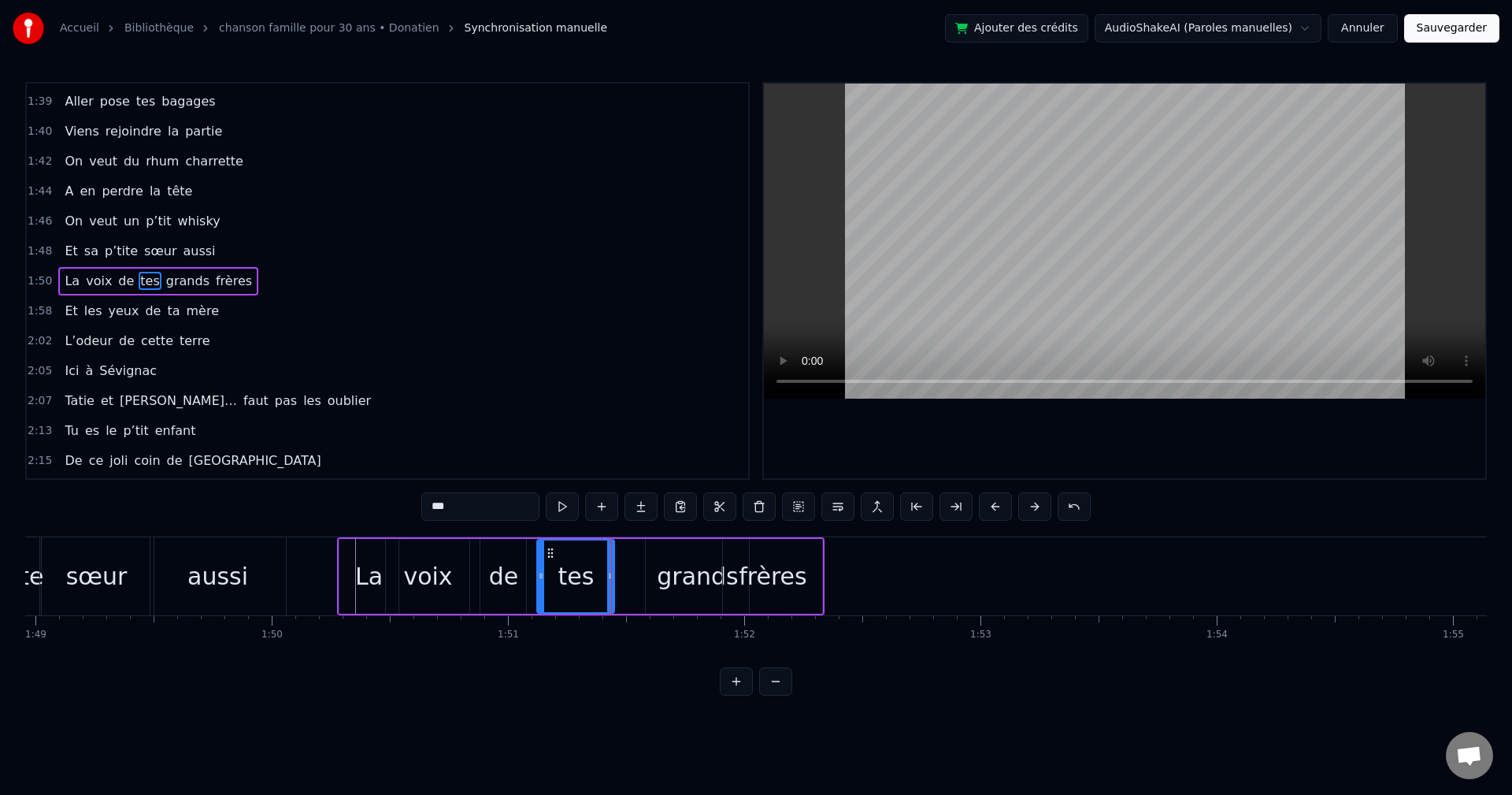
drag, startPoint x: 638, startPoint y: 572, endPoint x: 610, endPoint y: 577, distance: 28.4
click at [610, 577] on icon at bounding box center [610, 576] width 7 height 12
drag, startPoint x: 551, startPoint y: 552, endPoint x: 536, endPoint y: 556, distance: 15.5
click at [534, 556] on icon at bounding box center [532, 553] width 12 height 12
click at [672, 561] on div "grands" at bounding box center [697, 576] width 81 height 35
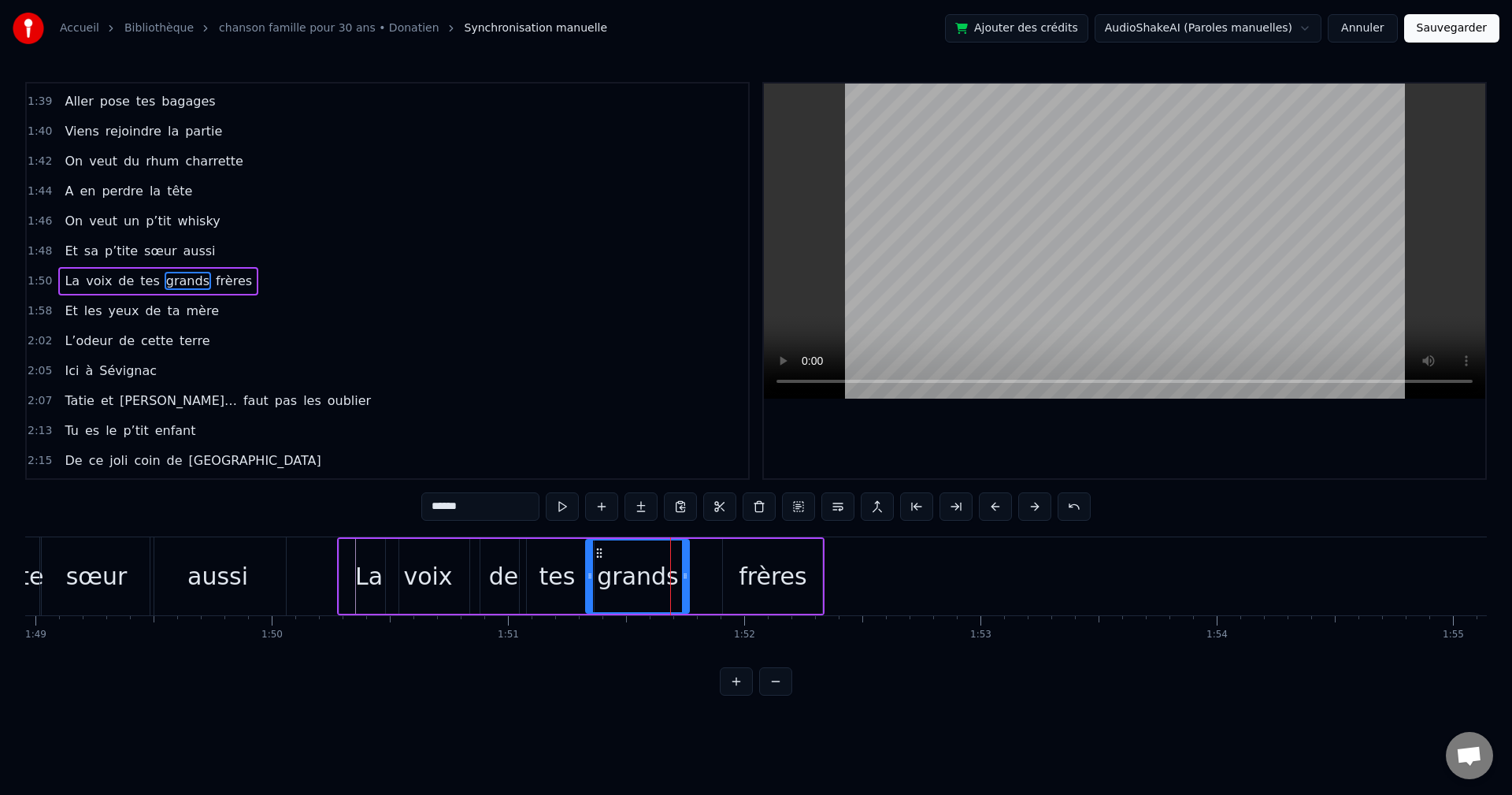
drag, startPoint x: 659, startPoint y: 555, endPoint x: 600, endPoint y: 549, distance: 59.3
click at [600, 547] on icon at bounding box center [599, 553] width 12 height 12
click at [746, 555] on div "frères" at bounding box center [773, 576] width 99 height 75
type input "******"
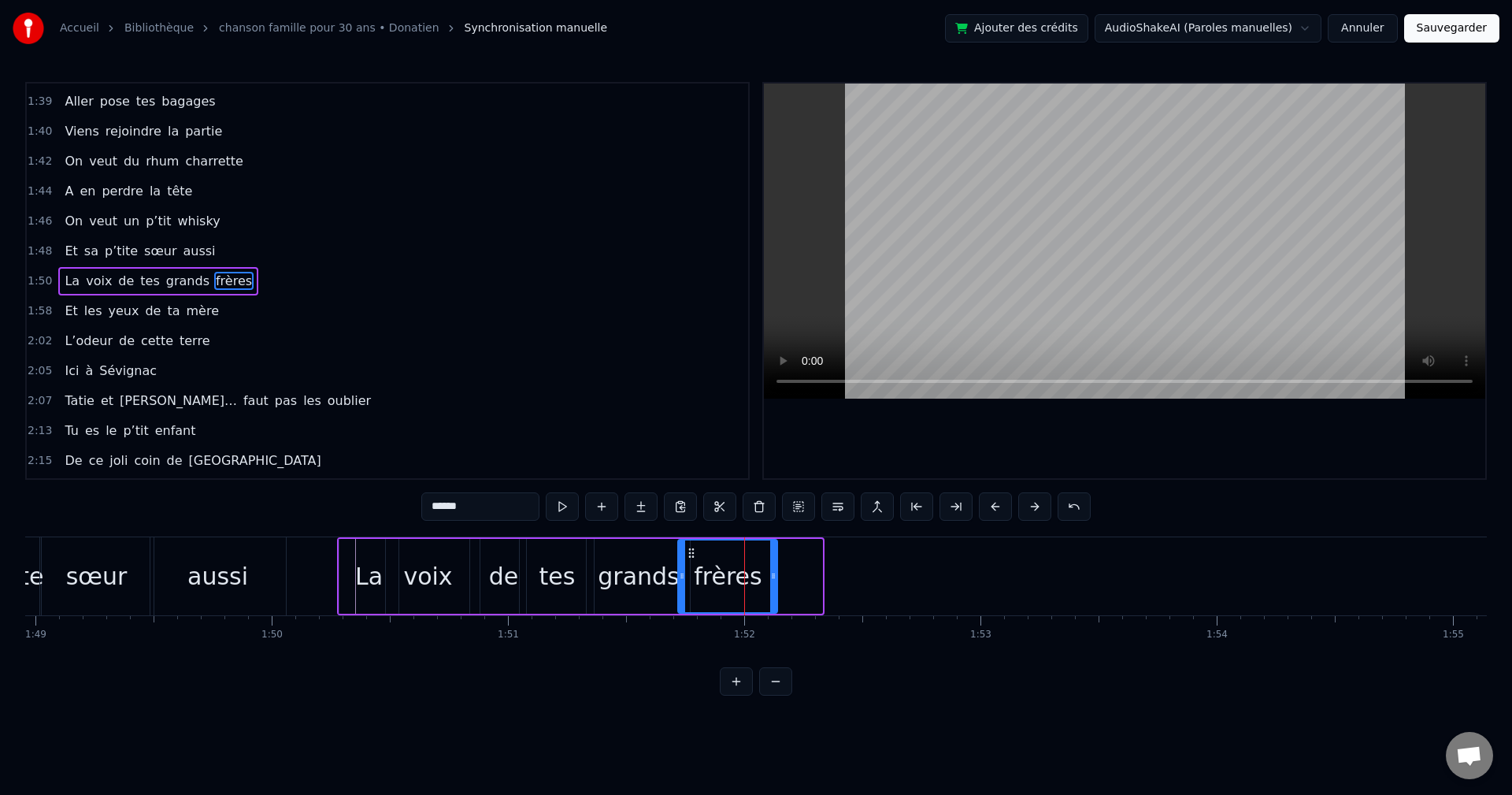
drag, startPoint x: 735, startPoint y: 551, endPoint x: 690, endPoint y: 551, distance: 45.0
click at [690, 551] on icon at bounding box center [691, 553] width 12 height 12
click at [839, 296] on video at bounding box center [1125, 241] width 721 height 315
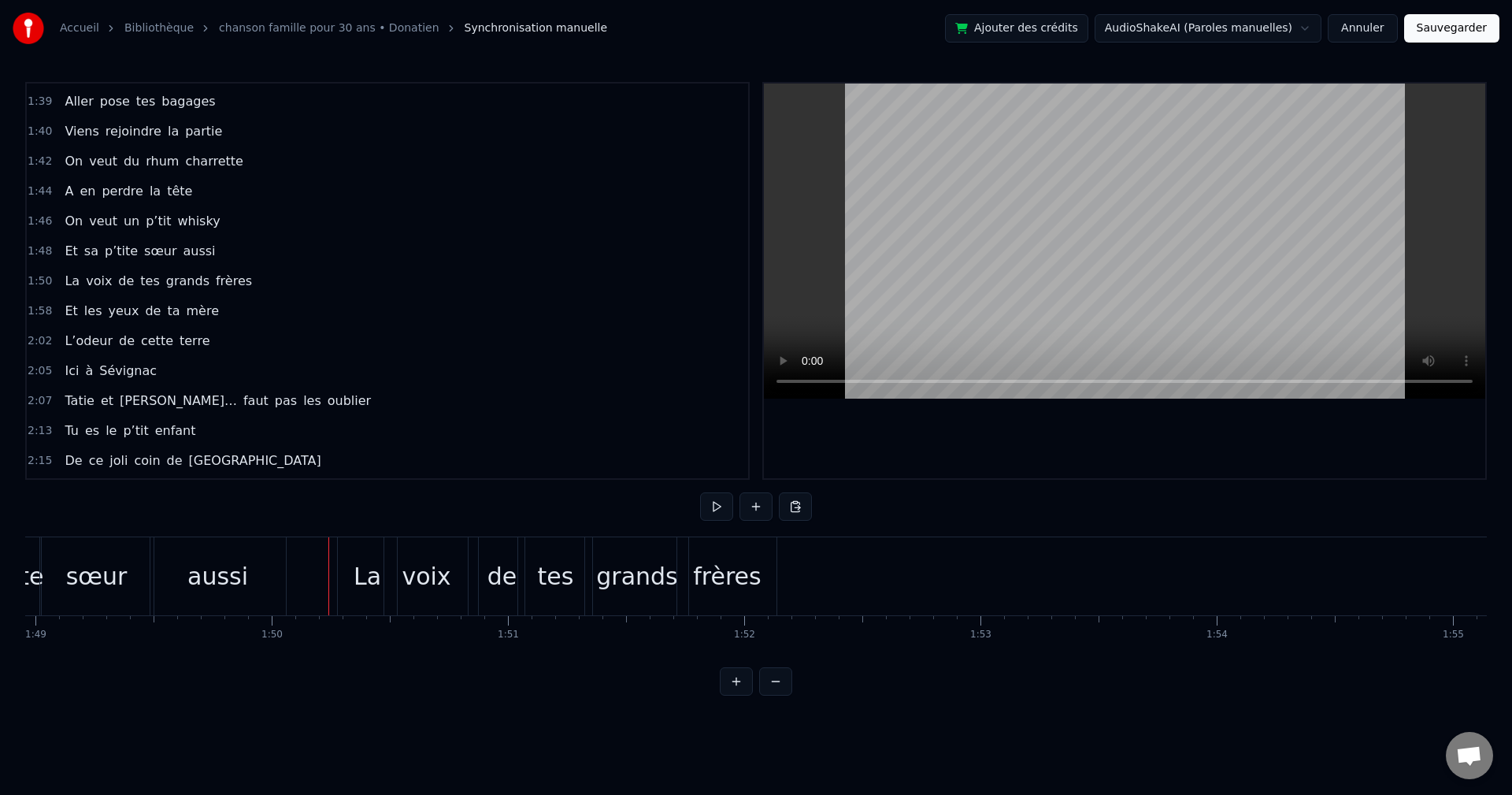
click at [925, 252] on video at bounding box center [1125, 241] width 721 height 315
click at [932, 243] on video at bounding box center [1125, 241] width 721 height 315
click at [943, 240] on video at bounding box center [1125, 241] width 721 height 315
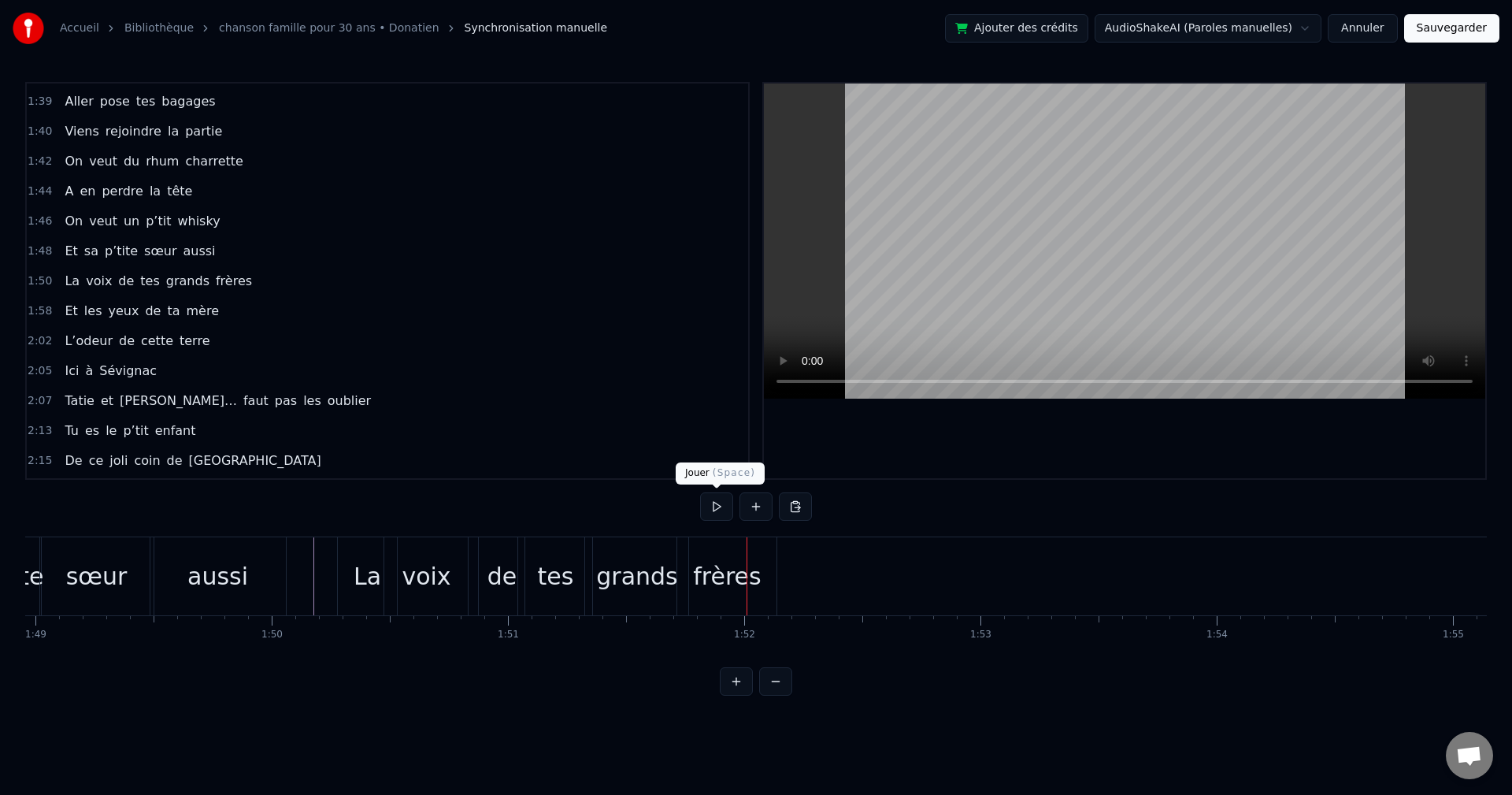
click at [712, 573] on div "frères" at bounding box center [727, 576] width 68 height 35
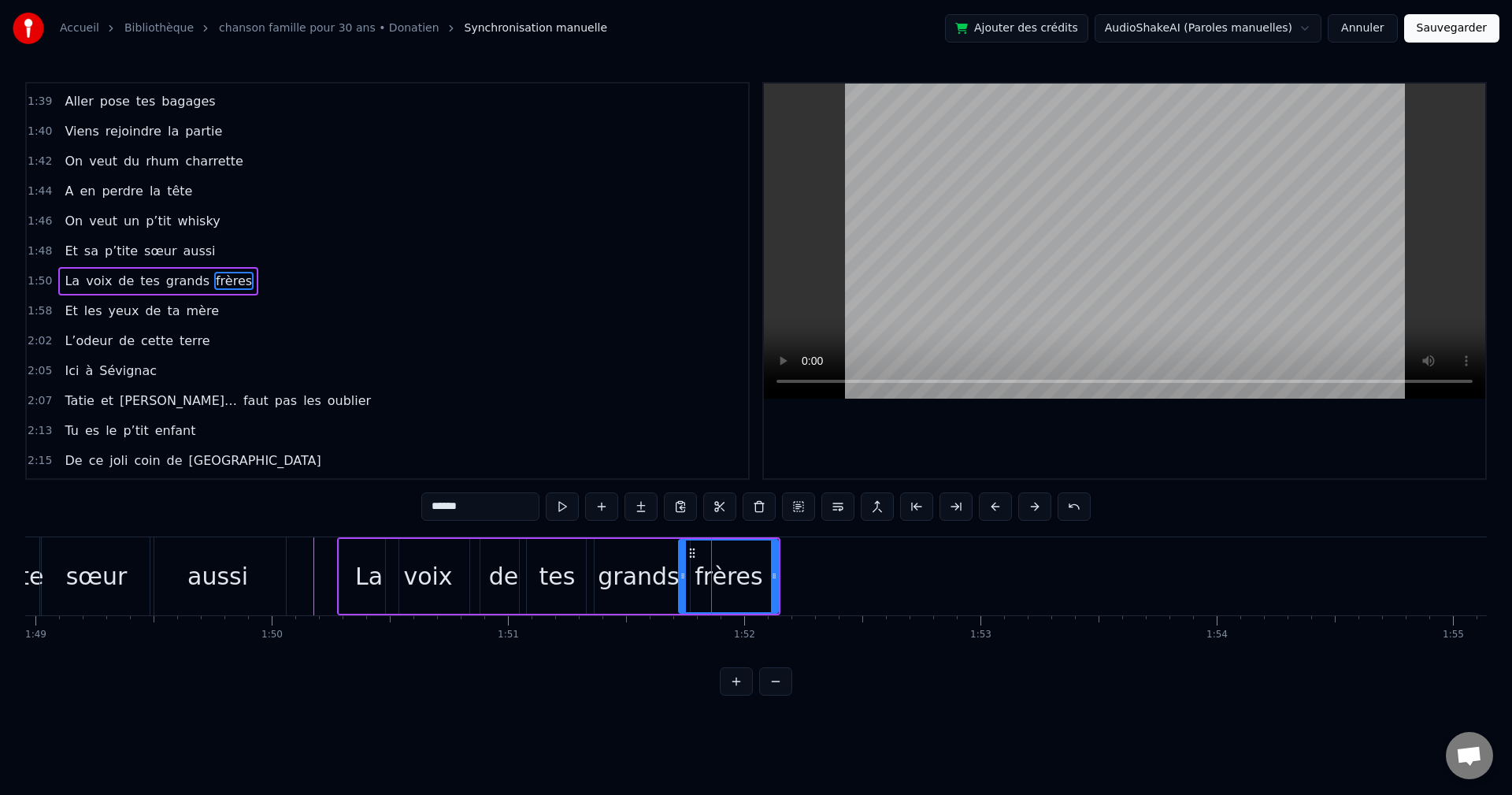
click at [426, 575] on div "voix" at bounding box center [427, 576] width 49 height 35
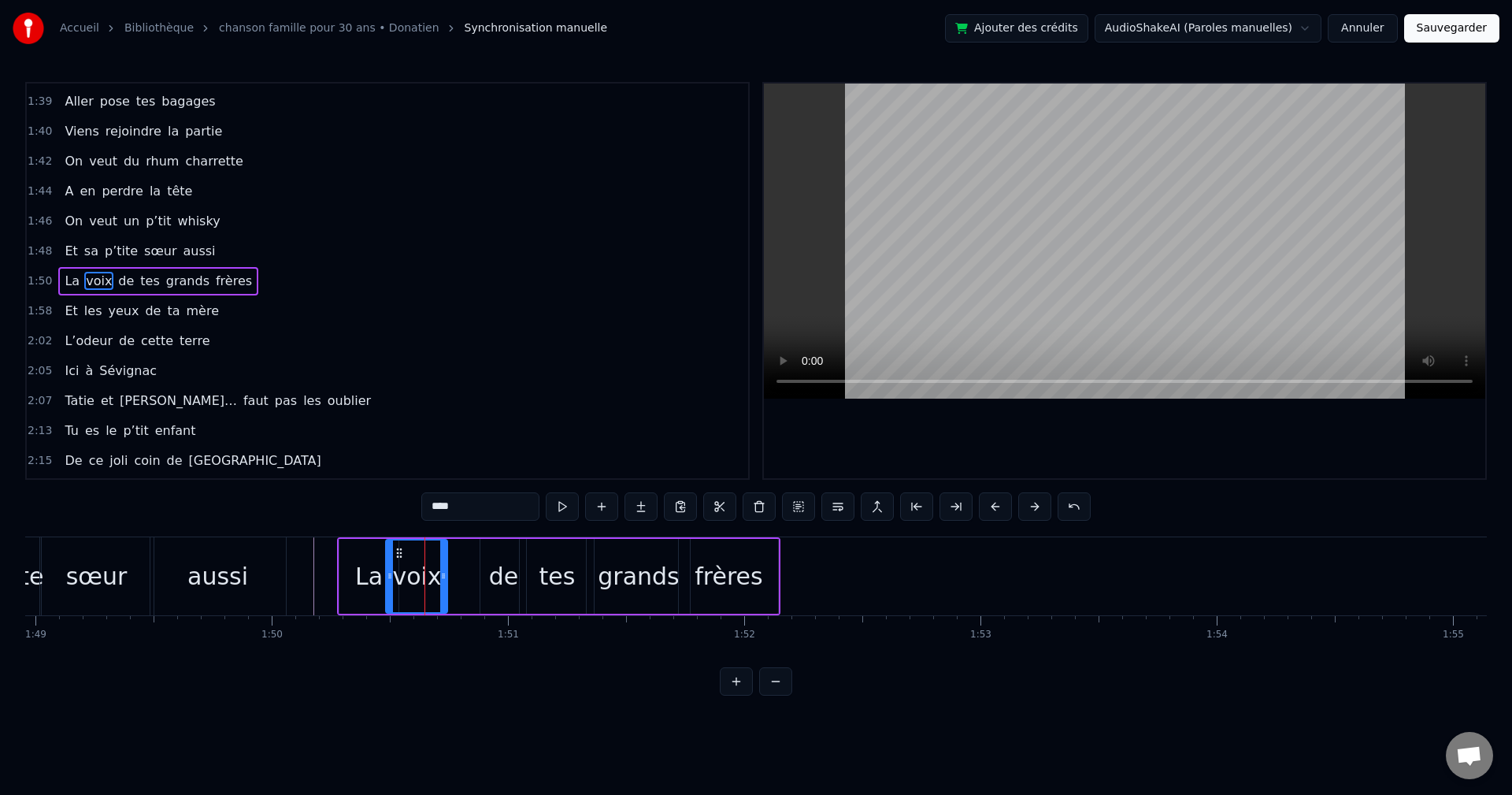
drag, startPoint x: 466, startPoint y: 582, endPoint x: 444, endPoint y: 586, distance: 22.4
click at [444, 586] on div at bounding box center [443, 576] width 7 height 71
click at [512, 585] on div "de" at bounding box center [503, 576] width 29 height 35
drag, startPoint x: 495, startPoint y: 552, endPoint x: 455, endPoint y: 557, distance: 40.3
click at [455, 557] on icon at bounding box center [453, 553] width 12 height 12
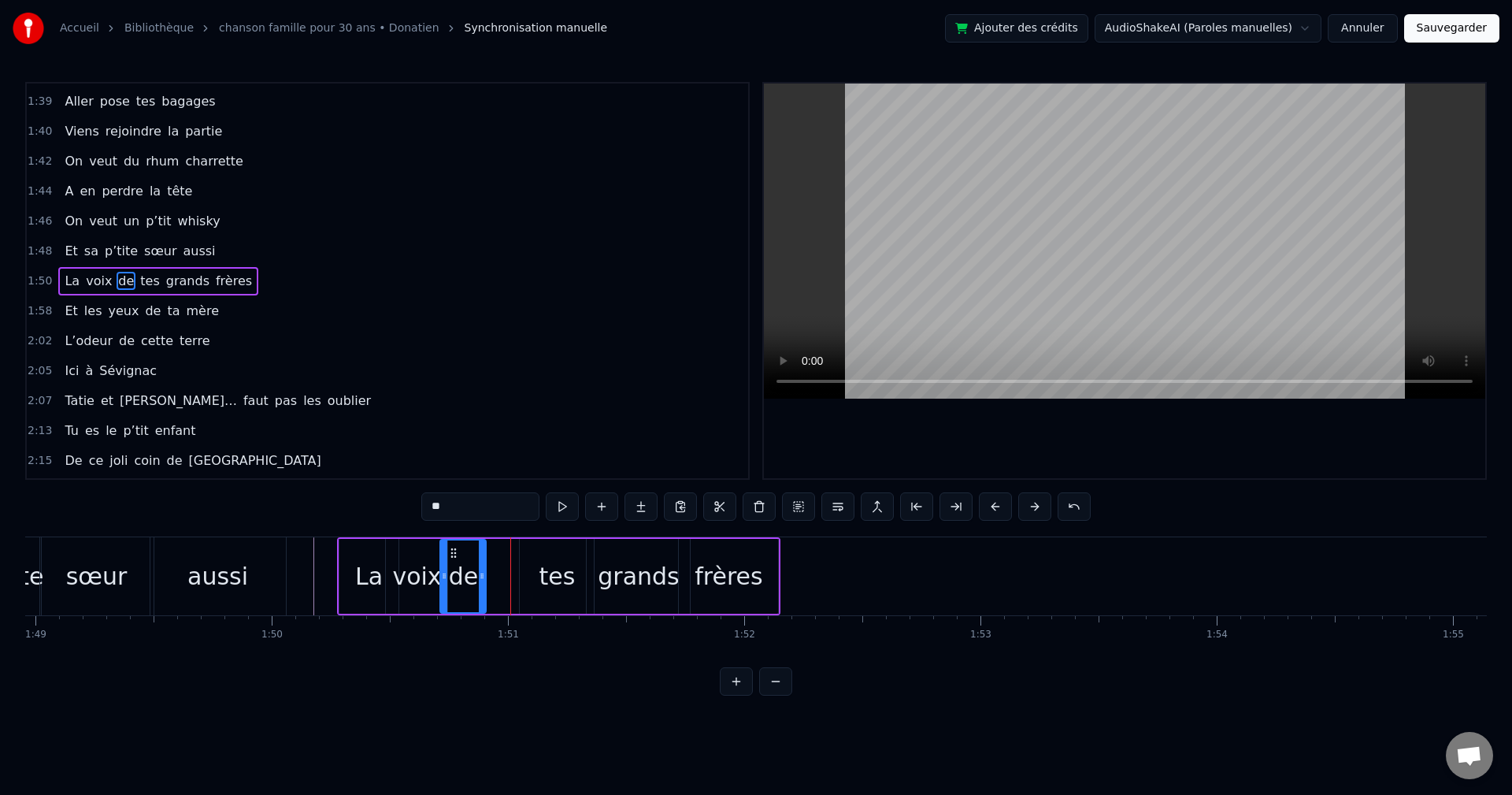
click at [533, 562] on div "tes" at bounding box center [557, 576] width 74 height 75
drag, startPoint x: 529, startPoint y: 553, endPoint x: 494, endPoint y: 559, distance: 35.5
click at [494, 559] on icon at bounding box center [490, 553] width 12 height 12
drag, startPoint x: 550, startPoint y: 577, endPoint x: 526, endPoint y: 585, distance: 25.3
click at [526, 585] on div at bounding box center [527, 576] width 7 height 71
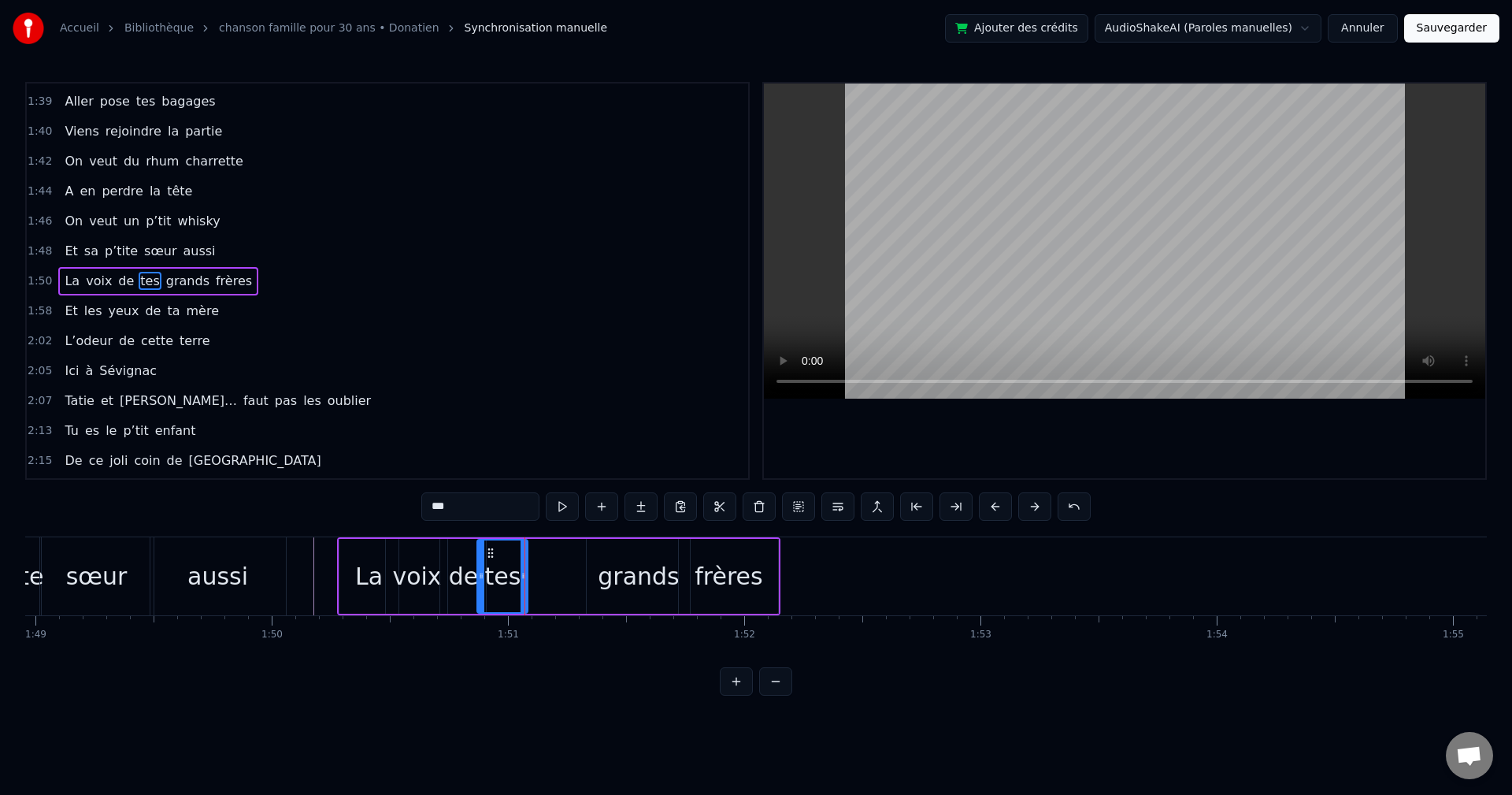
click at [619, 573] on div "grands" at bounding box center [638, 576] width 81 height 35
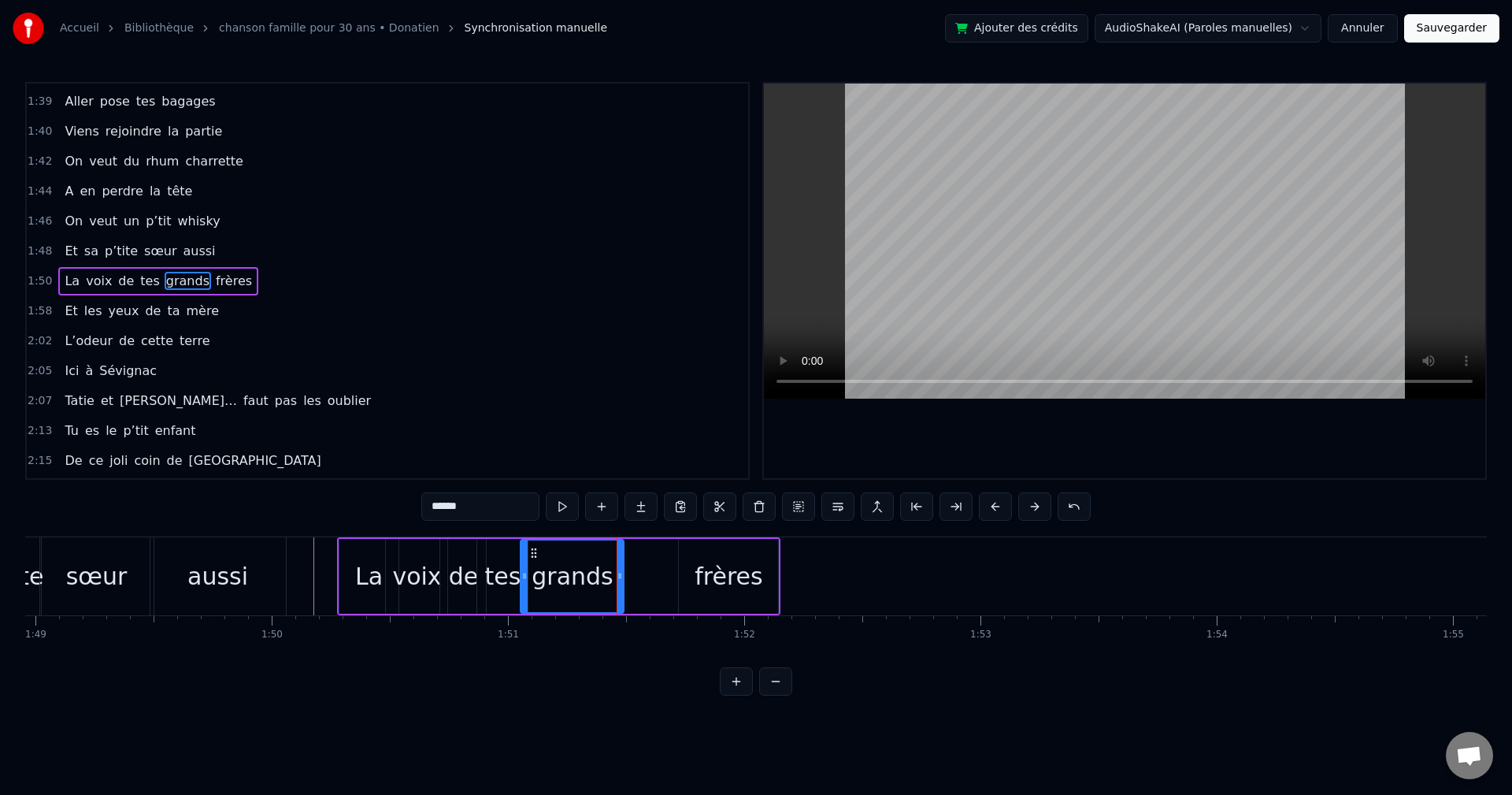
drag, startPoint x: 599, startPoint y: 547, endPoint x: 533, endPoint y: 562, distance: 67.7
click at [533, 562] on div "grands" at bounding box center [572, 576] width 102 height 71
drag, startPoint x: 620, startPoint y: 575, endPoint x: 611, endPoint y: 578, distance: 9.5
click at [611, 577] on icon at bounding box center [613, 576] width 7 height 12
click at [725, 575] on div "frères" at bounding box center [728, 576] width 68 height 35
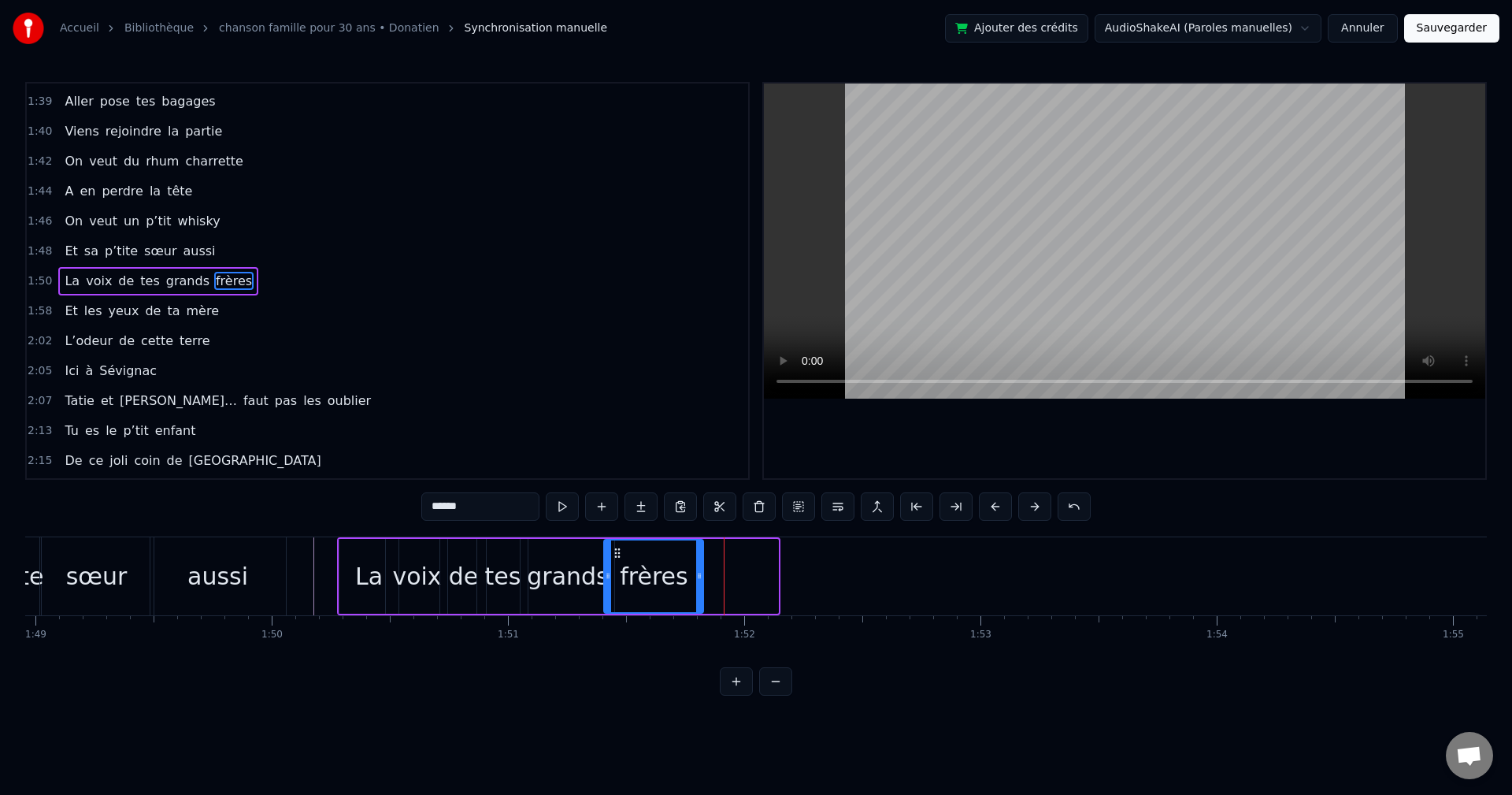
drag, startPoint x: 695, startPoint y: 551, endPoint x: 620, endPoint y: 574, distance: 78.4
click at [620, 574] on div "frères" at bounding box center [654, 576] width 98 height 71
click at [700, 575] on div "frères" at bounding box center [654, 576] width 101 height 75
click at [706, 574] on icon at bounding box center [705, 576] width 7 height 12
click at [917, 268] on video at bounding box center [1125, 241] width 721 height 315
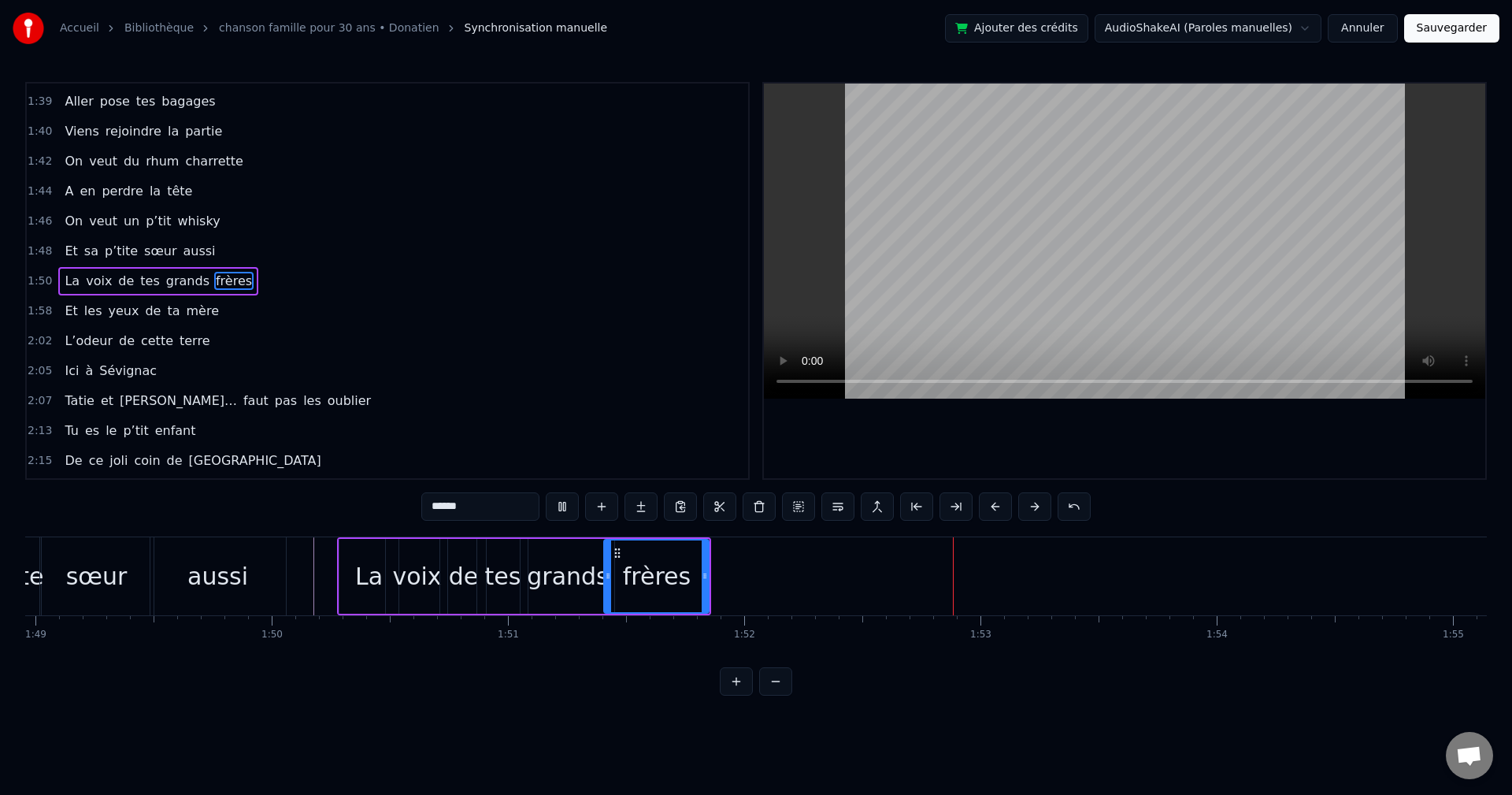
click at [339, 601] on div "La" at bounding box center [369, 576] width 62 height 75
type input "**"
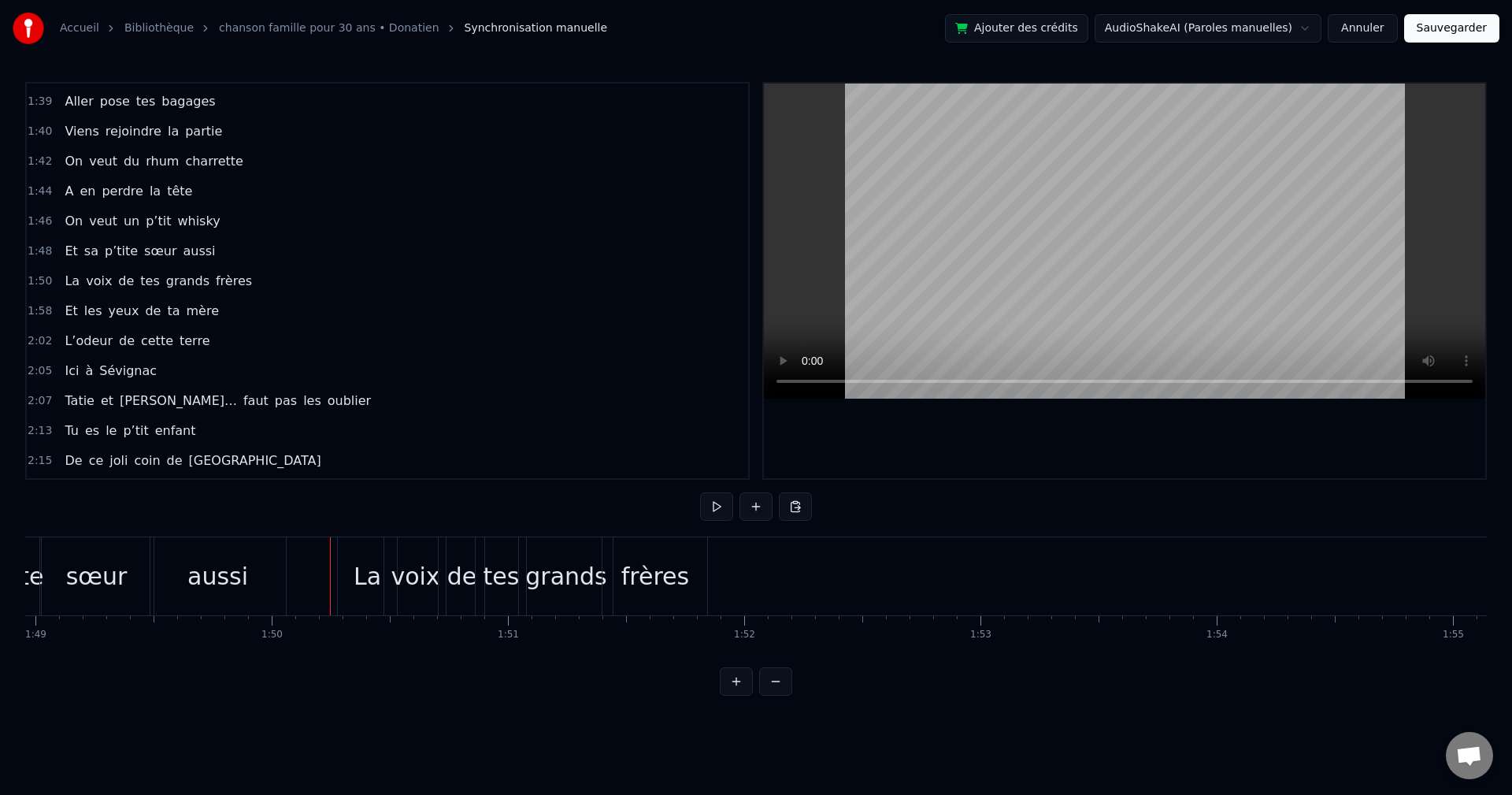
click at [954, 248] on video at bounding box center [1125, 241] width 721 height 315
click at [1081, 241] on video at bounding box center [1125, 241] width 721 height 315
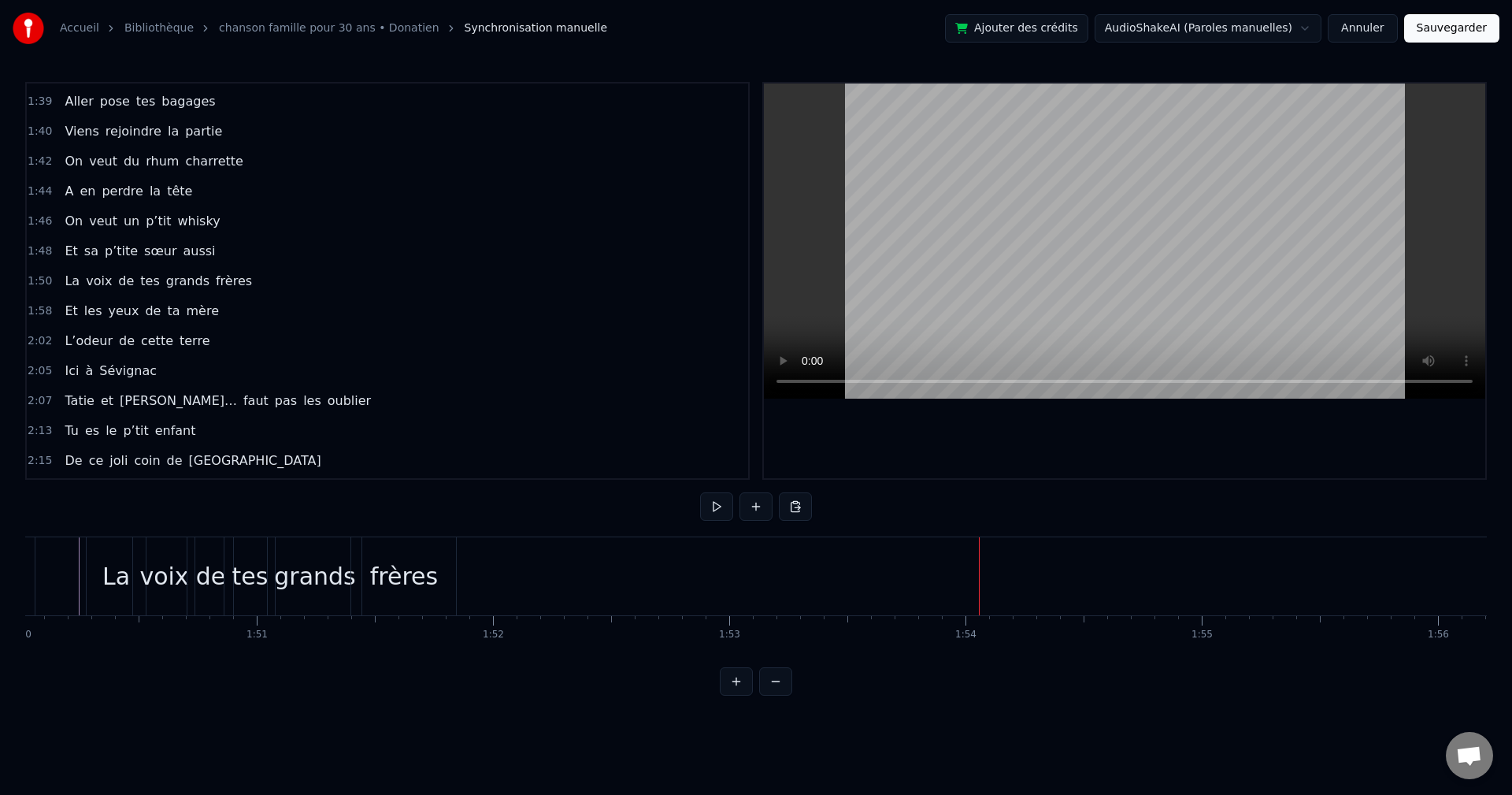
scroll to position [0, 26001]
click at [199, 314] on div "Et les yeux de ta mère" at bounding box center [142, 311] width 167 height 29
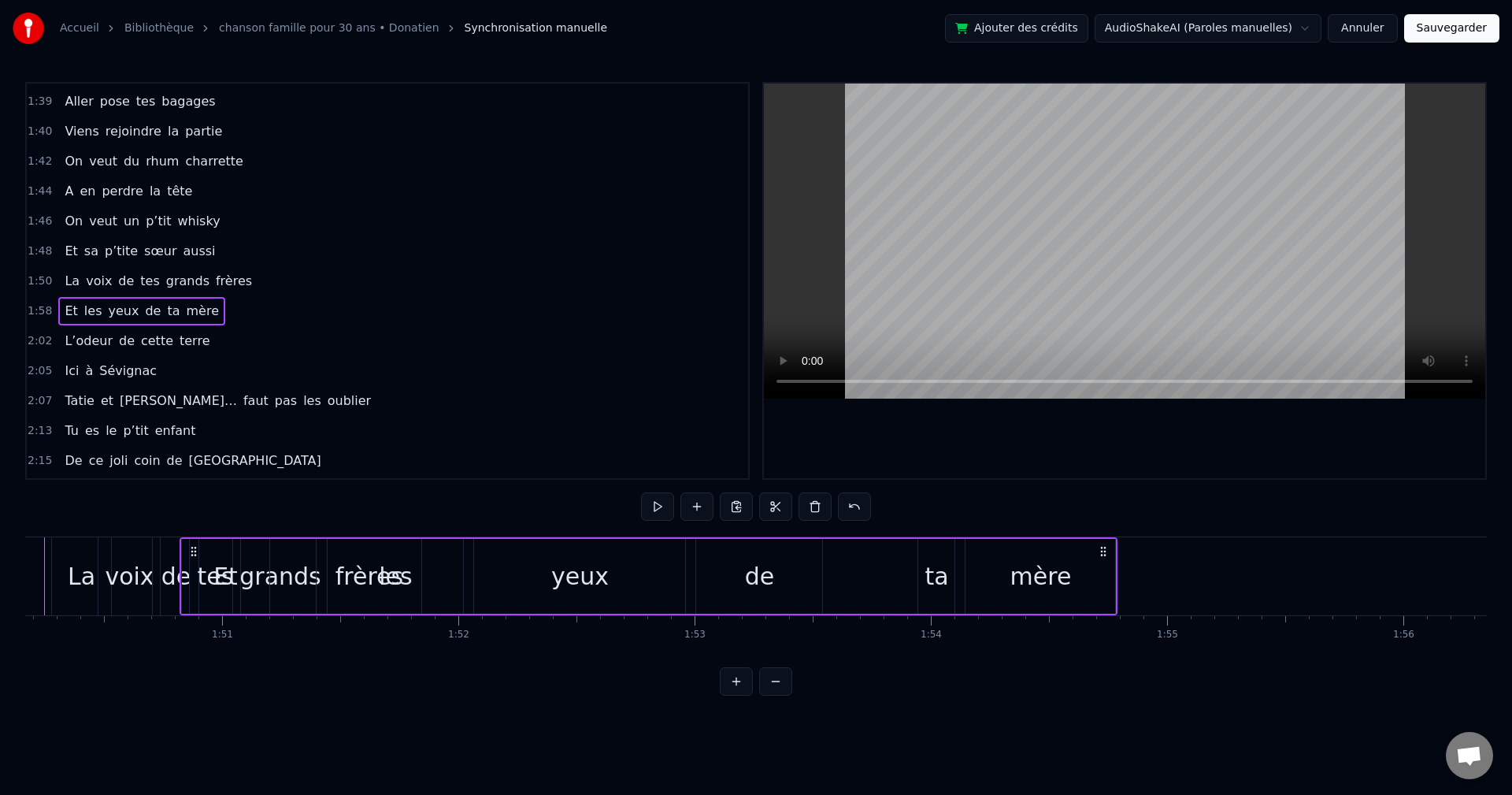
scroll to position [0, 26020]
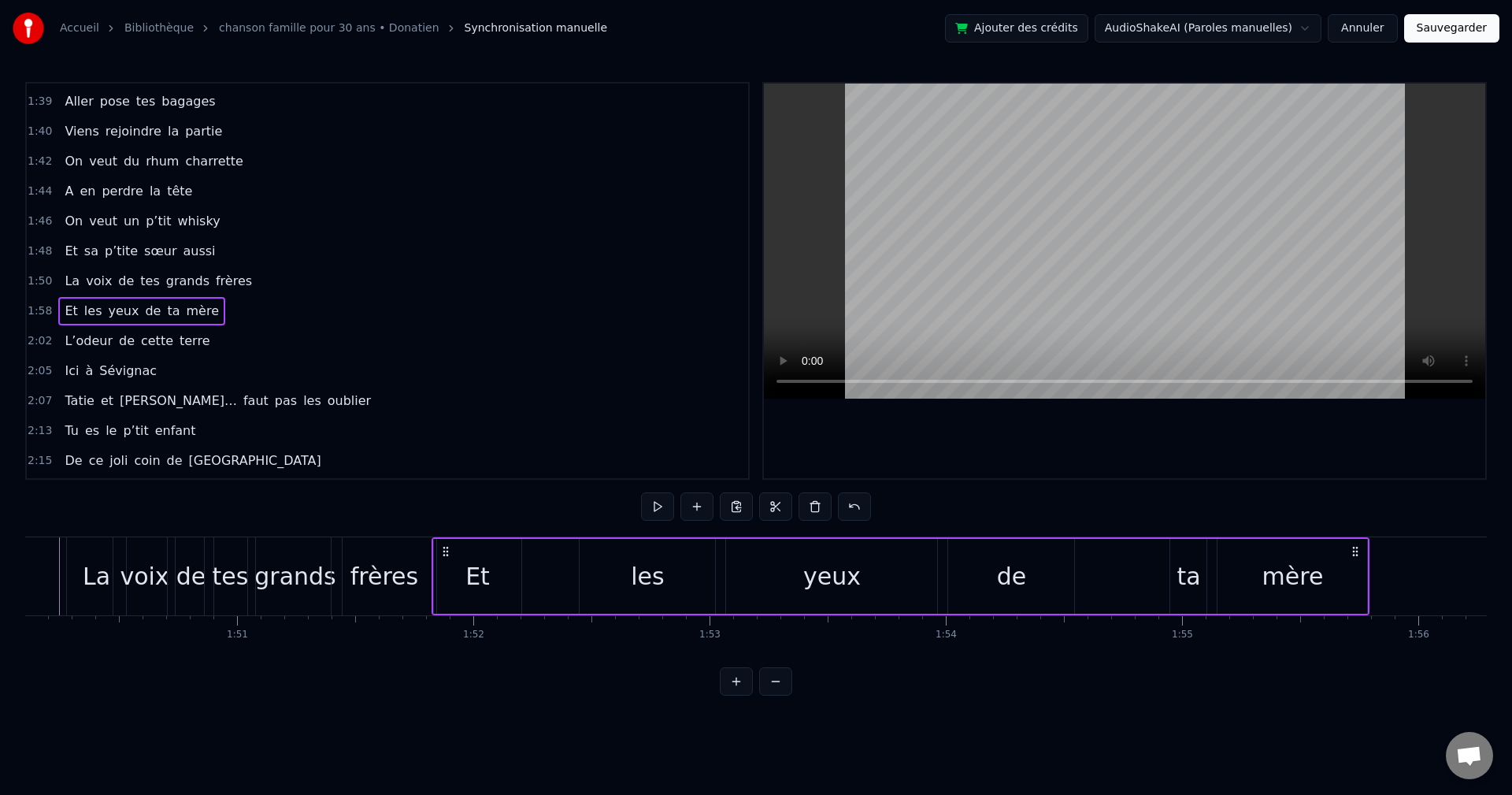
drag, startPoint x: 117, startPoint y: 552, endPoint x: 443, endPoint y: 566, distance: 326.3
click at [443, 566] on div "Et les yeux de ta mère" at bounding box center [901, 577] width 939 height 78
click at [1266, 571] on div "mère" at bounding box center [1293, 576] width 62 height 35
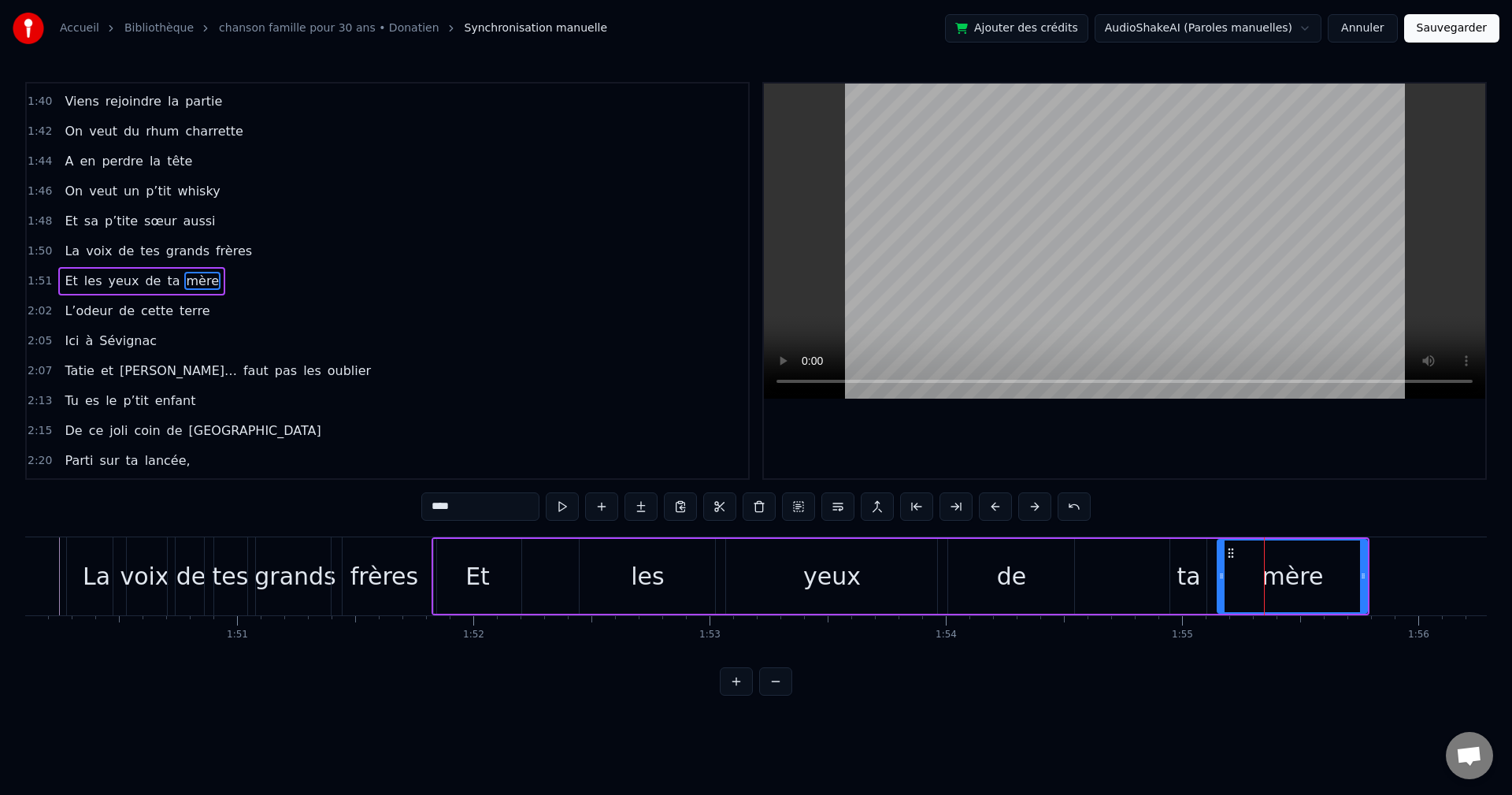
click at [920, 583] on div "yeux" at bounding box center [832, 576] width 211 height 75
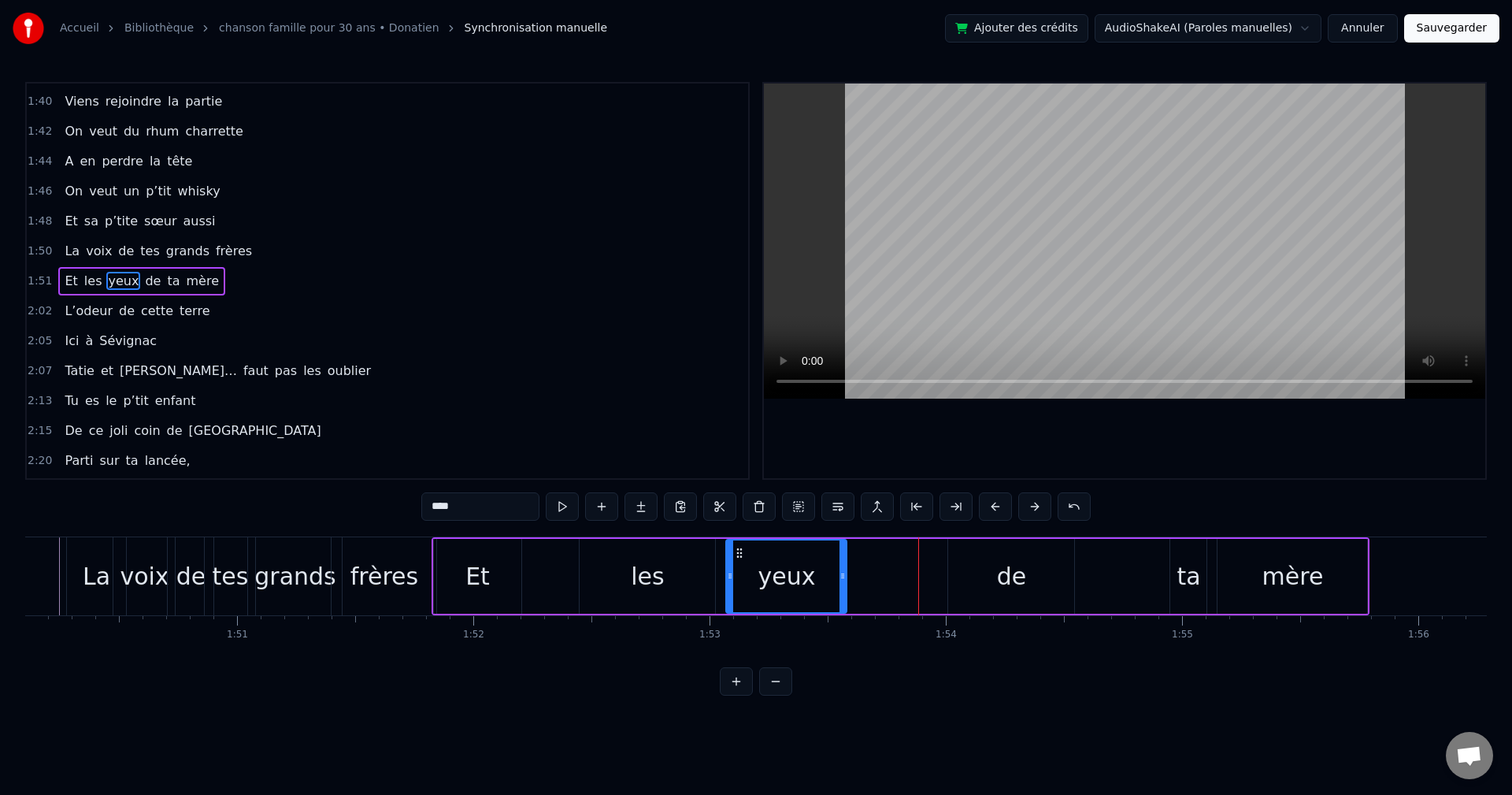
drag, startPoint x: 932, startPoint y: 580, endPoint x: 773, endPoint y: 589, distance: 159.3
click at [839, 596] on div at bounding box center [842, 576] width 7 height 71
click at [617, 584] on div "les" at bounding box center [647, 576] width 135 height 75
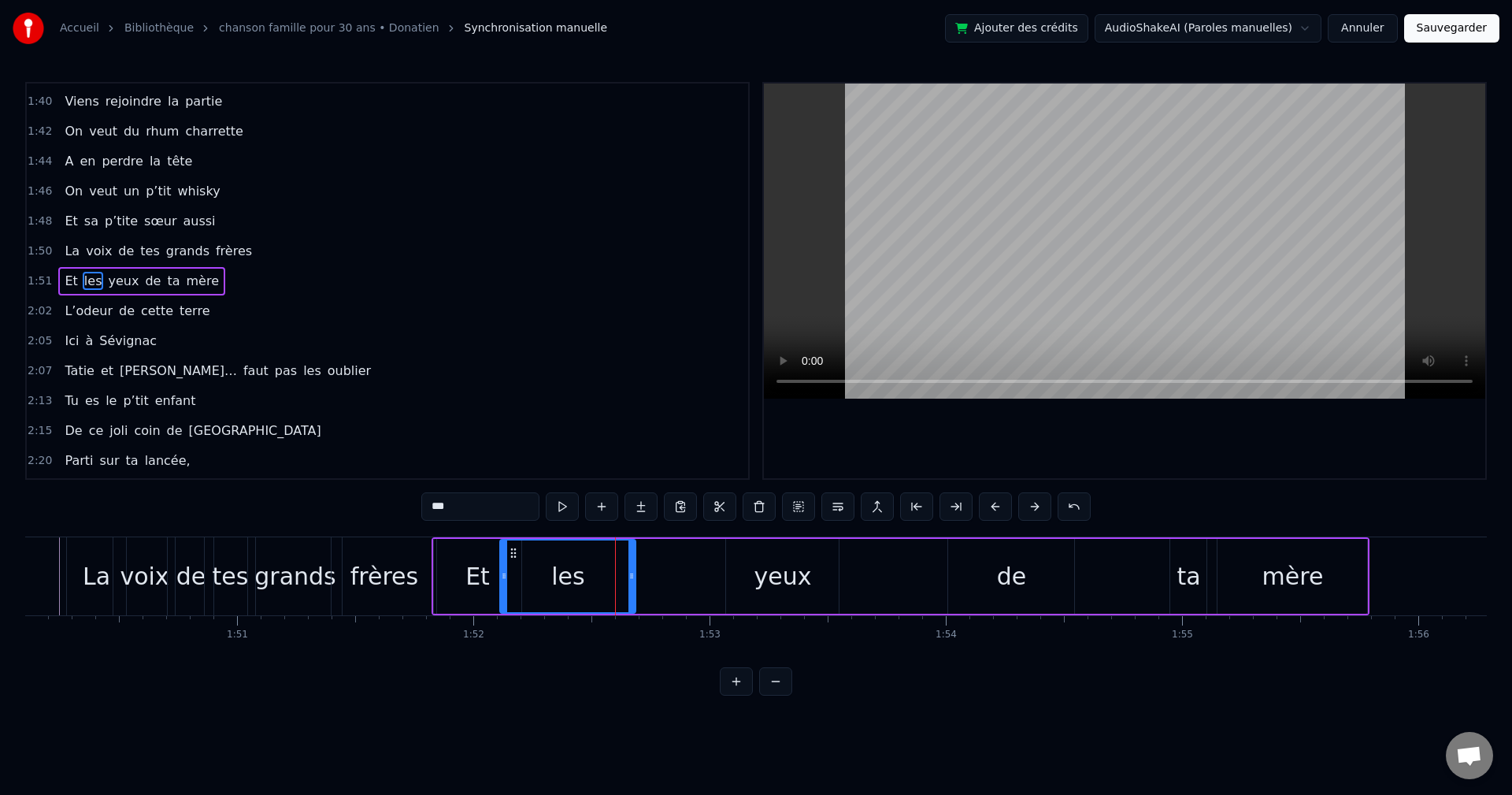
drag, startPoint x: 593, startPoint y: 553, endPoint x: 514, endPoint y: 562, distance: 79.5
click at [514, 562] on div "les" at bounding box center [568, 576] width 134 height 71
click at [776, 573] on div "yeux" at bounding box center [782, 576] width 57 height 35
type input "****"
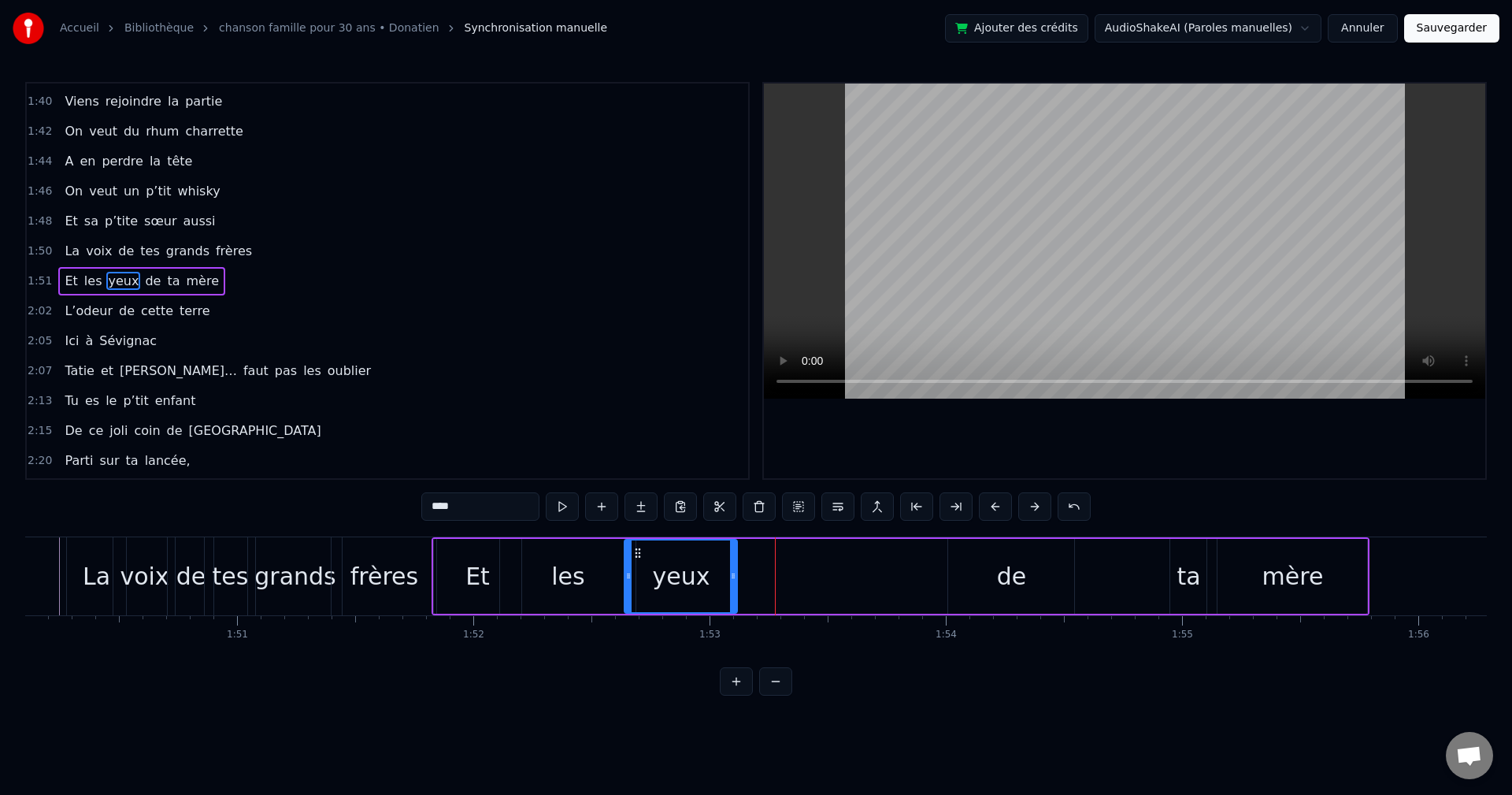
drag, startPoint x: 736, startPoint y: 555, endPoint x: 635, endPoint y: 565, distance: 101.5
click at [635, 565] on div "yeux" at bounding box center [680, 576] width 111 height 71
click at [869, 559] on div "Et les yeux de ta mère" at bounding box center [901, 577] width 939 height 78
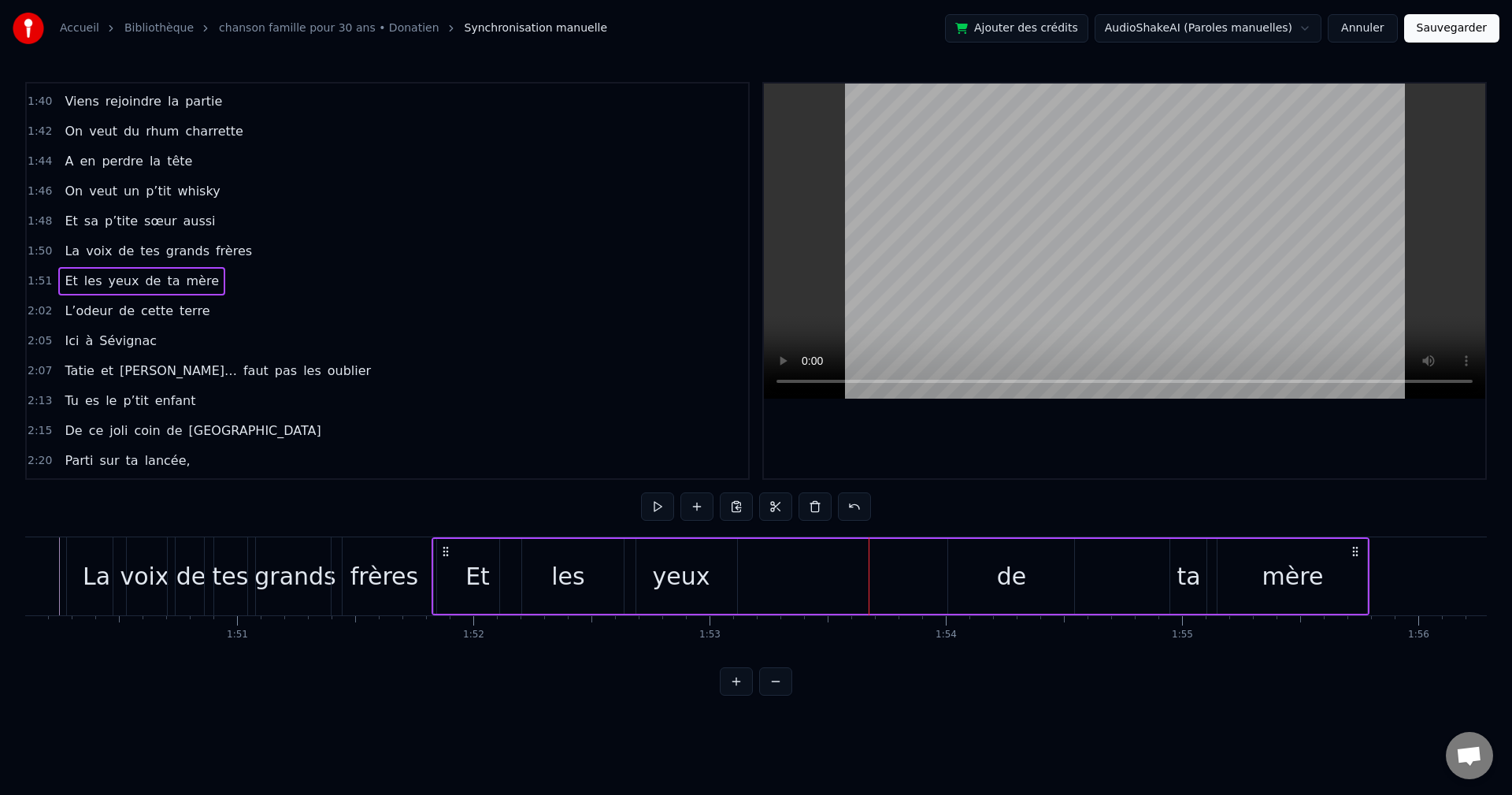
click at [1028, 557] on div "de" at bounding box center [1011, 576] width 126 height 75
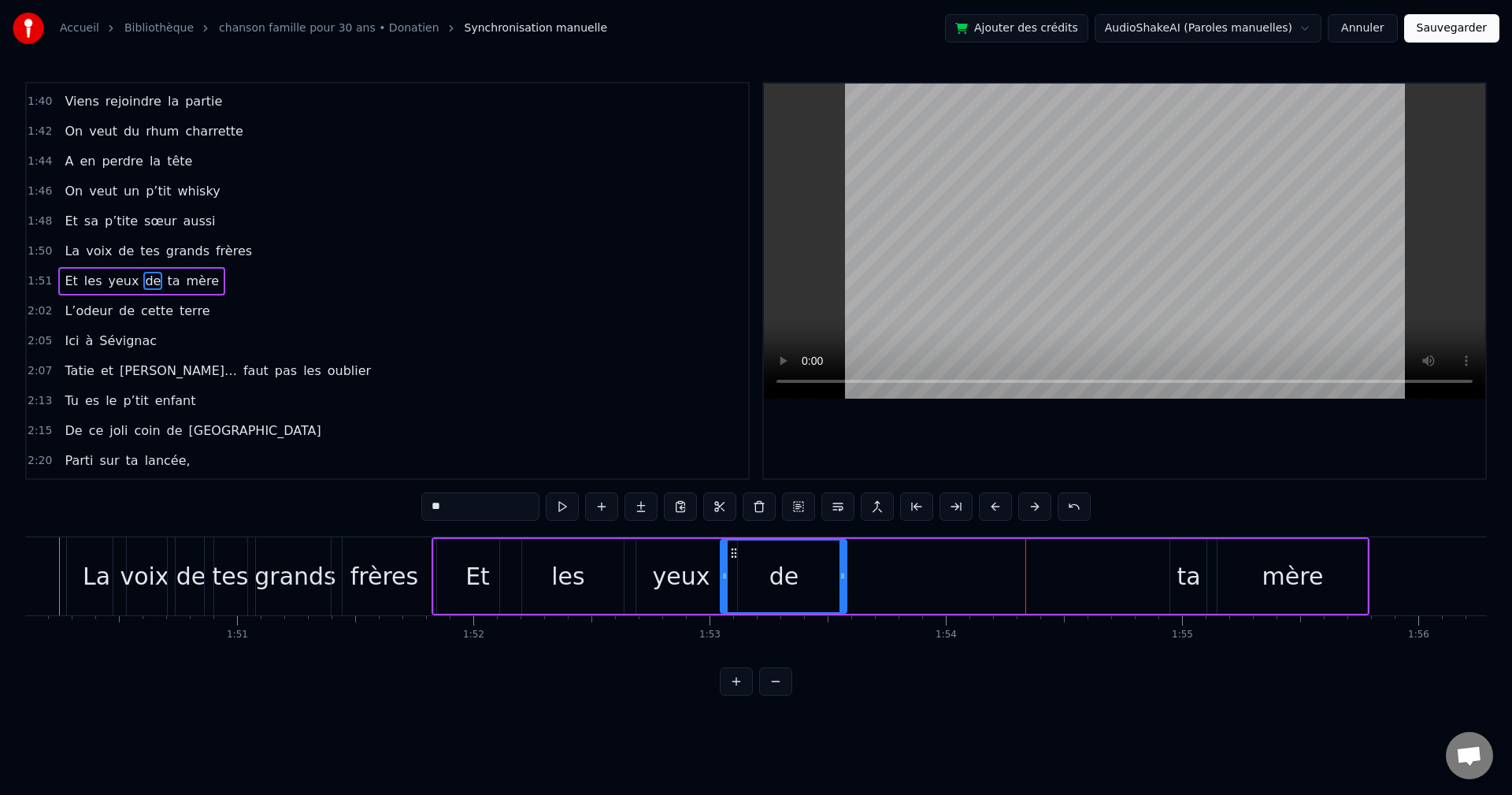
drag, startPoint x: 958, startPoint y: 547, endPoint x: 733, endPoint y: 577, distance: 227.0
click at [733, 576] on div "de" at bounding box center [783, 576] width 125 height 71
click at [1182, 565] on div "ta" at bounding box center [1188, 576] width 24 height 35
type input "**"
drag, startPoint x: 1183, startPoint y: 551, endPoint x: 860, endPoint y: 567, distance: 323.4
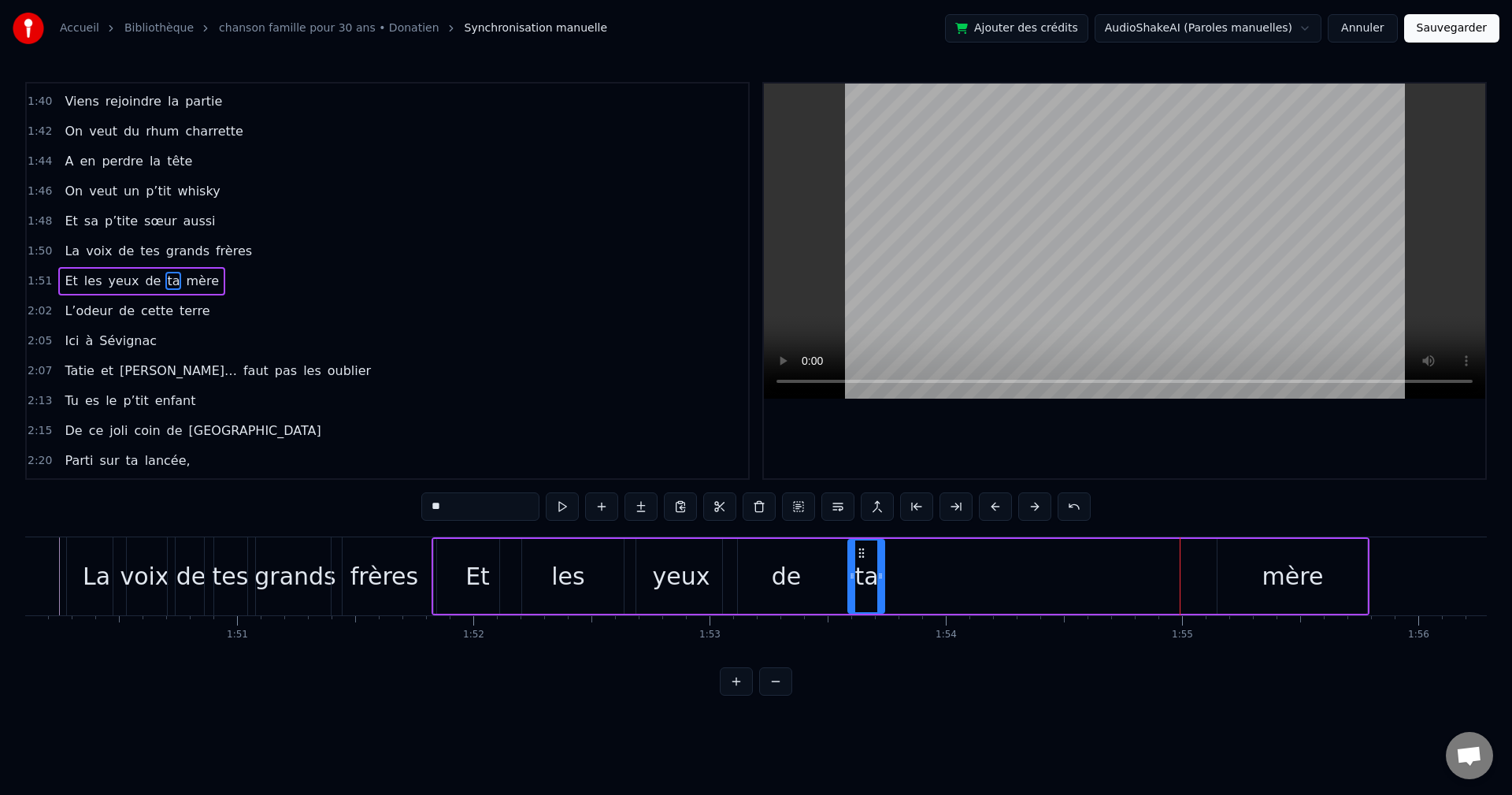
click at [860, 567] on div "ta" at bounding box center [866, 576] width 34 height 71
click at [1203, 577] on div "Et les yeux de ta mère" at bounding box center [901, 577] width 939 height 78
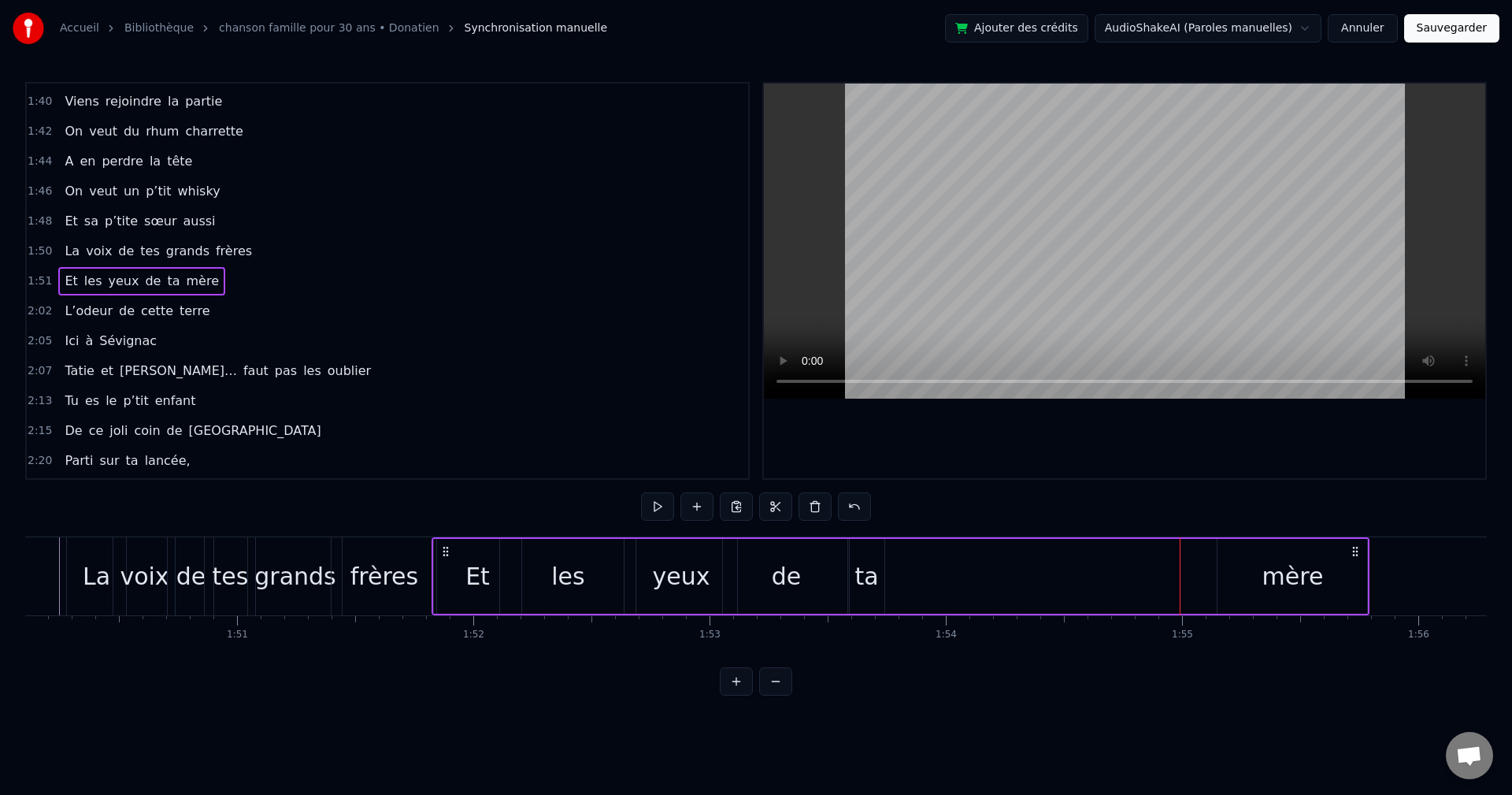
click at [1251, 573] on div "mère" at bounding box center [1292, 576] width 149 height 75
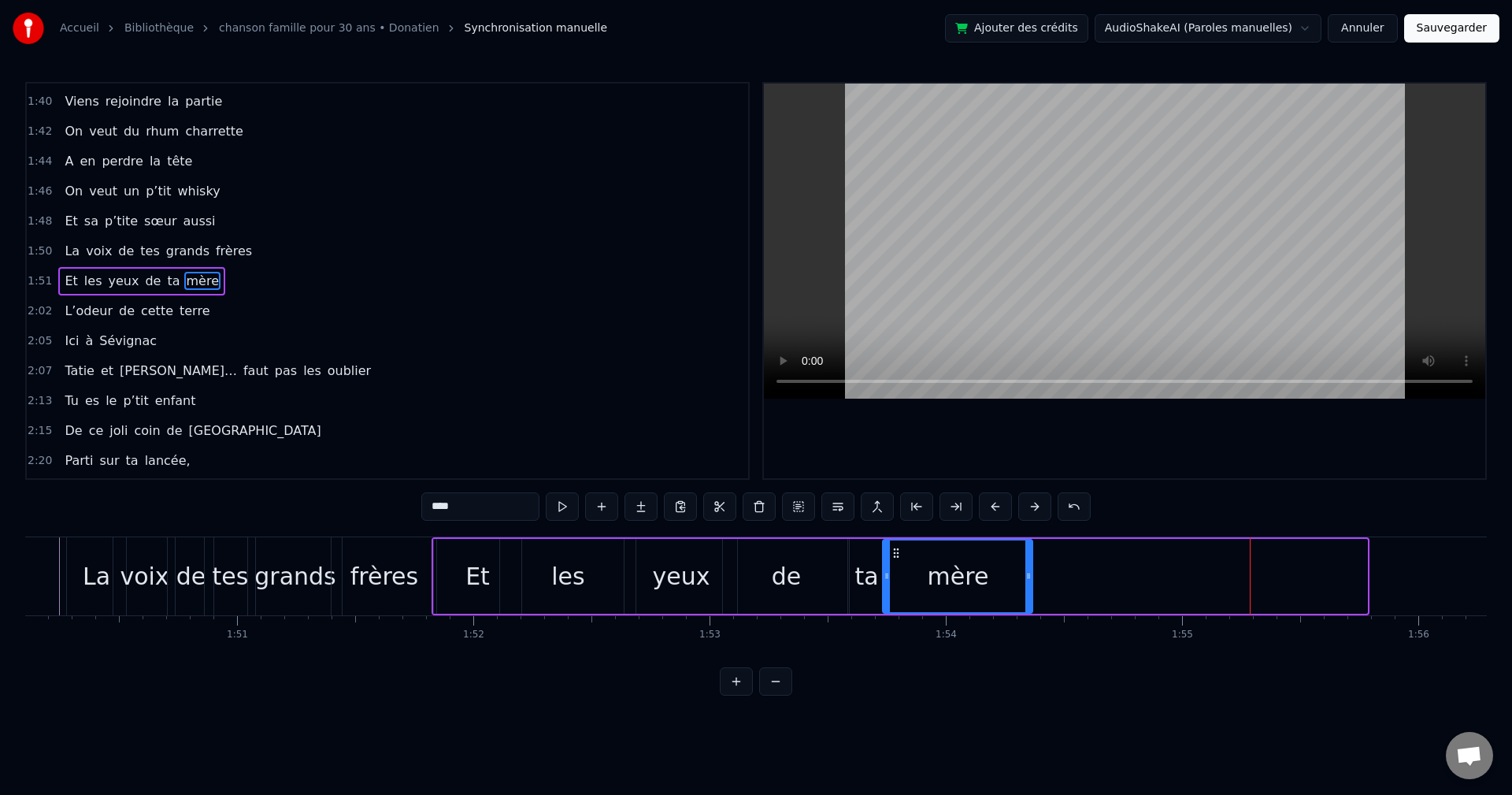
drag, startPoint x: 1198, startPoint y: 551, endPoint x: 897, endPoint y: 561, distance: 301.2
click at [890, 566] on div "mère" at bounding box center [958, 576] width 148 height 71
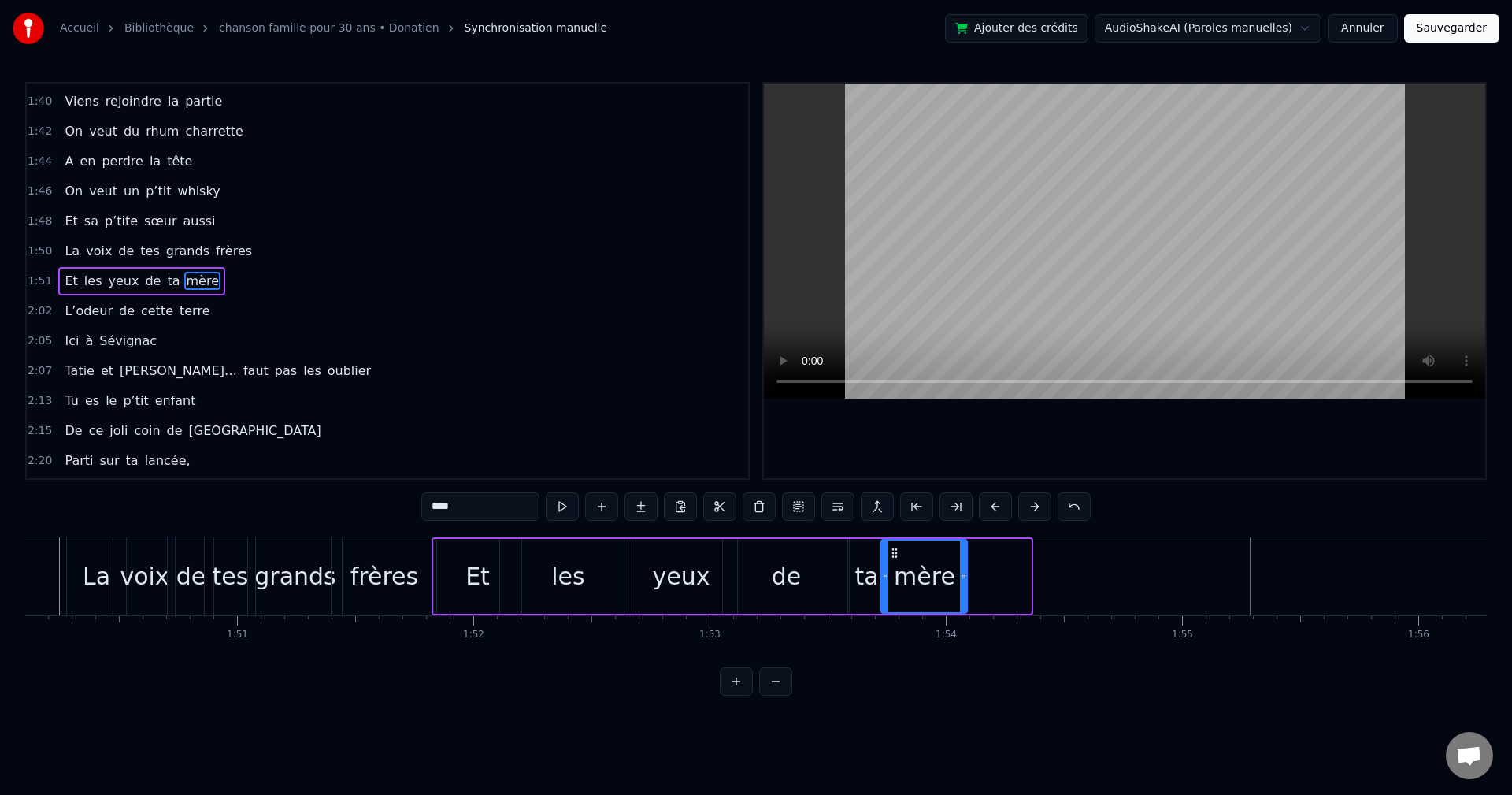
drag, startPoint x: 1027, startPoint y: 575, endPoint x: 963, endPoint y: 583, distance: 64.5
click at [963, 583] on div at bounding box center [963, 576] width 7 height 71
click at [619, 584] on div "les" at bounding box center [568, 576] width 135 height 75
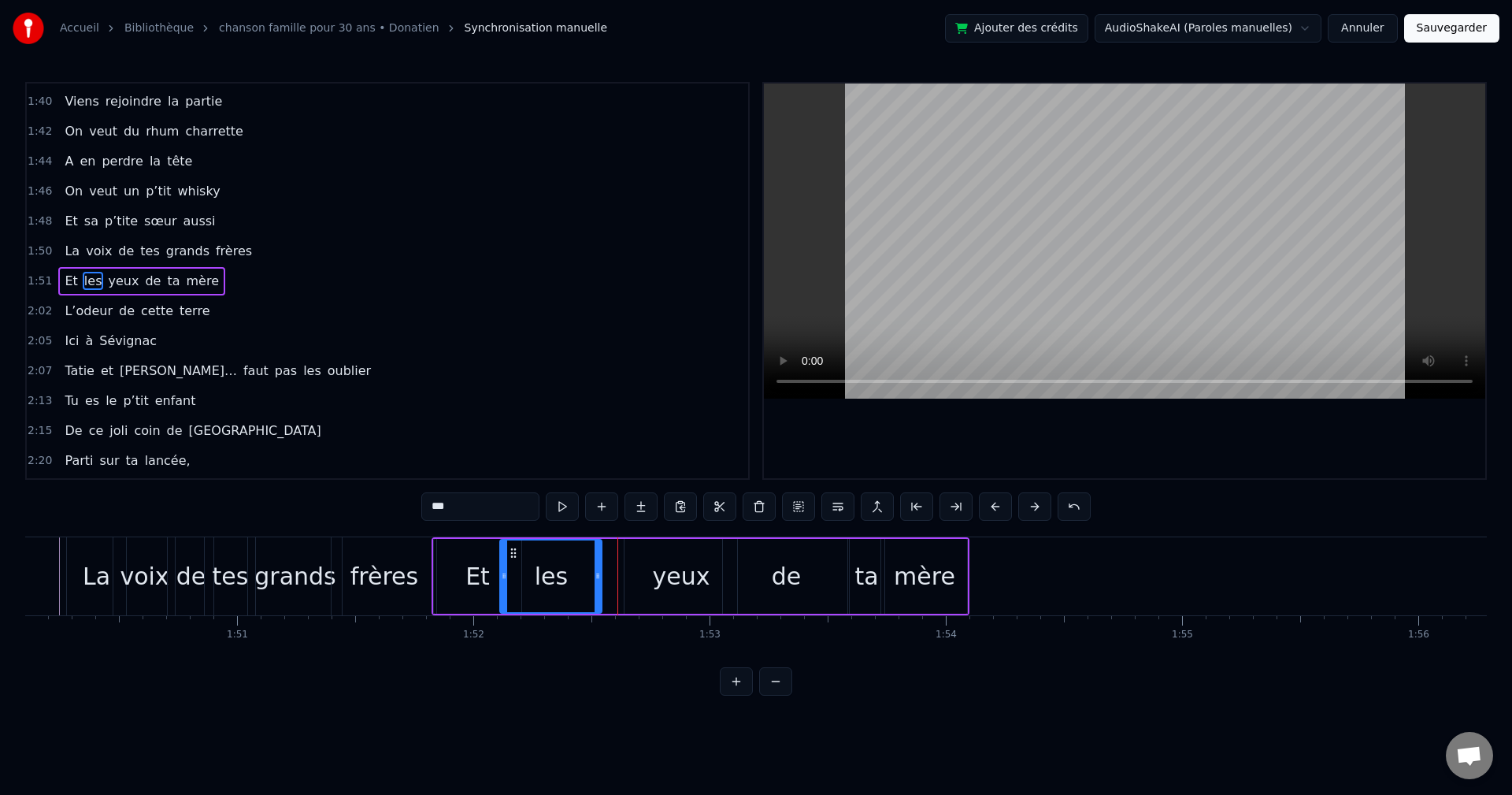
drag, startPoint x: 635, startPoint y: 579, endPoint x: 601, endPoint y: 586, distance: 34.7
click at [601, 586] on div at bounding box center [598, 576] width 7 height 71
click at [689, 569] on div "yeux" at bounding box center [680, 576] width 57 height 35
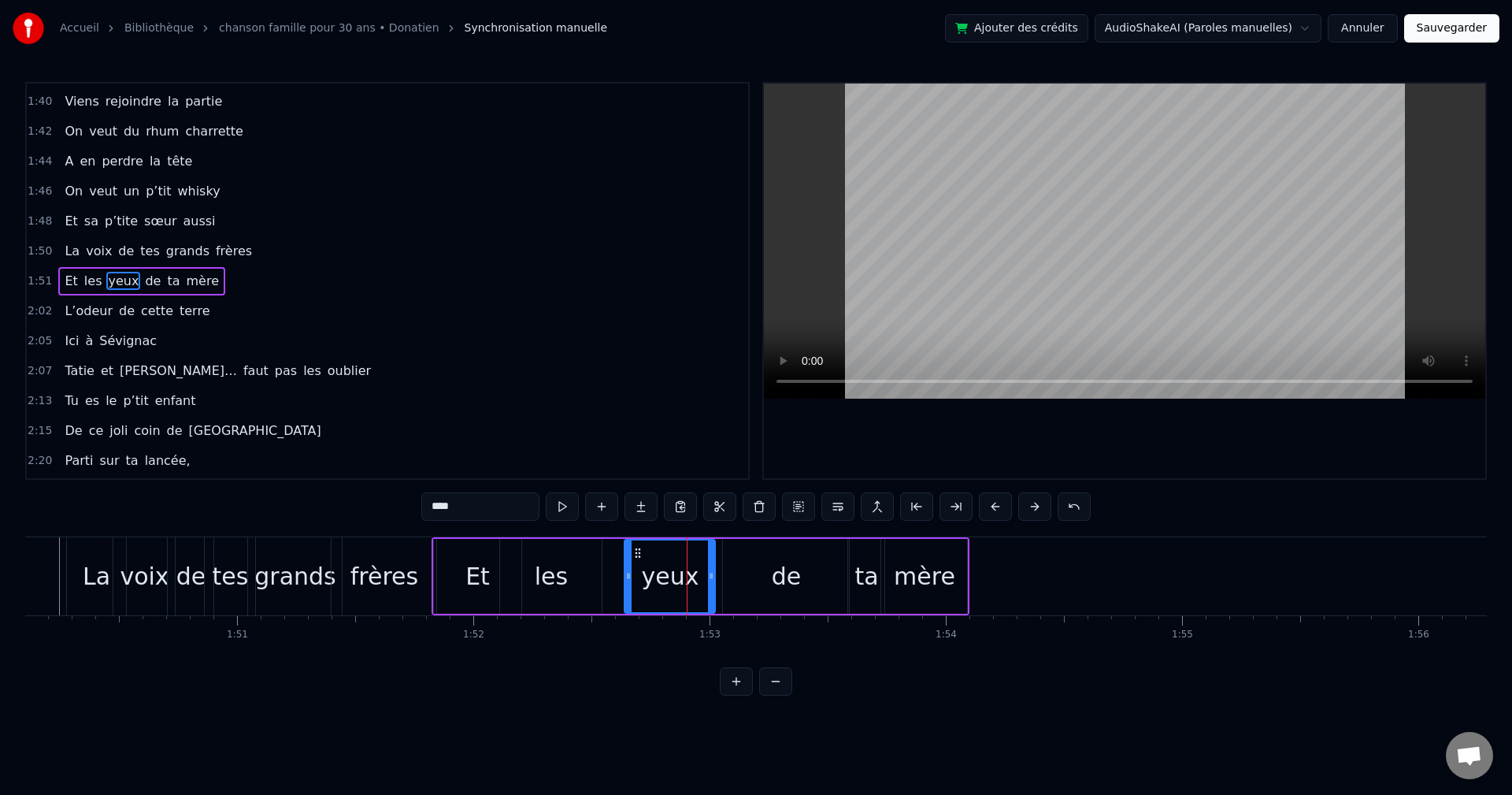
drag, startPoint x: 734, startPoint y: 575, endPoint x: 712, endPoint y: 576, distance: 22.0
click at [712, 576] on icon at bounding box center [711, 576] width 7 height 12
drag, startPoint x: 634, startPoint y: 555, endPoint x: 606, endPoint y: 557, distance: 28.1
click at [606, 557] on icon at bounding box center [611, 553] width 12 height 12
click at [752, 572] on div "de" at bounding box center [786, 576] width 126 height 75
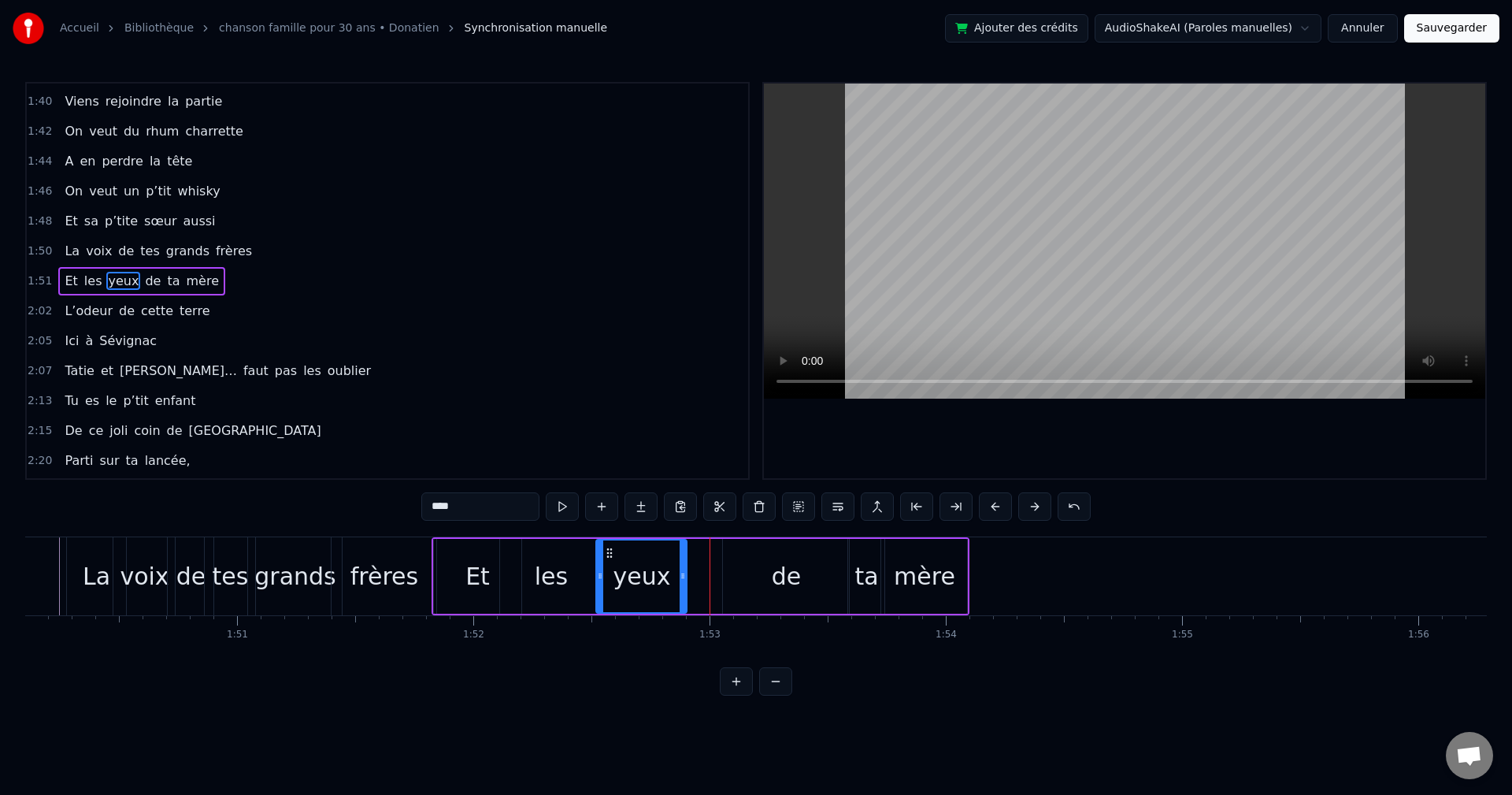
type input "**"
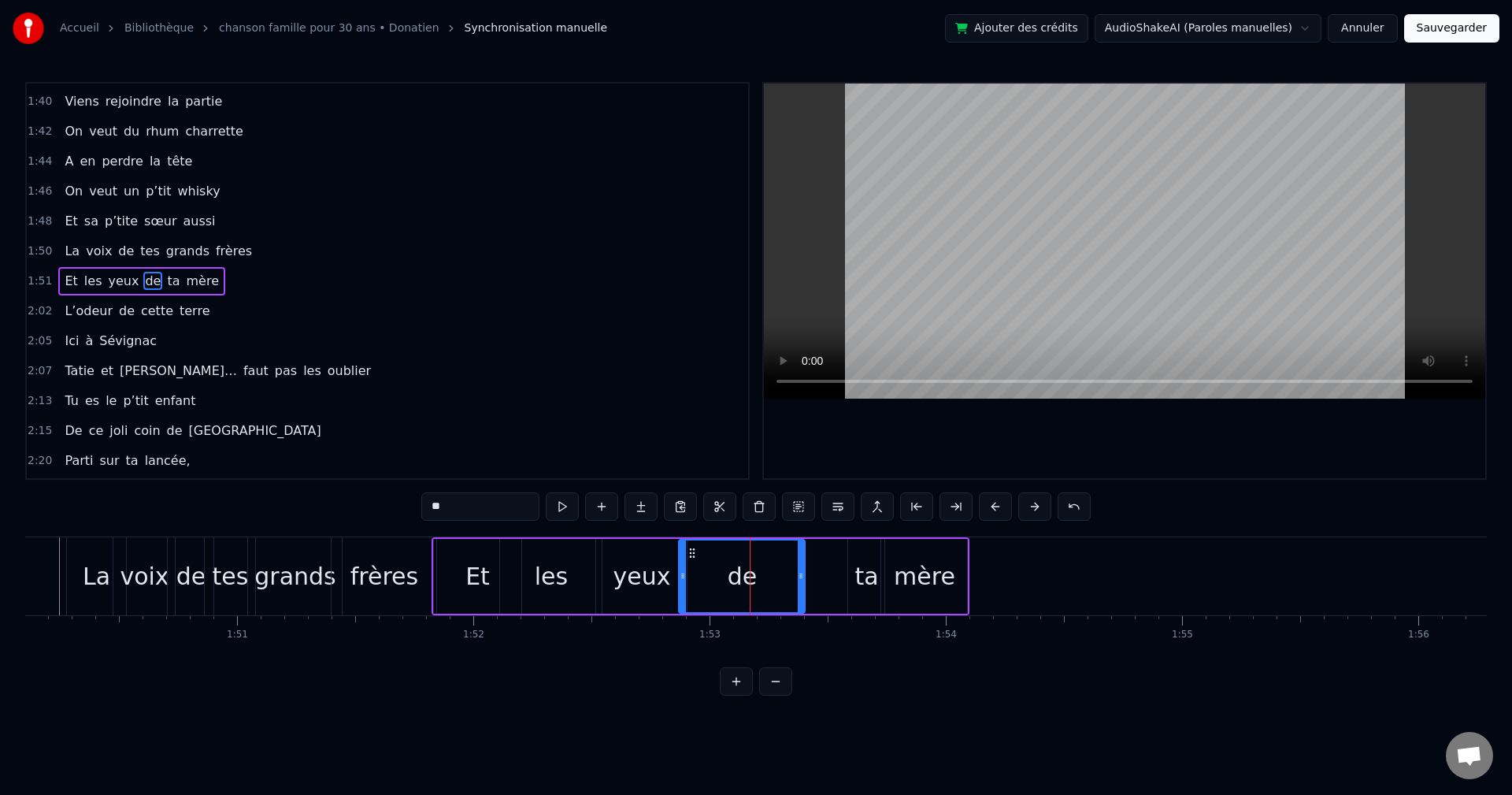
drag, startPoint x: 734, startPoint y: 553, endPoint x: 692, endPoint y: 559, distance: 42.4
click at [692, 559] on icon at bounding box center [692, 553] width 12 height 12
drag, startPoint x: 798, startPoint y: 566, endPoint x: 759, endPoint y: 571, distance: 39.3
click at [761, 571] on div at bounding box center [764, 576] width 7 height 71
drag, startPoint x: 881, startPoint y: 584, endPoint x: 862, endPoint y: 580, distance: 19.4
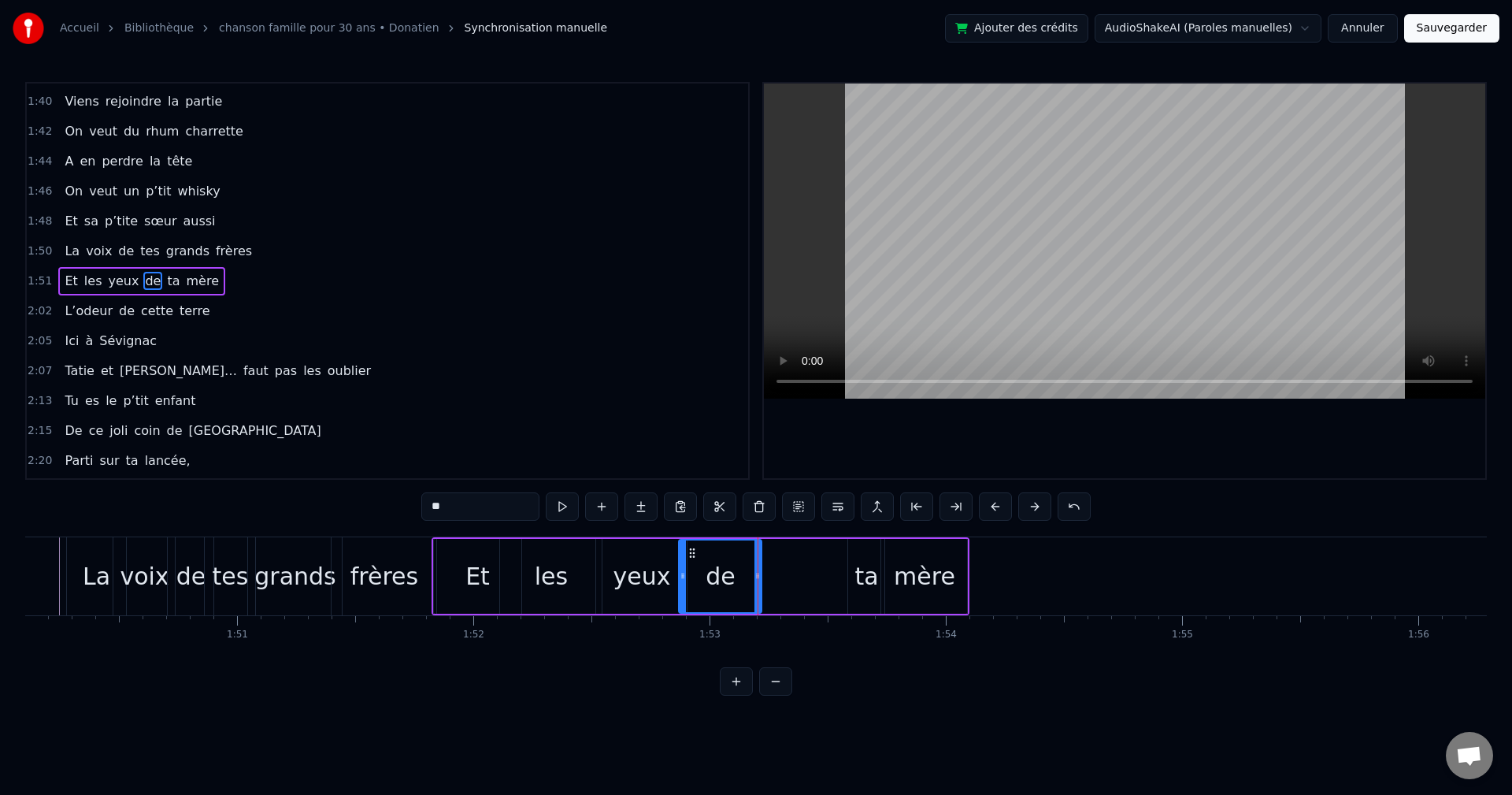
click at [880, 583] on div "Et les yeux de ta mère" at bounding box center [701, 577] width 539 height 78
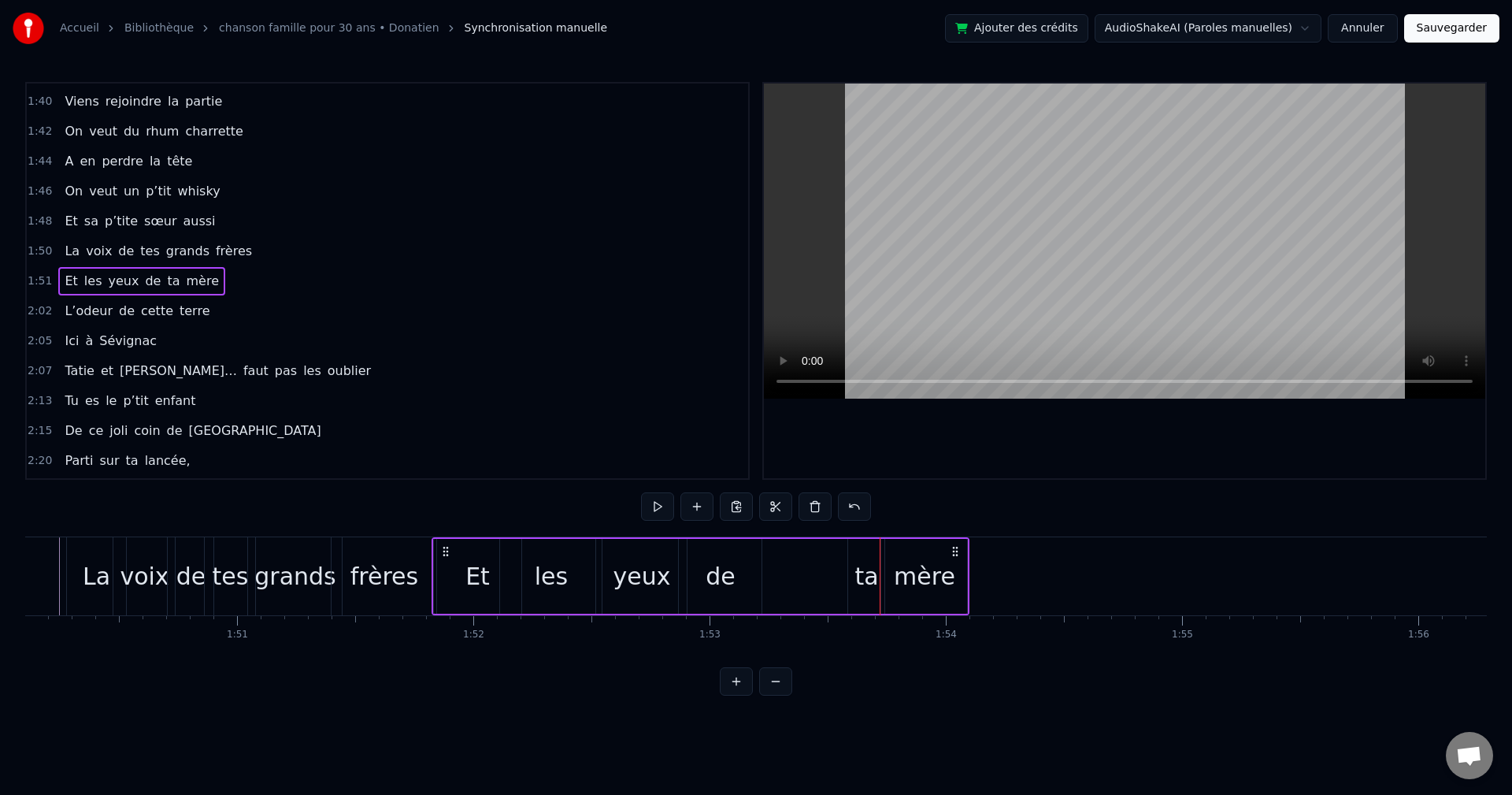
click at [856, 579] on div "ta" at bounding box center [866, 576] width 24 height 35
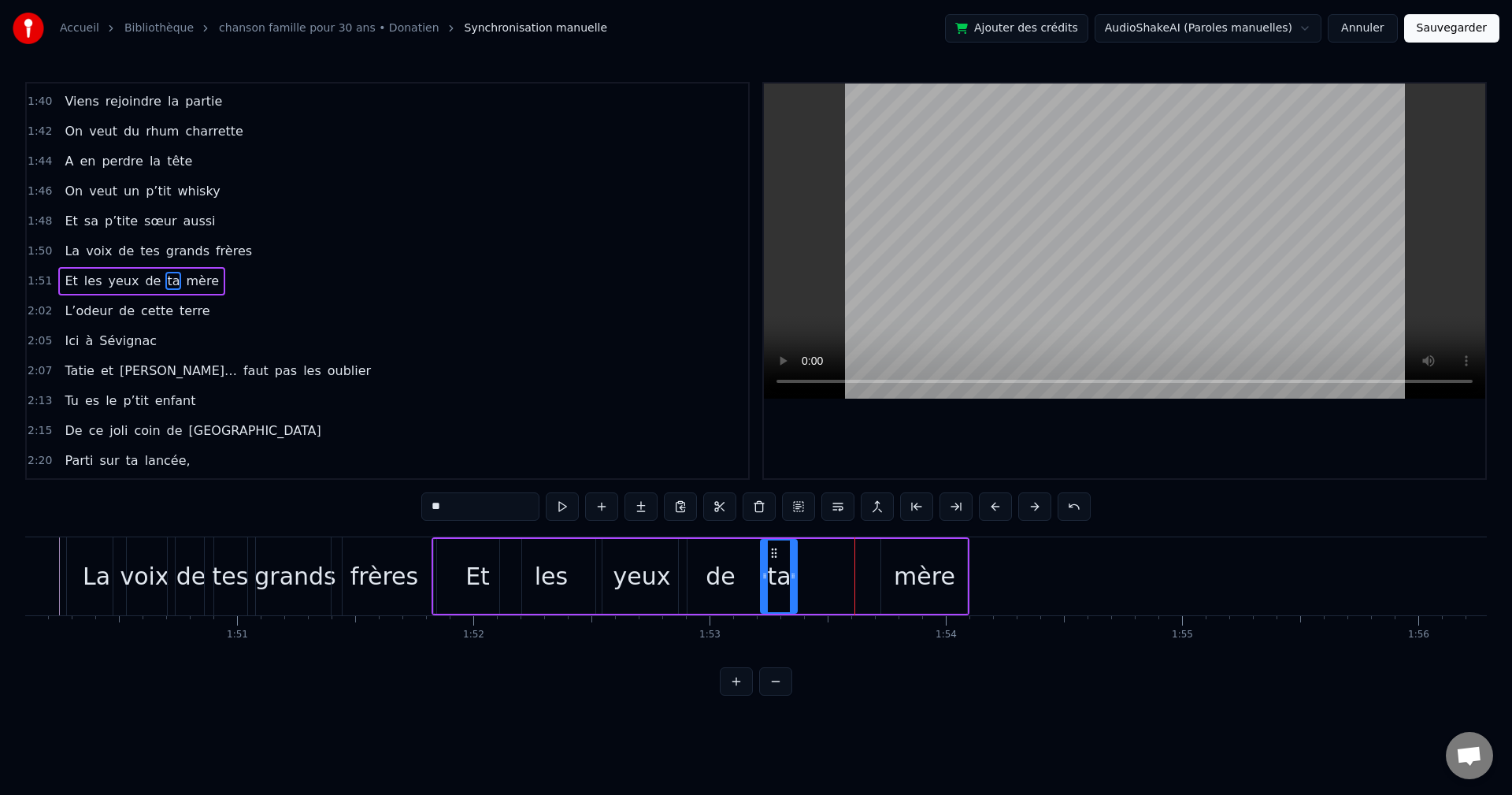
drag, startPoint x: 858, startPoint y: 556, endPoint x: 771, endPoint y: 565, distance: 87.5
click at [771, 565] on div "ta" at bounding box center [779, 576] width 34 height 71
click at [890, 560] on div "mère" at bounding box center [924, 576] width 86 height 75
drag, startPoint x: 896, startPoint y: 551, endPoint x: 807, endPoint y: 566, distance: 90.3
click at [807, 566] on div "mère" at bounding box center [835, 576] width 85 height 71
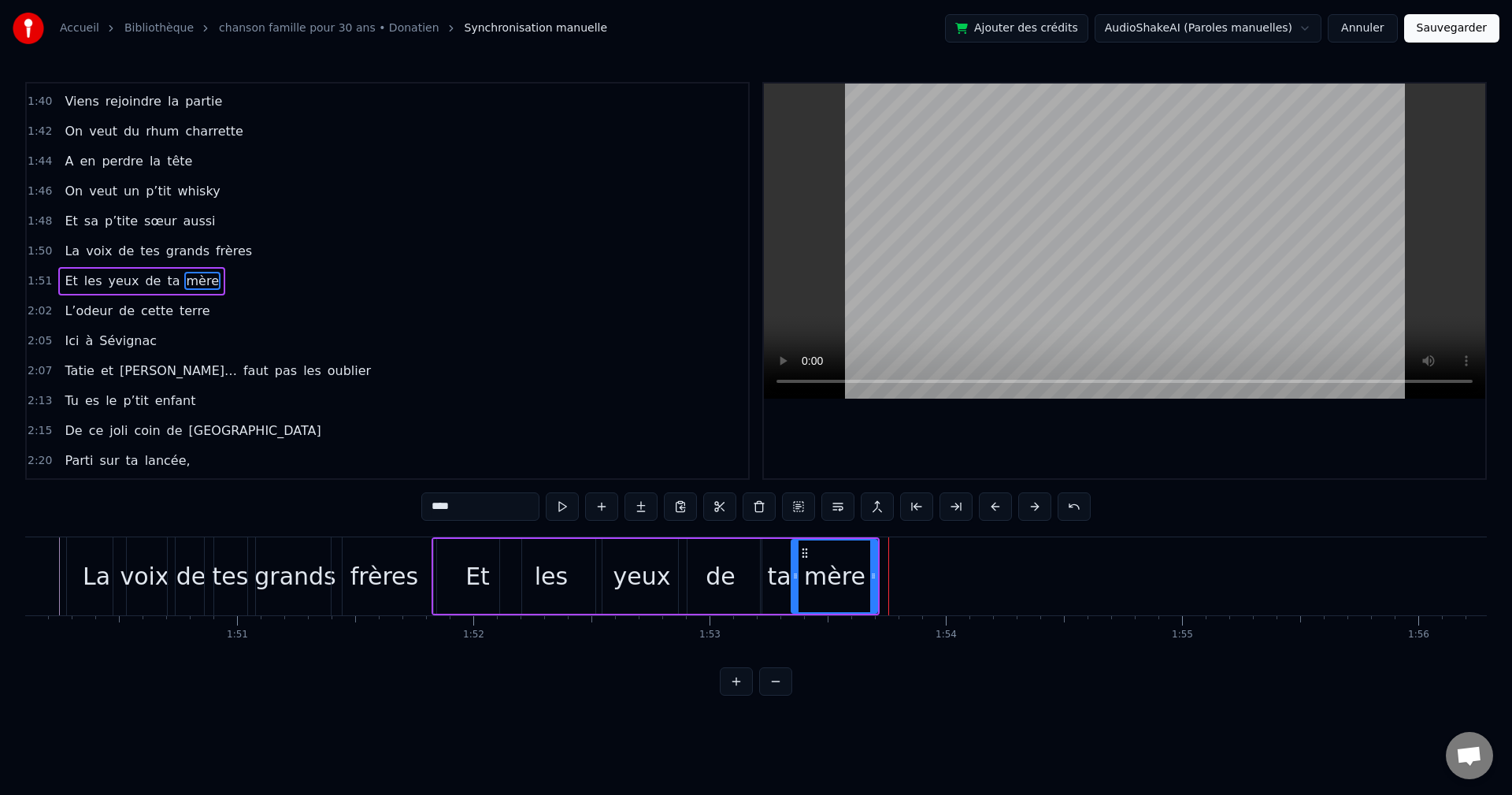
click at [439, 584] on div "Et" at bounding box center [478, 576] width 88 height 75
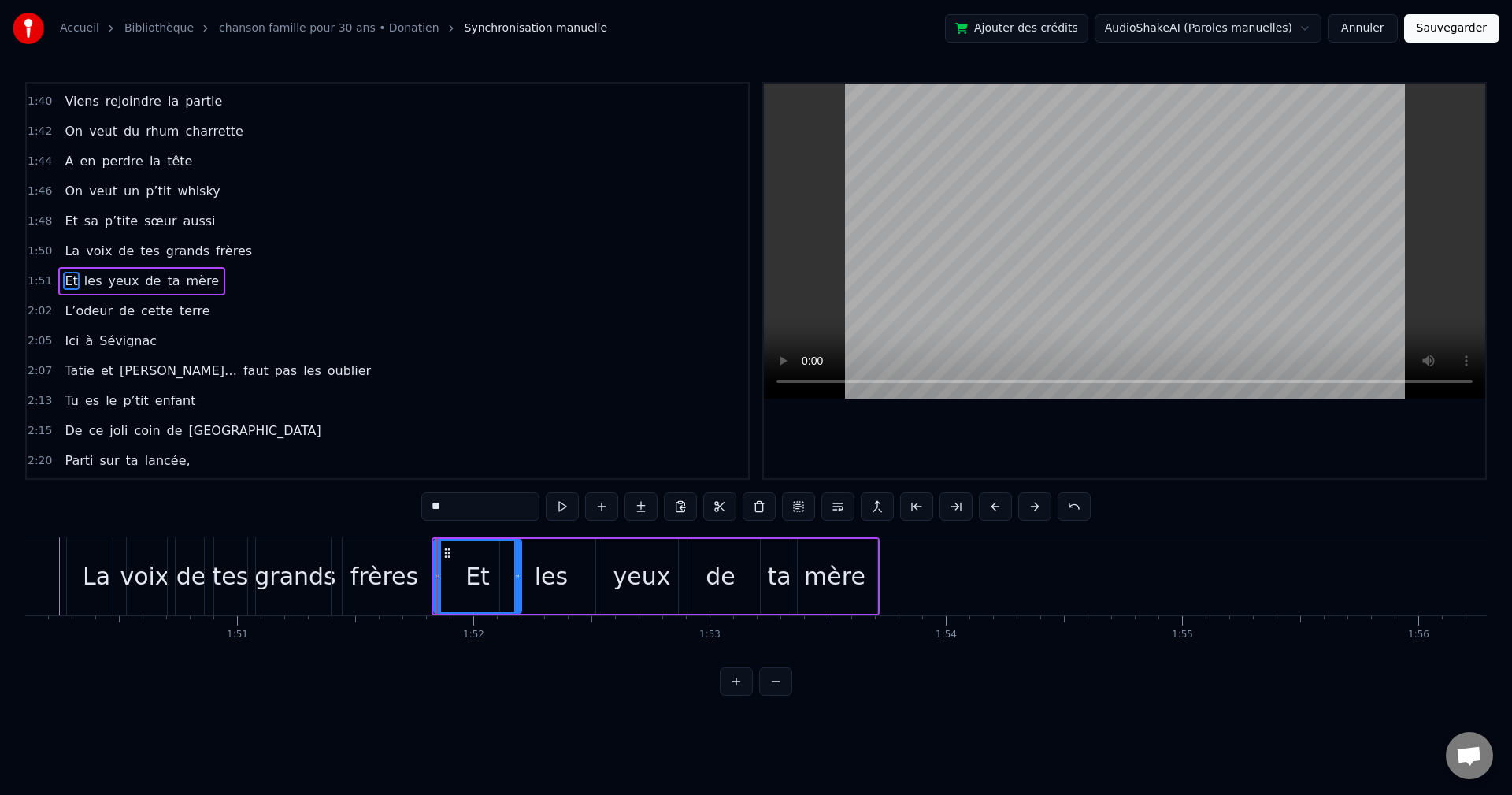
click at [426, 590] on div "frères" at bounding box center [384, 577] width 105 height 78
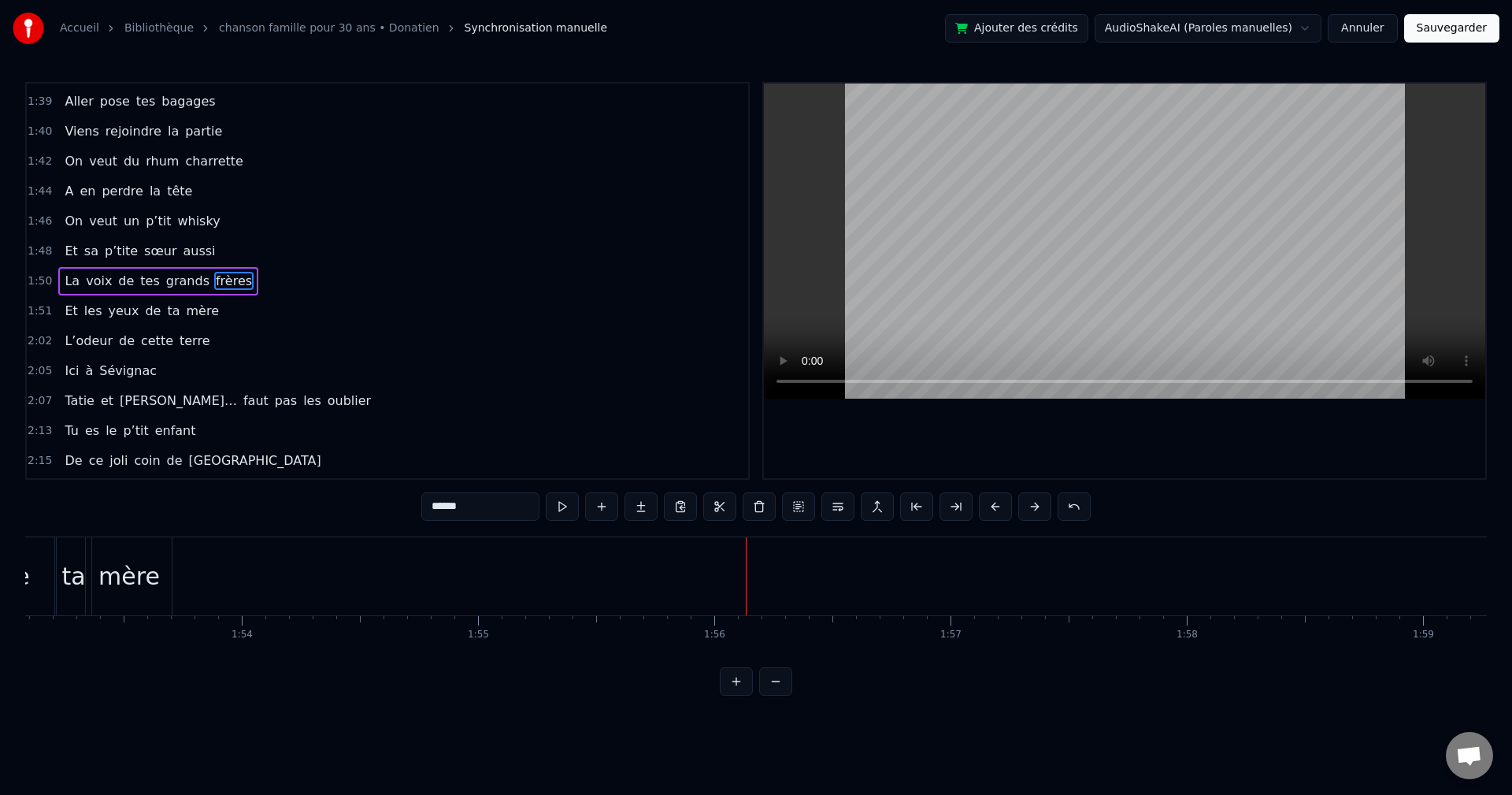
scroll to position [0, 26693]
click at [181, 574] on div "mère" at bounding box center [161, 576] width 62 height 35
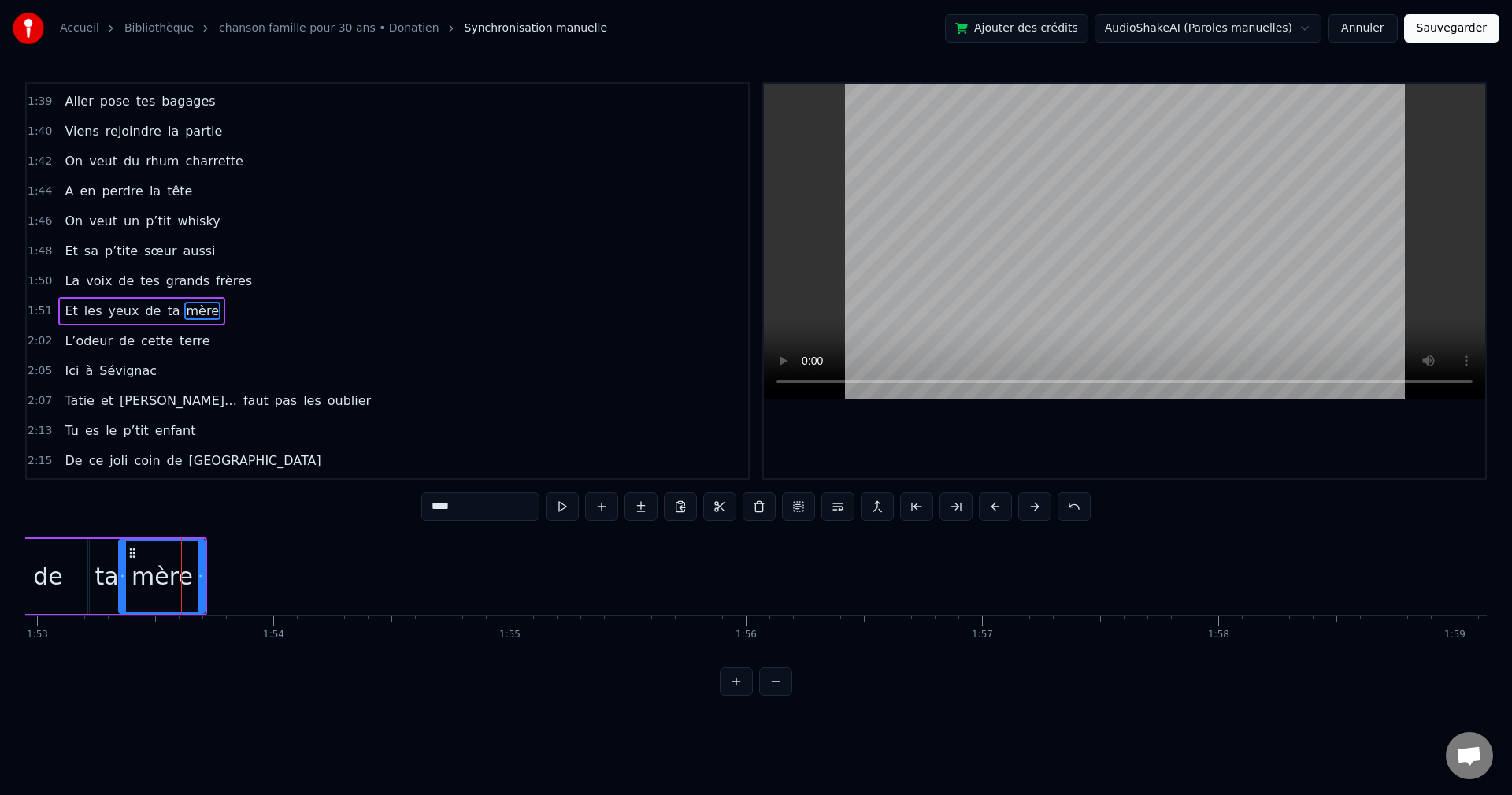
scroll to position [1165, 0]
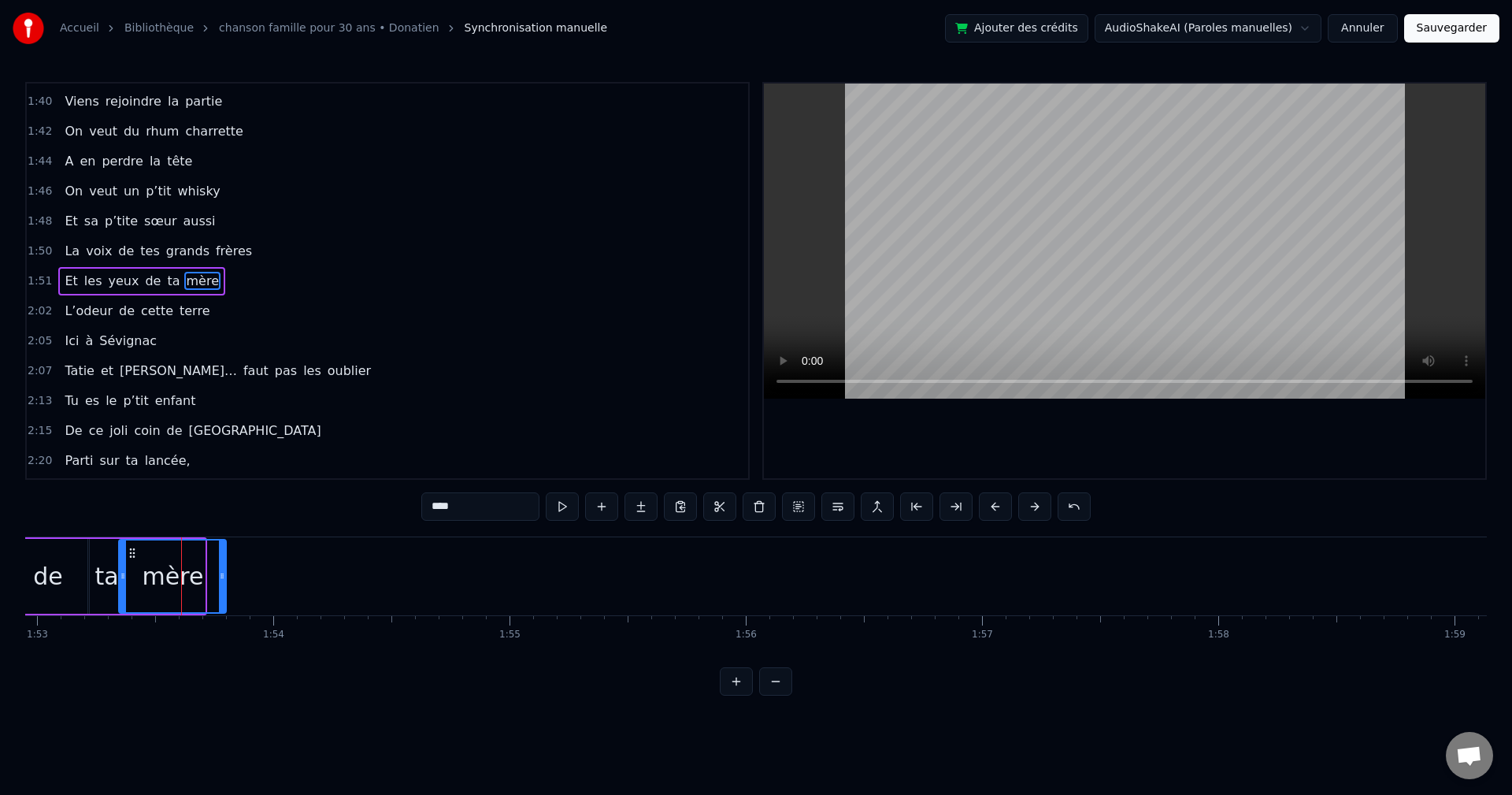
drag, startPoint x: 203, startPoint y: 581, endPoint x: 224, endPoint y: 585, distance: 21.4
click at [224, 585] on div at bounding box center [222, 576] width 7 height 71
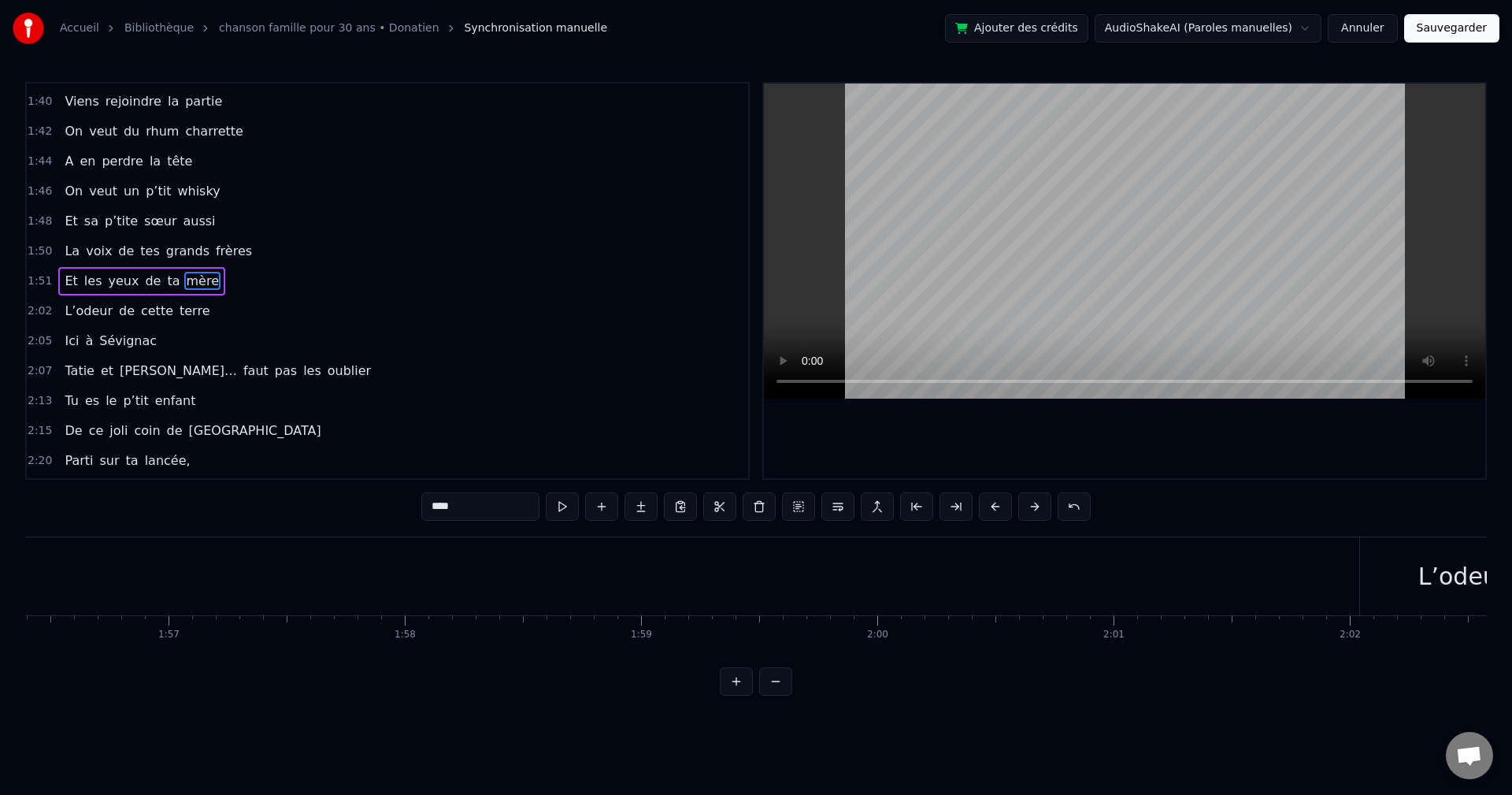
scroll to position [0, 27512]
click at [186, 314] on span "terre" at bounding box center [194, 310] width 33 height 18
type input "*****"
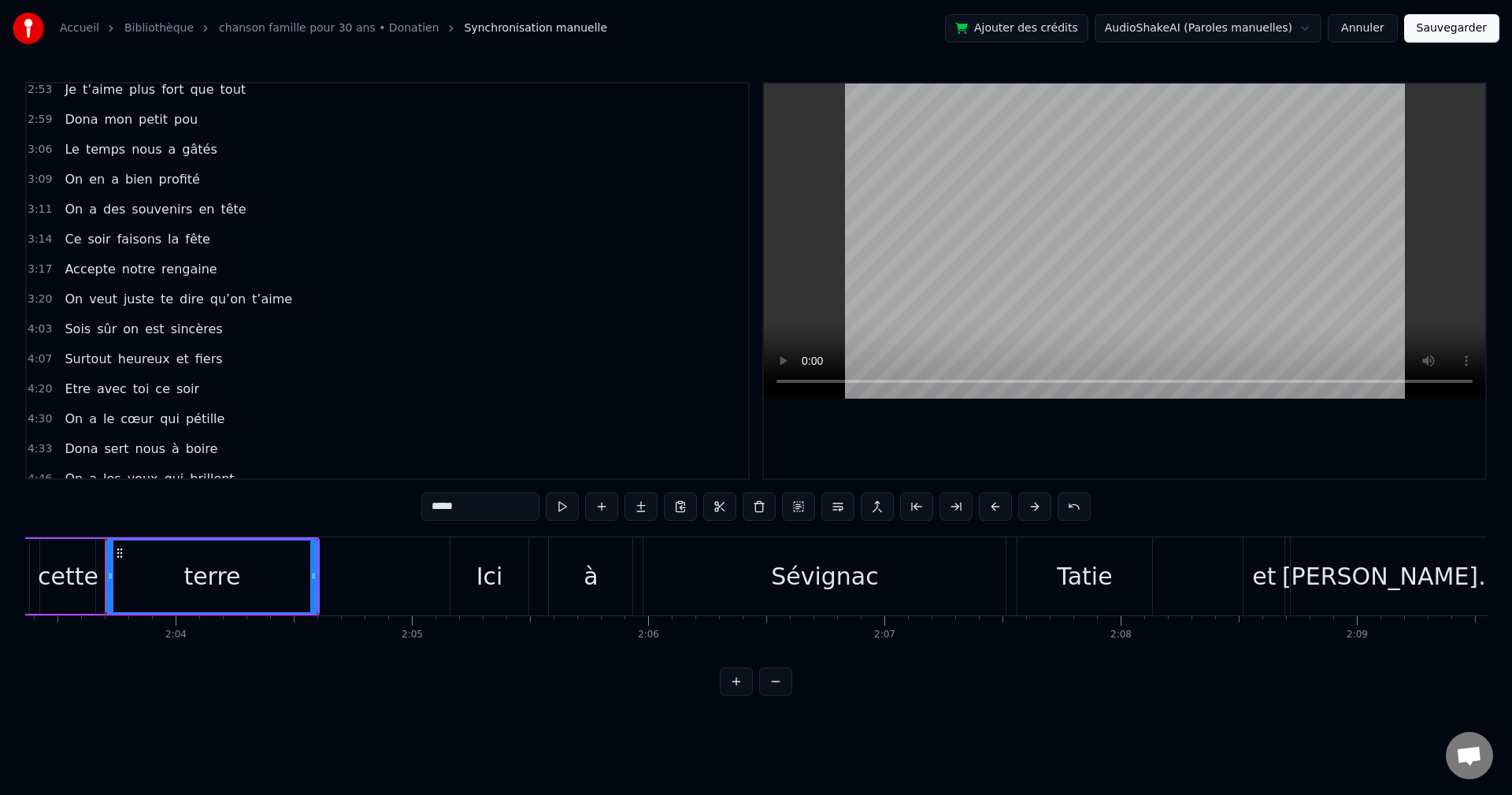
scroll to position [1732, 0]
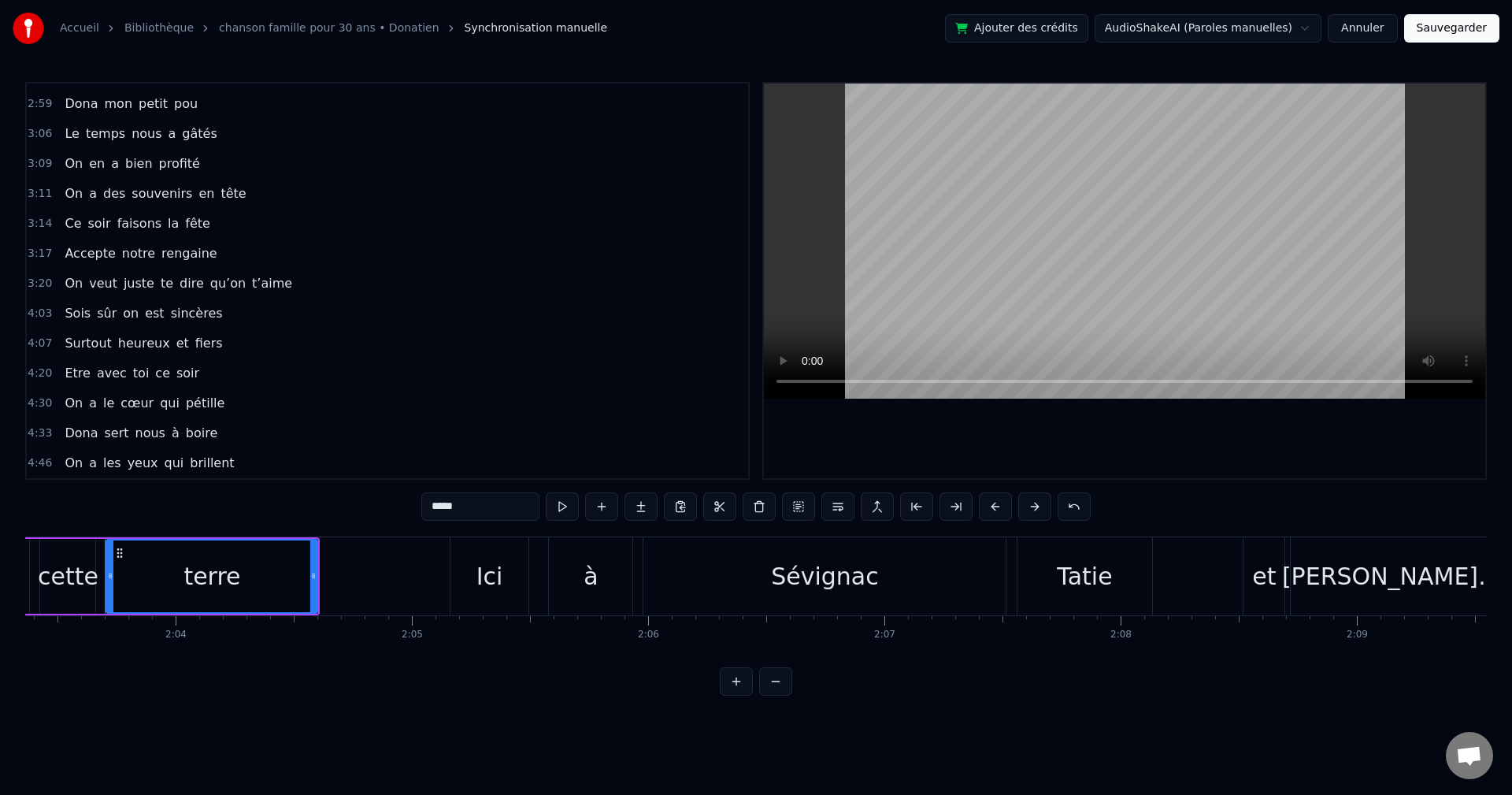
click at [138, 473] on div "On a les yeux qui brillent" at bounding box center [148, 464] width 182 height 29
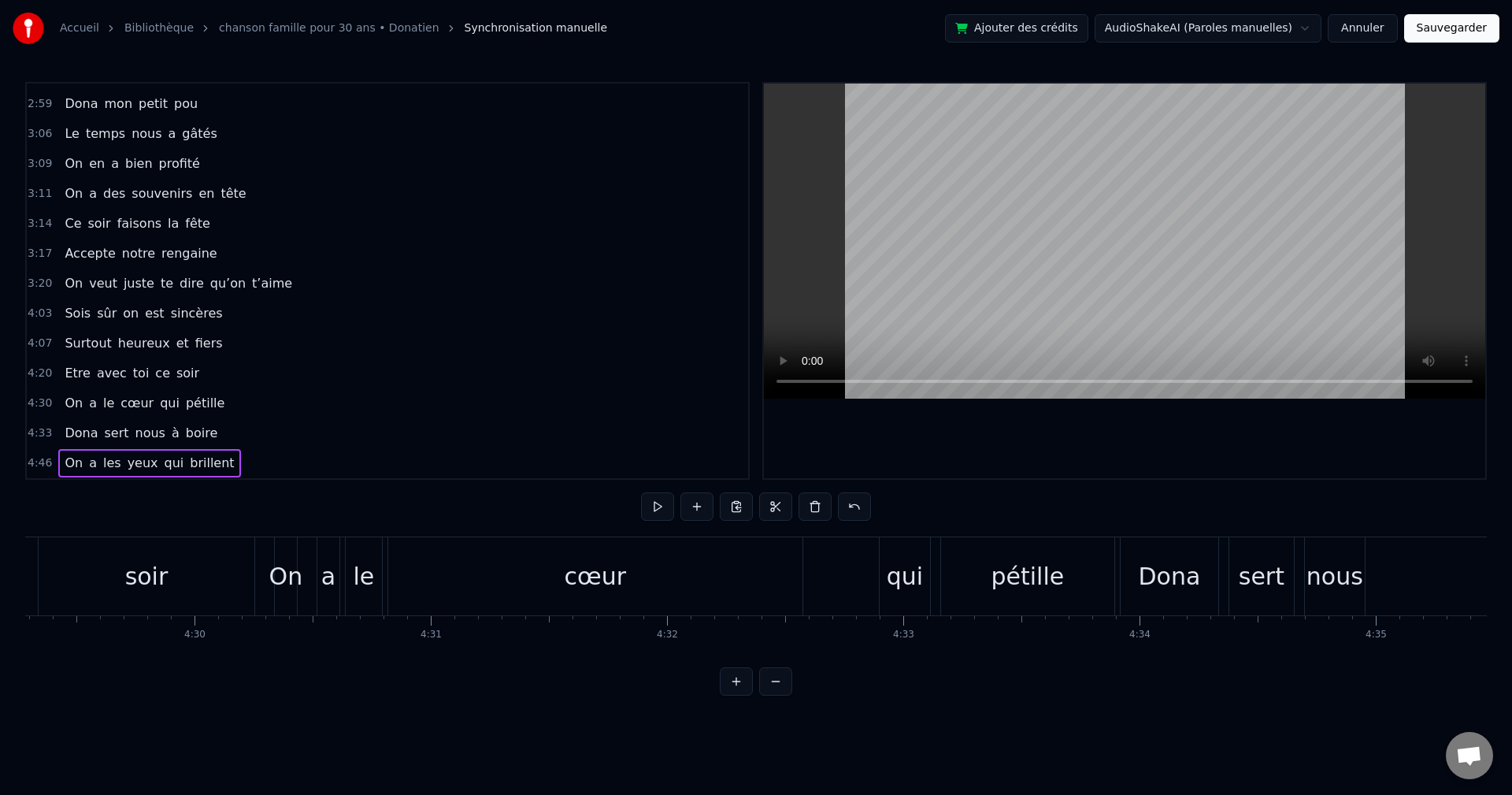
scroll to position [0, 67625]
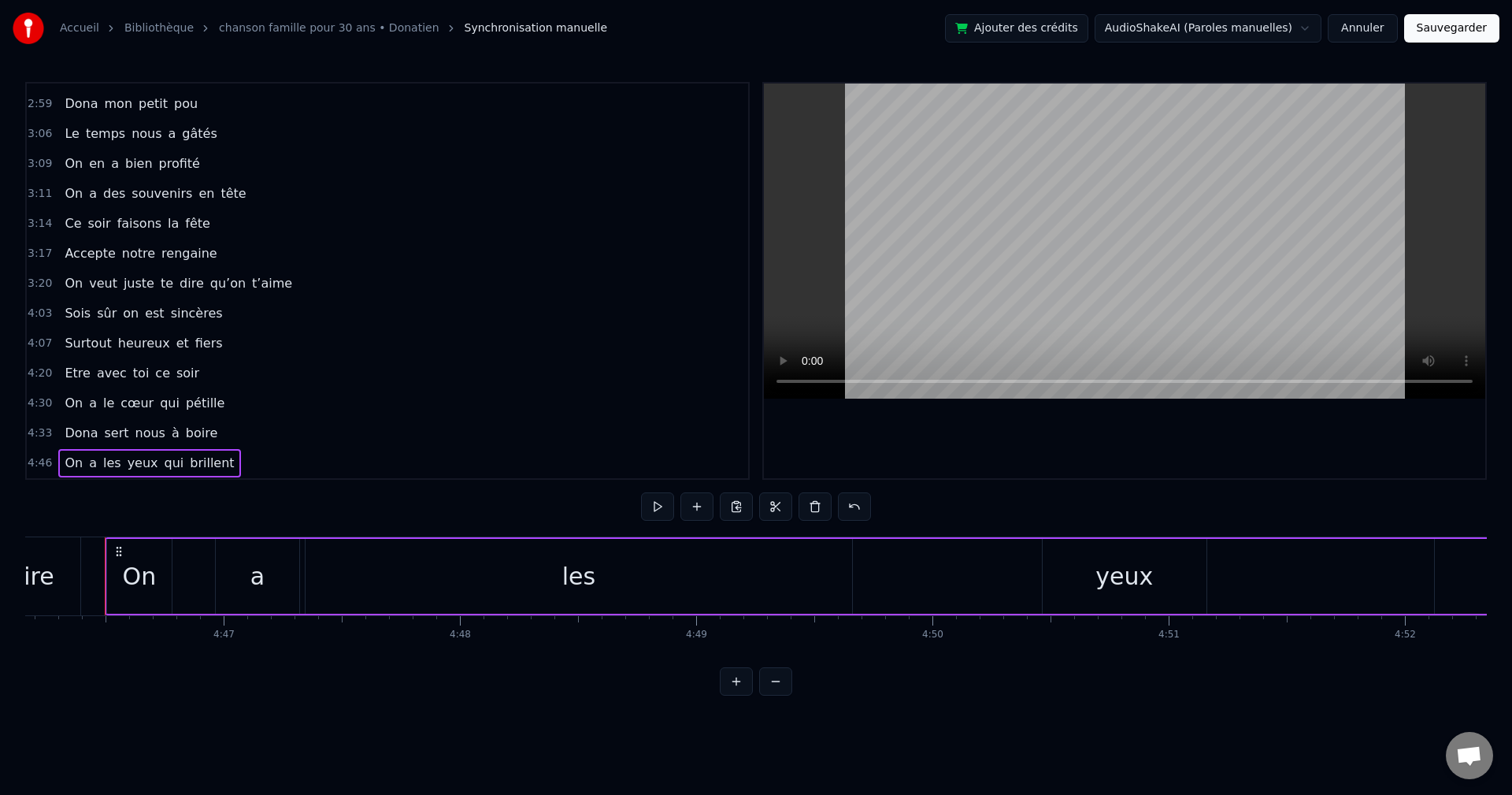
click at [1365, 25] on button "Annuler" at bounding box center [1363, 29] width 69 height 29
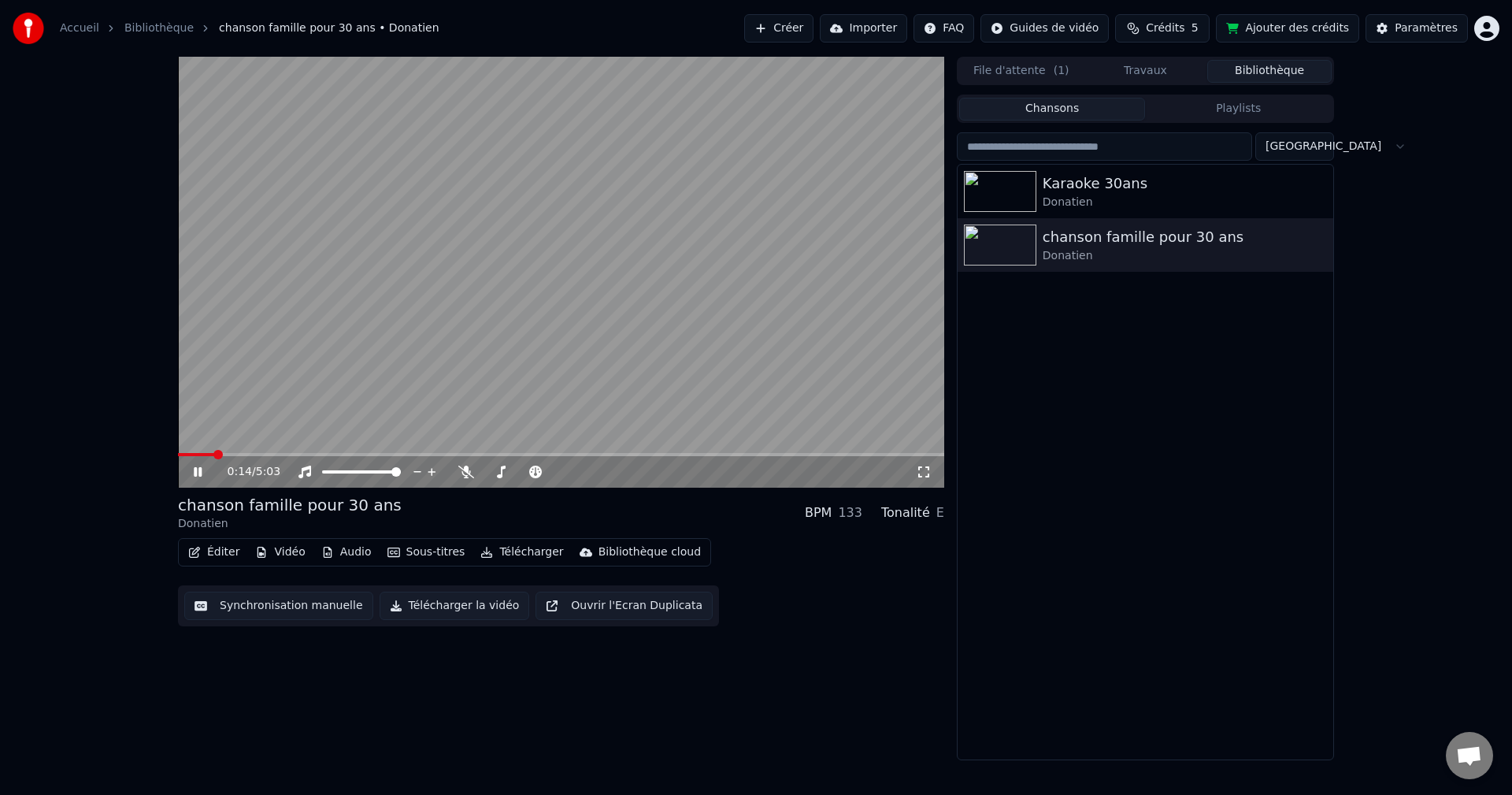
click at [198, 477] on icon at bounding box center [208, 471] width 37 height 12
click at [814, 26] on button "Créer" at bounding box center [778, 29] width 69 height 29
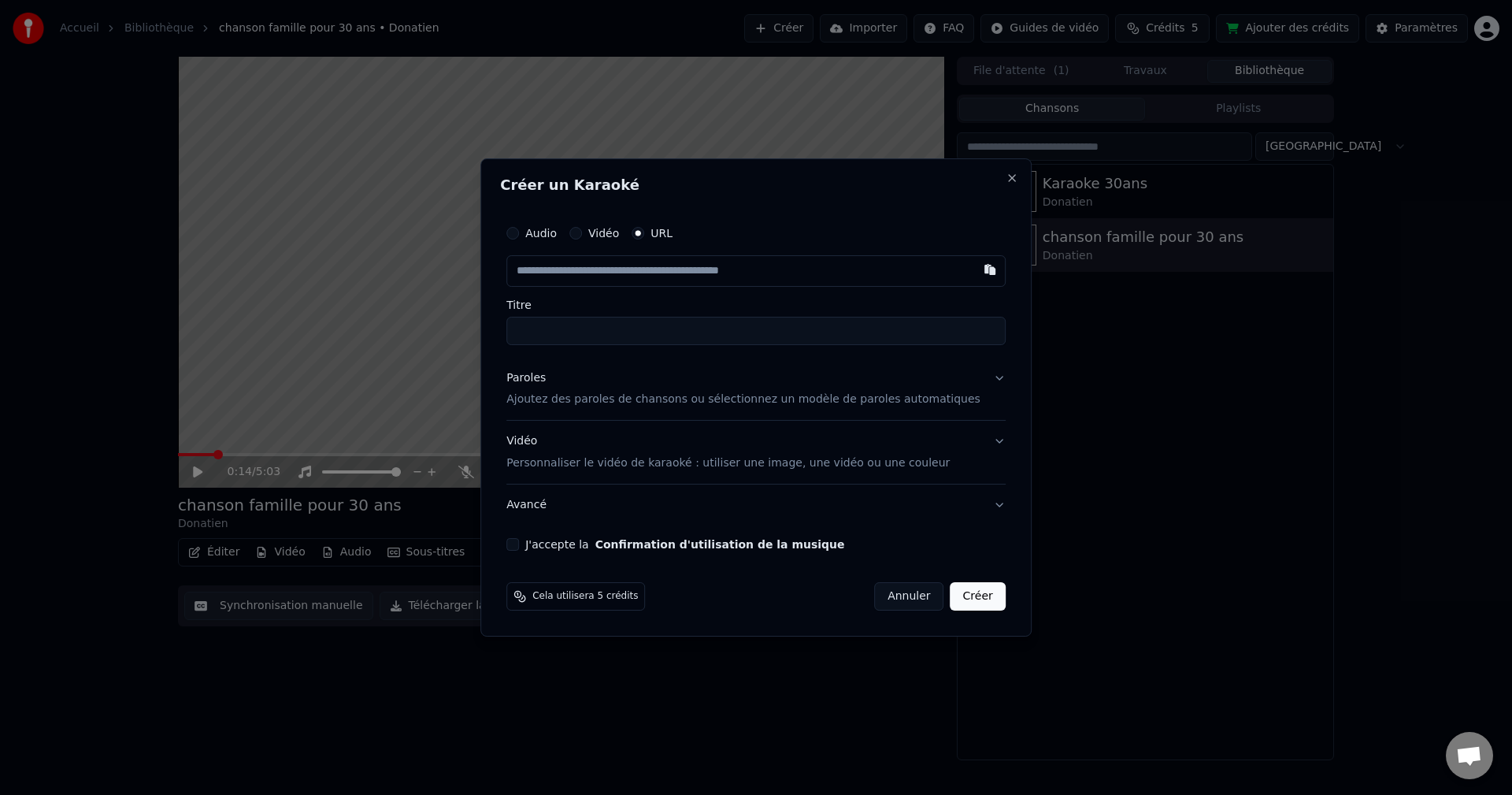
click at [647, 272] on input "text" at bounding box center [756, 270] width 500 height 31
type input "**********"
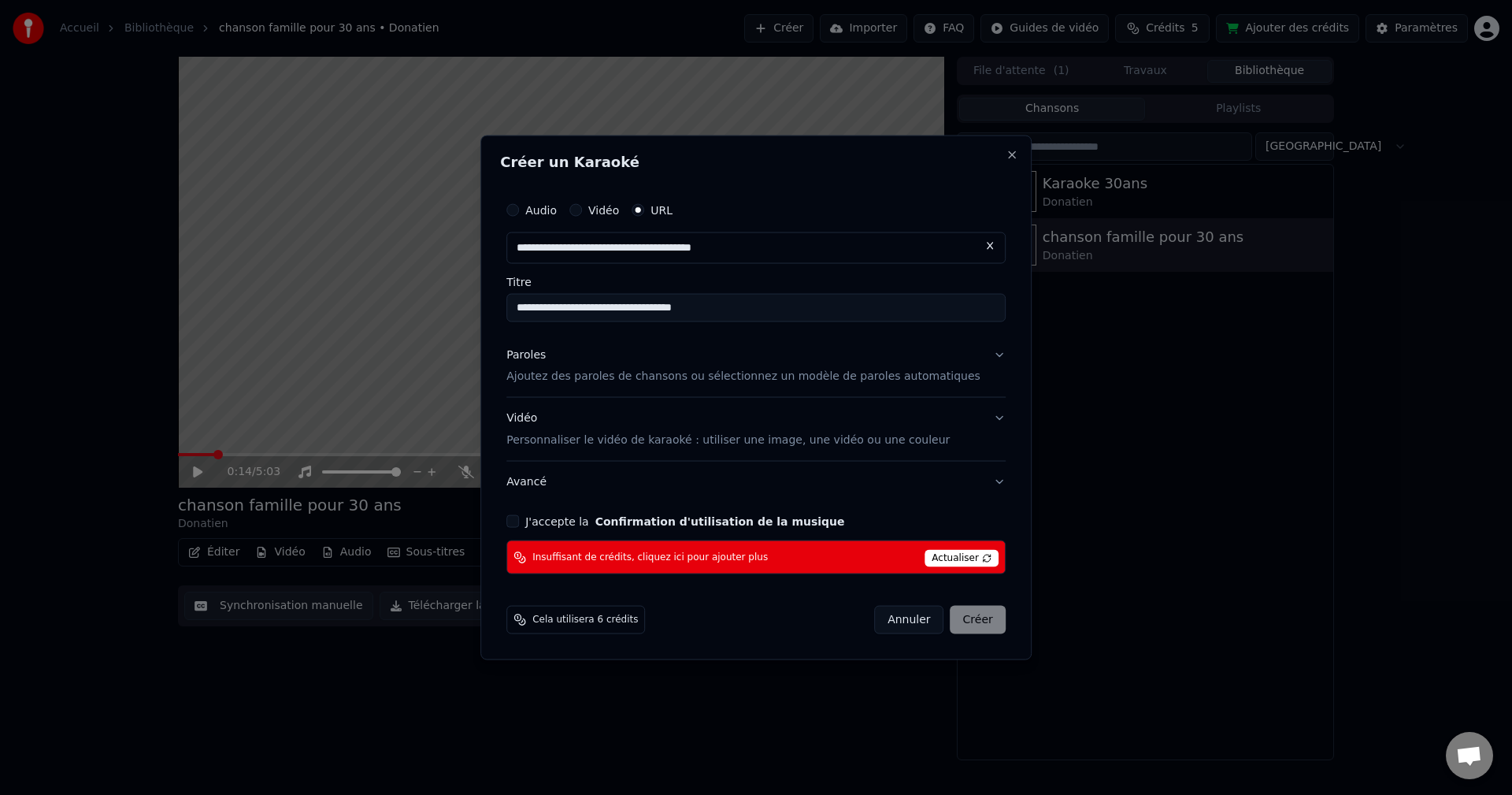
type input "**********"
click at [955, 558] on span "Actualiser" at bounding box center [962, 559] width 74 height 17
click at [937, 555] on span "Actualiser" at bounding box center [962, 559] width 74 height 17
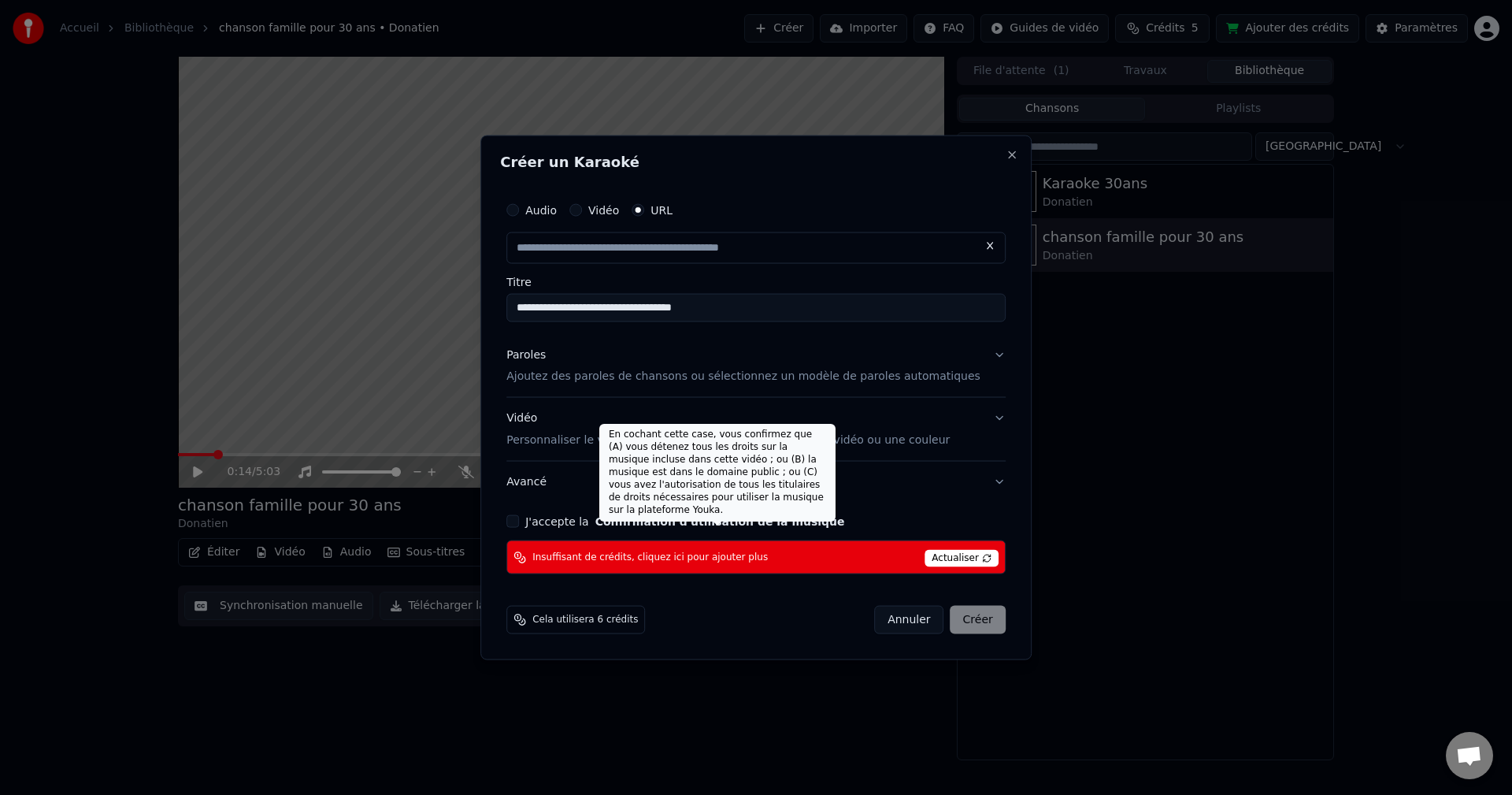
click at [634, 521] on button "Confirmation d'utilisation de la musique" at bounding box center [720, 522] width 249 height 11
type input "**********"
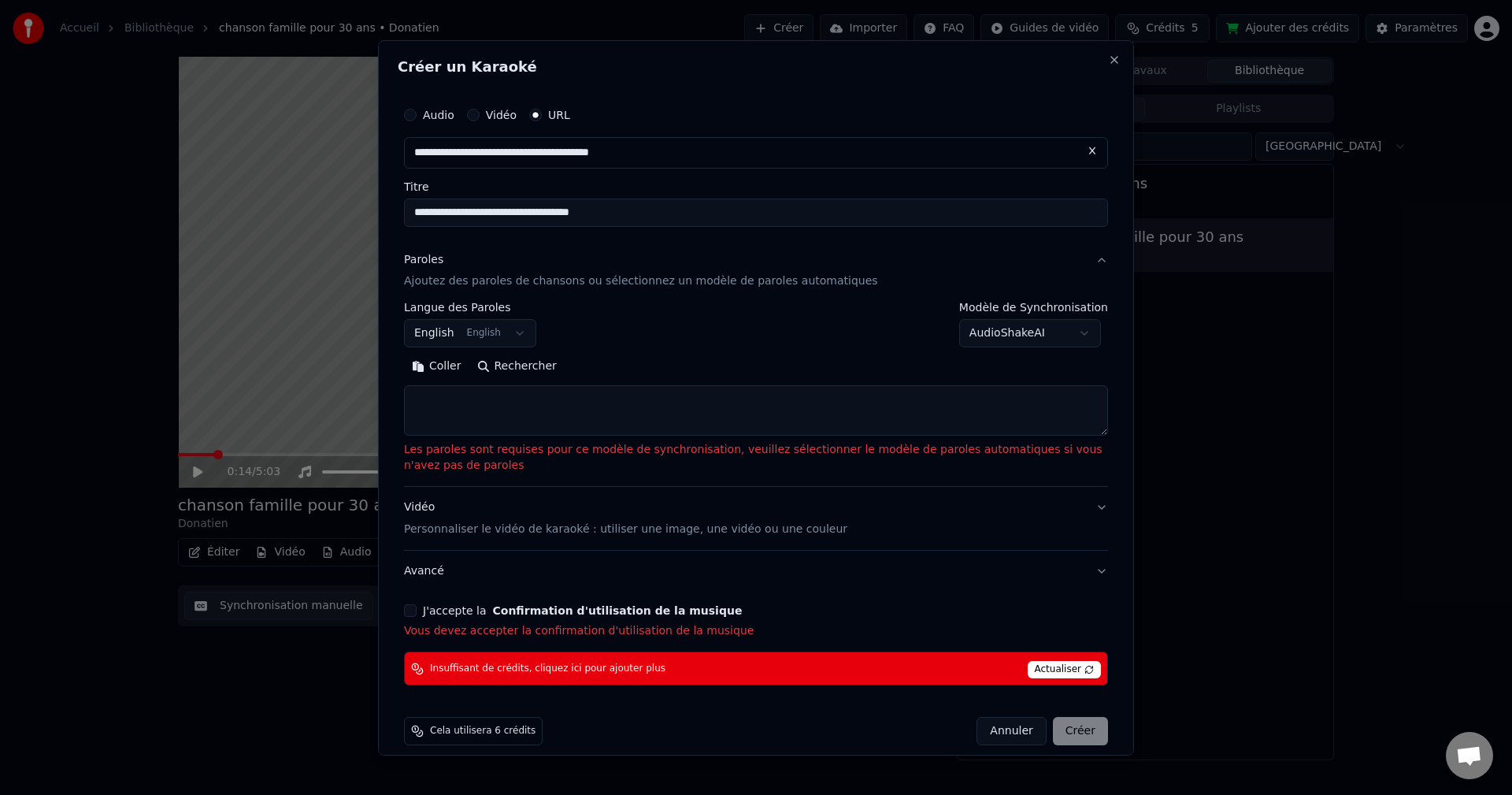
click at [413, 610] on button "J'accepte la Confirmation d'utilisation de la musique" at bounding box center [410, 610] width 12 height 12
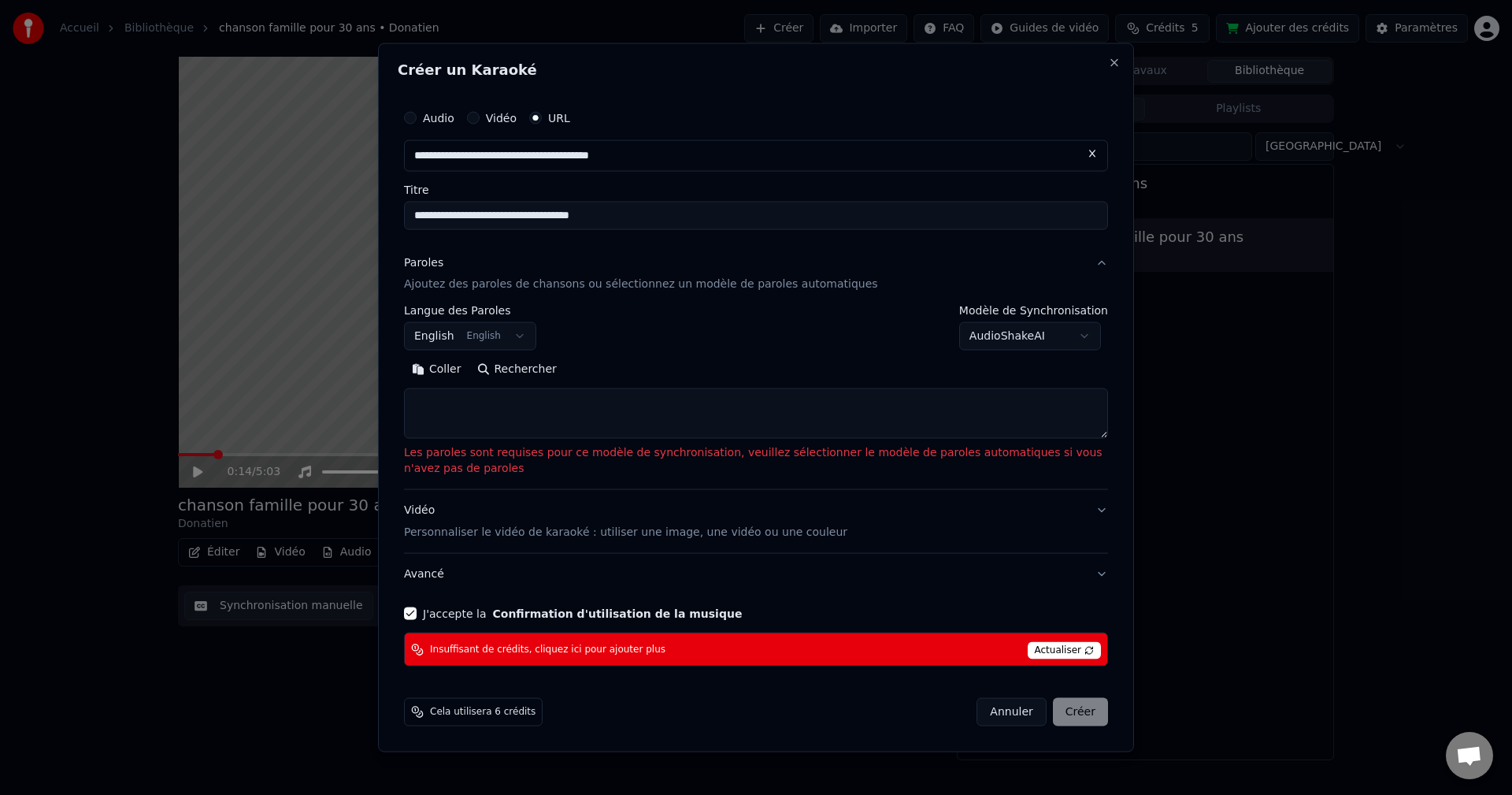
click at [1012, 720] on button "Annuler" at bounding box center [1011, 712] width 69 height 29
select select
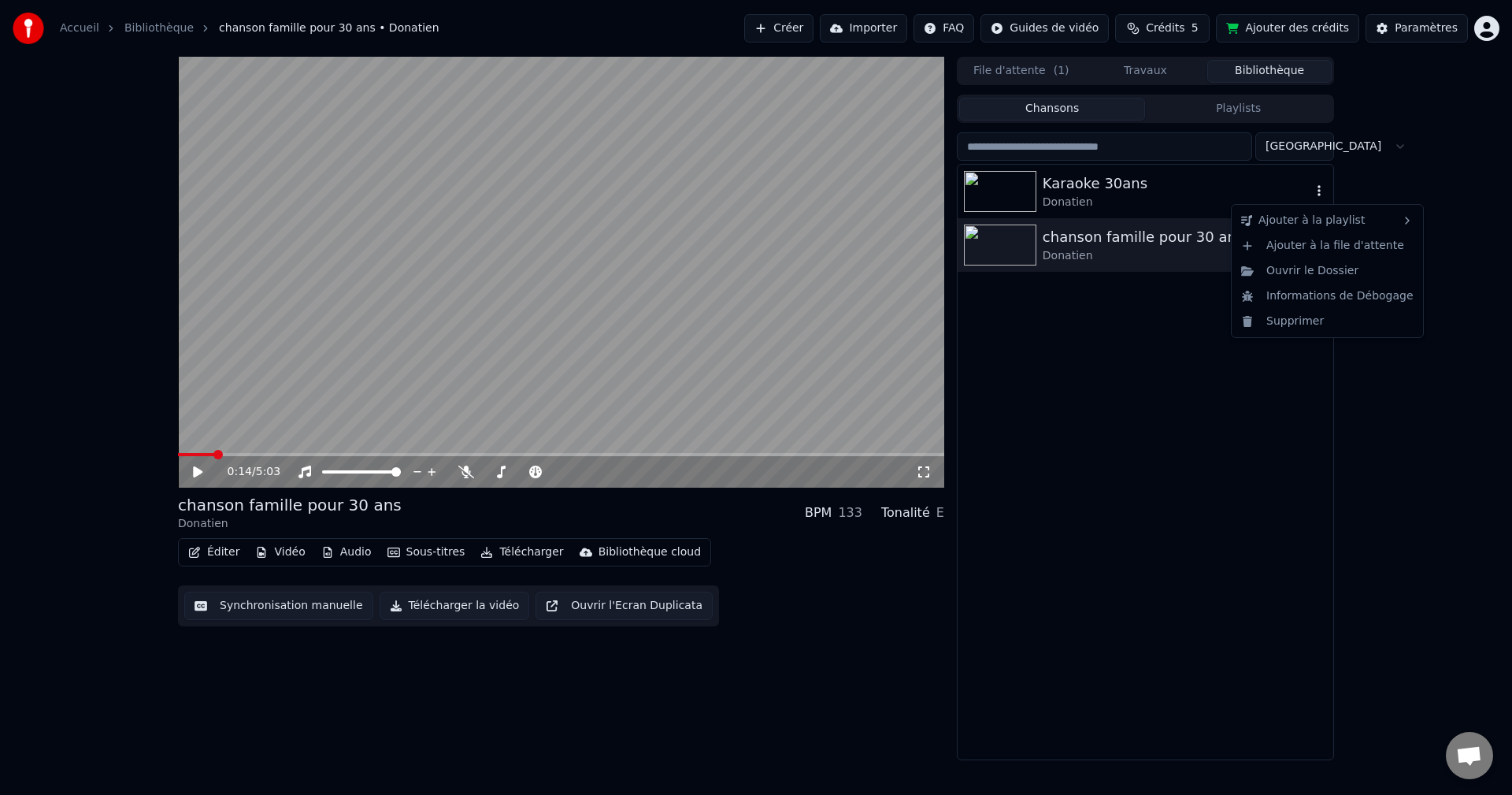
click at [1318, 195] on icon "button" at bounding box center [1319, 190] width 16 height 12
click at [1307, 316] on div "Supprimer" at bounding box center [1327, 322] width 186 height 25
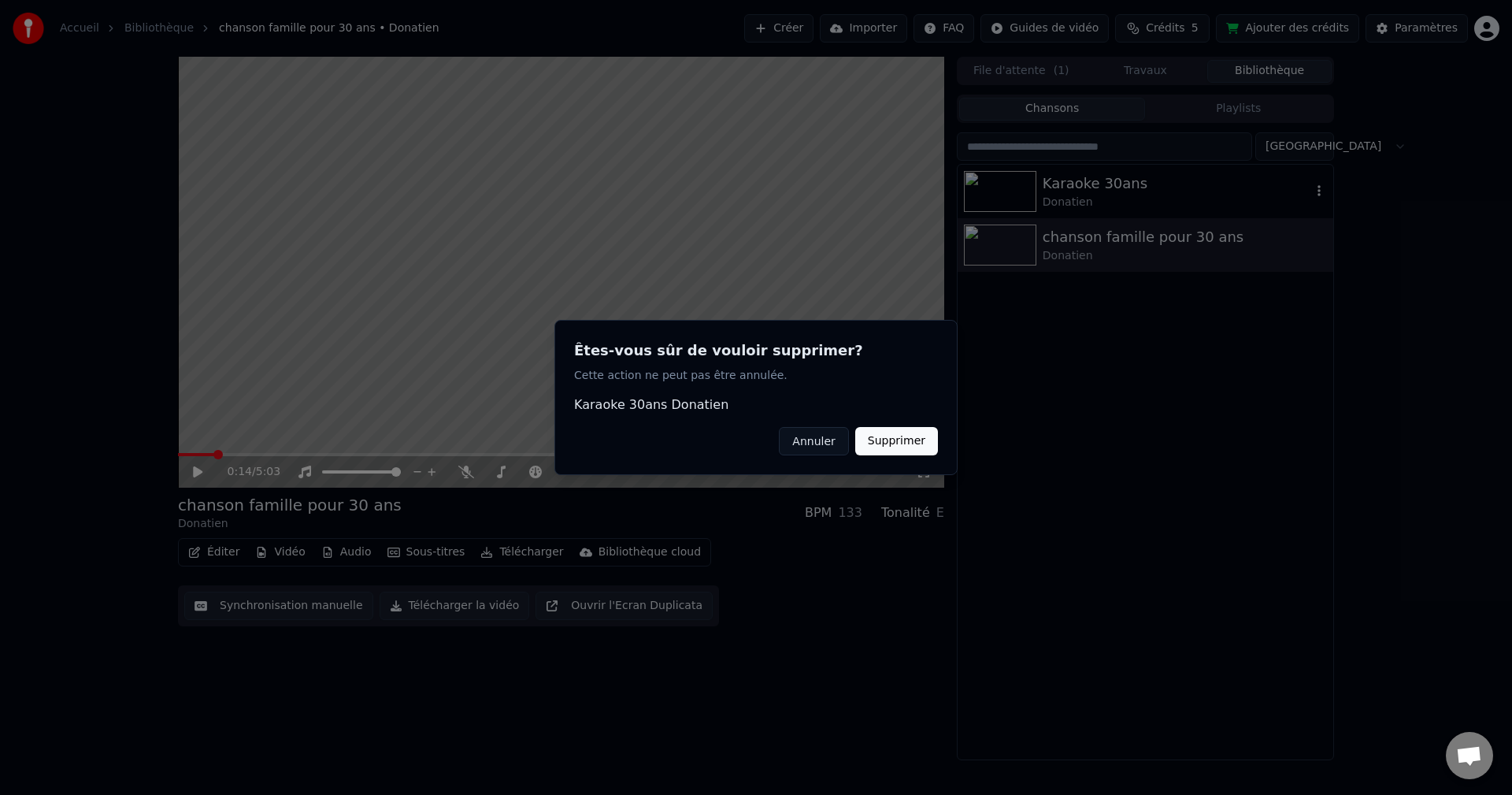
click at [879, 449] on button "Supprimer" at bounding box center [896, 442] width 83 height 29
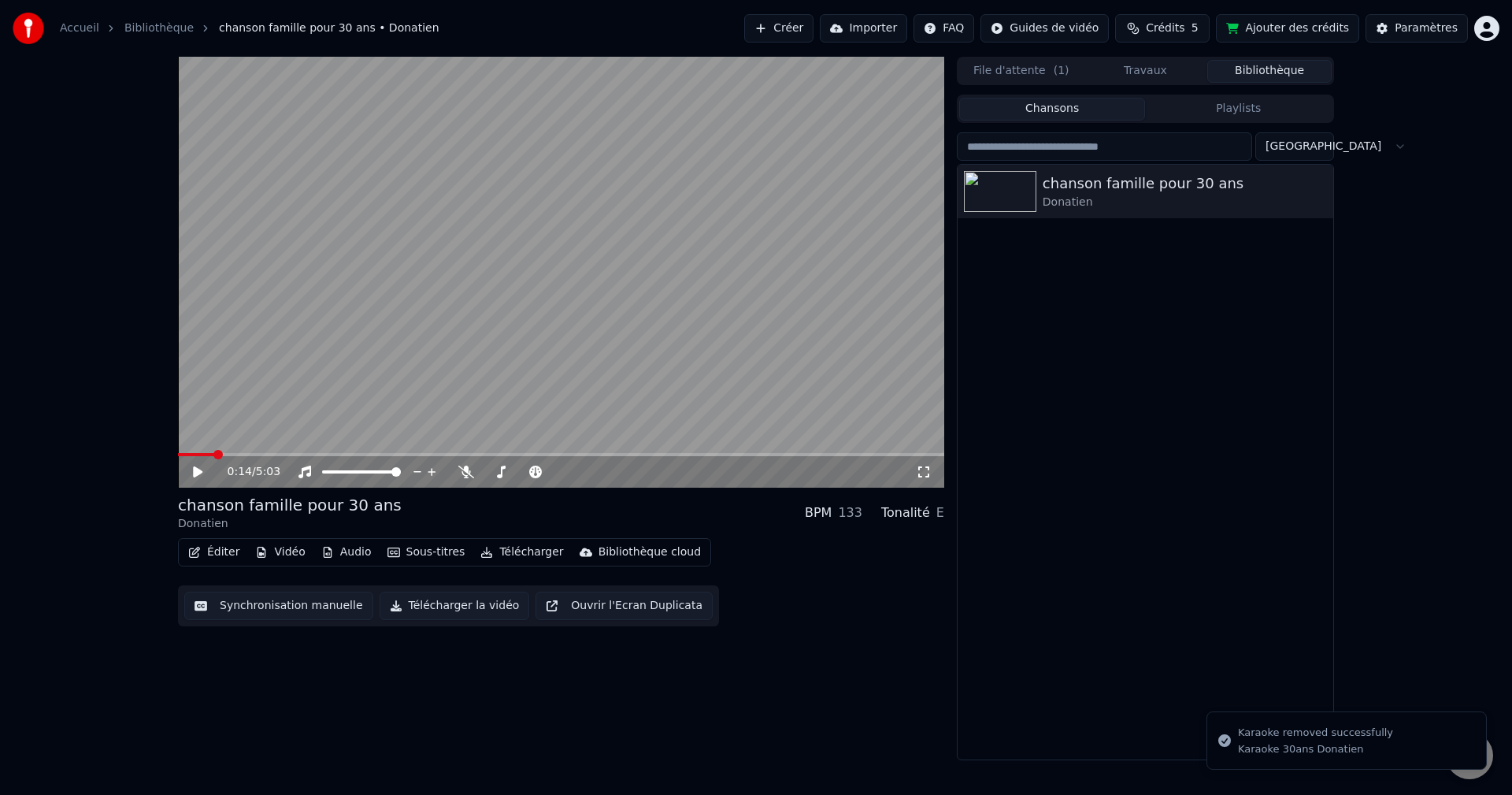
click at [812, 16] on button "Créer" at bounding box center [778, 29] width 69 height 29
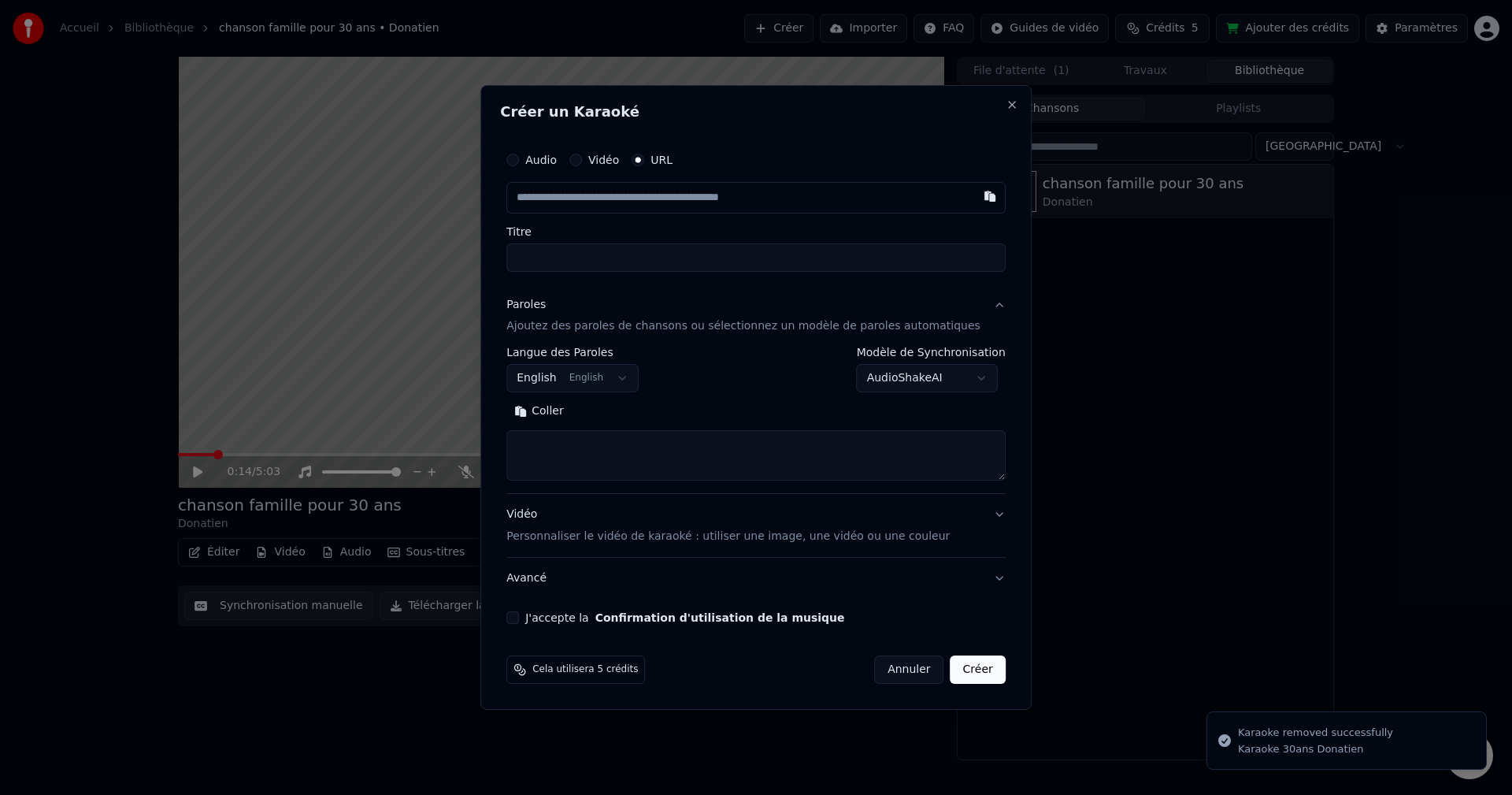
click at [619, 158] on label "Vidéo" at bounding box center [603, 160] width 30 height 11
click at [582, 158] on button "Vidéo" at bounding box center [576, 159] width 12 height 12
click at [681, 194] on div "Aucun fichier choisi" at bounding box center [686, 198] width 121 height 16
click at [693, 199] on div "Aucun fichier choisi" at bounding box center [686, 198] width 121 height 16
type input "**********"
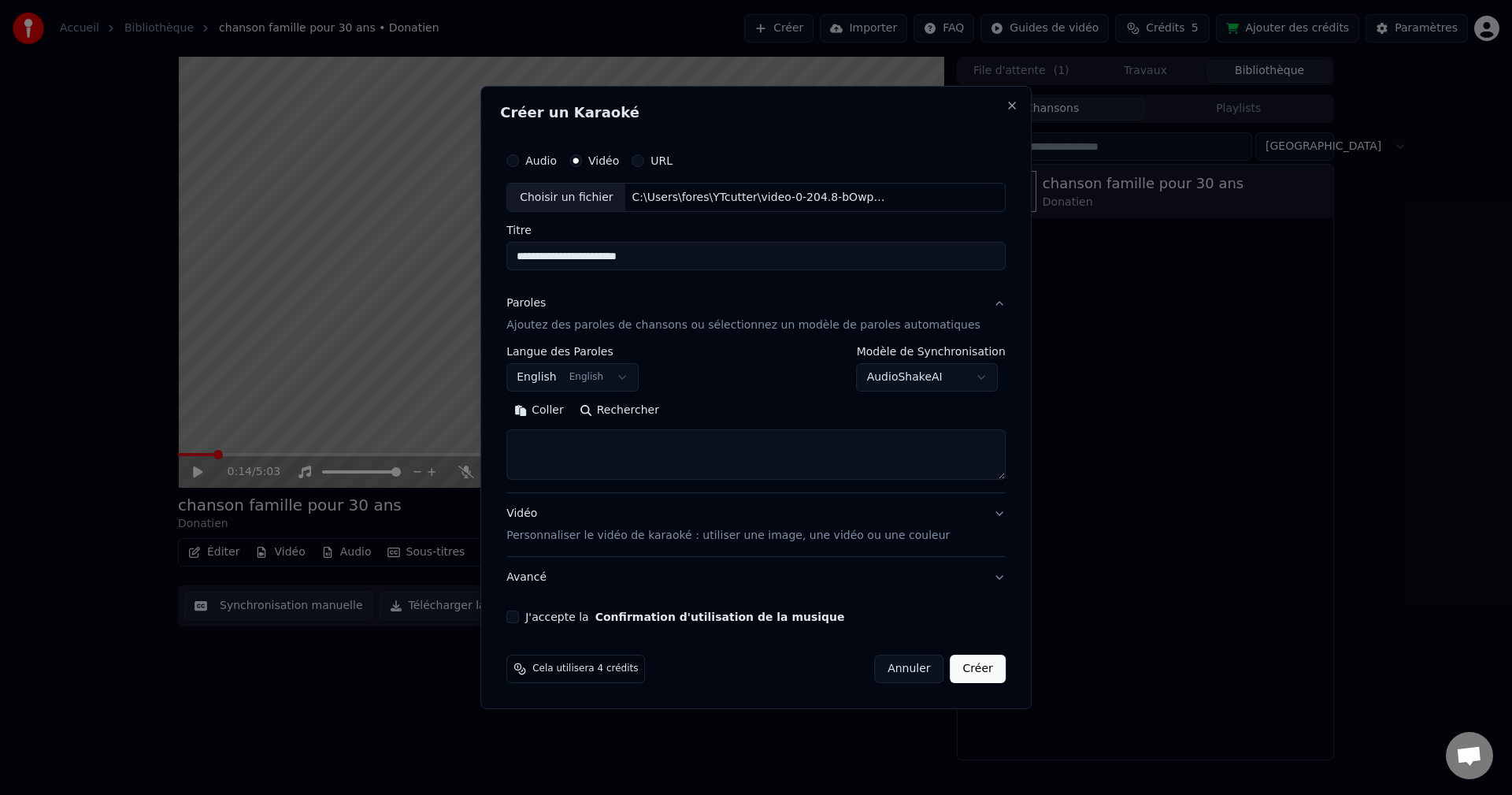
click at [629, 384] on button "English English" at bounding box center [572, 378] width 132 height 29
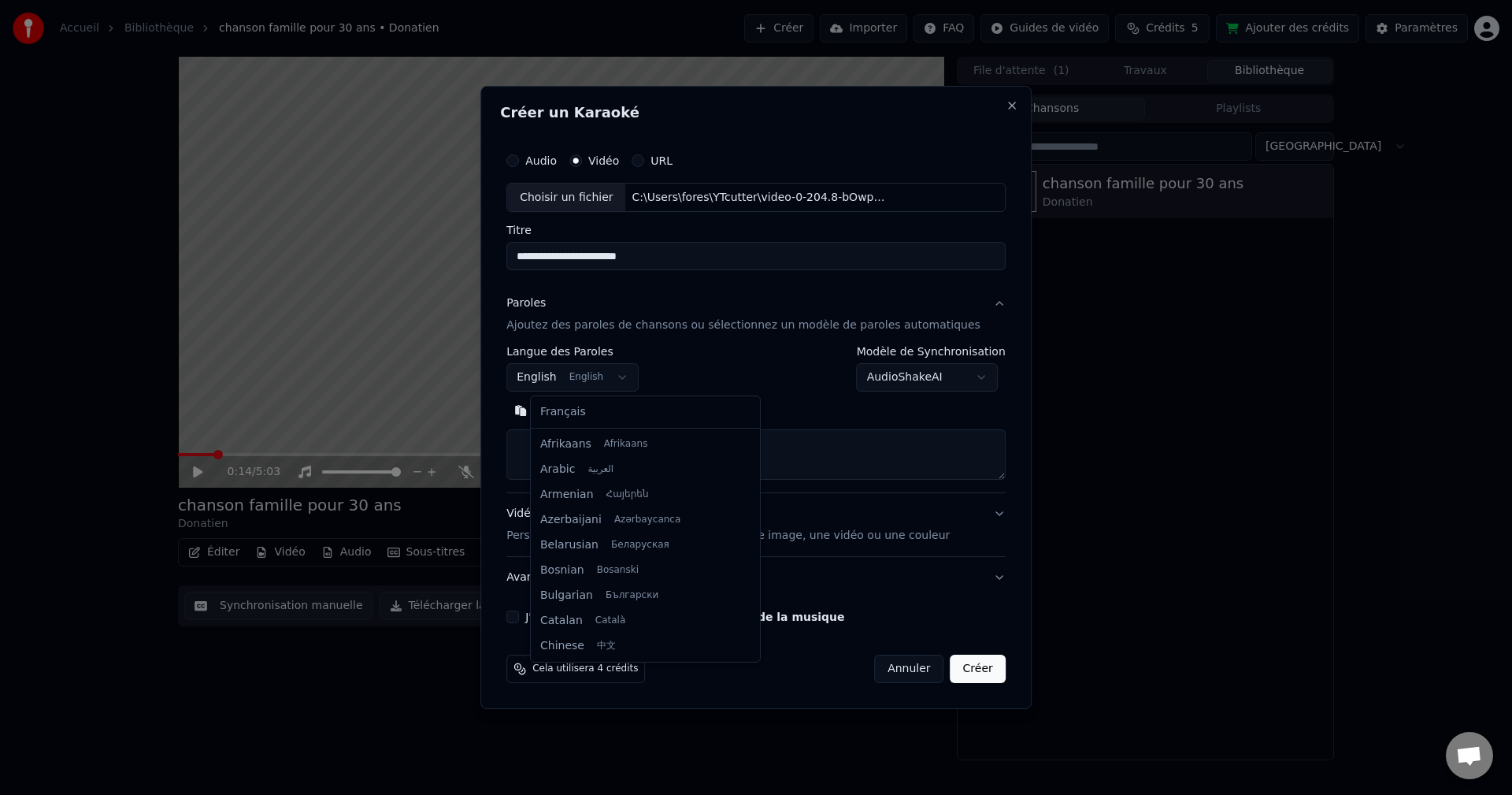
scroll to position [126, 0]
select select "**"
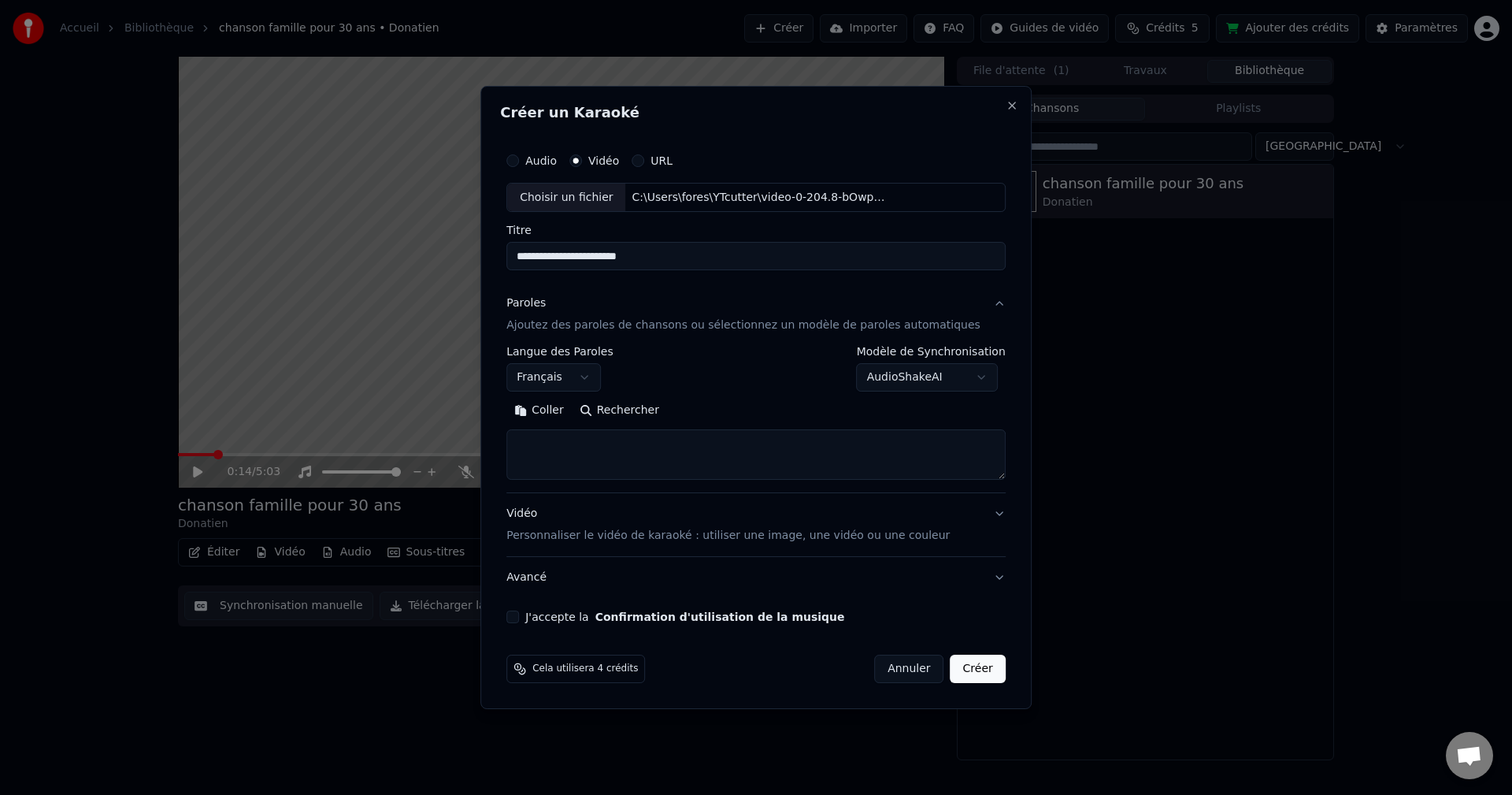
click at [618, 445] on textarea at bounding box center [756, 455] width 500 height 50
paste textarea "**********"
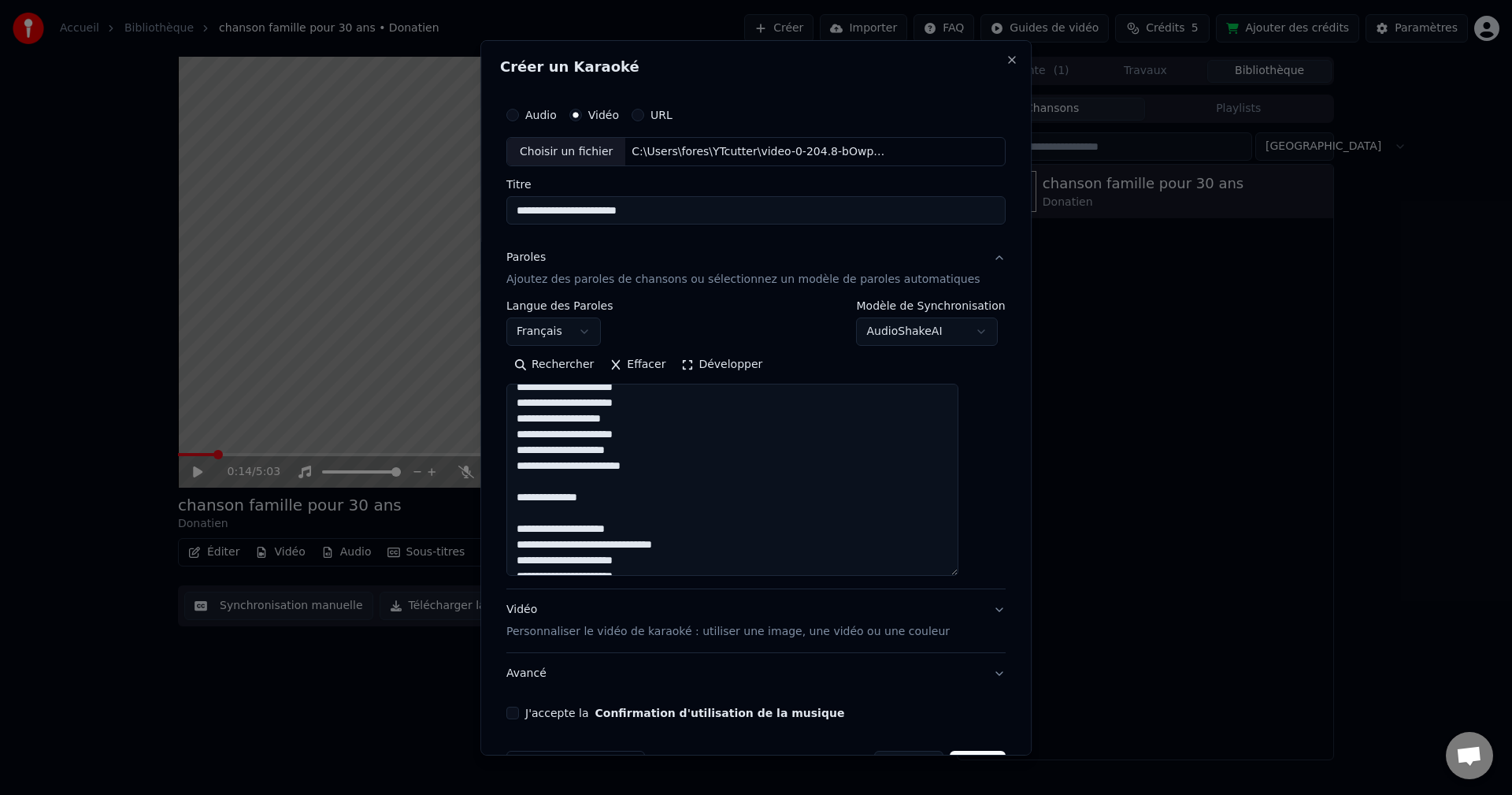
drag, startPoint x: 977, startPoint y: 470, endPoint x: 989, endPoint y: 584, distance: 114.6
click at [989, 584] on div "**********" at bounding box center [756, 397] width 551 height 716
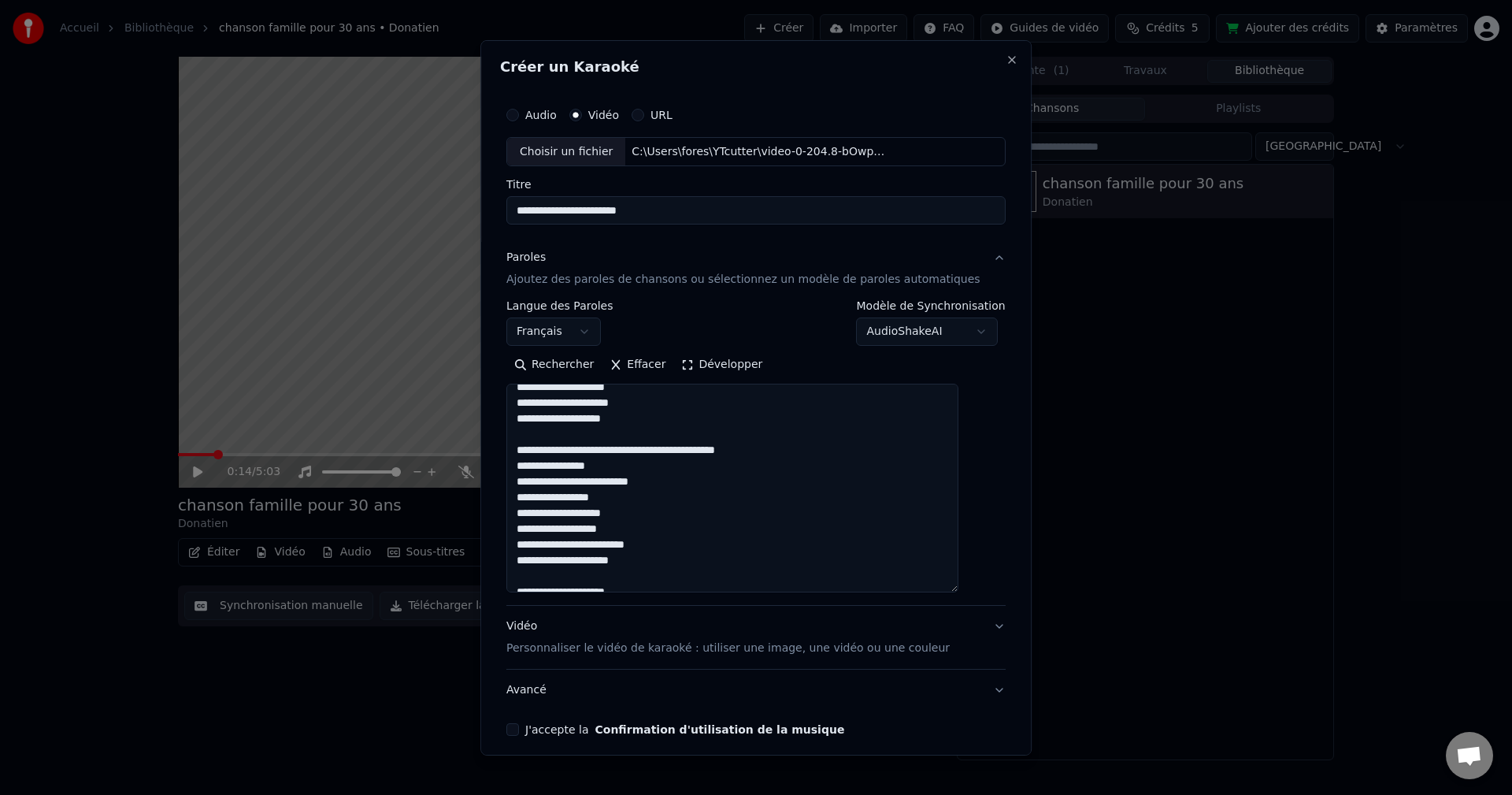
scroll to position [941, 0]
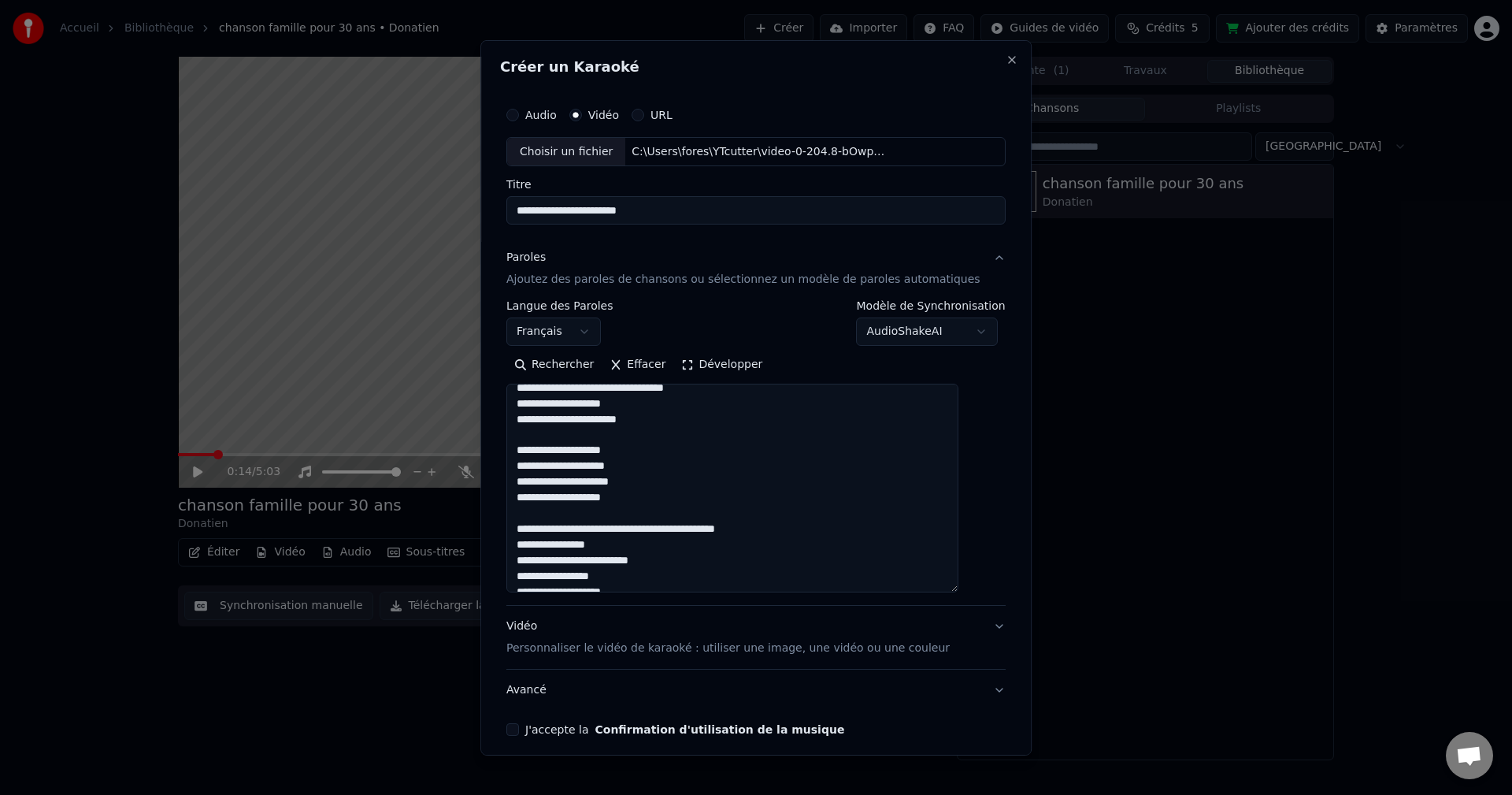
drag, startPoint x: 782, startPoint y: 535, endPoint x: 643, endPoint y: 533, distance: 139.0
click at [643, 533] on textarea at bounding box center [732, 487] width 452 height 209
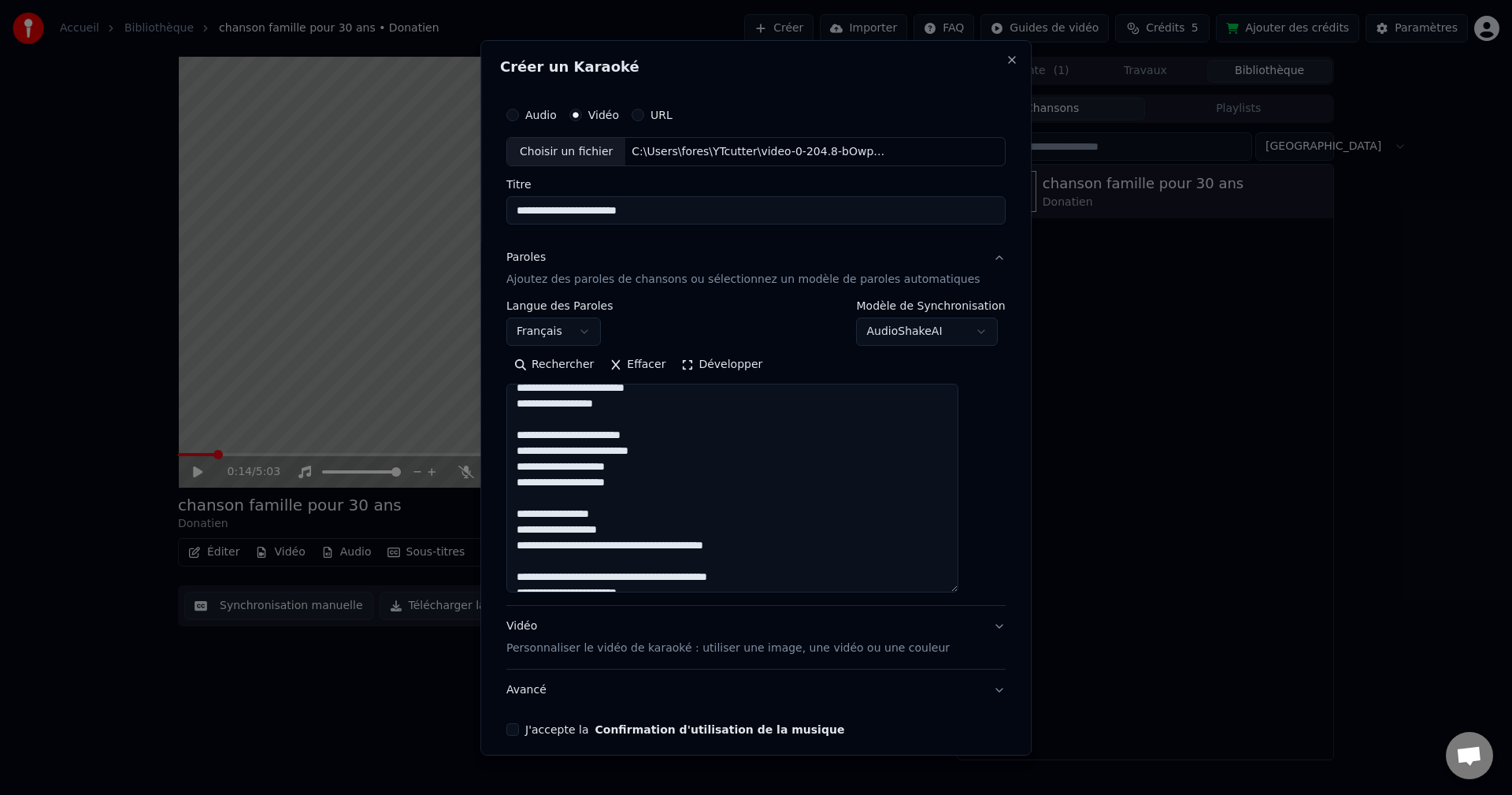
scroll to position [0, 0]
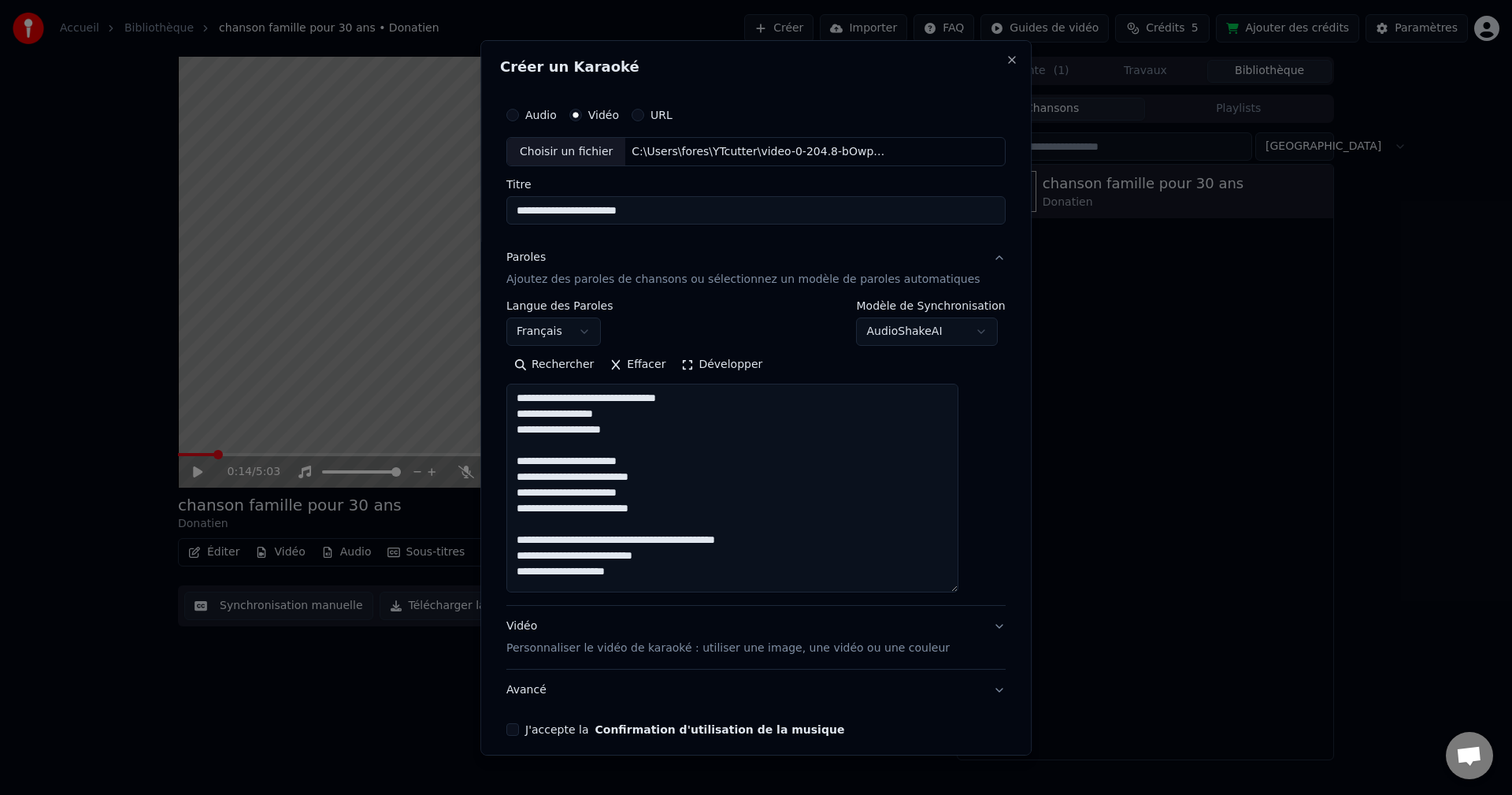
type textarea "**********"
click at [904, 348] on div "**********" at bounding box center [756, 446] width 500 height 292
click at [910, 335] on body "**********" at bounding box center [756, 397] width 1512 height 795
click at [914, 331] on body "**********" at bounding box center [756, 397] width 1512 height 795
click at [647, 286] on p "Ajoutez des paroles de chansons ou sélectionnez un modèle de paroles automatiqu…" at bounding box center [743, 280] width 474 height 16
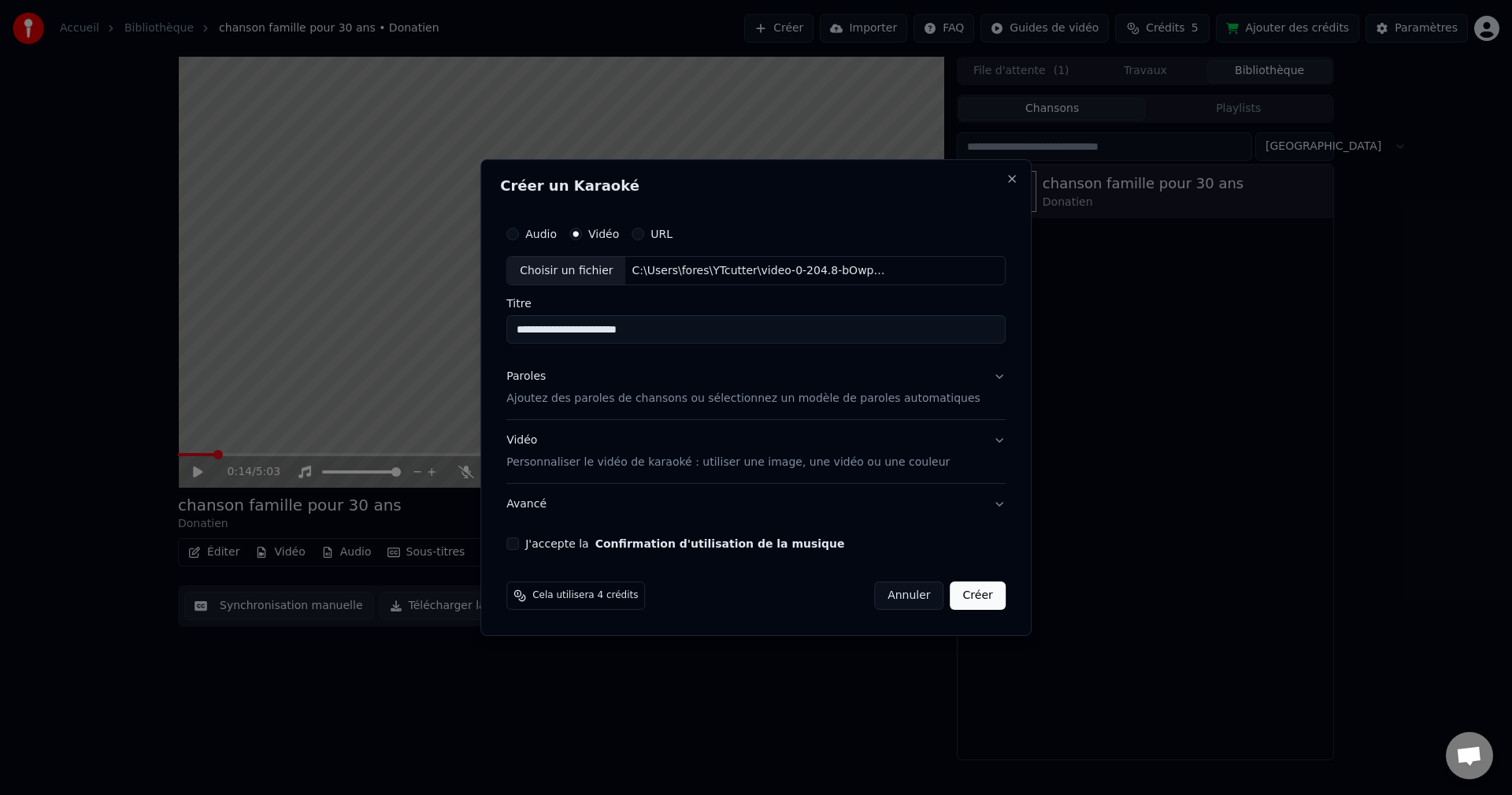
click at [677, 458] on p "Personnaliser le vidéo de karaoké : utiliser une image, une vidéo ou une couleur" at bounding box center [728, 463] width 443 height 16
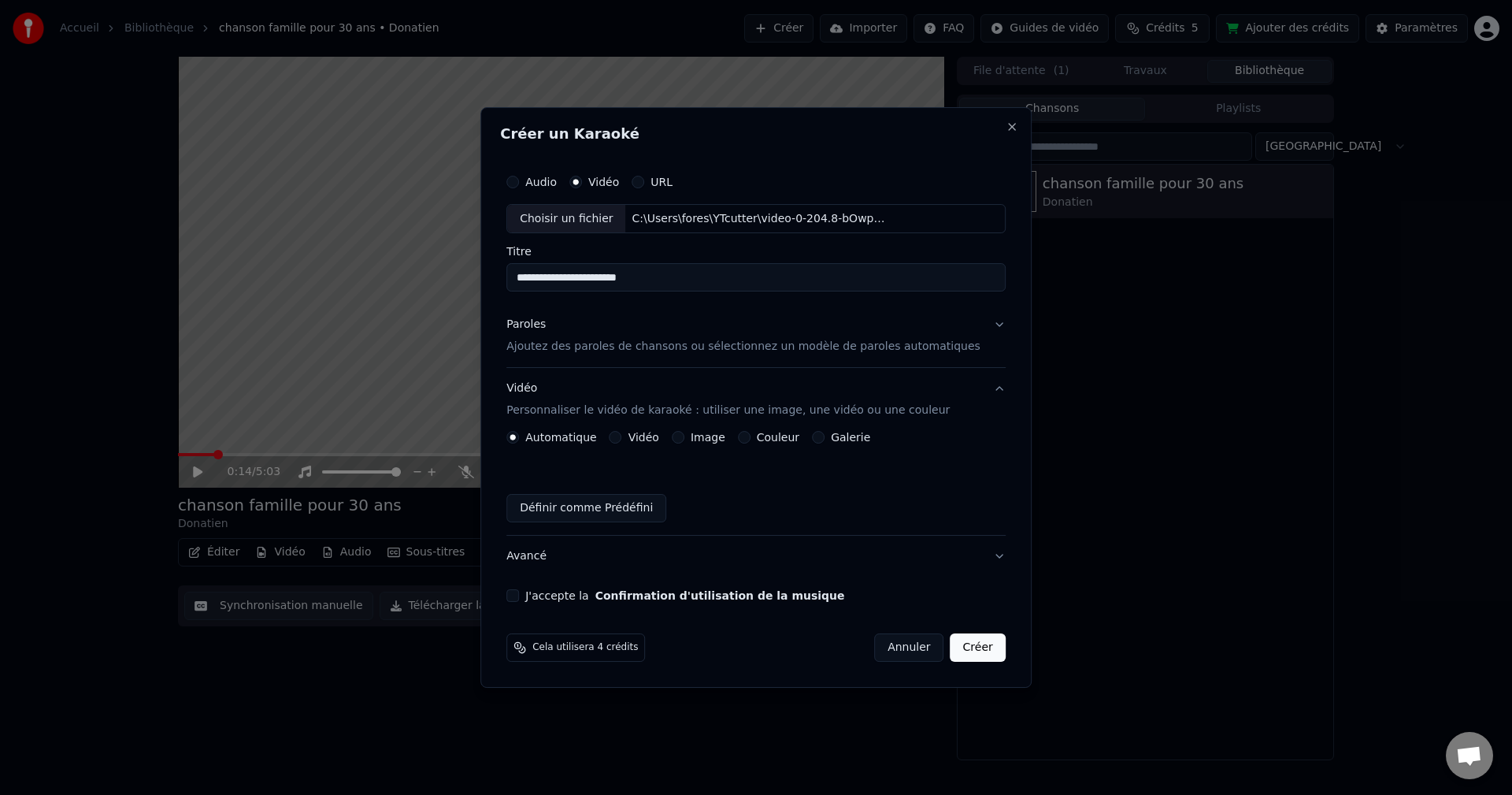
click at [863, 436] on label "Galerie" at bounding box center [850, 438] width 39 height 11
click at [825, 436] on button "Galerie" at bounding box center [818, 437] width 12 height 12
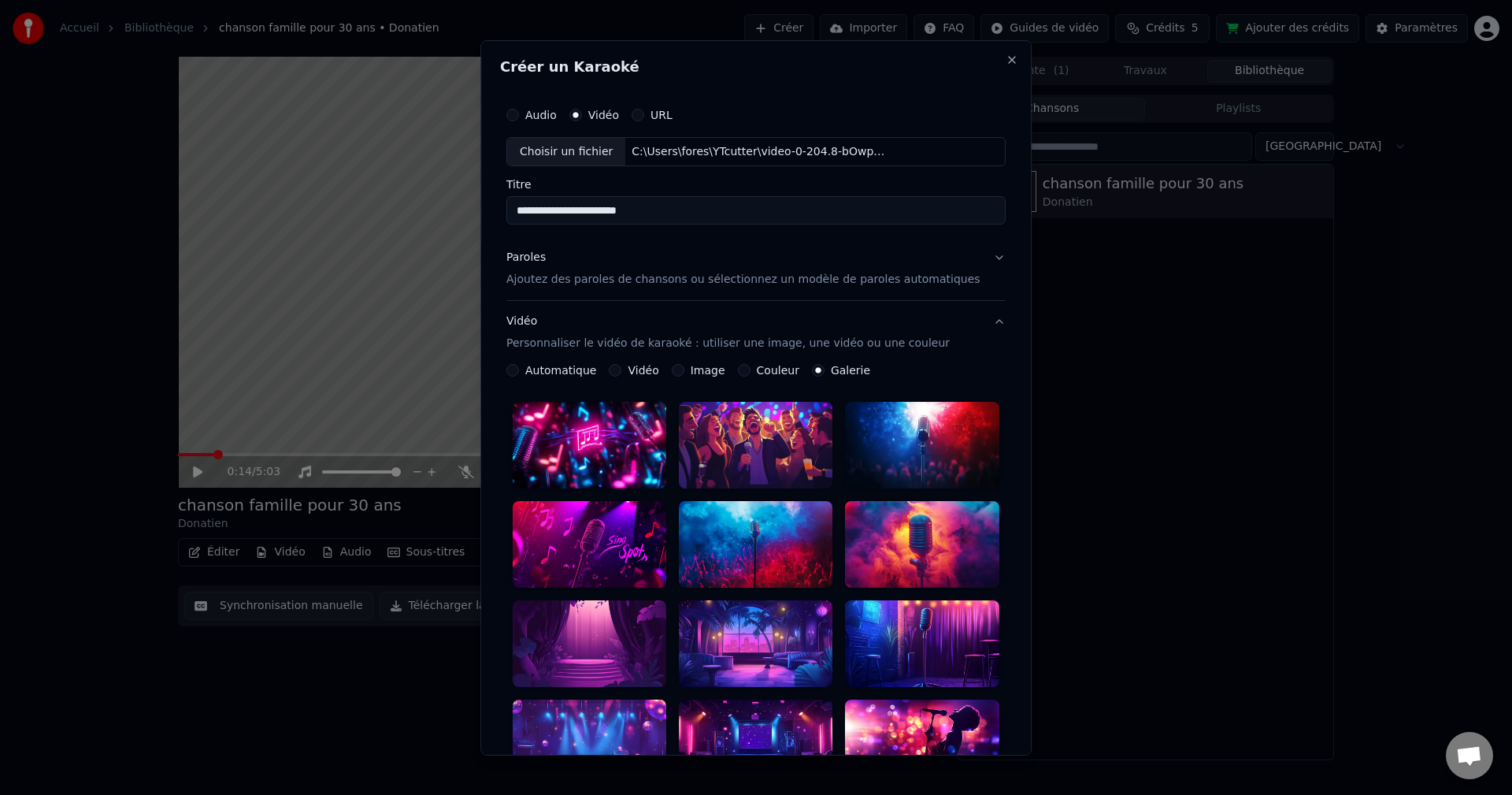
click at [535, 359] on button "Vidéo Personnaliser le vidéo de karaoké : utiliser une image, une vidéo ou une …" at bounding box center [756, 332] width 500 height 63
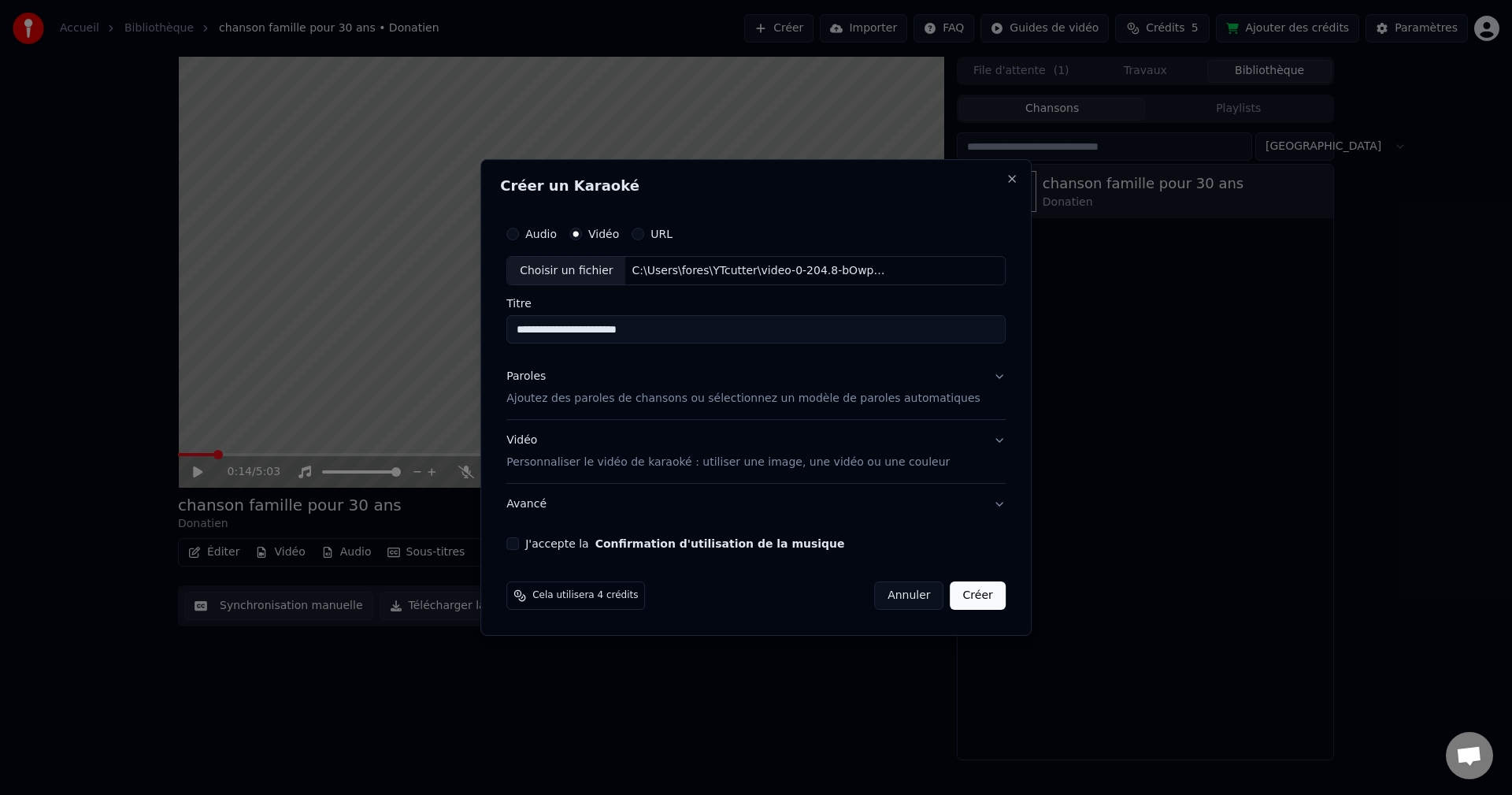
click at [831, 465] on p "Personnaliser le vidéo de karaoké : utiliser une image, une vidéo ou une couleur" at bounding box center [728, 463] width 443 height 16
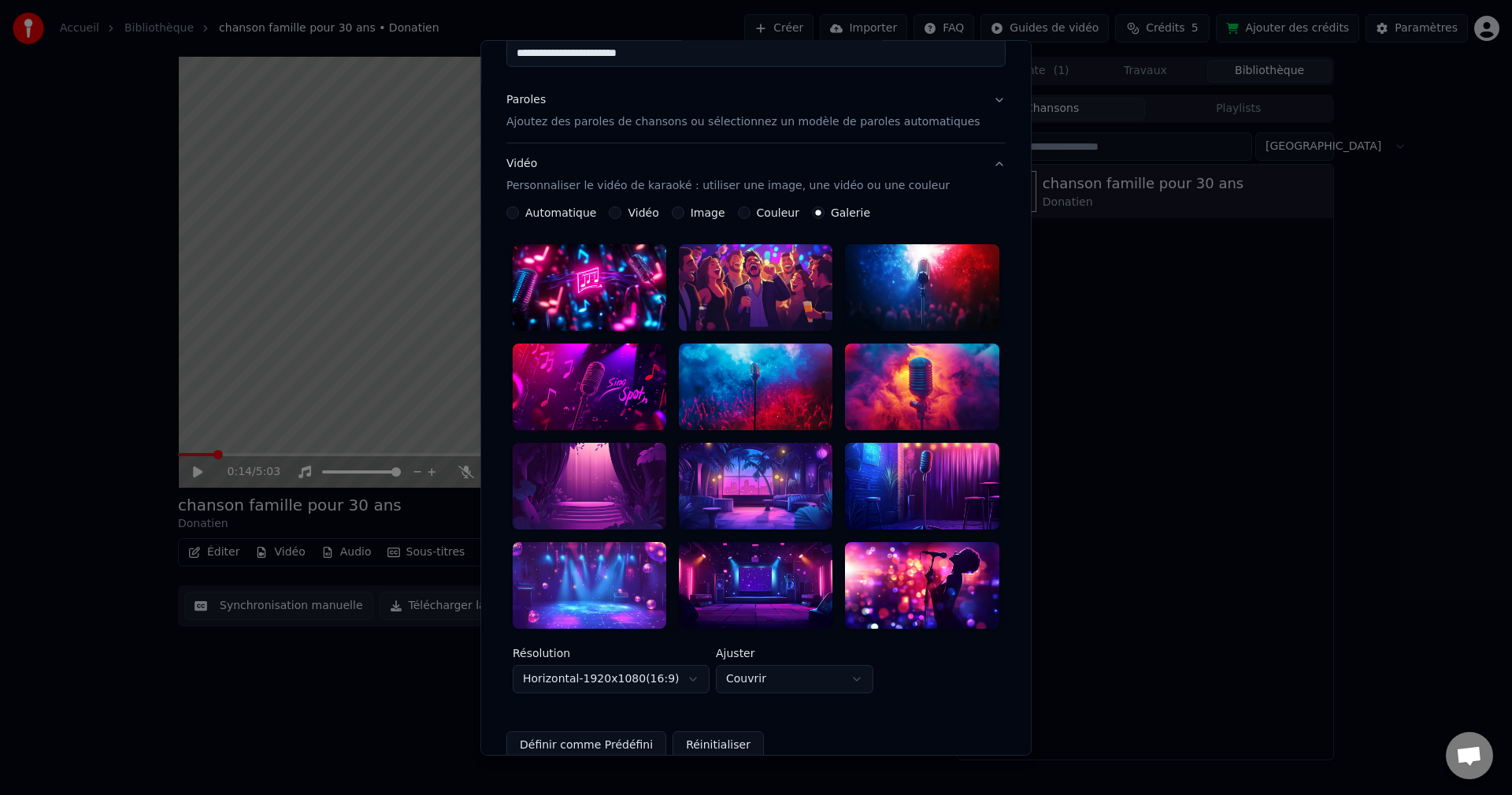
click at [604, 566] on div at bounding box center [589, 586] width 153 height 87
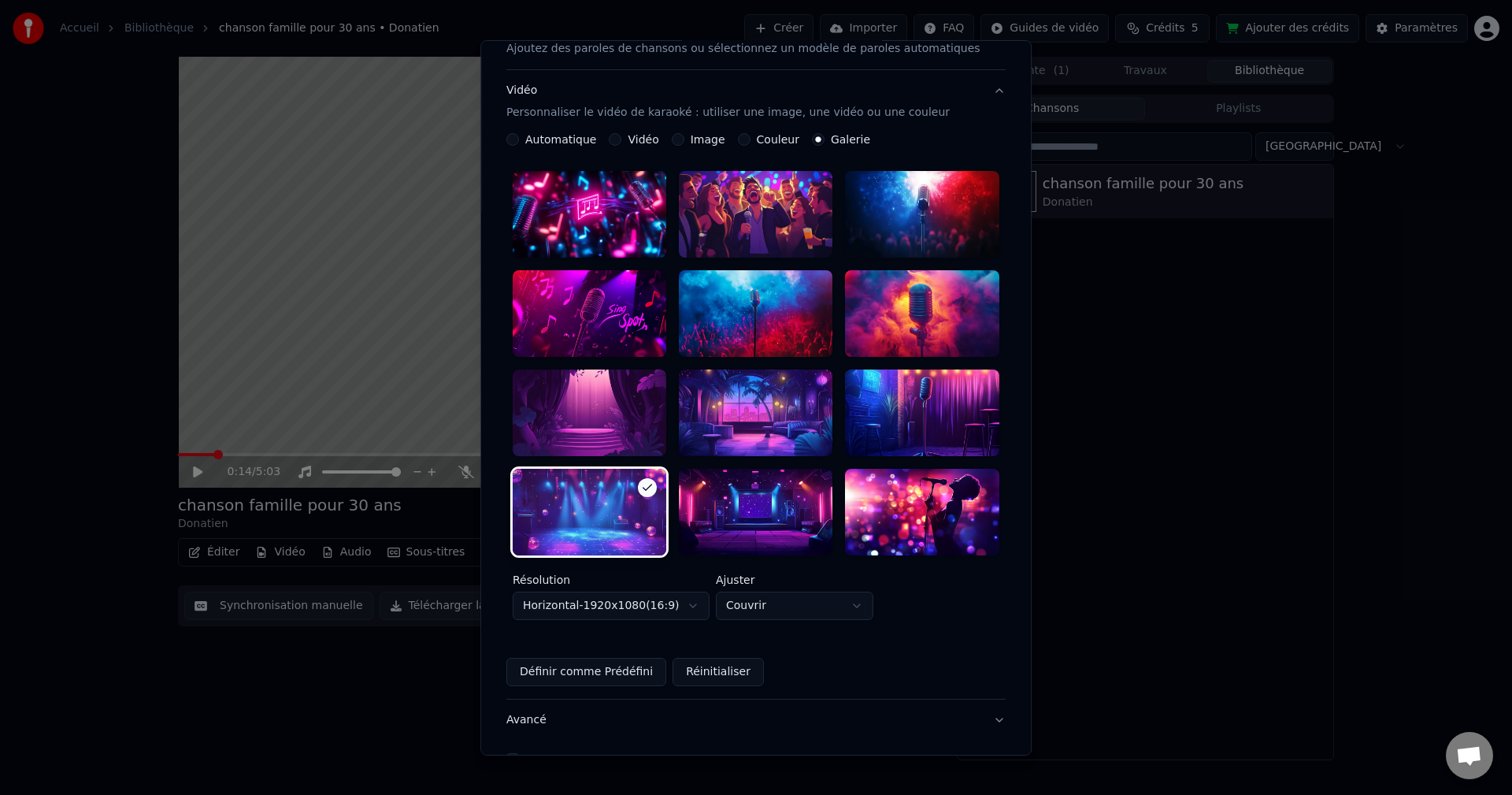
scroll to position [291, 0]
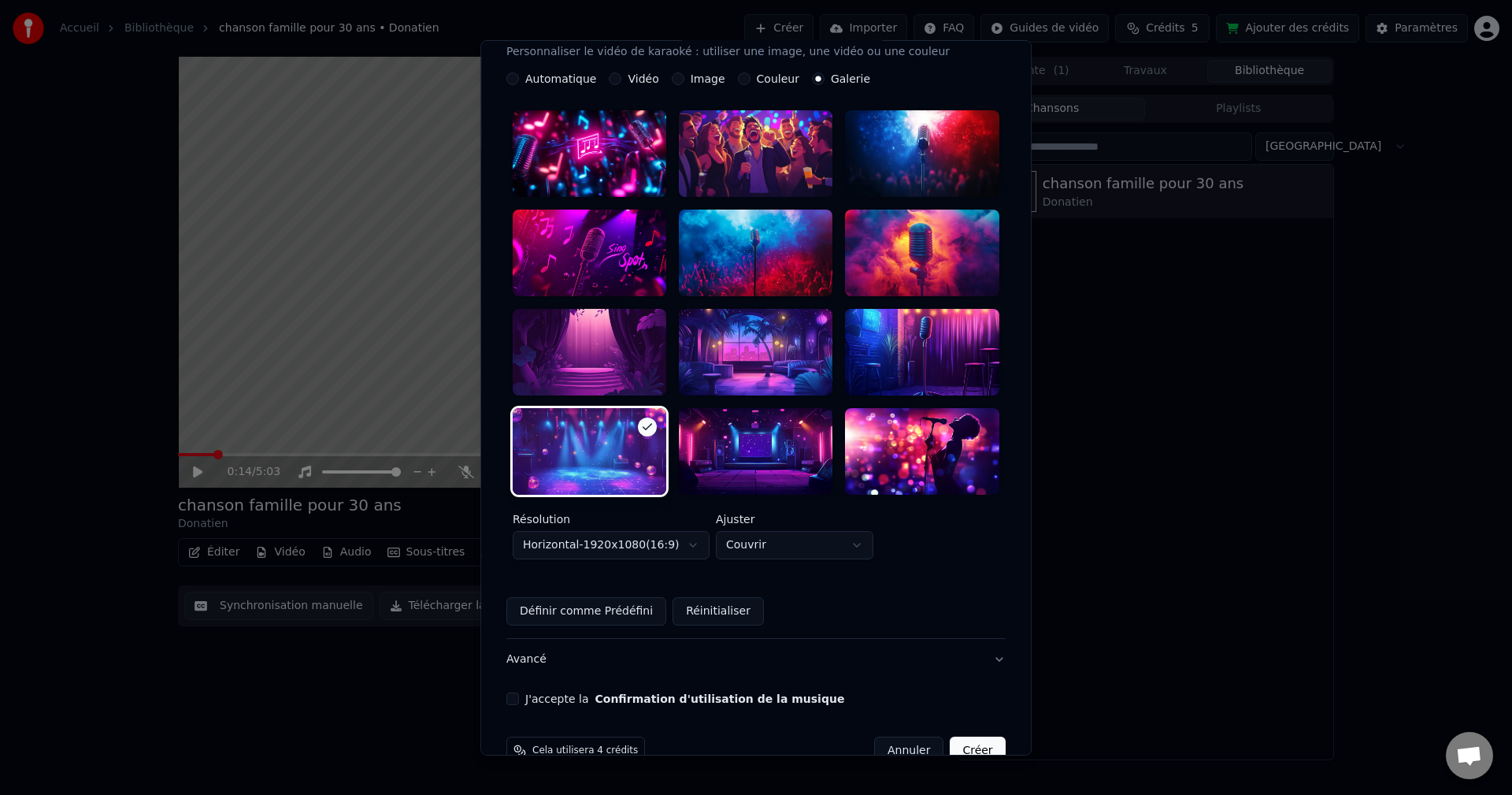
click at [520, 693] on button "J'accepte la Confirmation d'utilisation de la musique" at bounding box center [512, 699] width 12 height 12
click at [620, 639] on button "Avancé" at bounding box center [756, 659] width 500 height 41
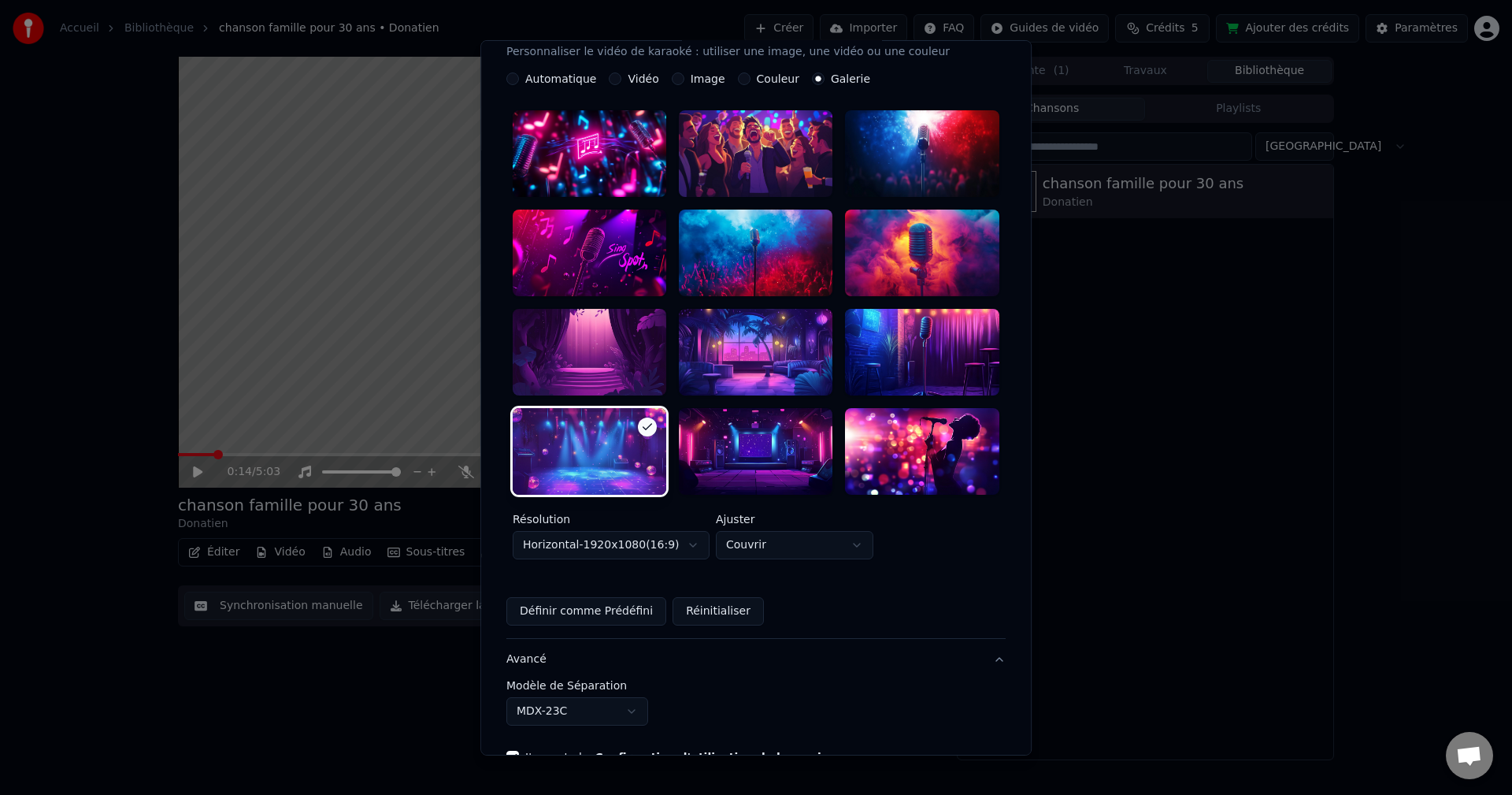
scroll to position [0, 0]
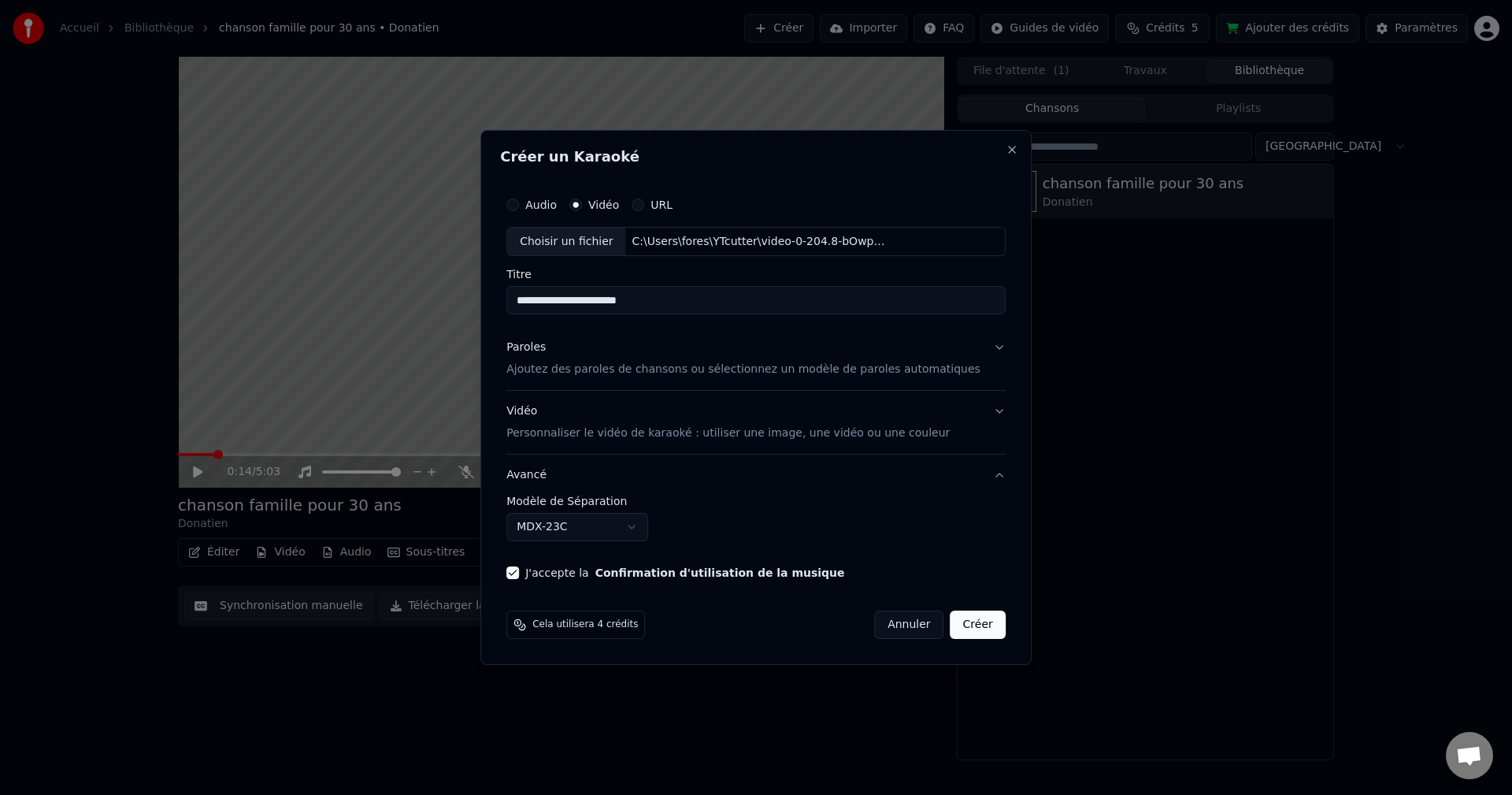
click at [959, 627] on button "Créer" at bounding box center [978, 626] width 55 height 29
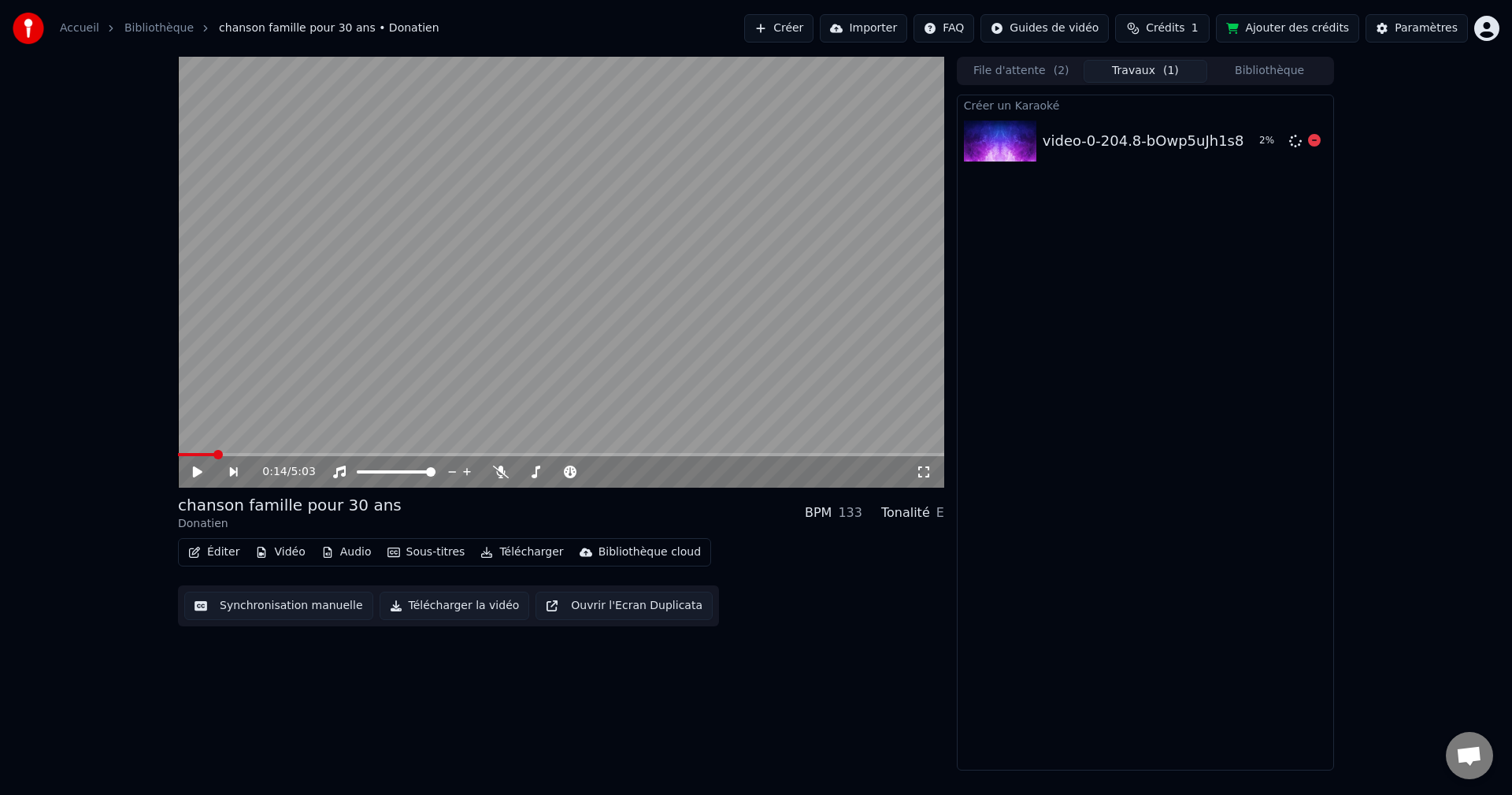
click at [1184, 136] on div "video-0-204.8-bOwp5uJh1s8" at bounding box center [1144, 141] width 202 height 22
click at [1047, 62] on button "File d'attente ( 2 )" at bounding box center [1021, 71] width 125 height 23
click at [1139, 71] on button "Travaux ( 1 )" at bounding box center [1146, 71] width 125 height 23
click at [1306, 140] on div "5 %" at bounding box center [1286, 141] width 68 height 19
click at [1312, 138] on icon at bounding box center [1314, 140] width 12 height 12
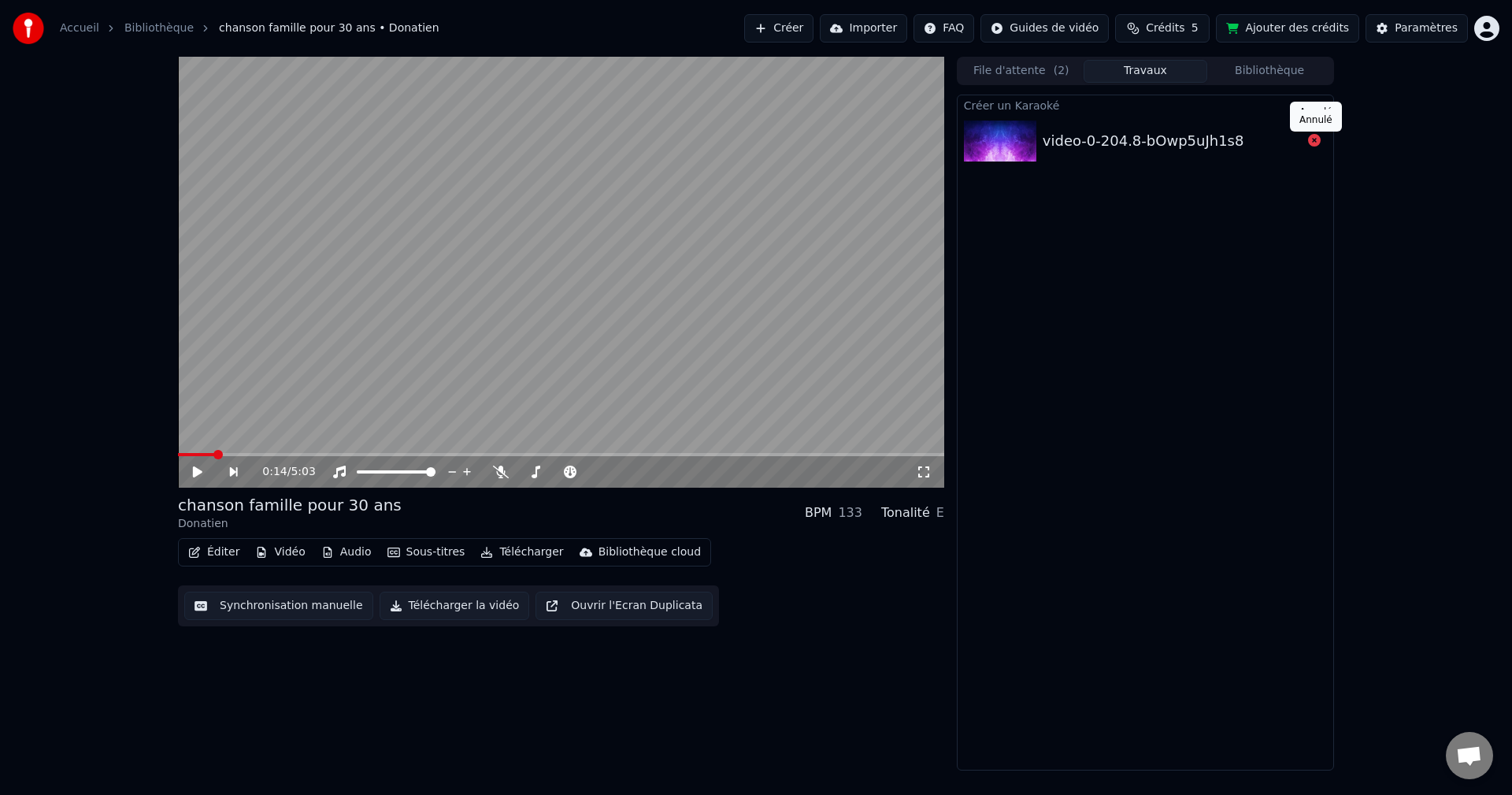
click at [1311, 140] on icon at bounding box center [1314, 140] width 12 height 12
click at [814, 27] on button "Créer" at bounding box center [778, 29] width 69 height 29
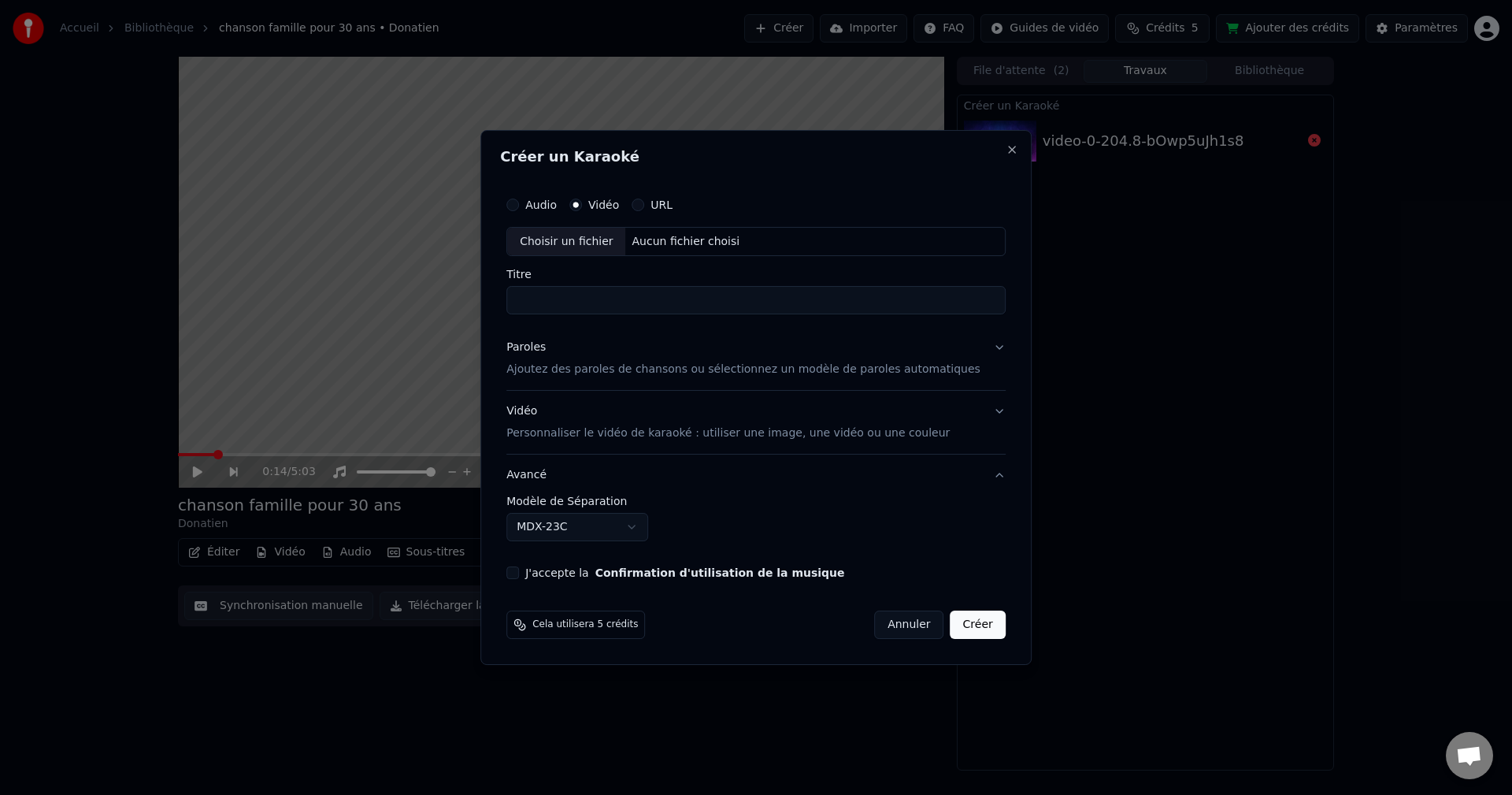
click at [689, 243] on div "Aucun fichier choisi" at bounding box center [686, 242] width 121 height 16
drag, startPoint x: 719, startPoint y: 305, endPoint x: 210, endPoint y: 321, distance: 509.3
click at [243, 322] on body "**********" at bounding box center [756, 397] width 1512 height 795
type input "**********"
click at [588, 378] on p "Ajoutez des paroles de chansons ou sélectionnez un modèle de paroles automatiqu…" at bounding box center [743, 370] width 474 height 16
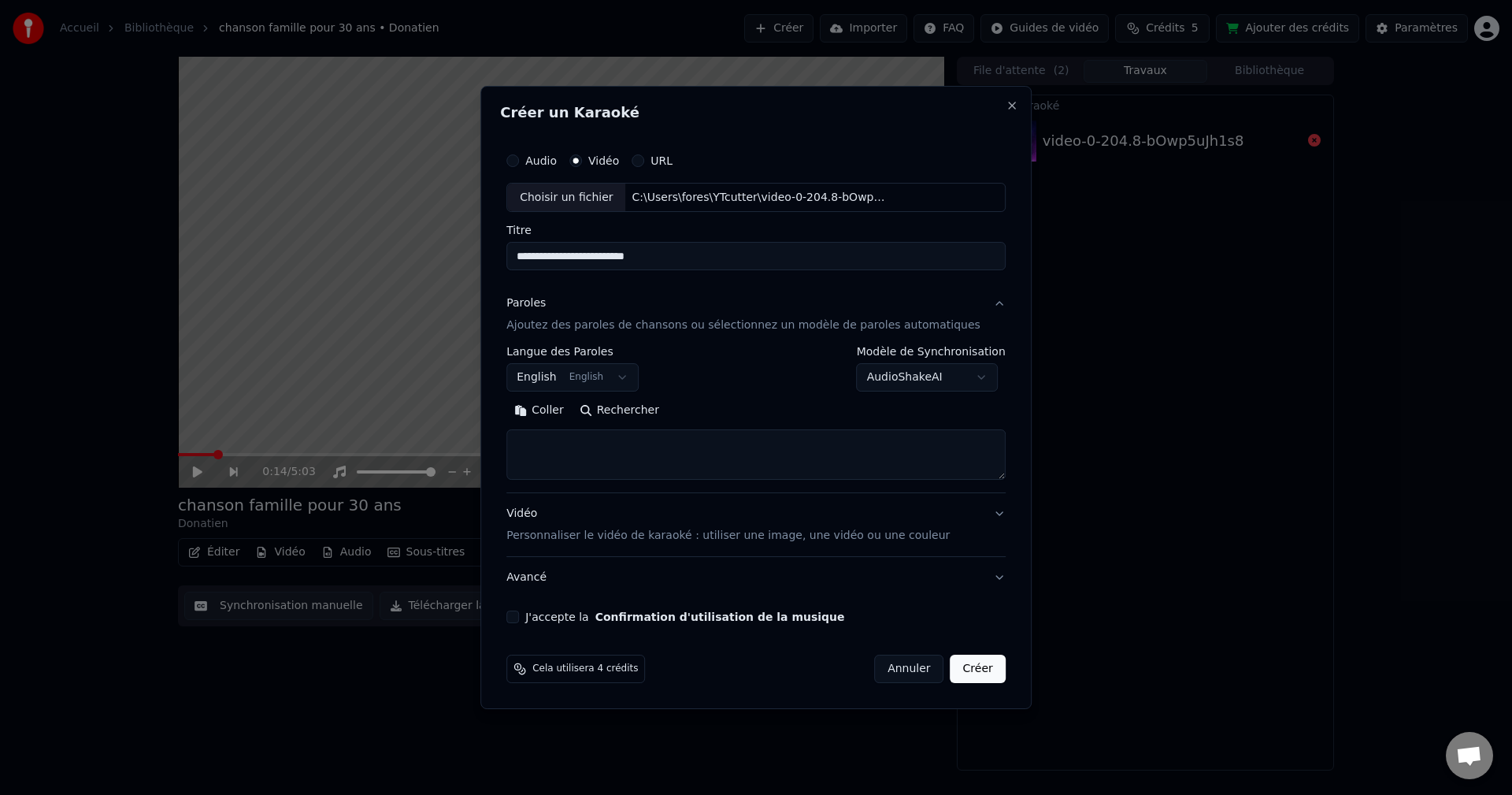
click at [620, 460] on textarea at bounding box center [756, 455] width 500 height 50
paste textarea "**********"
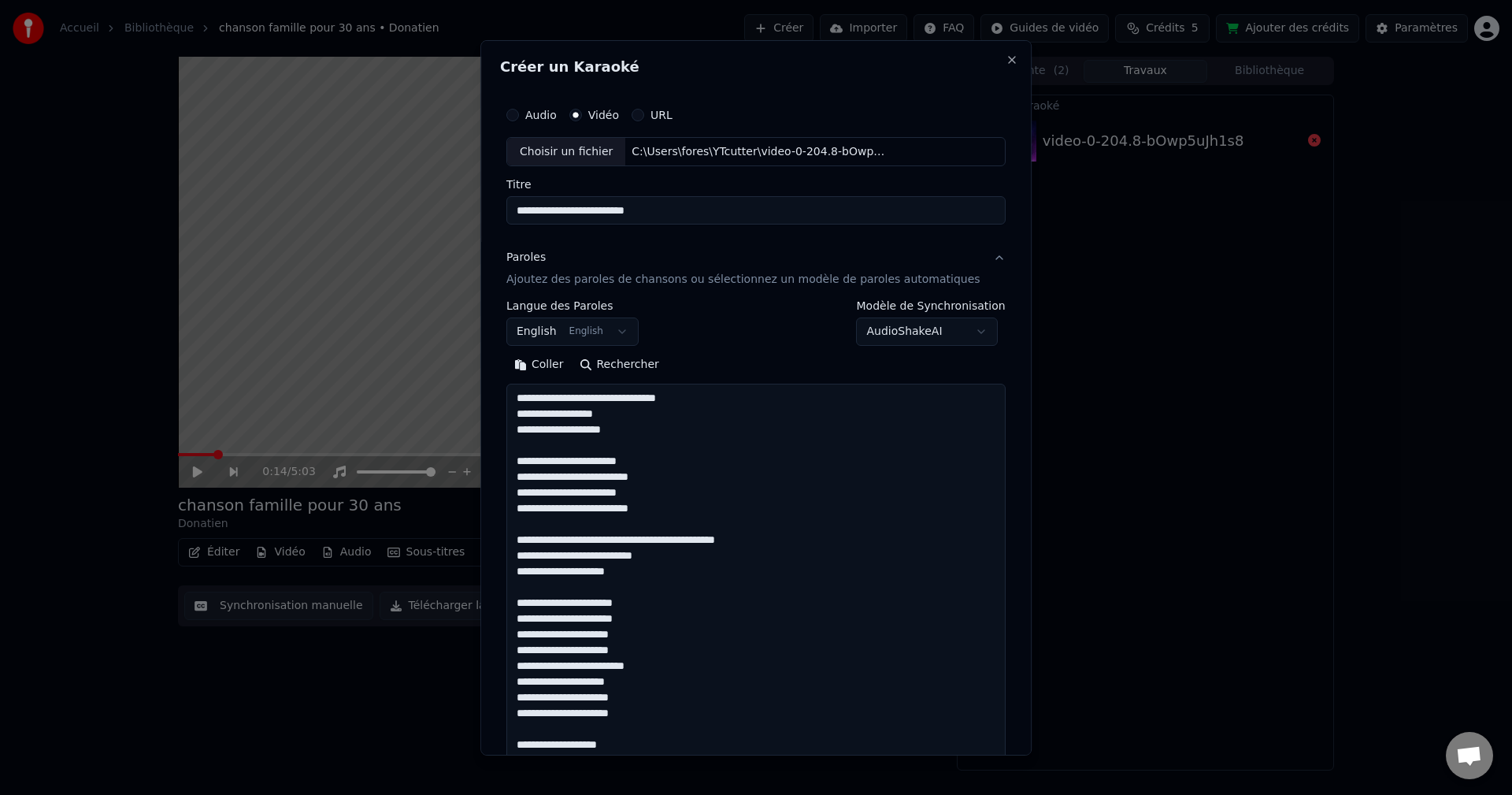
scroll to position [1485, 0]
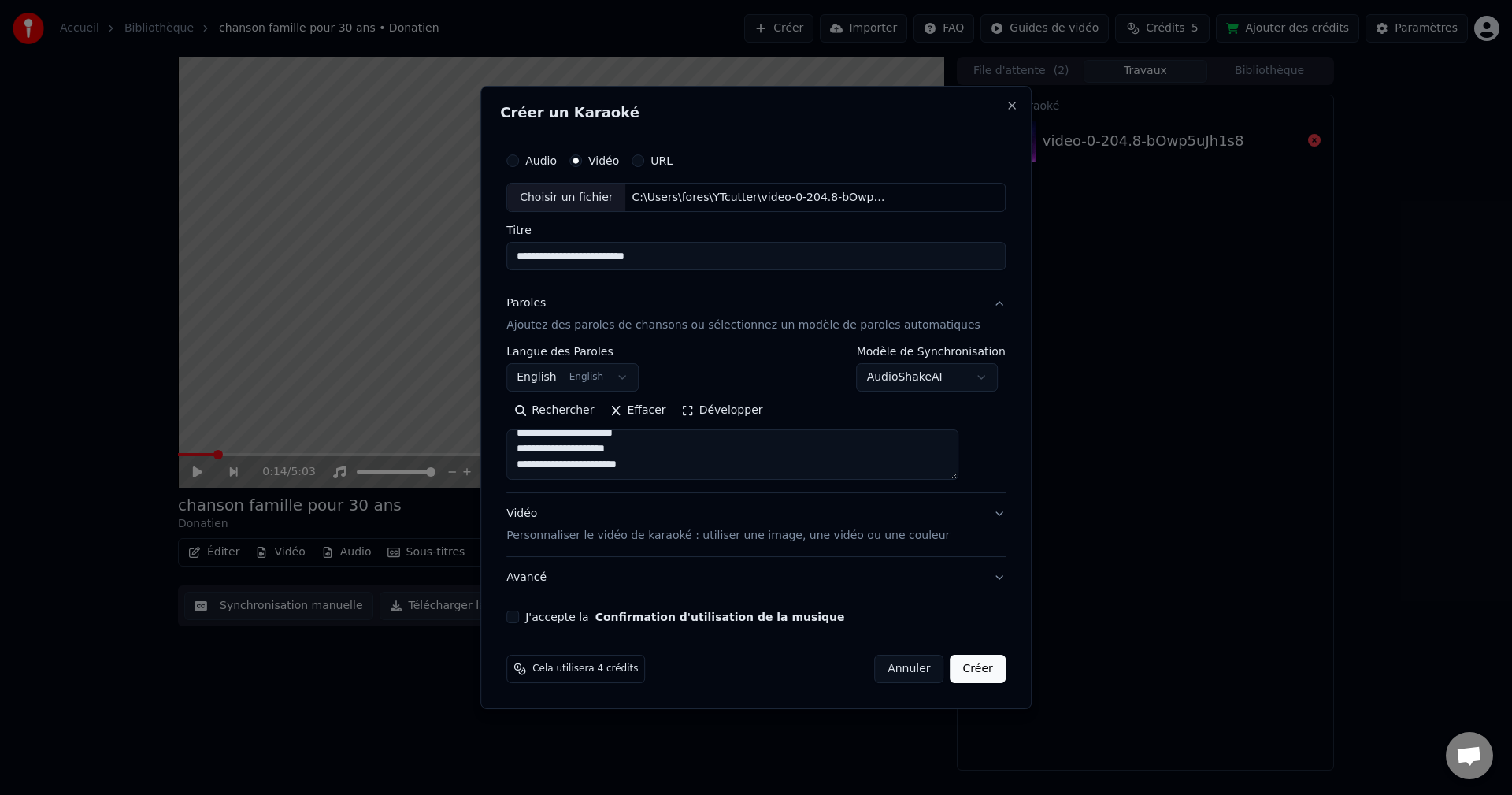
click at [719, 411] on button "Développer" at bounding box center [723, 411] width 97 height 25
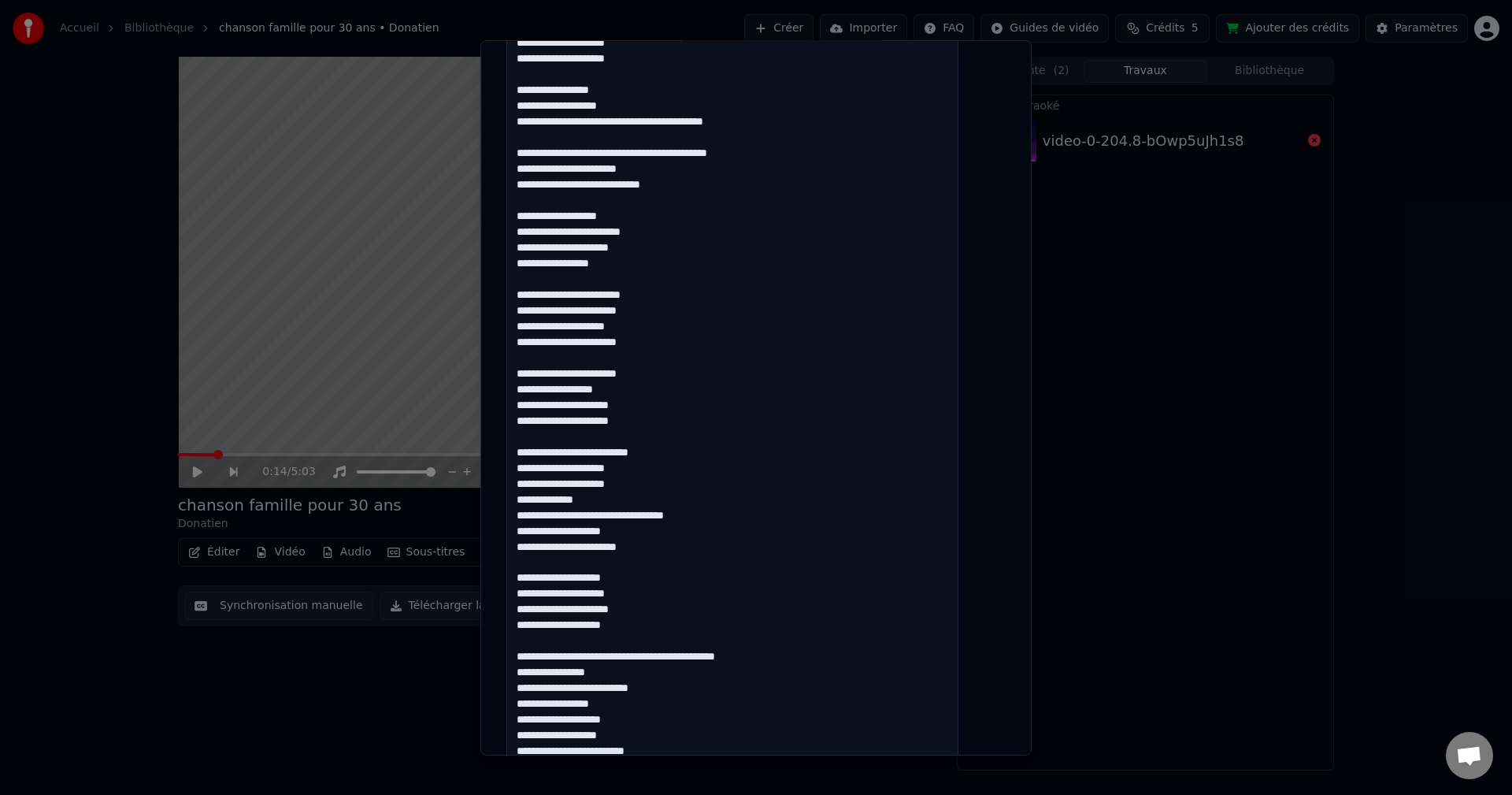
scroll to position [1024, 0]
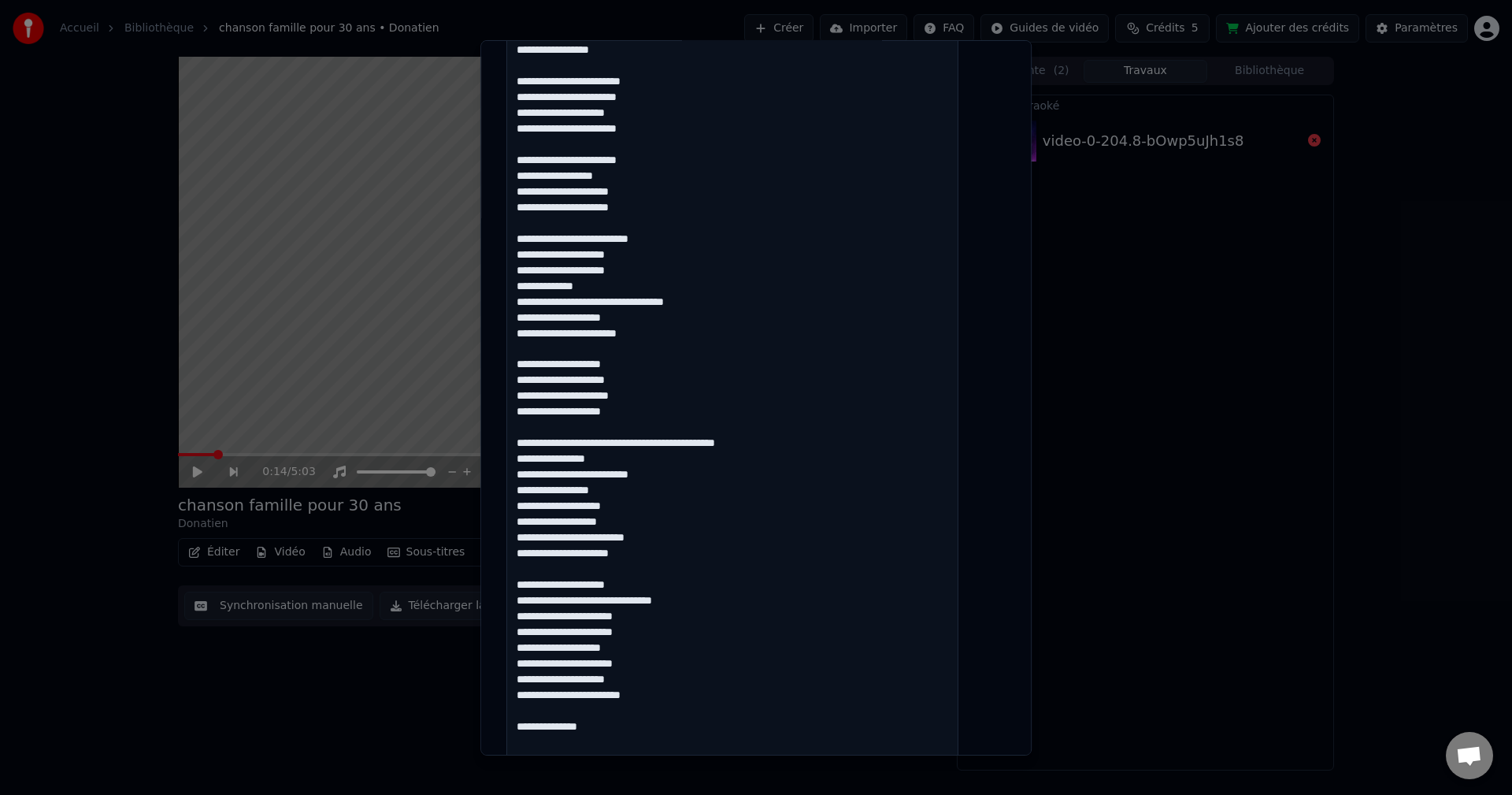
drag, startPoint x: 775, startPoint y: 446, endPoint x: 645, endPoint y: 441, distance: 130.1
click at [645, 441] on textarea at bounding box center [732, 122] width 452 height 1525
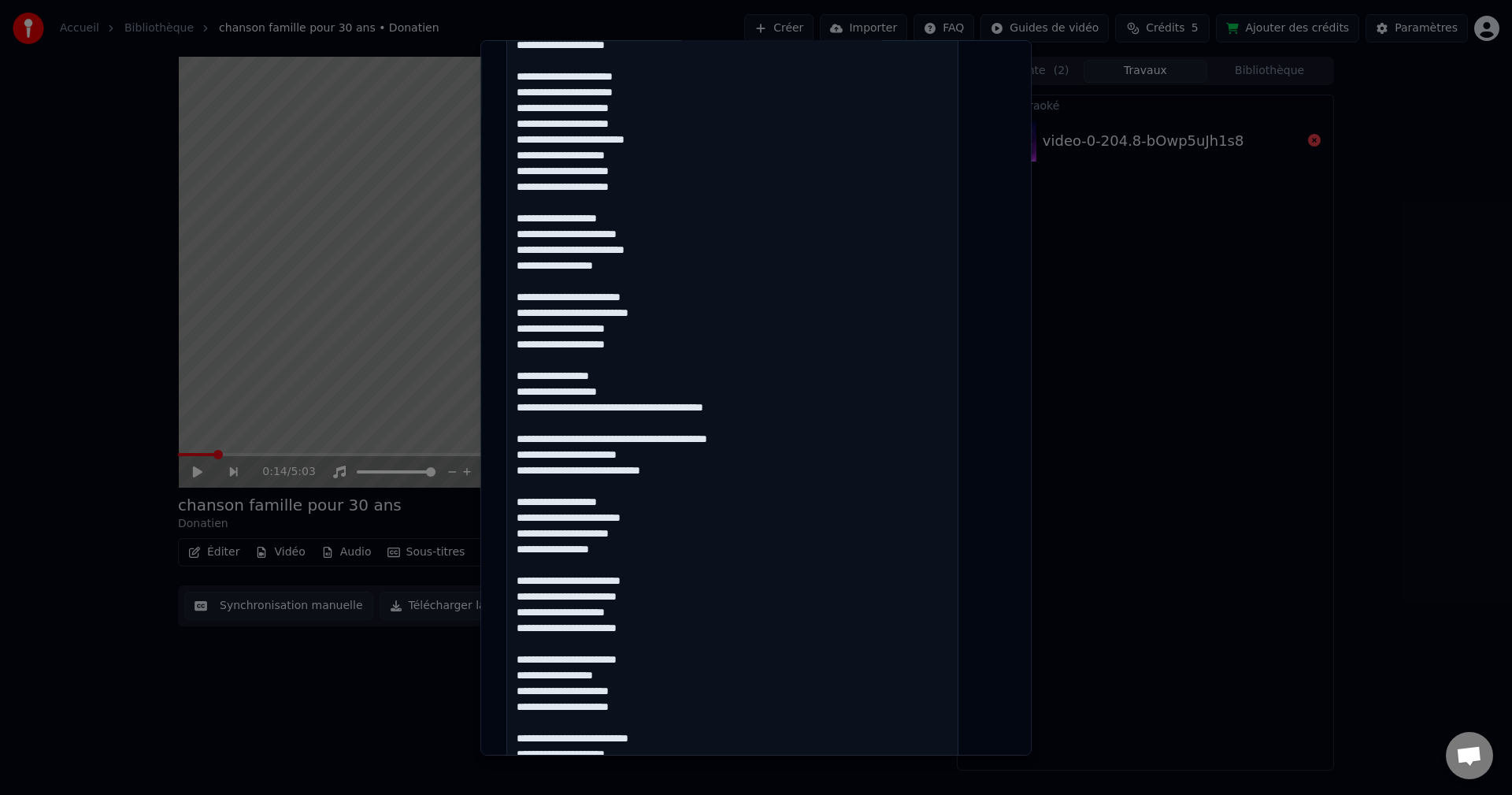
scroll to position [121, 0]
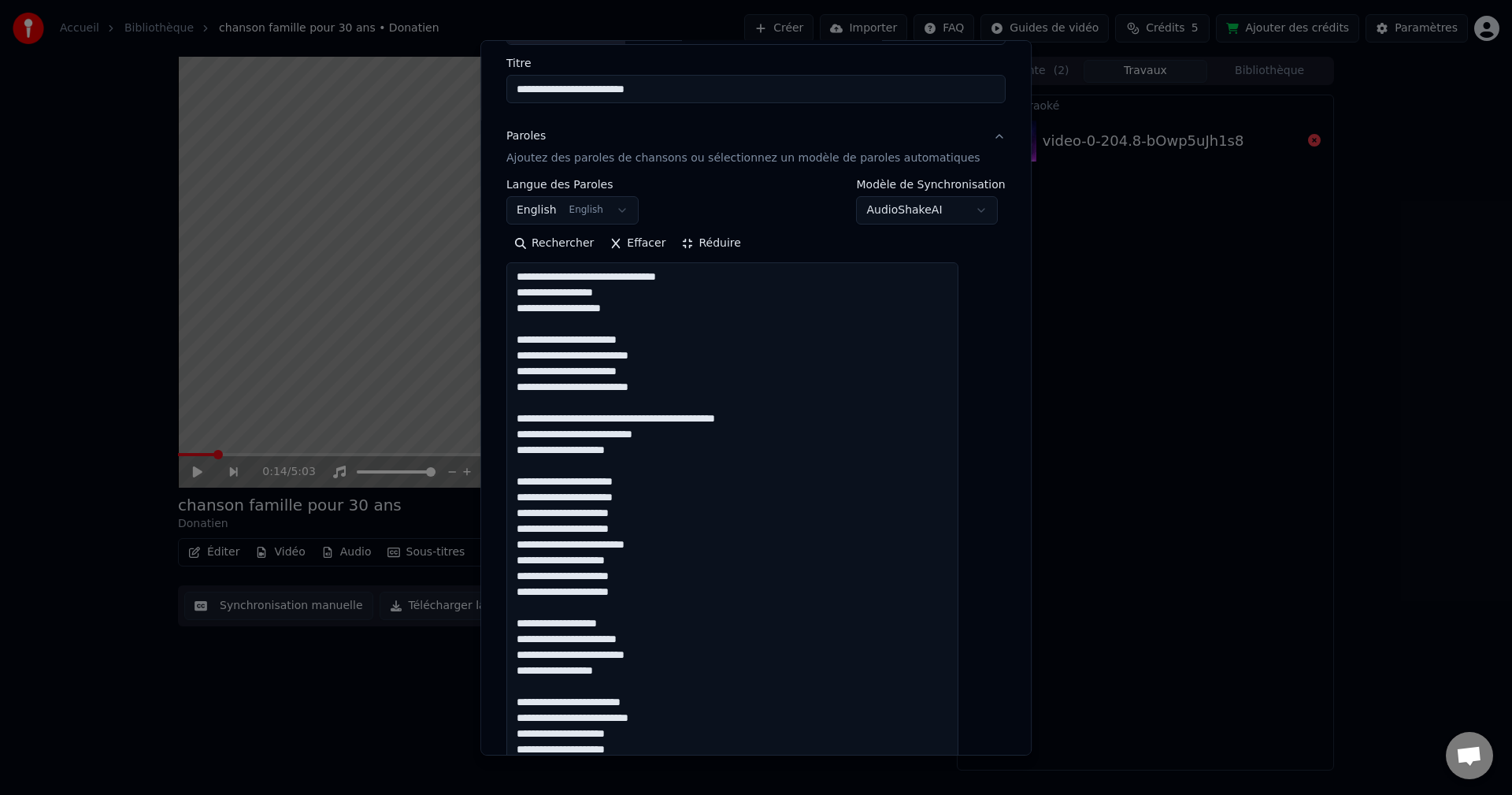
type textarea "**********"
click at [725, 242] on button "Réduire" at bounding box center [712, 244] width 75 height 25
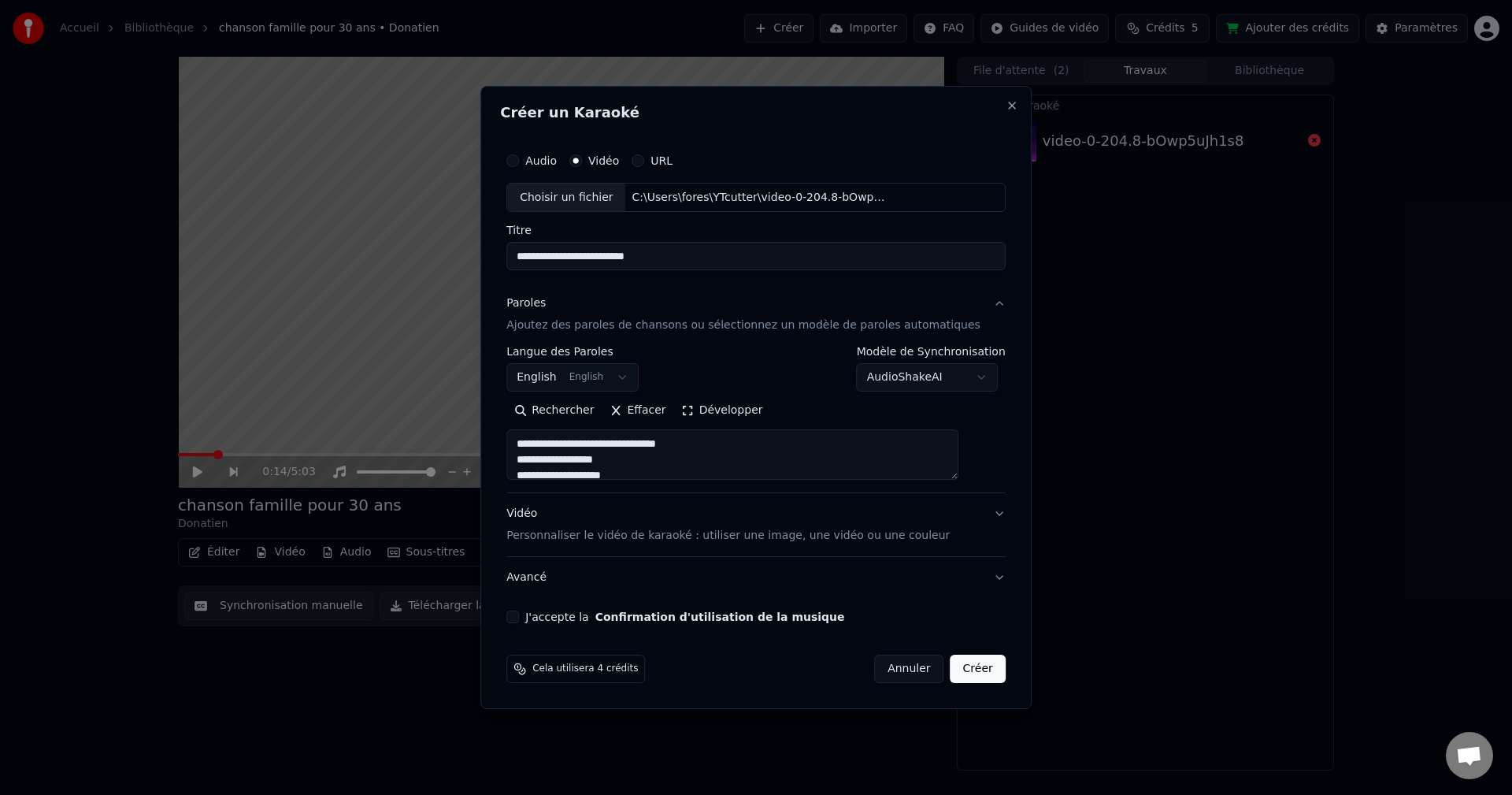
click at [593, 370] on body "**********" at bounding box center [756, 397] width 1512 height 795
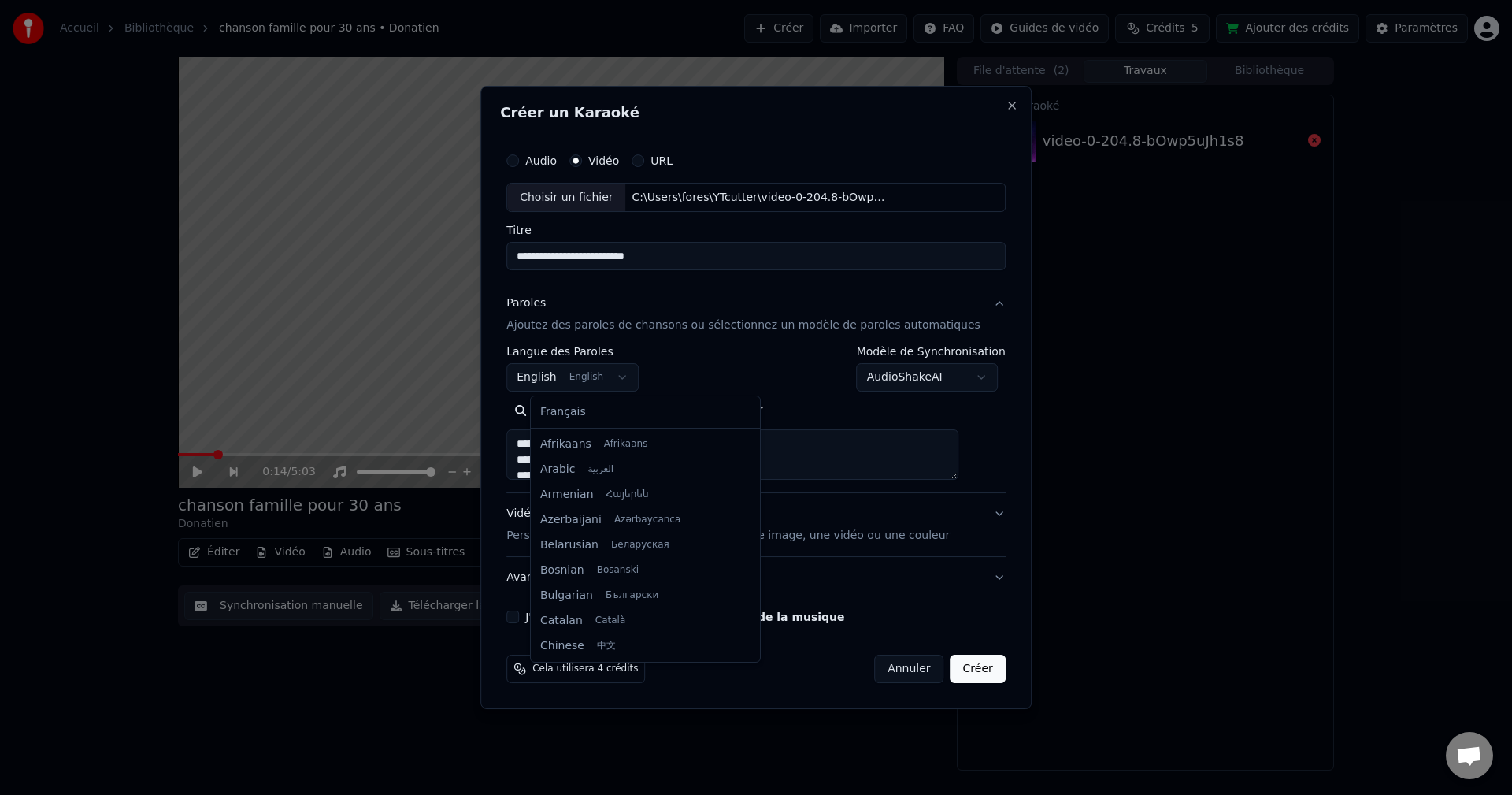
scroll to position [126, 0]
select select "**"
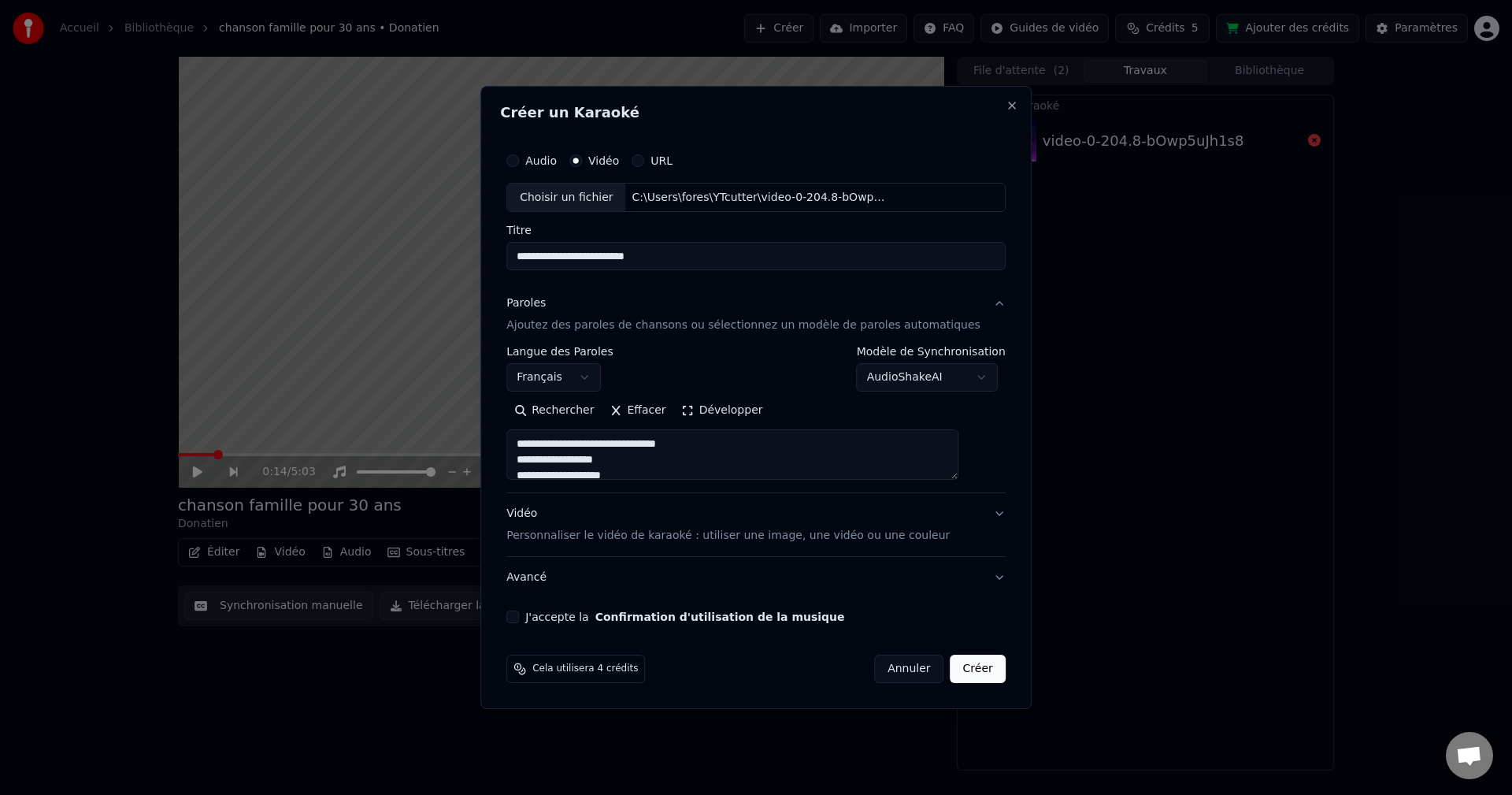
click at [707, 538] on p "Personnaliser le vidéo de karaoké : utiliser une image, une vidéo ou une couleur" at bounding box center [728, 536] width 443 height 16
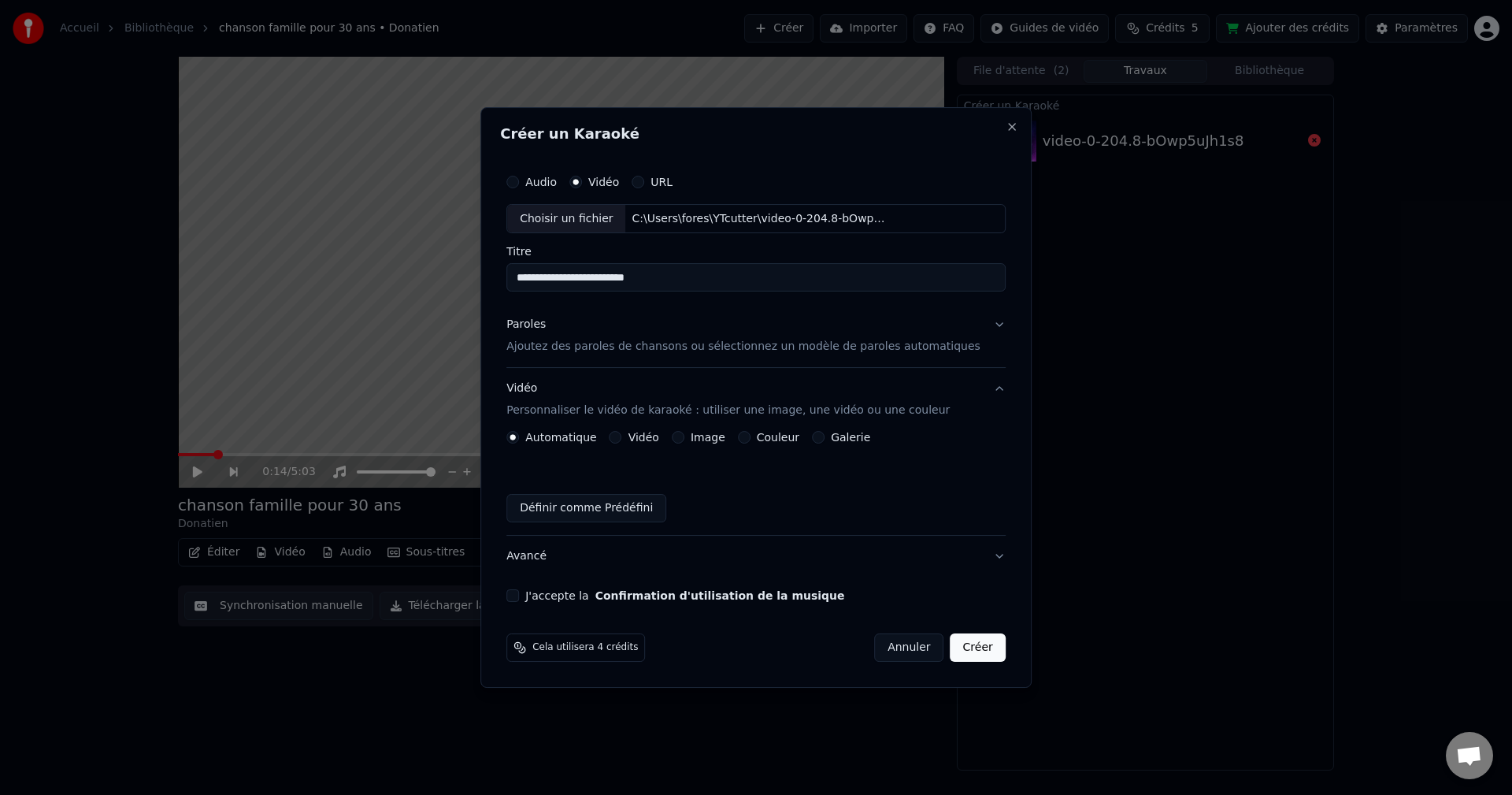
click at [854, 437] on label "Galerie" at bounding box center [850, 438] width 39 height 11
click at [825, 437] on button "Galerie" at bounding box center [818, 437] width 12 height 12
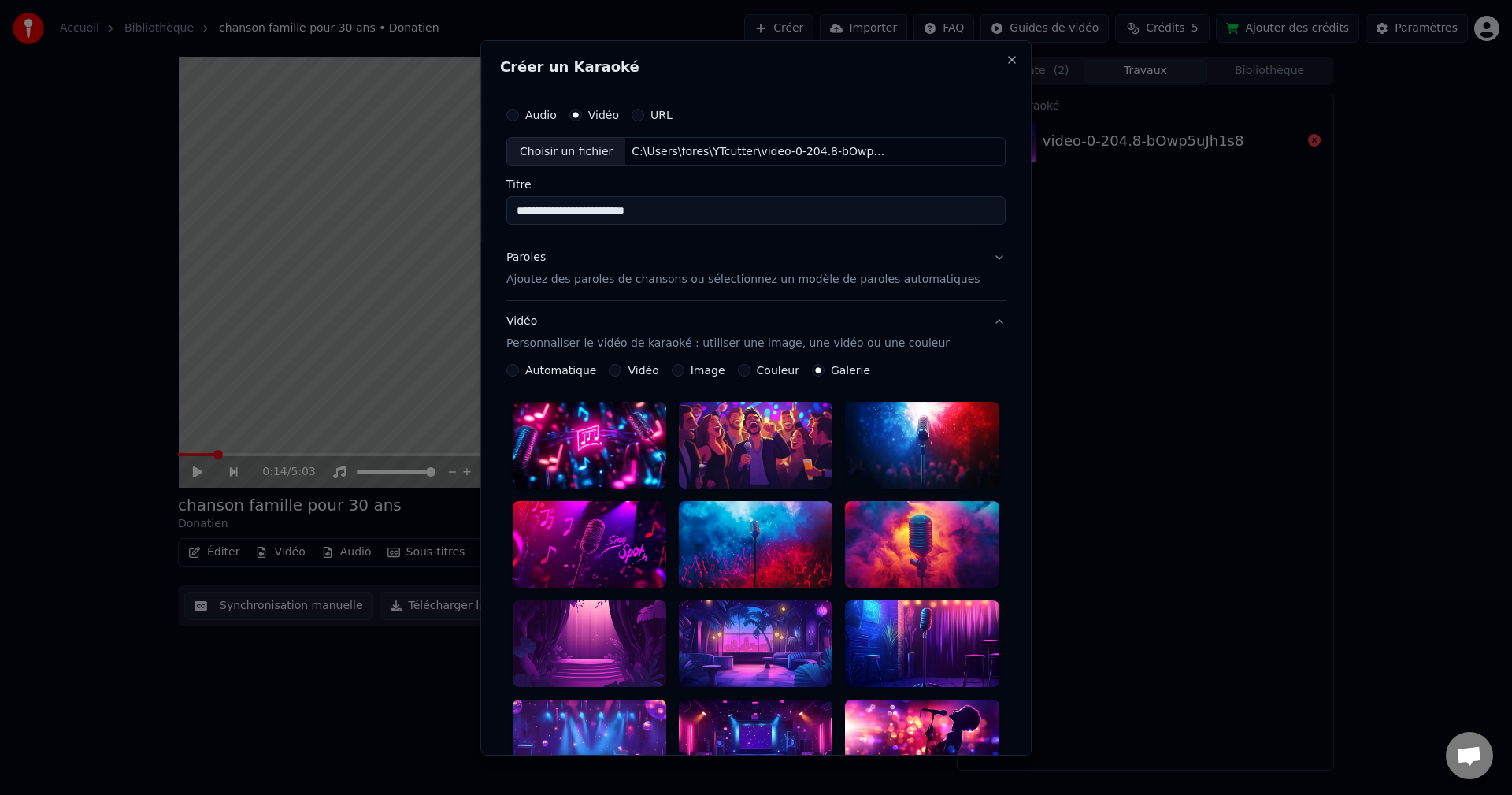
click at [599, 700] on div at bounding box center [589, 743] width 153 height 87
click at [968, 318] on button "Vidéo Personnaliser le vidéo de karaoké : utiliser une image, une vidéo ou une …" at bounding box center [756, 332] width 500 height 63
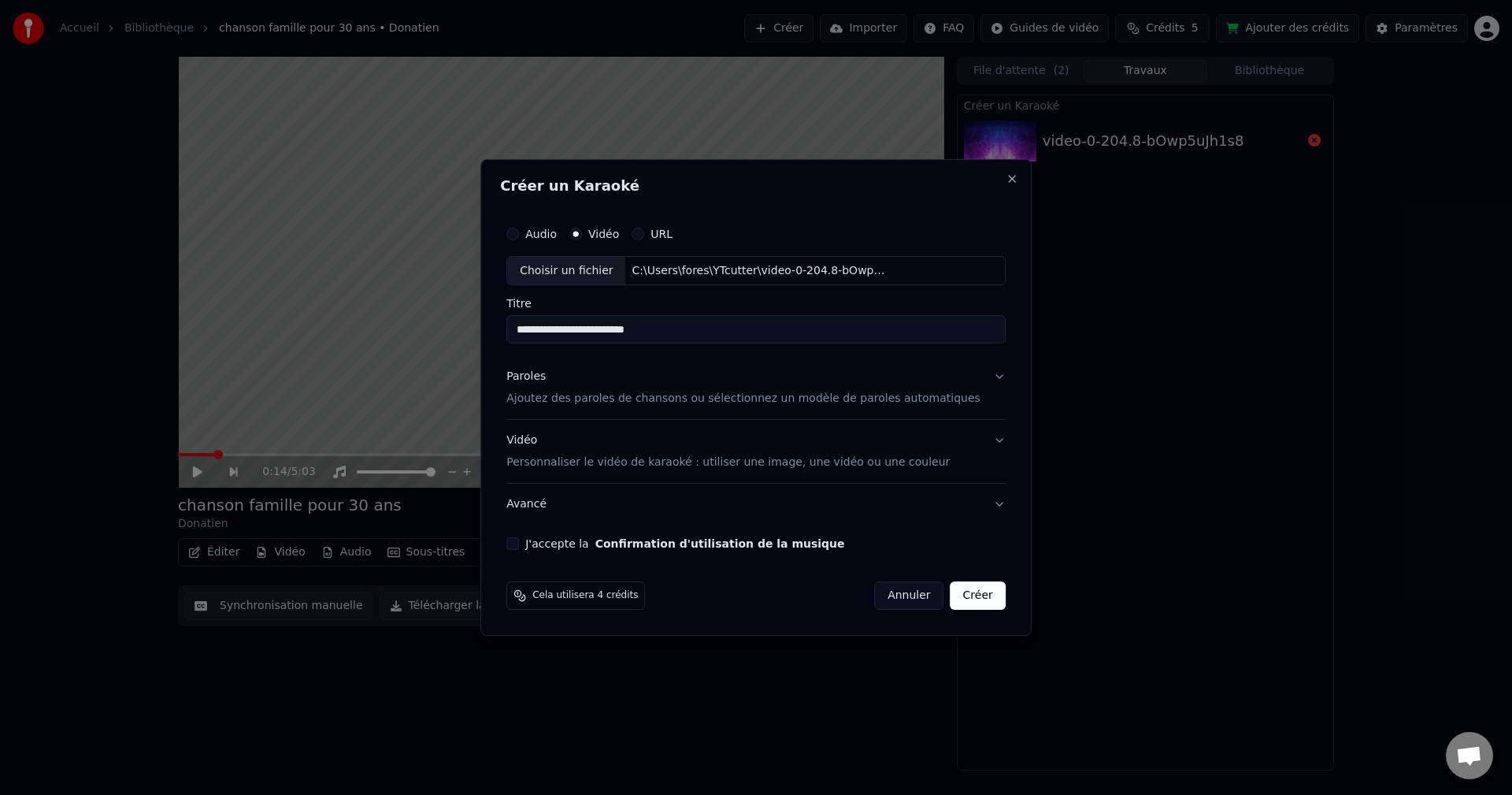
click at [909, 391] on p "Ajoutez des paroles de chansons ou sélectionnez un modèle de paroles automatiqu…" at bounding box center [743, 399] width 474 height 16
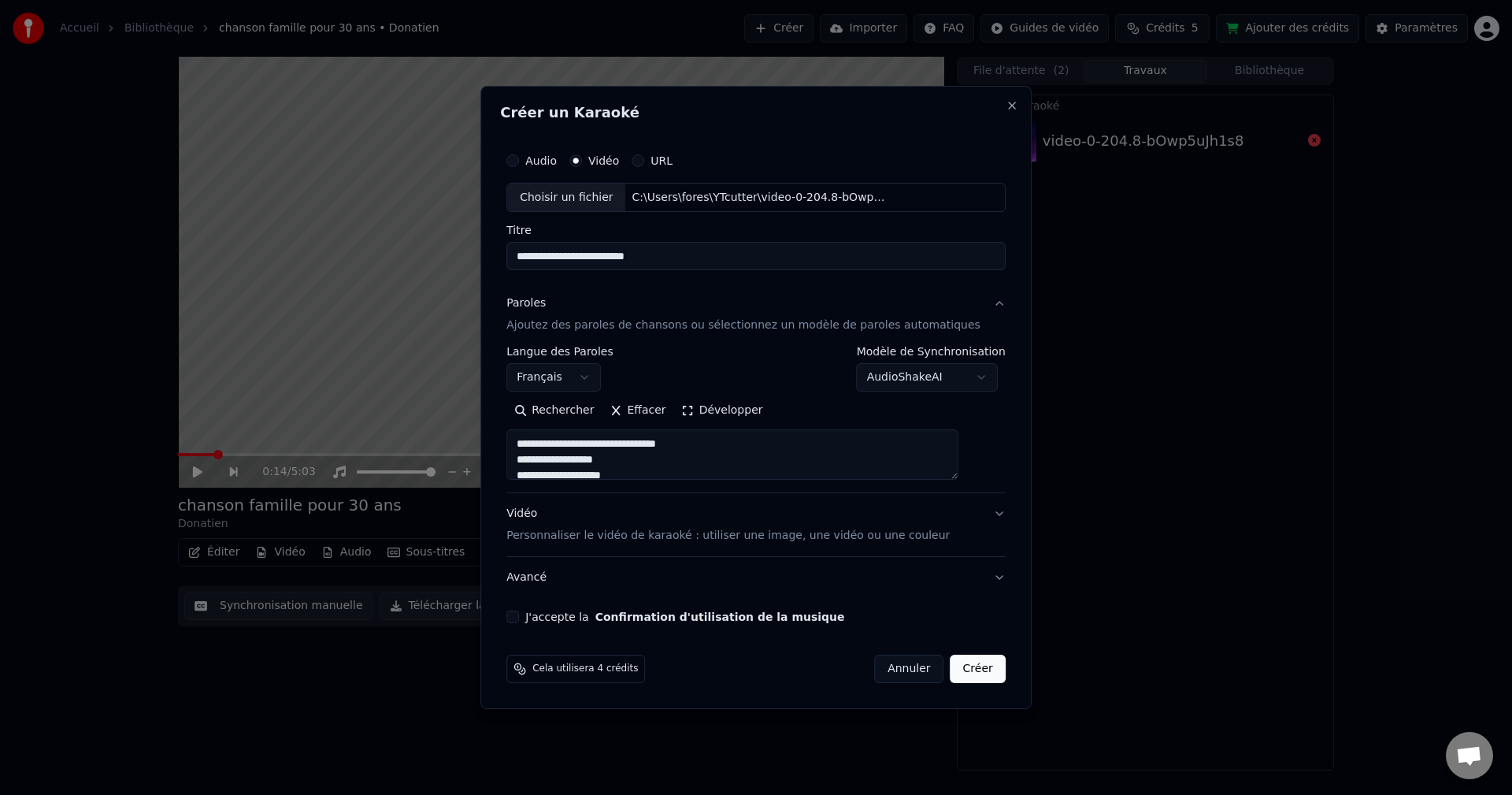
click at [885, 295] on button "Paroles Ajoutez des paroles de chansons ou sélectionnez un modèle de paroles au…" at bounding box center [756, 315] width 500 height 63
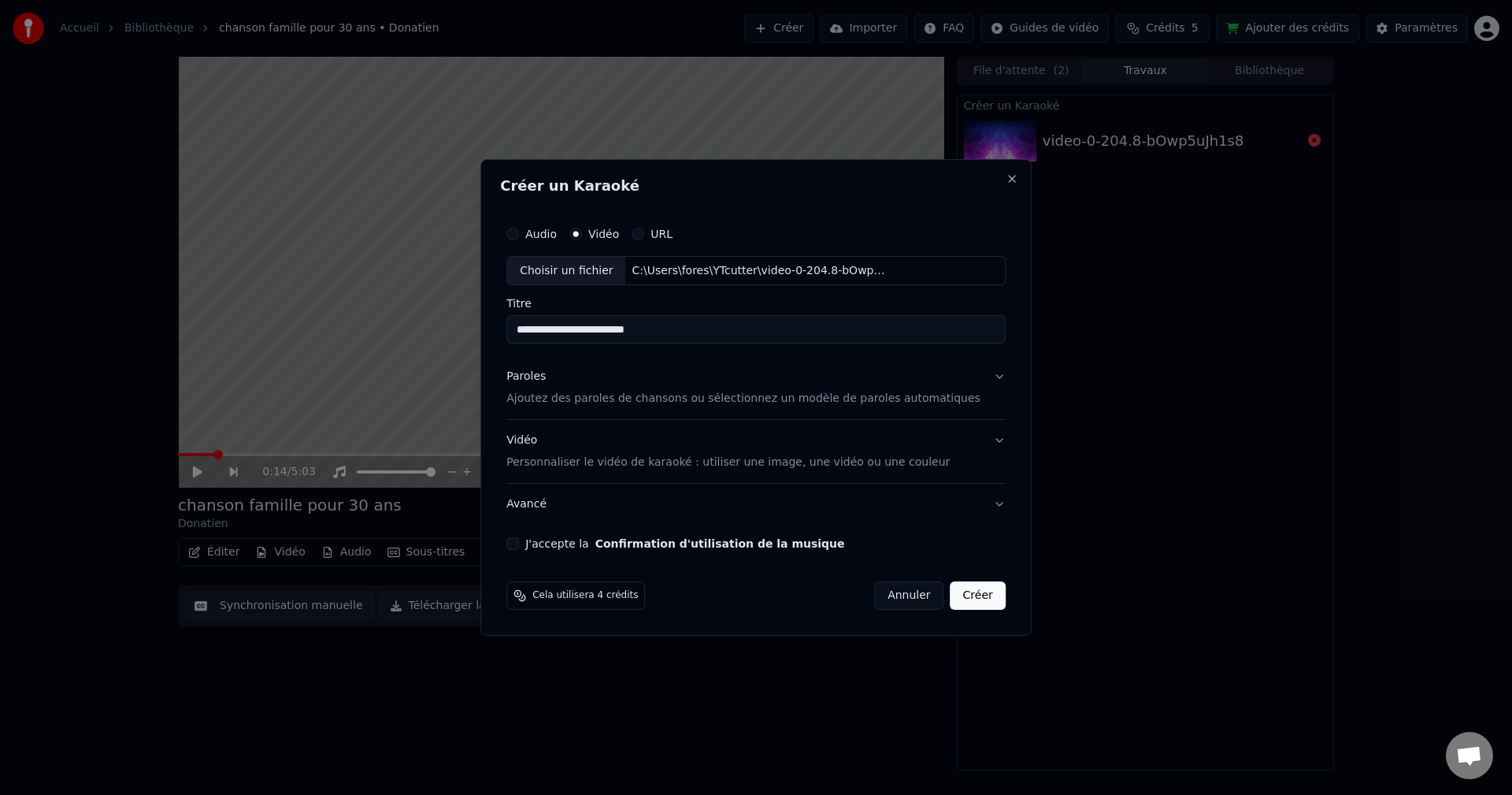
click at [520, 545] on button "J'accepte la Confirmation d'utilisation de la musique" at bounding box center [512, 544] width 12 height 12
click at [655, 507] on button "Avancé" at bounding box center [756, 504] width 500 height 41
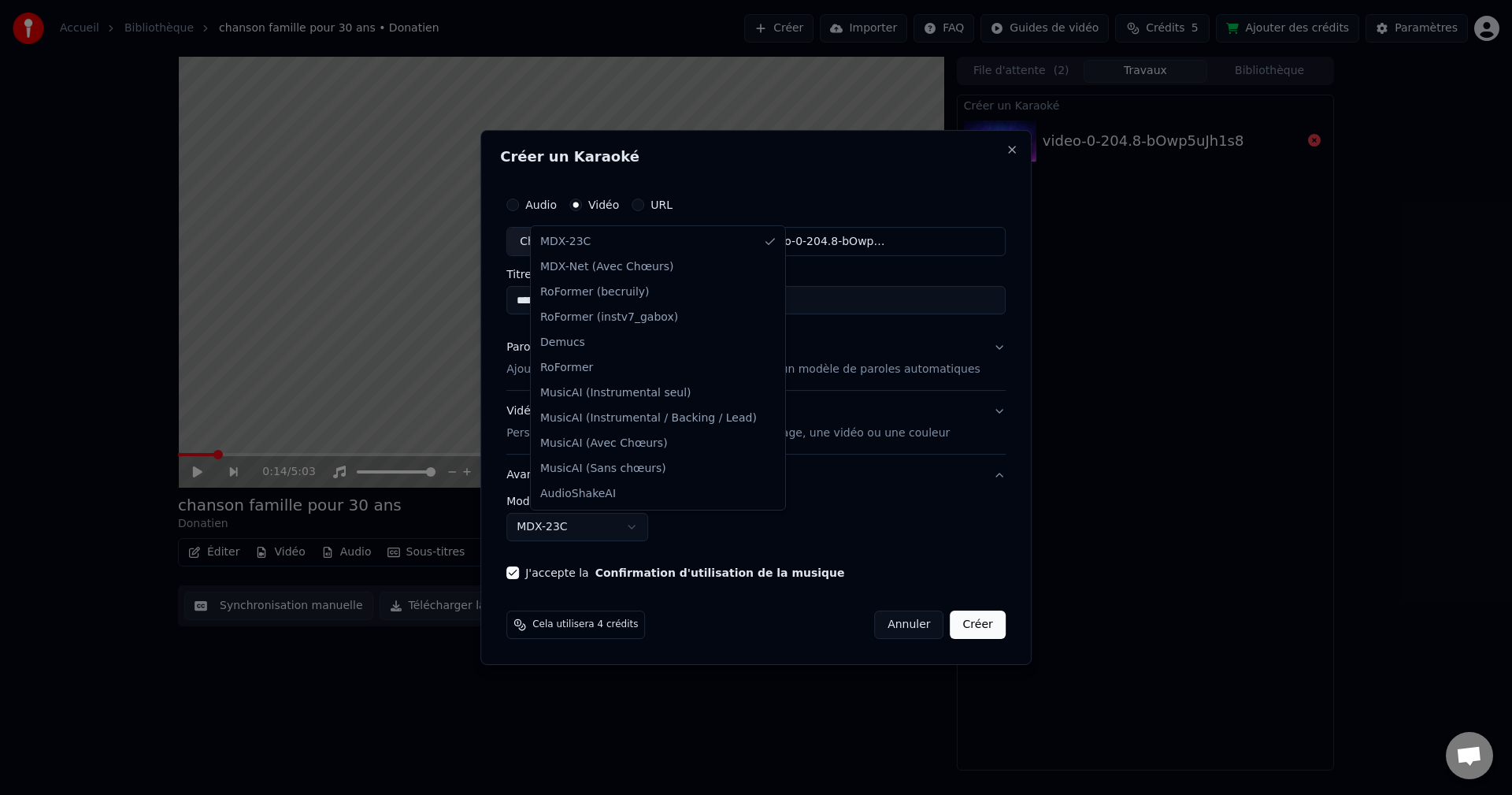
click at [629, 536] on body "**********" at bounding box center [756, 397] width 1512 height 795
click at [646, 527] on body "**********" at bounding box center [756, 397] width 1512 height 795
click at [601, 529] on body "**********" at bounding box center [756, 397] width 1512 height 795
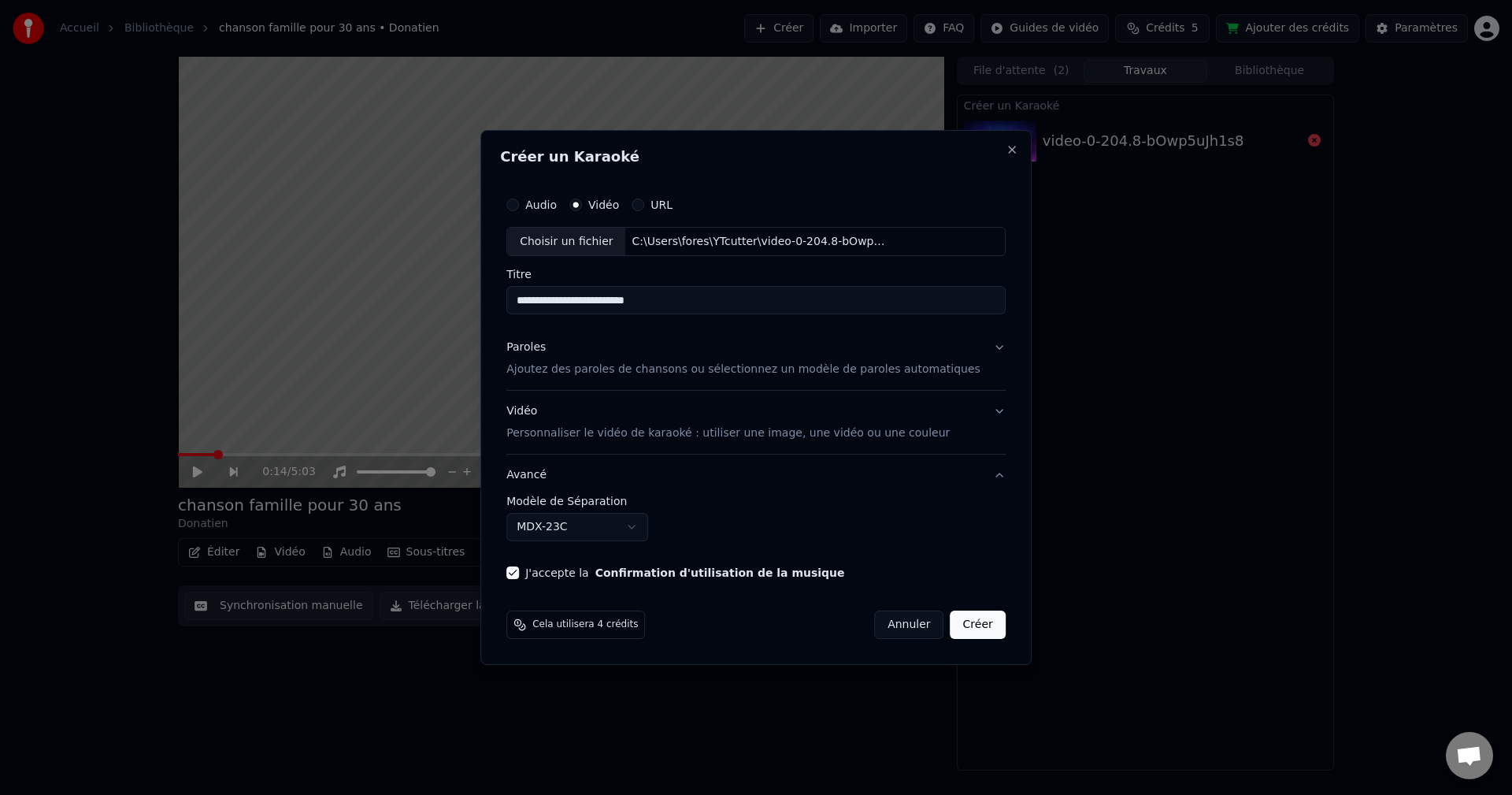
click at [884, 430] on p "Personnaliser le vidéo de karaoké : utiliser une image, une vidéo ou une couleur" at bounding box center [728, 433] width 443 height 16
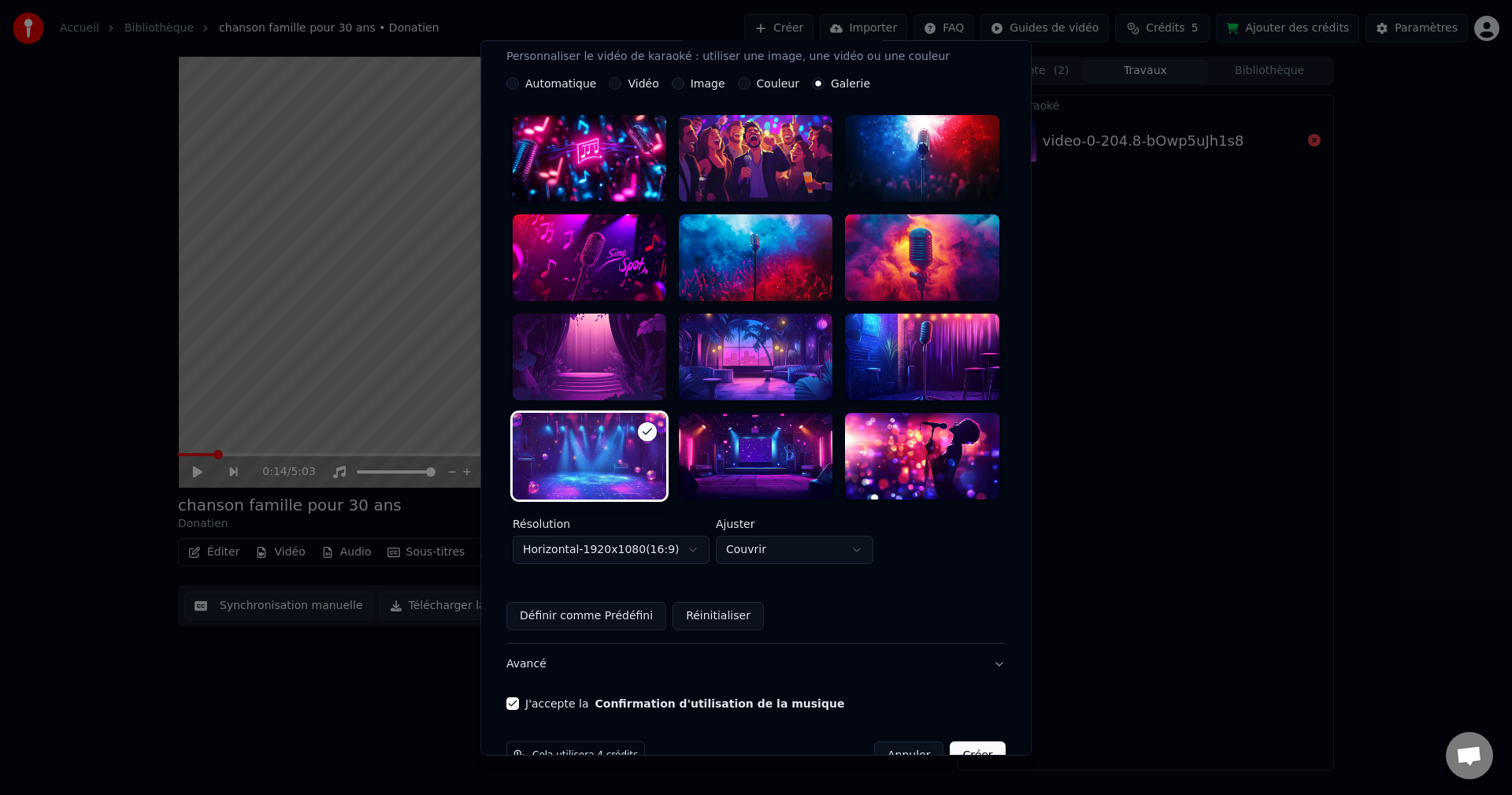
scroll to position [291, 0]
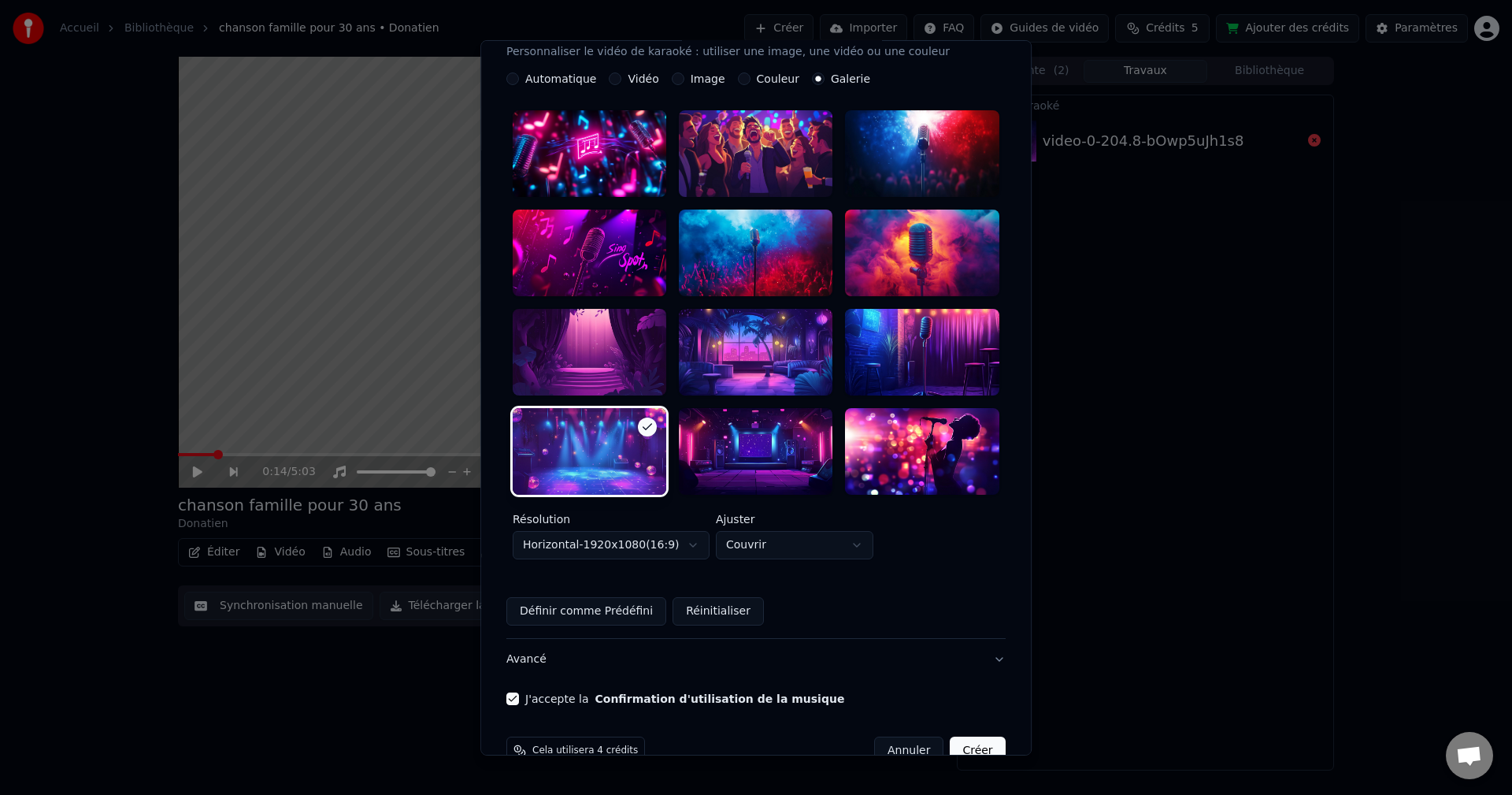
click at [839, 514] on div "Ajuster Couvrir ******* ******** *******" at bounding box center [795, 537] width 158 height 46
click at [846, 515] on body "**********" at bounding box center [756, 397] width 1512 height 795
click at [832, 509] on body "**********" at bounding box center [756, 397] width 1512 height 795
click at [835, 515] on body "**********" at bounding box center [756, 397] width 1512 height 795
select select "*****"
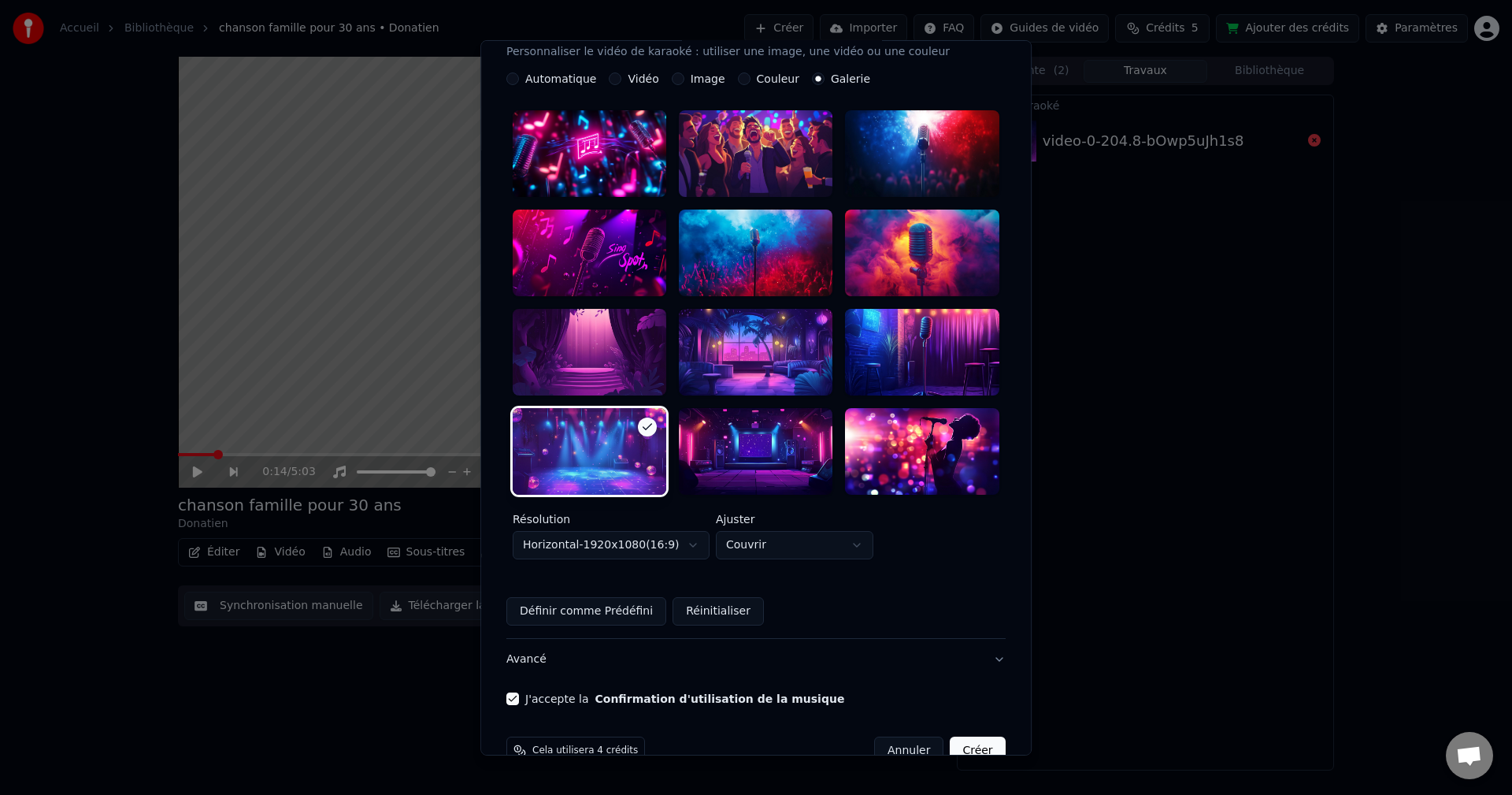
click at [951, 737] on button "Créer" at bounding box center [978, 751] width 55 height 29
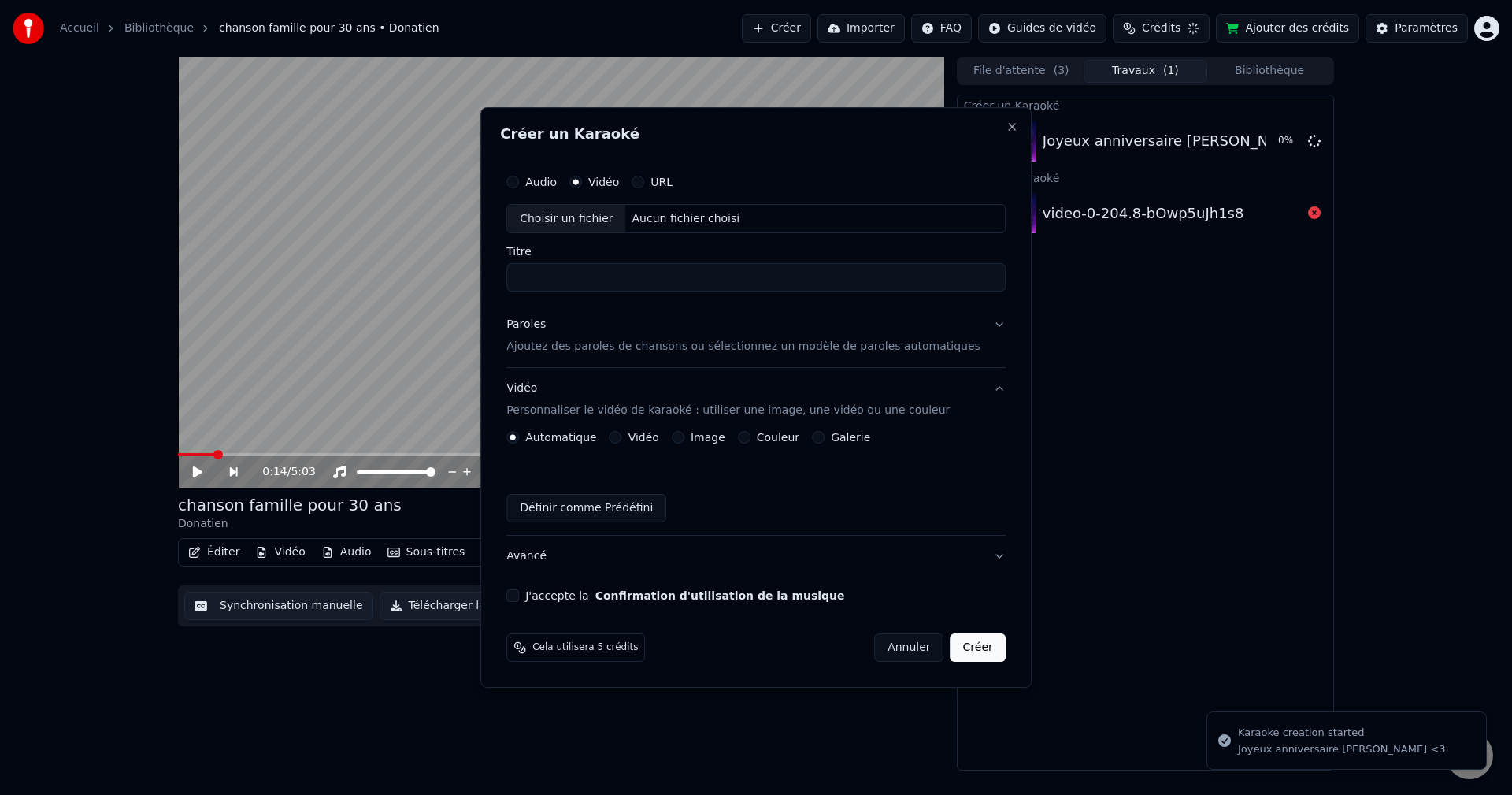
scroll to position [0, 0]
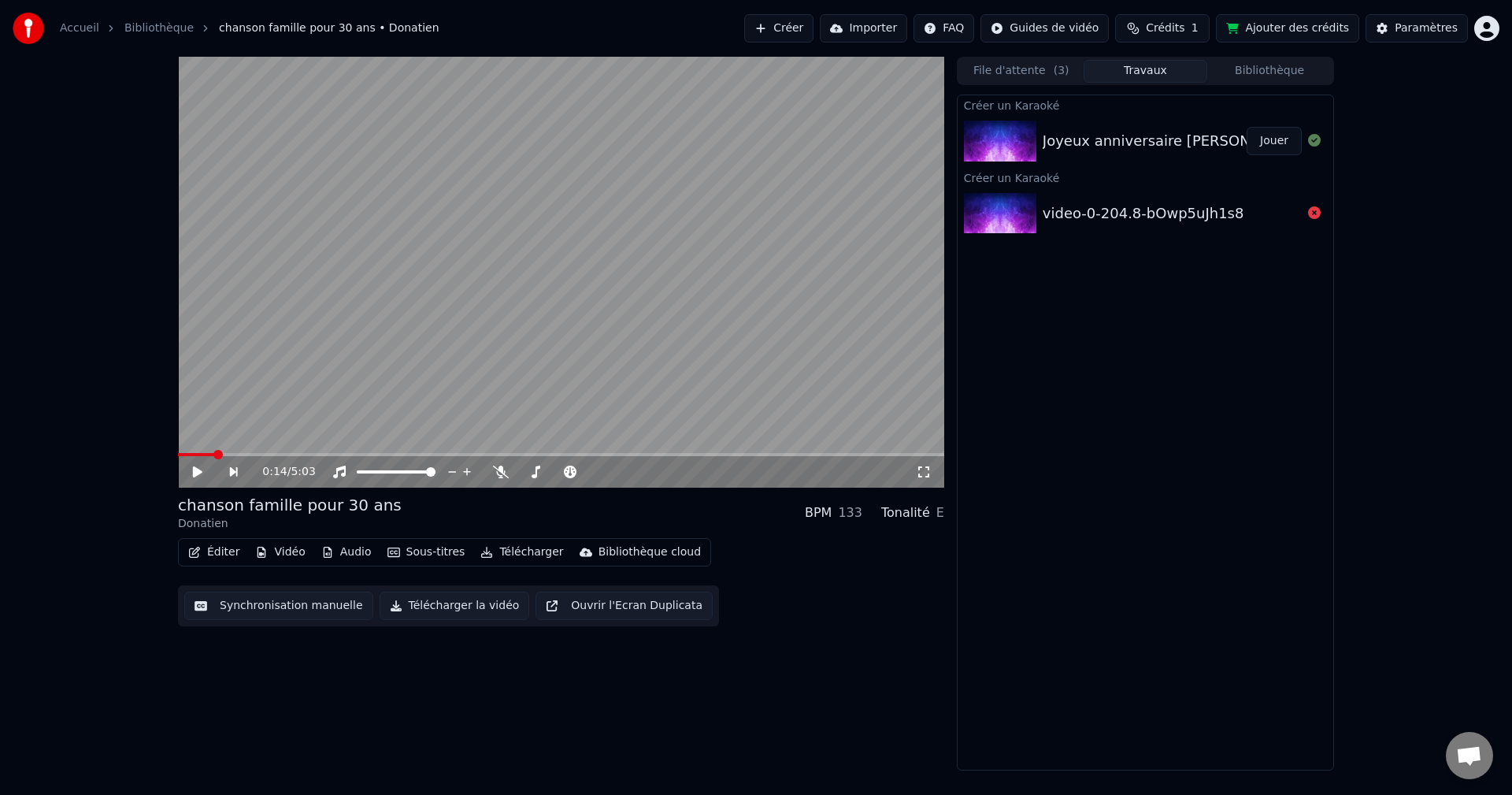
click at [1278, 137] on button "Jouer" at bounding box center [1274, 141] width 55 height 29
click at [511, 373] on video at bounding box center [560, 272] width 766 height 431
click at [298, 455] on span at bounding box center [238, 454] width 120 height 3
click at [312, 371] on video at bounding box center [560, 272] width 766 height 431
click at [492, 227] on video at bounding box center [560, 272] width 766 height 431
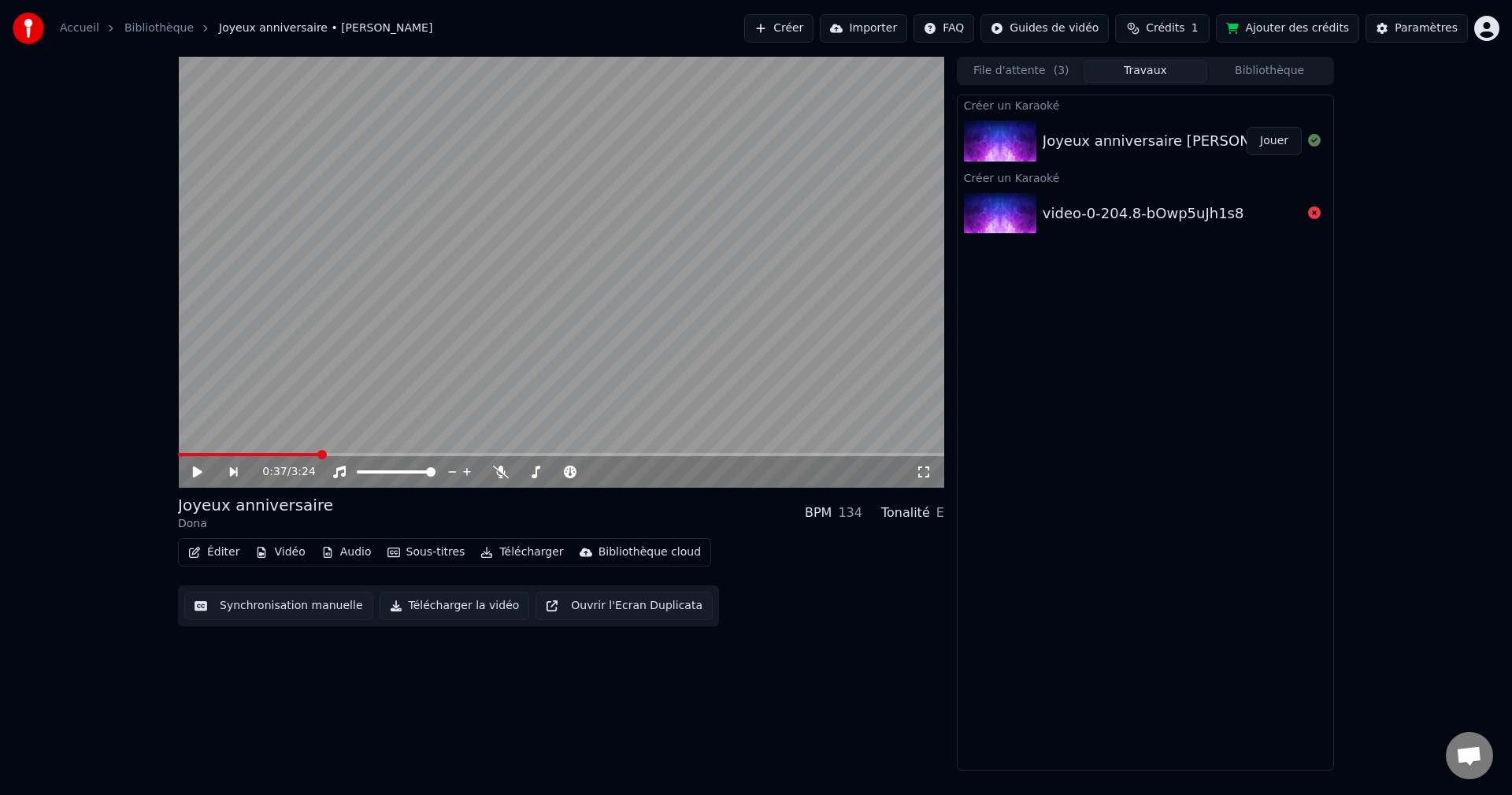
click at [492, 227] on video at bounding box center [560, 272] width 766 height 431
click at [713, 268] on video at bounding box center [560, 272] width 766 height 431
click at [622, 287] on video at bounding box center [560, 272] width 766 height 431
click at [497, 481] on div "1:34 / 3:24" at bounding box center [560, 471] width 766 height 31
click at [506, 469] on icon at bounding box center [501, 471] width 16 height 12
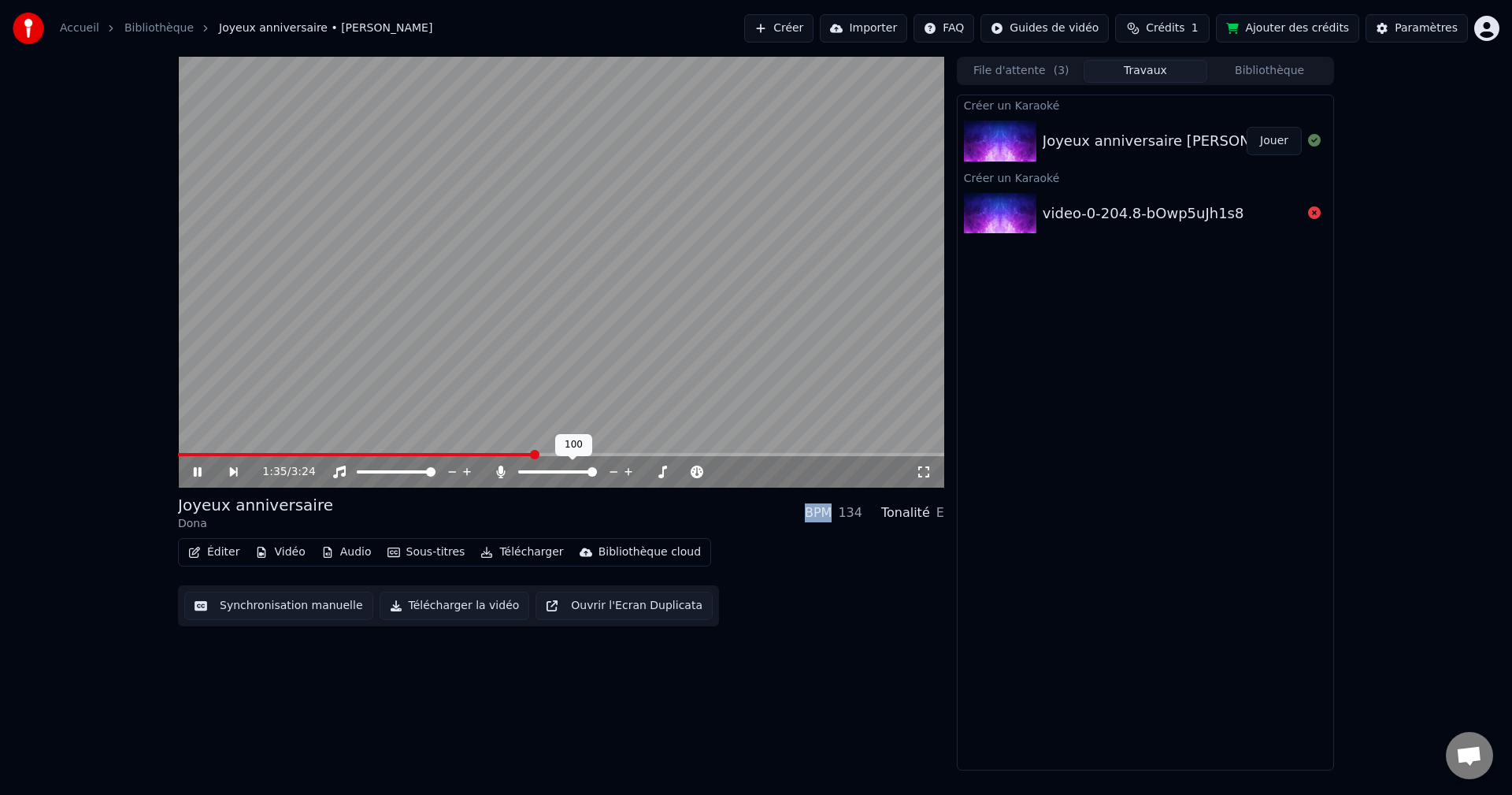
click at [506, 469] on icon at bounding box center [501, 471] width 16 height 12
click at [529, 471] on span at bounding box center [531, 471] width 25 height 3
click at [264, 456] on span at bounding box center [362, 454] width 368 height 3
click at [191, 475] on div "0:25 / 3:24" at bounding box center [561, 472] width 754 height 16
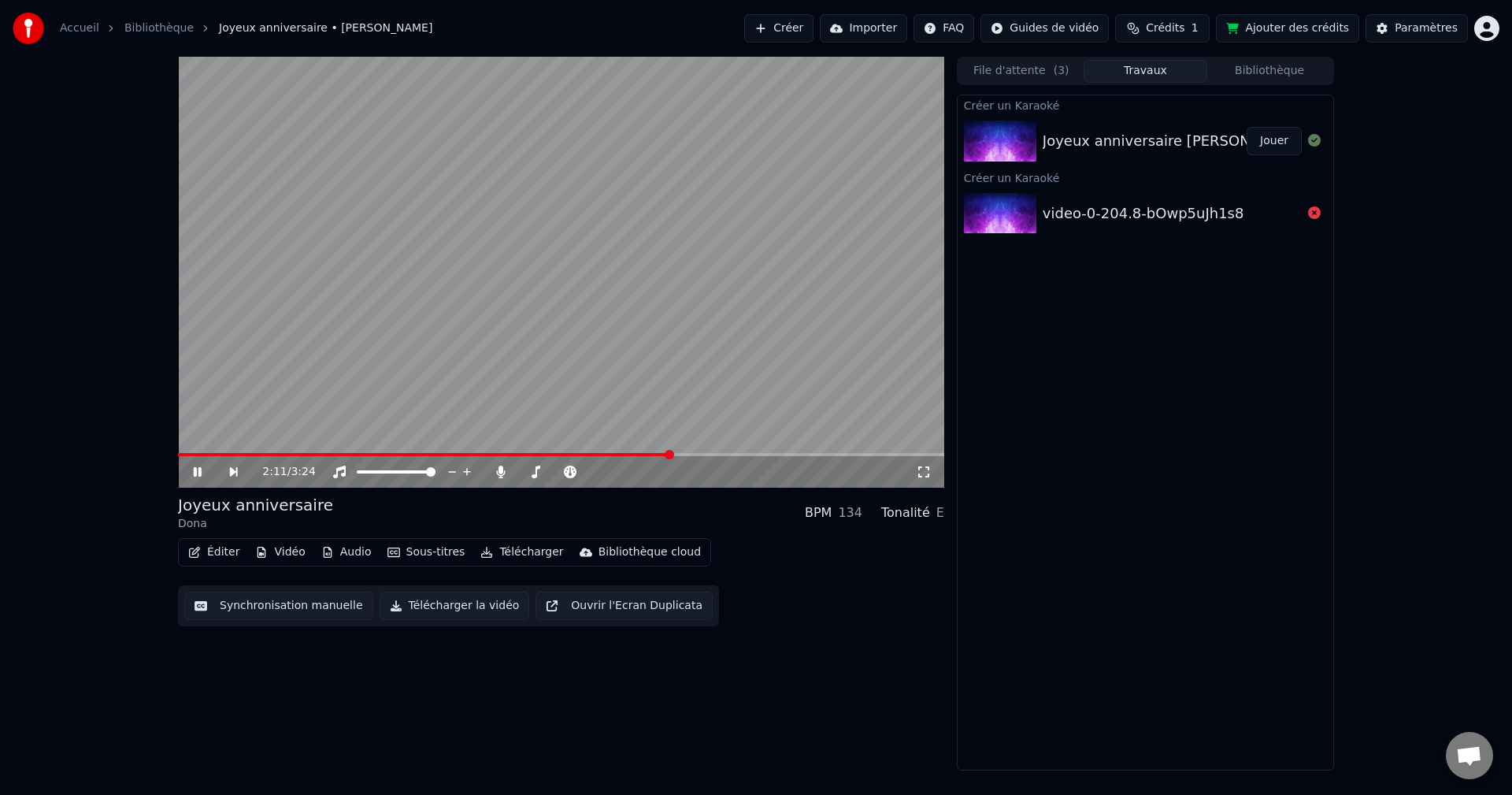
click at [815, 295] on video at bounding box center [560, 272] width 766 height 431
click at [198, 551] on icon "button" at bounding box center [195, 553] width 11 height 11
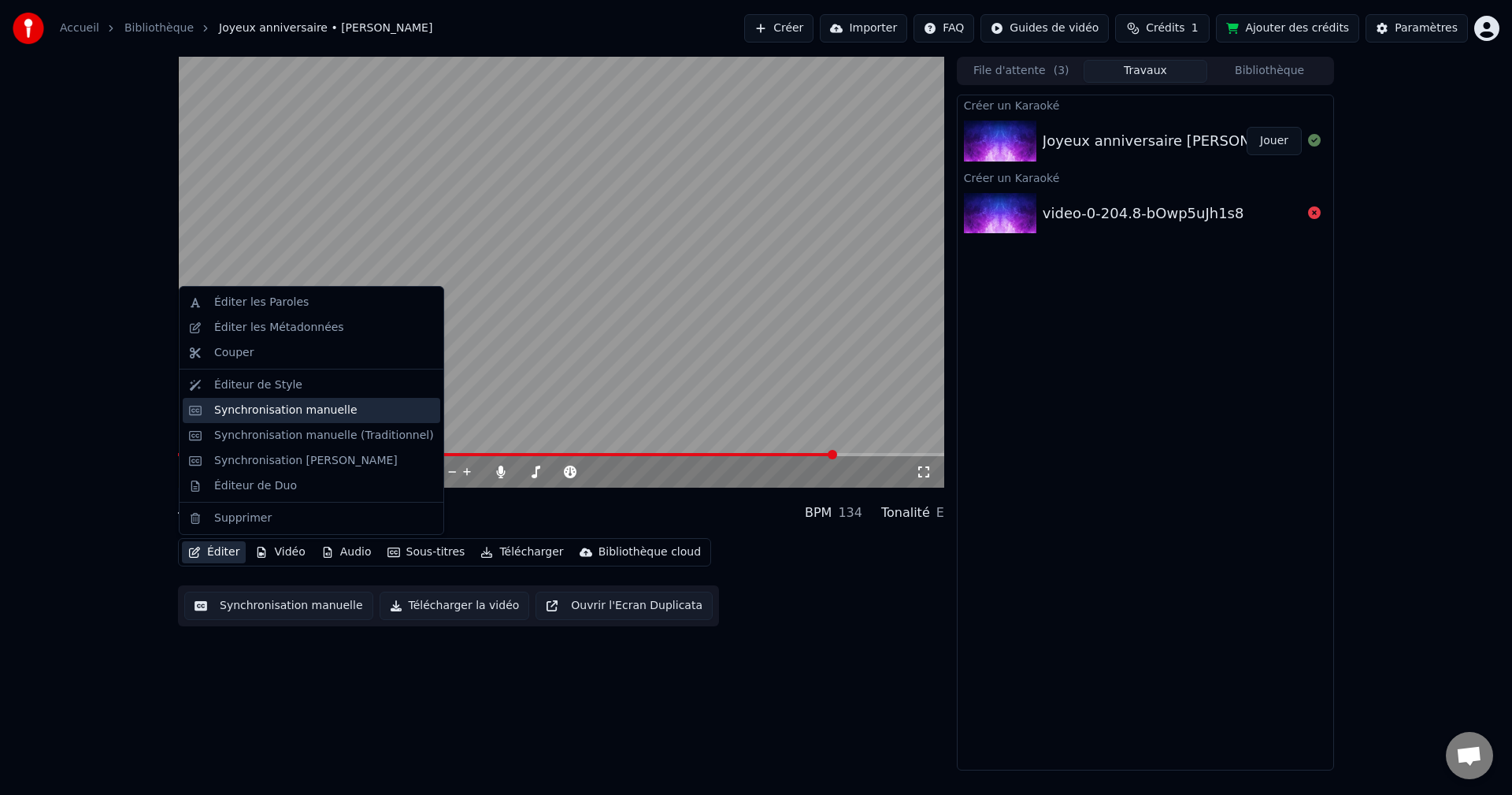
click at [327, 407] on div "Synchronisation manuelle" at bounding box center [285, 410] width 144 height 16
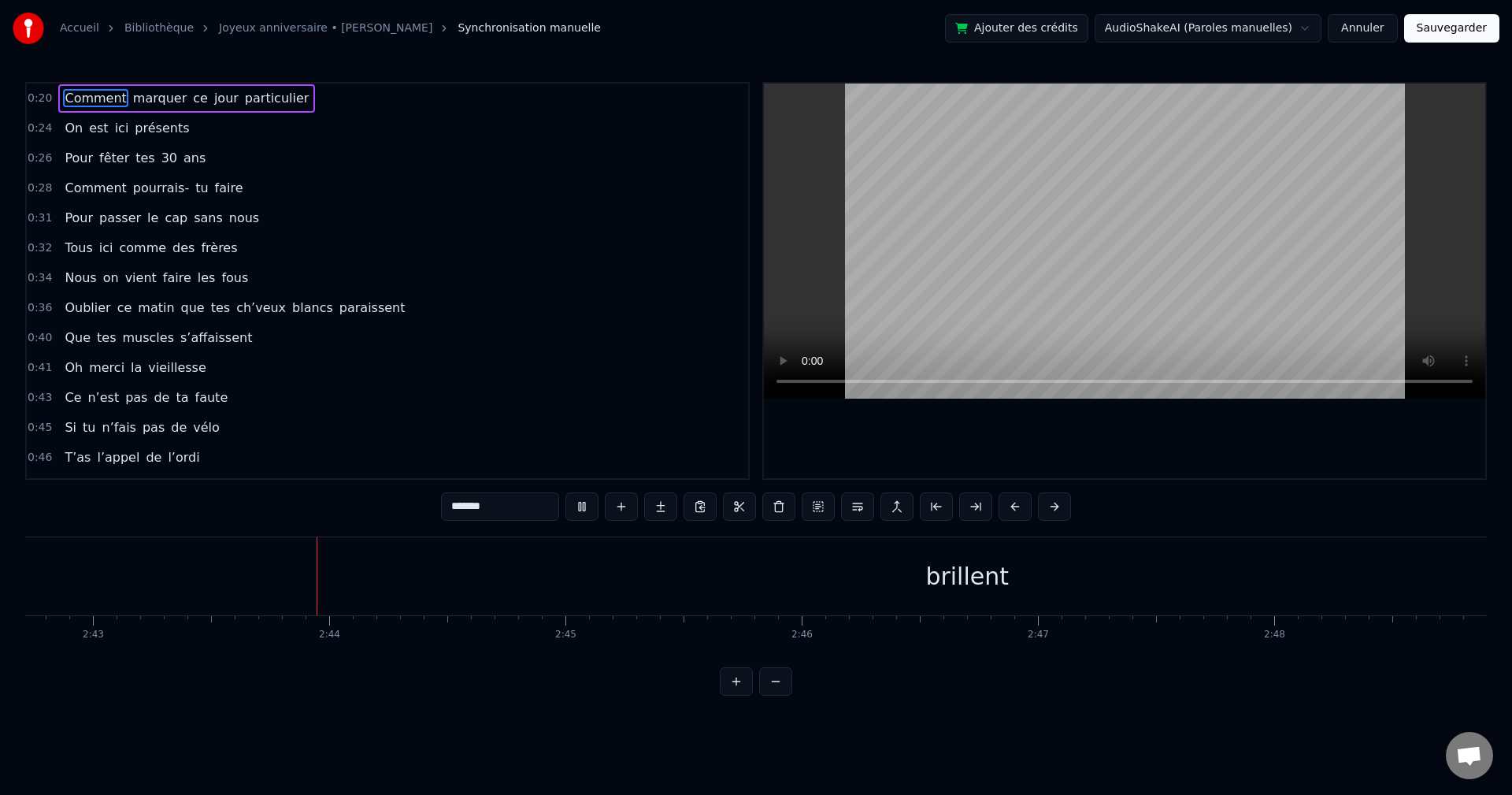
scroll to position [0, 38493]
click at [561, 584] on div "brillent" at bounding box center [927, 577] width 1965 height 78
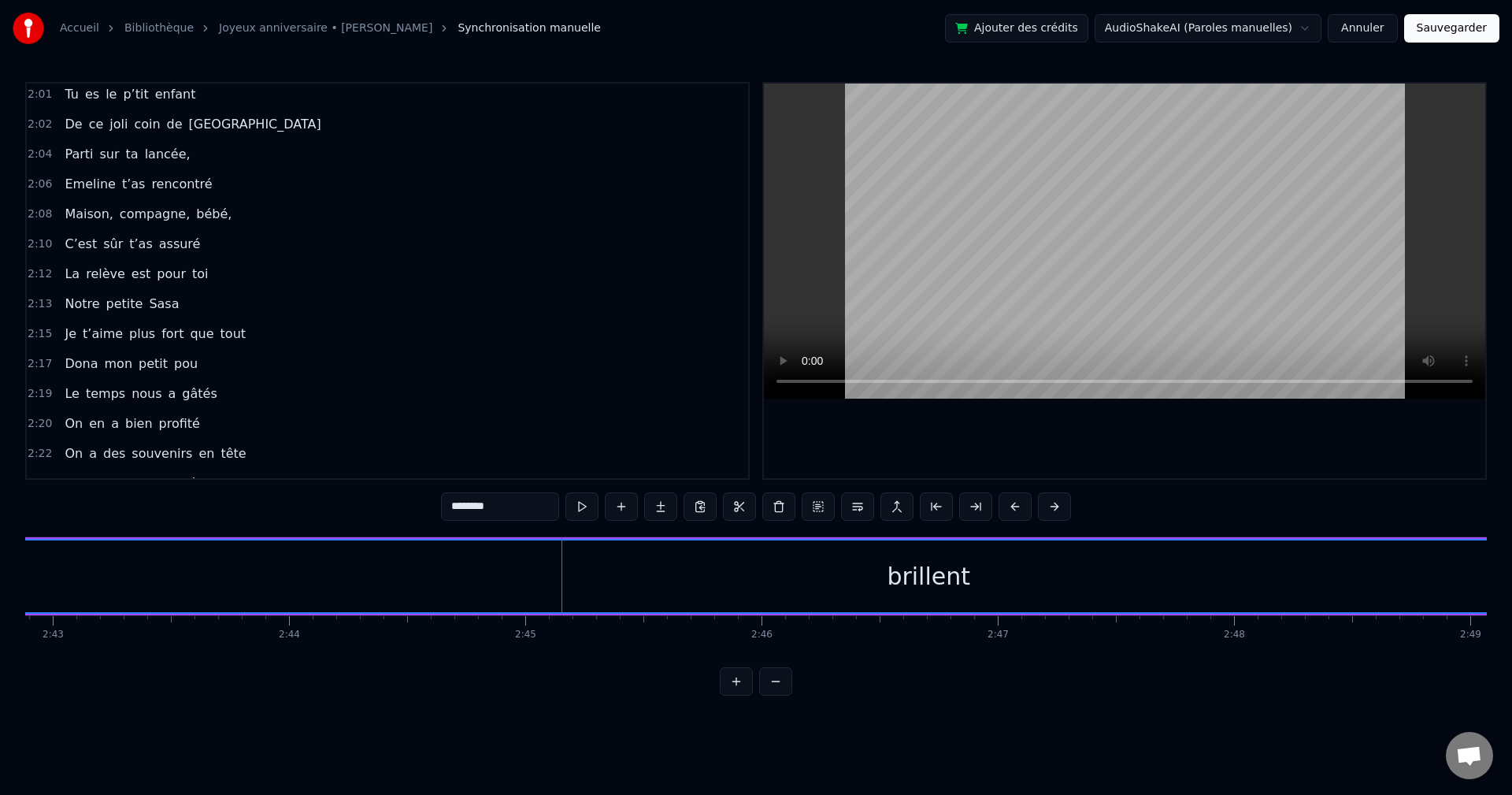
scroll to position [1914, 0]
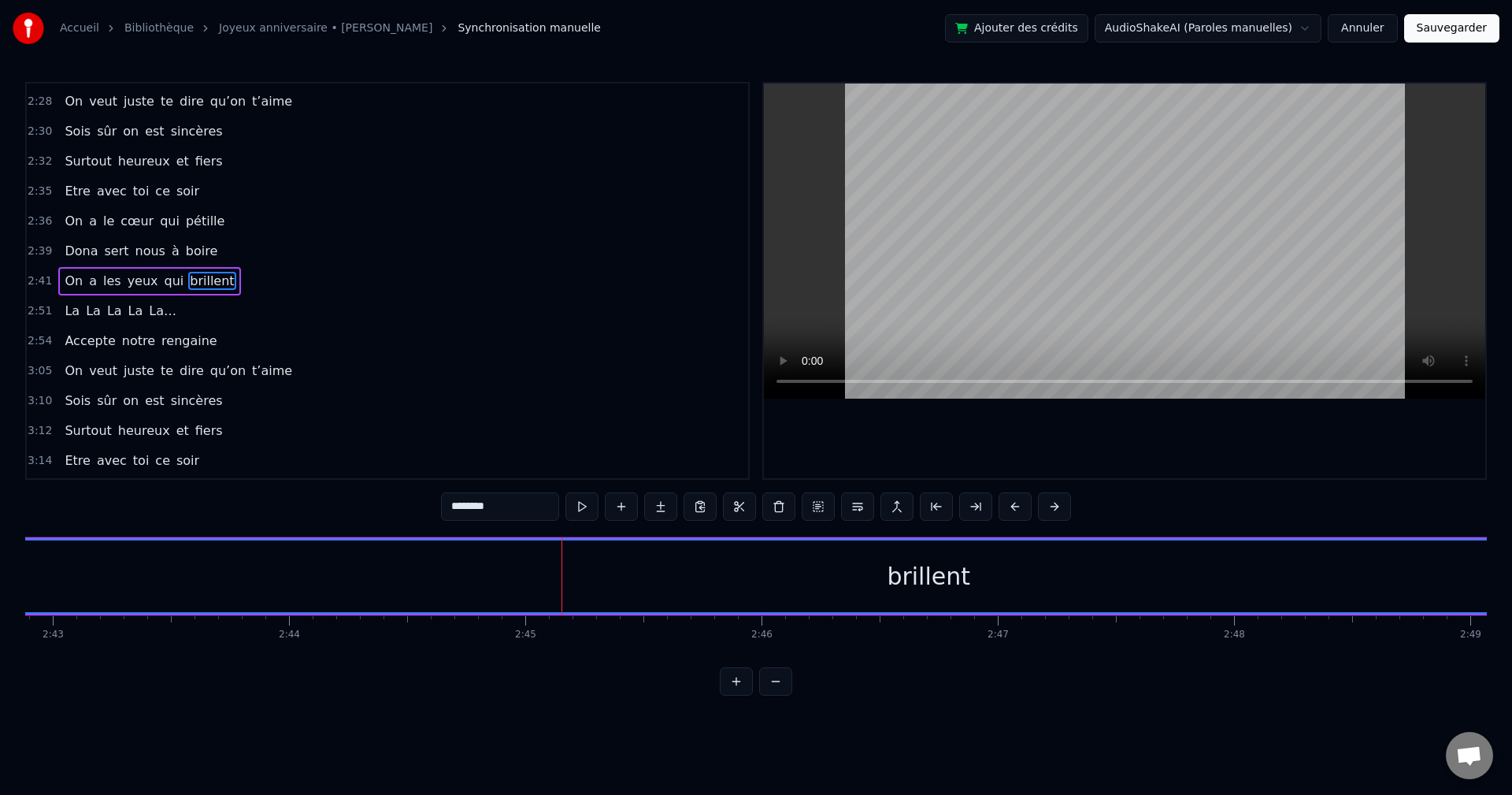
drag, startPoint x: 289, startPoint y: 579, endPoint x: 333, endPoint y: 566, distance: 45.9
click at [288, 579] on div "brillent" at bounding box center [929, 576] width 1963 height 71
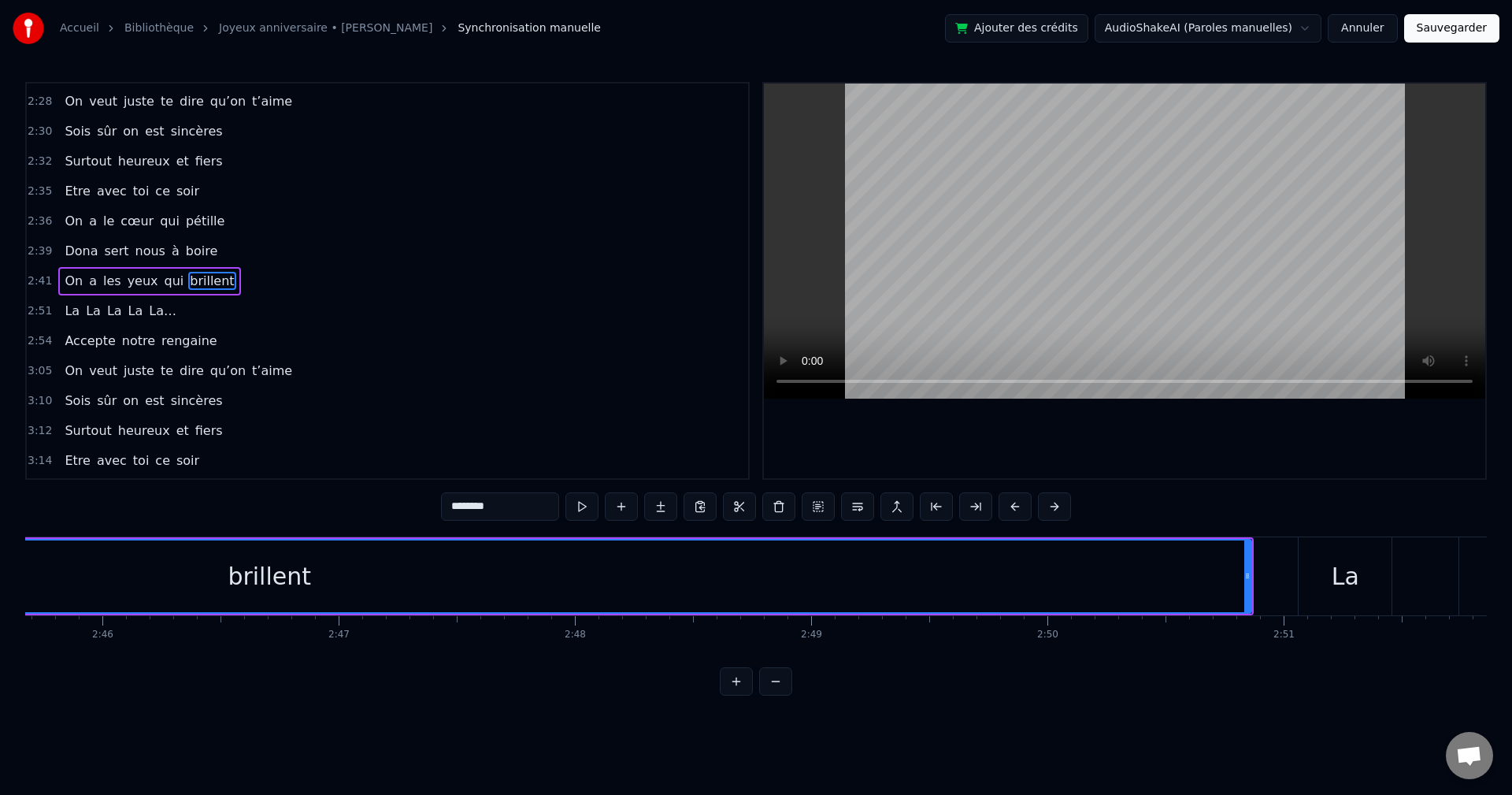
scroll to position [0, 39154]
click at [1228, 554] on div "brillent" at bounding box center [266, 576] width 1963 height 71
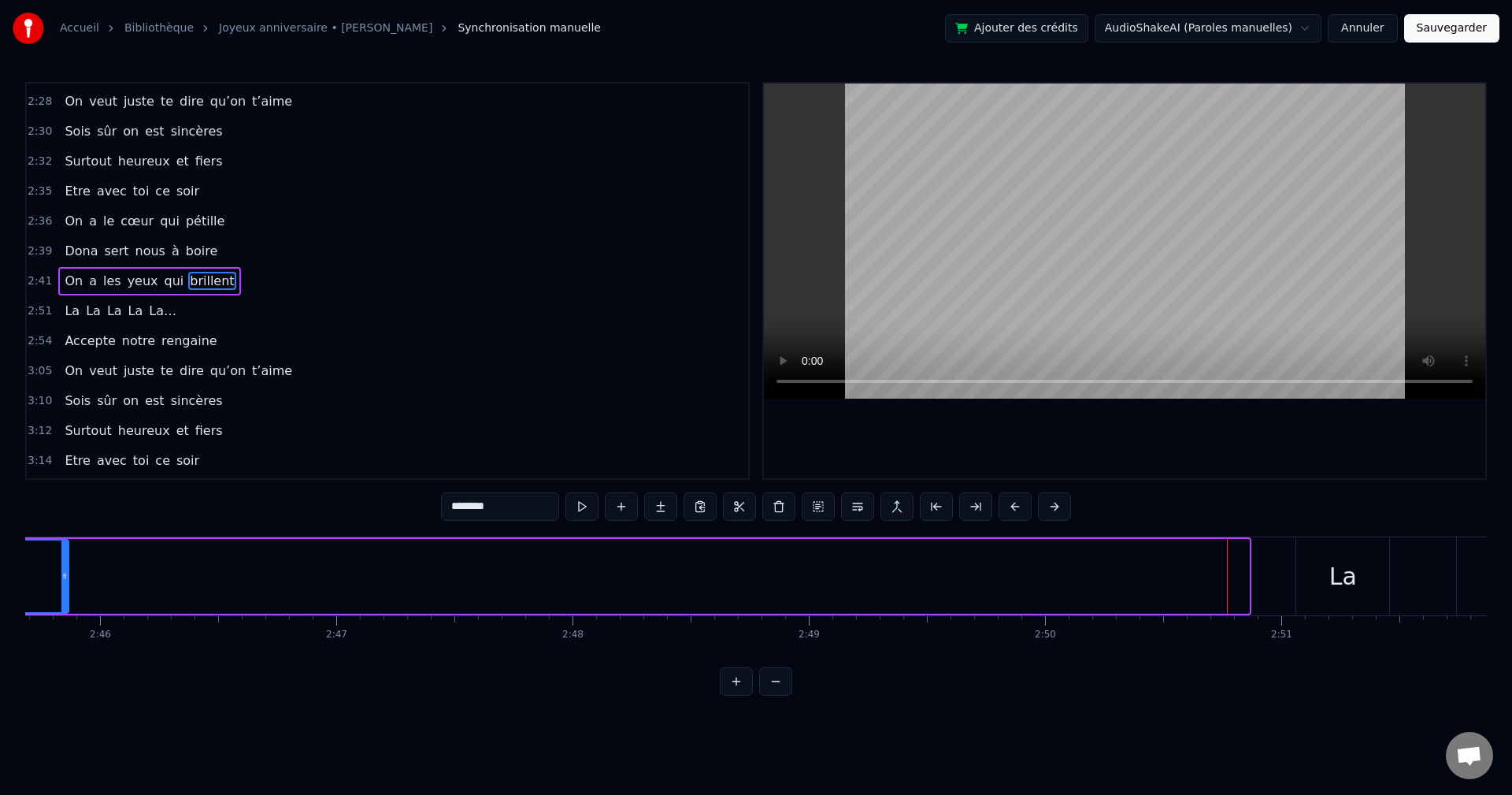
drag, startPoint x: 1245, startPoint y: 577, endPoint x: 64, endPoint y: 608, distance: 1181.4
click at [64, 608] on div at bounding box center [65, 576] width 7 height 71
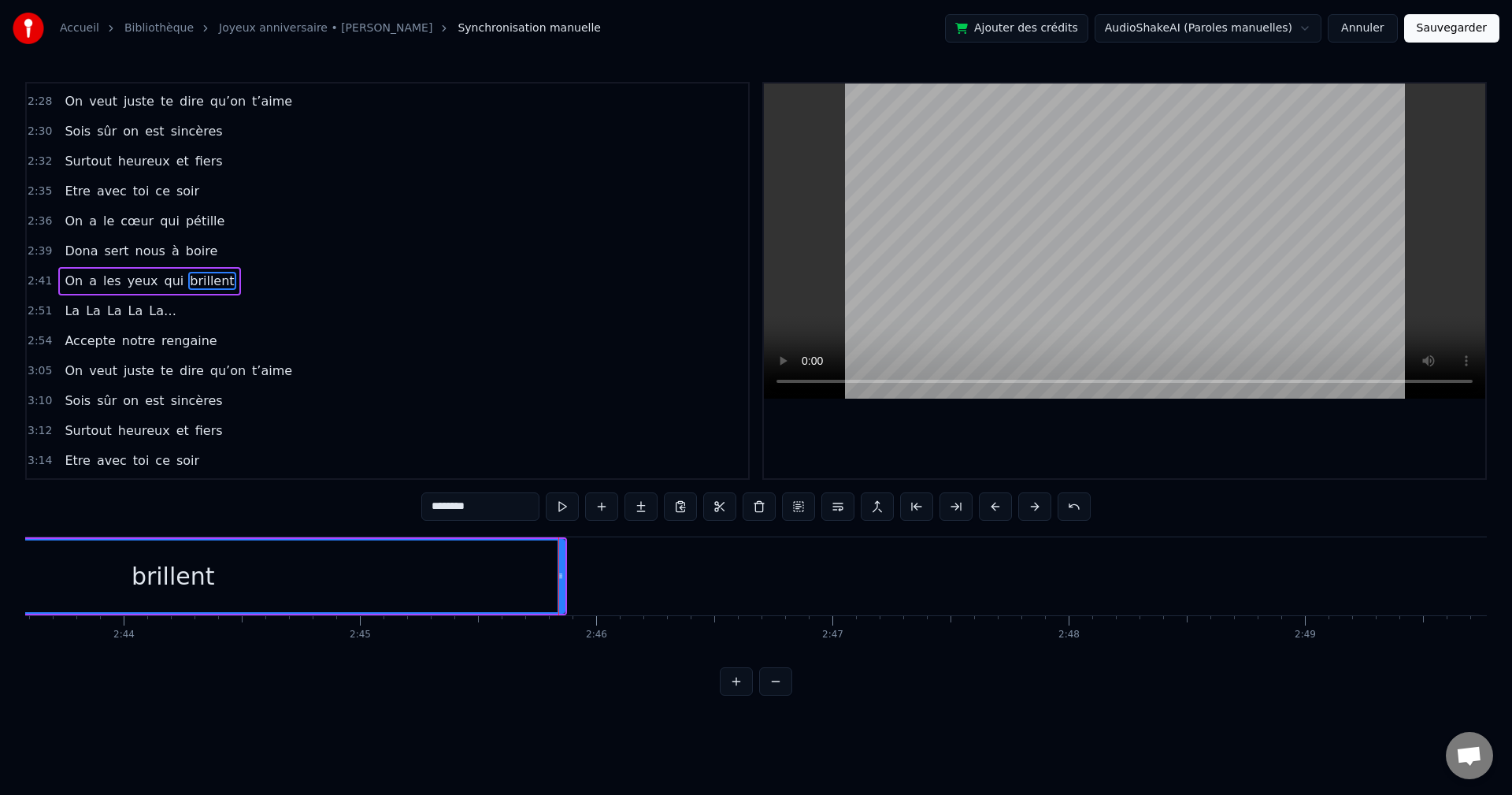
scroll to position [0, 38640]
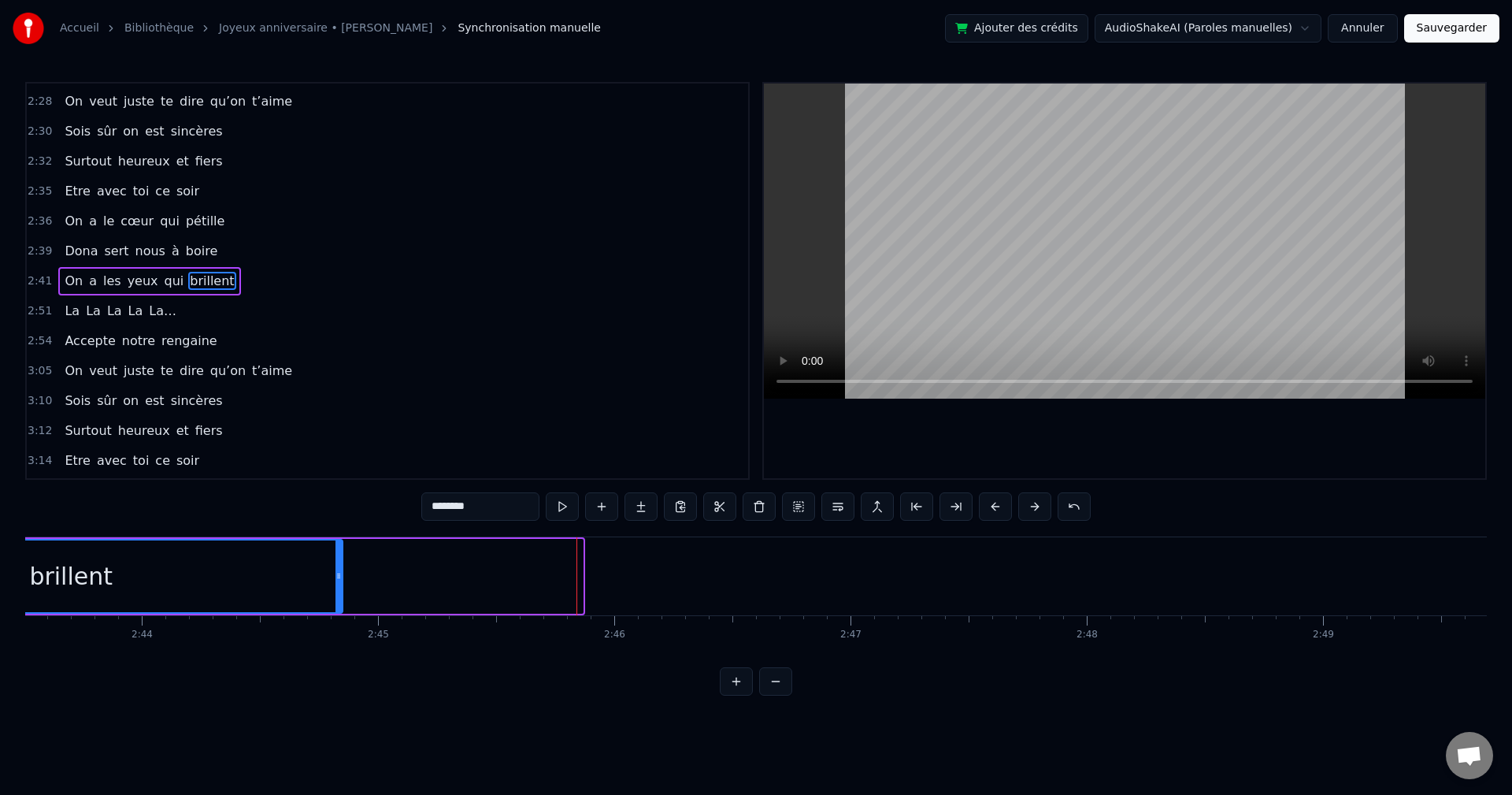
drag, startPoint x: 581, startPoint y: 577, endPoint x: 341, endPoint y: 593, distance: 240.5
click at [341, 593] on div at bounding box center [339, 576] width 7 height 71
click at [222, 575] on div "brillent" at bounding box center [71, 576] width 542 height 71
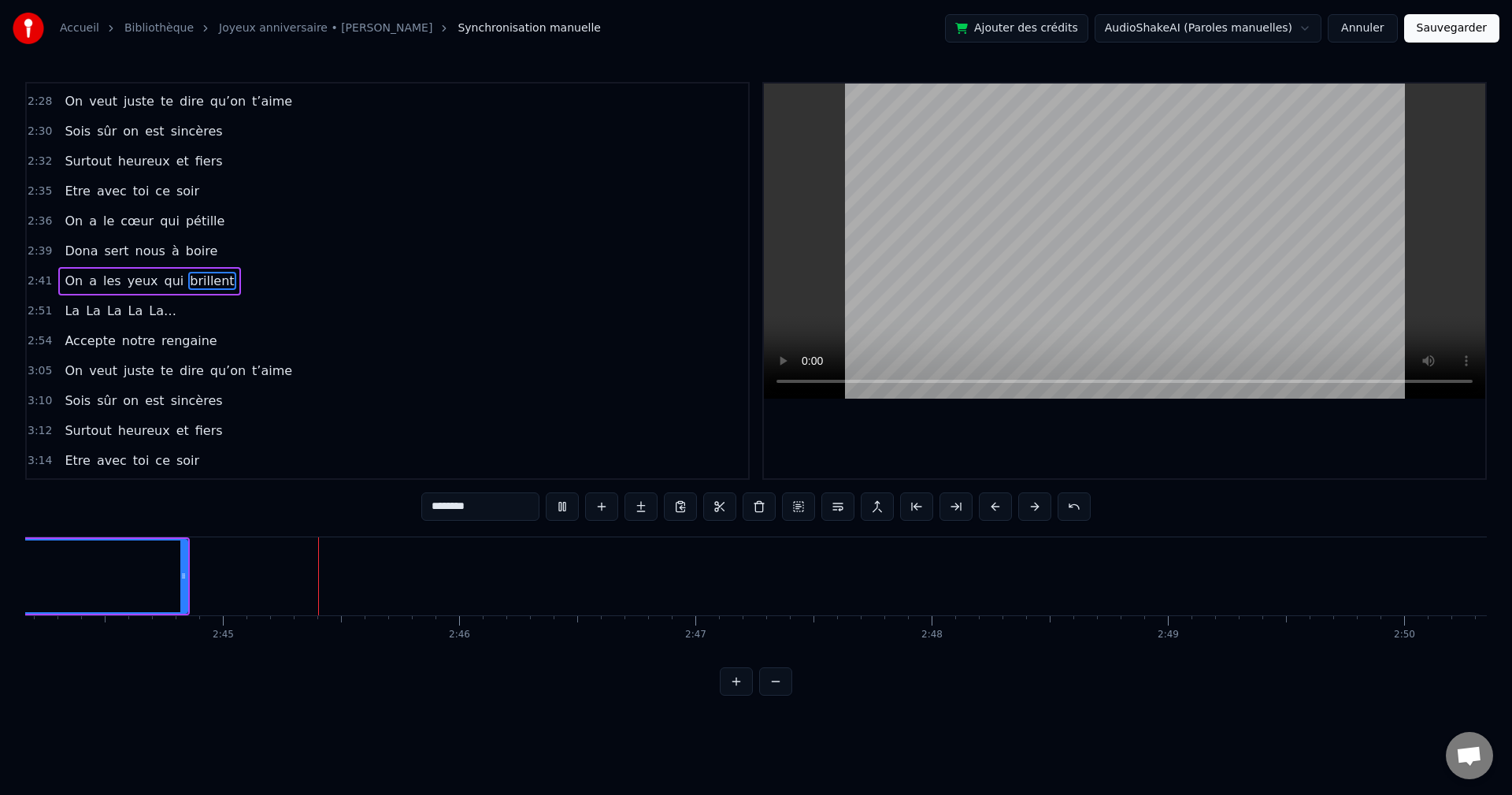
scroll to position [0, 38865]
drag, startPoint x: 113, startPoint y: 583, endPoint x: 49, endPoint y: 594, distance: 64.9
click at [58, 593] on div at bounding box center [61, 576] width 7 height 71
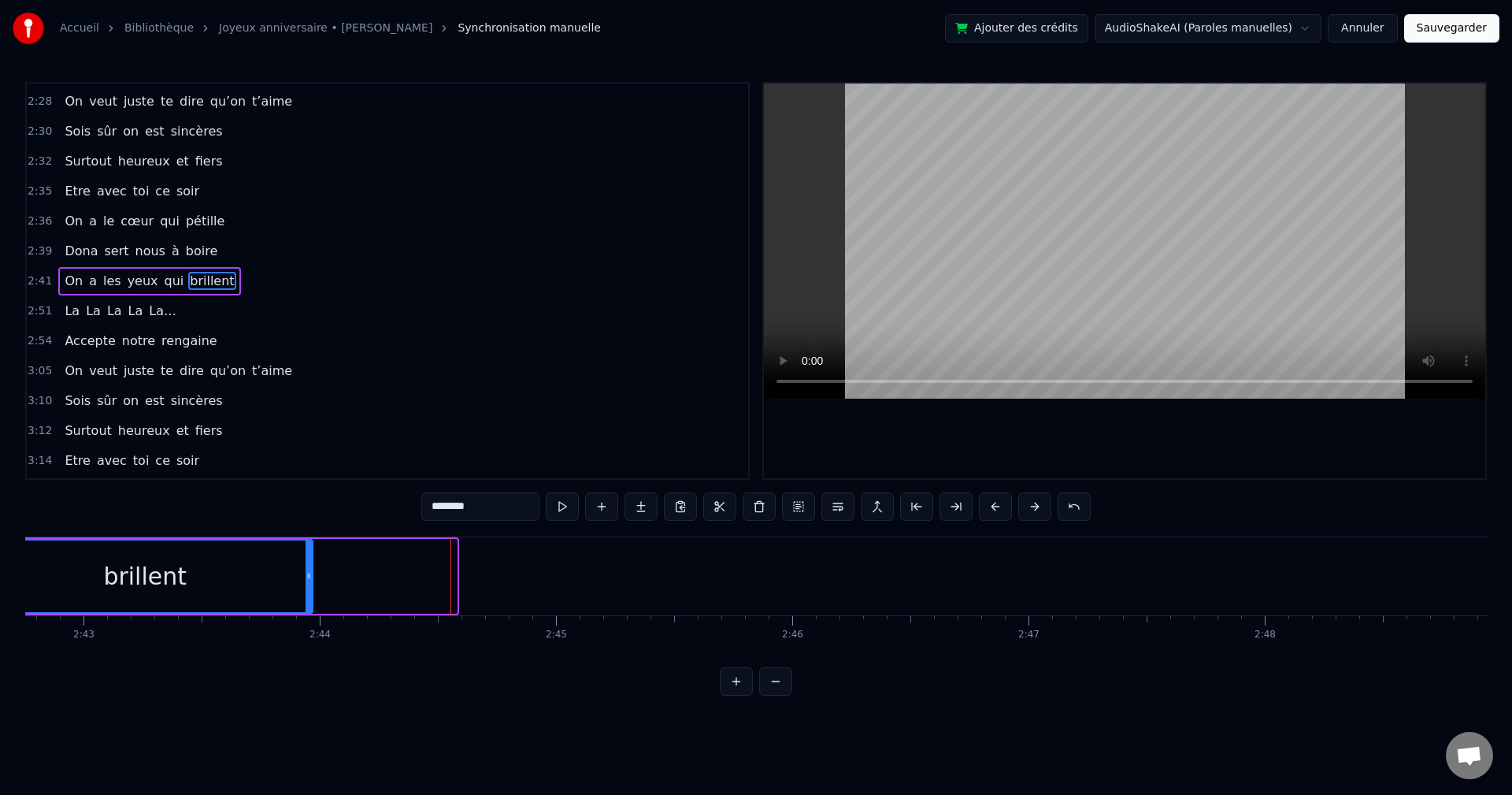
drag, startPoint x: 454, startPoint y: 579, endPoint x: 309, endPoint y: 584, distance: 145.1
click at [309, 584] on div at bounding box center [308, 576] width 7 height 71
click at [983, 260] on video at bounding box center [1125, 241] width 721 height 315
click at [1051, 264] on video at bounding box center [1125, 241] width 721 height 315
click at [154, 312] on span "La…" at bounding box center [163, 310] width 30 height 18
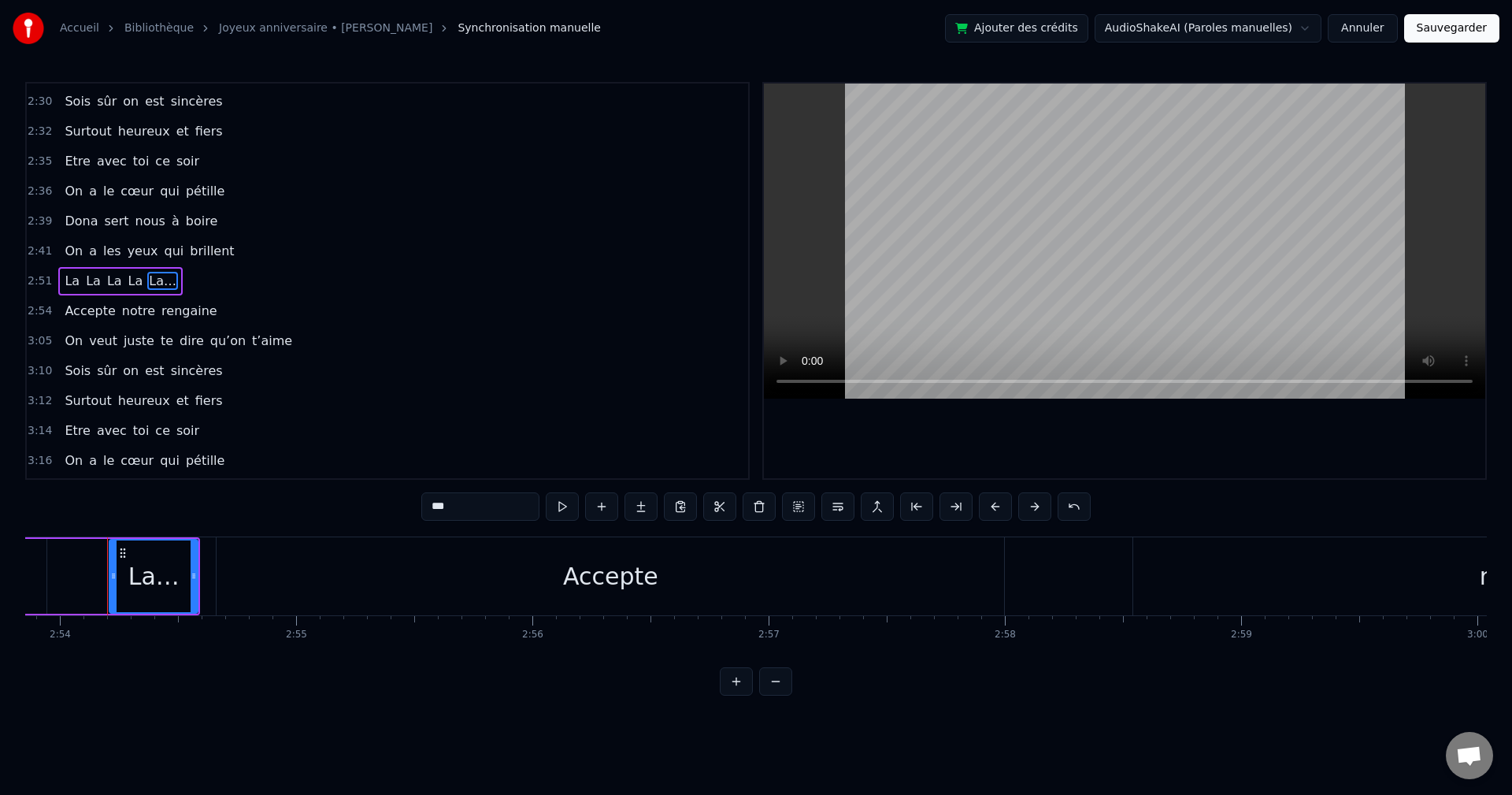
scroll to position [0, 41089]
click at [85, 272] on span "La" at bounding box center [93, 281] width 18 height 18
type input "**"
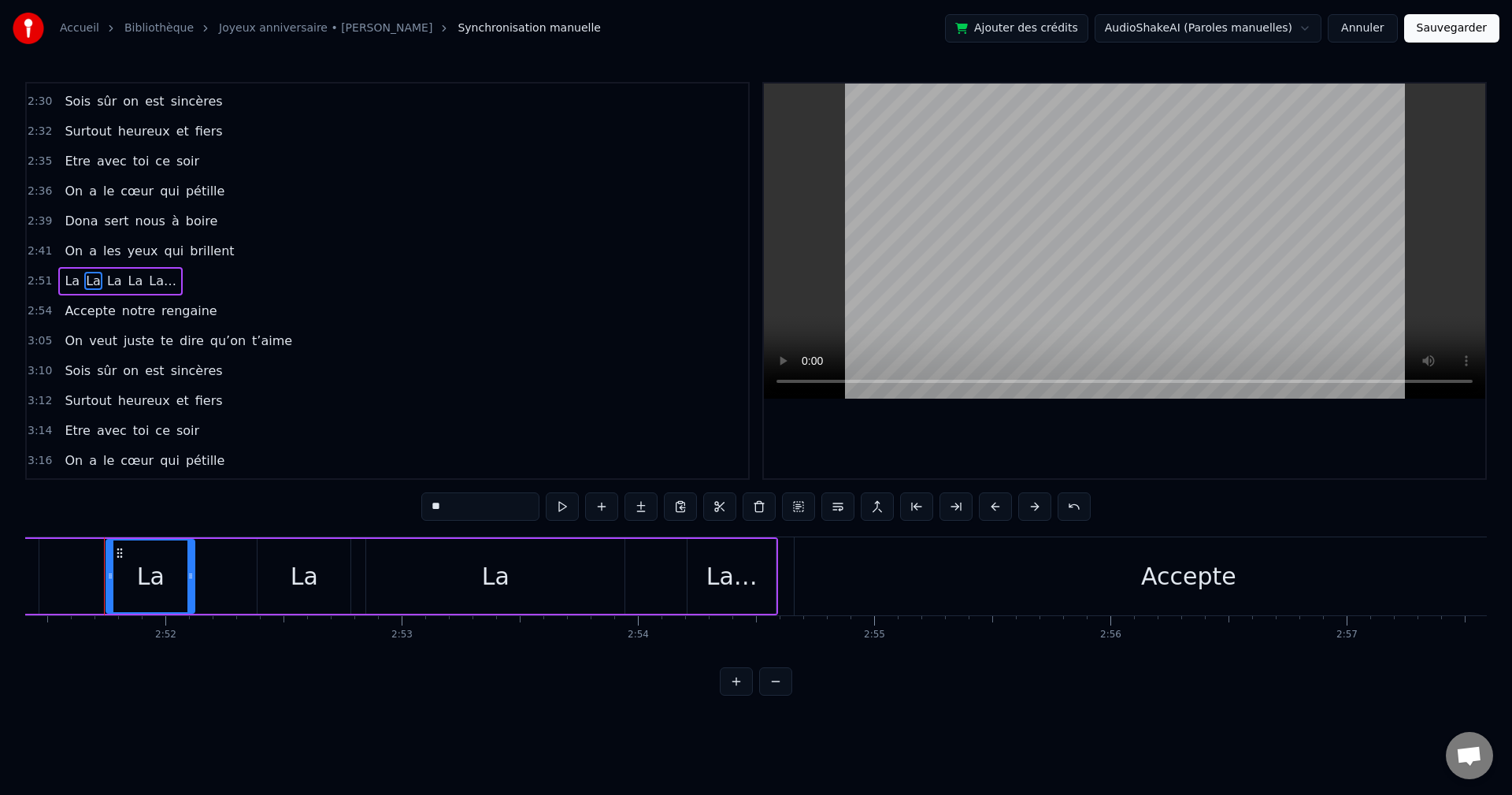
click at [75, 268] on div "La La La La La…" at bounding box center [120, 282] width 125 height 29
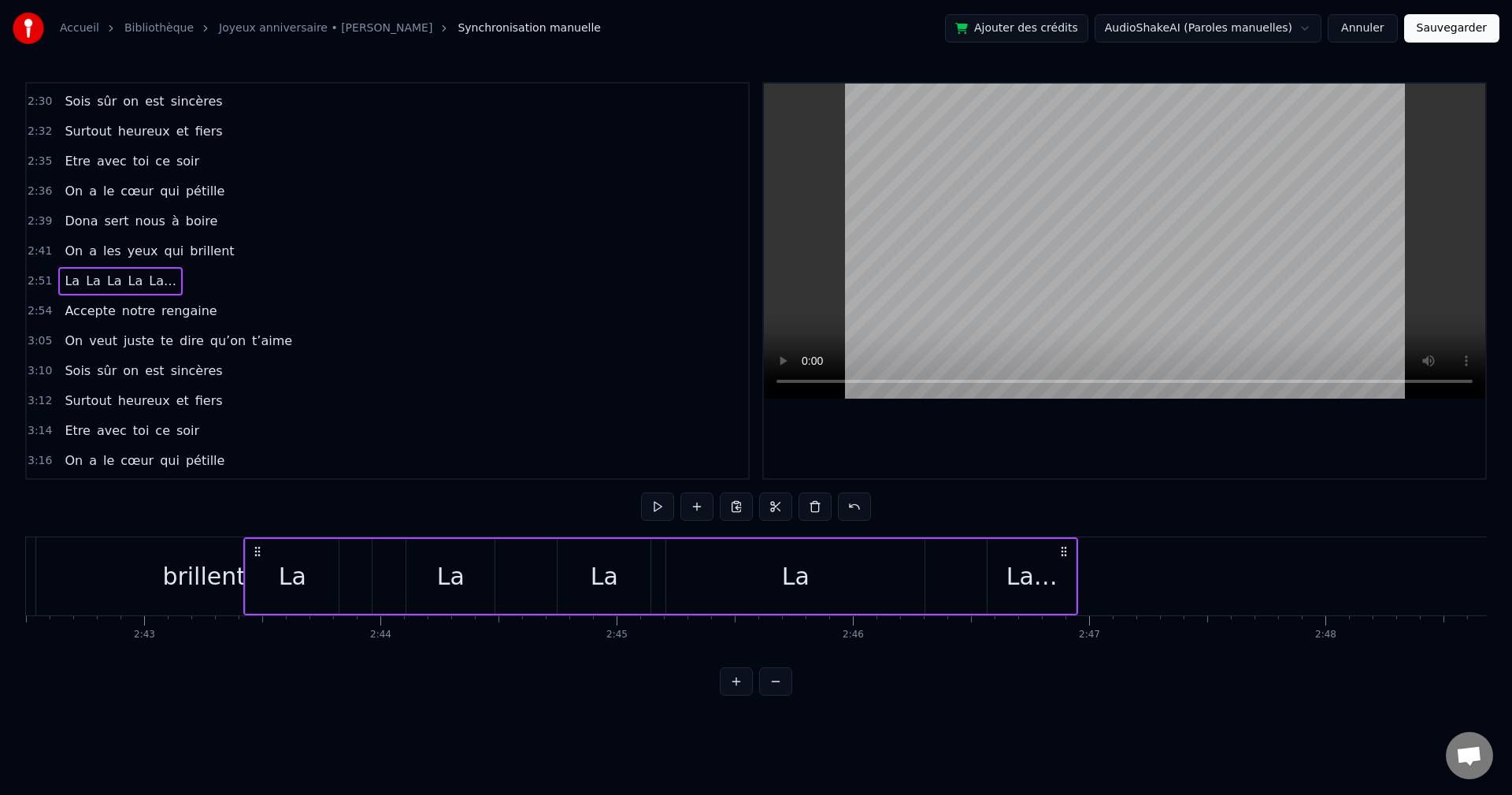
scroll to position [0, 38374]
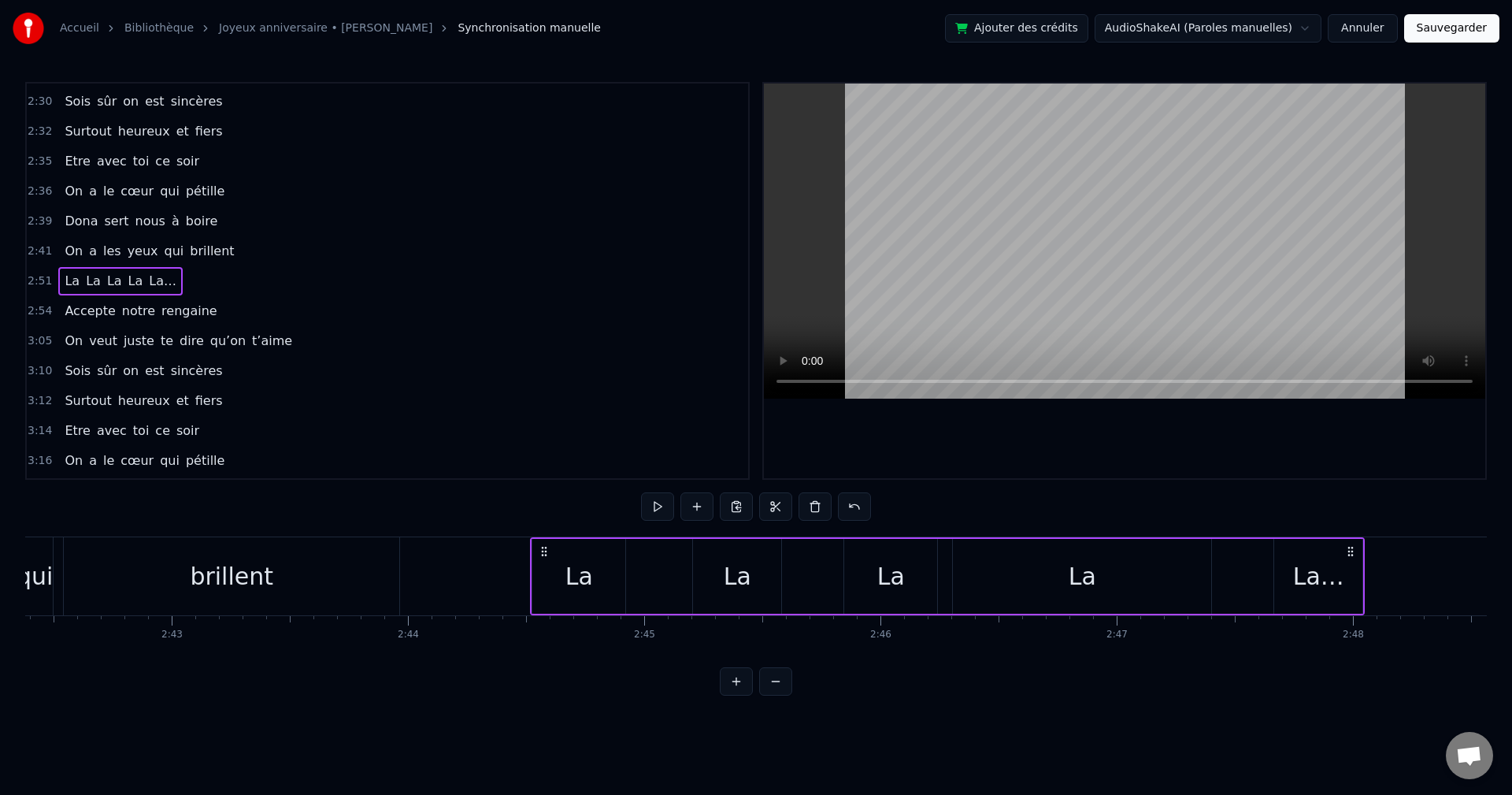
drag, startPoint x: 1314, startPoint y: 550, endPoint x: 542, endPoint y: 595, distance: 773.3
click at [542, 595] on div "La La La La La…" at bounding box center [948, 577] width 835 height 78
click at [1107, 296] on video at bounding box center [1125, 241] width 721 height 315
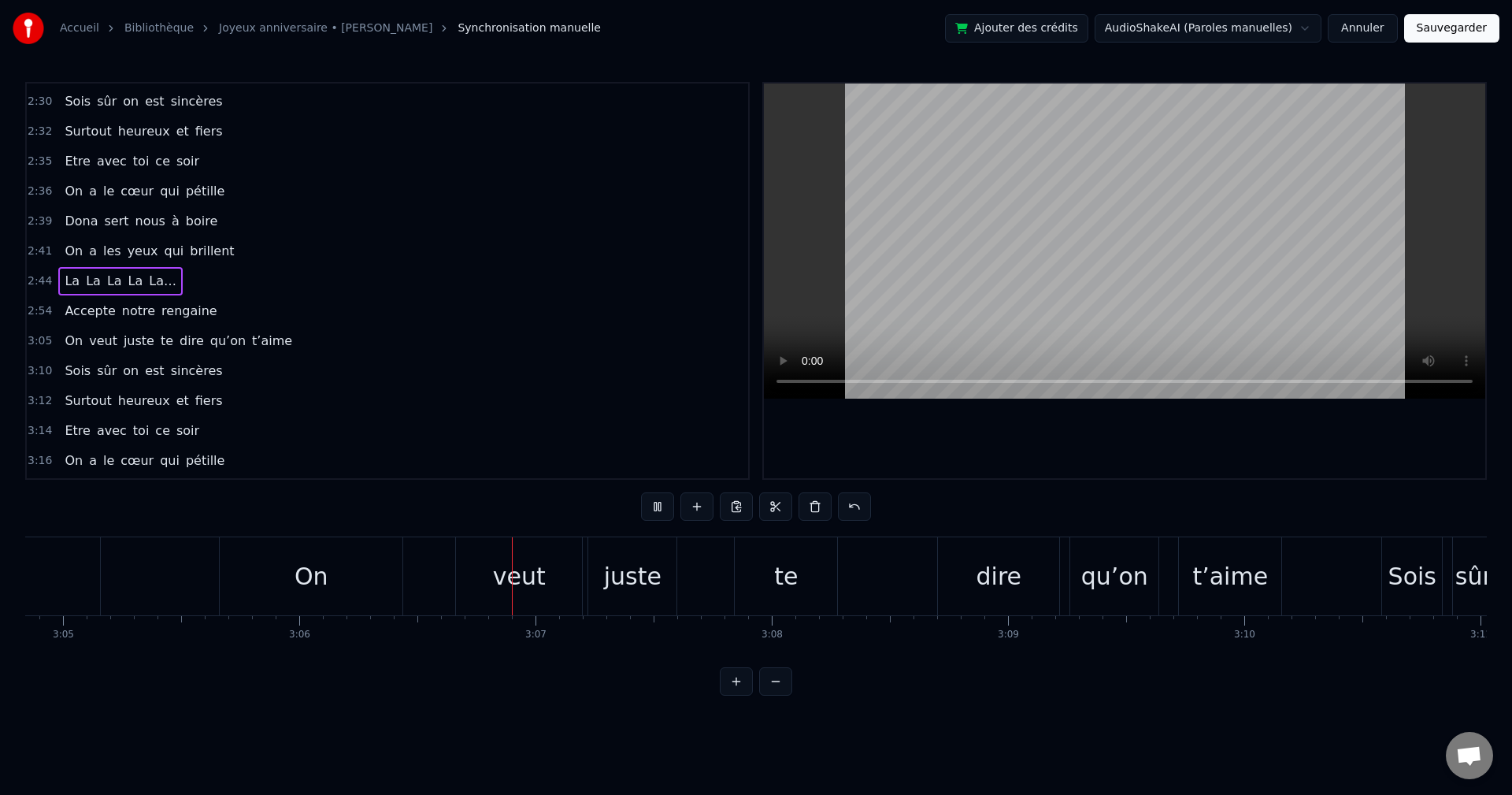
scroll to position [0, 43973]
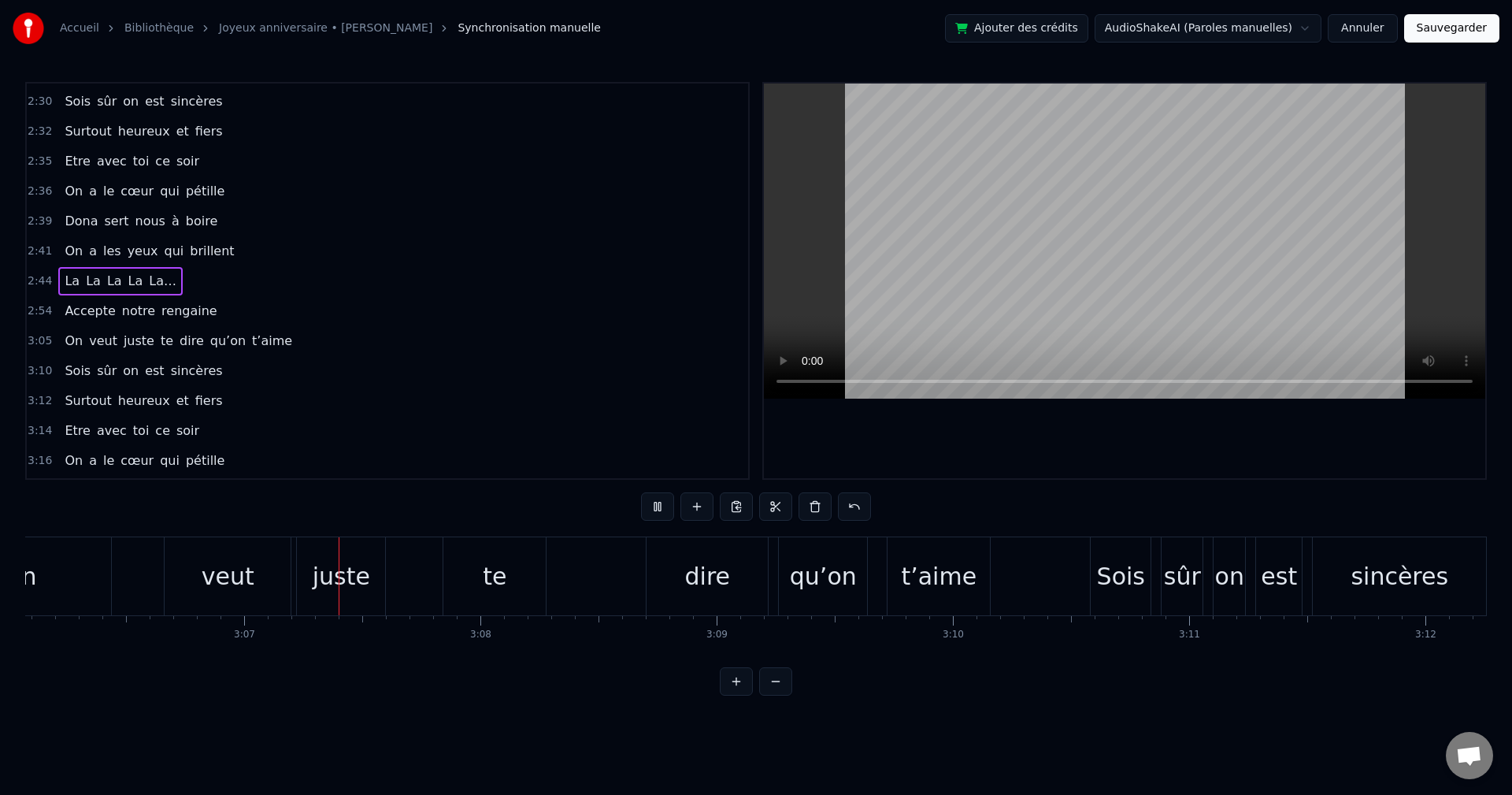
click at [975, 244] on video at bounding box center [1125, 241] width 721 height 315
click at [201, 587] on div "veut" at bounding box center [227, 577] width 126 height 78
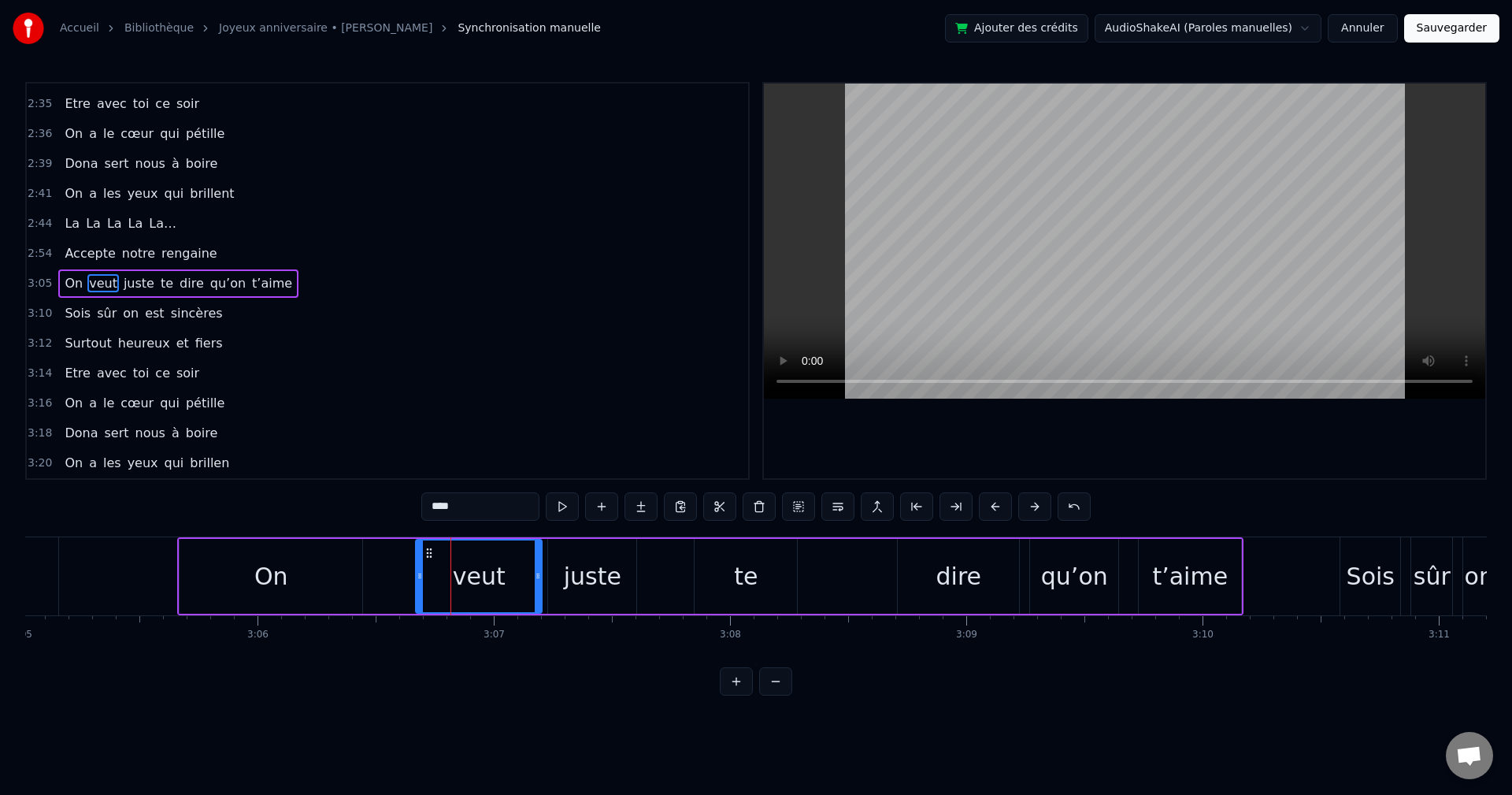
scroll to position [0, 43720]
click at [197, 585] on div "On" at bounding box center [273, 576] width 183 height 75
type input "**"
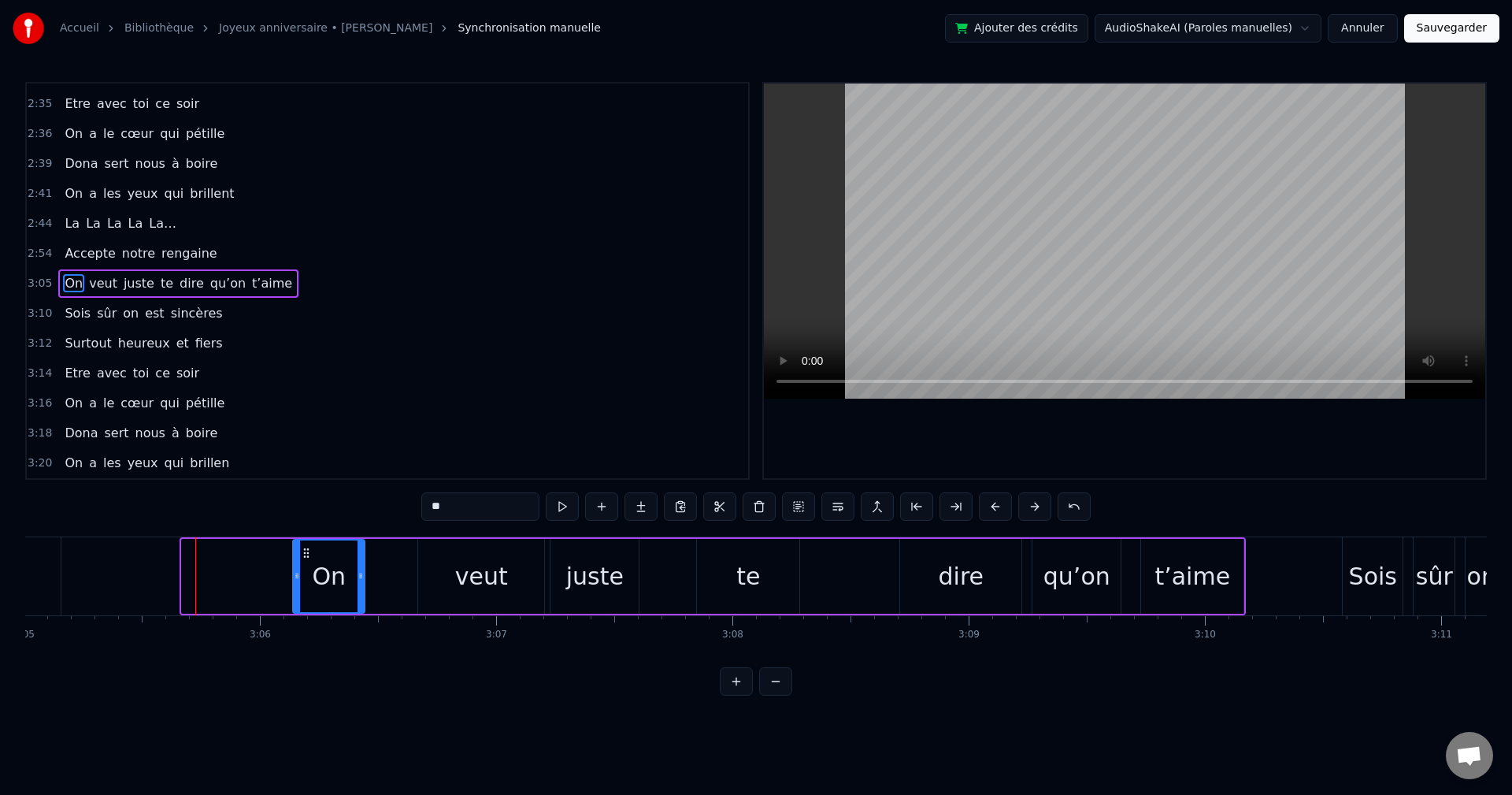
drag, startPoint x: 186, startPoint y: 573, endPoint x: 297, endPoint y: 582, distance: 111.4
click at [297, 582] on icon at bounding box center [297, 576] width 7 height 12
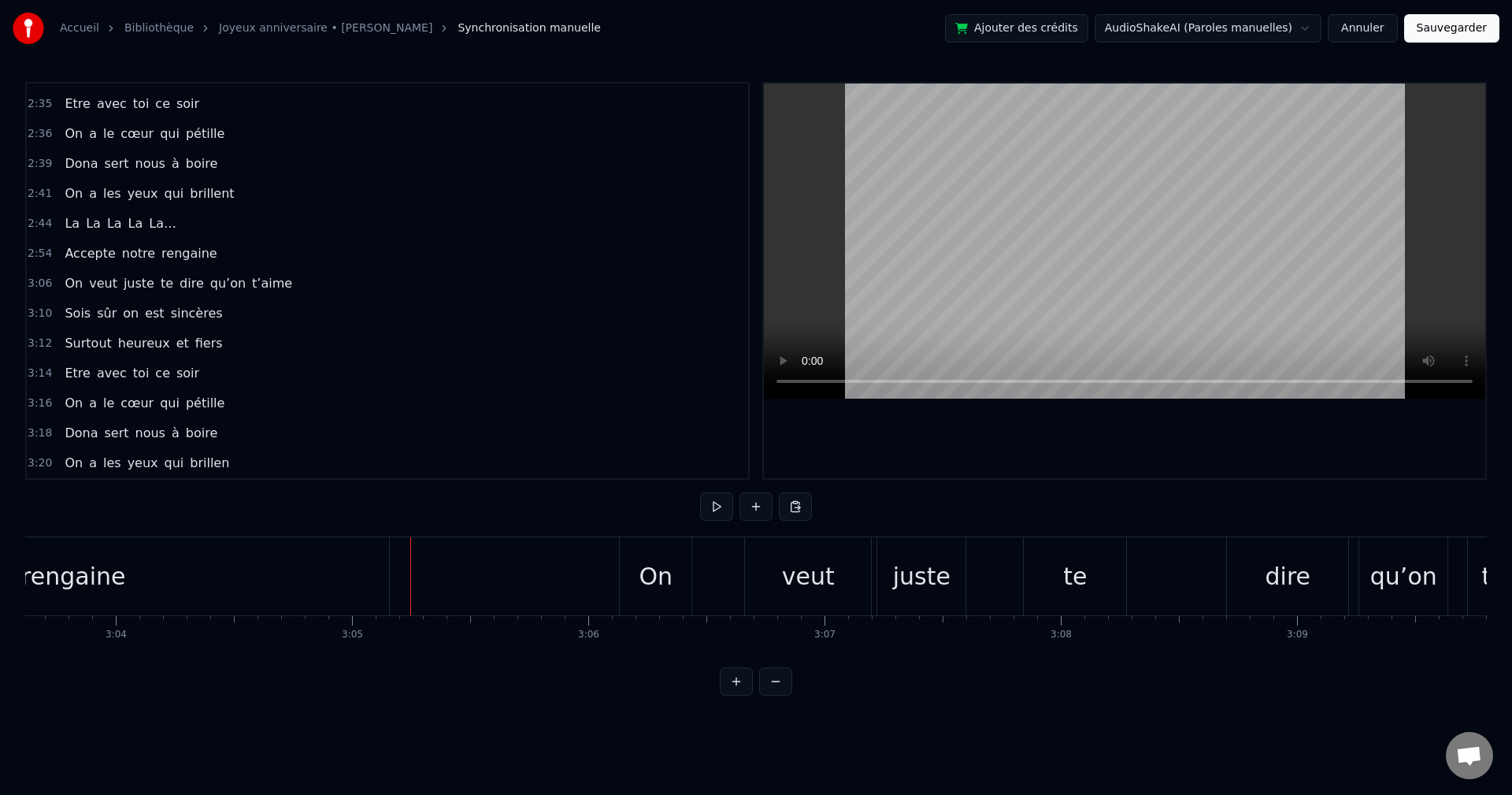
scroll to position [0, 43384]
click at [664, 566] on div "On" at bounding box center [664, 576] width 34 height 35
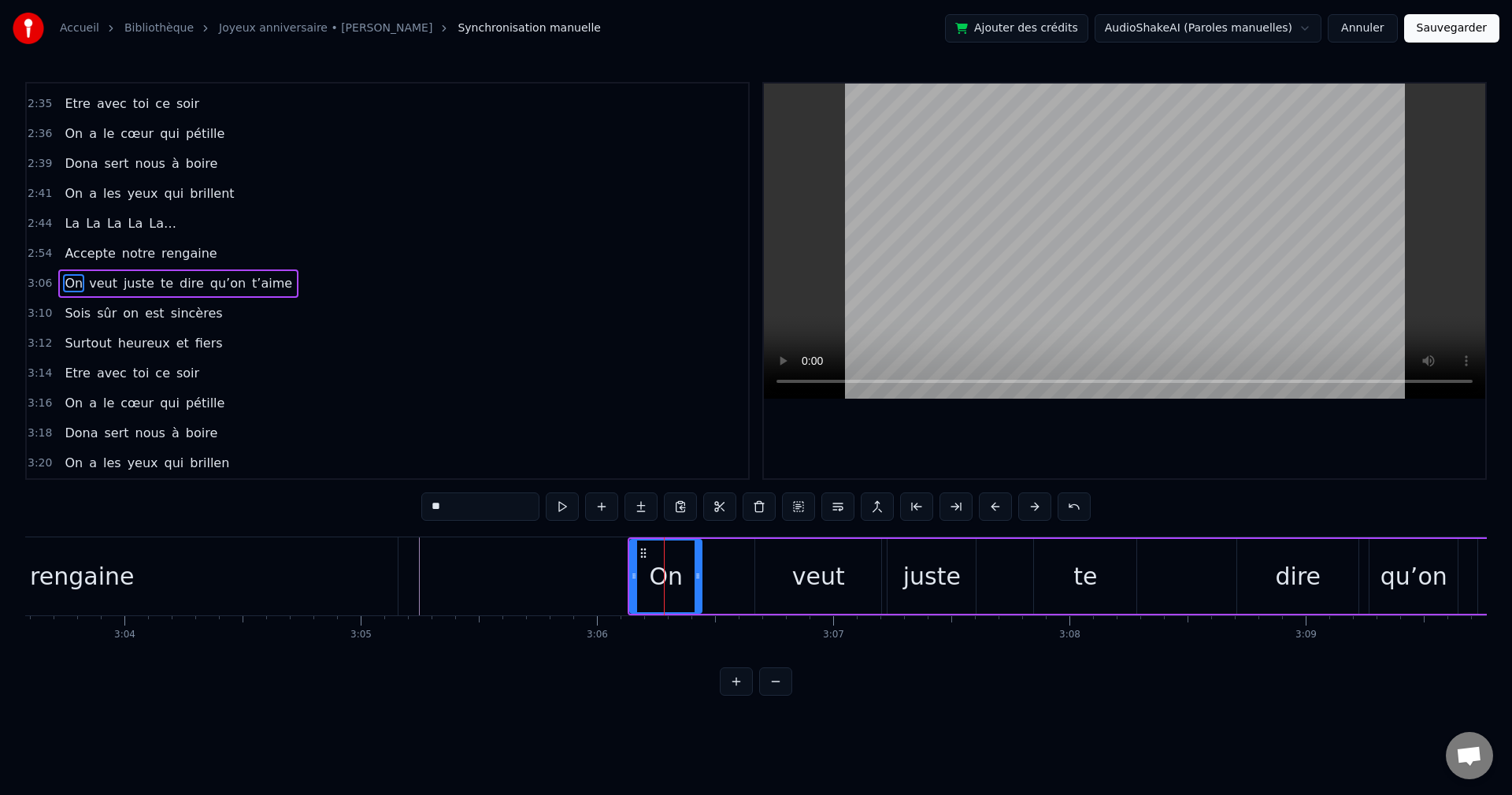
click at [198, 251] on div "Accepte notre rengaine" at bounding box center [140, 254] width 165 height 29
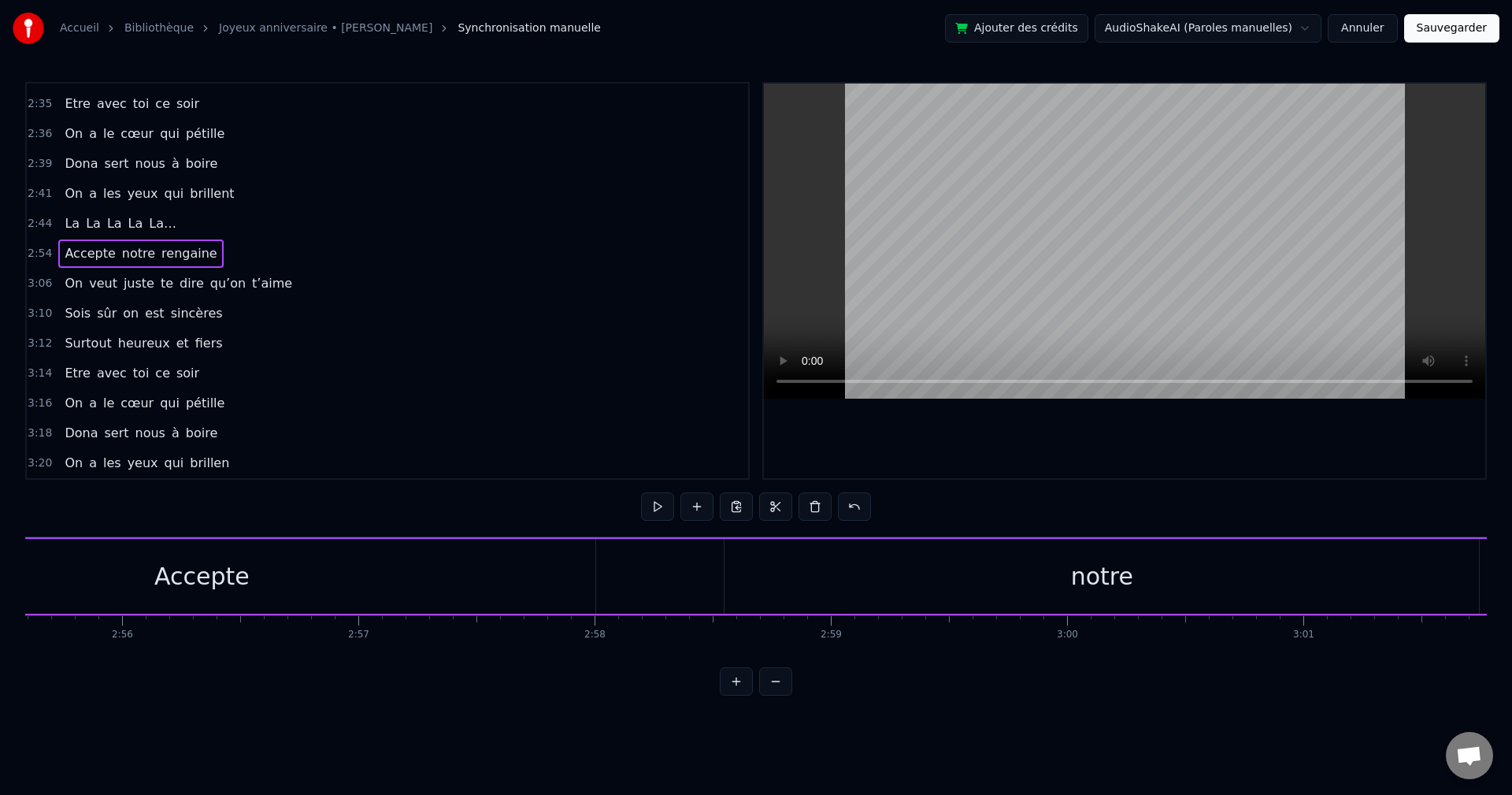
scroll to position [0, 41197]
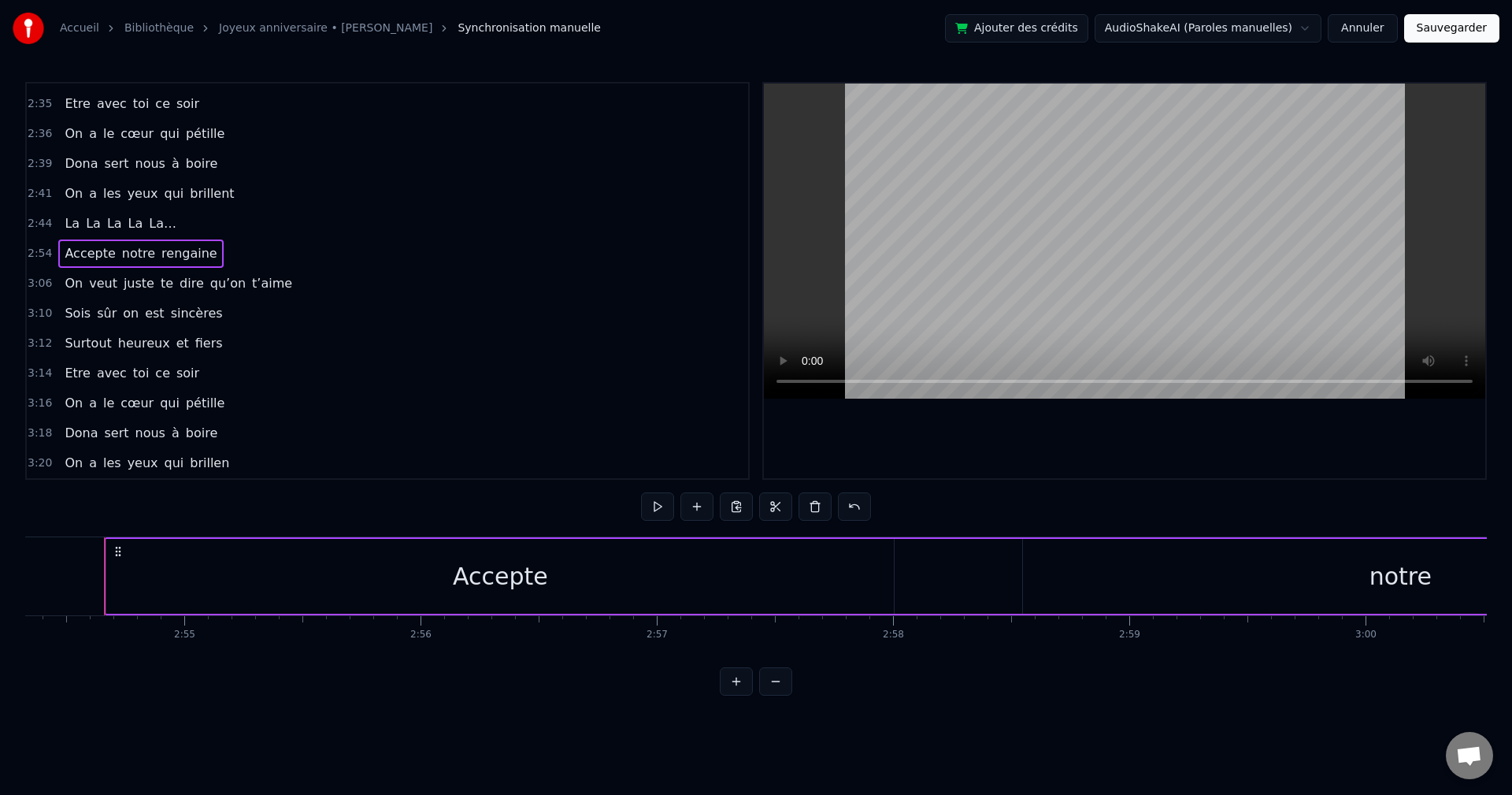
click at [183, 579] on div "Accepte" at bounding box center [501, 576] width 788 height 75
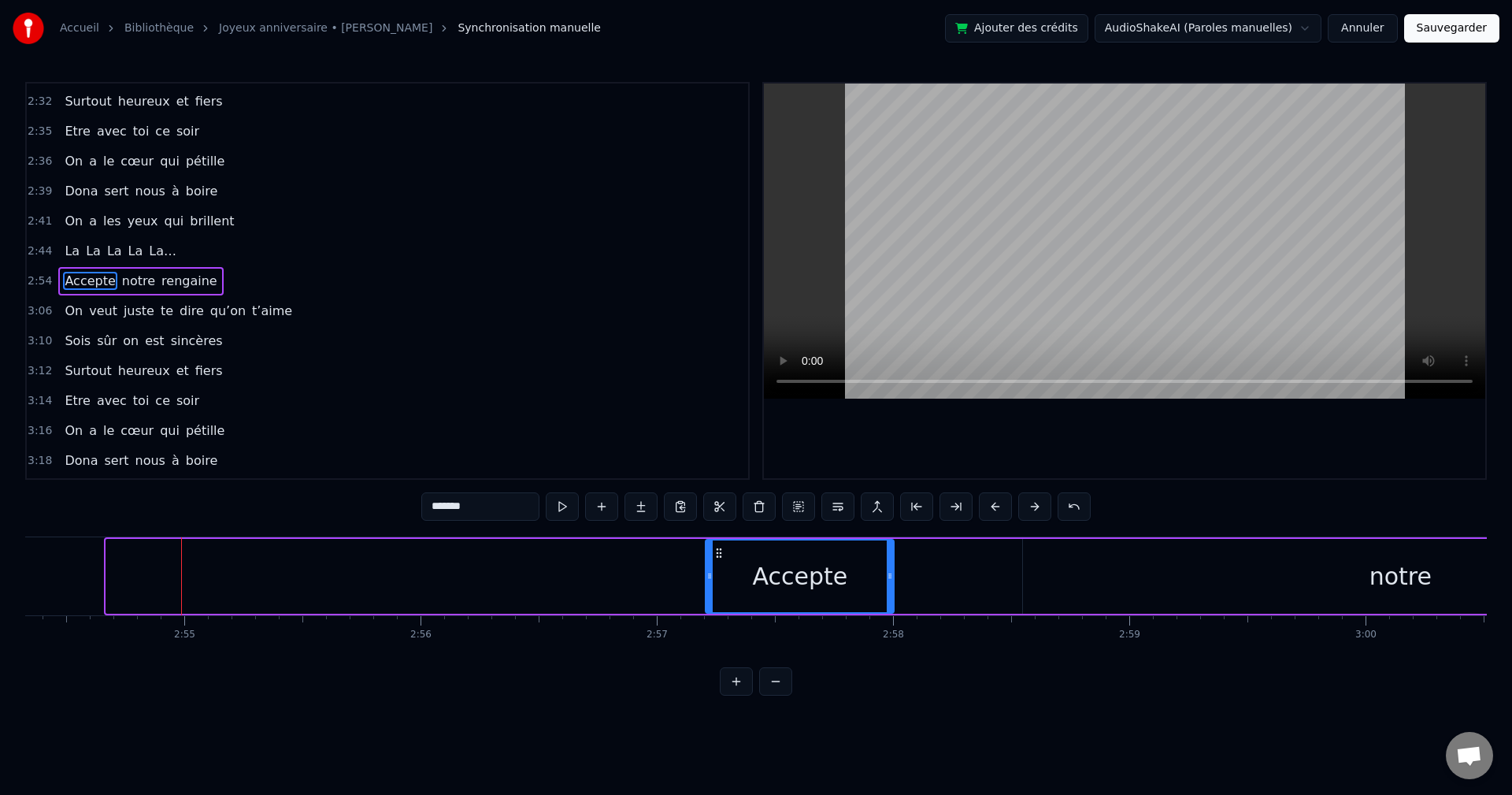
drag, startPoint x: 108, startPoint y: 579, endPoint x: 706, endPoint y: 579, distance: 598.0
click at [707, 579] on icon at bounding box center [710, 576] width 7 height 12
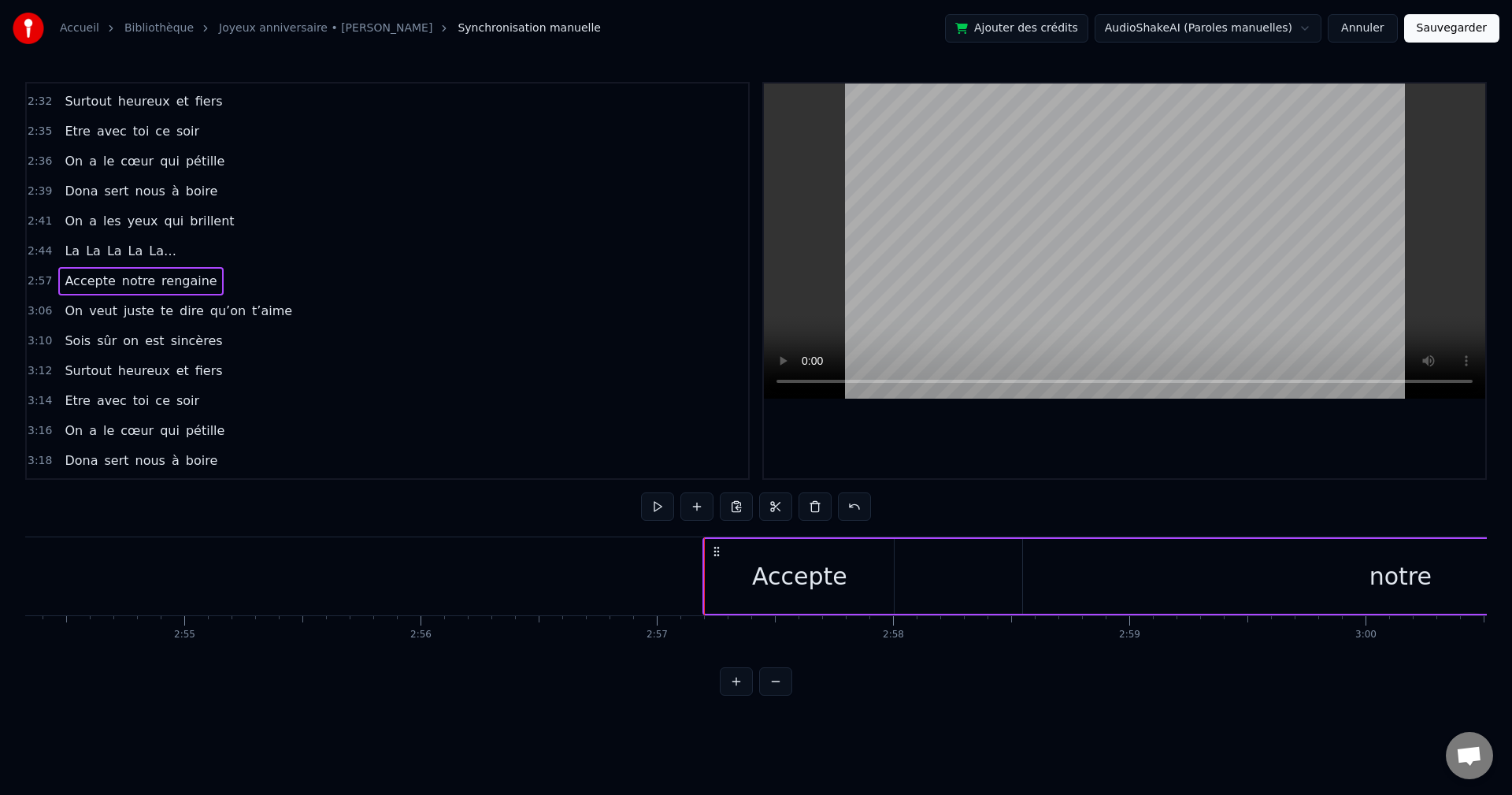
click at [1065, 593] on div "notre" at bounding box center [1400, 576] width 755 height 75
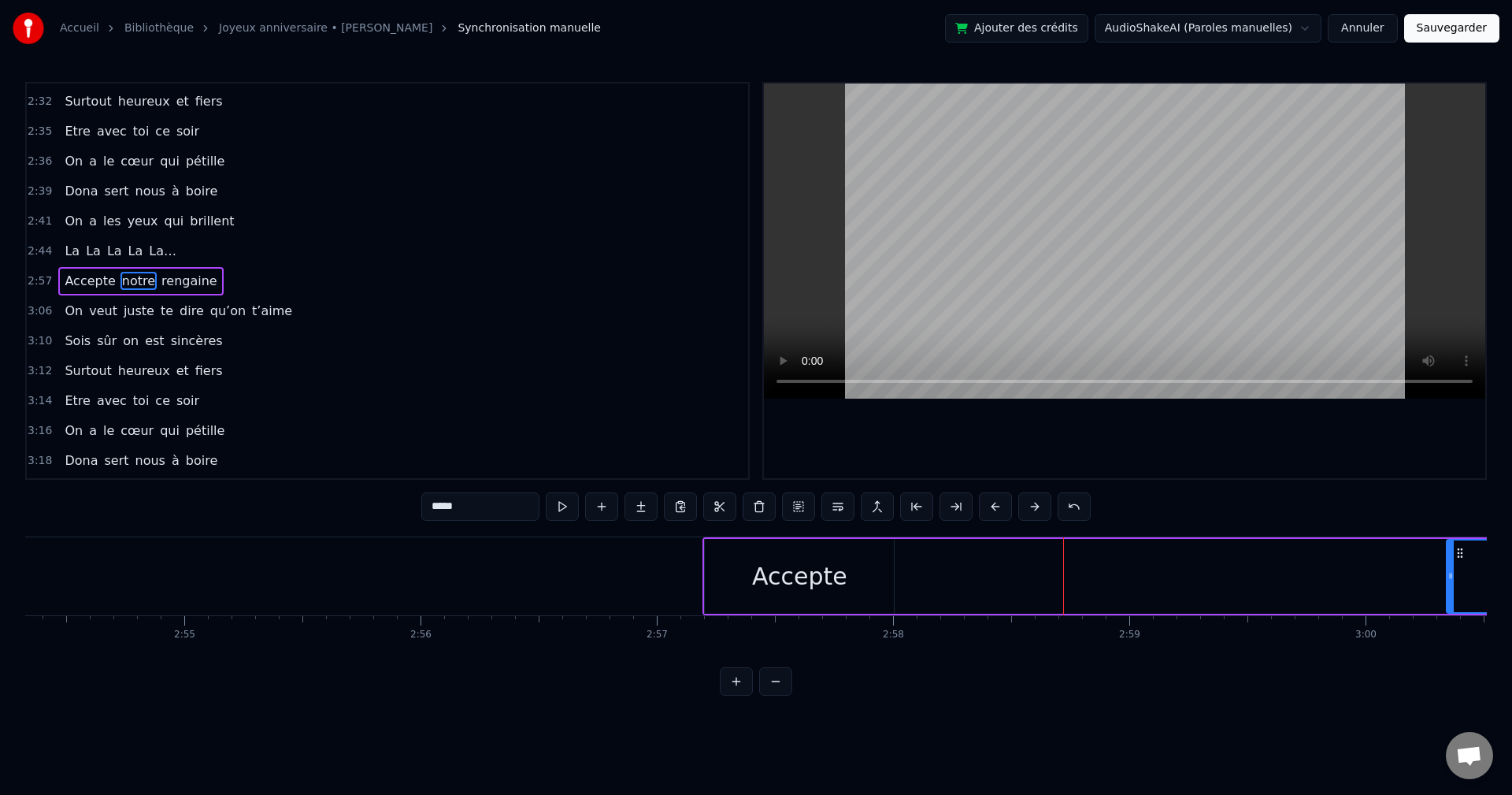
drag, startPoint x: 1028, startPoint y: 579, endPoint x: 1445, endPoint y: 590, distance: 417.1
click at [1454, 588] on div at bounding box center [1451, 576] width 7 height 71
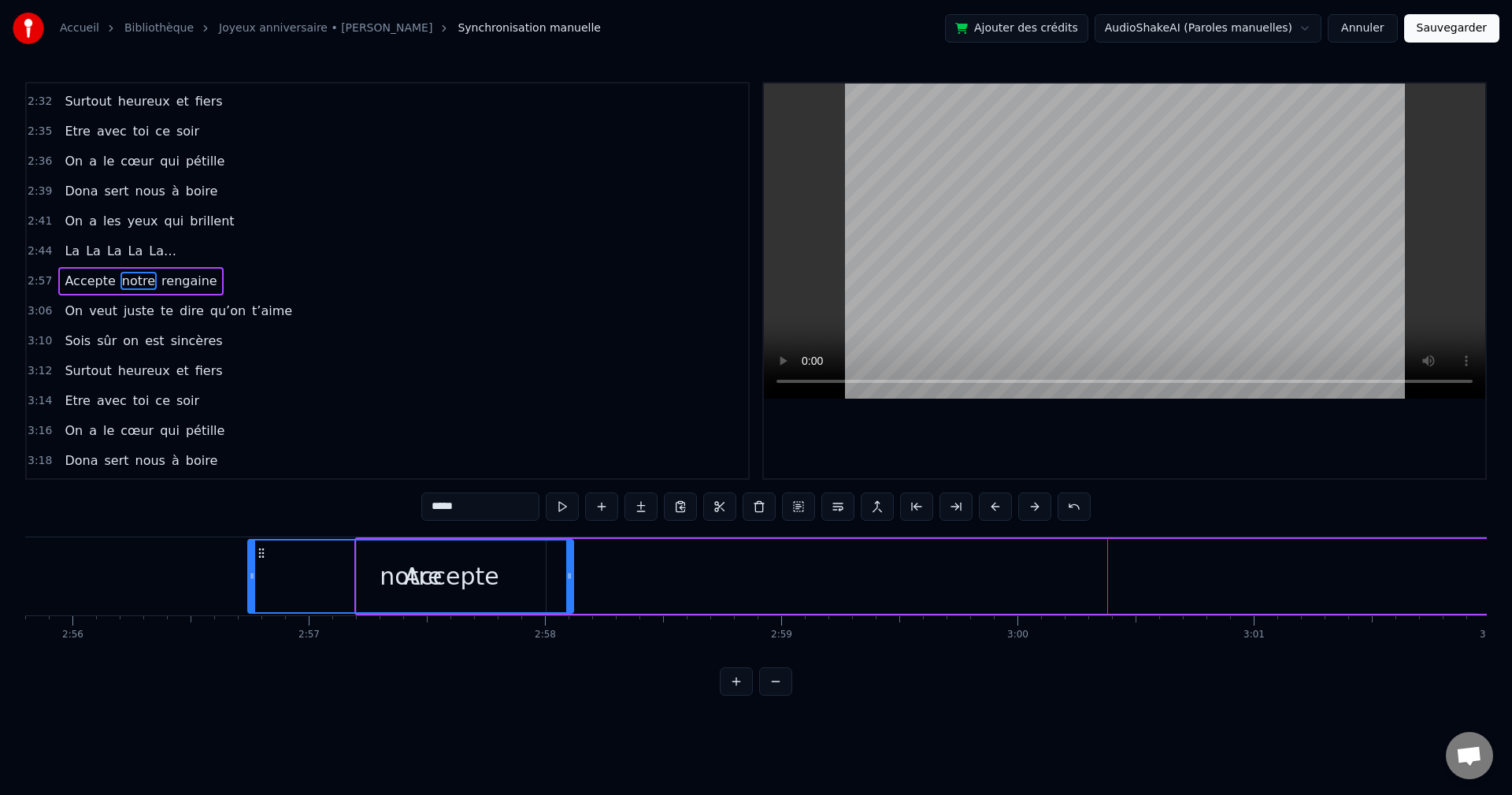
scroll to position [0, 41490]
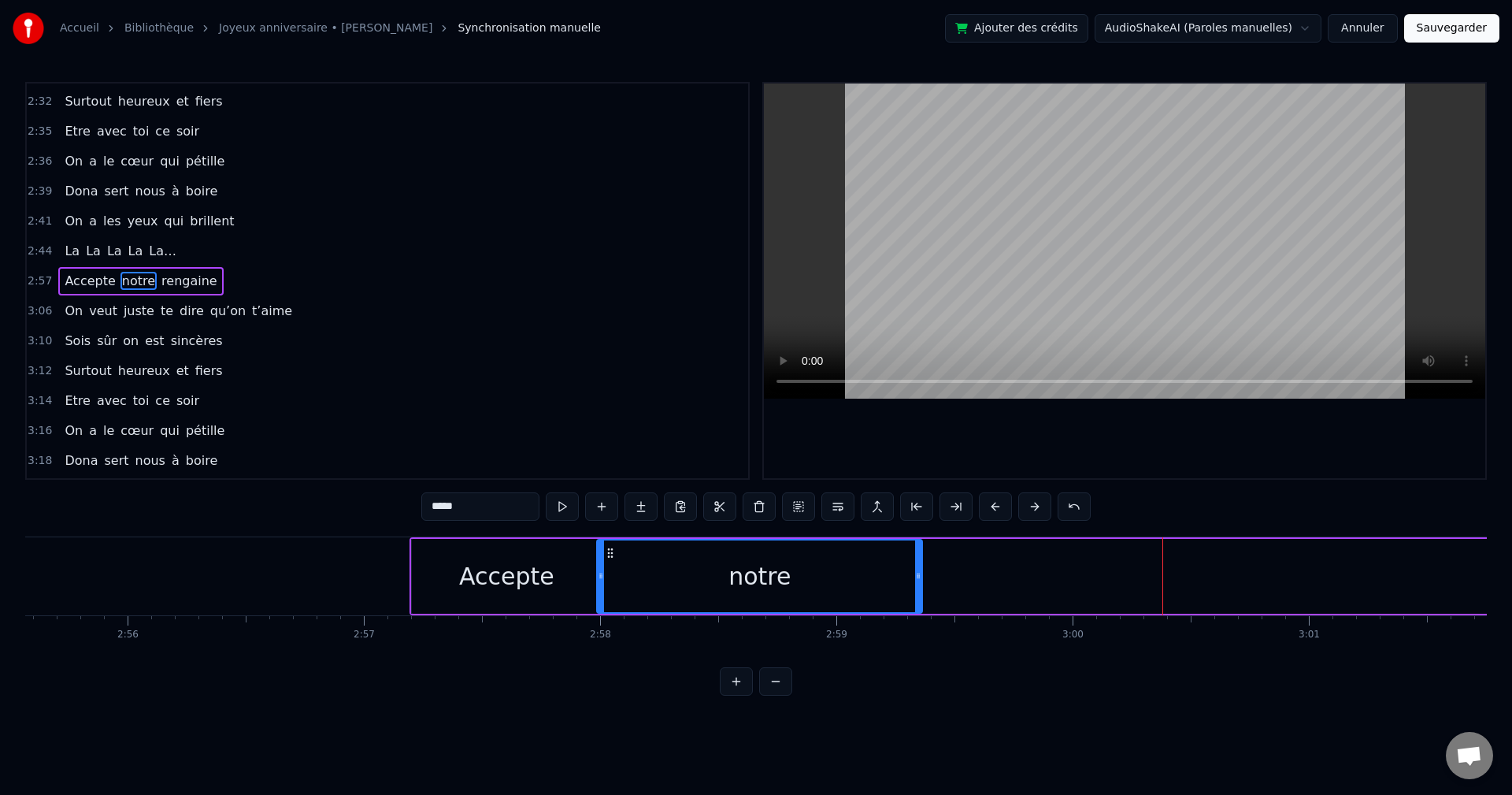
drag, startPoint x: 112, startPoint y: 547, endPoint x: 609, endPoint y: 579, distance: 498.0
click at [609, 579] on div "notre" at bounding box center [759, 576] width 324 height 71
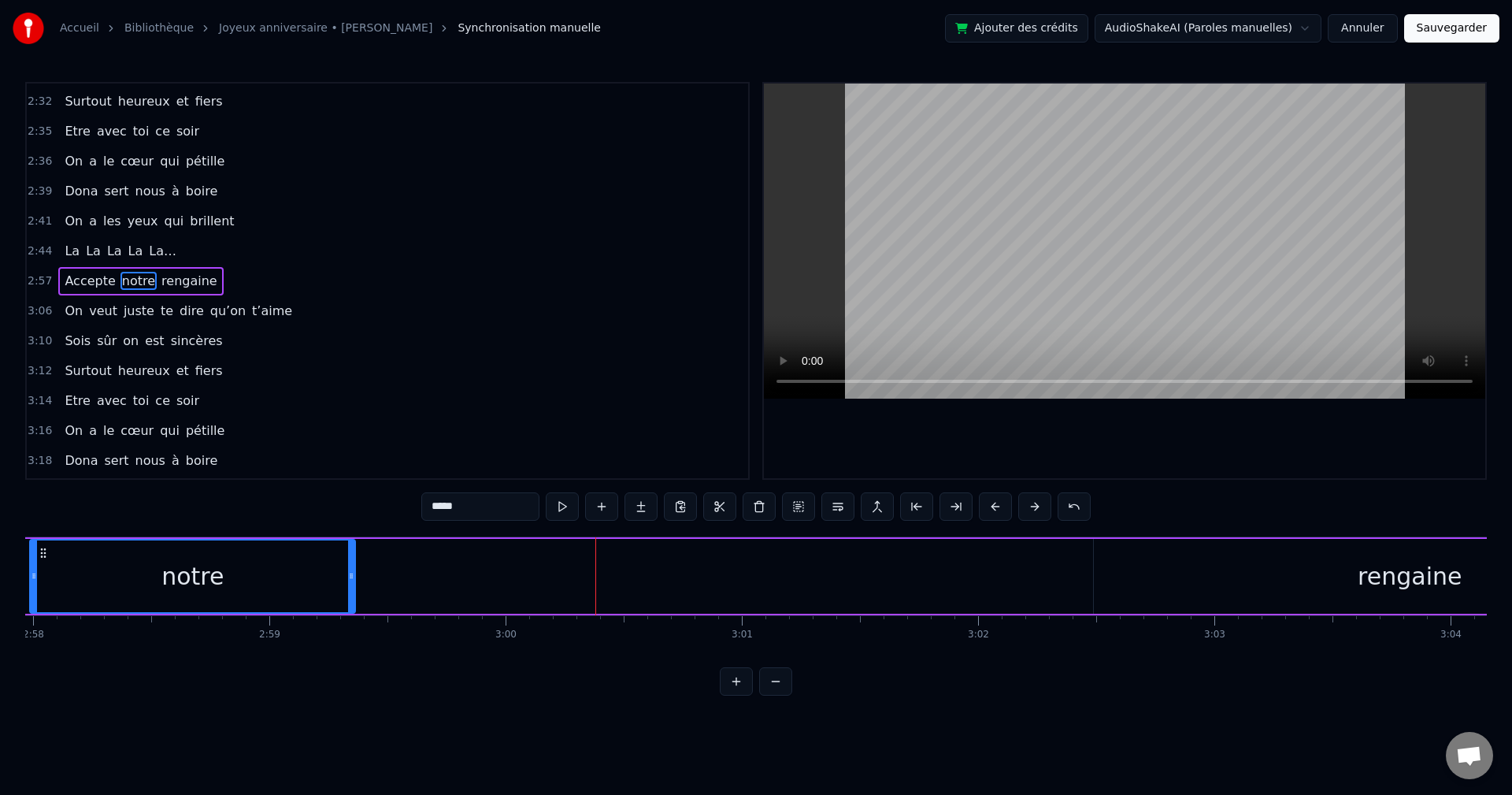
click at [1412, 600] on div "rengaine" at bounding box center [1410, 576] width 632 height 75
type input "********"
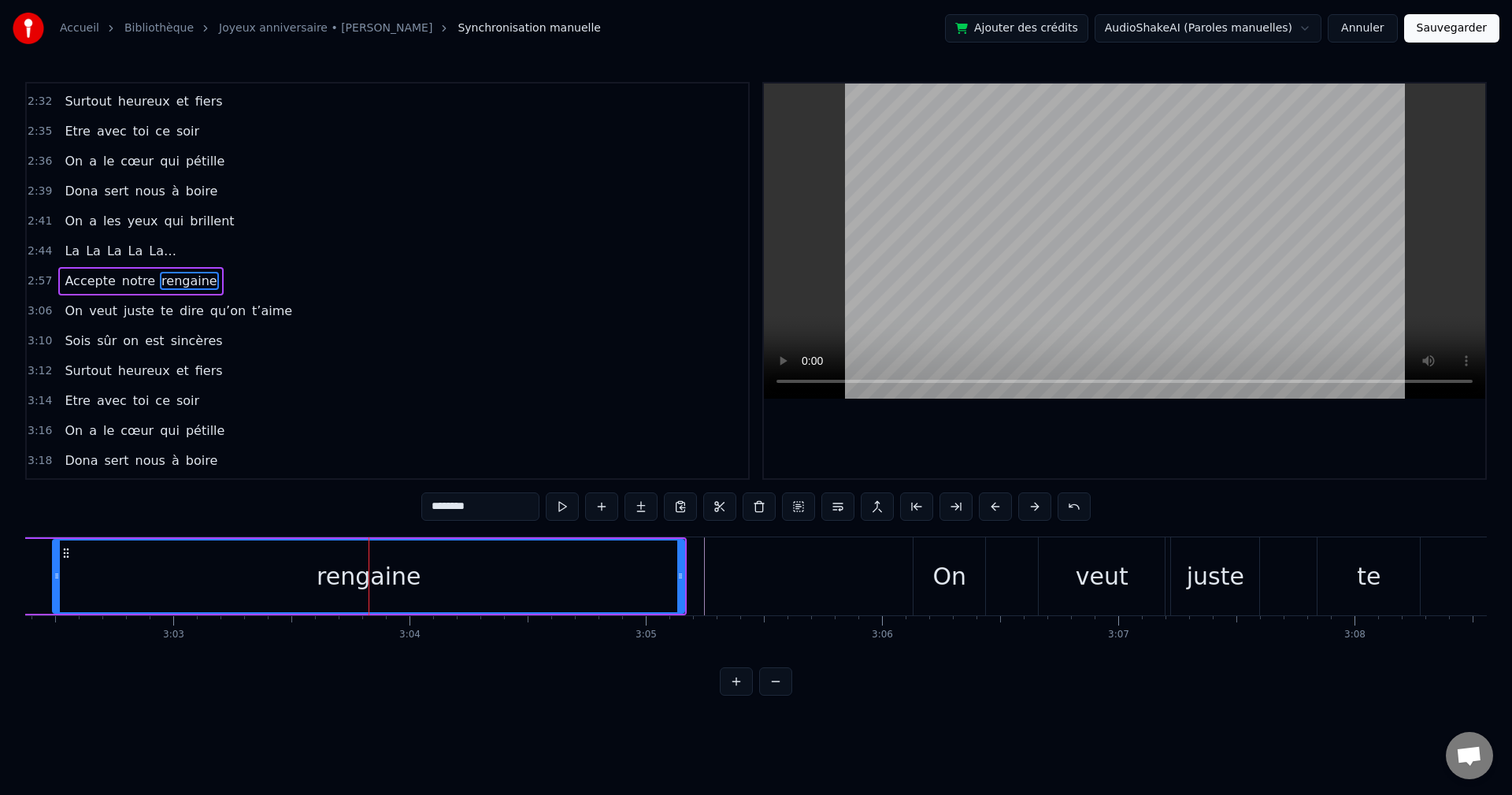
scroll to position [0, 43364]
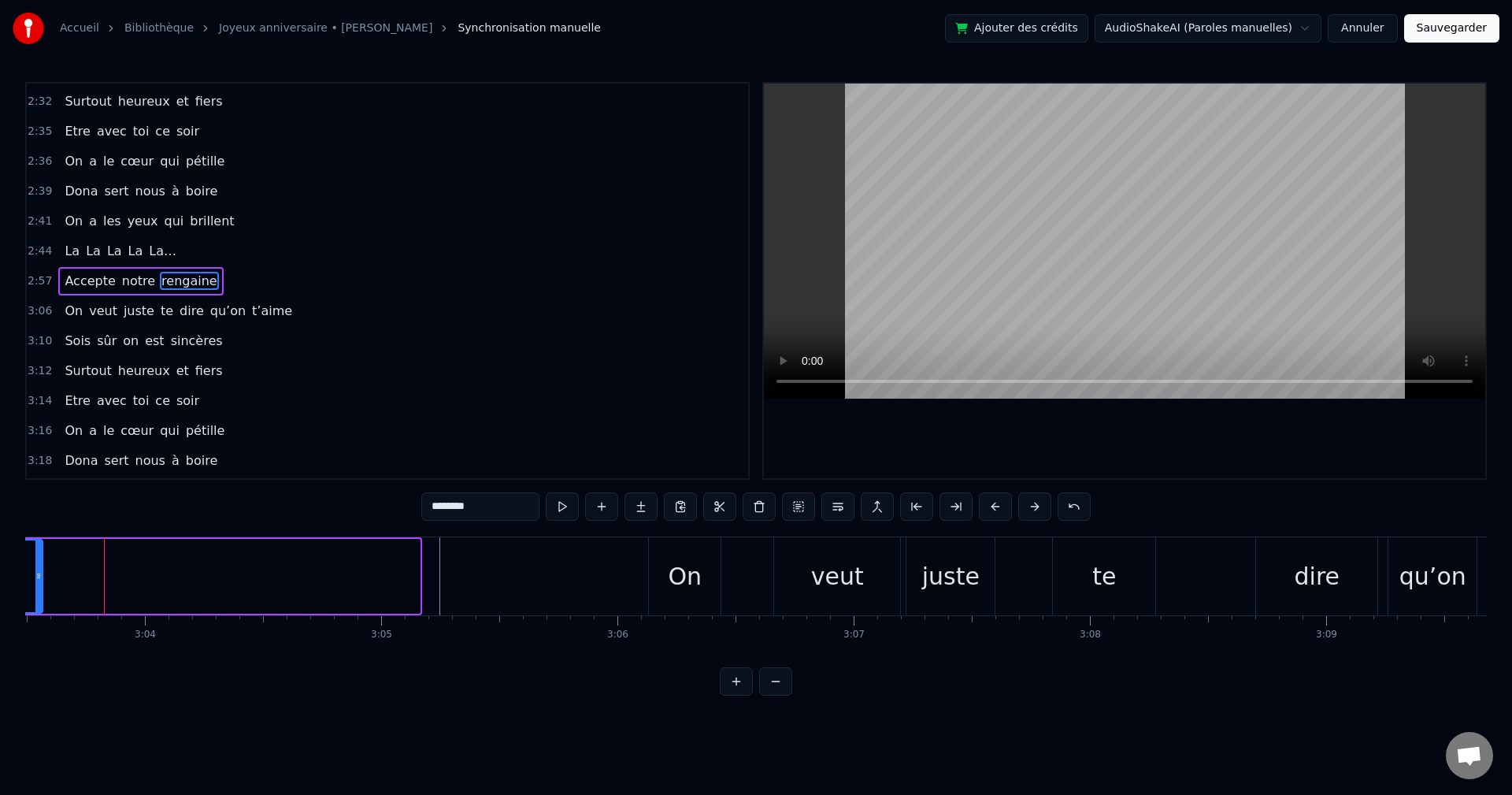
drag, startPoint x: 417, startPoint y: 587, endPoint x: 39, endPoint y: 610, distance: 378.7
click at [39, 610] on div at bounding box center [38, 576] width 7 height 71
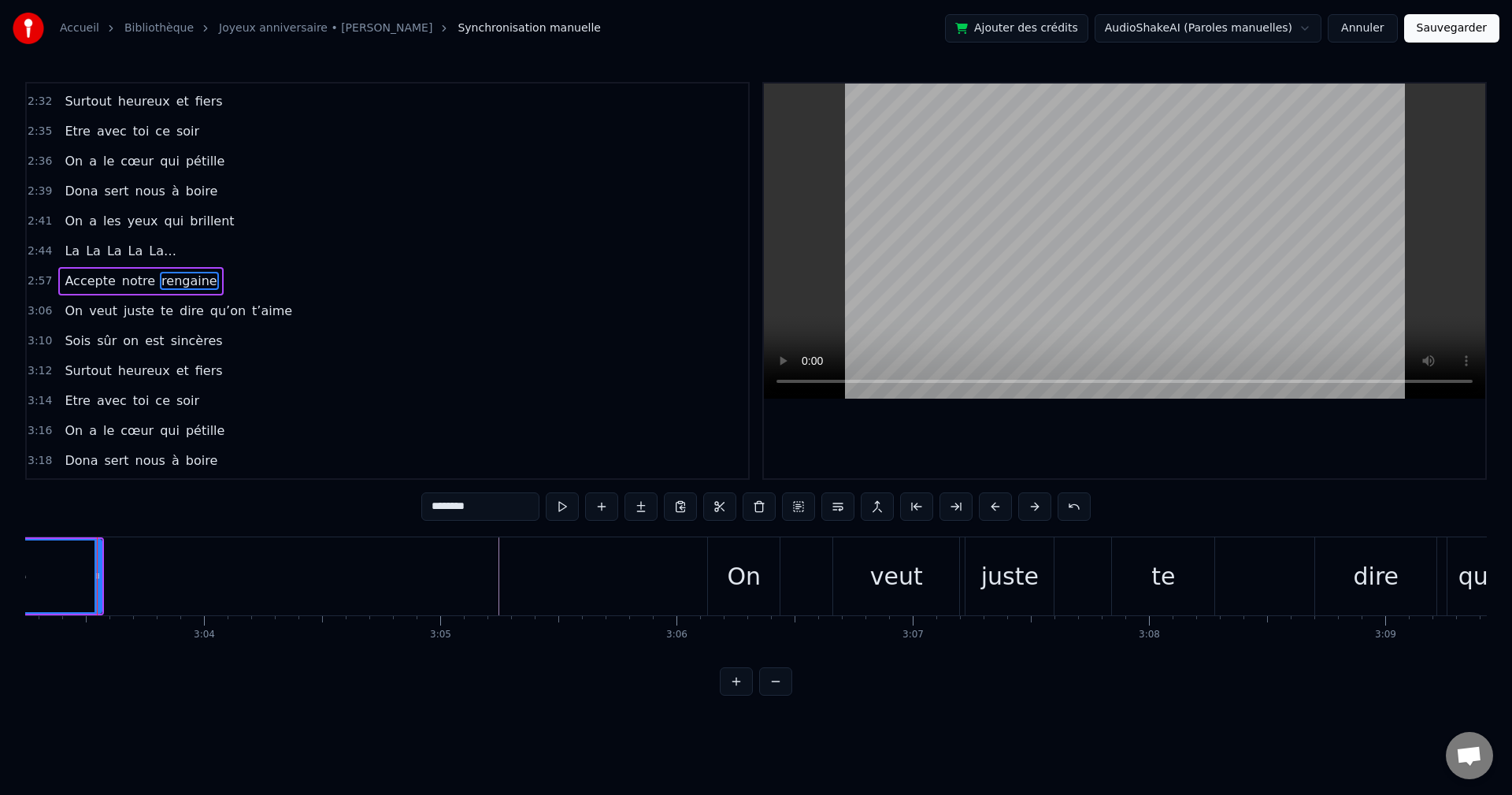
scroll to position [0, 43297]
click at [29, 655] on div "Comment marquer ce jour particulier On est ici présents Pour fêter tes 30 ans C…" at bounding box center [756, 596] width 1462 height 118
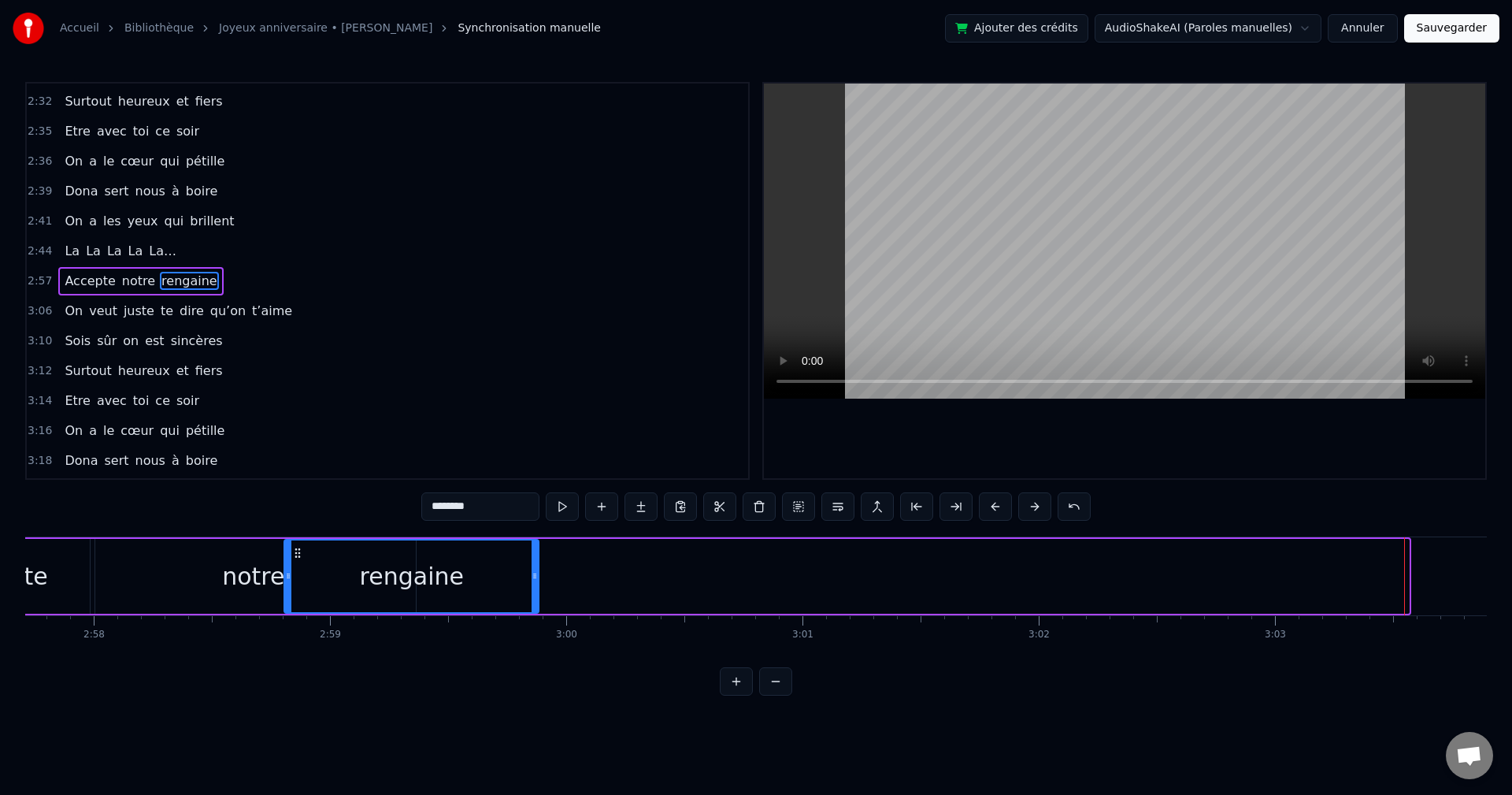
scroll to position [0, 41987]
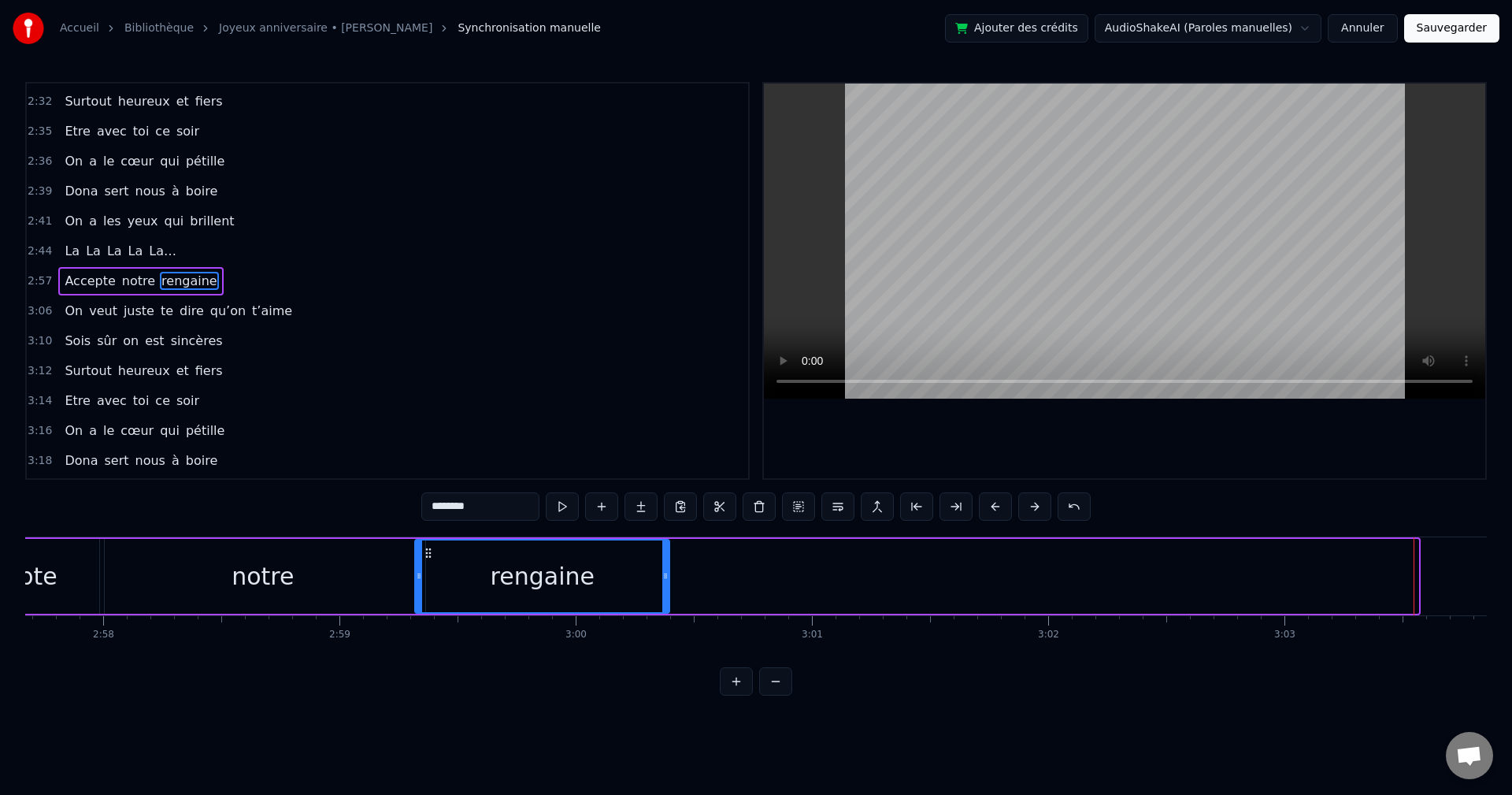
drag, startPoint x: 1123, startPoint y: 553, endPoint x: 425, endPoint y: 576, distance: 698.4
click at [426, 576] on div "rengaine" at bounding box center [542, 576] width 253 height 71
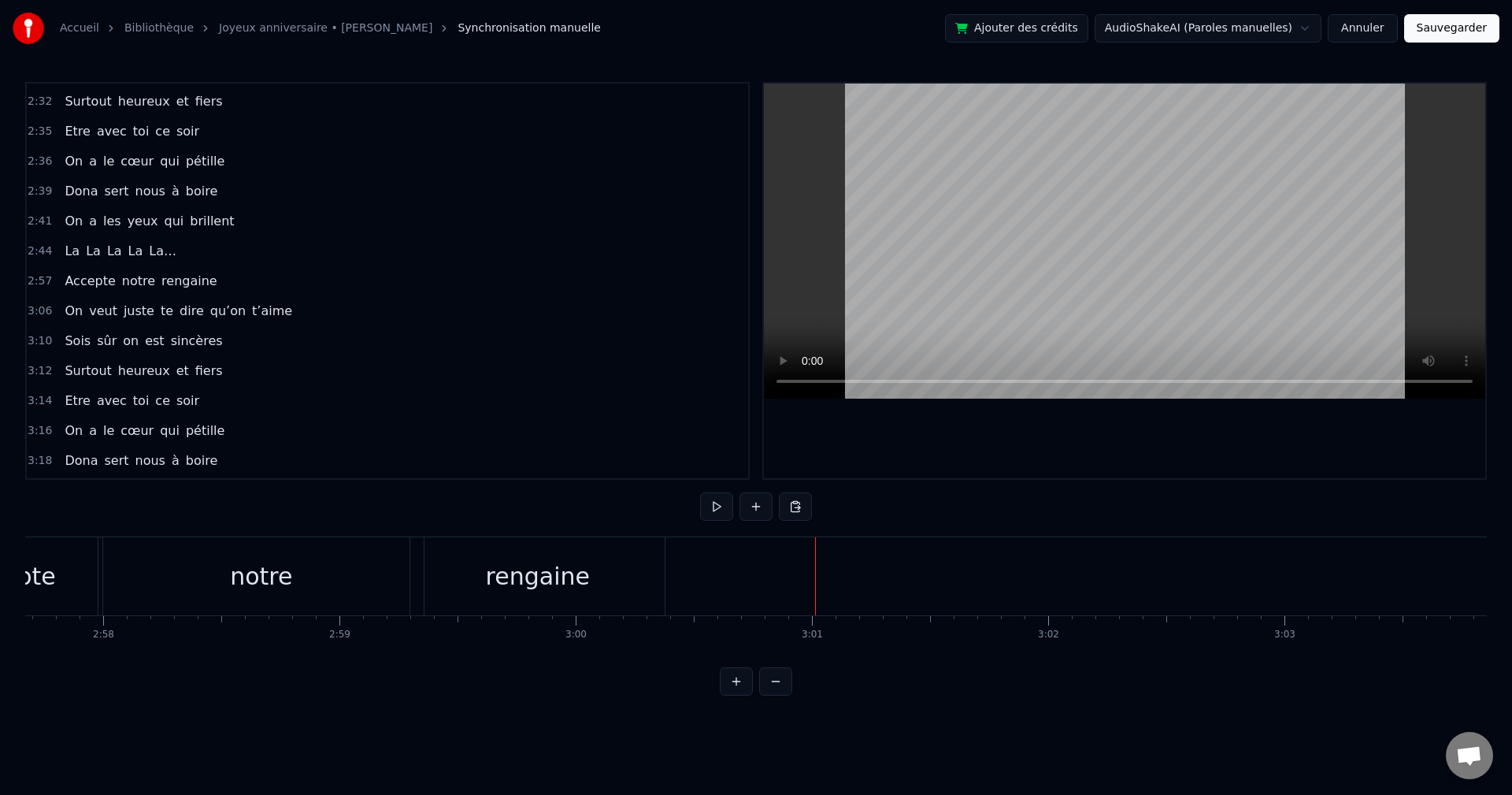
click at [638, 552] on div "rengaine" at bounding box center [537, 577] width 254 height 78
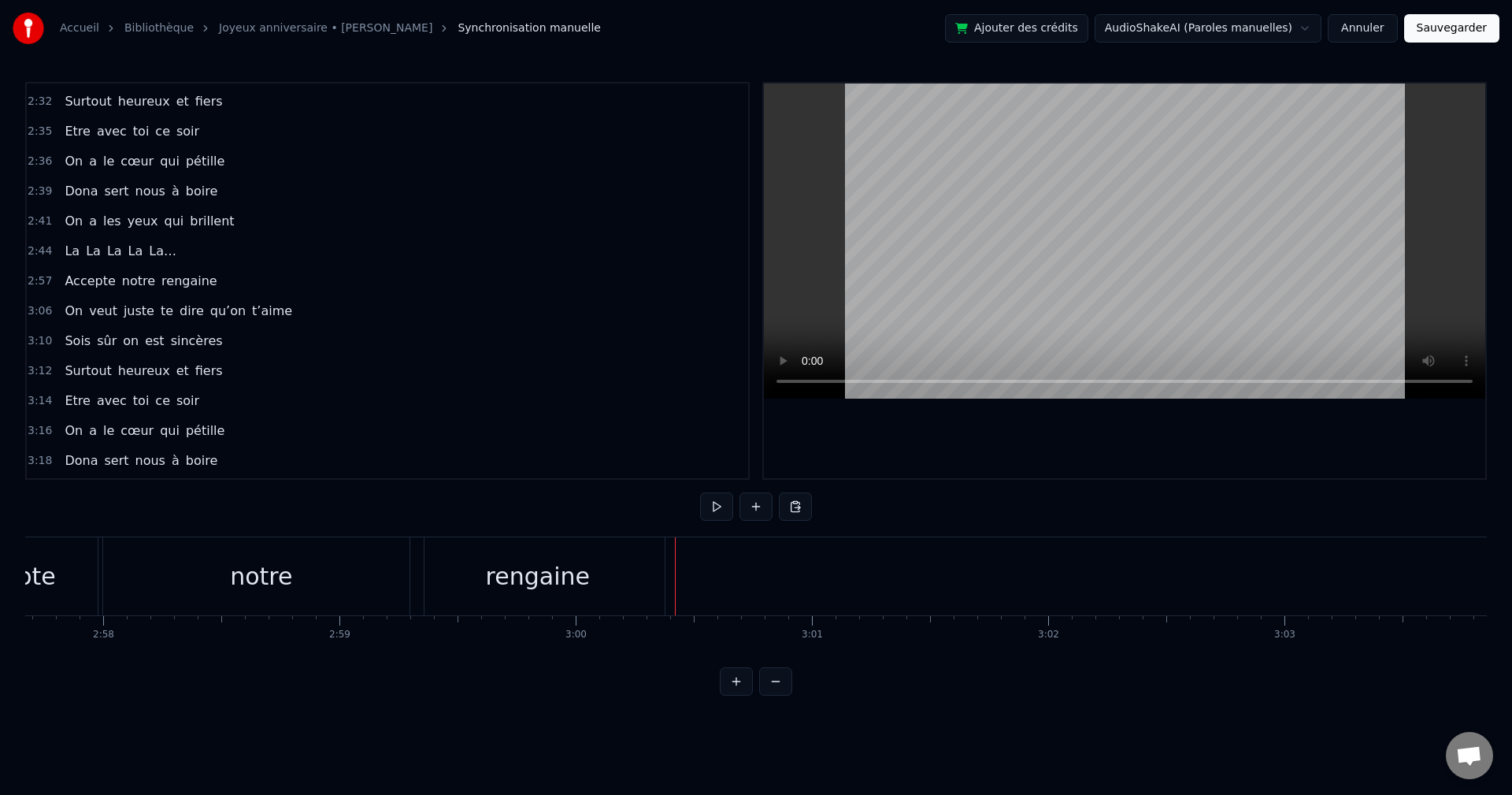
click at [193, 277] on span "rengaine" at bounding box center [189, 281] width 59 height 18
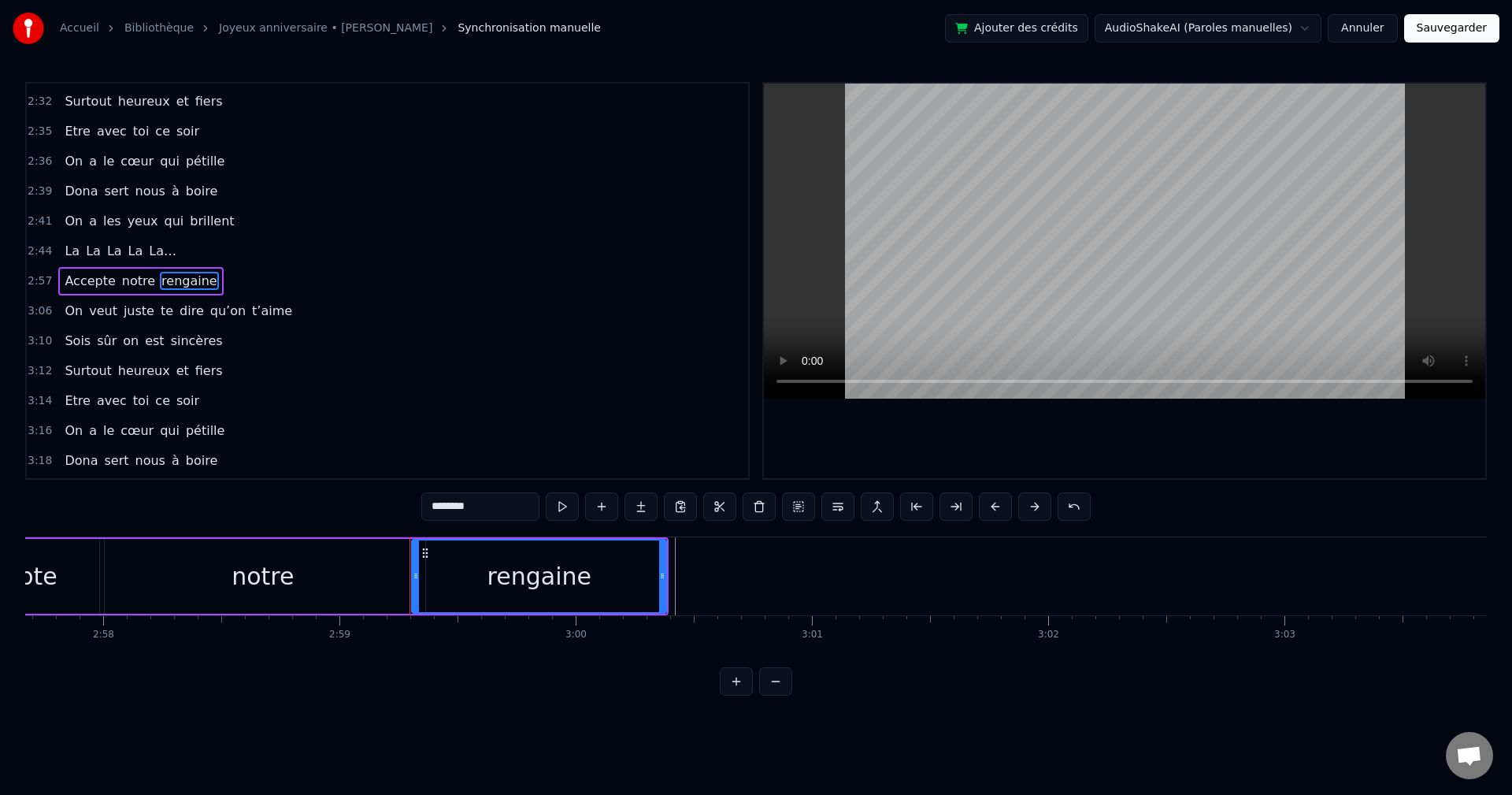
click at [200, 269] on div "Accepte notre rengaine" at bounding box center [140, 282] width 165 height 29
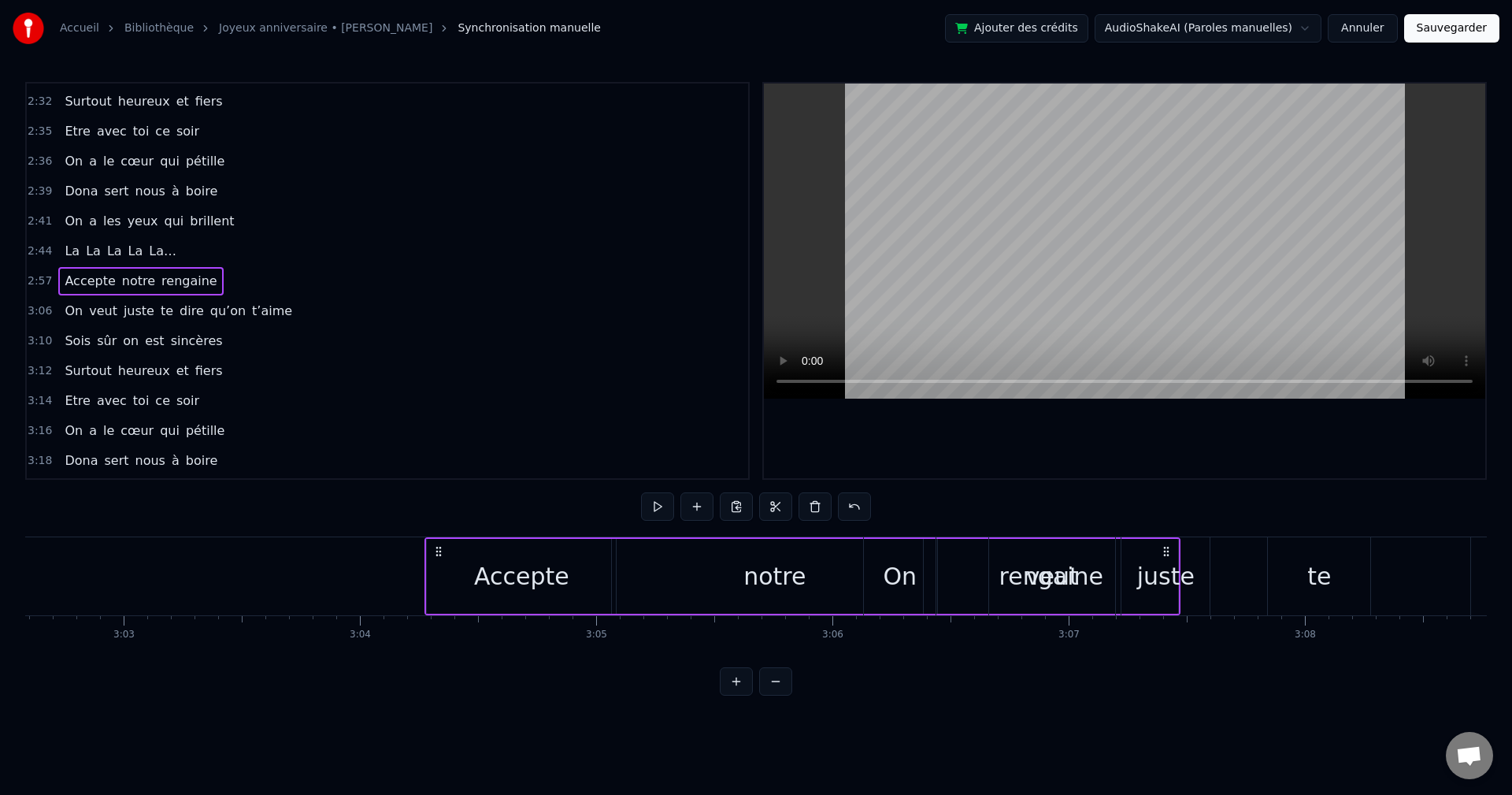
scroll to position [0, 43162]
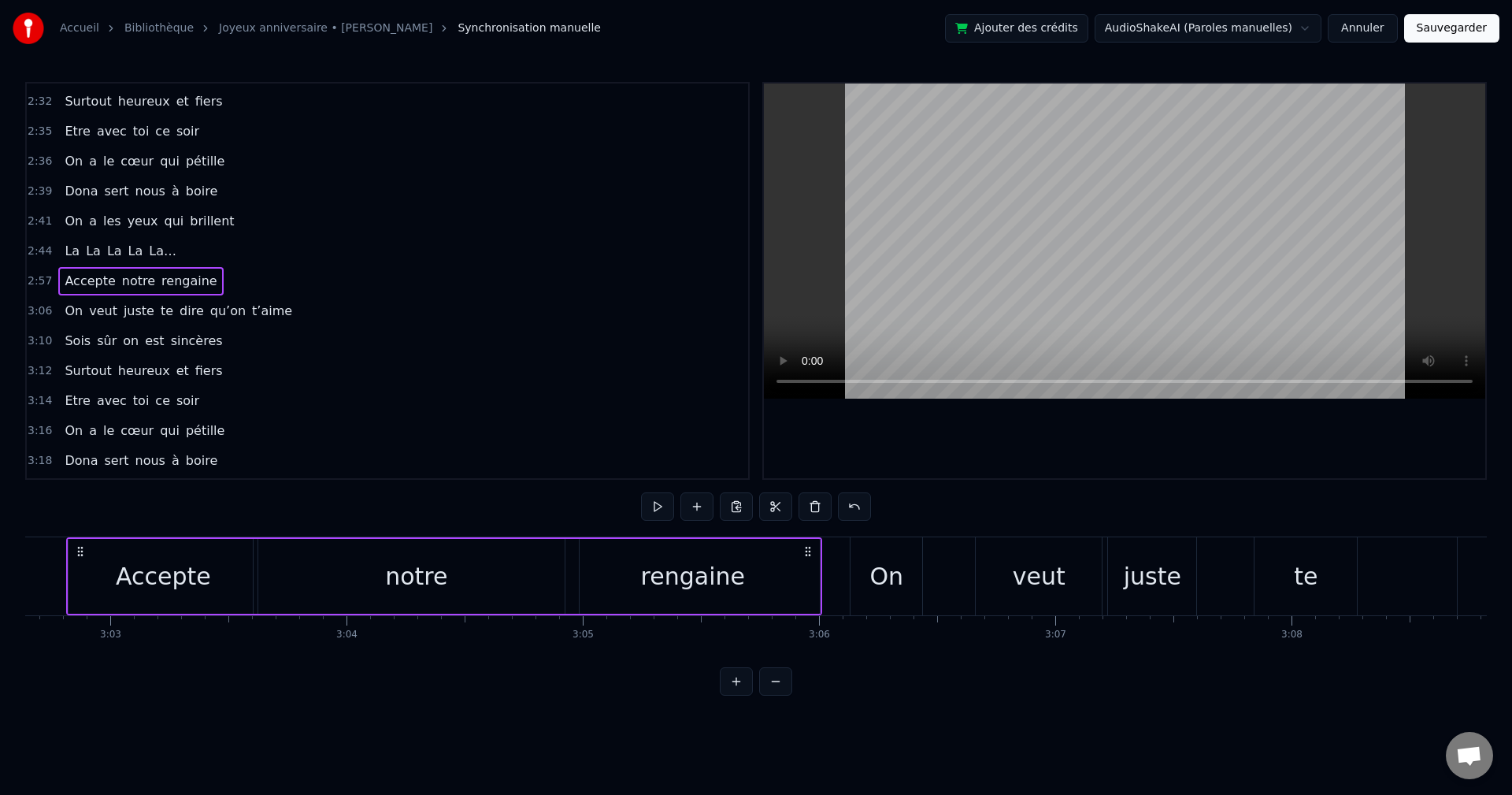
drag, startPoint x: 845, startPoint y: 548, endPoint x: 808, endPoint y: 583, distance: 50.9
click at [808, 583] on div "Accepte notre rengaine" at bounding box center [444, 577] width 756 height 78
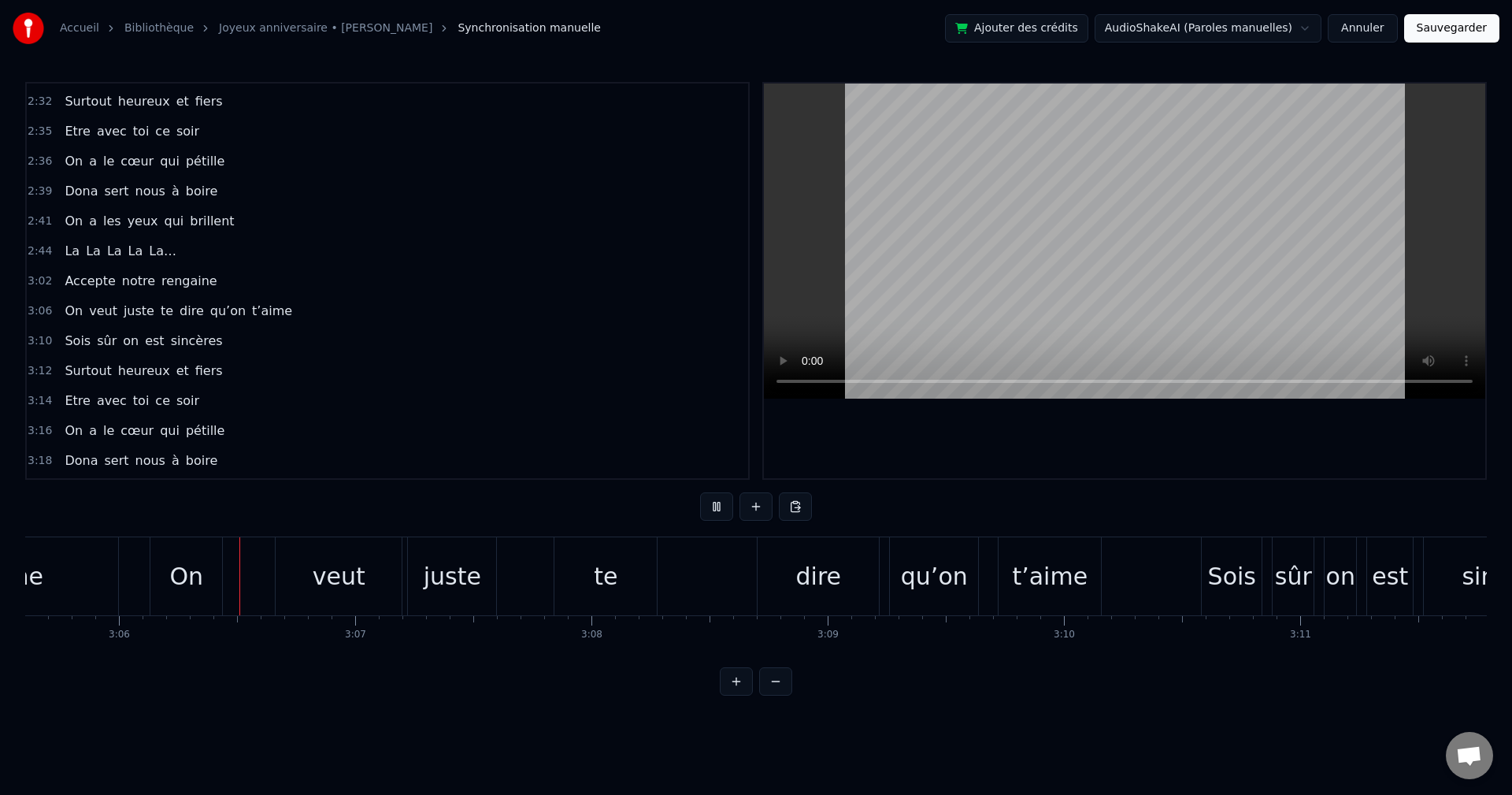
scroll to position [0, 43863]
click at [268, 579] on div "On veut juste te dire qu’on t’aime" at bounding box center [626, 577] width 955 height 78
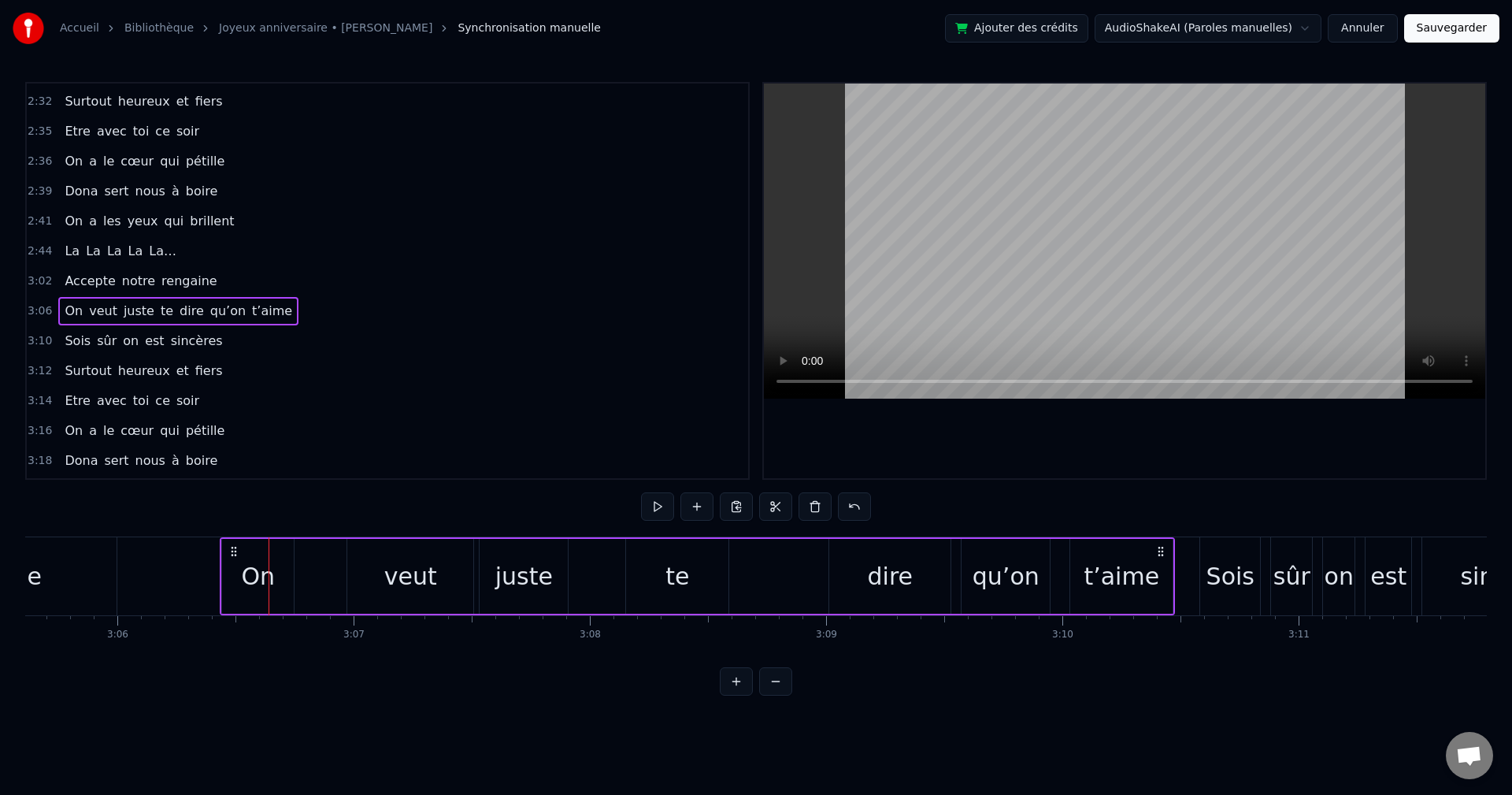
drag, startPoint x: 162, startPoint y: 547, endPoint x: 233, endPoint y: 555, distance: 71.4
click at [233, 555] on icon at bounding box center [233, 551] width 12 height 12
click at [368, 570] on div "veut" at bounding box center [410, 576] width 126 height 75
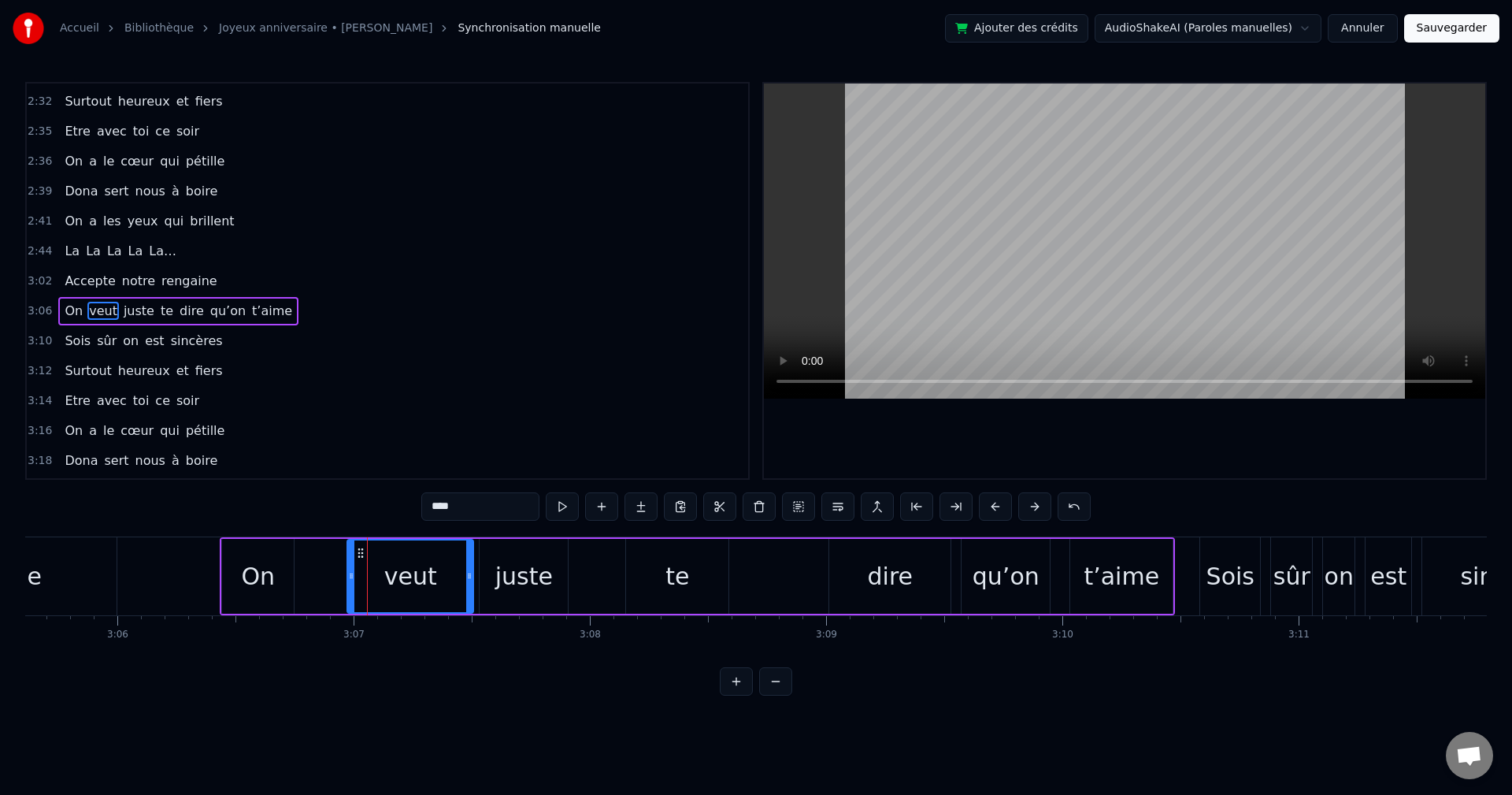
scroll to position [2001, 0]
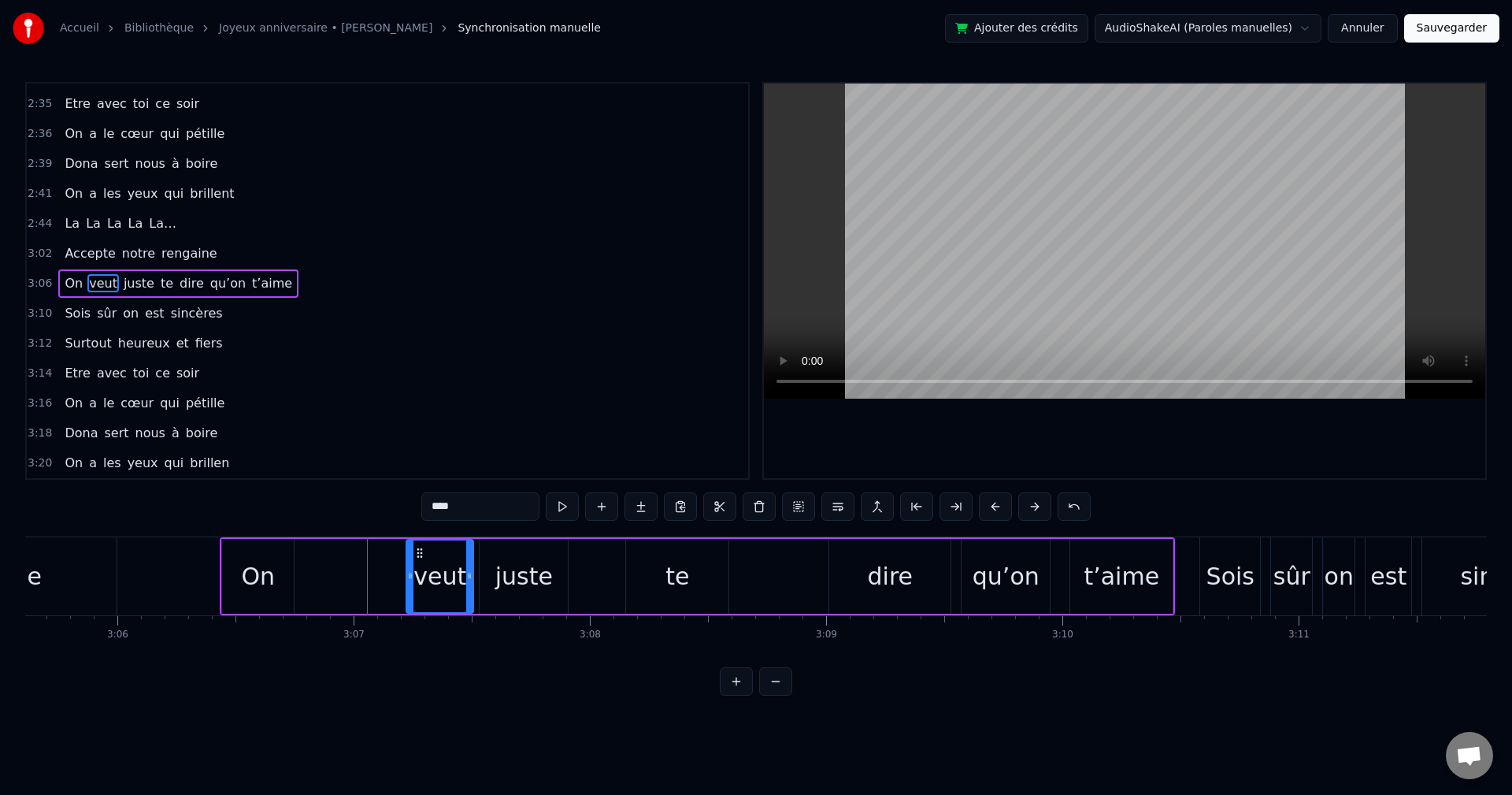
drag, startPoint x: 351, startPoint y: 577, endPoint x: 410, endPoint y: 580, distance: 59.1
click at [410, 580] on icon at bounding box center [410, 576] width 7 height 12
click at [503, 586] on div "juste" at bounding box center [524, 576] width 57 height 35
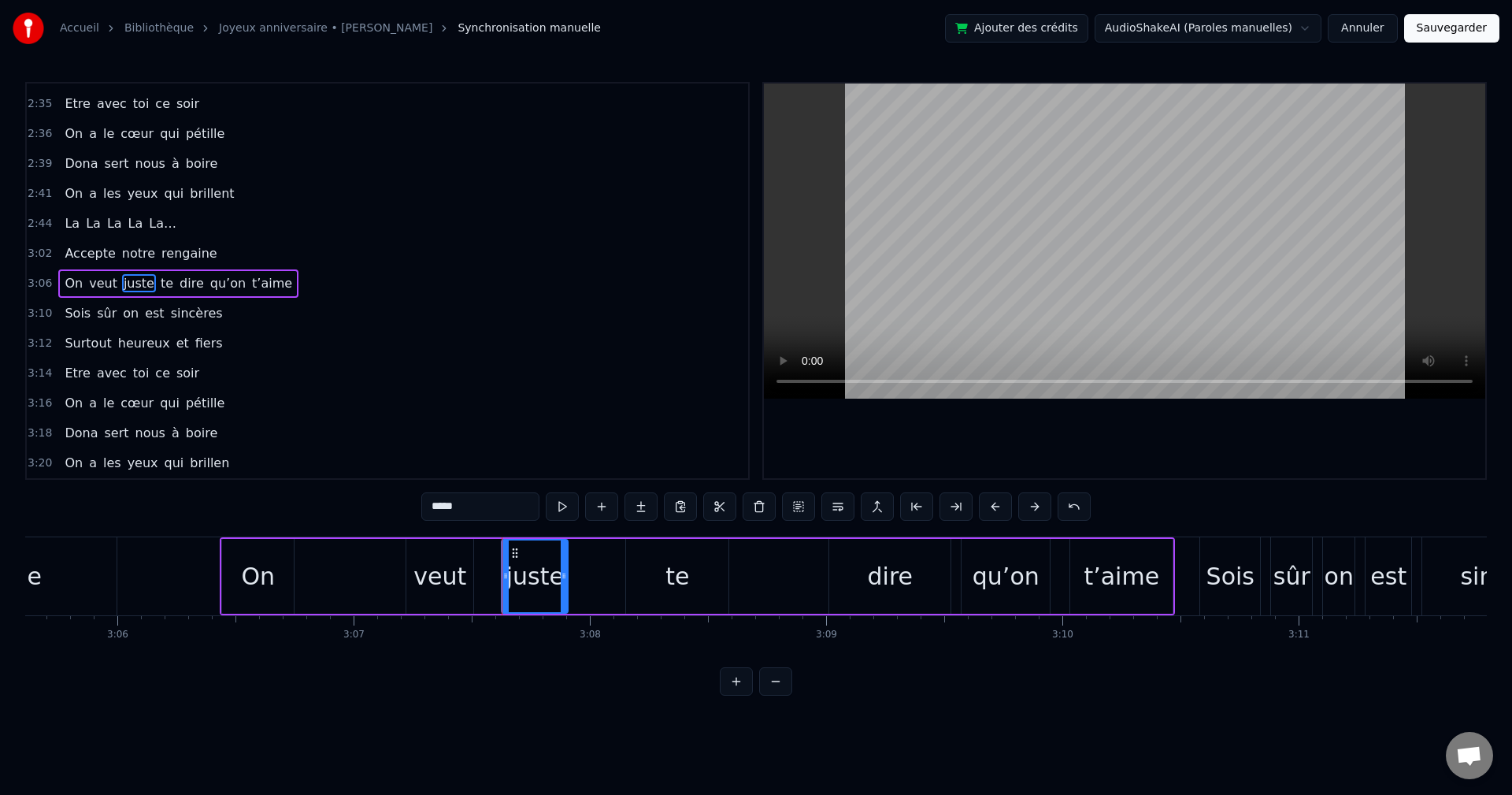
drag, startPoint x: 485, startPoint y: 577, endPoint x: 505, endPoint y: 575, distance: 20.1
click at [505, 575] on icon at bounding box center [505, 576] width 7 height 12
click at [703, 584] on div "te" at bounding box center [677, 576] width 103 height 75
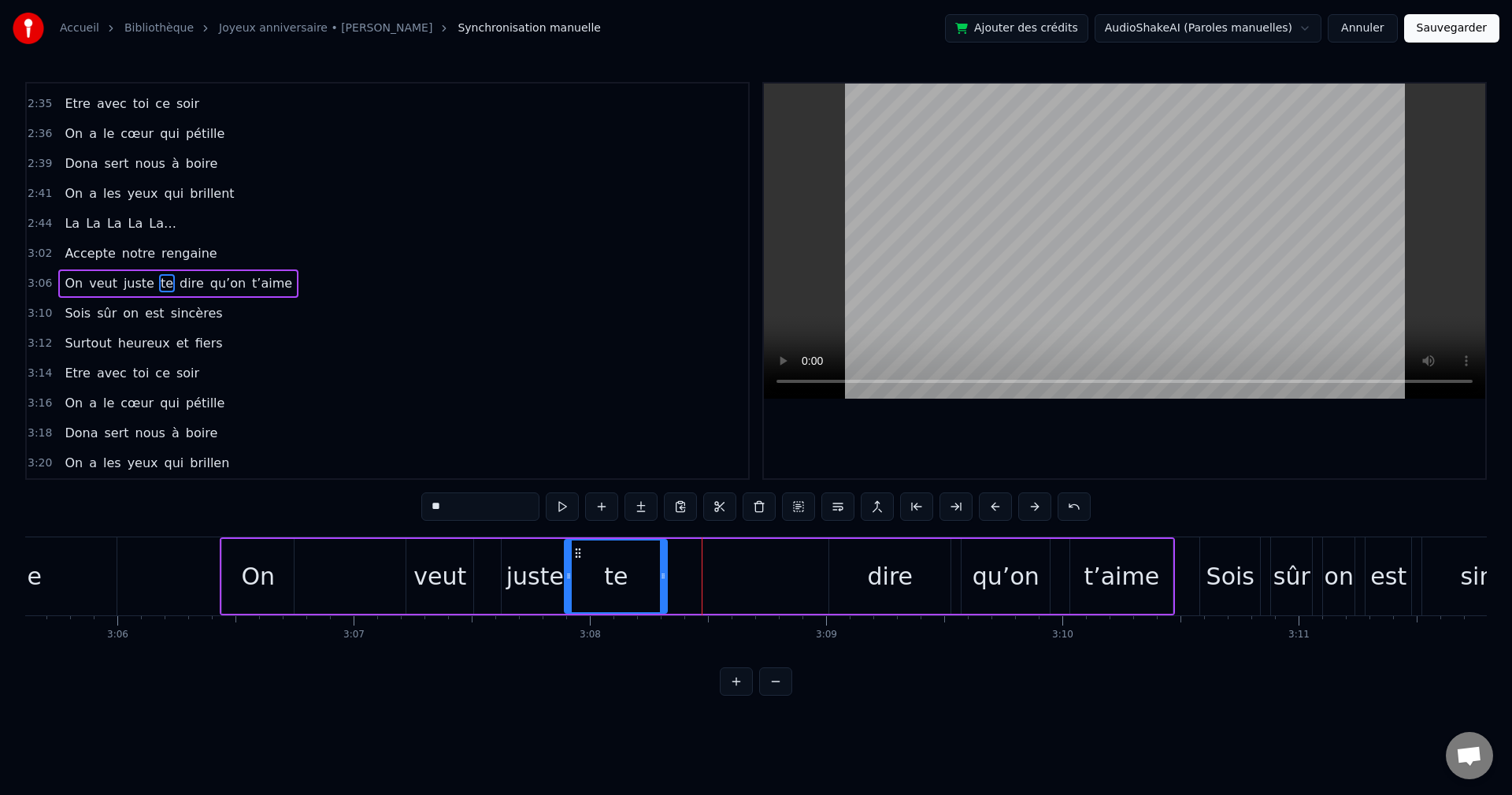
drag, startPoint x: 634, startPoint y: 551, endPoint x: 578, endPoint y: 547, distance: 56.1
click at [578, 547] on icon at bounding box center [578, 553] width 12 height 12
click at [866, 574] on div "dire" at bounding box center [890, 576] width 121 height 75
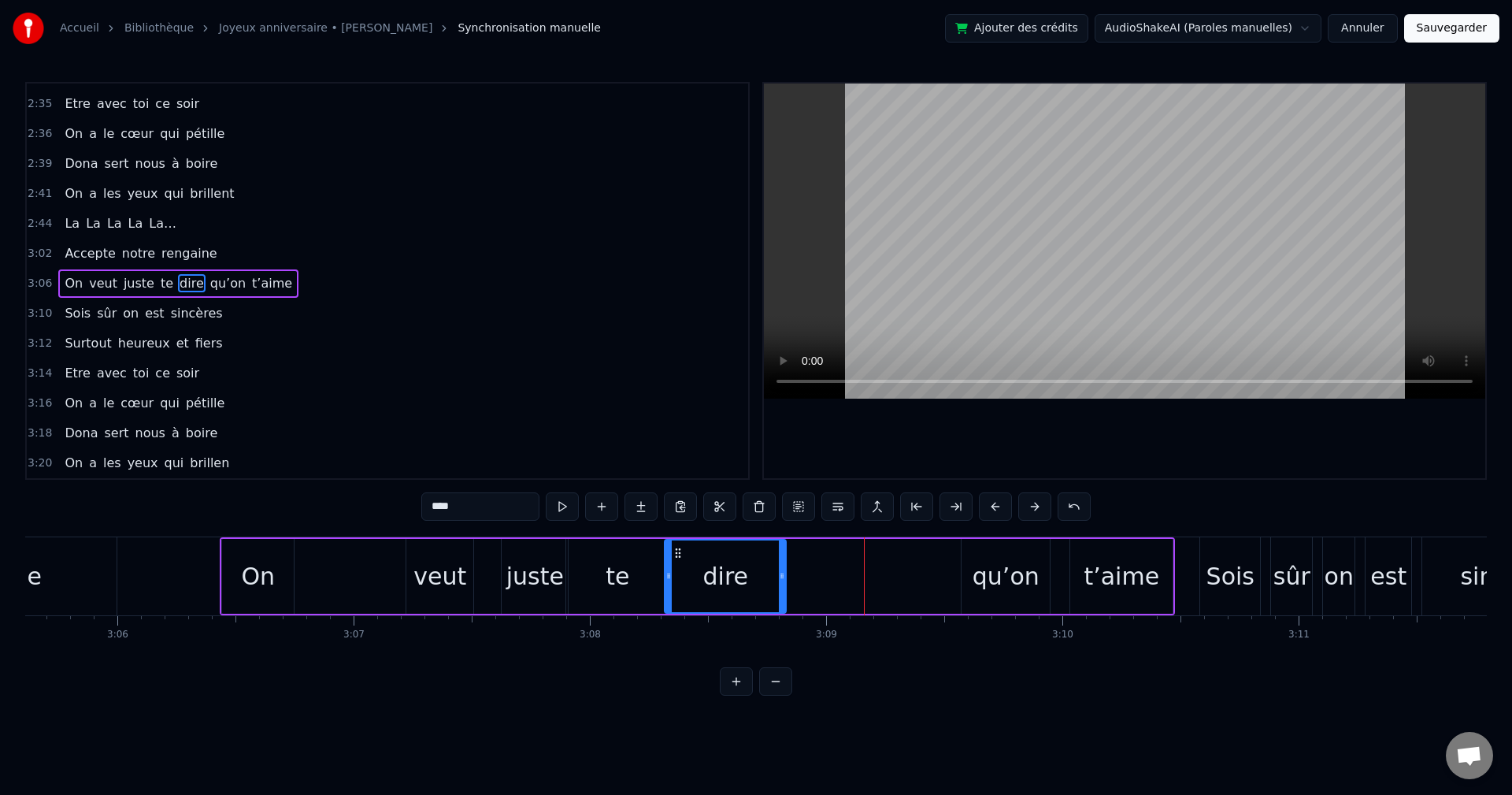
drag, startPoint x: 843, startPoint y: 555, endPoint x: 678, endPoint y: 561, distance: 165.1
click at [678, 561] on div "dire" at bounding box center [726, 576] width 120 height 71
click at [1000, 557] on div "qu’on" at bounding box center [1006, 576] width 88 height 75
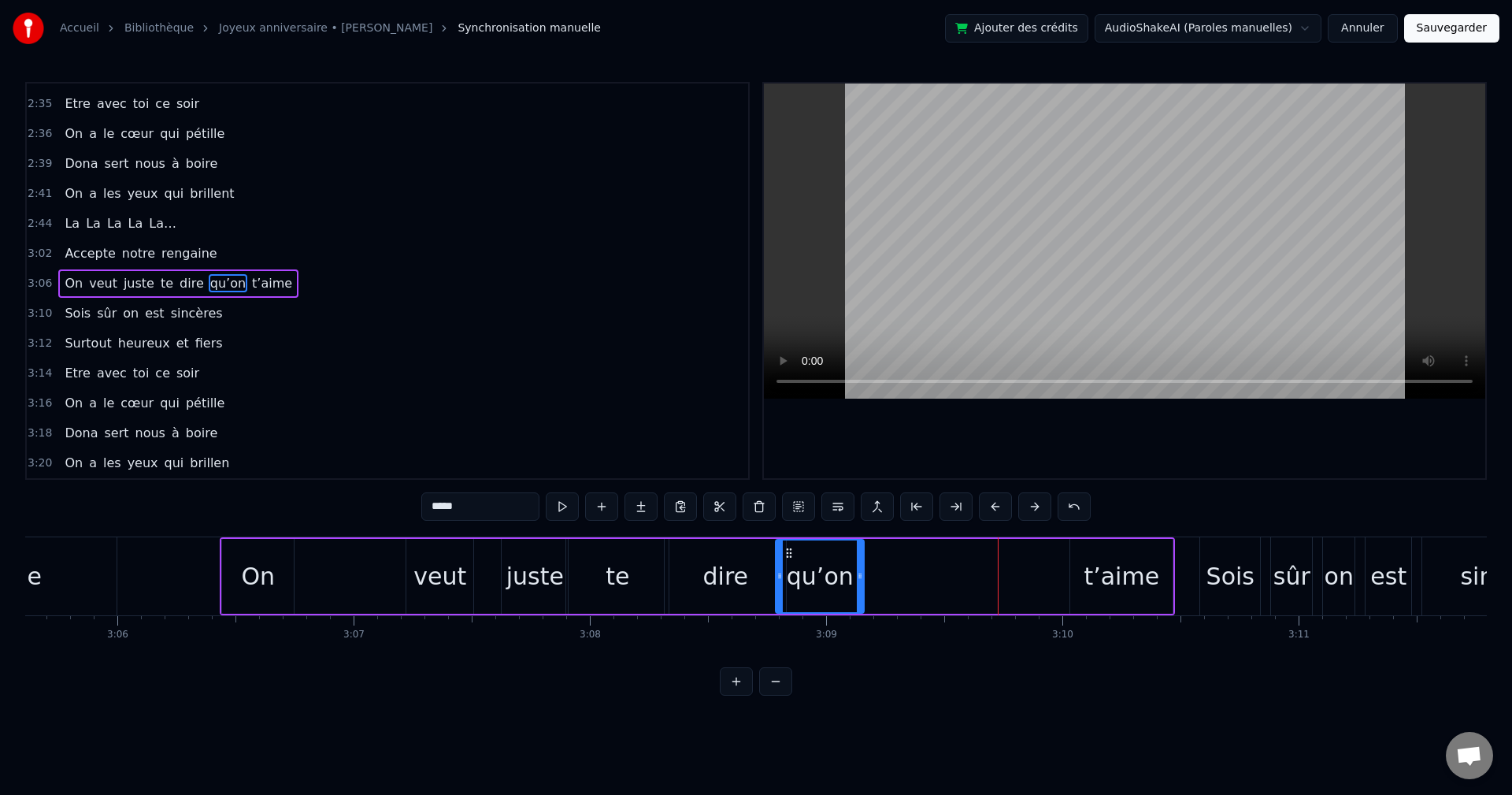
drag, startPoint x: 975, startPoint y: 550, endPoint x: 787, endPoint y: 579, distance: 190.2
click at [787, 579] on div "qu’on" at bounding box center [819, 576] width 87 height 71
click at [1140, 566] on div "t’aime" at bounding box center [1121, 576] width 75 height 35
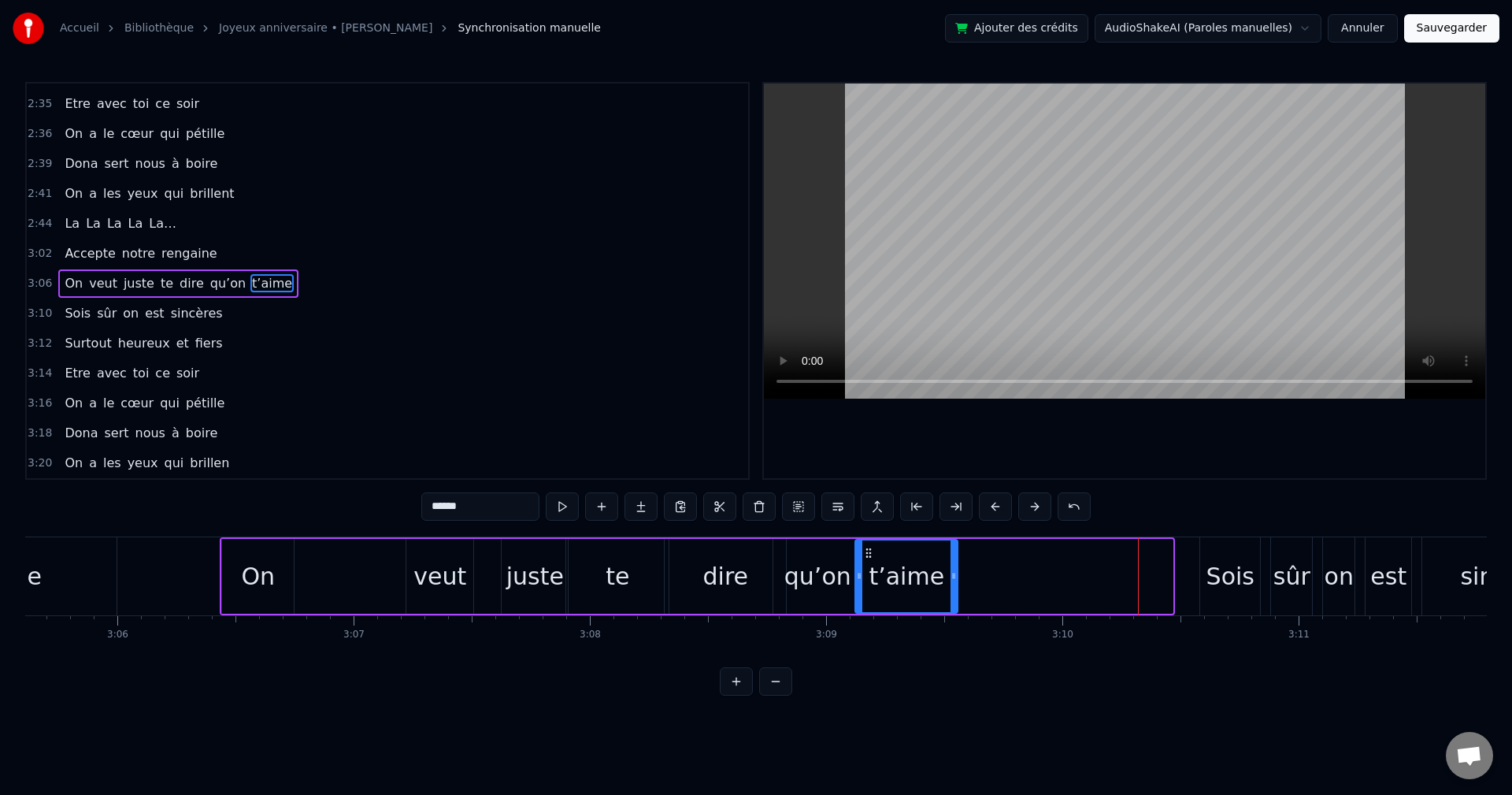
drag, startPoint x: 1078, startPoint y: 551, endPoint x: 867, endPoint y: 567, distance: 211.6
click at [867, 567] on div "t’aime" at bounding box center [907, 576] width 101 height 71
click at [256, 565] on div "On" at bounding box center [258, 576] width 34 height 35
type input "**"
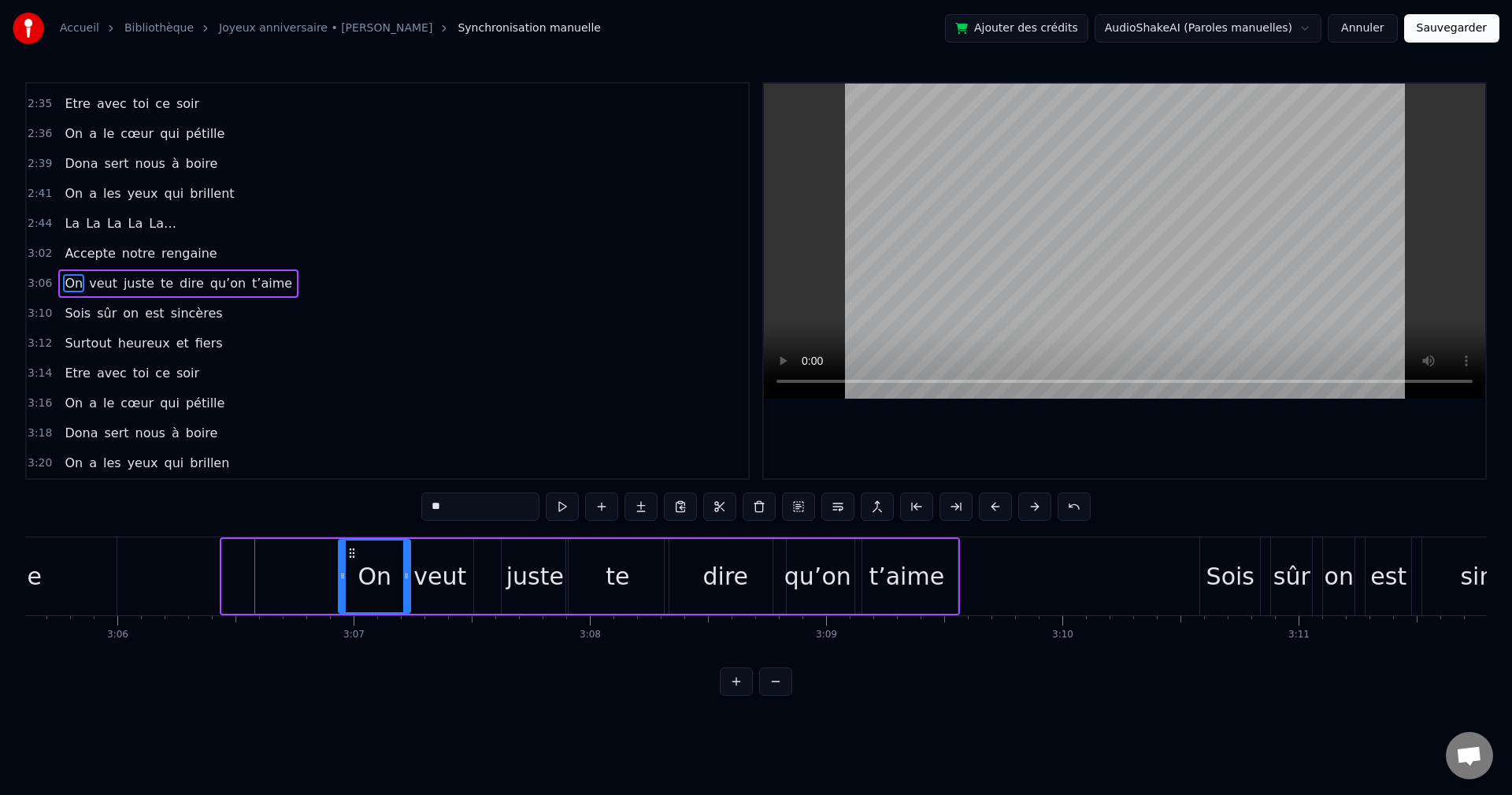
drag, startPoint x: 233, startPoint y: 547, endPoint x: 350, endPoint y: 555, distance: 117.3
click at [350, 555] on icon at bounding box center [351, 553] width 12 height 12
click at [251, 268] on div "3:06 On veut juste te dire qu’on t’aime" at bounding box center [387, 283] width 721 height 30
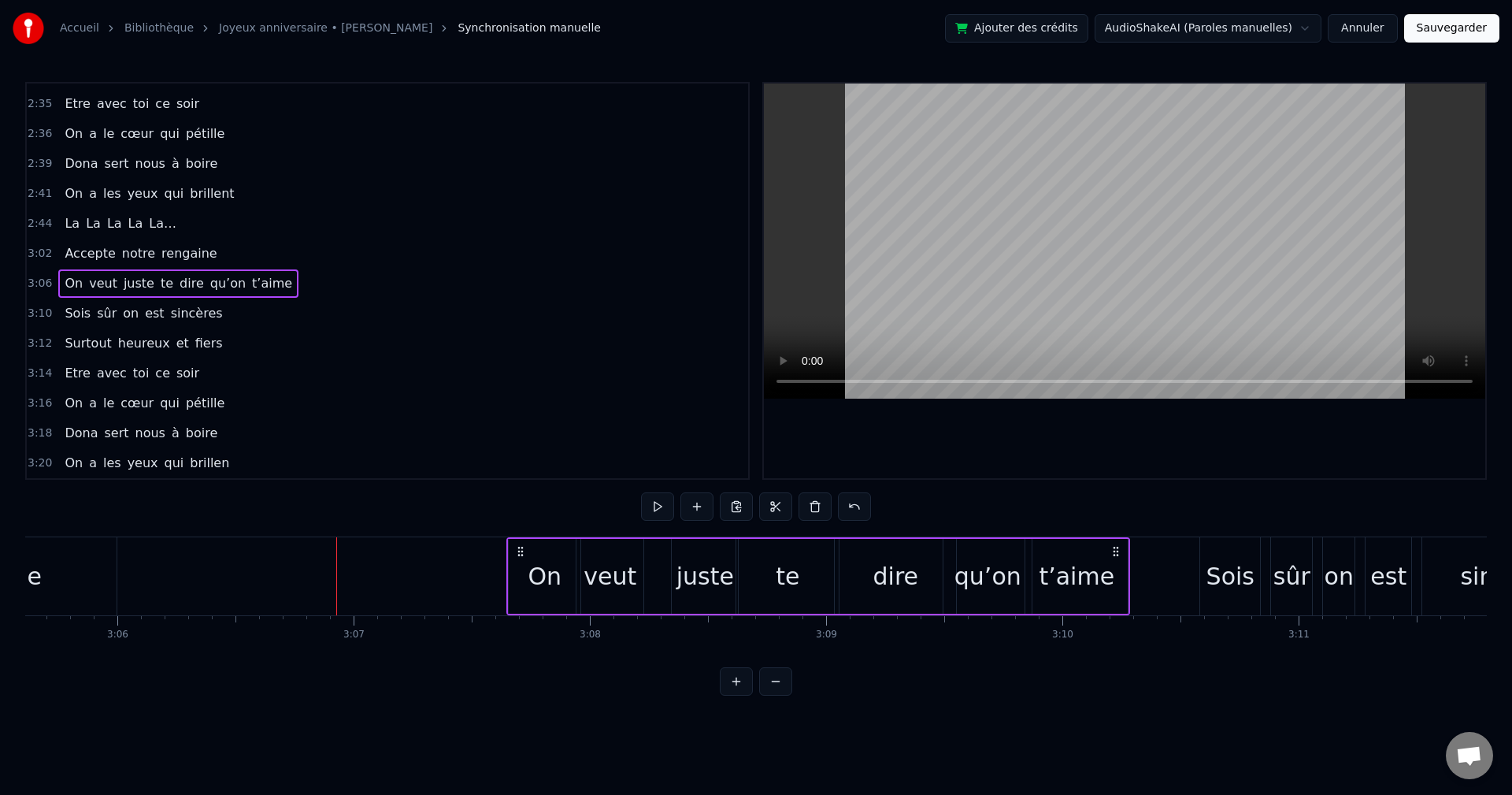
drag, startPoint x: 946, startPoint y: 549, endPoint x: 1116, endPoint y: 561, distance: 170.4
click at [1116, 561] on div "On veut juste te dire qu’on t’aime" at bounding box center [818, 577] width 624 height 78
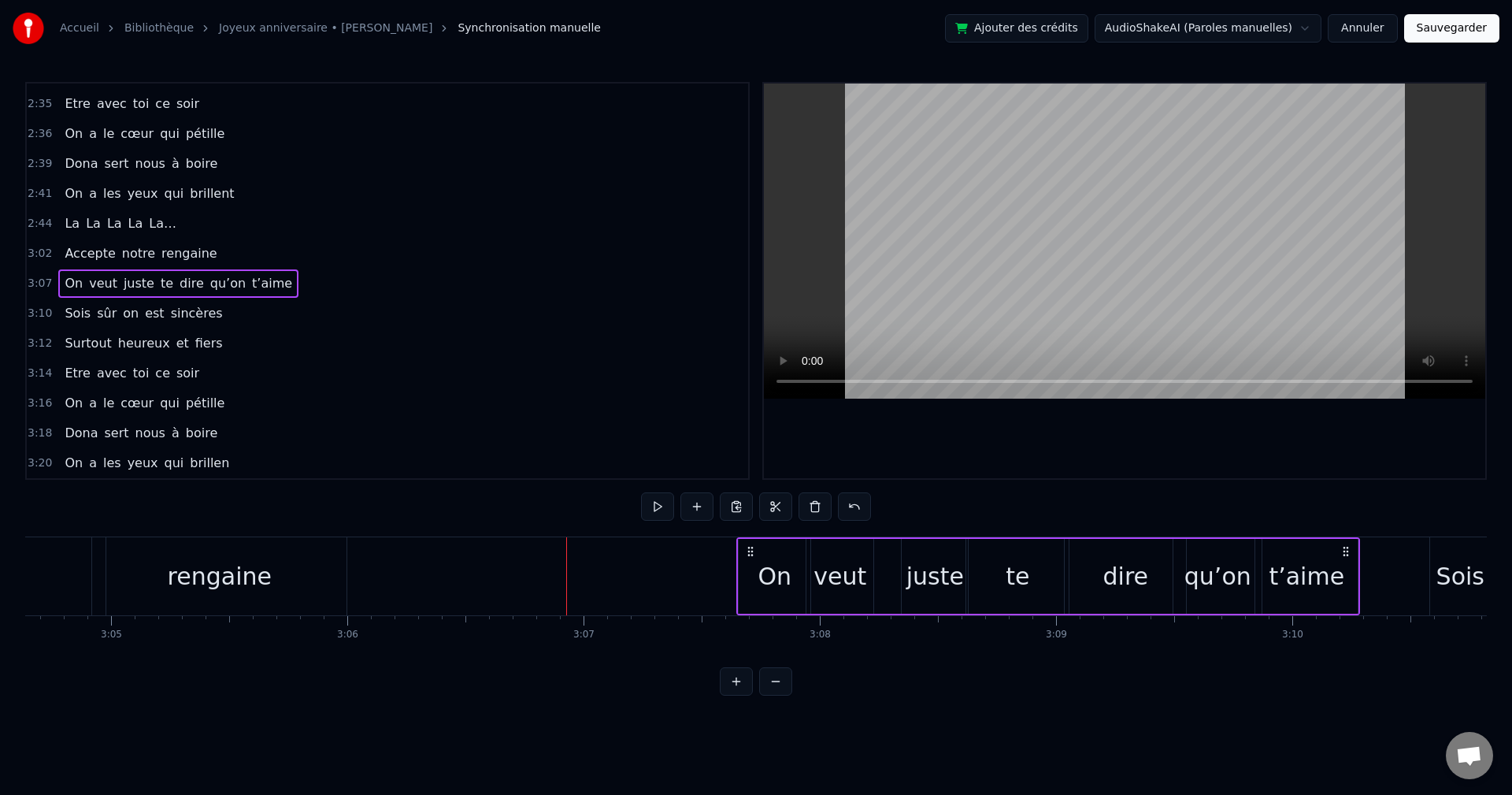
scroll to position [0, 43611]
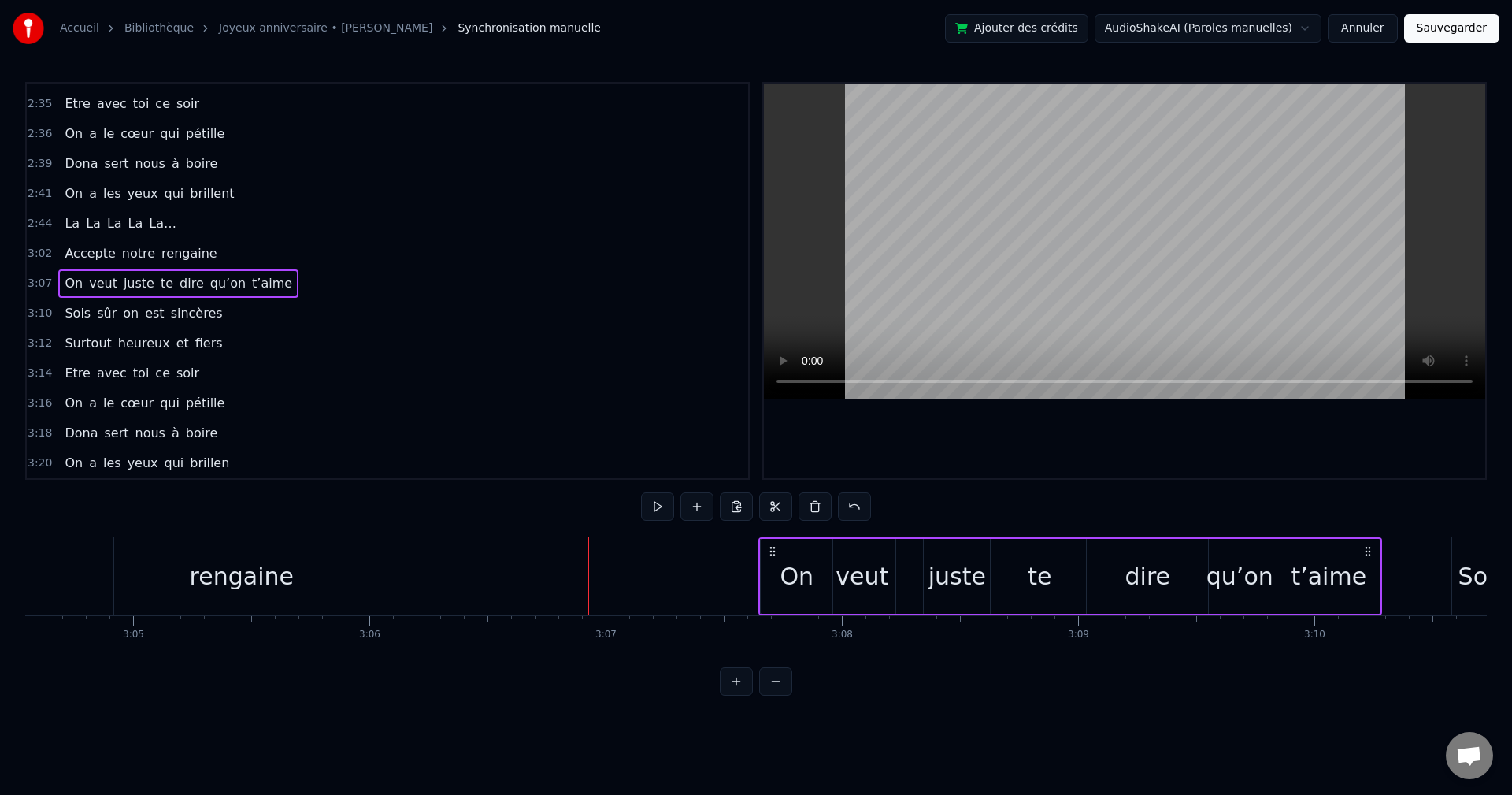
click at [200, 257] on div "Accepte notre rengaine" at bounding box center [140, 254] width 165 height 29
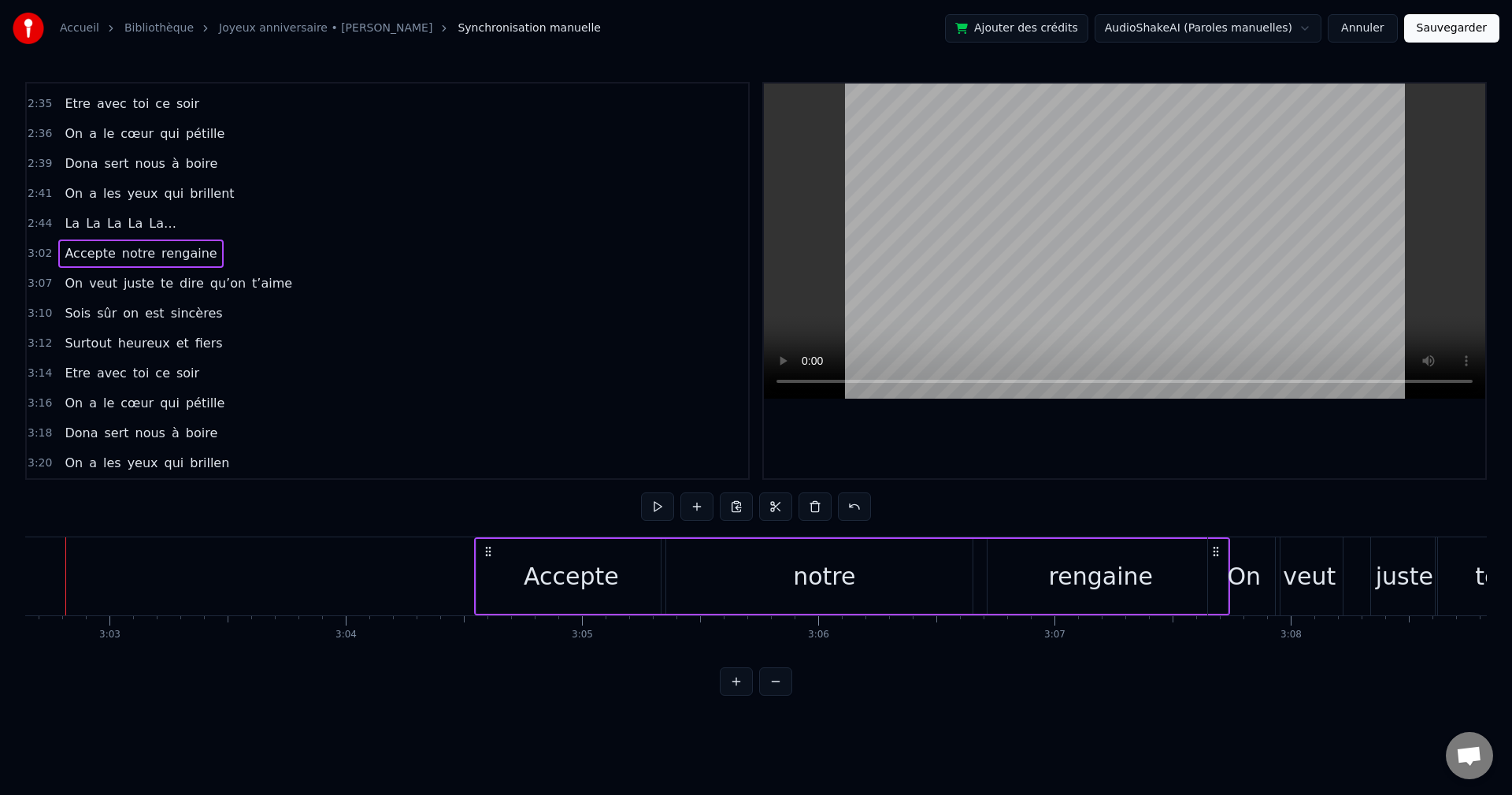
scroll to position [0, 43167]
drag, startPoint x: 849, startPoint y: 552, endPoint x: 1192, endPoint y: 588, distance: 344.9
click at [1192, 588] on div "Accepte notre rengaine" at bounding box center [824, 577] width 756 height 78
click at [461, 577] on div "Accepte" at bounding box center [543, 576] width 189 height 75
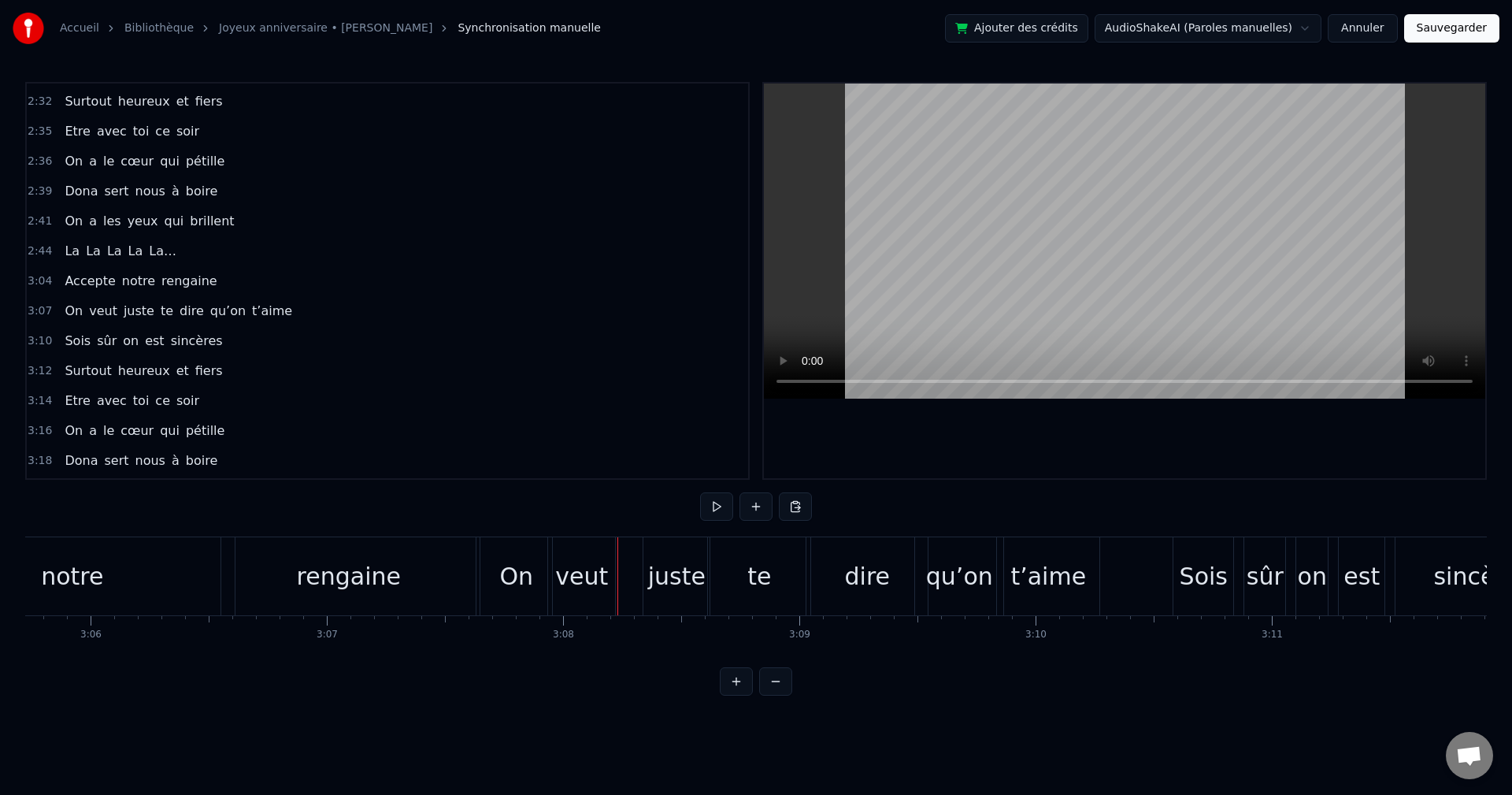
scroll to position [0, 43892]
click at [520, 552] on div "On" at bounding box center [514, 577] width 71 height 78
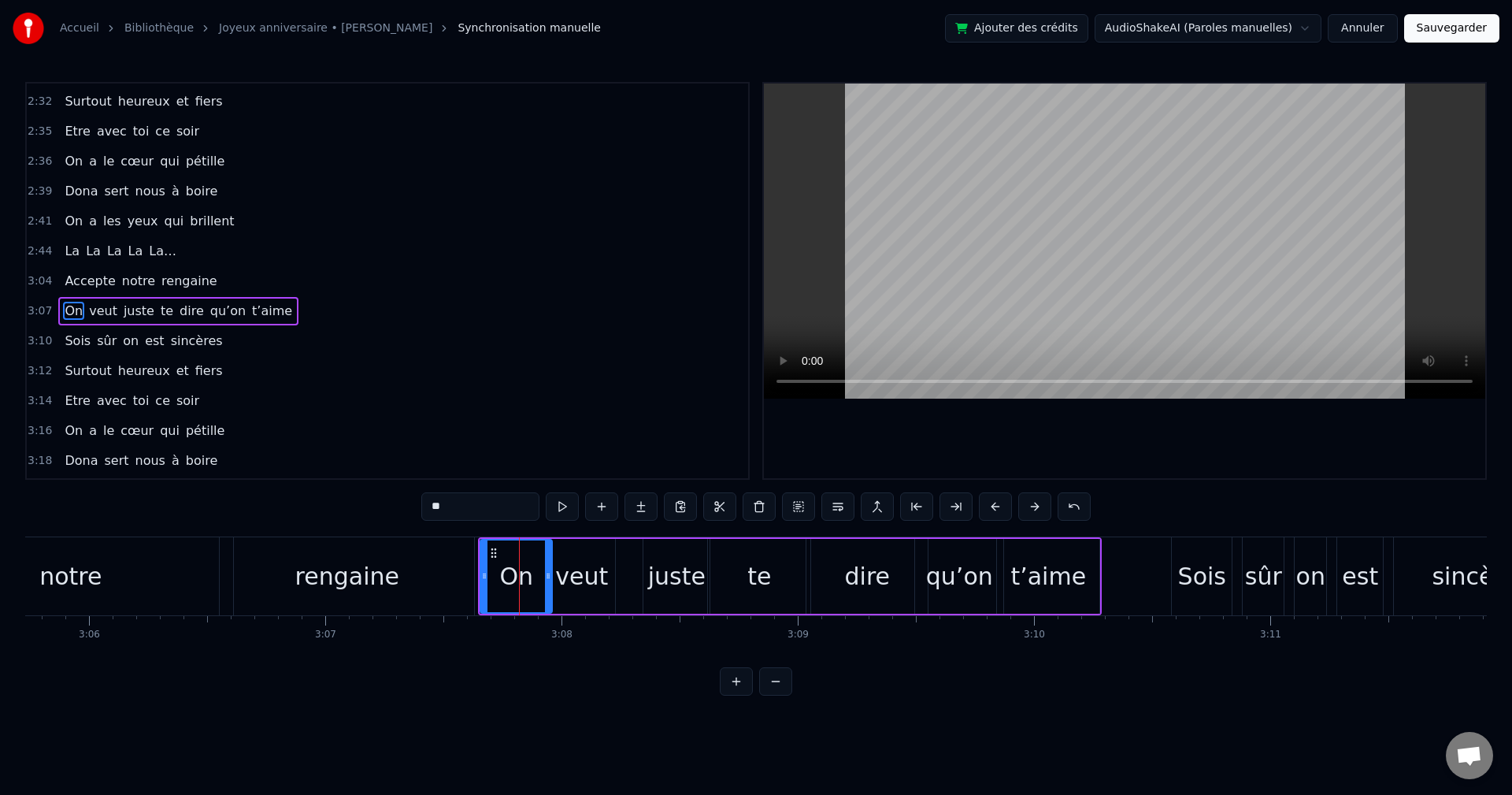
scroll to position [2001, 0]
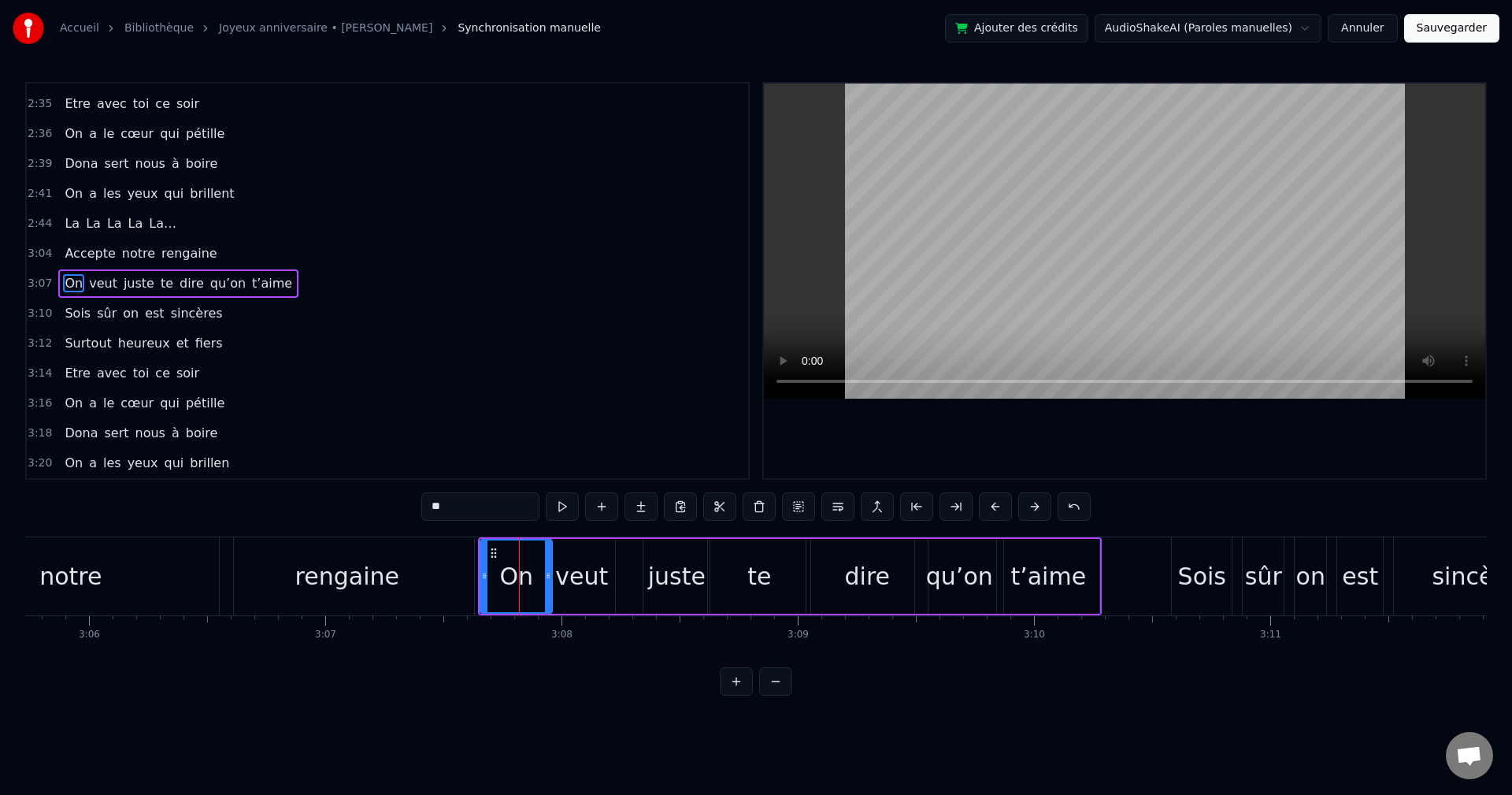
click at [504, 525] on div "0:20 Comment marquer ce jour particulier 0:24 On est ici présents 0:26 Pour fêt…" at bounding box center [756, 388] width 1462 height 614
click at [515, 535] on div "0:20 Comment marquer ce jour particulier 0:24 On est ici présents 0:26 Pour fêt…" at bounding box center [756, 388] width 1462 height 614
click at [265, 272] on div "On veut juste te dire qu’on t’aime" at bounding box center [178, 284] width 240 height 29
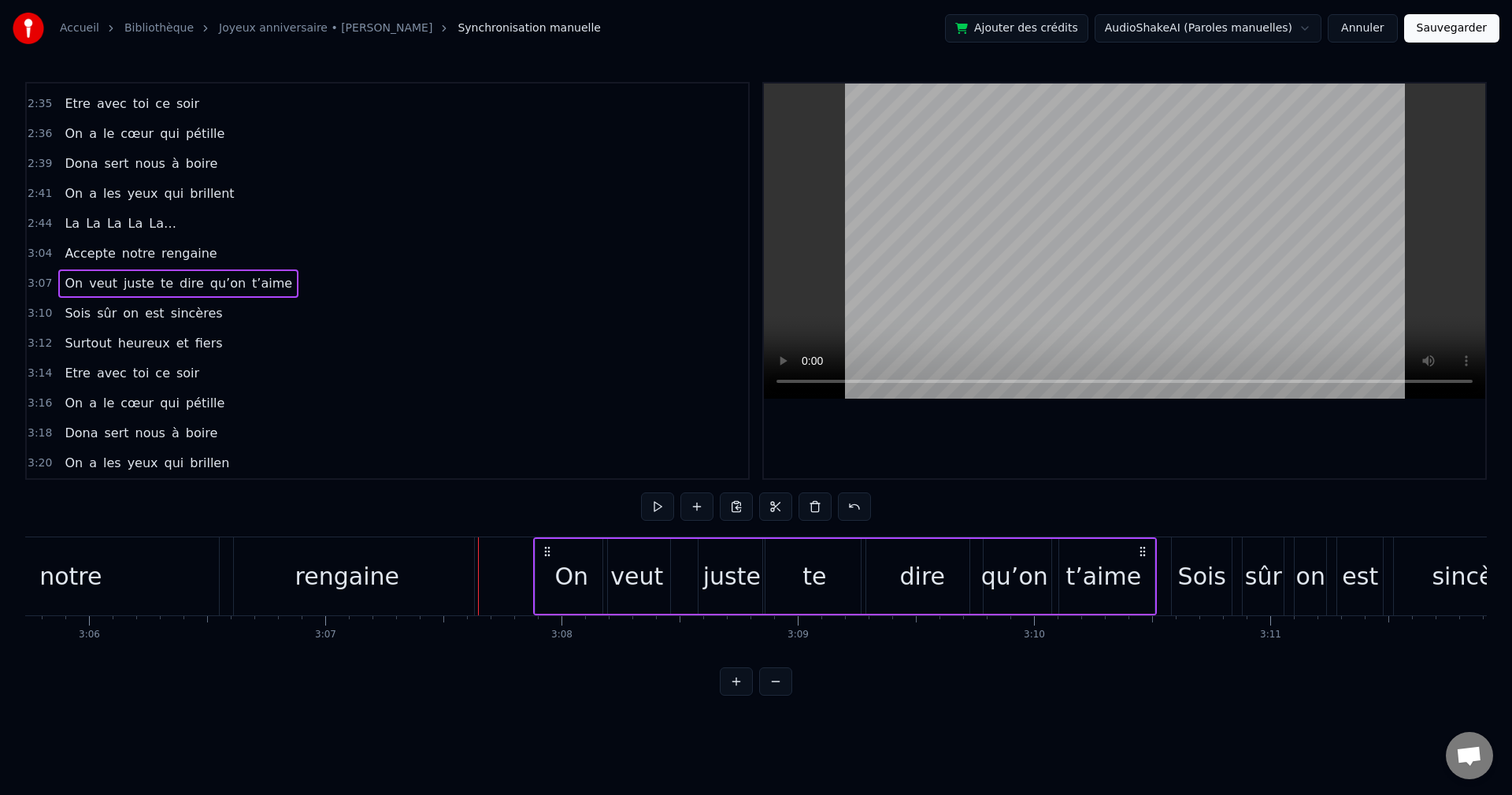
drag, startPoint x: 493, startPoint y: 547, endPoint x: 556, endPoint y: 561, distance: 64.5
click at [545, 558] on div "On veut juste te dire qu’on t’aime" at bounding box center [845, 577] width 624 height 78
click at [702, 571] on div "juste" at bounding box center [731, 576] width 67 height 75
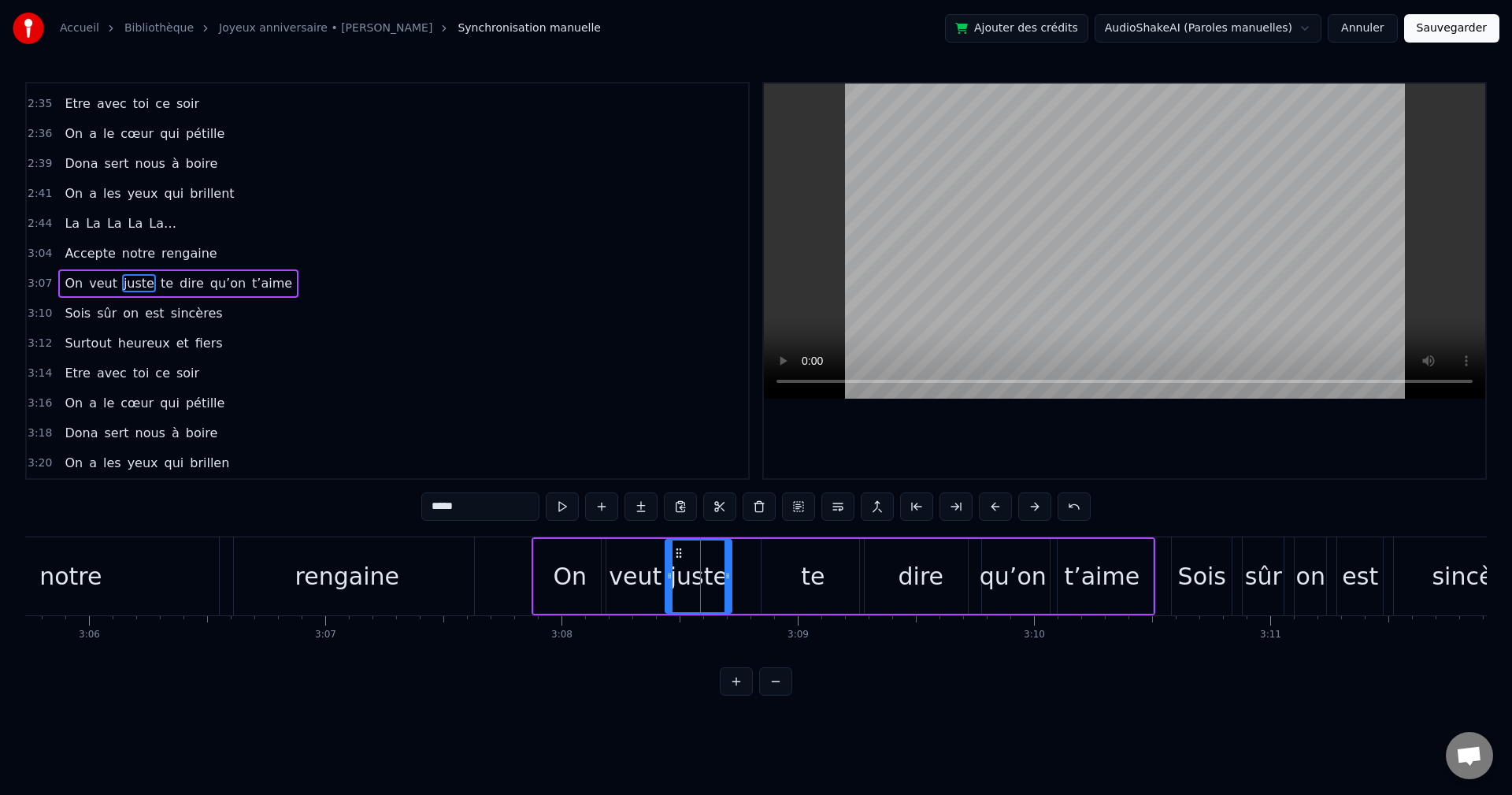
drag, startPoint x: 707, startPoint y: 554, endPoint x: 676, endPoint y: 557, distance: 31.1
click at [676, 557] on icon at bounding box center [678, 553] width 12 height 12
click at [807, 565] on div "te" at bounding box center [813, 576] width 24 height 35
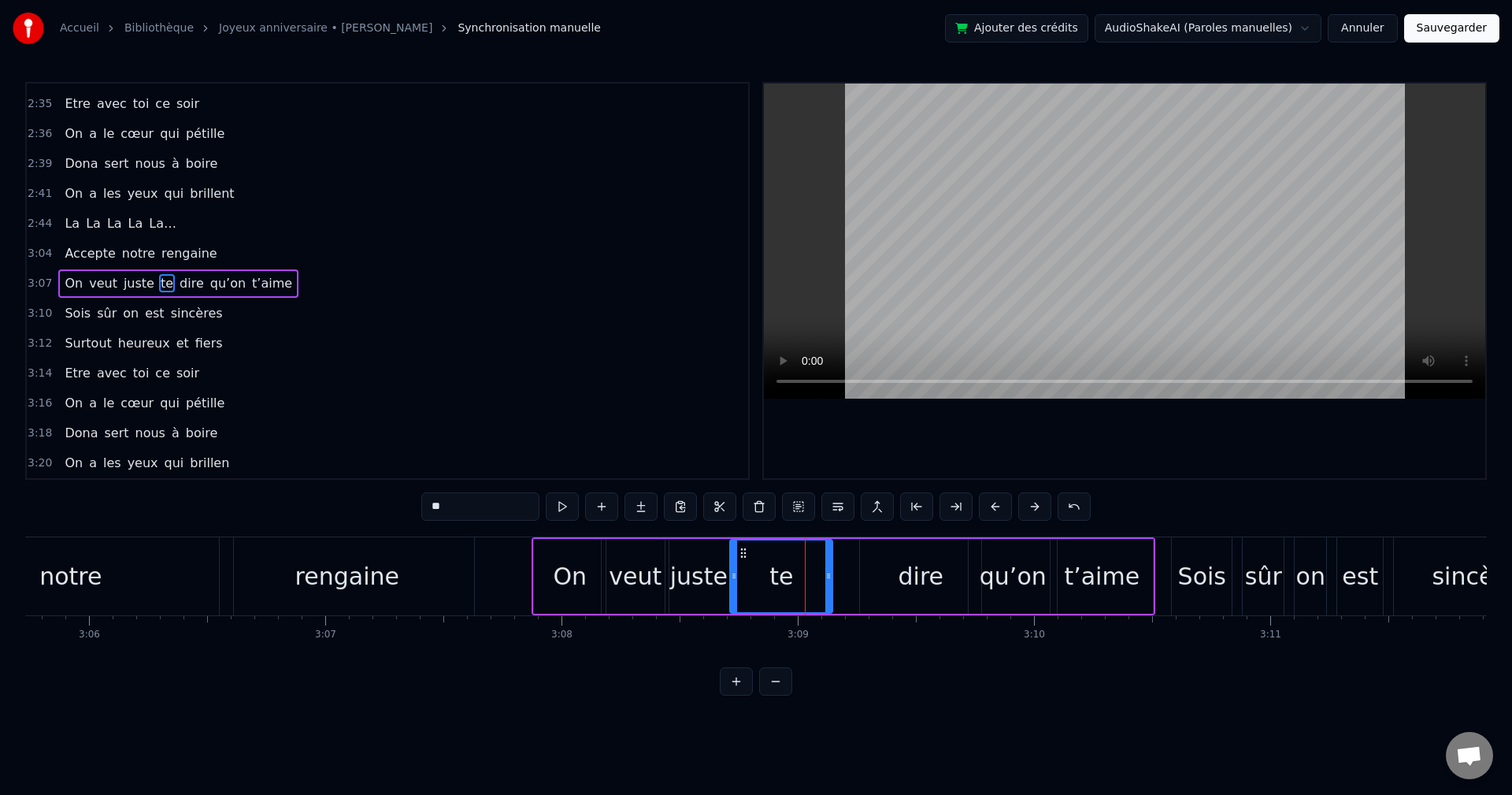
drag, startPoint x: 762, startPoint y: 552, endPoint x: 742, endPoint y: 556, distance: 20.4
click at [742, 556] on icon at bounding box center [743, 553] width 12 height 12
drag, startPoint x: 827, startPoint y: 578, endPoint x: 790, endPoint y: 586, distance: 37.9
click at [790, 586] on div at bounding box center [791, 576] width 7 height 71
click at [889, 575] on div "dire" at bounding box center [920, 576] width 121 height 75
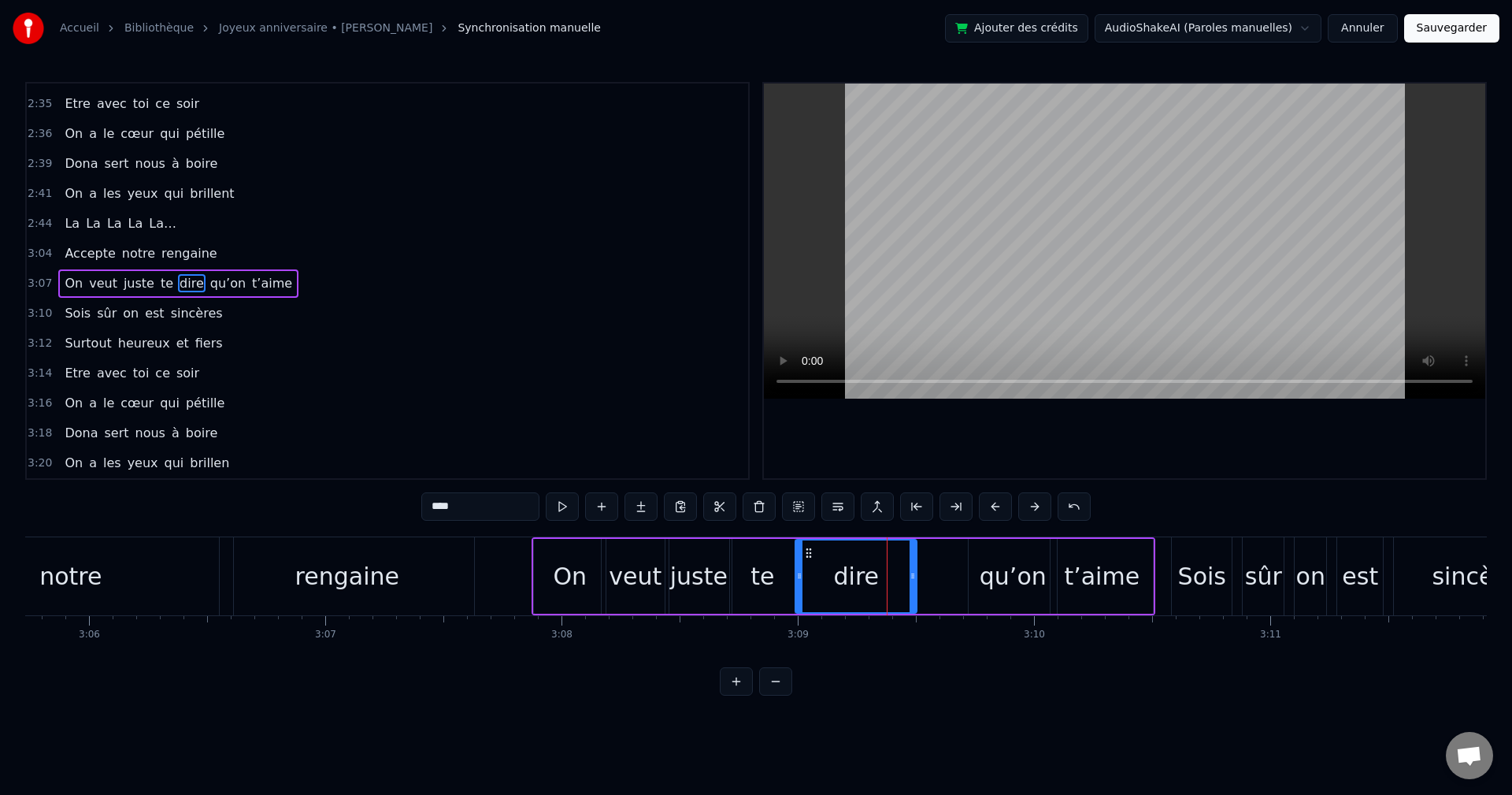
drag, startPoint x: 867, startPoint y: 551, endPoint x: 803, endPoint y: 562, distance: 64.9
click at [805, 561] on div "dire" at bounding box center [856, 576] width 120 height 71
click at [999, 562] on div "qu’on" at bounding box center [1013, 576] width 67 height 35
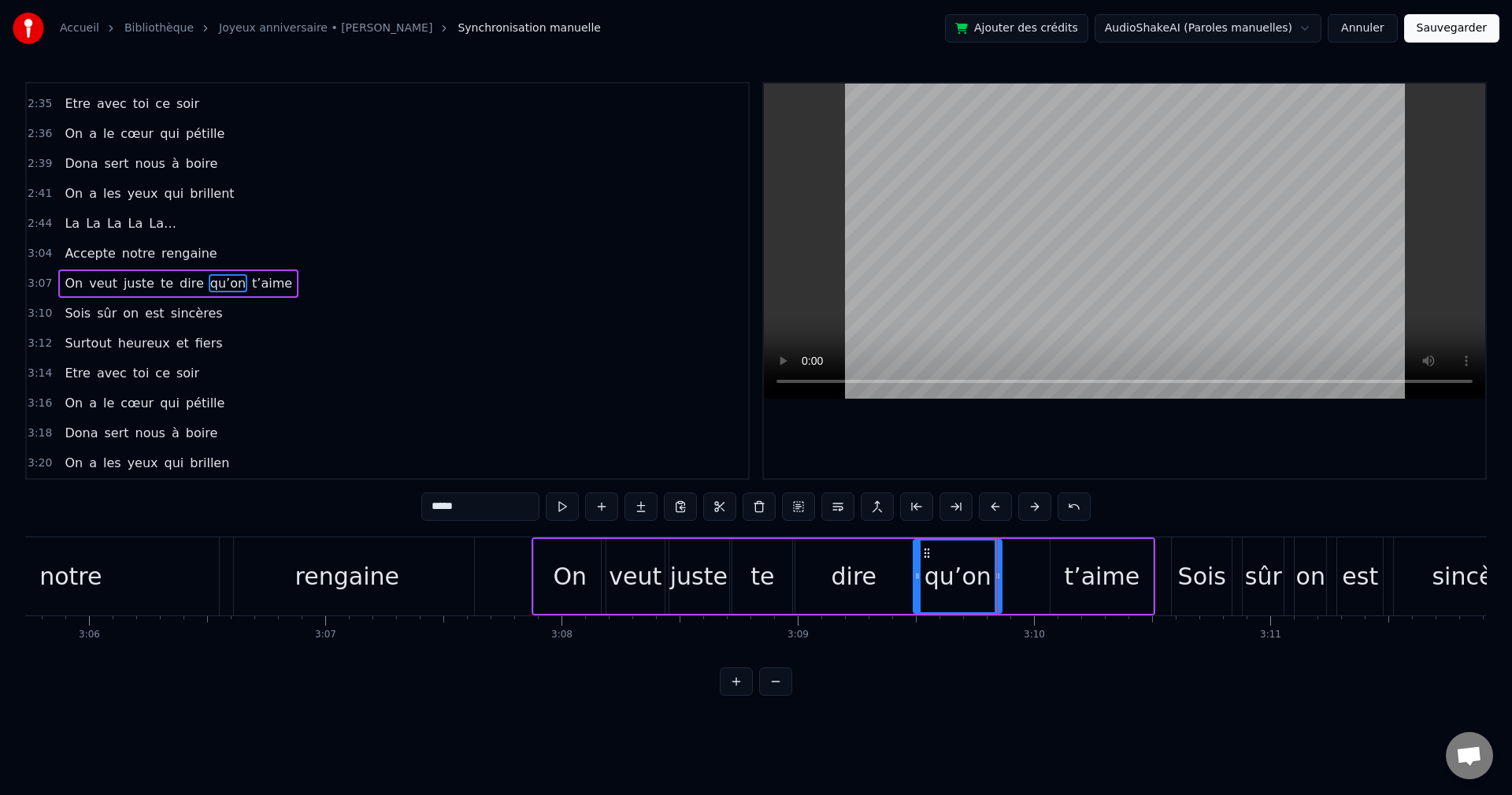
drag, startPoint x: 982, startPoint y: 550, endPoint x: 927, endPoint y: 557, distance: 55.4
click at [927, 557] on icon at bounding box center [927, 553] width 12 height 12
click at [1107, 579] on div "t’aime" at bounding box center [1101, 576] width 75 height 35
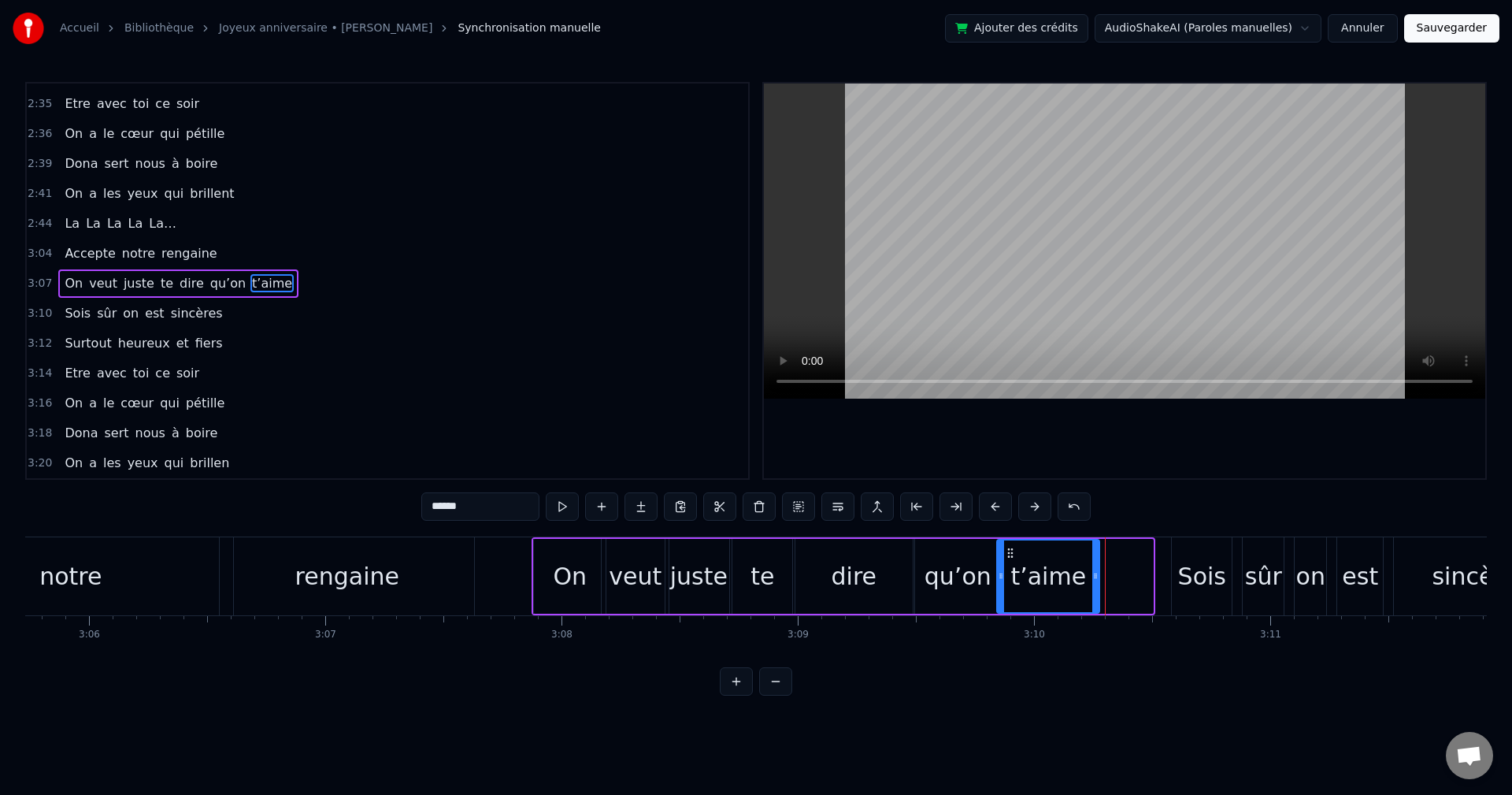
drag, startPoint x: 1061, startPoint y: 552, endPoint x: 1008, endPoint y: 557, distance: 53.2
click at [1008, 557] on icon at bounding box center [1011, 553] width 12 height 12
click at [421, 593] on div "rengaine" at bounding box center [346, 577] width 254 height 78
type input "********"
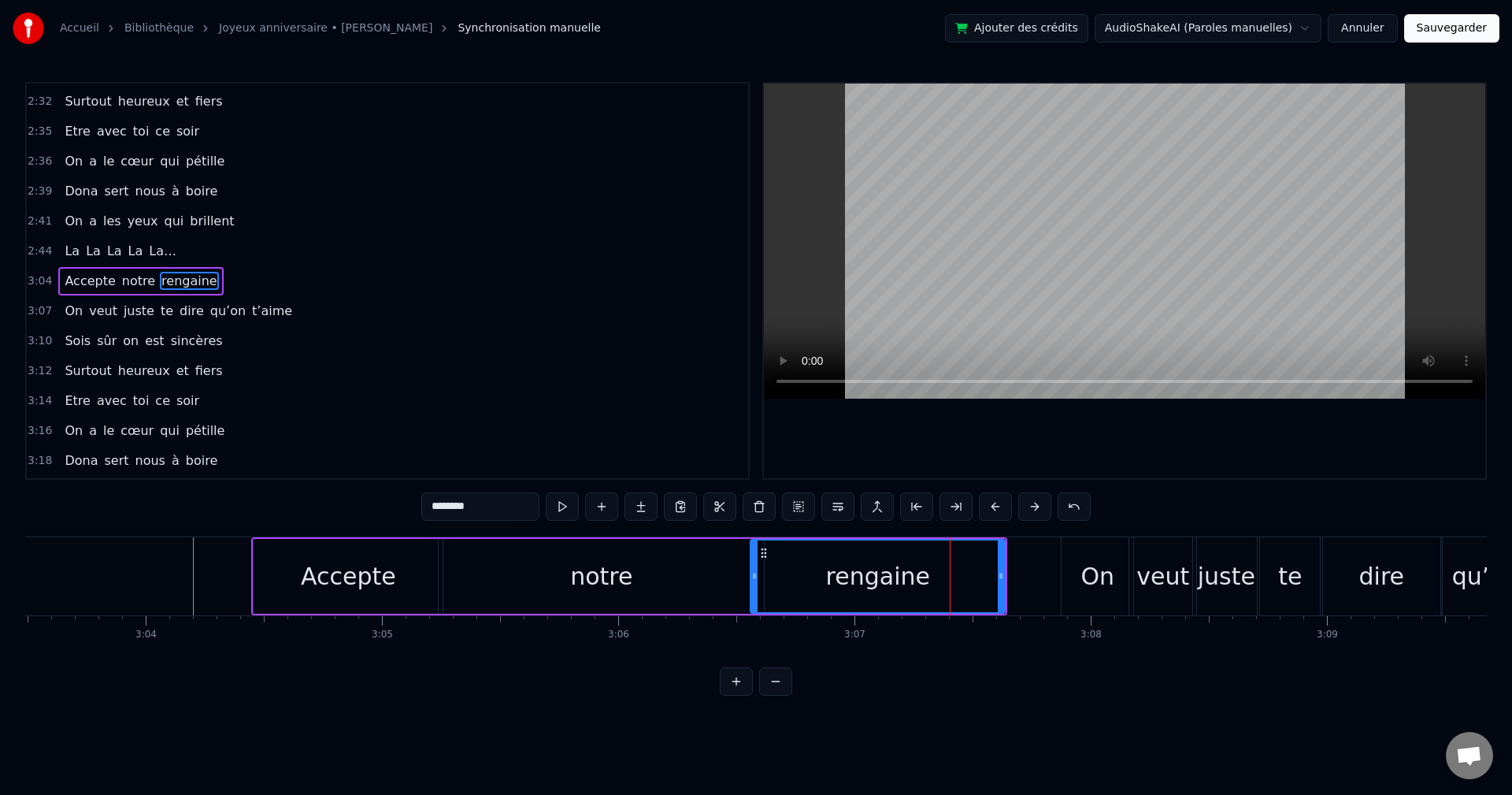
scroll to position [0, 43356]
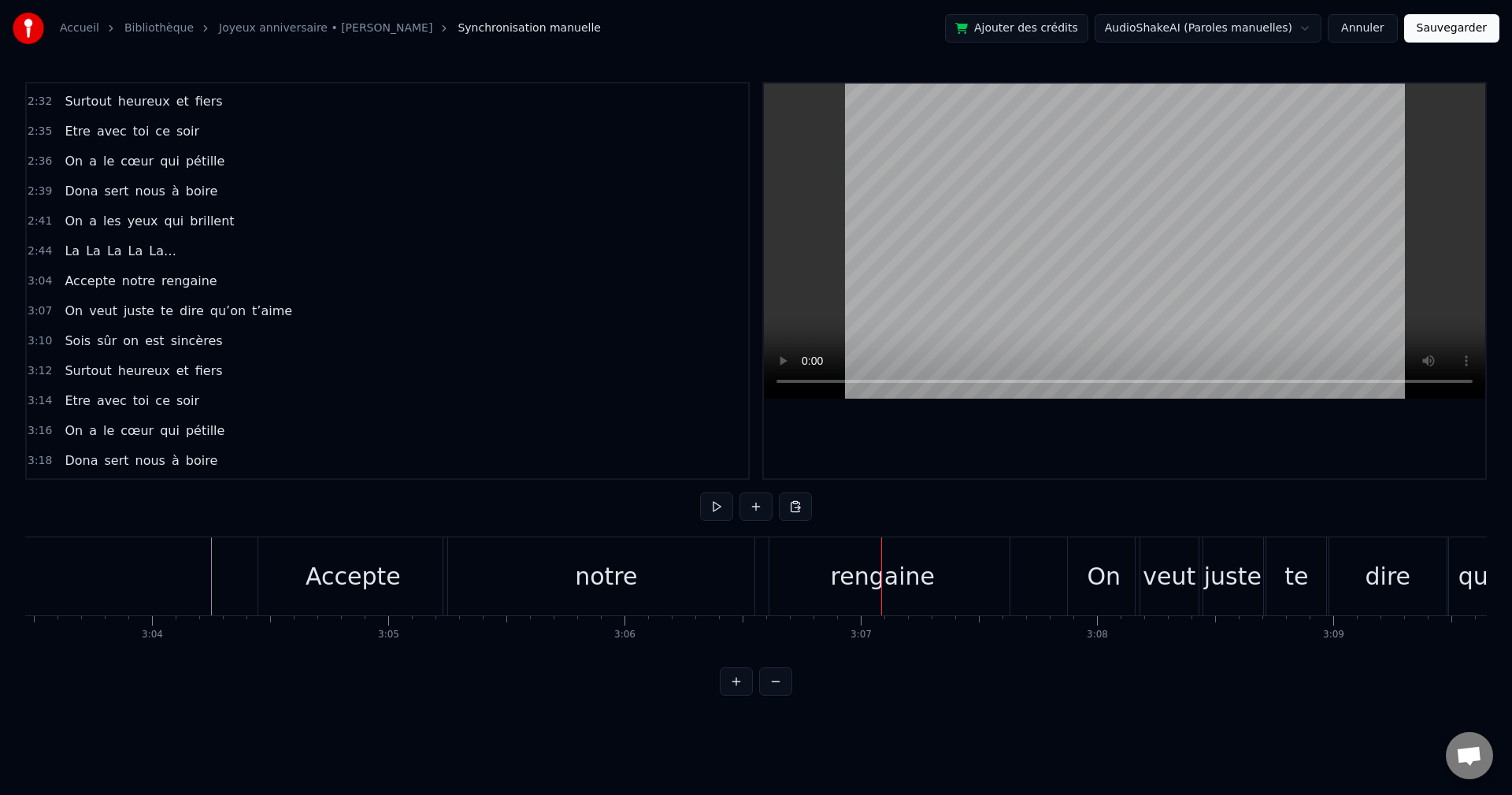
click at [982, 586] on div "rengaine" at bounding box center [882, 577] width 254 height 78
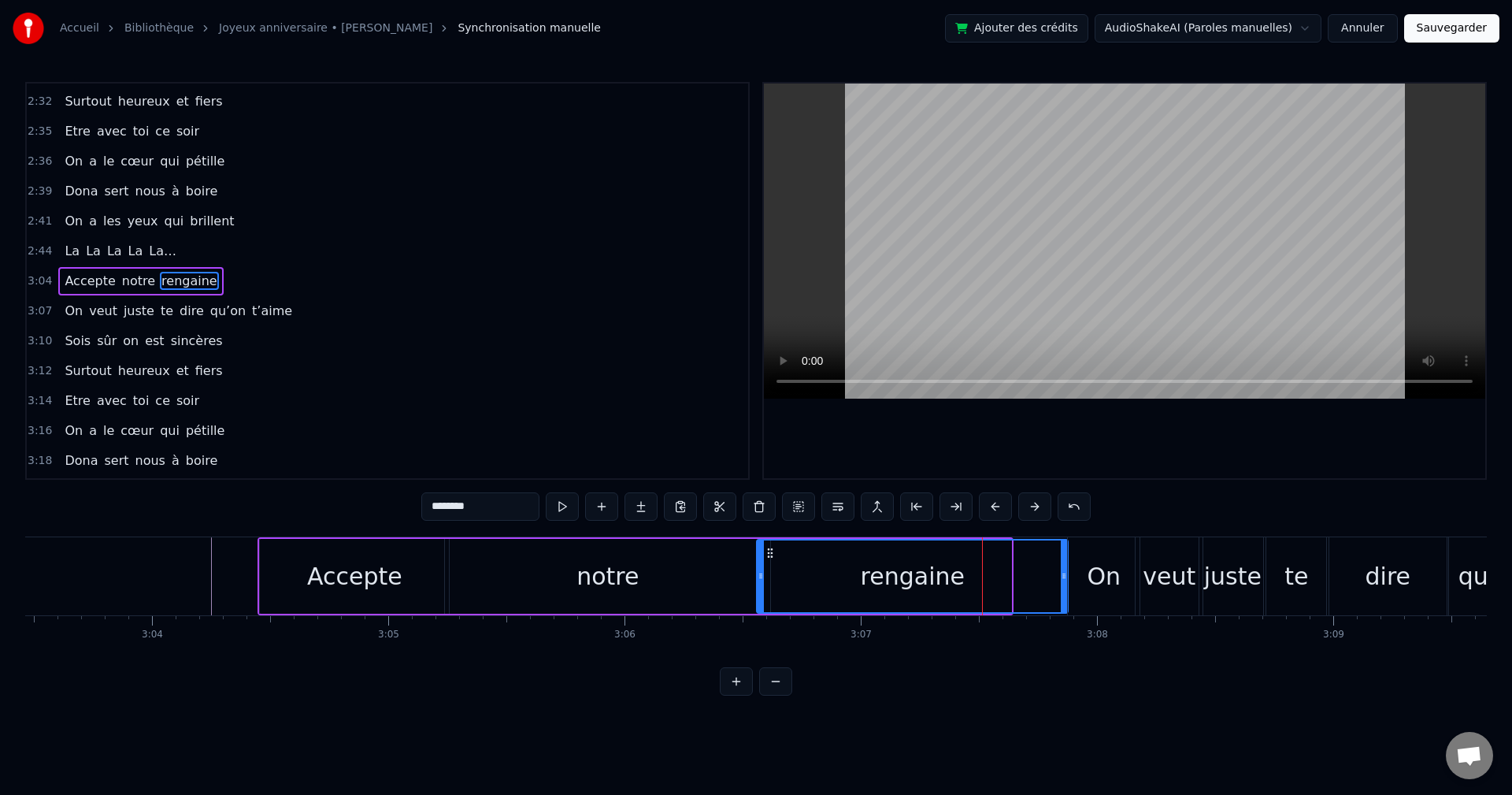
drag, startPoint x: 1010, startPoint y: 575, endPoint x: 1067, endPoint y: 579, distance: 57.1
click at [1067, 579] on icon at bounding box center [1064, 576] width 7 height 12
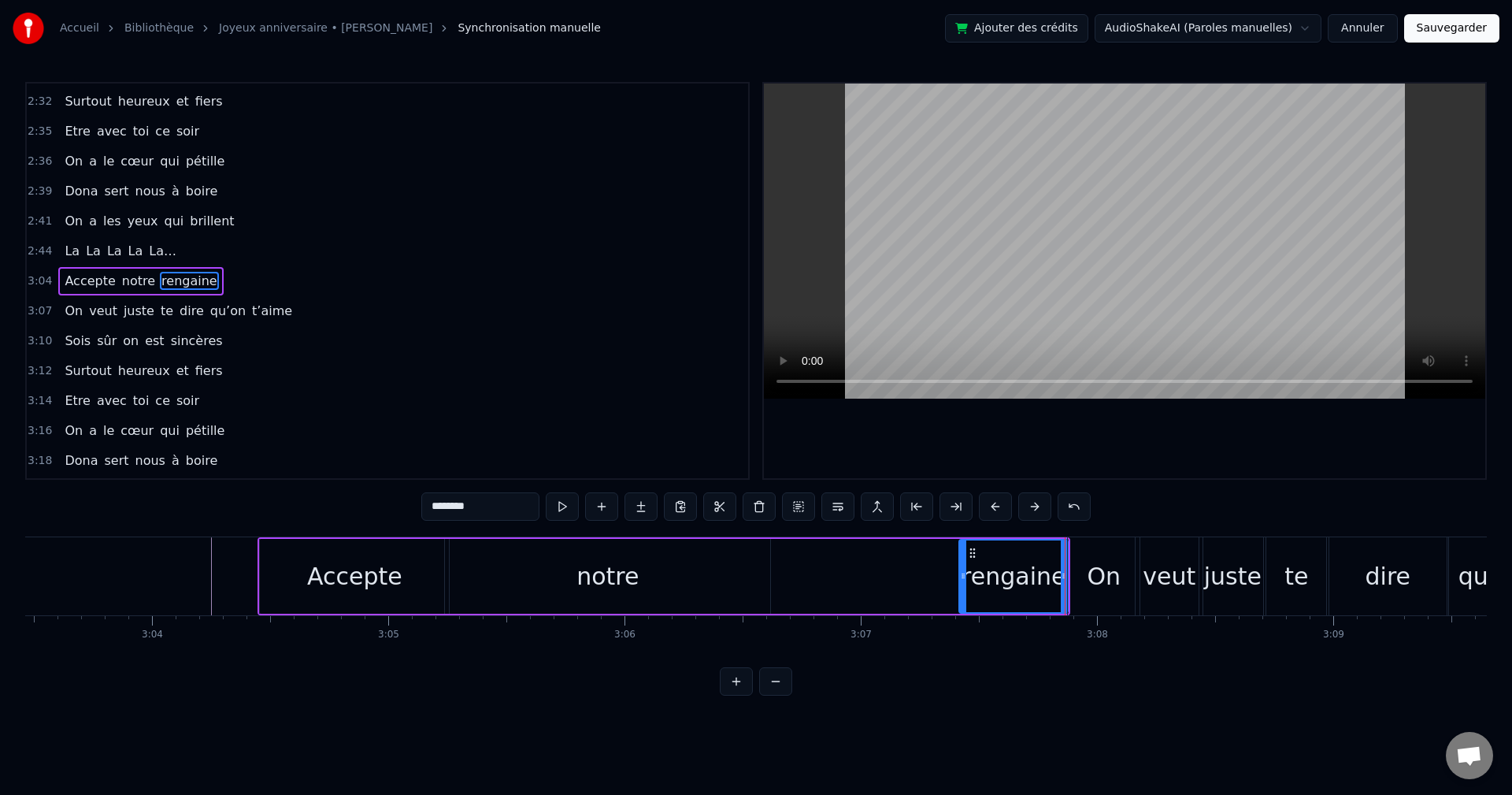
drag, startPoint x: 762, startPoint y: 581, endPoint x: 964, endPoint y: 586, distance: 202.1
click at [964, 586] on div at bounding box center [963, 576] width 7 height 71
click at [630, 583] on div "notre" at bounding box center [607, 576] width 62 height 35
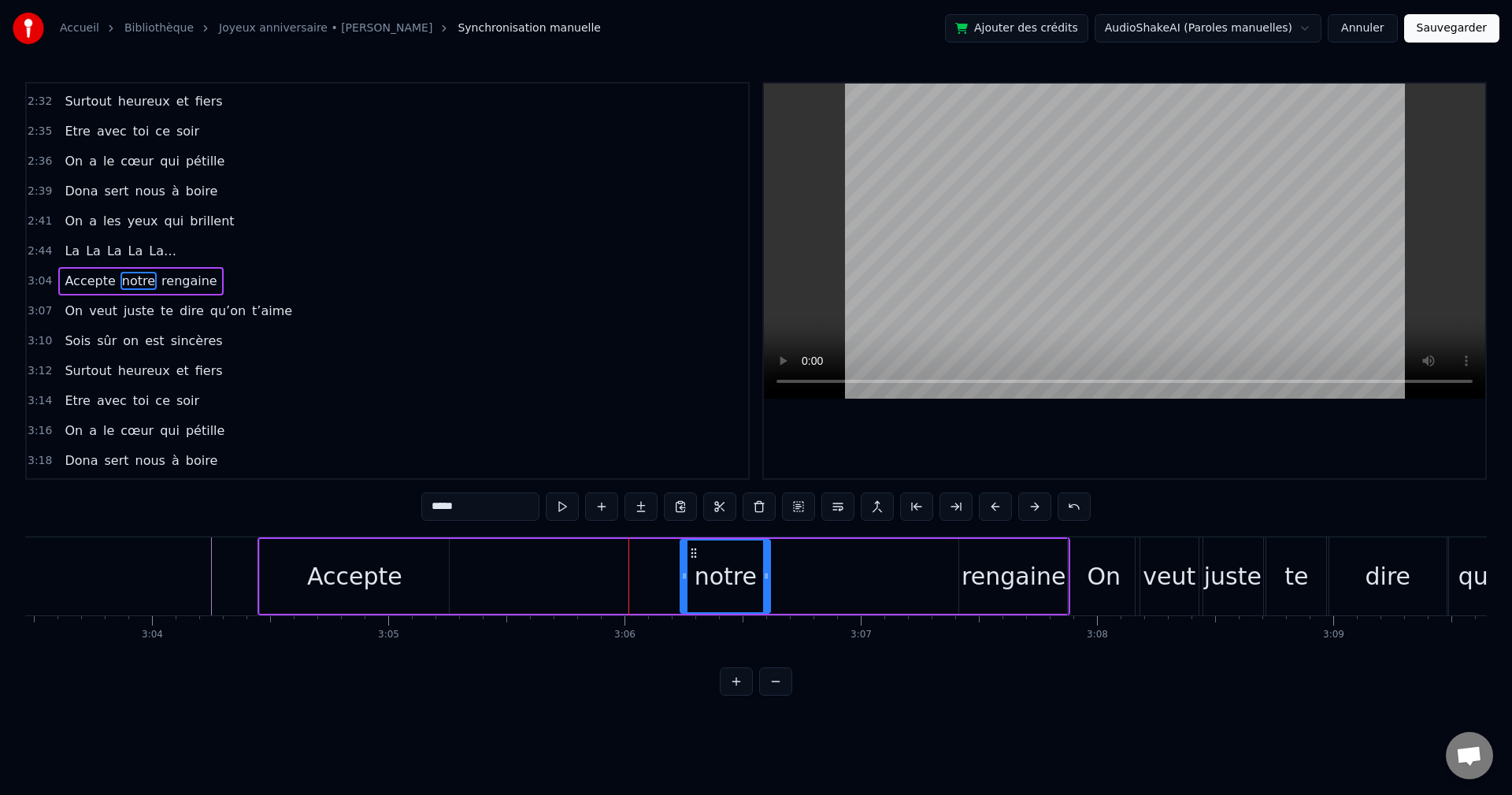
drag, startPoint x: 446, startPoint y: 583, endPoint x: 687, endPoint y: 588, distance: 241.1
click at [687, 588] on div at bounding box center [684, 576] width 7 height 71
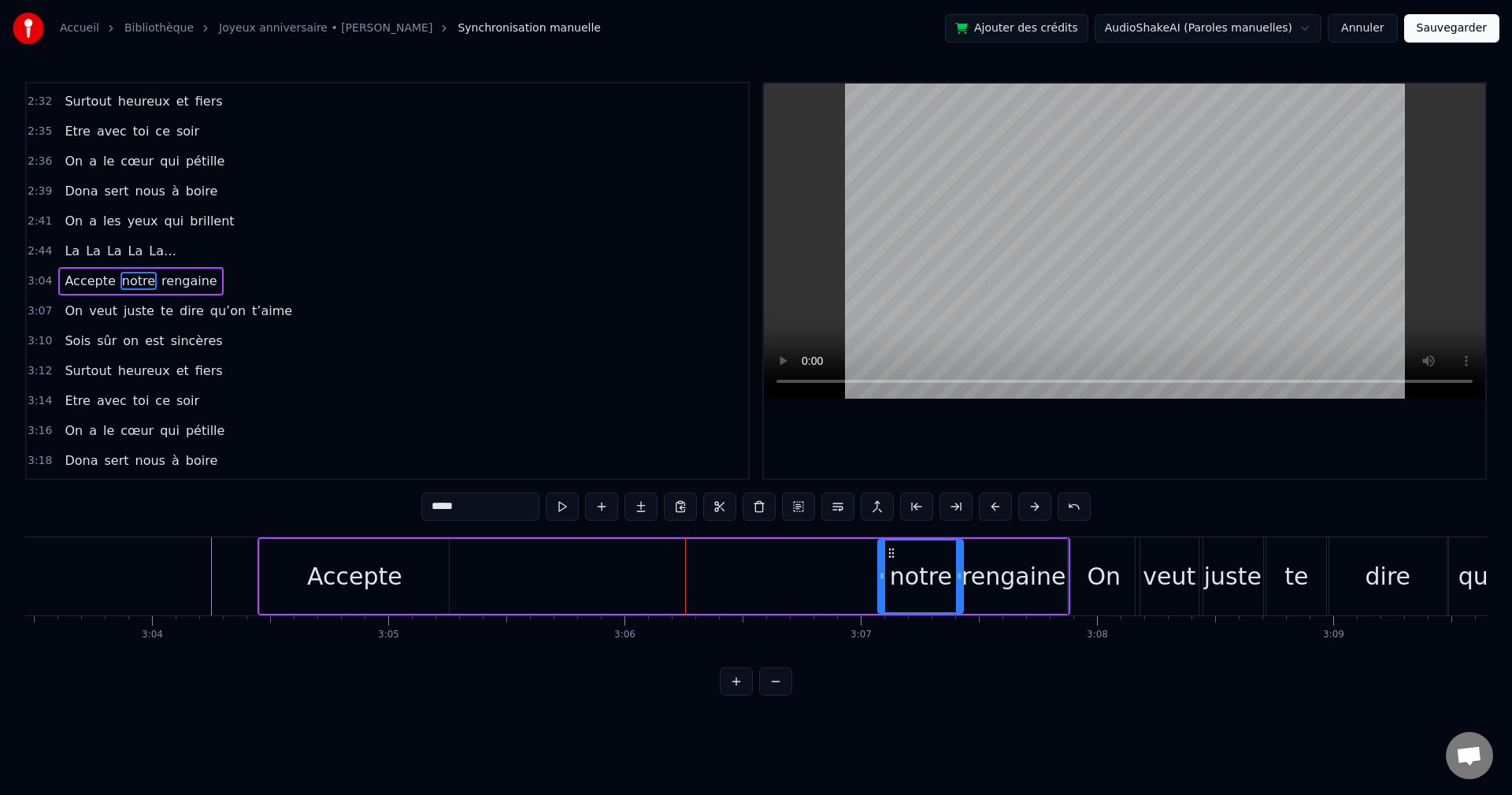
drag, startPoint x: 713, startPoint y: 553, endPoint x: 891, endPoint y: 566, distance: 178.5
click at [891, 566] on div "notre" at bounding box center [921, 576] width 84 height 71
click at [322, 570] on div "Accepte" at bounding box center [355, 576] width 95 height 35
type input "*******"
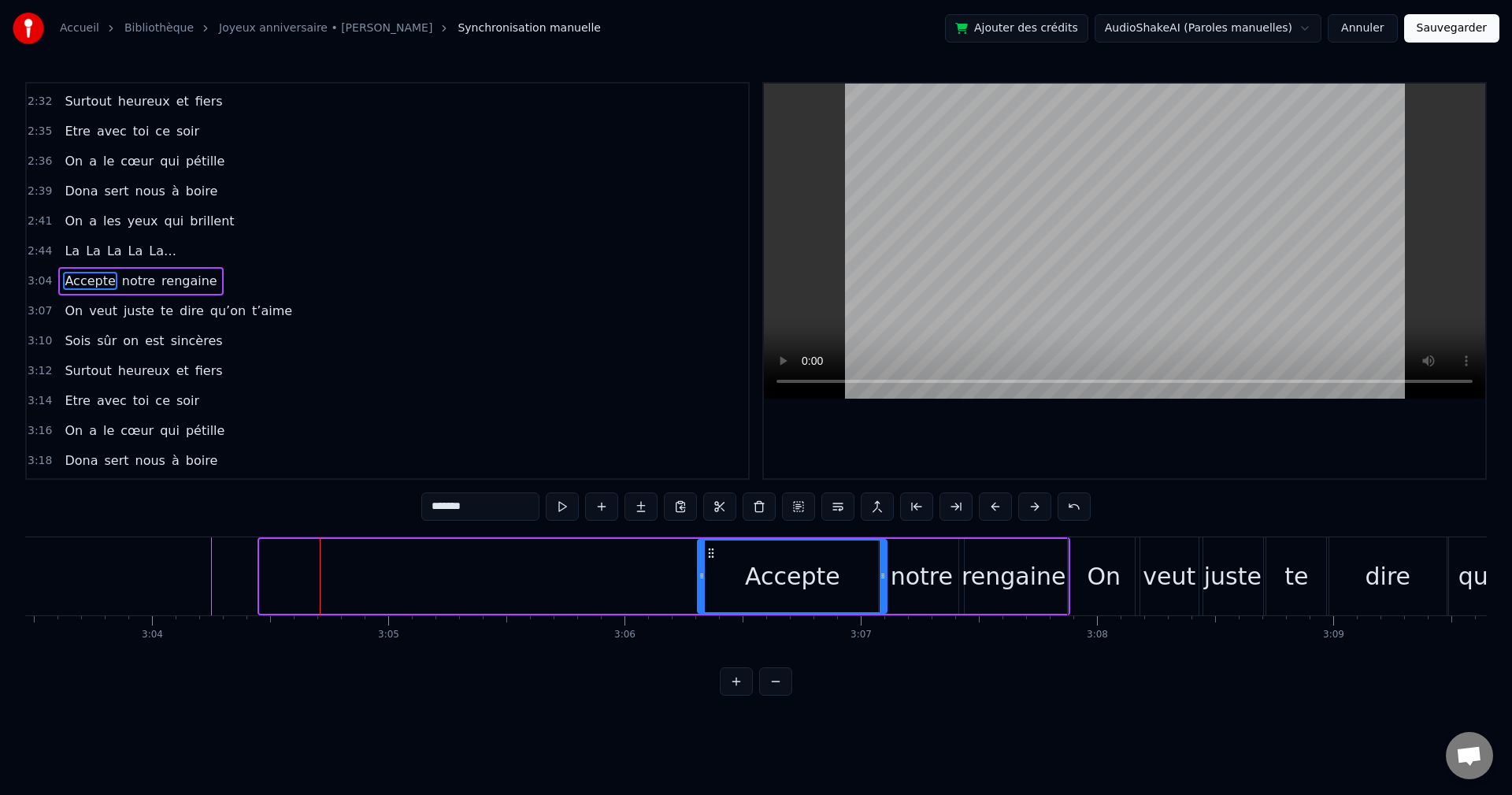
drag, startPoint x: 272, startPoint y: 555, endPoint x: 710, endPoint y: 572, distance: 438.3
click at [710, 572] on div "Accepte" at bounding box center [792, 576] width 187 height 71
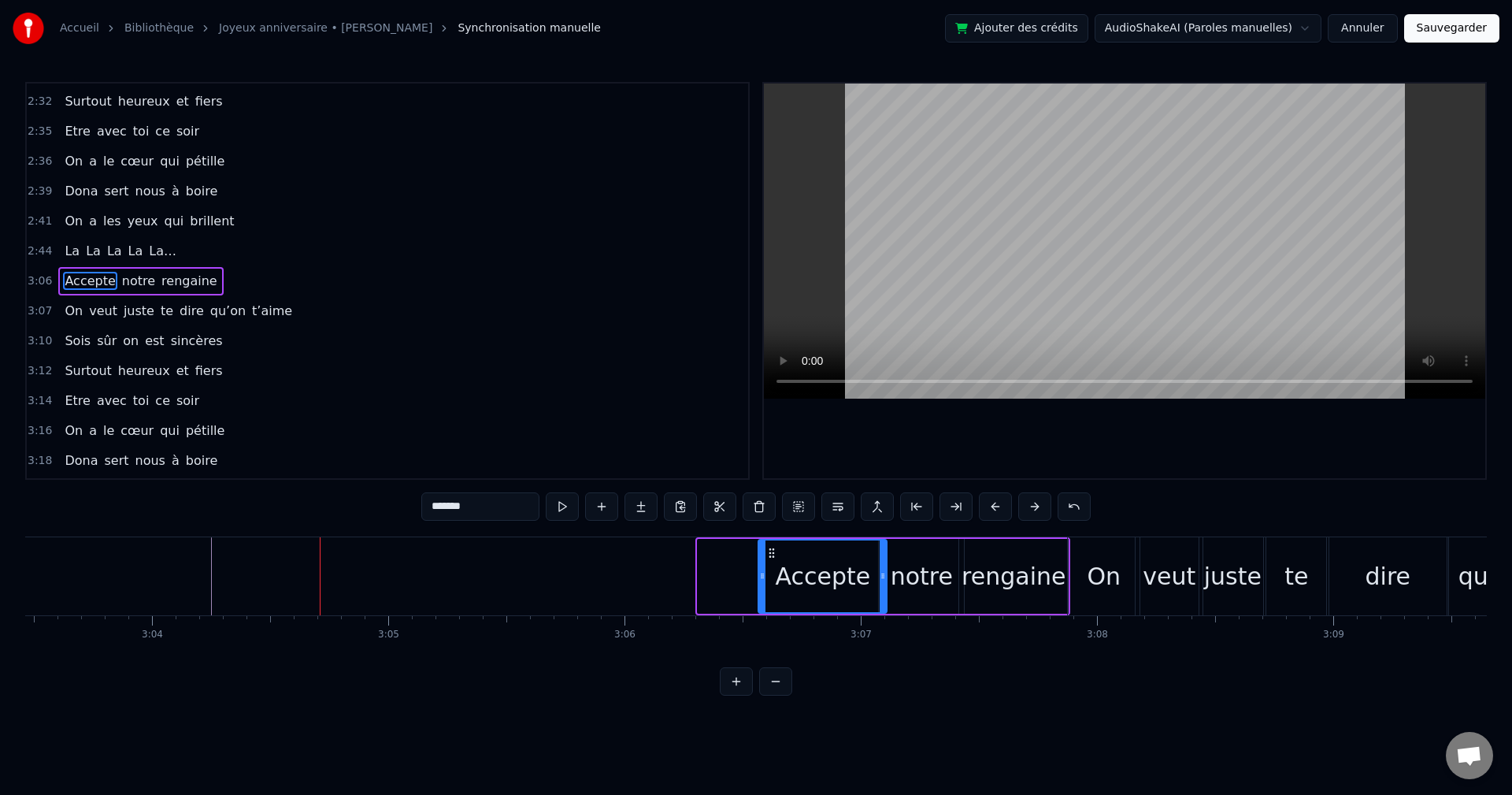
drag, startPoint x: 700, startPoint y: 576, endPoint x: 761, endPoint y: 582, distance: 61.3
click at [761, 582] on icon at bounding box center [762, 576] width 7 height 12
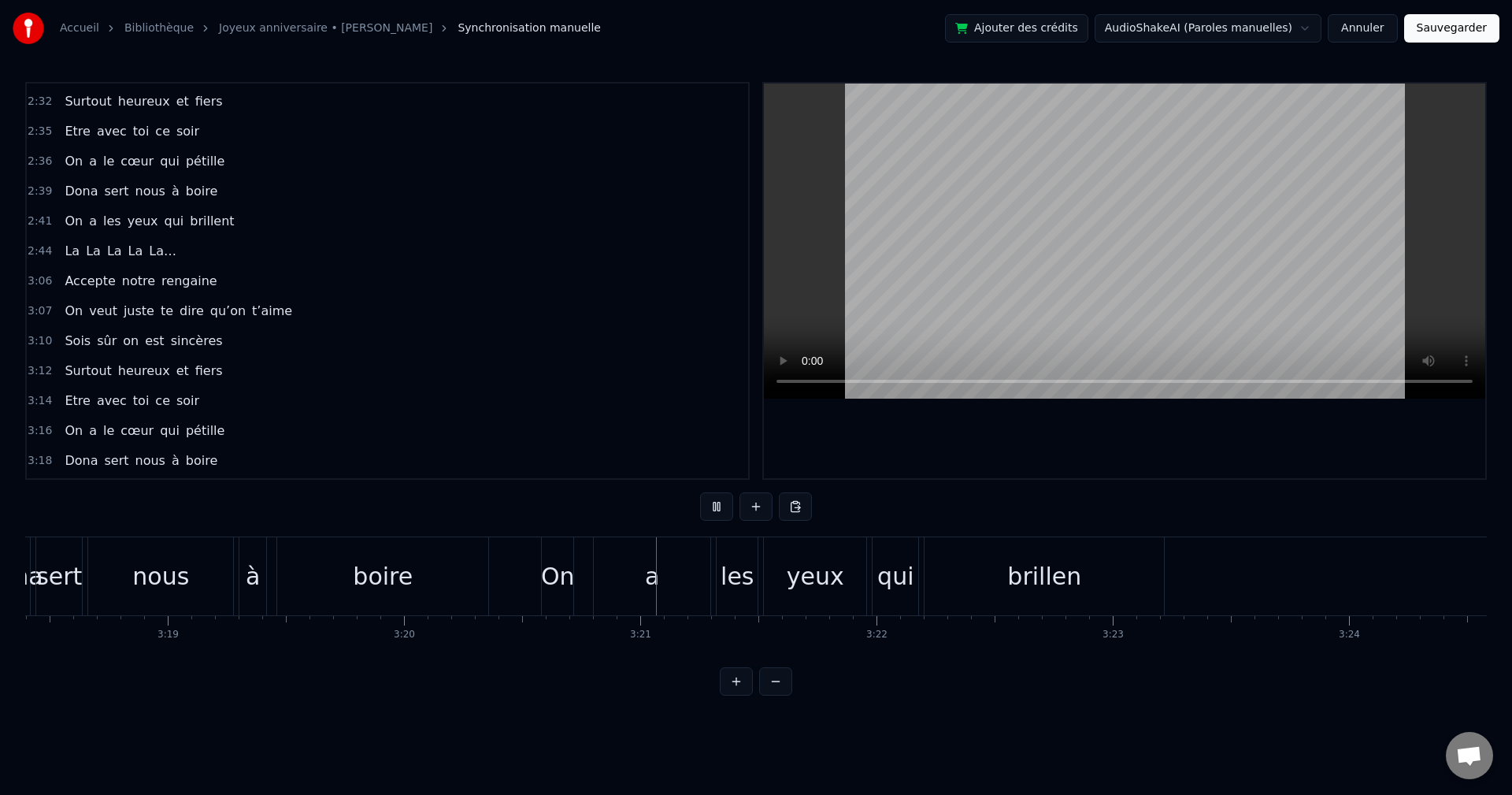
scroll to position [0, 46941]
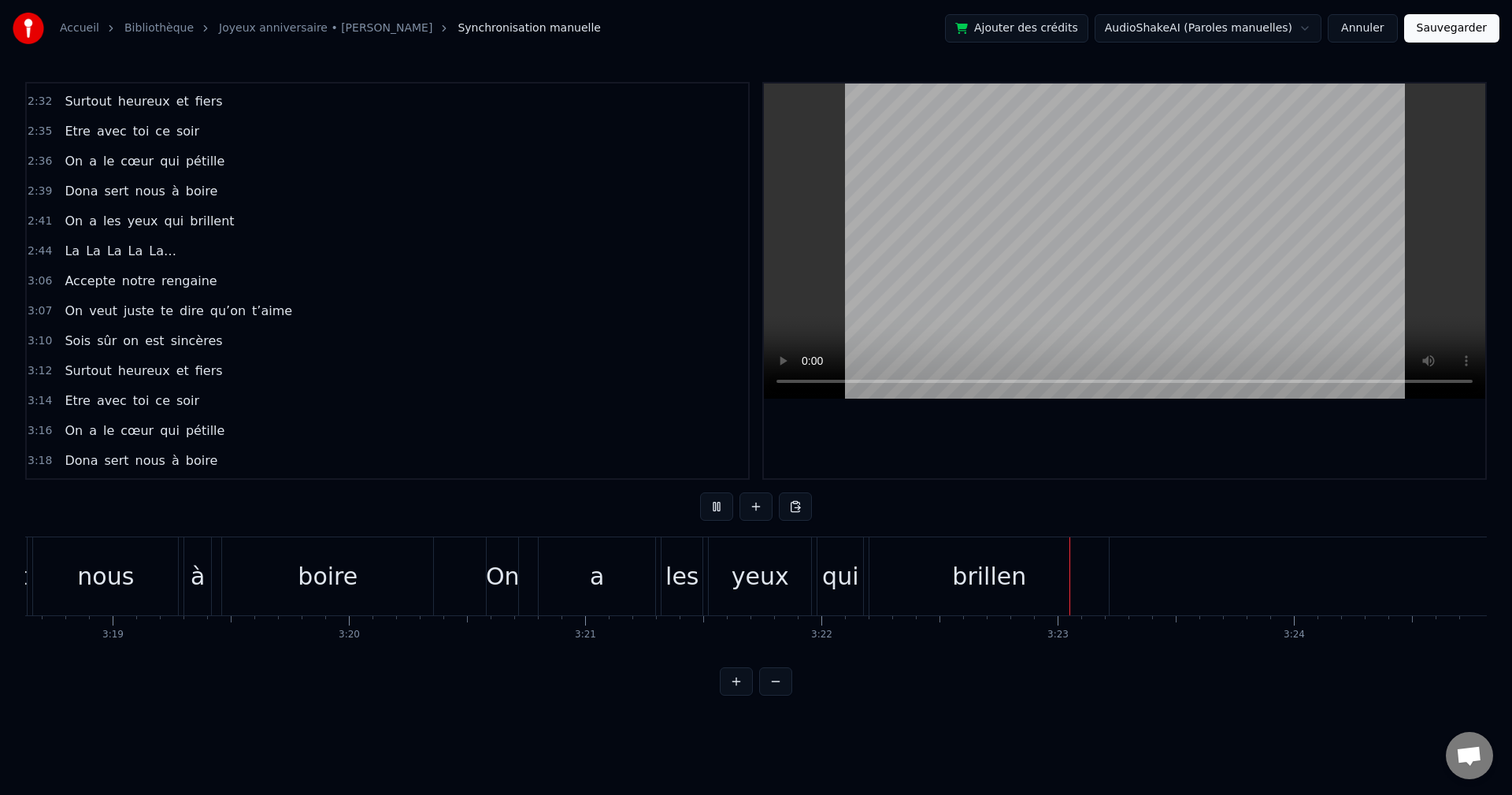
click at [1006, 583] on div "brillen" at bounding box center [990, 576] width 74 height 35
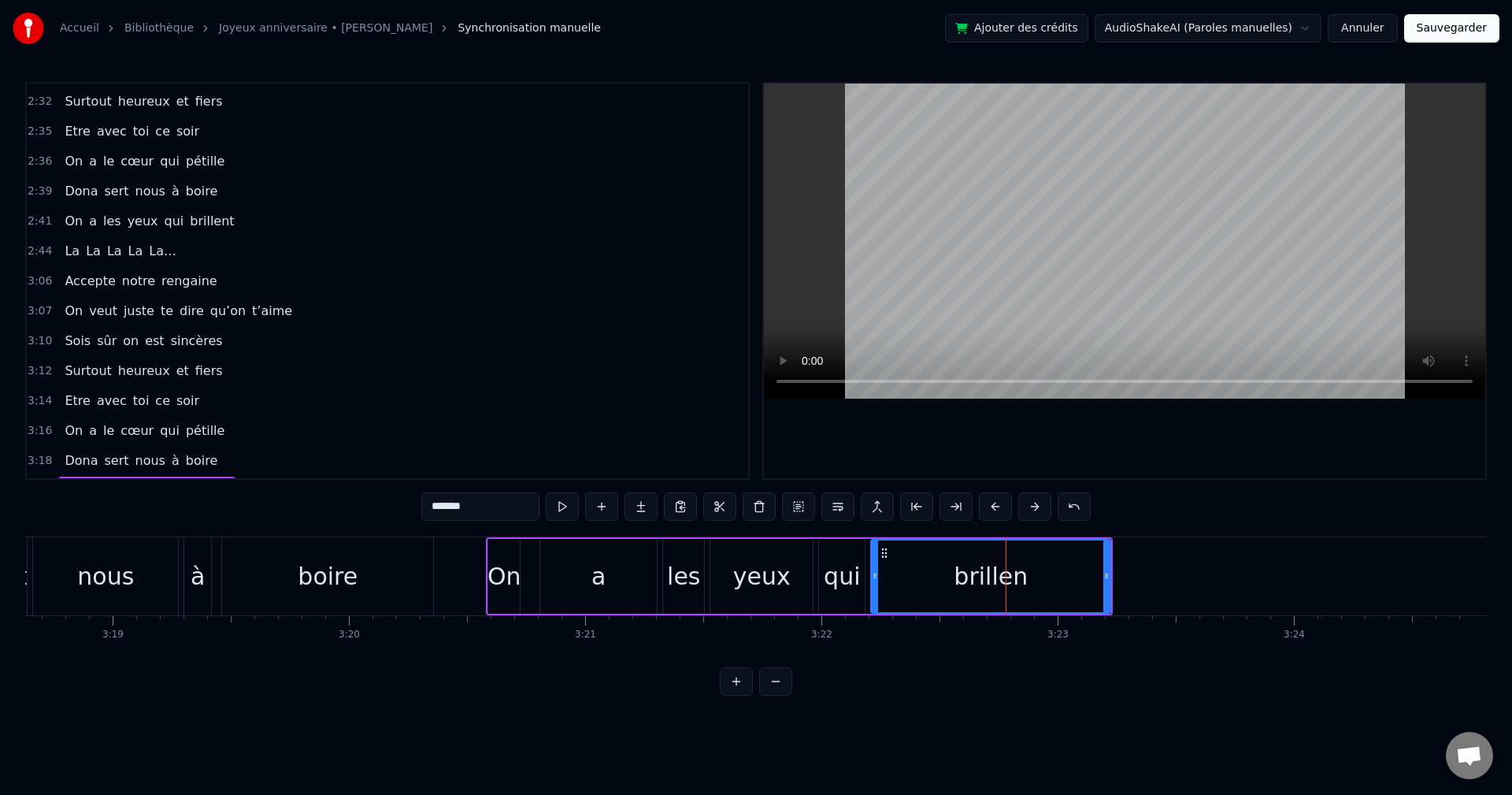
scroll to position [2001, 0]
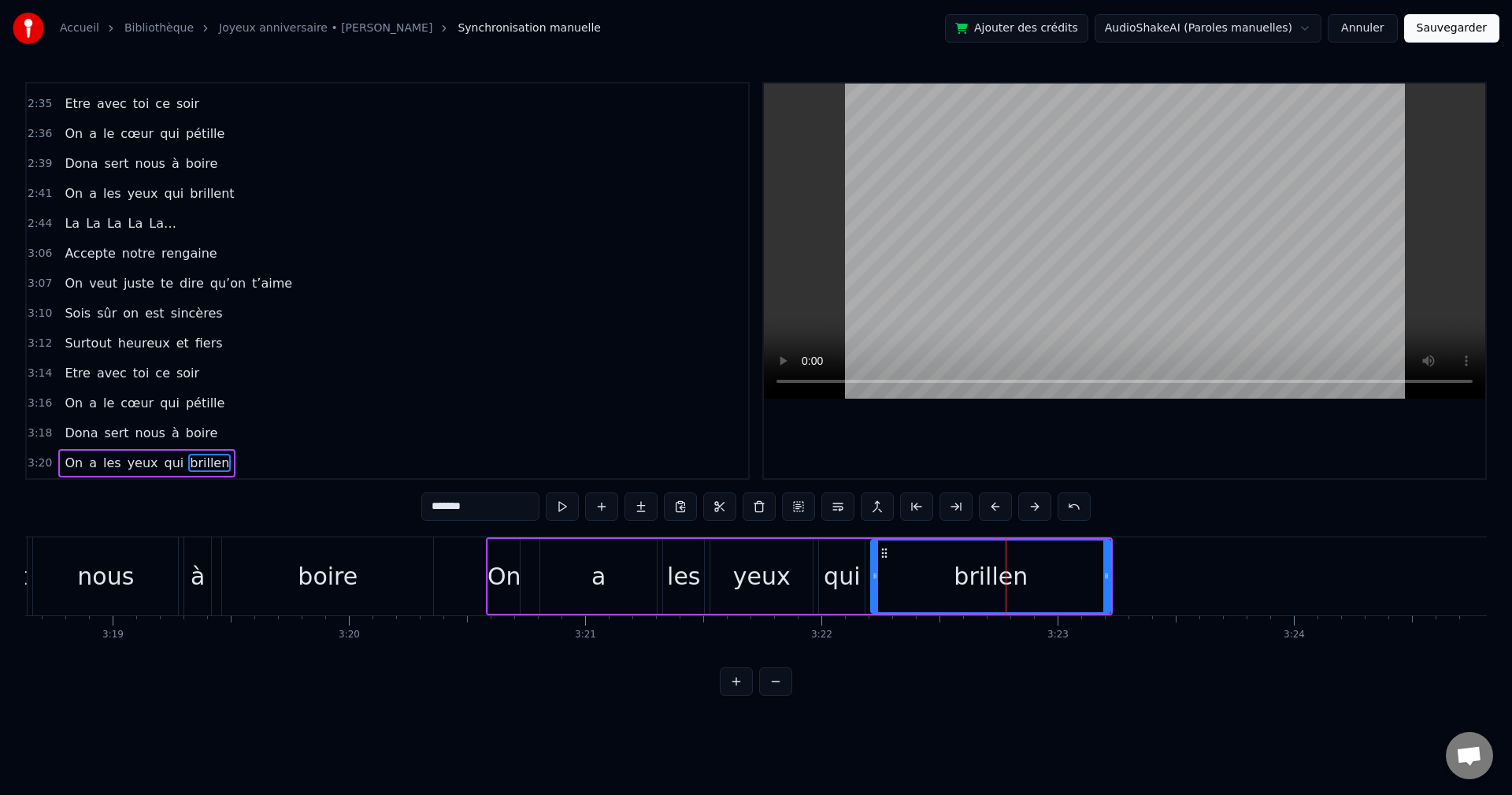
click at [1006, 583] on div at bounding box center [1006, 577] width 1 height 78
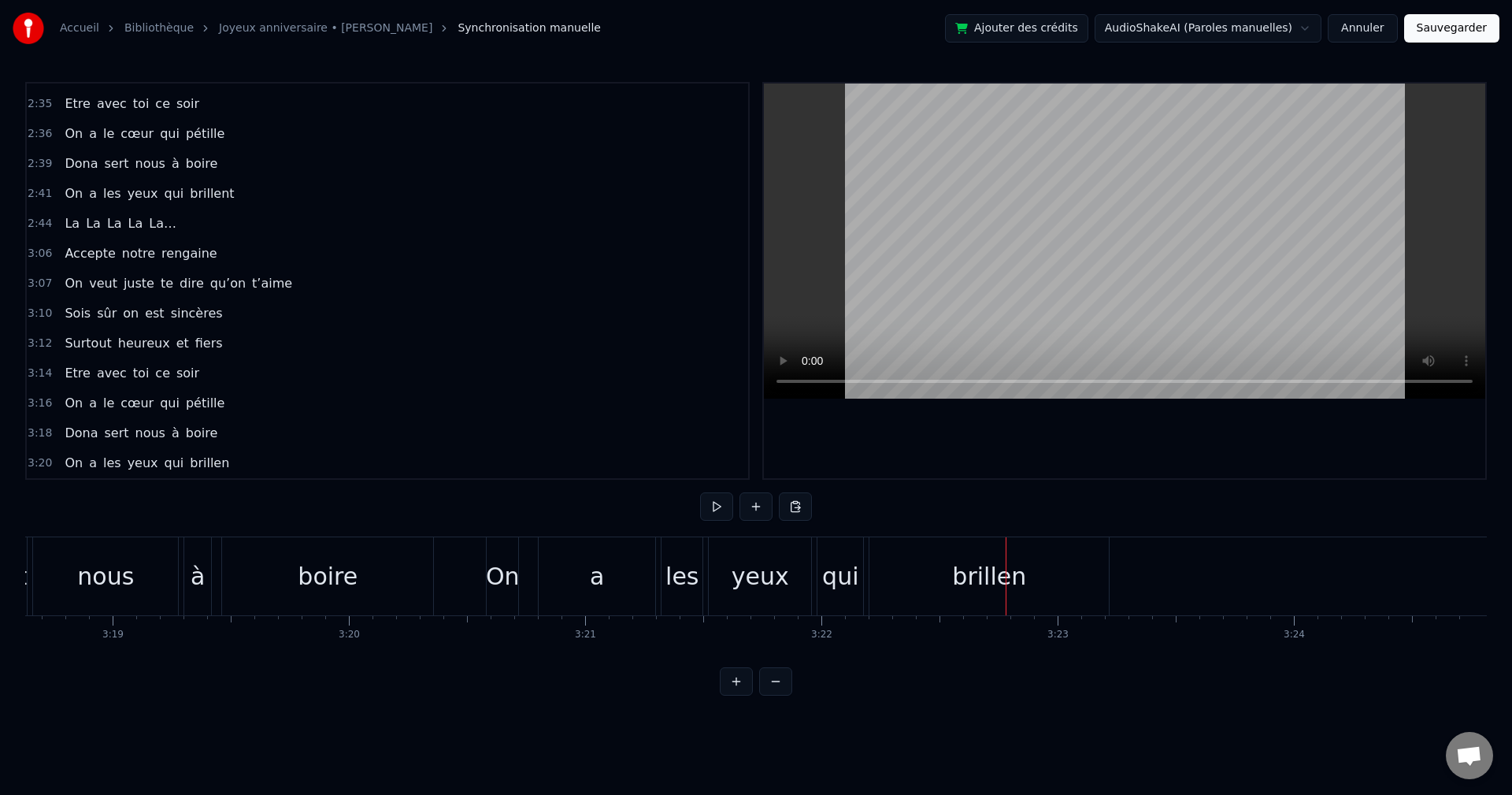
click at [1022, 579] on div "brillen" at bounding box center [990, 576] width 74 height 35
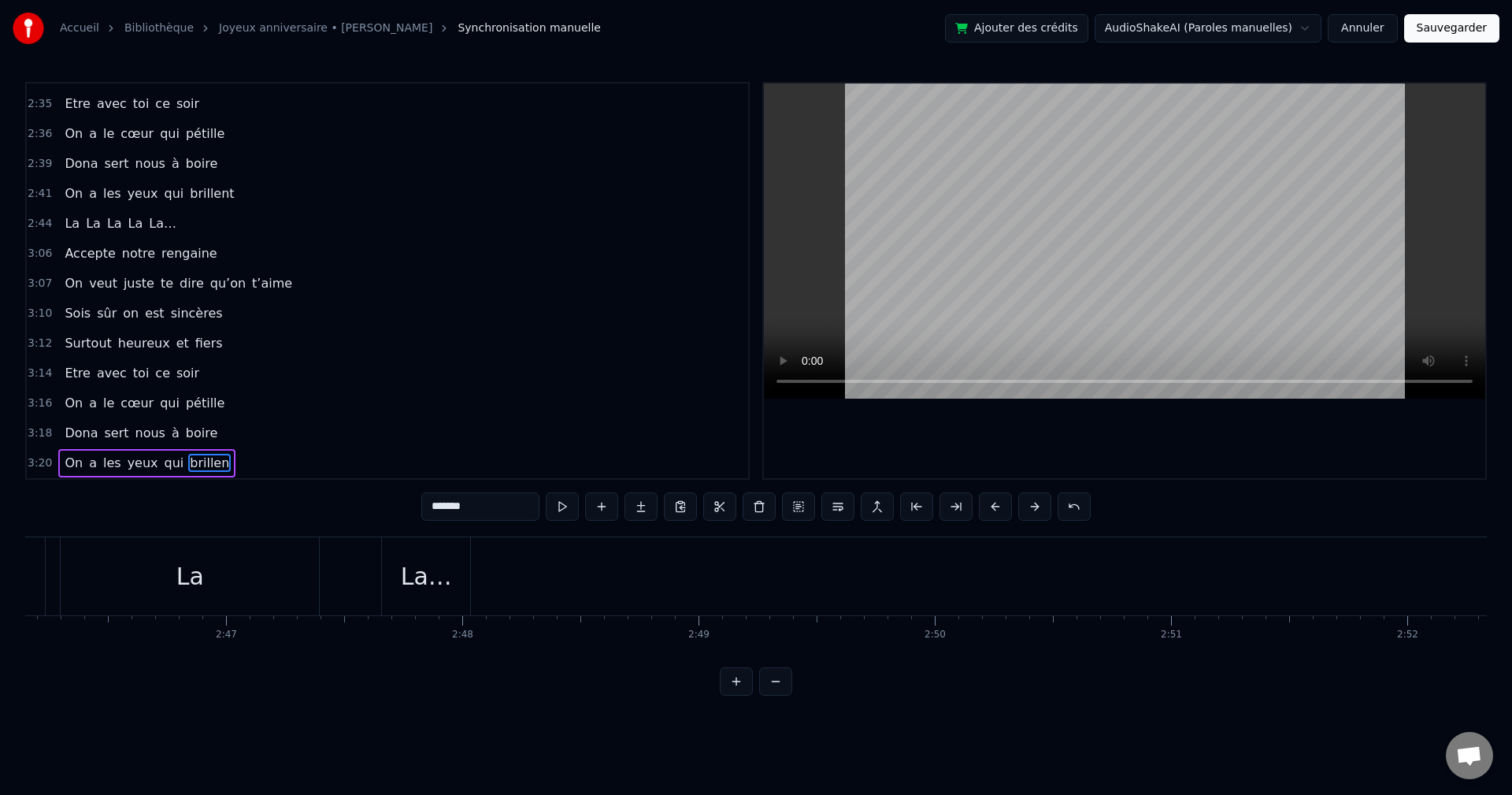
scroll to position [0, 37986]
click at [978, 591] on div "La" at bounding box center [966, 577] width 93 height 78
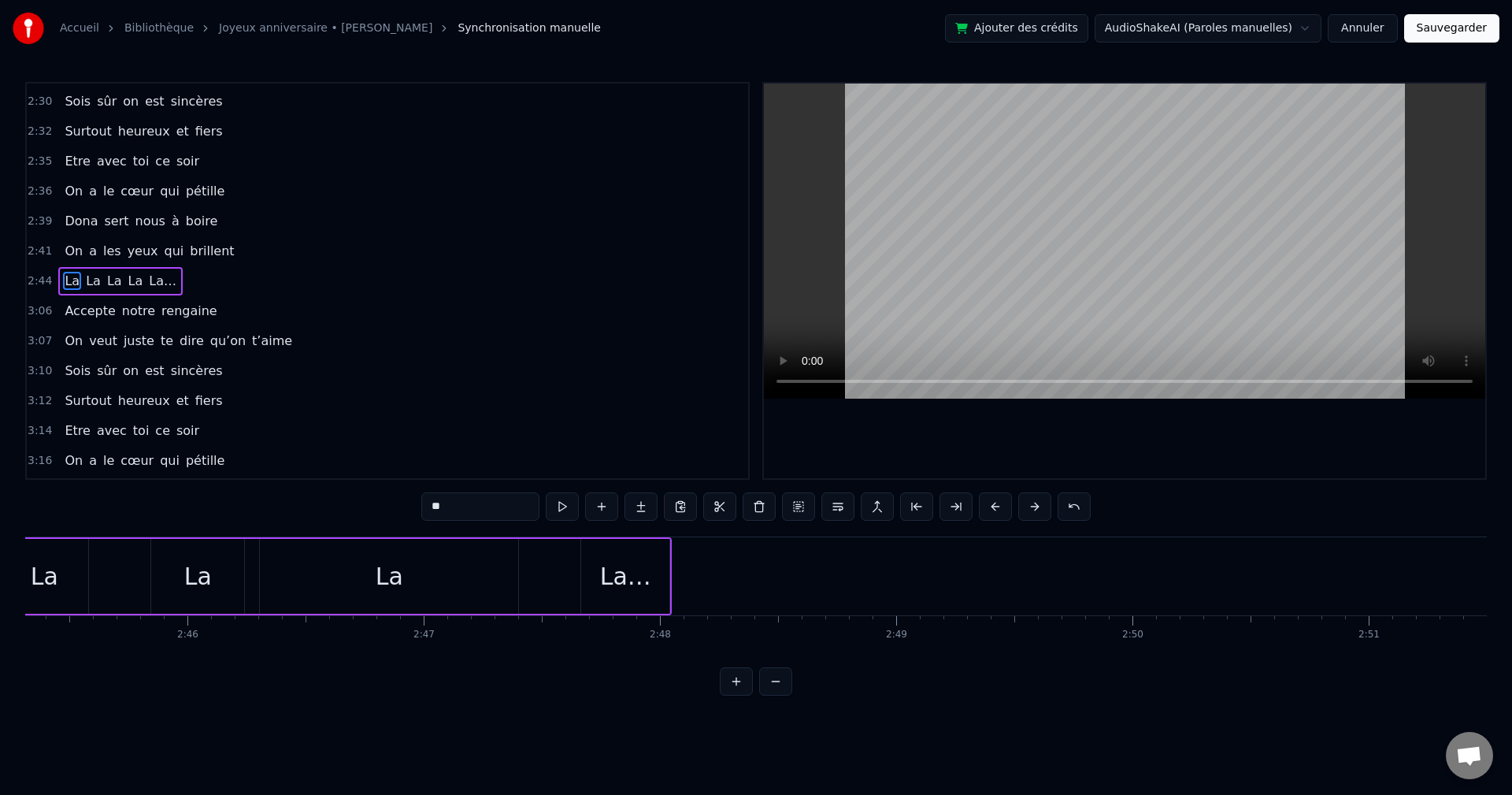
scroll to position [0, 39088]
click at [637, 581] on div "La…" at bounding box center [604, 576] width 88 height 75
type input "***"
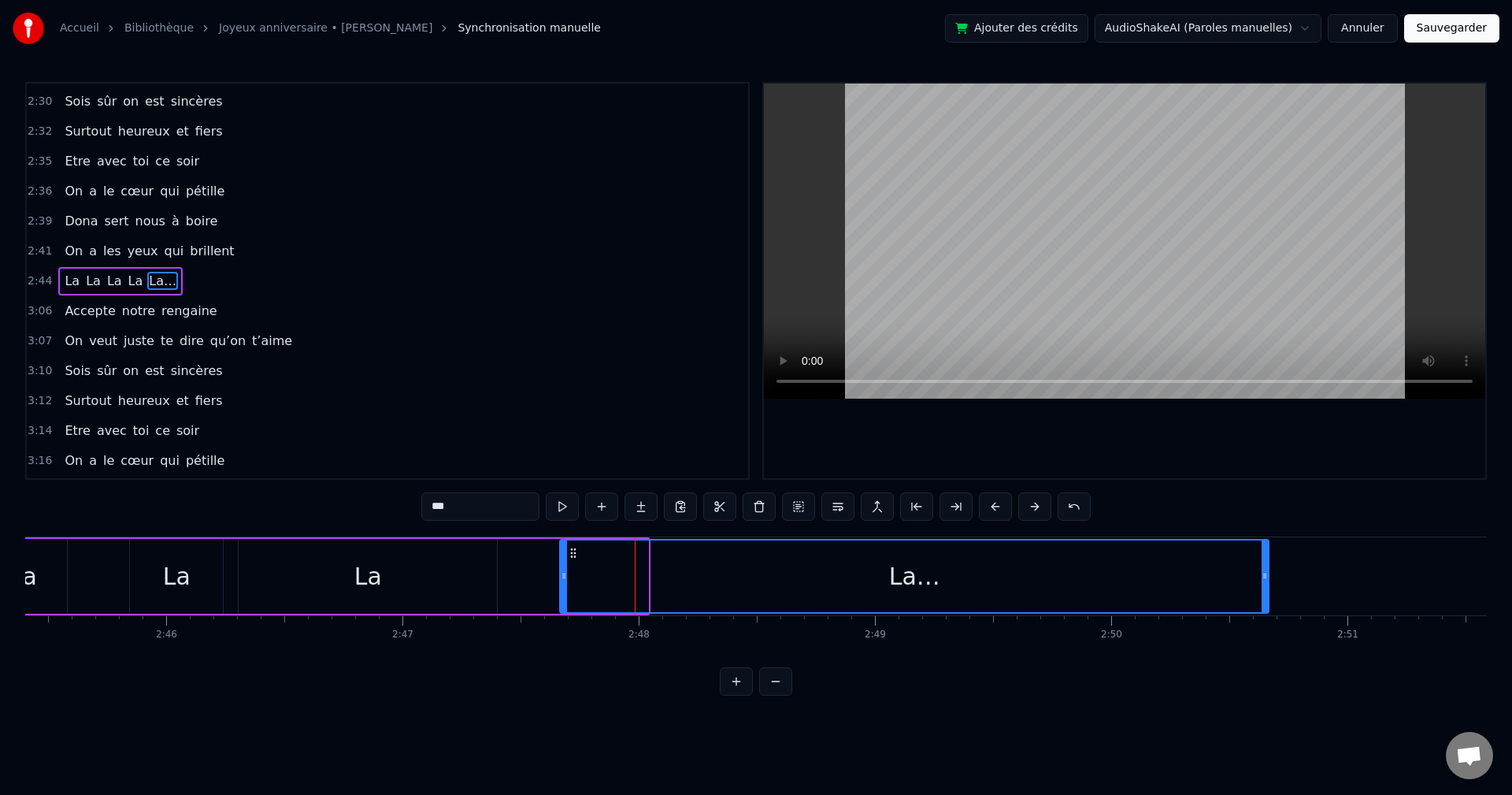
drag, startPoint x: 645, startPoint y: 573, endPoint x: 1266, endPoint y: 561, distance: 621.1
click at [1266, 561] on div at bounding box center [1265, 576] width 7 height 71
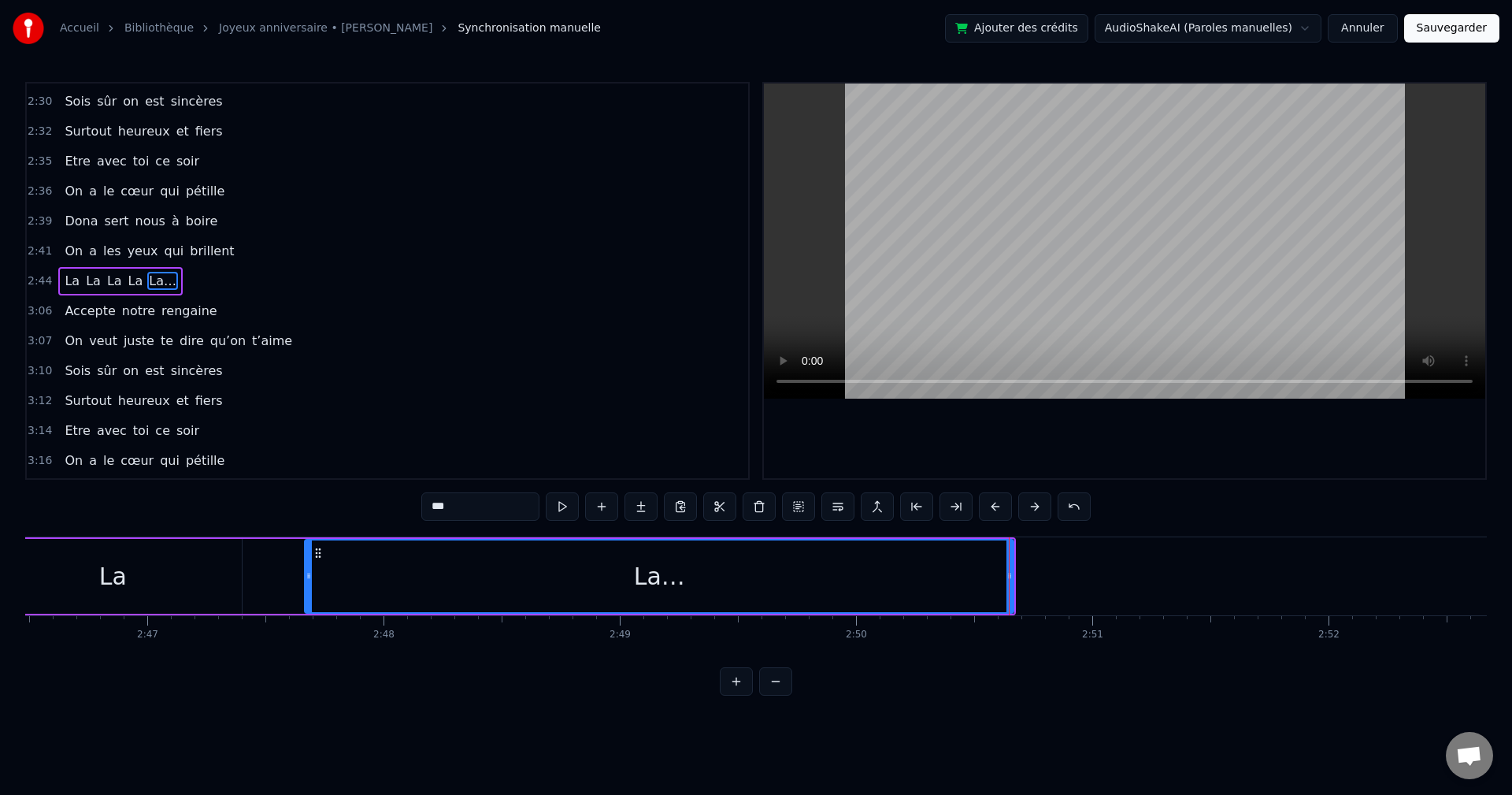
scroll to position [0, 39422]
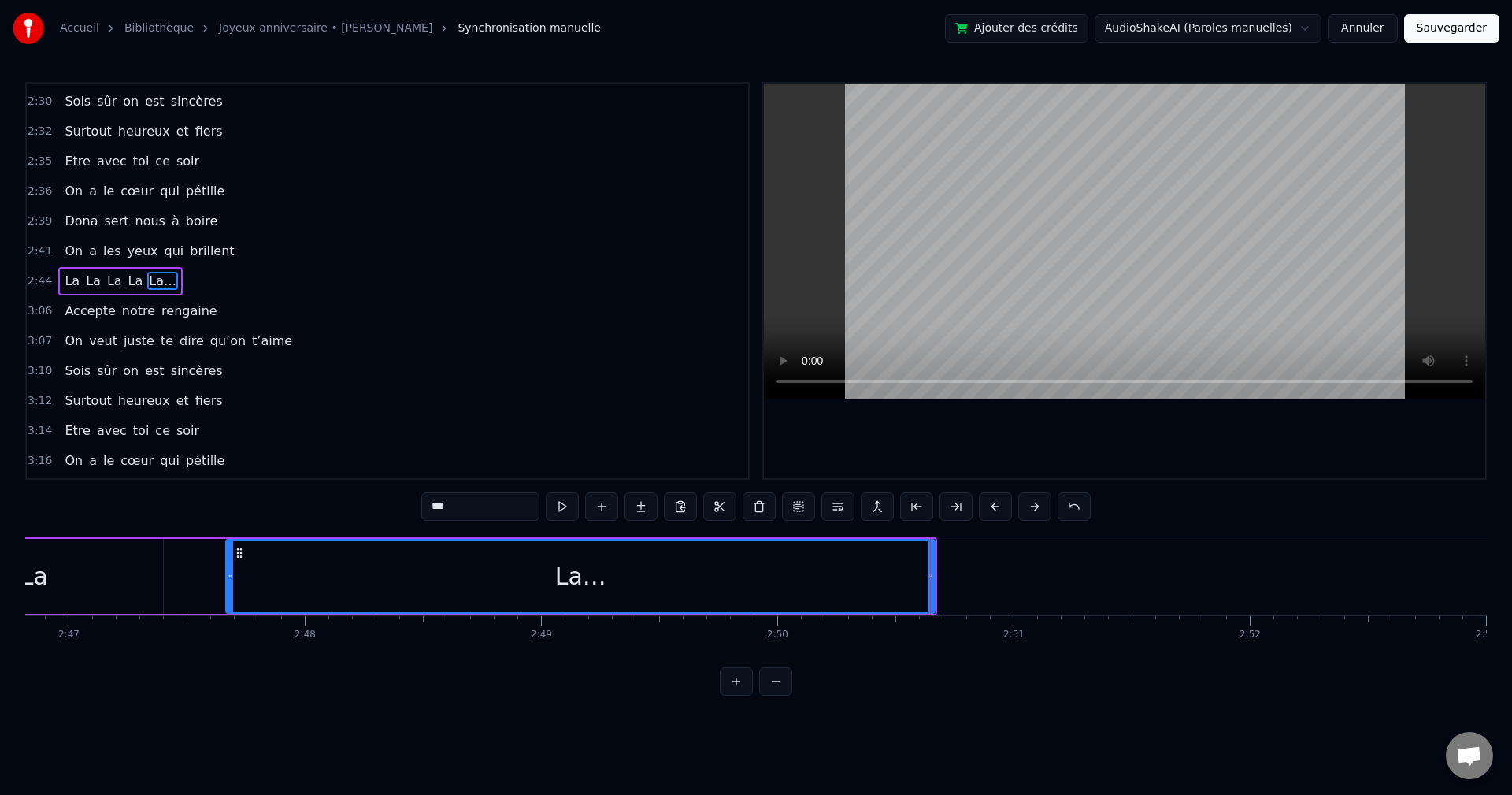
click at [170, 582] on div "La La La La La…" at bounding box center [209, 577] width 1456 height 78
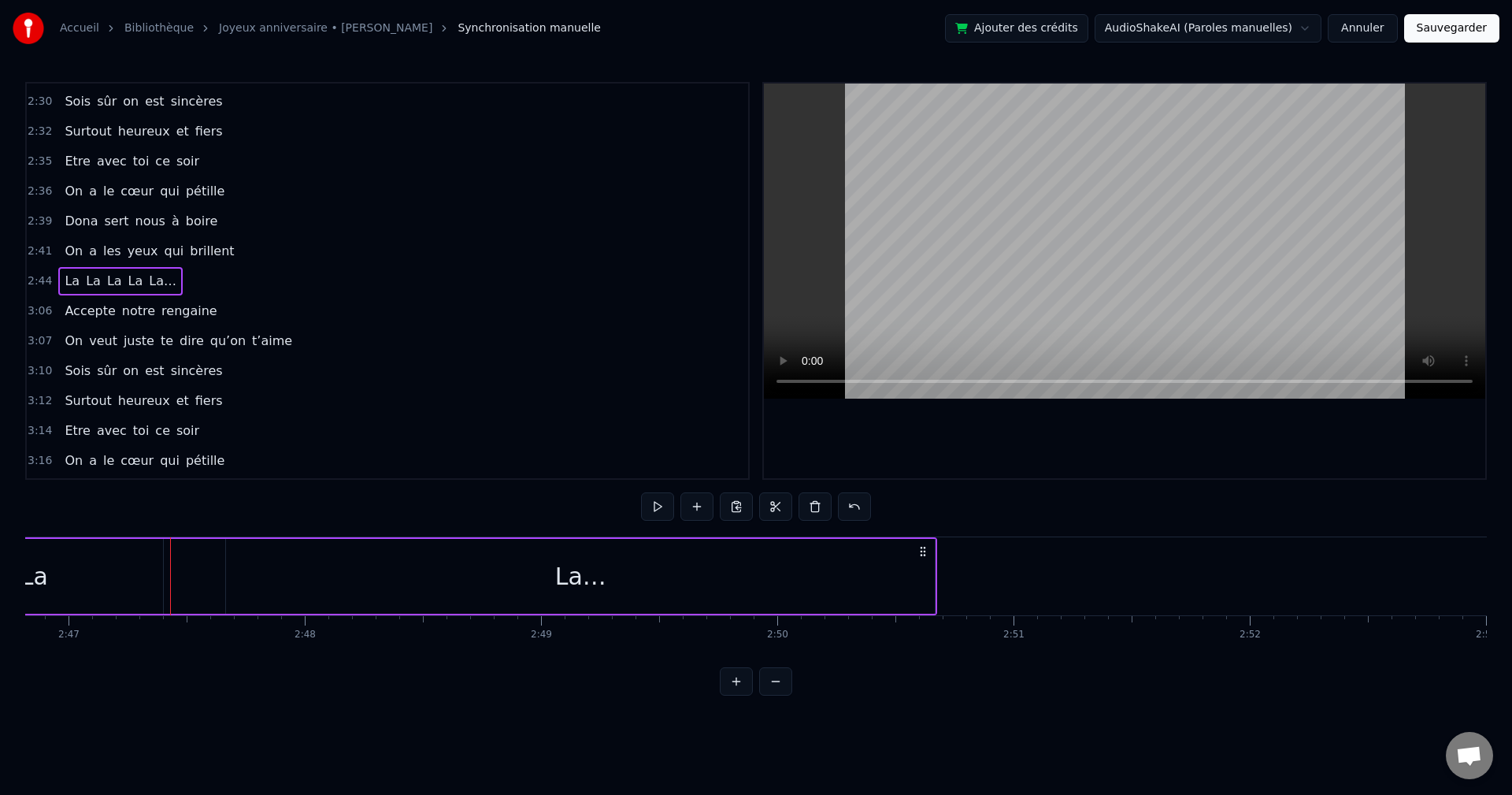
click at [141, 574] on div "La" at bounding box center [34, 576] width 259 height 75
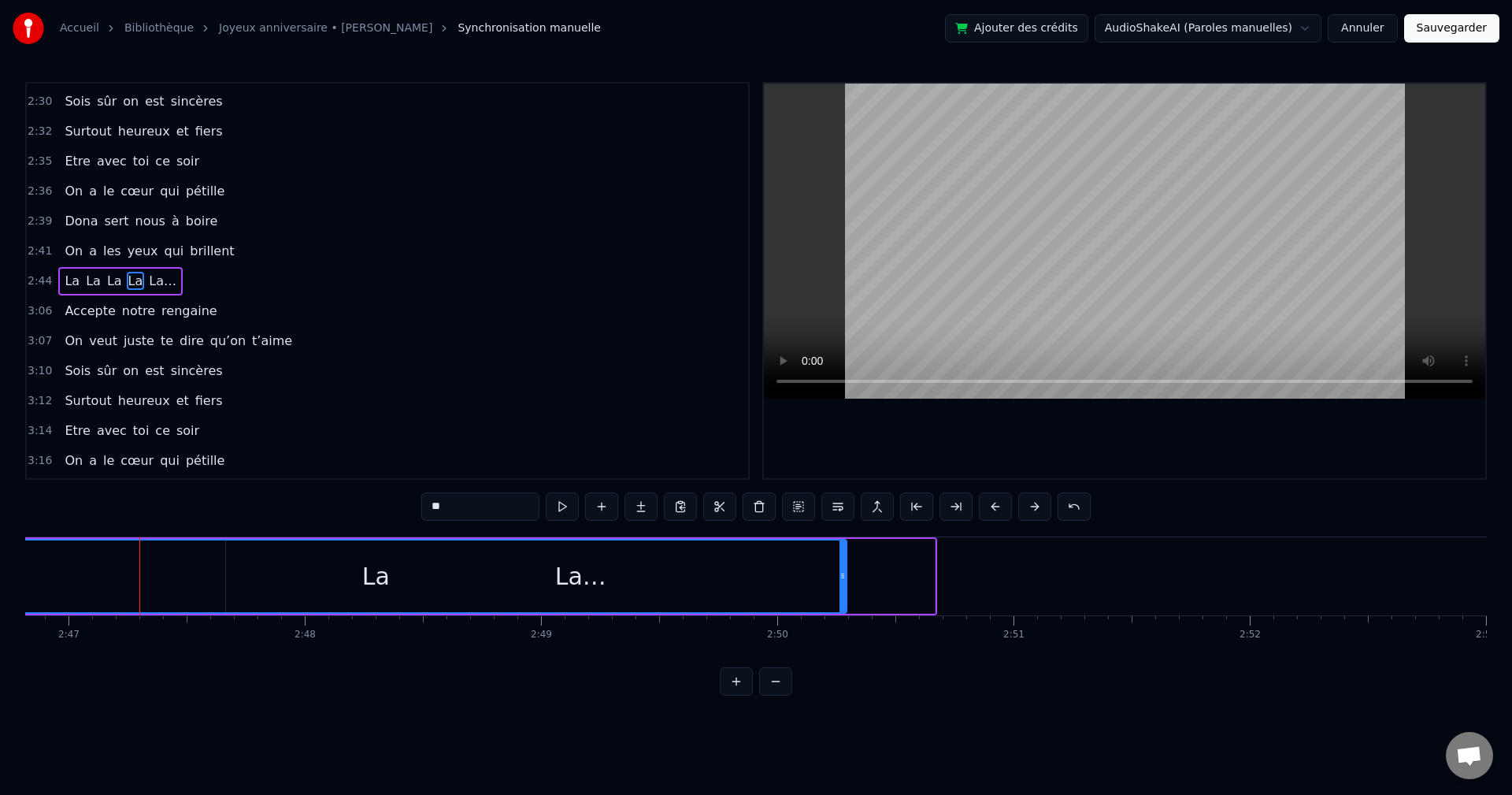
drag, startPoint x: 158, startPoint y: 579, endPoint x: 841, endPoint y: 575, distance: 683.0
click at [841, 575] on icon at bounding box center [842, 576] width 7 height 12
click at [888, 571] on div "La…" at bounding box center [580, 576] width 709 height 75
type input "***"
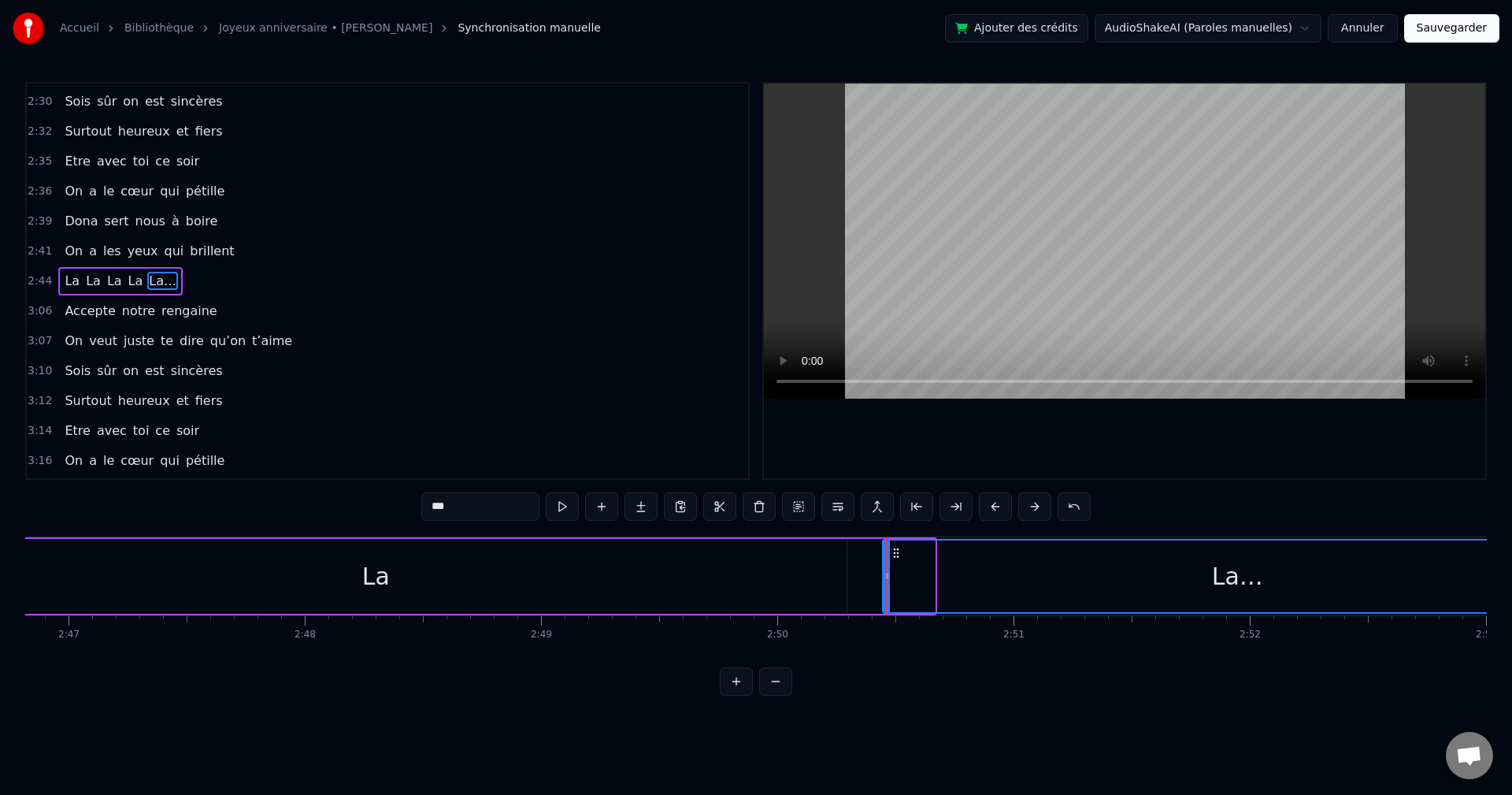
drag, startPoint x: 239, startPoint y: 552, endPoint x: 894, endPoint y: 556, distance: 655.0
click at [894, 556] on icon at bounding box center [895, 553] width 12 height 12
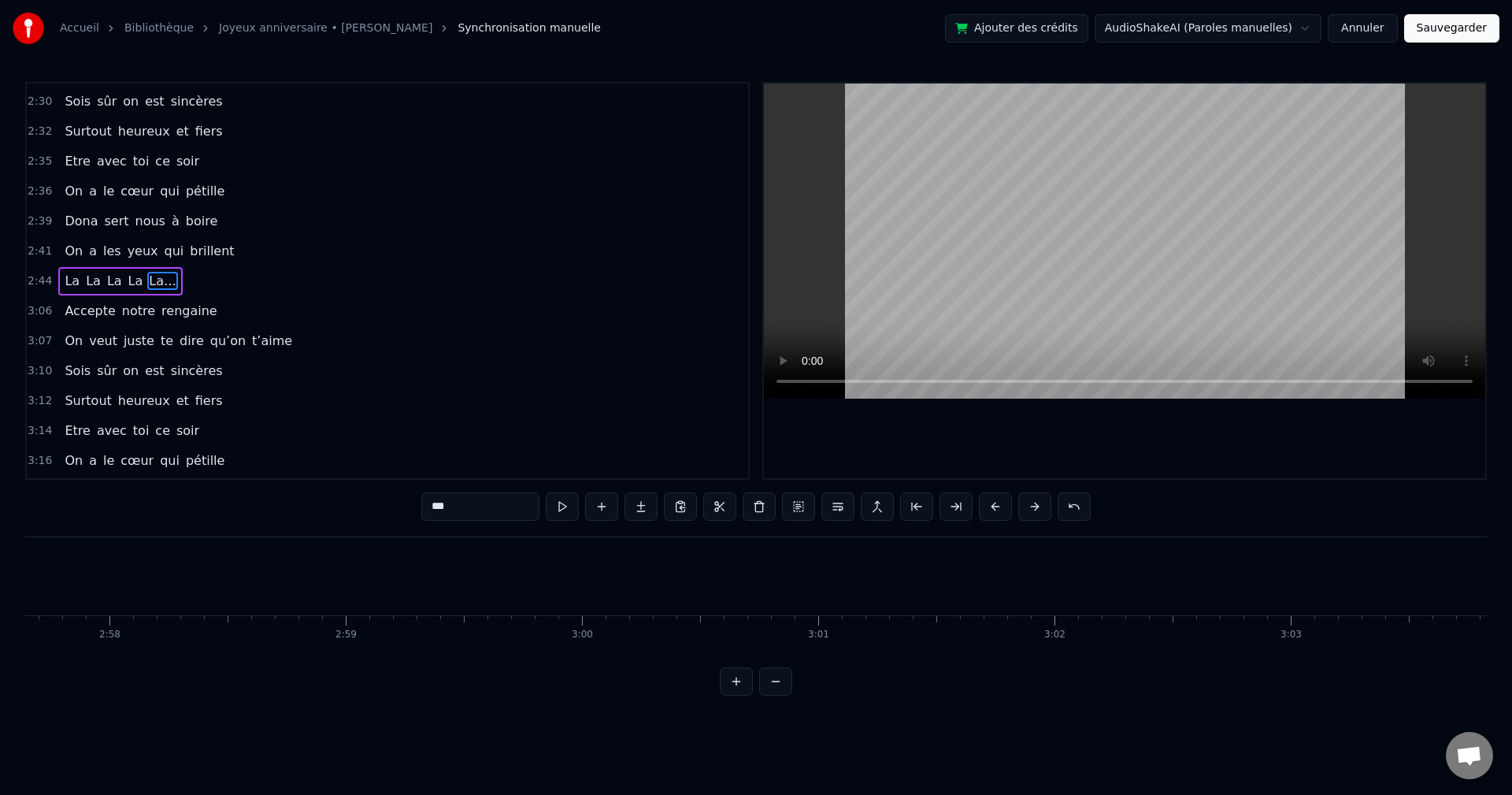
scroll to position [0, 40701]
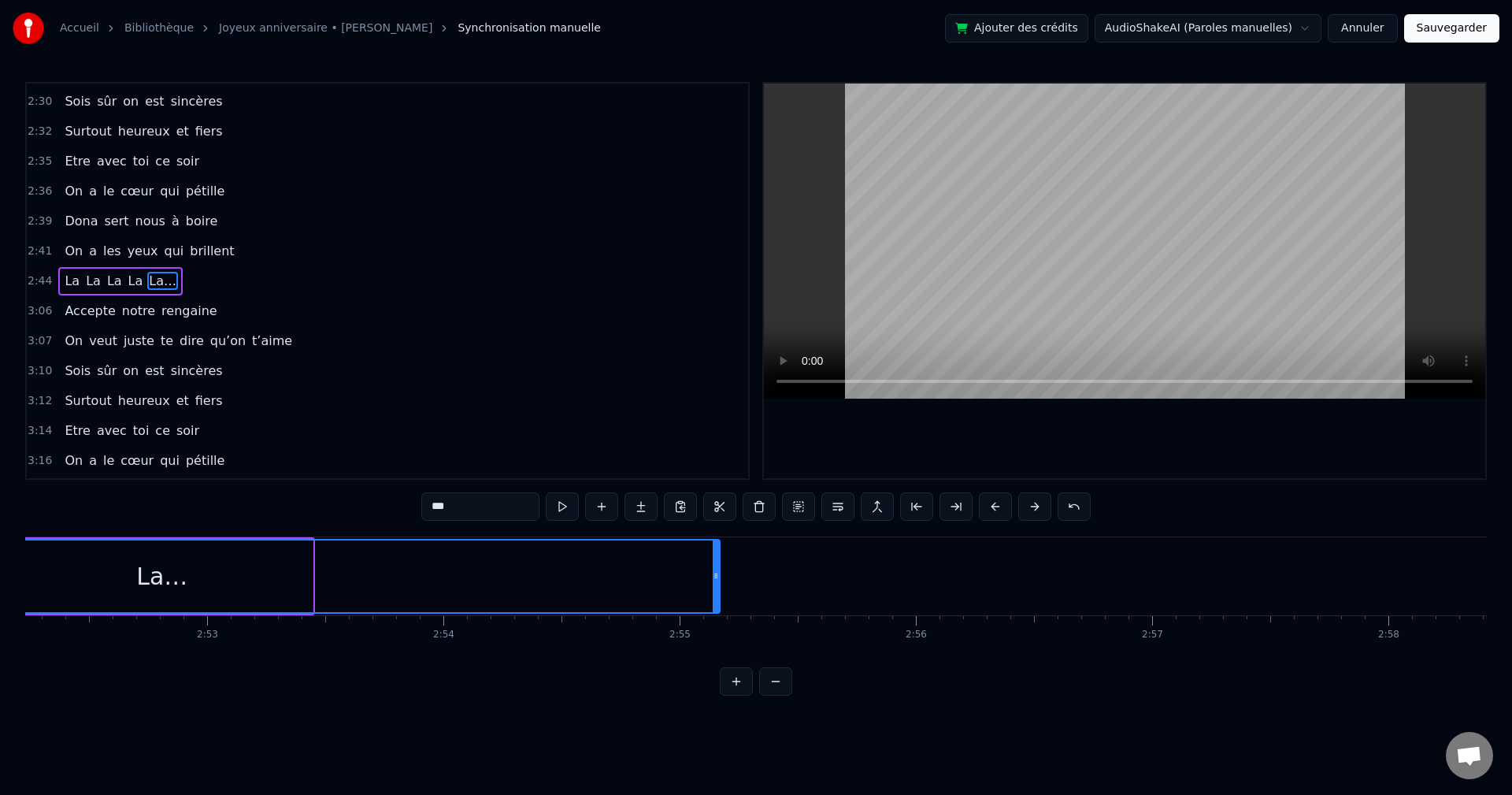
drag, startPoint x: 309, startPoint y: 584, endPoint x: 717, endPoint y: 583, distance: 408.0
click at [717, 583] on div at bounding box center [716, 576] width 7 height 71
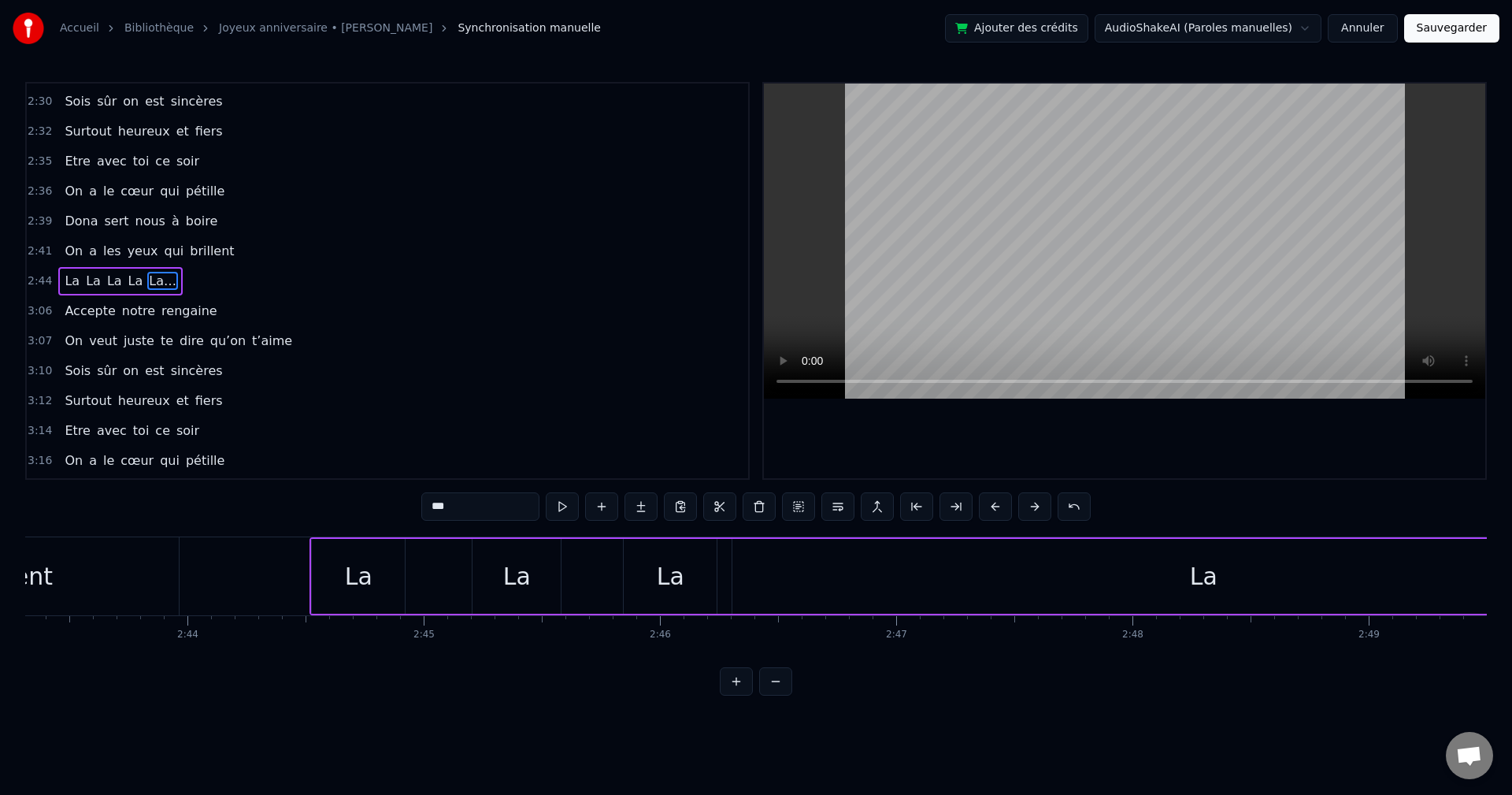
scroll to position [0, 38591]
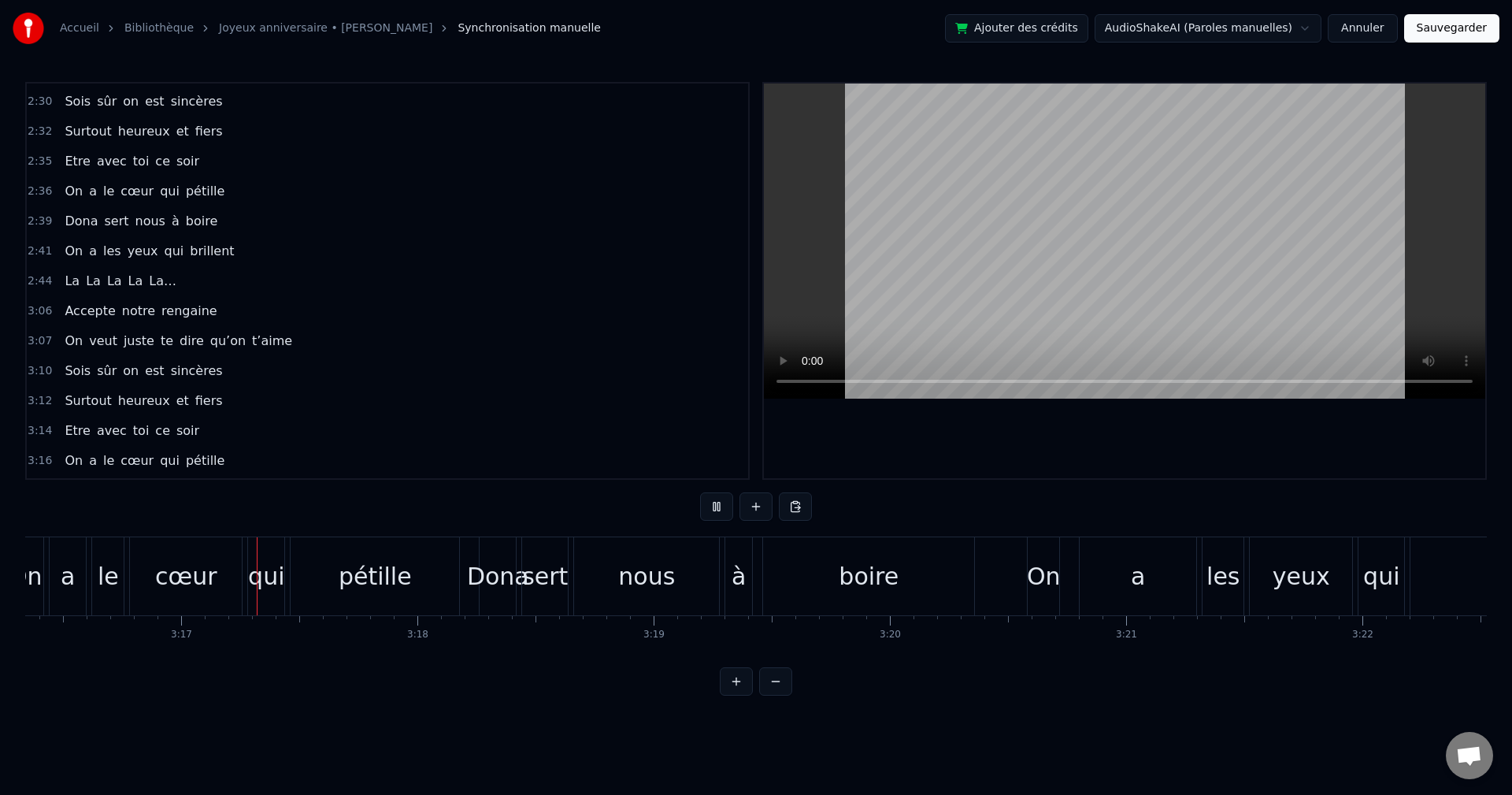
scroll to position [0, 46400]
click at [1445, 30] on button "Sauvegarder" at bounding box center [1452, 29] width 95 height 29
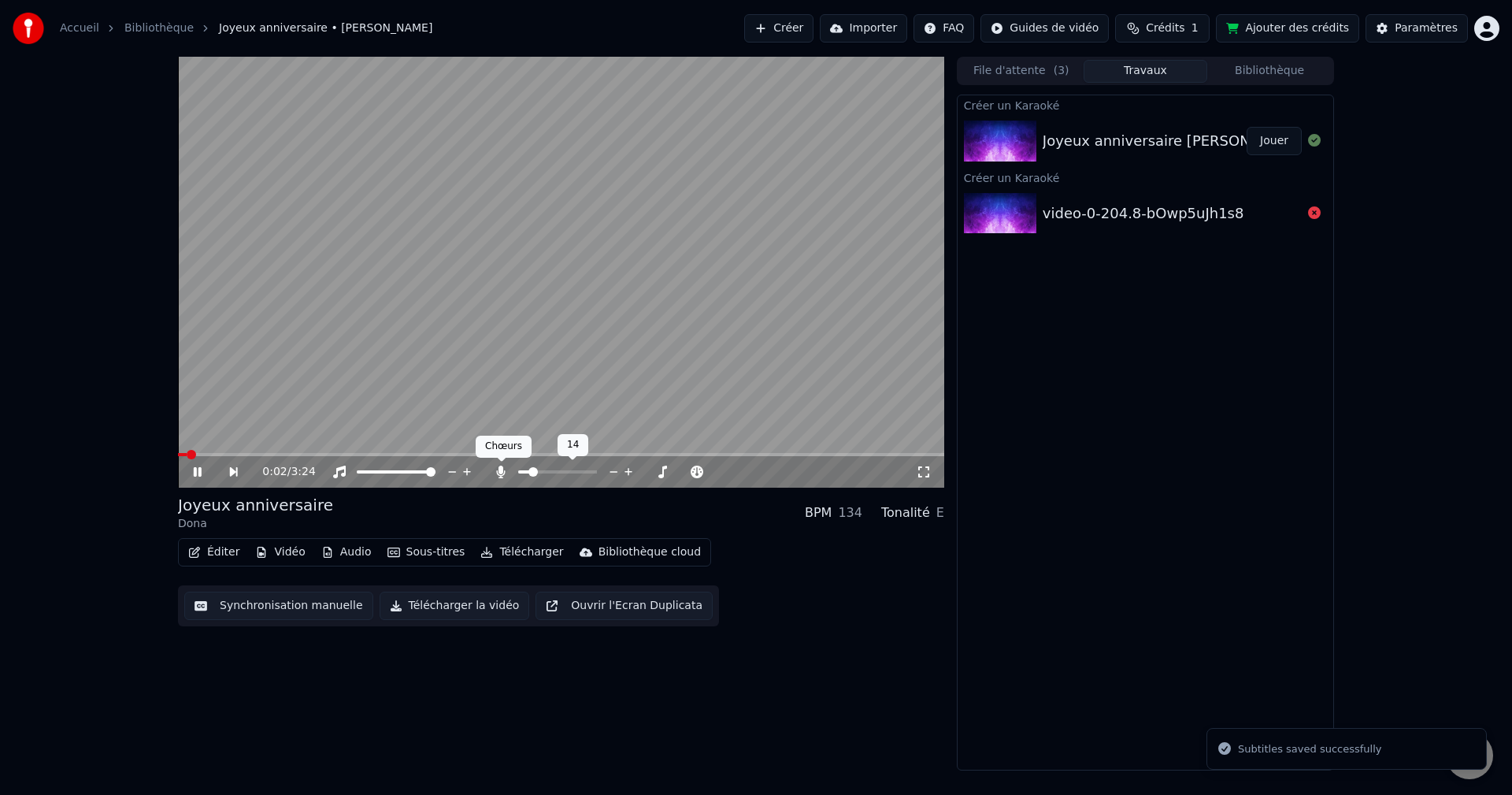
click at [501, 479] on icon at bounding box center [501, 471] width 9 height 12
click at [432, 609] on button "Télécharger la vidéo" at bounding box center [455, 606] width 150 height 29
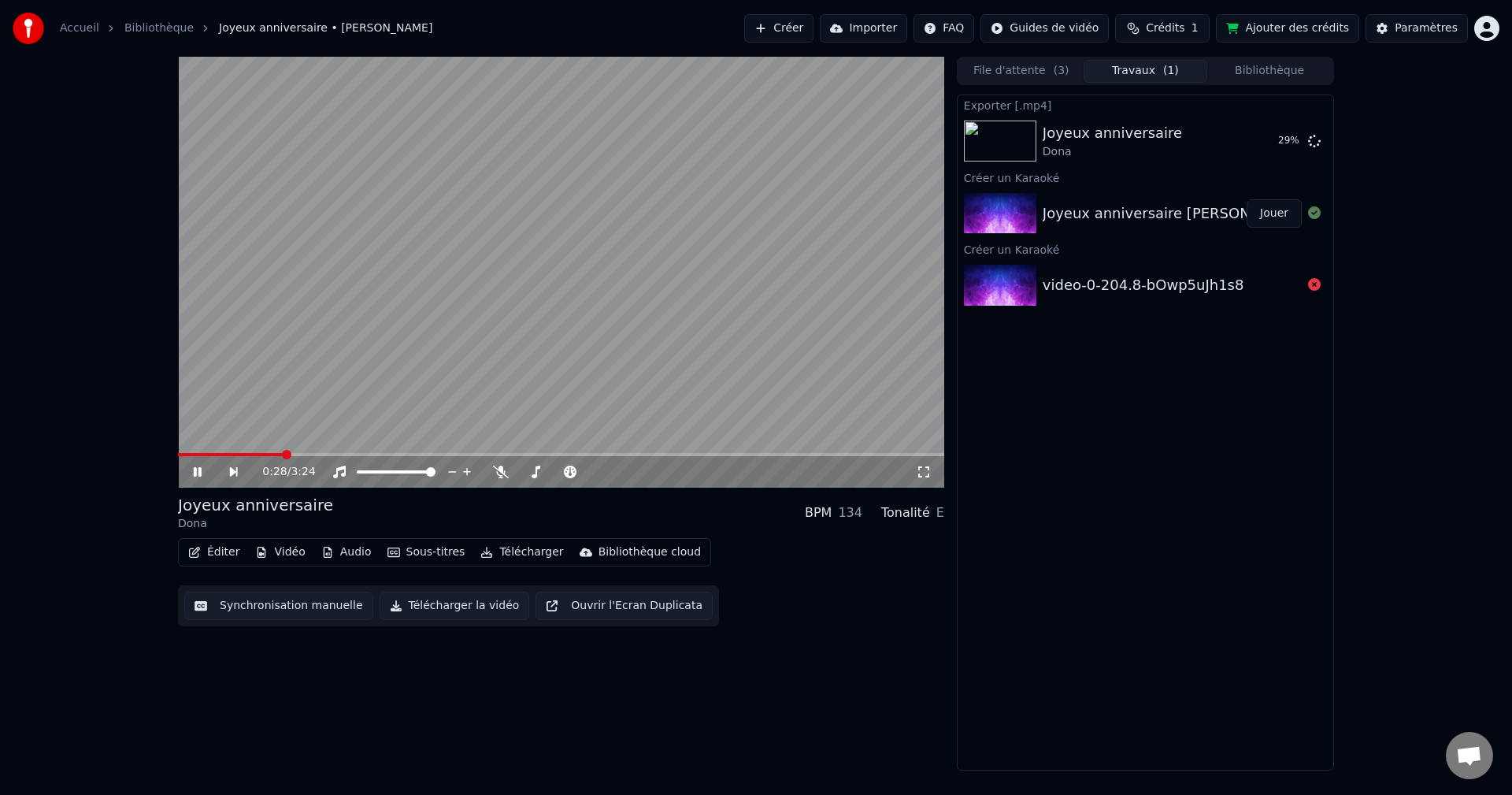
click at [238, 455] on span at bounding box center [230, 454] width 106 height 3
click at [501, 468] on icon at bounding box center [501, 471] width 16 height 12
click at [264, 456] on span at bounding box center [225, 454] width 94 height 3
click at [251, 452] on video at bounding box center [560, 272] width 766 height 431
click at [255, 455] on span at bounding box center [217, 454] width 79 height 3
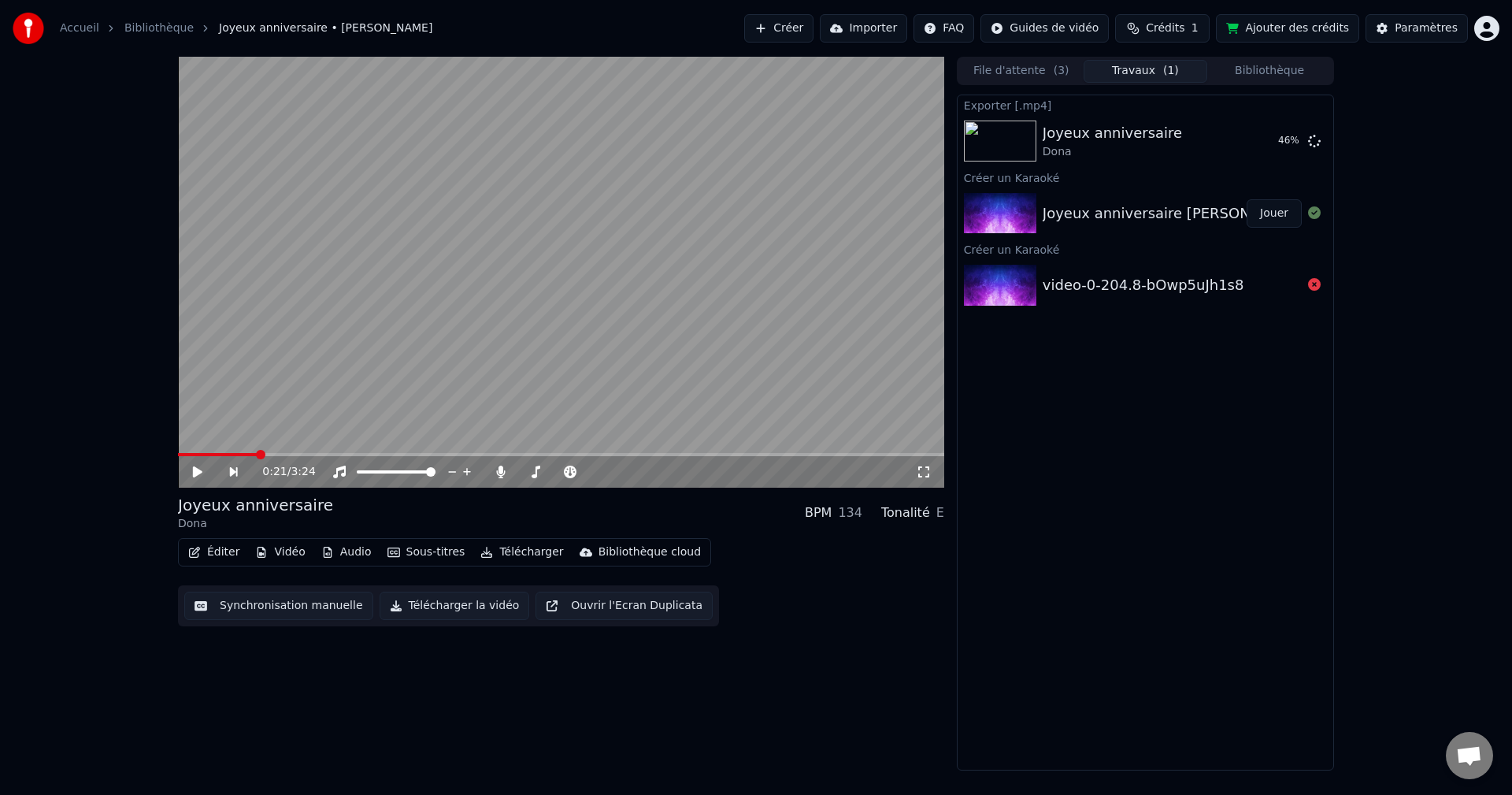
click at [279, 419] on video at bounding box center [560, 272] width 766 height 431
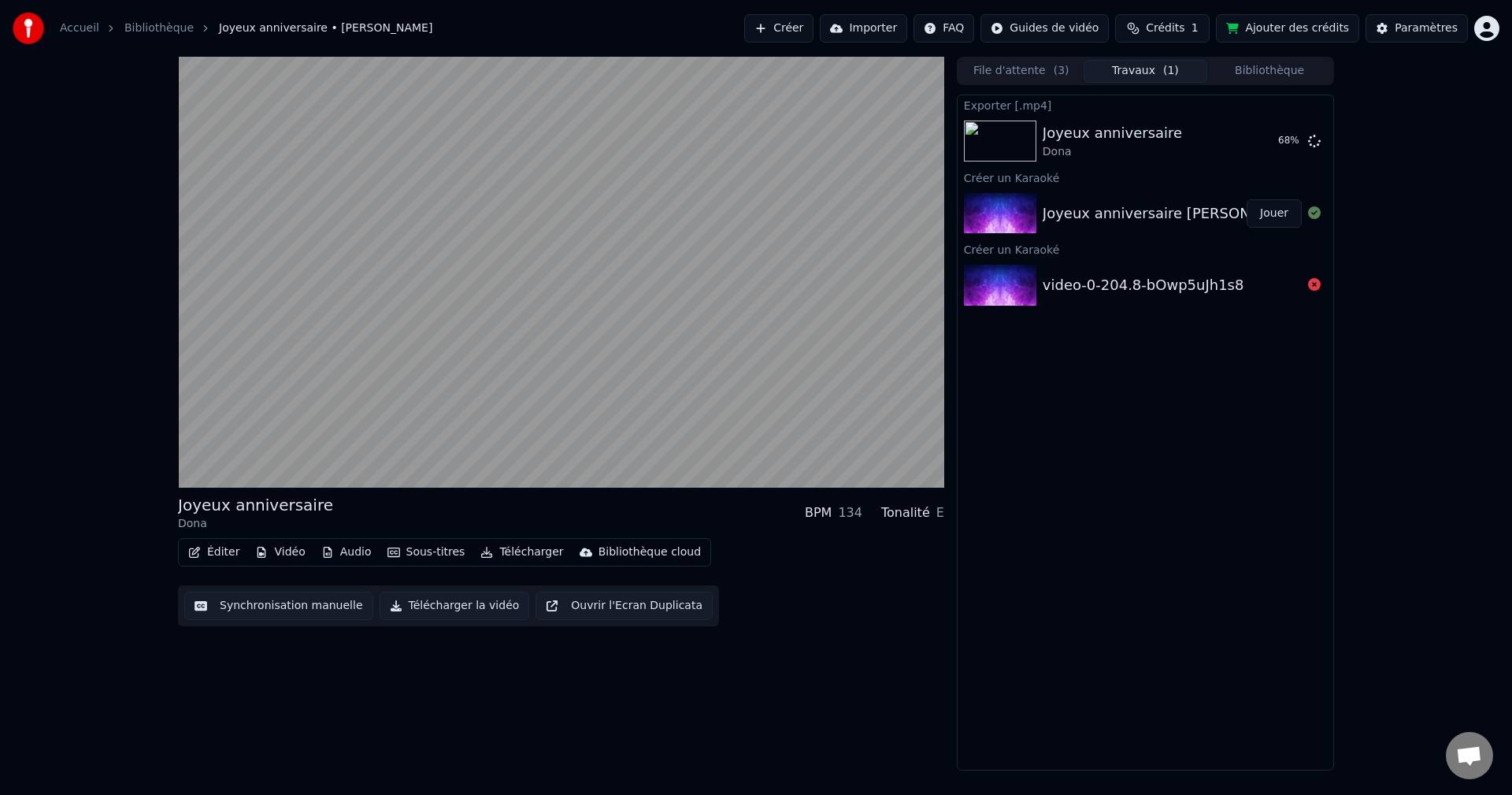
click at [542, 156] on video at bounding box center [560, 272] width 766 height 431
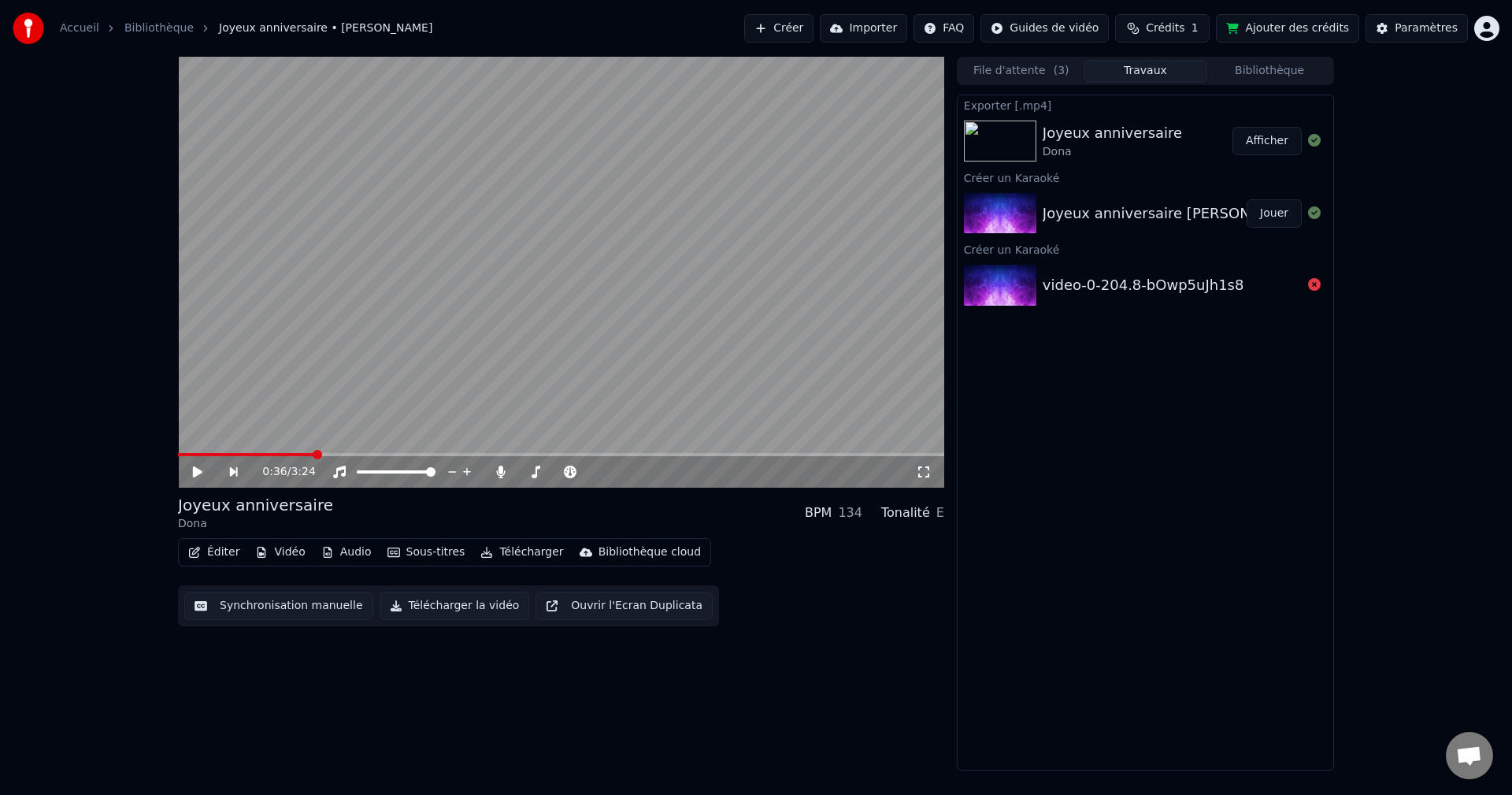
click at [1261, 135] on button "Afficher" at bounding box center [1267, 141] width 69 height 29
click at [231, 557] on button "Éditer" at bounding box center [213, 552] width 64 height 22
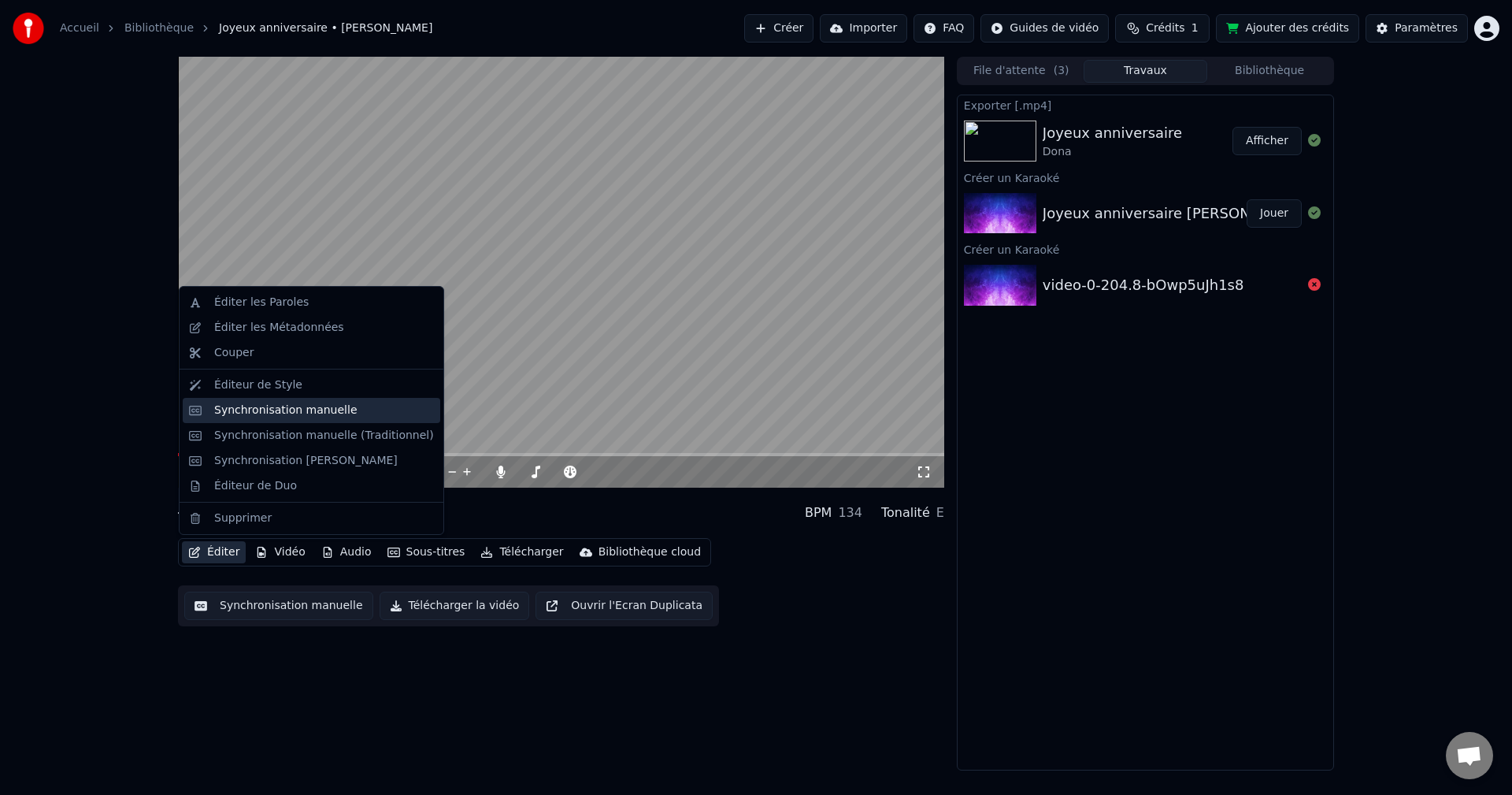
click at [338, 412] on div "Synchronisation manuelle" at bounding box center [285, 410] width 144 height 16
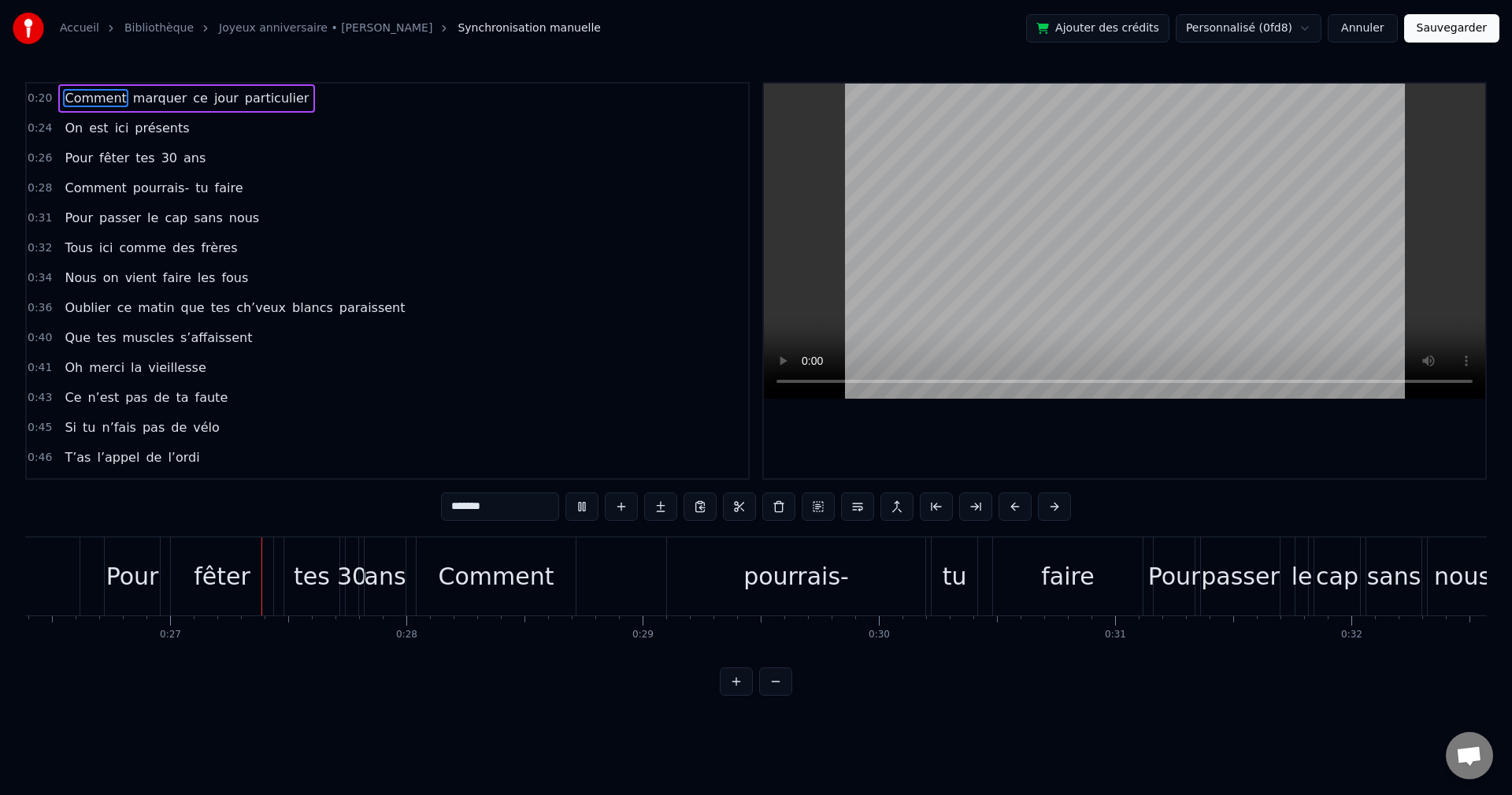
scroll to position [0, 6239]
click at [454, 561] on div "Comment" at bounding box center [493, 576] width 116 height 35
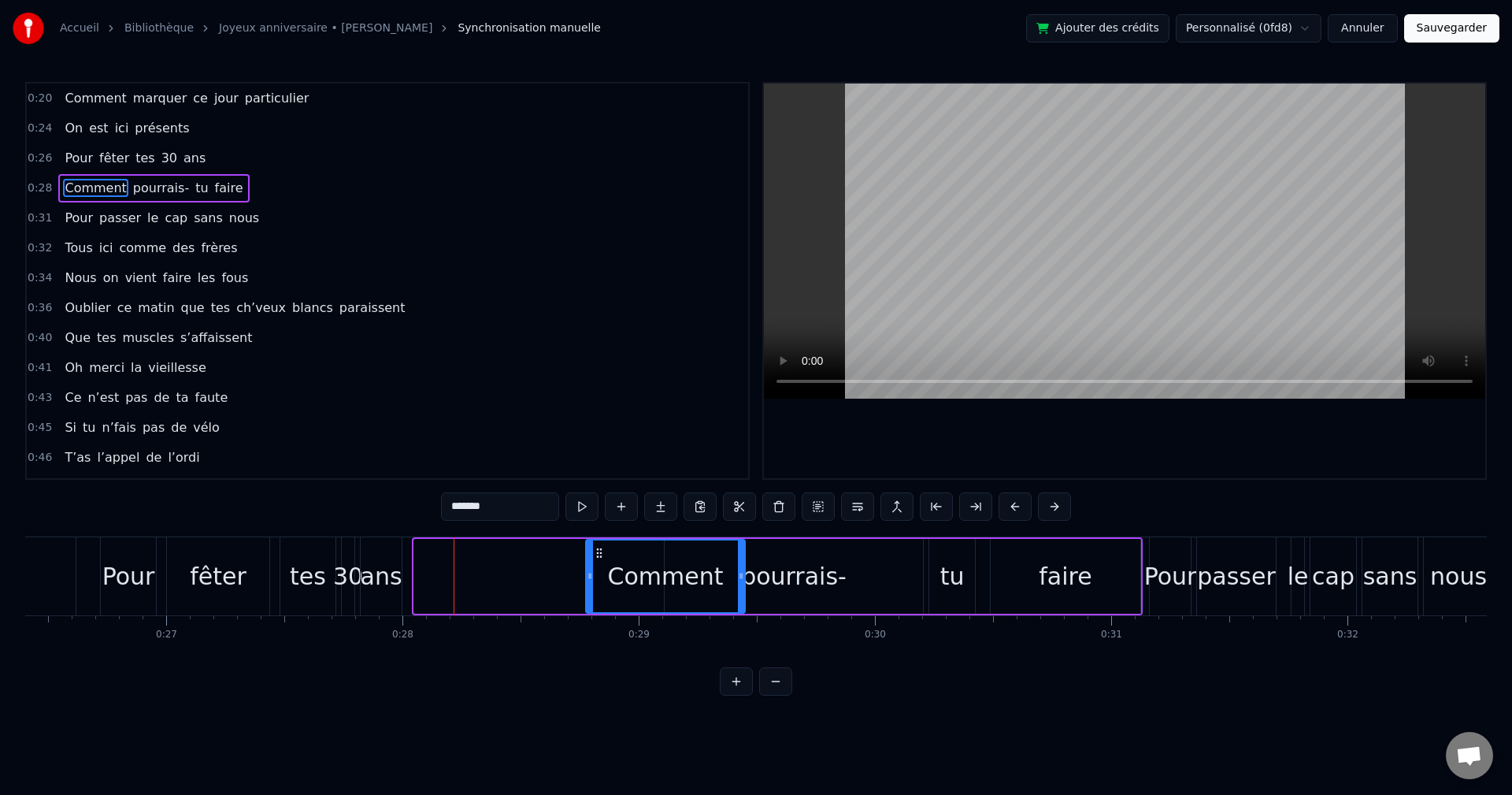
drag, startPoint x: 428, startPoint y: 551, endPoint x: 598, endPoint y: 545, distance: 170.1
click at [598, 545] on div "Comment" at bounding box center [666, 576] width 158 height 71
click at [588, 328] on div "0:40 Que tes muscles s’affaissent" at bounding box center [387, 337] width 721 height 30
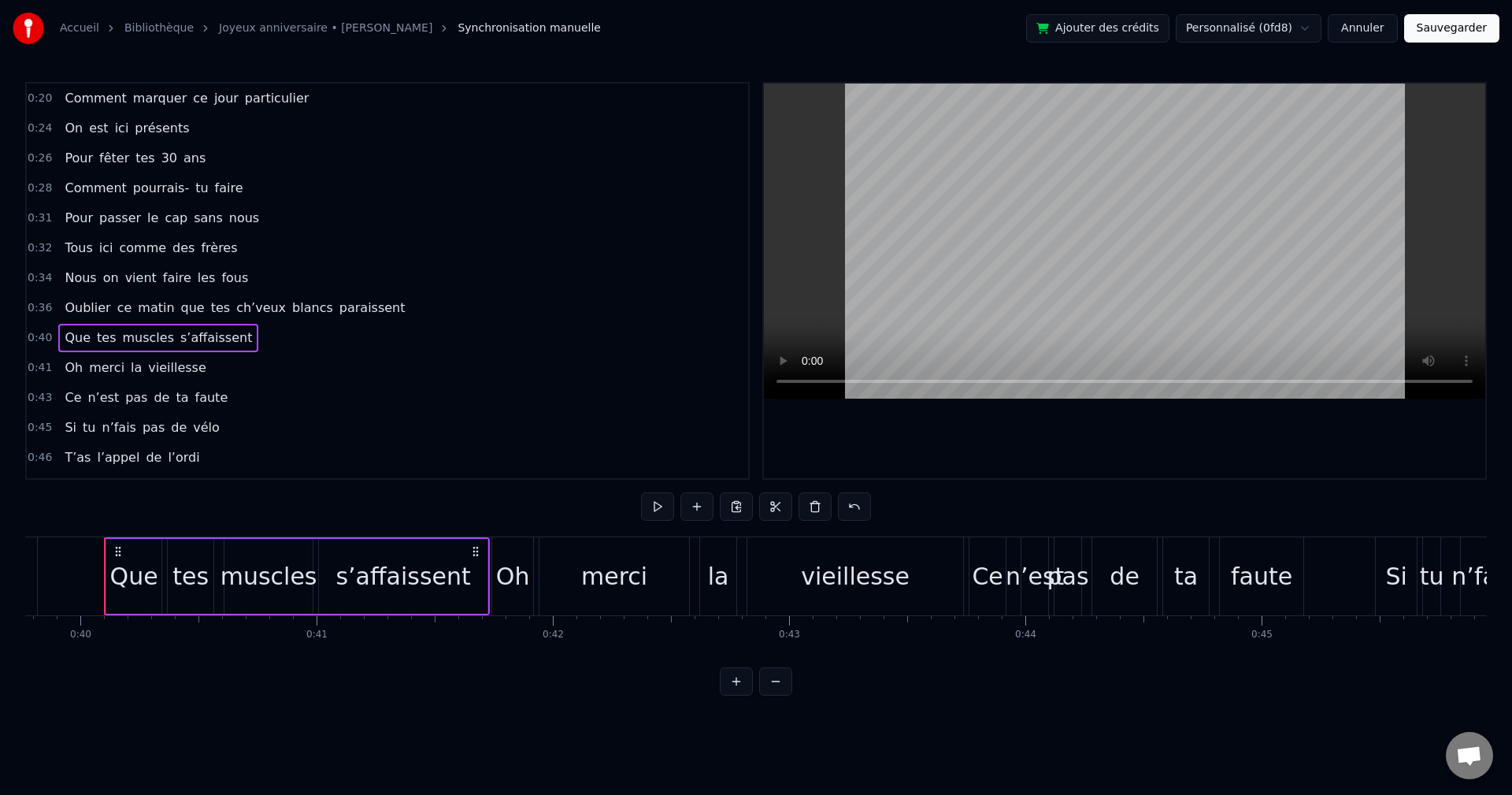
scroll to position [0, 0]
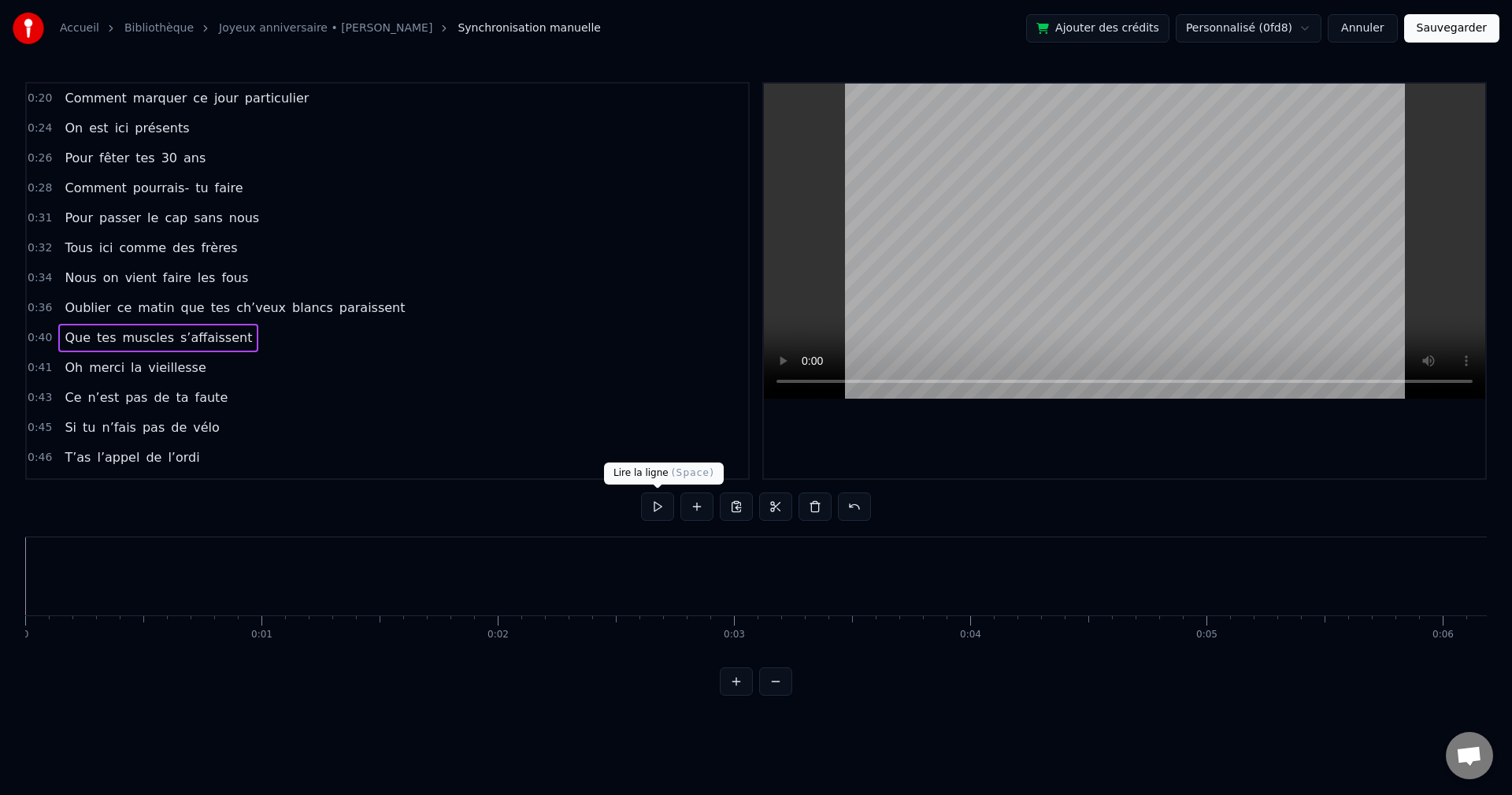
click at [647, 507] on button at bounding box center [658, 507] width 33 height 29
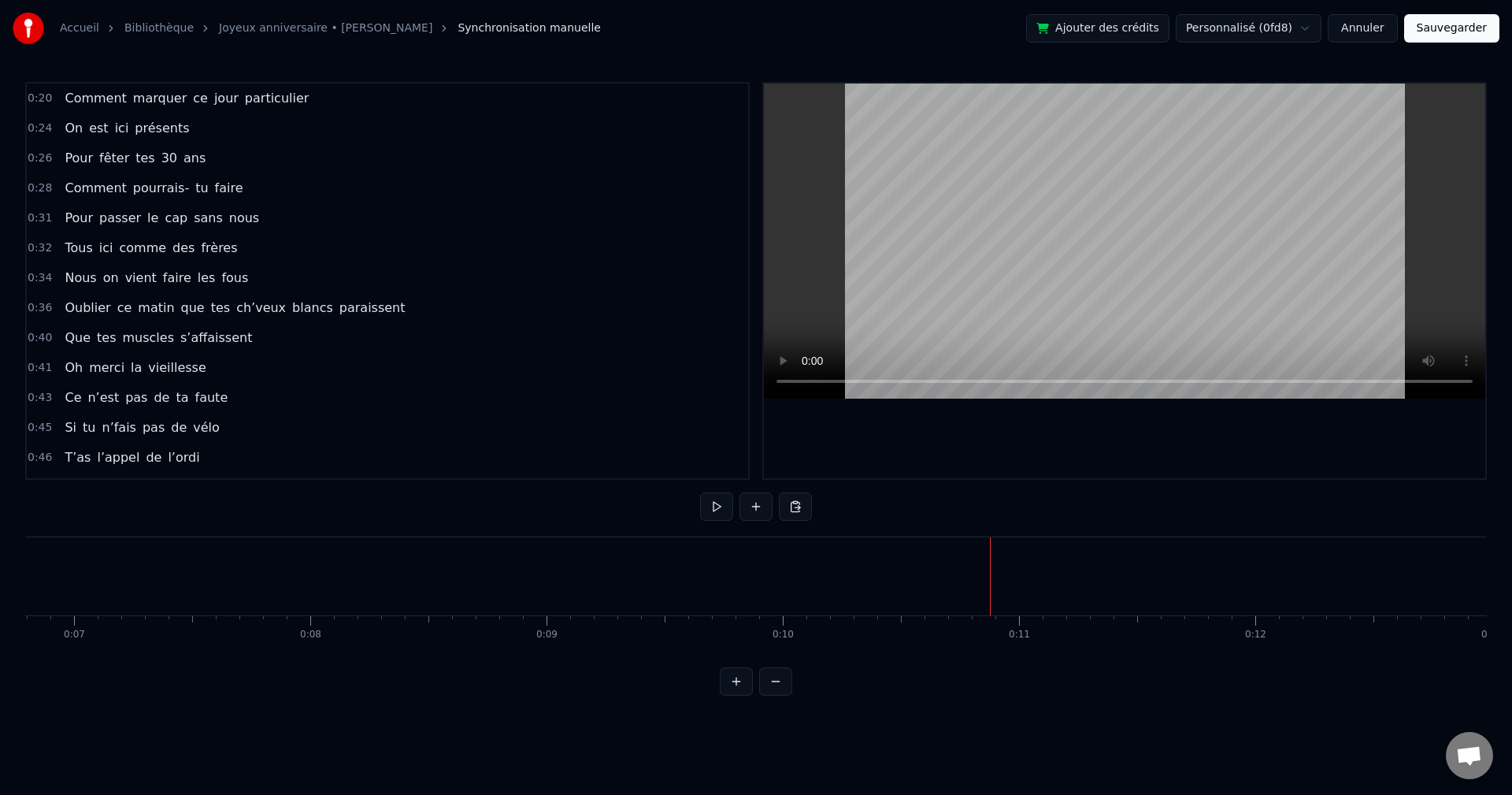
scroll to position [0, 2491]
click at [718, 504] on button at bounding box center [717, 507] width 33 height 29
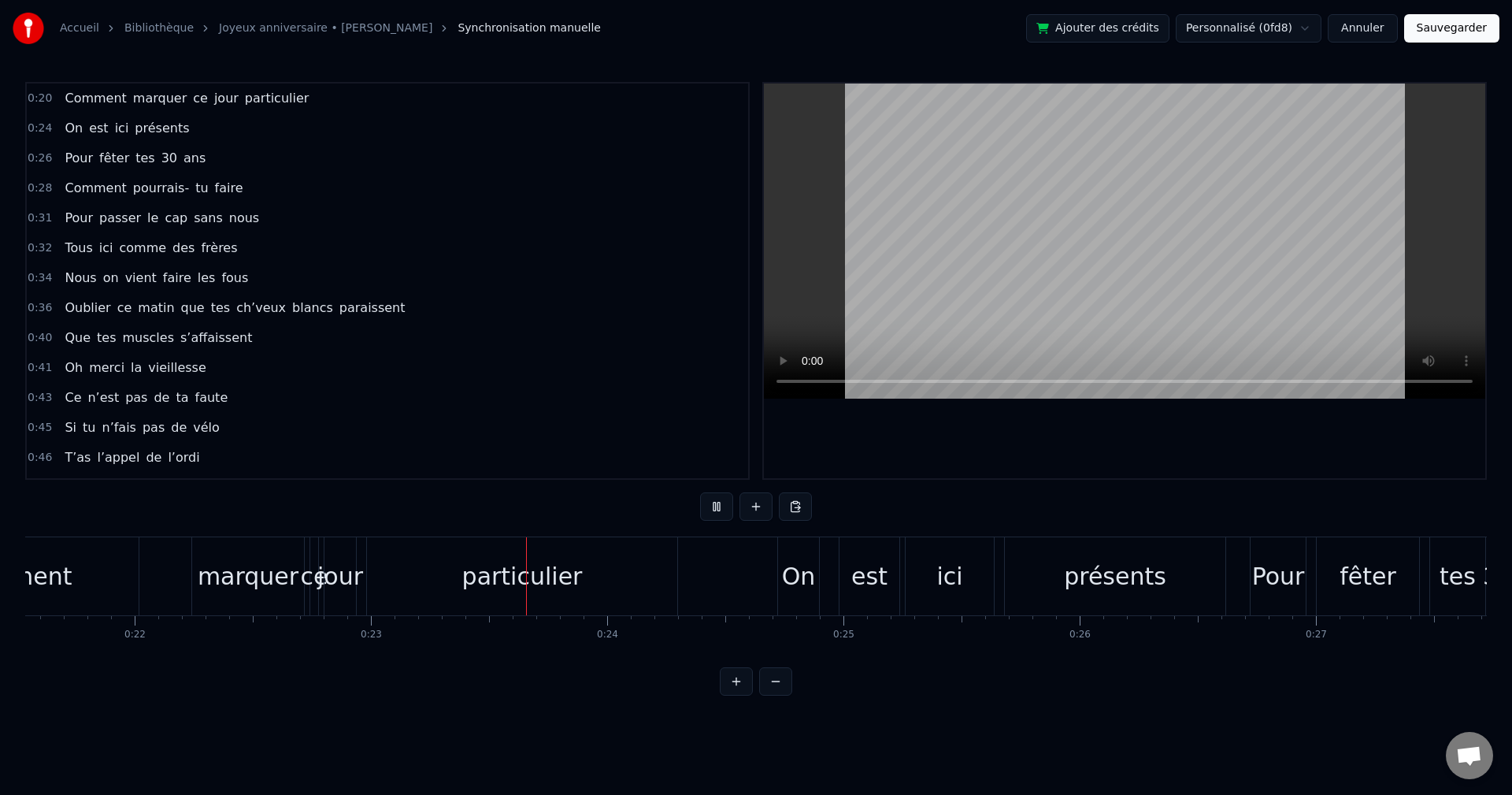
scroll to position [0, 5394]
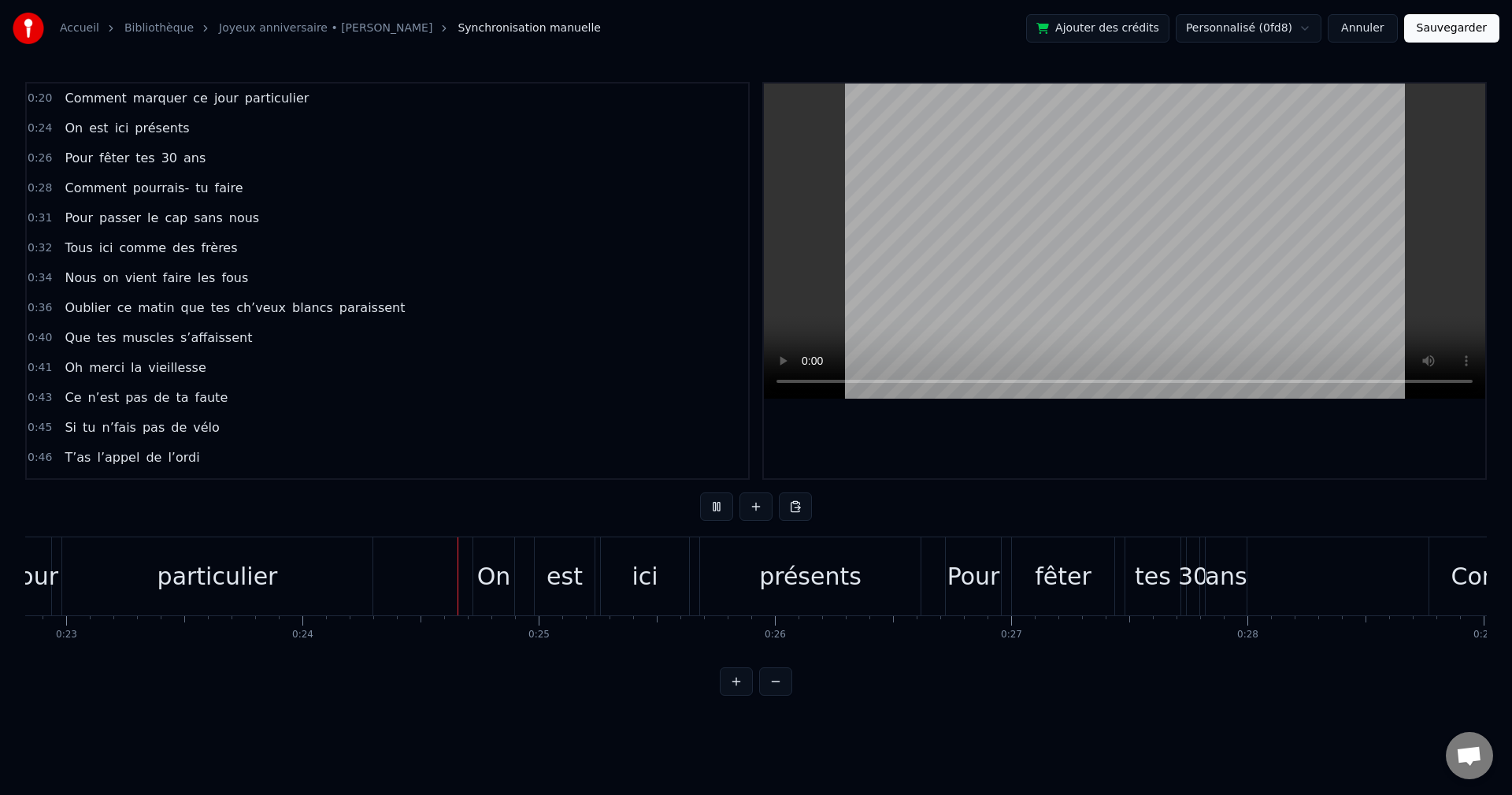
click at [949, 305] on video at bounding box center [1125, 241] width 721 height 315
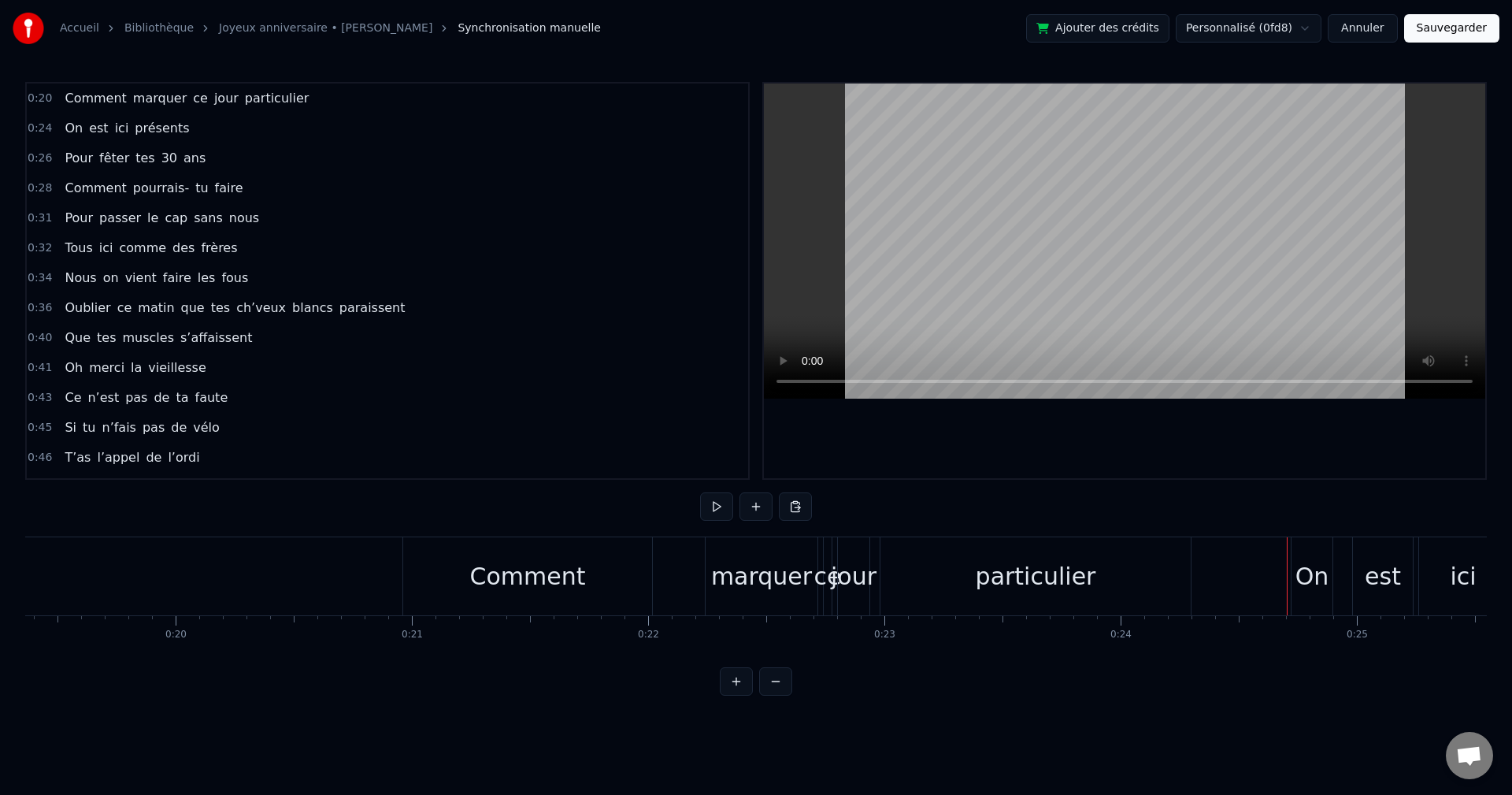
scroll to position [0, 4575]
click at [715, 506] on button at bounding box center [717, 507] width 33 height 29
click at [715, 504] on button at bounding box center [717, 507] width 33 height 29
click at [765, 612] on div "marquer" at bounding box center [763, 577] width 112 height 78
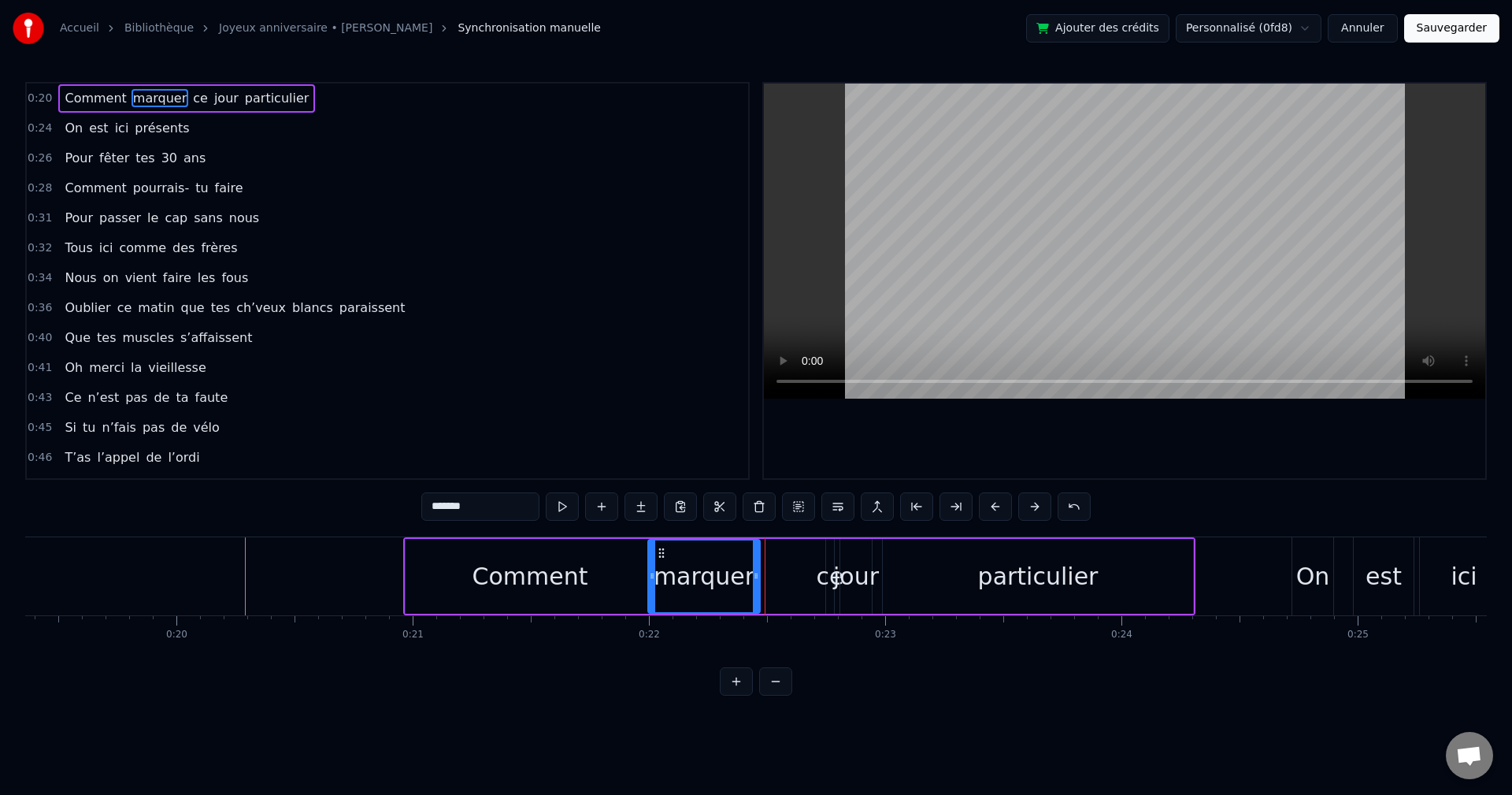
drag, startPoint x: 721, startPoint y: 556, endPoint x: 661, endPoint y: 564, distance: 60.5
click at [661, 564] on div "marquer" at bounding box center [704, 576] width 110 height 71
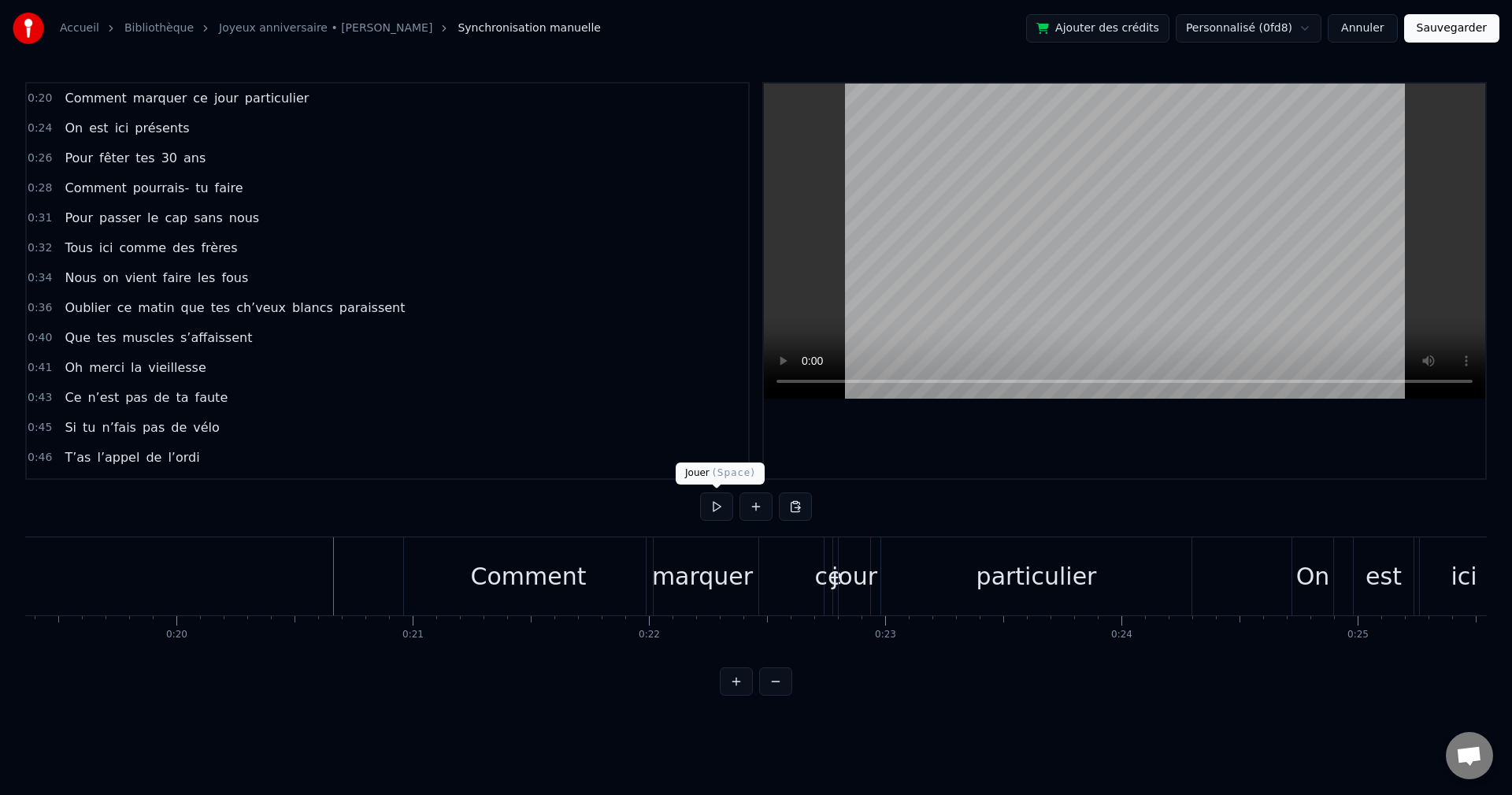
click at [720, 505] on button at bounding box center [717, 507] width 33 height 29
click at [724, 510] on button at bounding box center [717, 507] width 33 height 29
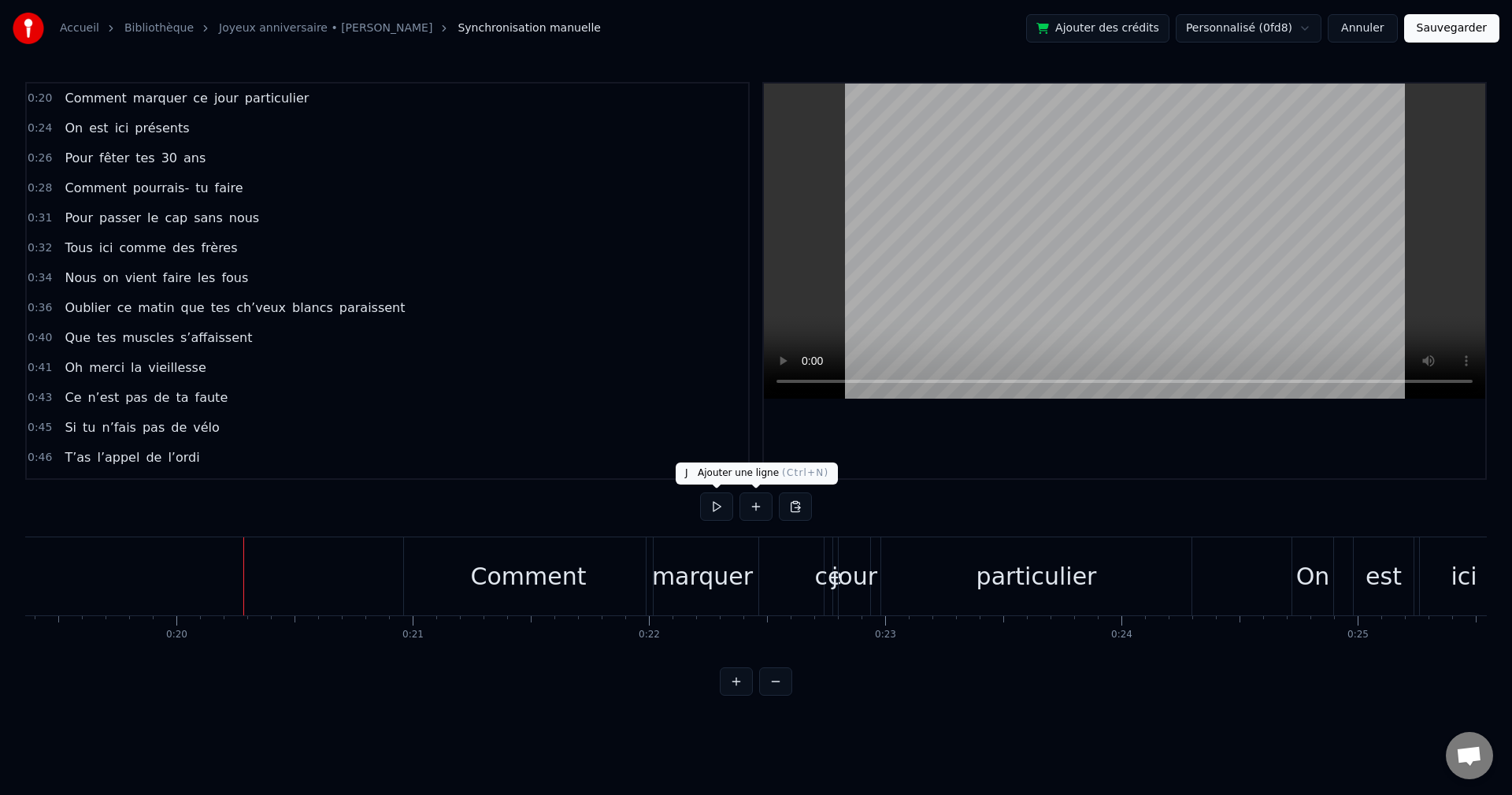
click at [717, 510] on button at bounding box center [717, 507] width 33 height 29
click at [474, 602] on div "Comment" at bounding box center [529, 577] width 249 height 78
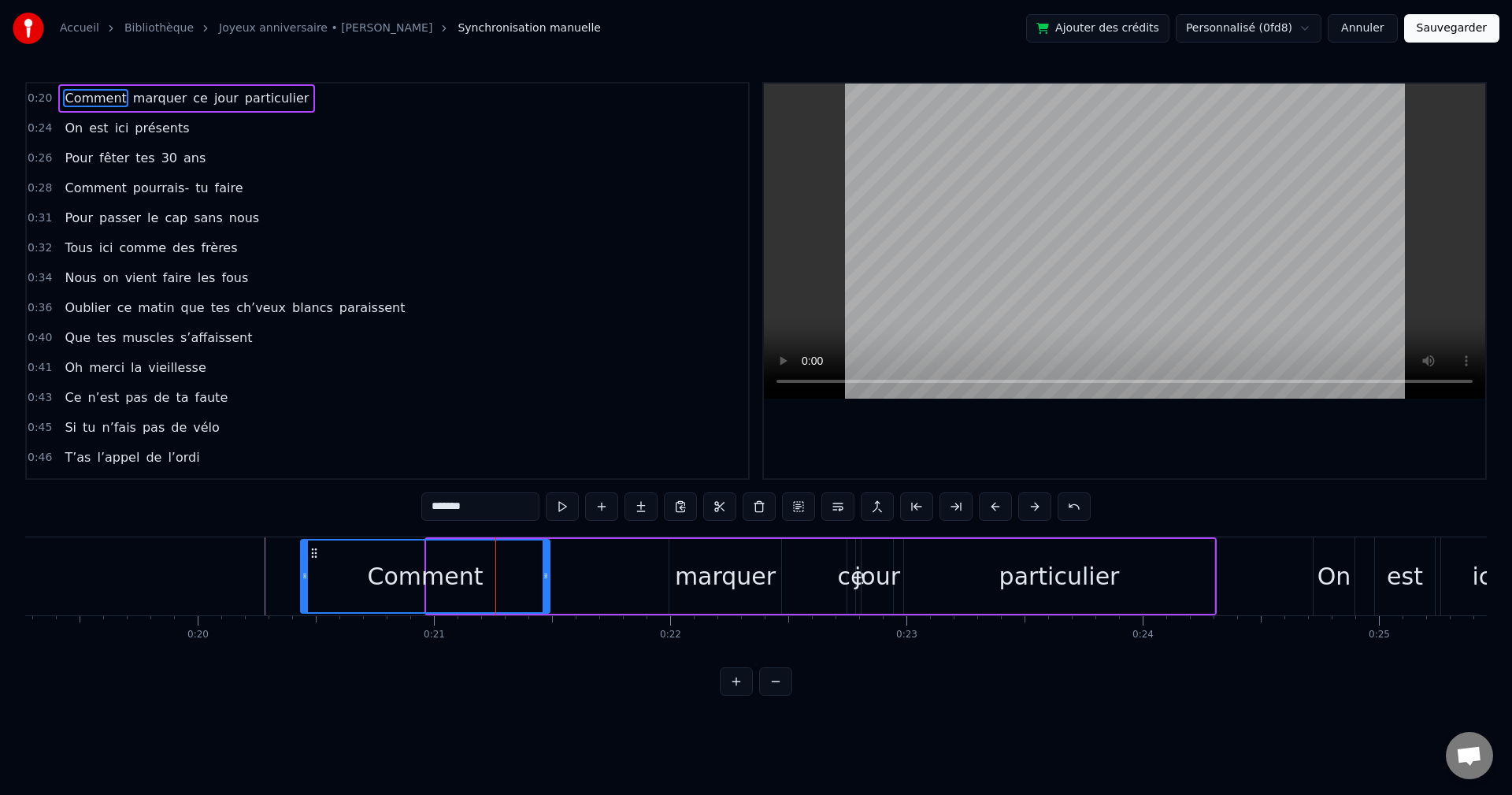
drag, startPoint x: 419, startPoint y: 551, endPoint x: 301, endPoint y: 565, distance: 118.8
click at [302, 565] on div "Comment" at bounding box center [425, 576] width 247 height 71
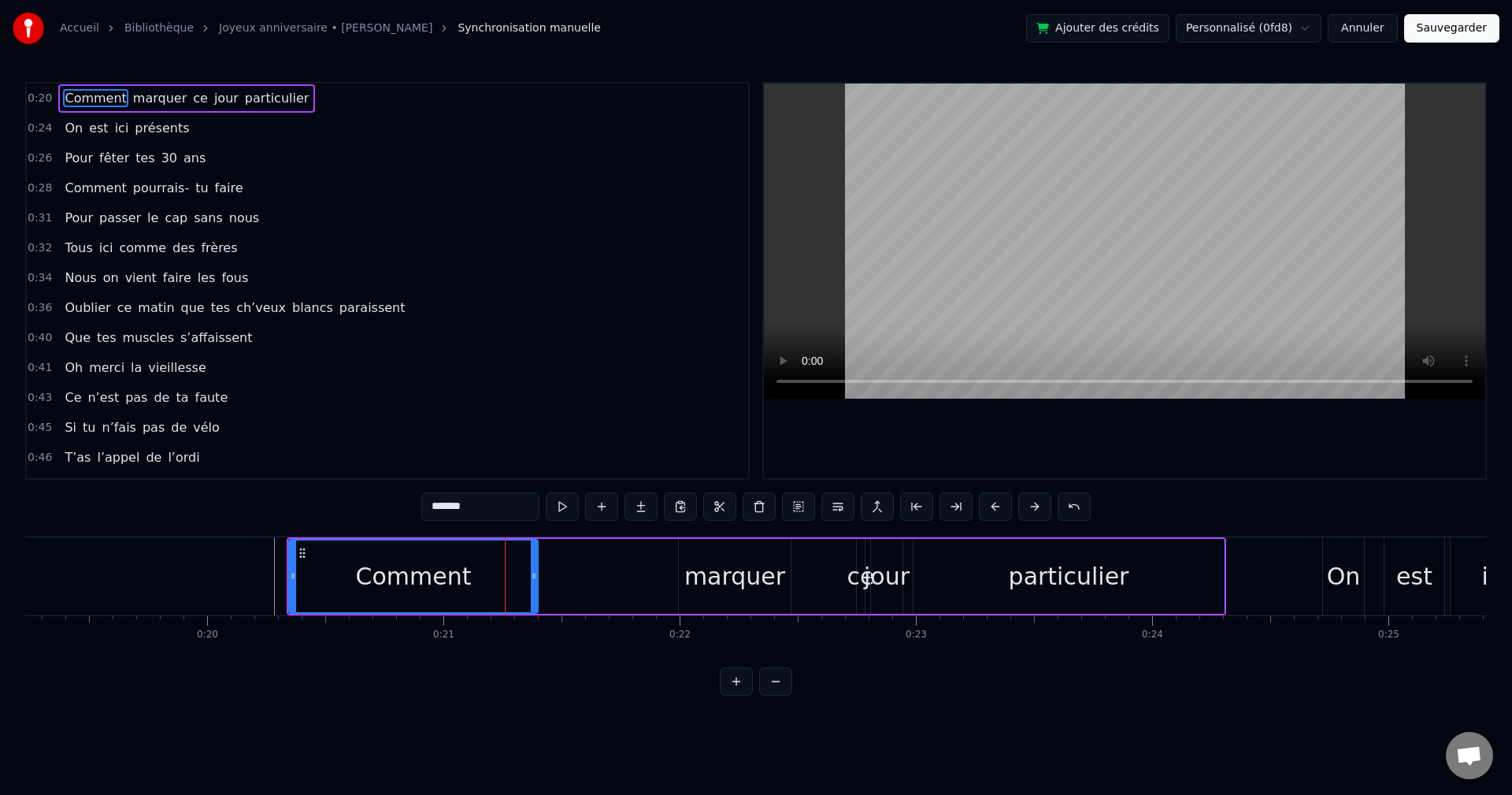
click at [713, 579] on div "marquer" at bounding box center [735, 576] width 101 height 35
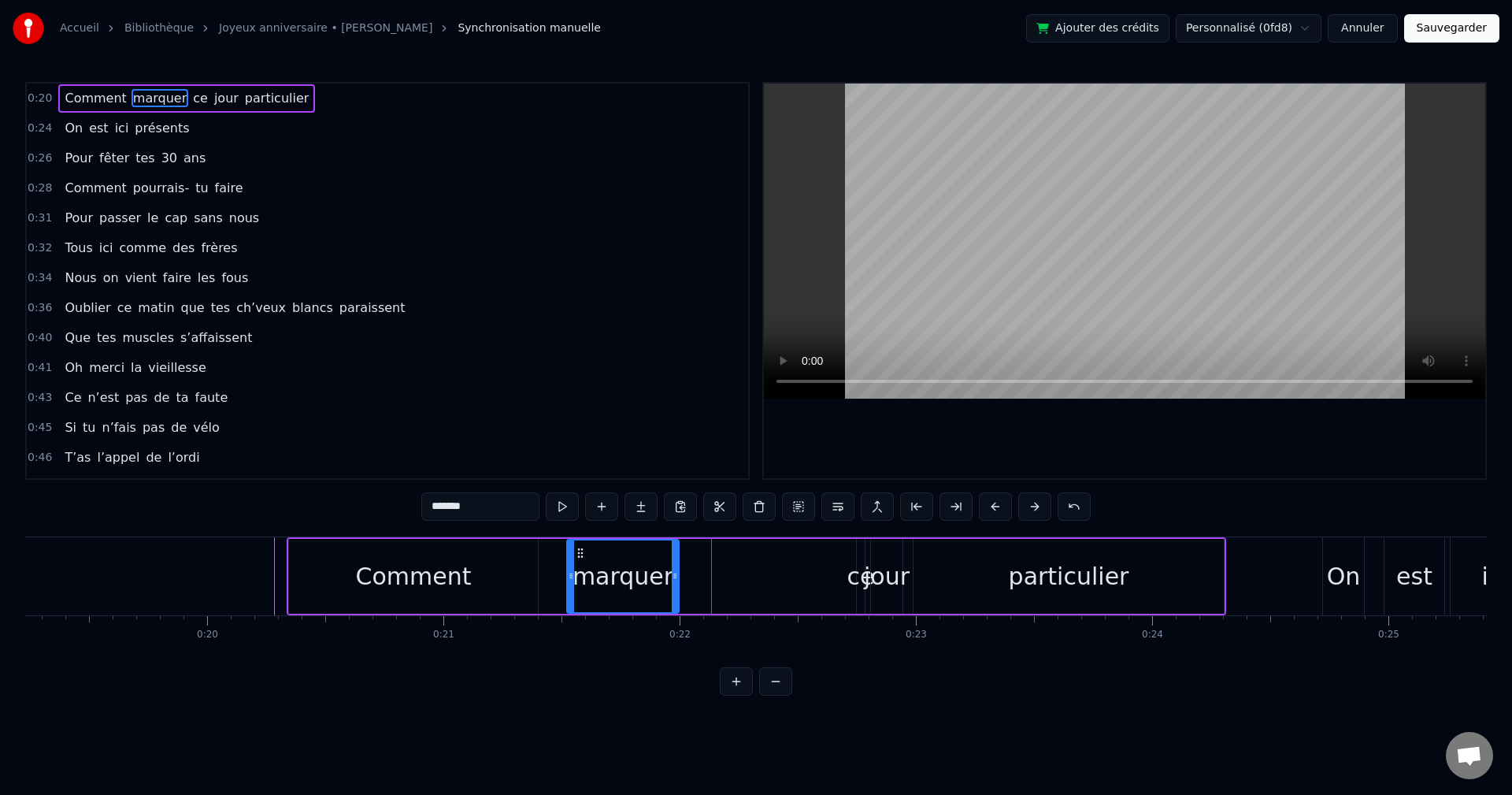
drag, startPoint x: 692, startPoint y: 551, endPoint x: 579, endPoint y: 554, distance: 113.0
click at [579, 554] on icon at bounding box center [580, 553] width 12 height 12
drag, startPoint x: 369, startPoint y: 566, endPoint x: 345, endPoint y: 560, distance: 24.7
click at [370, 566] on div "Comment" at bounding box center [414, 576] width 116 height 35
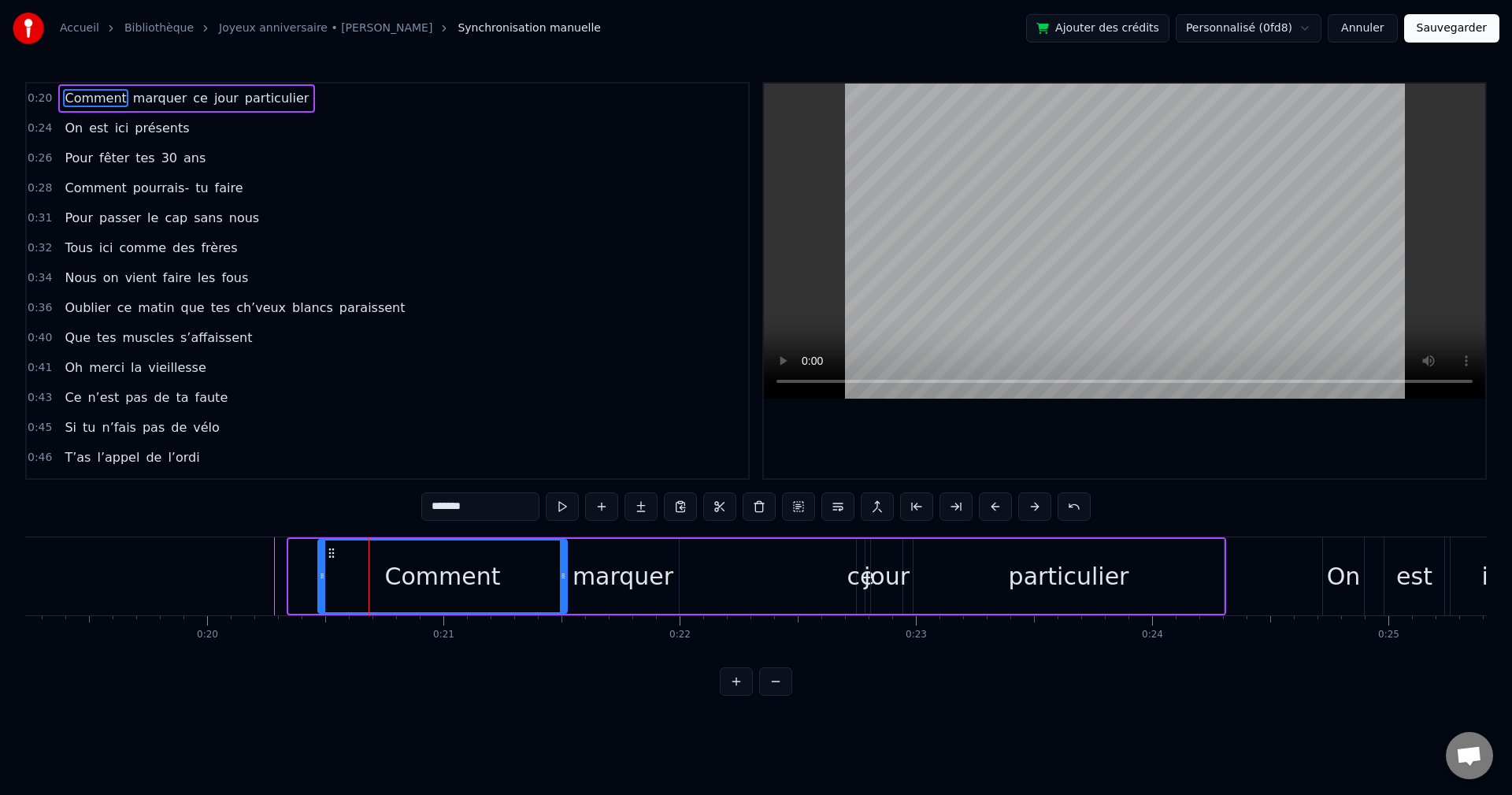
drag, startPoint x: 300, startPoint y: 550, endPoint x: 328, endPoint y: 553, distance: 28.2
click at [328, 553] on icon at bounding box center [331, 553] width 12 height 12
click at [856, 575] on div "ce" at bounding box center [861, 576] width 28 height 35
type input "**"
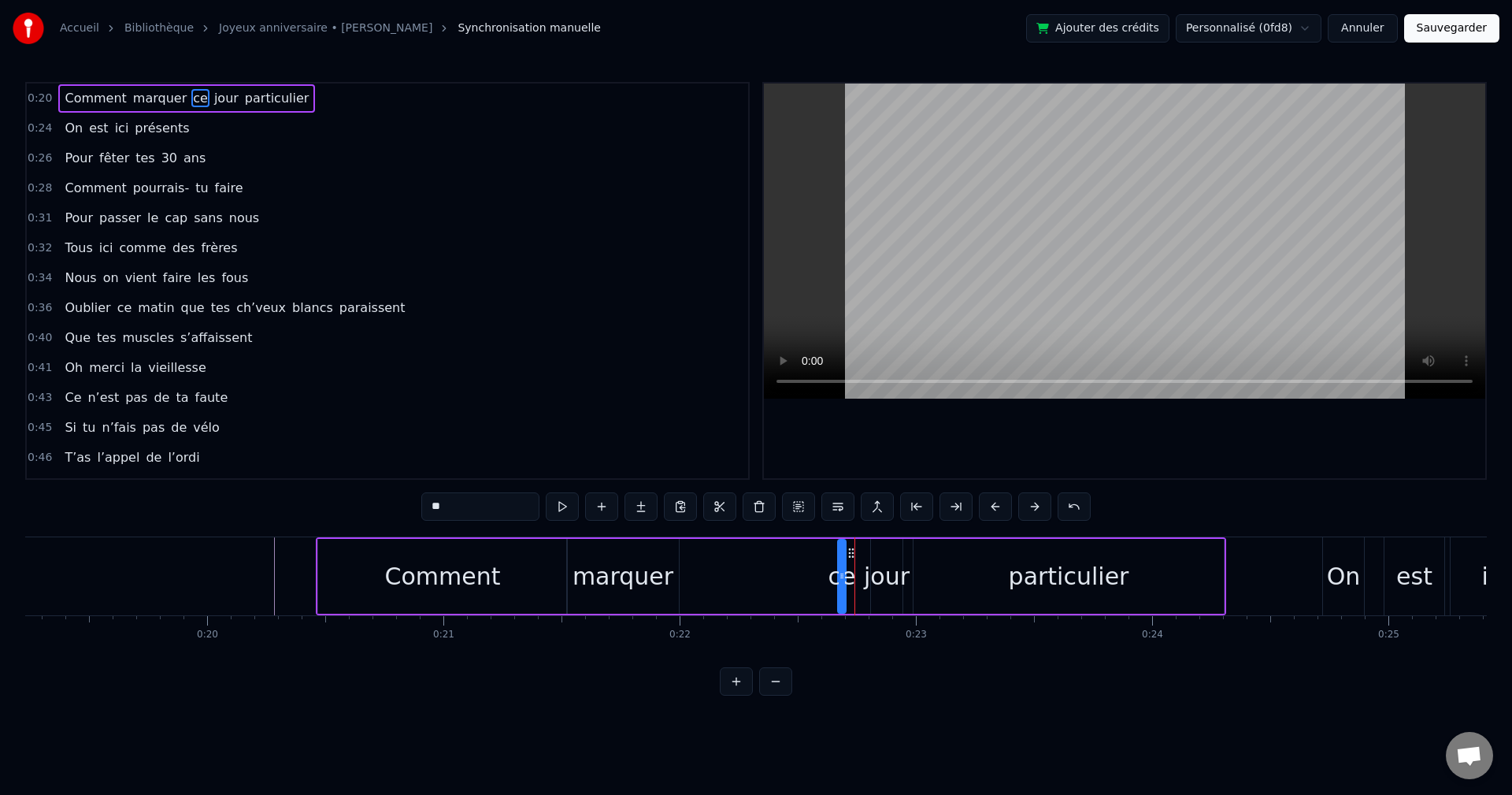
drag, startPoint x: 870, startPoint y: 553, endPoint x: 851, endPoint y: 554, distance: 19.0
click at [851, 554] on icon at bounding box center [851, 553] width 12 height 12
click at [854, 424] on div at bounding box center [1125, 281] width 721 height 395
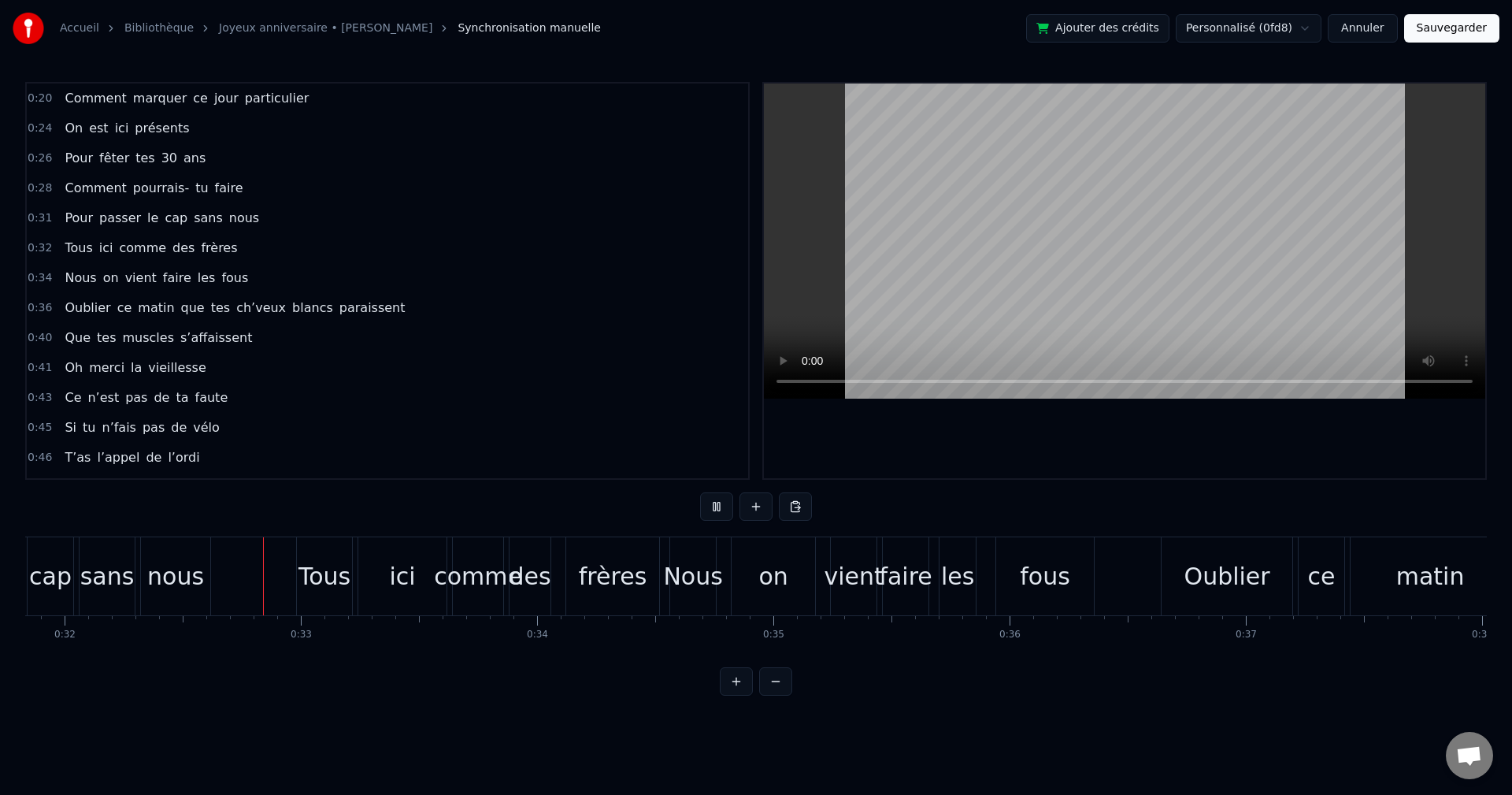
scroll to position [0, 7525]
click at [1477, 33] on button "Sauvegarder" at bounding box center [1452, 29] width 95 height 29
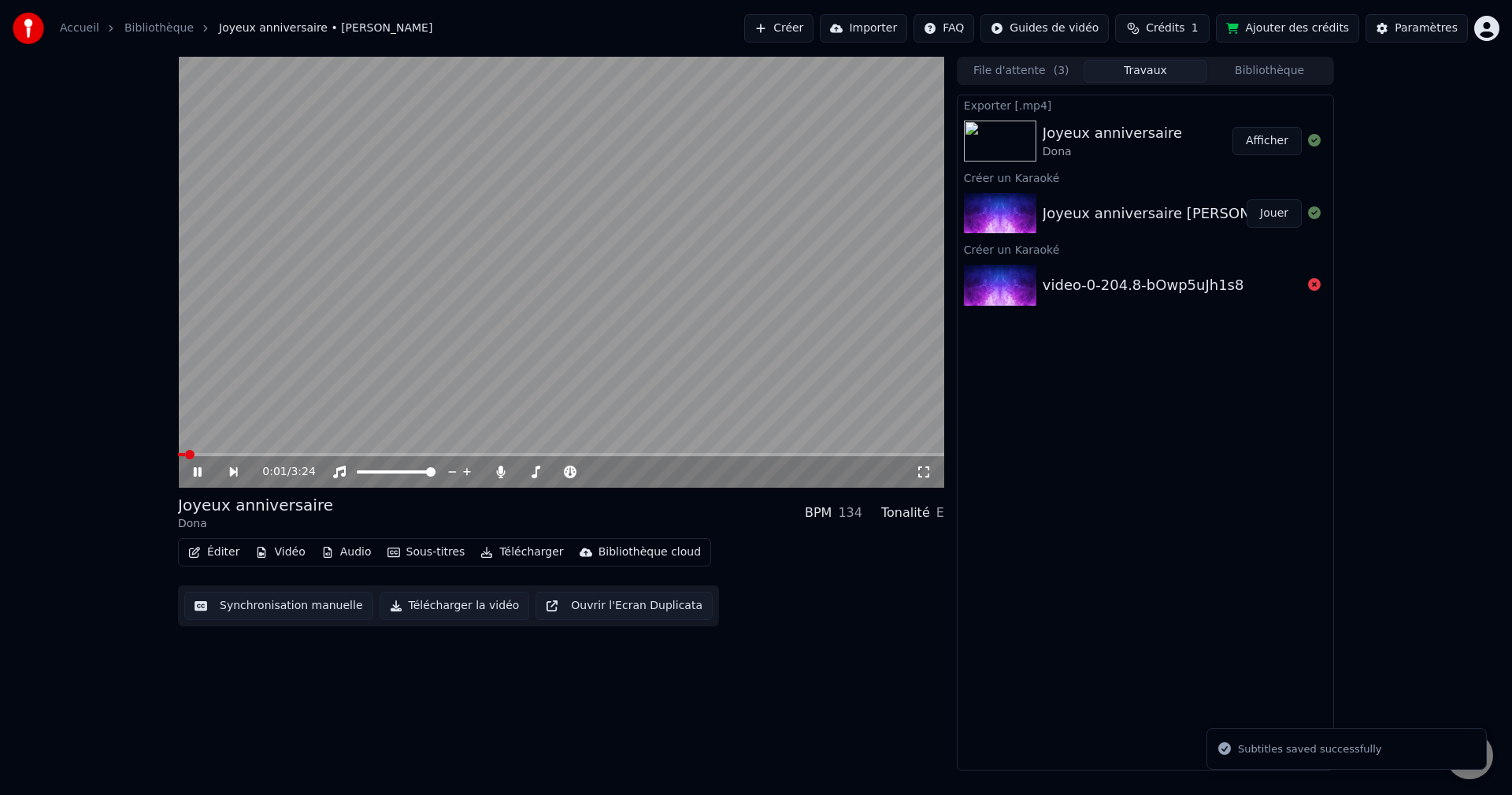
click at [419, 601] on button "Télécharger la vidéo" at bounding box center [455, 606] width 150 height 29
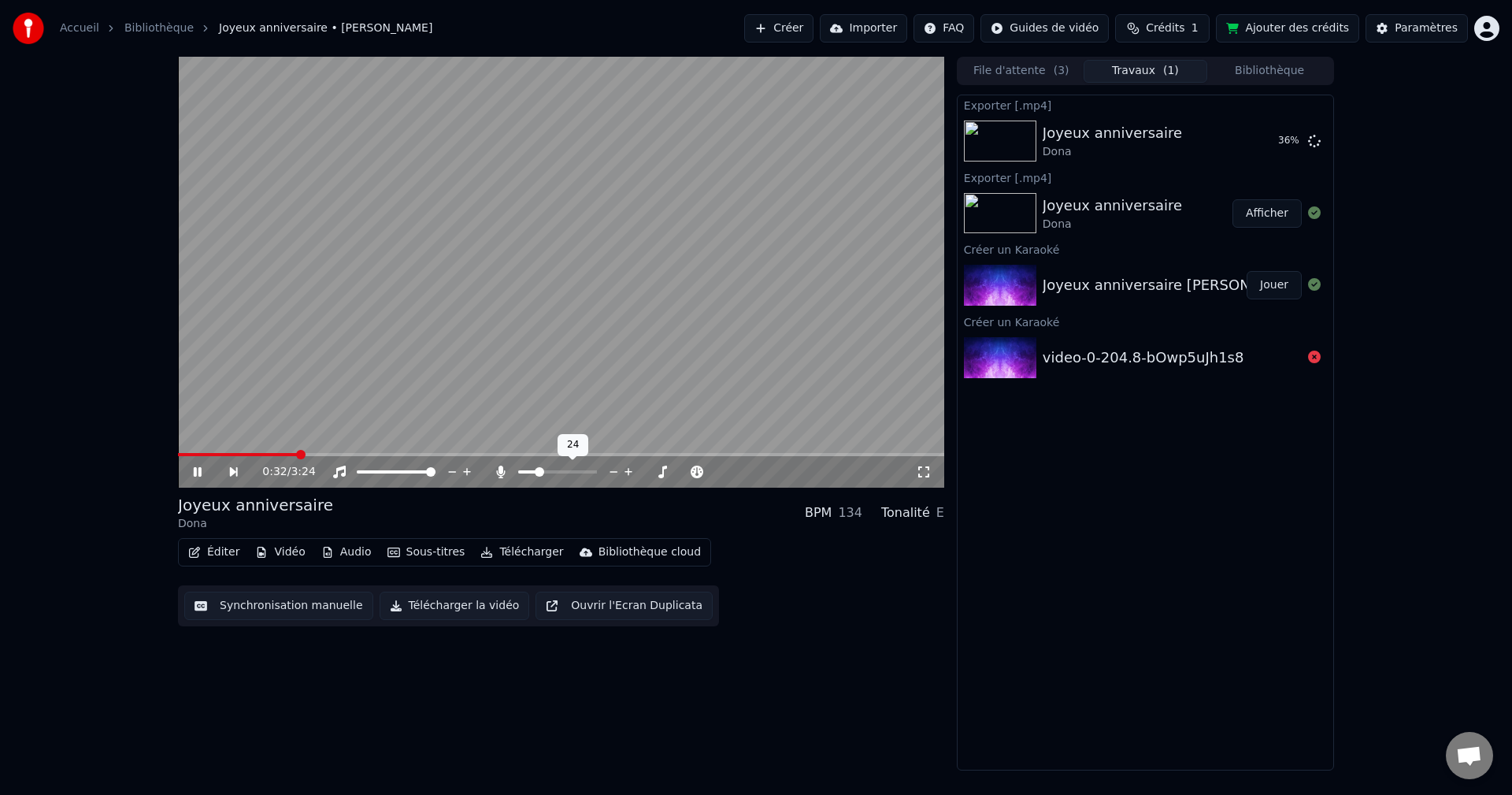
click at [538, 471] on span at bounding box center [528, 471] width 19 height 3
click at [486, 342] on video at bounding box center [560, 272] width 766 height 431
click at [411, 553] on button "Sous-titres" at bounding box center [426, 552] width 90 height 22
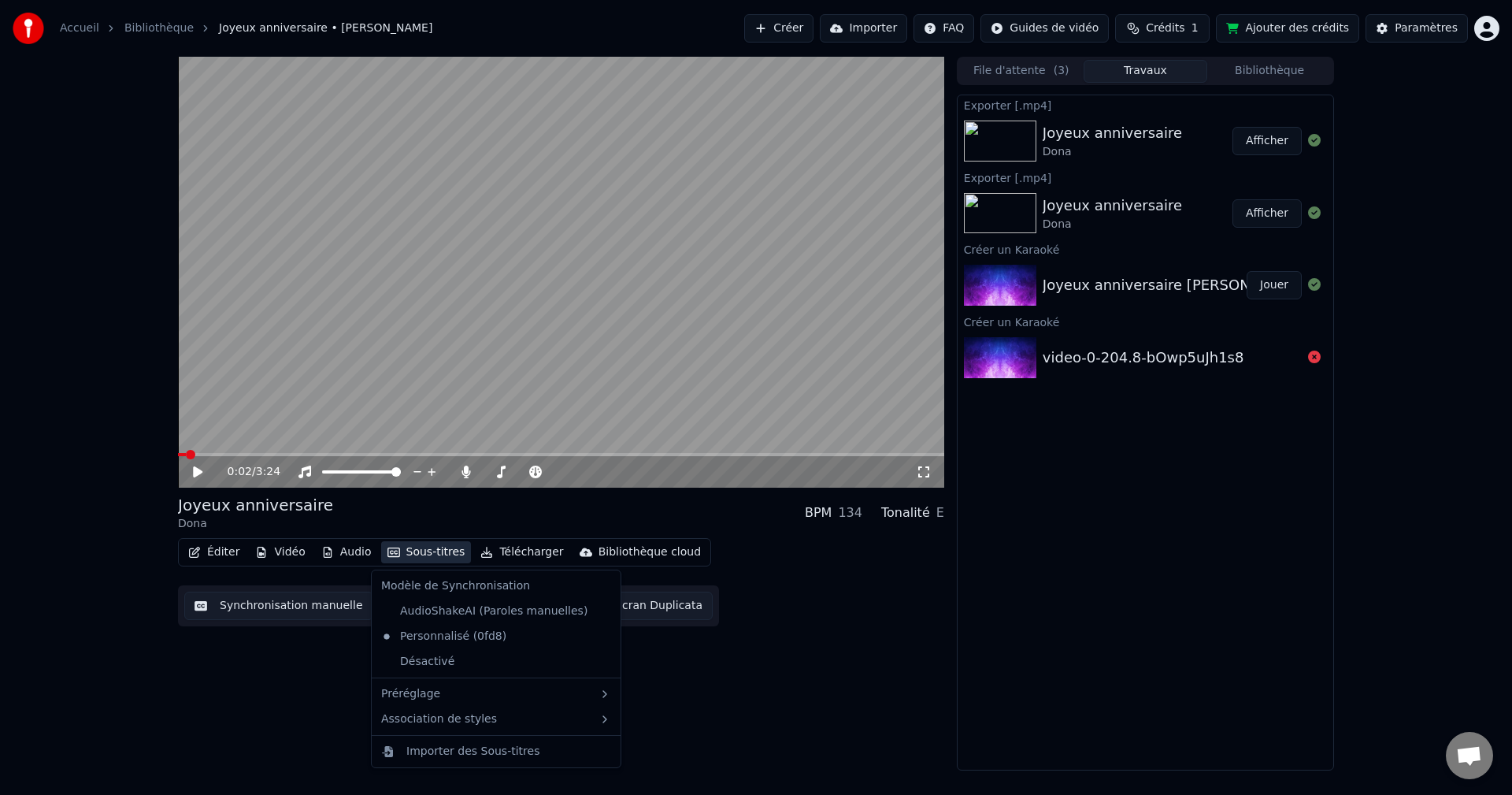
click at [840, 621] on div "Éditer Vidéo Audio Sous-titres Télécharger Bibliothèque cloud Synchronisation m…" at bounding box center [560, 582] width 766 height 89
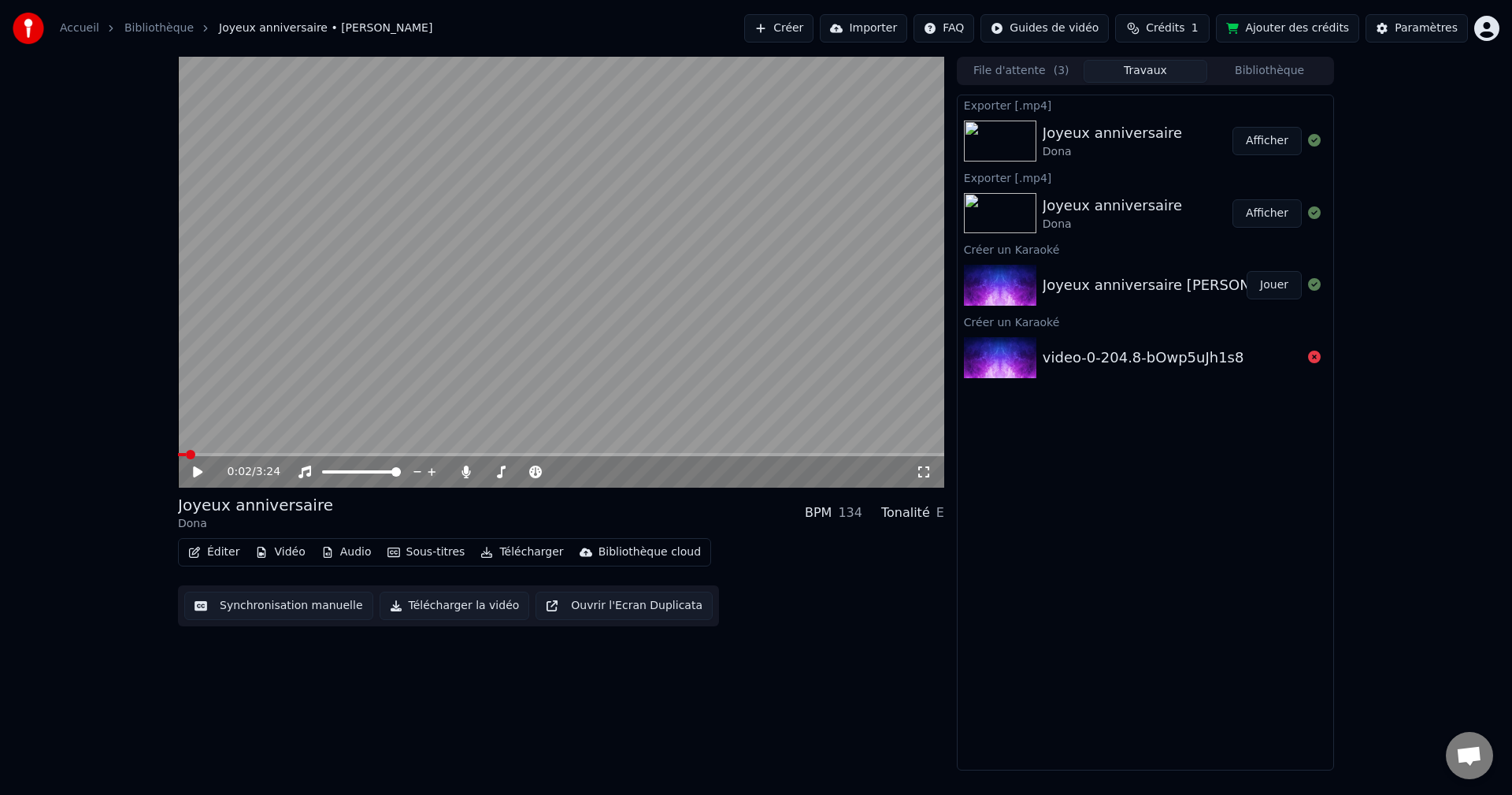
click at [341, 545] on button "Audio" at bounding box center [346, 552] width 63 height 22
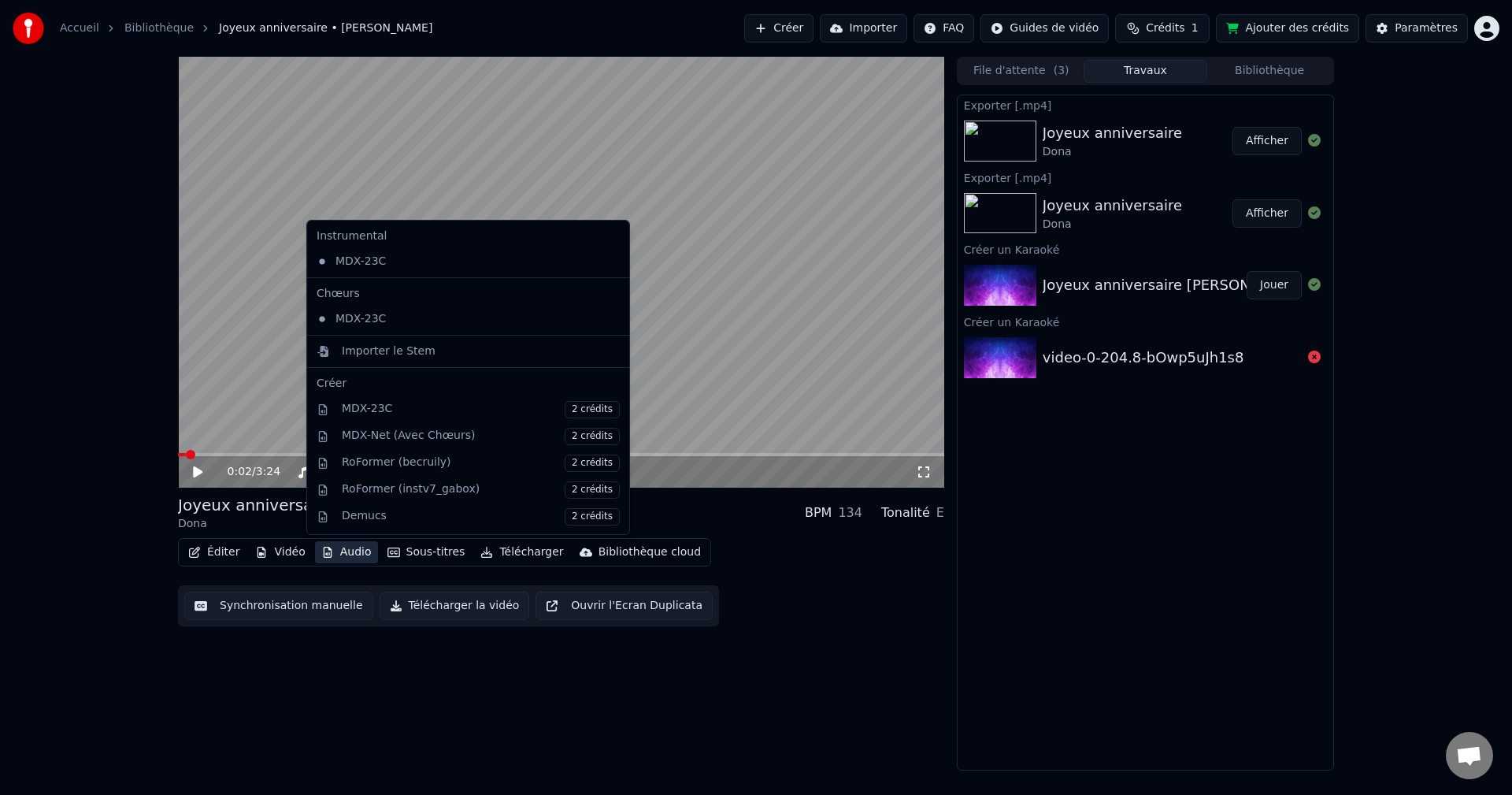
click at [341, 545] on button "Audio" at bounding box center [346, 552] width 63 height 22
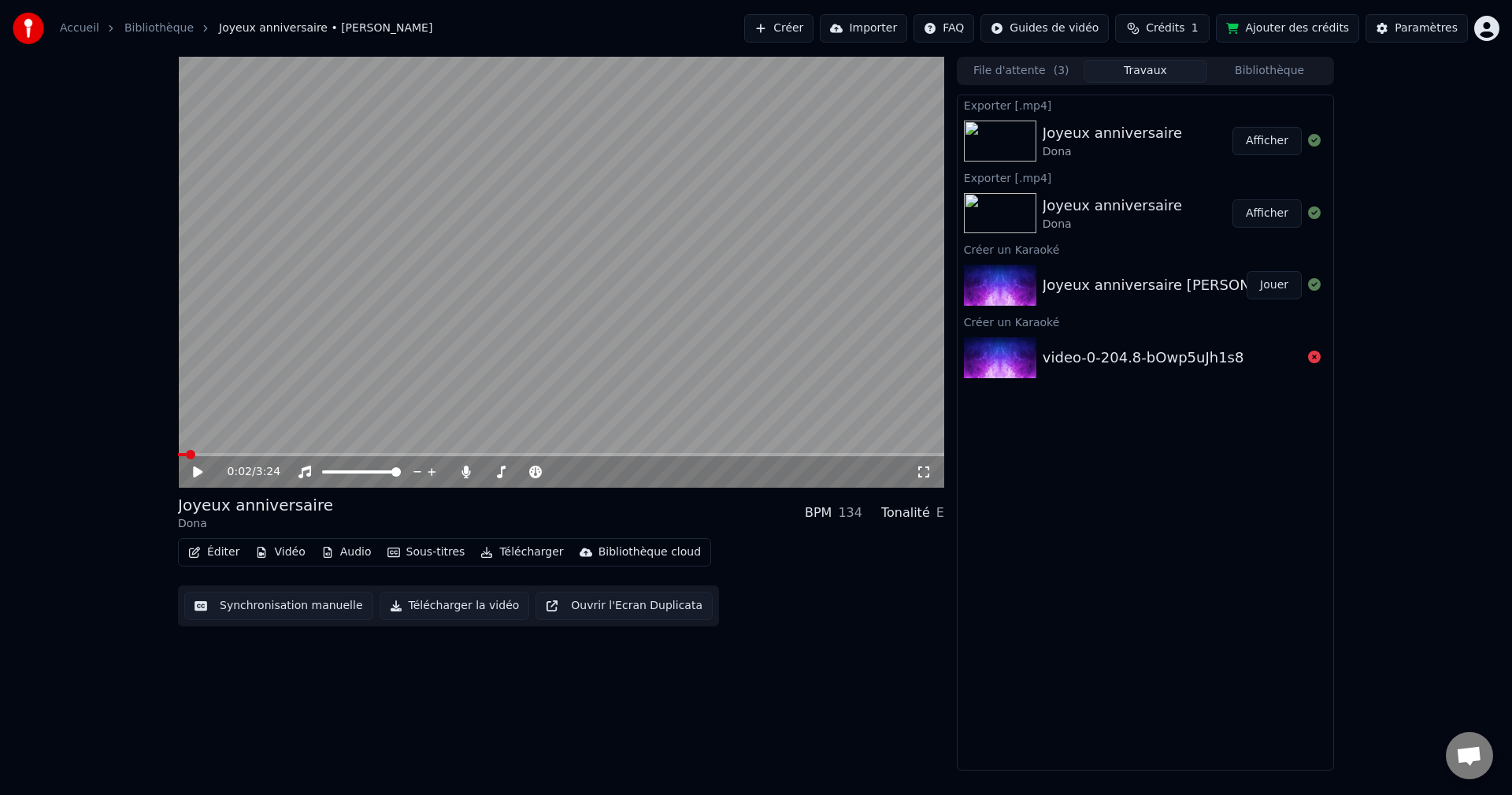
click at [1278, 139] on button "Afficher" at bounding box center [1267, 141] width 69 height 29
click at [468, 471] on icon at bounding box center [465, 471] width 9 height 12
click at [573, 472] on span at bounding box center [558, 471] width 79 height 3
click at [204, 471] on icon at bounding box center [208, 471] width 37 height 12
click at [542, 467] on div at bounding box center [572, 472] width 127 height 16
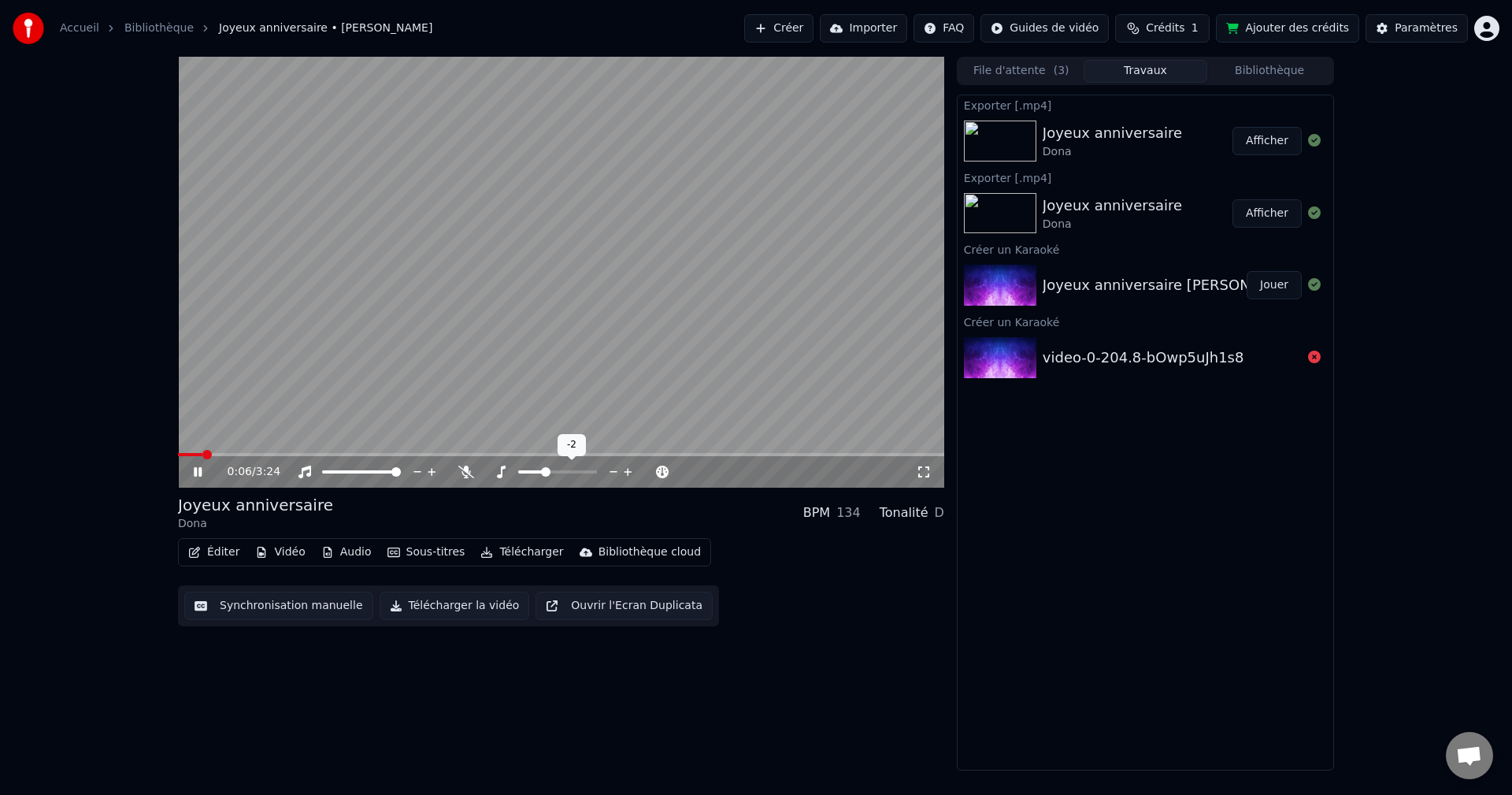
click at [542, 474] on span at bounding box center [531, 471] width 26 height 3
click at [551, 473] on span at bounding box center [546, 472] width 10 height 10
click at [557, 473] on span at bounding box center [558, 472] width 10 height 10
click at [925, 593] on div "Éditer Vidéo Audio Sous-titres Télécharger Bibliothèque cloud Synchronisation m…" at bounding box center [560, 582] width 766 height 89
click at [194, 472] on icon at bounding box center [208, 471] width 37 height 12
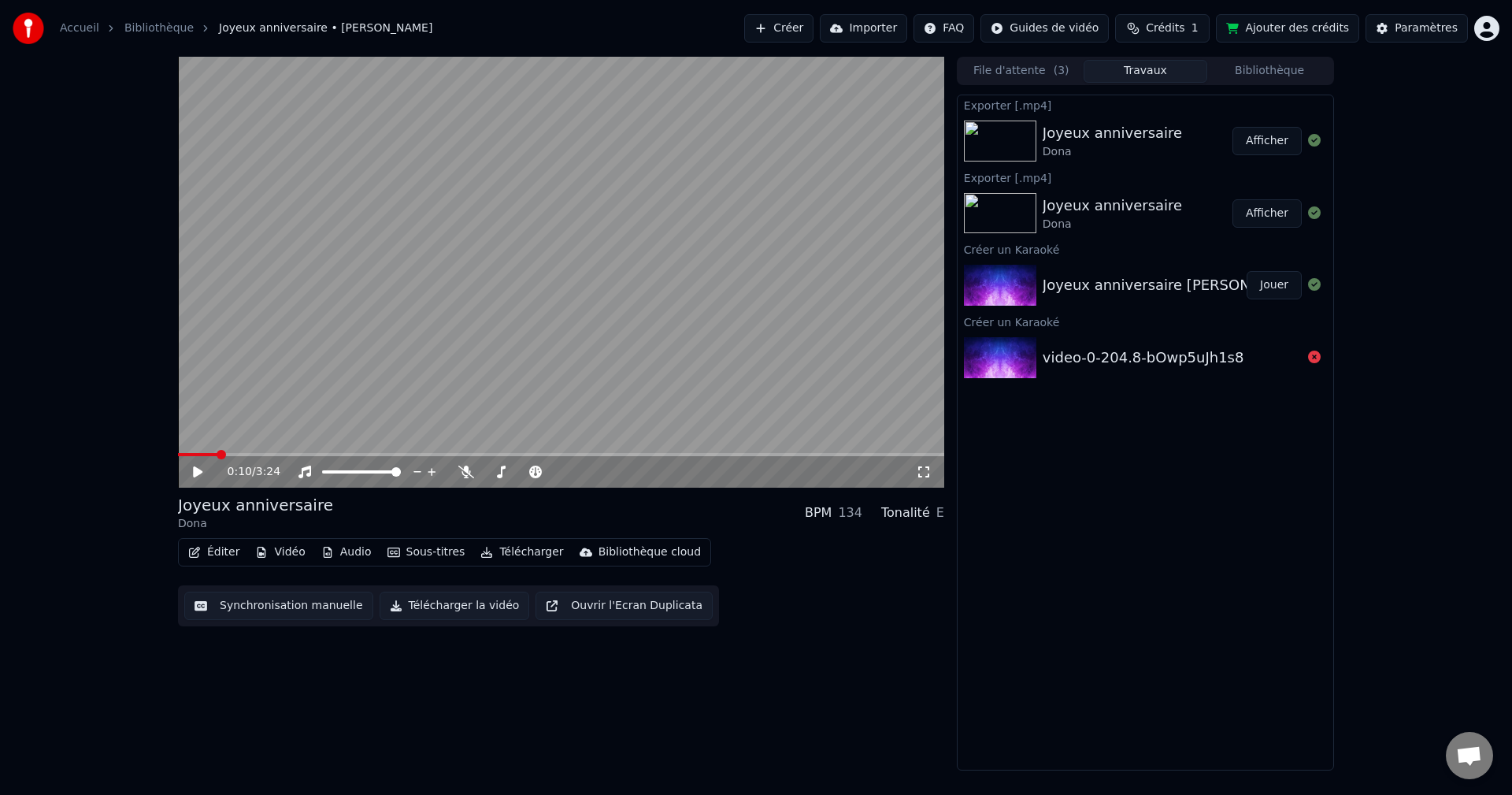
click at [432, 609] on button "Télécharger la vidéo" at bounding box center [455, 606] width 150 height 29
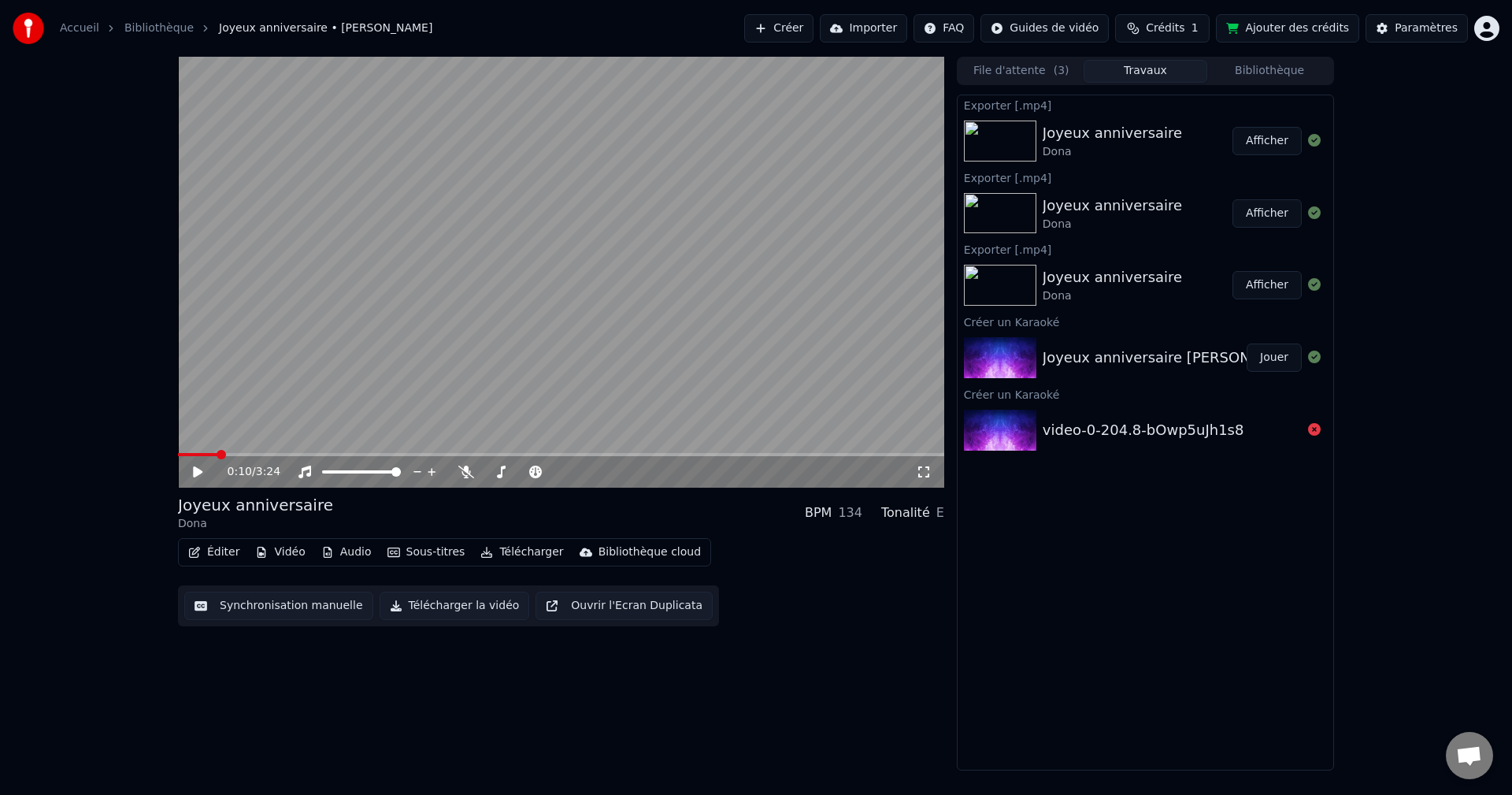
click at [1285, 133] on button "Afficher" at bounding box center [1267, 141] width 69 height 29
click at [213, 554] on button "Éditer" at bounding box center [213, 552] width 64 height 22
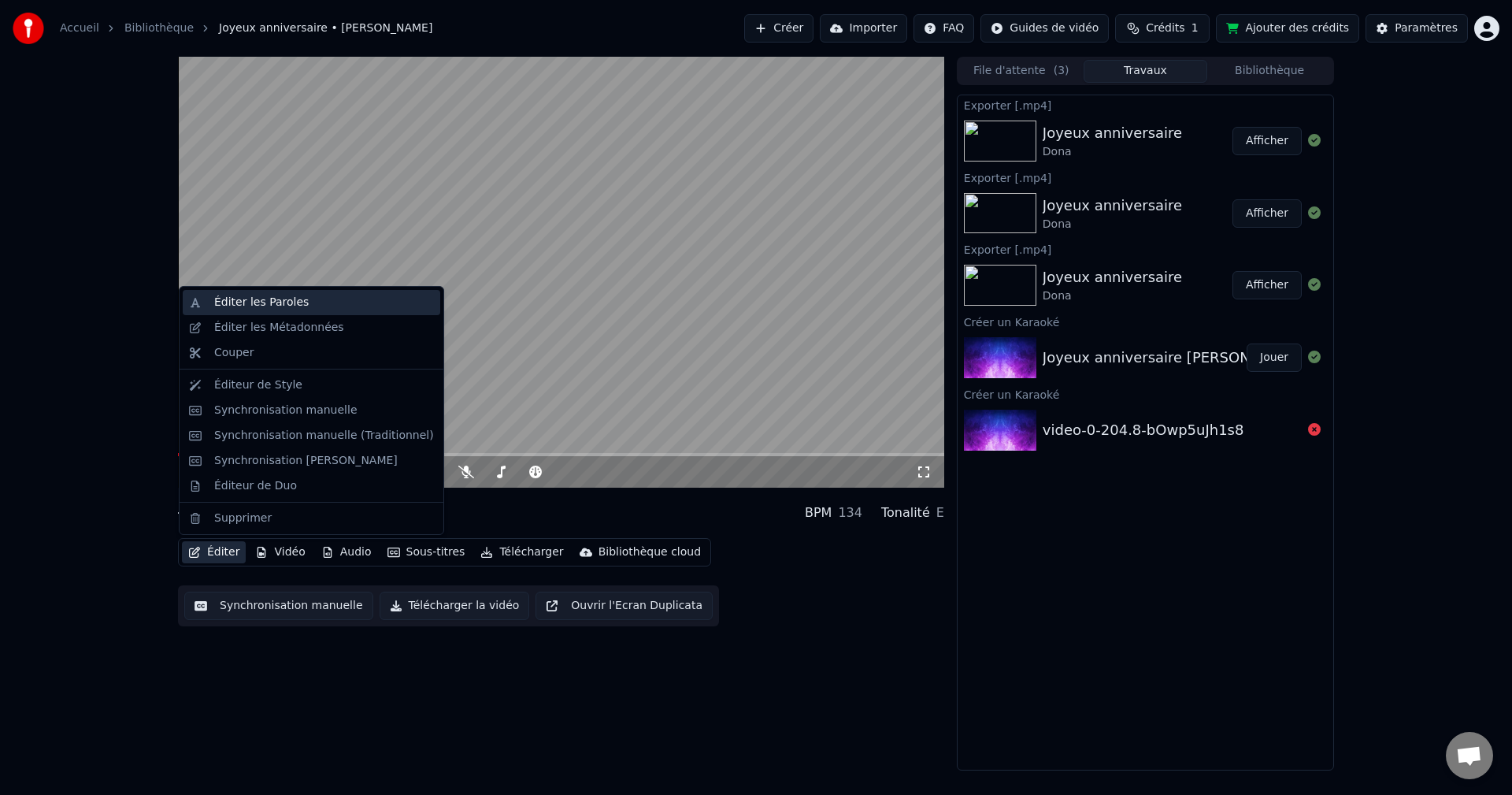
click at [330, 293] on div "Éditer les Paroles" at bounding box center [311, 303] width 258 height 25
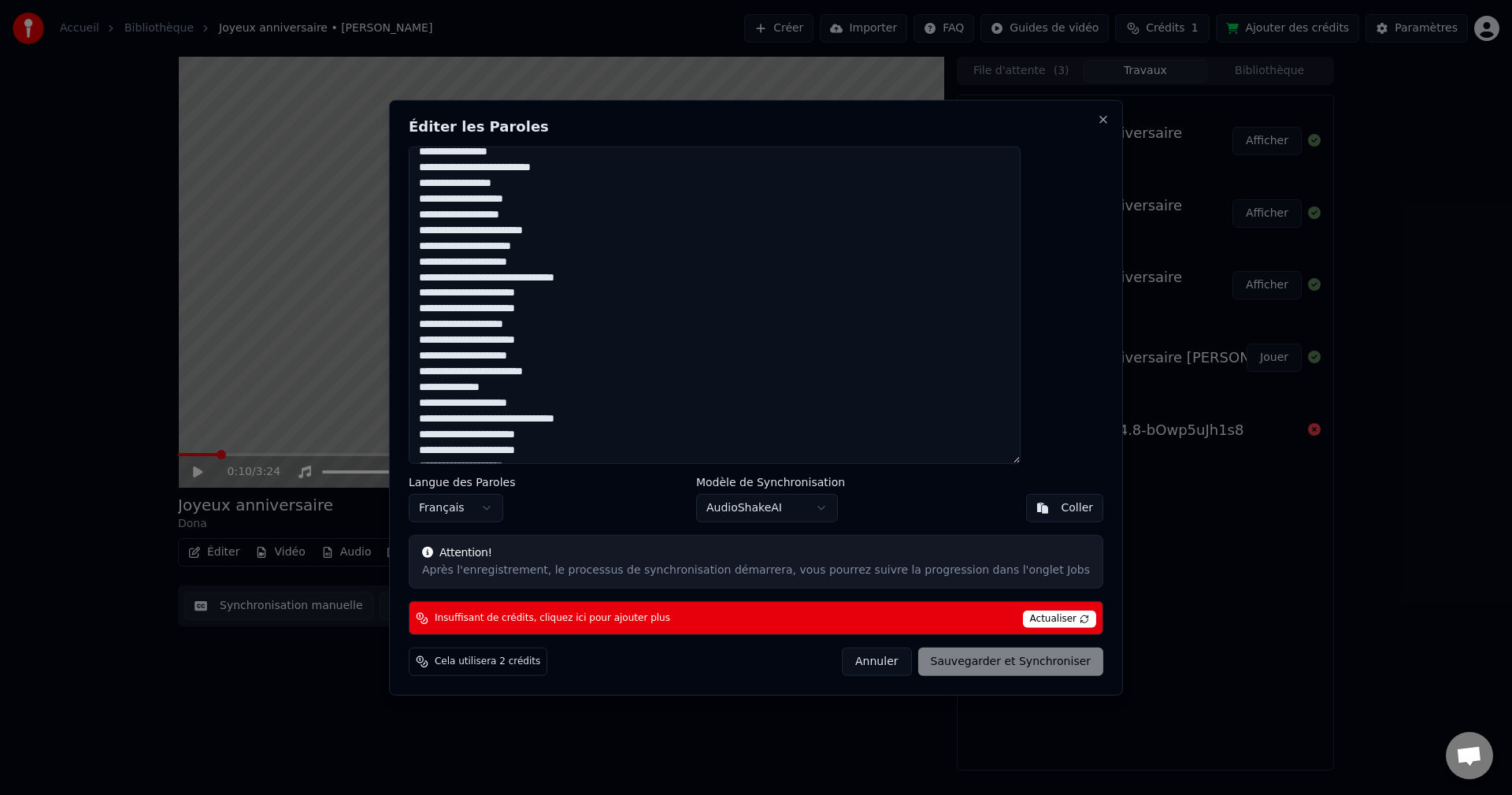
scroll to position [956, 0]
click at [587, 455] on textarea at bounding box center [715, 305] width 612 height 318
click at [598, 621] on span "Insuffisant de crédits, cliquez ici pour ajouter plus" at bounding box center [553, 617] width 236 height 12
click at [718, 442] on textarea at bounding box center [715, 305] width 612 height 318
click at [845, 662] on button "Annuler" at bounding box center [876, 662] width 69 height 29
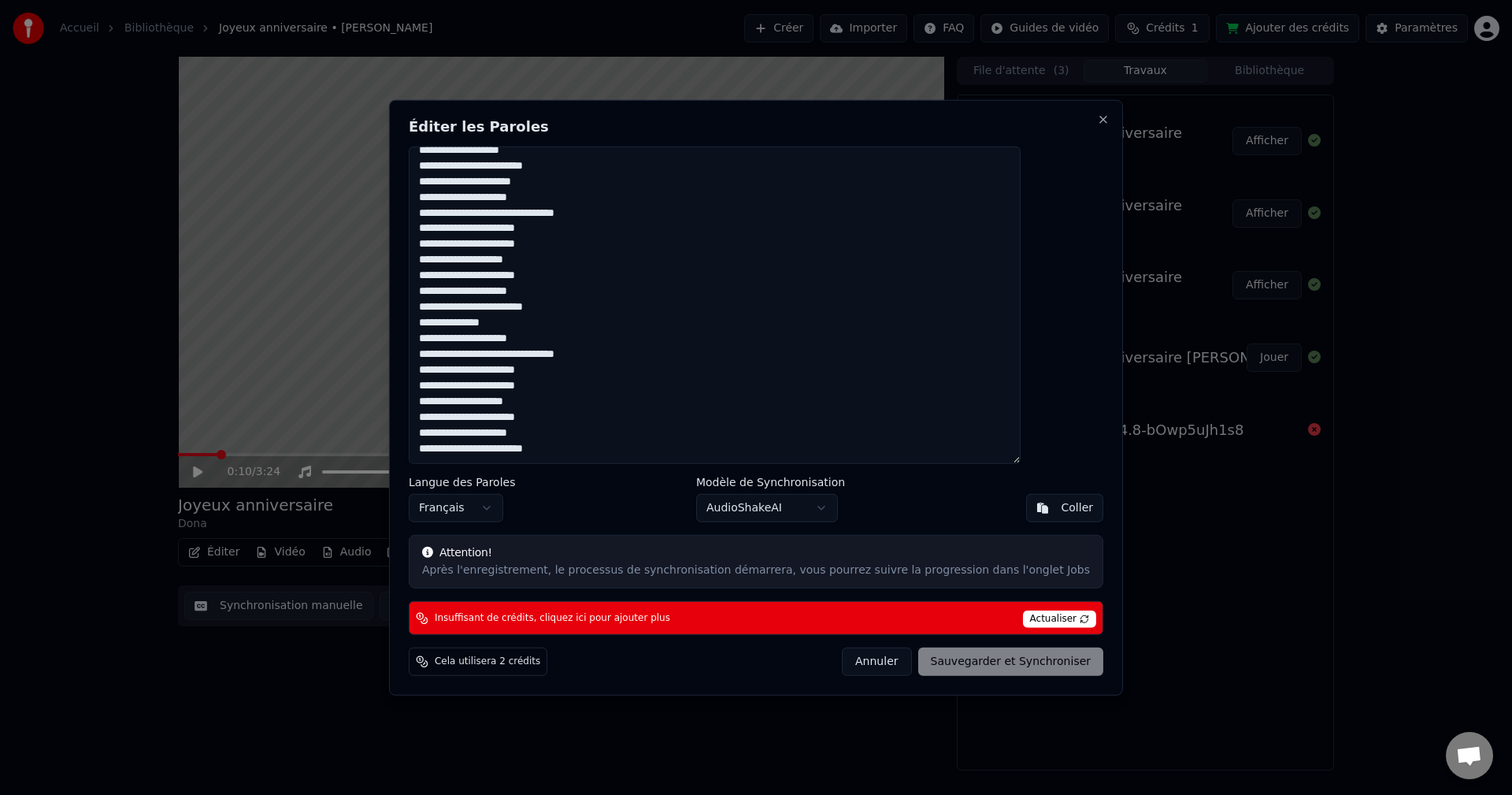
type textarea "**********"
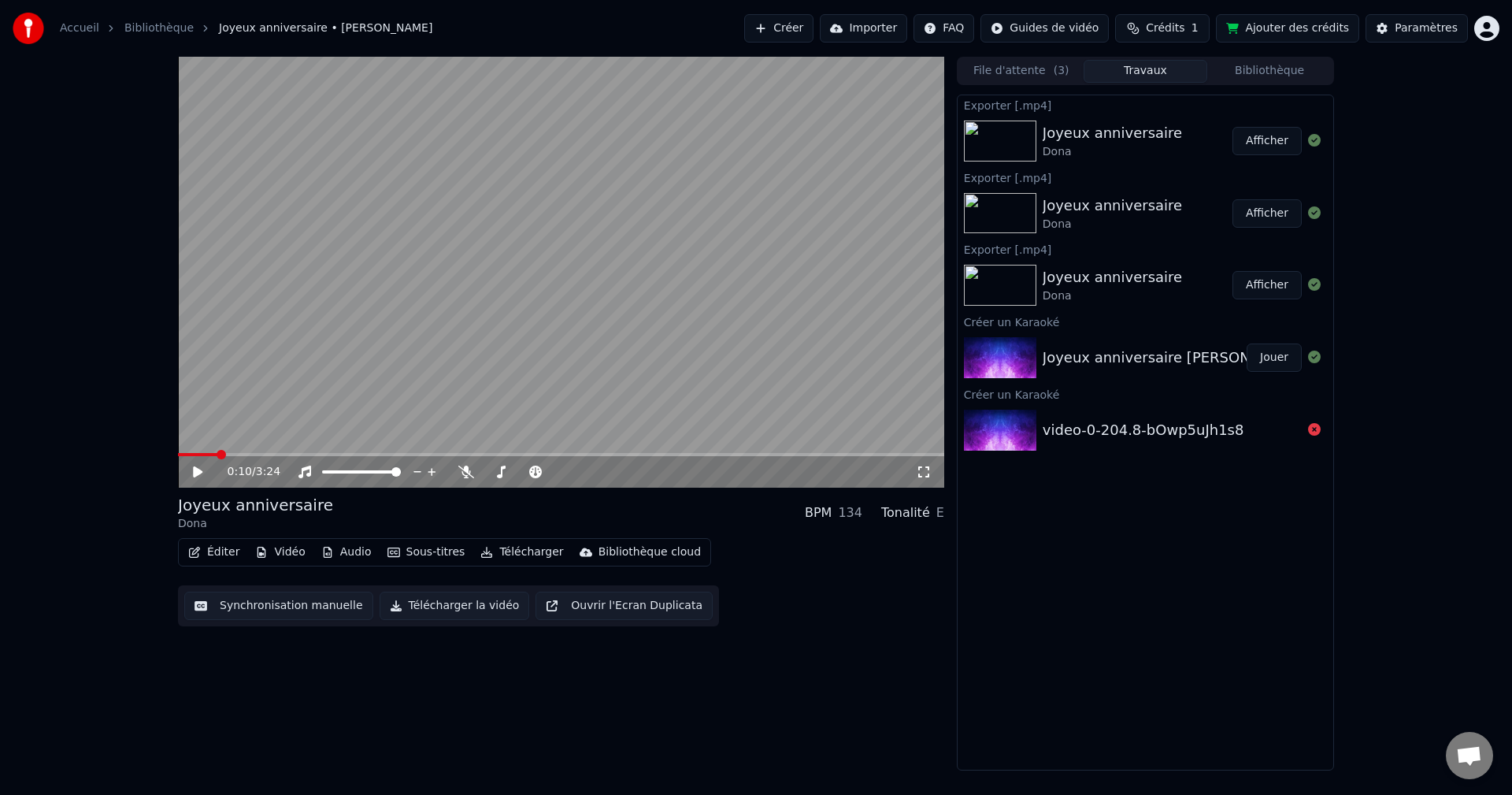
click at [850, 364] on video at bounding box center [560, 272] width 766 height 431
click at [930, 452] on video at bounding box center [560, 272] width 766 height 431
click at [923, 450] on video at bounding box center [560, 272] width 766 height 431
click at [923, 456] on span at bounding box center [560, 454] width 766 height 3
click at [711, 398] on video at bounding box center [560, 272] width 766 height 431
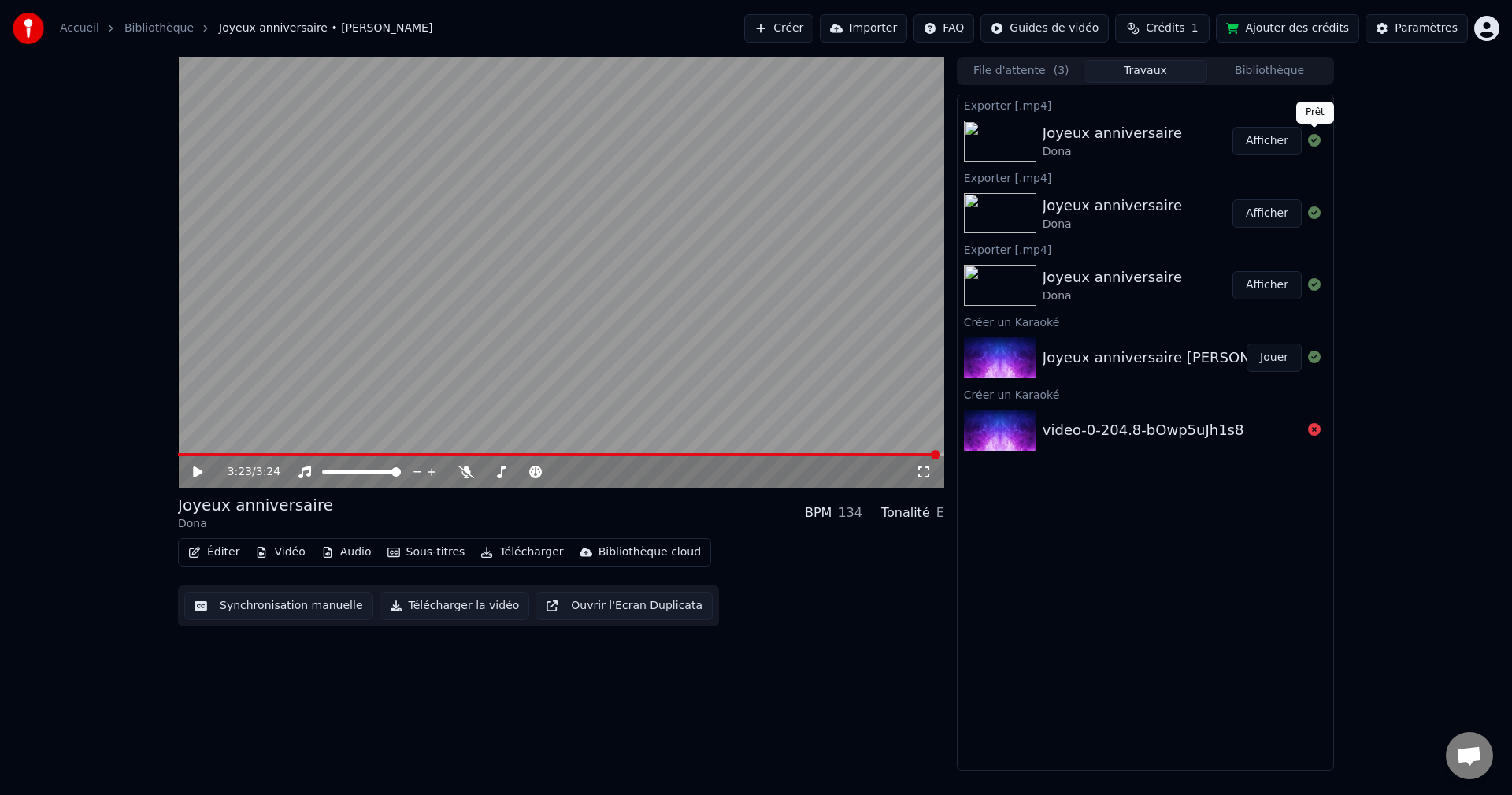
click at [1284, 138] on button "Afficher" at bounding box center [1267, 141] width 69 height 29
